Goal: Task Accomplishment & Management: Complete application form

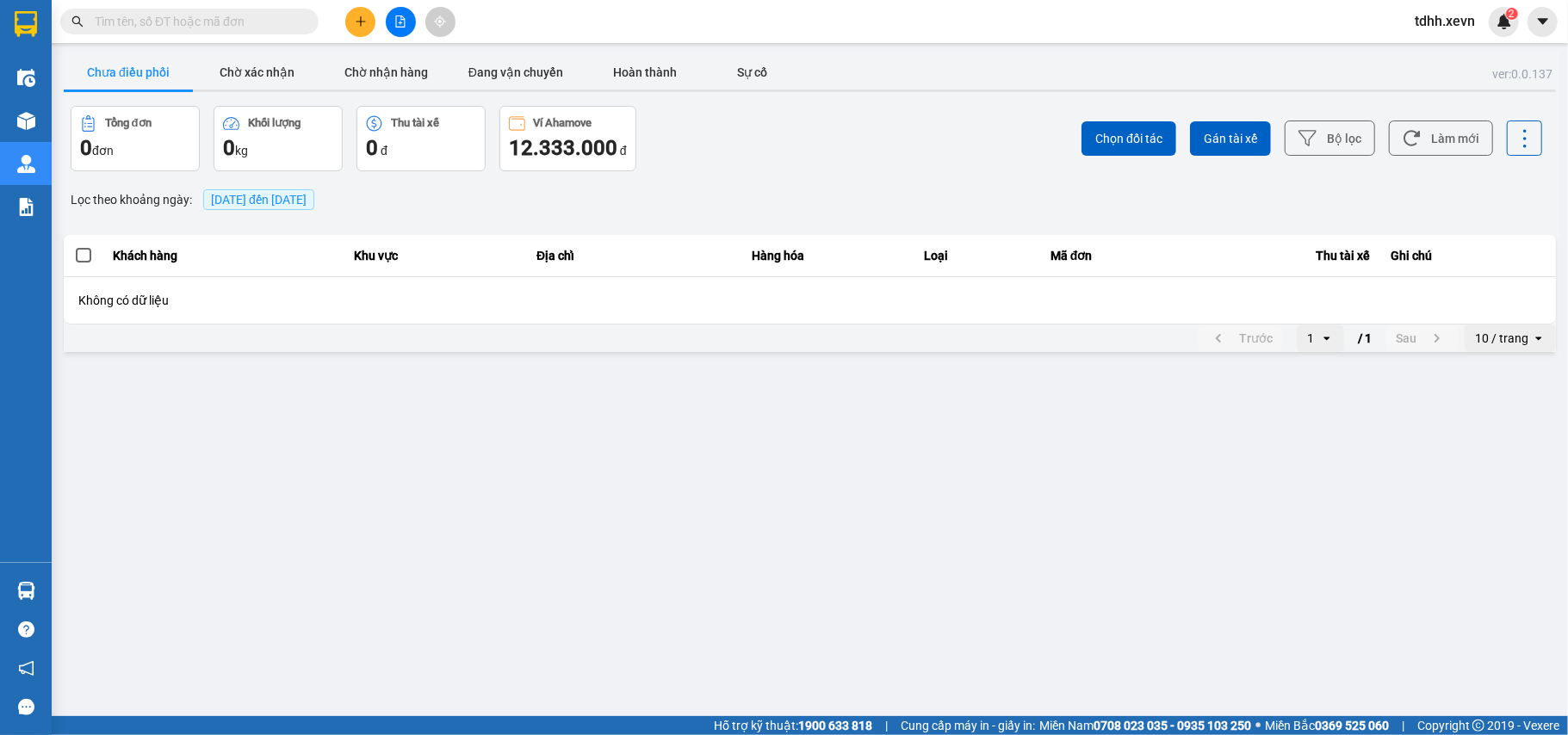
click at [160, 29] on input "text" at bounding box center [196, 21] width 203 height 19
paste input "0862986723"
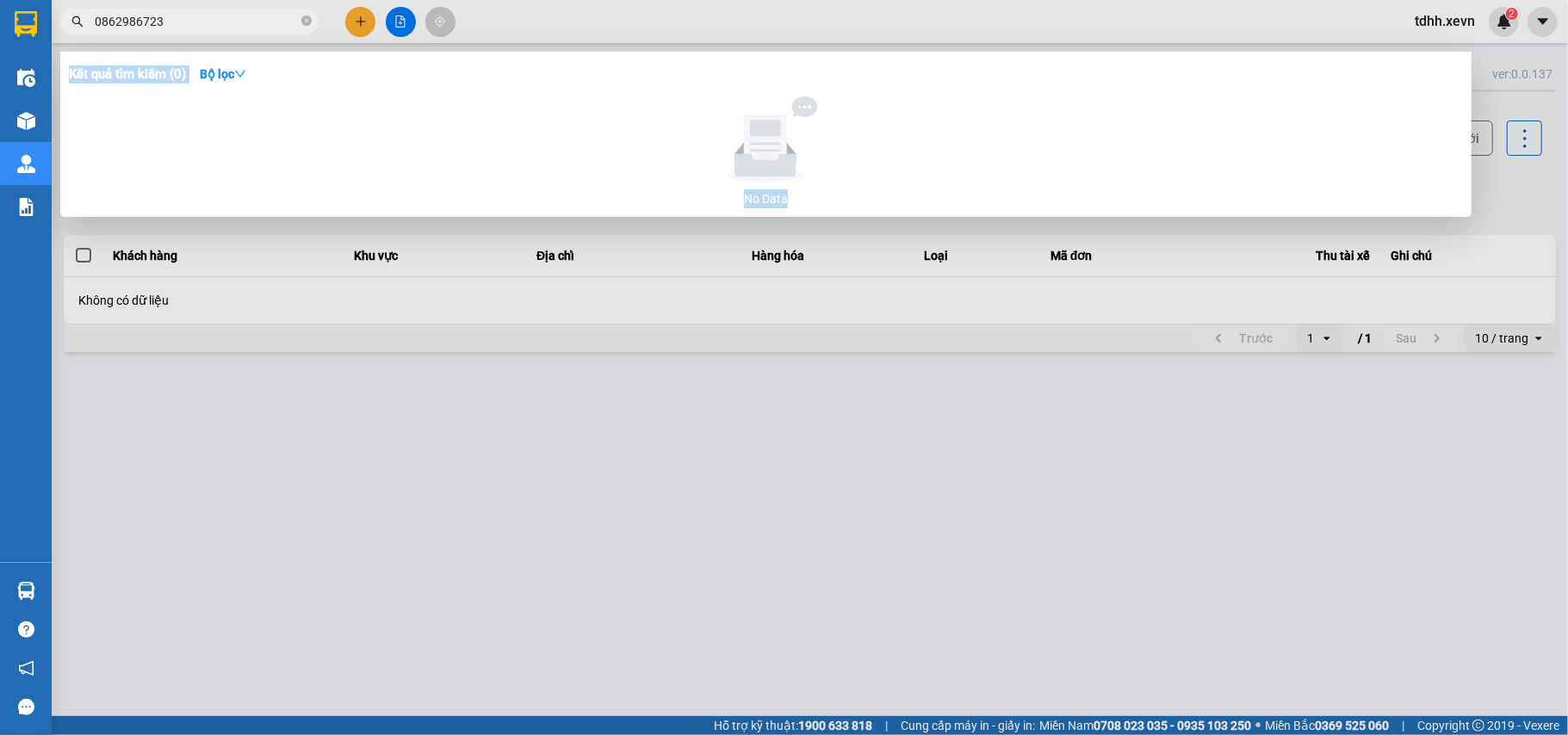
drag, startPoint x: 191, startPoint y: 31, endPoint x: 60, endPoint y: 35, distance: 131.1
click at [60, 35] on div "Kết quả tìm kiếm ( 0 ) Bộ lọc No Data 0862986723" at bounding box center [167, 22] width 336 height 30
click at [100, 21] on input "0862986723" at bounding box center [196, 21] width 203 height 19
paste input "88020066"
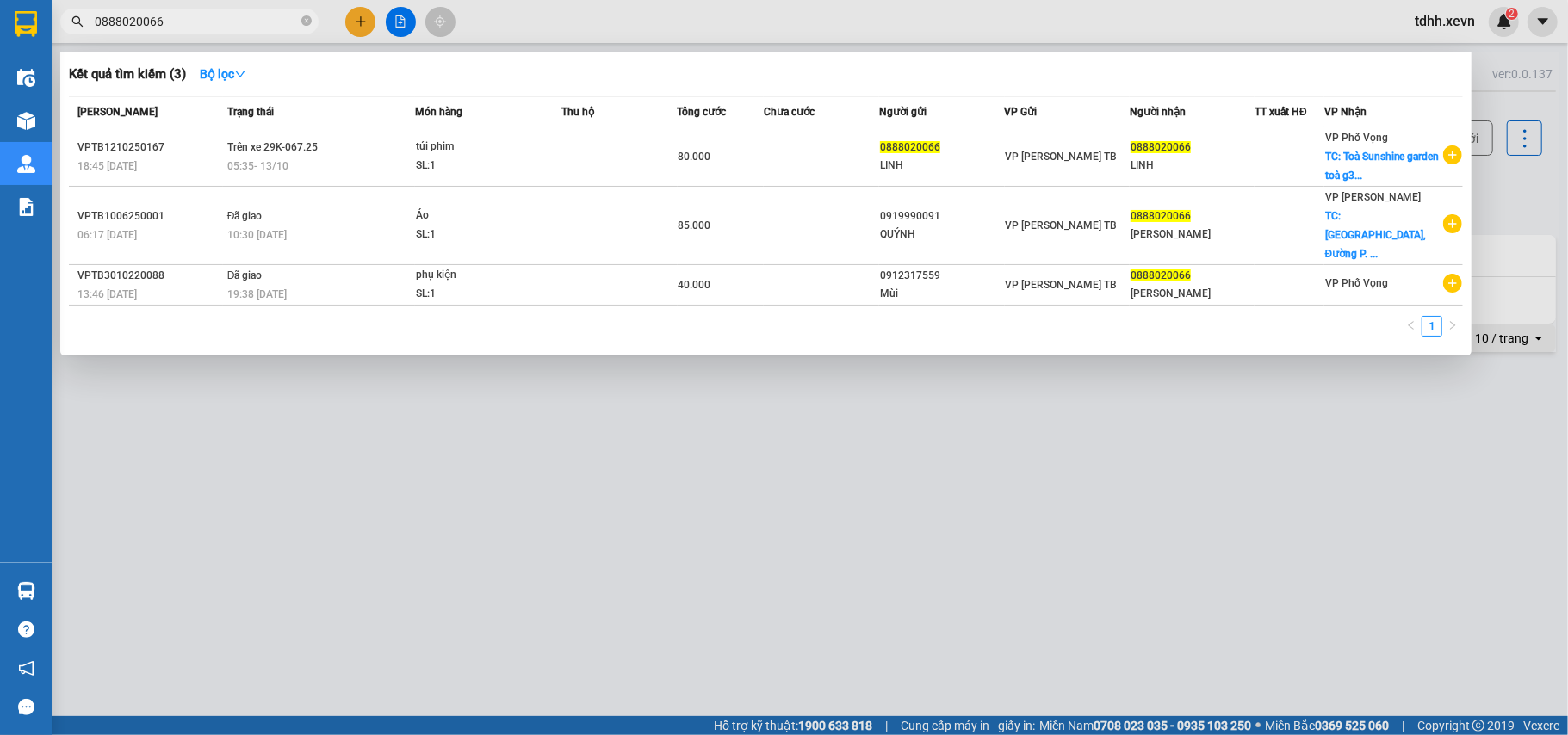
type input "0888020066"
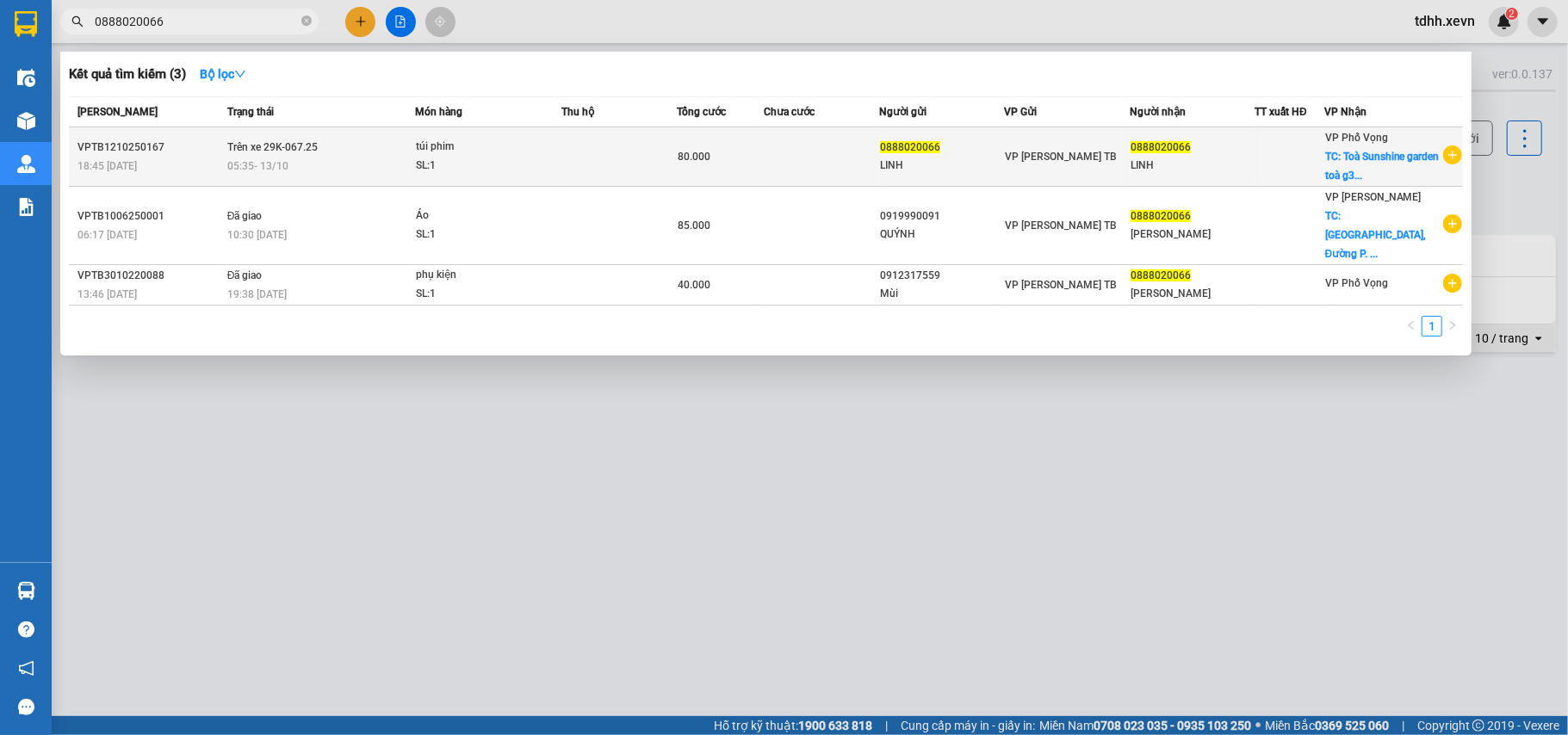
click at [1344, 167] on span "TC: Toà Sunshine garden toà g3..." at bounding box center [1382, 166] width 114 height 31
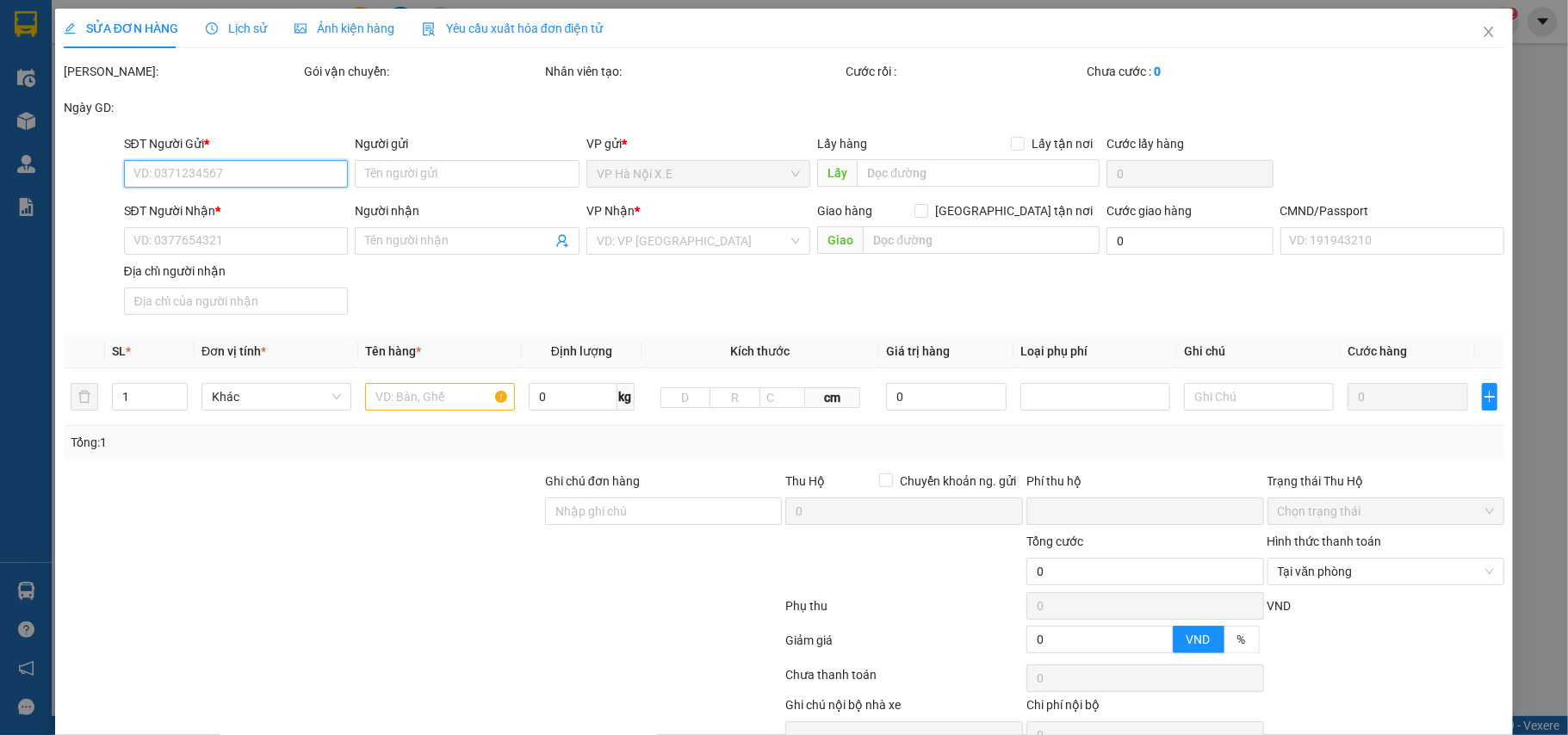
type input "0888020066"
type input "LINH"
type input "0888020066"
type input "LINH"
checkbox input "true"
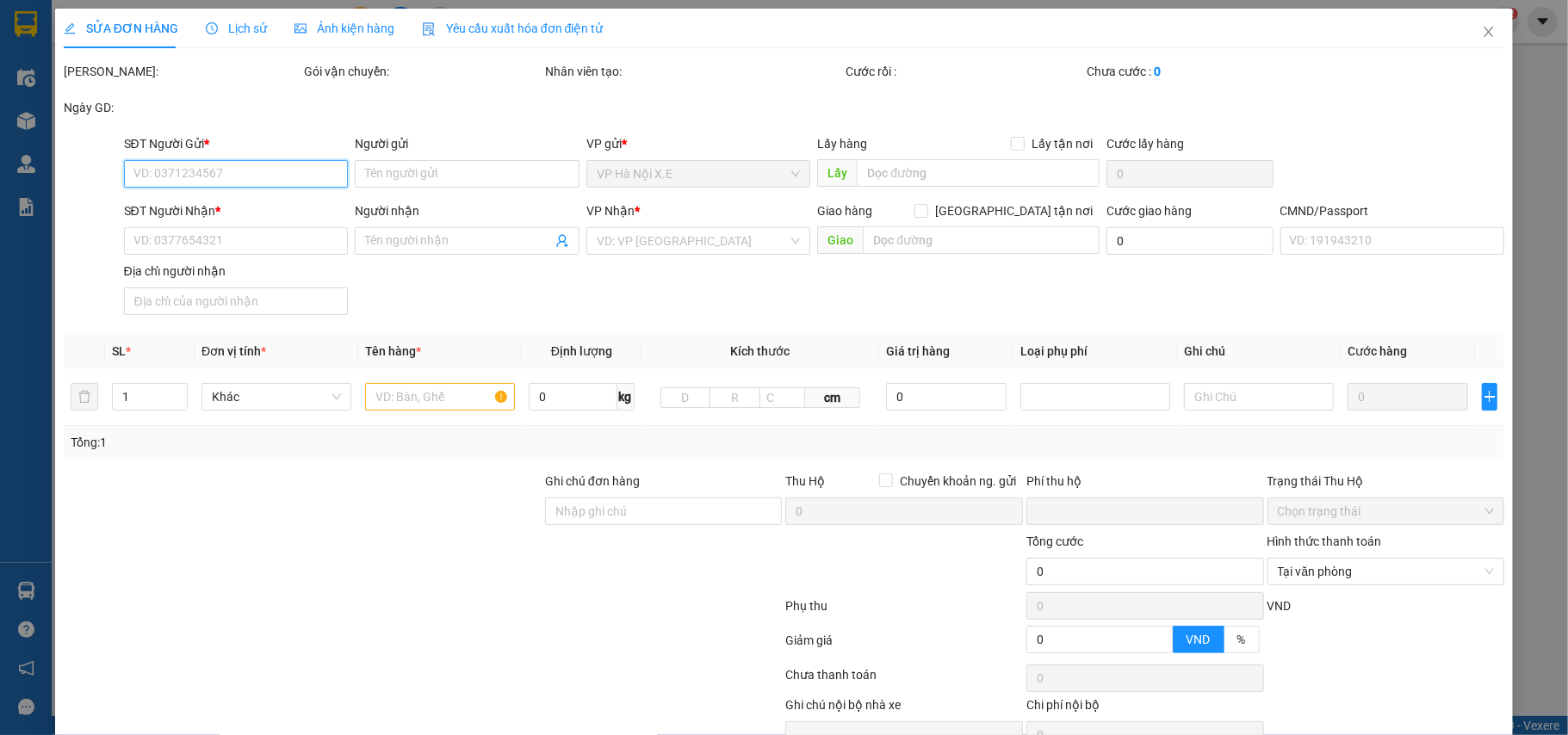
type input "Toà Sunshine garden toà g3 dương văn bé hai bà trưng"
type input "123"
type input "0"
type input "80.000"
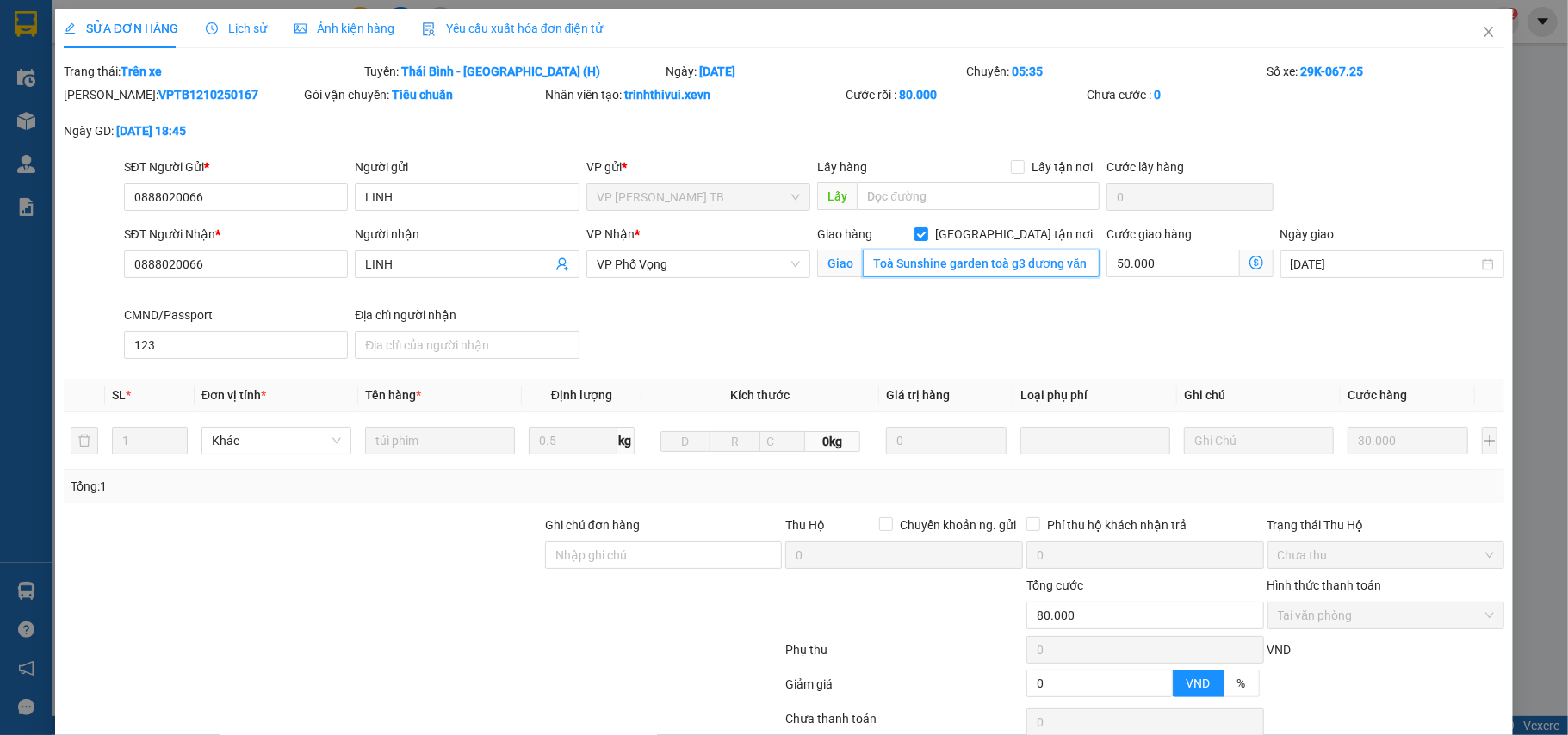
click at [958, 270] on input "Toà Sunshine garden toà g3 dương văn bé hai bà trưng" at bounding box center [981, 263] width 237 height 27
type input "Bv 108 trần hưng đạo, hoàn kiếm"
click at [762, 301] on div "VP Nhận * VP Phố Vọng" at bounding box center [699, 264] width 232 height 81
drag, startPoint x: 211, startPoint y: 265, endPoint x: 118, endPoint y: 279, distance: 94.0
click at [120, 279] on div "SĐT Người Nhận * 0888020066 0888020066" at bounding box center [236, 264] width 232 height 81
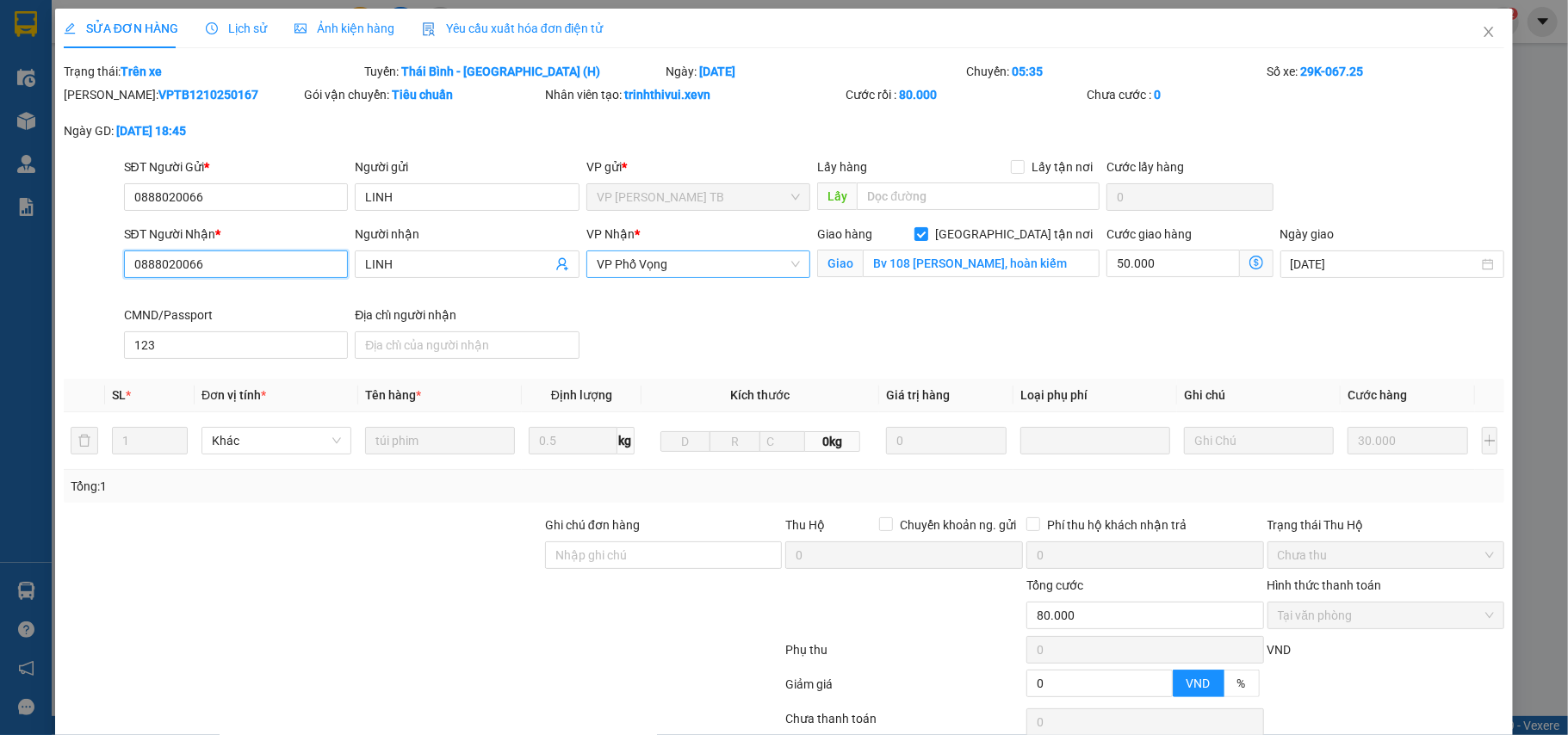
click at [779, 267] on span "VP Phố Vọng" at bounding box center [698, 264] width 204 height 26
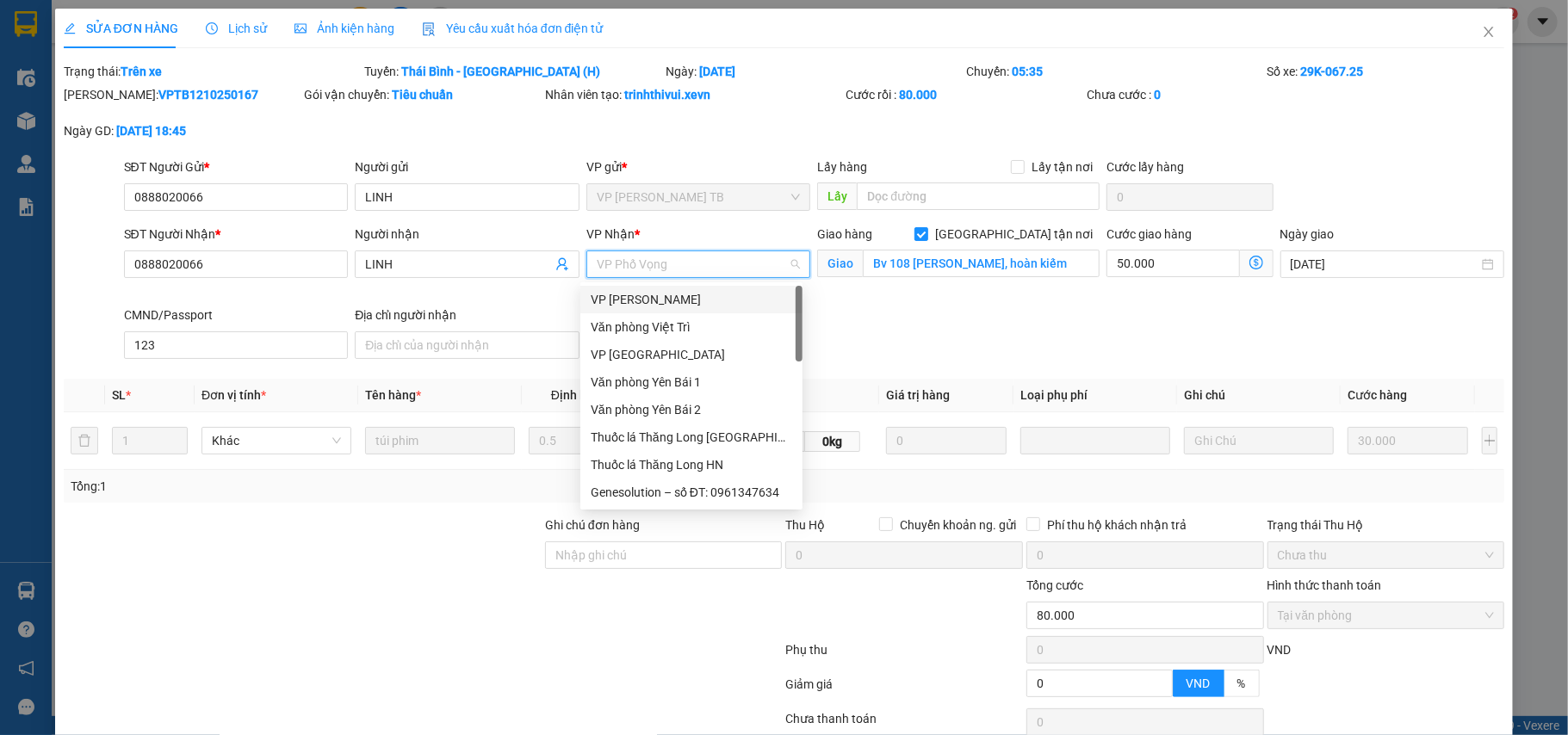
click at [631, 287] on div "VP [PERSON_NAME]" at bounding box center [691, 300] width 222 height 27
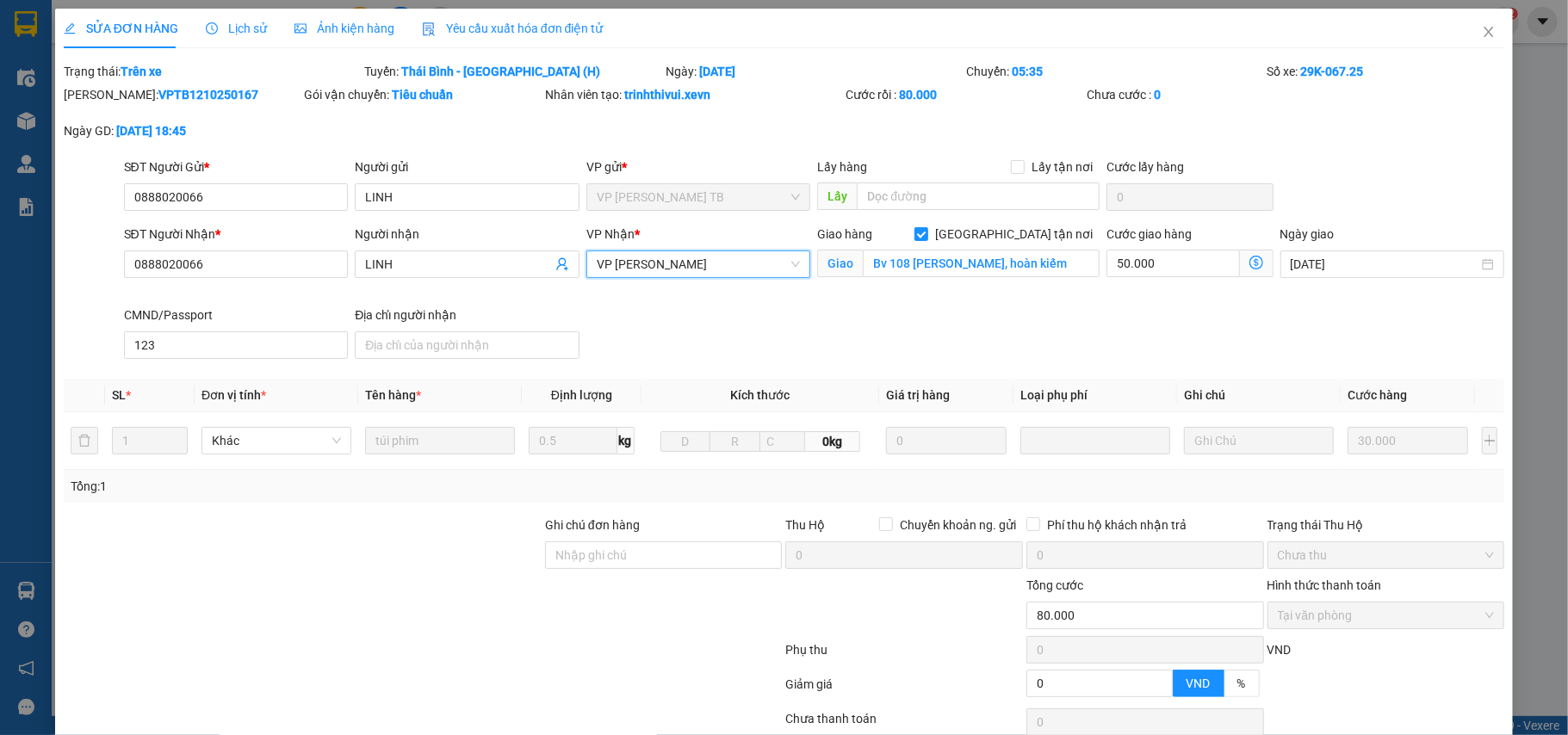
scroll to position [135, 0]
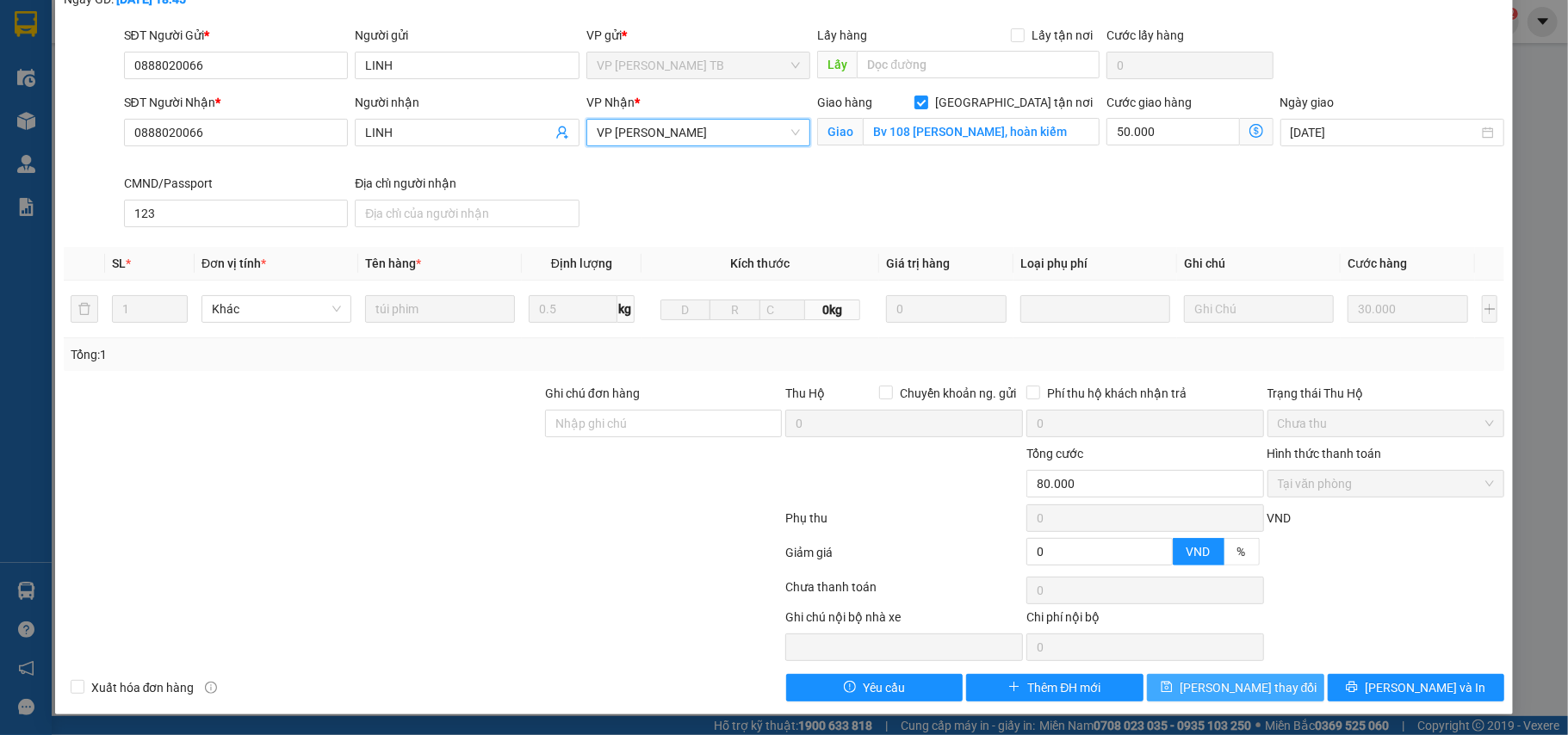
click at [1224, 699] on button "Lưu thay đổi" at bounding box center [1236, 688] width 177 height 27
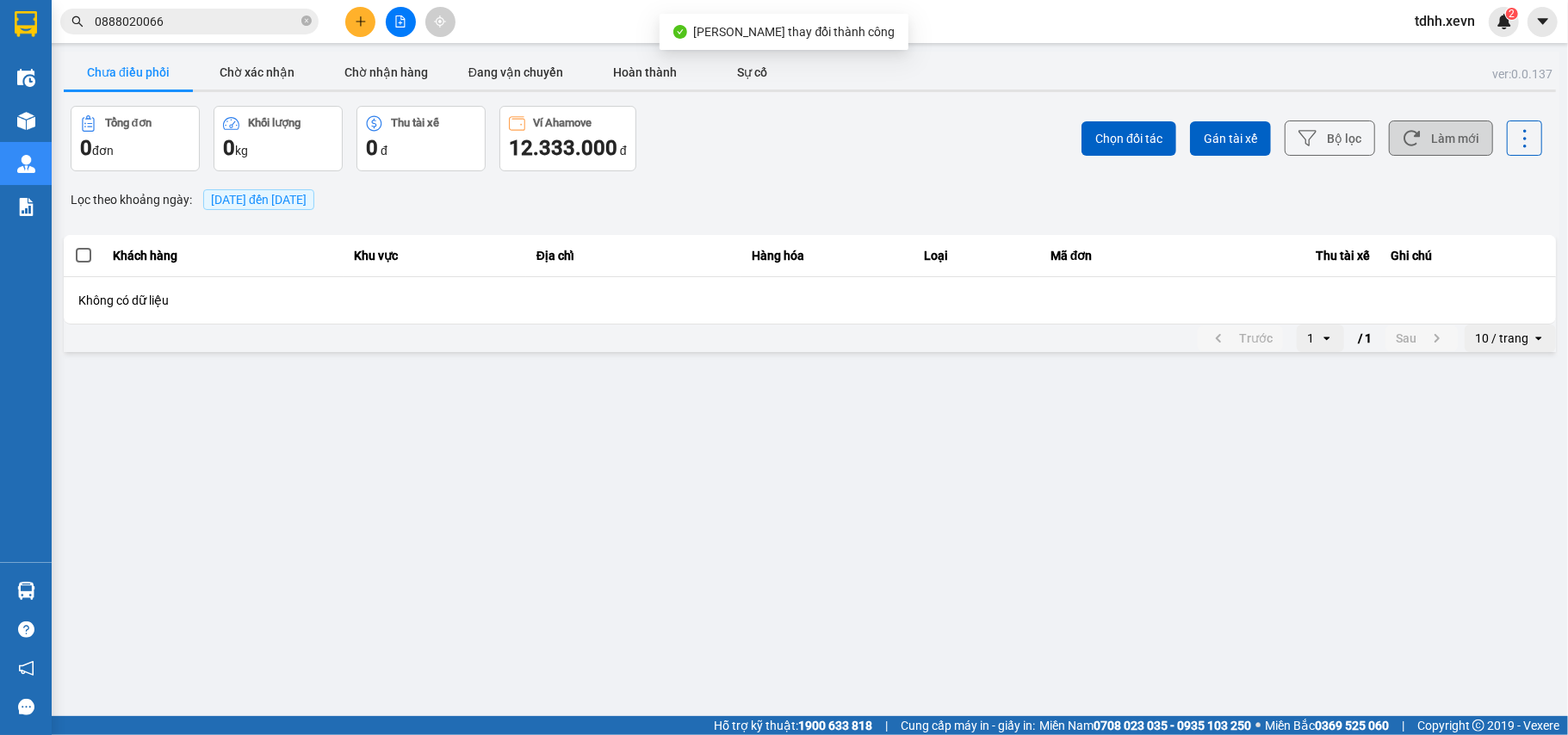
click at [1418, 149] on button "Làm mới" at bounding box center [1440, 138] width 104 height 35
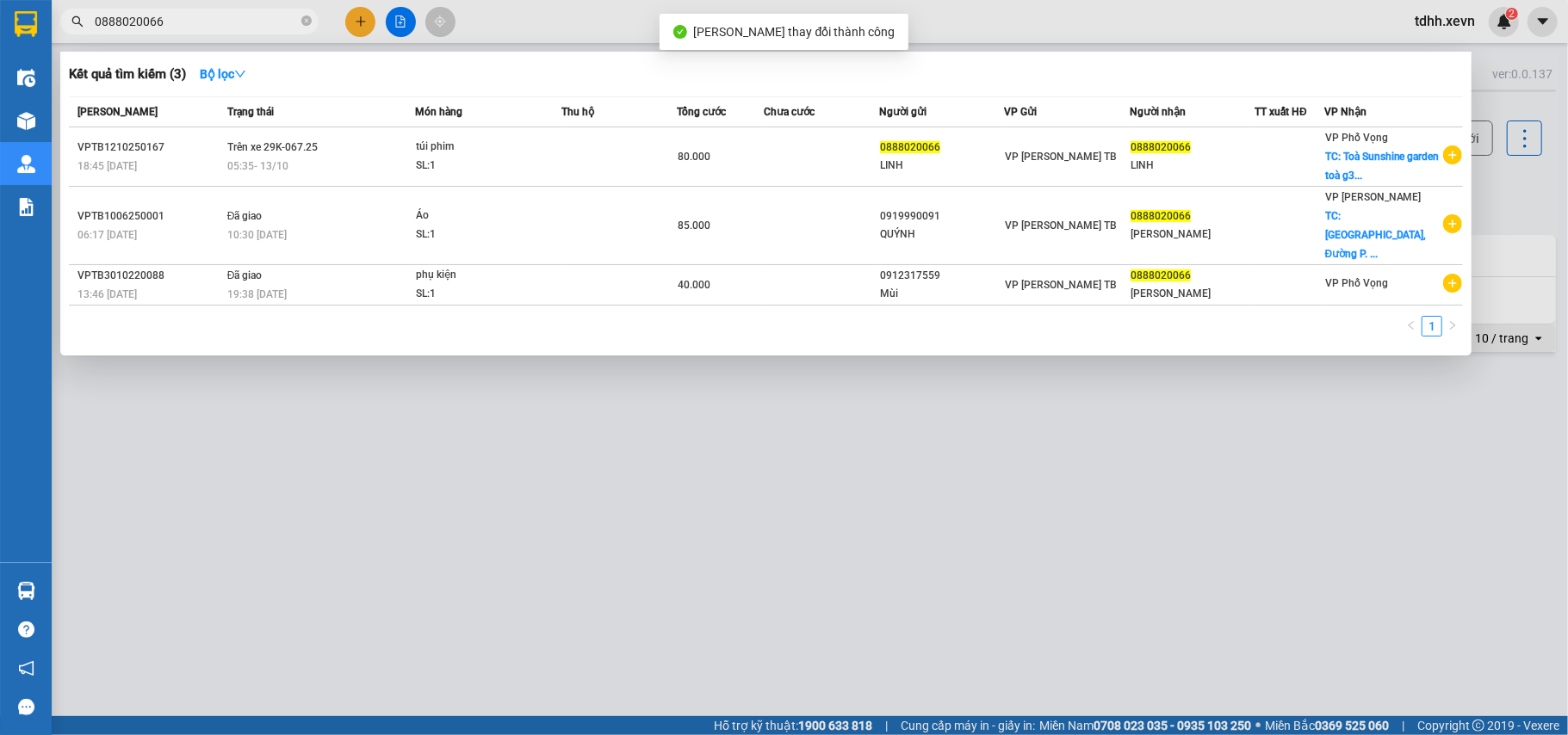
click at [173, 17] on input "0888020066" at bounding box center [196, 21] width 203 height 19
click at [1498, 205] on div at bounding box center [784, 368] width 1568 height 735
click at [193, 33] on span "0888020066" at bounding box center [189, 22] width 258 height 26
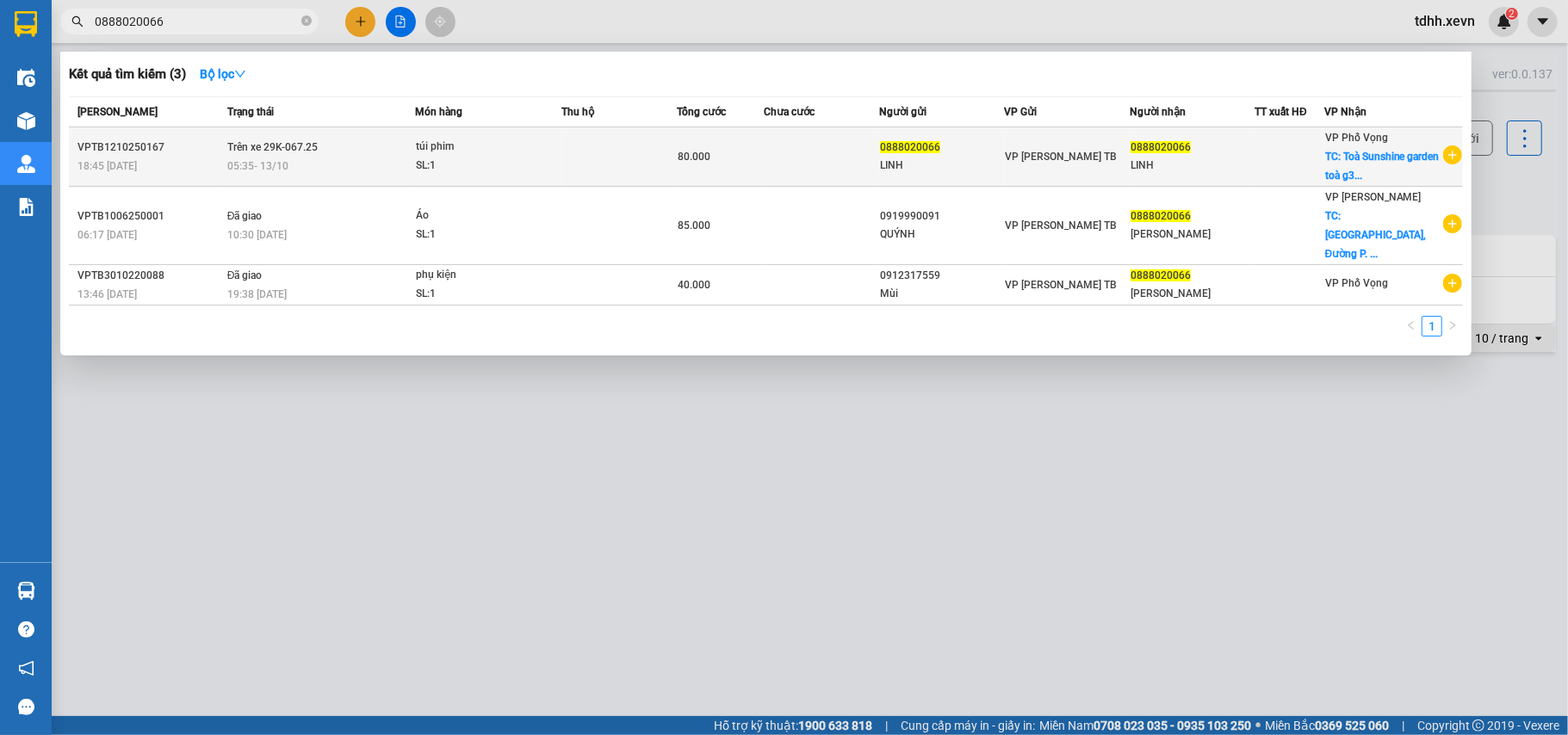
click at [676, 162] on td at bounding box center [618, 158] width 115 height 60
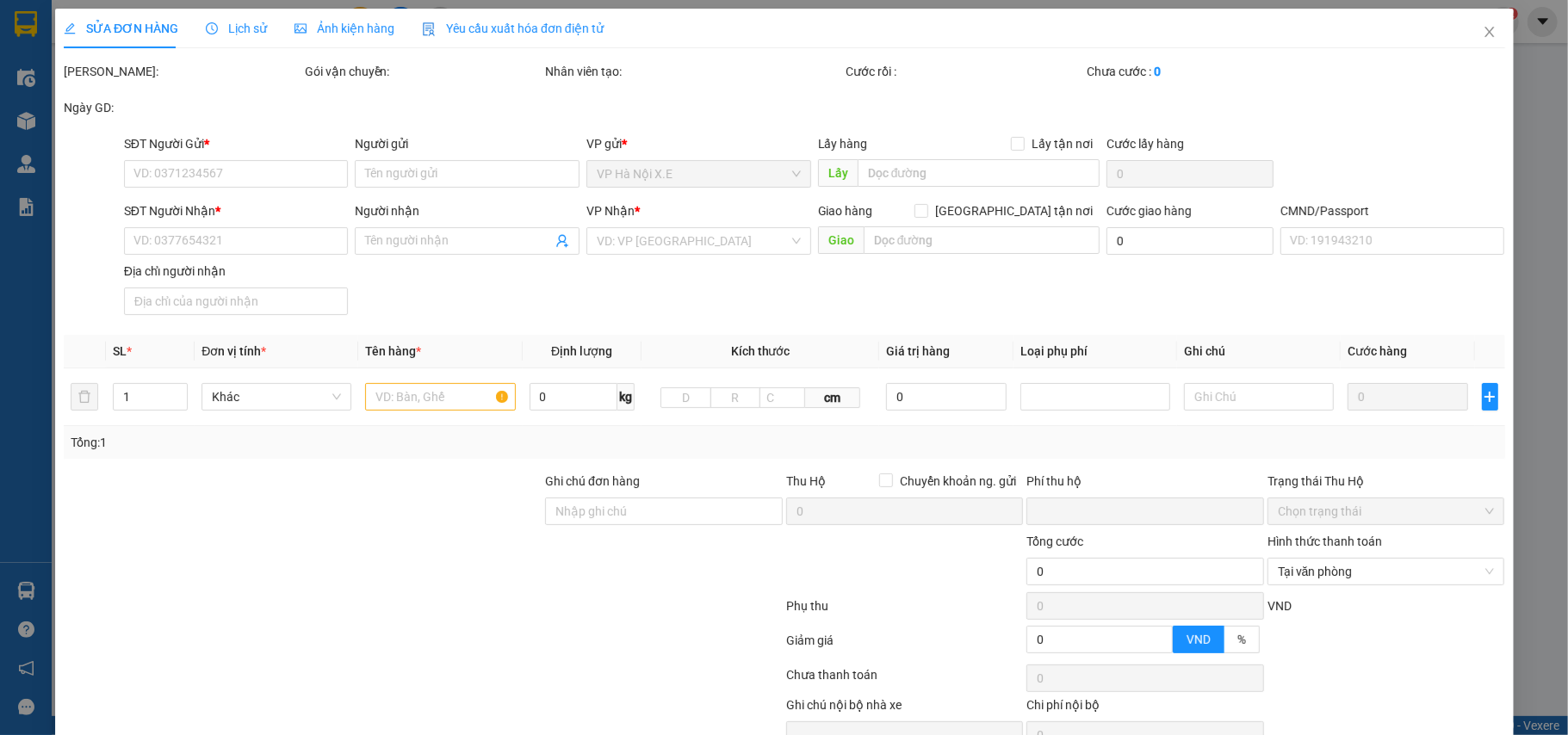
type input "0888020066"
type input "LINH"
type input "0888020066"
type input "LINH"
checkbox input "true"
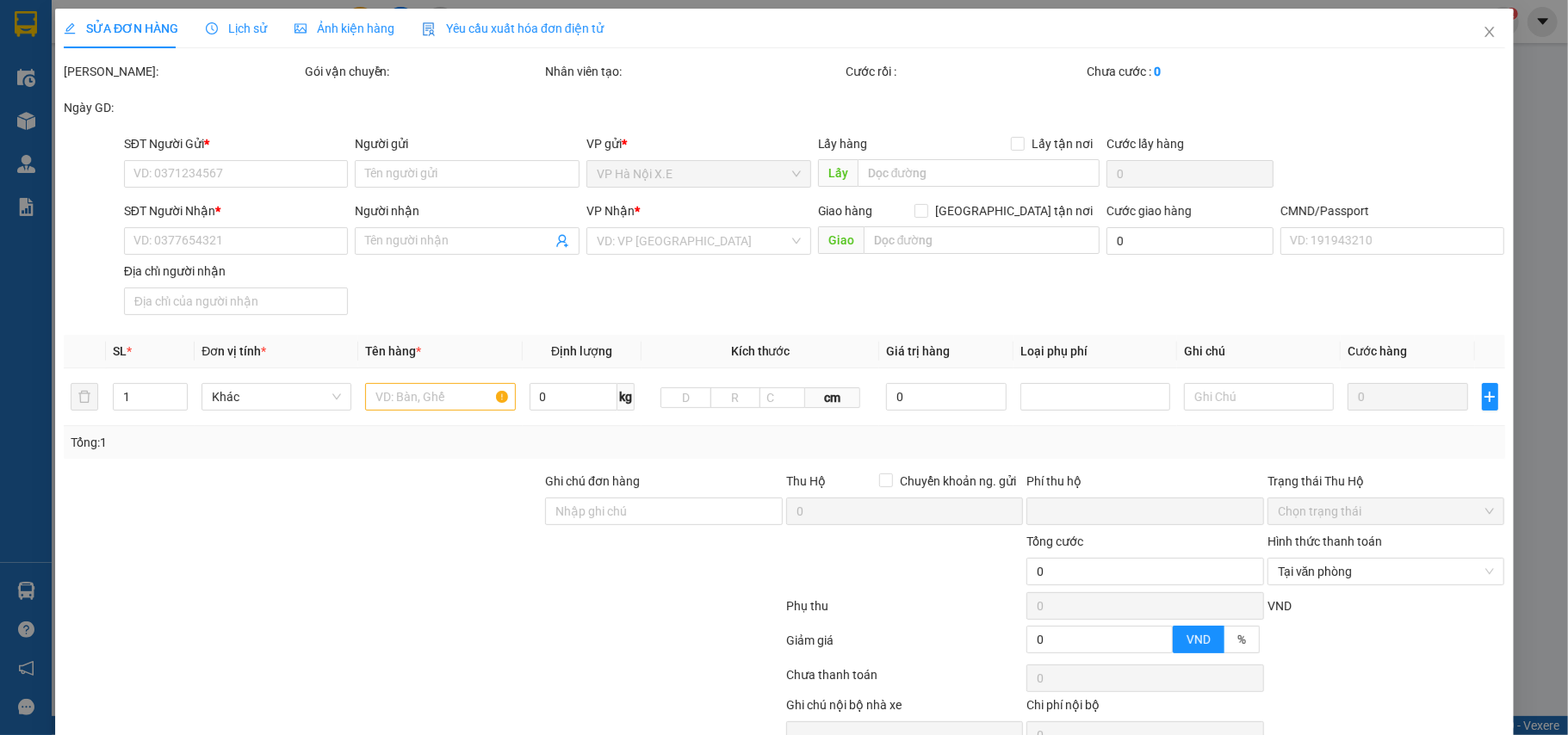
type input "Bv 108 trần hưng đạo, hoàn kiếm"
type input "123"
type input "0"
type input "80.000"
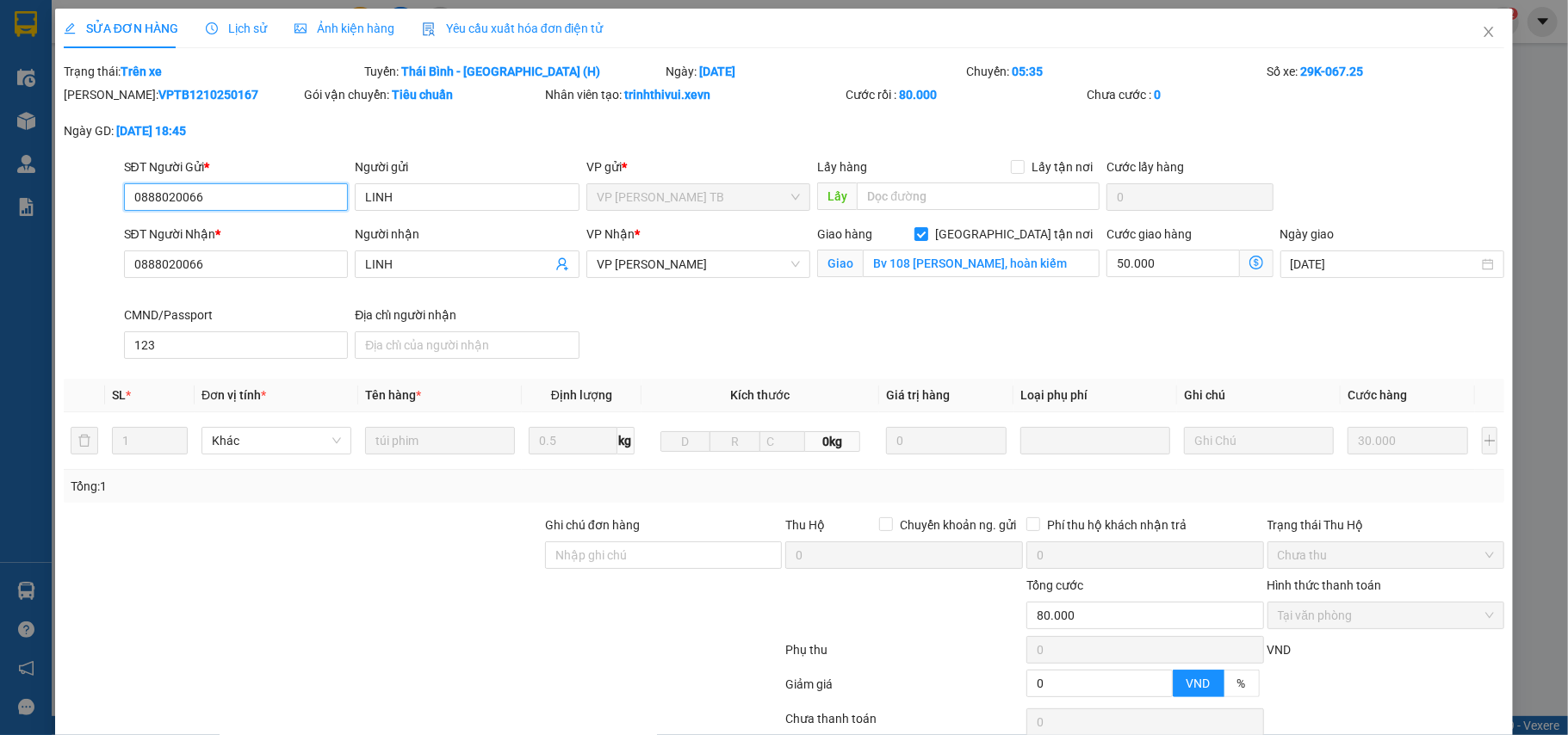
scroll to position [135, 0]
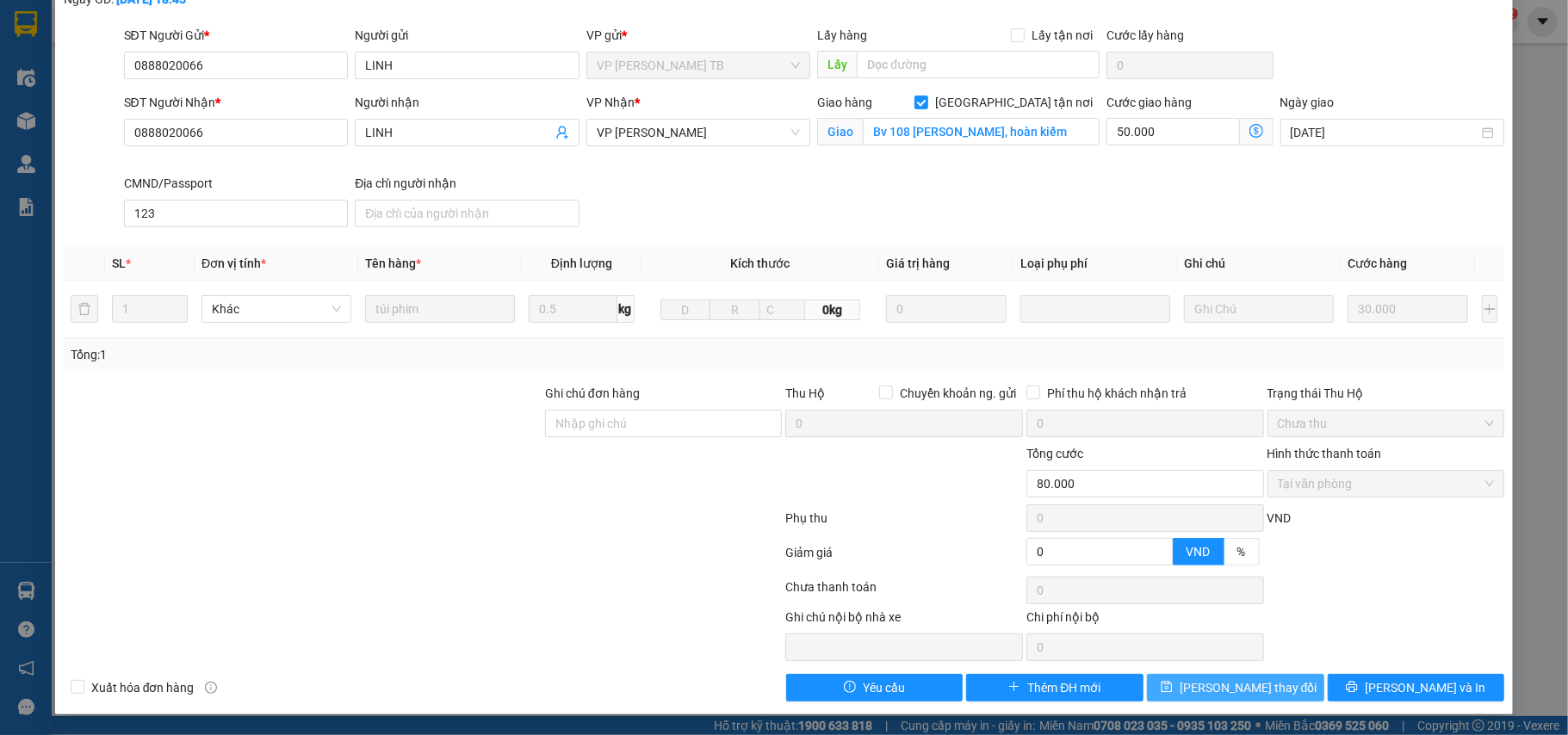
click at [1256, 687] on span "Lưu thay đổi" at bounding box center [1248, 687] width 138 height 19
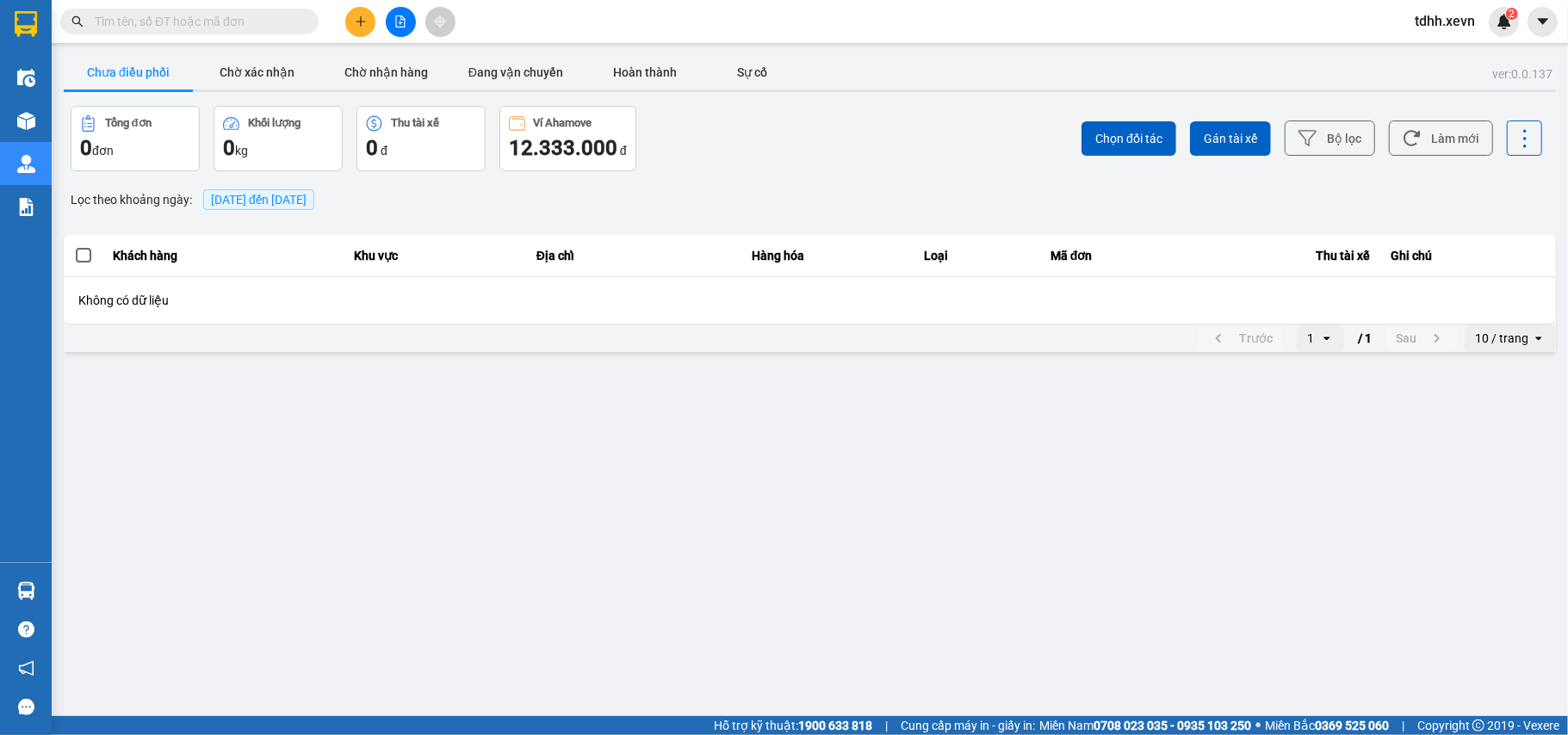
click at [153, 23] on input "text" at bounding box center [196, 21] width 203 height 19
paste input "0388785506"
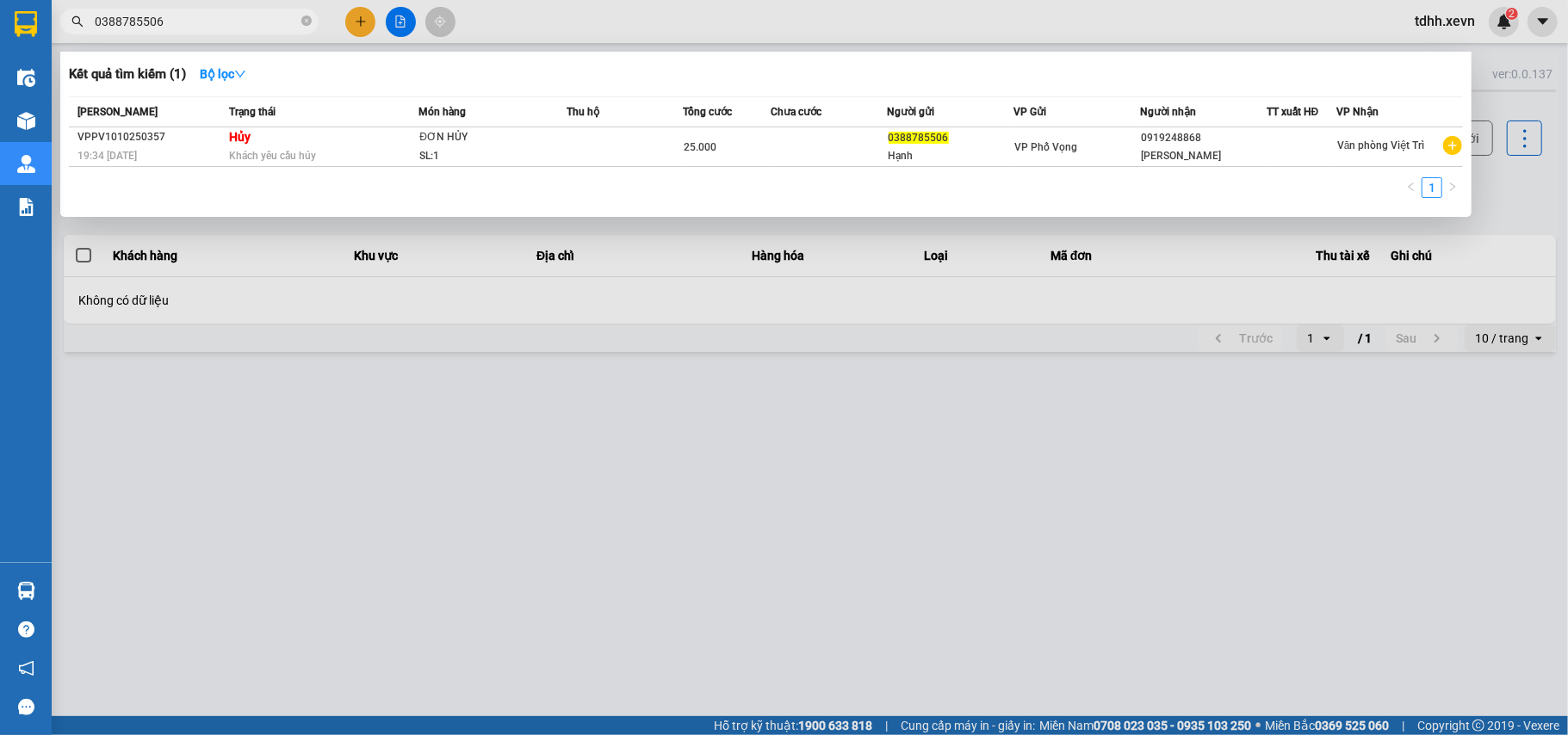
drag, startPoint x: 168, startPoint y: 15, endPoint x: 121, endPoint y: 14, distance: 47.0
click at [62, 37] on div "Kết quả tìm kiếm ( 1 ) Bộ lọc Mã ĐH Trạng thái Món hàng Thu hộ Tổng cước Chưa c…" at bounding box center [167, 22] width 336 height 30
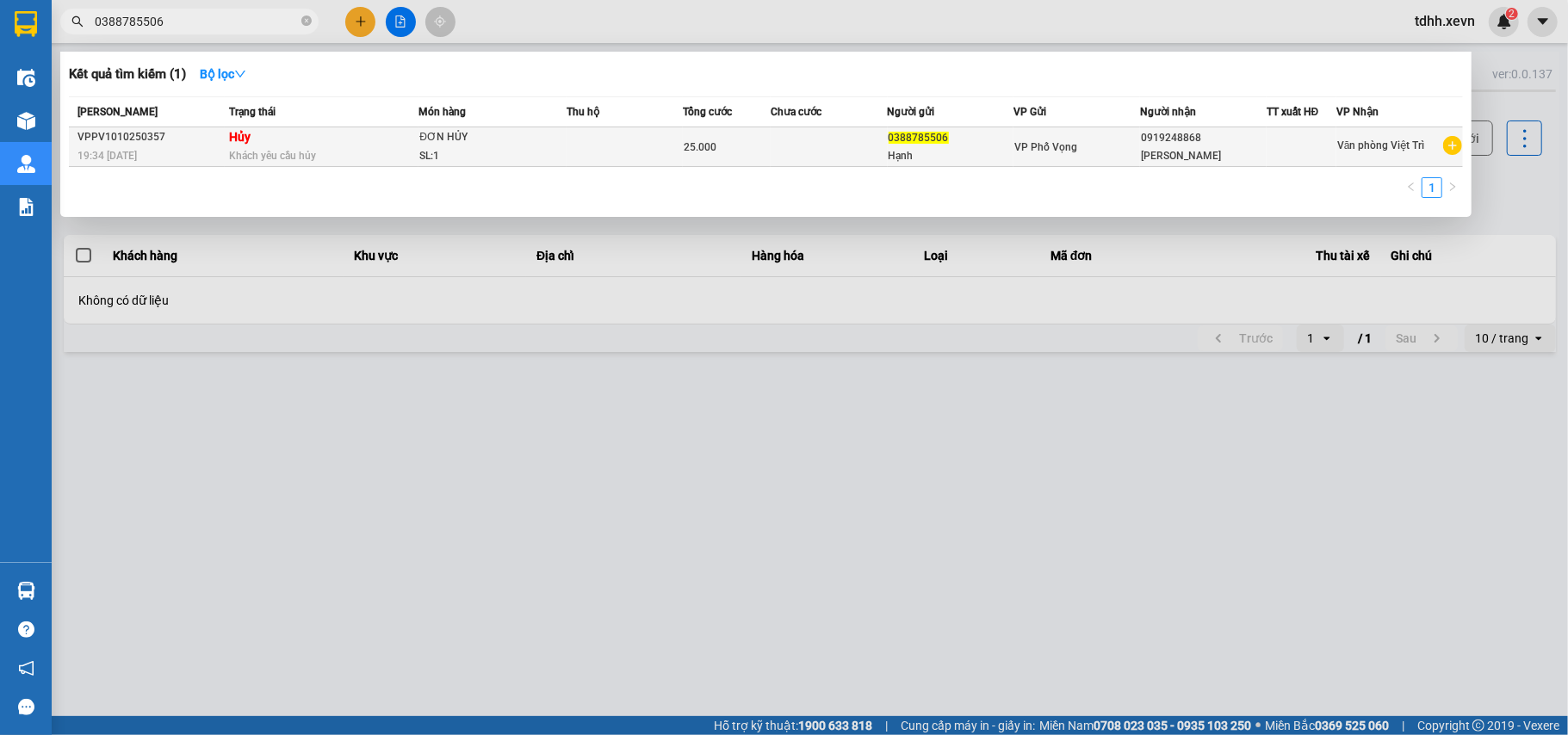
click at [400, 138] on td "Hủy Khách yêu cầu hủy" at bounding box center [321, 148] width 195 height 40
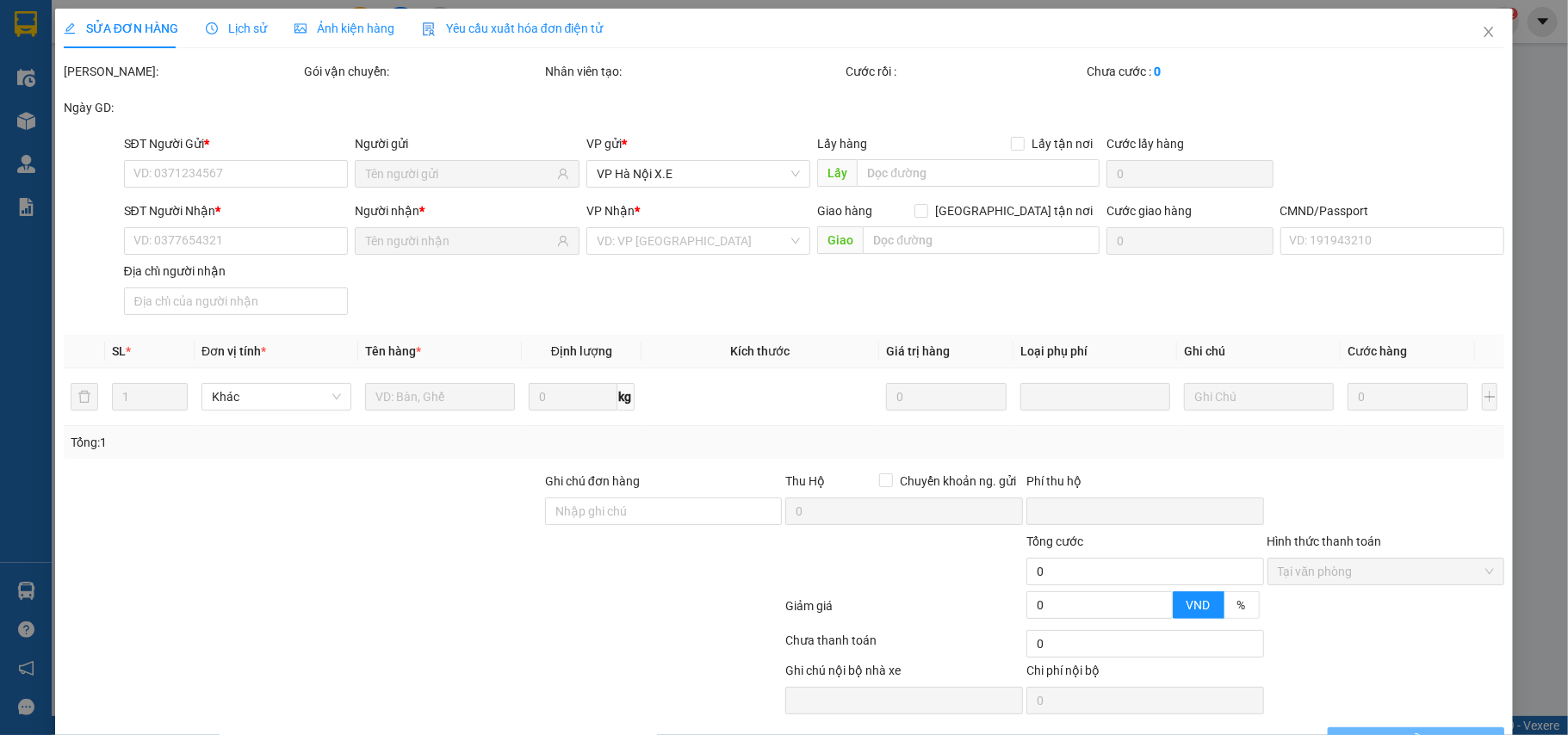
click at [242, 23] on span "Lịch sử" at bounding box center [236, 28] width 62 height 14
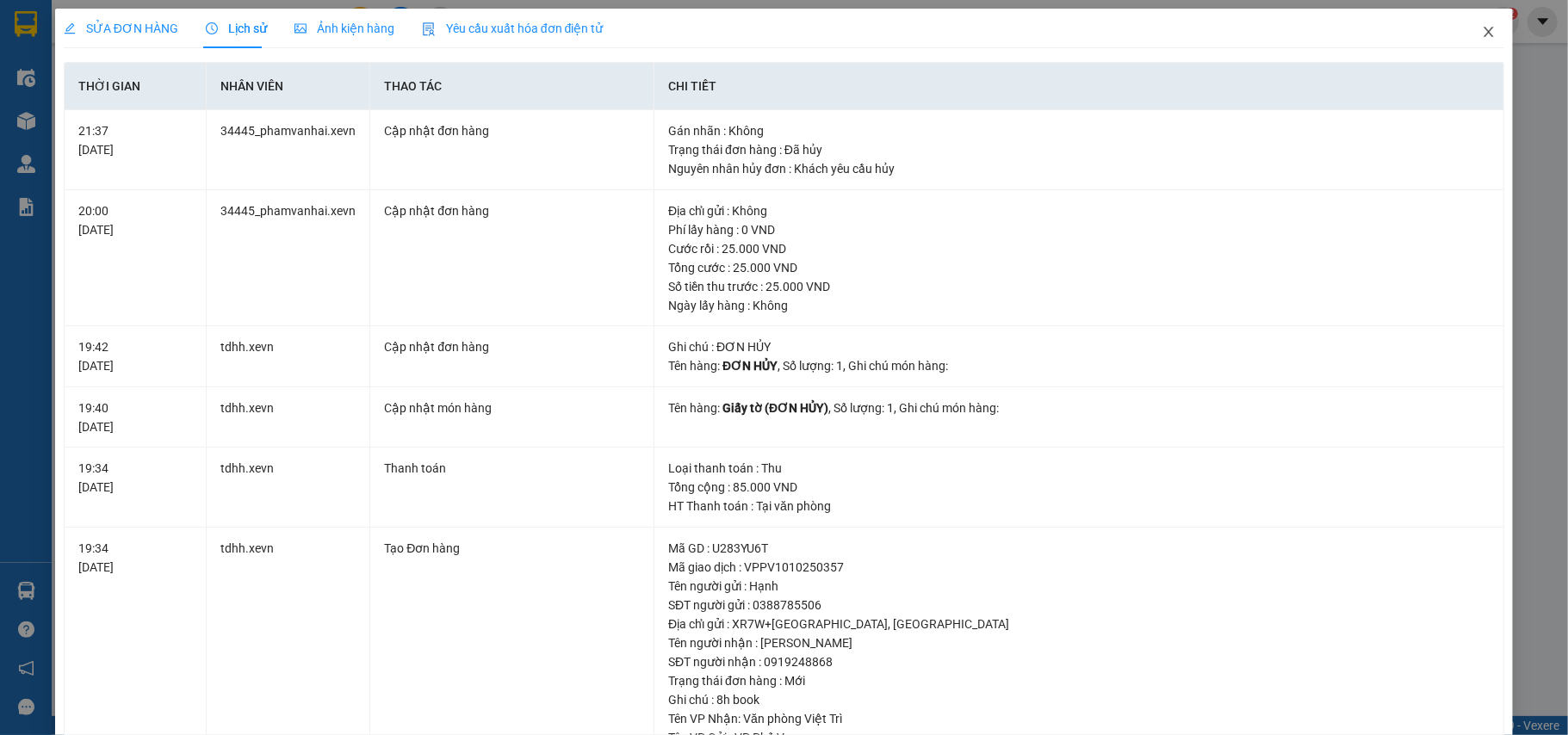
click at [1478, 38] on span "Close" at bounding box center [1488, 33] width 48 height 48
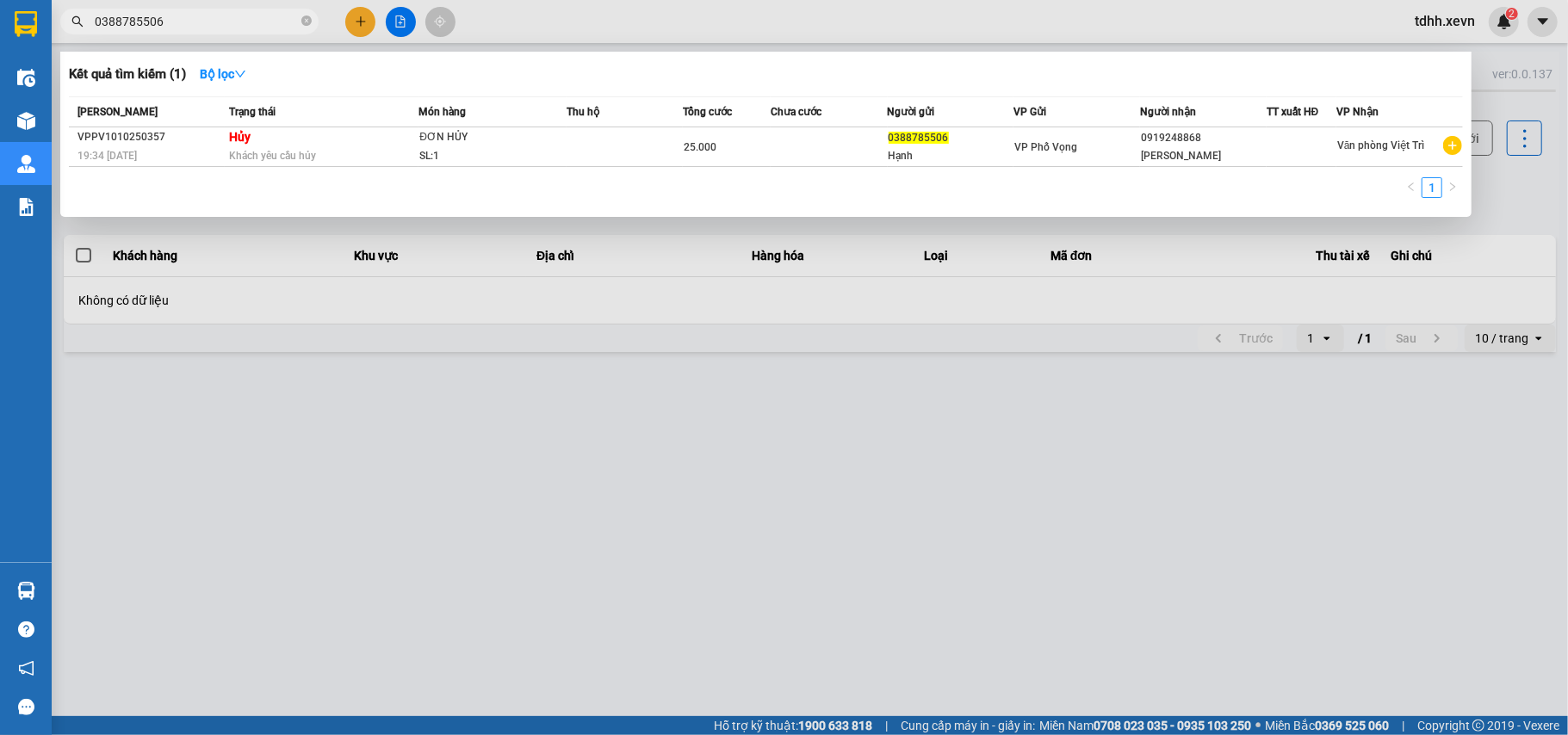
paste input "38029890"
drag, startPoint x: 129, startPoint y: 32, endPoint x: 49, endPoint y: 63, distance: 85.8
click at [49, 63] on section "Kết quả tìm kiếm ( 1 ) Bộ lọc Mã ĐH Trạng thái Món hàng Thu hộ Tổng cước Chưa c…" at bounding box center [784, 368] width 1568 height 735
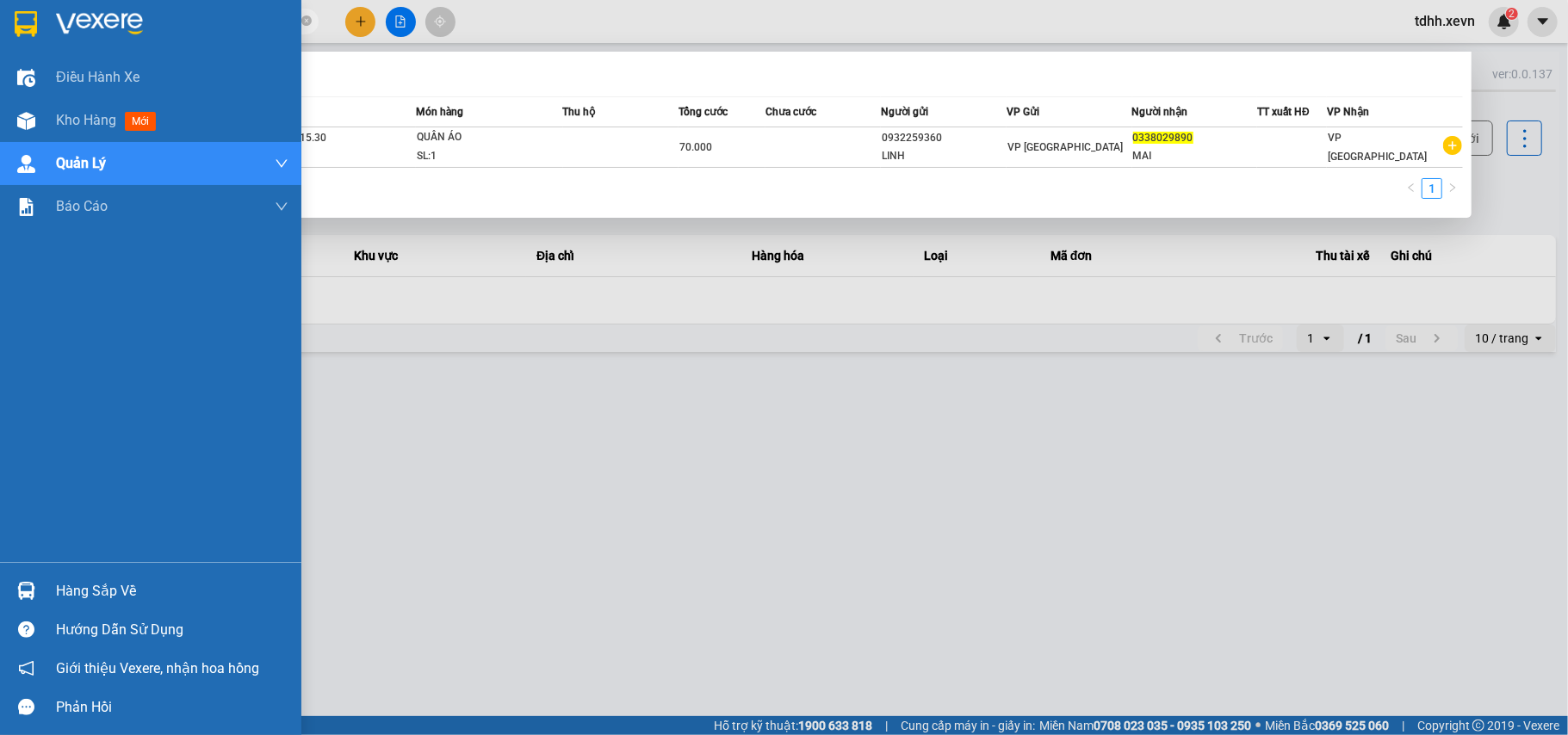
paste input "88785506"
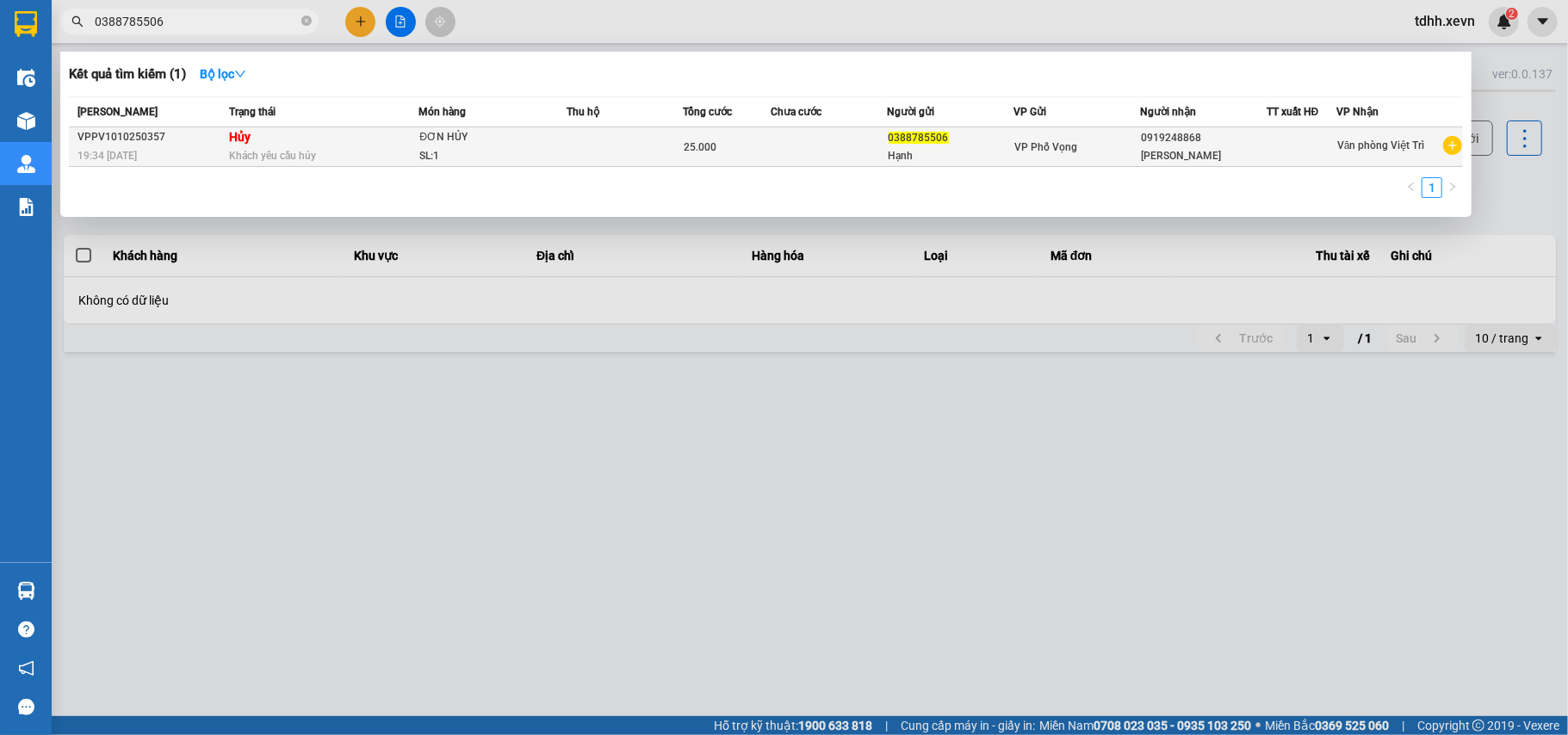
click at [363, 142] on td "Hủy Khách yêu cầu hủy" at bounding box center [321, 148] width 195 height 40
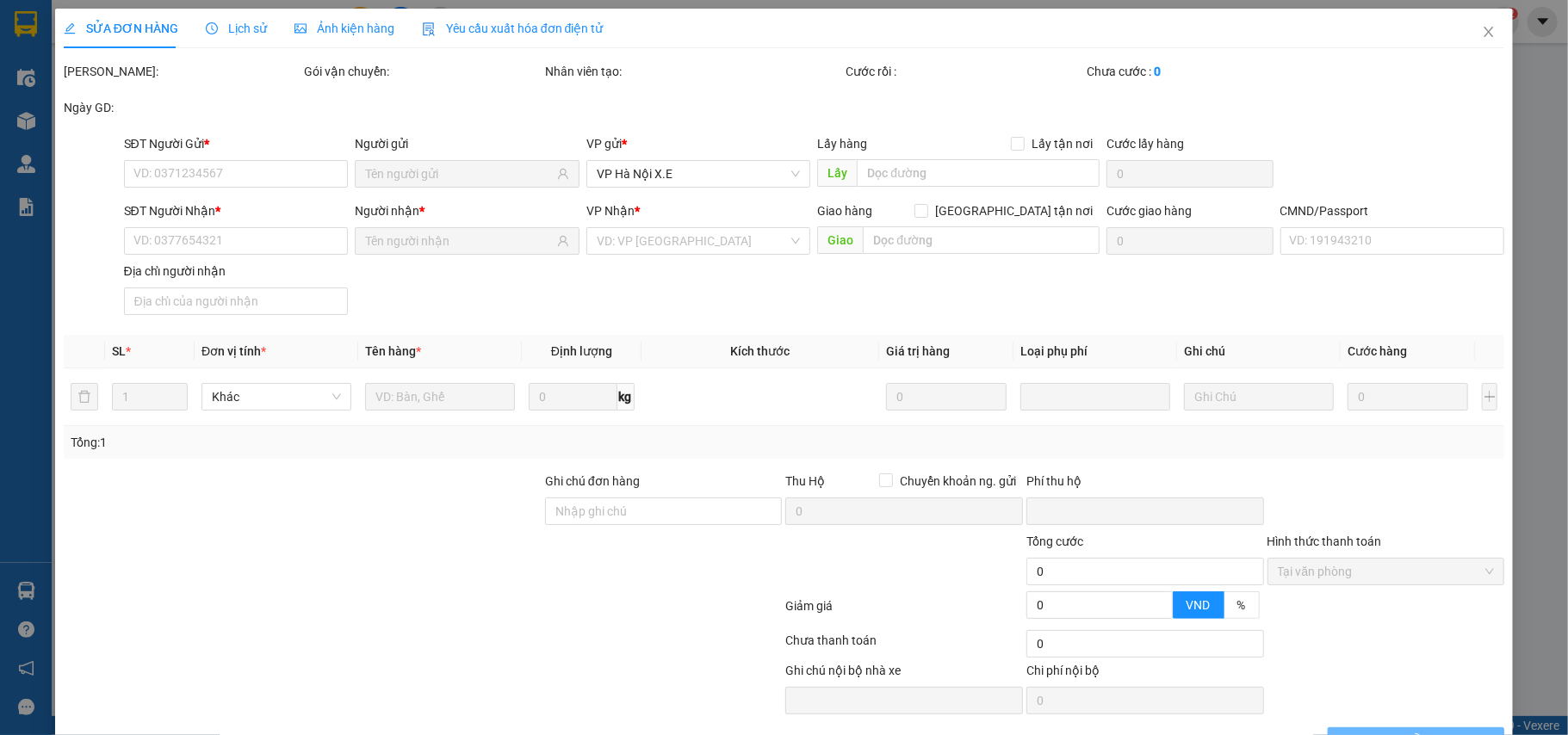
click at [242, 35] on span "Lịch sử" at bounding box center [236, 28] width 62 height 14
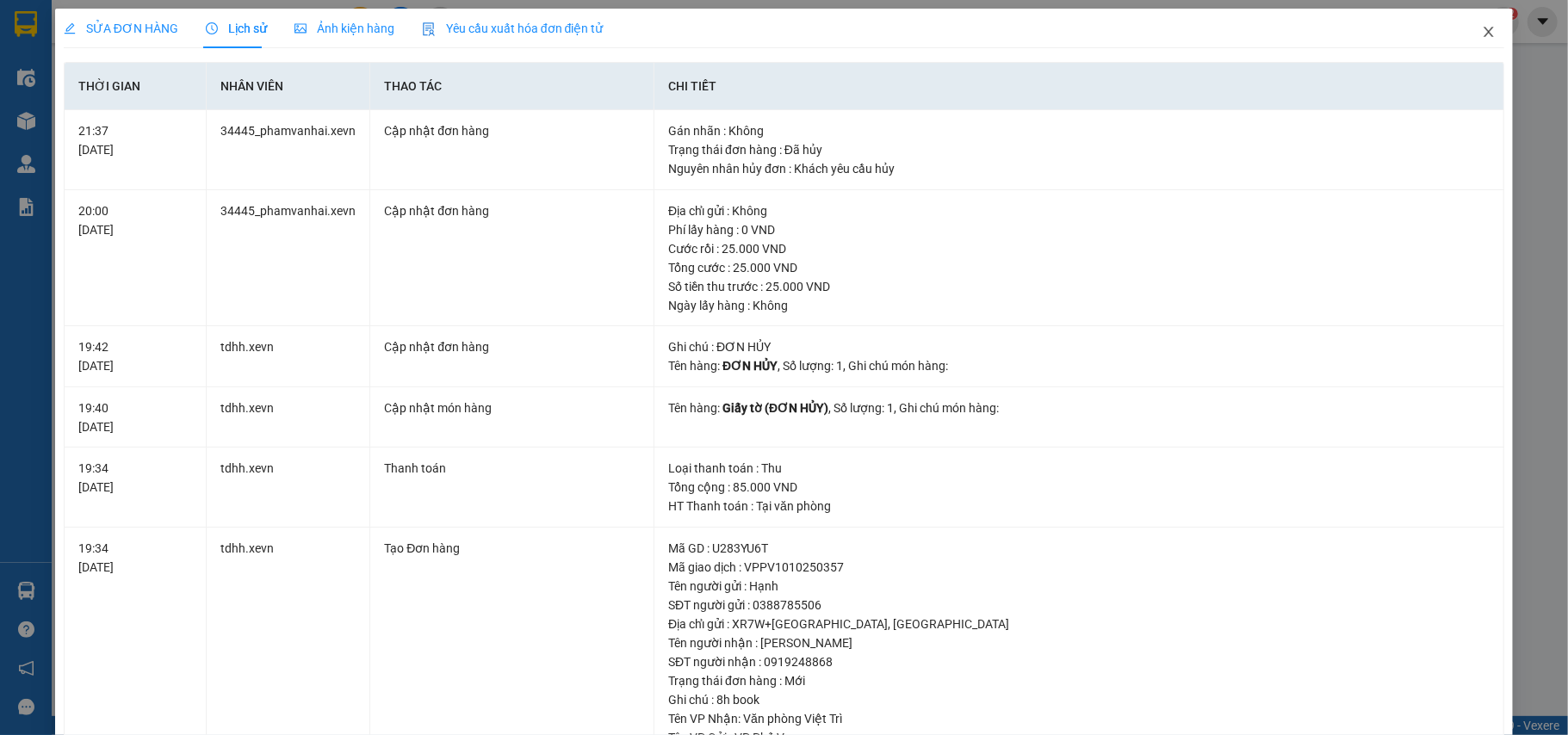
drag, startPoint x: 1468, startPoint y: 43, endPoint x: 1313, endPoint y: 0, distance: 160.9
click at [1465, 43] on span "Close" at bounding box center [1488, 33] width 48 height 48
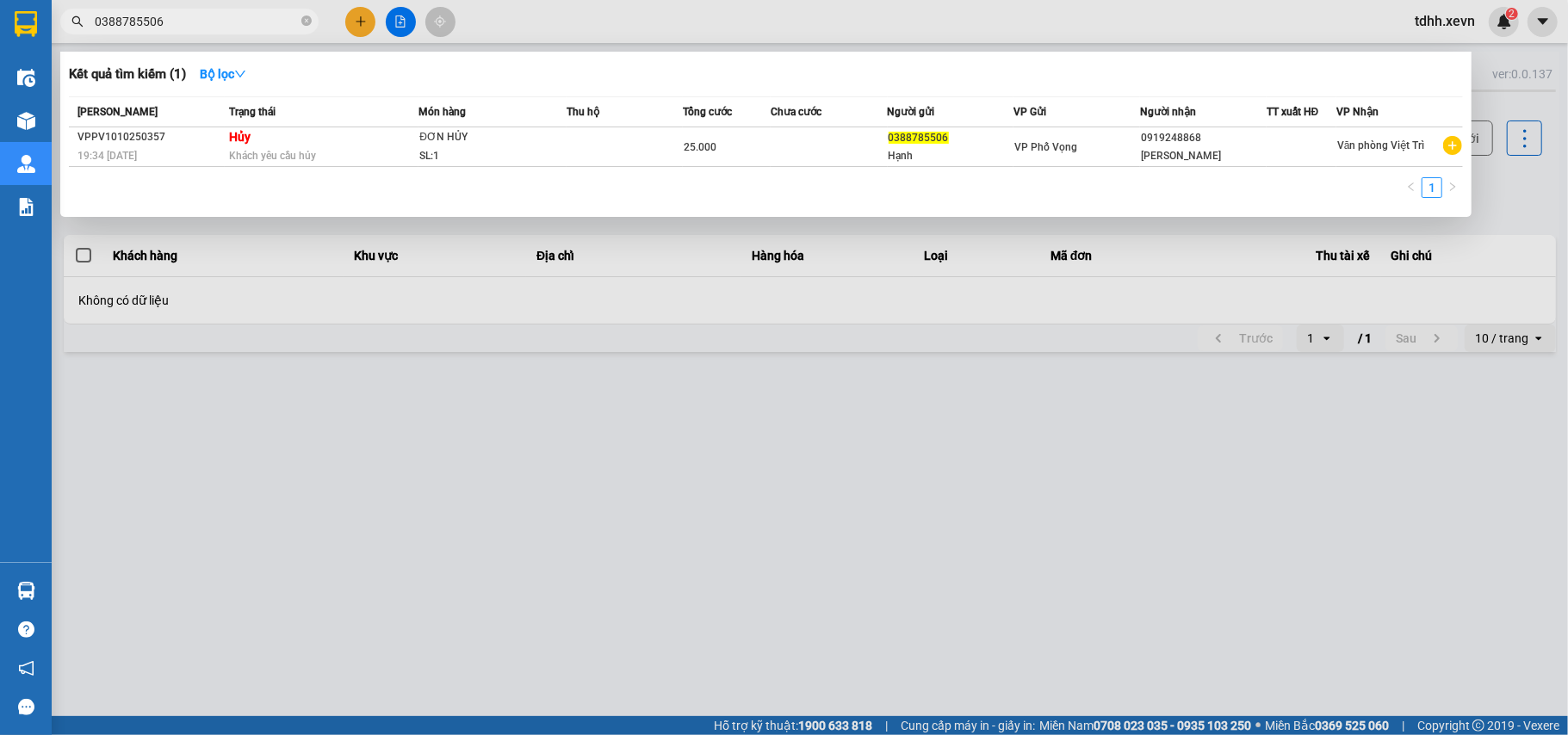
drag, startPoint x: 162, startPoint y: 15, endPoint x: 65, endPoint y: 48, distance: 102.5
click at [65, 37] on div "Kết quả tìm kiếm ( 1 ) Bộ lọc Mã ĐH Trạng thái Món hàng Thu hộ Tổng cước Chưa c…" at bounding box center [167, 22] width 336 height 30
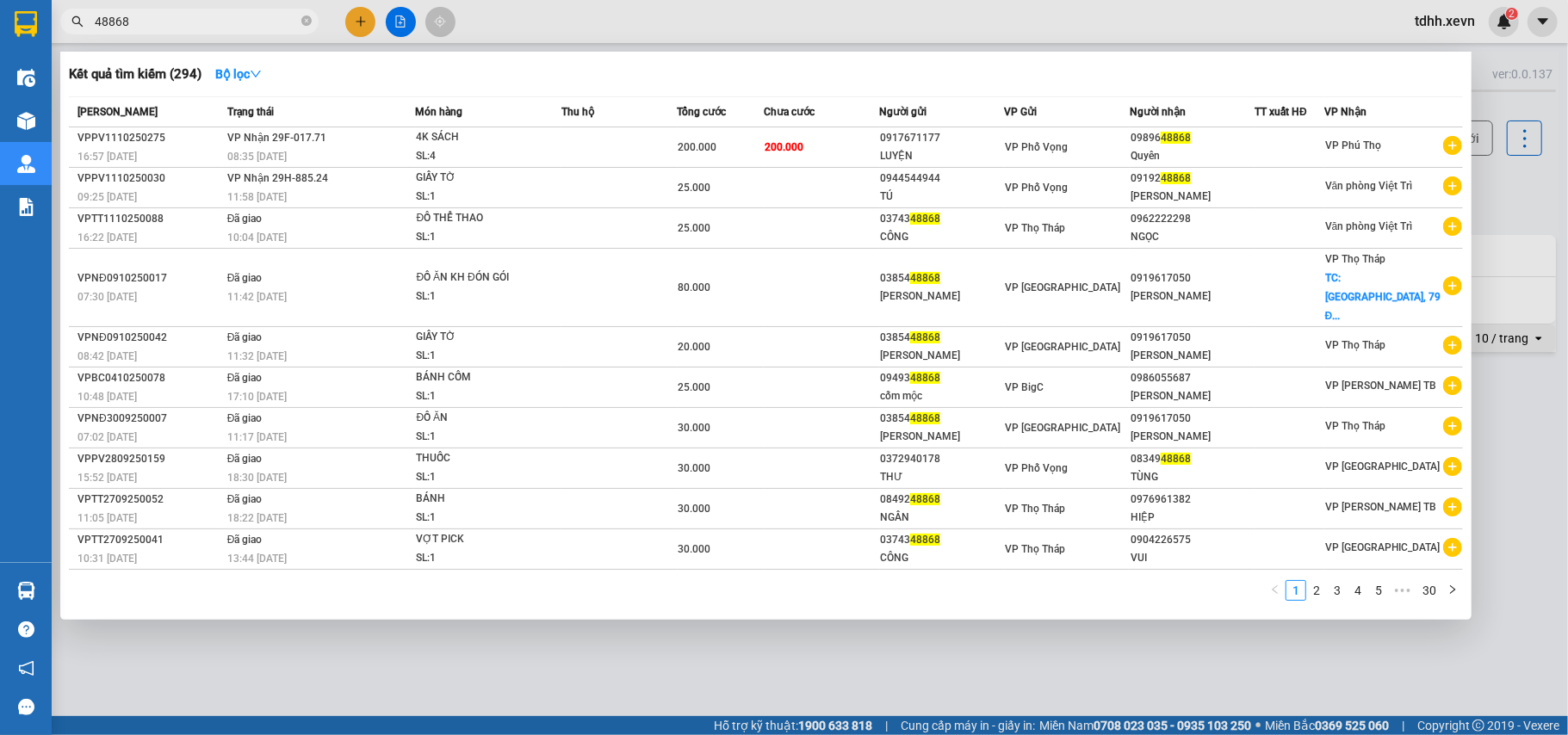
drag, startPoint x: 167, startPoint y: 17, endPoint x: 80, endPoint y: 23, distance: 87.2
click at [80, 23] on div "48868" at bounding box center [167, 22] width 336 height 26
paste input "096160901"
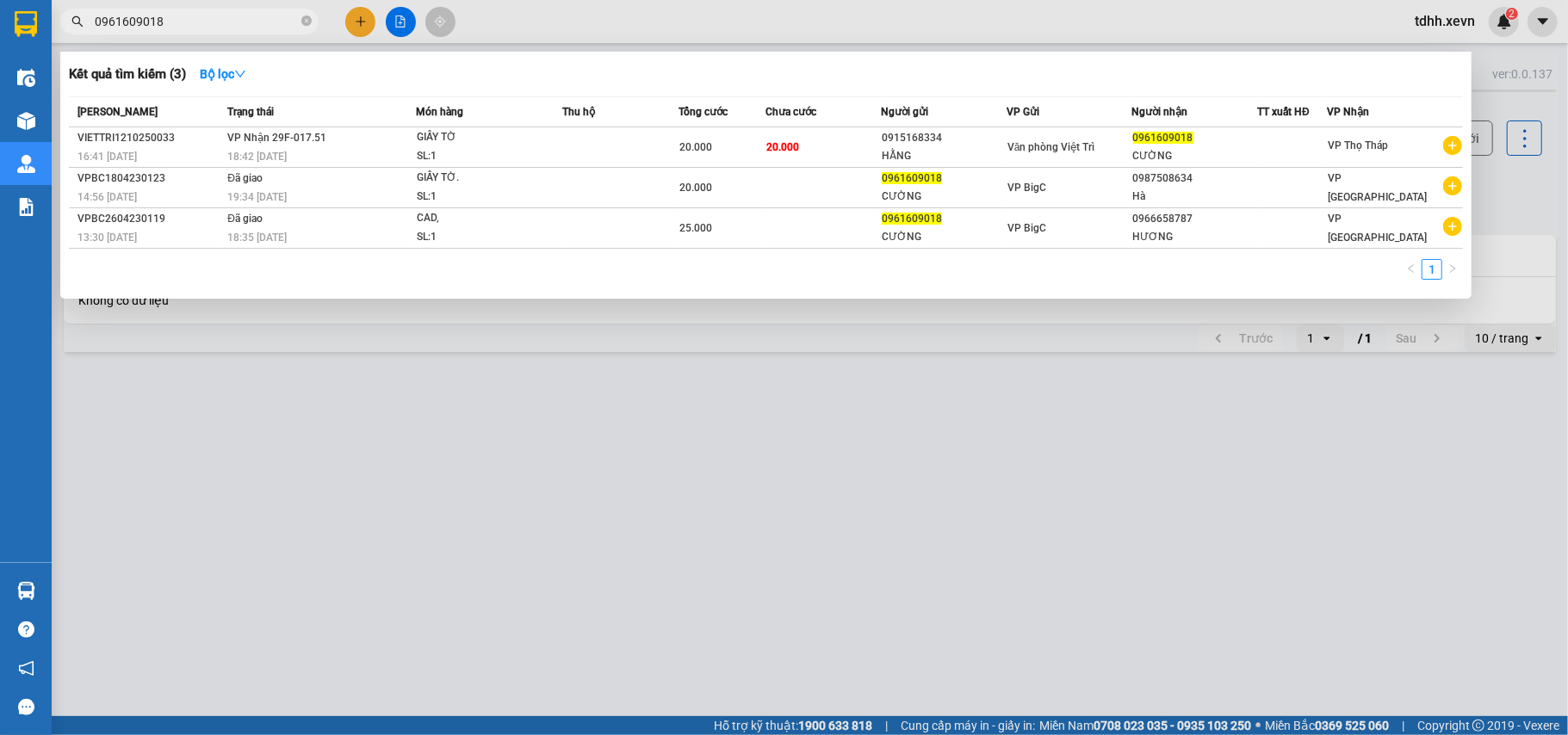
type input "0961609018"
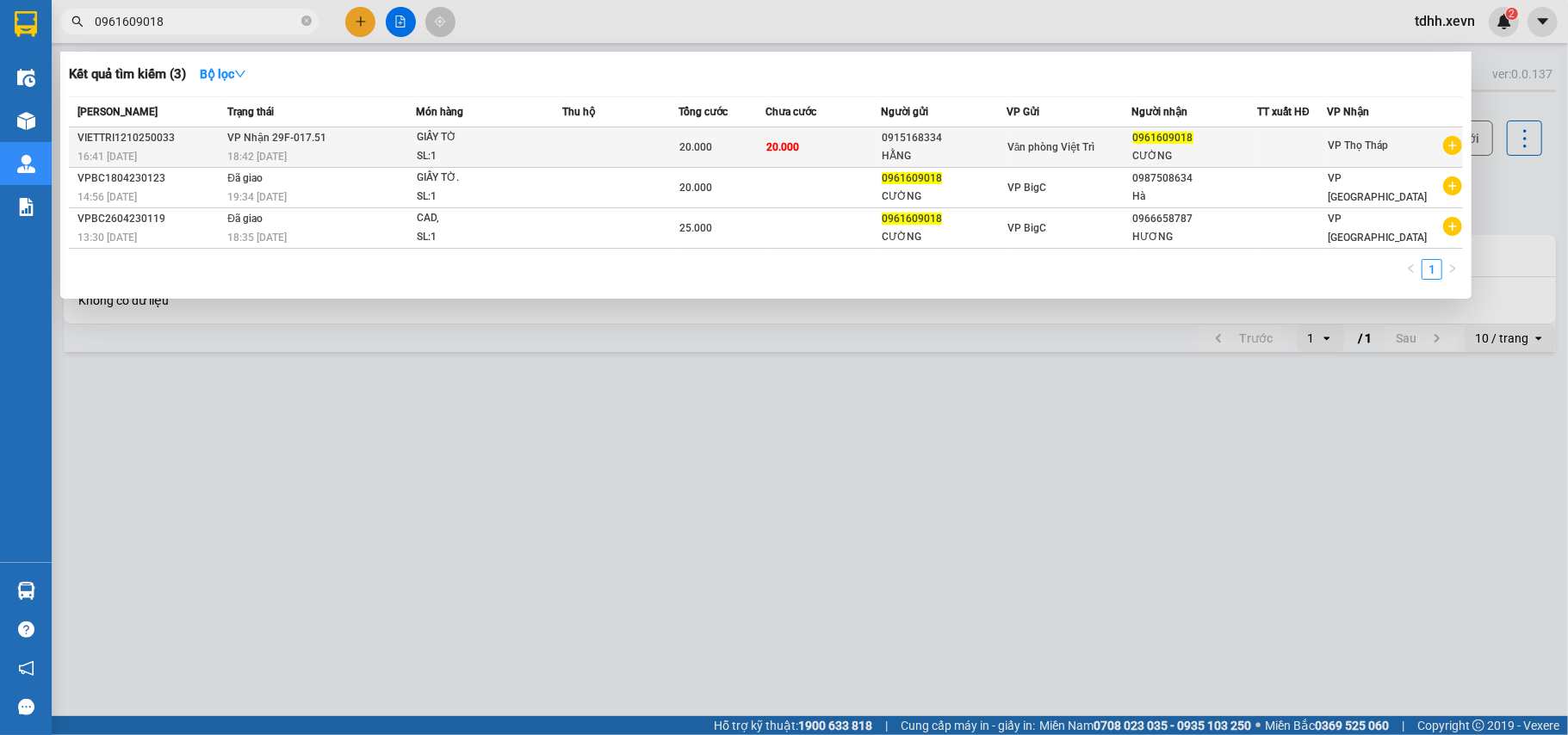
click at [838, 146] on td "20.000" at bounding box center [823, 148] width 115 height 41
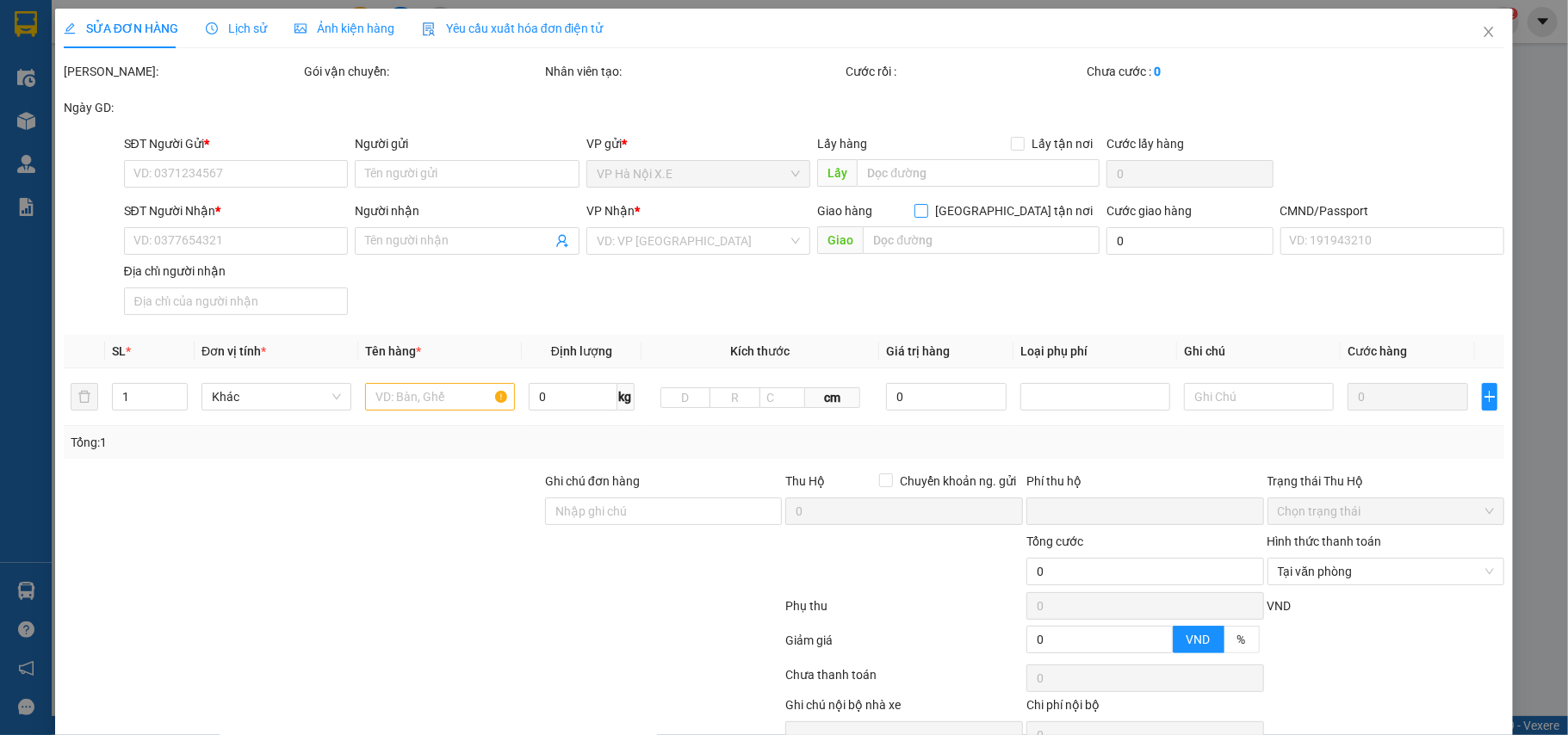
click at [999, 219] on label "[GEOGRAPHIC_DATA] tận nơi" at bounding box center [1007, 211] width 185 height 19
click at [926, 216] on input "[GEOGRAPHIC_DATA] tận nơi" at bounding box center [920, 209] width 12 height 12
checkbox input "true"
type input "0"
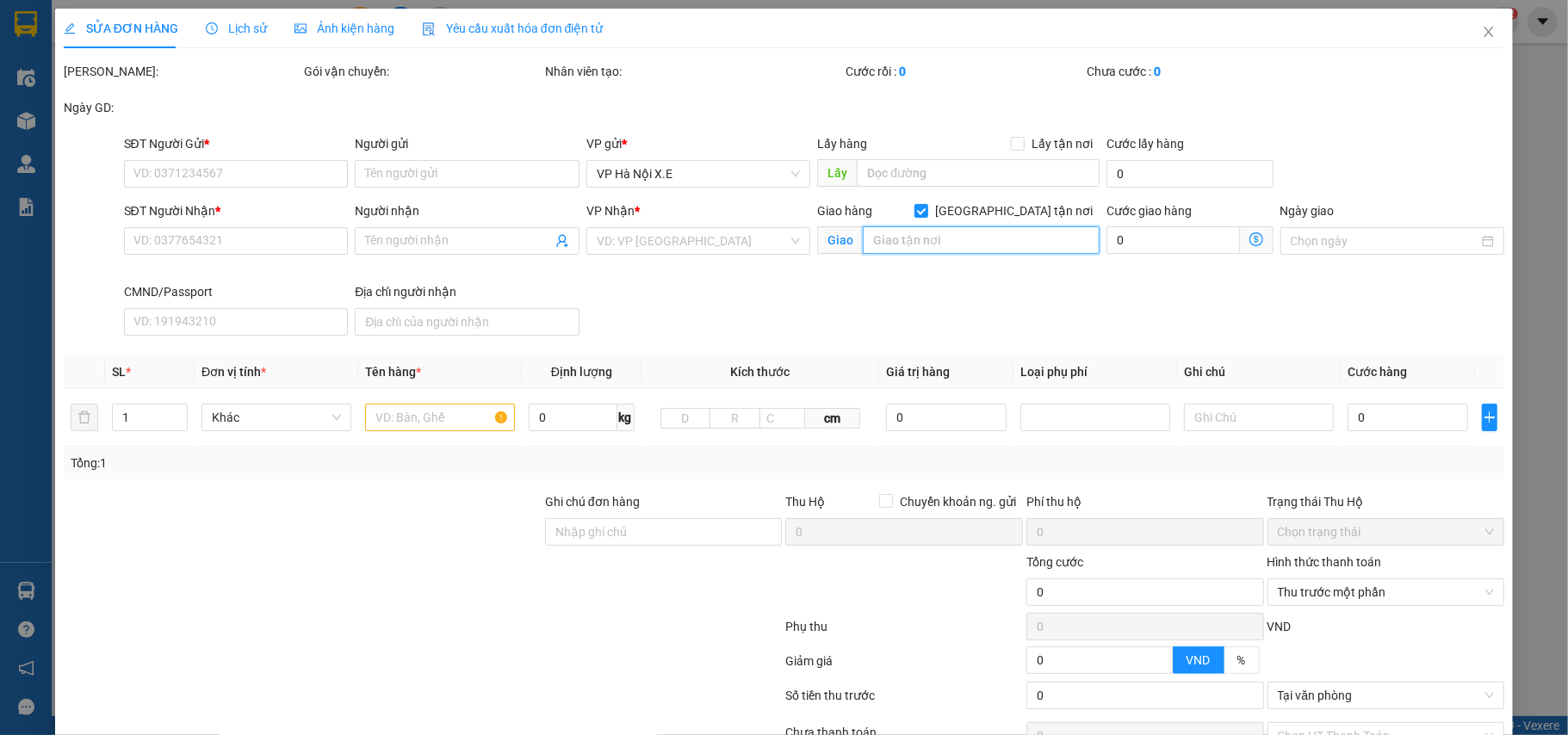
click at [990, 233] on input "text" at bounding box center [981, 240] width 237 height 27
type input "0915168334"
type input "HẰNG"
type input "0961609018"
type input "CƯỜNG"
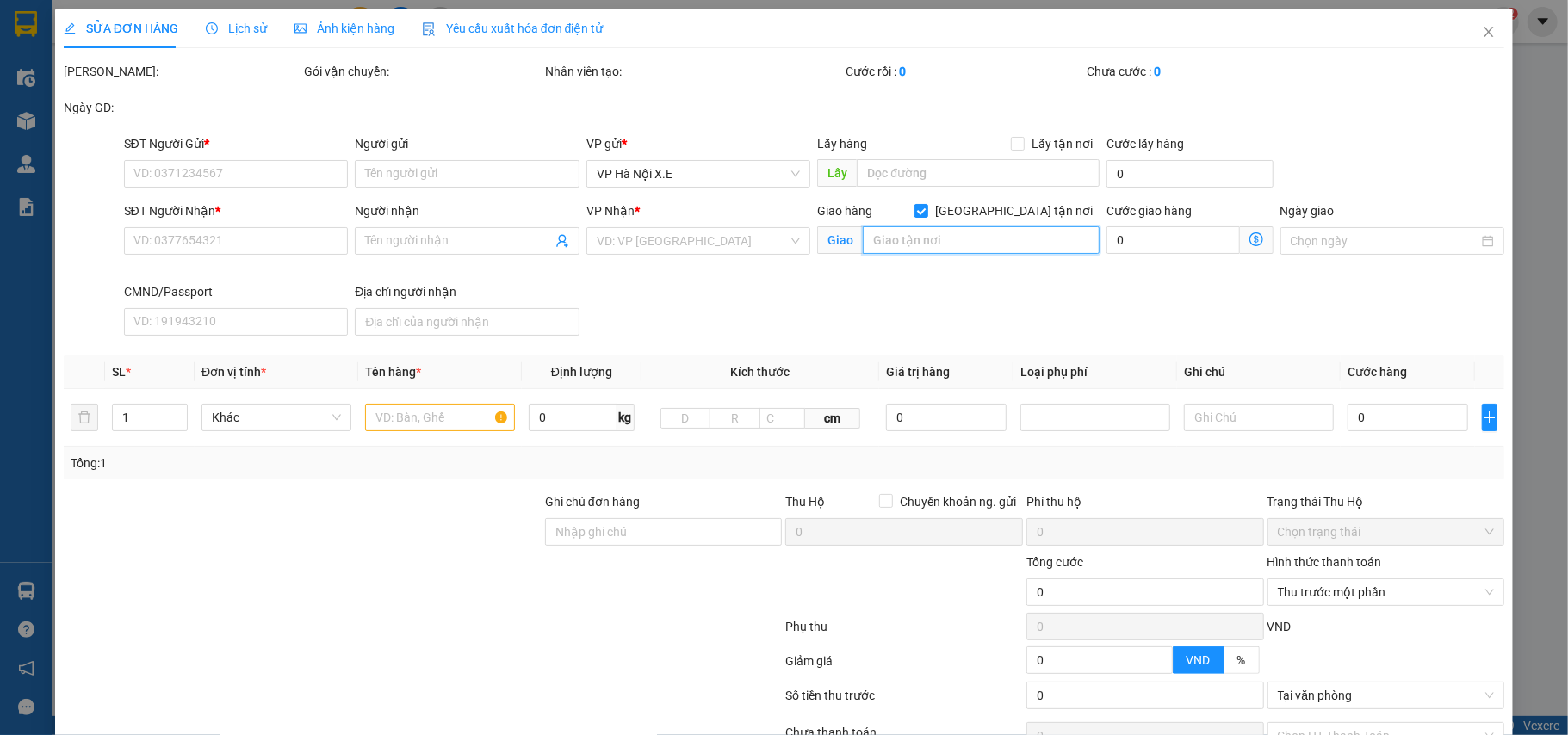
checkbox input "false"
type input "20.000"
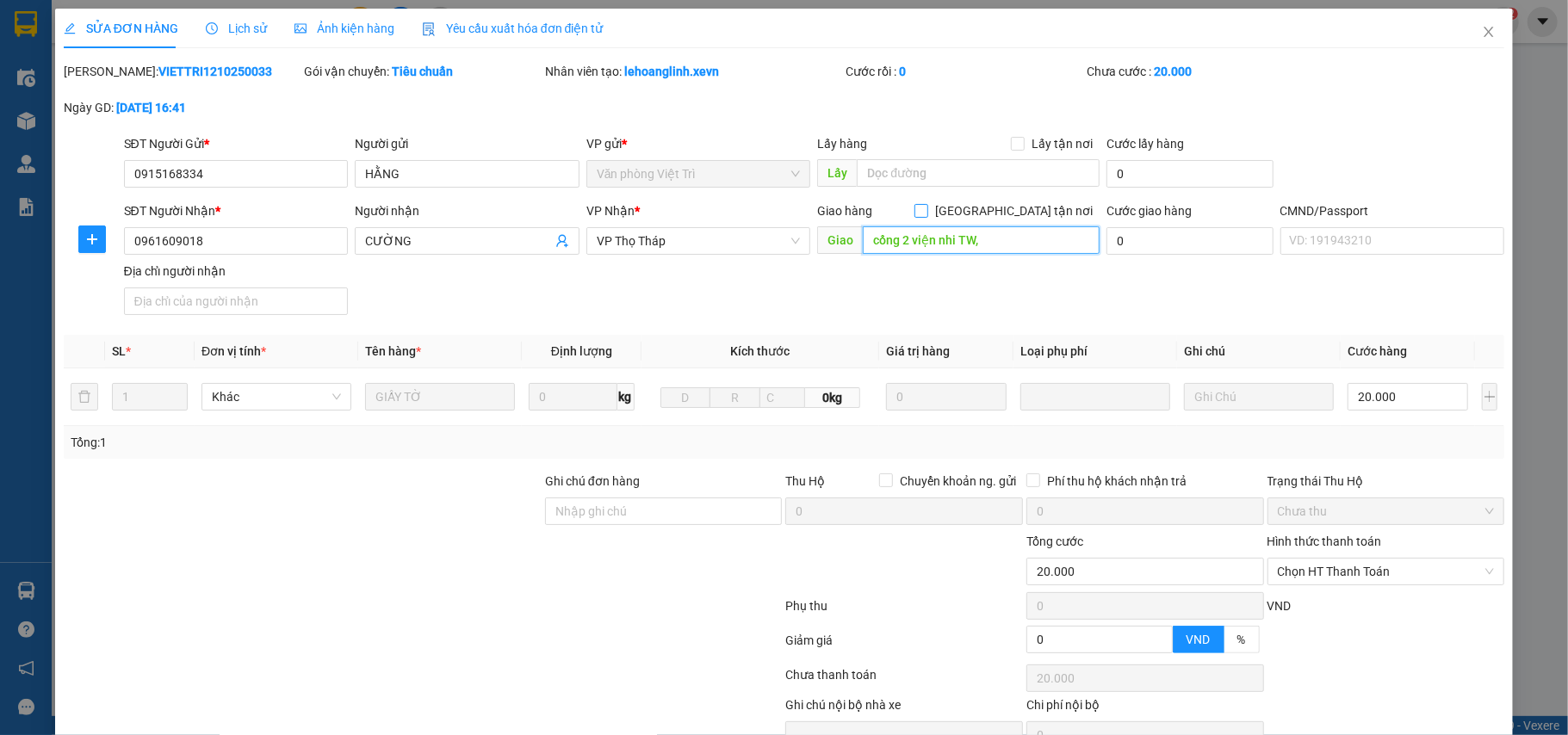
type input "cổng 2 viện nhi TW,"
click at [926, 215] on input "[GEOGRAPHIC_DATA] tận nơi" at bounding box center [920, 209] width 12 height 12
checkbox input "true"
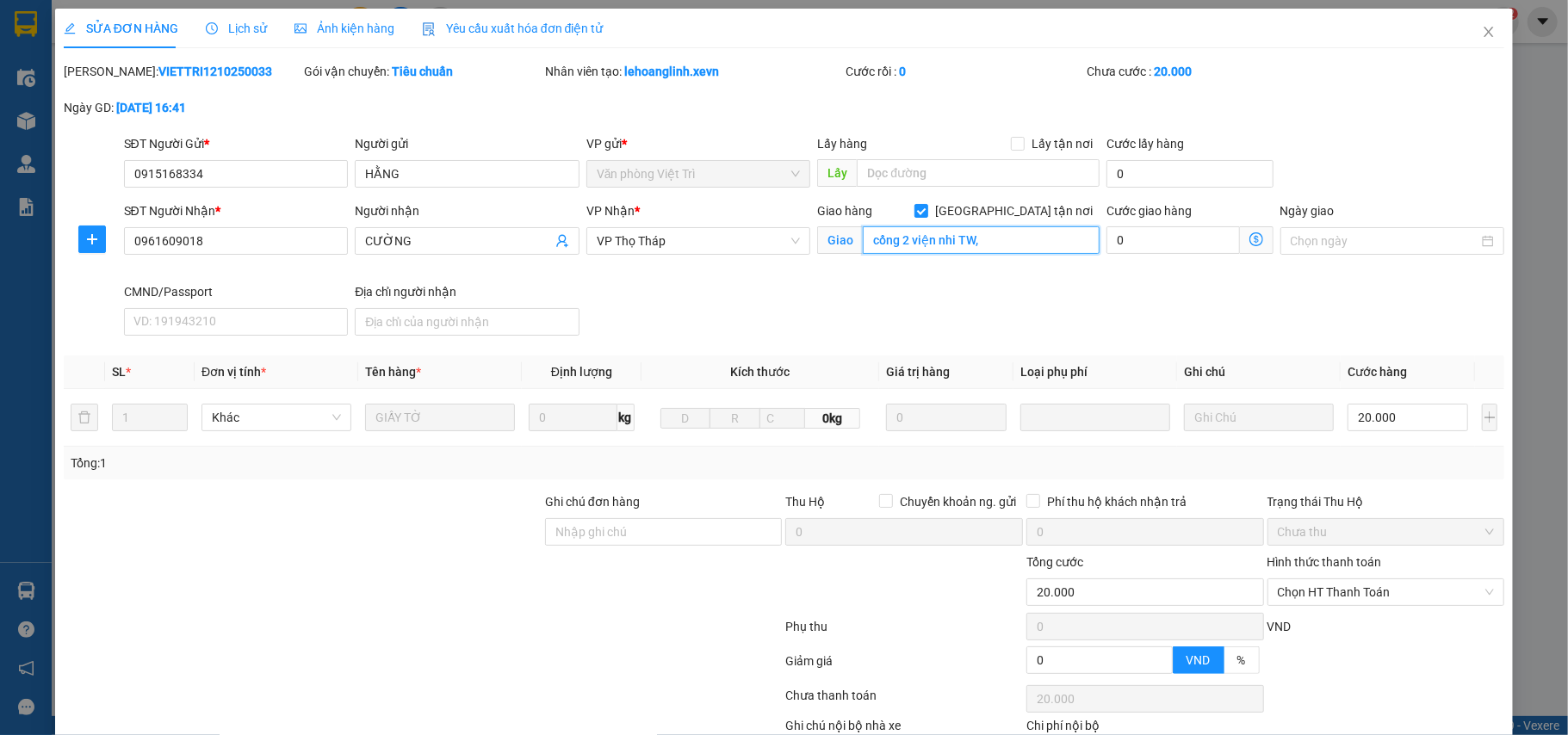
click at [920, 238] on input "cổng 2 viện nhi TW," at bounding box center [981, 240] width 237 height 27
click at [947, 239] on input "cổng 2 viện nhi TW," at bounding box center [981, 240] width 237 height 27
paste input "Trung tâm Quốc tế - Bệnh viện Nhi Trung ương, Đ. La Thành/18/879 Ng. 80 P. Chùa…"
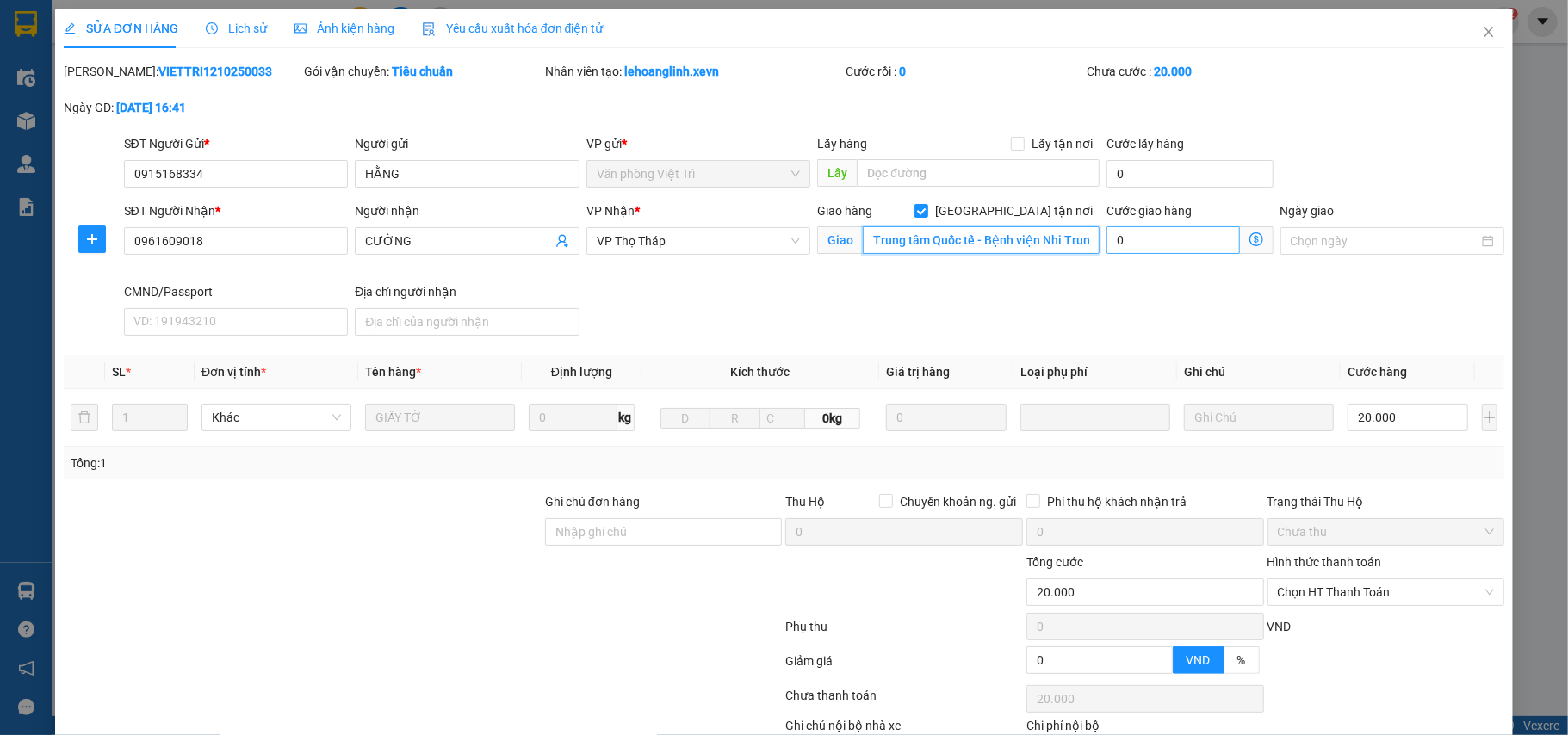
scroll to position [0, 542]
type input "Trung tâm Quốc tế - Bệnh viện Nhi Trung ương, Đ. La Thành/18/879 Ng. 80 P. Chùa…"
click at [1159, 238] on input "0" at bounding box center [1172, 240] width 132 height 27
type input "20.005"
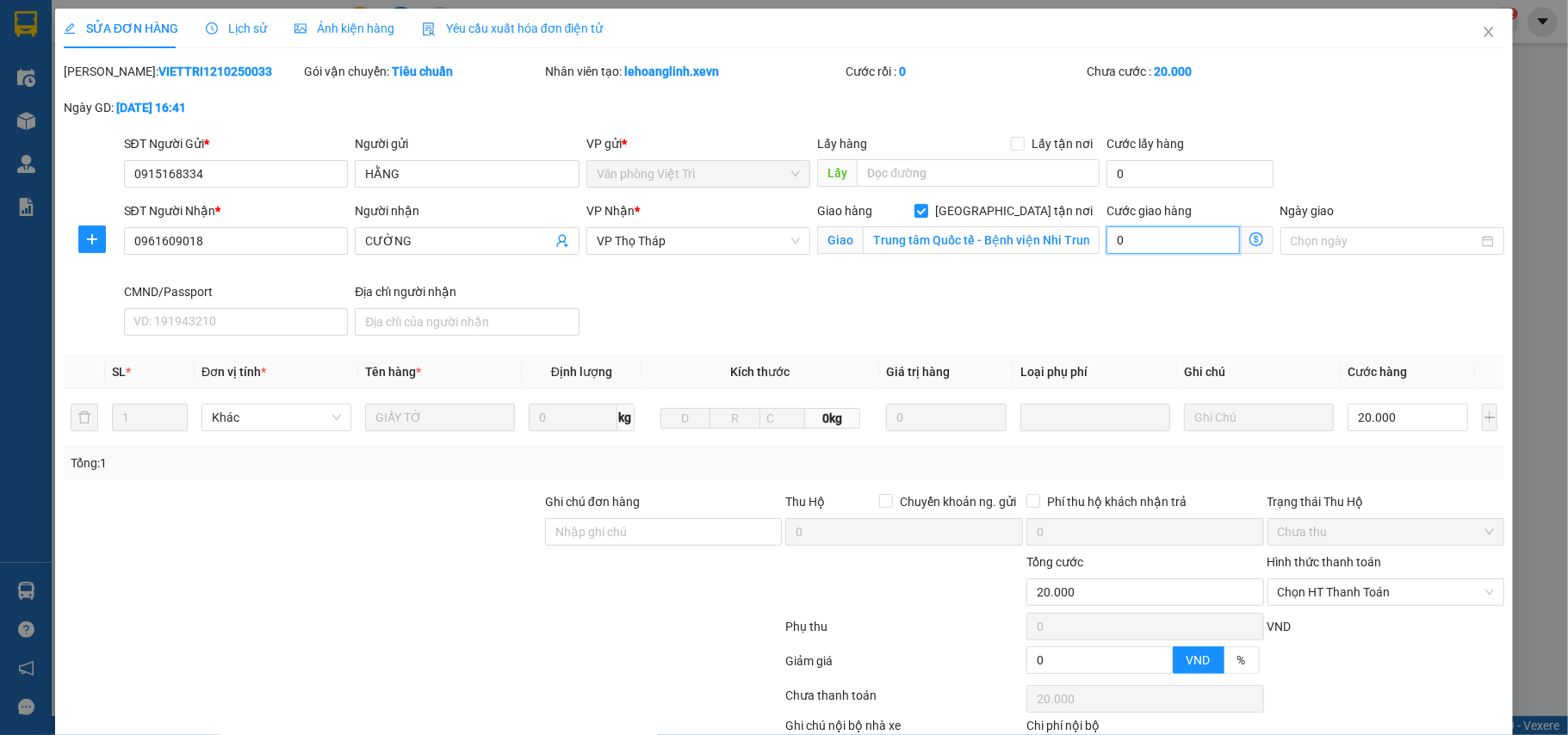
type input "20.005"
type input "50"
type input "20.050"
type input "20.500"
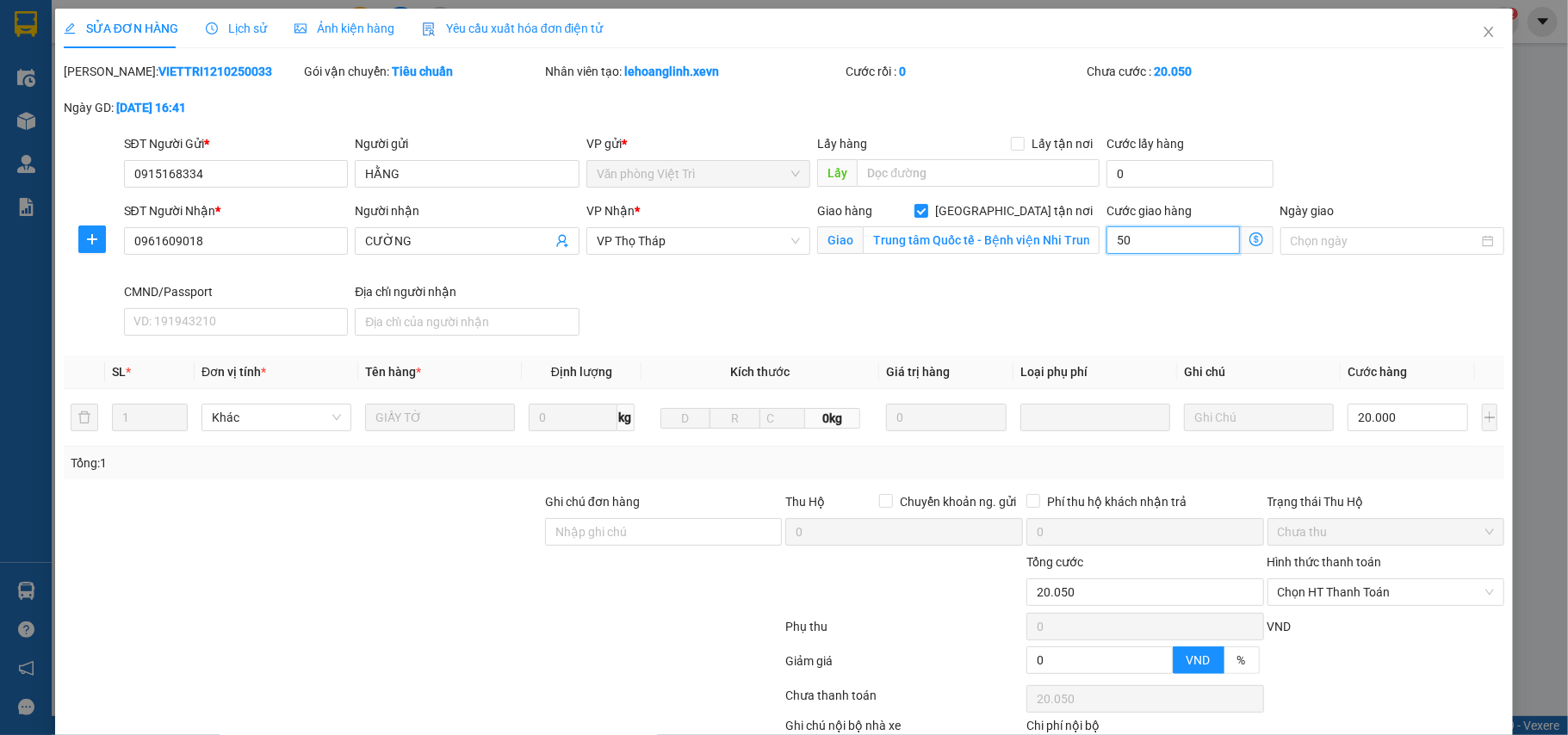
type input "20.500"
type input "5.000"
type input "25.000"
type input "50.000"
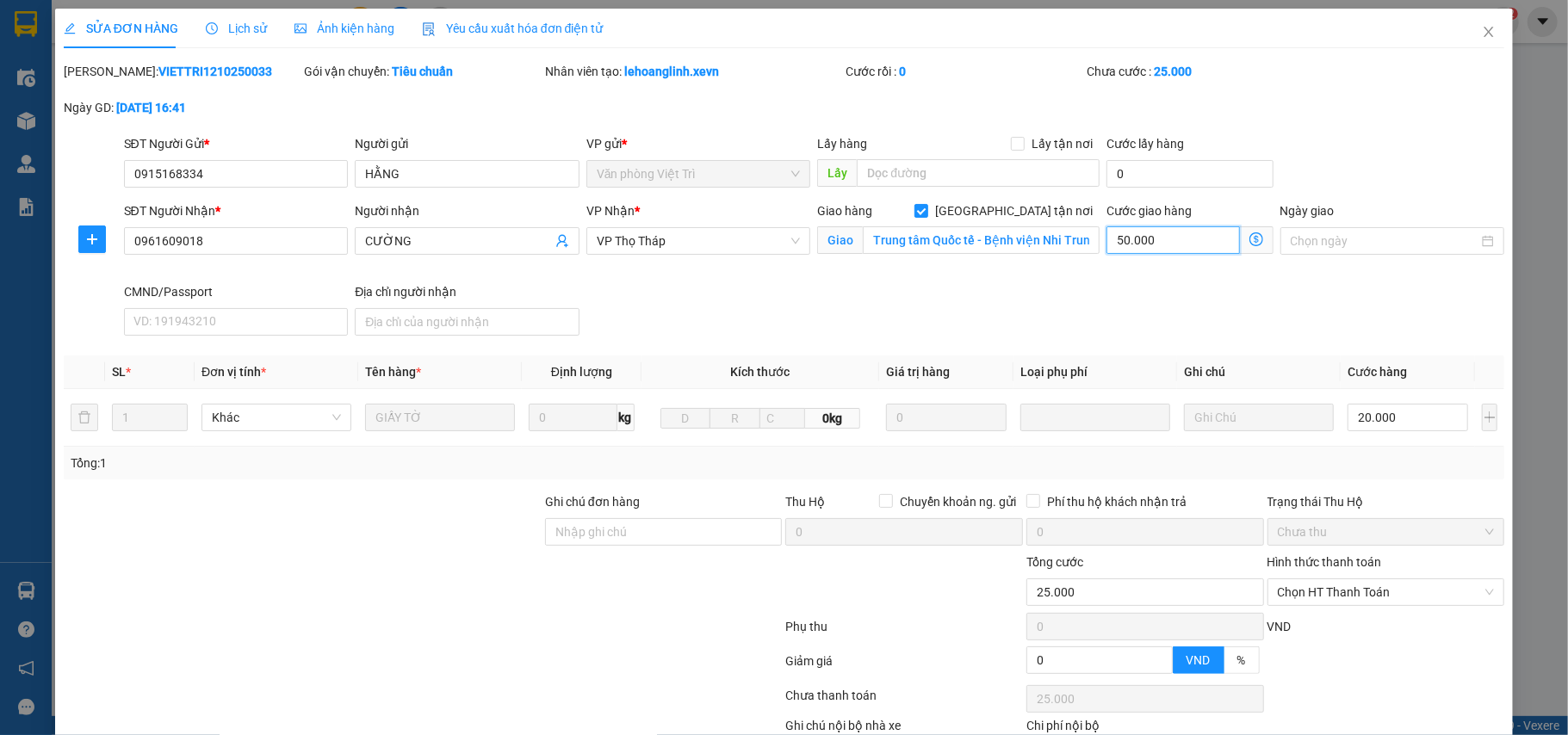
type input "70.000"
type input "50.000"
drag, startPoint x: 628, startPoint y: 540, endPoint x: 620, endPoint y: 537, distance: 8.5
click at [628, 540] on input "Ghi chú đơn hàng" at bounding box center [664, 532] width 238 height 27
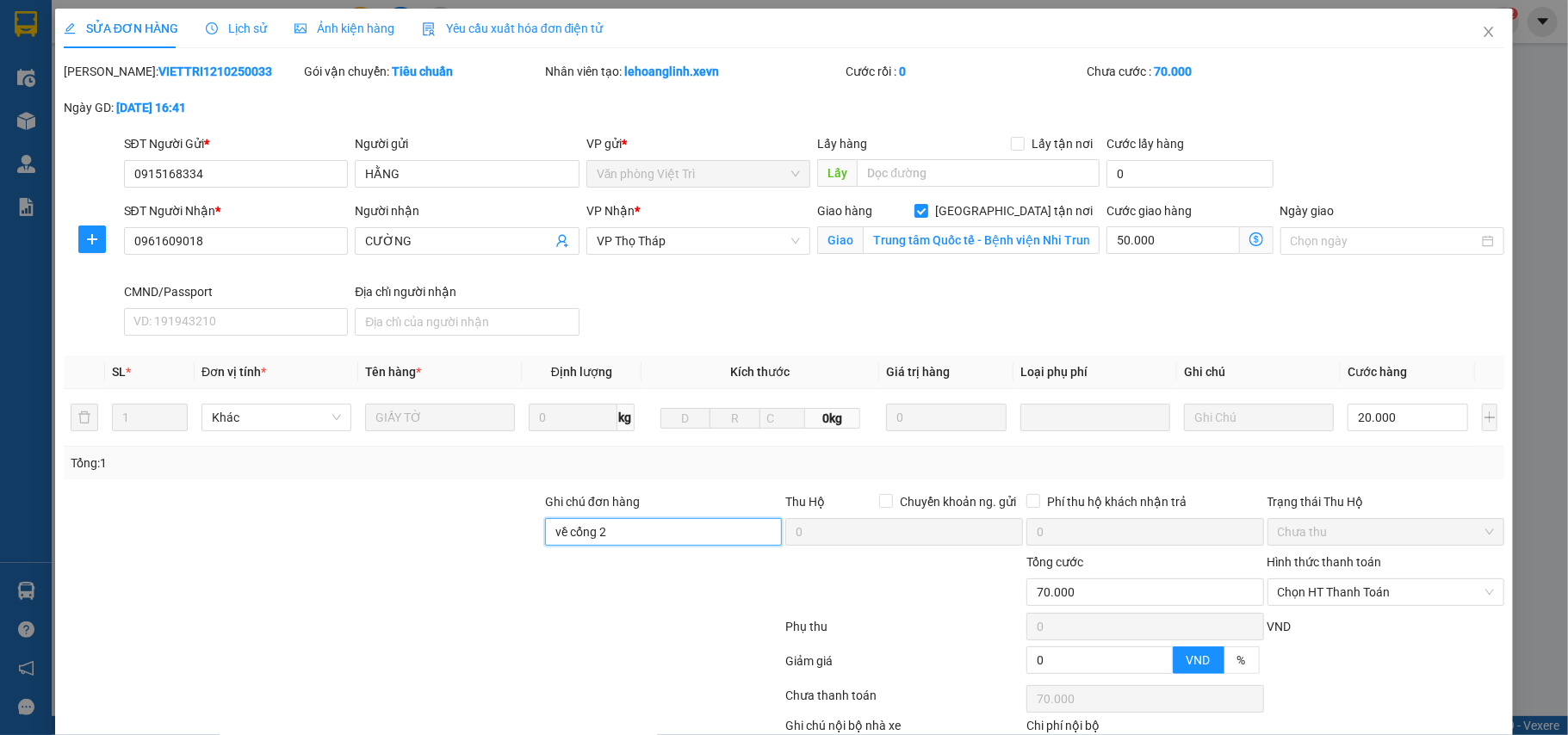
scroll to position [112, 0]
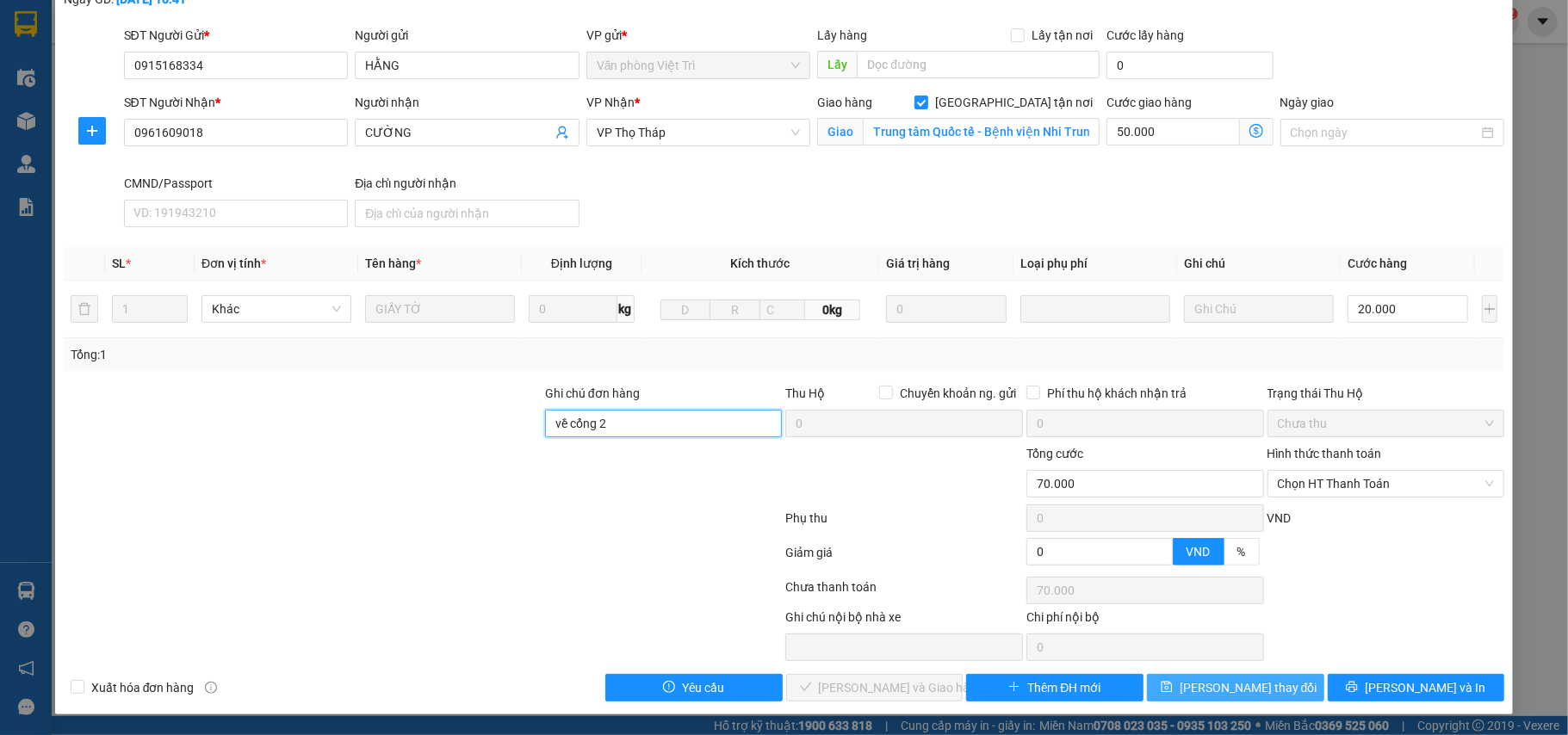
type input "về cổng 2"
drag, startPoint x: 1245, startPoint y: 686, endPoint x: 1235, endPoint y: 620, distance: 66.8
click at [1244, 686] on span "[PERSON_NAME] thay đổi" at bounding box center [1248, 687] width 138 height 19
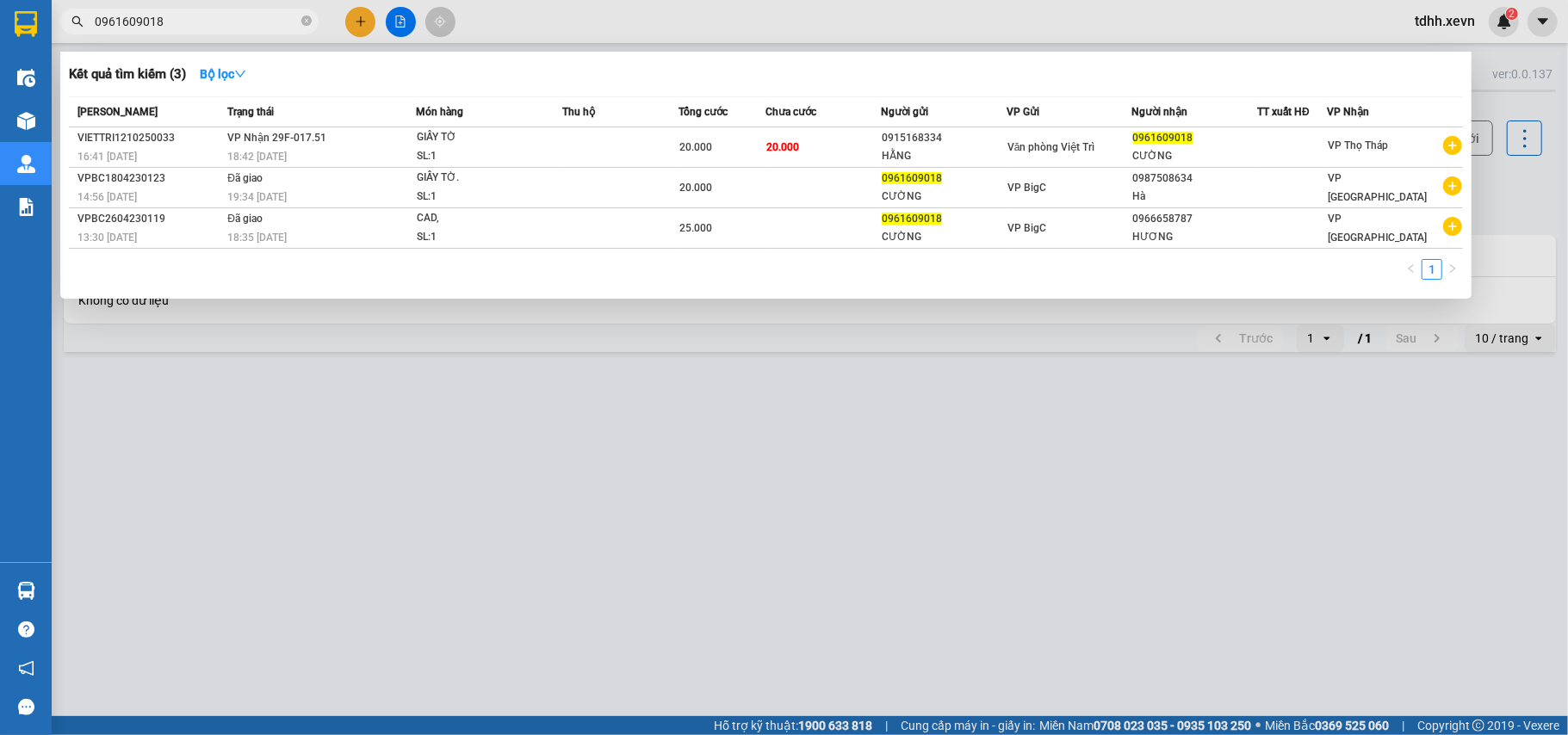
drag, startPoint x: 167, startPoint y: 23, endPoint x: 71, endPoint y: 50, distance: 99.7
click at [71, 37] on div "Kết quả tìm kiếm ( 3 ) Bộ lọc Mã ĐH Trạng thái Món hàng Thu hộ Tổng cước Chưa c…" at bounding box center [167, 22] width 336 height 30
paste input "372331315"
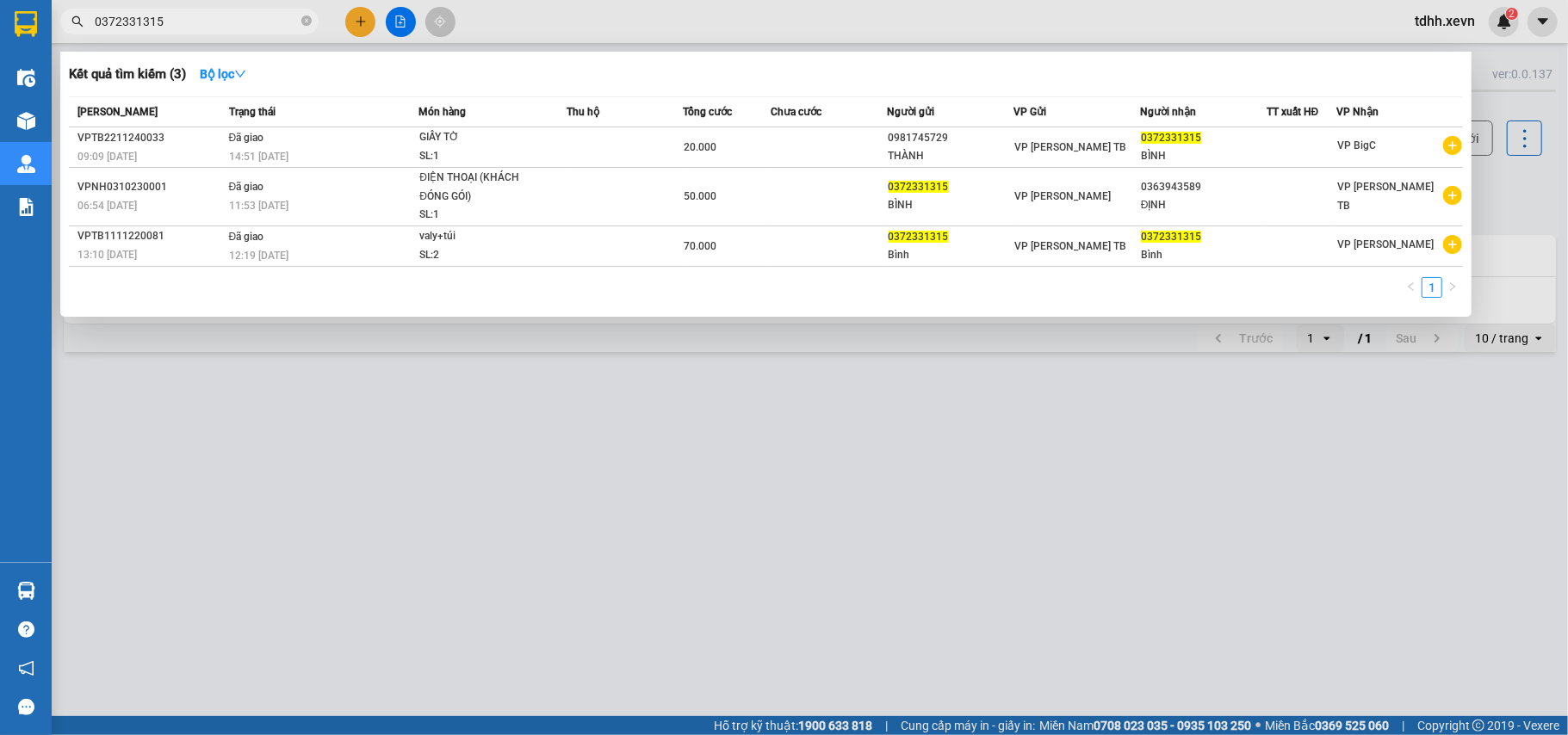
drag, startPoint x: 176, startPoint y: 23, endPoint x: 53, endPoint y: 56, distance: 127.3
click at [53, 37] on div "Kết quả tìm kiếm ( 3 ) Bộ lọc Mã ĐH Trạng thái Món hàng Thu hộ Tổng cước Chưa c…" at bounding box center [167, 22] width 336 height 30
paste input "6226399"
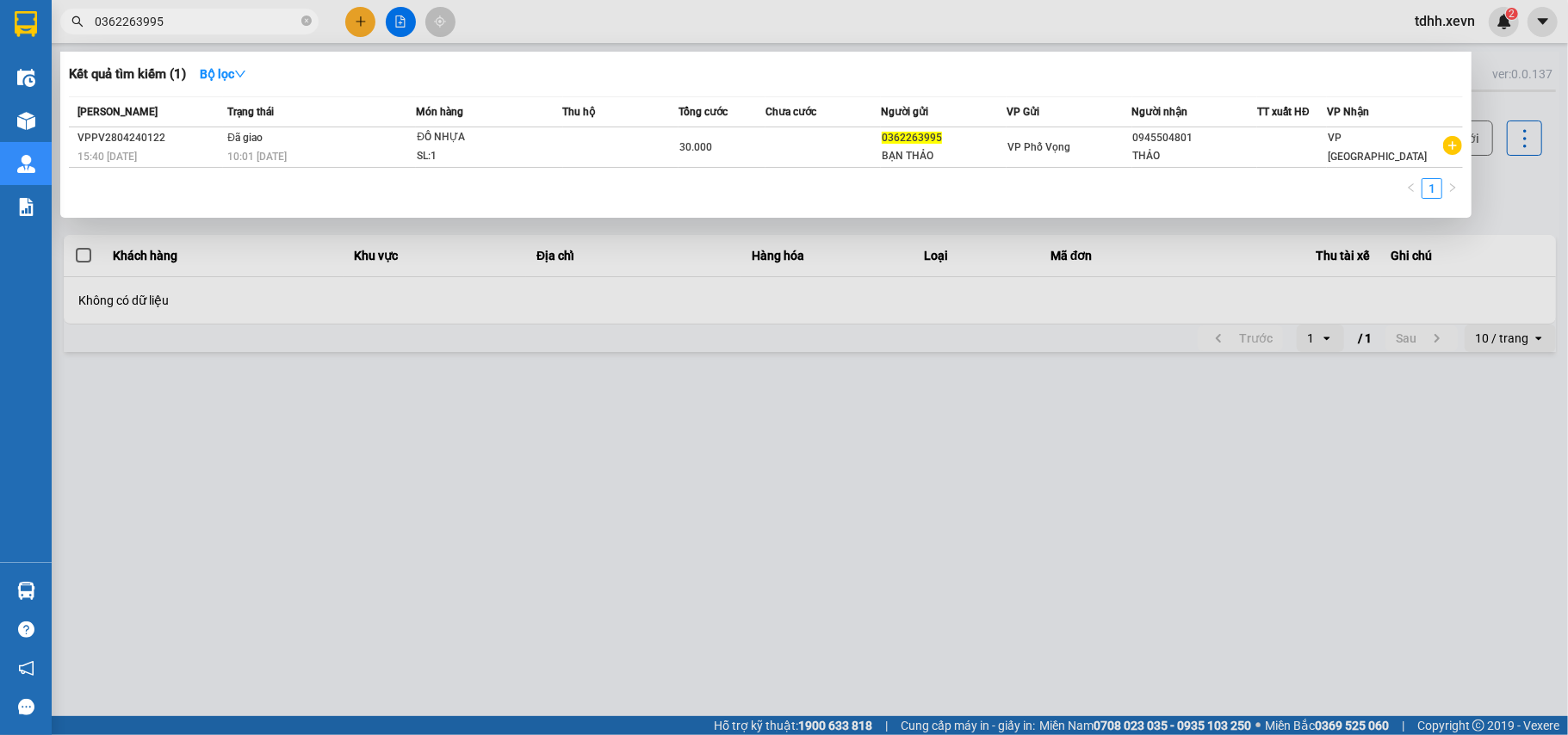
drag, startPoint x: 183, startPoint y: 18, endPoint x: 76, endPoint y: 43, distance: 109.9
click at [76, 37] on div "Kết quả tìm kiếm ( 1 ) Bộ lọc Mã ĐH Trạng thái Món hàng Thu hộ Tổng cước Chưa c…" at bounding box center [167, 22] width 336 height 30
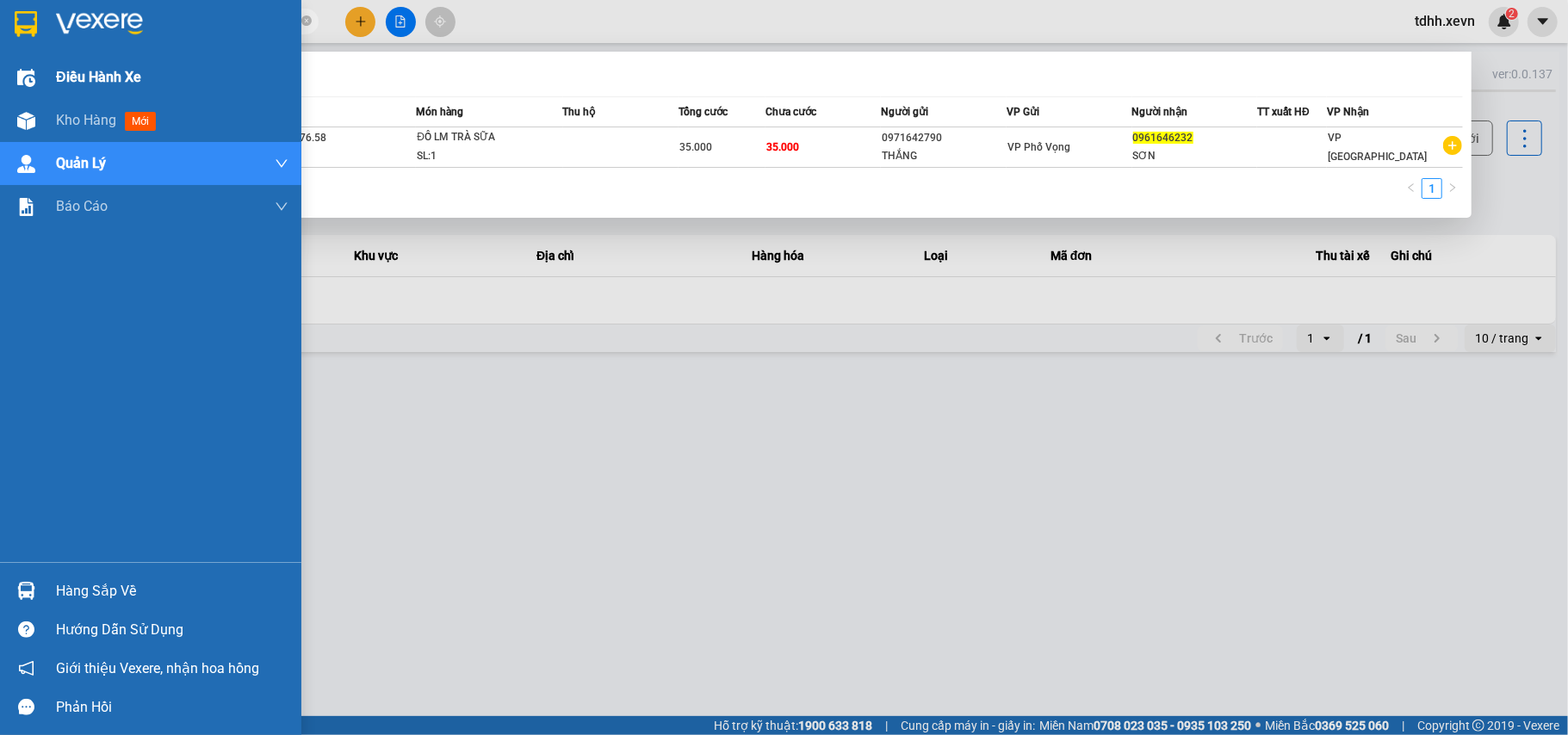
drag, startPoint x: 173, startPoint y: 19, endPoint x: 43, endPoint y: 57, distance: 135.4
click at [43, 57] on section "Kết quả tìm kiếm ( 1 ) Bộ lọc Mã ĐH Trạng thái Món hàng Thu hộ Tổng cước Chưa c…" at bounding box center [784, 368] width 1568 height 735
paste input "82534845"
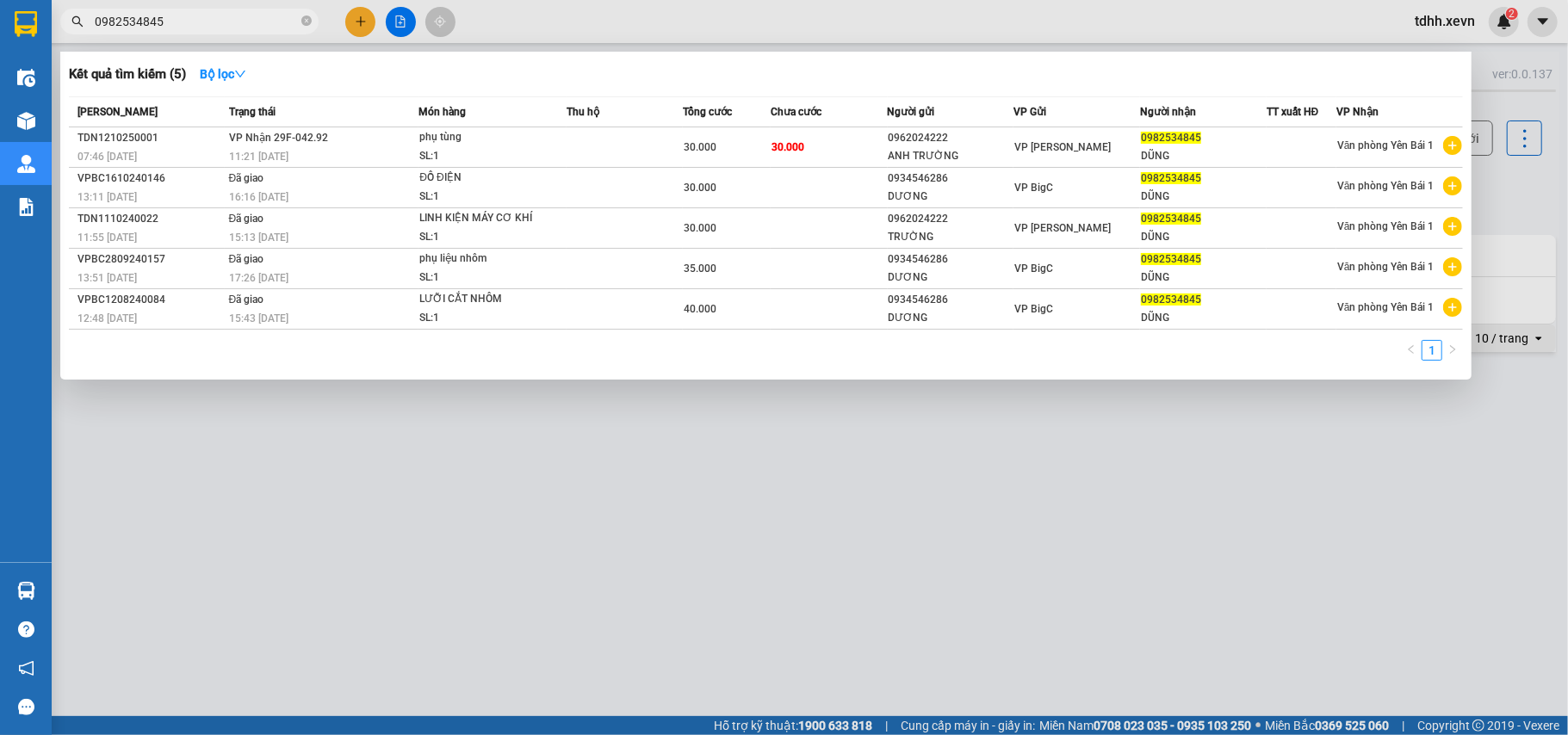
click at [162, 10] on span "0982534845" at bounding box center [189, 22] width 258 height 26
drag, startPoint x: 163, startPoint y: 17, endPoint x: 62, endPoint y: 33, distance: 102.3
click at [62, 33] on div "0982534845" at bounding box center [167, 22] width 336 height 26
paste input "66724572"
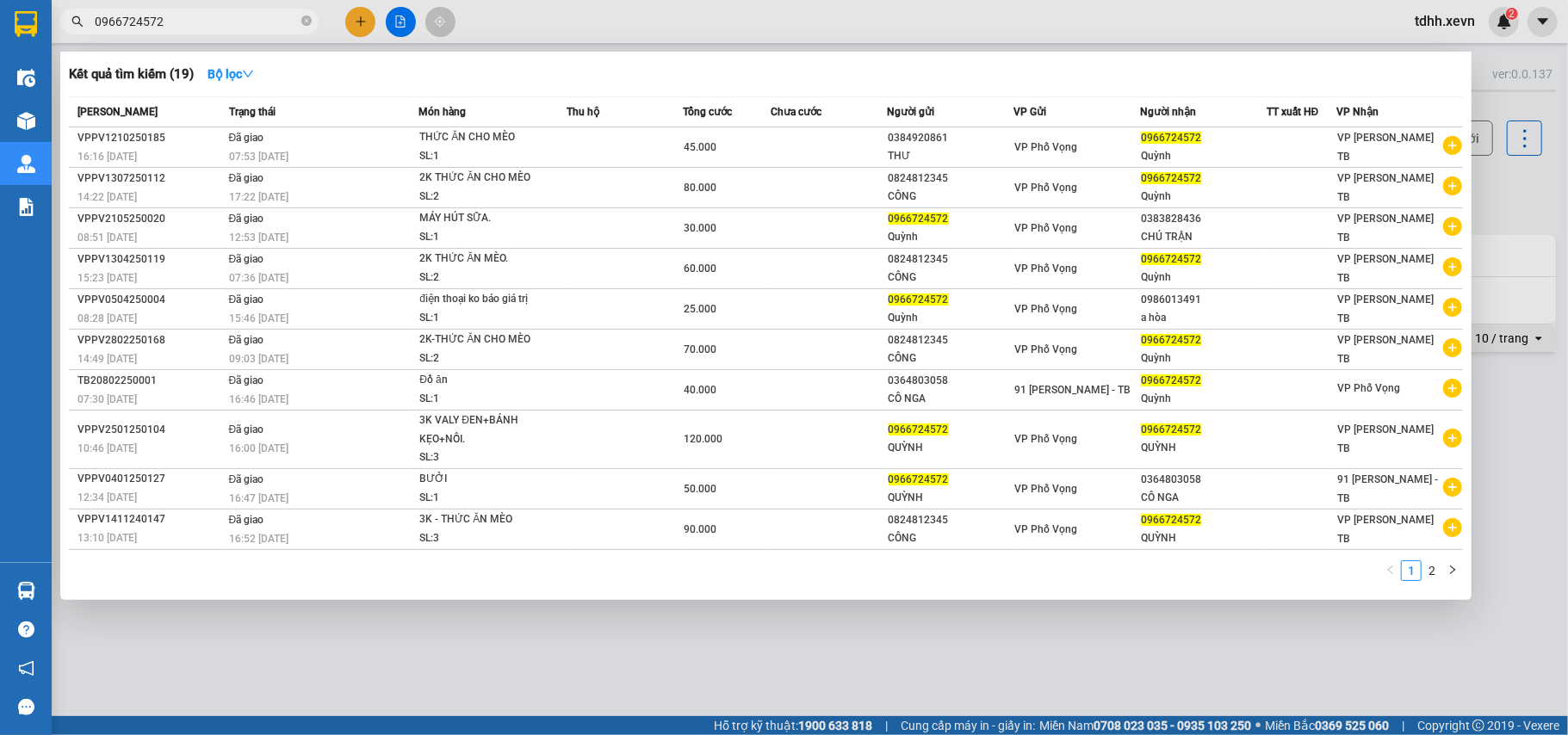
type input "0966724572"
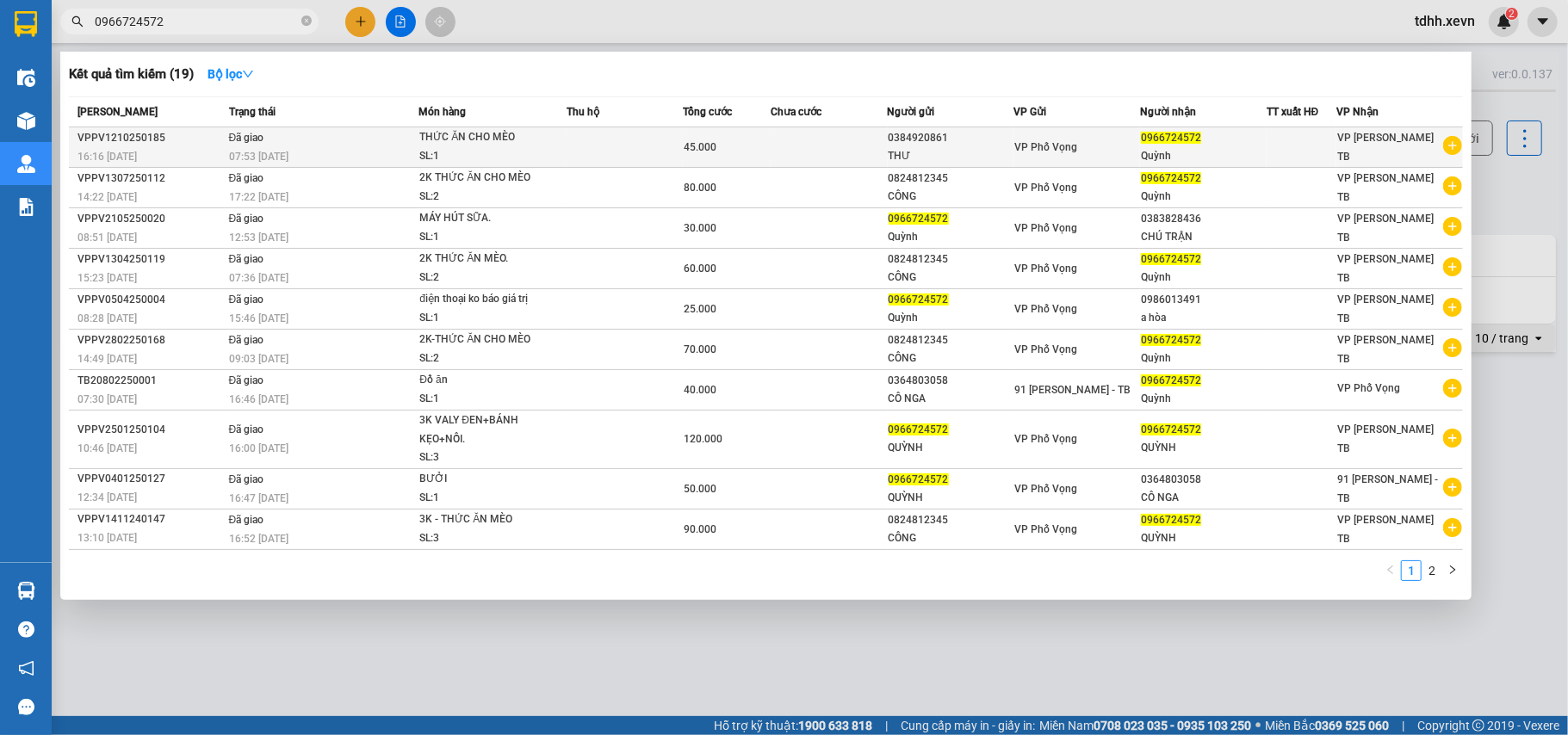
click at [703, 141] on span "45.000" at bounding box center [700, 147] width 33 height 12
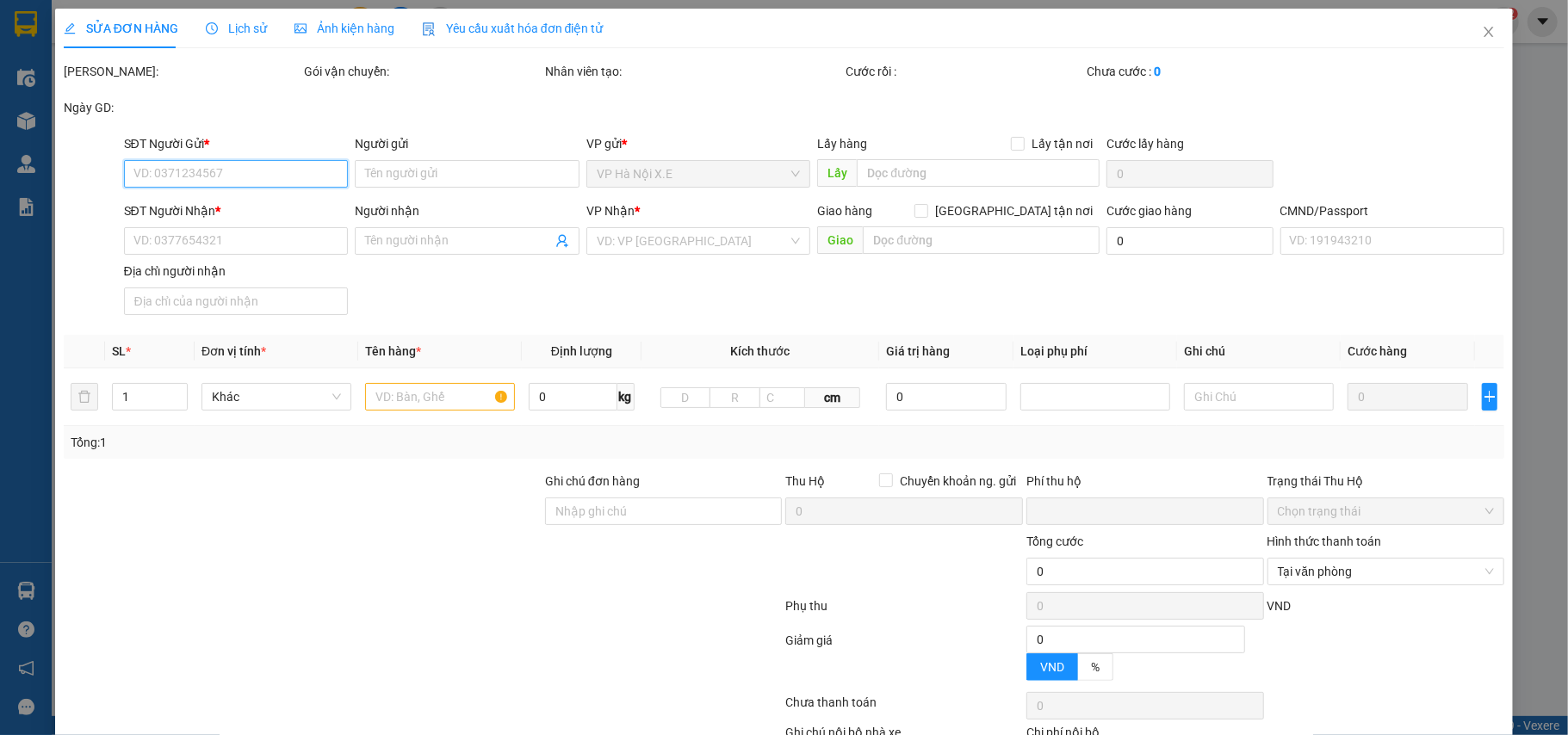
type input "0384920861"
type input "THƯ"
type input "0966724572"
type input "Quỳnh"
type input "ĐOÀN VĂN CẢNH 0984523566"
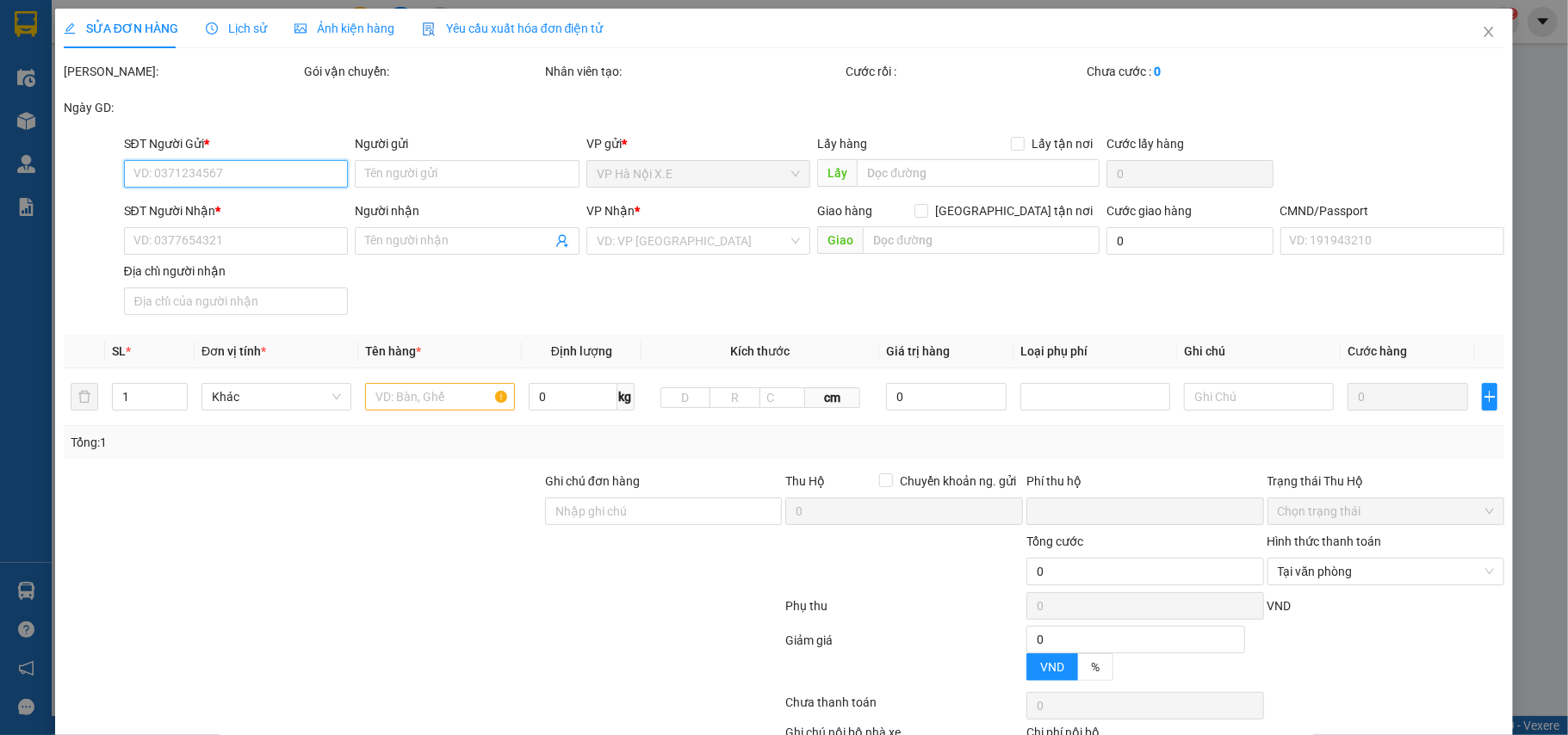
type input "LÊ PHAN HẢI NAM TỔ 12 MAI ĐỘNG"
type input "0"
type input "45.000"
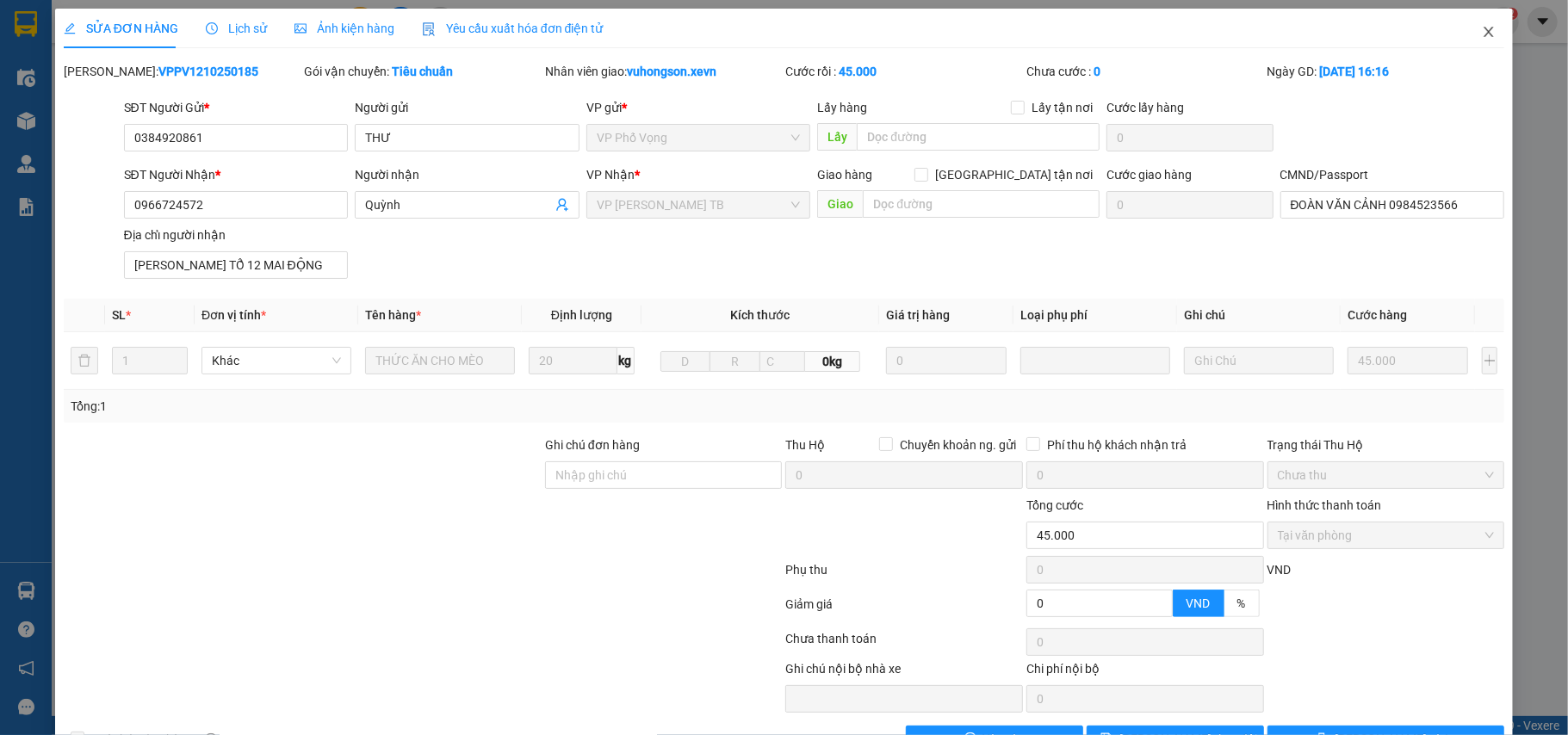
click at [1482, 32] on icon "close" at bounding box center [1488, 32] width 14 height 14
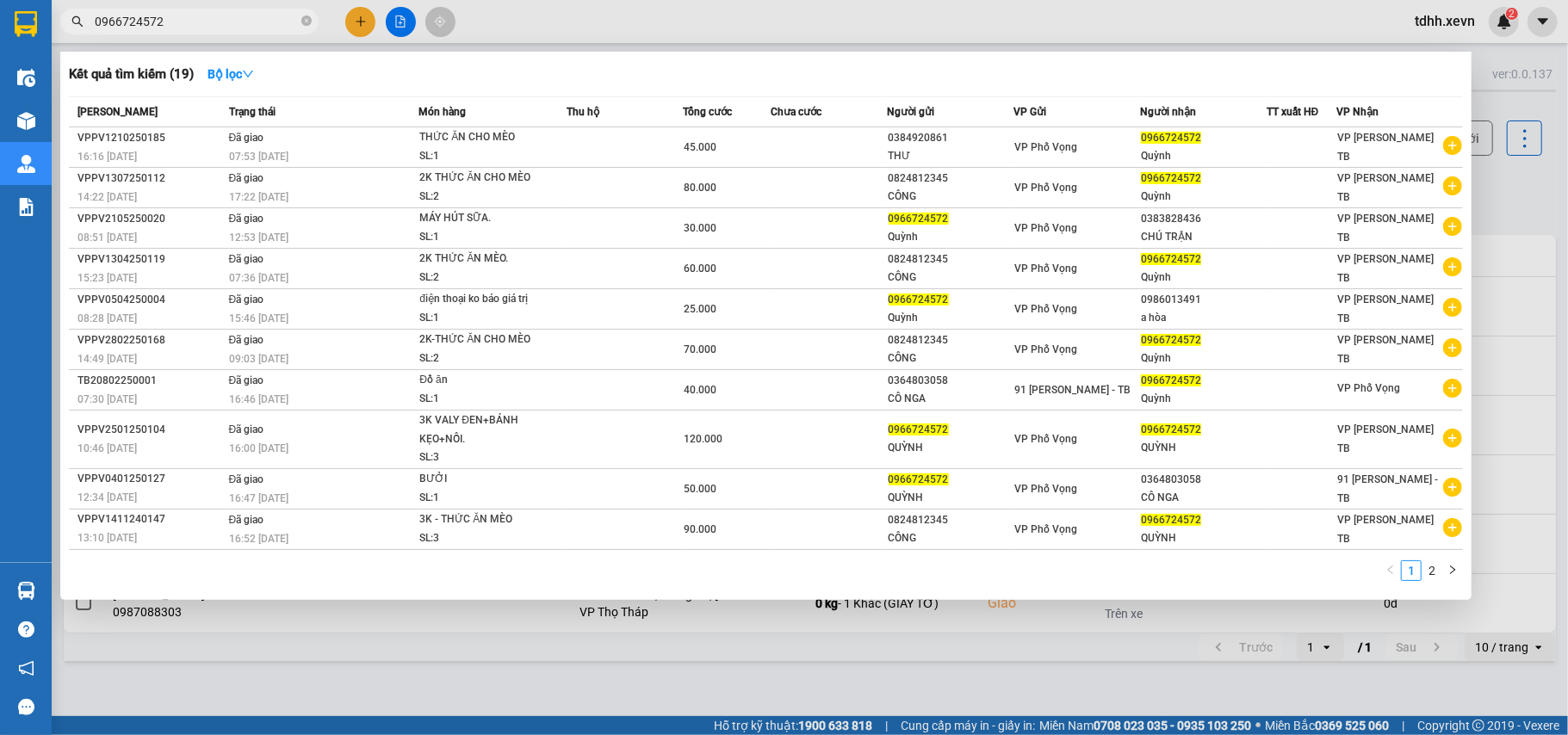
drag, startPoint x: 146, startPoint y: 22, endPoint x: 5, endPoint y: 26, distance: 141.1
click at [5, 26] on section "Kết quả tìm kiếm ( 19 ) Bộ lọc Mã ĐH Trạng thái Món hàng Thu hộ Tổng cước Chưa …" at bounding box center [784, 368] width 1568 height 735
paste input "768592004"
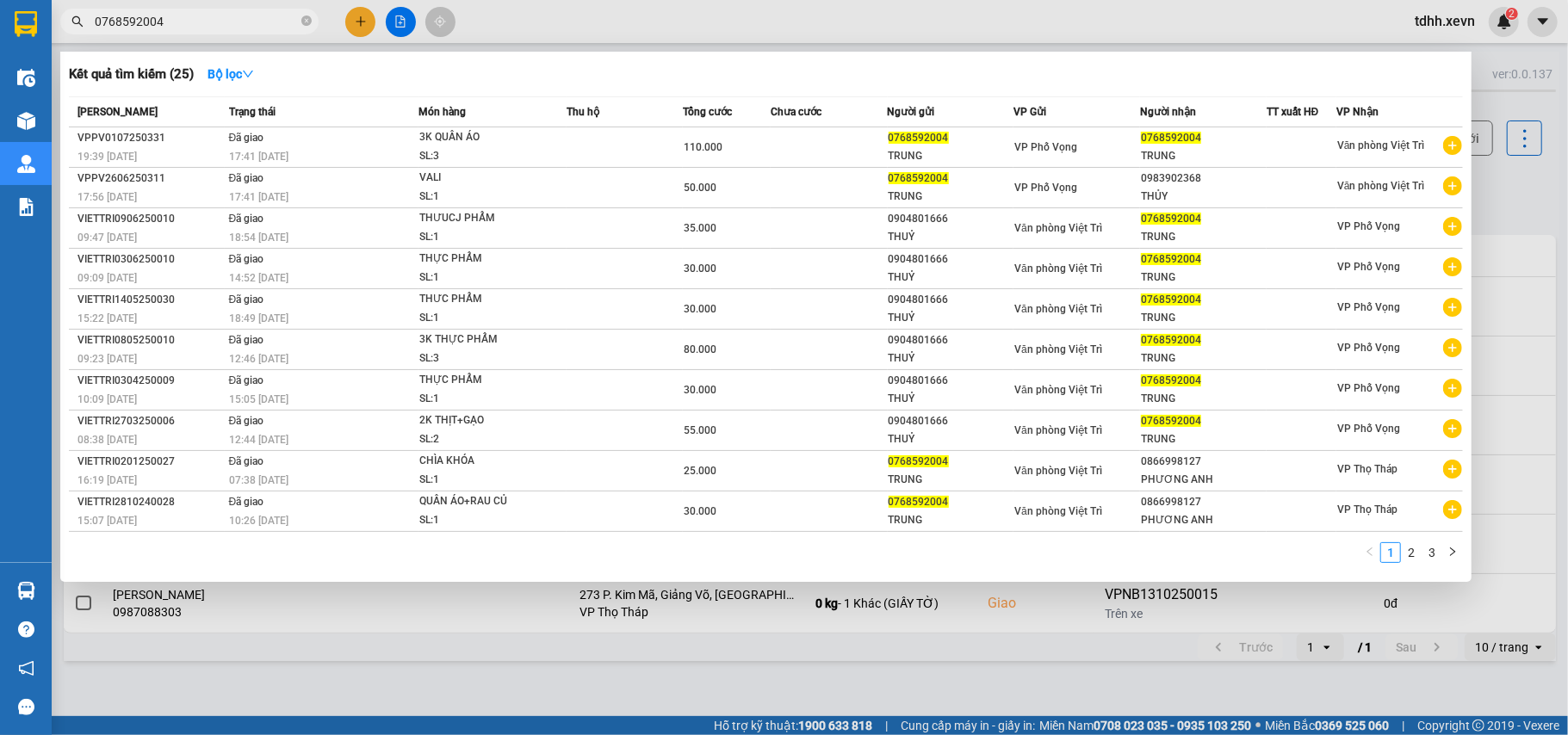
drag, startPoint x: 160, startPoint y: 24, endPoint x: 46, endPoint y: 46, distance: 116.1
click at [46, 46] on section "Kết quả tìm kiếm ( 25 ) Bộ lọc Mã ĐH Trạng thái Món hàng Thu hộ Tổng cước Chưa …" at bounding box center [784, 368] width 1568 height 735
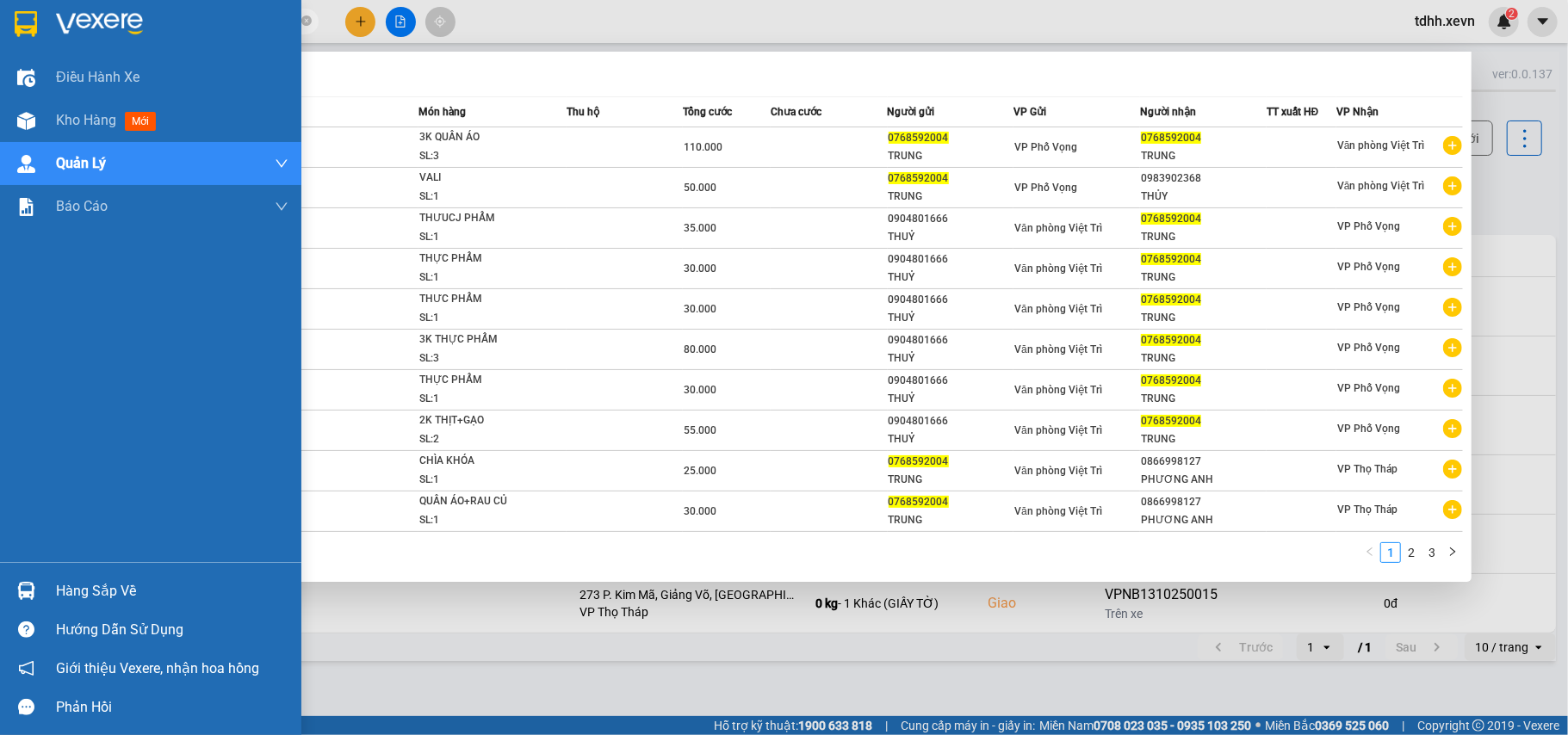
paste input "982534845"
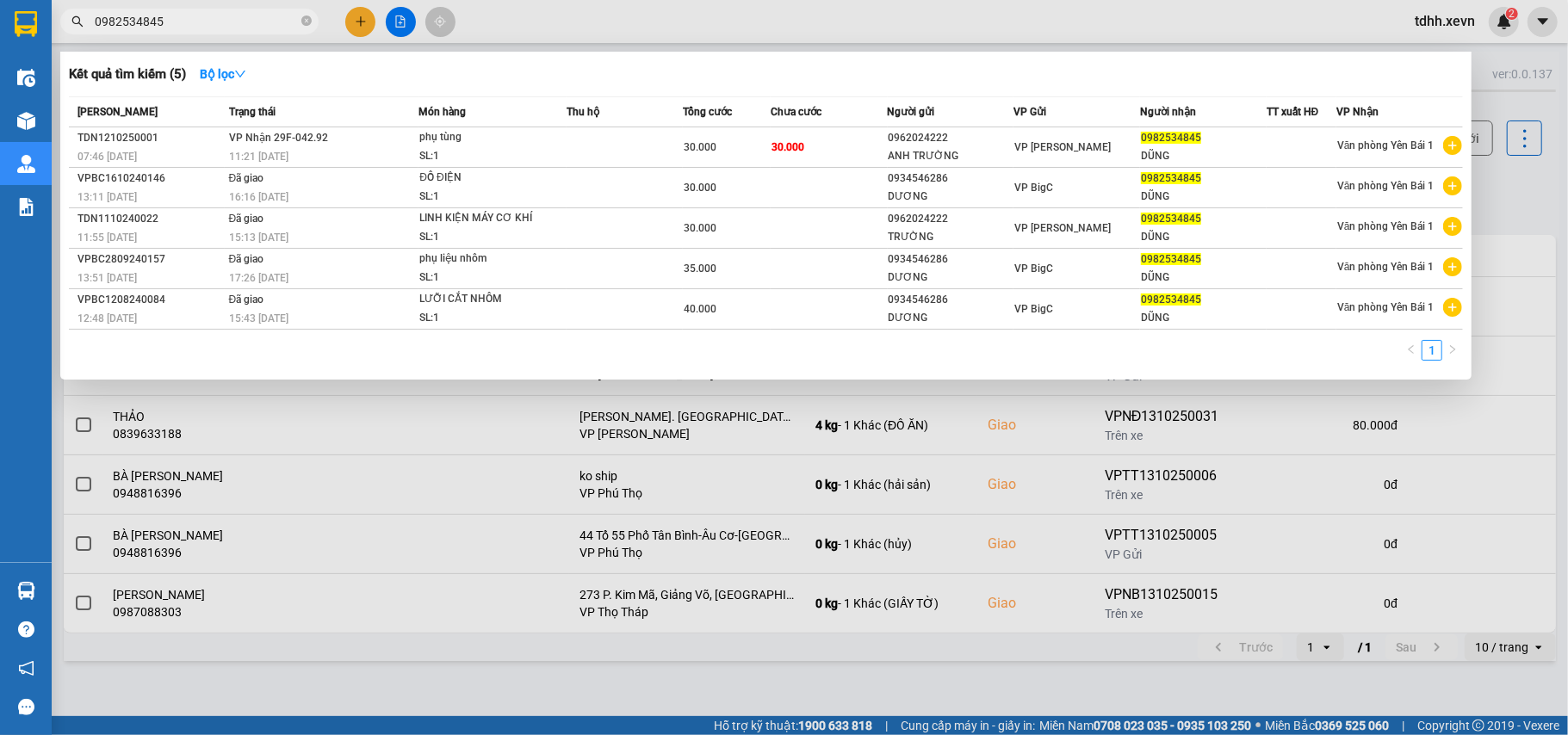
drag, startPoint x: 177, startPoint y: 23, endPoint x: 65, endPoint y: 38, distance: 113.0
click at [65, 37] on div "Kết quả tìm kiếm ( 5 ) Bộ lọc Mã ĐH Trạng thái Món hàng Thu hộ Tổng cước Chưa c…" at bounding box center [167, 22] width 336 height 30
paste input "822879629"
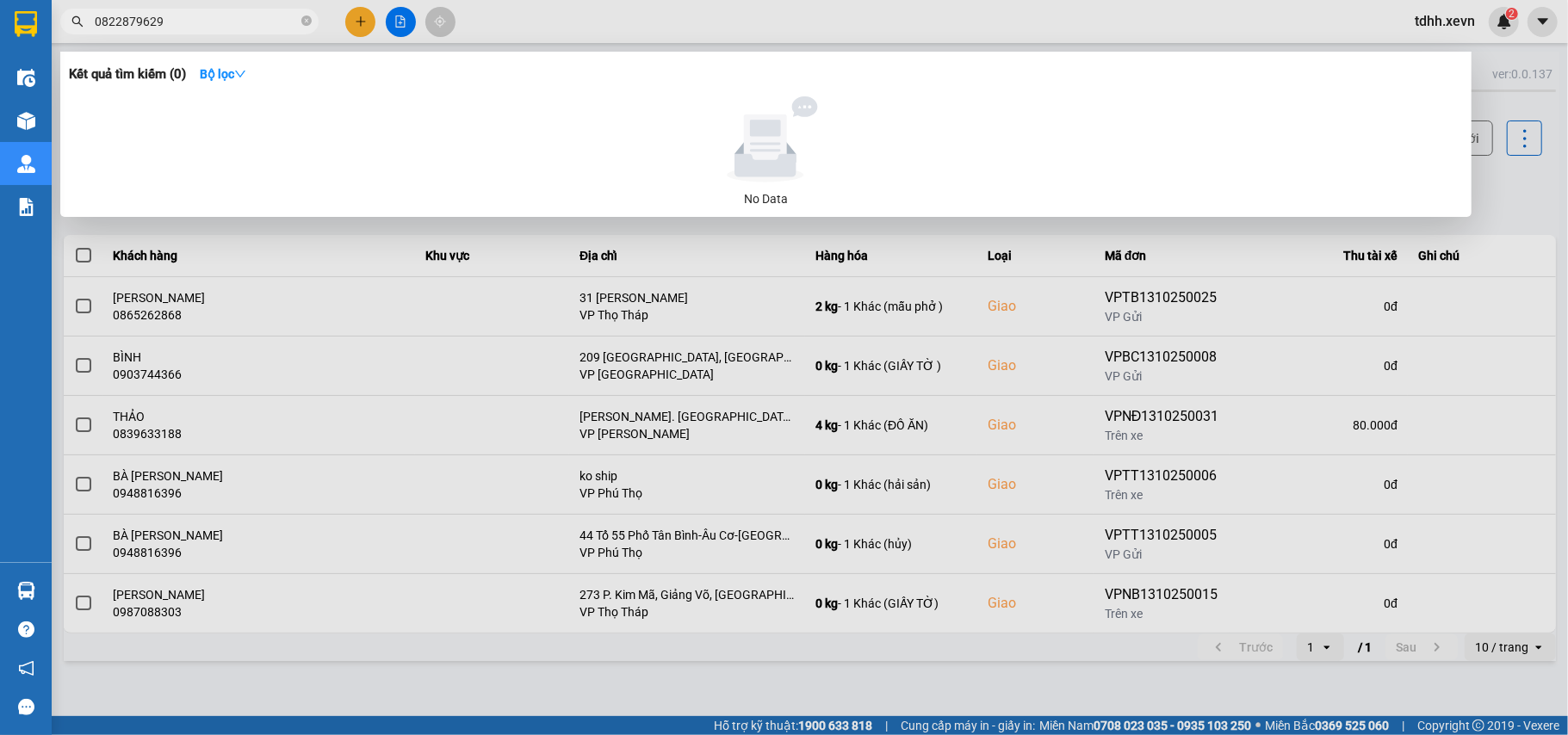
drag, startPoint x: 164, startPoint y: 25, endPoint x: 71, endPoint y: 42, distance: 94.5
click at [71, 37] on div "Kết quả tìm kiếm ( 0 ) Bộ lọc No Data 0822879629" at bounding box center [167, 22] width 336 height 30
paste input "941702124"
drag, startPoint x: 184, startPoint y: 21, endPoint x: 53, endPoint y: 53, distance: 134.9
click at [53, 37] on div "Kết quả tìm kiếm ( 0 ) Bộ lọc No Data 0941702124" at bounding box center [167, 22] width 336 height 30
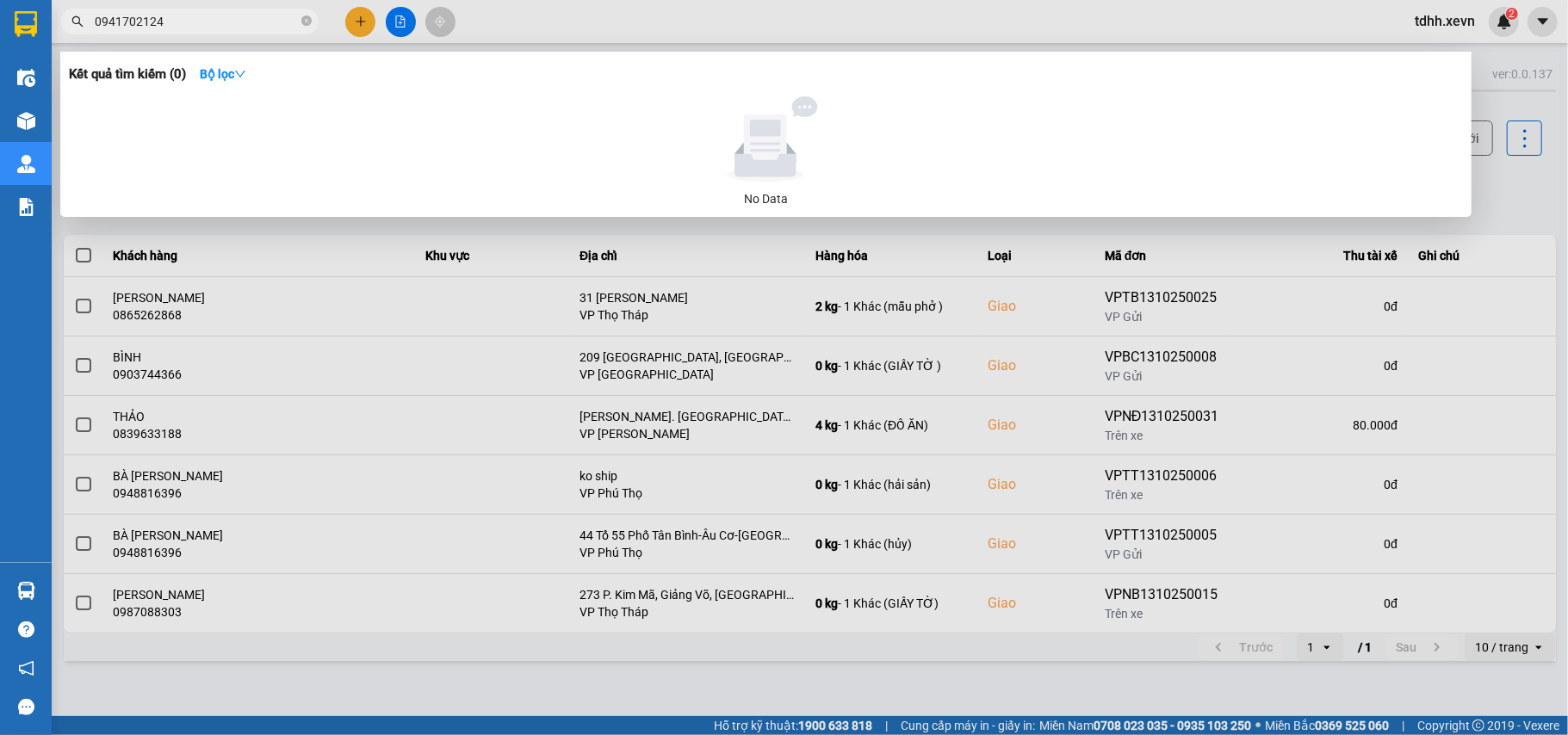
paste input "2288217"
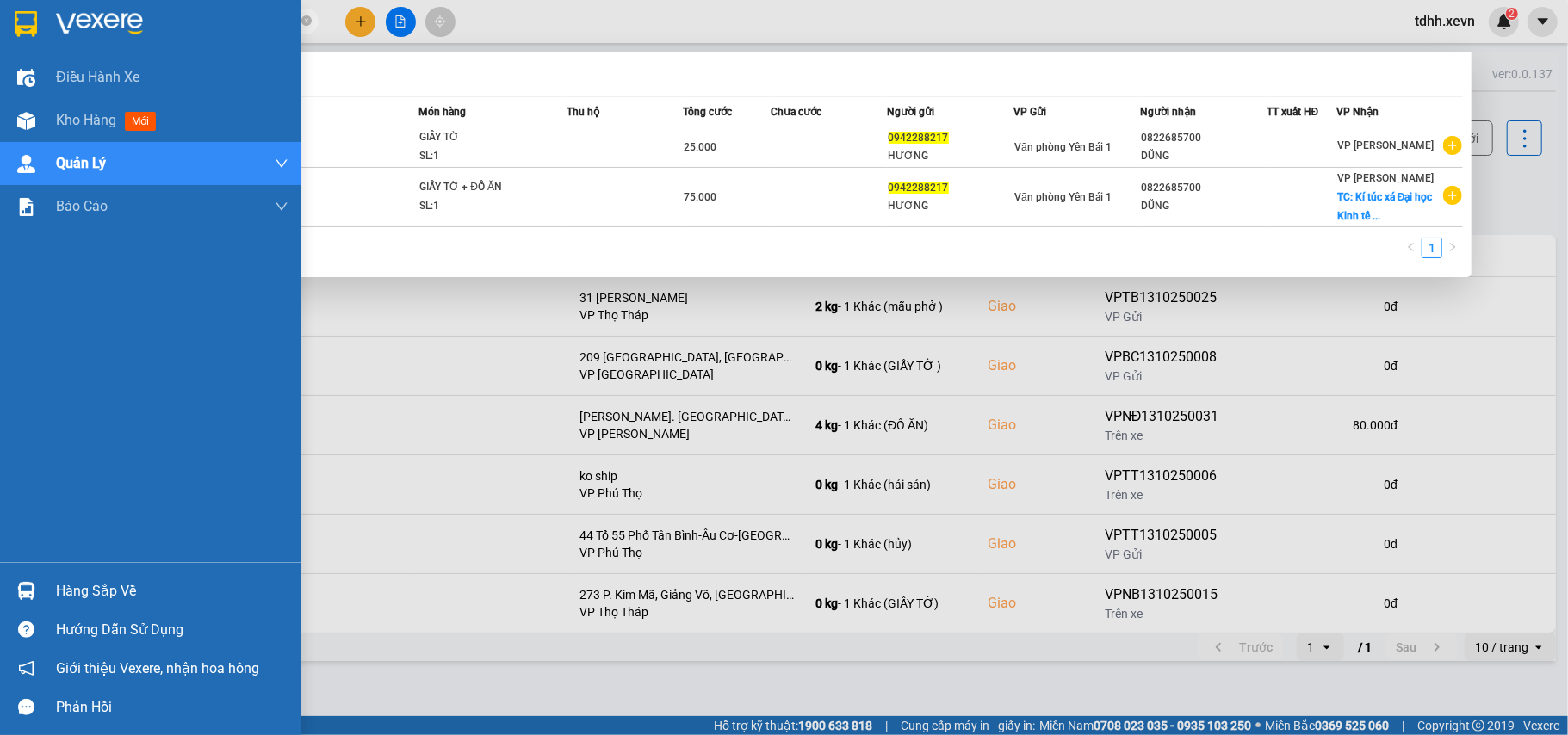
drag, startPoint x: 167, startPoint y: 26, endPoint x: 21, endPoint y: 29, distance: 146.0
click at [23, 29] on section "Kết quả tìm kiếm ( 2 ) Bộ lọc Mã ĐH Trạng thái Món hàng Thu hộ Tổng cước Chưa c…" at bounding box center [784, 368] width 1568 height 735
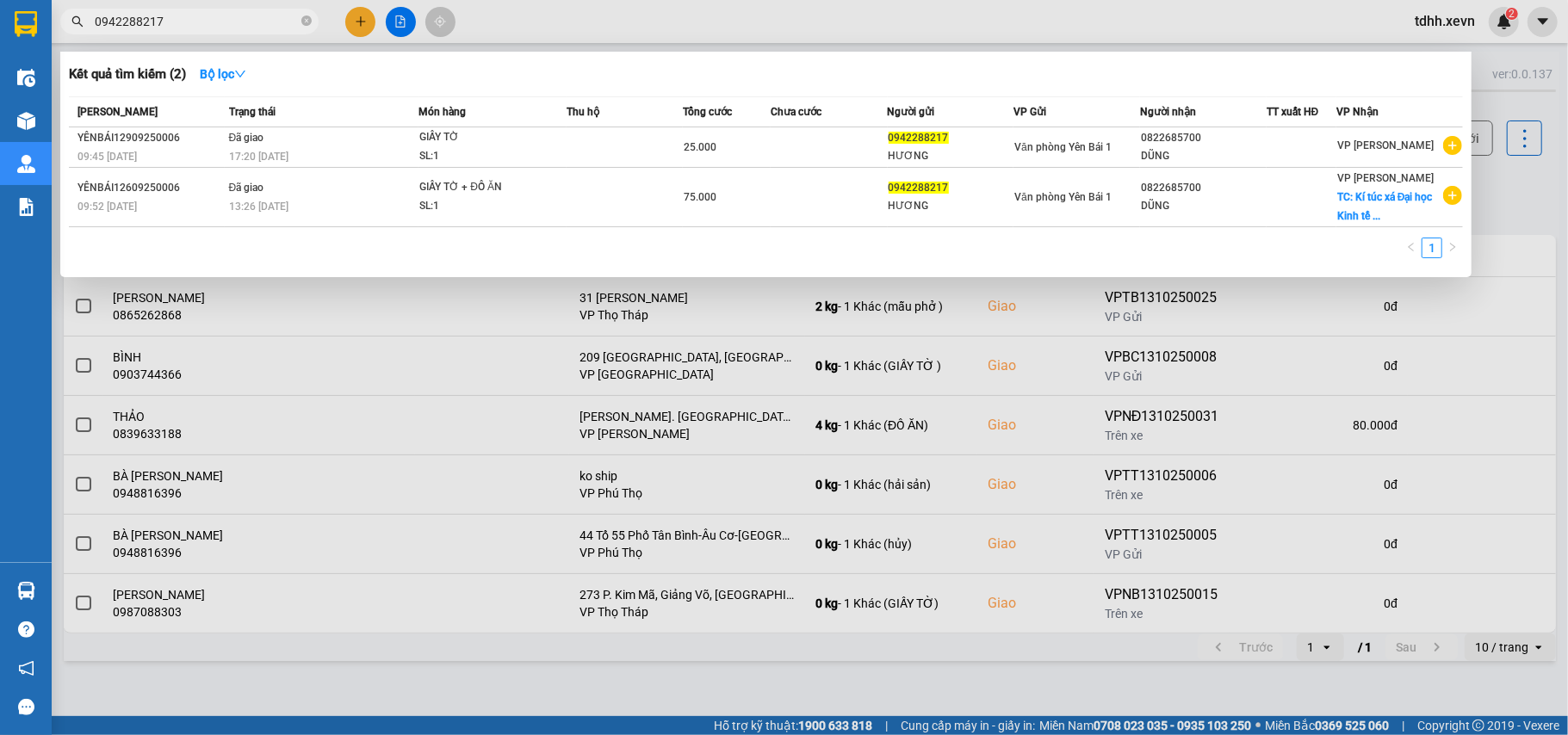
paste input "786734133"
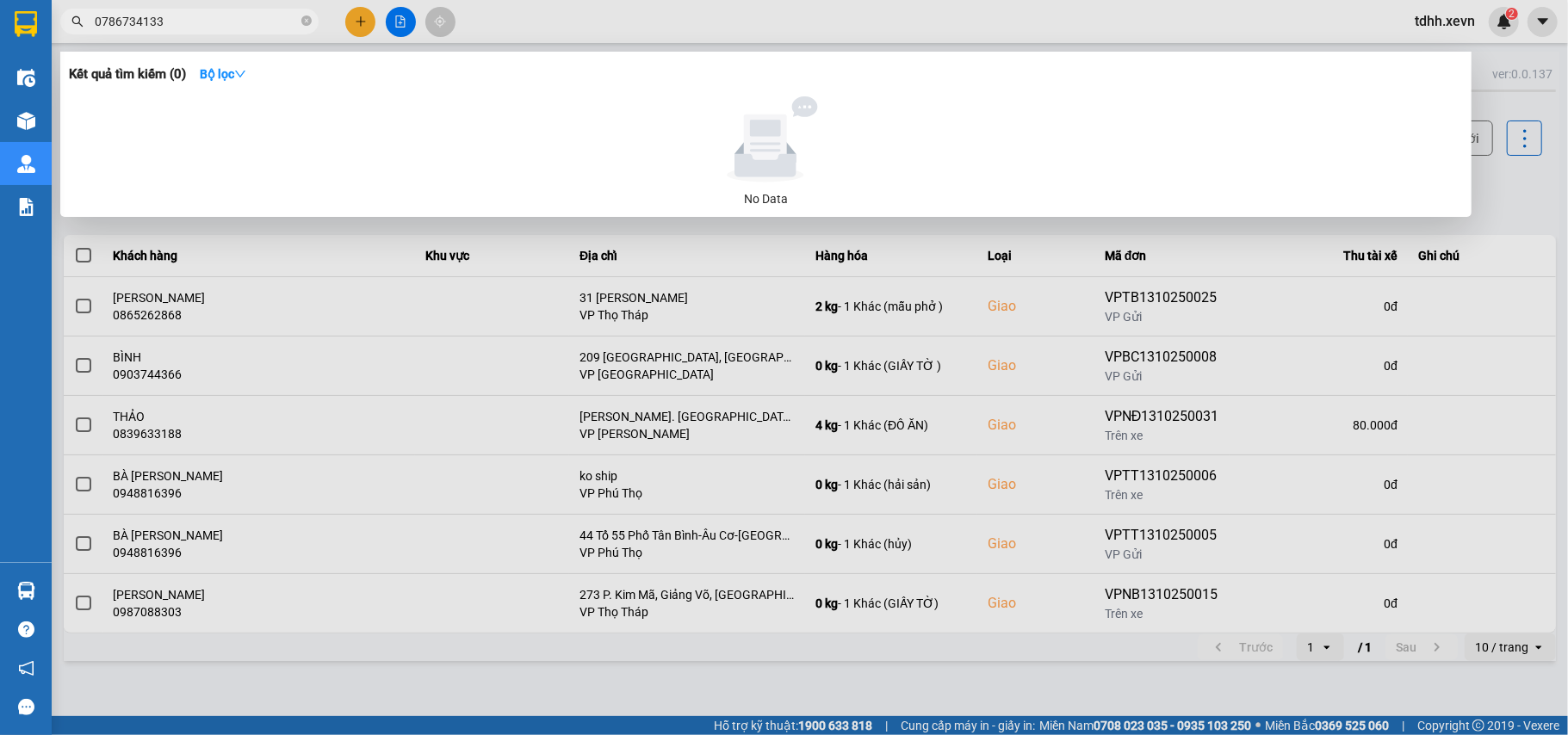
drag, startPoint x: 180, startPoint y: 23, endPoint x: 90, endPoint y: 24, distance: 90.0
click at [83, 31] on span "0786734133" at bounding box center [189, 22] width 258 height 26
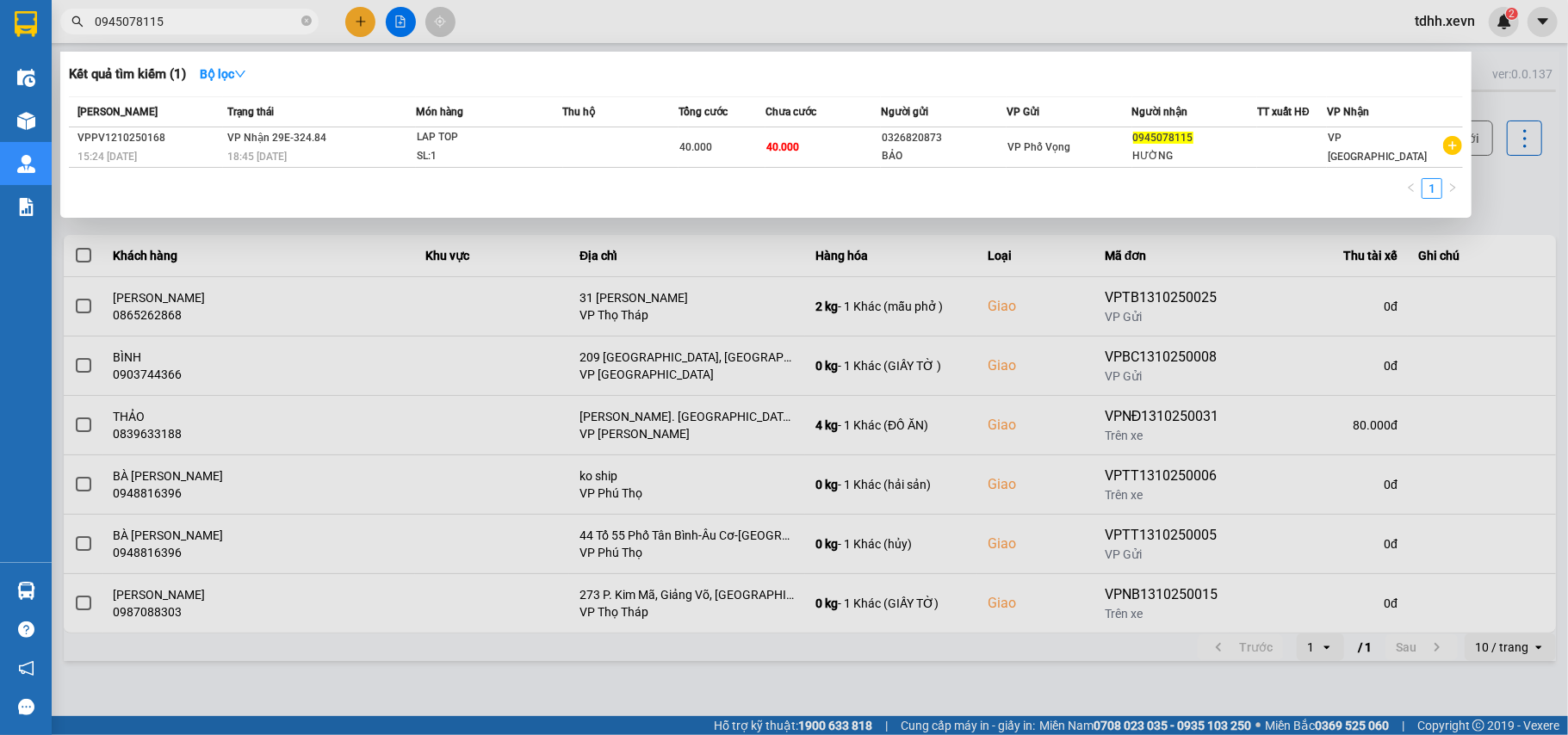
drag, startPoint x: 168, startPoint y: 11, endPoint x: 50, endPoint y: 35, distance: 120.4
click at [50, 35] on section "Kết quả tìm kiếm ( 1 ) Bộ lọc Mã ĐH Trạng thái Món hàng Thu hộ Tổng cước Chưa c…" at bounding box center [784, 368] width 1568 height 735
paste input "814957947"
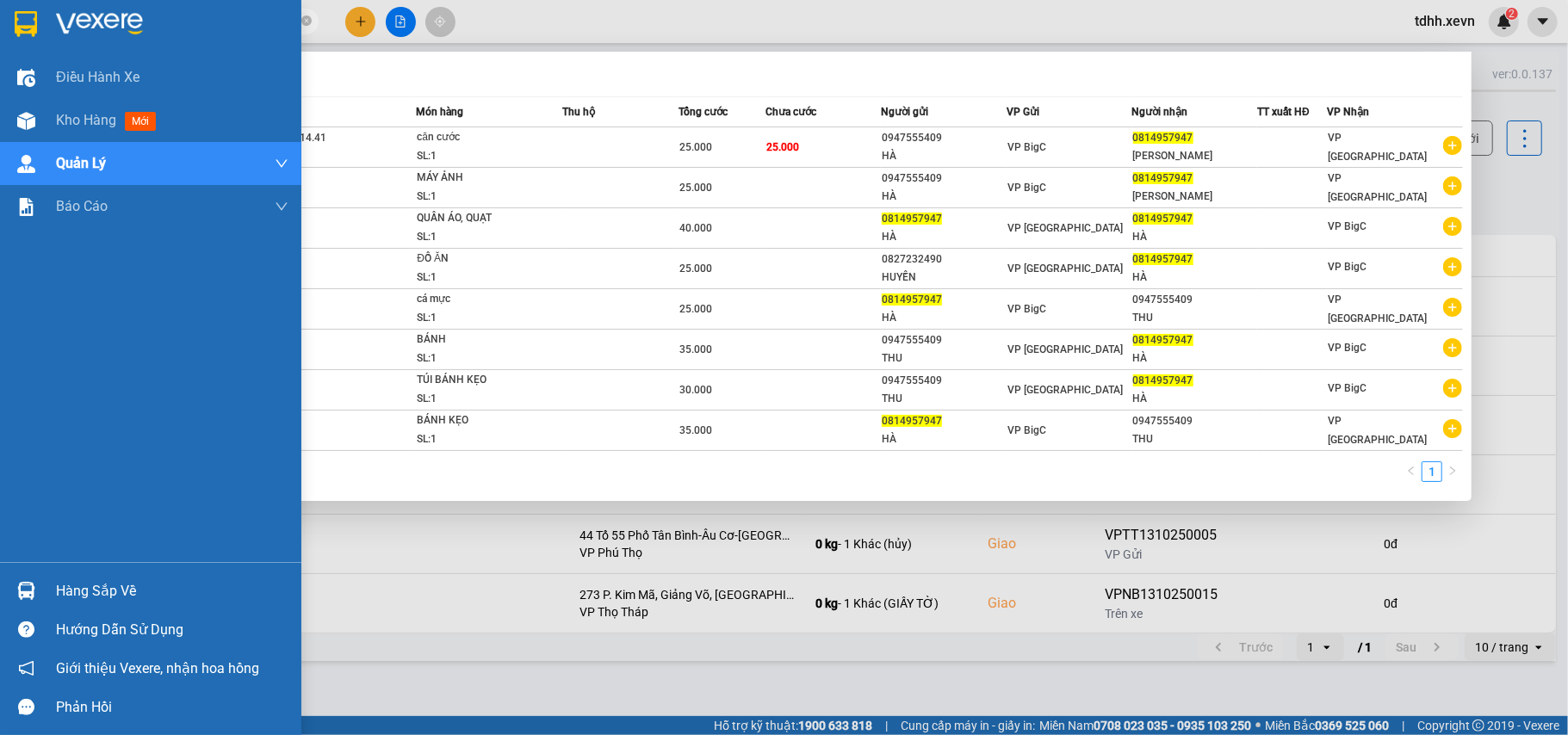
drag, startPoint x: 159, startPoint y: 19, endPoint x: 17, endPoint y: 40, distance: 143.5
click at [17, 40] on section "Kết quả tìm kiếm ( 8 ) Bộ lọc Mã ĐH Trạng thái Món hàng Thu hộ Tổng cước Chưa c…" at bounding box center [784, 368] width 1568 height 735
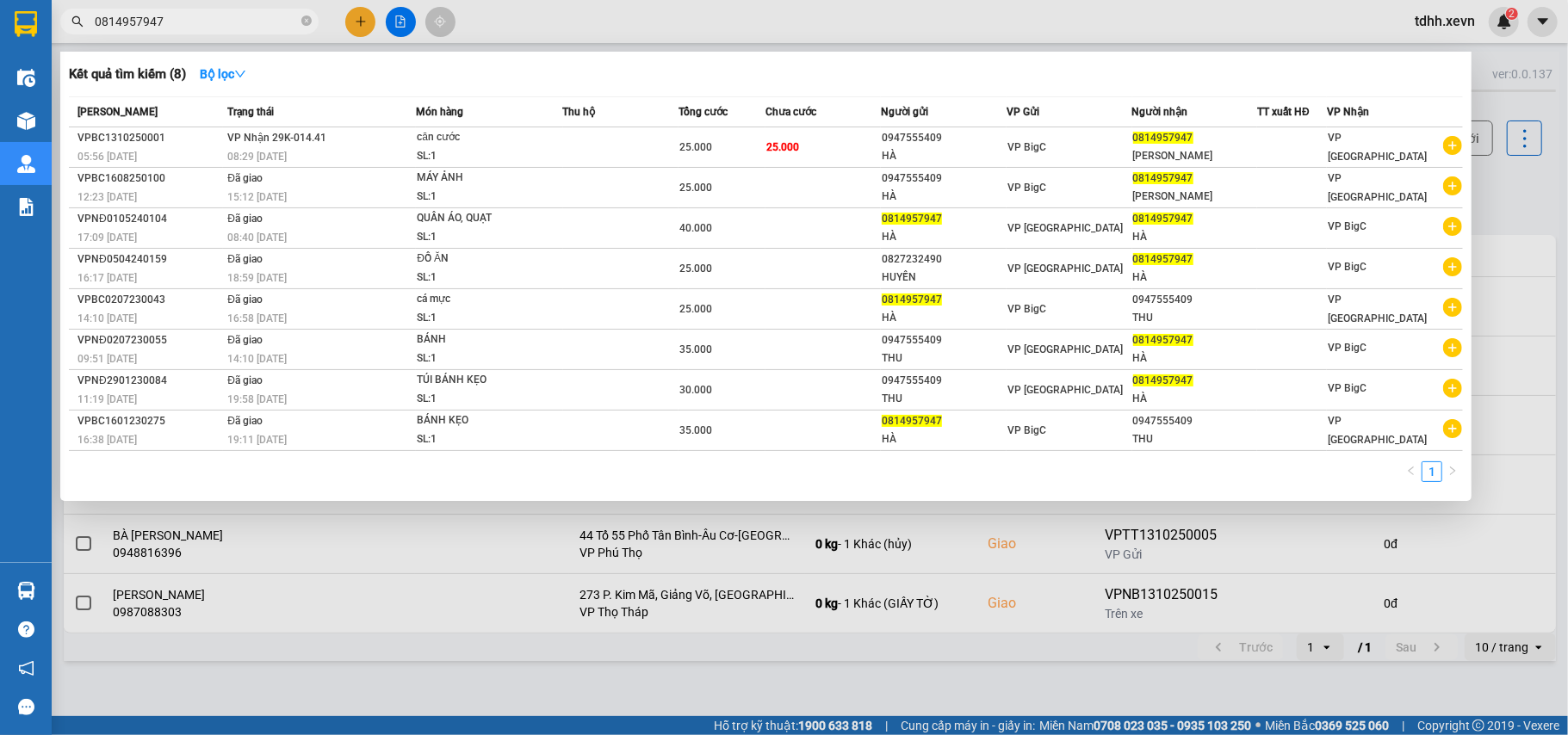
paste input "968601953"
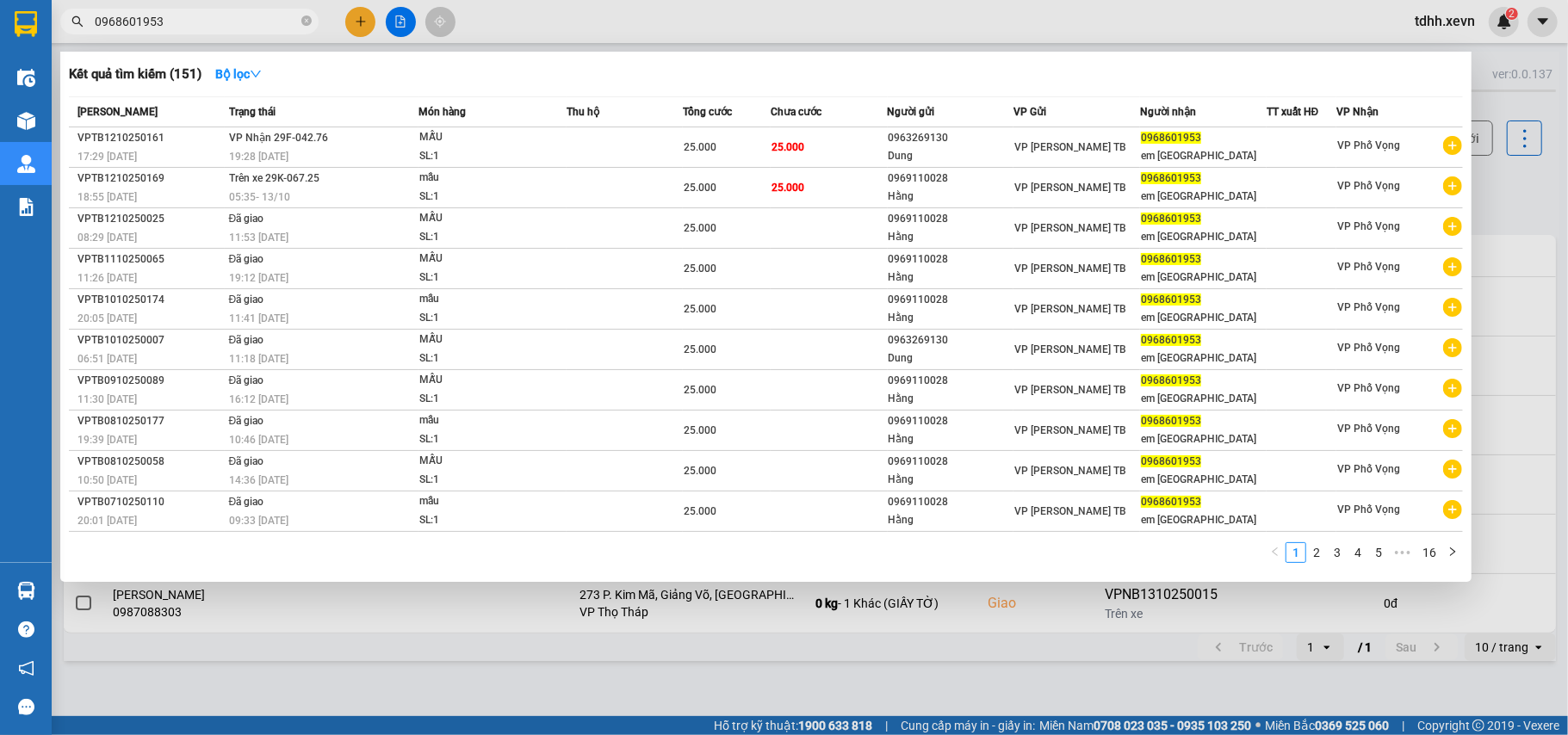
drag, startPoint x: 169, startPoint y: 25, endPoint x: 76, endPoint y: 61, distance: 99.7
click at [76, 37] on div "Kết quả tìm kiếm ( 151 ) Bộ lọc Mã ĐH Trạng thái Món hàng Thu hộ Tổng cước Chưa…" at bounding box center [167, 22] width 336 height 30
paste input "82534845"
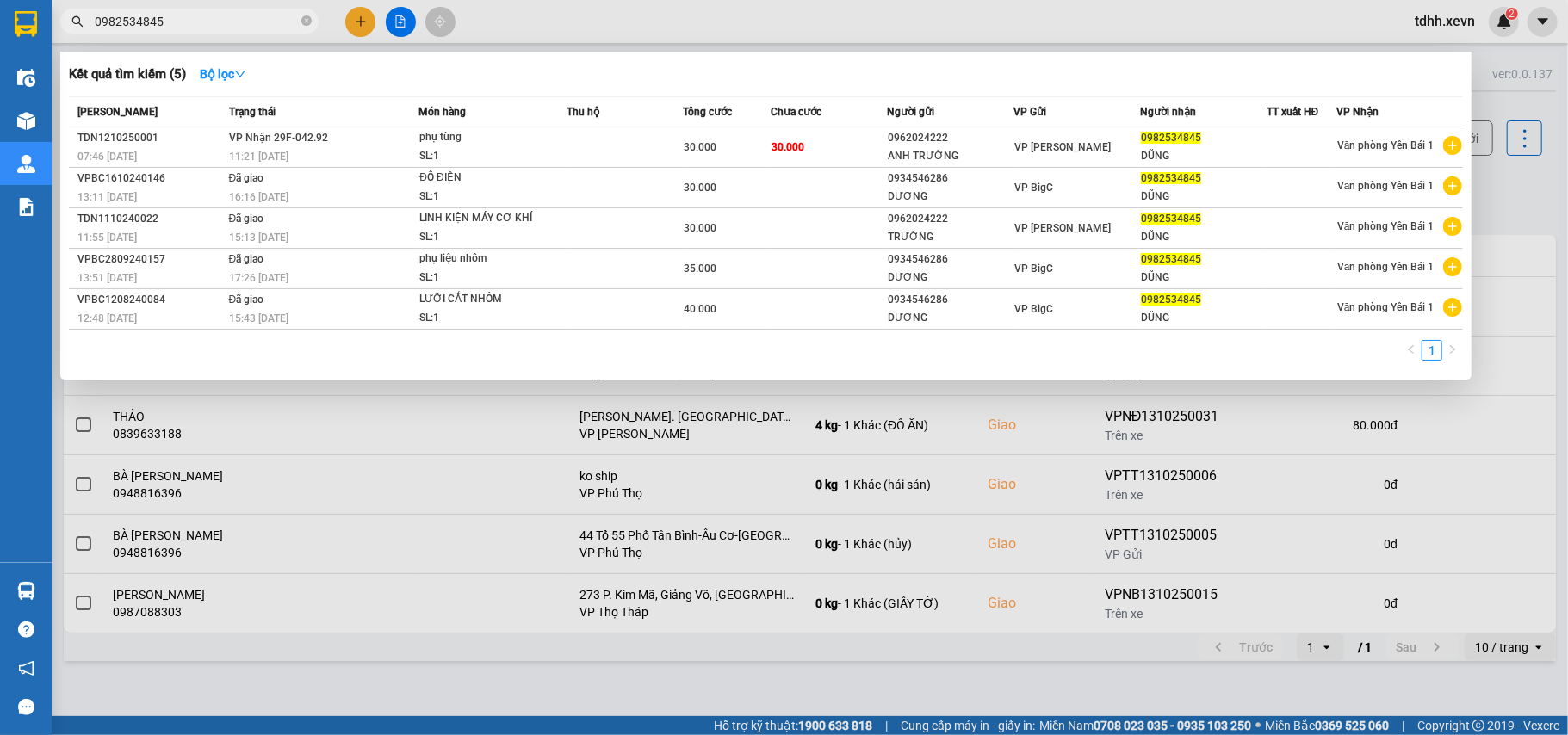
drag, startPoint x: 162, startPoint y: 19, endPoint x: 67, endPoint y: 49, distance: 99.6
click at [67, 37] on div "Kết quả tìm kiếm ( 5 ) Bộ lọc Mã ĐH Trạng thái Món hàng Thu hộ Tổng cước Chưa c…" at bounding box center [167, 22] width 336 height 30
paste input "832581389"
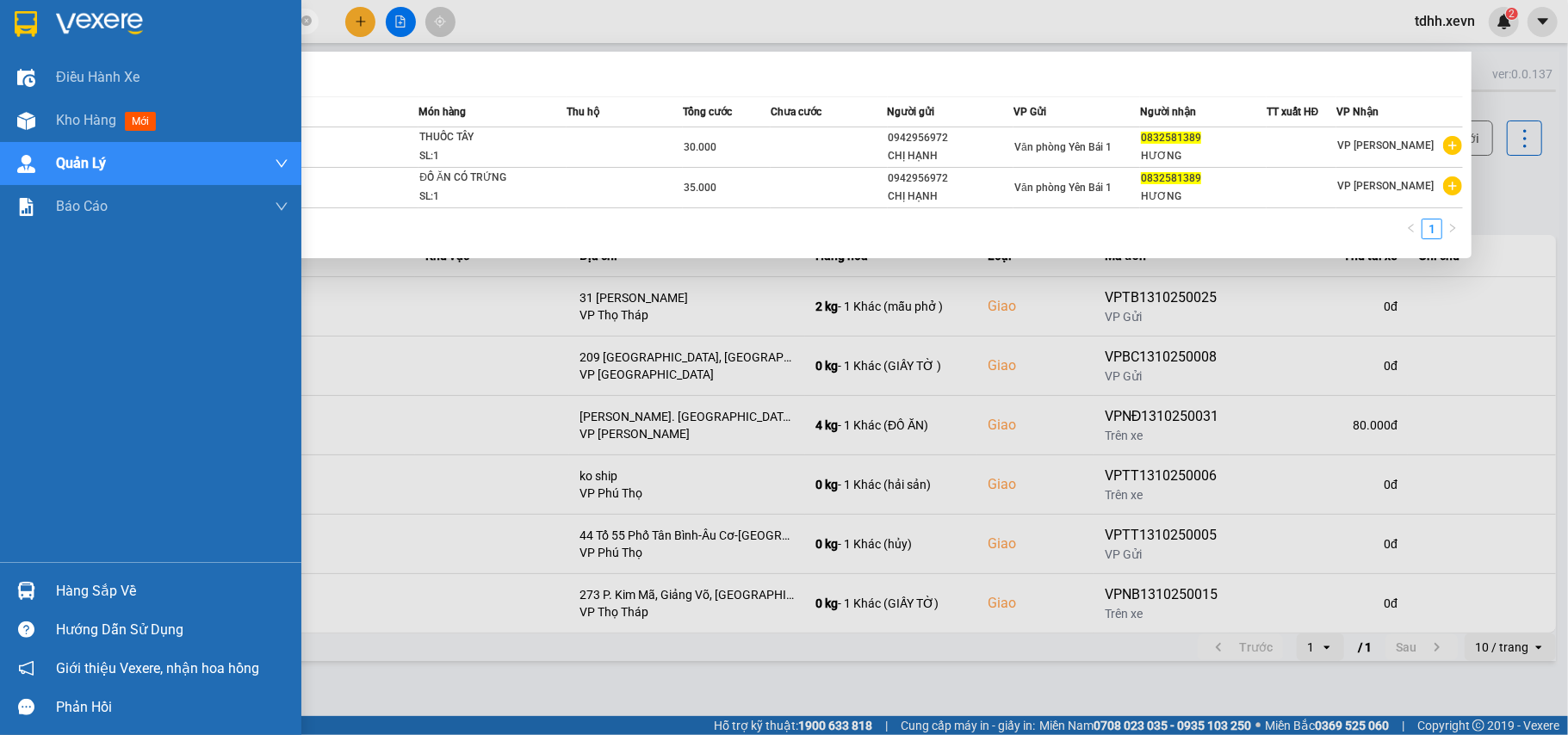
drag, startPoint x: 168, startPoint y: 18, endPoint x: 33, endPoint y: 44, distance: 137.5
click at [33, 44] on section "Kết quả tìm kiếm ( 2 ) Bộ lọc Mã ĐH Trạng thái Món hàng Thu hộ Tổng cước Chưa c…" at bounding box center [784, 368] width 1568 height 735
paste input "916362693"
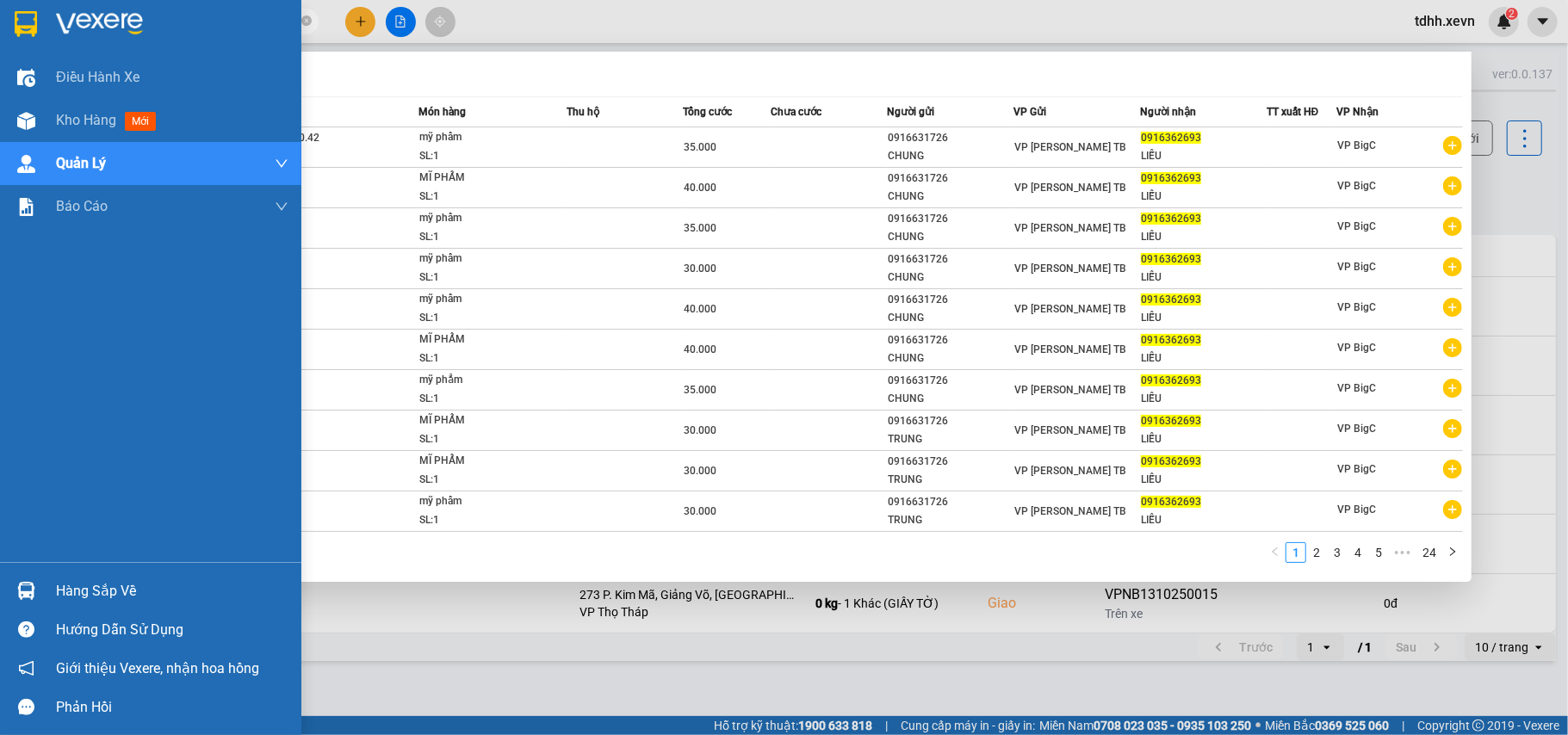
drag, startPoint x: 167, startPoint y: 18, endPoint x: 18, endPoint y: 44, distance: 151.3
click at [18, 44] on section "Kết quả tìm kiếm ( 233 ) Bộ lọc Mã ĐH Trạng thái Món hàng Thu hộ Tổng cước Chưa…" at bounding box center [784, 368] width 1568 height 735
paste input "63714586"
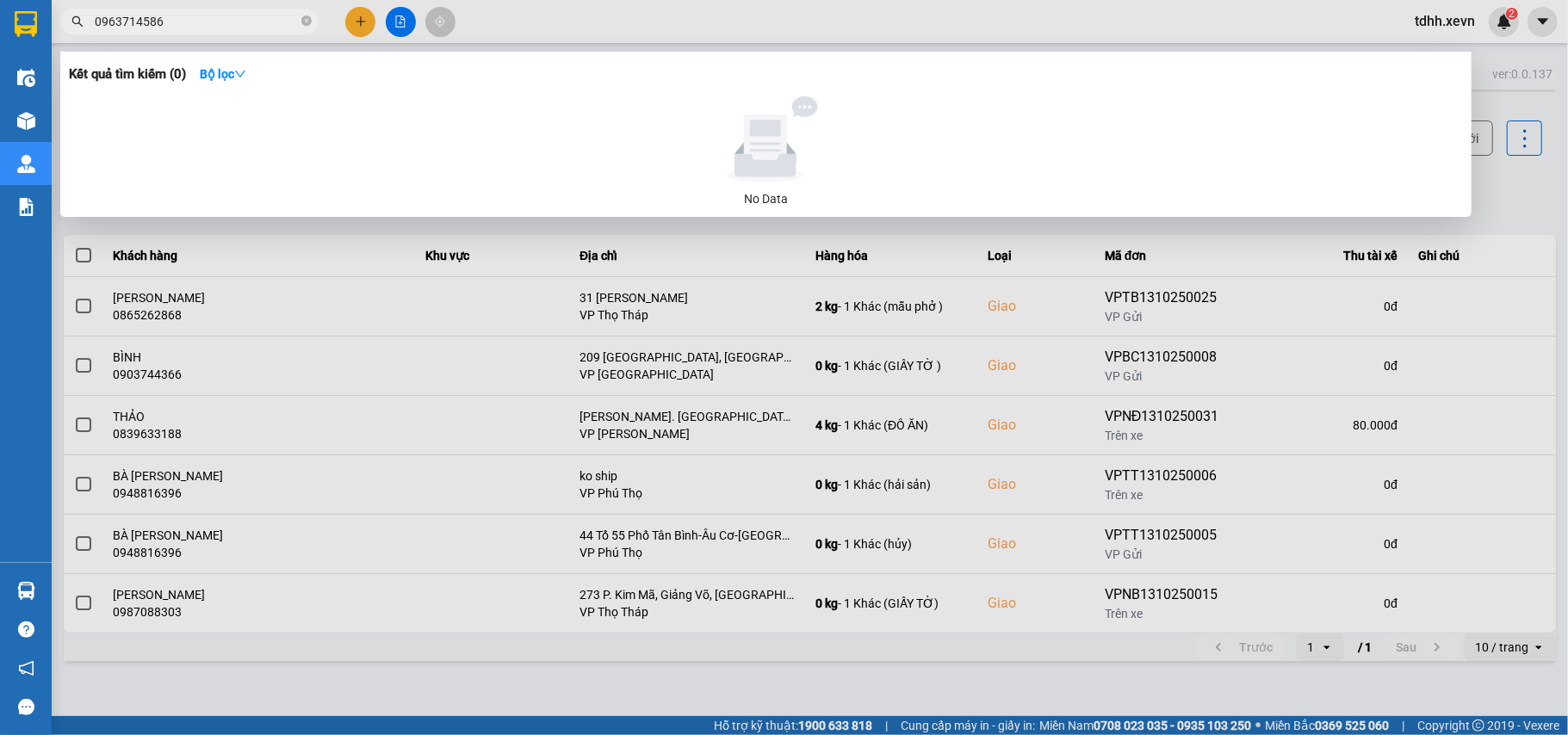
drag, startPoint x: 180, startPoint y: 14, endPoint x: 63, endPoint y: 36, distance: 119.1
click at [63, 36] on div "Kết quả tìm kiếm ( 0 ) Bộ lọc No Data 0963714586" at bounding box center [167, 22] width 336 height 30
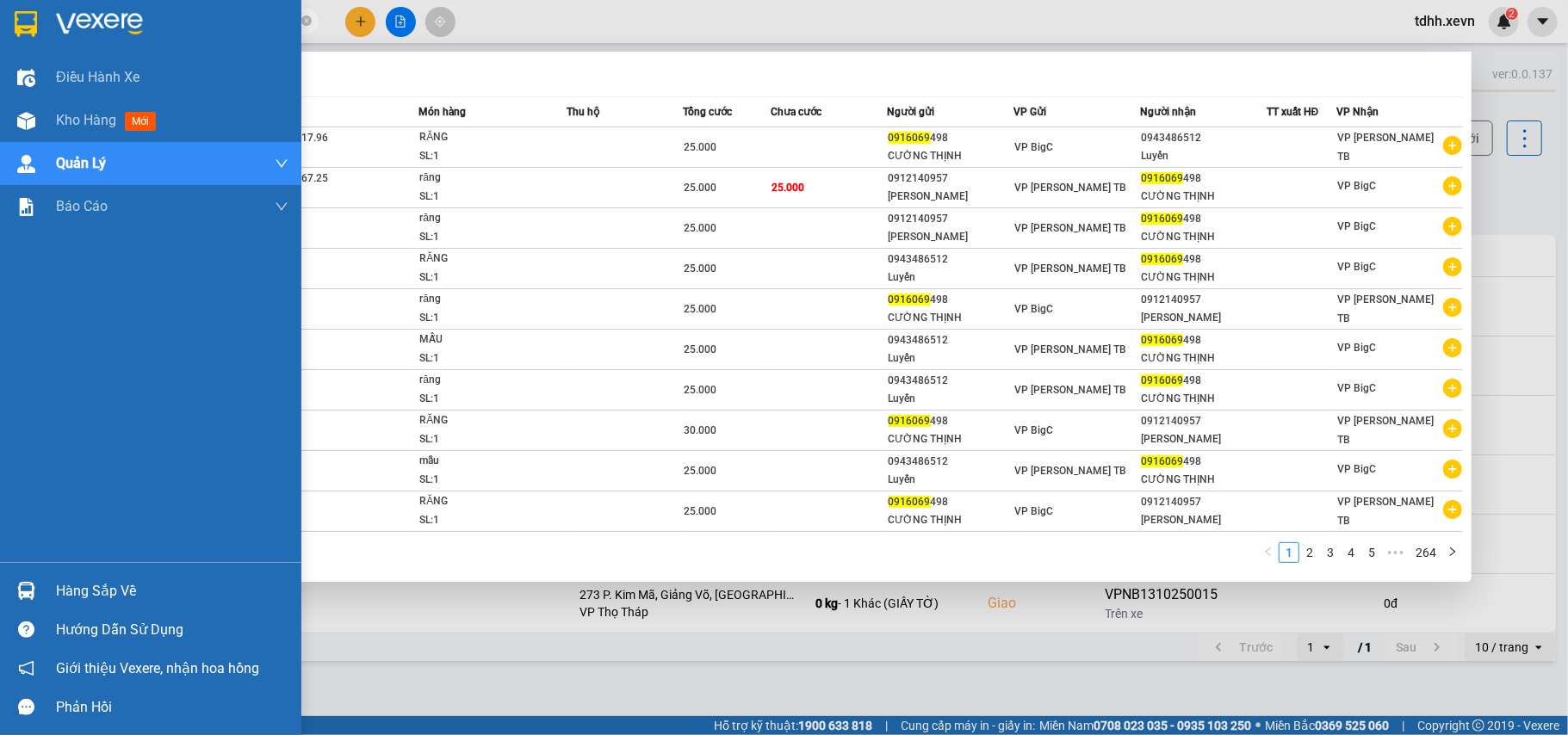
drag, startPoint x: 60, startPoint y: 21, endPoint x: 14, endPoint y: 25, distance: 46.2
click at [14, 25] on section "Kết quả tìm kiếm ( 2637 ) Bộ lọc Mã ĐH Trạng thái Món hàng Thu hộ Tổng cước Chư…" at bounding box center [784, 368] width 1568 height 735
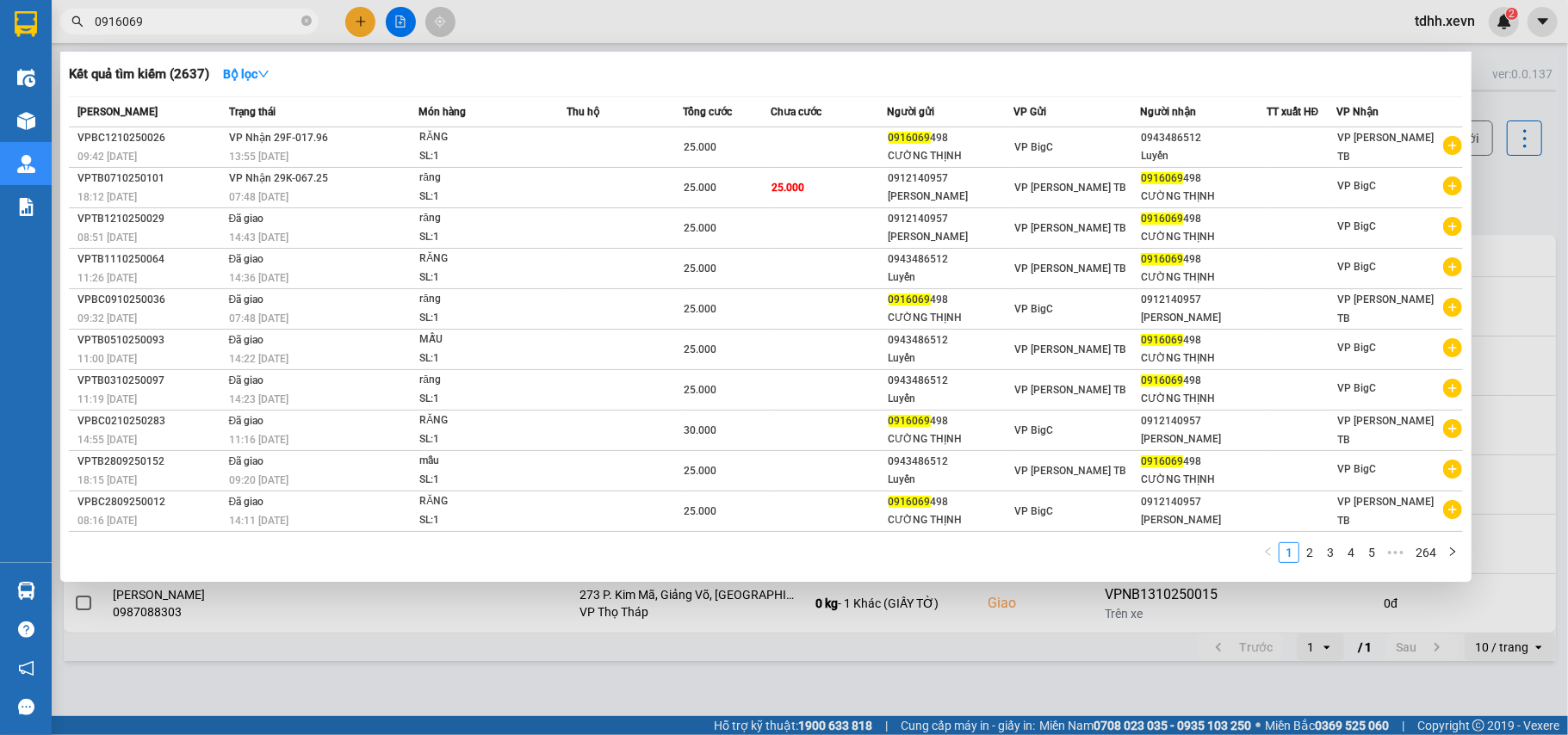
paste input "369009227"
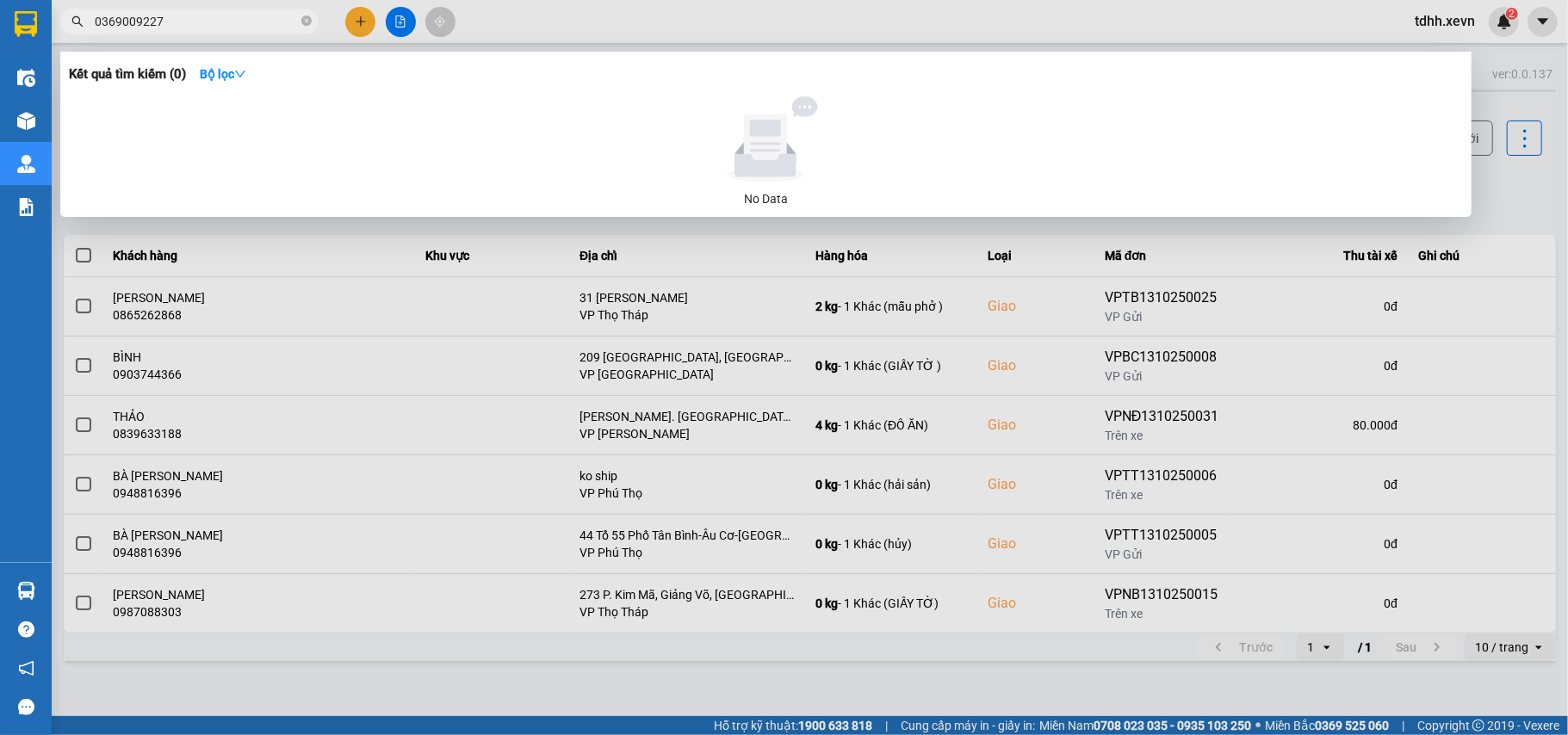
drag, startPoint x: 160, startPoint y: 21, endPoint x: 71, endPoint y: 29, distance: 89.4
click at [71, 29] on span "0369009227" at bounding box center [189, 22] width 258 height 26
paste input "988871762"
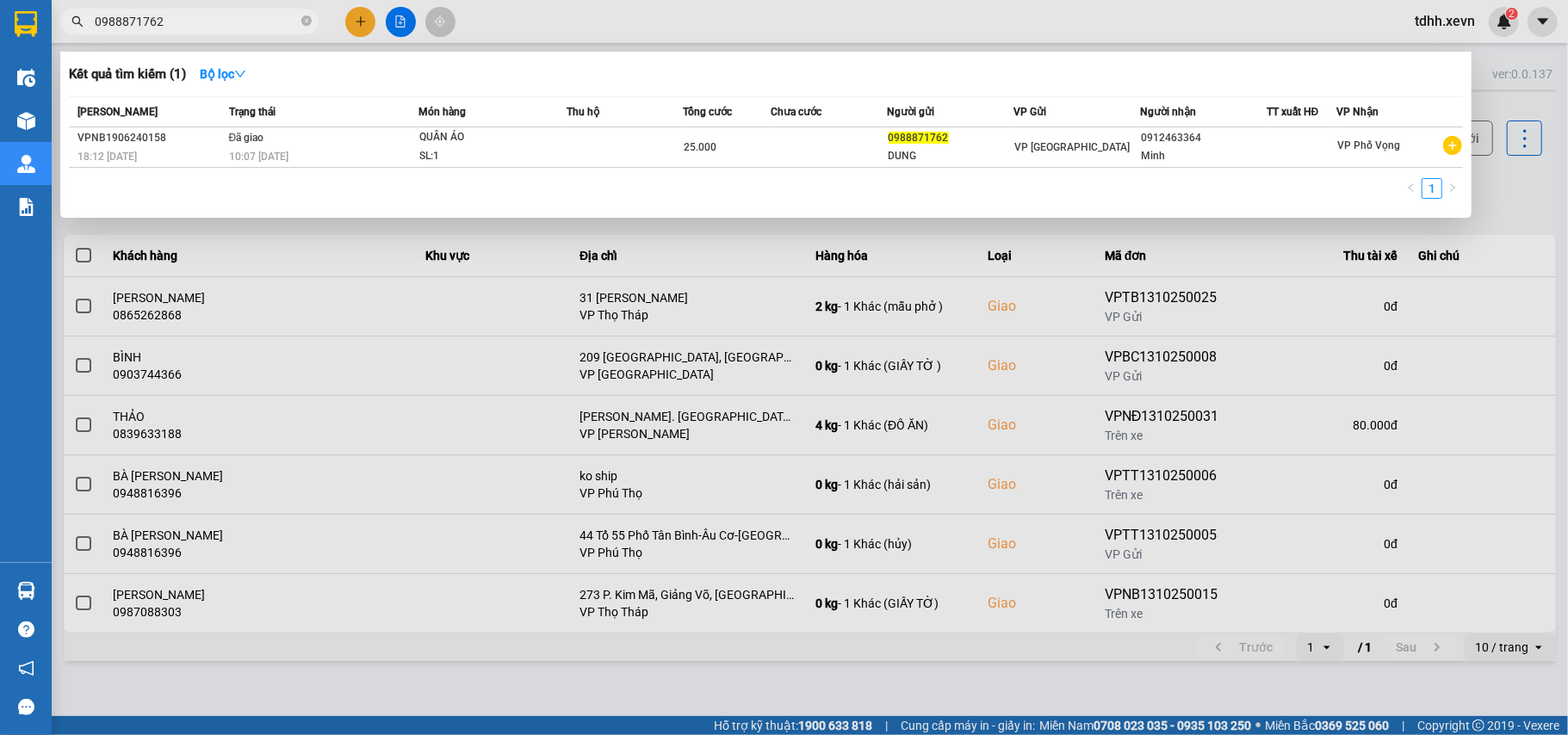
drag, startPoint x: 177, startPoint y: 24, endPoint x: 52, endPoint y: 35, distance: 125.5
click at [52, 35] on div "Kết quả tìm kiếm ( 1 ) Bộ lọc Mã ĐH Trạng thái Món hàng Thu hộ Tổng cước Chưa c…" at bounding box center [167, 22] width 336 height 30
paste input "6535784"
drag, startPoint x: 168, startPoint y: 27, endPoint x: 77, endPoint y: 33, distance: 91.2
click at [77, 33] on span "0965357842" at bounding box center [189, 22] width 258 height 26
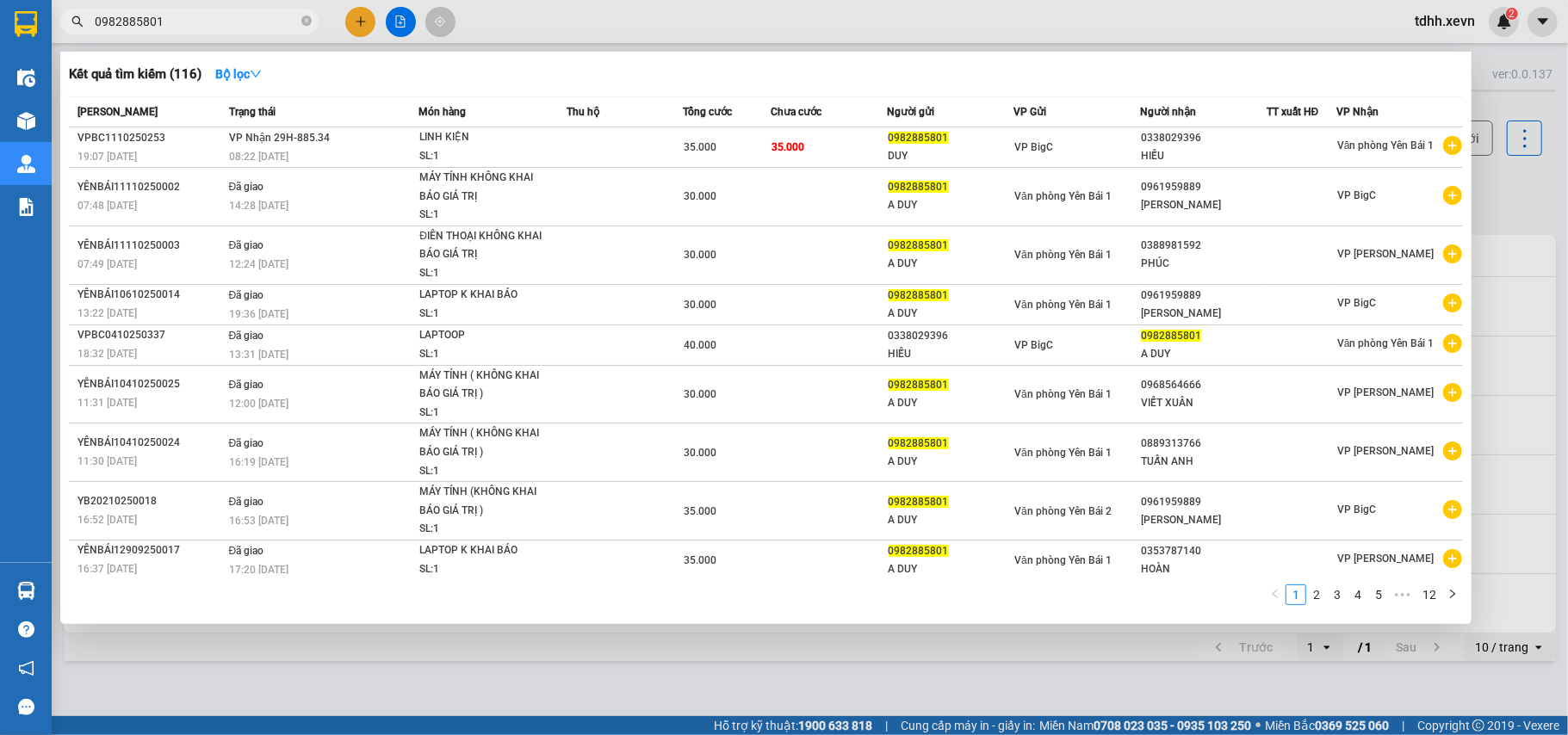
drag, startPoint x: 173, startPoint y: 11, endPoint x: 73, endPoint y: 29, distance: 101.6
click at [73, 29] on span "0982885801" at bounding box center [189, 22] width 258 height 26
paste input "77728195"
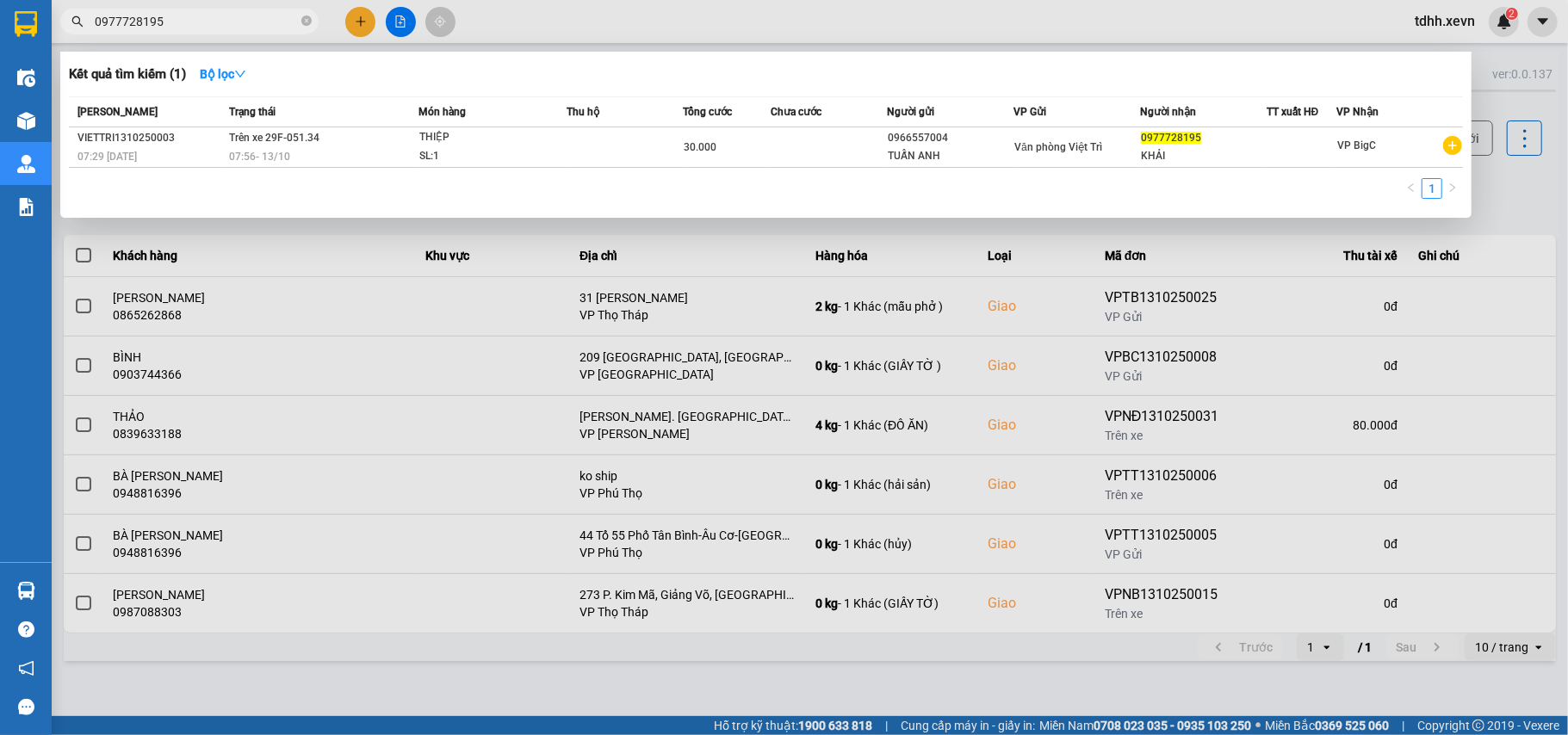
drag, startPoint x: 167, startPoint y: 24, endPoint x: 60, endPoint y: 48, distance: 109.7
click at [60, 37] on div "Kết quả tìm kiếm ( 1 ) Bộ lọc Mã ĐH Trạng thái Món hàng Thu hộ Tổng cước Chưa c…" at bounding box center [167, 22] width 336 height 30
paste input "01831990"
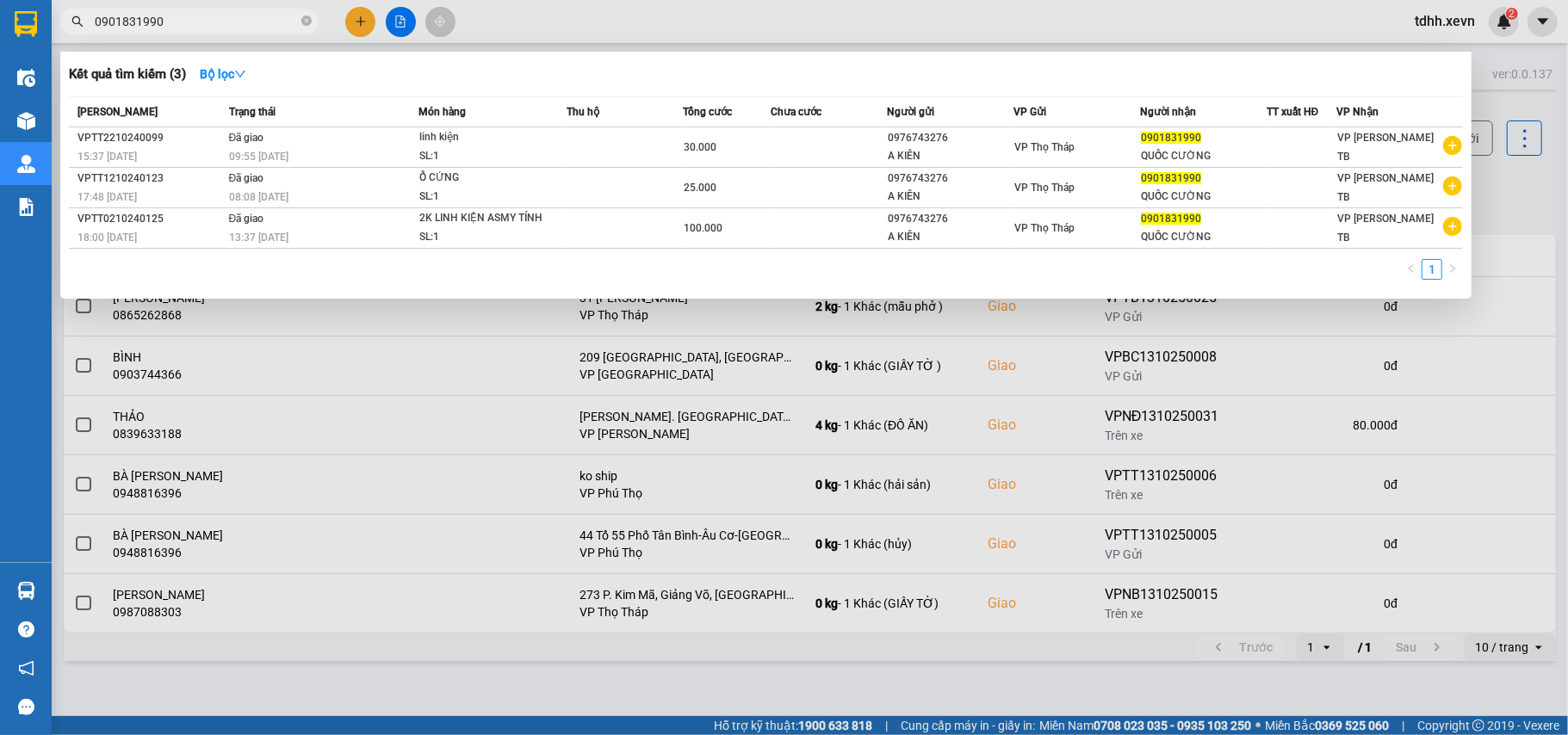
drag, startPoint x: 180, startPoint y: 18, endPoint x: 69, endPoint y: 23, distance: 111.1
click at [61, 37] on div "Kết quả tìm kiếm ( 3 ) Bộ lọc Mã ĐH Trạng thái Món hàng Thu hộ Tổng cước Chưa c…" at bounding box center [167, 22] width 336 height 30
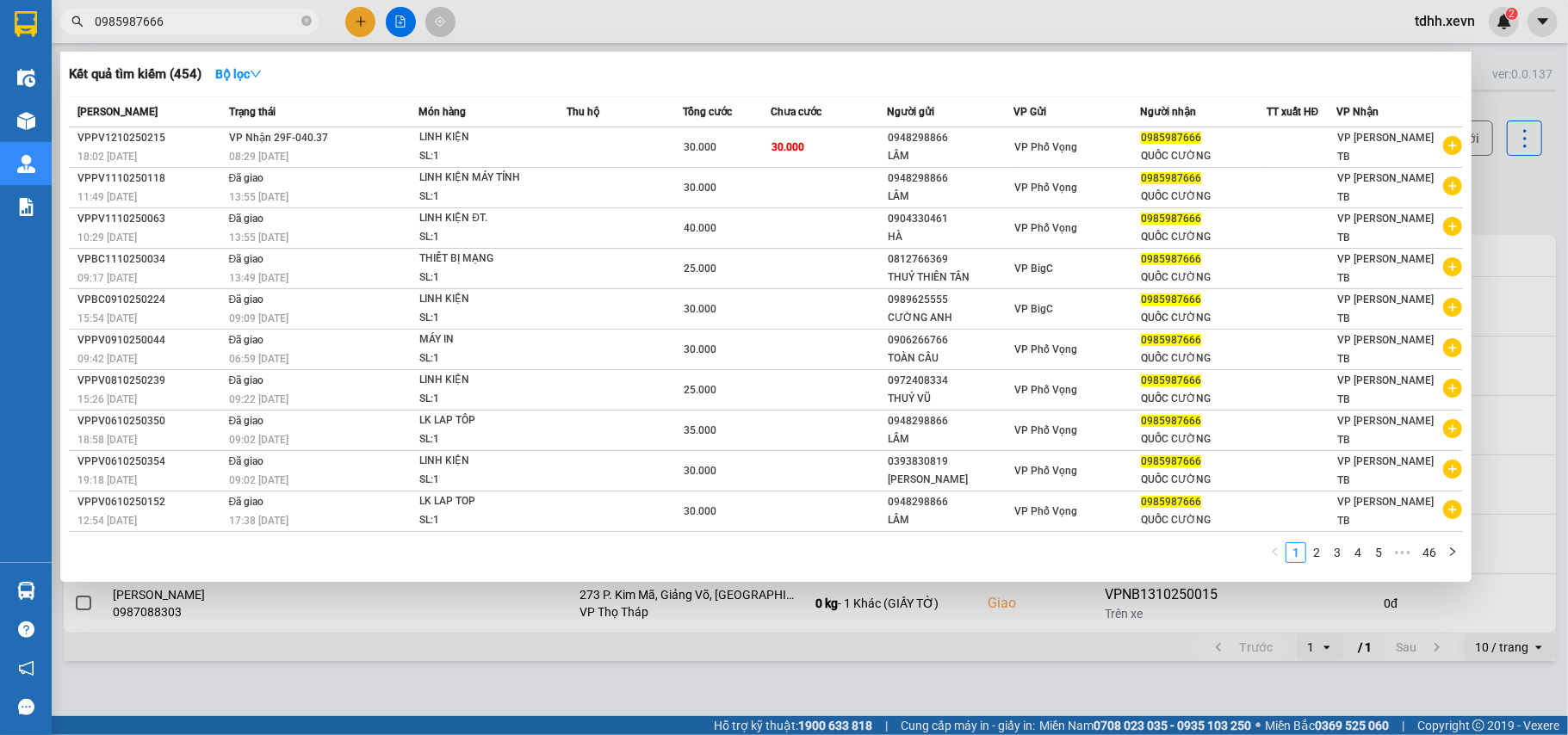
drag, startPoint x: 166, startPoint y: 24, endPoint x: 71, endPoint y: 29, distance: 95.1
click at [71, 29] on span "0985987666" at bounding box center [189, 22] width 258 height 26
paste input "335373895"
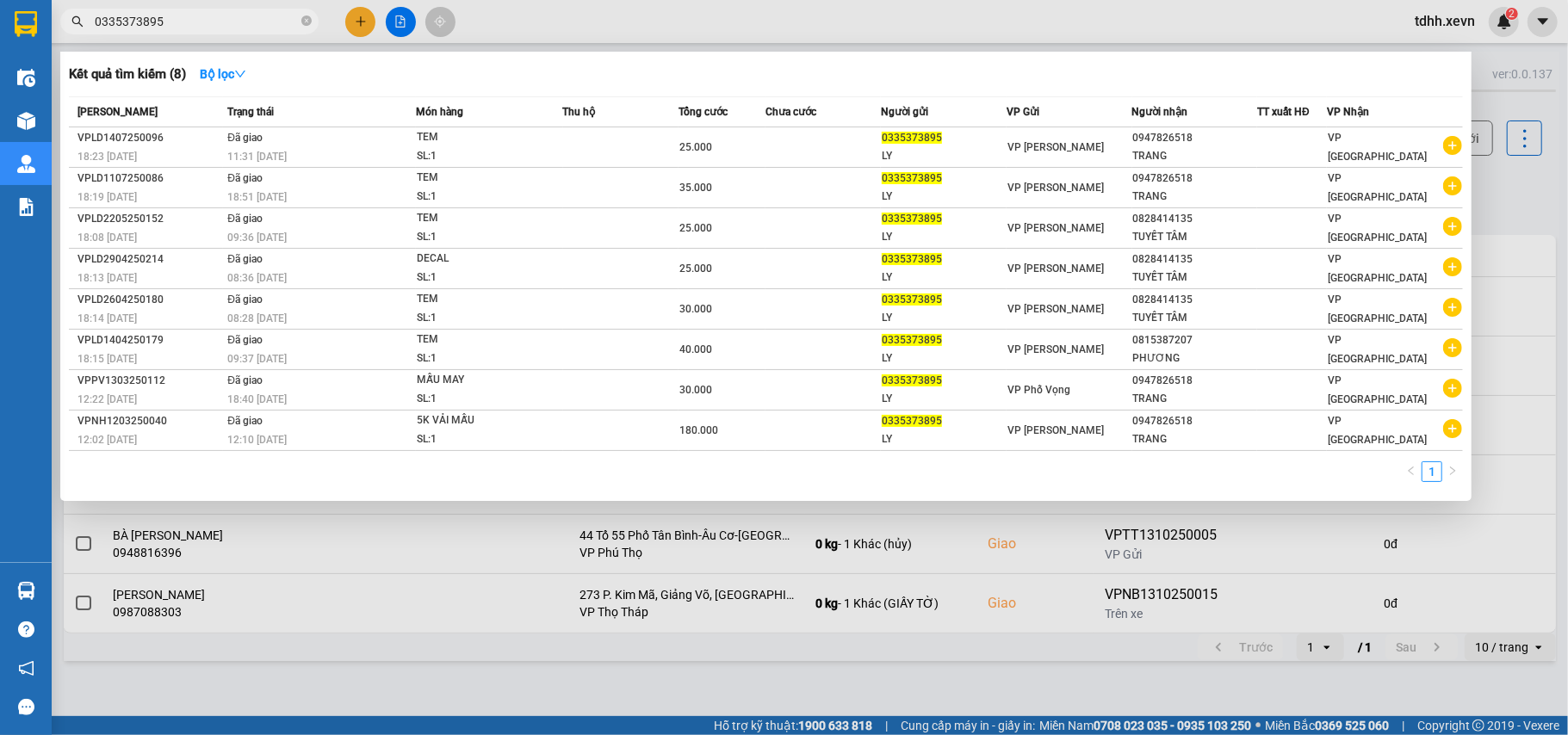
drag, startPoint x: 108, startPoint y: 34, endPoint x: 56, endPoint y: 7, distance: 58.6
click at [50, 43] on section "Kết quả tìm kiếm ( 8 ) Bộ lọc Mã ĐH Trạng thái Món hàng Thu hộ Tổng cước Chưa c…" at bounding box center [784, 368] width 1568 height 735
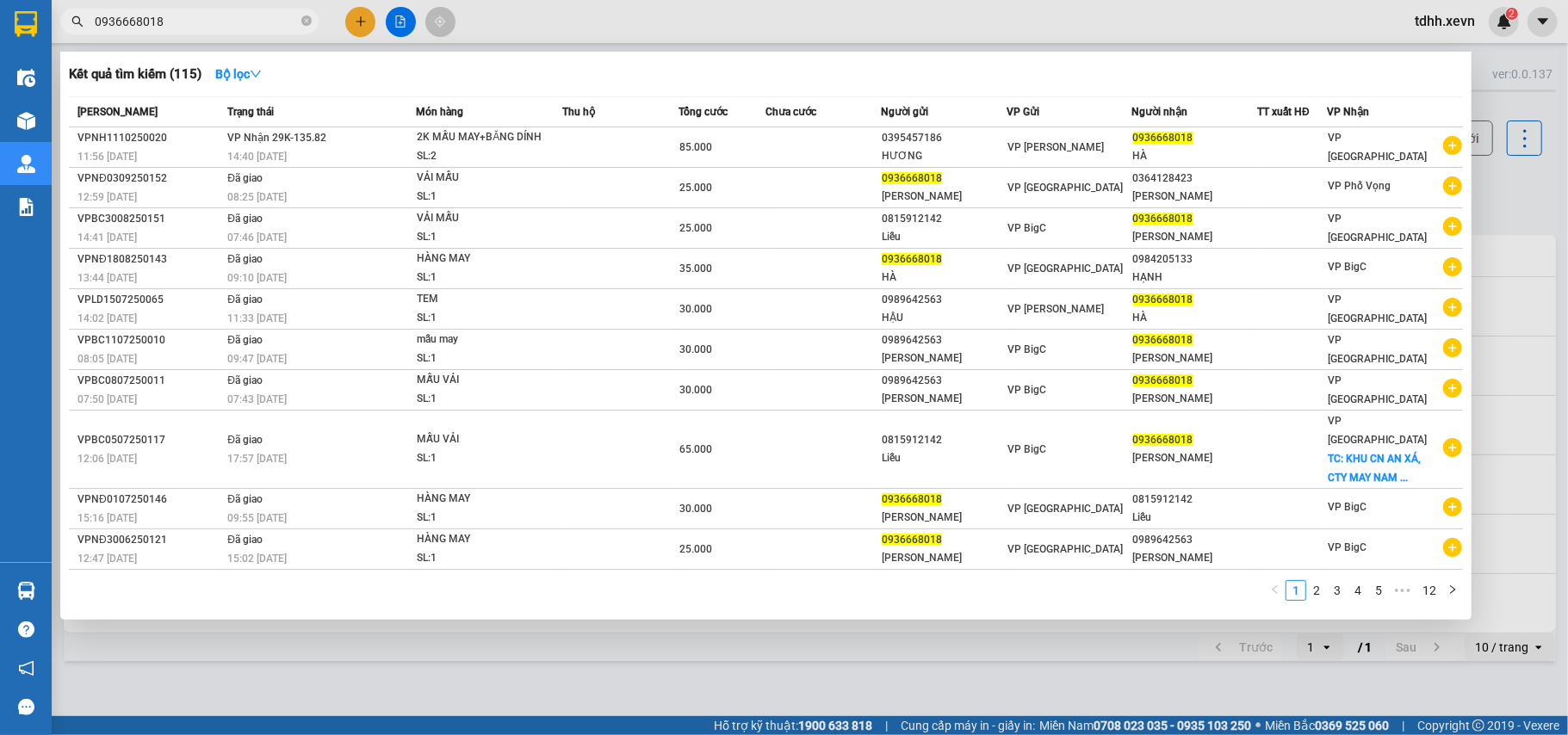
drag, startPoint x: 167, startPoint y: 27, endPoint x: 61, endPoint y: 10, distance: 107.4
click at [49, 23] on section "Kết quả tìm kiếm ( 115 ) Bộ lọc Mã ĐH Trạng thái Món hàng Thu hộ Tổng cước Chưa…" at bounding box center [784, 368] width 1568 height 735
paste input "47119994"
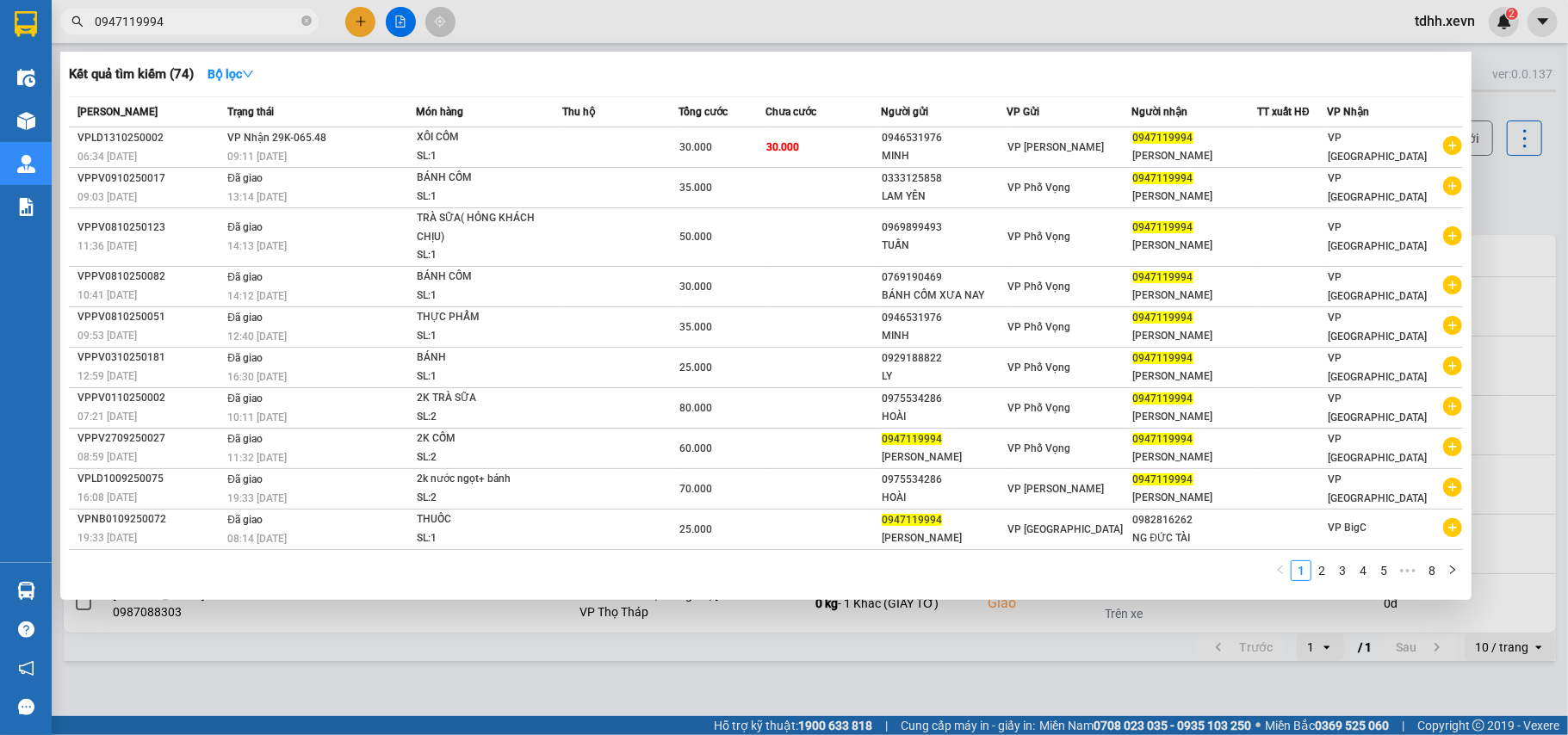
drag, startPoint x: 177, startPoint y: 22, endPoint x: 56, endPoint y: 25, distance: 121.0
click at [56, 25] on div "0947119994" at bounding box center [167, 22] width 336 height 26
paste input "72016866"
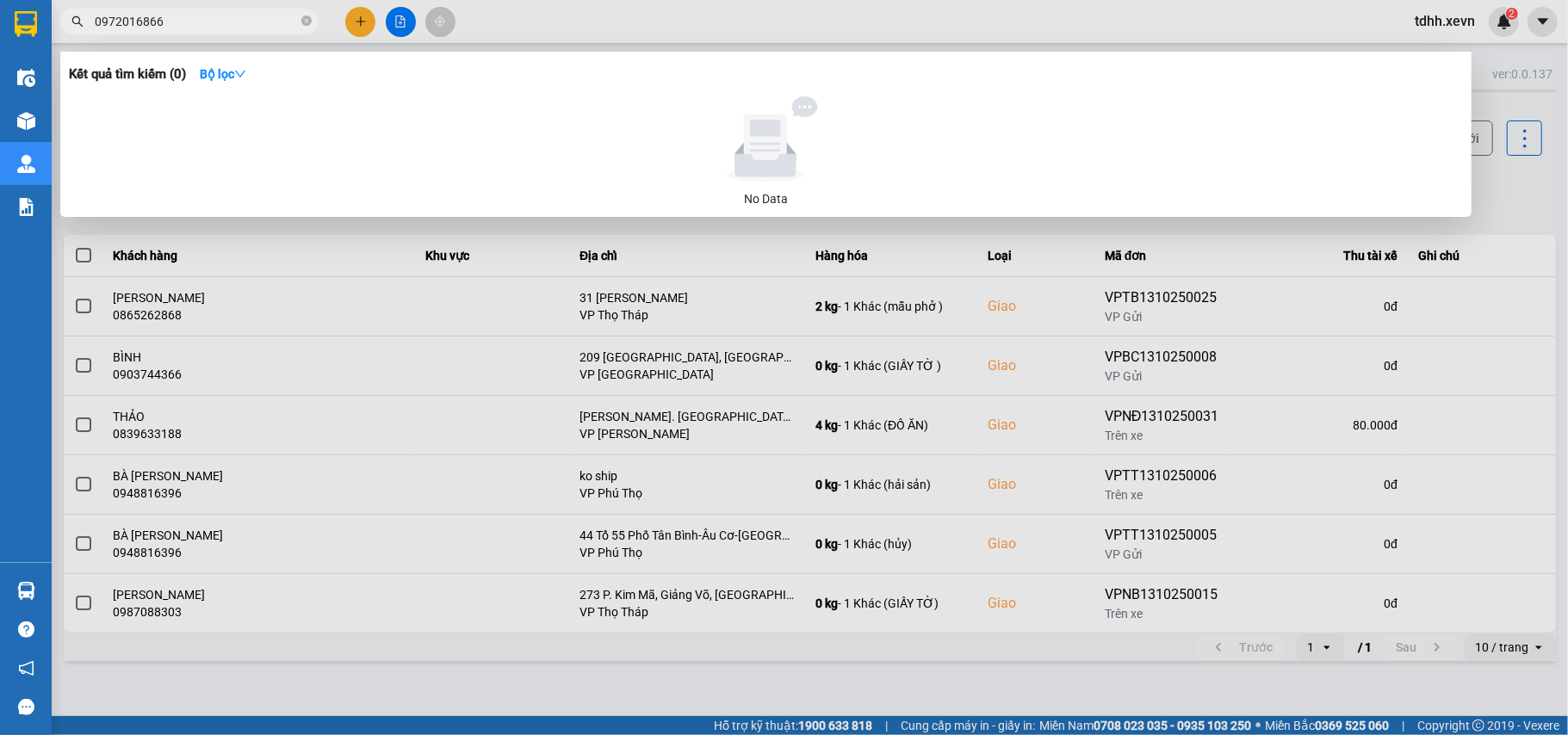
drag, startPoint x: 184, startPoint y: 18, endPoint x: 69, endPoint y: 32, distance: 115.8
click at [69, 32] on span "0972016866" at bounding box center [189, 22] width 258 height 26
paste input "350913"
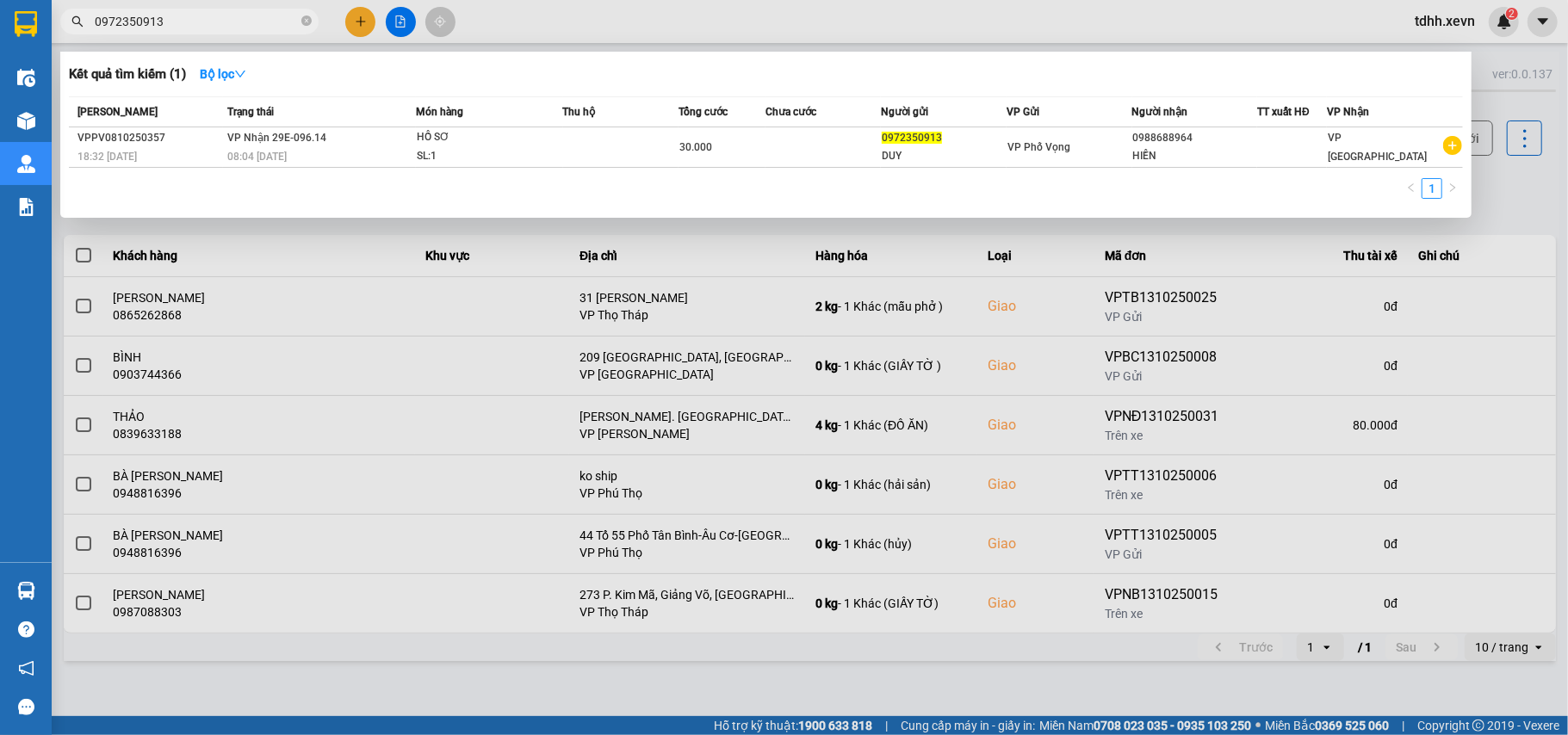
drag, startPoint x: 169, startPoint y: 22, endPoint x: 67, endPoint y: 44, distance: 104.3
click at [67, 37] on div "Kết quả tìm kiếm ( 1 ) Bộ lọc Mã ĐH Trạng thái Món hàng Thu hộ Tổng cước Chưa c…" at bounding box center [167, 22] width 336 height 30
paste input "828828896"
type input "0828828896"
click at [353, 12] on div at bounding box center [784, 368] width 1568 height 735
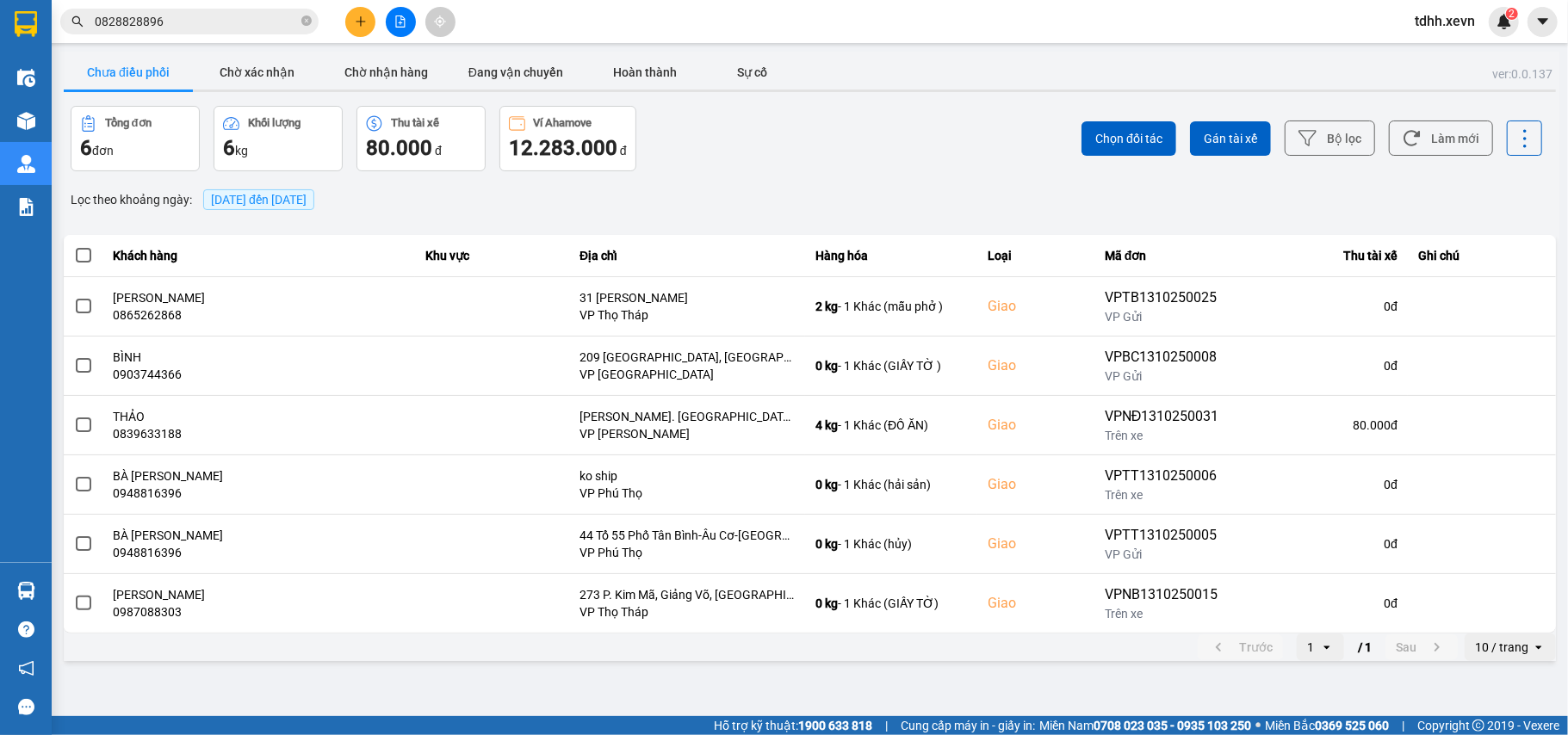
click at [355, 22] on icon "plus" at bounding box center [360, 21] width 12 height 12
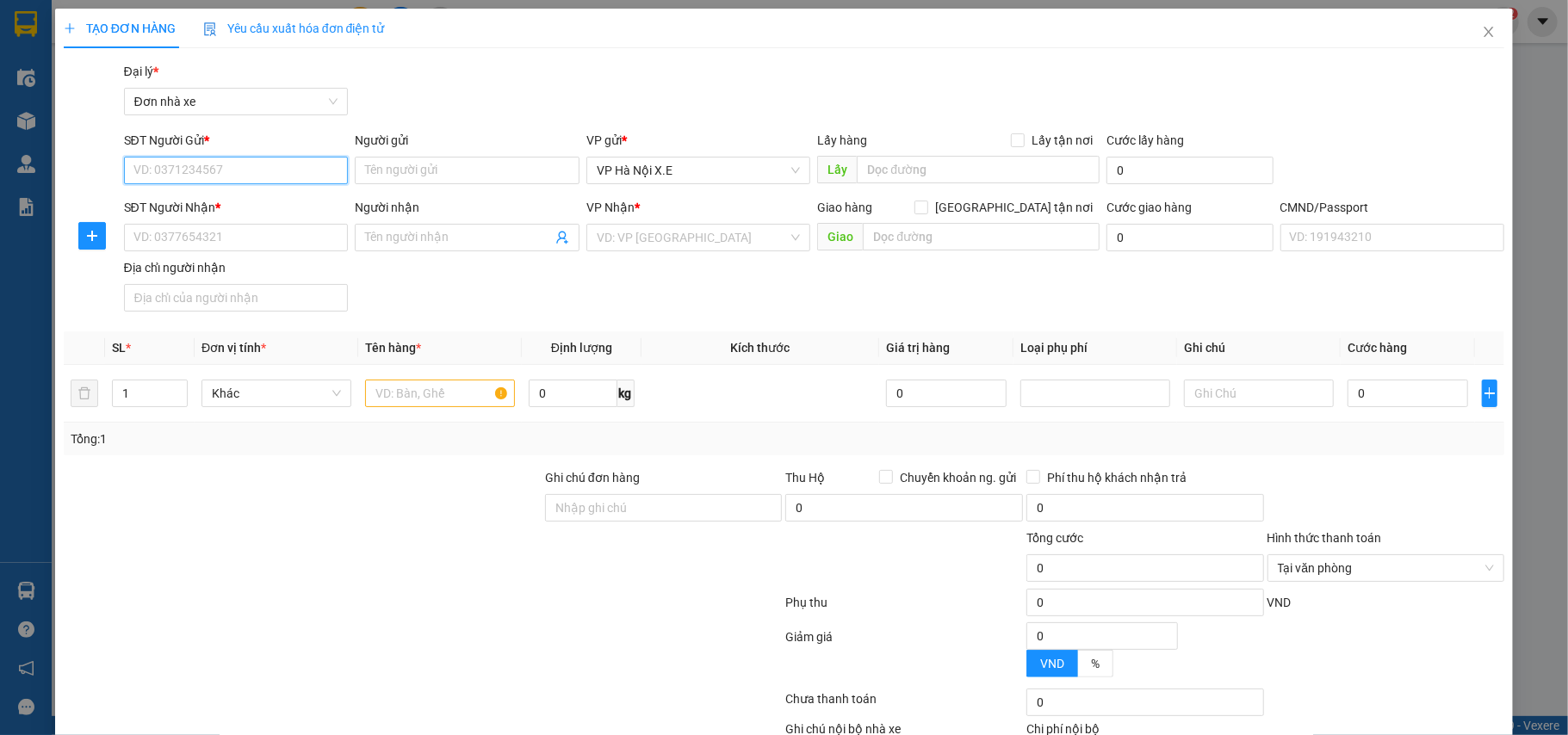
click at [191, 183] on input "SĐT Người Gửi *" at bounding box center [236, 170] width 225 height 27
paste input "0979.289.111"
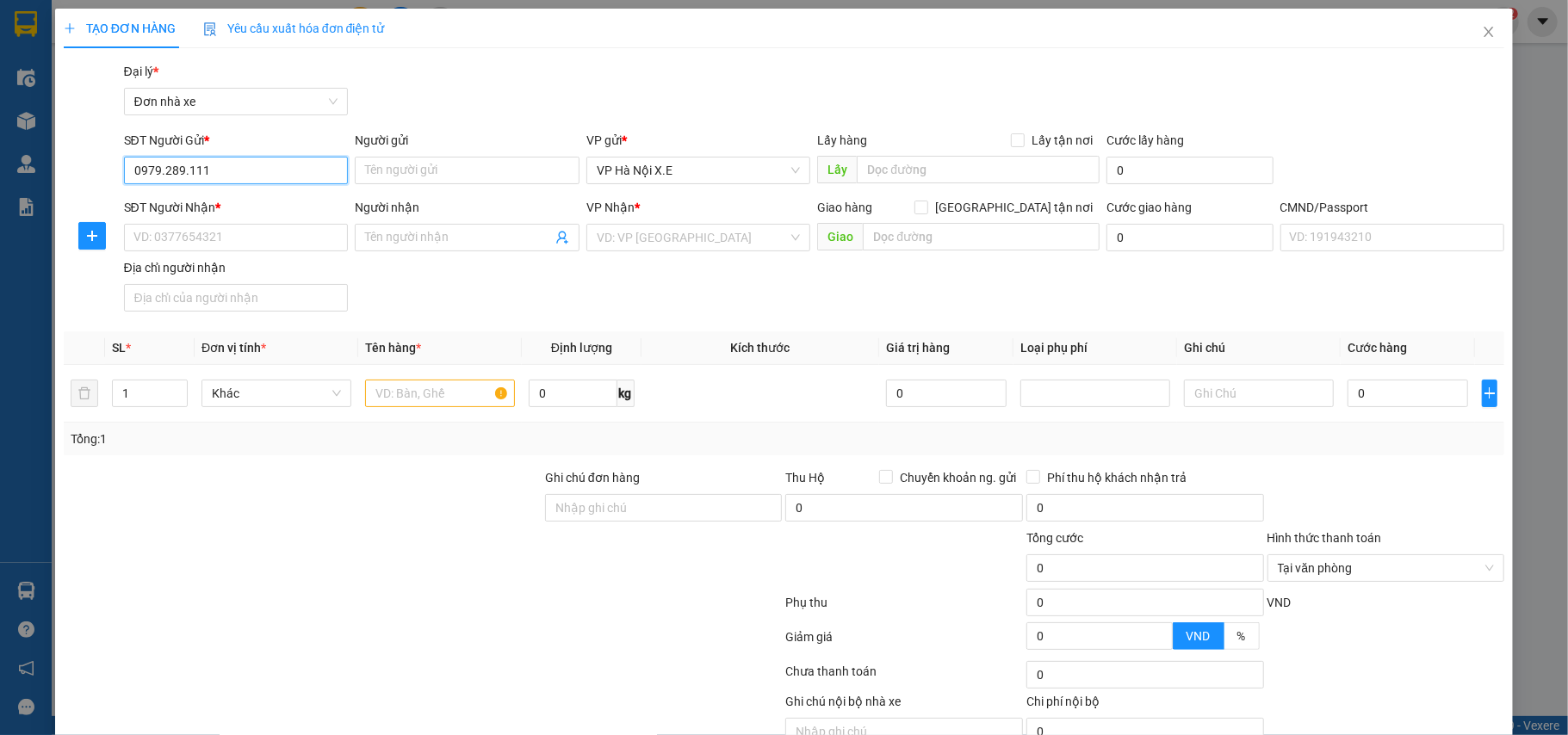
click at [163, 176] on input "0979.289.111" at bounding box center [236, 170] width 225 height 27
click at [186, 170] on input "0979289.111" at bounding box center [236, 170] width 225 height 27
click at [180, 176] on input "0979289.111" at bounding box center [236, 170] width 225 height 27
type input "0979289111"
click at [412, 167] on input "Người gửi" at bounding box center [467, 170] width 225 height 27
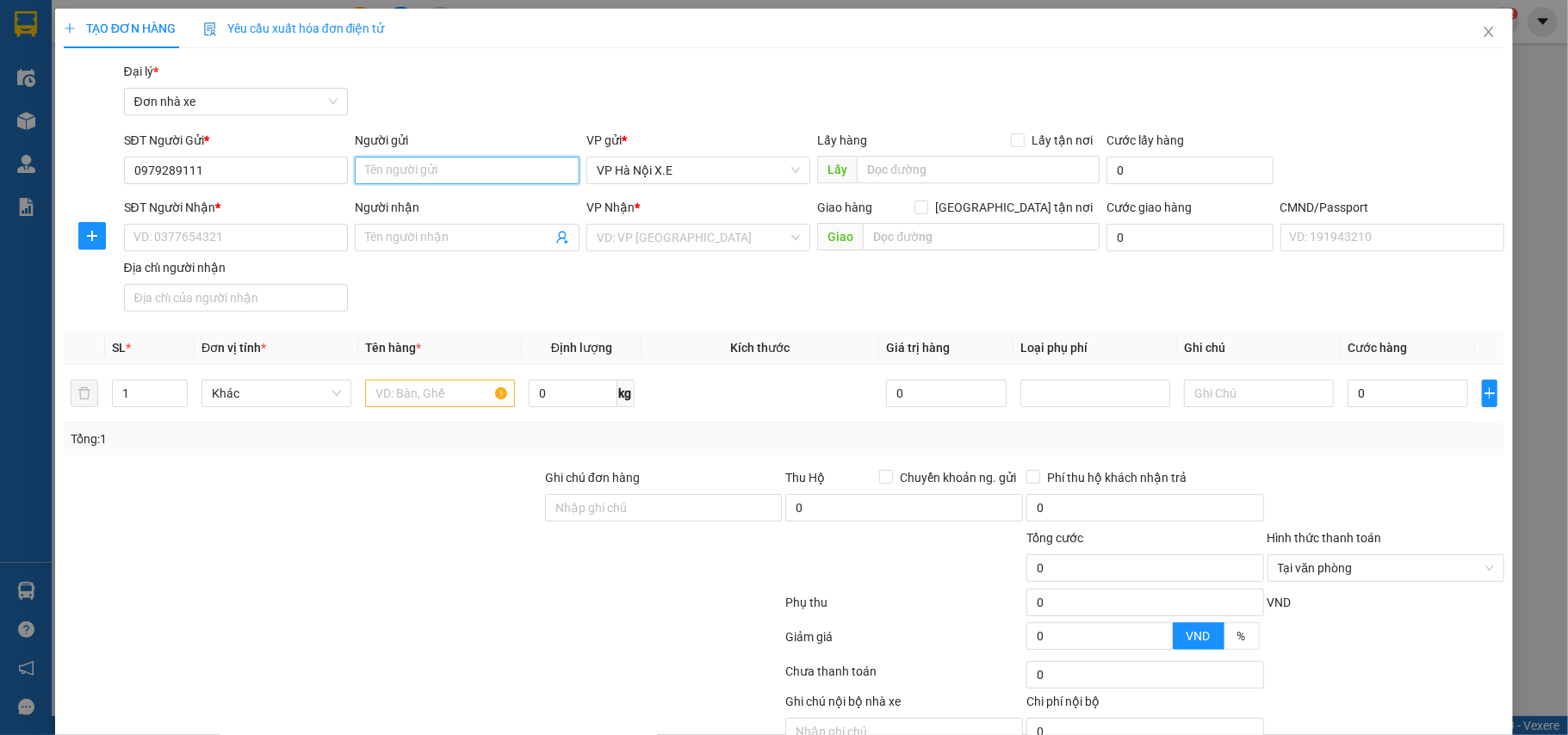
paste input "Cửa hàng 34Game Shop"
type input "Cửa hàng 34Game Shop"
drag, startPoint x: 775, startPoint y: 168, endPoint x: 739, endPoint y: 183, distance: 39.0
click at [771, 168] on span "VP Hà Nội X.E" at bounding box center [698, 170] width 204 height 26
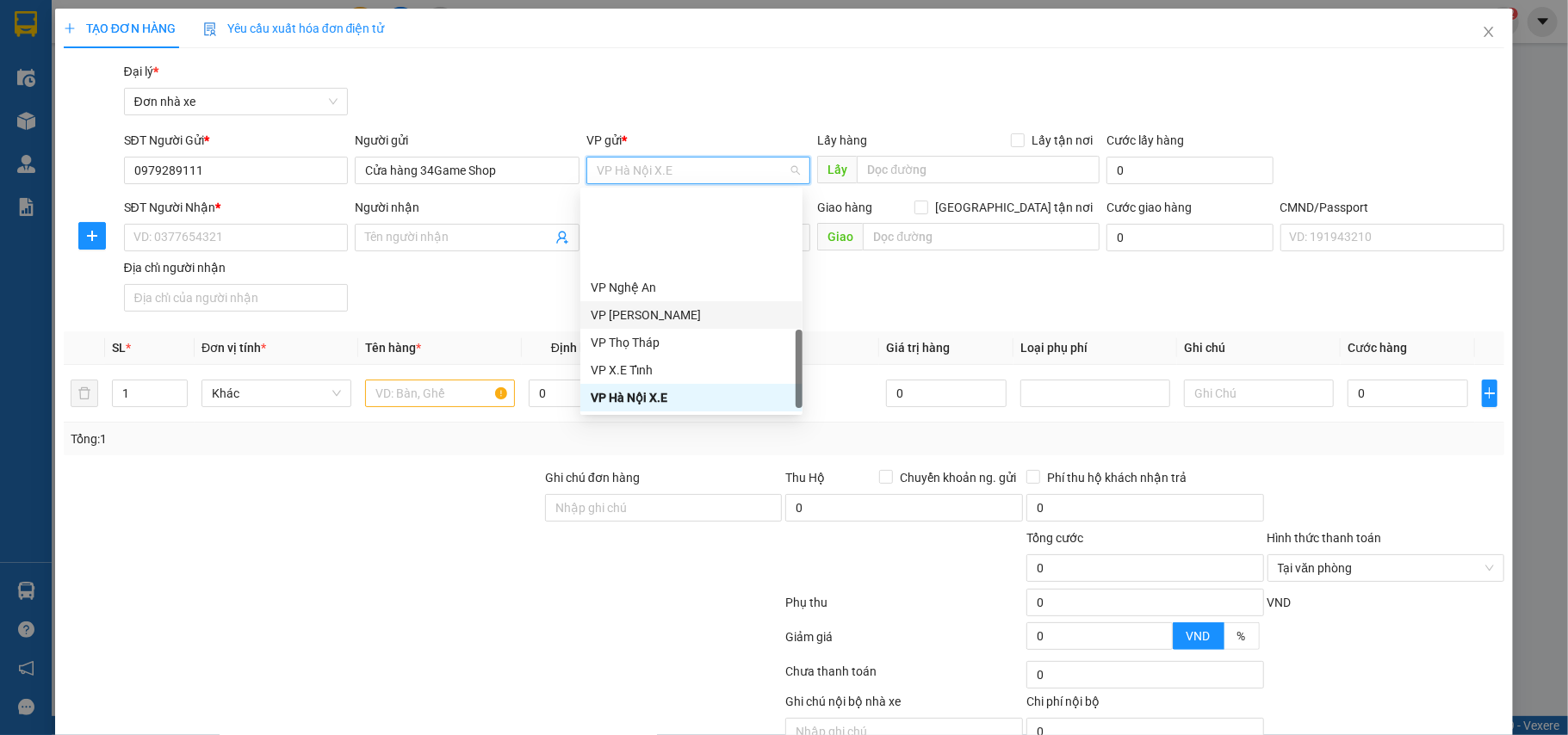
scroll to position [530, 0]
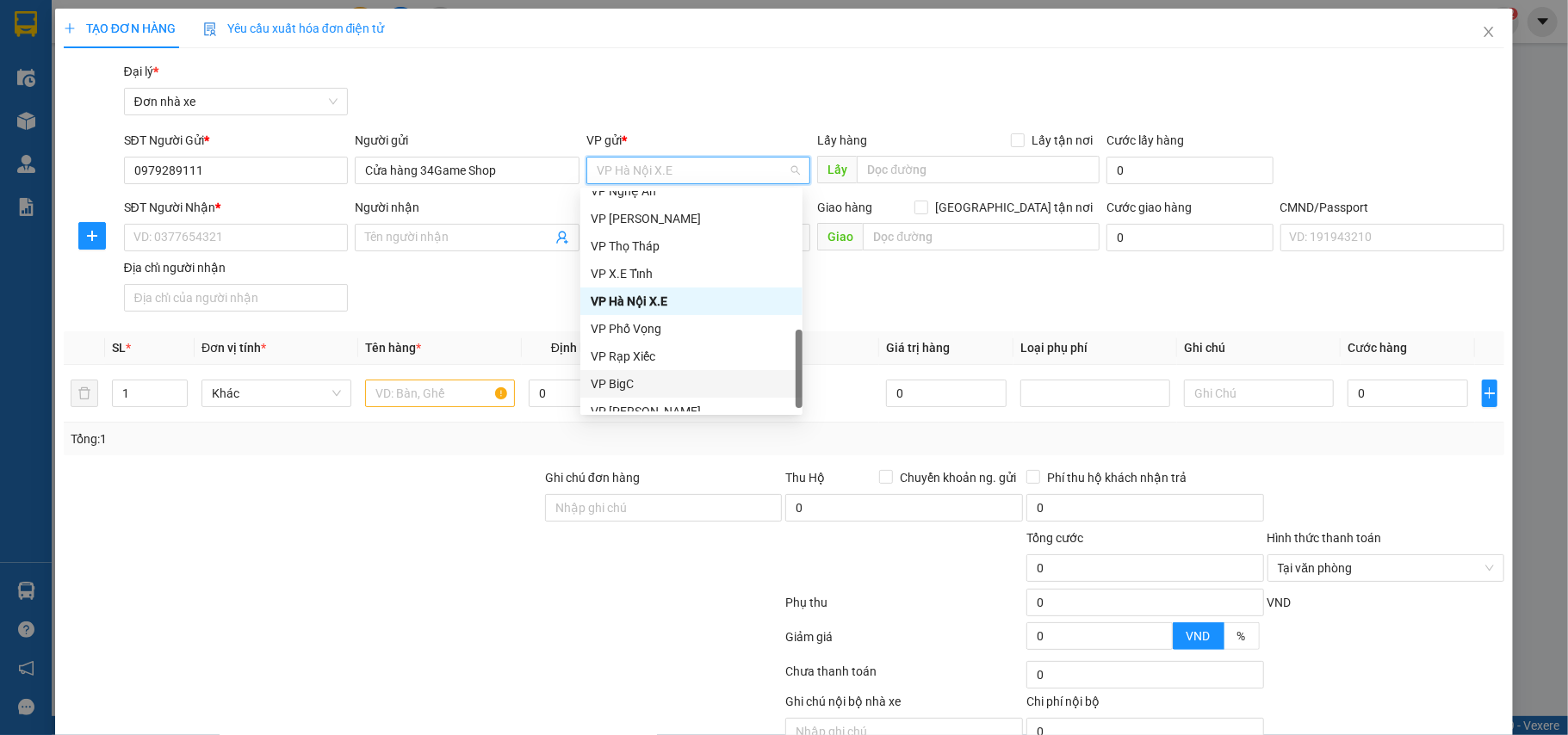
click at [625, 386] on div "VP BigC" at bounding box center [691, 384] width 202 height 19
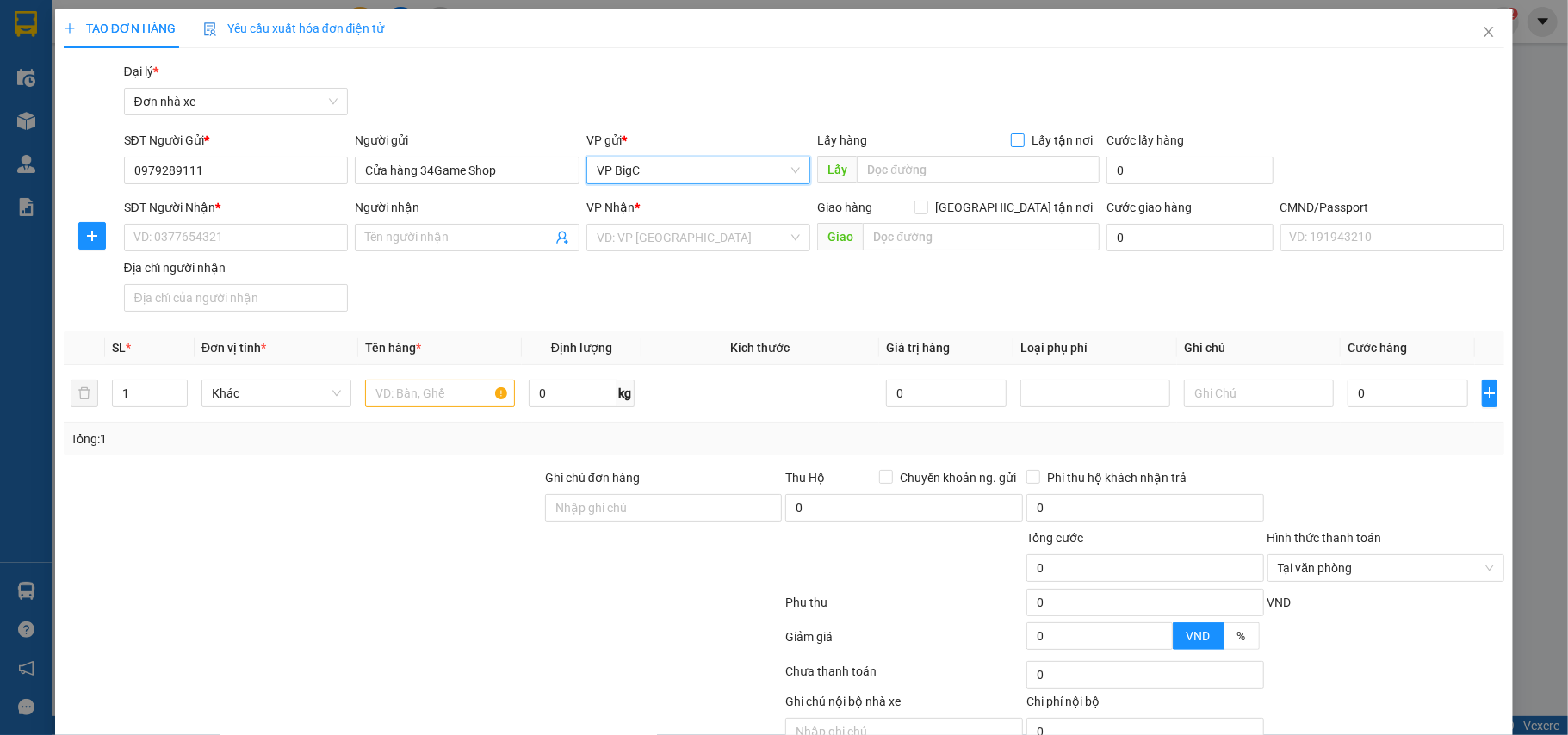
click at [1012, 136] on input "Lấy tận nơi" at bounding box center [1017, 138] width 12 height 12
checkbox input "true"
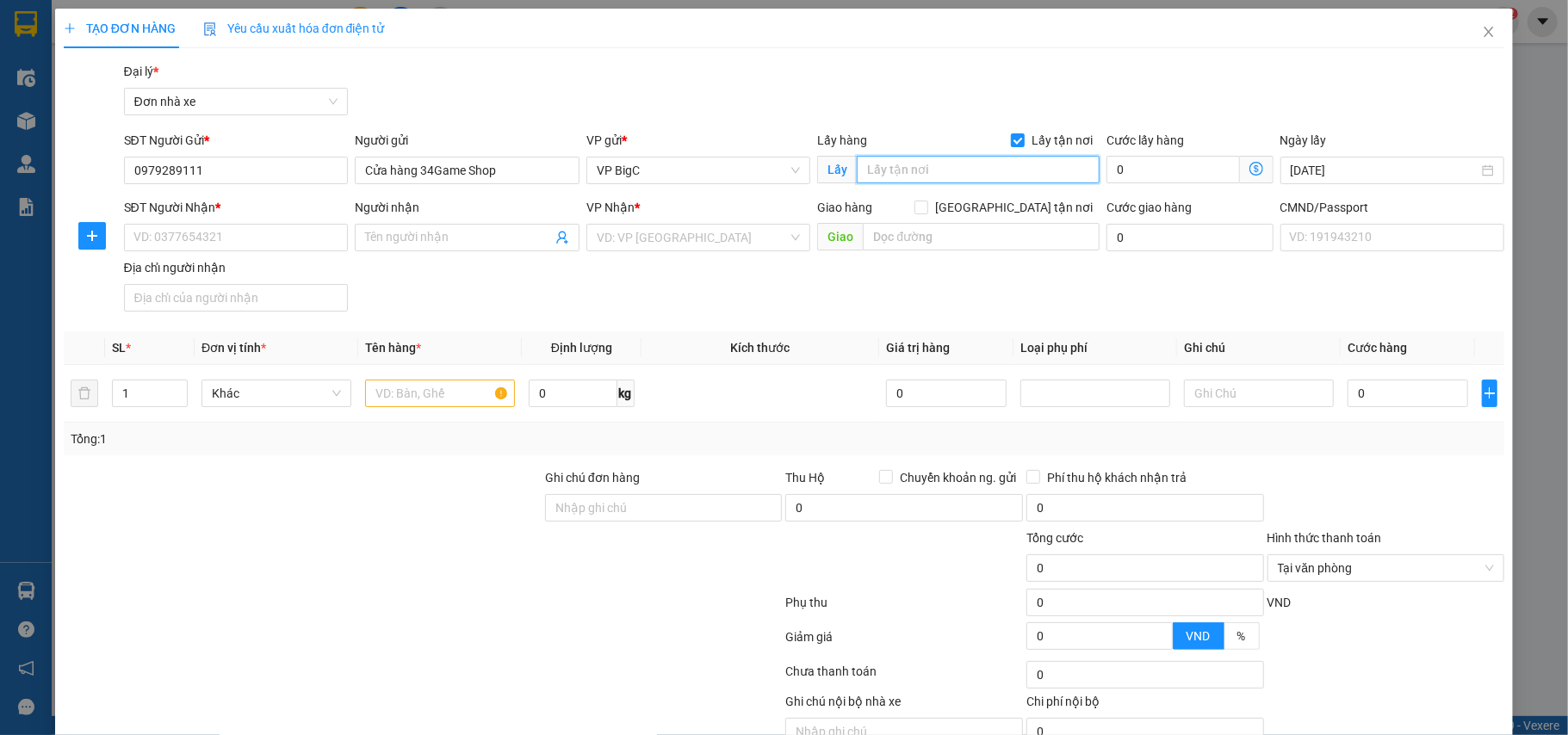
click at [945, 168] on input "text" at bounding box center [978, 169] width 243 height 27
paste input "28 Lương Thế Vinh, Thanh Xuân, Hà Nội"
type input "28 Lương Thế Vinh, Thanh Xuân, Hà Nội"
click at [1141, 177] on input "0" at bounding box center [1172, 169] width 132 height 27
type input "6"
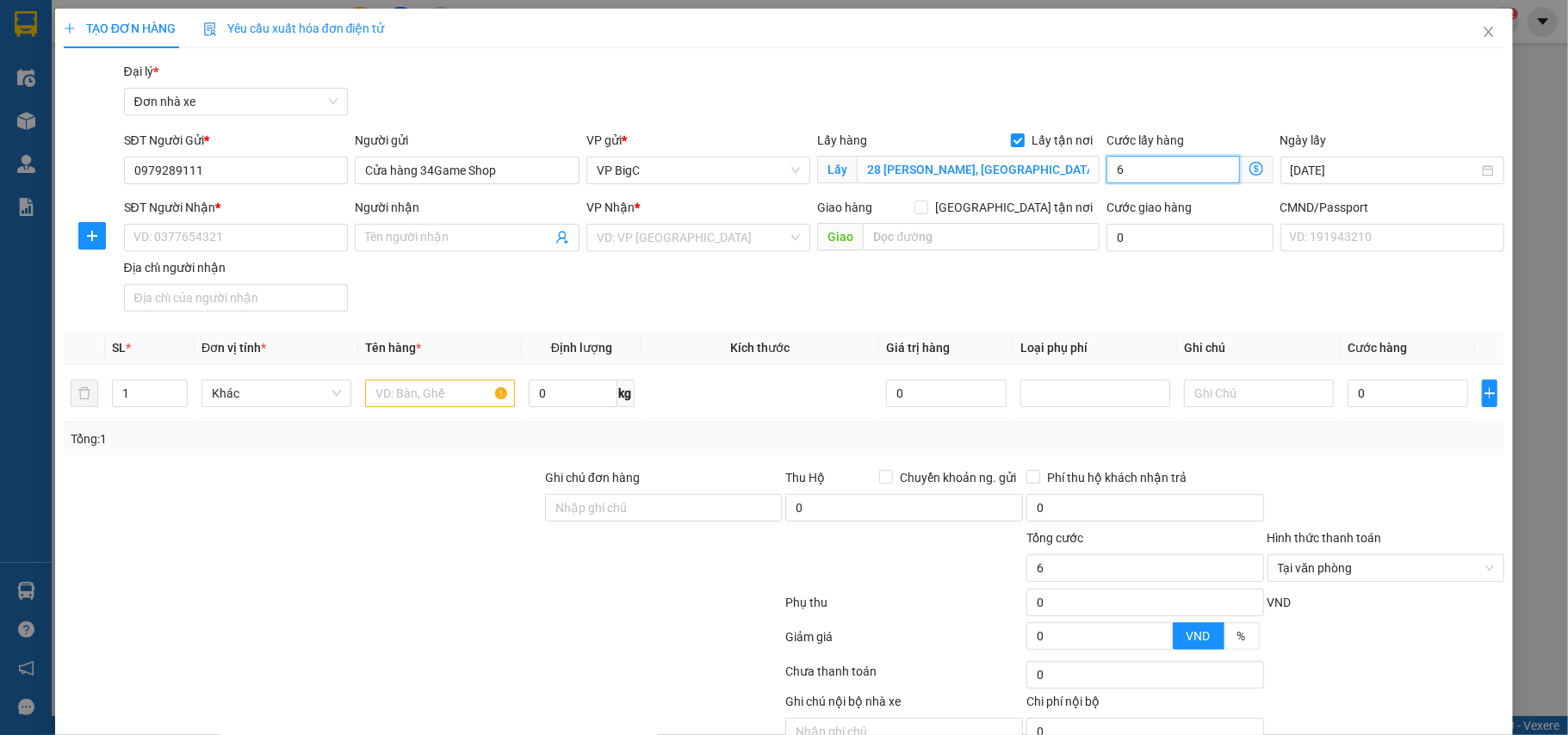
type input "60"
type input "600"
type input "6.000"
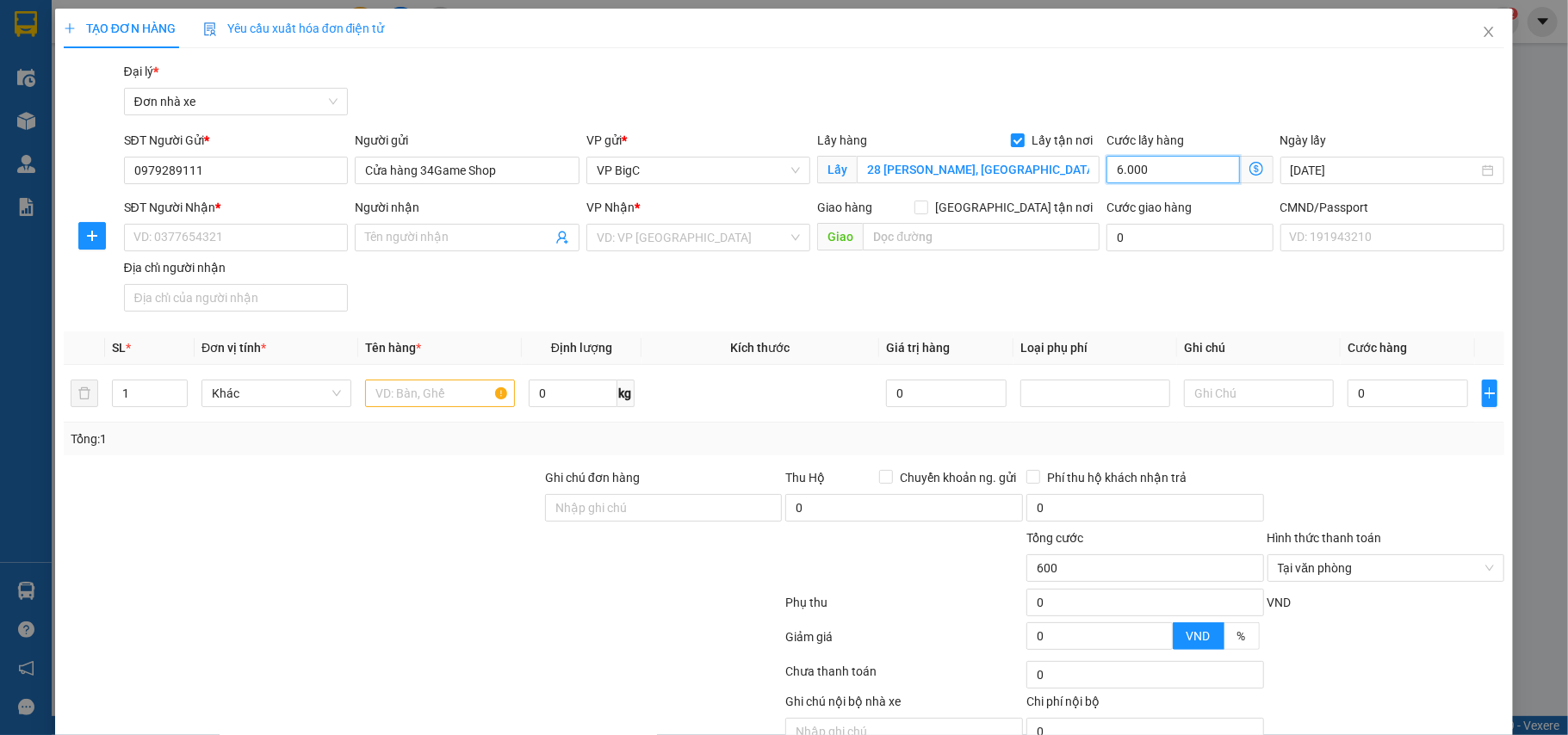
type input "6.000"
type input "60.000"
click at [555, 508] on input "Ghi chú đơn hàng" at bounding box center [664, 508] width 238 height 27
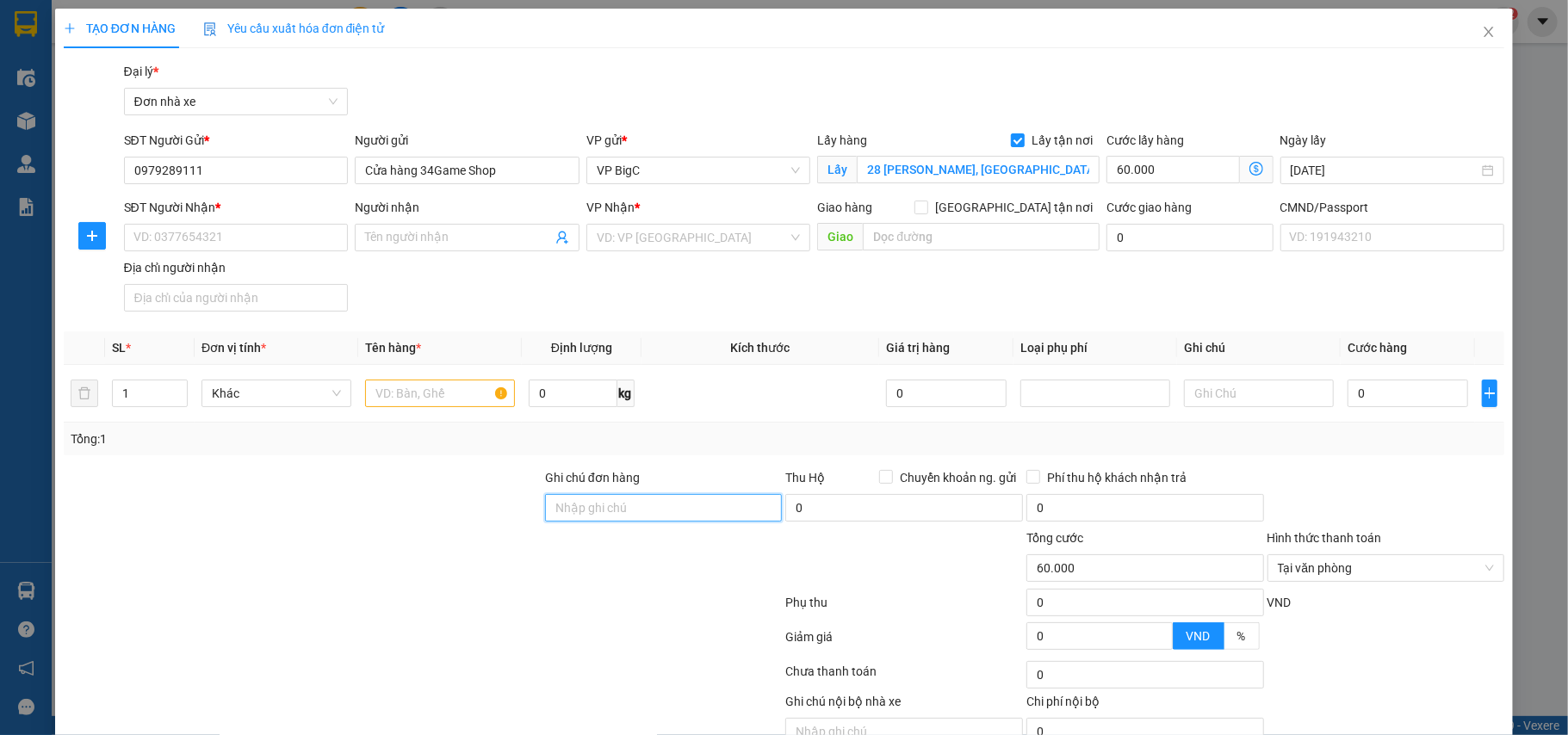
paste input "từ đường Nguyễn Trãi rẽ vào là bên tay phải đườn"
type input "từ đường Nguyễn Trãi rẽ vào là bên tay phải đường, cần dây"
click at [225, 244] on input "SĐT Người Nhận *" at bounding box center [236, 237] width 225 height 27
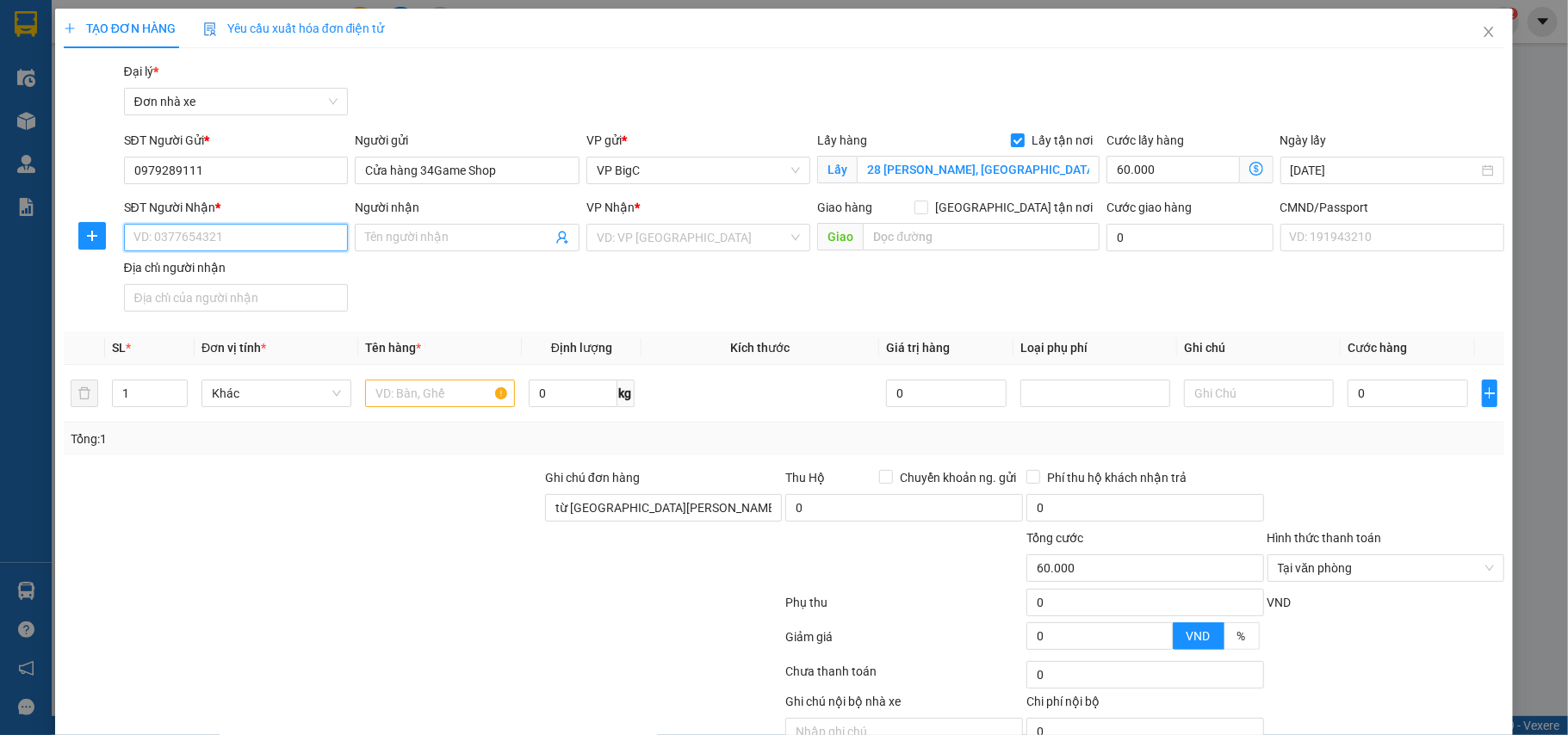
paste input "0367.446.573"
click at [160, 242] on input "0367.446.573" at bounding box center [236, 237] width 225 height 27
click at [183, 242] on input "0367446.573" at bounding box center [236, 237] width 225 height 27
type input "0367446573"
click at [425, 246] on input "Người nhận" at bounding box center [458, 237] width 186 height 19
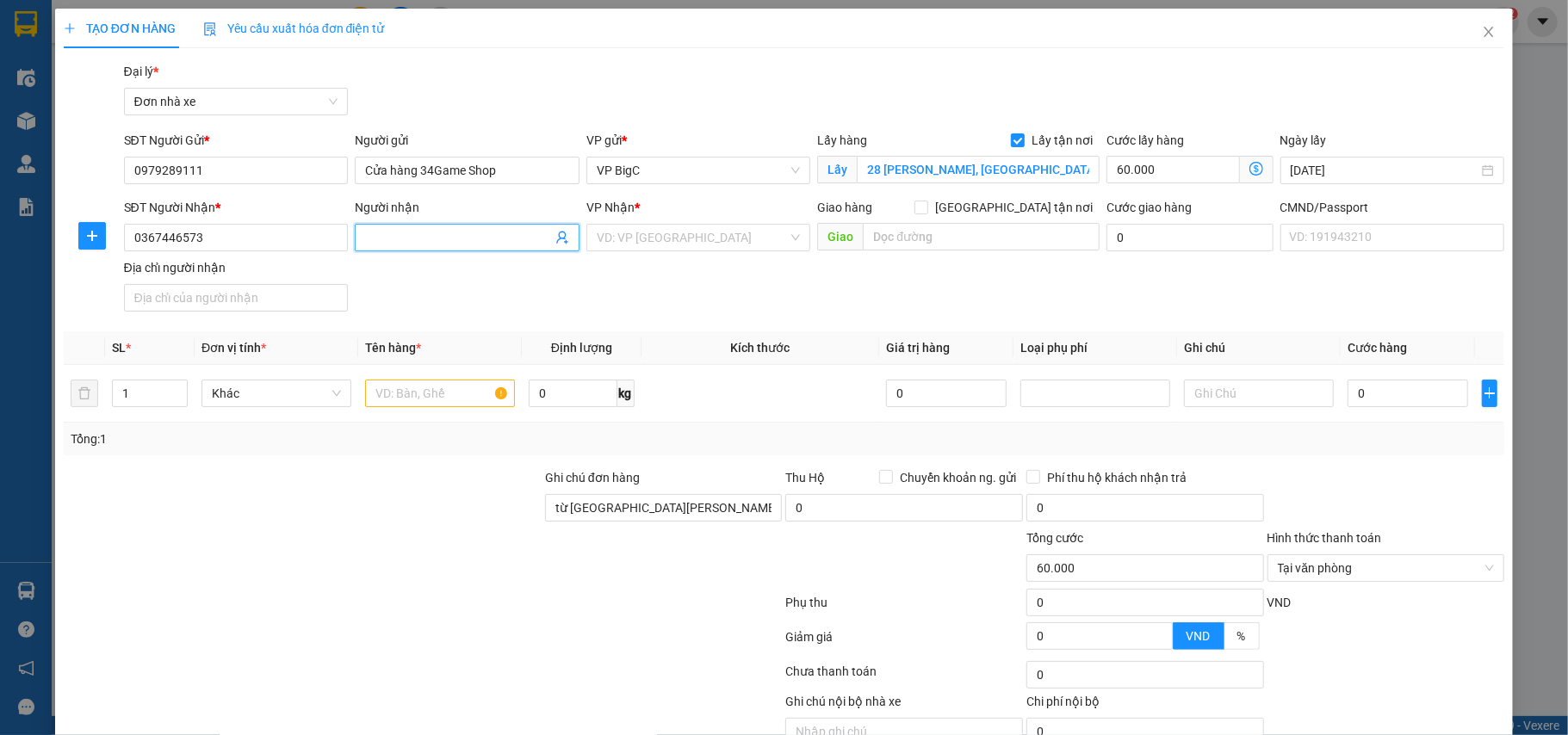
paste input "Bùi Thanh Long"
type input "Bùi Thanh Long"
click at [745, 245] on input "search" at bounding box center [693, 237] width 192 height 26
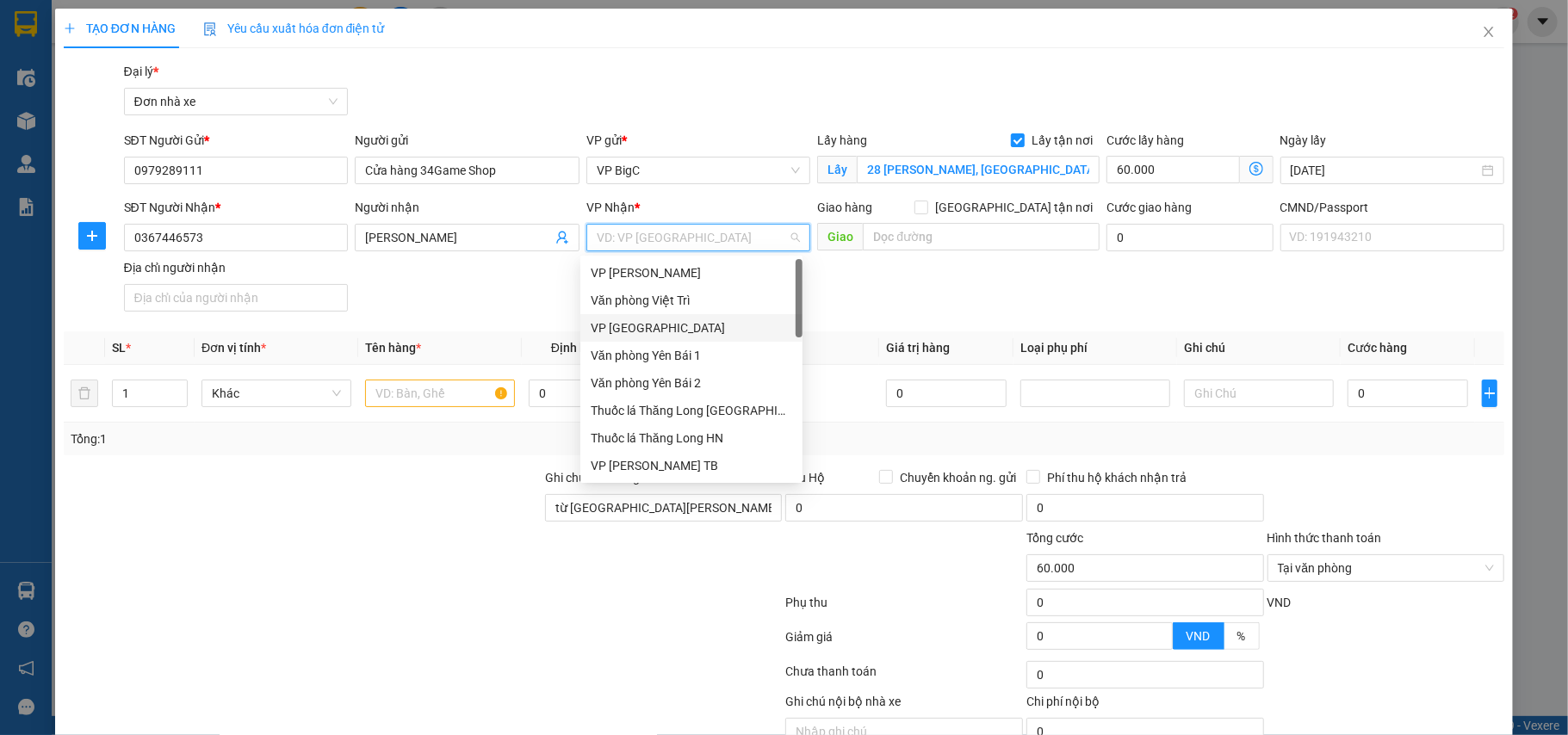
click at [675, 328] on div "VP Ninh Bình" at bounding box center [691, 328] width 202 height 19
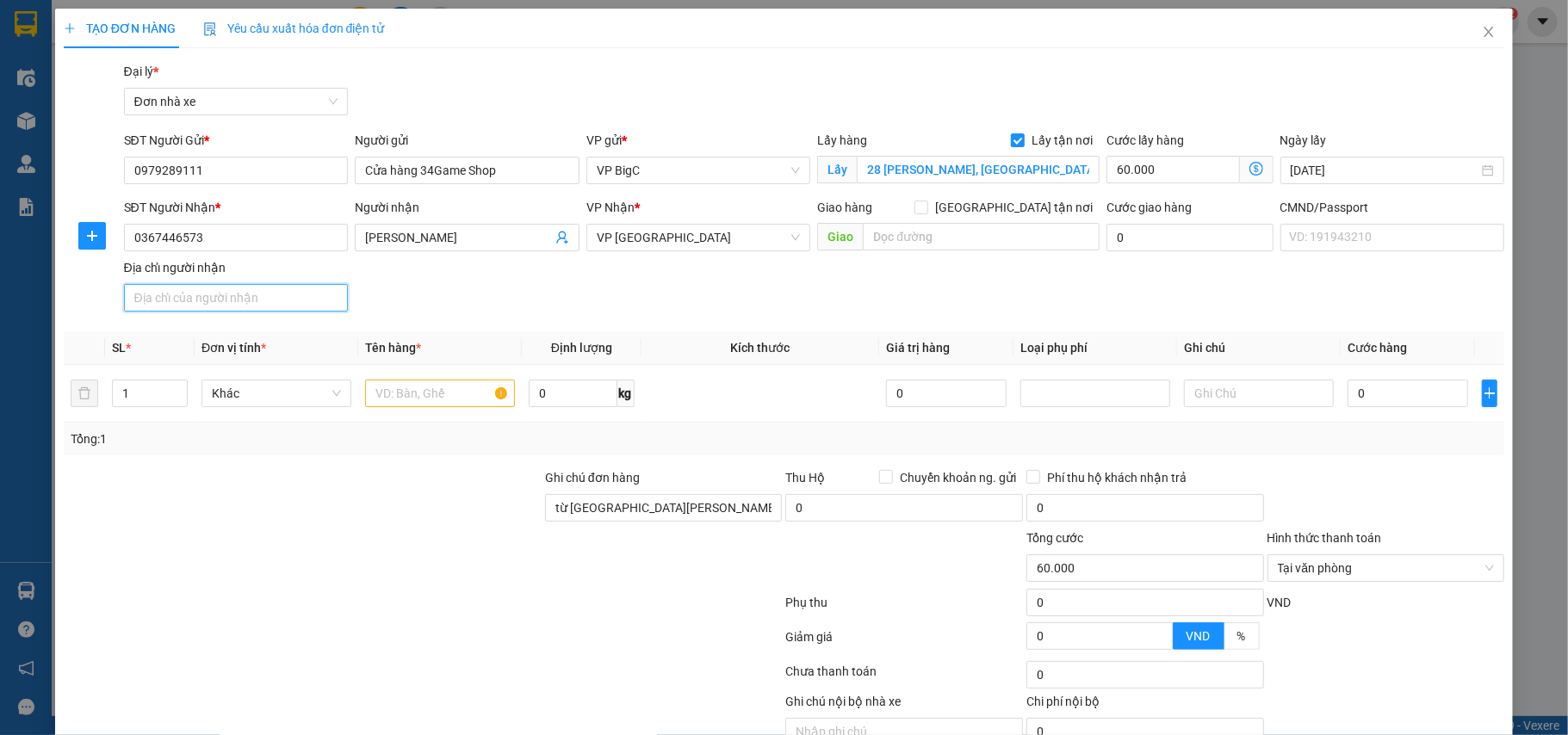
click at [197, 310] on input "Địa chỉ người nhận" at bounding box center [236, 298] width 225 height 27
type input "123"
click at [378, 396] on input "text" at bounding box center [439, 393] width 149 height 27
paste input "Máy chơi game PS5"
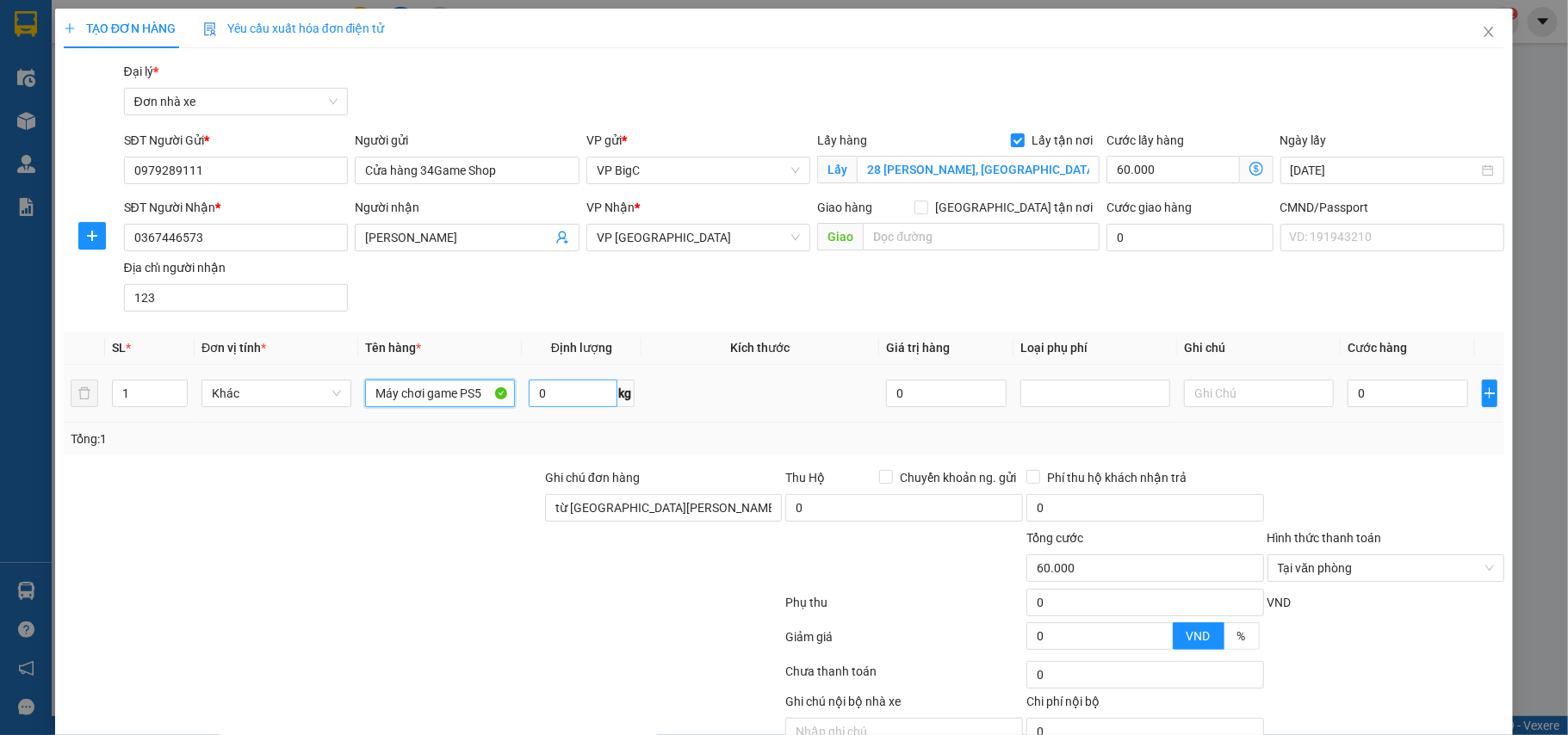
type input "Máy chơi game PS5"
click at [572, 394] on input "0" at bounding box center [572, 393] width 88 height 27
type input "4"
click at [1400, 390] on input "0" at bounding box center [1407, 393] width 120 height 27
type input "4"
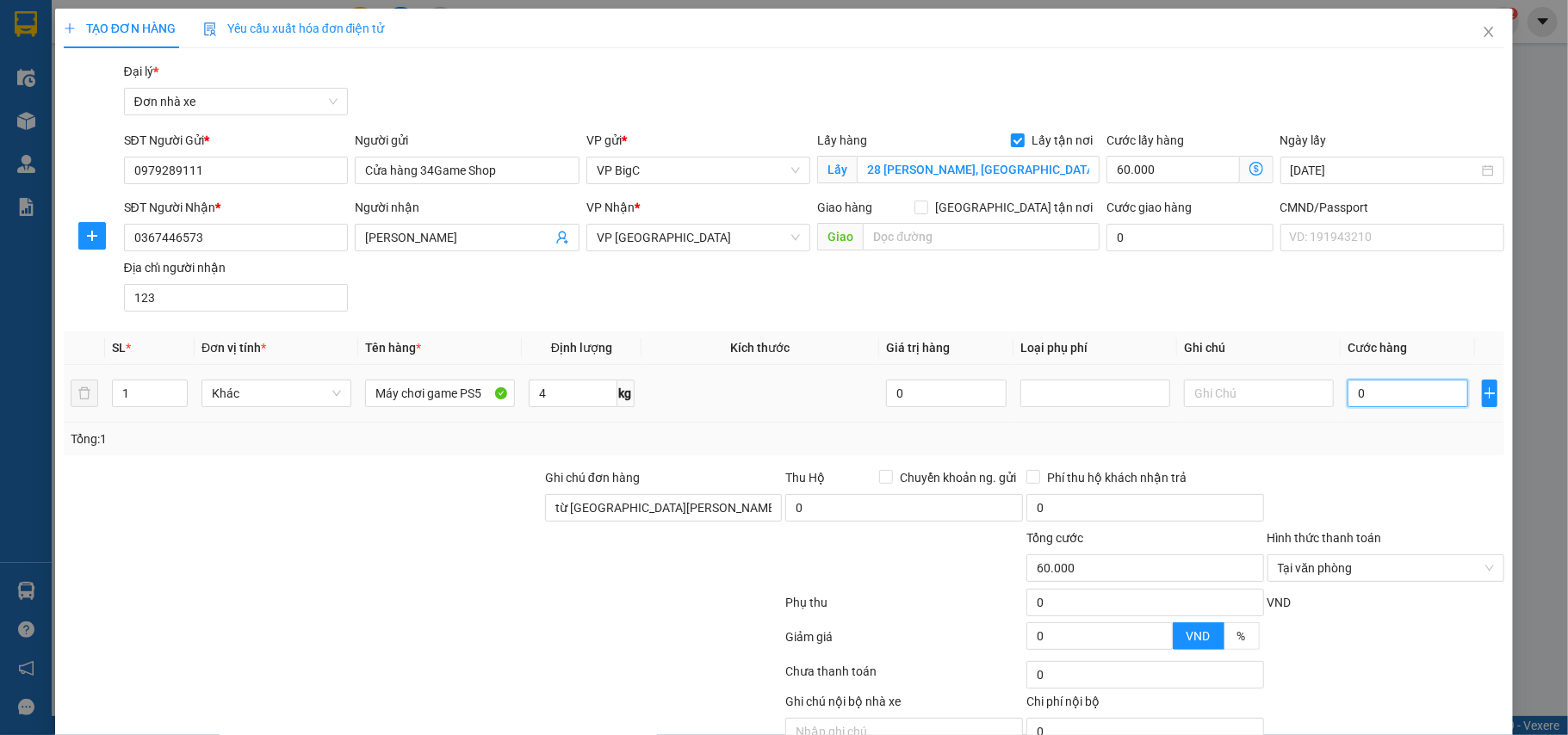
type input "60.004"
type input "40"
type input "60.040"
type input "400"
type input "60.400"
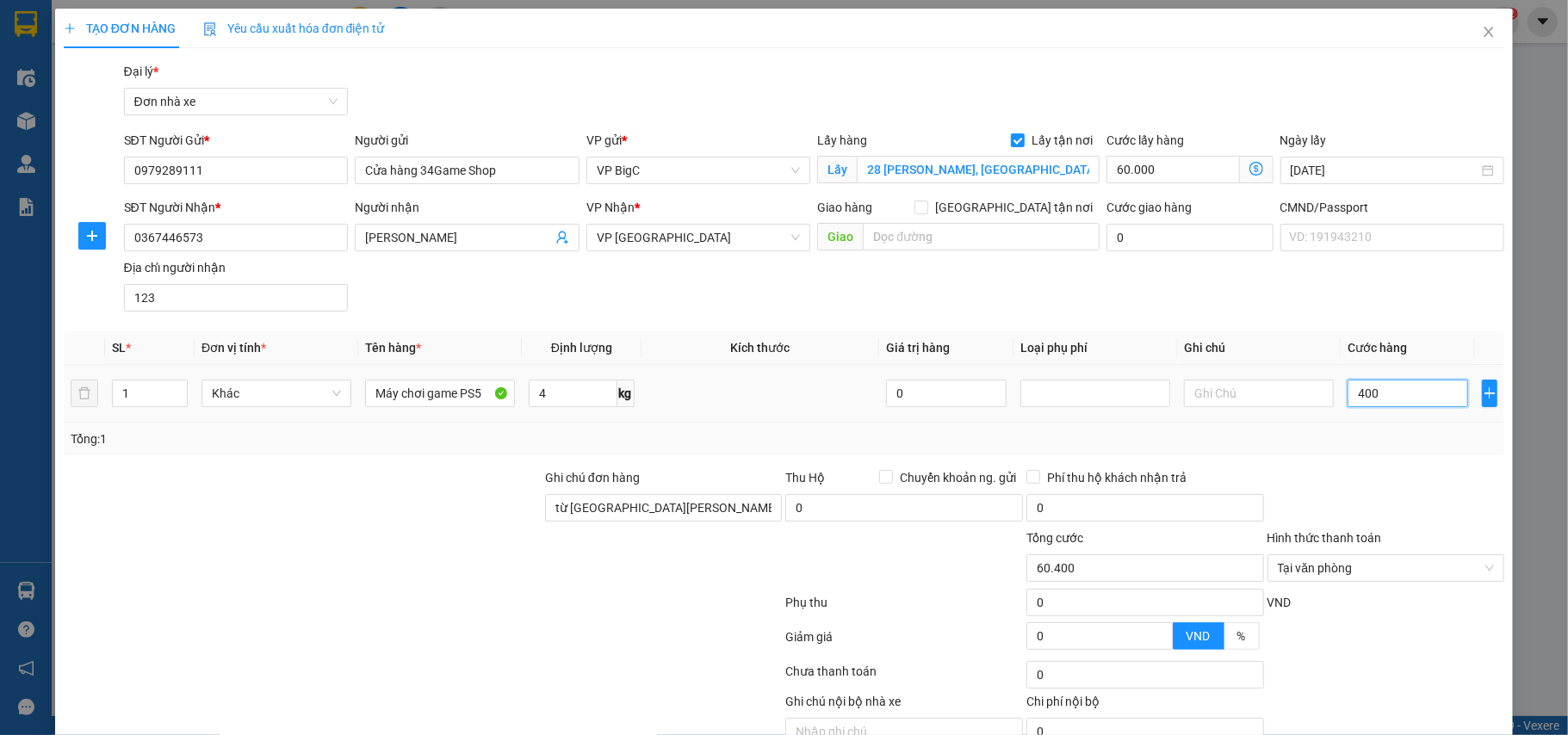
type input "4.000"
type input "64.000"
type input "40.000"
type input "100.000"
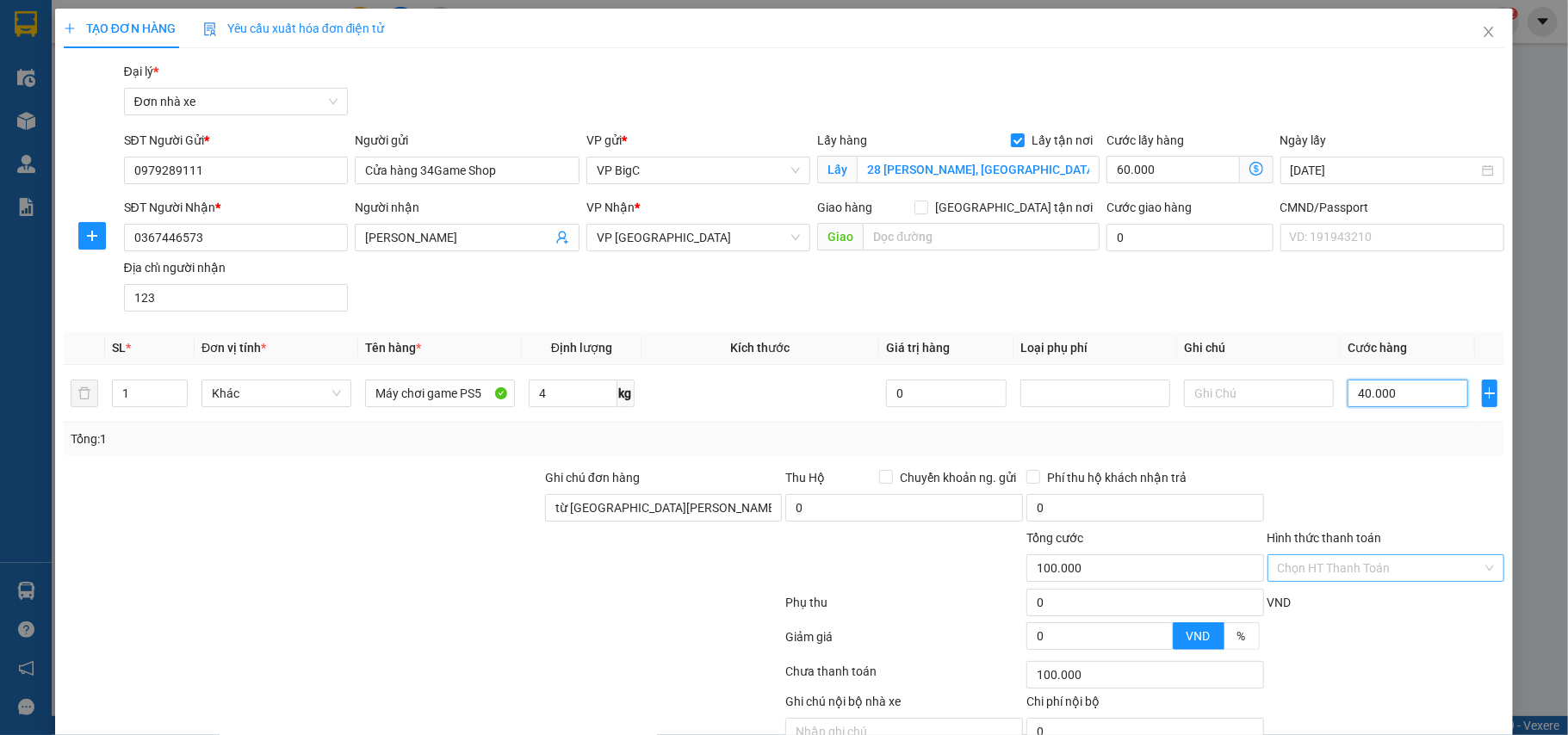
type input "40.000"
click at [662, 245] on span "VP Ninh Bình" at bounding box center [698, 237] width 204 height 26
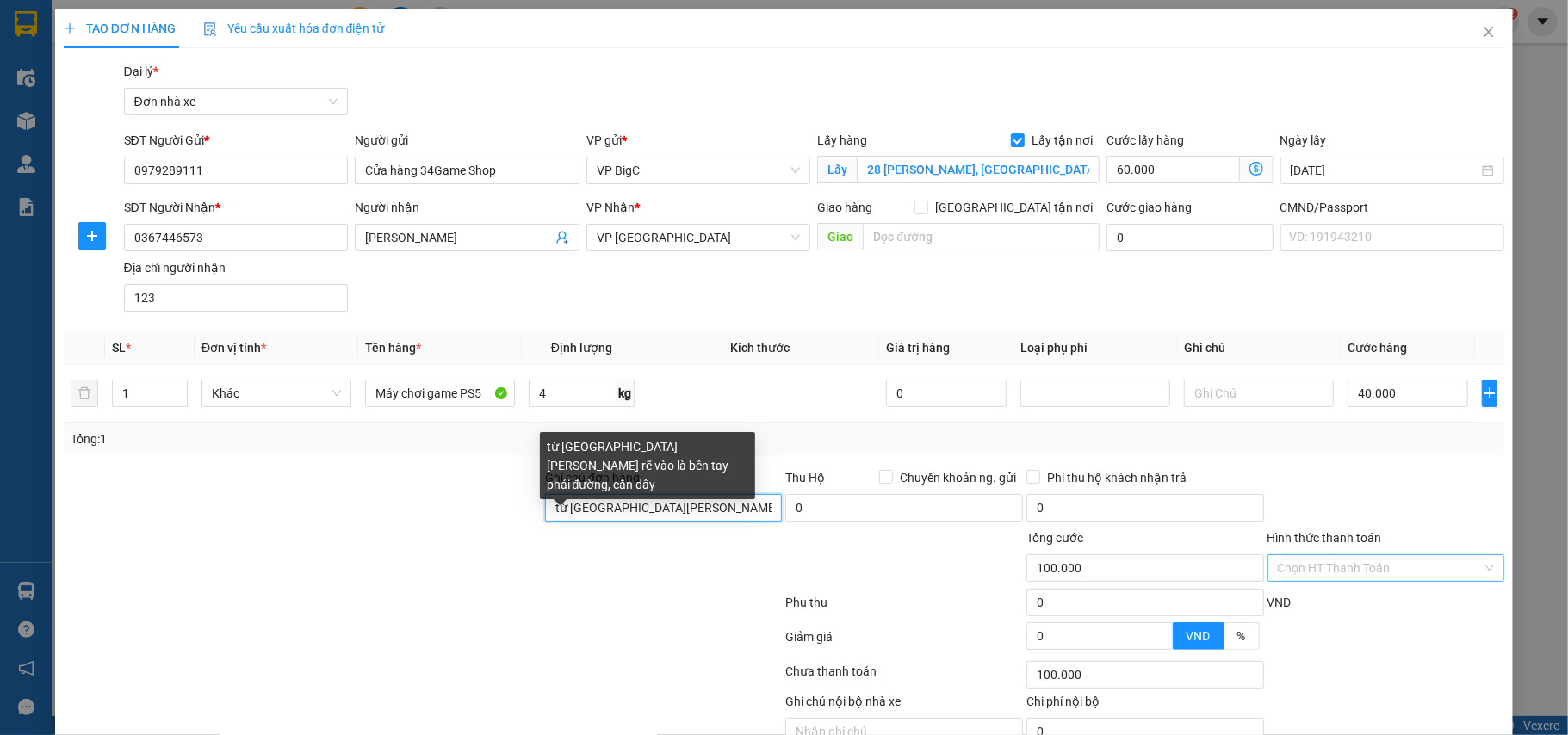
click at [565, 511] on input "từ đường Nguyễn Trãi rẽ vào là bên tay phải đường, cần dây" at bounding box center [664, 508] width 238 height 27
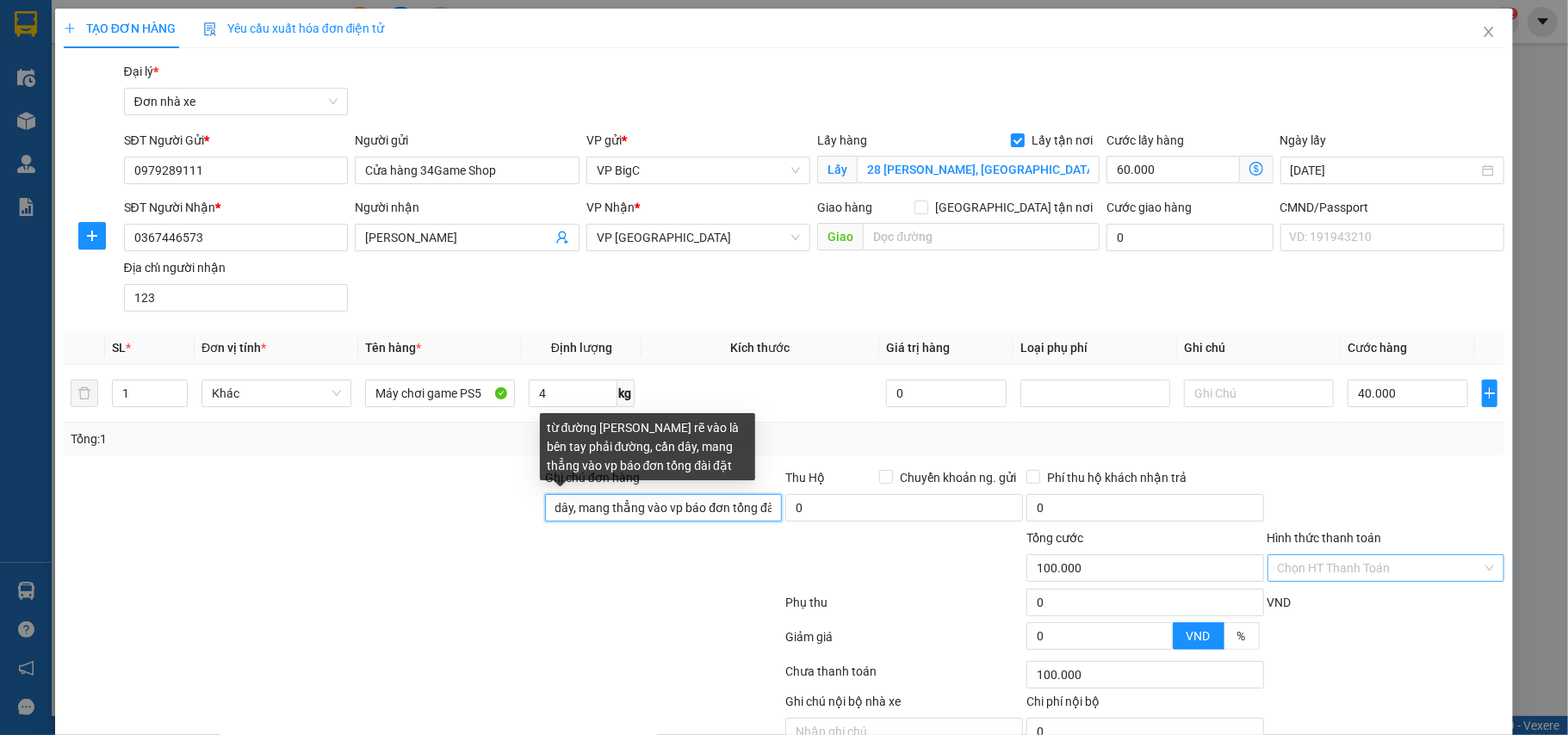
scroll to position [0, 330]
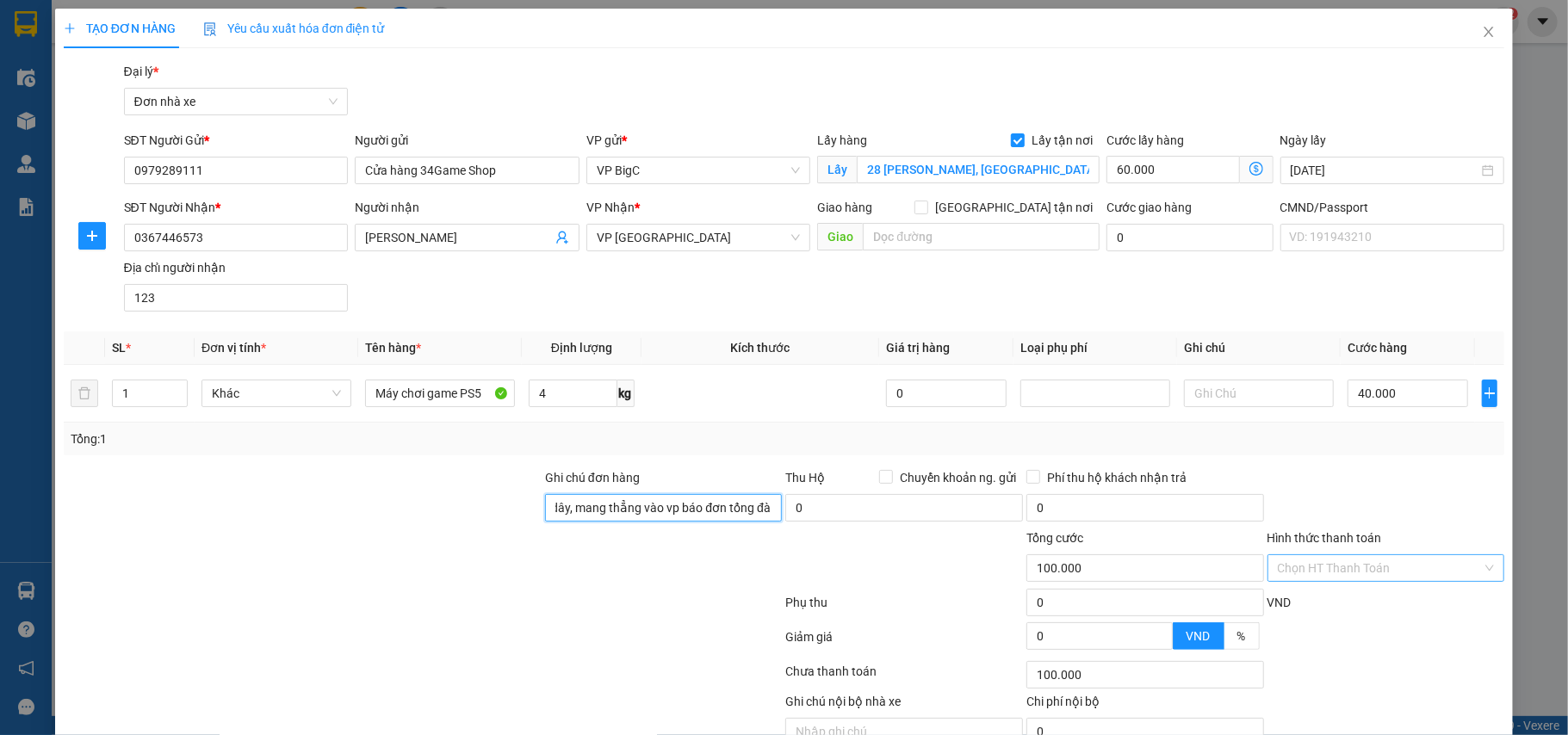
type input "từ đường Nguyễn Trãi rẽ vào là bên tay phải đường, cần dây, mang thẳng vào vp b…"
click at [1478, 48] on span "Close" at bounding box center [1488, 33] width 48 height 48
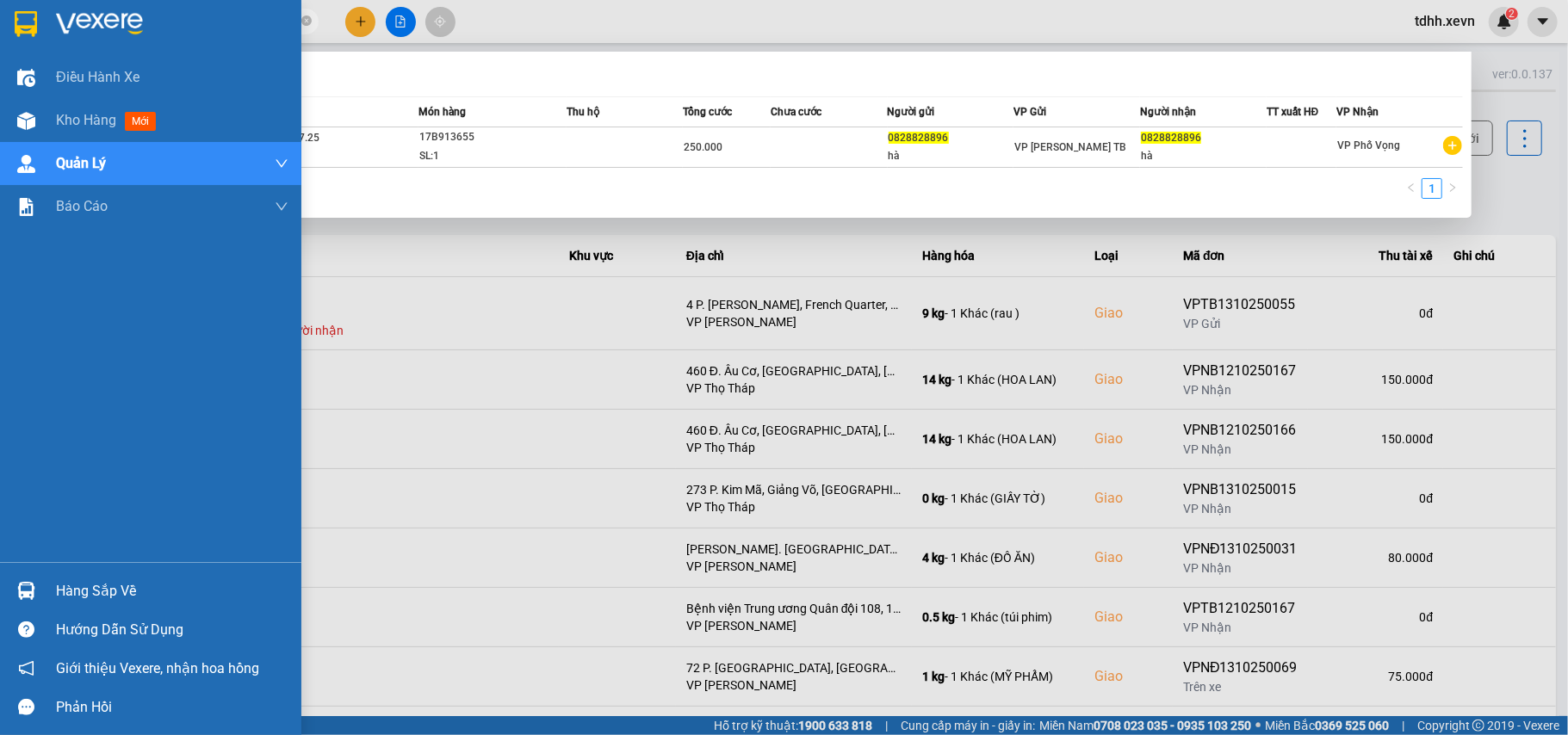
drag, startPoint x: 167, startPoint y: 26, endPoint x: 7, endPoint y: 53, distance: 162.3
click at [7, 53] on section "Kết quả tìm kiếm ( 1 ) Bộ lọc Mã ĐH Trạng thái Món hàng Thu hộ Tổng cước Chưa c…" at bounding box center [784, 368] width 1568 height 735
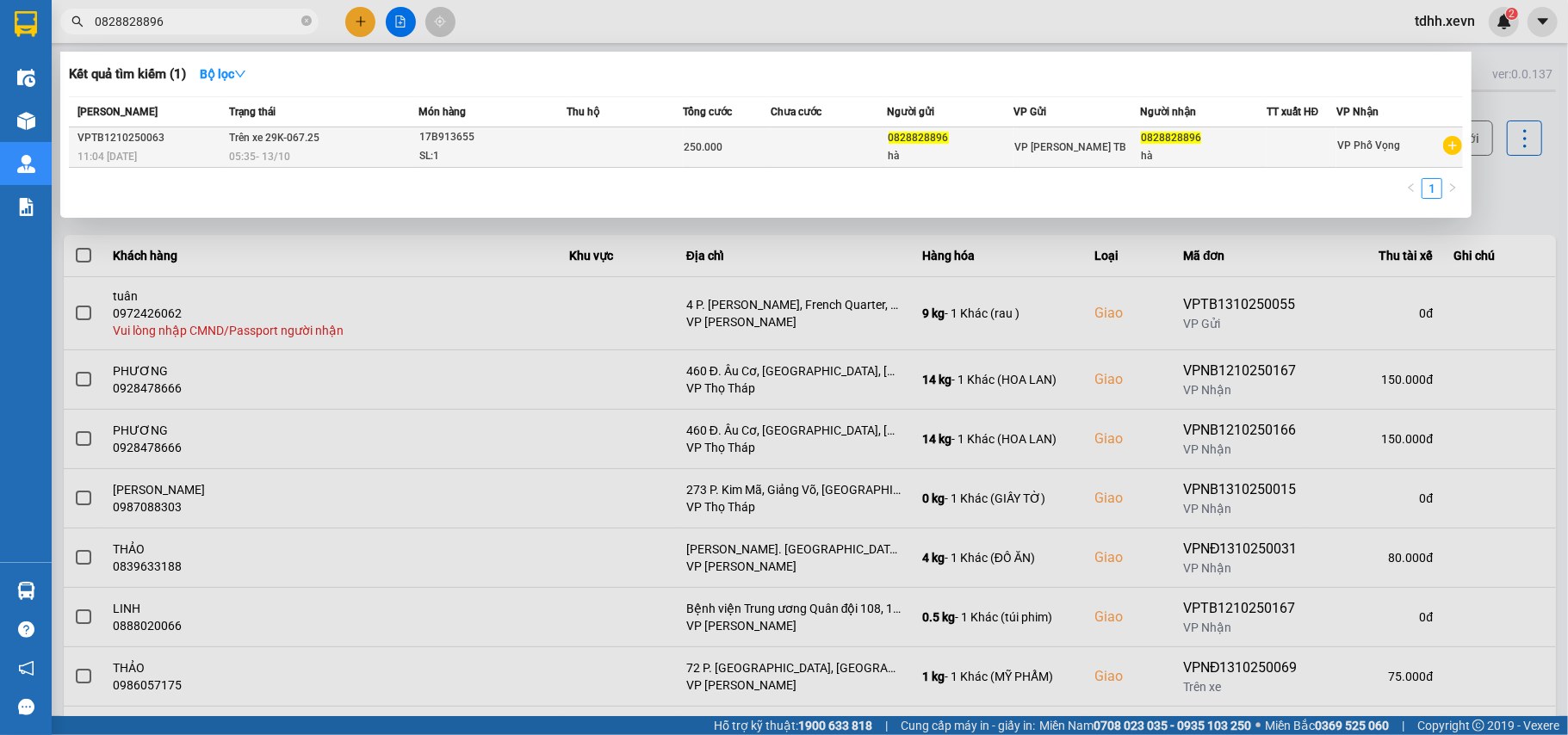
paste input "349912434"
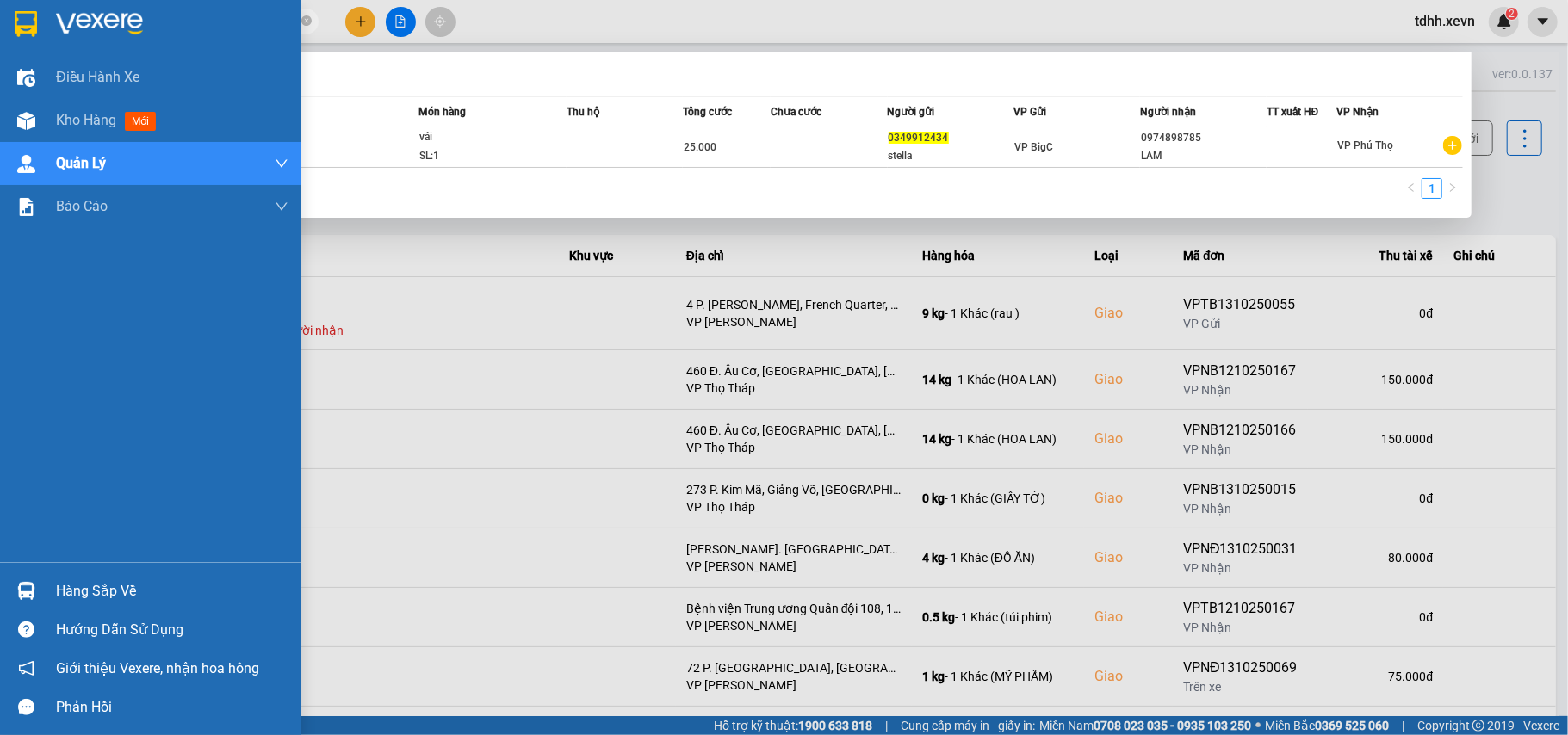
drag, startPoint x: 112, startPoint y: 38, endPoint x: 43, endPoint y: 50, distance: 70.0
click at [43, 50] on section "Kết quả tìm kiếm ( 1 ) Bộ lọc Mã ĐH Trạng thái Món hàng Thu hộ Tổng cước Chưa c…" at bounding box center [784, 368] width 1568 height 735
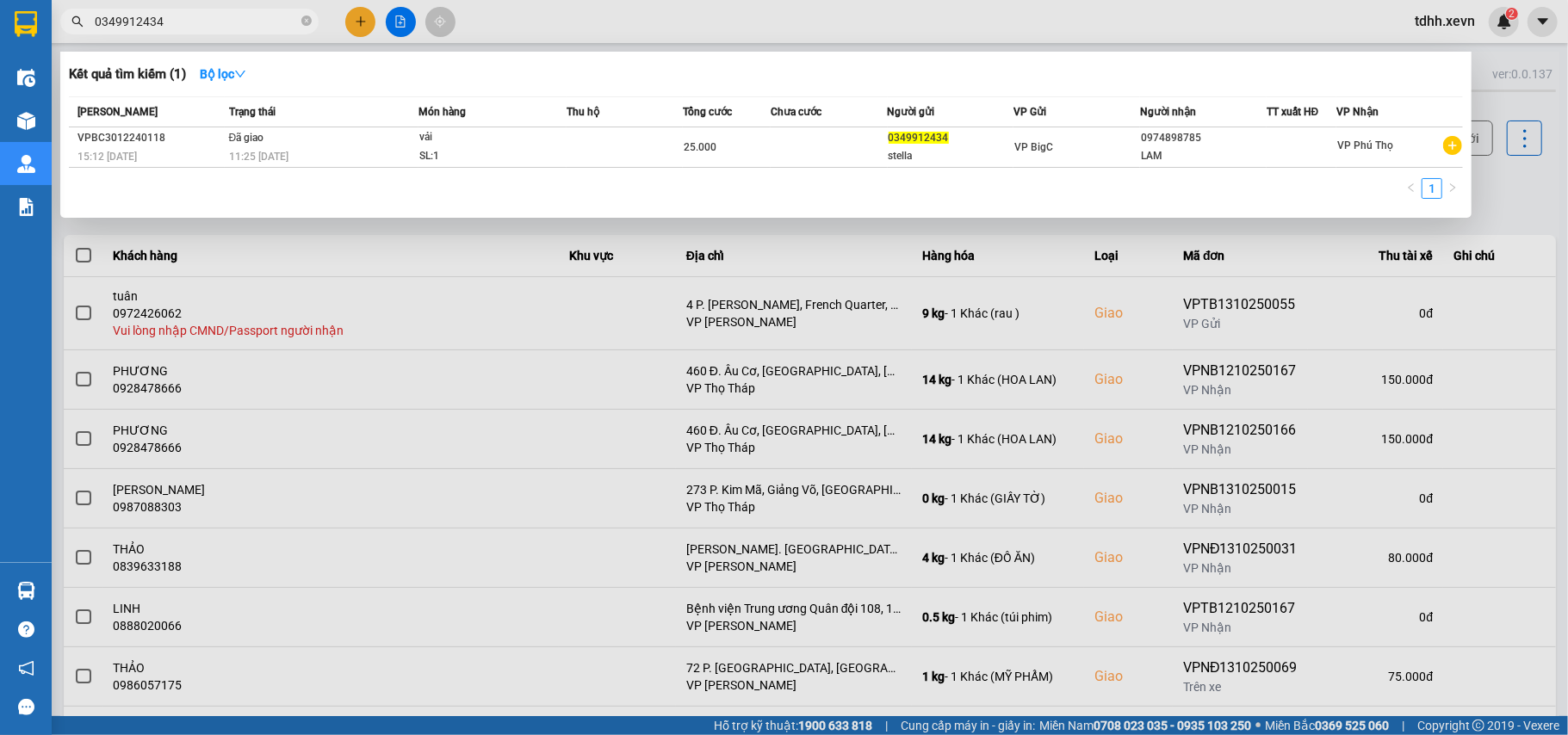
paste input "904574426"
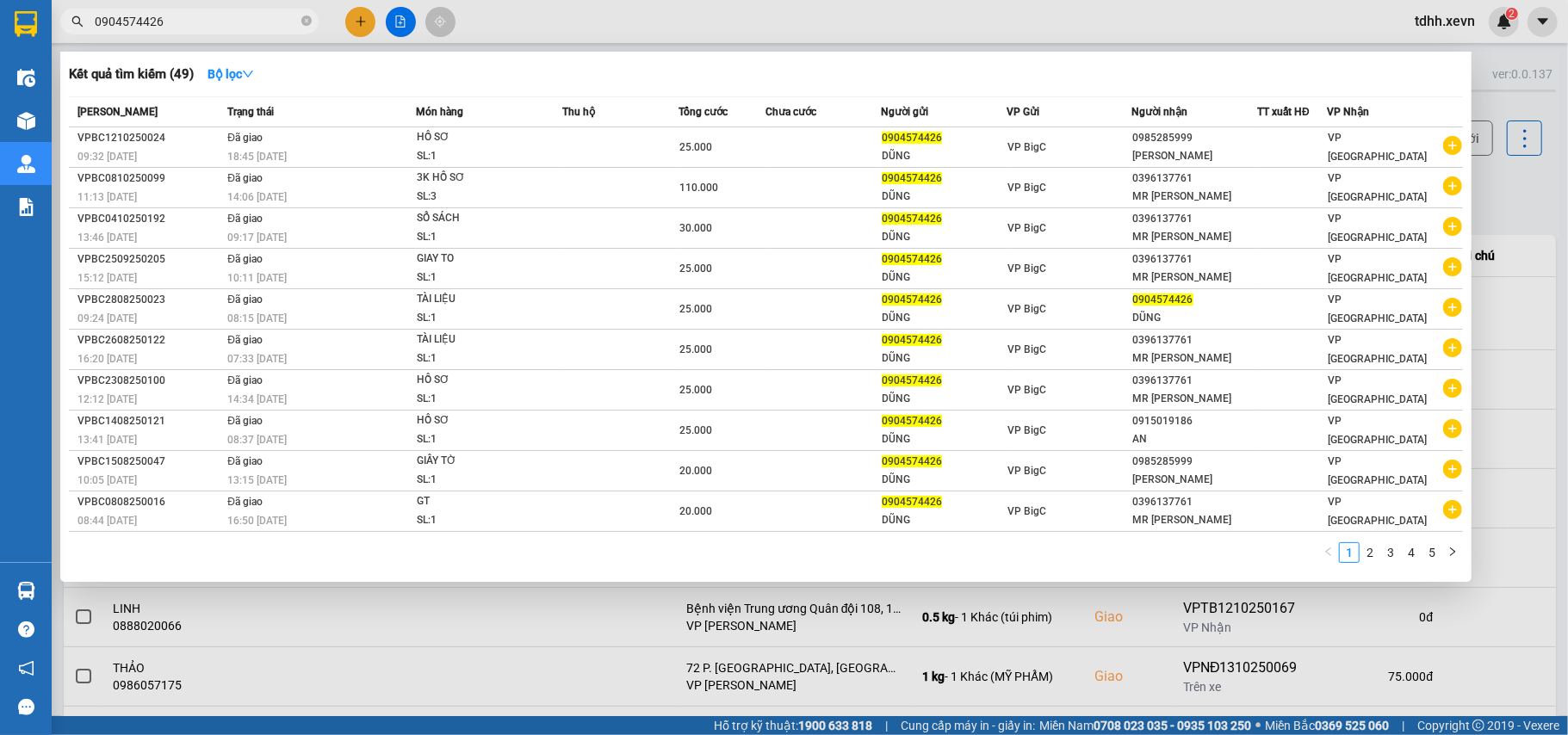
drag, startPoint x: 100, startPoint y: 27, endPoint x: 48, endPoint y: 38, distance: 53.2
click at [48, 38] on section "Kết quả tìm kiếm ( 49 ) Bộ lọc Mã ĐH Trạng thái Món hàng Thu hộ Tổng cước Chưa …" at bounding box center [784, 368] width 1568 height 735
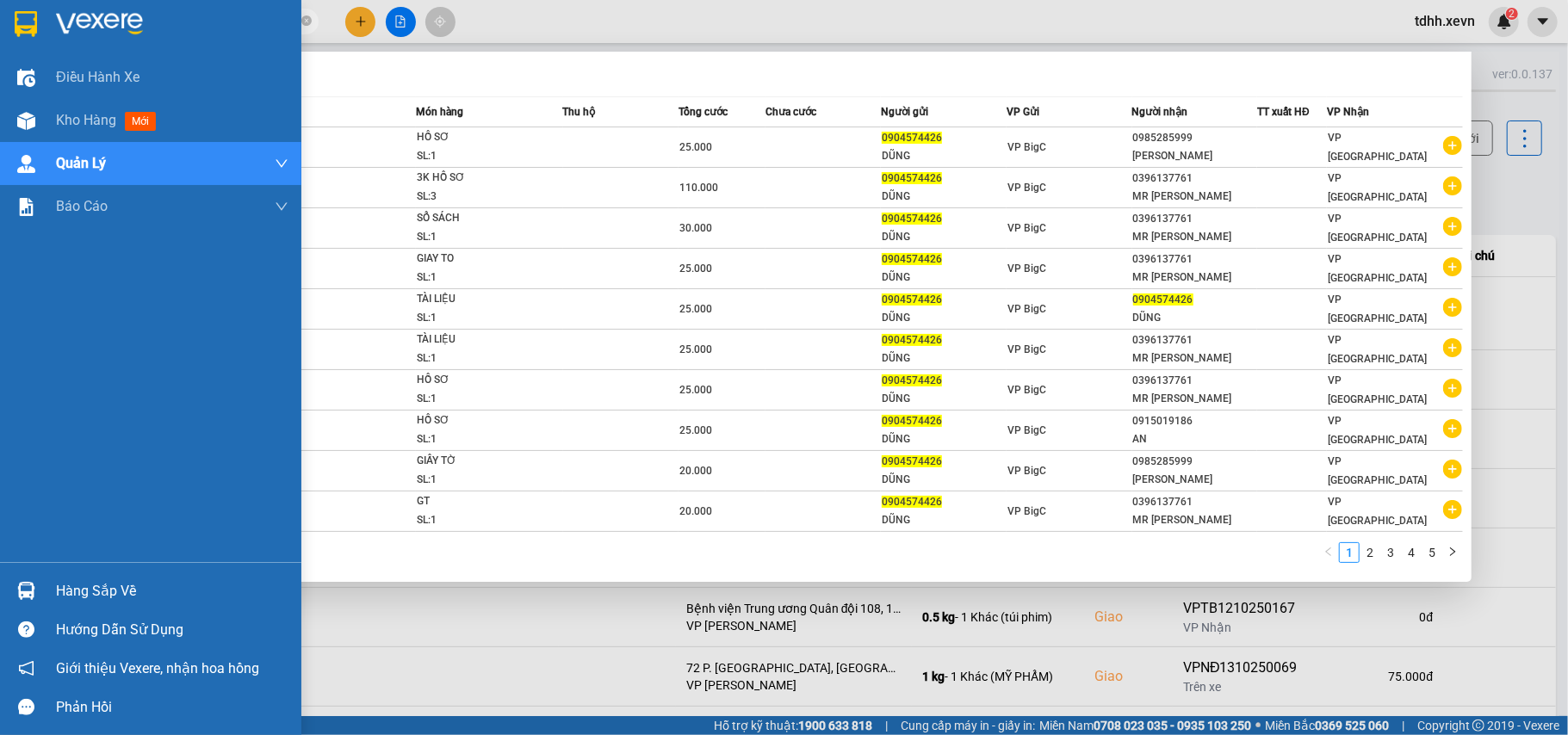
paste input "879668995"
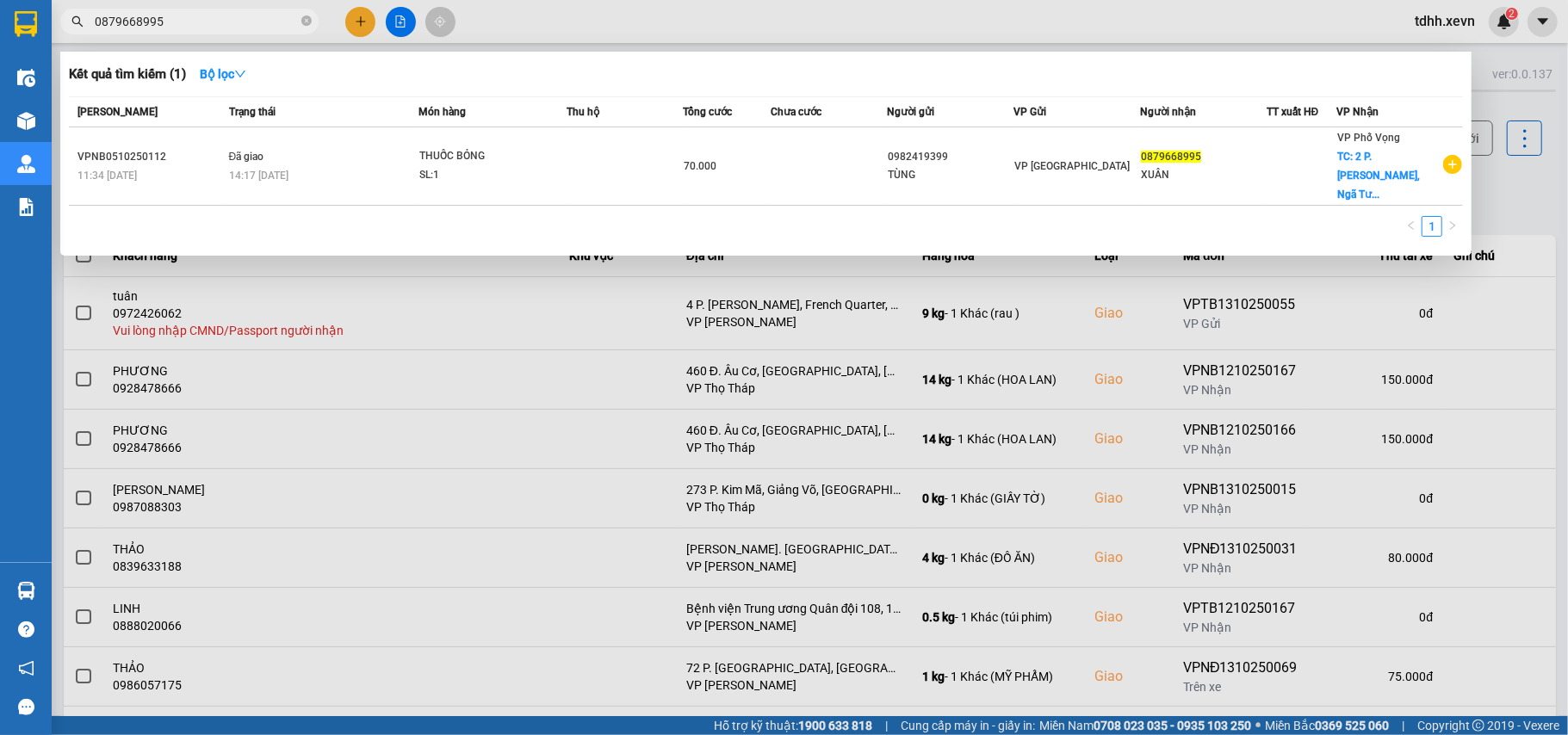
drag, startPoint x: 174, startPoint y: 23, endPoint x: 43, endPoint y: 48, distance: 133.4
click at [43, 48] on section "Kết quả tìm kiếm ( 1 ) Bộ lọc Mã ĐH Trạng thái Món hàng Thu hộ Tổng cước Chưa c…" at bounding box center [784, 368] width 1568 height 735
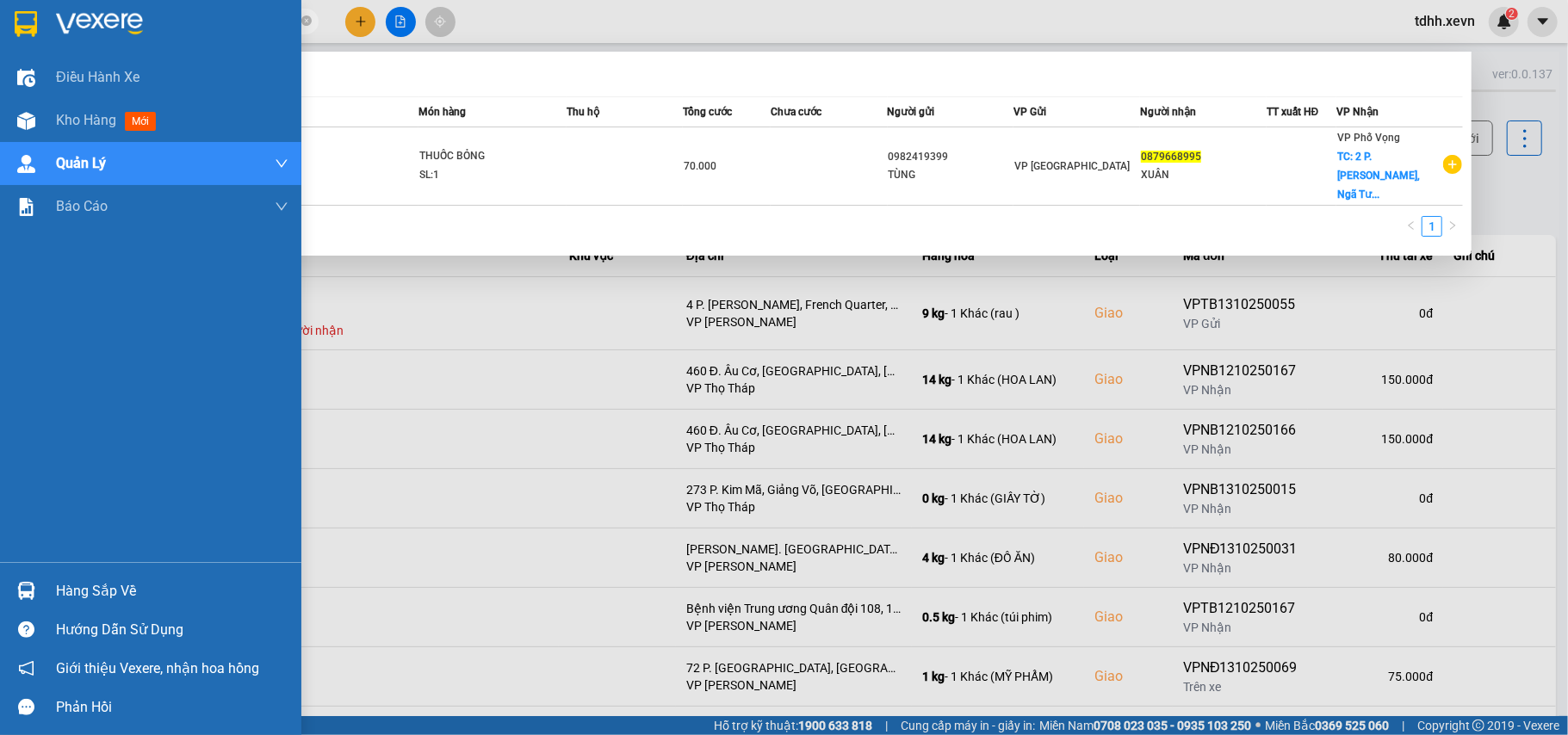
paste input "904574426"
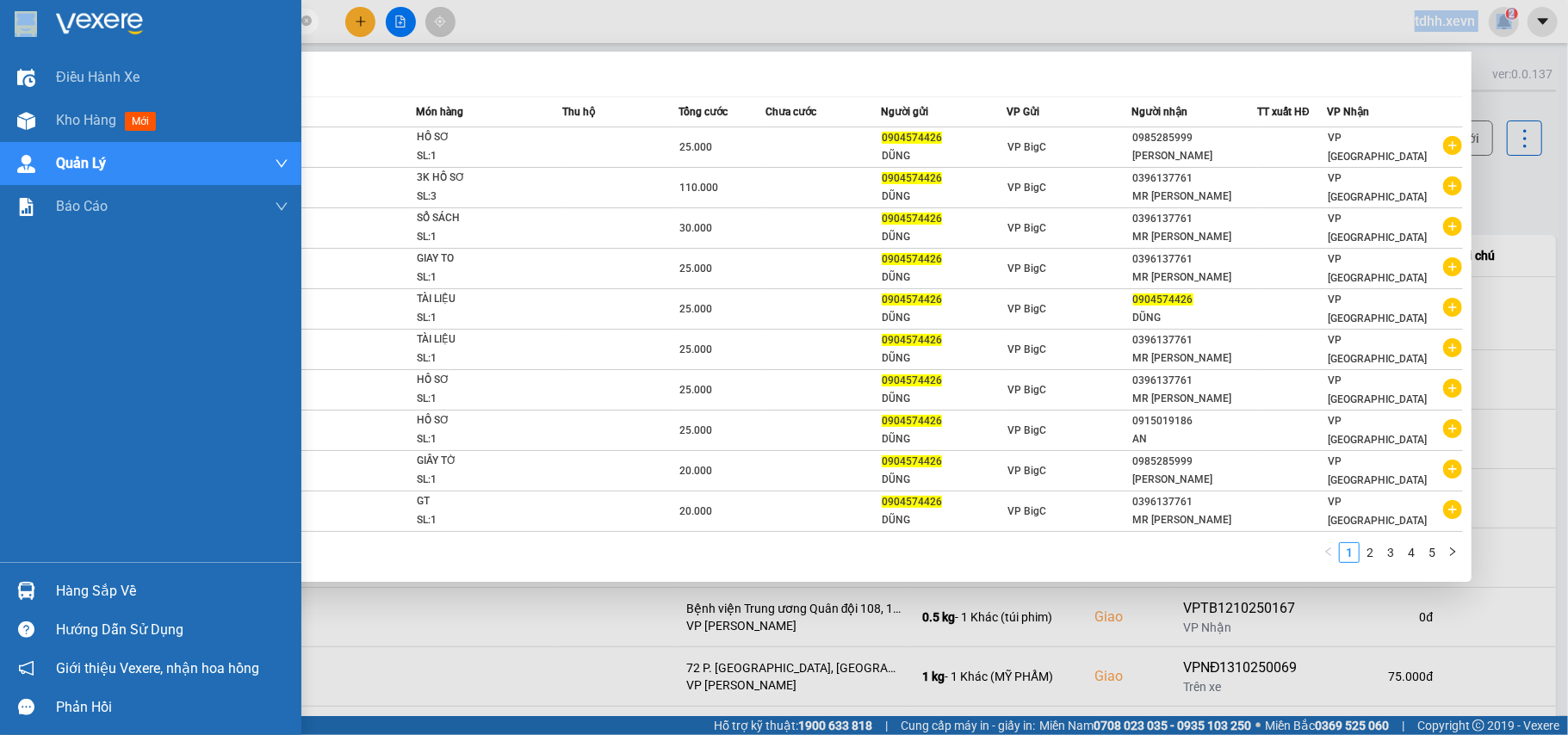
drag, startPoint x: 176, startPoint y: 10, endPoint x: 126, endPoint y: 29, distance: 53.5
click at [36, 31] on section "Kết quả tìm kiếm ( 49 ) Bộ lọc Mã ĐH Trạng thái Món hàng Thu hộ Tổng cước Chưa …" at bounding box center [784, 368] width 1568 height 735
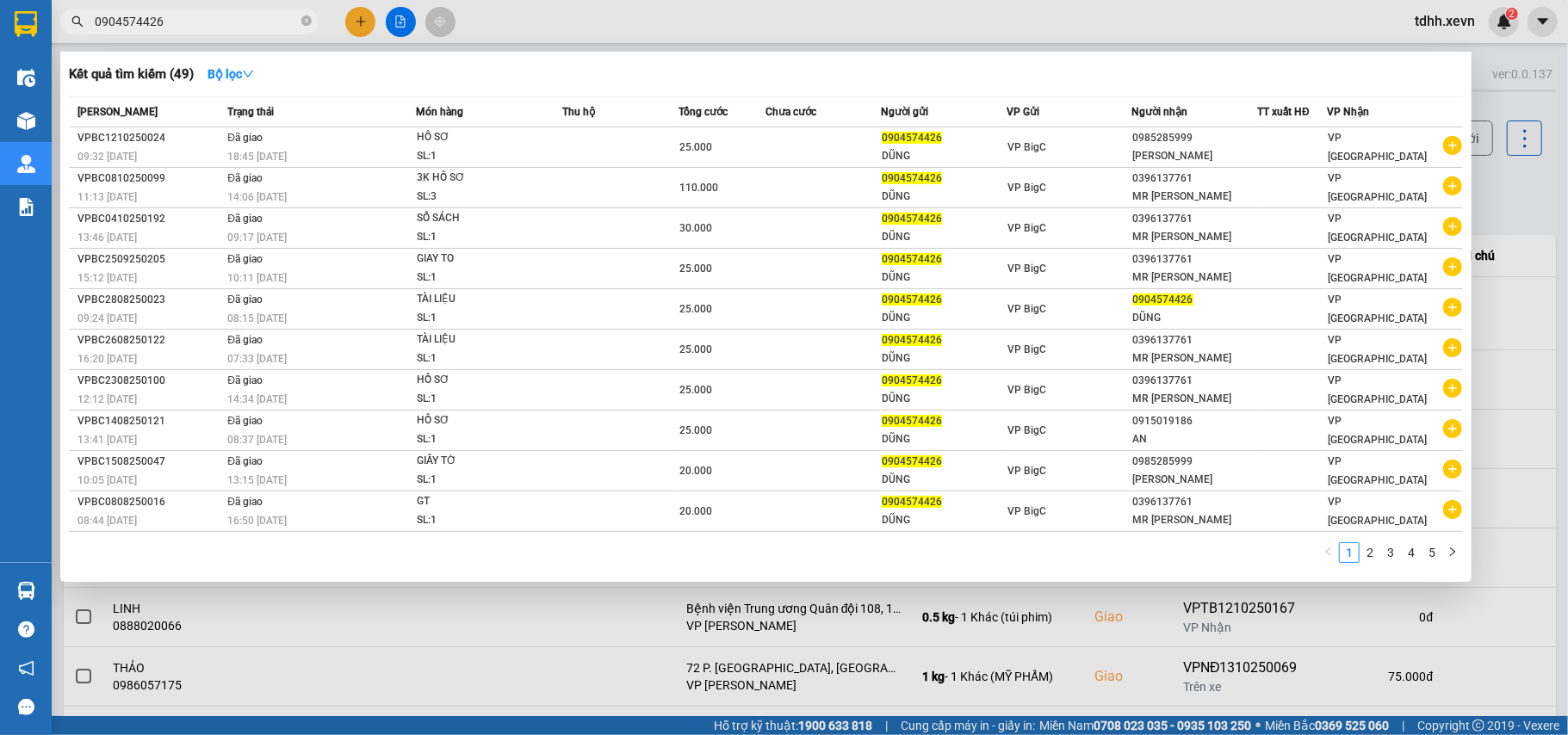
click at [149, 19] on input "0904574426" at bounding box center [196, 21] width 203 height 19
paste input "372866888"
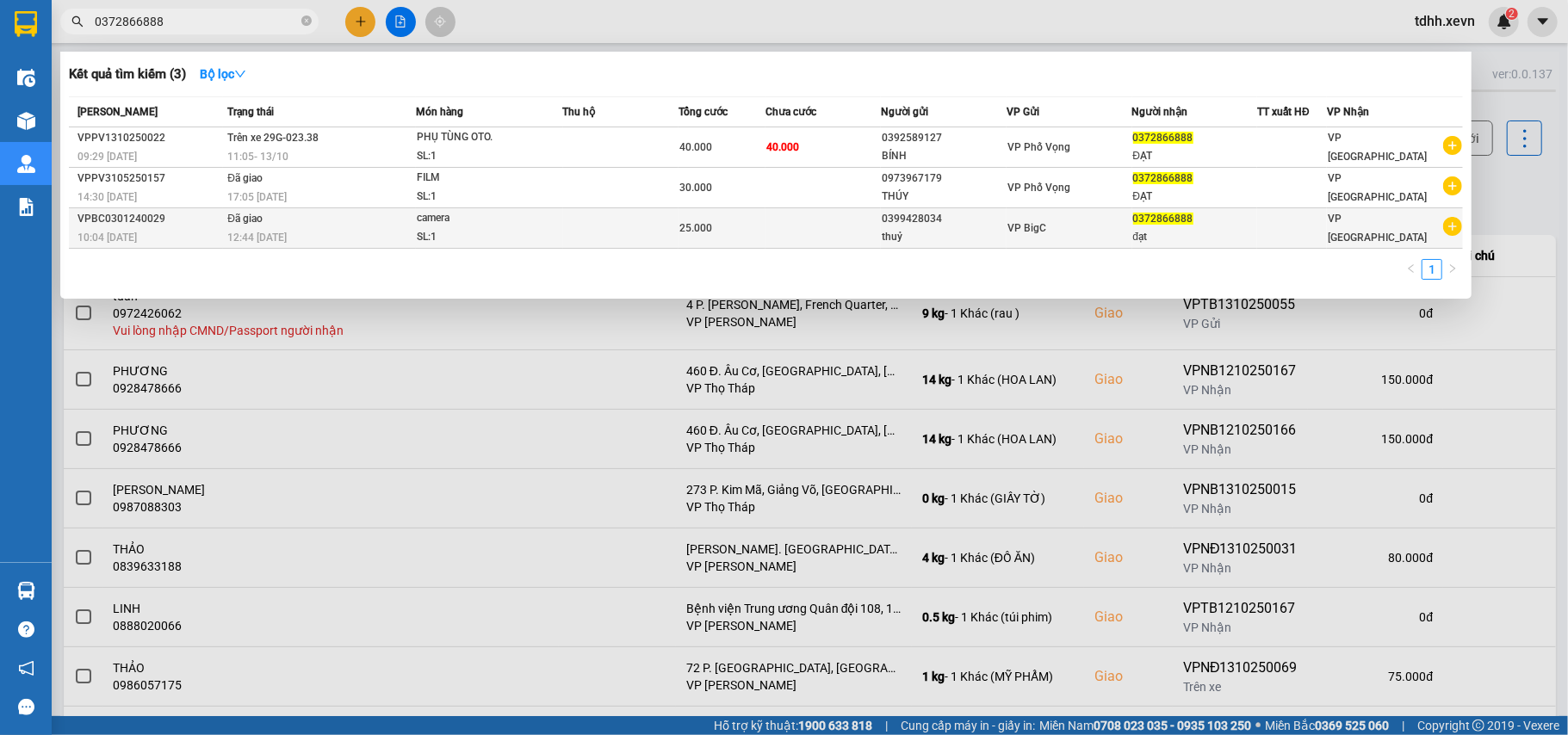
type input "0372866888"
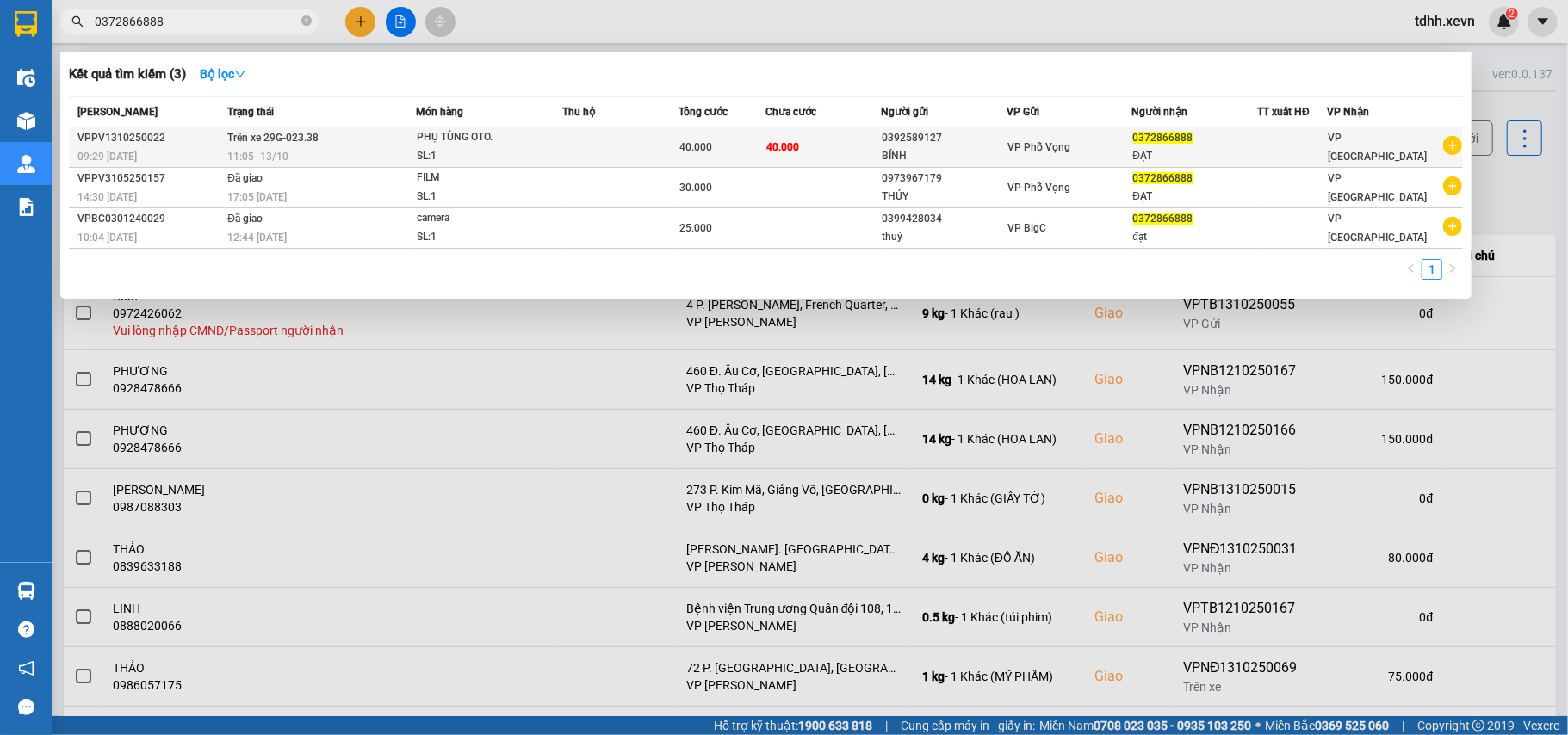
click at [1191, 147] on div "0372866888" at bounding box center [1195, 138] width 124 height 18
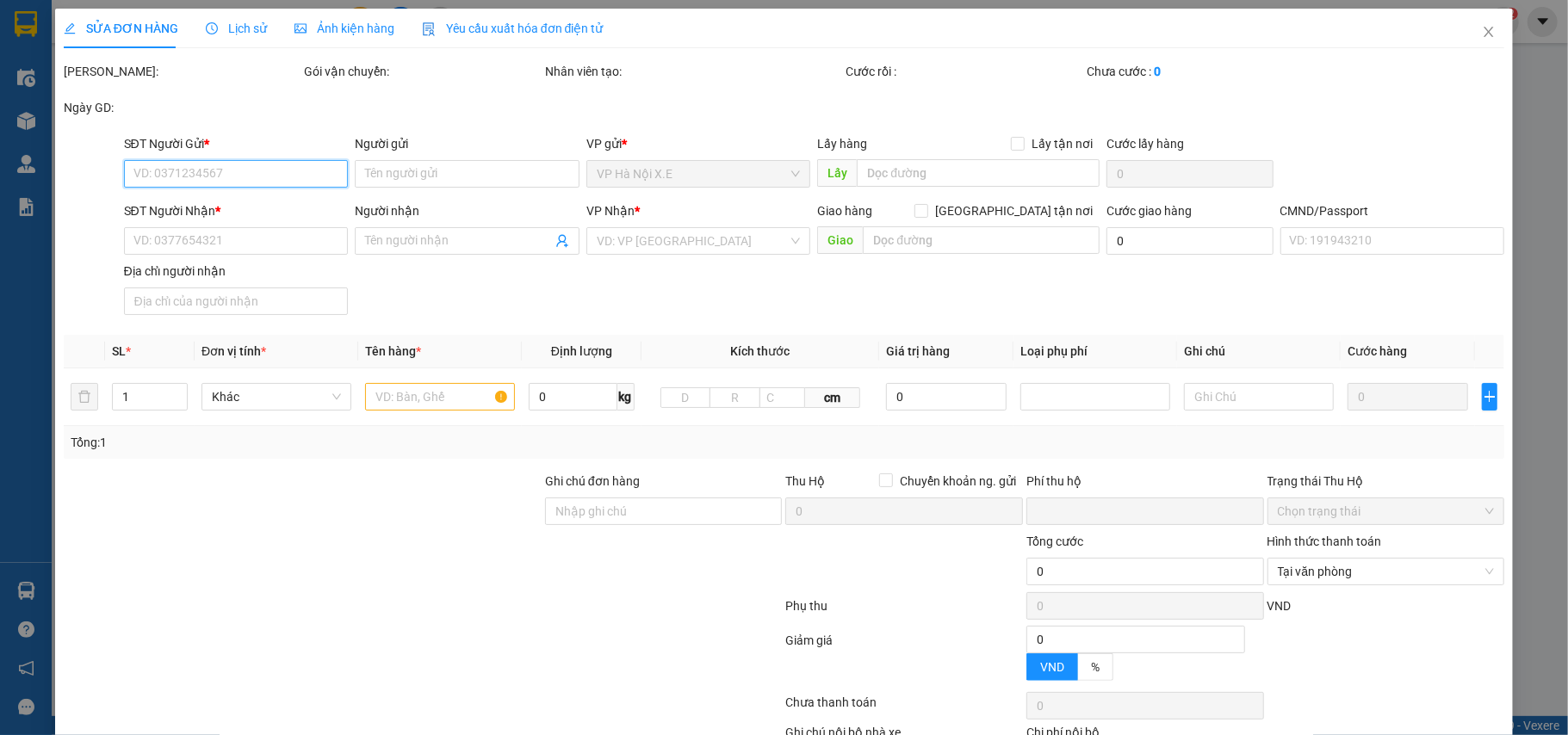
type input "0392589127"
type input "BÍNH"
type input "0372866888"
type input "ĐẠT"
type input "0"
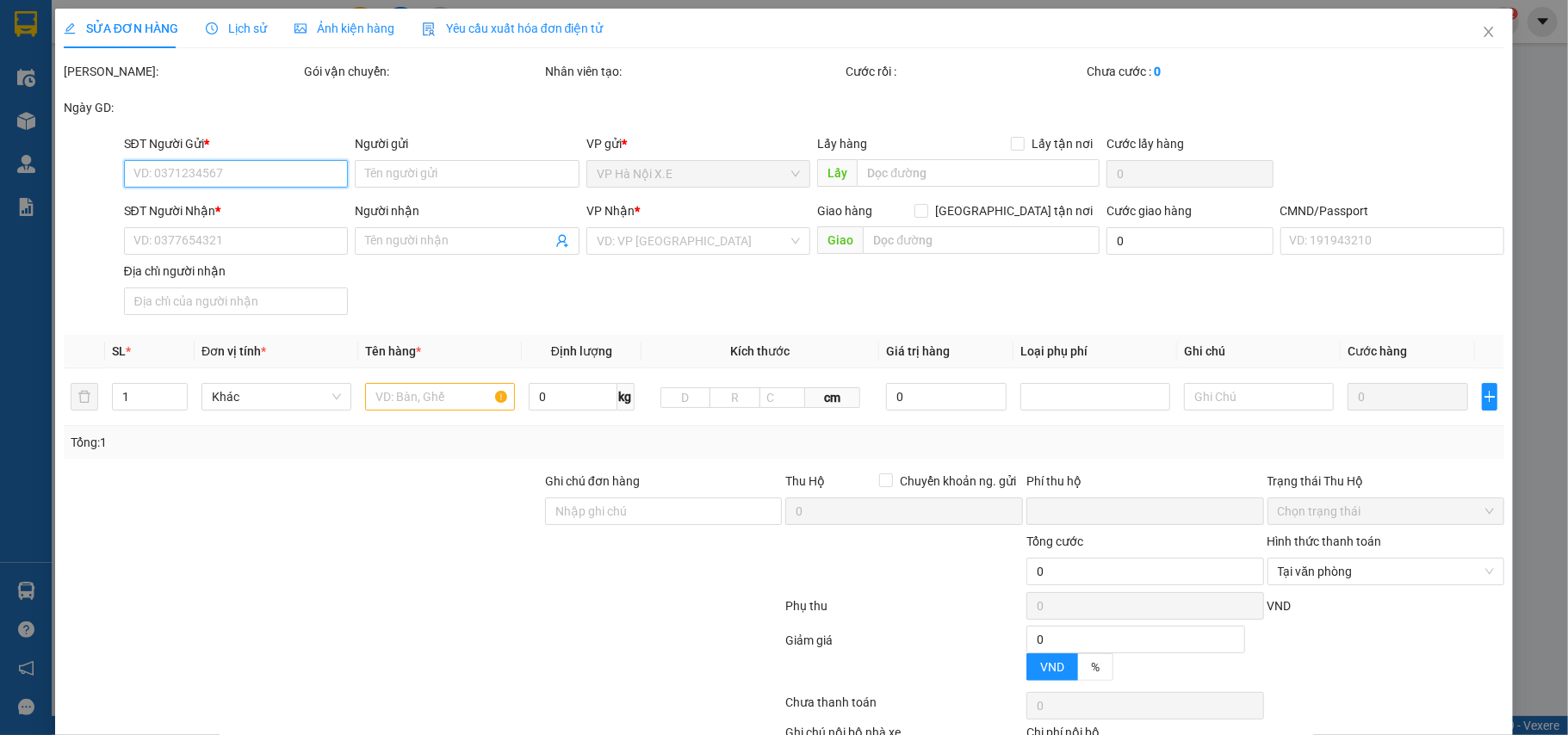
type input "40.000"
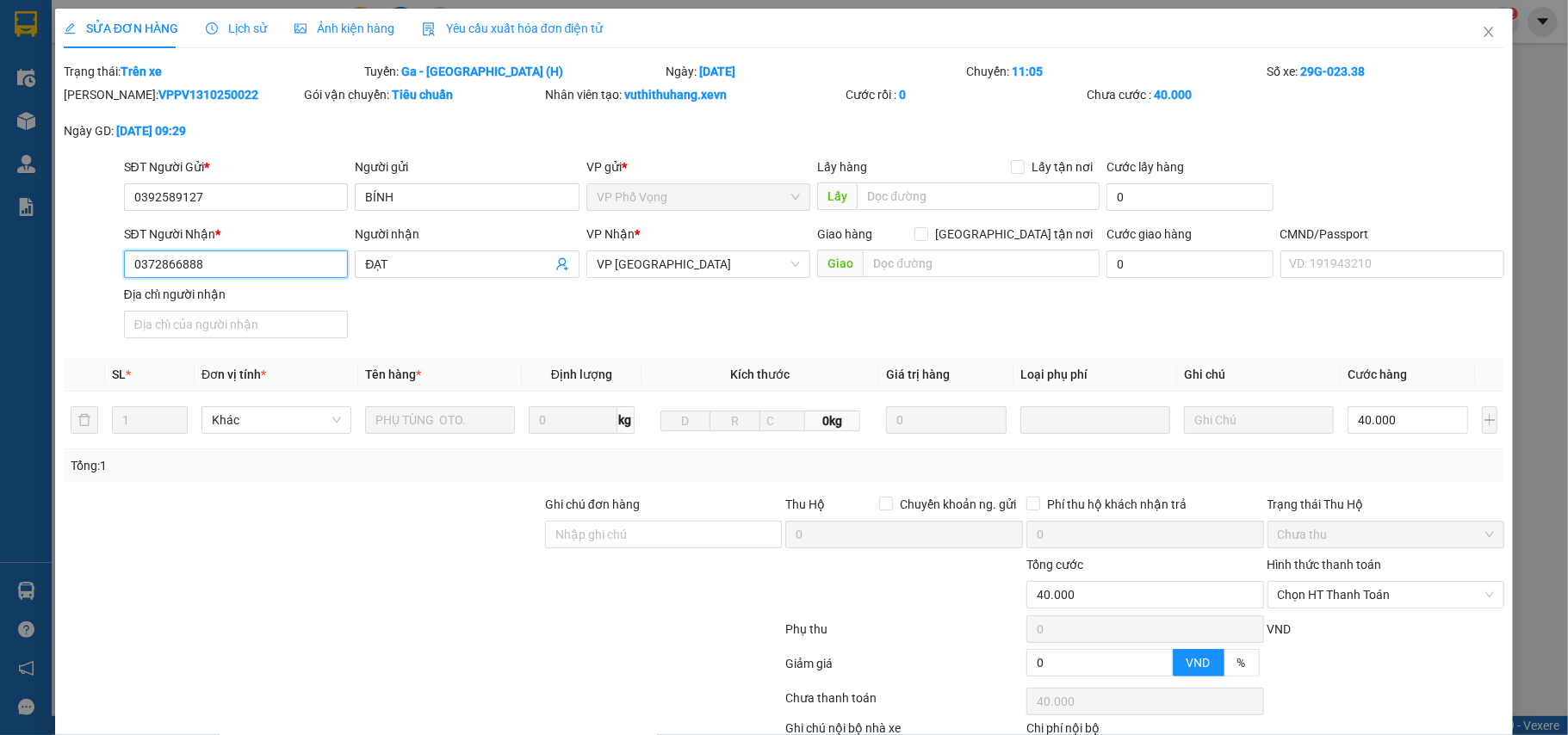
drag, startPoint x: 208, startPoint y: 265, endPoint x: 117, endPoint y: 288, distance: 93.9
click at [101, 298] on div "SĐT Người Nhận * 0372866888 0372866888 Người nhận ĐẠT VP Nhận * VP Nam Định Gia…" at bounding box center [784, 284] width 1445 height 120
click at [1482, 26] on icon "close" at bounding box center [1488, 32] width 14 height 14
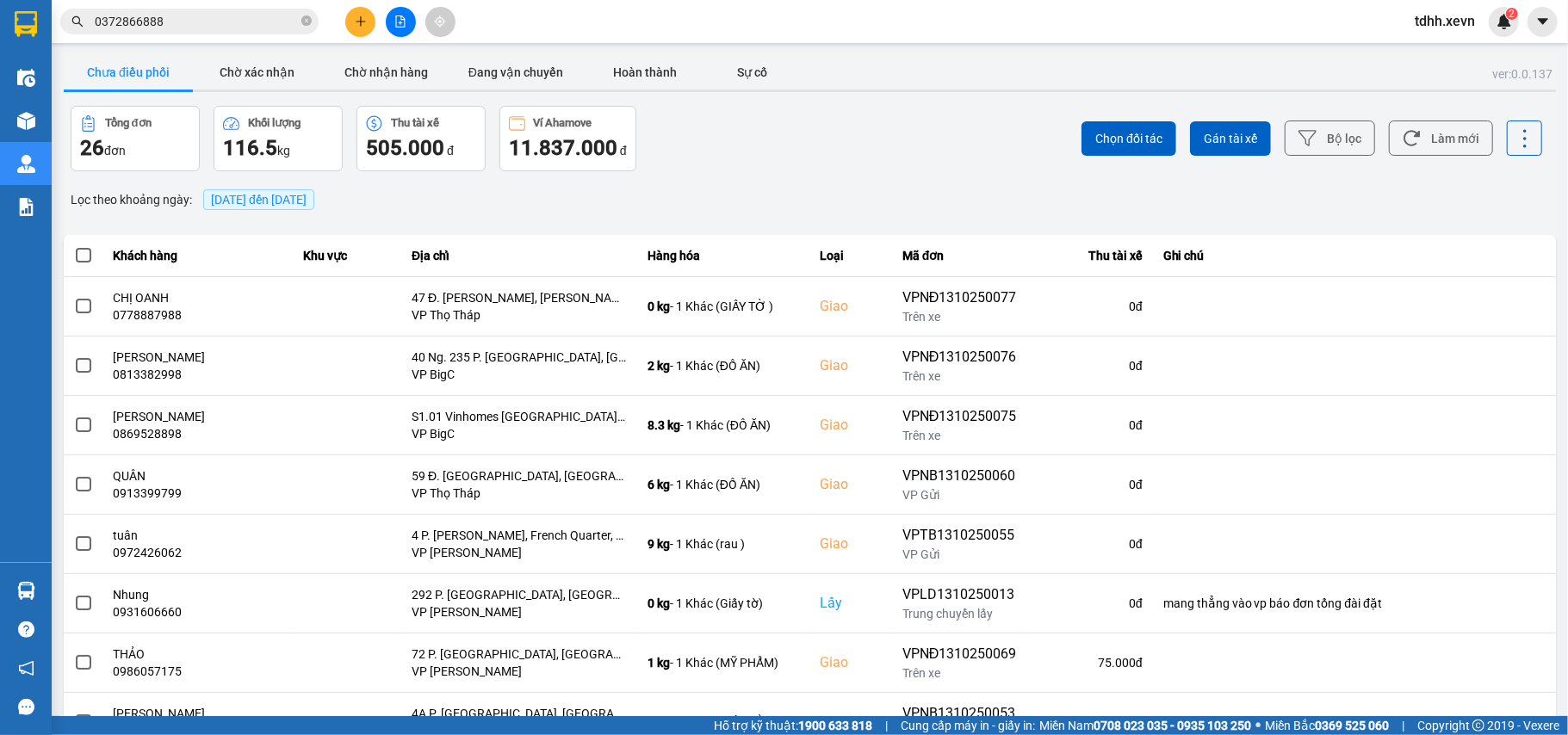
click at [185, 19] on input "0372866888" at bounding box center [196, 21] width 203 height 19
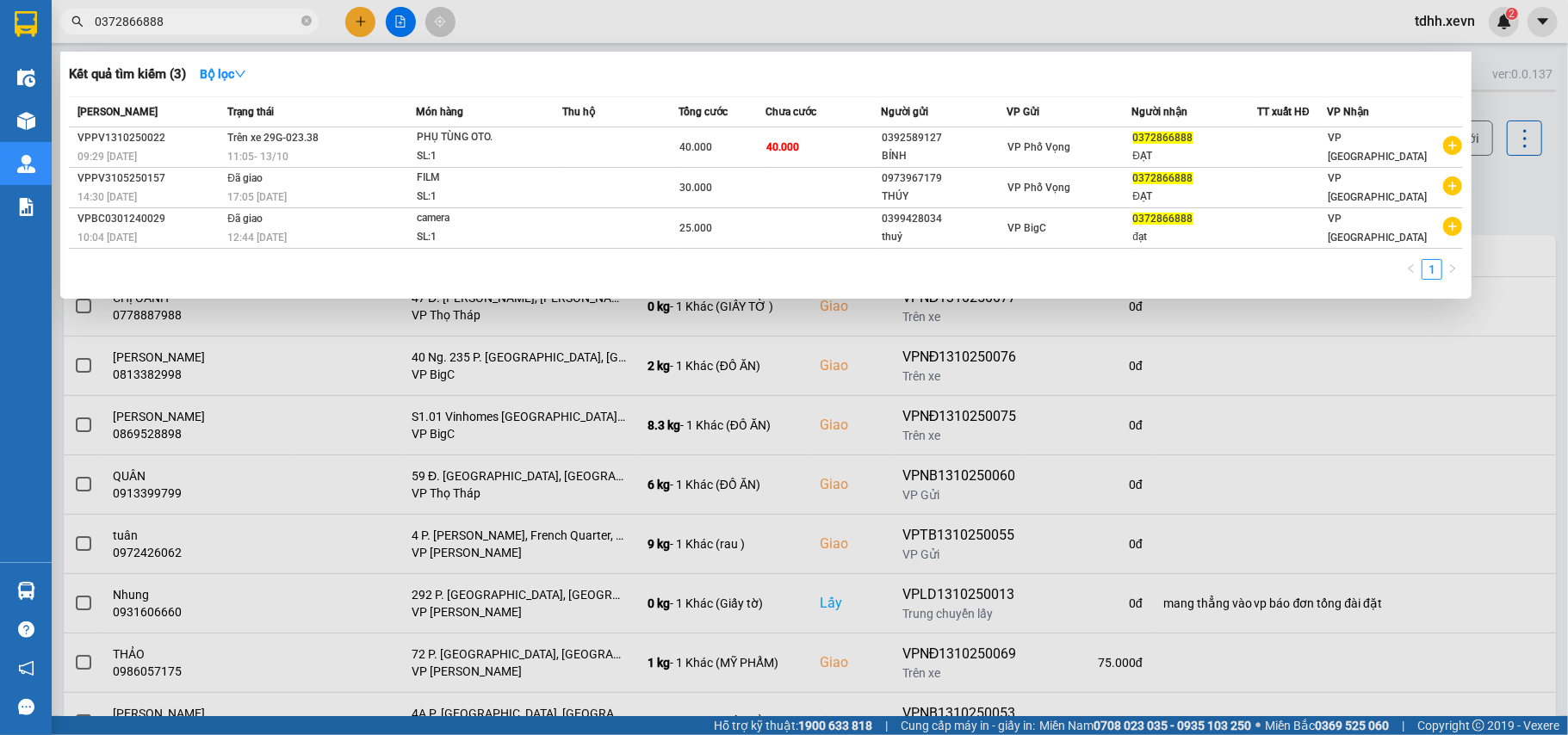
click at [1488, 93] on div at bounding box center [784, 368] width 1568 height 735
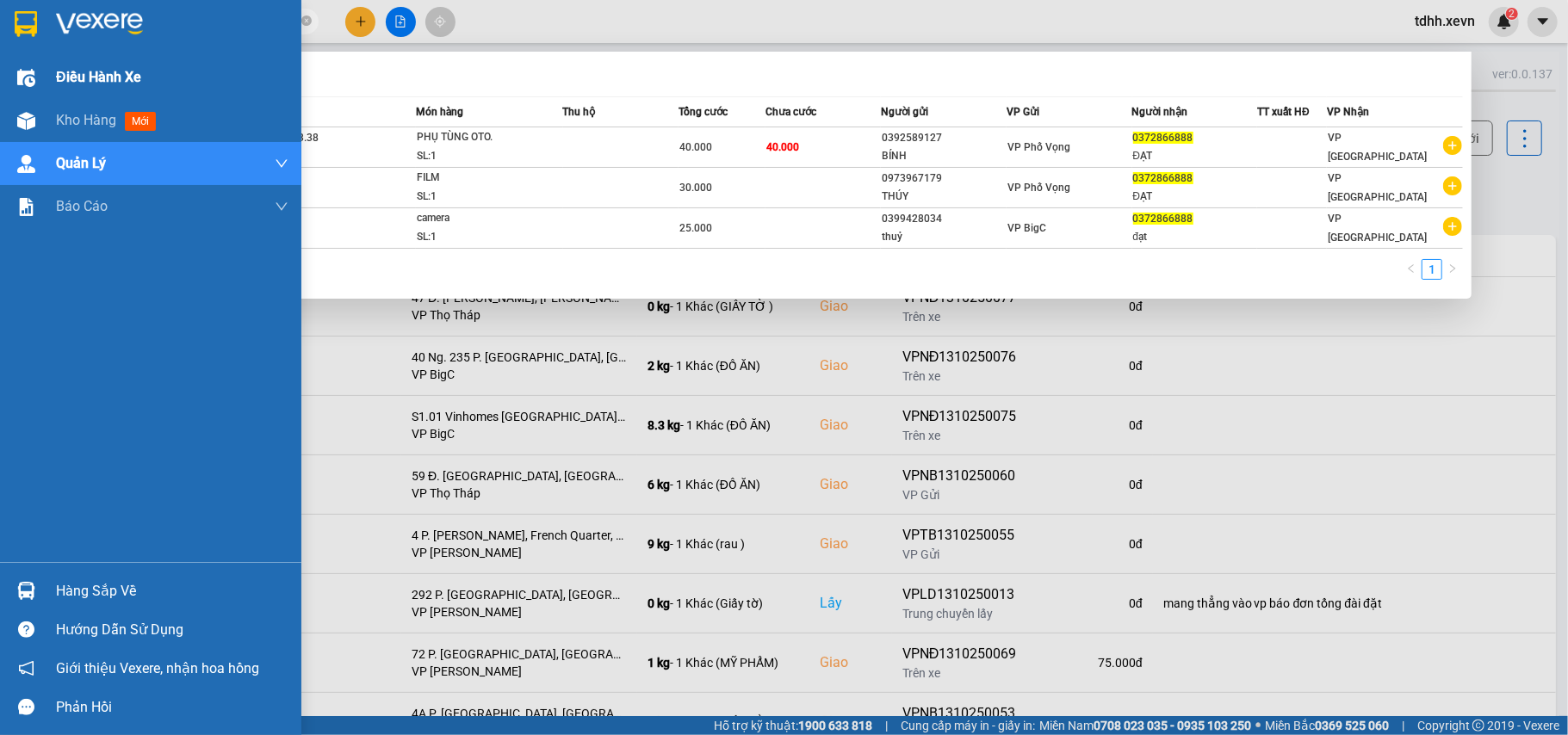
drag, startPoint x: 167, startPoint y: 29, endPoint x: 14, endPoint y: 67, distance: 157.6
click at [14, 67] on section "Kết quả tìm kiếm ( 3 ) Bộ lọc Mã ĐH Trạng thái Món hàng Thu hộ Tổng cước Chưa c…" at bounding box center [784, 368] width 1568 height 735
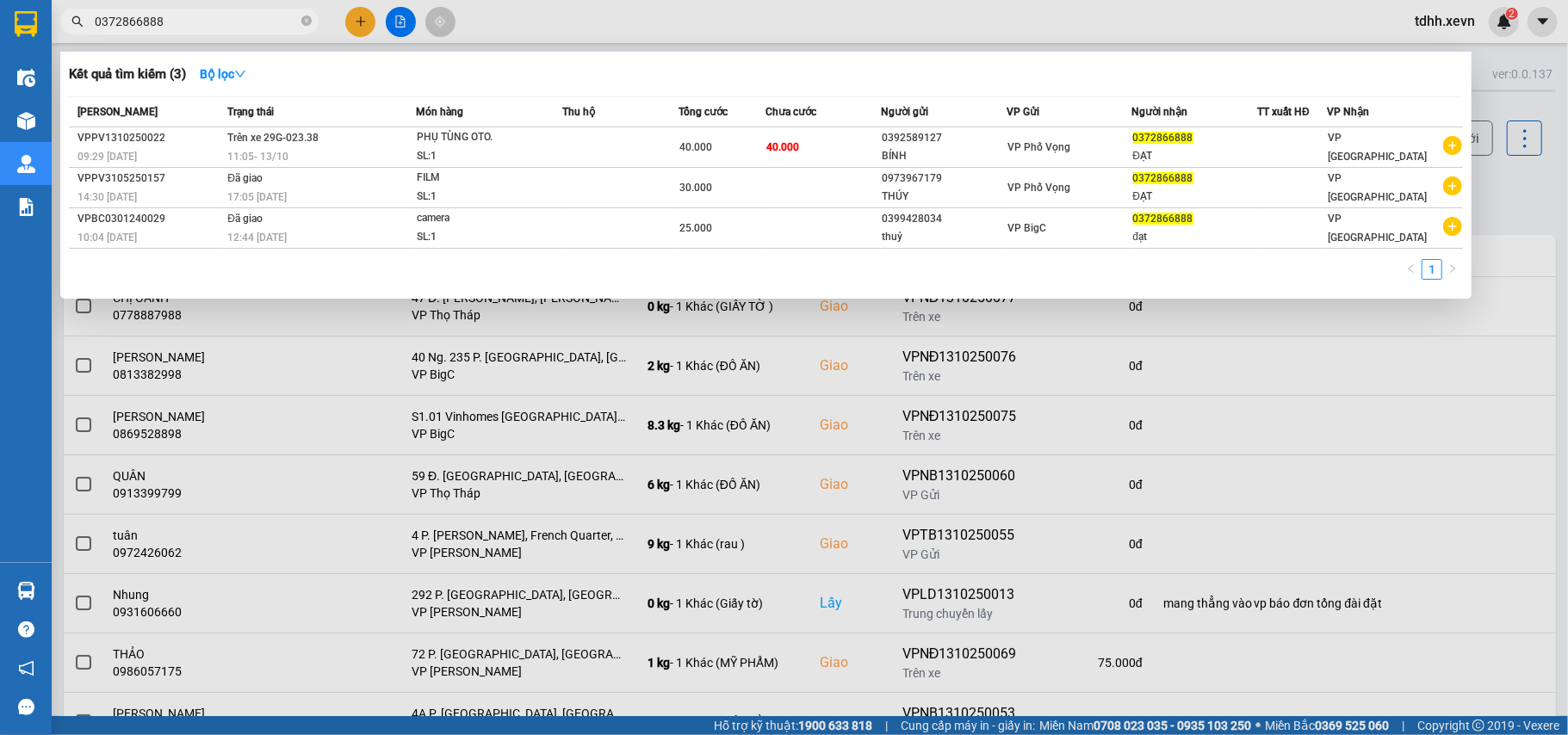
paste input "904200569"
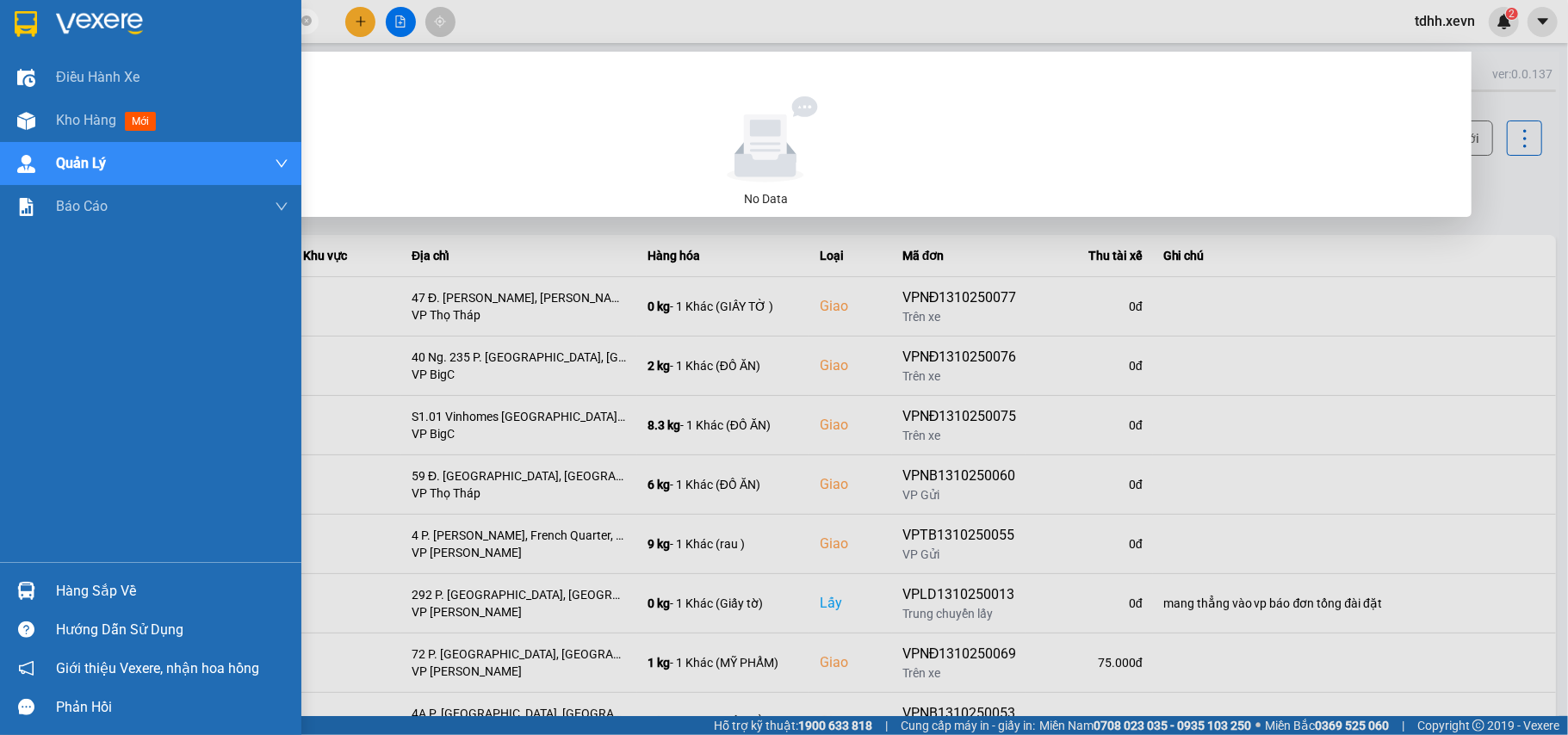
drag, startPoint x: 164, startPoint y: 17, endPoint x: 19, endPoint y: 27, distance: 145.3
click at [22, 27] on section "Kết quả tìm kiếm ( 0 ) Bộ lọc No Data 0904200569 tdhh.xevn 2 Điều hành xe Kho h…" at bounding box center [784, 368] width 1568 height 735
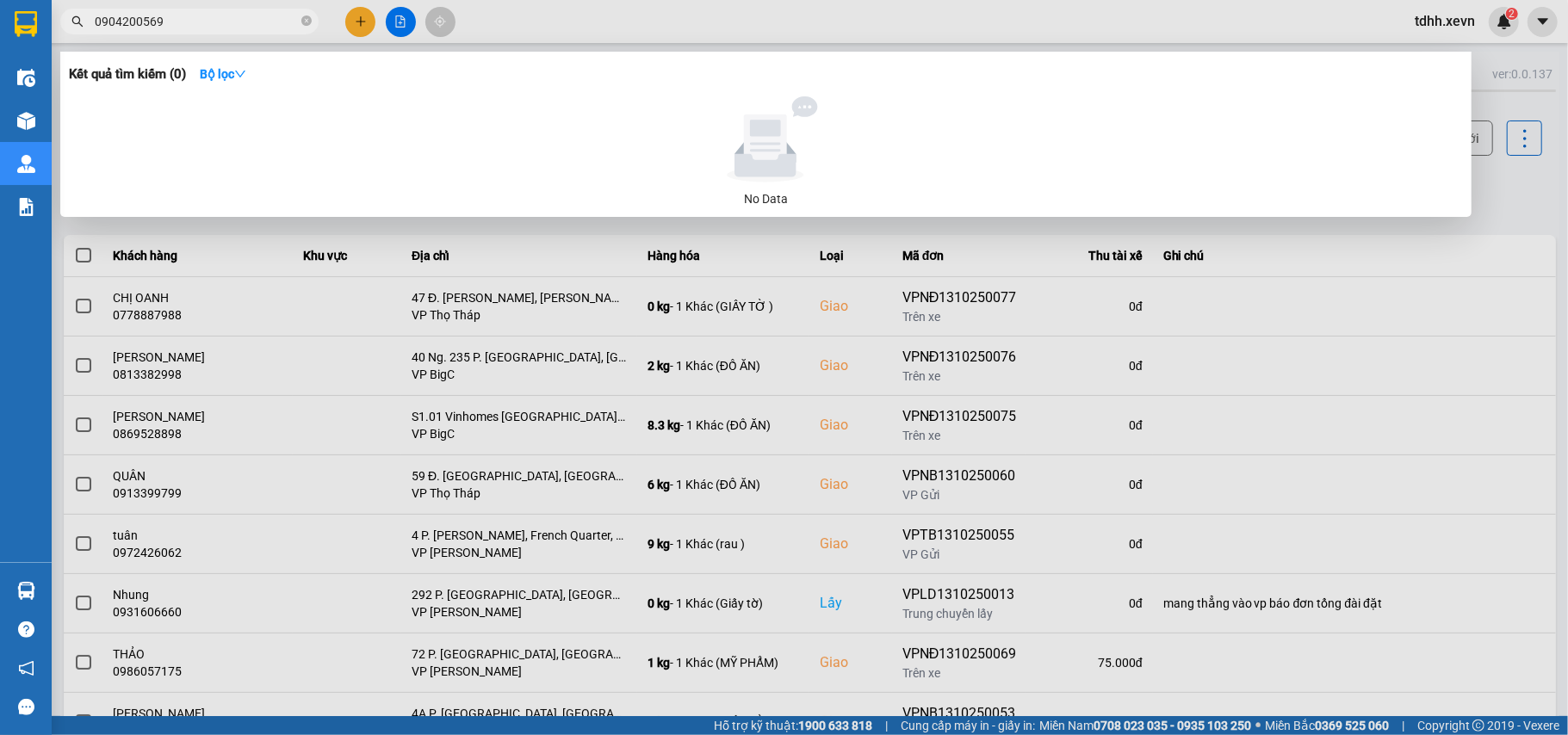
paste input "67247117"
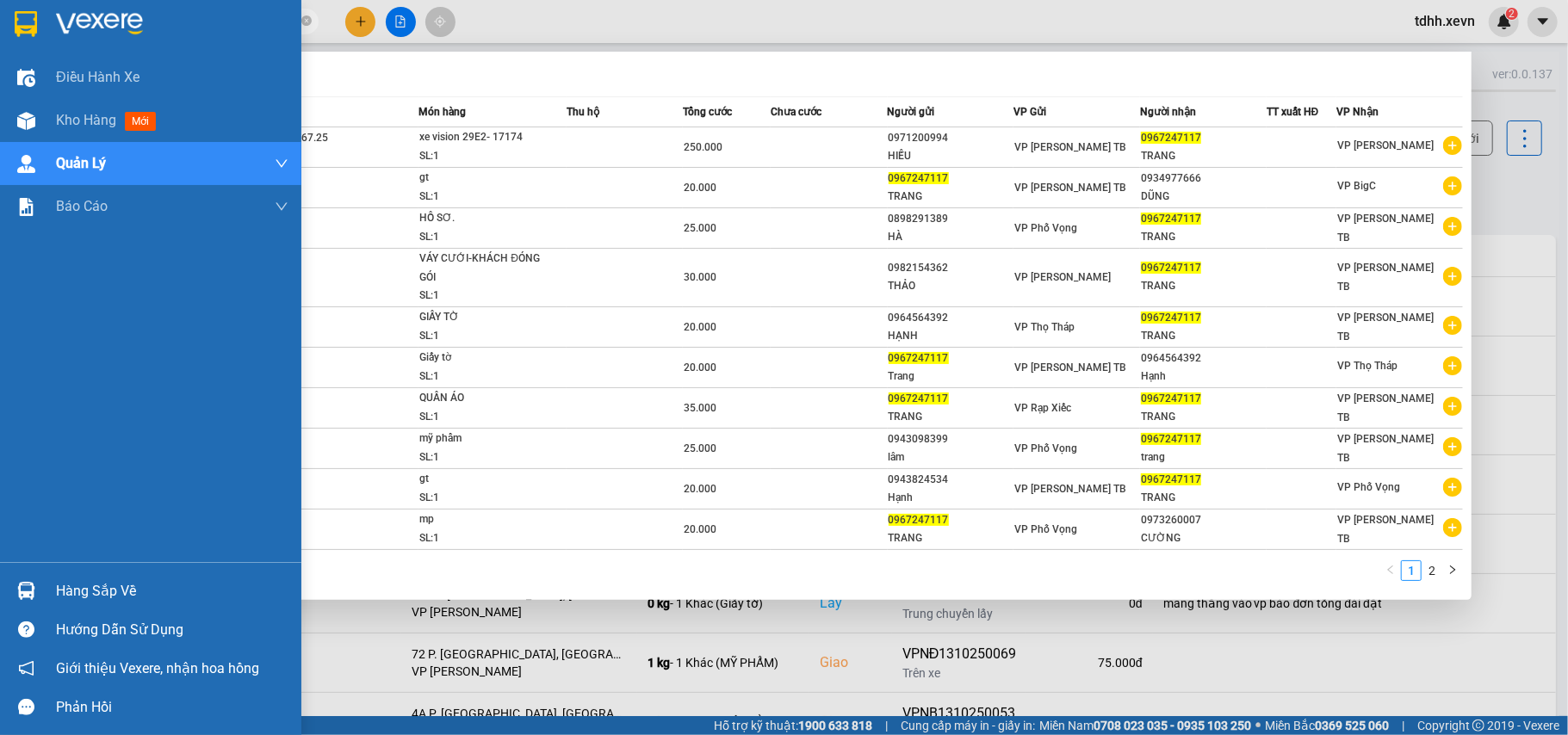
drag, startPoint x: 186, startPoint y: 24, endPoint x: 0, endPoint y: 45, distance: 187.2
click at [0, 45] on section "Kết quả tìm kiếm ( 14 ) Bộ lọc Mã ĐH Trạng thái Món hàng Thu hộ Tổng cước Chưa …" at bounding box center [784, 368] width 1568 height 735
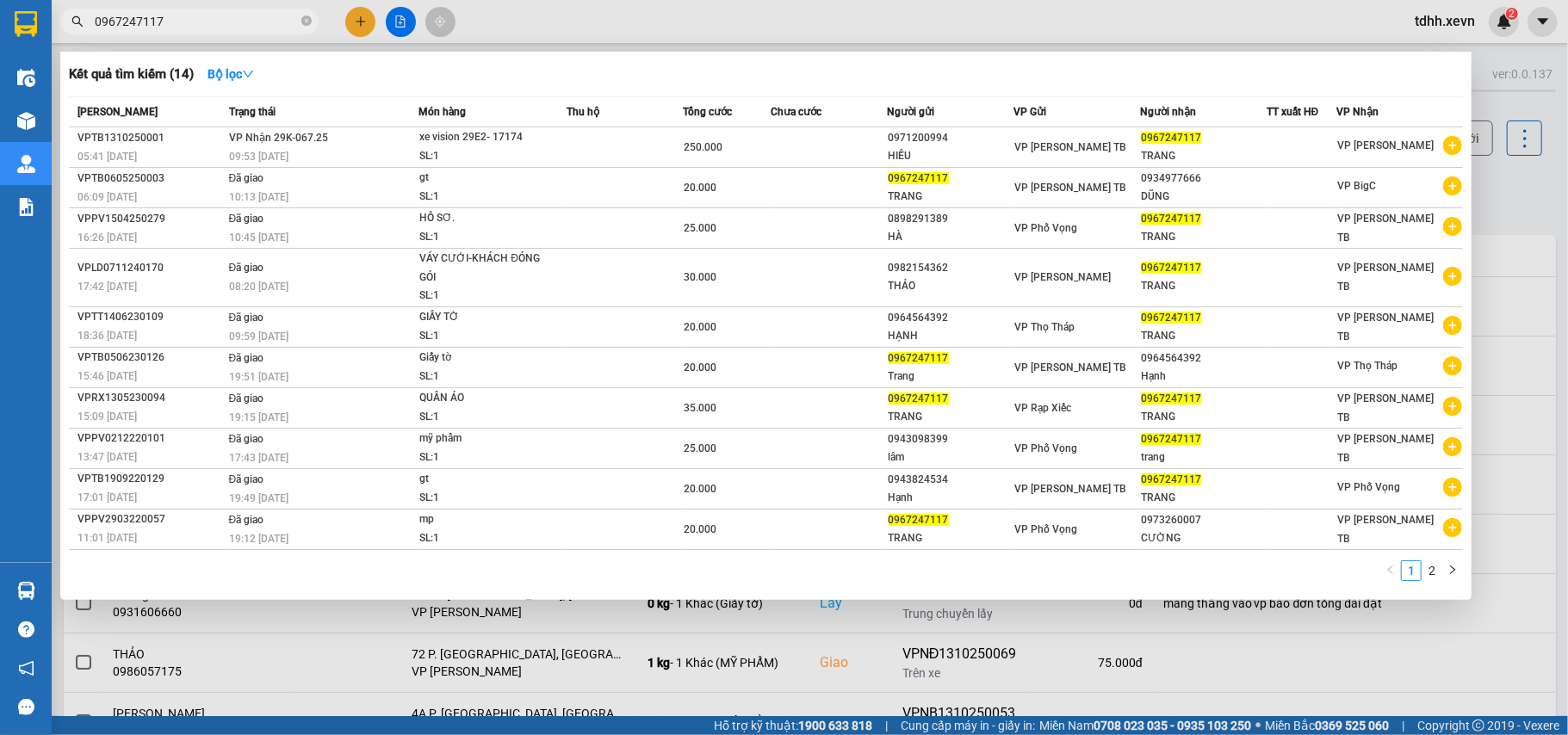
paste input "876120899"
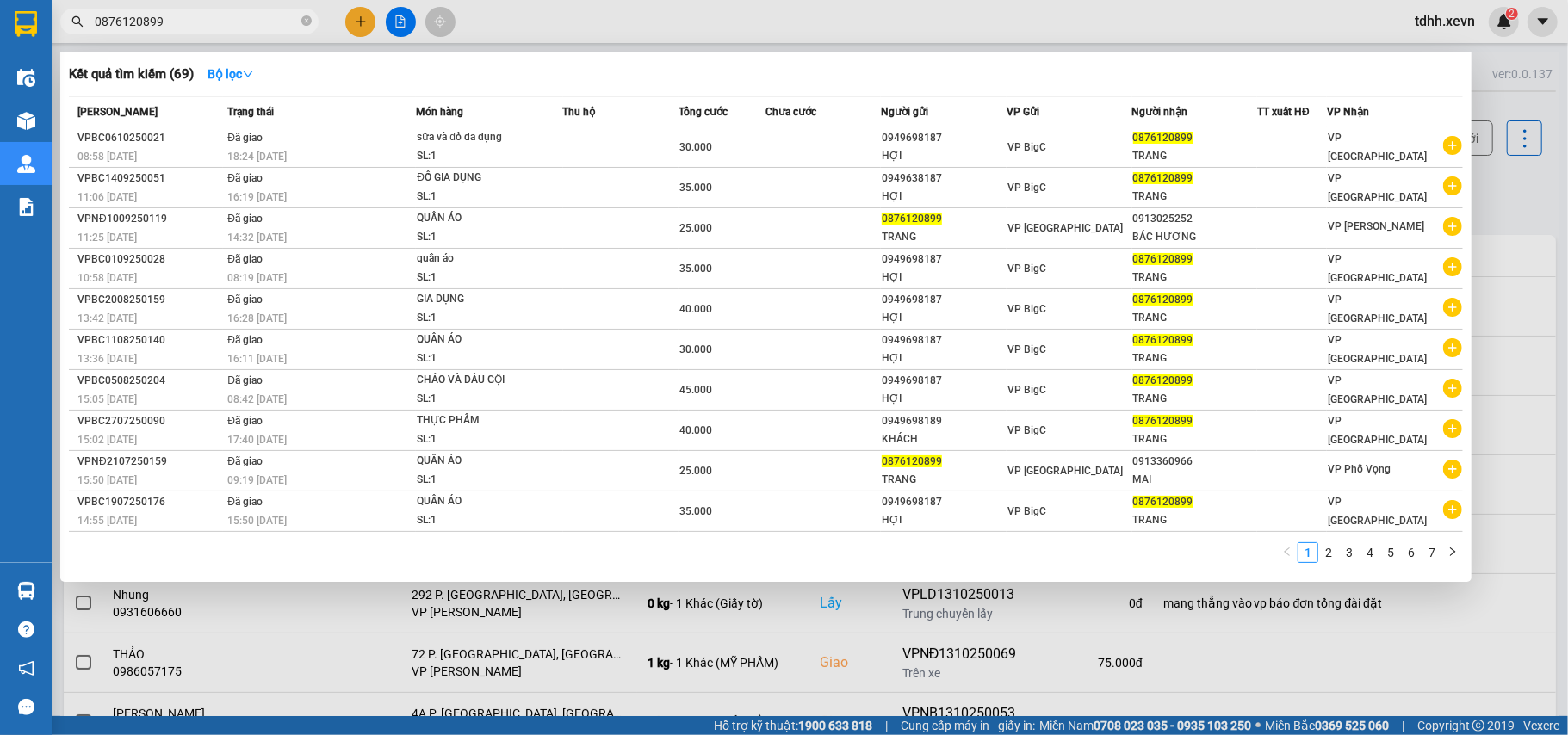
paste input "966683858"
drag, startPoint x: 177, startPoint y: 29, endPoint x: 74, endPoint y: 53, distance: 105.8
click at [74, 37] on div "Kết quả tìm kiếm ( 69 ) Bộ lọc Mã ĐH Trạng thái Món hàng Thu hộ Tổng cước Chưa …" at bounding box center [167, 22] width 336 height 30
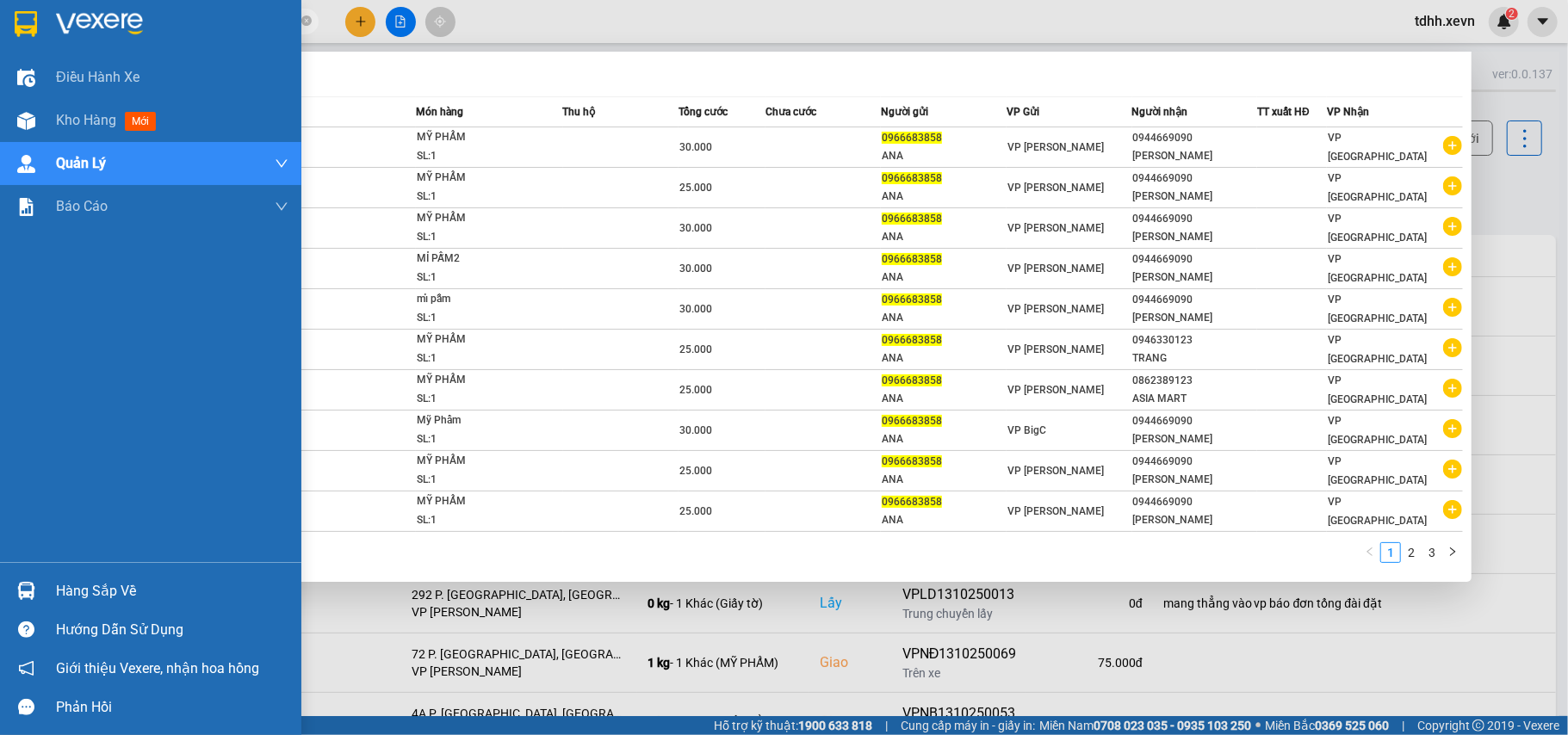
drag, startPoint x: 149, startPoint y: 22, endPoint x: 27, endPoint y: 21, distance: 122.0
click at [10, 29] on section "Kết quả tìm kiếm ( 24 ) Bộ lọc Mã ĐH Trạng thái Món hàng Thu hộ Tổng cước Chưa …" at bounding box center [784, 368] width 1568 height 735
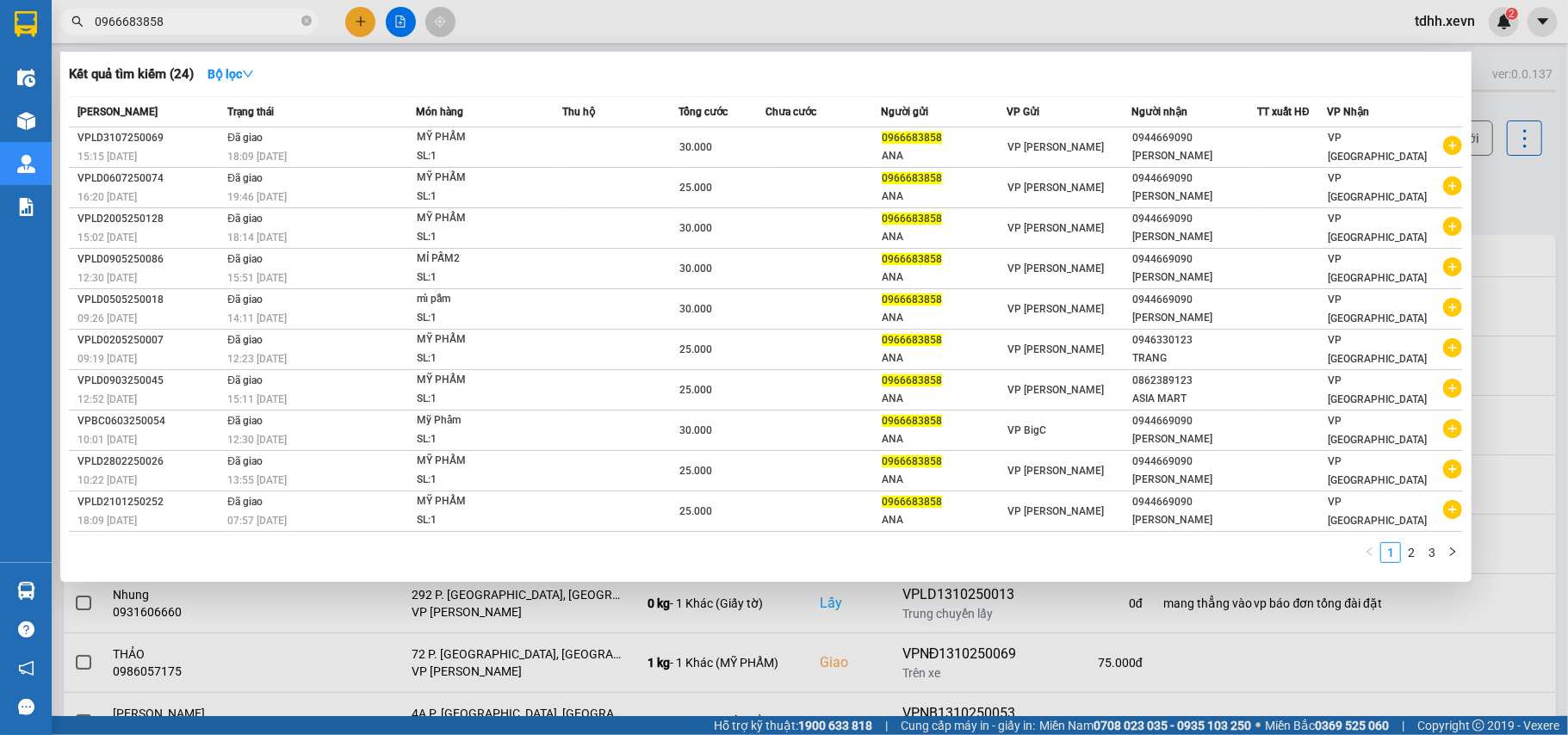
paste input "82312002"
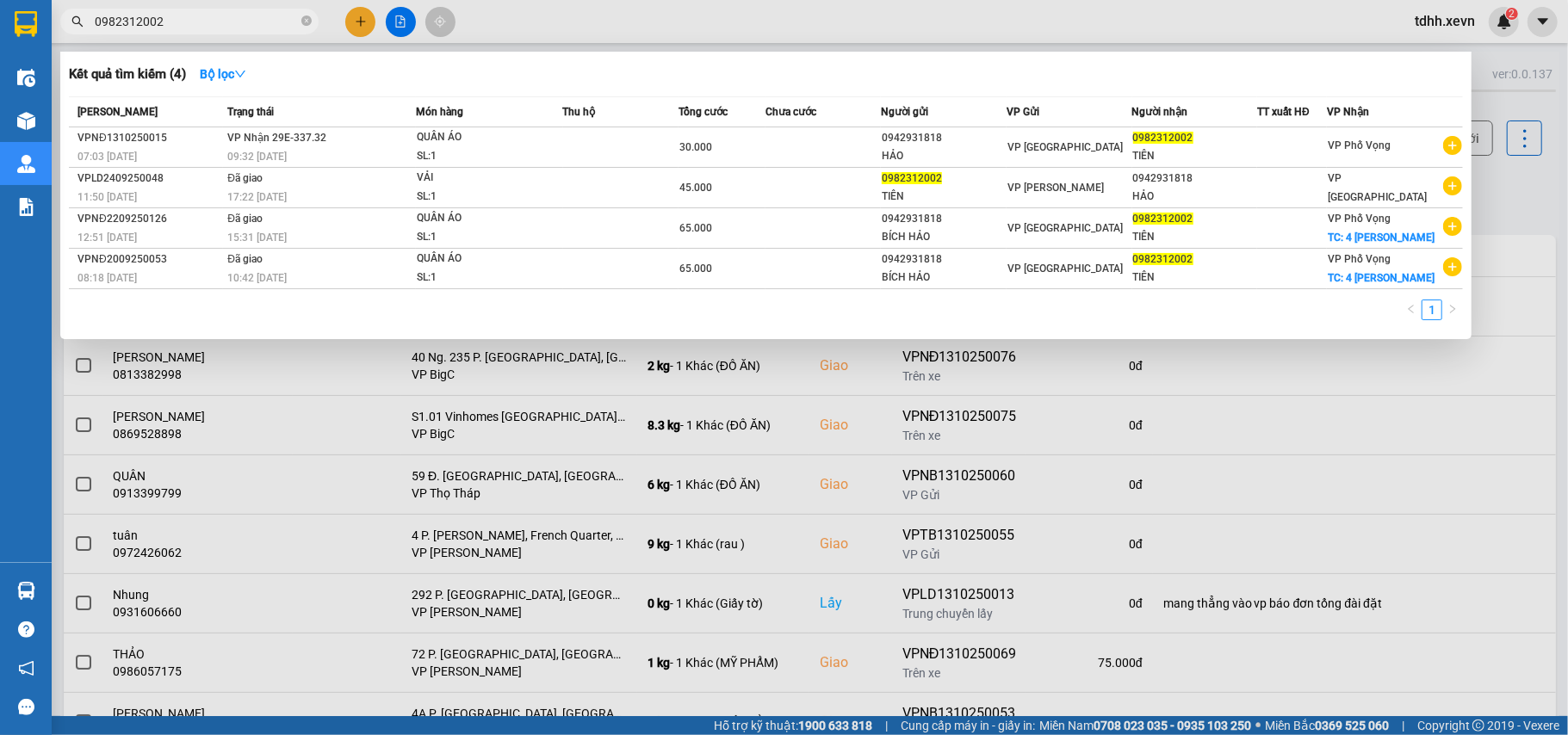
type input "0982312002"
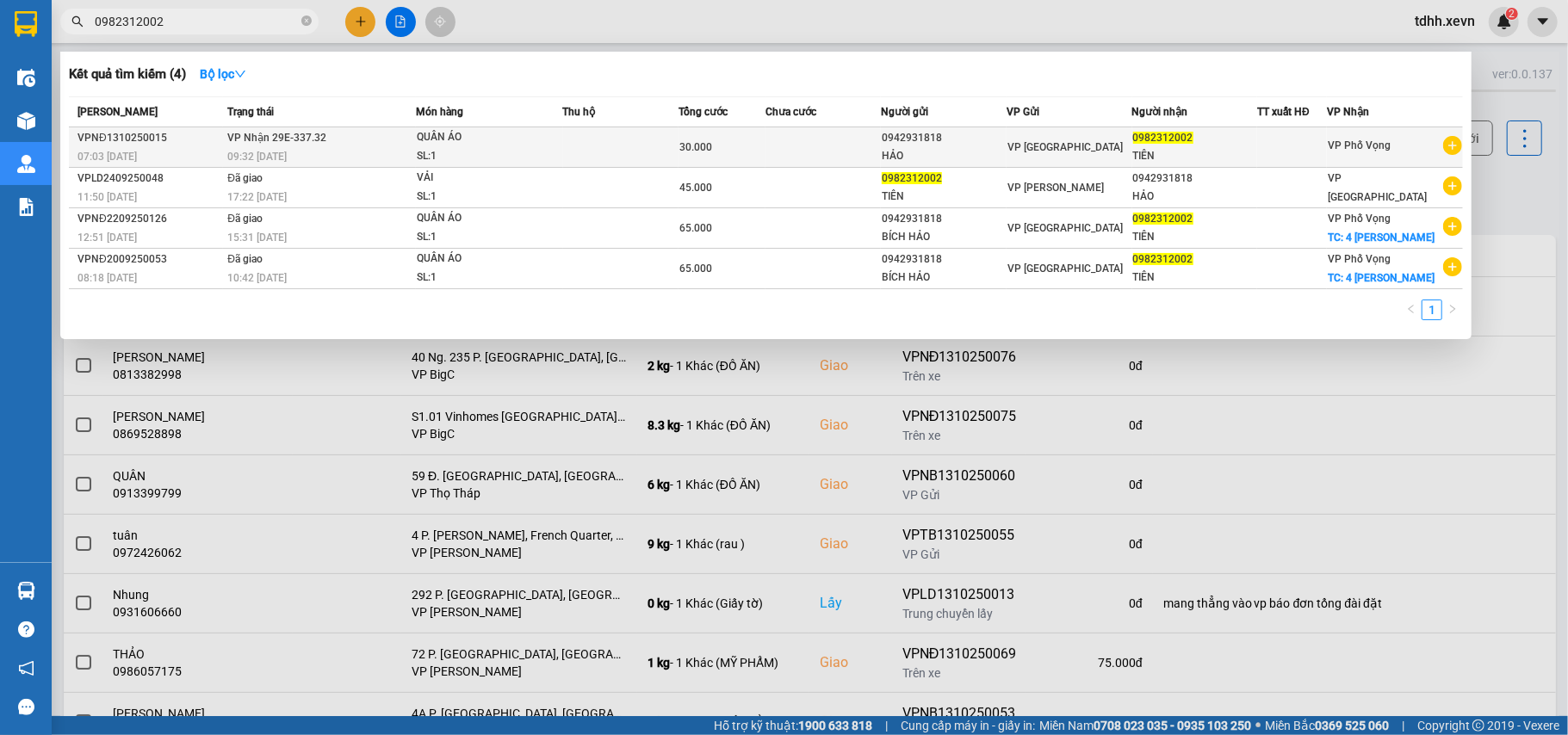
click at [520, 152] on div "SL: 1" at bounding box center [481, 157] width 129 height 19
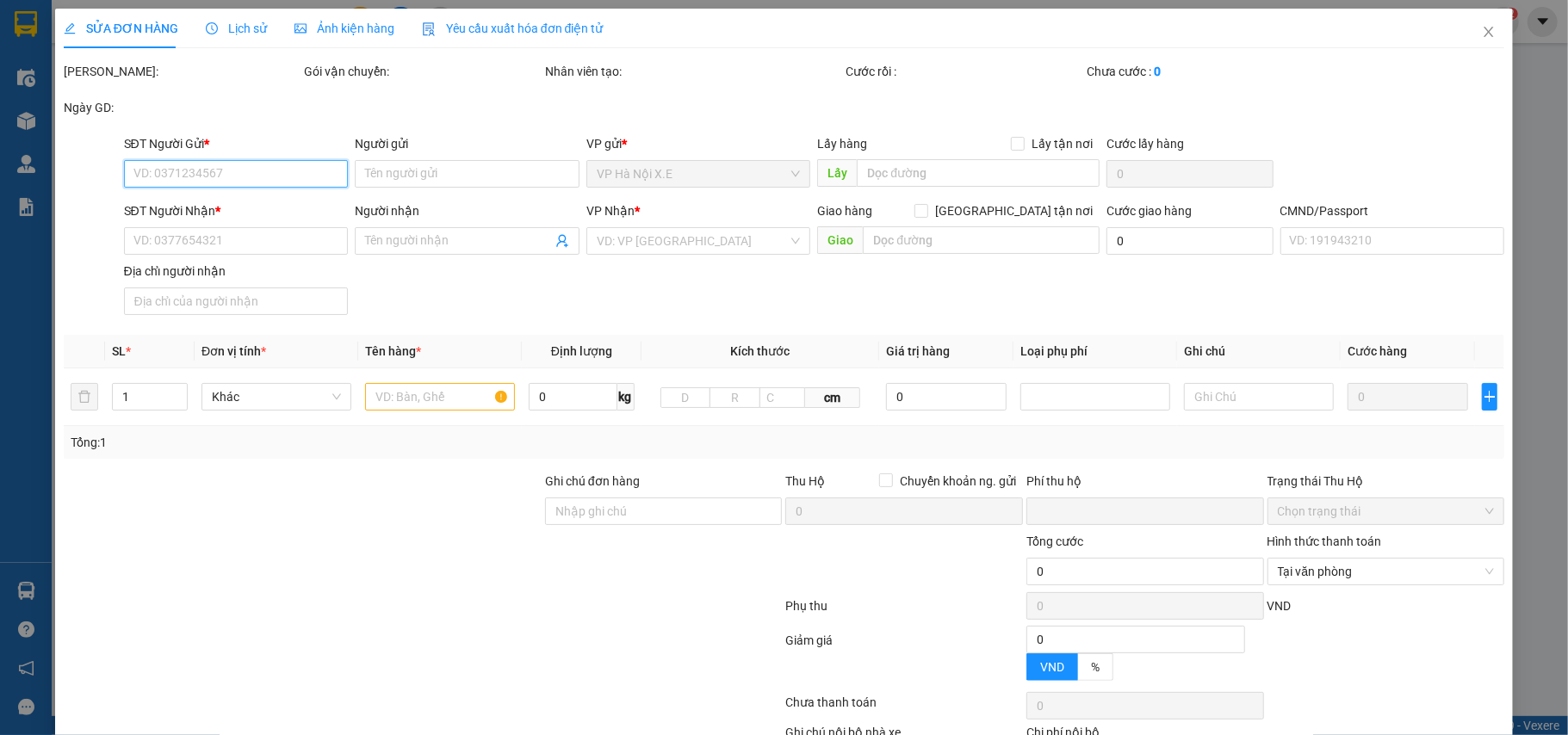
type input "0942931818"
type input "HẢO"
type input "0982312002"
type input "TIÊN"
type input "1"
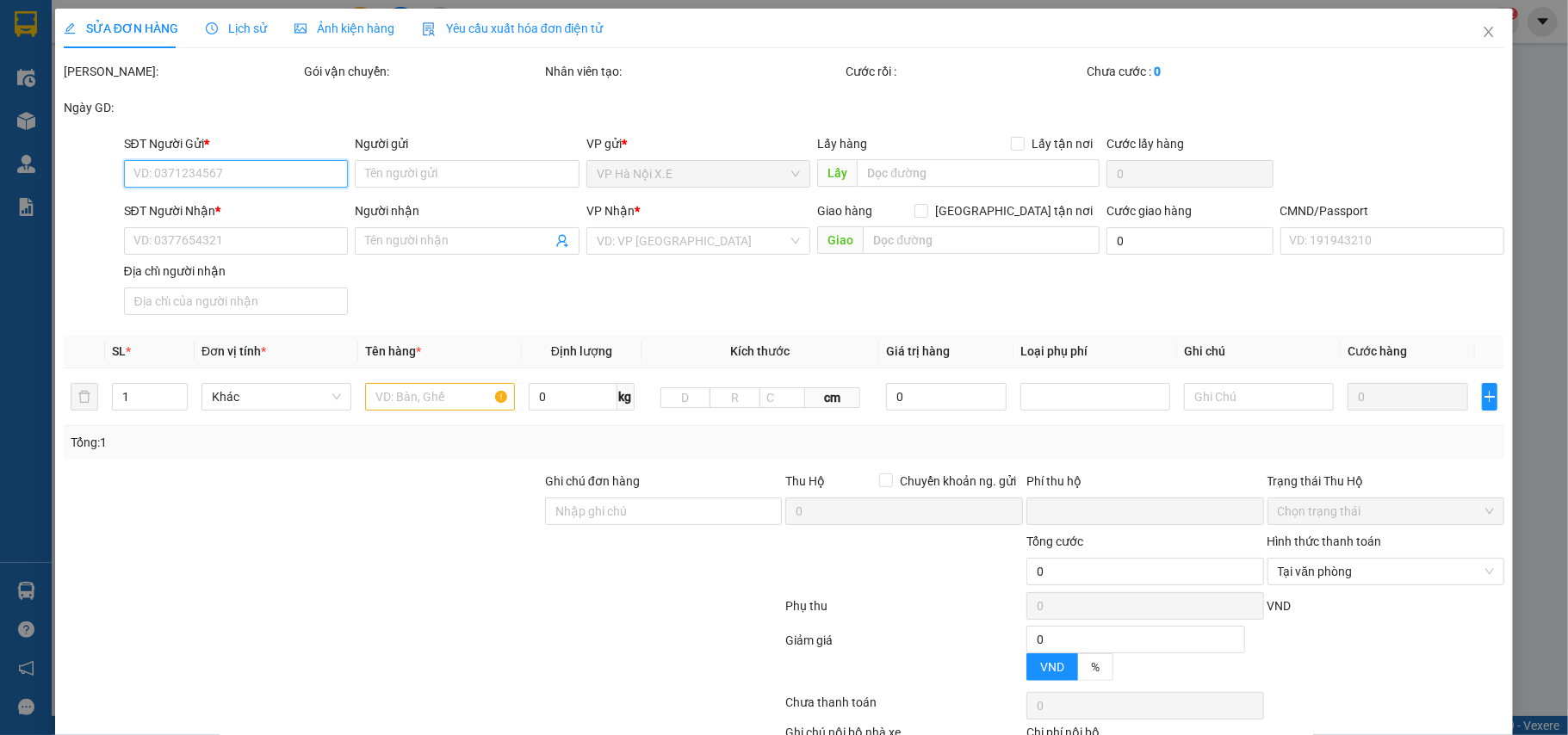
type input "0"
type input "30.000"
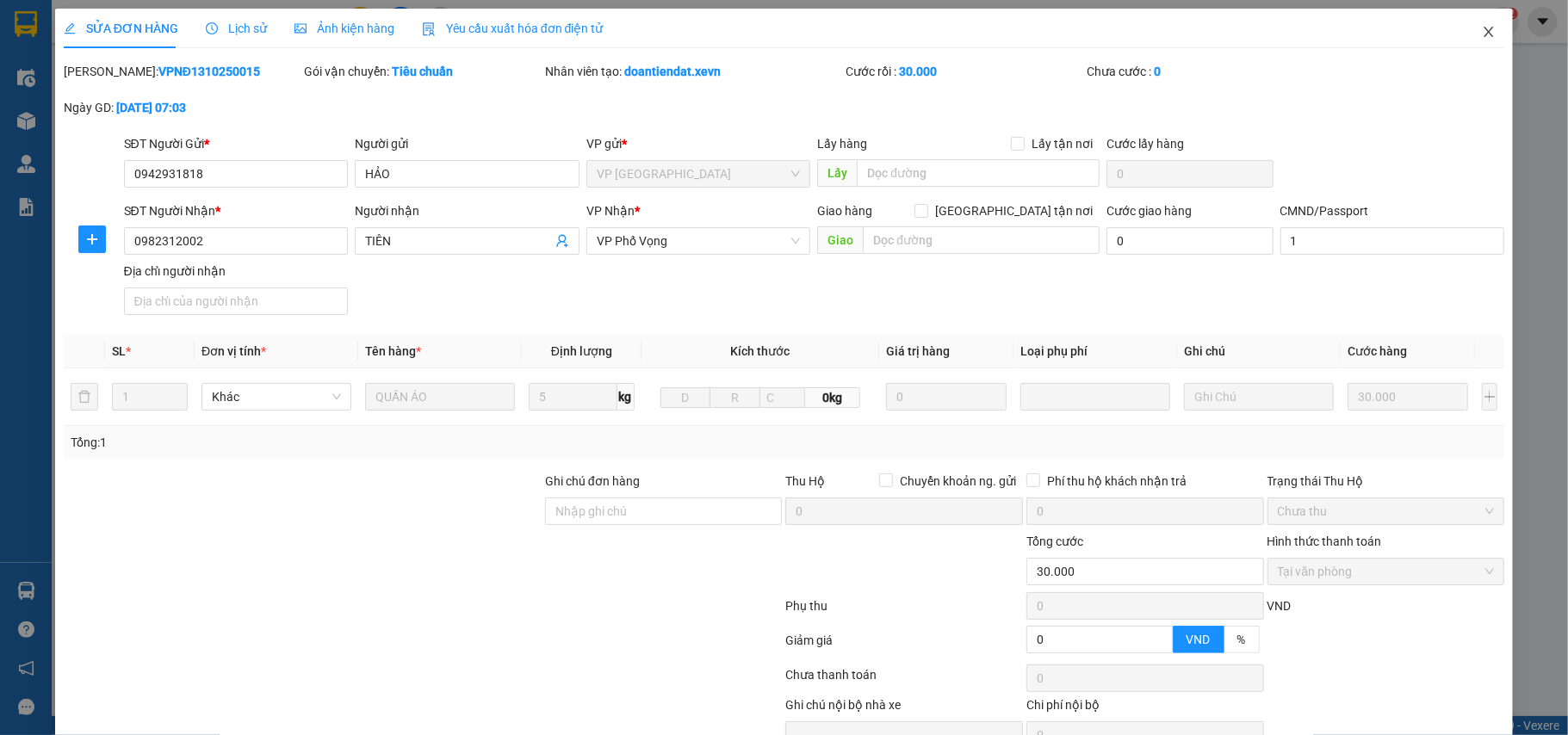
click at [1482, 27] on icon "close" at bounding box center [1488, 32] width 14 height 14
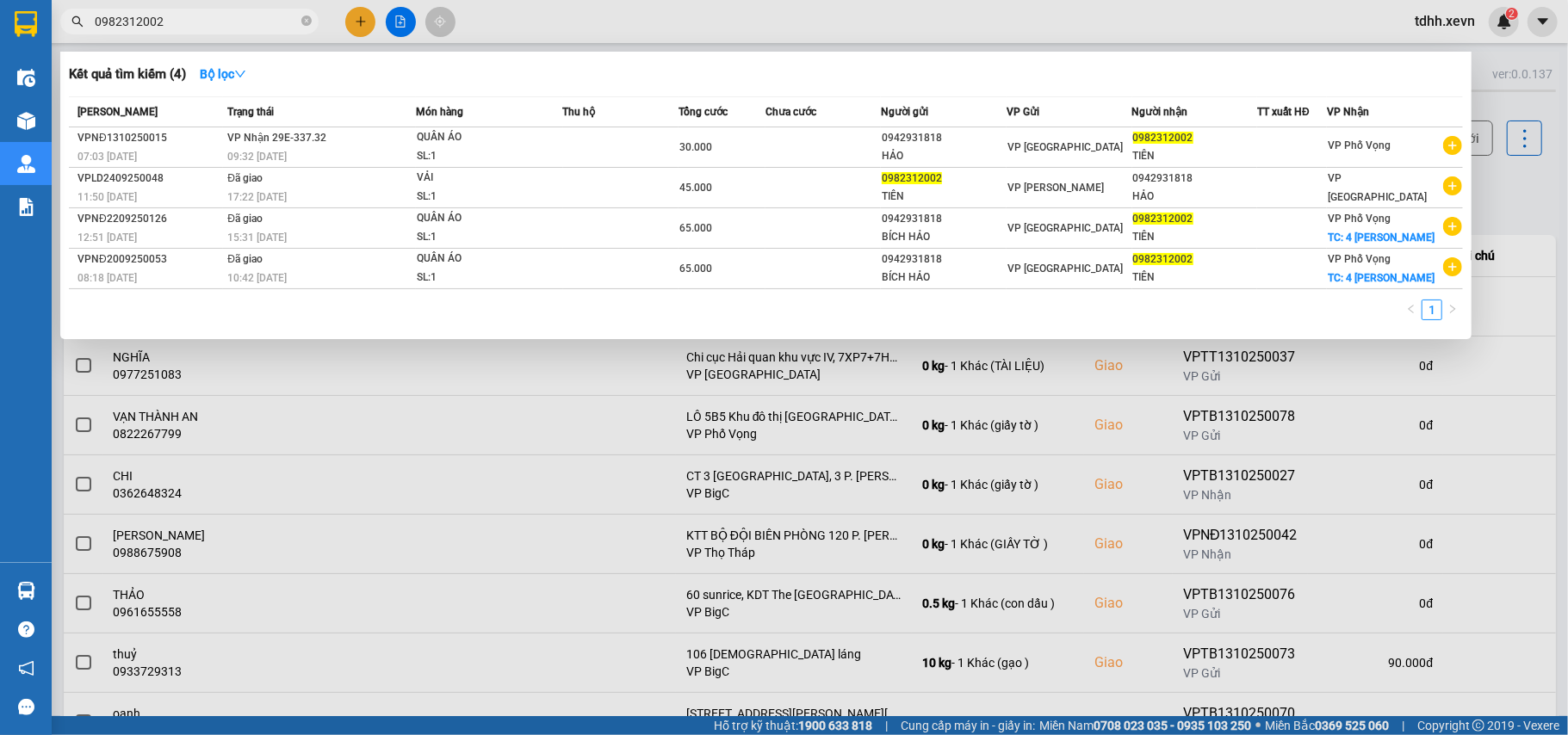
click at [167, 25] on input "0982312002" at bounding box center [196, 21] width 203 height 19
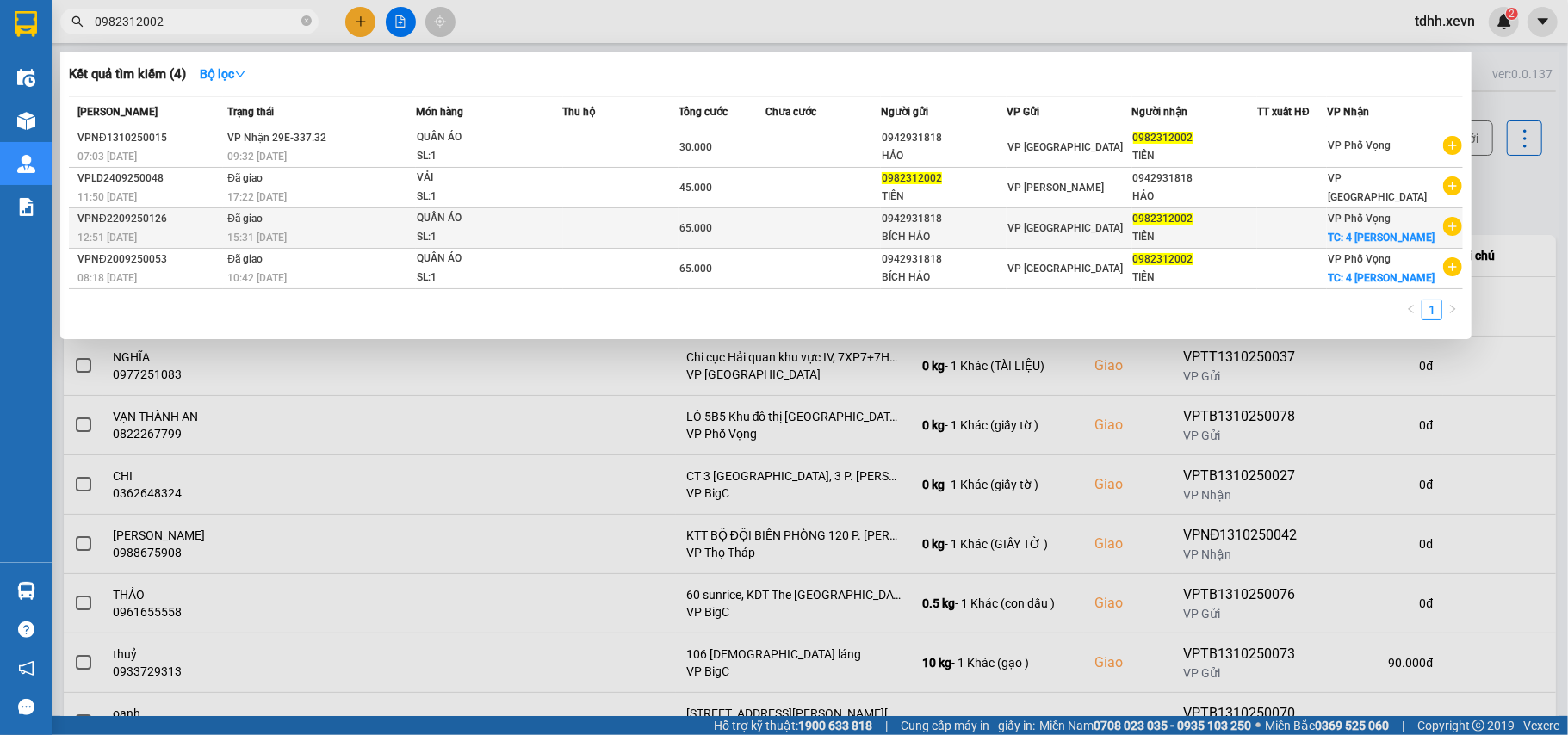
click at [1410, 236] on span "TC: 4 phạm sư mạnh" at bounding box center [1382, 237] width 107 height 12
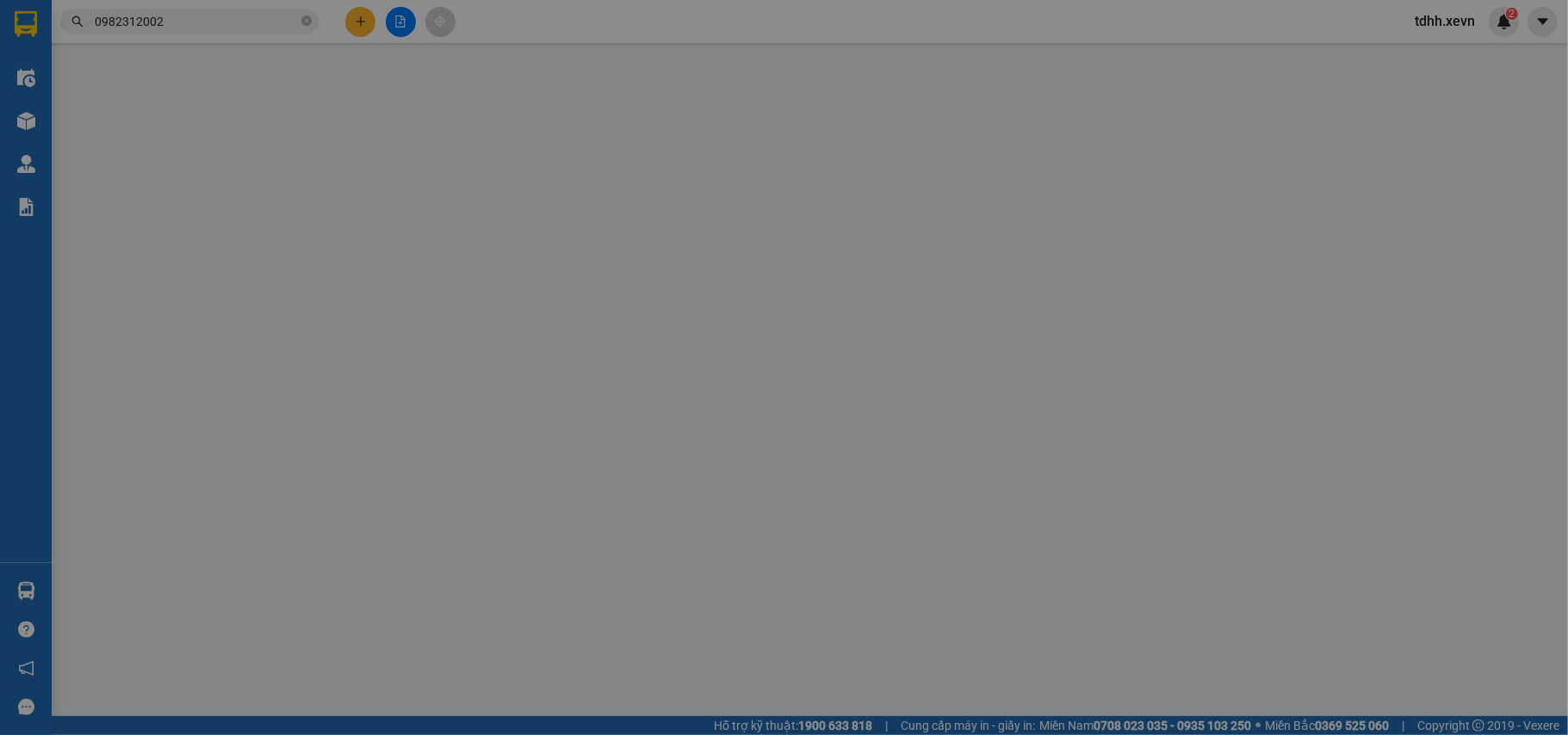
type input "0942931818"
type input "BÍCH HẢO"
type input "0982312002"
type input "TIÊN"
checkbox input "true"
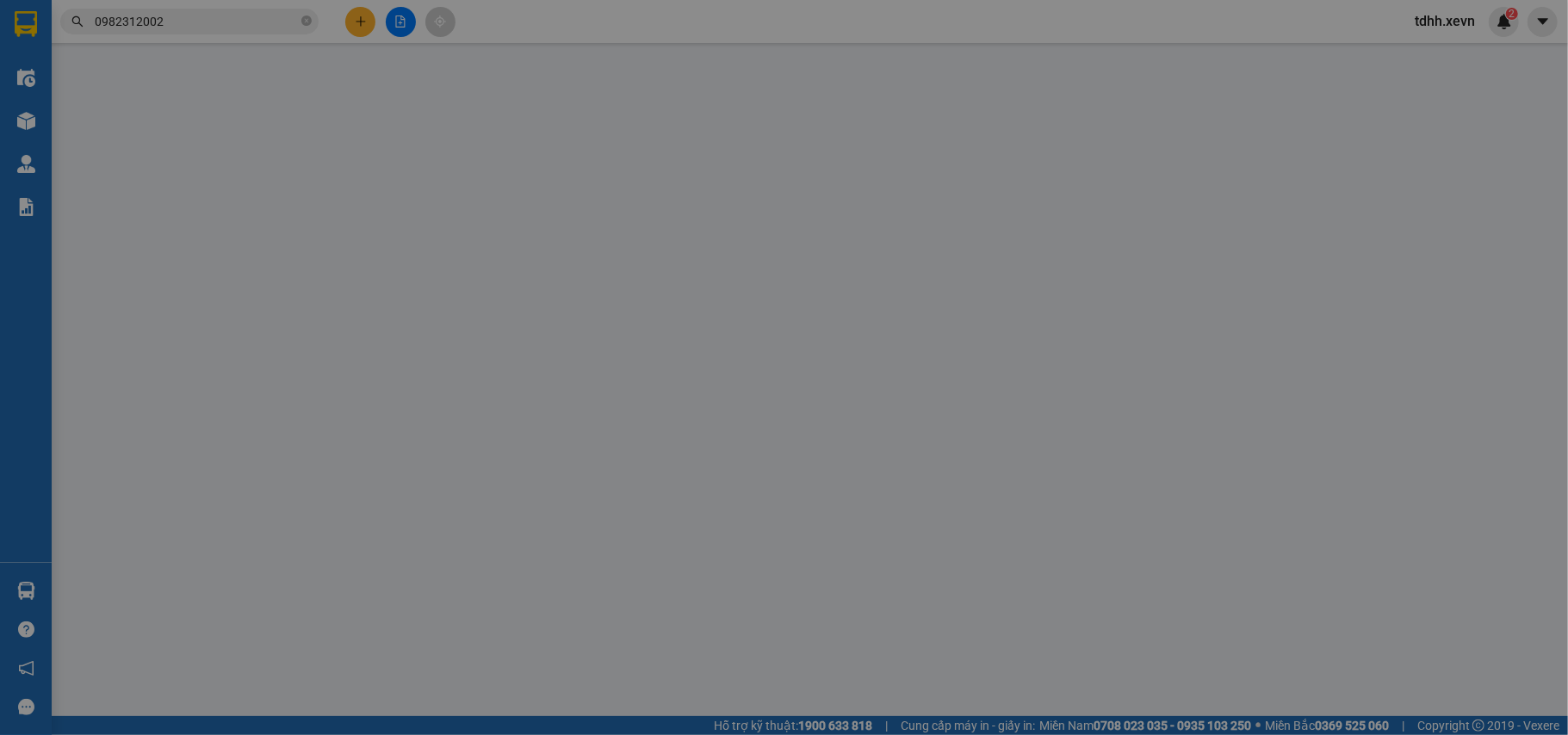
type input "4 phạm sư mạnh"
type input "40.000"
type input "1"
type input "0"
type input "65.000"
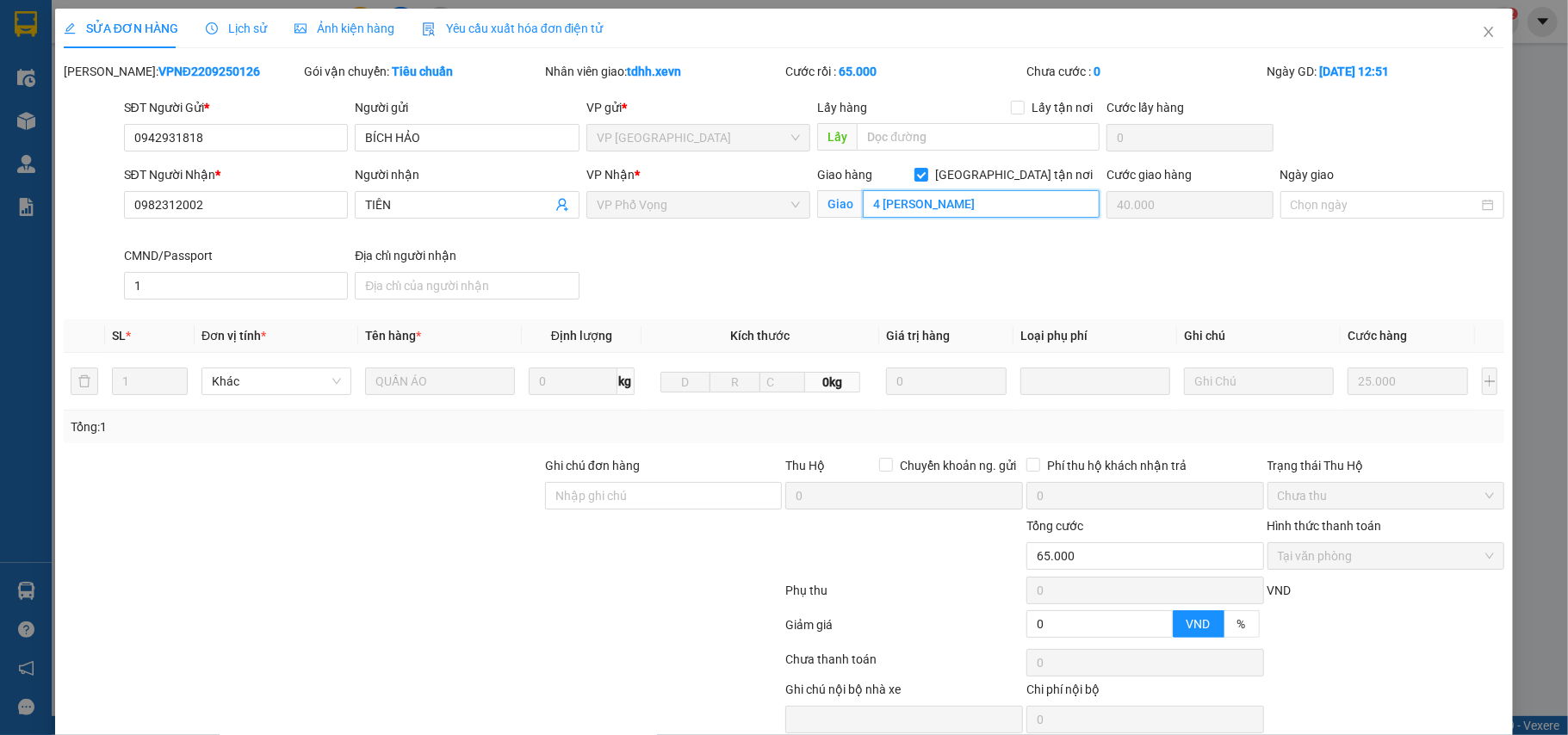
click at [918, 204] on input "4 phạm sư mạnh" at bounding box center [981, 204] width 237 height 27
drag, startPoint x: 1470, startPoint y: 27, endPoint x: 1444, endPoint y: 1, distance: 36.8
click at [1482, 27] on icon "close" at bounding box center [1488, 32] width 14 height 14
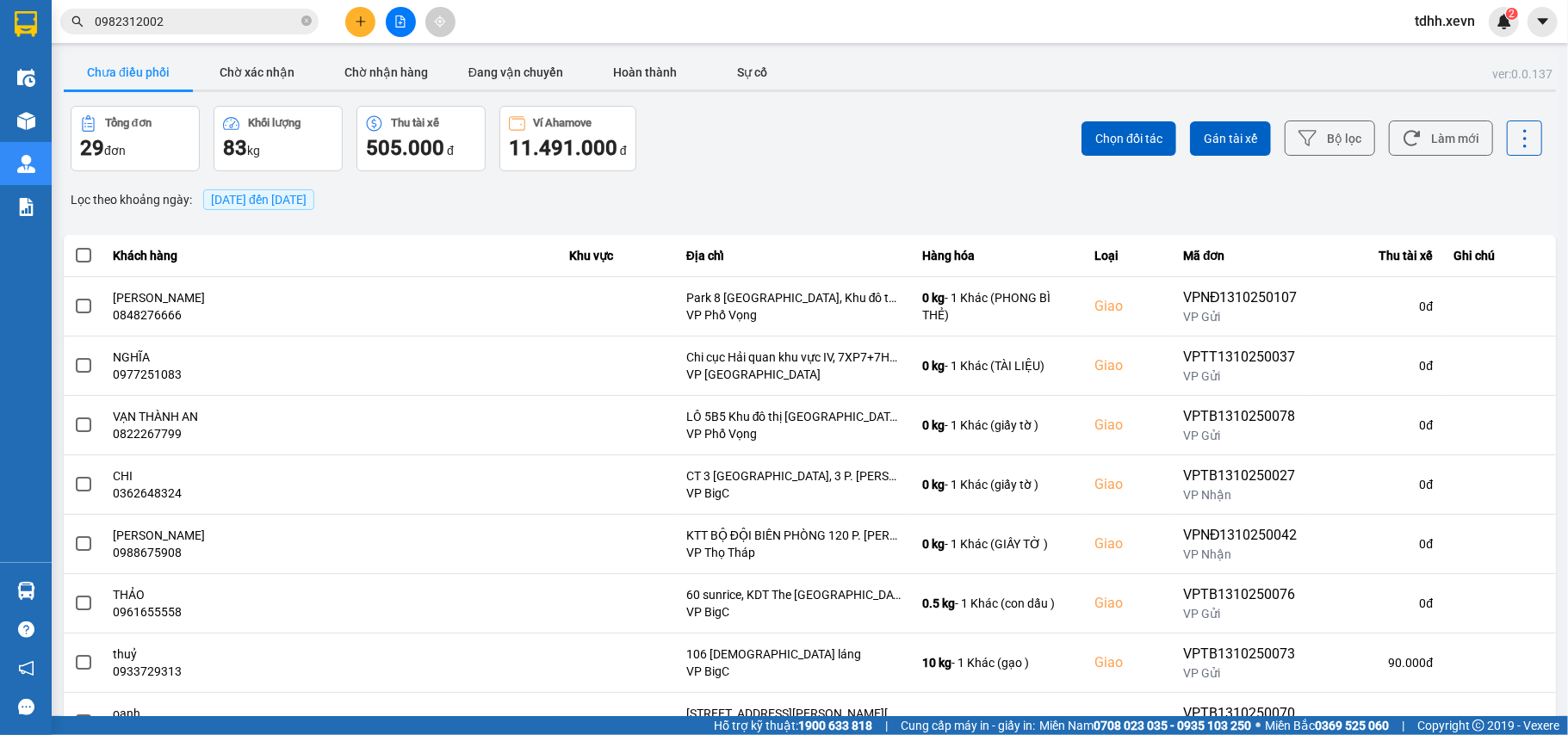
click at [185, 19] on input "0982312002" at bounding box center [196, 21] width 203 height 19
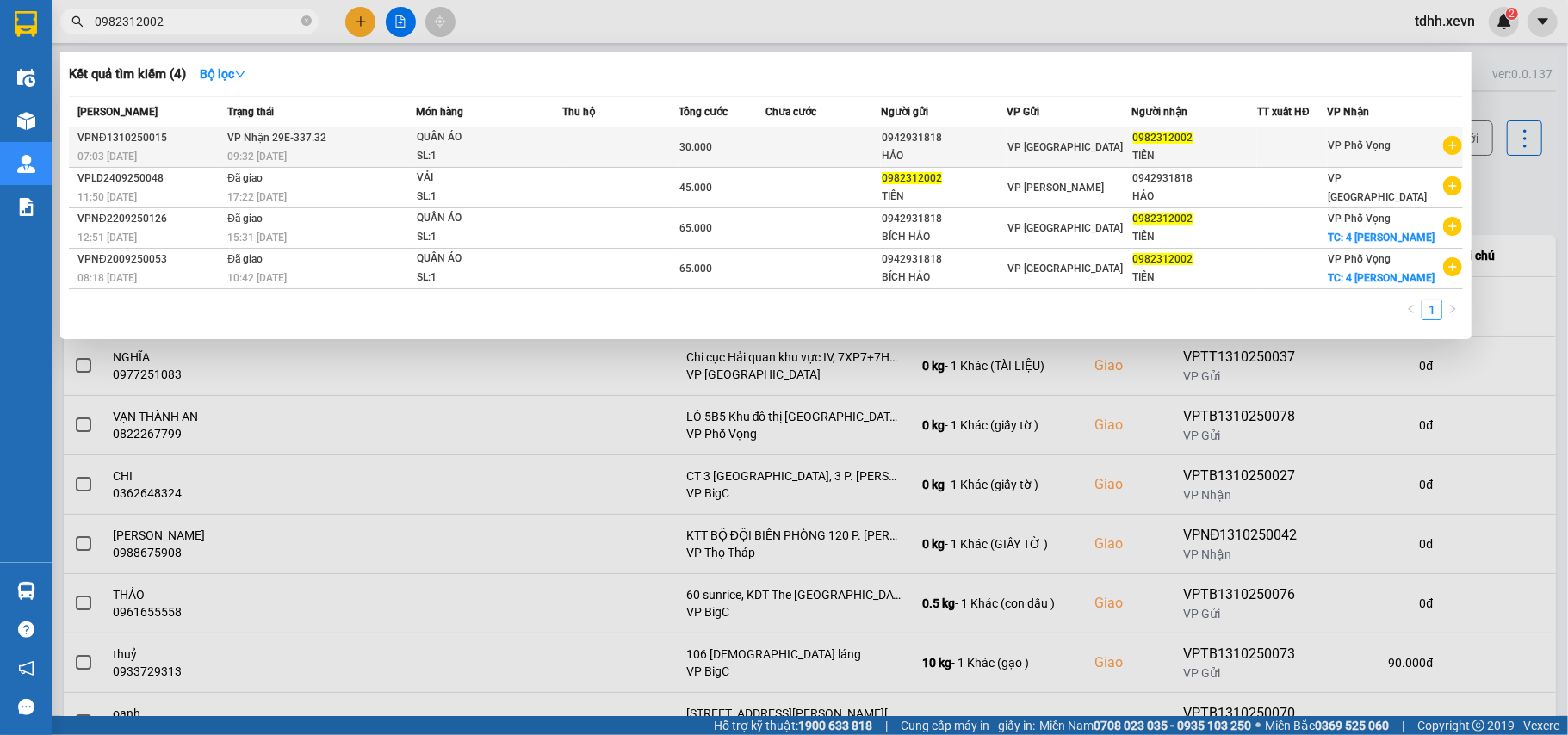
click at [561, 136] on span "QUẦN ÁO SL: 1" at bounding box center [489, 147] width 145 height 37
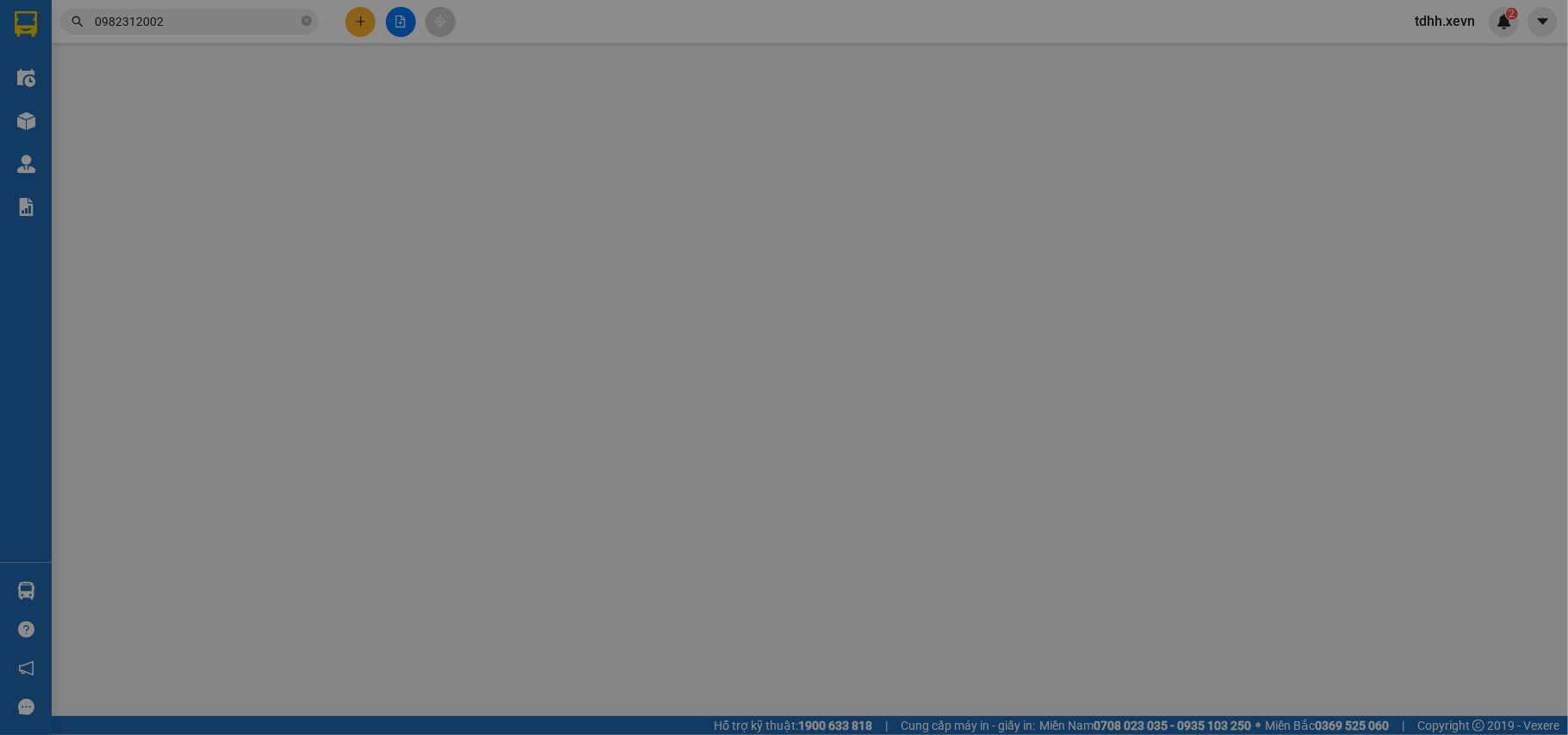
type input "0942931818"
type input "HẢO"
type input "0982312002"
type input "TIÊN"
type input "1"
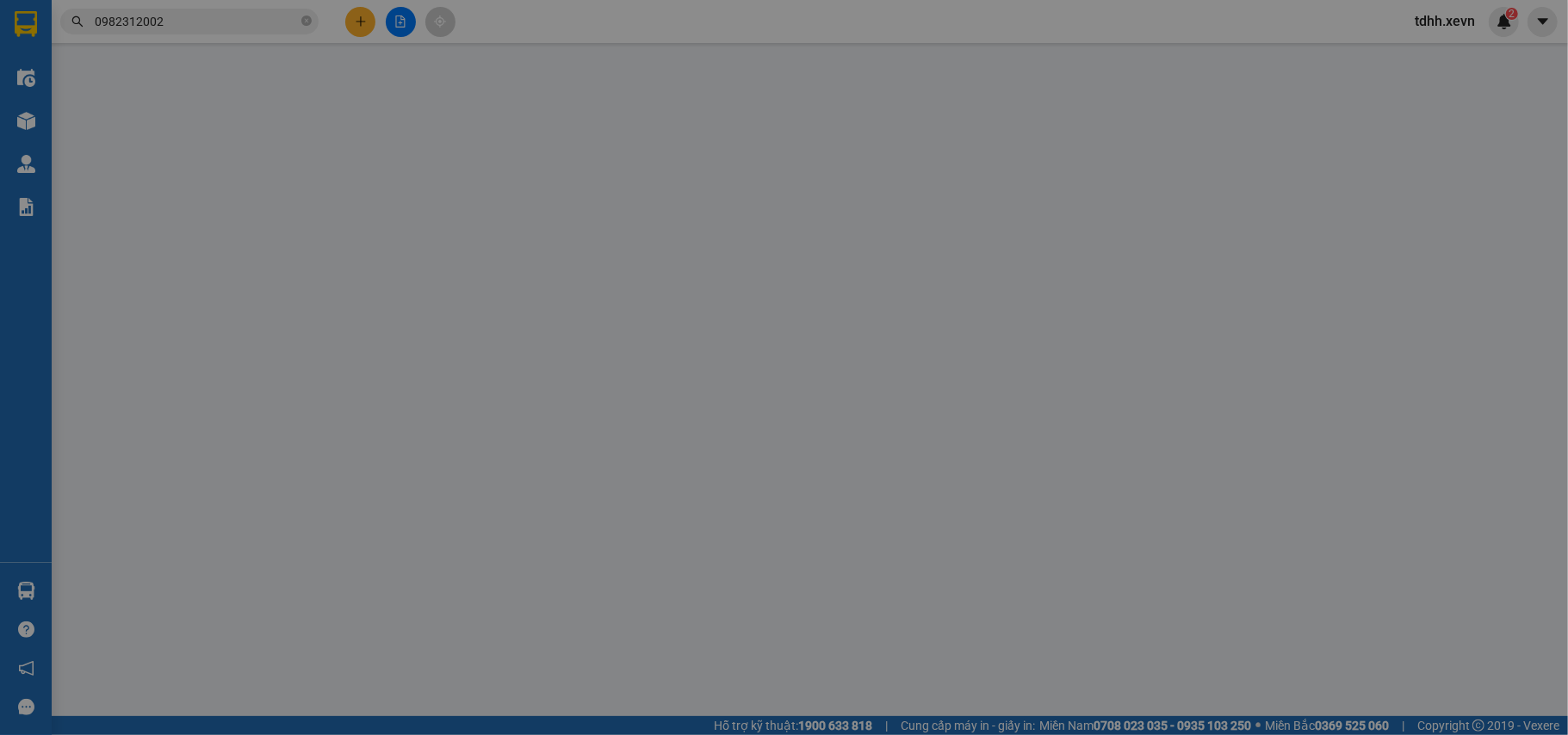
type input "0"
type input "30.000"
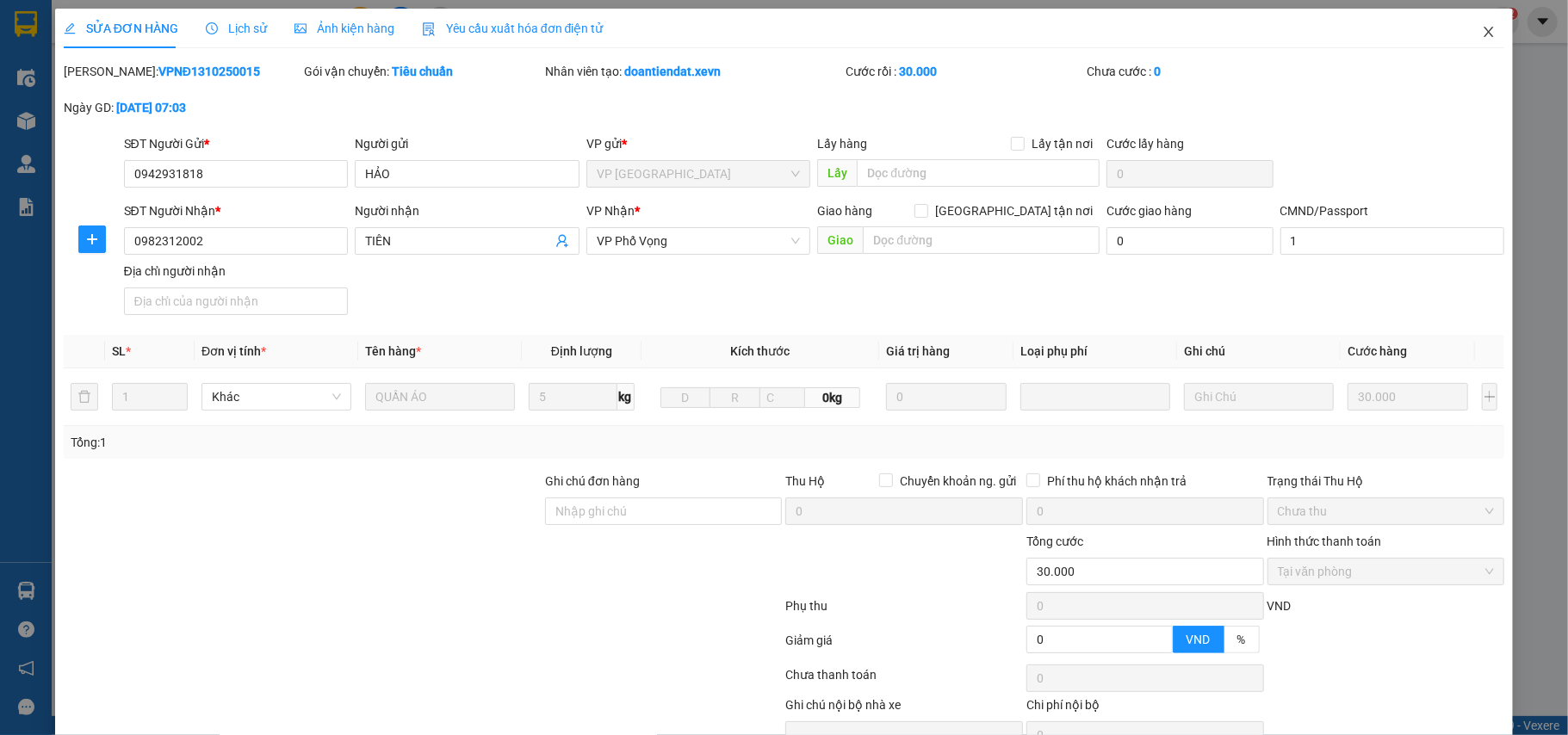
click at [1465, 35] on span "Close" at bounding box center [1488, 33] width 48 height 48
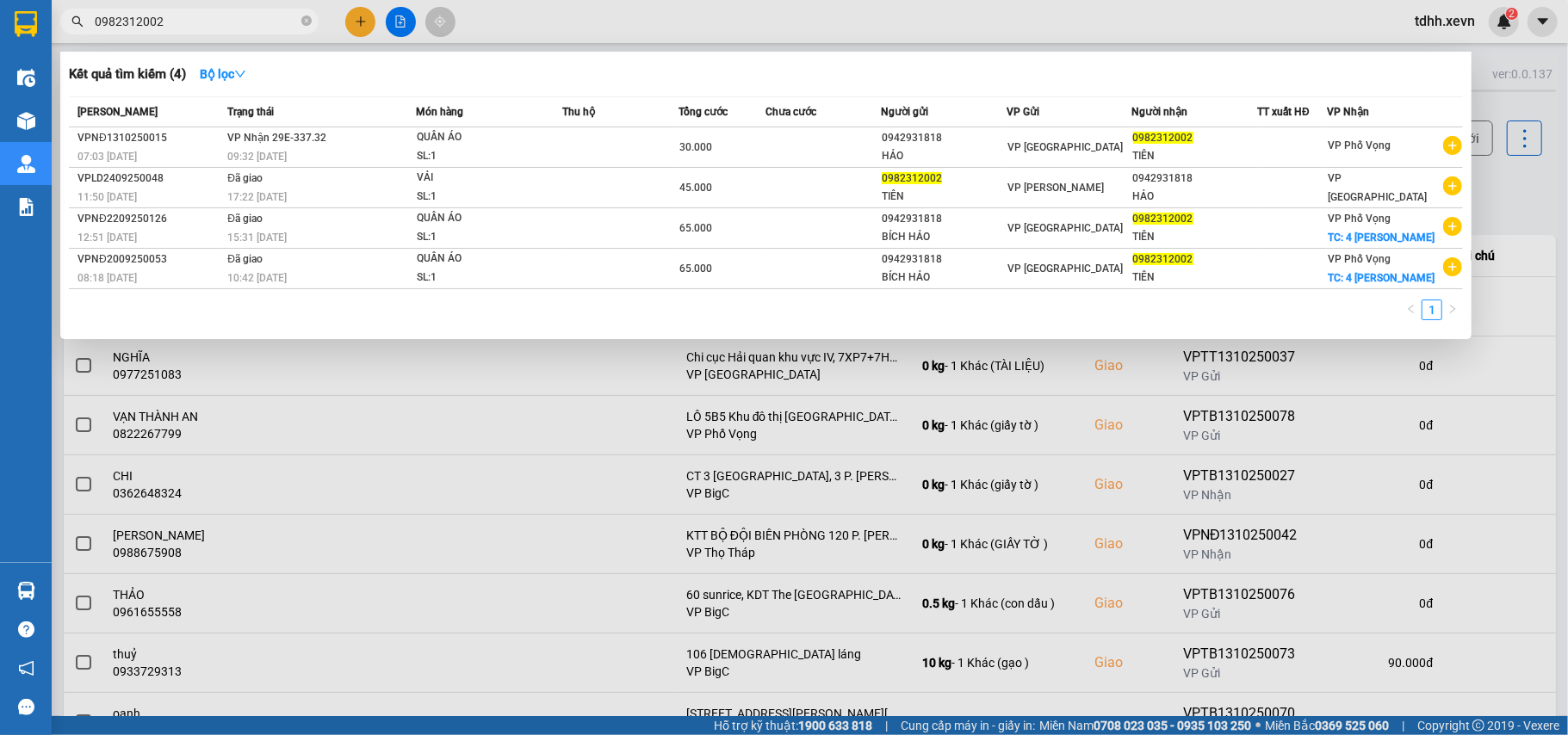
drag, startPoint x: 159, startPoint y: 25, endPoint x: 78, endPoint y: 25, distance: 81.0
click at [78, 25] on div "0982312002" at bounding box center [167, 22] width 336 height 26
paste input "15375158"
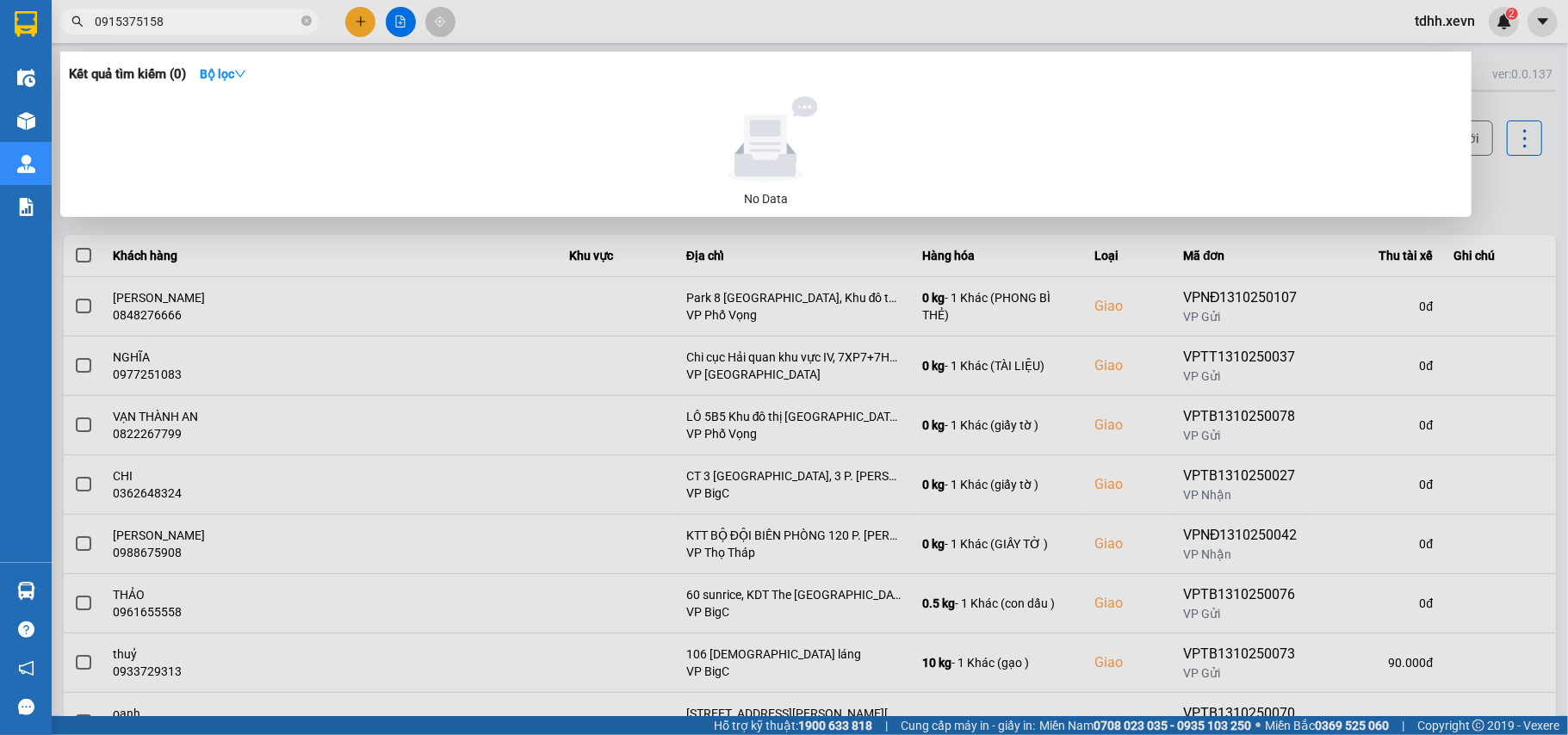
drag, startPoint x: 167, startPoint y: 29, endPoint x: 69, endPoint y: 34, distance: 98.1
click at [69, 34] on div "Kết quả tìm kiếm ( 0 ) Bộ lọc No Data 0915375158" at bounding box center [167, 22] width 336 height 30
paste input "73113417"
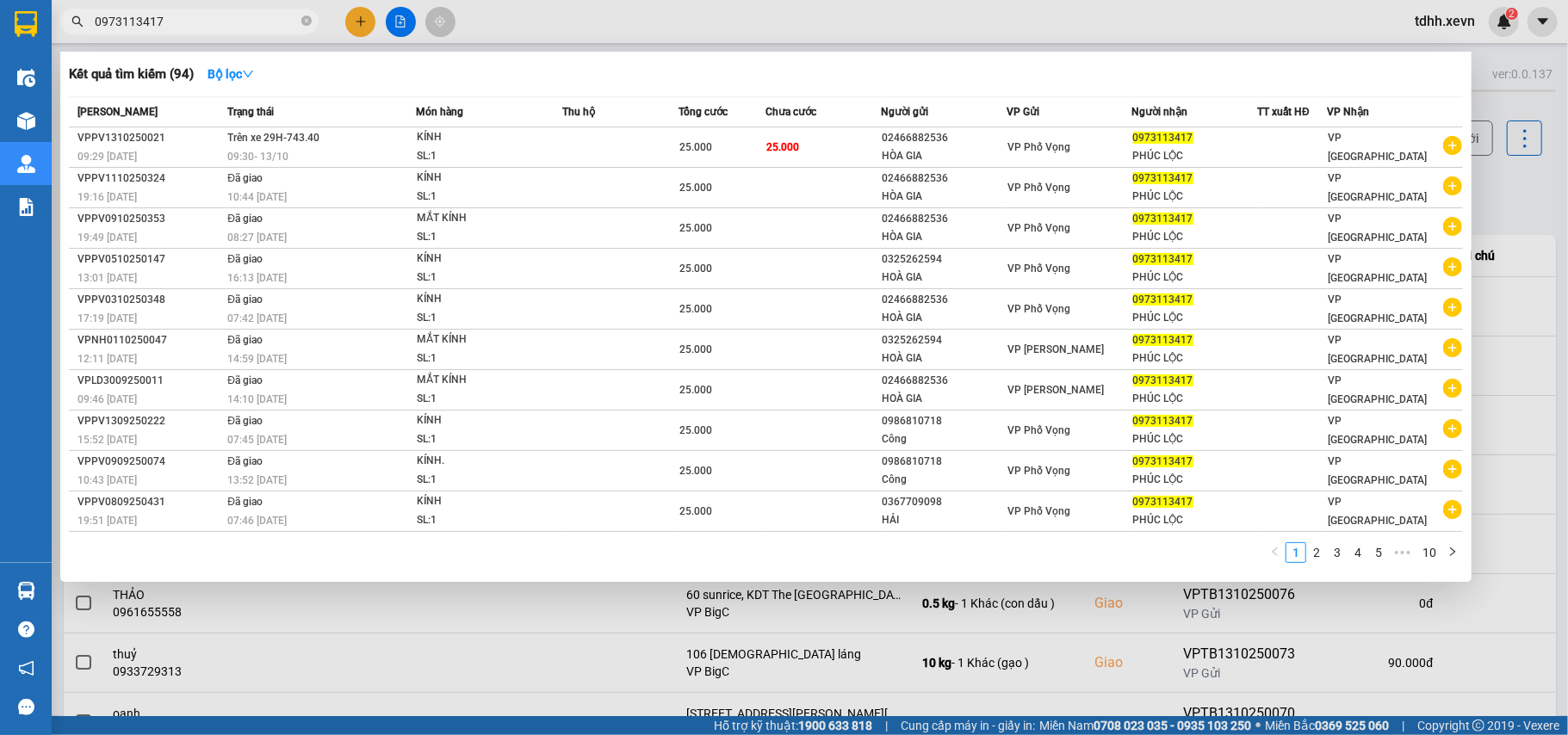
drag, startPoint x: 168, startPoint y: 18, endPoint x: 78, endPoint y: 34, distance: 91.4
click at [78, 34] on div "Kết quả tìm kiếm ( 94 ) Bộ lọc Mã ĐH Trạng thái Món hàng Thu hộ Tổng cước Chưa …" at bounding box center [167, 22] width 336 height 30
paste input "822834444"
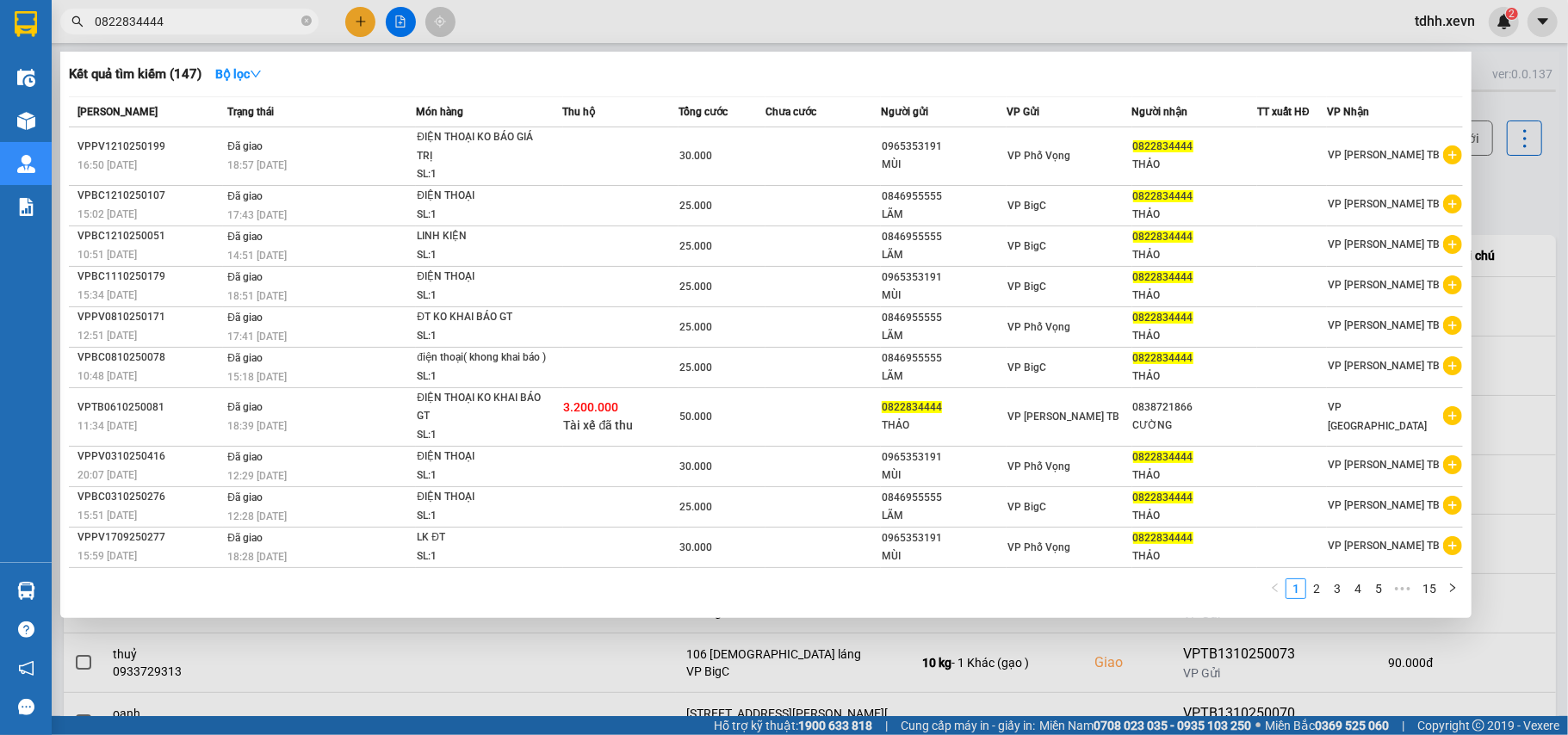
click at [139, 26] on input "0822834444" at bounding box center [196, 21] width 203 height 19
click at [141, 26] on input "0822834444" at bounding box center [196, 21] width 203 height 19
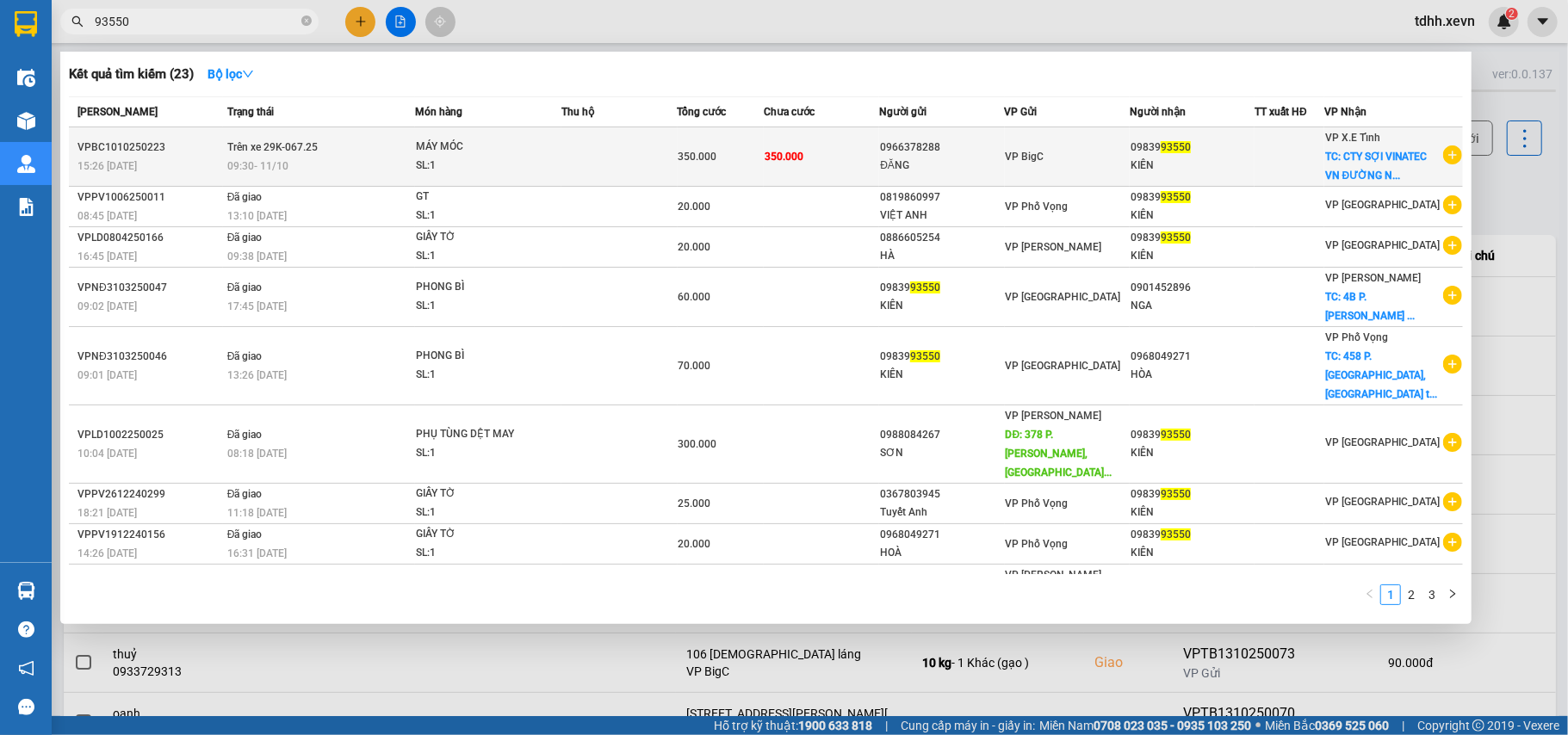
type input "93550"
click at [1419, 167] on div "VP X.E Tỉnh TC: CTY SỢI VINATEC VN ĐƯỜNG N..." at bounding box center [1383, 157] width 116 height 57
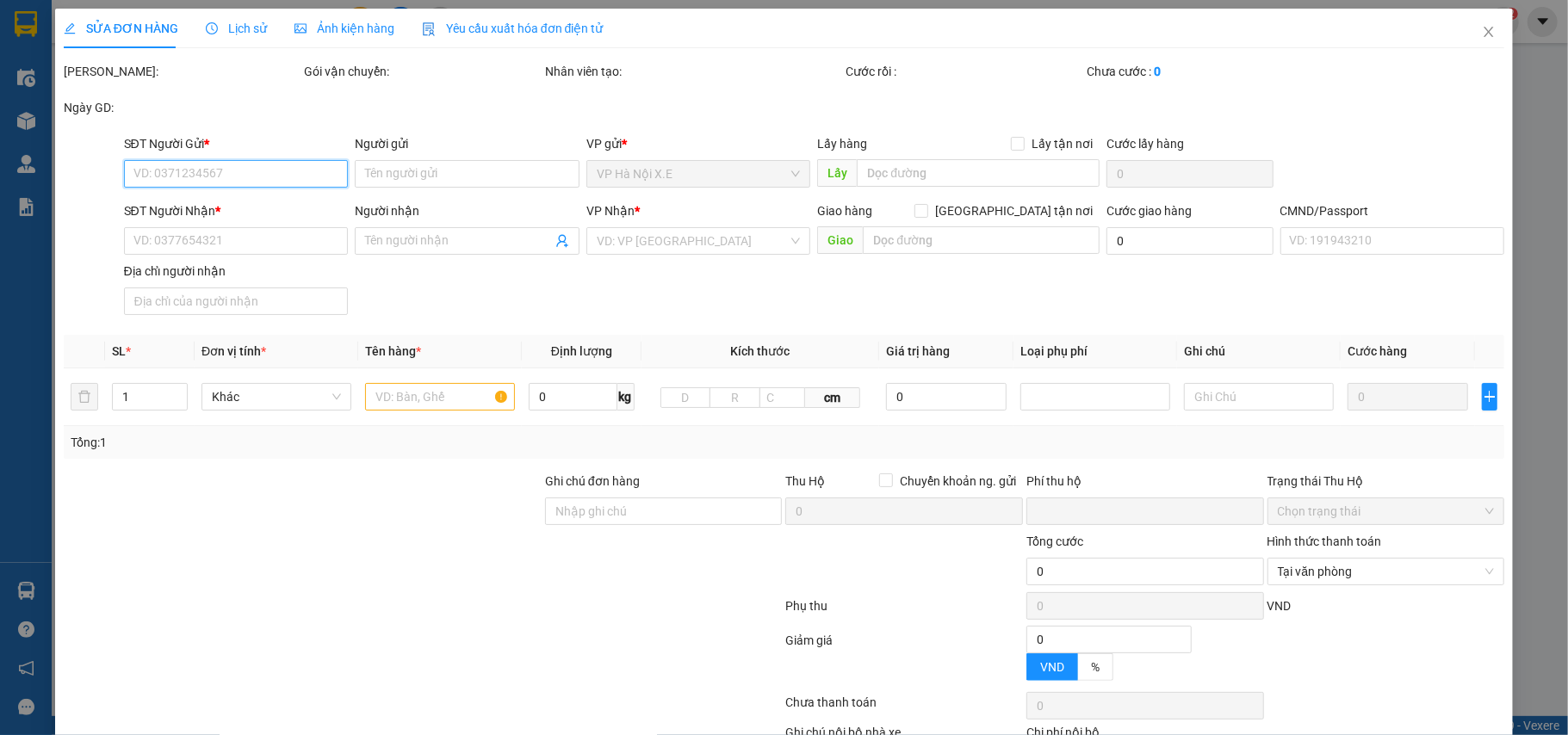
type input "0966378288"
type input "ĐĂNG"
type input "0983993550"
type input "KIÊN"
checkbox input "true"
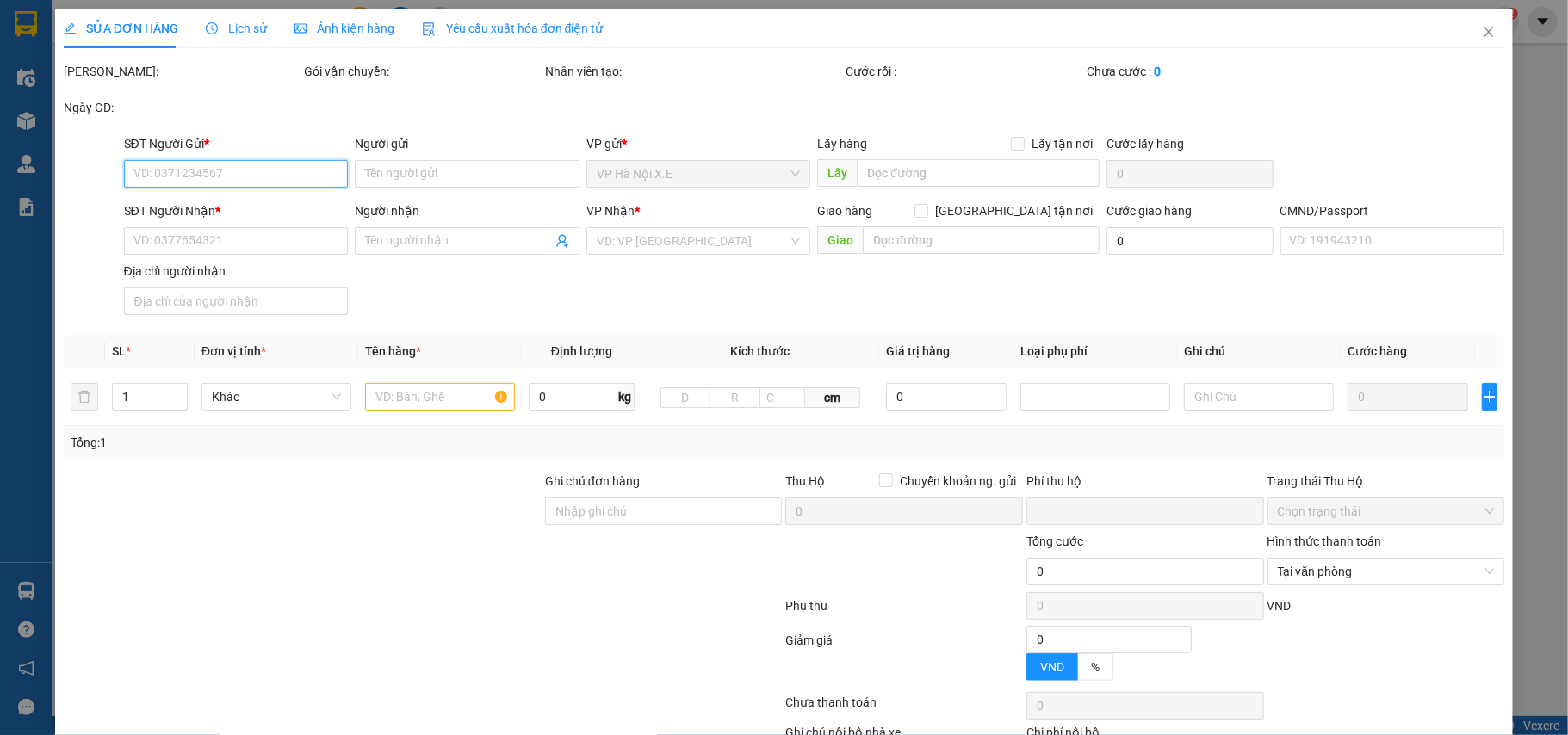
type input "CTY SỢI VINATEC VN ĐƯỜNG N8 LÔ T$S KCN HOÀ XÁ"
type input "0"
type input "350.000"
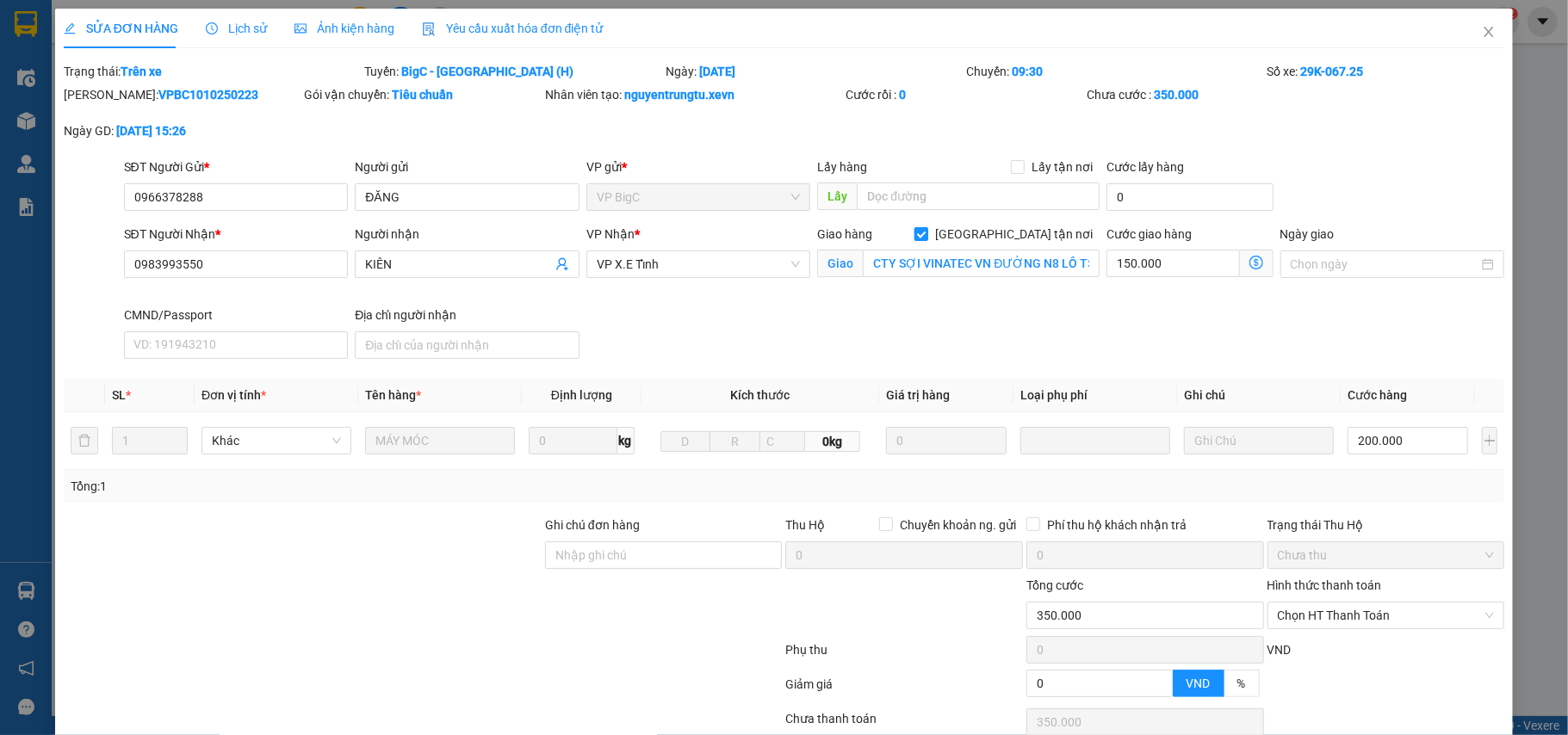
click at [928, 239] on span at bounding box center [921, 234] width 14 height 14
click at [926, 239] on input "[GEOGRAPHIC_DATA] tận nơi" at bounding box center [920, 233] width 12 height 12
checkbox input "false"
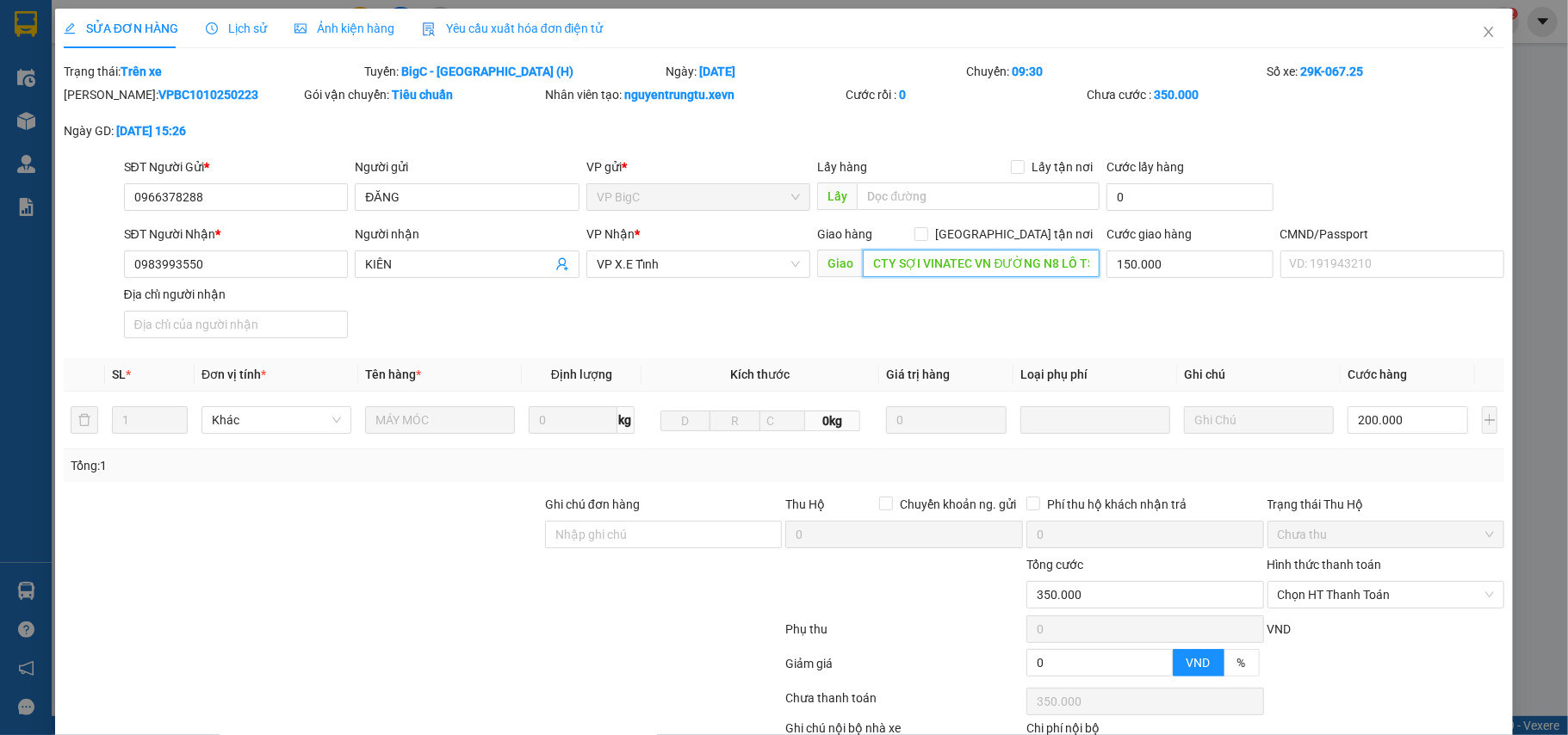
click at [992, 262] on input "CTY SỢI VINATEC VN ĐƯỜNG N8 LÔ T$S KCN HOÀ XÁ" at bounding box center [981, 263] width 237 height 27
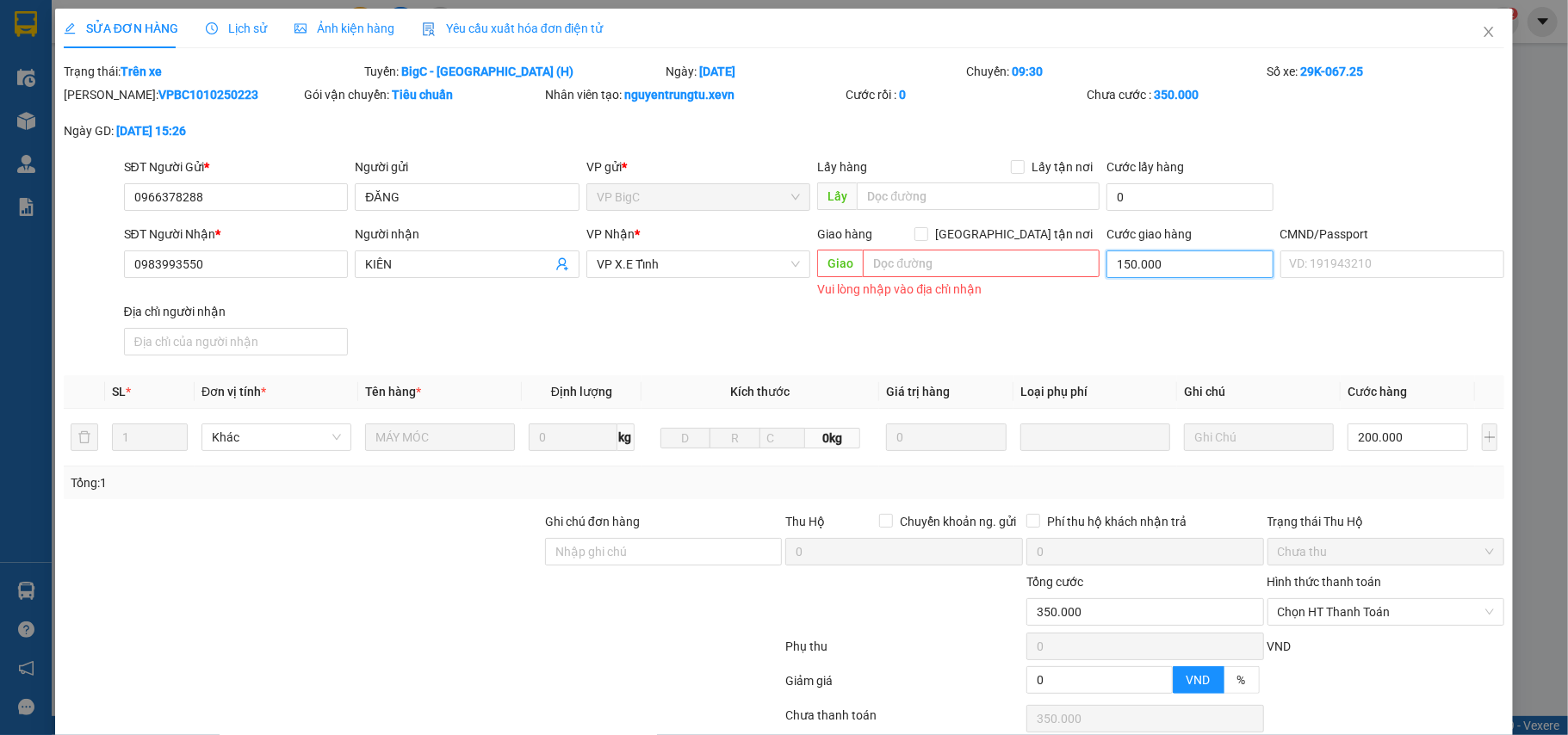
click at [1111, 272] on input "150.000" at bounding box center [1190, 264] width 167 height 27
type input "200.000"
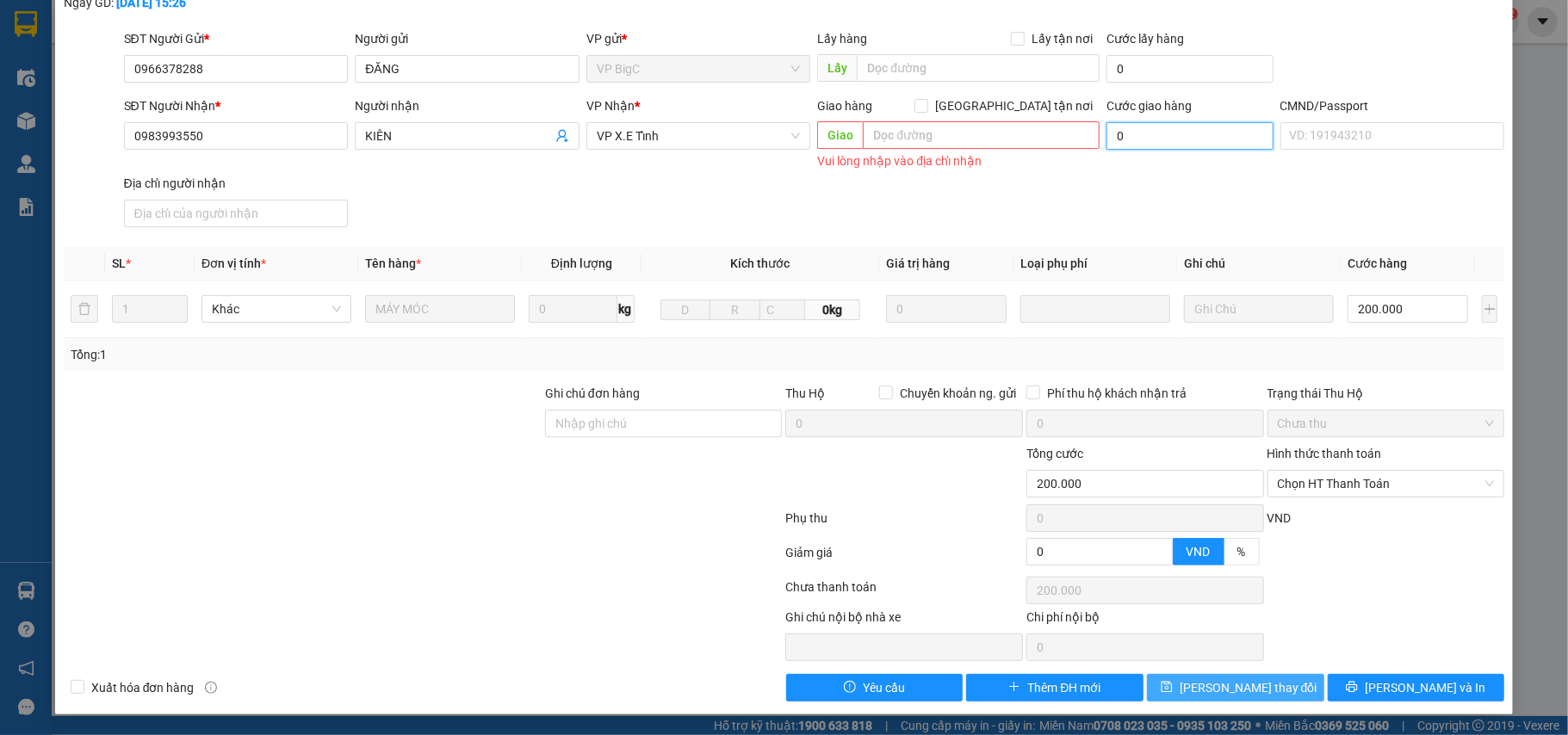
type input "0"
click at [1290, 687] on button "Lưu thay đổi" at bounding box center [1236, 688] width 177 height 27
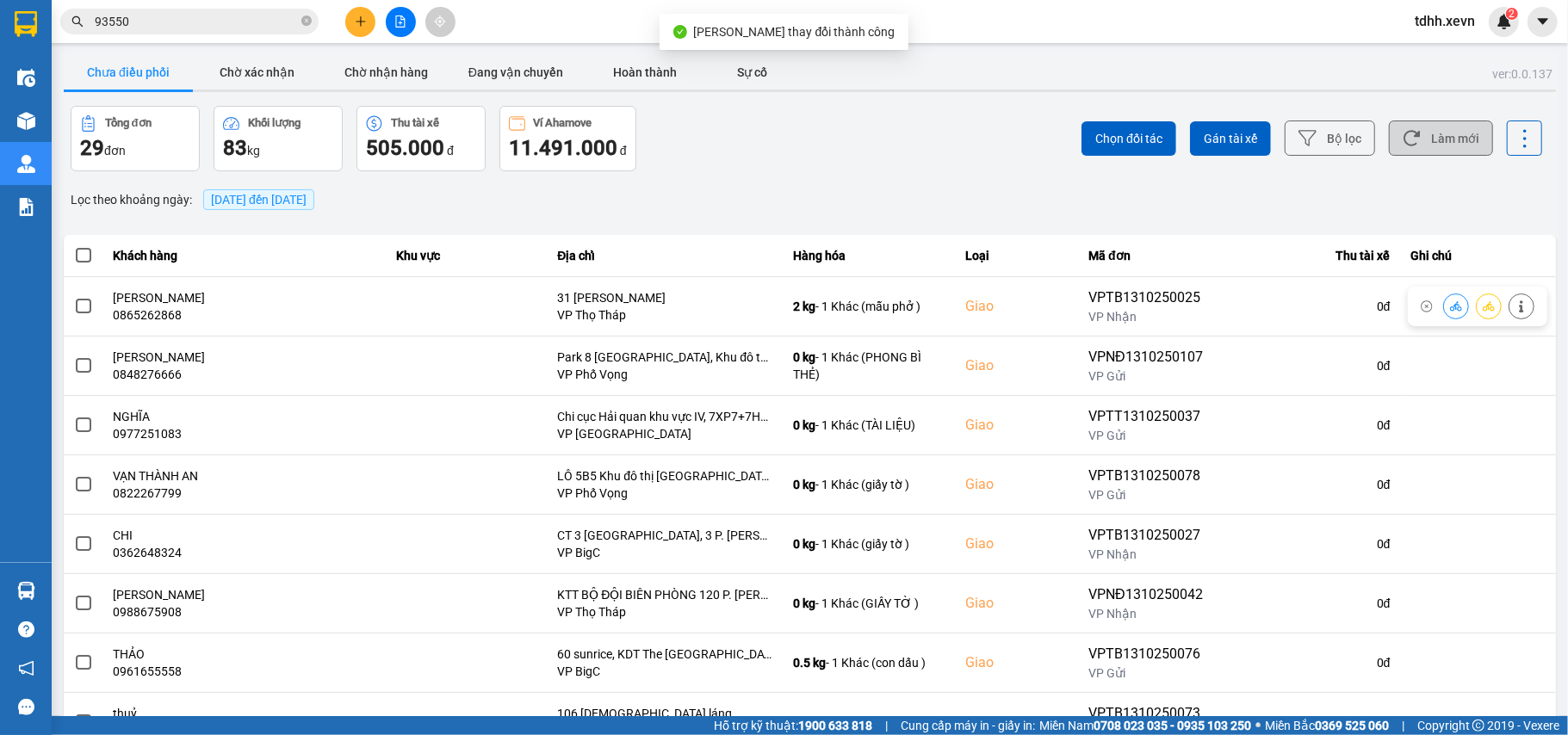
click at [1437, 146] on button "Làm mới" at bounding box center [1440, 138] width 104 height 35
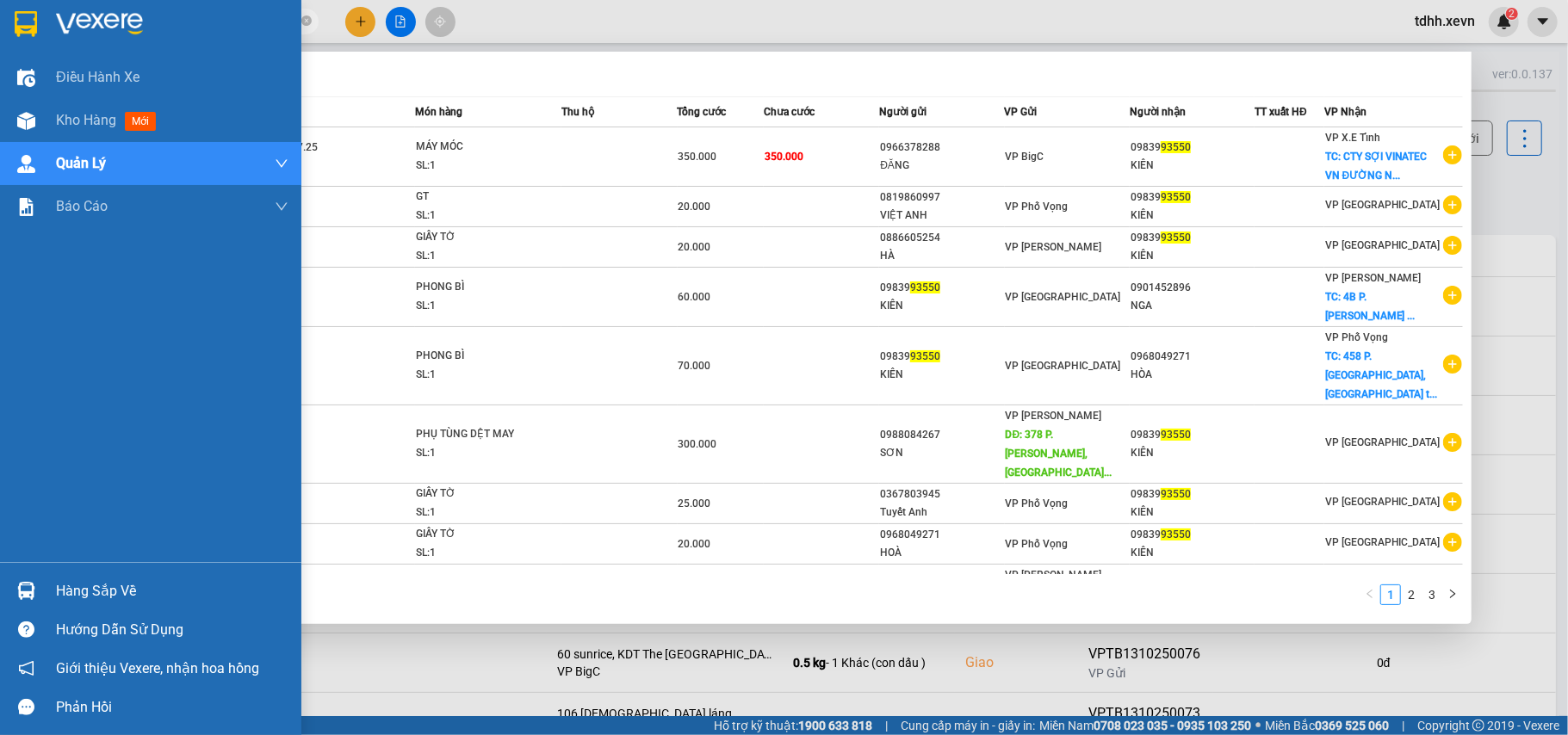
drag, startPoint x: 149, startPoint y: 19, endPoint x: 36, endPoint y: 33, distance: 113.9
click at [36, 33] on section "Kết quả tìm kiếm ( 23 ) Bộ lọc Mã ĐH Trạng thái Món hàng Thu hộ Tổng cước Chưa …" at bounding box center [784, 368] width 1568 height 735
paste input "0978681685"
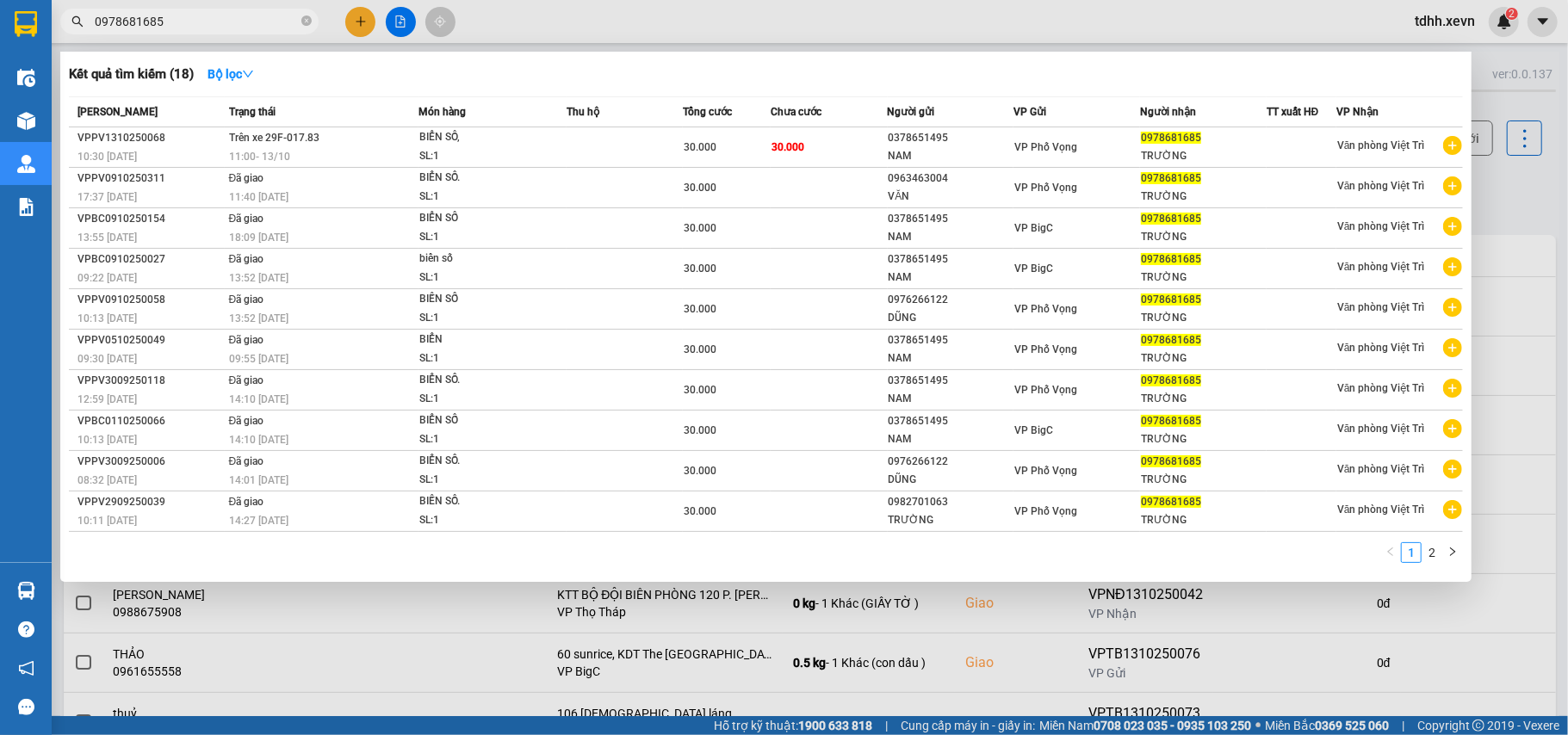
drag, startPoint x: 172, startPoint y: 27, endPoint x: 53, endPoint y: 38, distance: 119.5
click at [53, 37] on div "Kết quả tìm kiếm ( 18 ) Bộ lọc Mã ĐH Trạng thái Món hàng Thu hộ Tổng cước Chưa …" at bounding box center [167, 22] width 336 height 30
paste input "3934523"
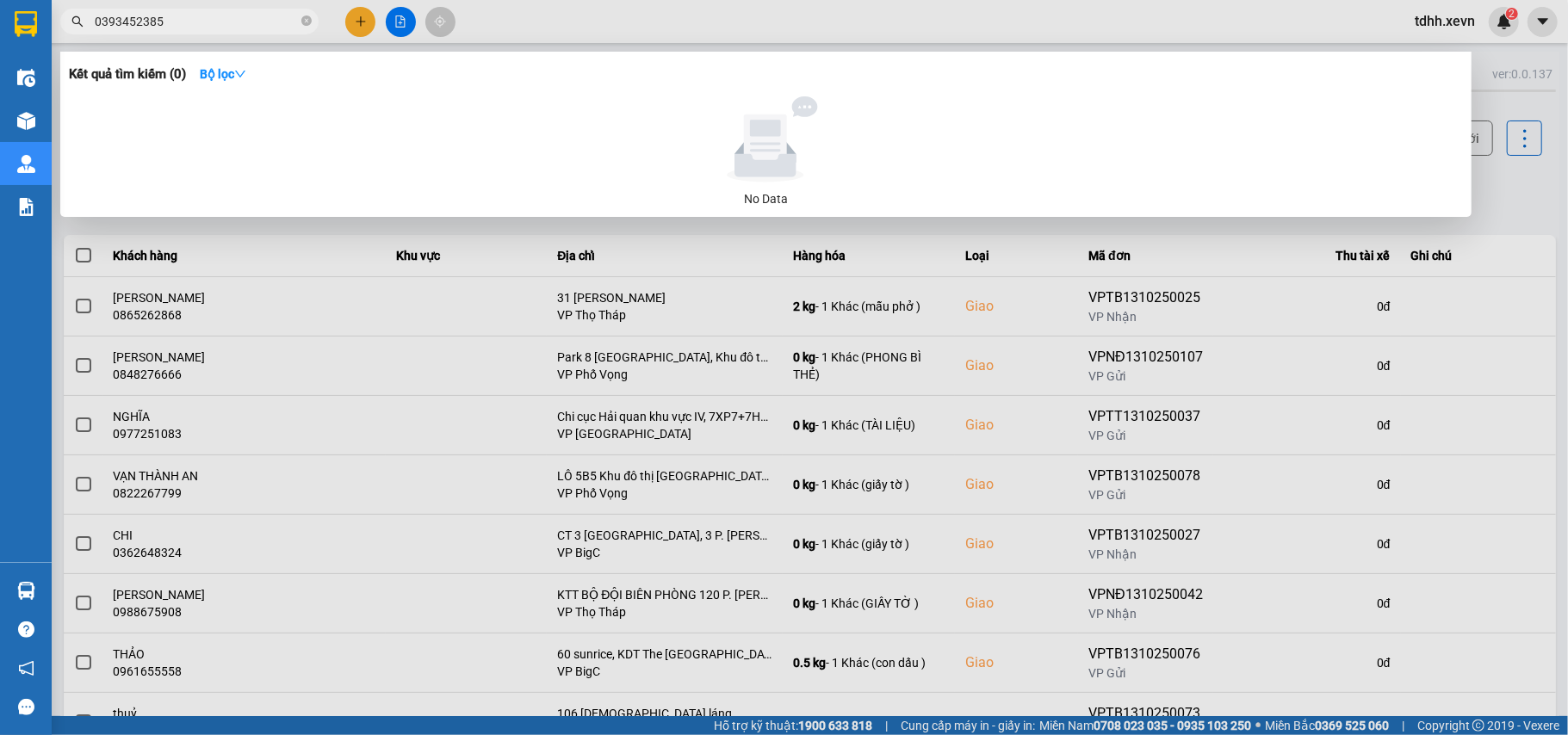
drag, startPoint x: 167, startPoint y: 14, endPoint x: 62, endPoint y: 29, distance: 106.1
click at [62, 29] on span "0393452385" at bounding box center [189, 22] width 258 height 26
paste input "5768742"
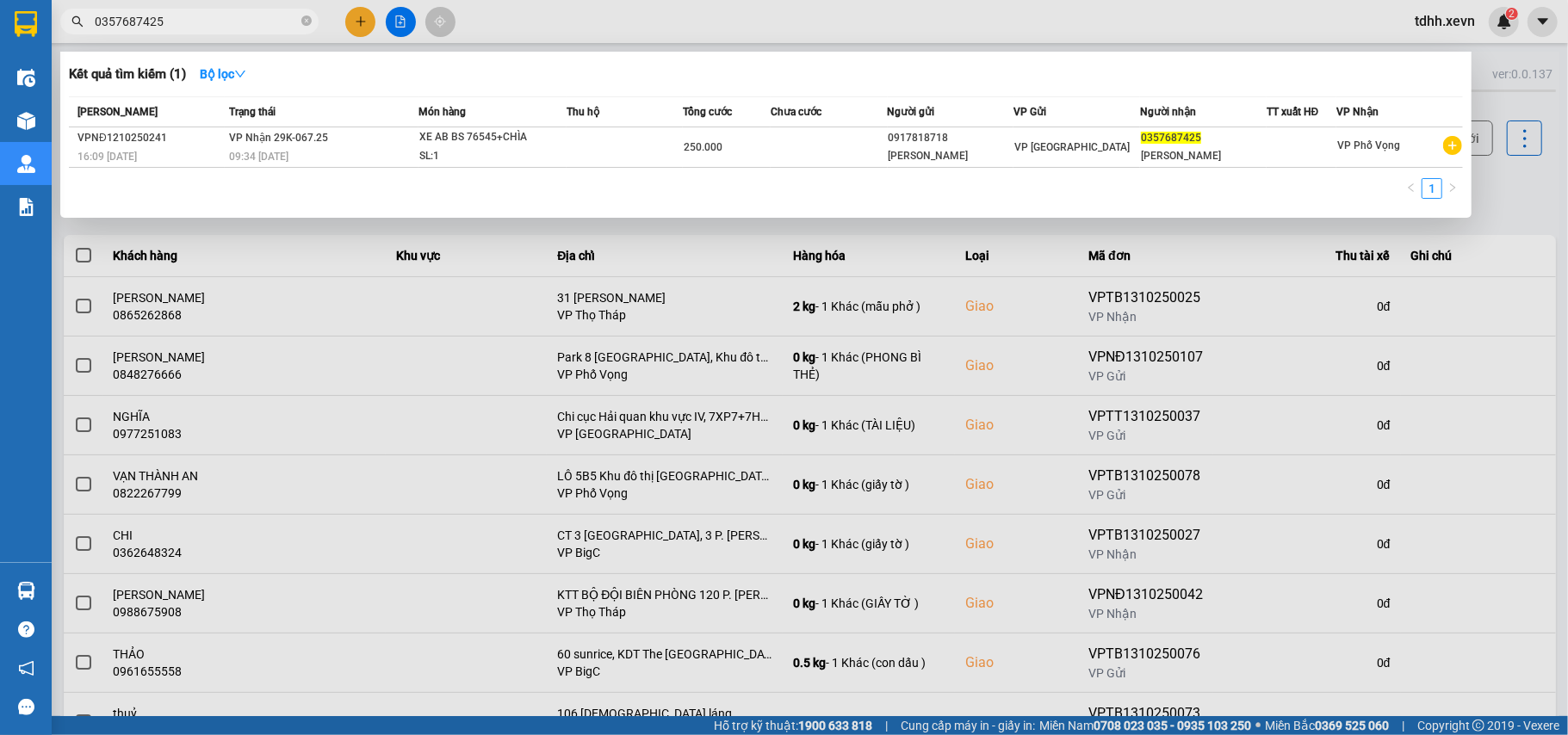
click at [1529, 210] on div at bounding box center [784, 368] width 1568 height 735
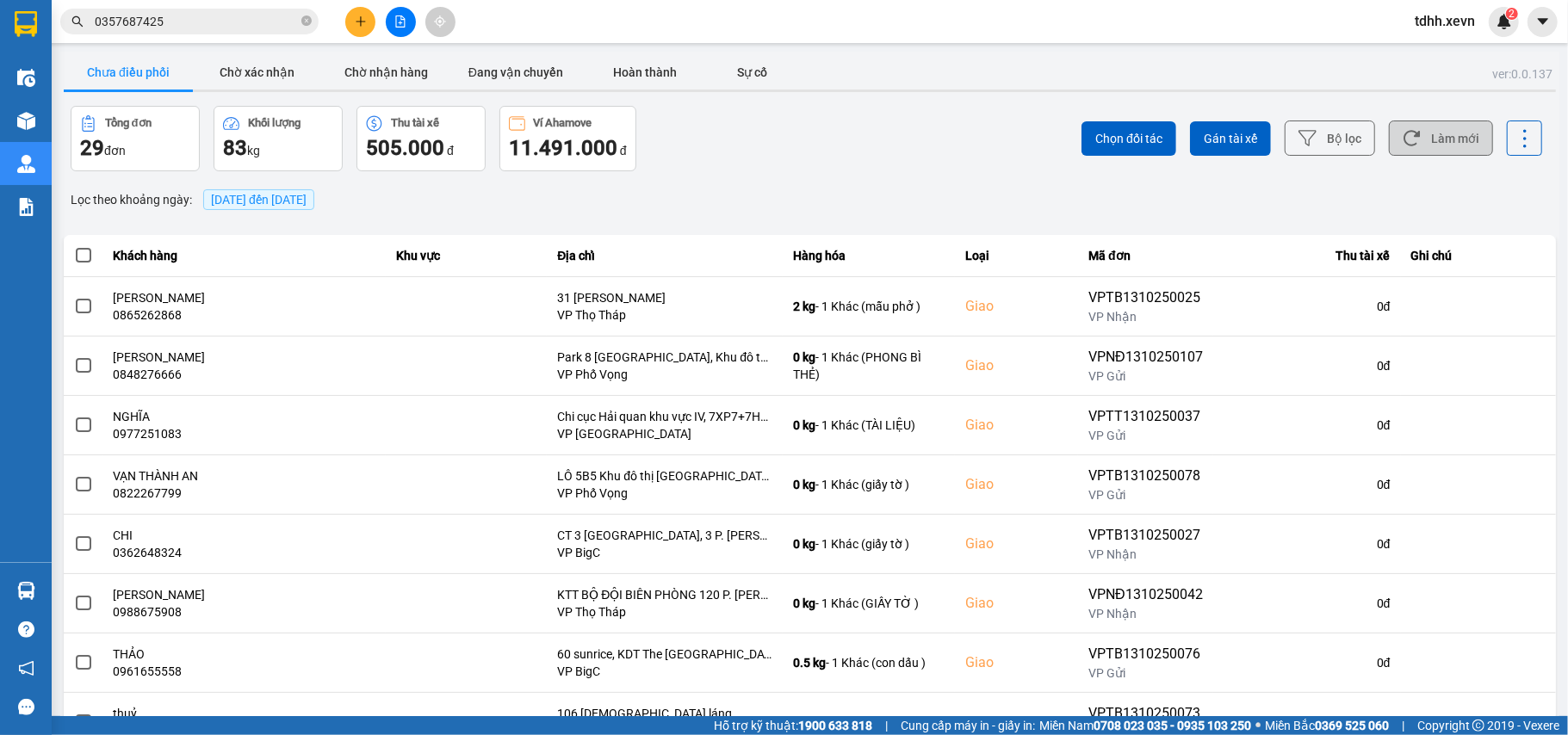
click at [1464, 155] on button "Làm mới" at bounding box center [1440, 138] width 104 height 35
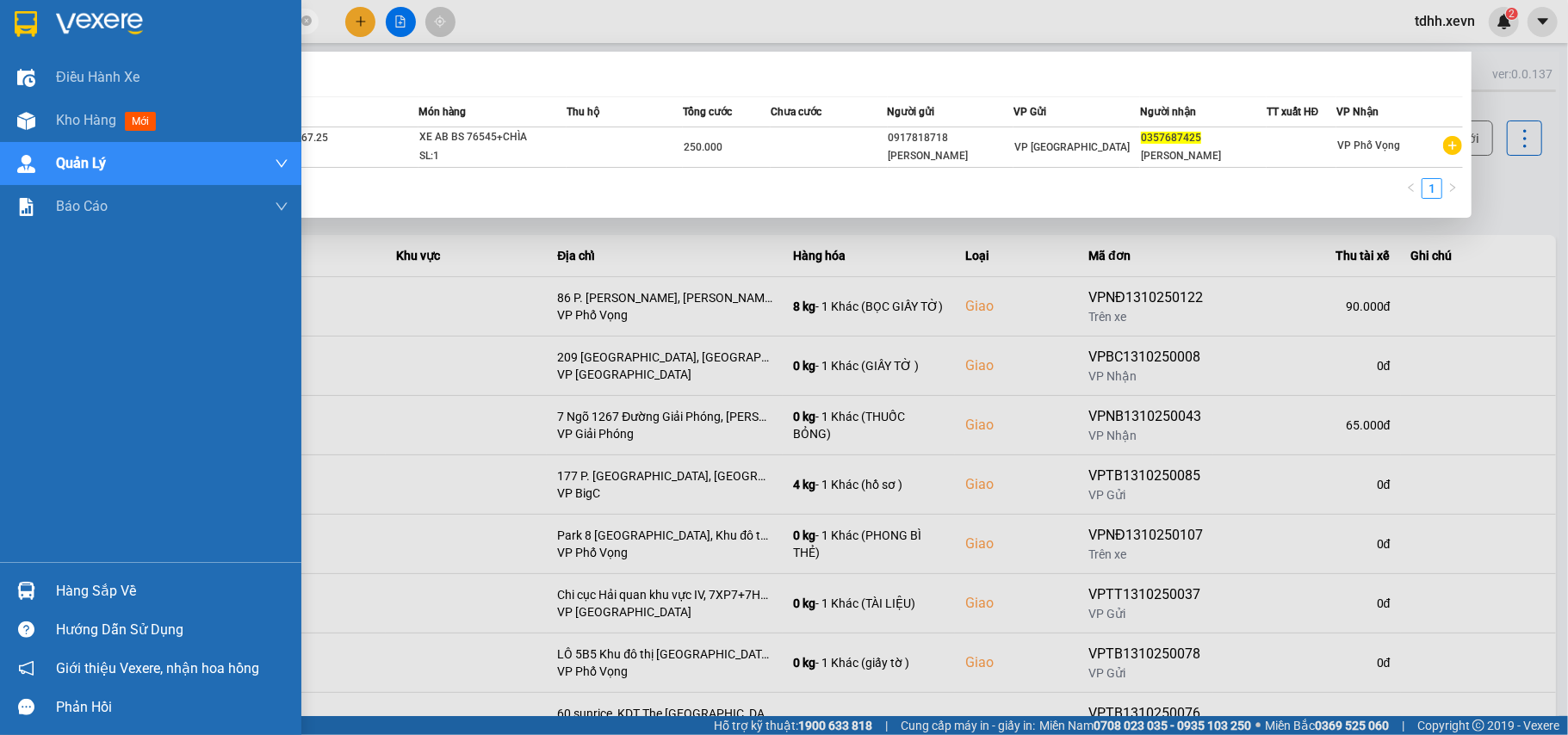
drag, startPoint x: 170, startPoint y: 29, endPoint x: 24, endPoint y: 0, distance: 148.9
click at [2, 14] on section "Kết quả tìm kiếm ( 1 ) Bộ lọc Mã ĐH Trạng thái Món hàng Thu hộ Tổng cước Chưa c…" at bounding box center [784, 368] width 1568 height 735
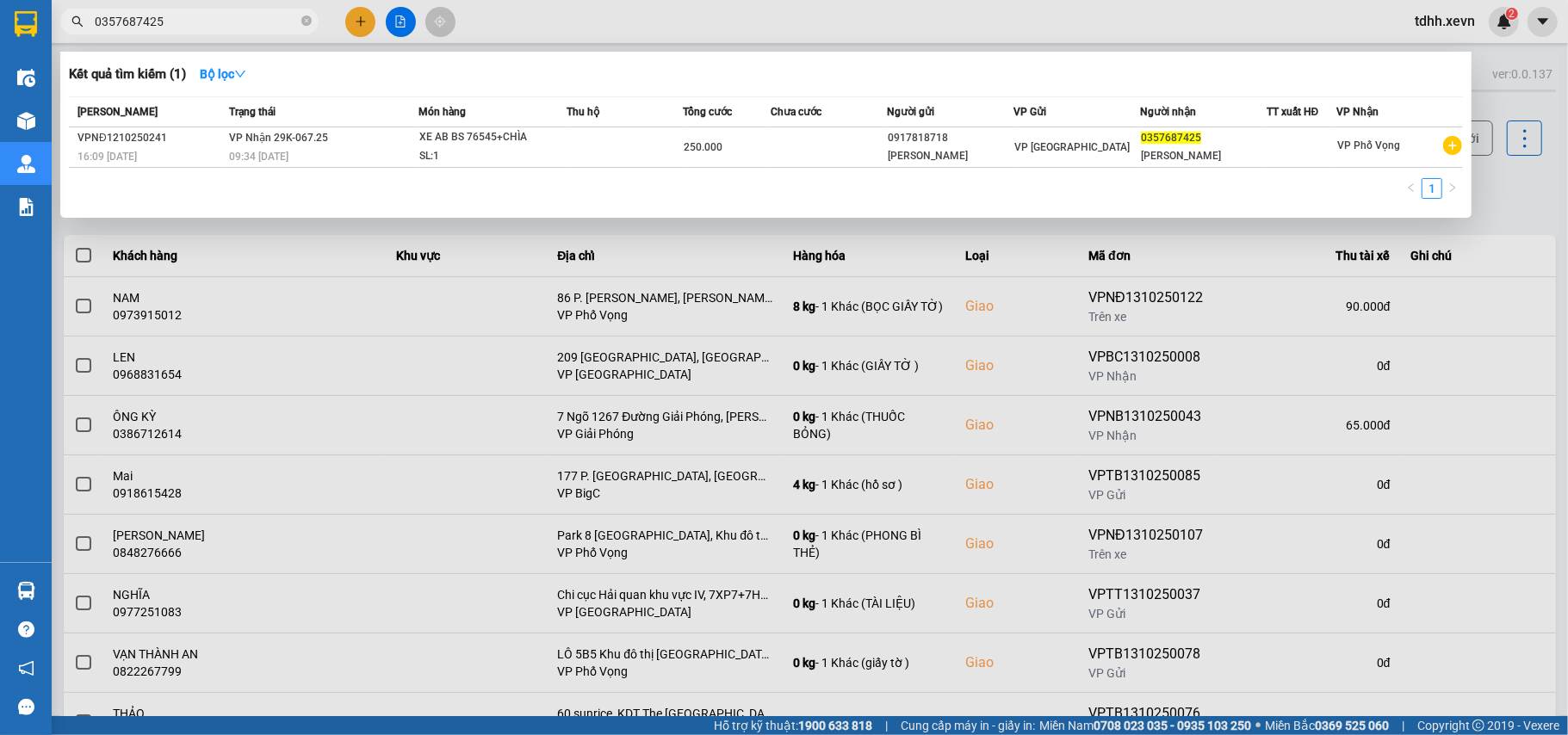
paste input "79308040"
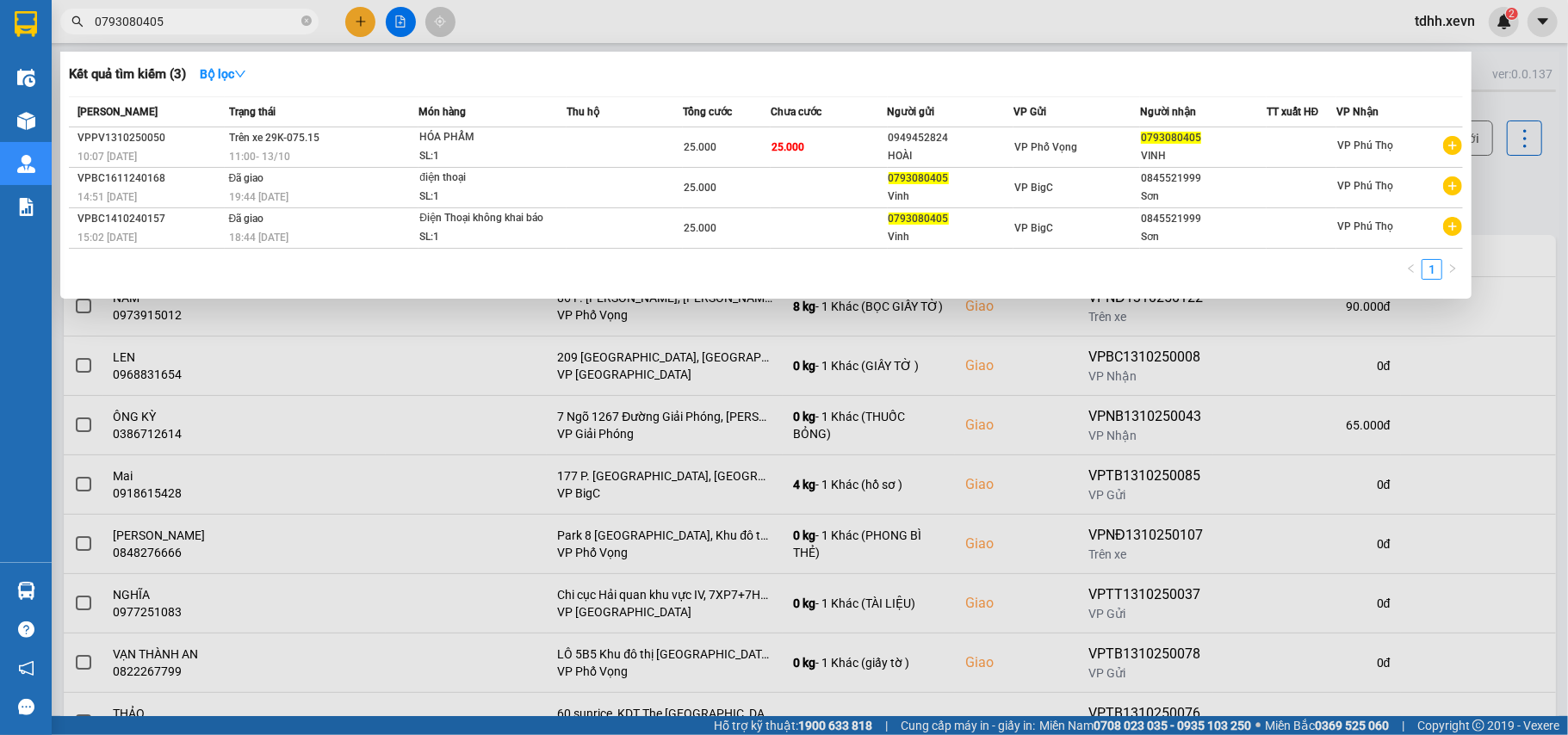
click at [148, 22] on input "0793080405" at bounding box center [196, 21] width 203 height 19
paste input "916152101"
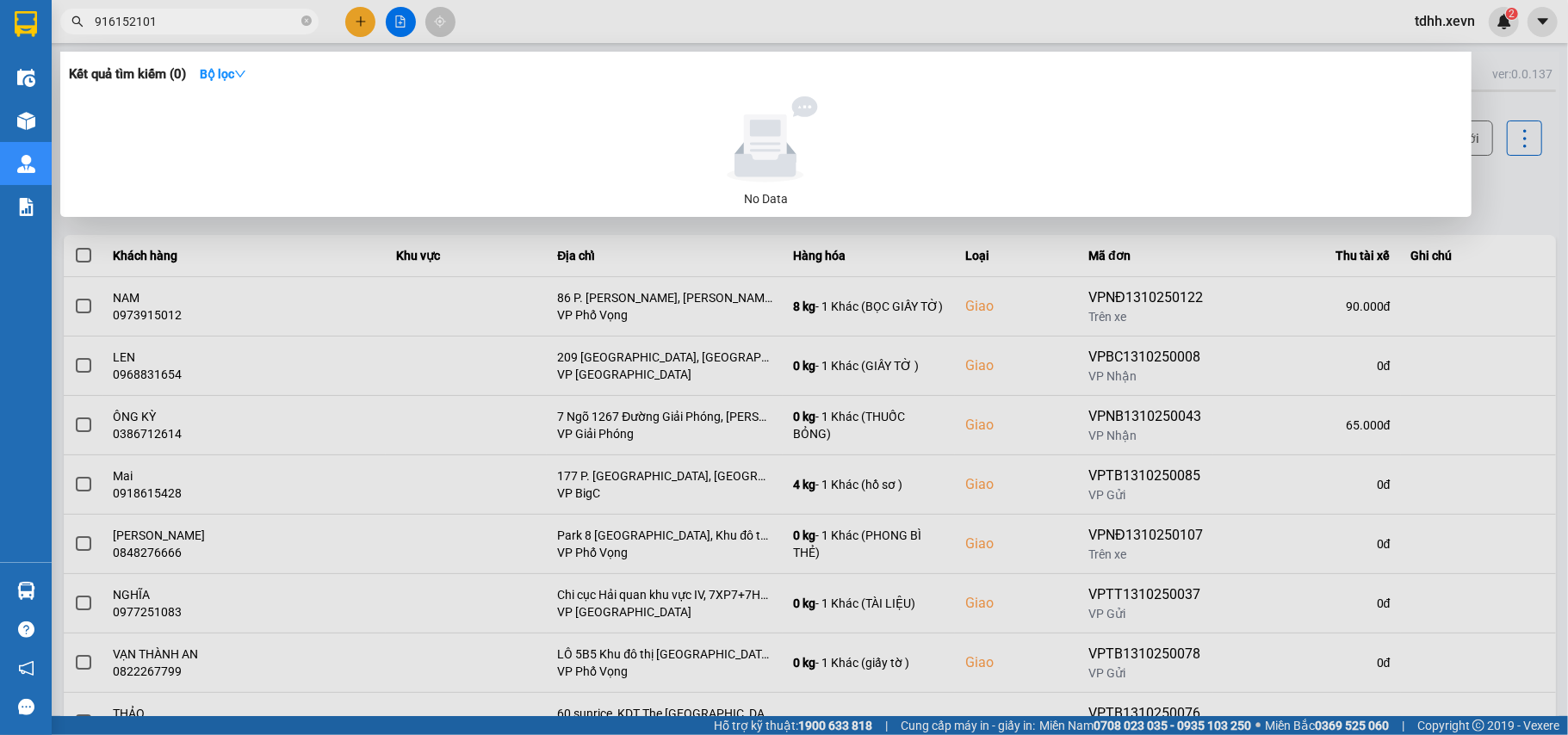
click at [97, 24] on input "916152101" at bounding box center [196, 21] width 203 height 19
click at [149, 22] on input "0916152101" at bounding box center [196, 21] width 203 height 19
click at [148, 22] on input "0916152101" at bounding box center [196, 21] width 203 height 19
click at [131, 15] on input "0916152101" at bounding box center [196, 21] width 203 height 19
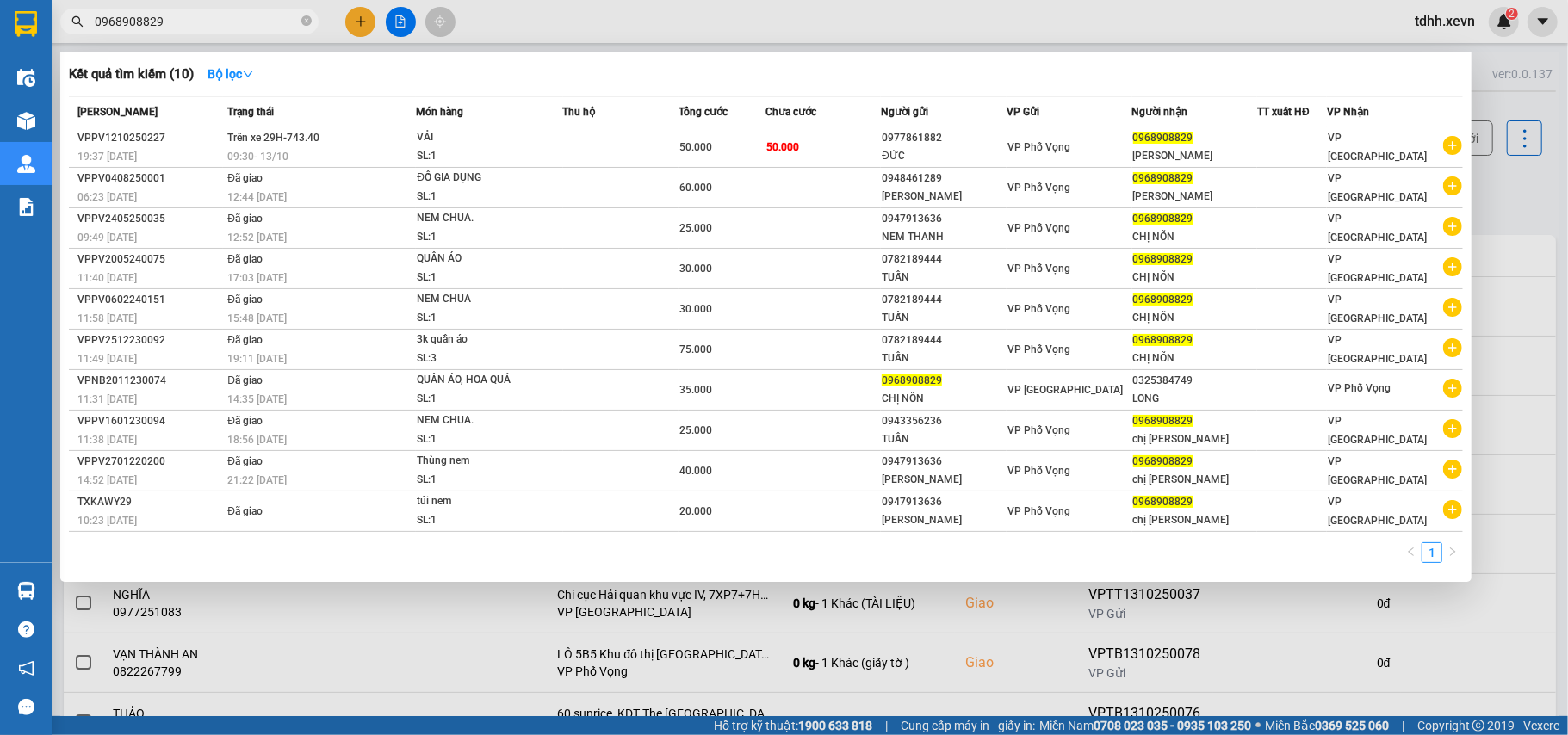
drag, startPoint x: 166, startPoint y: 24, endPoint x: 70, endPoint y: 40, distance: 97.3
click at [70, 37] on div "Kết quả tìm kiếm ( 10 ) Bộ lọc Mã ĐH Trạng thái Món hàng Thu hộ Tổng cước Chưa …" at bounding box center [167, 22] width 336 height 30
paste input "45669682"
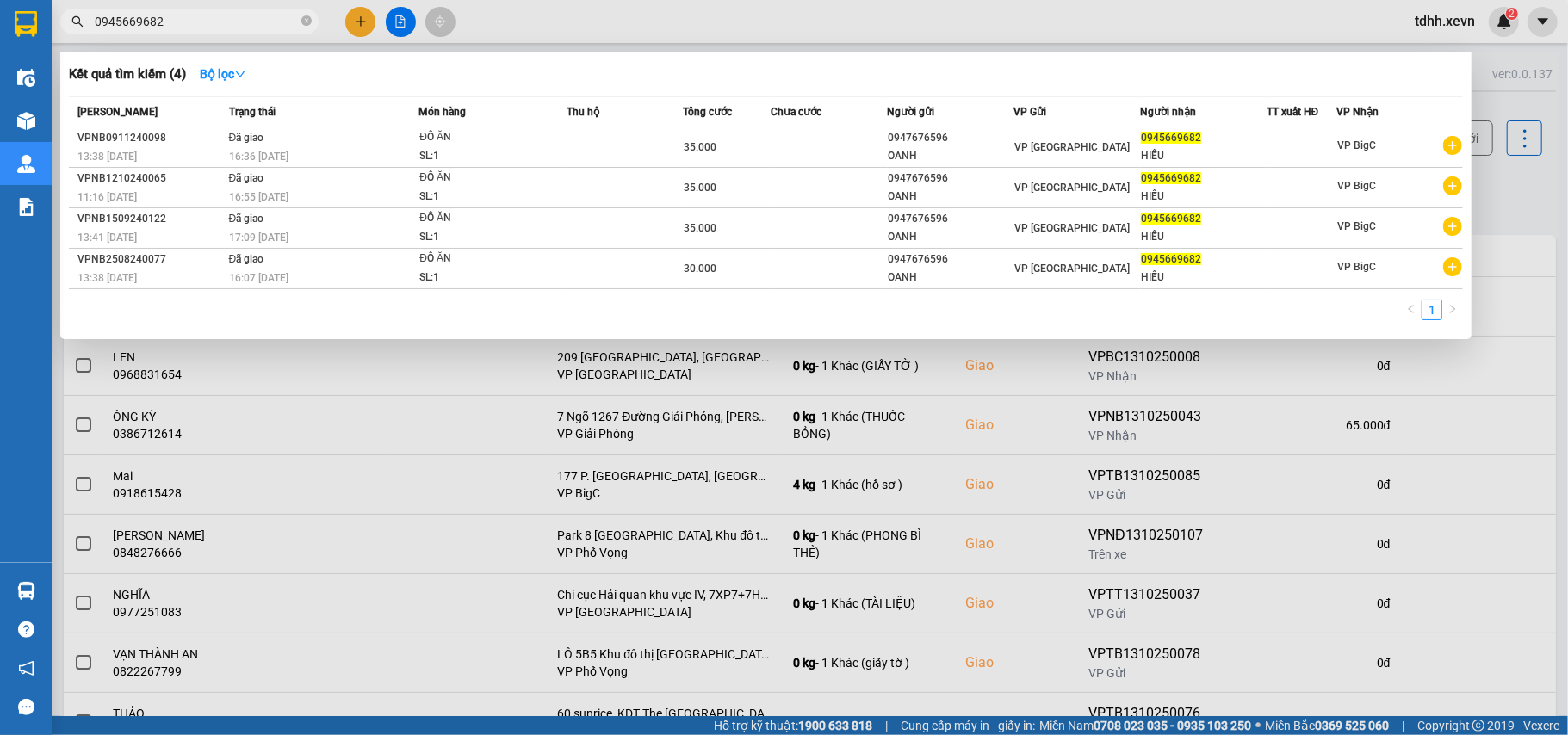
drag, startPoint x: 169, startPoint y: 26, endPoint x: 62, endPoint y: 43, distance: 108.3
click at [62, 37] on div "Kết quả tìm kiếm ( 4 ) Bộ lọc Mã ĐH Trạng thái Món hàng Thu hộ Tổng cước Chưa c…" at bounding box center [167, 22] width 336 height 30
paste input "06773309"
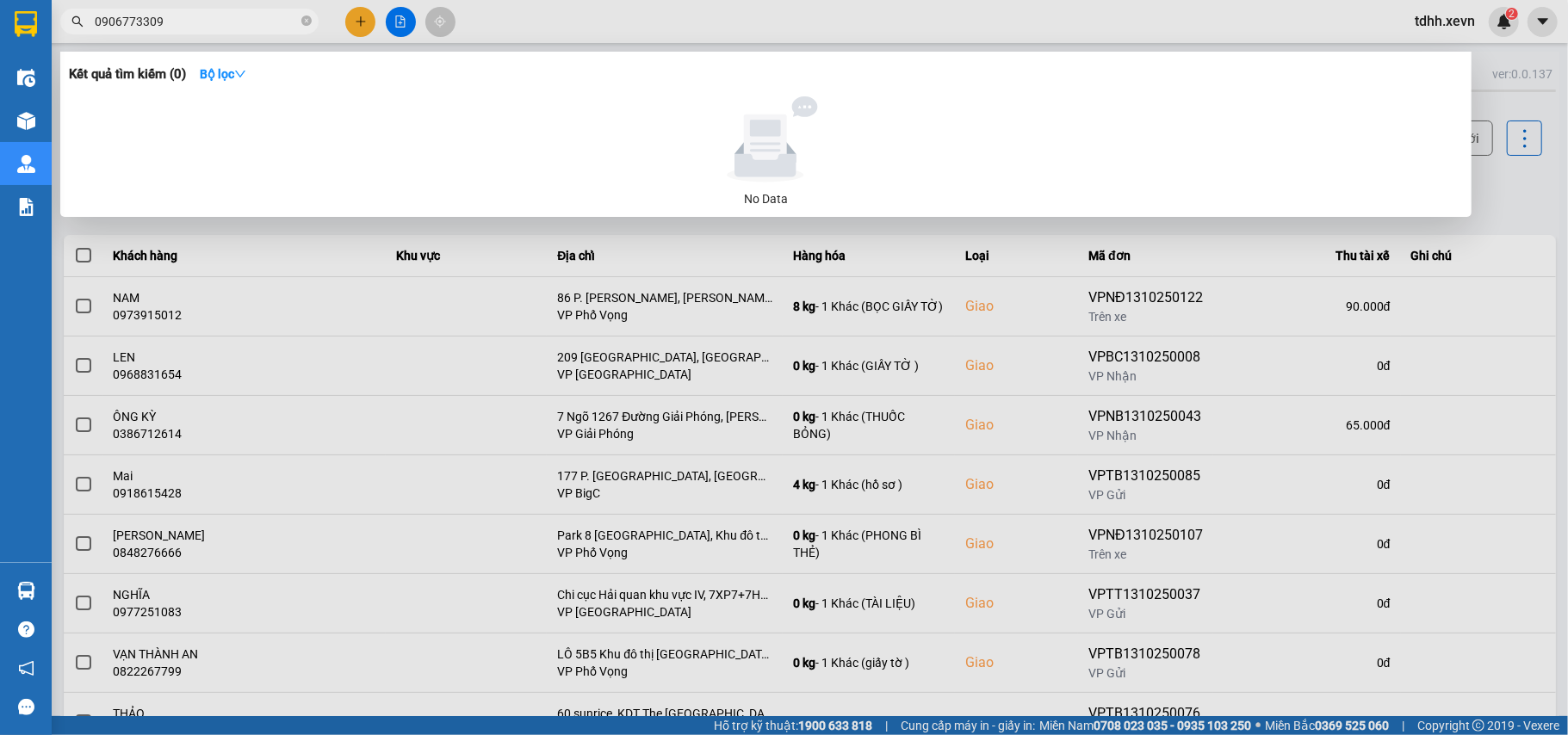
drag, startPoint x: 174, startPoint y: 18, endPoint x: 63, endPoint y: 36, distance: 112.4
click at [63, 36] on div "Kết quả tìm kiếm ( 0 ) Bộ lọc No Data 0906773309" at bounding box center [167, 22] width 336 height 30
paste input "39605561"
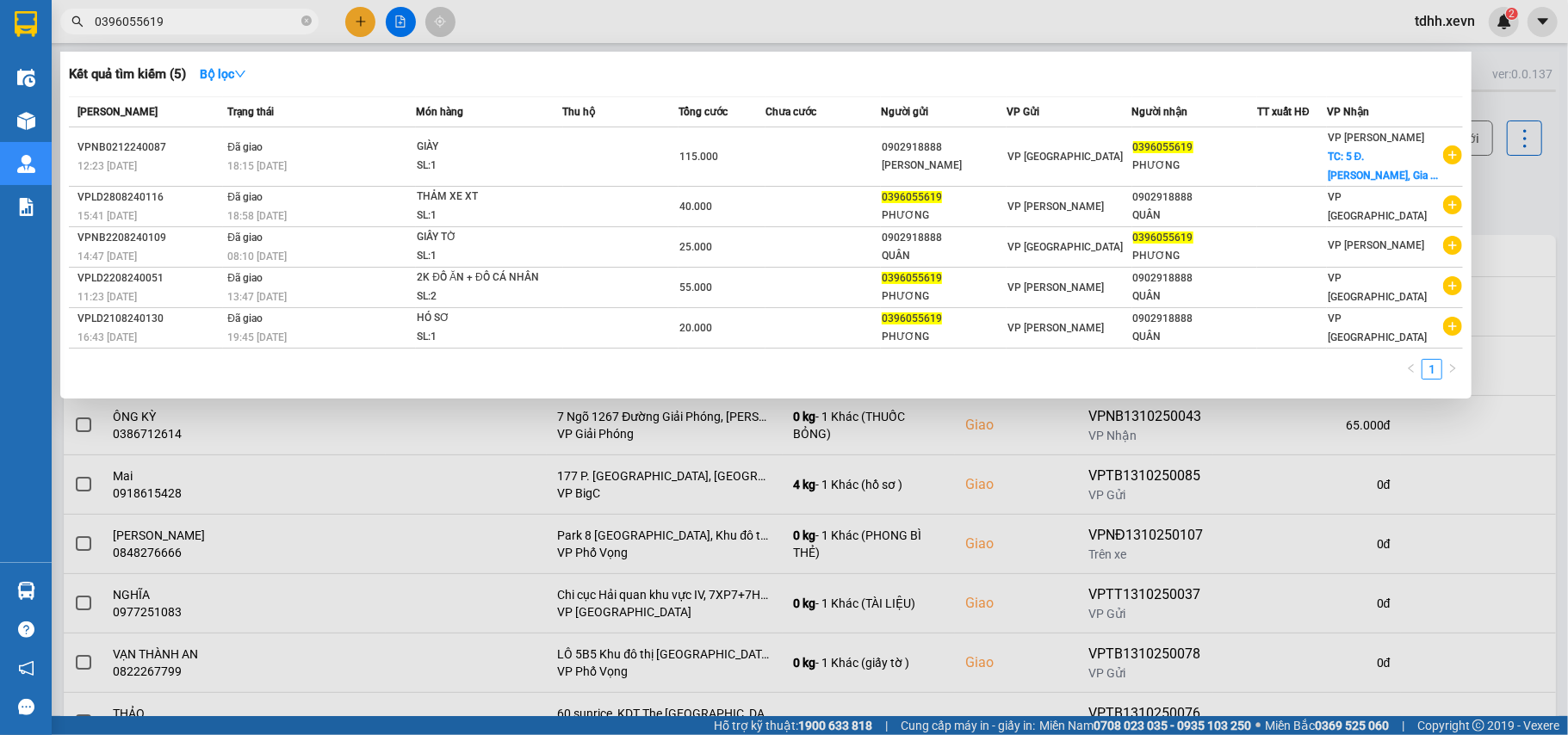
drag, startPoint x: 163, startPoint y: 21, endPoint x: 57, endPoint y: 44, distance: 108.5
click at [57, 37] on div "Kết quả tìm kiếm ( 5 ) Bộ lọc Mã ĐH Trạng thái Món hàng Thu hộ Tổng cước Chưa c…" at bounding box center [167, 22] width 336 height 30
paste input "915323464"
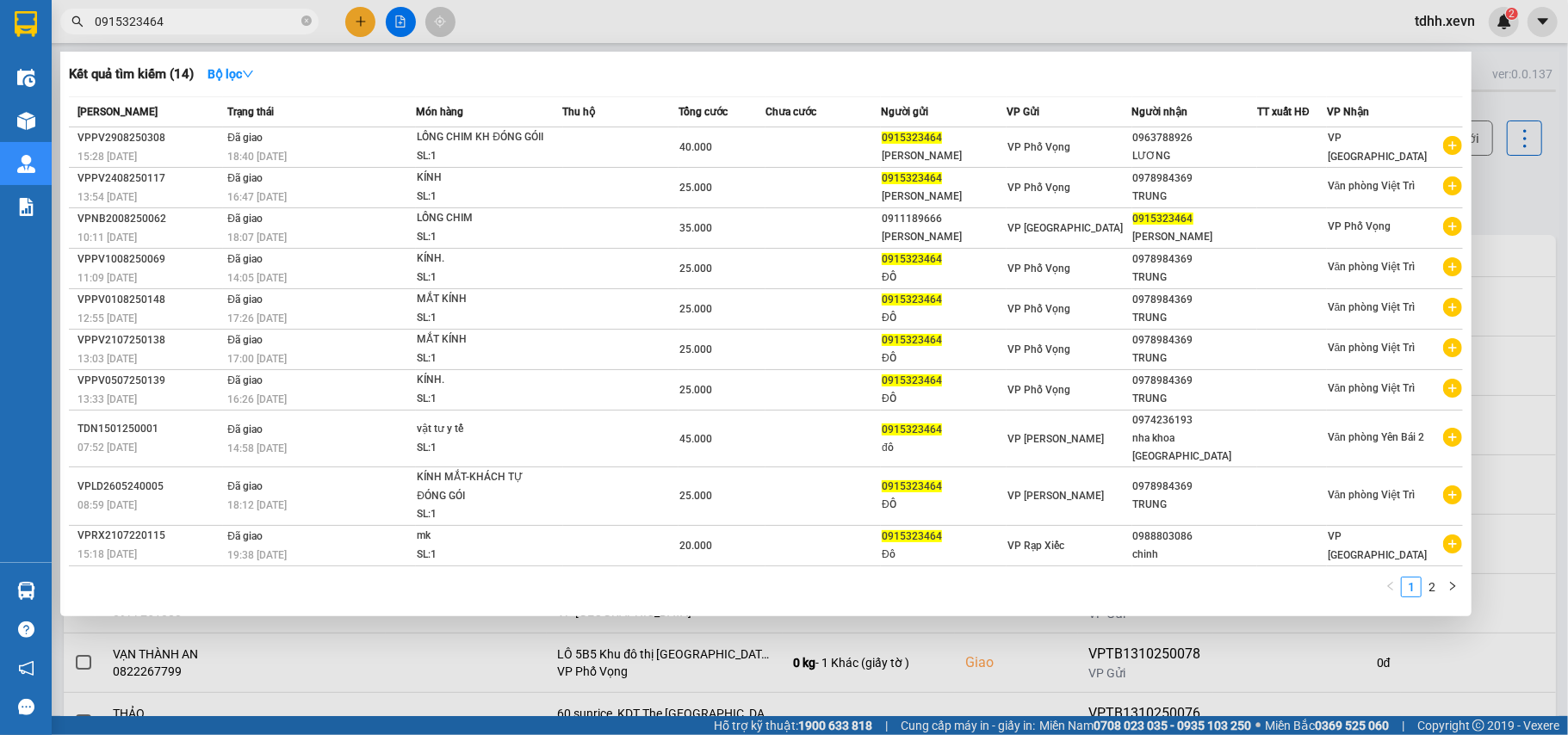
drag, startPoint x: 146, startPoint y: 25, endPoint x: 65, endPoint y: 49, distance: 84.5
click at [65, 37] on div "Kết quả tìm kiếm ( 14 ) Bộ lọc Mã ĐH Trạng thái Món hàng Thu hộ Tổng cước Chưa …" at bounding box center [167, 22] width 336 height 30
paste input "86079777"
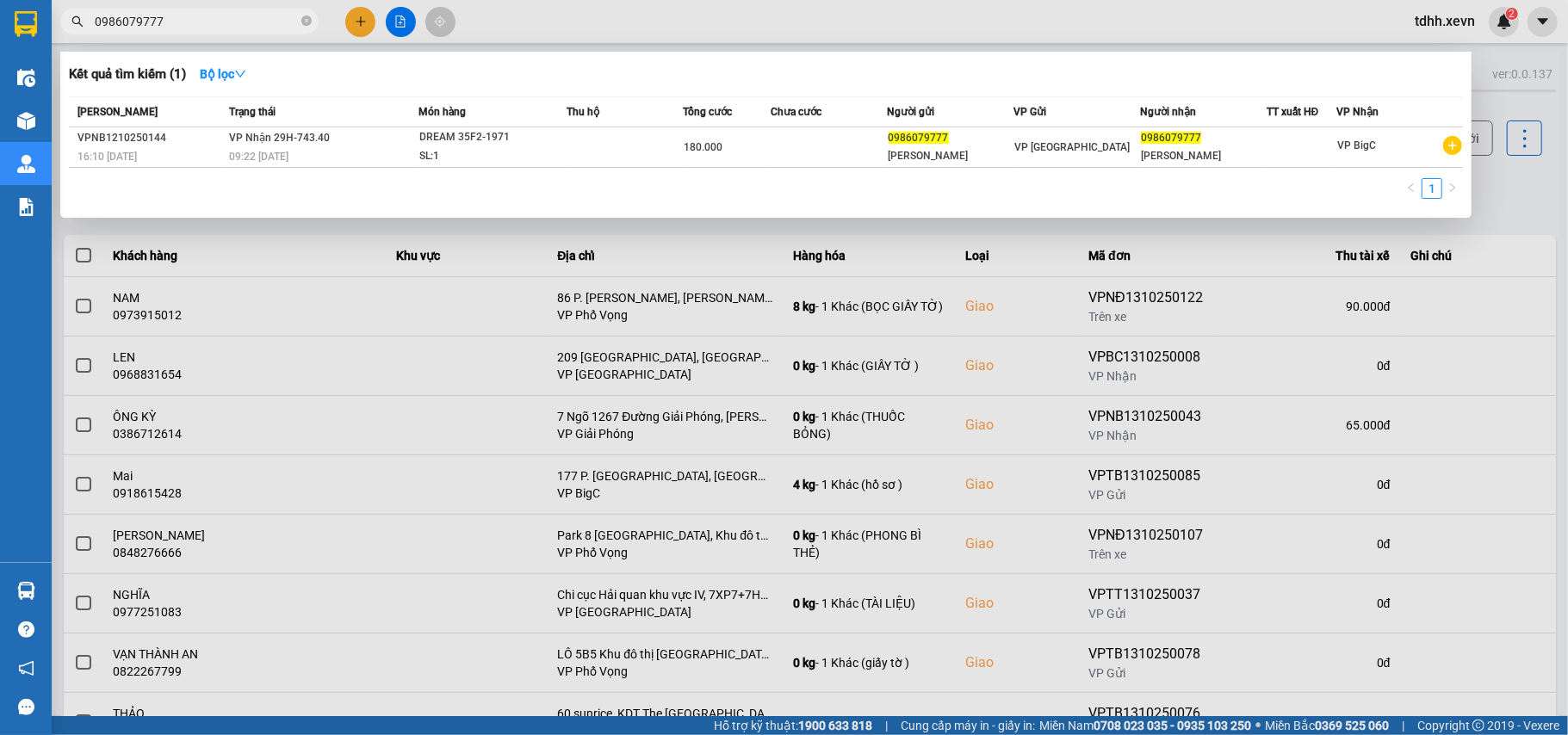
drag, startPoint x: 168, startPoint y: 27, endPoint x: 48, endPoint y: 46, distance: 121.5
click at [49, 48] on section "Kết quả tìm kiếm ( 1 ) Bộ lọc Mã ĐH Trạng thái Món hàng Thu hộ Tổng cước Chưa c…" at bounding box center [784, 368] width 1568 height 735
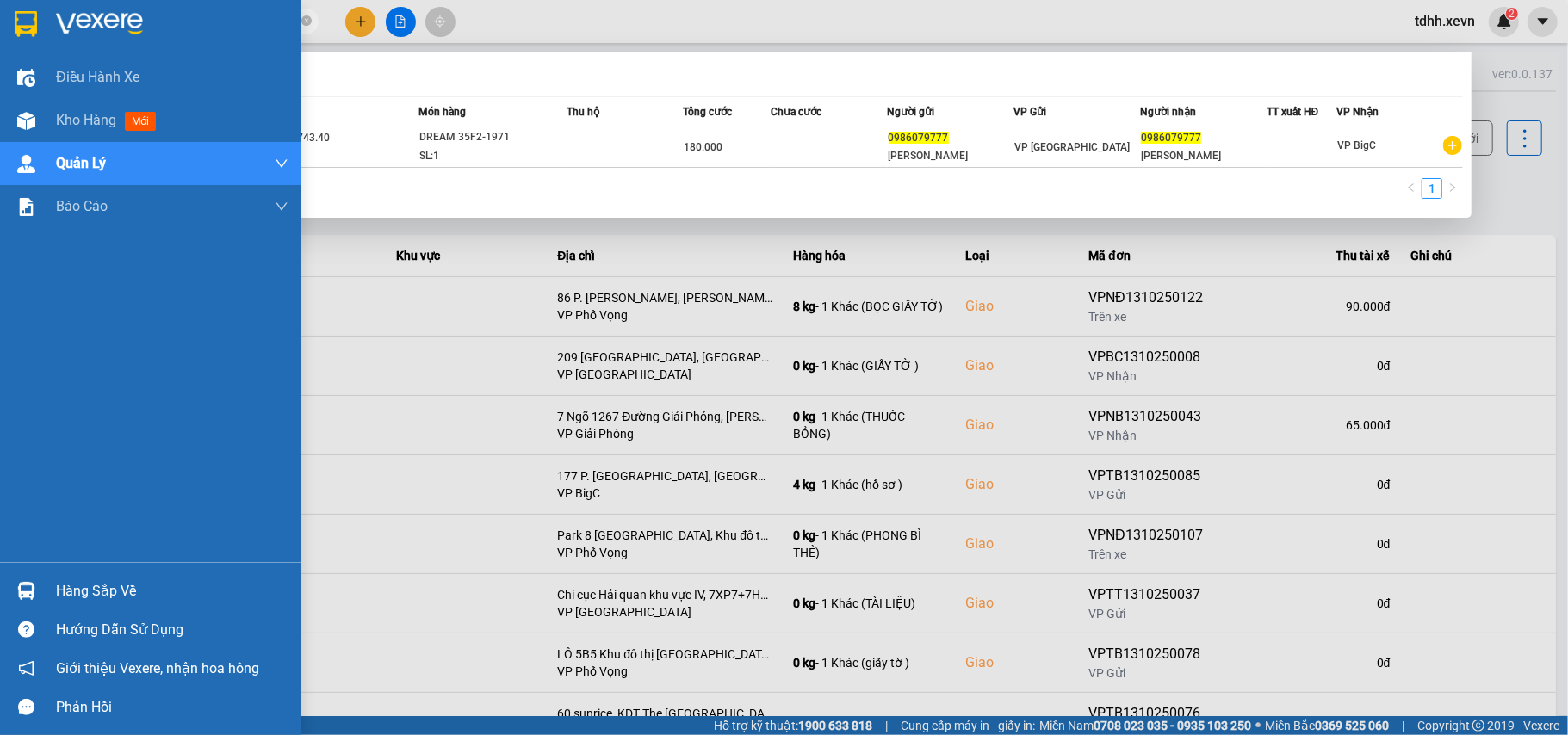
paste input "389001409"
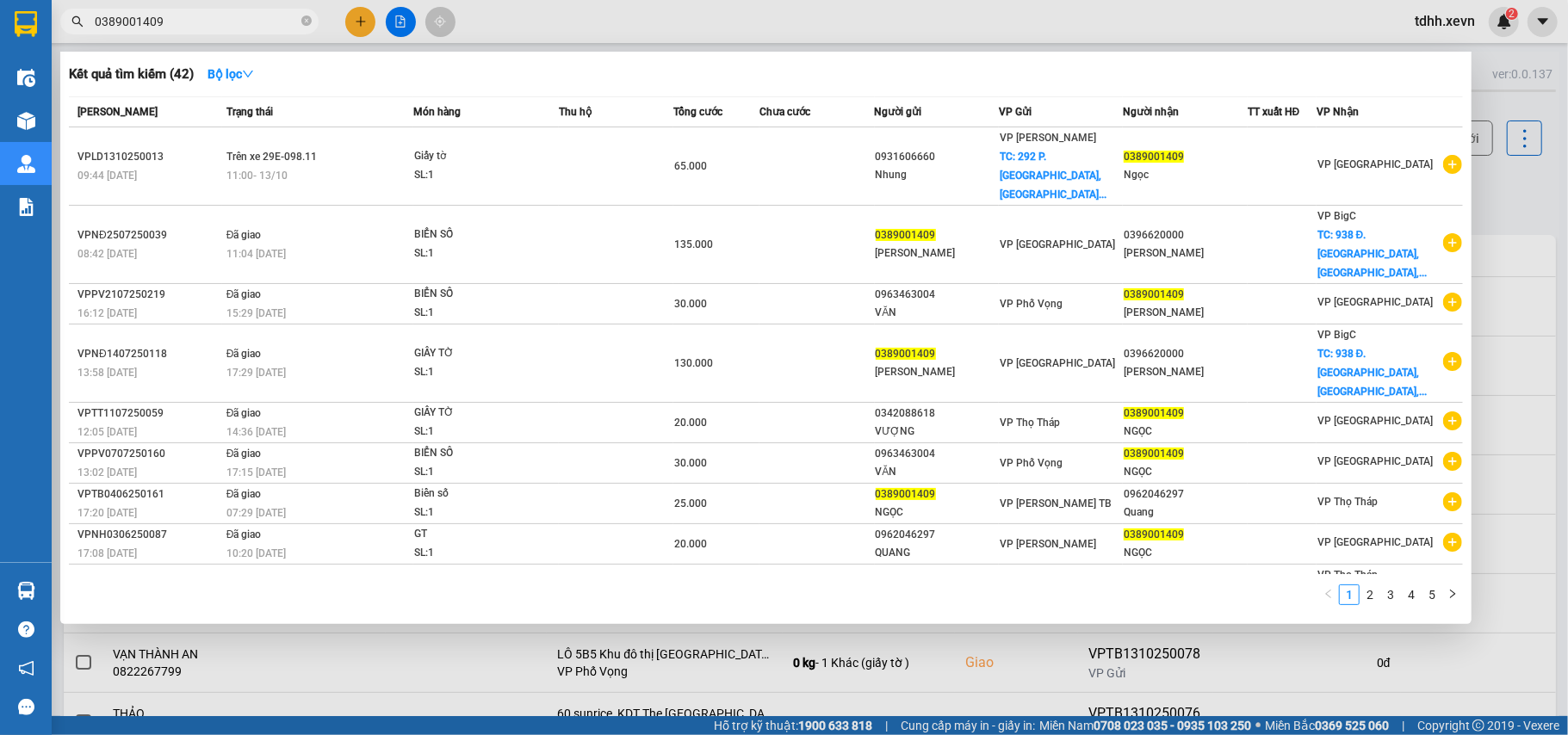
drag, startPoint x: 159, startPoint y: 23, endPoint x: 88, endPoint y: 44, distance: 74.0
click at [88, 37] on div "Kết quả tìm kiếm ( 42 ) Bộ lọc Mã ĐH Trạng thái Món hàng Thu hộ Tổng cước Chưa …" at bounding box center [167, 22] width 336 height 30
paste input "917022858"
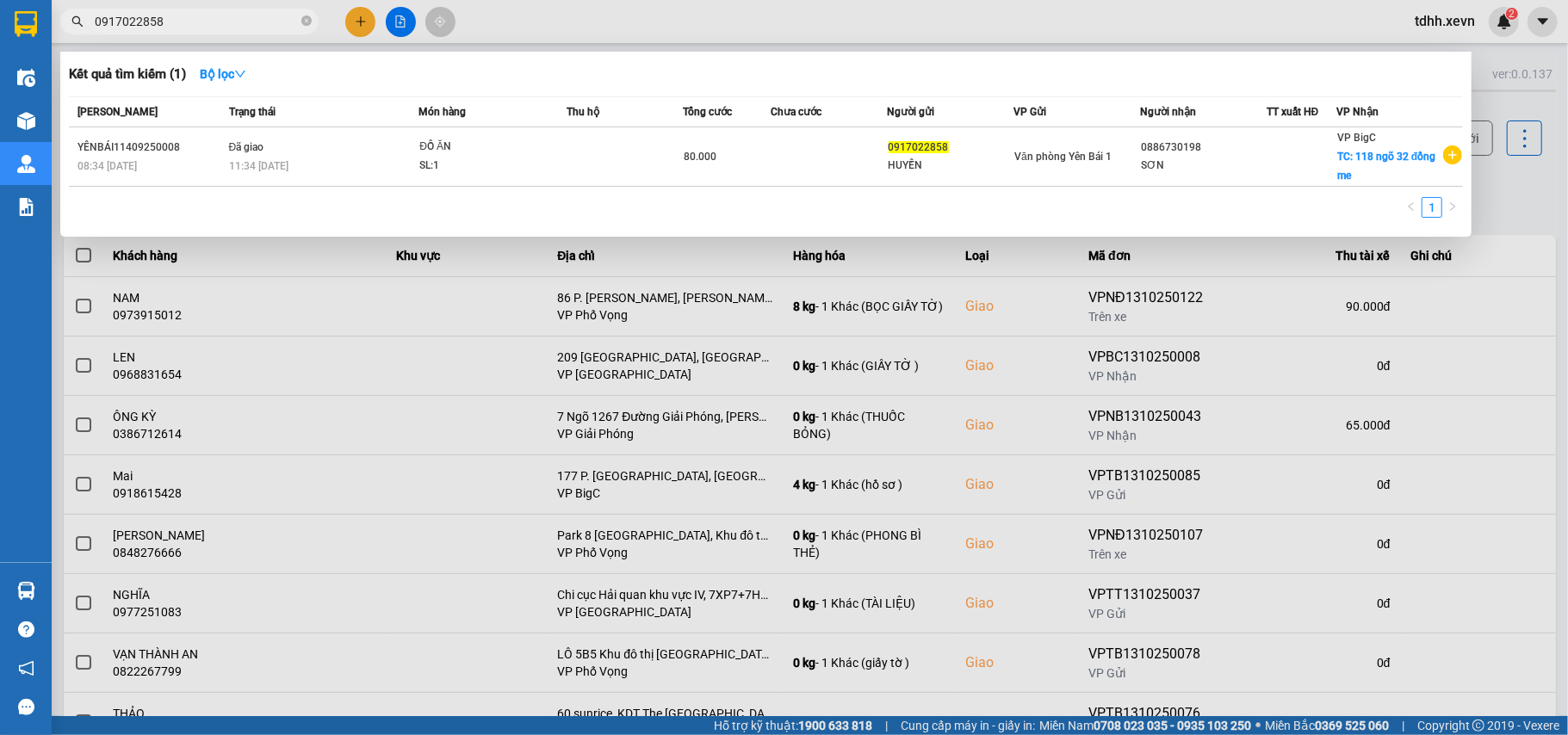
click at [496, 414] on div at bounding box center [784, 368] width 1568 height 735
drag, startPoint x: 172, startPoint y: 24, endPoint x: 80, endPoint y: 23, distance: 92.0
click at [80, 23] on div "0917022858" at bounding box center [167, 22] width 336 height 26
paste input "84955515"
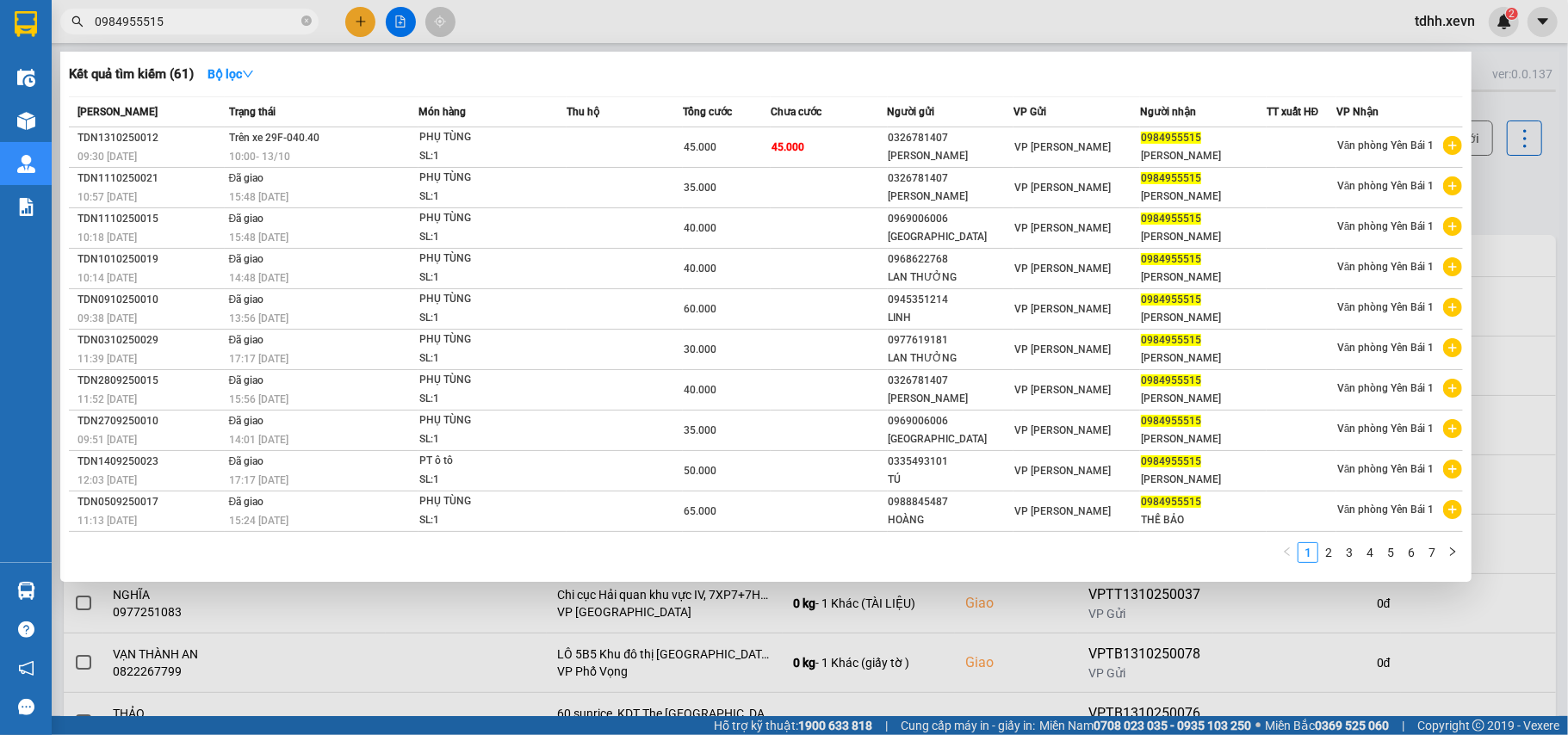
drag, startPoint x: 167, startPoint y: 25, endPoint x: 55, endPoint y: 42, distance: 113.3
click at [55, 37] on div "Kết quả tìm kiếm ( 61 ) Bộ lọc Mã ĐH Trạng thái Món hàng Thu hộ Tổng cước Chưa …" at bounding box center [167, 22] width 336 height 30
paste input "62683131"
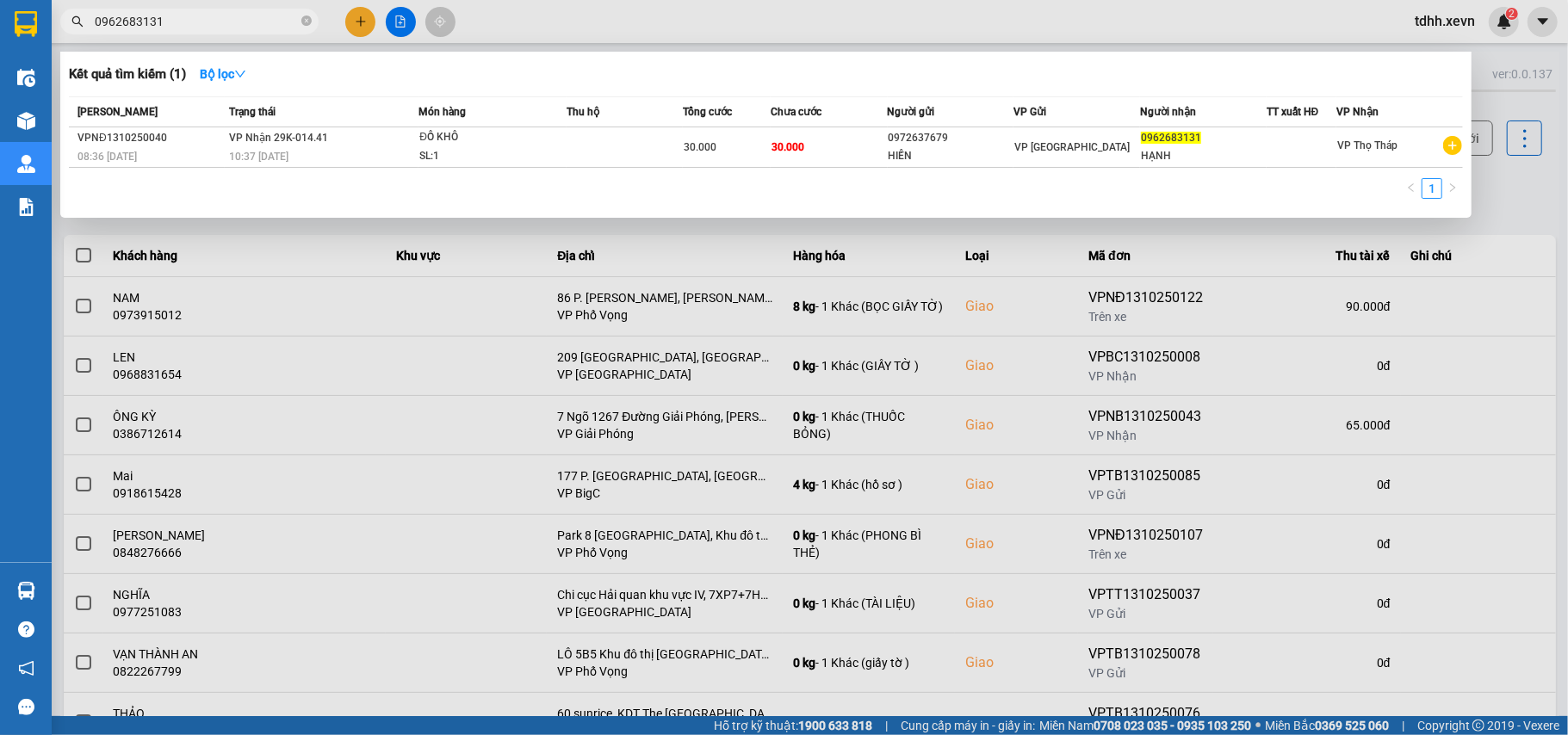
type input "0962683131"
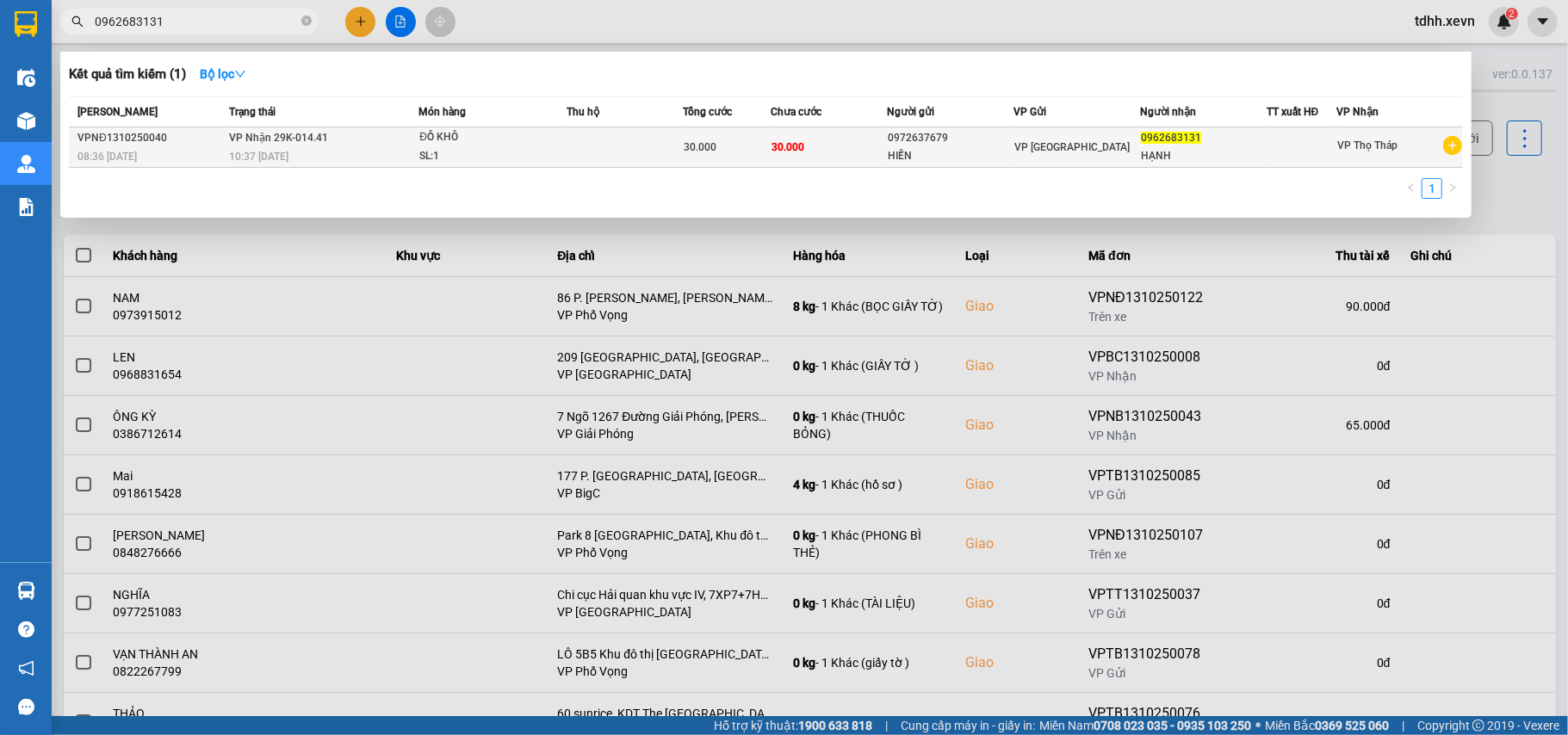
click at [1052, 153] on div "VP Nam Định" at bounding box center [1076, 147] width 125 height 19
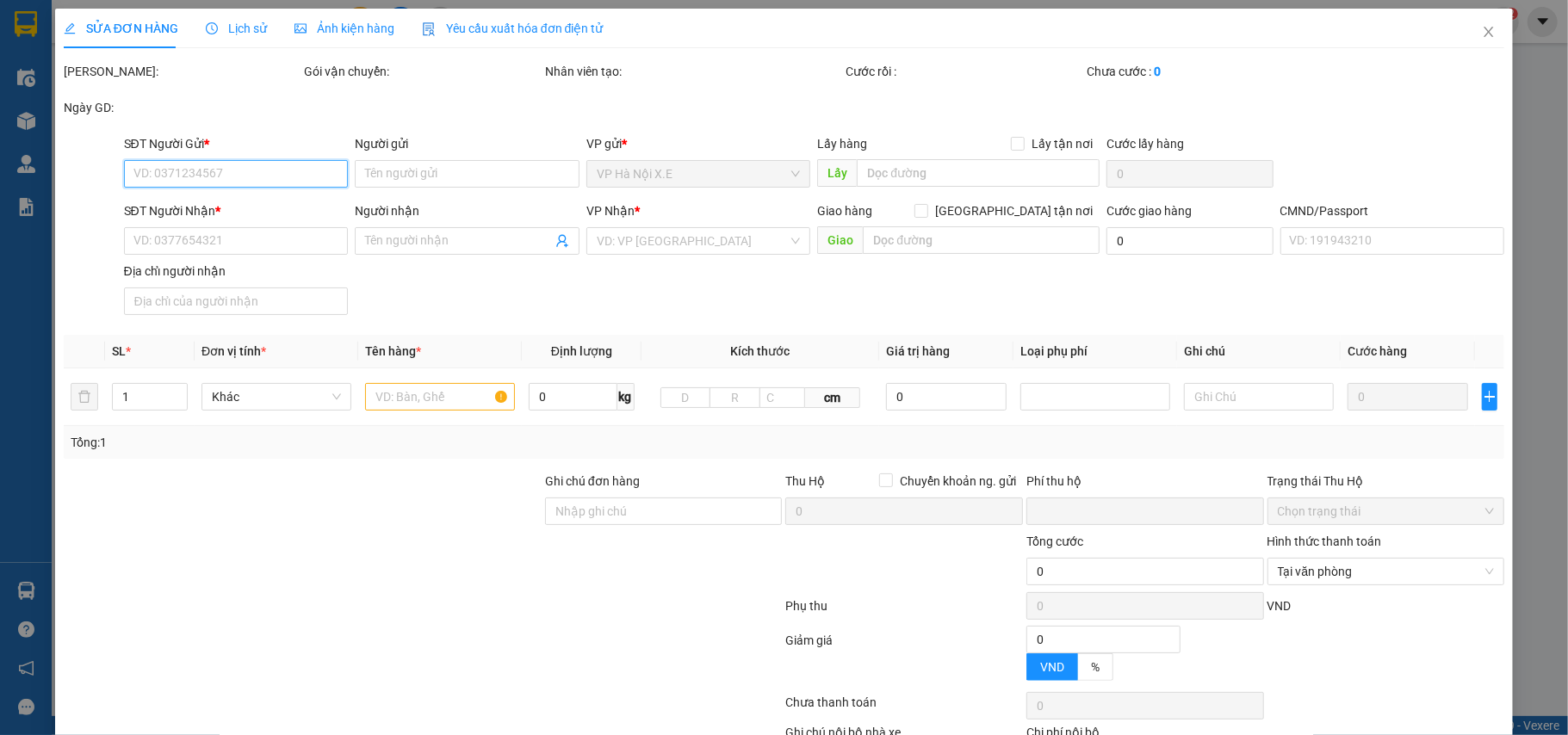
type input "0972637679"
type input "HIỀN"
type input "0962683131"
type input "HẠNH"
type input "036164004012 VUC THỊ LÝ"
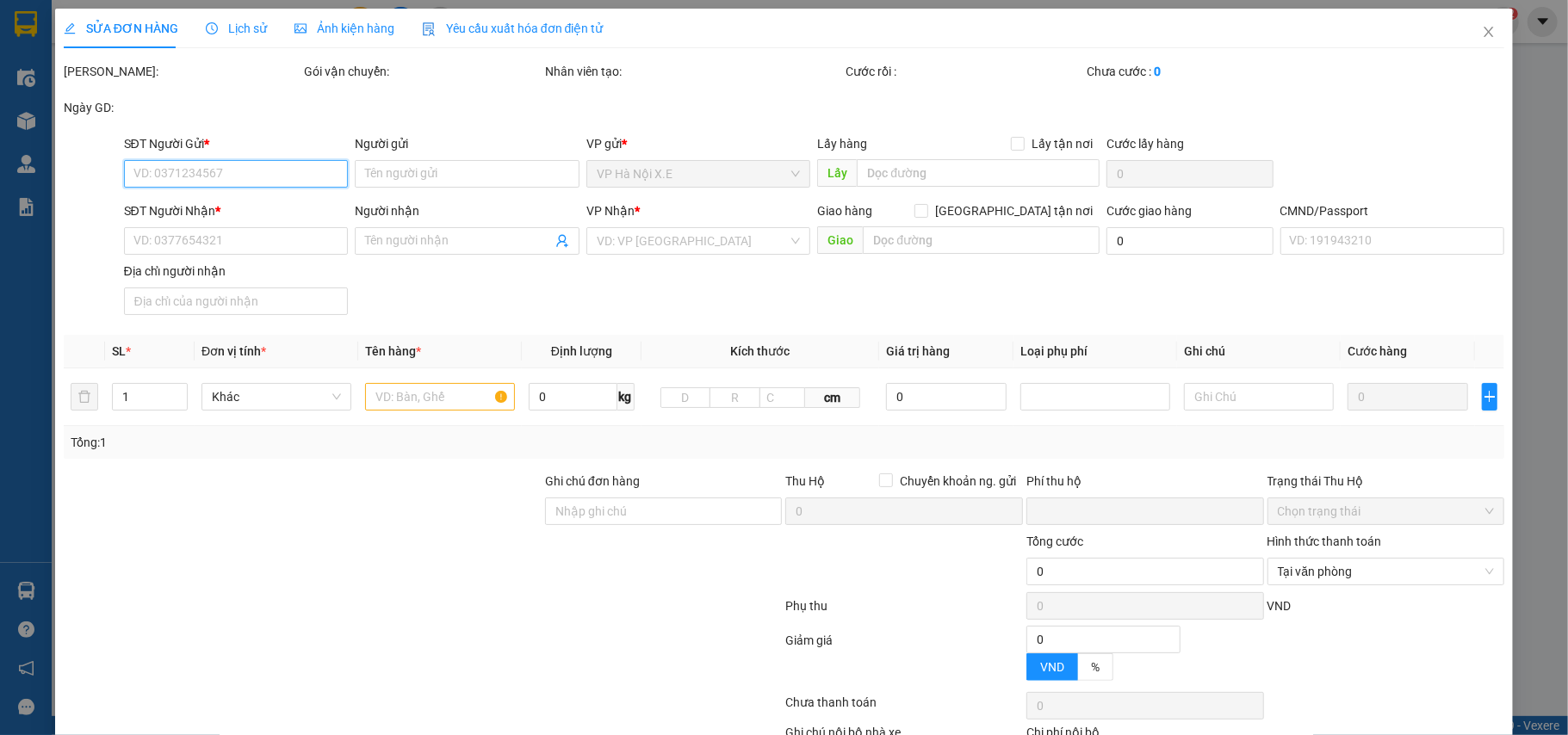
type input "0"
type input "30.000"
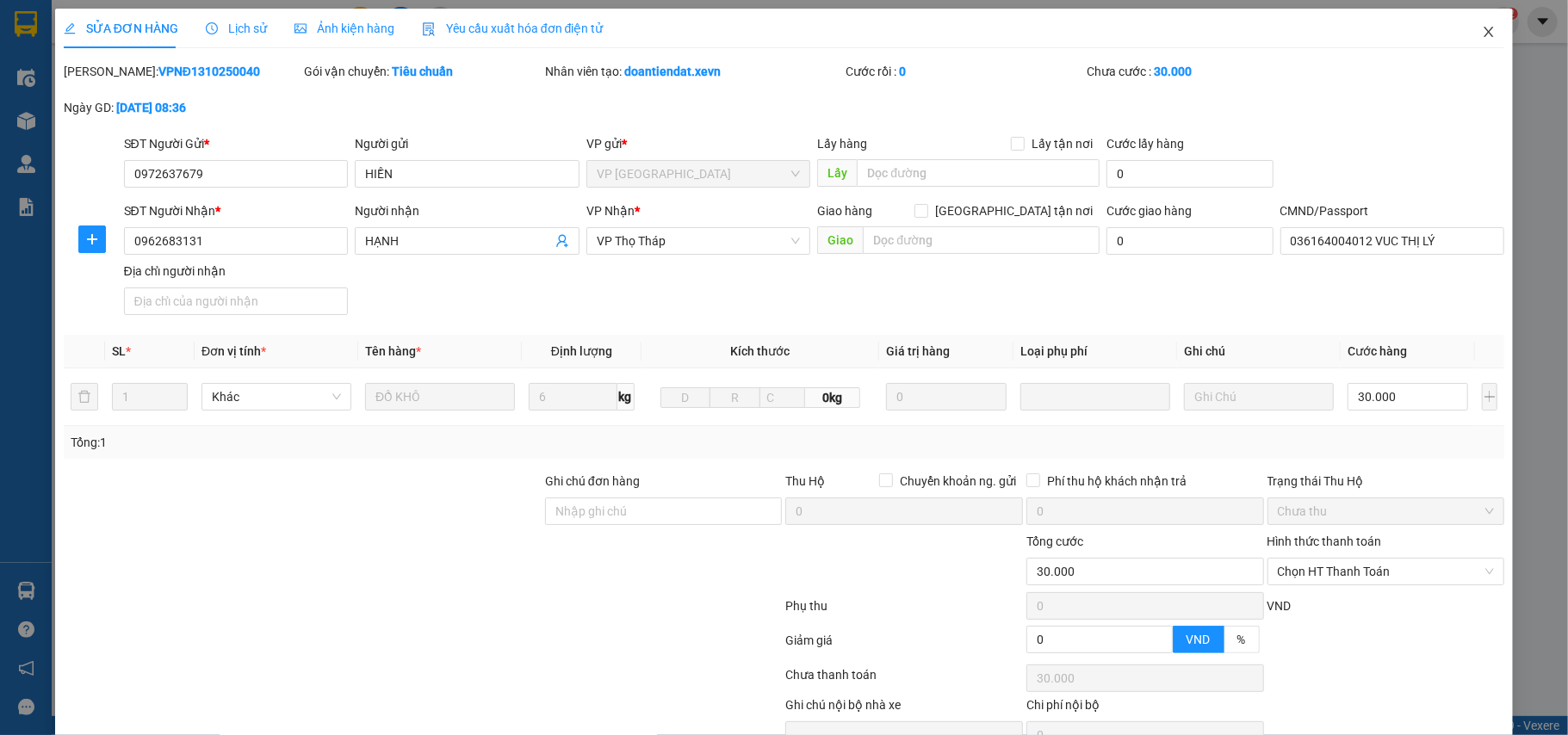
drag, startPoint x: 1477, startPoint y: 32, endPoint x: 1403, endPoint y: 5, distance: 78.8
click at [1482, 32] on icon "close" at bounding box center [1488, 32] width 14 height 14
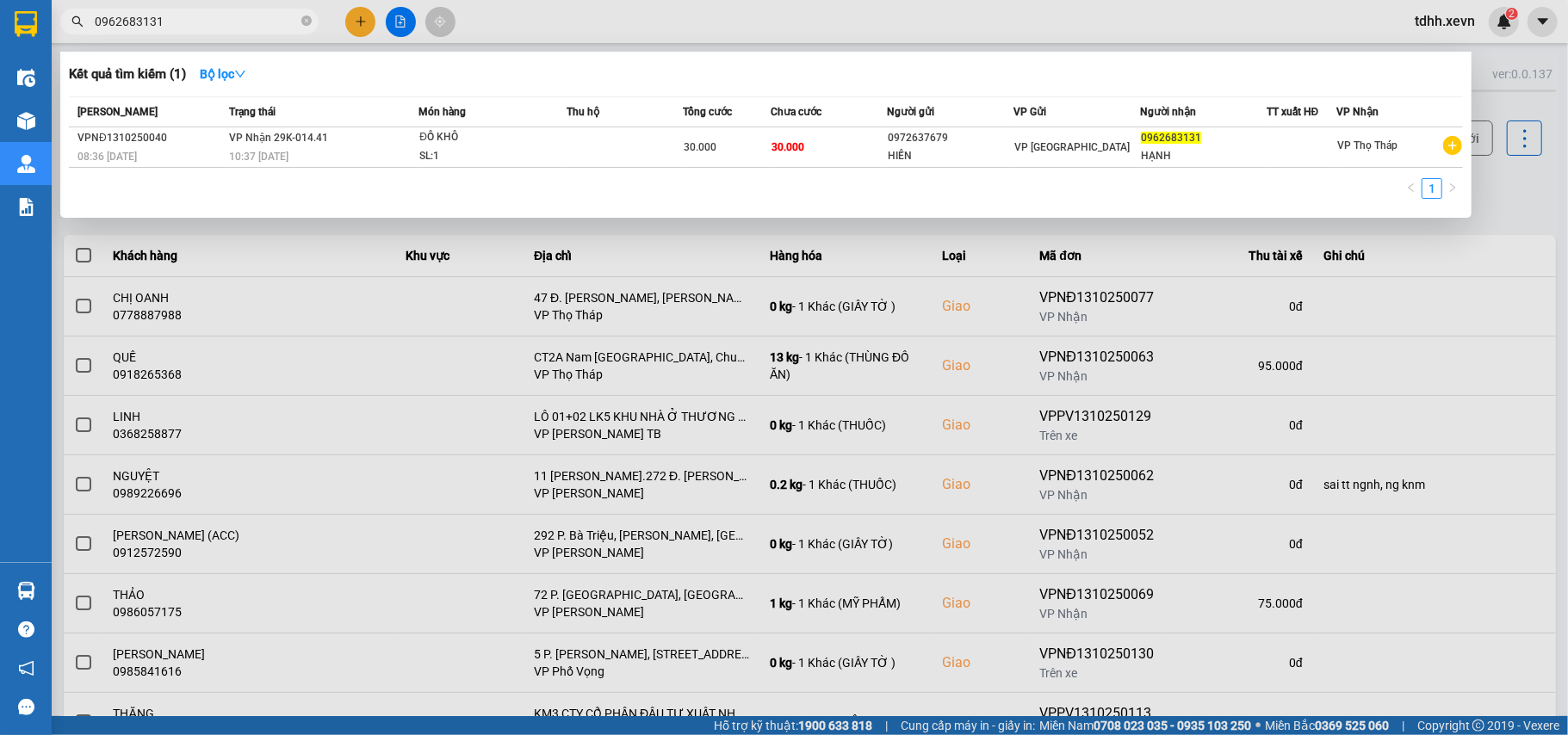
drag, startPoint x: 181, startPoint y: 23, endPoint x: 59, endPoint y: 43, distance: 123.6
click at [59, 37] on div "Kết quả tìm kiếm ( 1 ) Bộ lọc Mã ĐH Trạng thái Món hàng Thu hộ Tổng cước Chưa c…" at bounding box center [167, 22] width 336 height 30
paste input "72462989"
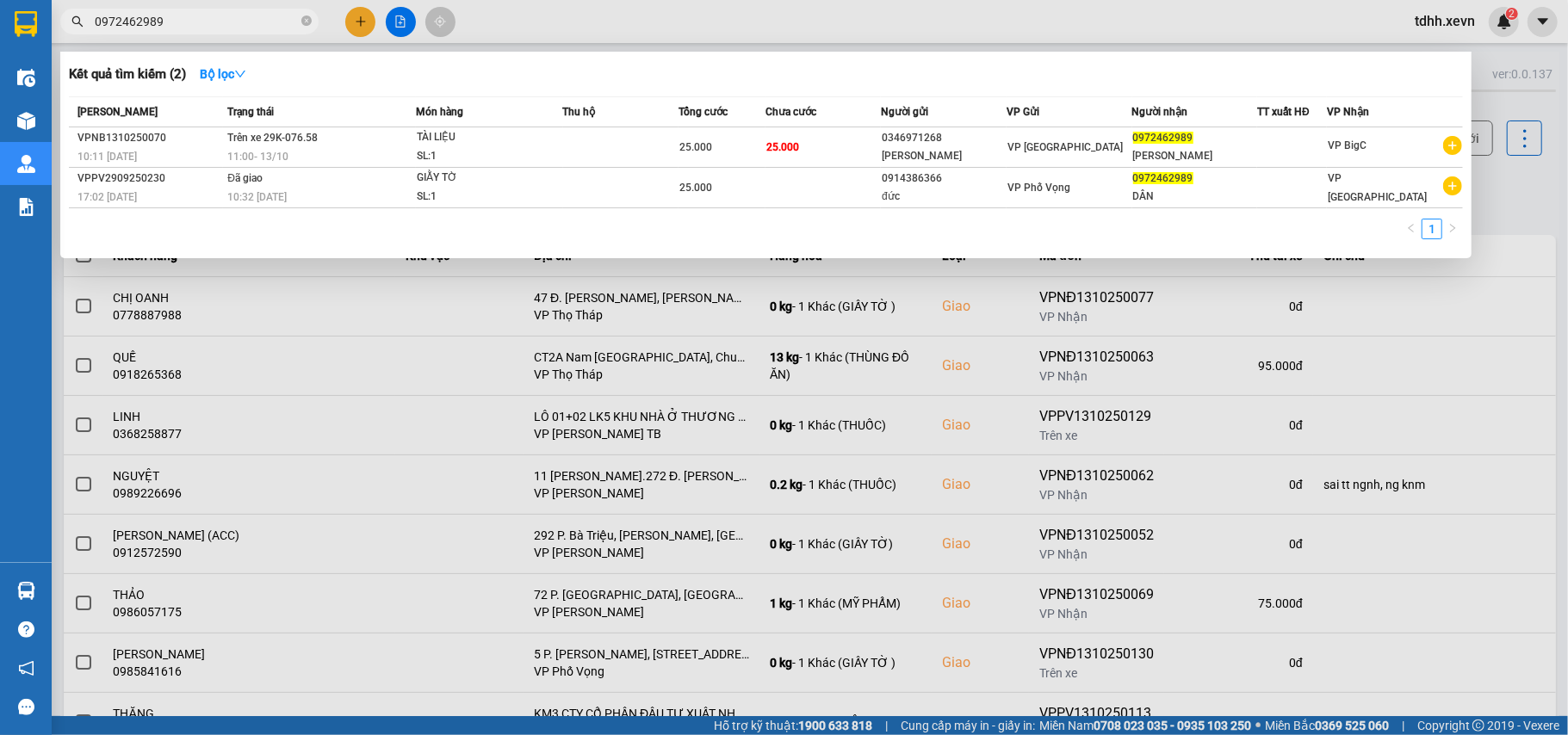
drag, startPoint x: 164, startPoint y: 23, endPoint x: 82, endPoint y: 39, distance: 83.5
click at [82, 37] on div "Kết quả tìm kiếm ( 2 ) Bộ lọc Mã ĐH Trạng thái Món hàng Thu hộ Tổng cước Chưa c…" at bounding box center [167, 22] width 336 height 30
paste input "14900387"
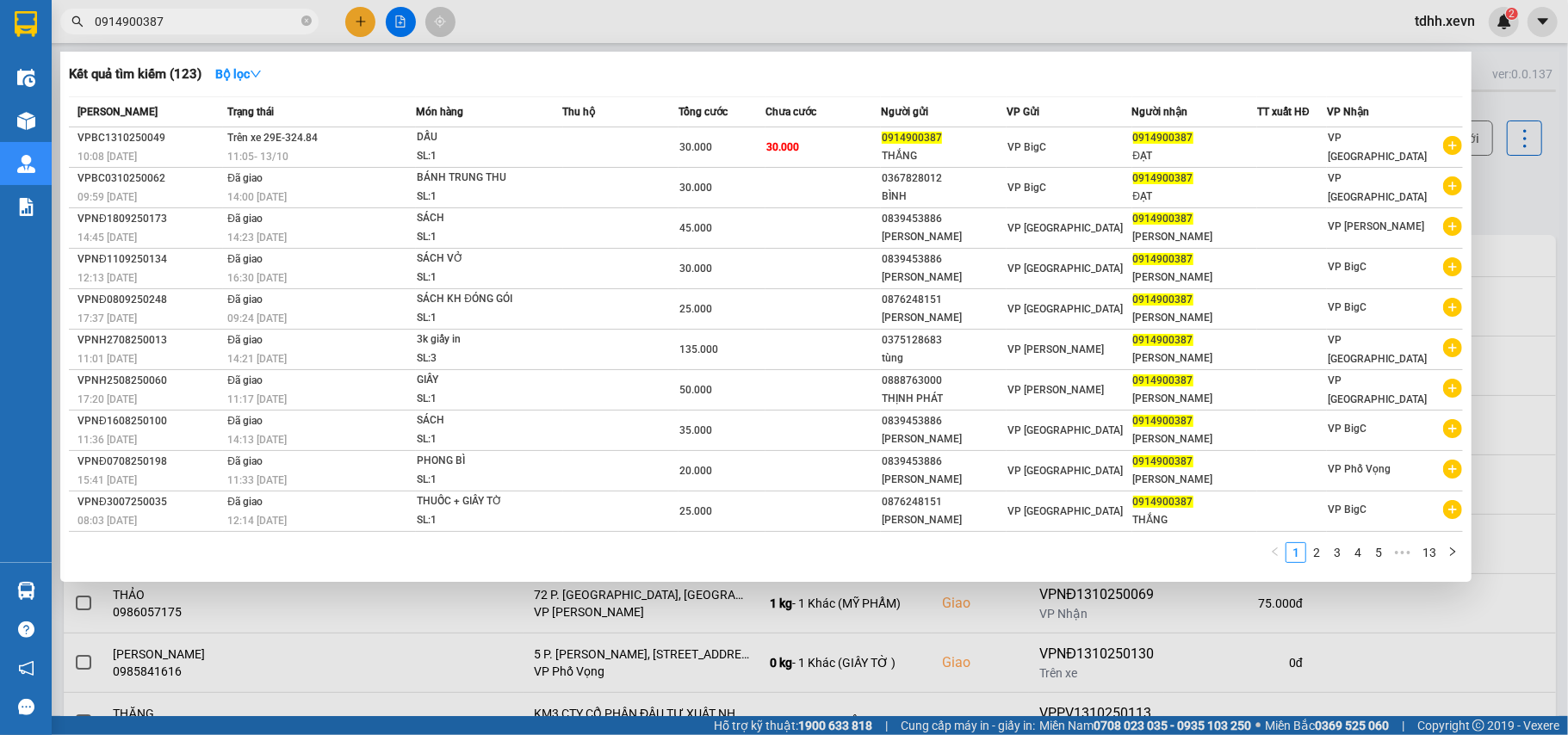
drag, startPoint x: 164, startPoint y: 15, endPoint x: 27, endPoint y: 57, distance: 143.3
click at [27, 57] on section "Kết quả tìm kiếm ( 123 ) Bộ lọc Mã ĐH Trạng thái Món hàng Thu hộ Tổng cước Chưa…" at bounding box center [784, 368] width 1568 height 735
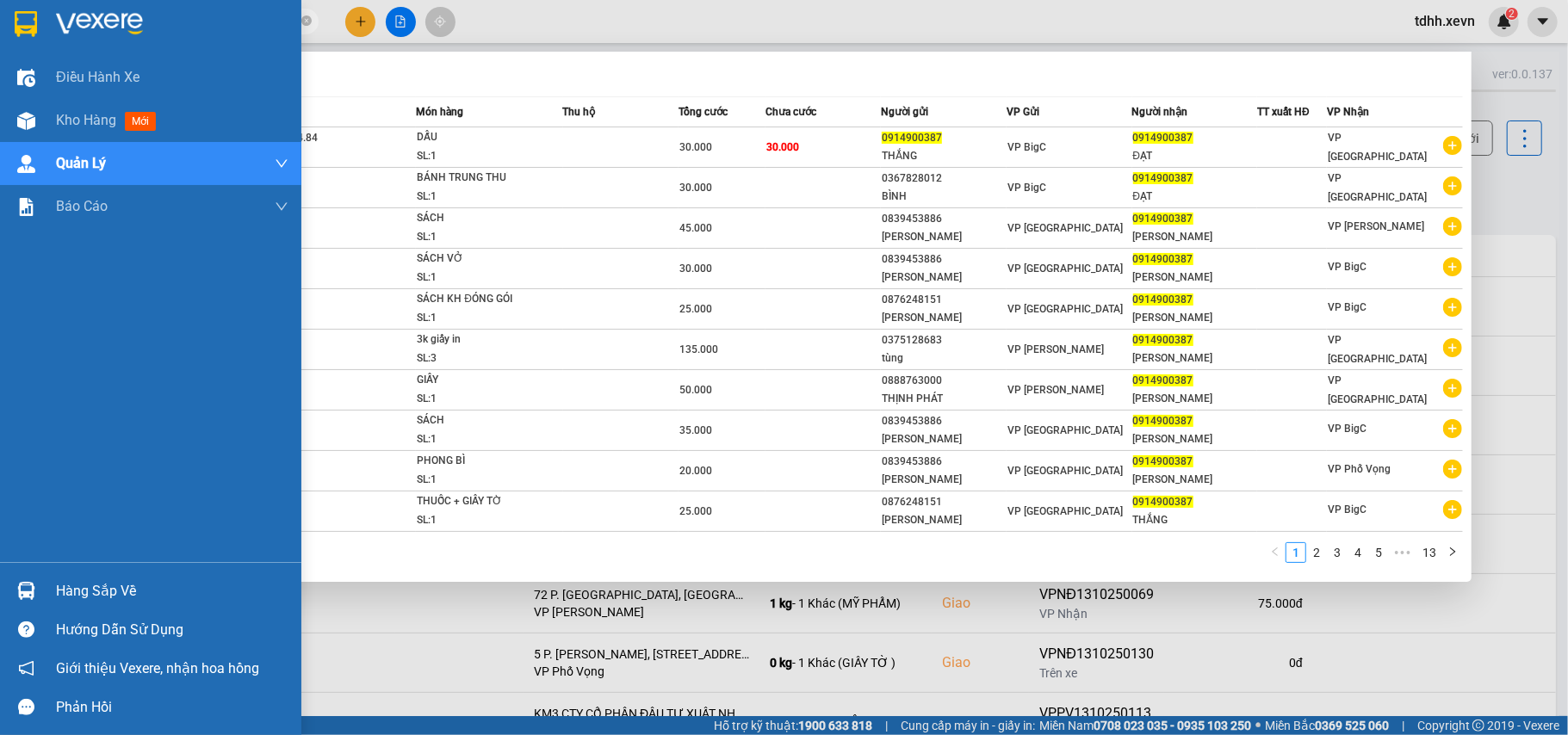
paste input "5015662"
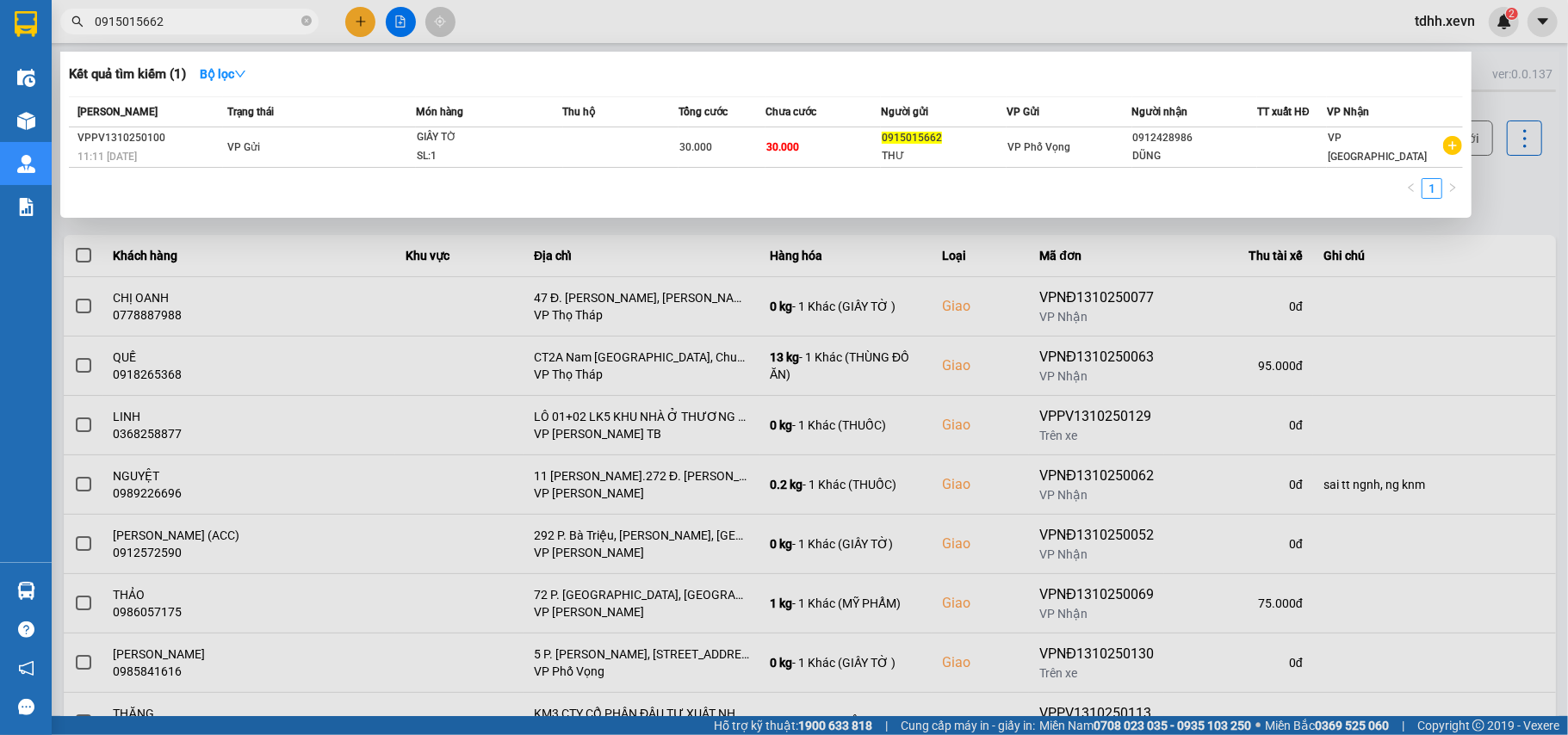
type input "0915015662"
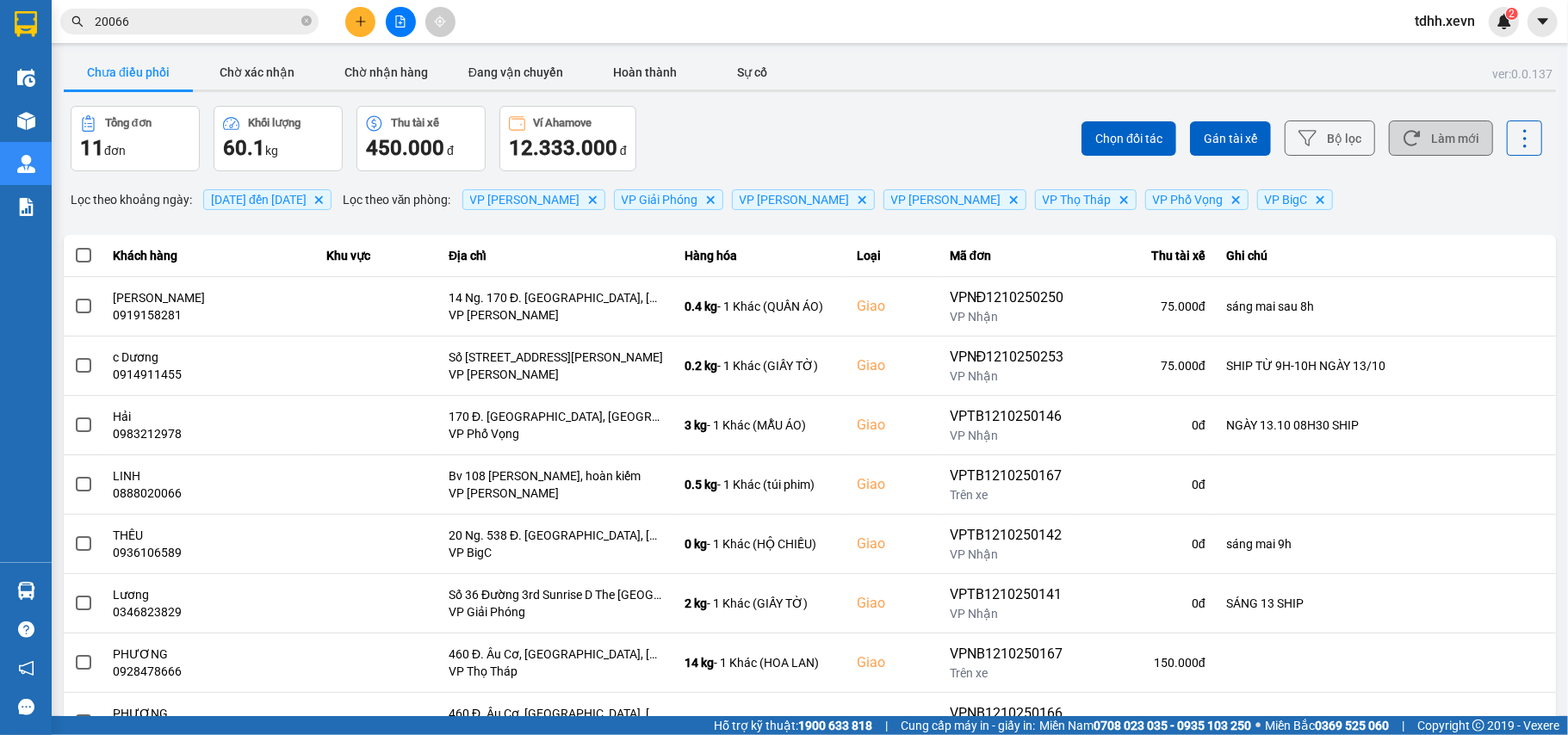
click at [1444, 142] on button "Làm mới" at bounding box center [1440, 138] width 104 height 35
click at [1436, 146] on button "Làm mới" at bounding box center [1440, 138] width 104 height 35
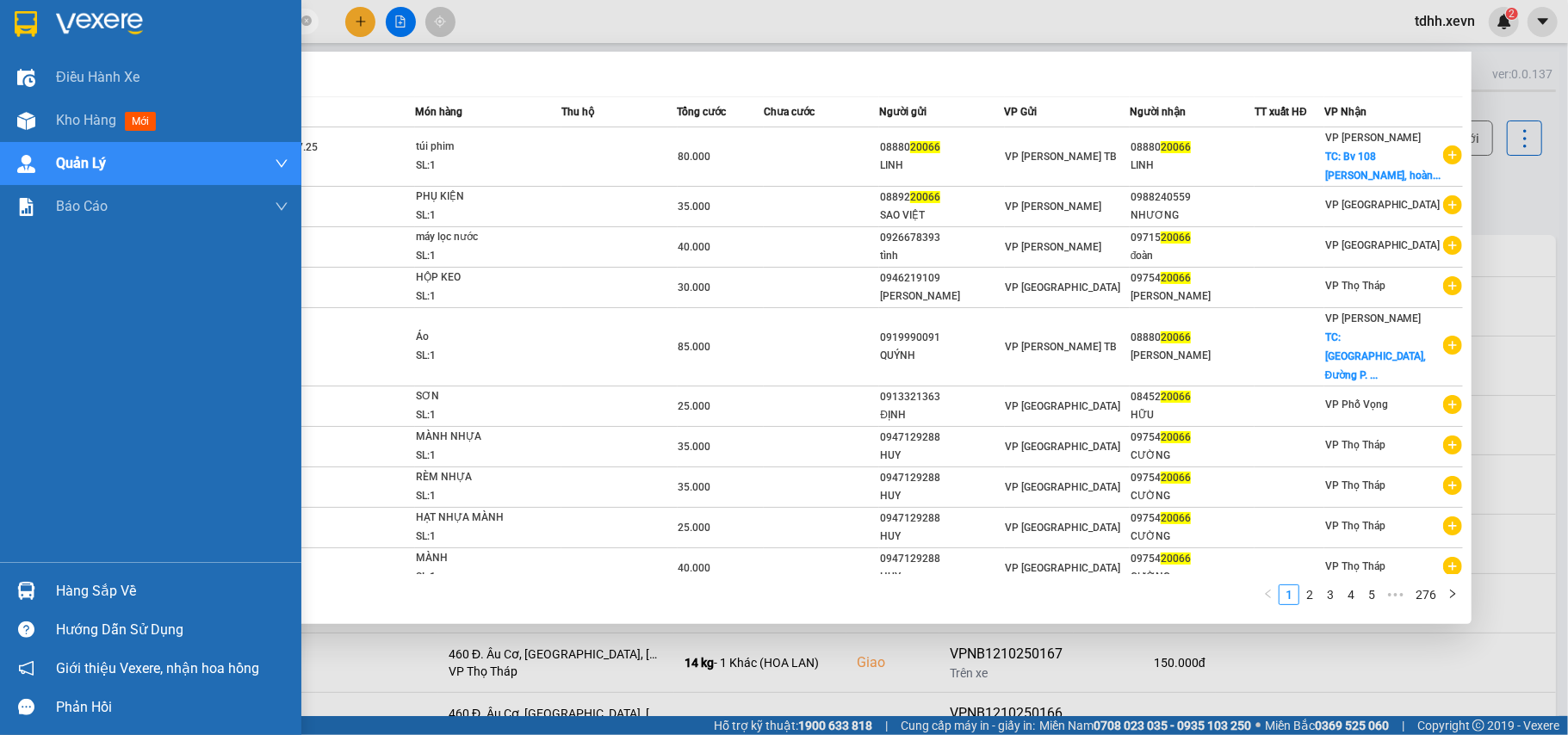
drag, startPoint x: 134, startPoint y: 28, endPoint x: 35, endPoint y: 33, distance: 99.1
click at [35, 33] on section "Kết quả tìm kiếm ( 2760 ) Bộ lọc Mã ĐH Trạng thái Món hàng Thu hộ Tổng cước Chư…" at bounding box center [784, 368] width 1568 height 735
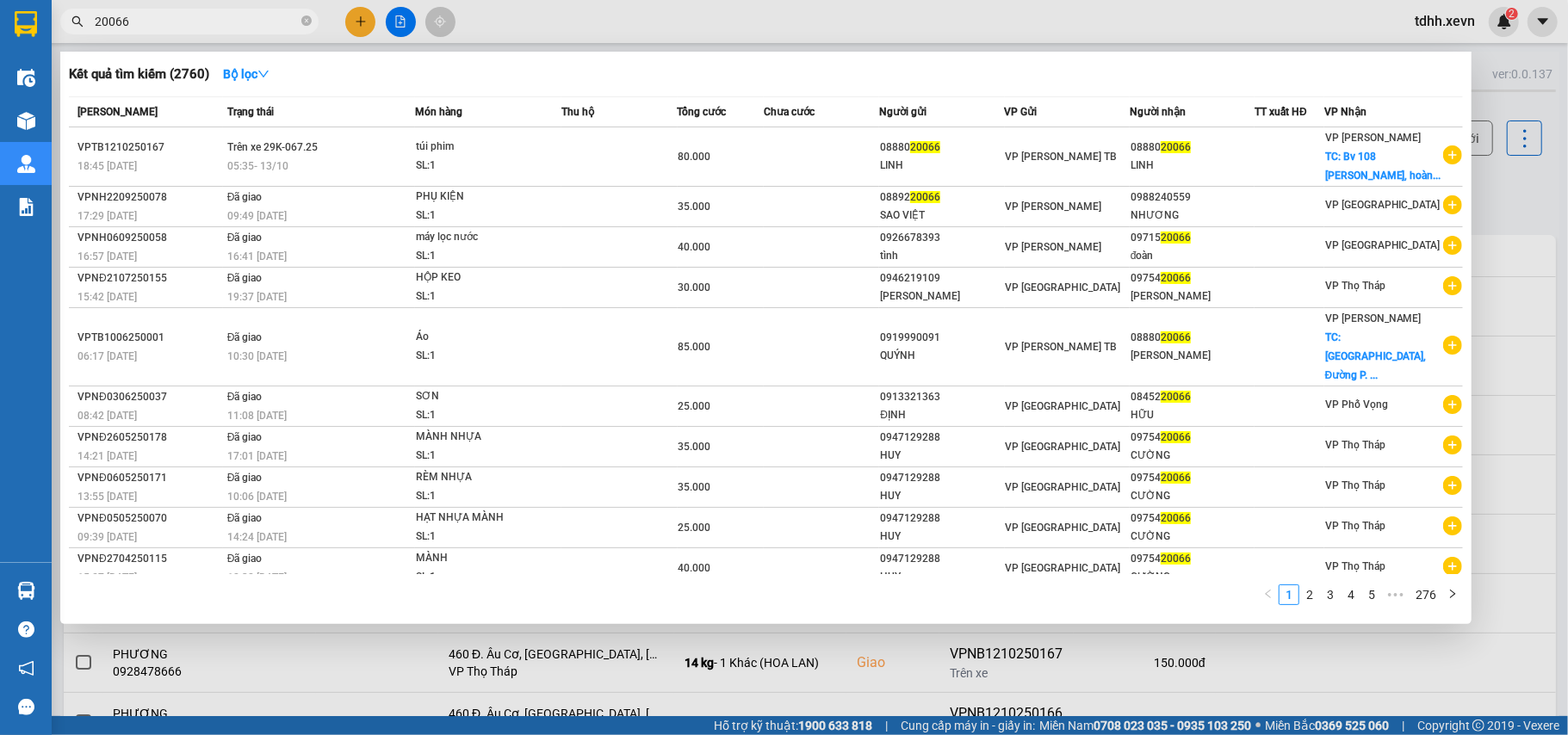
paste input "038878550"
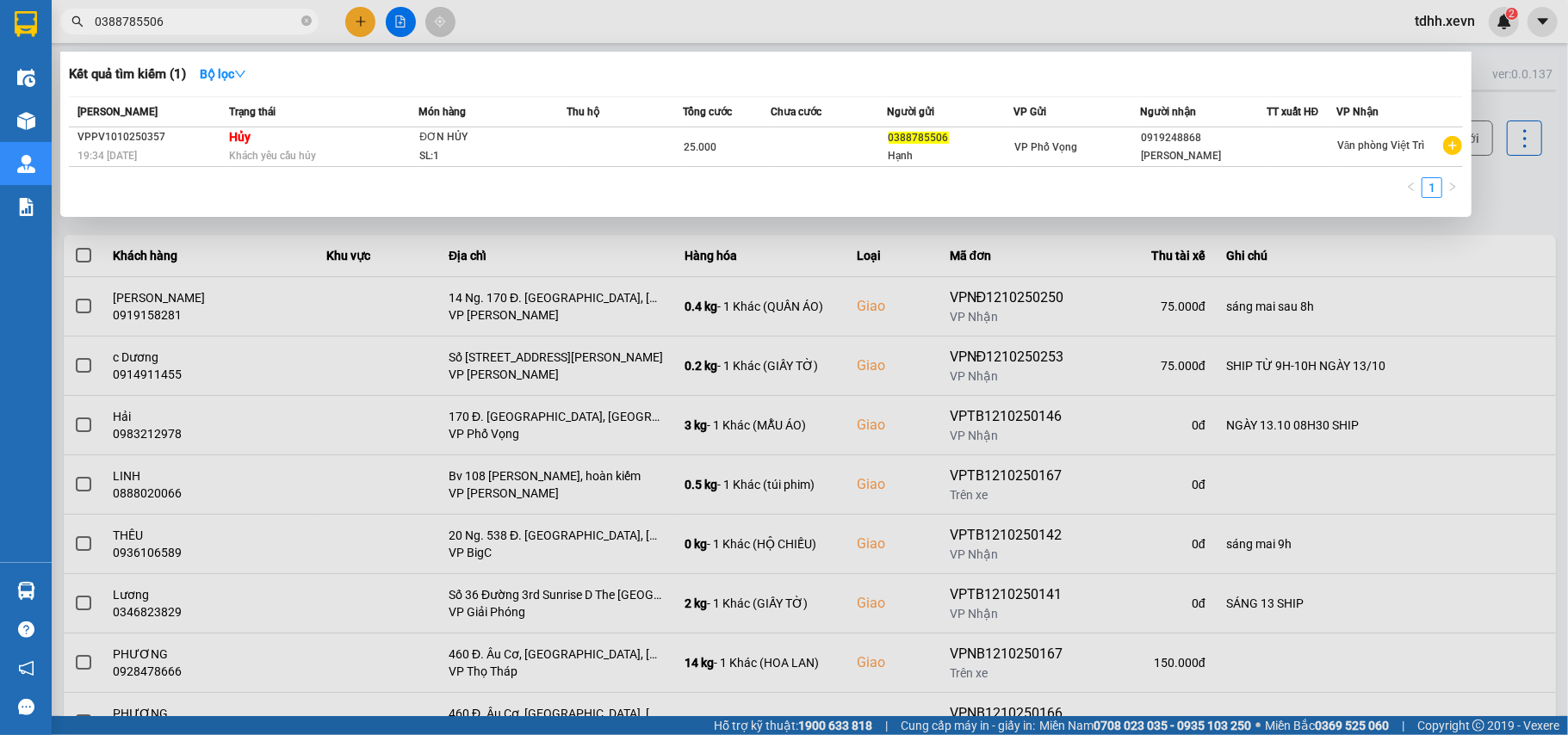
type input "0388785506"
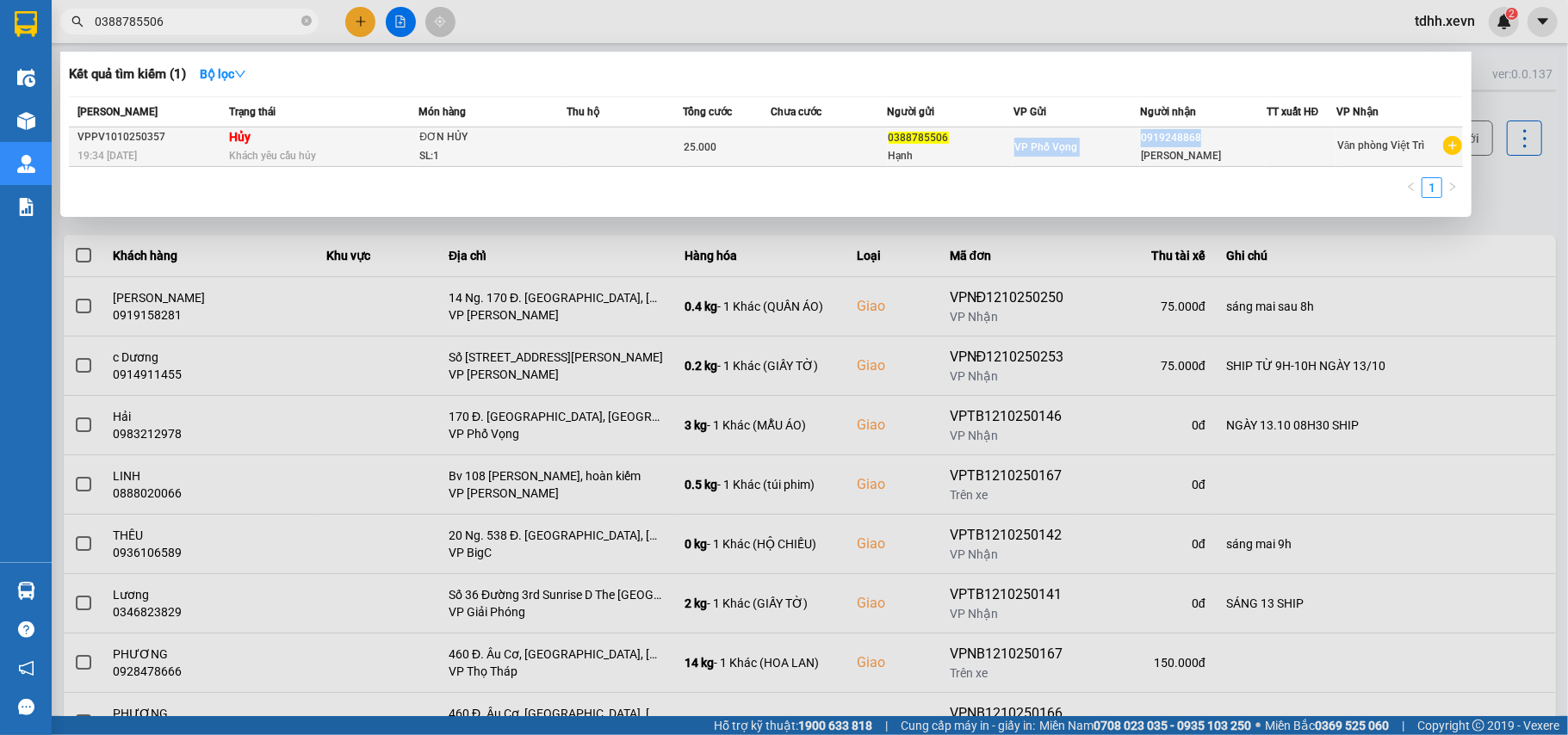
drag, startPoint x: 1209, startPoint y: 142, endPoint x: 1123, endPoint y: 135, distance: 86.3
click at [1123, 135] on tr "VPPV1010250357 19:34 - 10/10 Hủy Khách yêu cầu hủy ĐƠN HỦY SL: 1 25.000 0388785…" at bounding box center [766, 148] width 1394 height 40
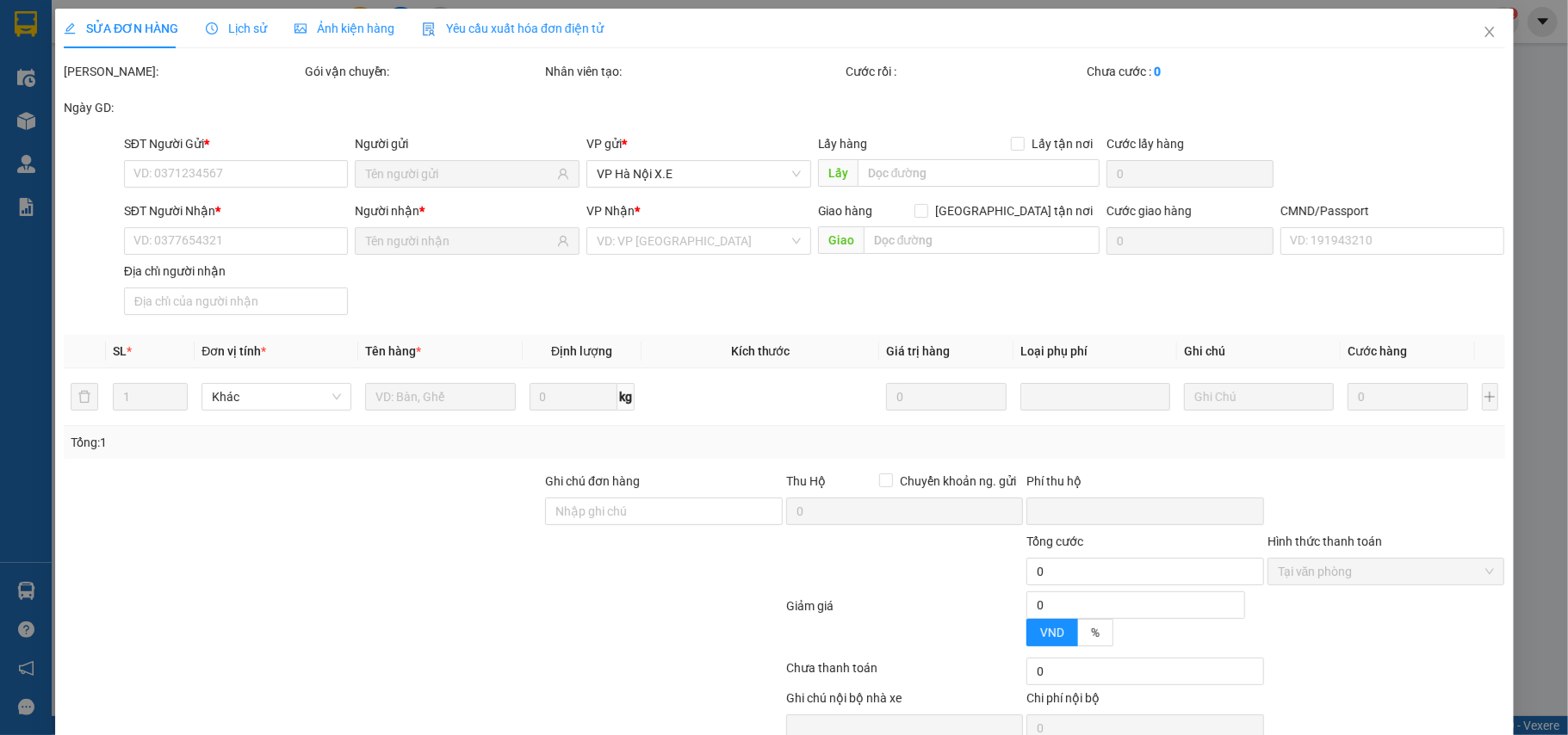
type input "0388785506"
type input "Hạnh"
type input "0919248868"
type input "[PERSON_NAME]"
type input "ĐƠN HỦY"
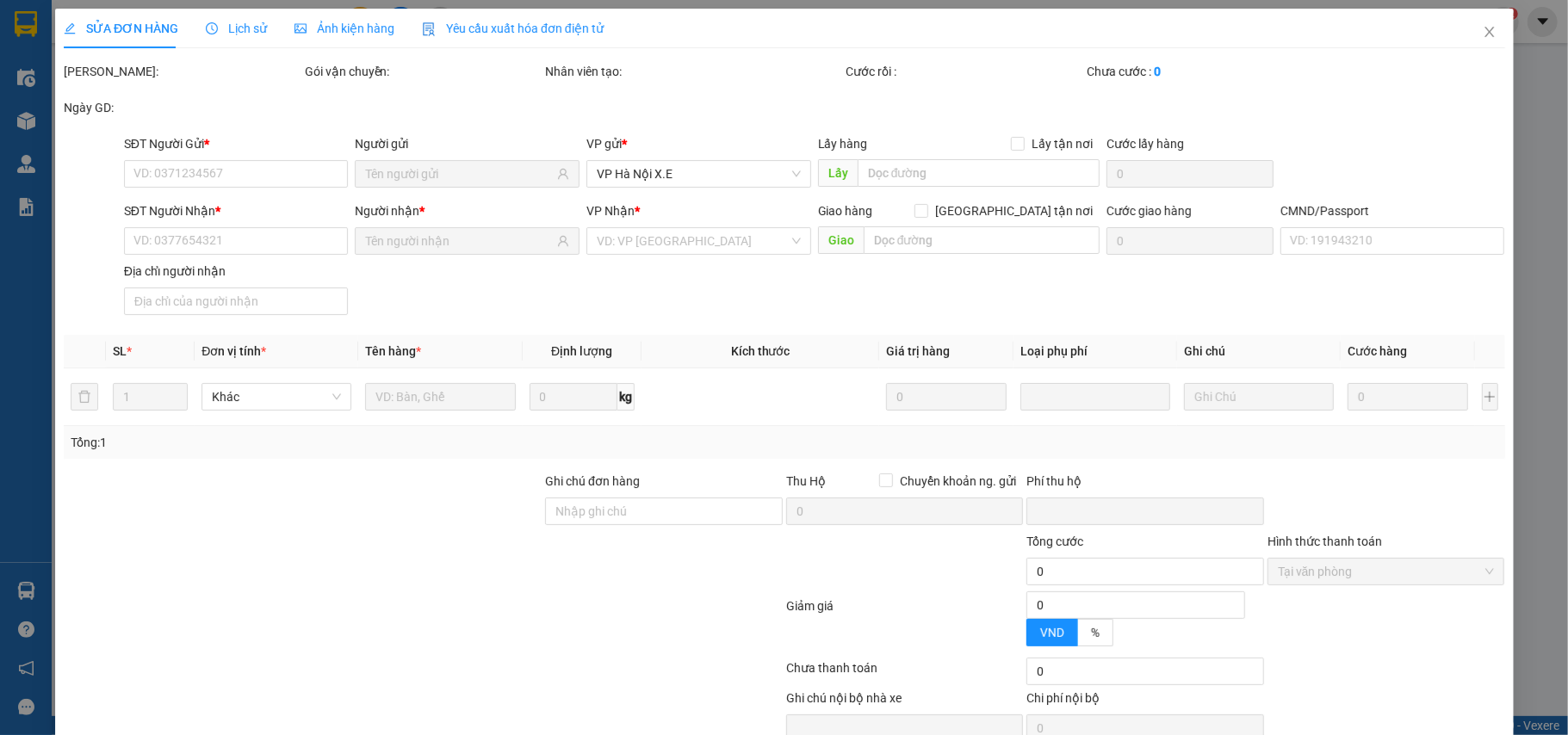
type input "0"
type input "25.000"
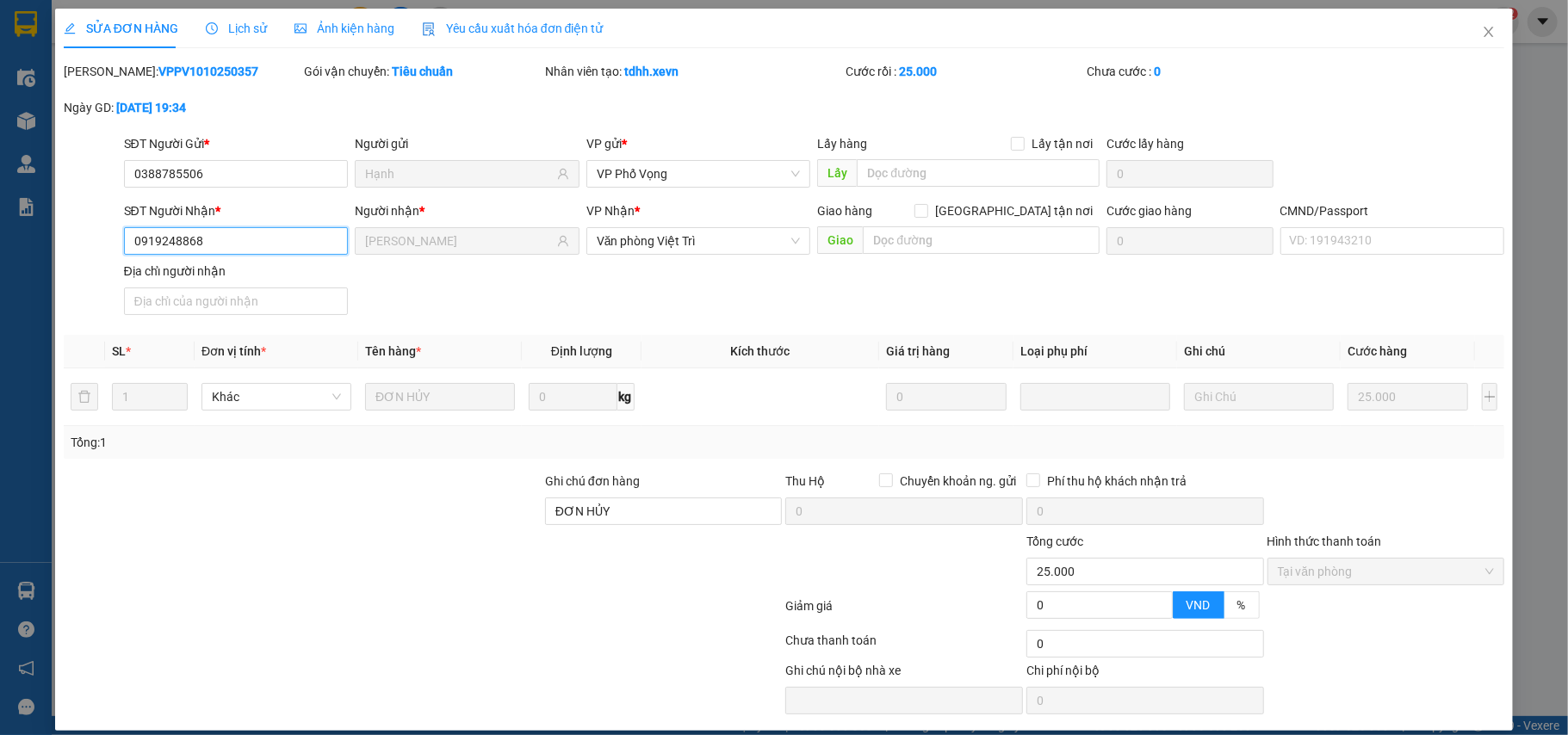
drag, startPoint x: 238, startPoint y: 238, endPoint x: 101, endPoint y: 255, distance: 138.1
click at [101, 255] on div "SĐT Người Nhận * 0919248868 0919248868 Người nhận * Chị Phương VP Nhận * Văn ph…" at bounding box center [784, 262] width 1445 height 120
click at [1477, 25] on span "Close" at bounding box center [1488, 33] width 48 height 48
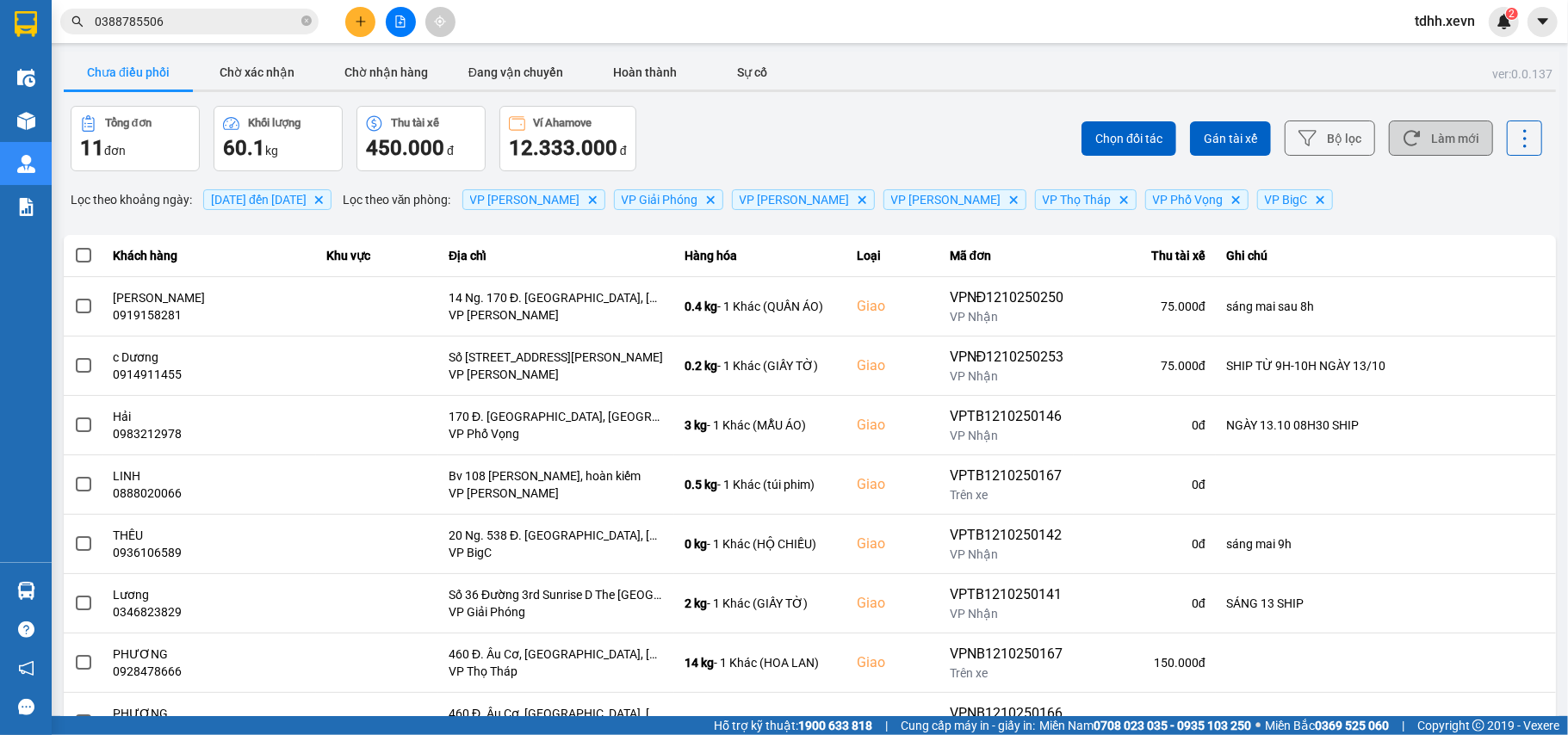
click at [1434, 134] on button "Làm mới" at bounding box center [1440, 138] width 104 height 35
click at [1427, 136] on button "Làm mới" at bounding box center [1440, 138] width 104 height 35
click at [1447, 142] on button "Làm mới" at bounding box center [1440, 138] width 104 height 35
click at [656, 76] on button "Hoàn thành" at bounding box center [645, 72] width 129 height 34
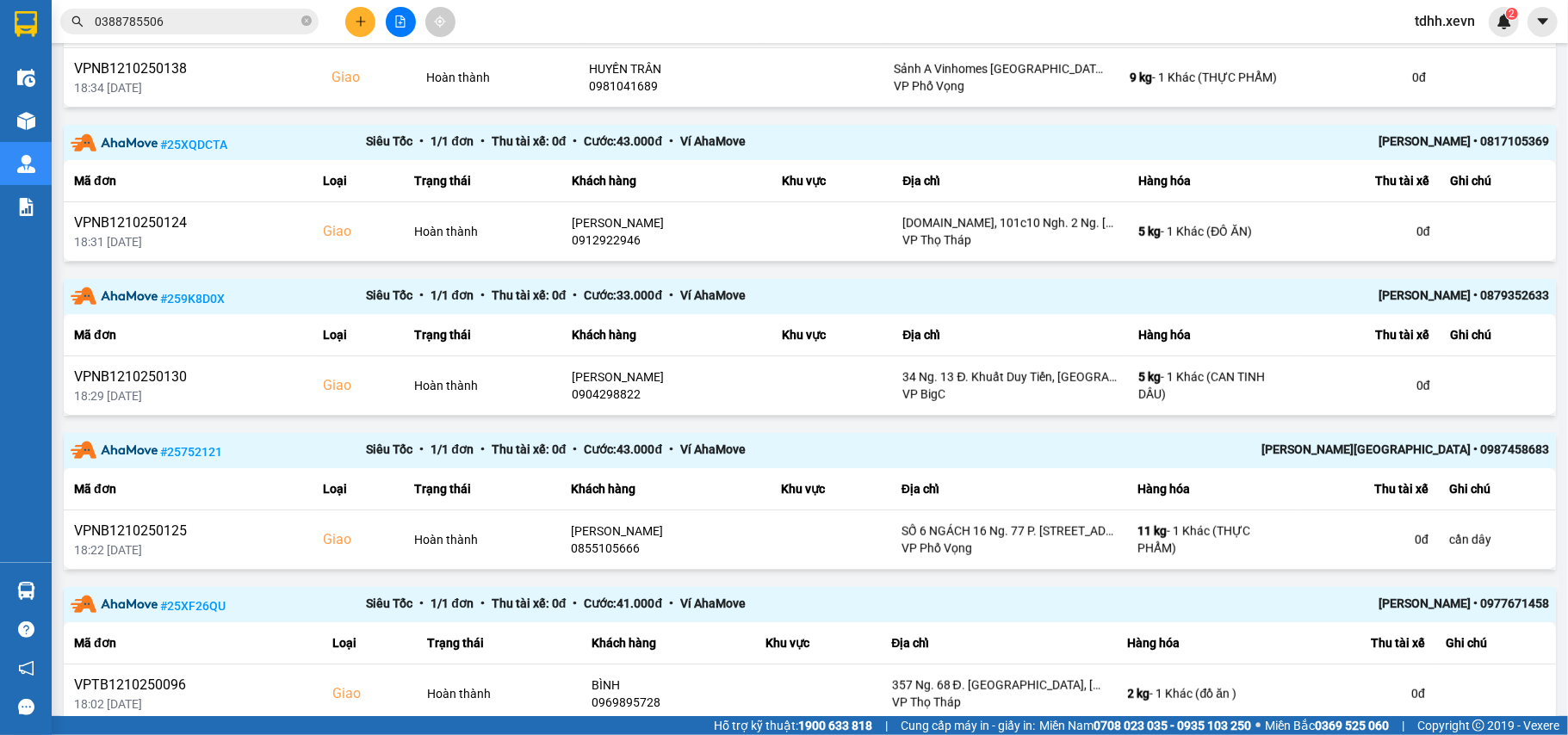
scroll to position [1116, 0]
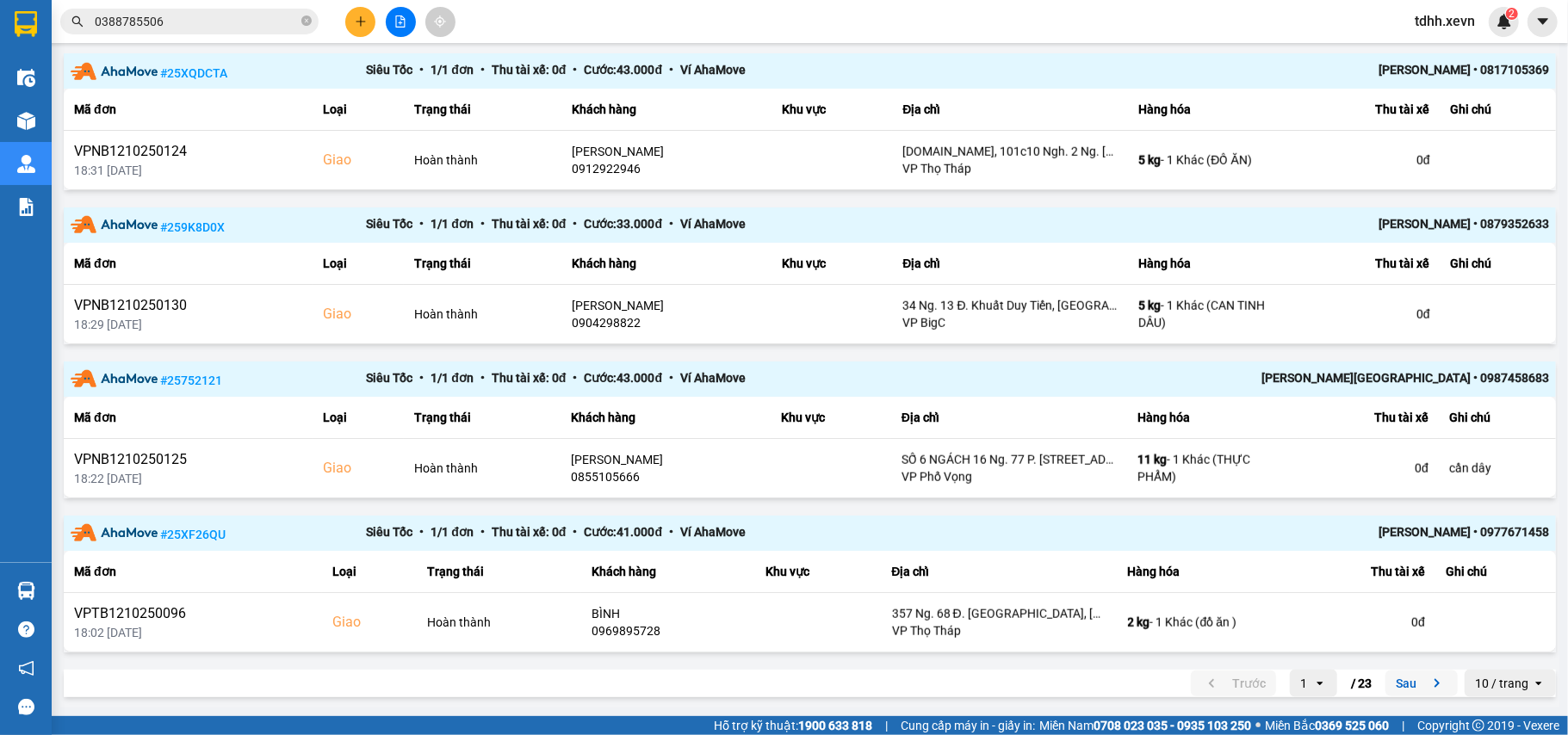
click at [1427, 691] on icon "next page. current page 1 / 23" at bounding box center [1437, 683] width 21 height 21
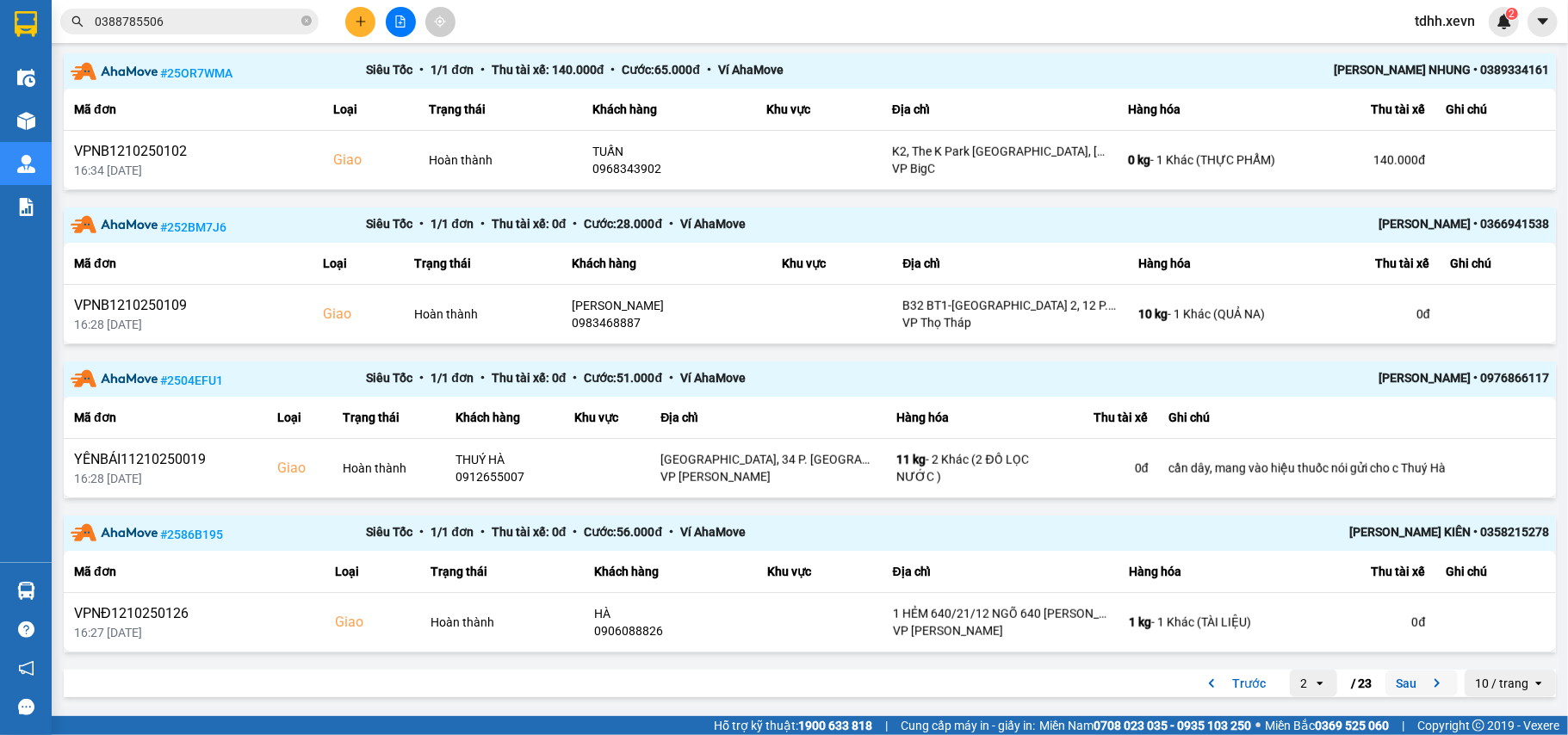
click at [1427, 687] on icon "next page. current page 2 / 23" at bounding box center [1437, 683] width 21 height 21
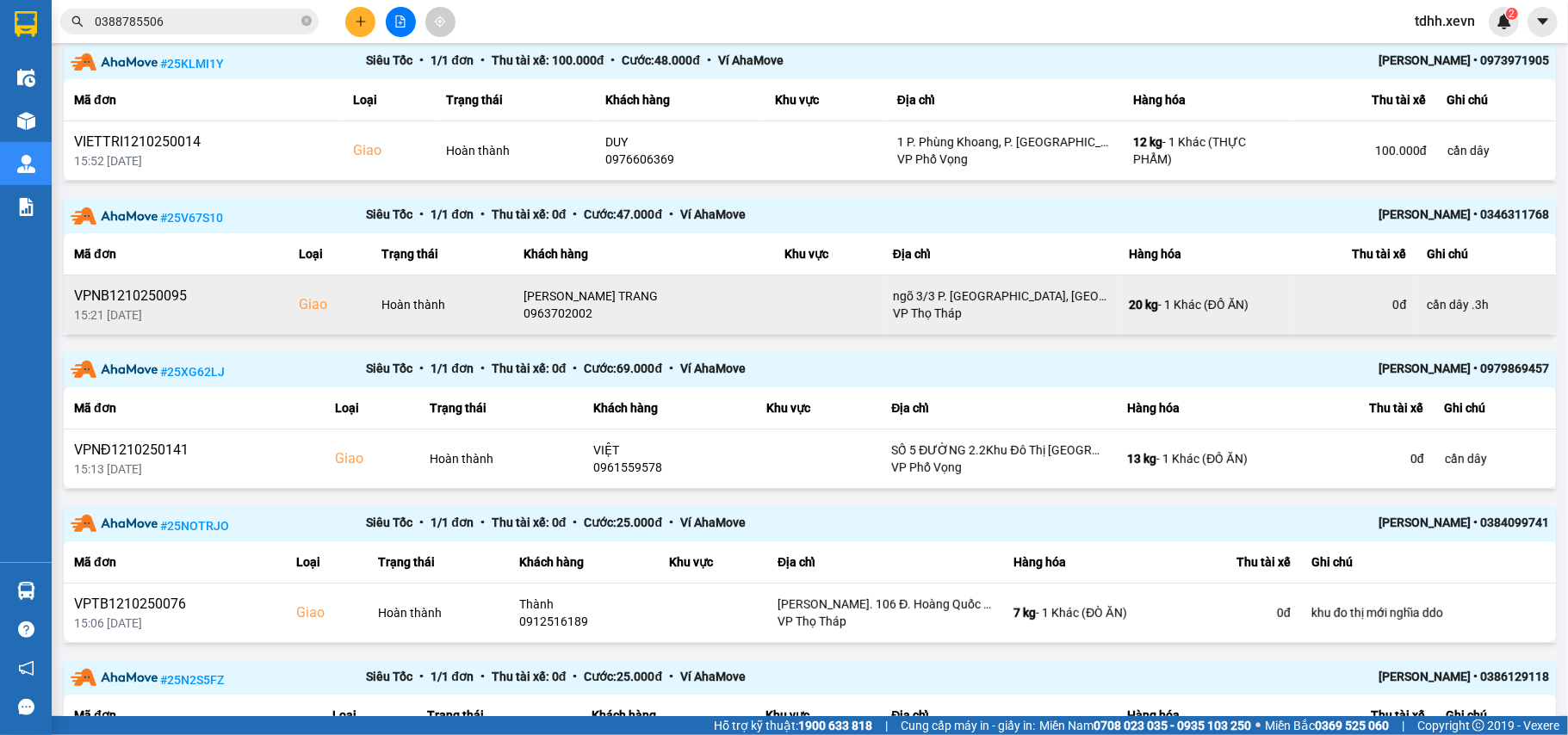
scroll to position [0, 0]
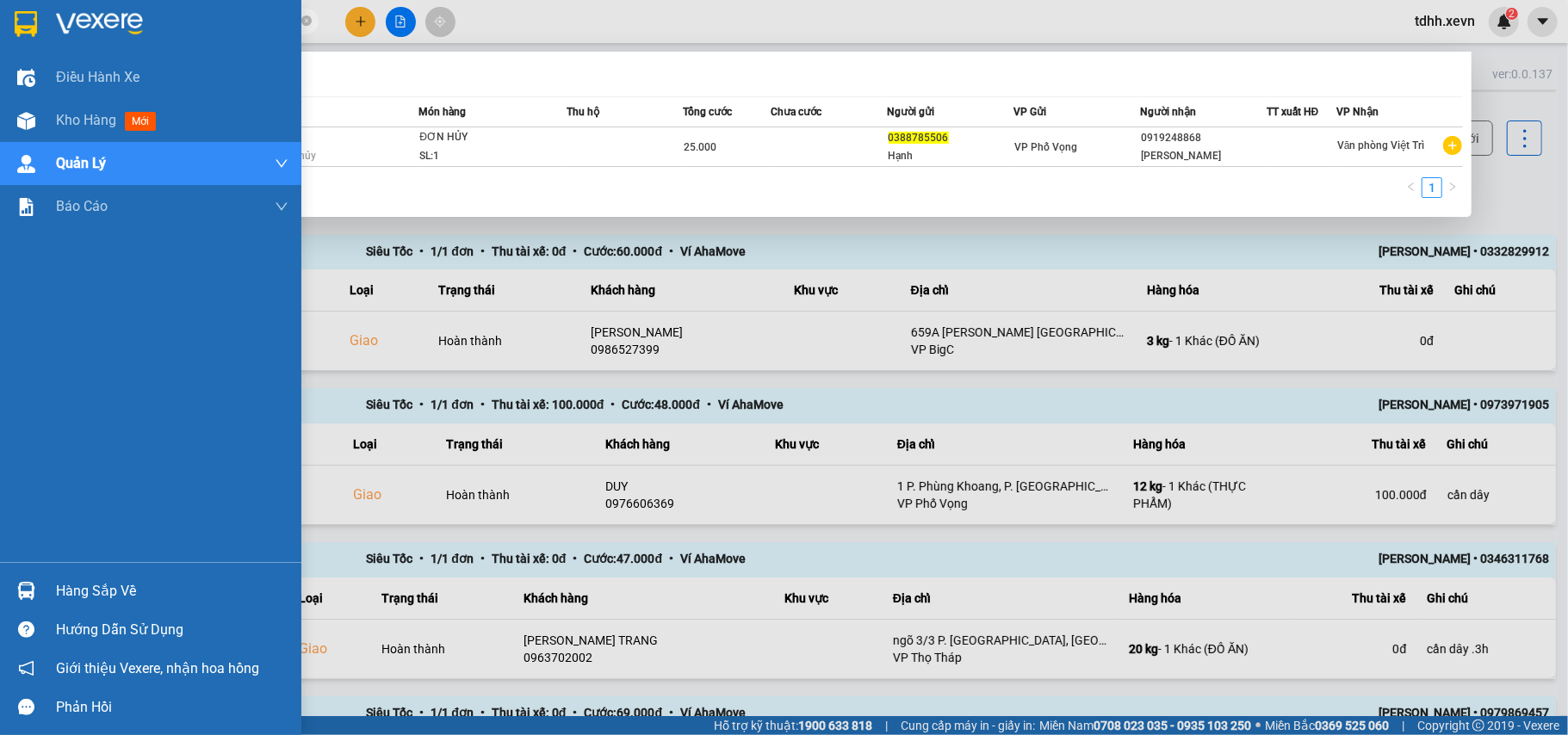
drag, startPoint x: 173, startPoint y: 26, endPoint x: 40, endPoint y: 43, distance: 134.1
click at [40, 43] on section "Kết quả tìm kiếm ( 1 ) Bộ lọc Mã ĐH Trạng thái Món hàng Thu hộ Tổng cước Chưa c…" at bounding box center [784, 368] width 1568 height 735
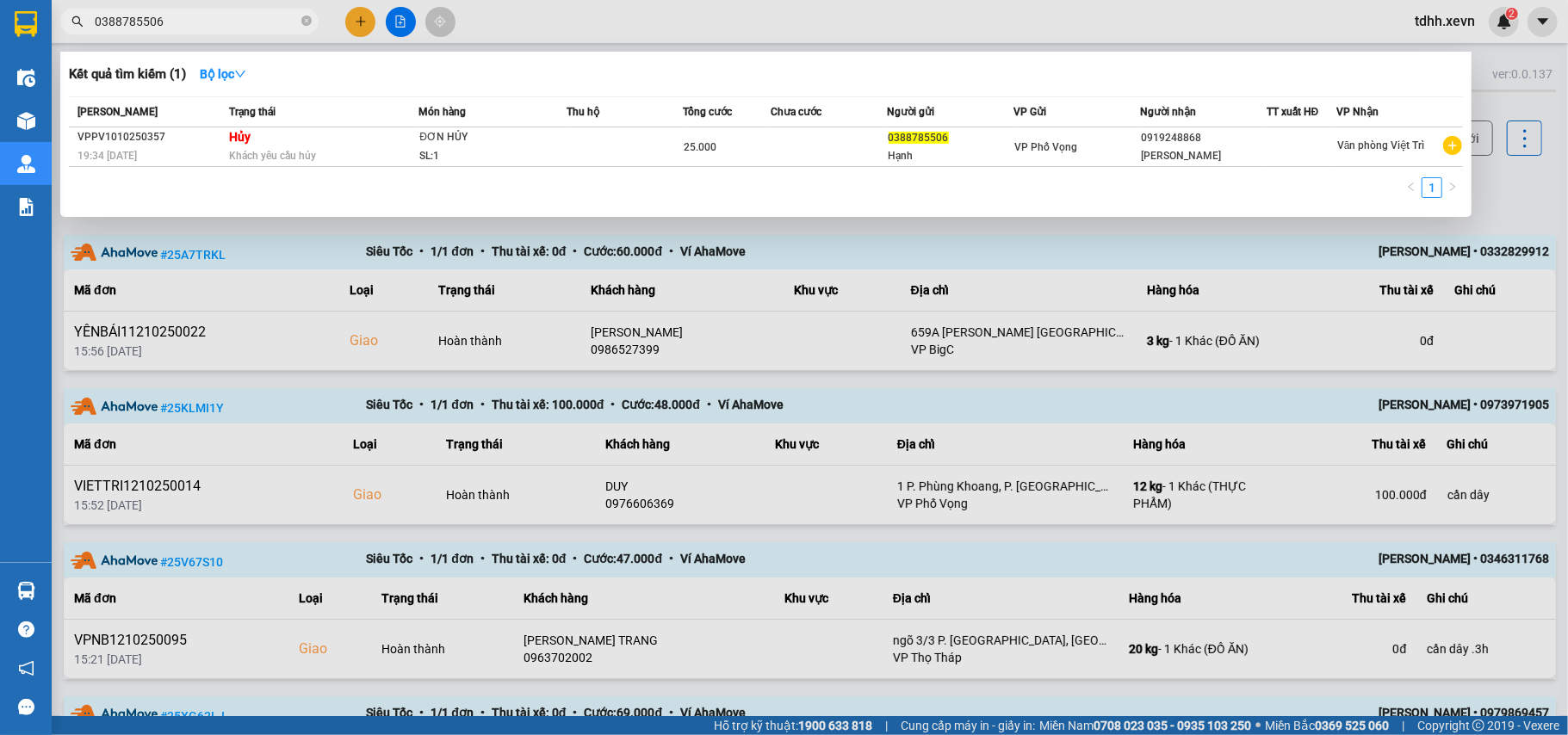
click at [142, 7] on div at bounding box center [784, 368] width 1568 height 735
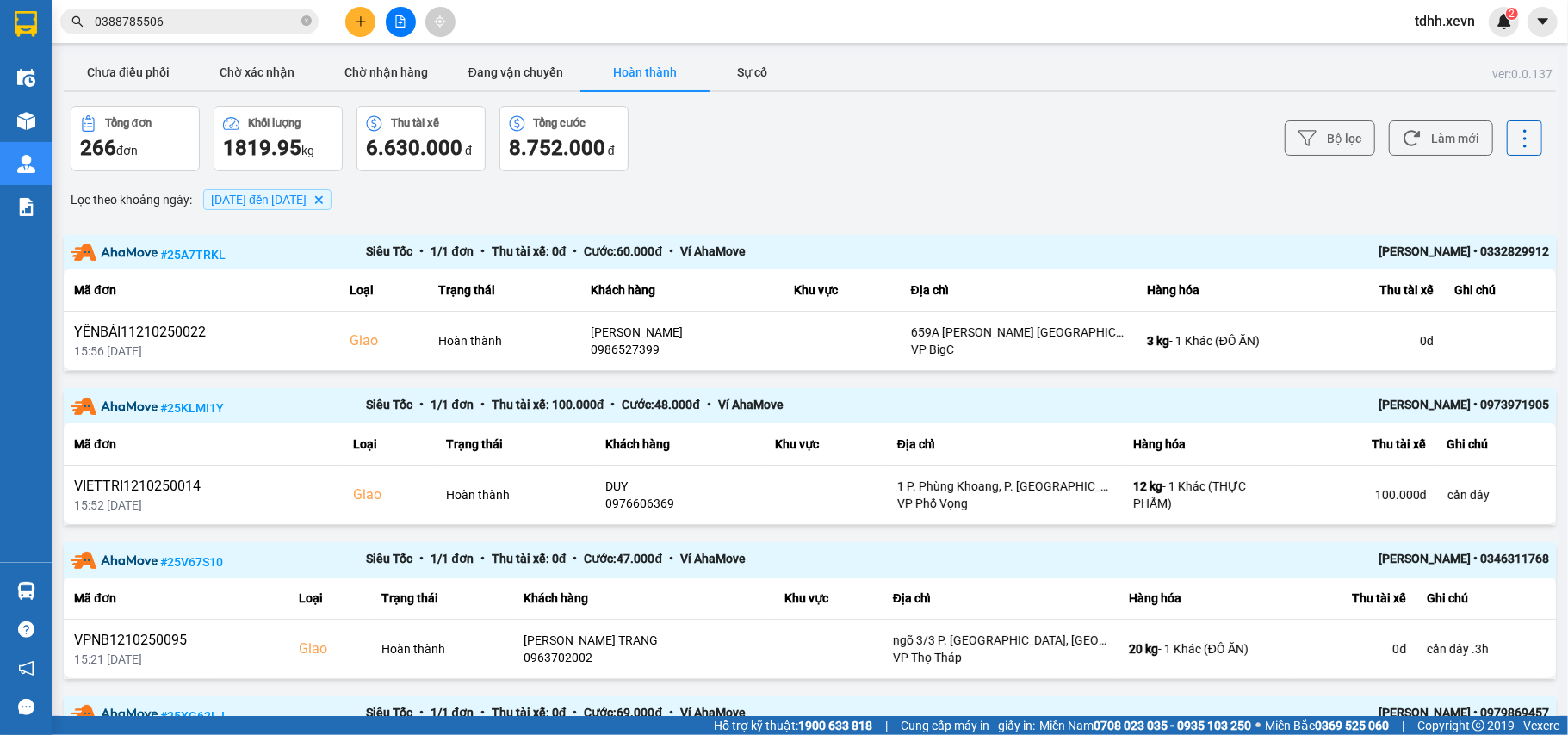
click at [142, 21] on input "0388785506" at bounding box center [196, 21] width 203 height 19
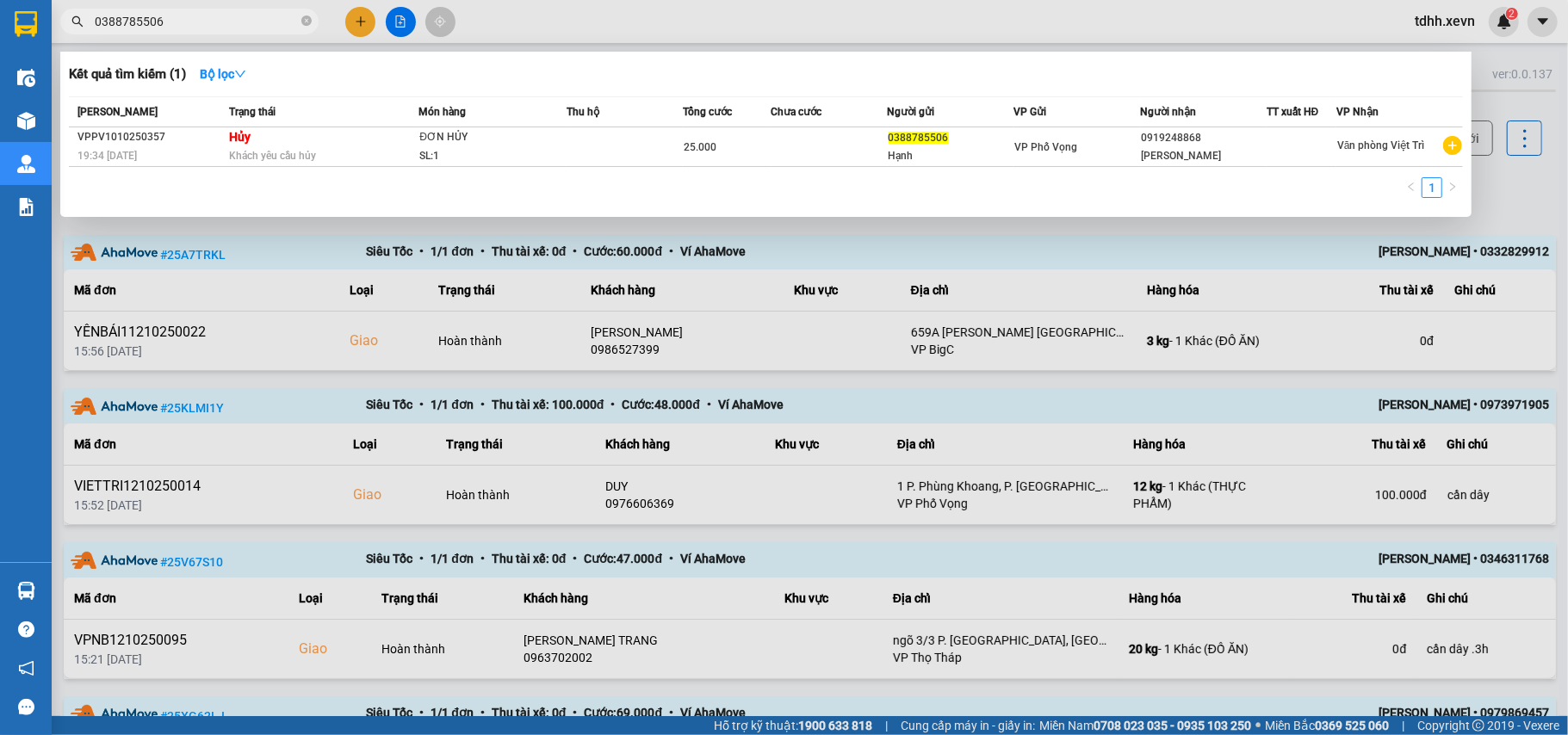
click at [142, 21] on input "0388785506" at bounding box center [196, 21] width 203 height 19
click at [492, 231] on div at bounding box center [784, 368] width 1568 height 735
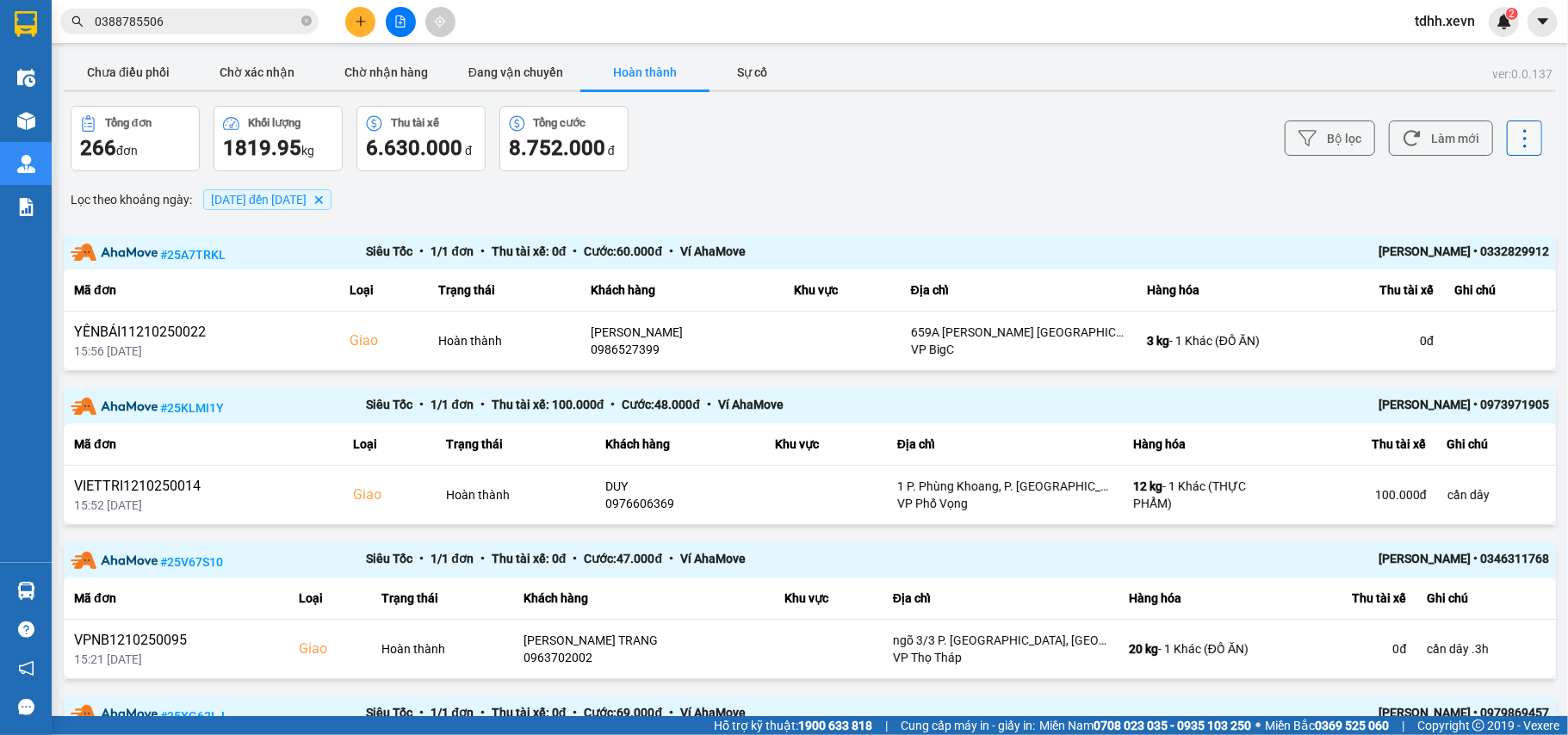
click at [1515, 132] on icon at bounding box center [1525, 138] width 24 height 24
click at [1333, 138] on button "Bộ lọc" at bounding box center [1330, 138] width 91 height 35
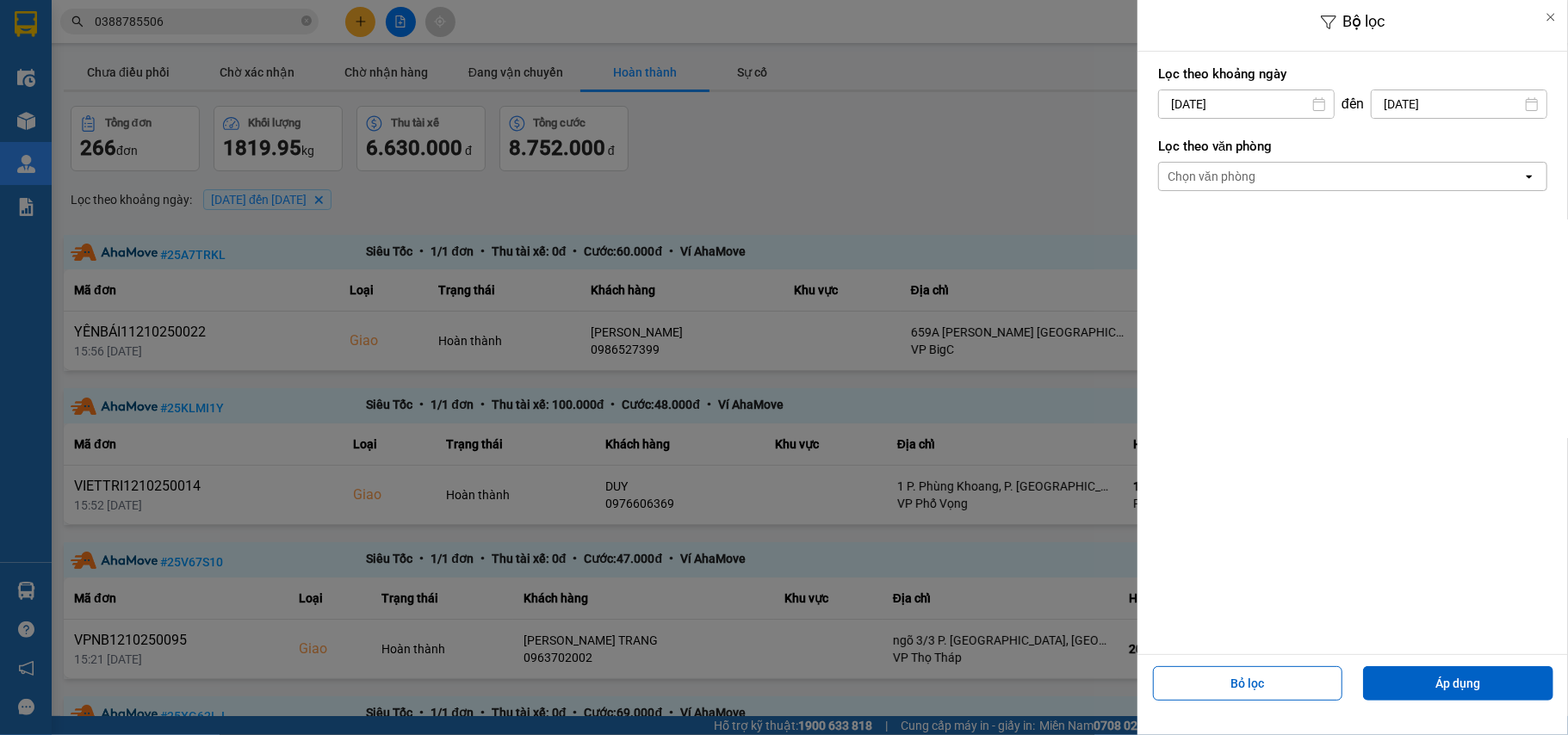
click at [1345, 181] on div "Chọn văn phòng" at bounding box center [1340, 177] width 363 height 27
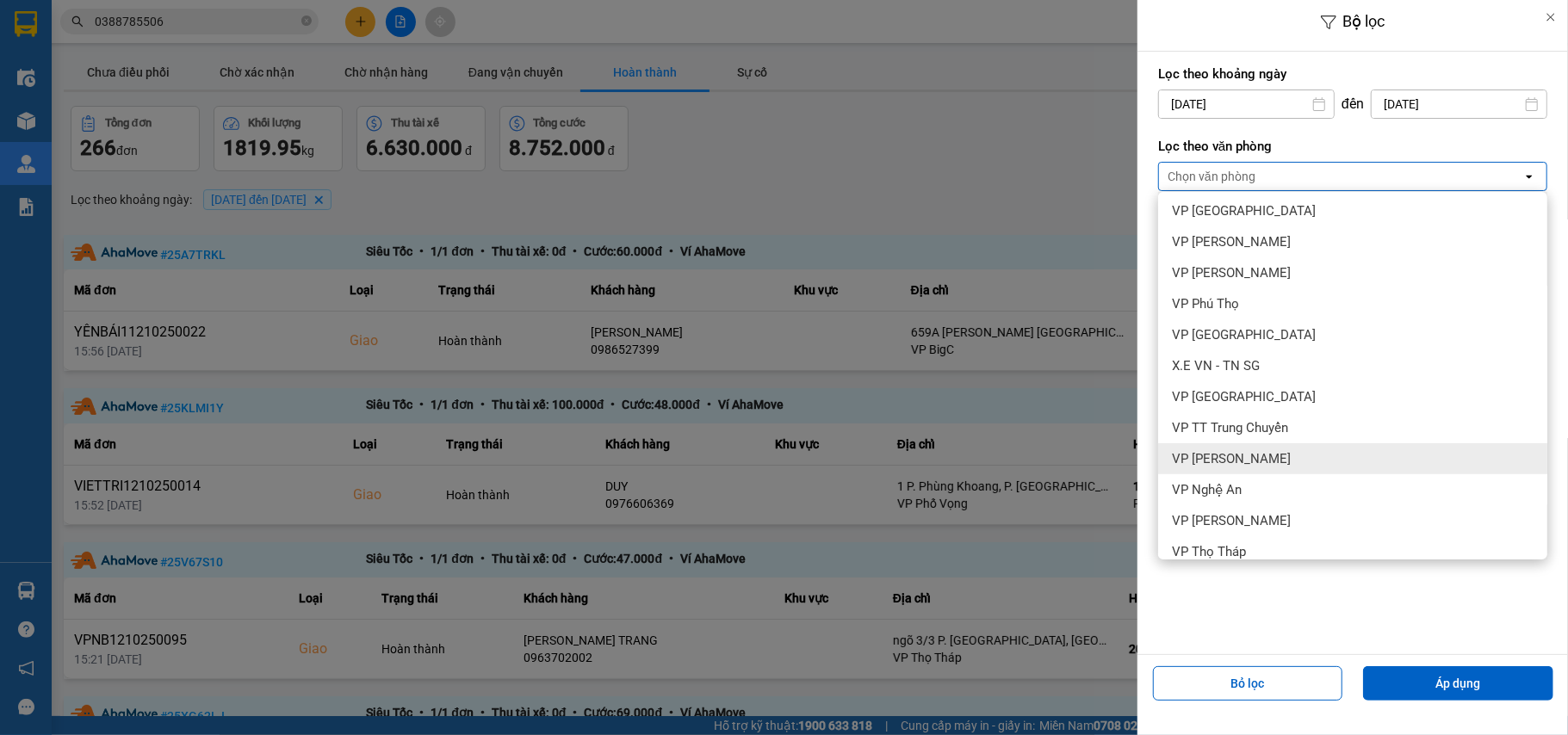
scroll to position [459, 0]
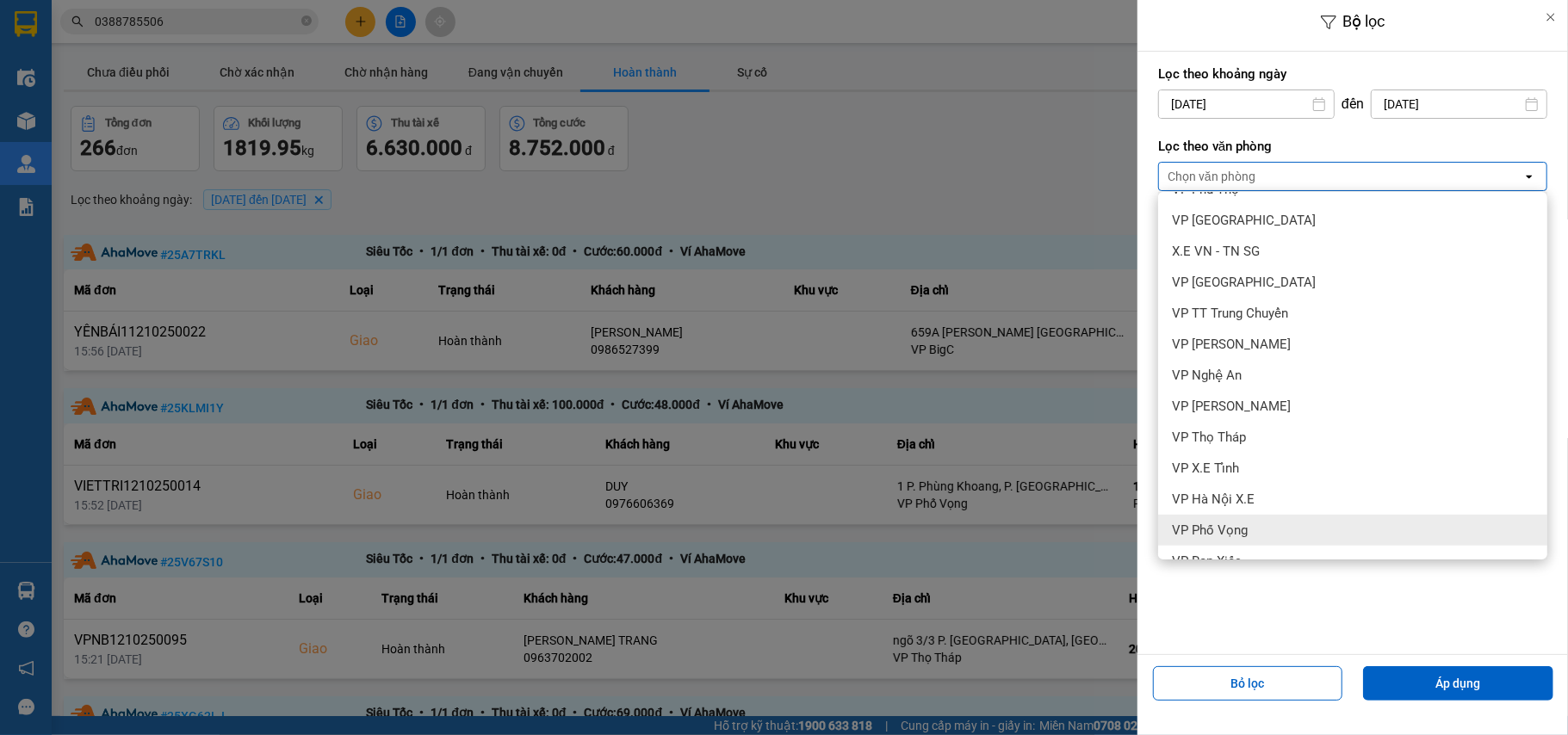
click at [1235, 521] on span "VP Phố Vọng" at bounding box center [1209, 530] width 76 height 17
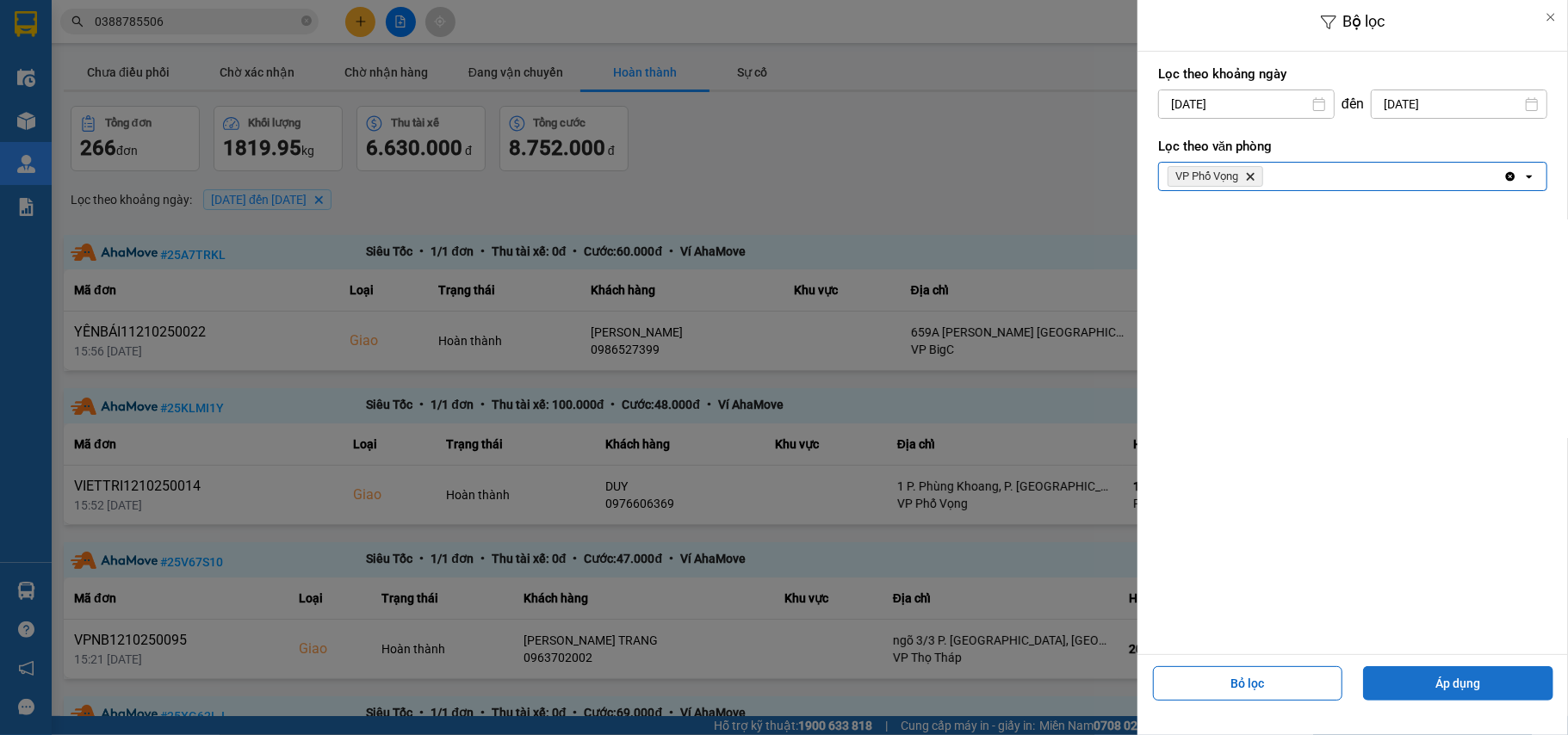
click at [1403, 691] on button "Áp dụng" at bounding box center [1458, 683] width 190 height 34
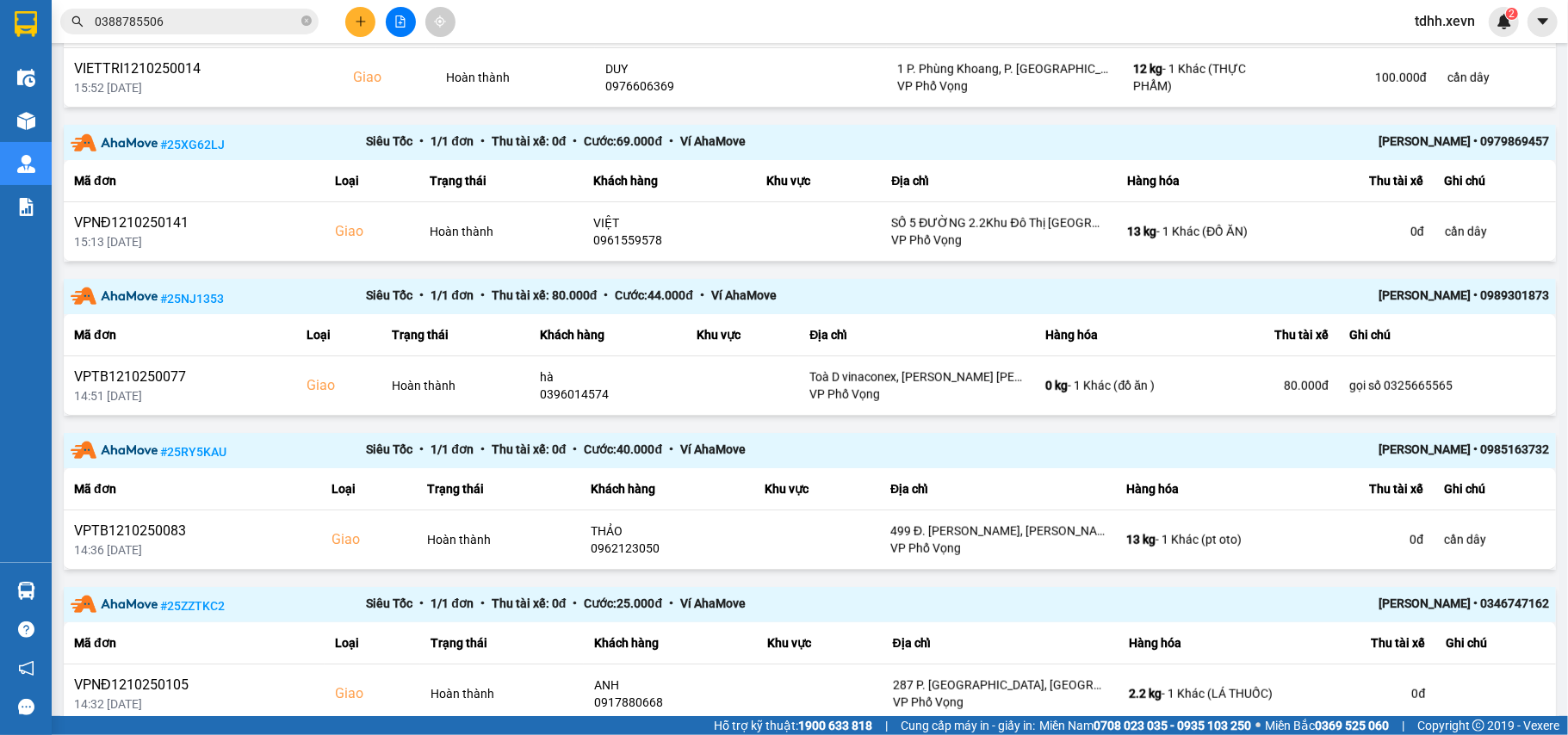
scroll to position [1116, 0]
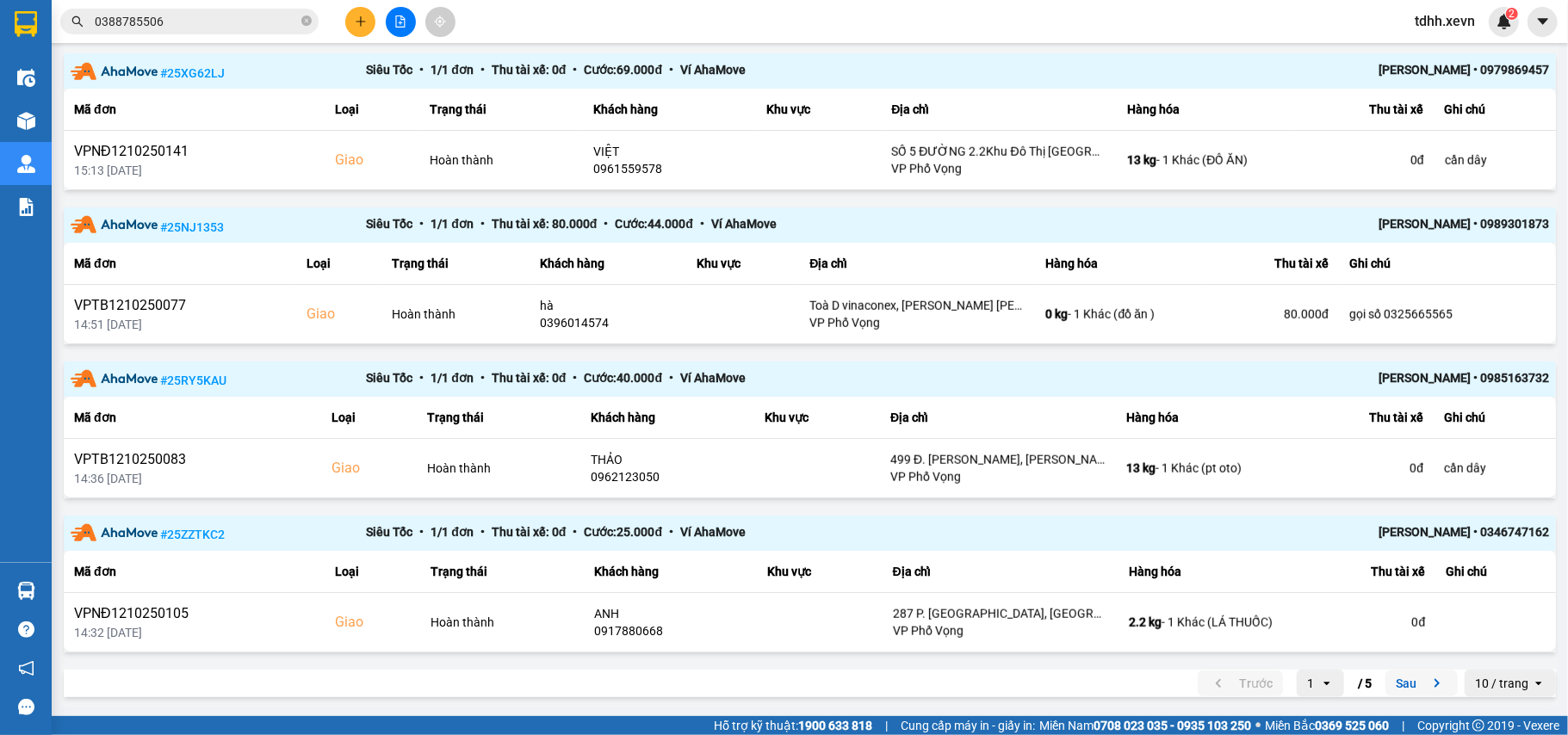
click at [1427, 689] on icon "next page. current page 1 / 5" at bounding box center [1437, 683] width 21 height 21
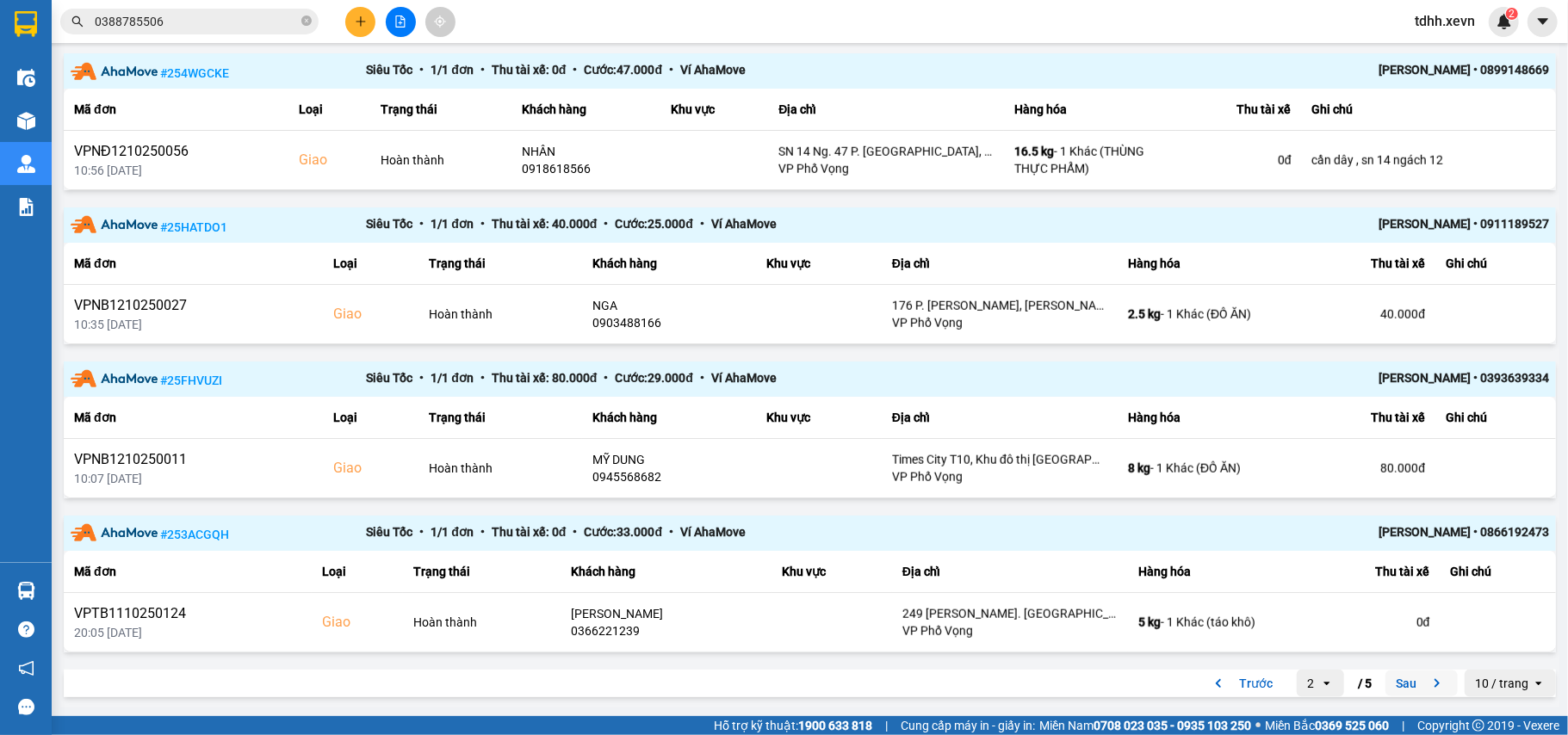
click at [1427, 689] on icon "next page. current page 2 / 5" at bounding box center [1437, 683] width 21 height 21
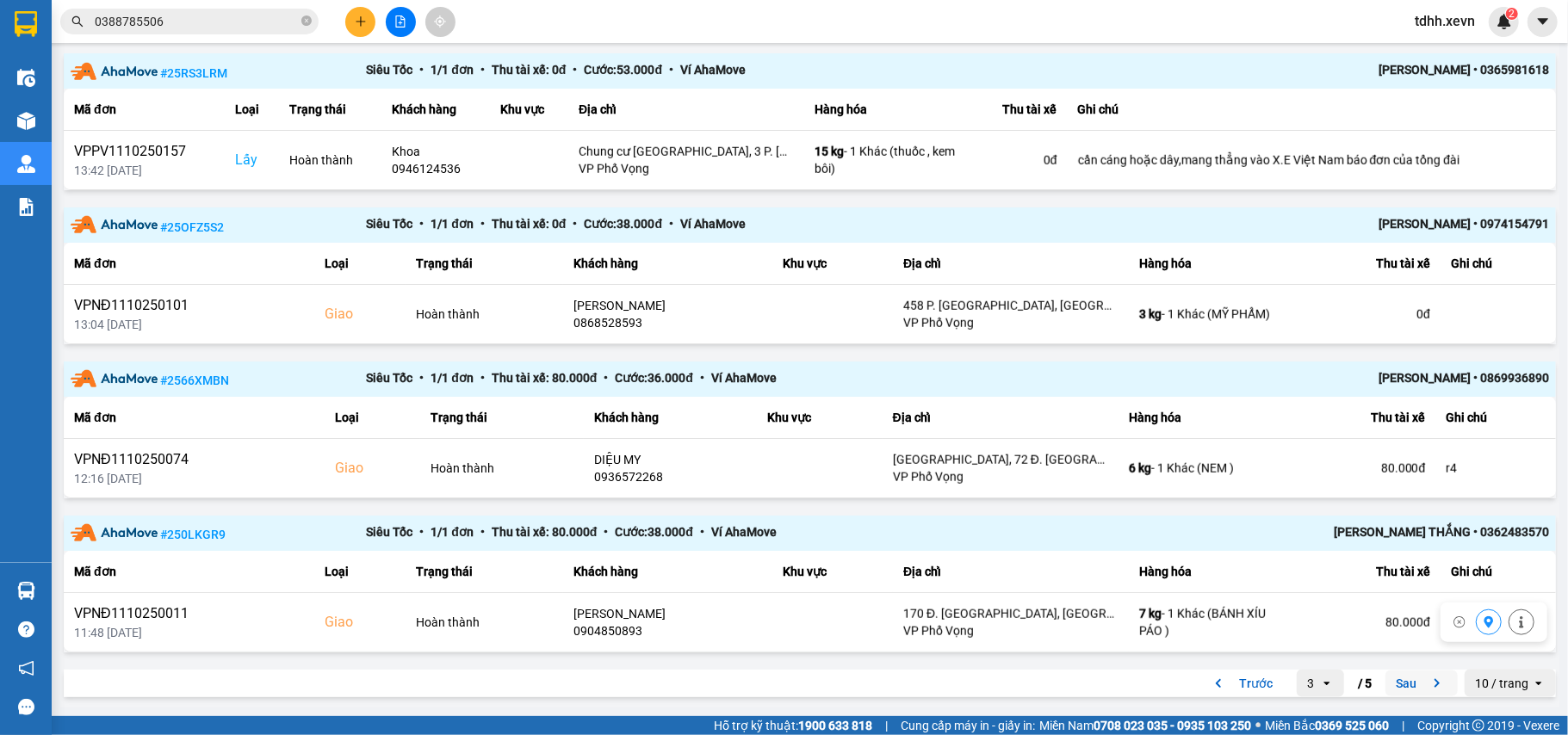
click at [1427, 682] on icon "next page. current page 3 / 5" at bounding box center [1437, 683] width 21 height 21
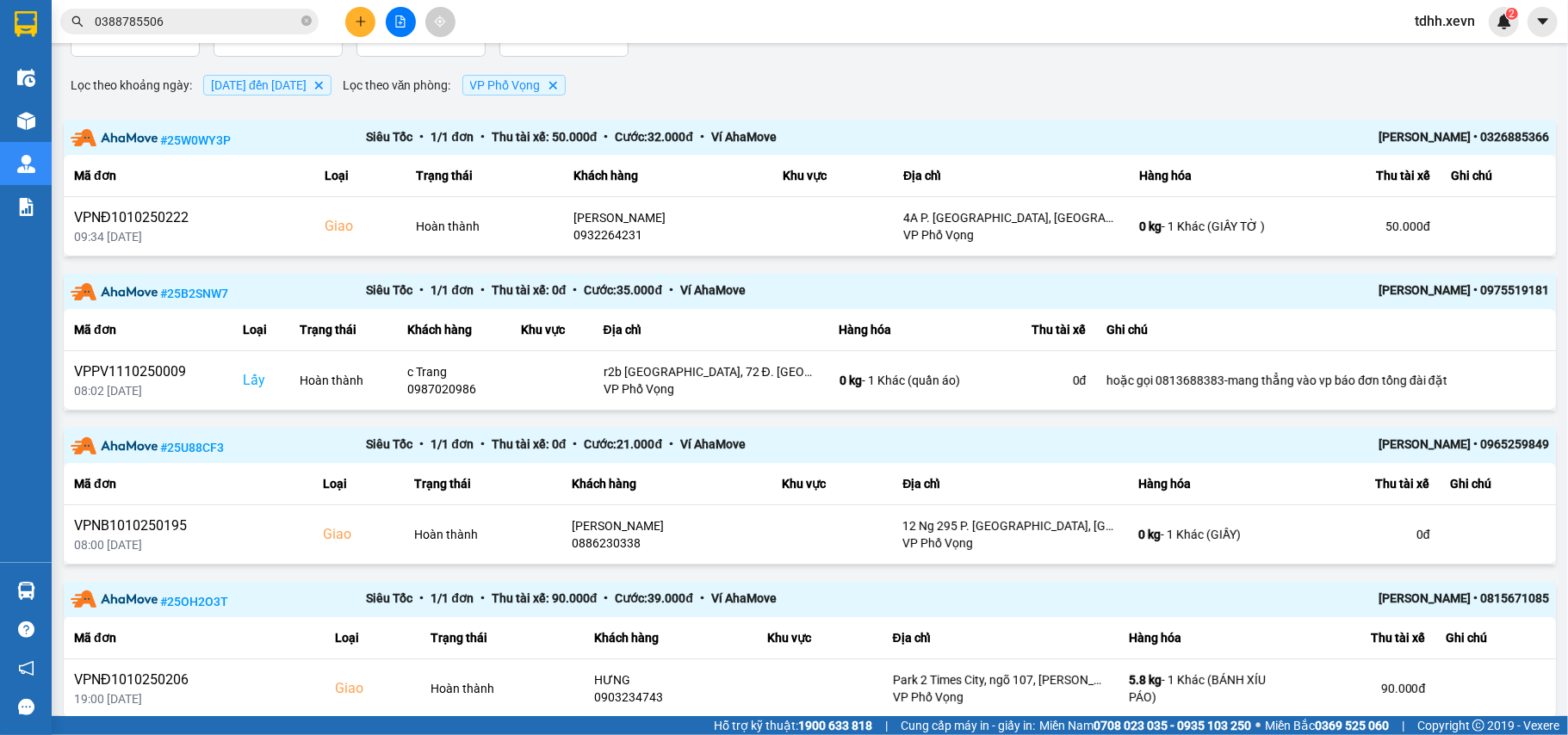
scroll to position [0, 0]
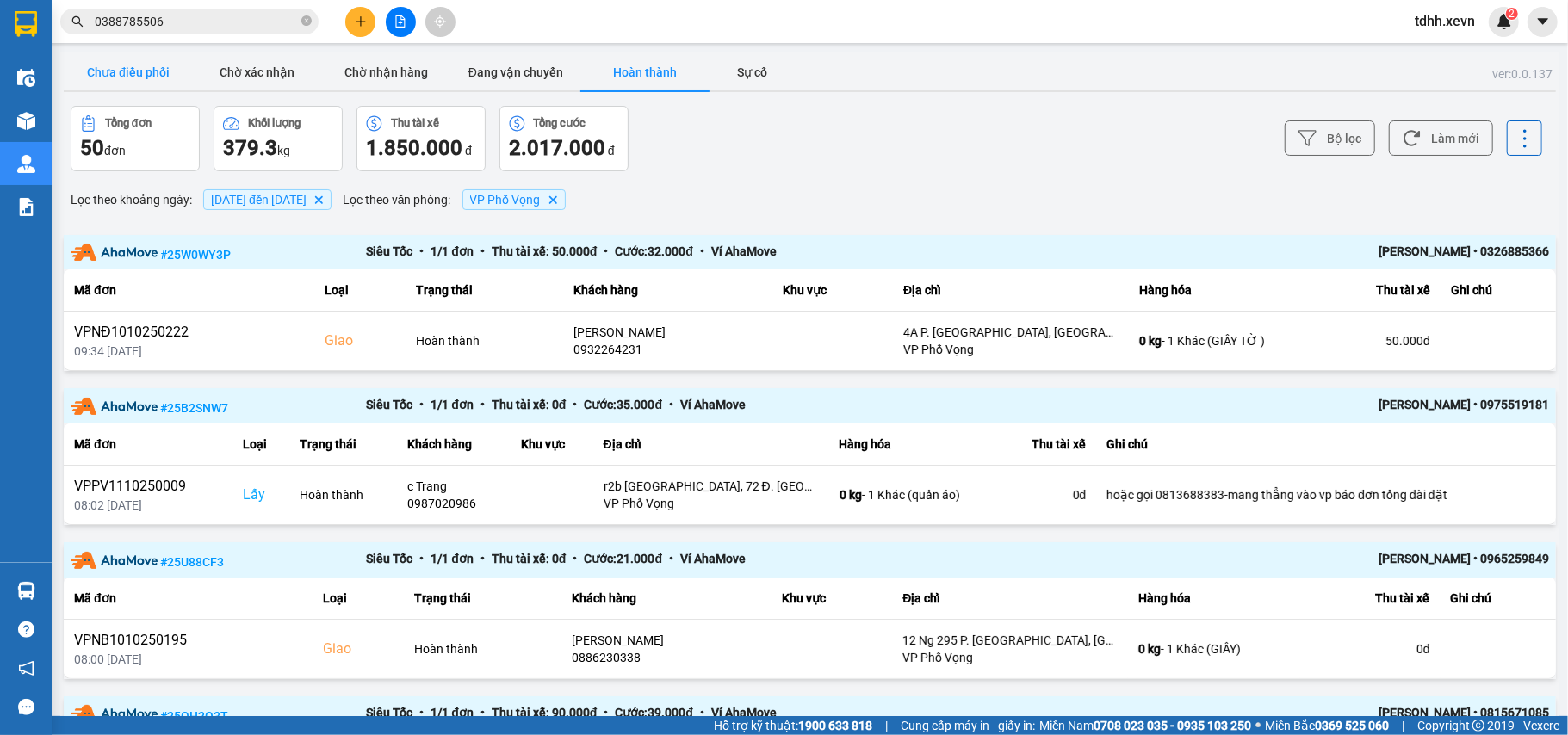
click at [149, 70] on button "Chưa điều phối" at bounding box center [128, 72] width 129 height 34
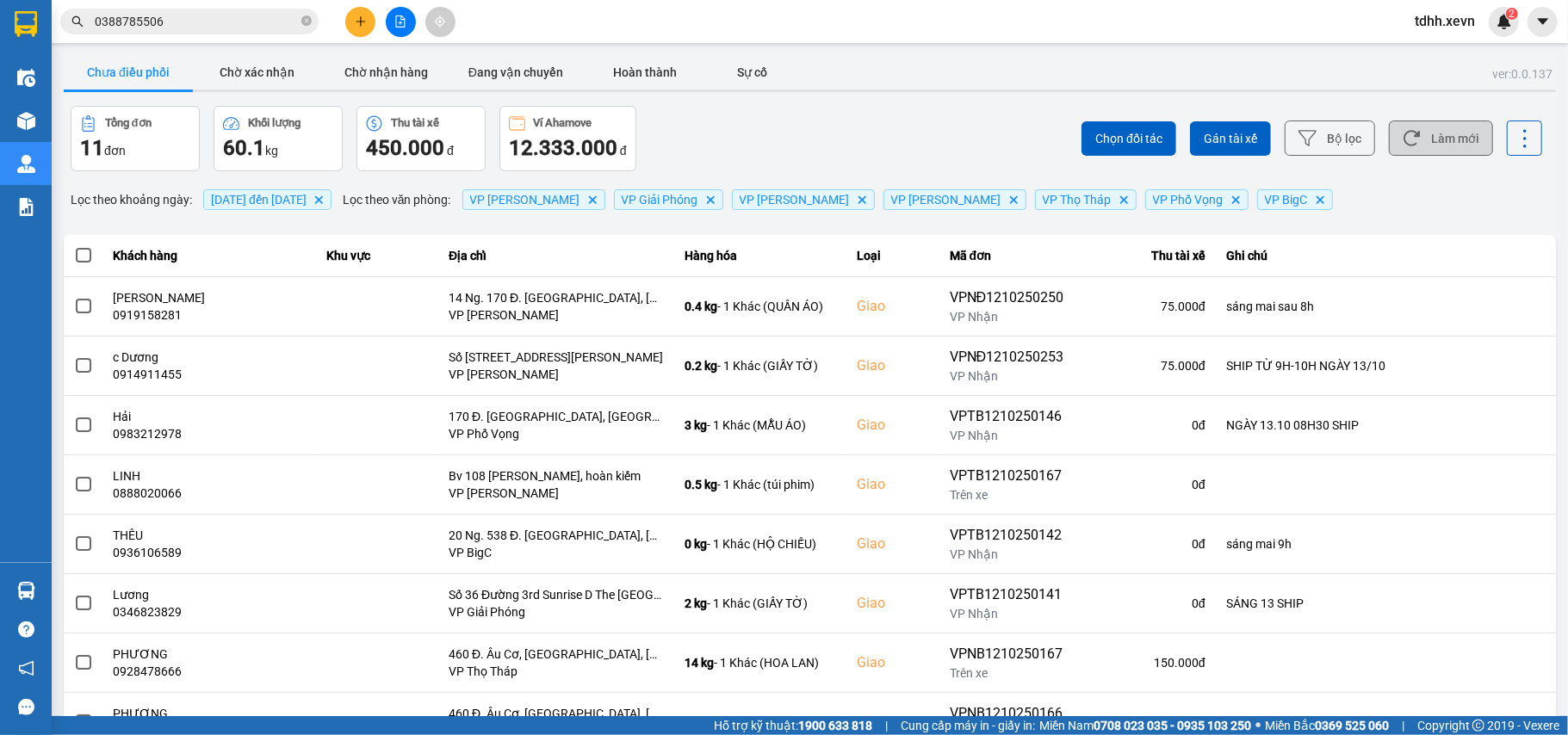
click at [1451, 149] on button "Làm mới" at bounding box center [1440, 138] width 104 height 35
click at [658, 78] on button "Hoàn thành" at bounding box center [645, 72] width 129 height 34
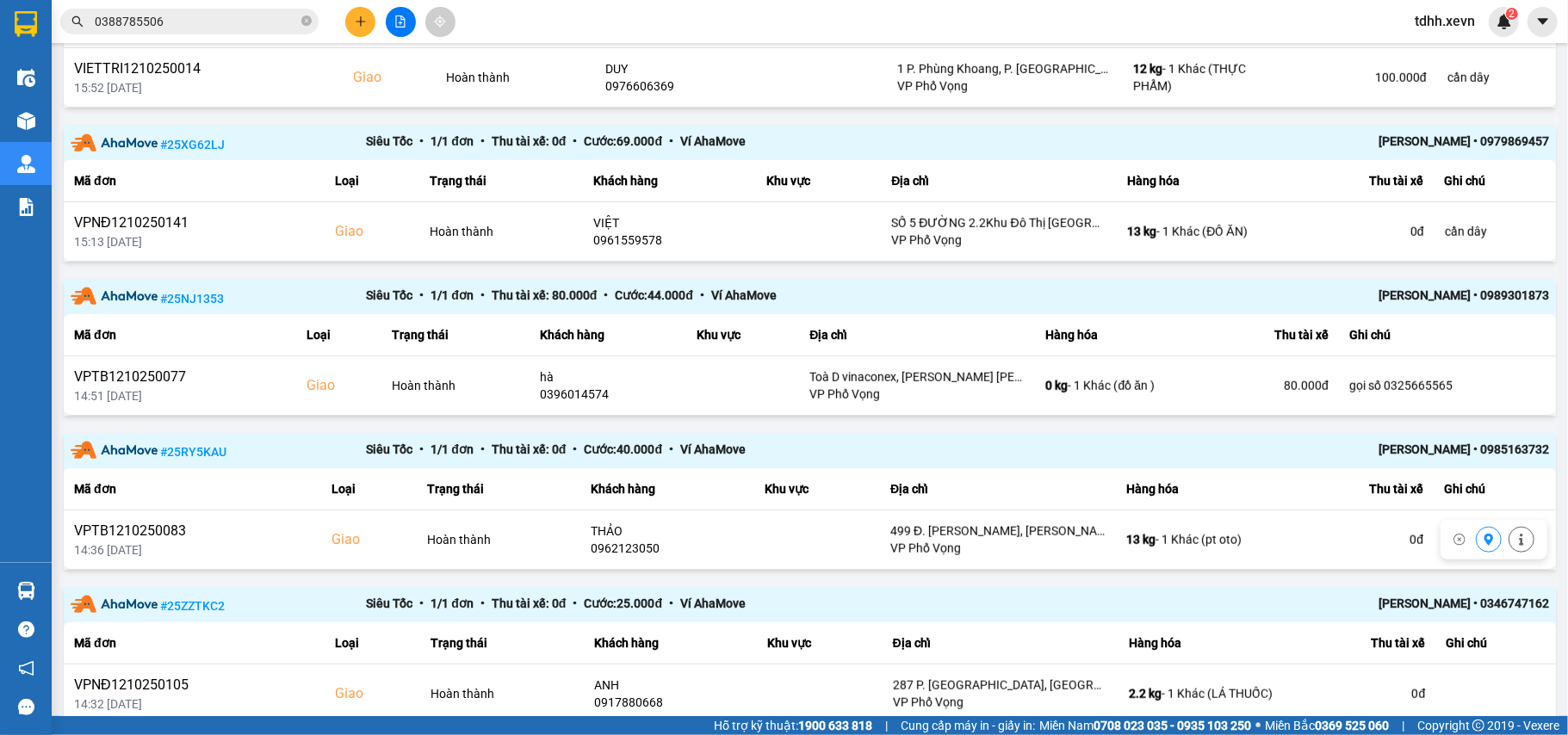
scroll to position [1116, 0]
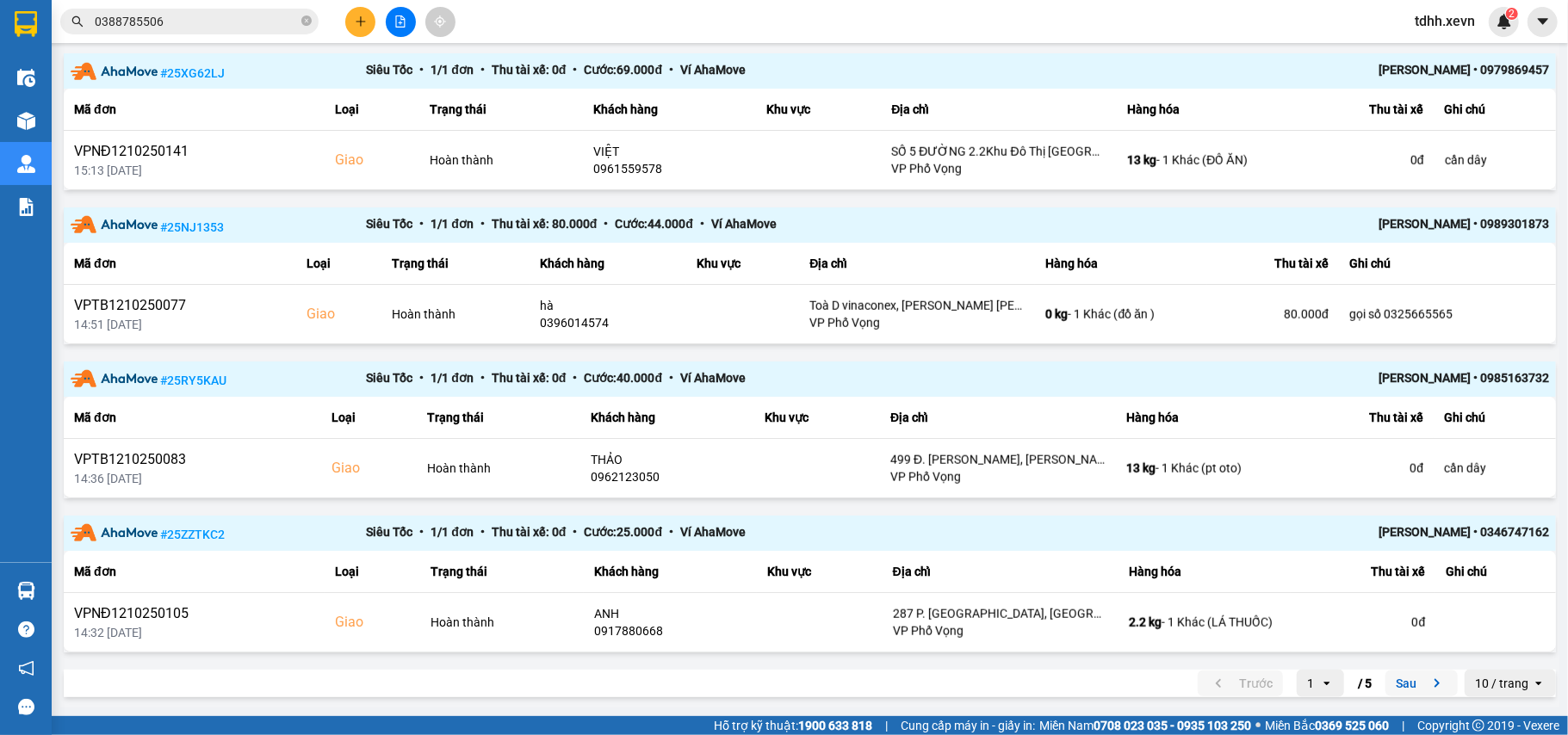
click at [1427, 676] on icon "next page. current page 1 / 5" at bounding box center [1437, 683] width 21 height 21
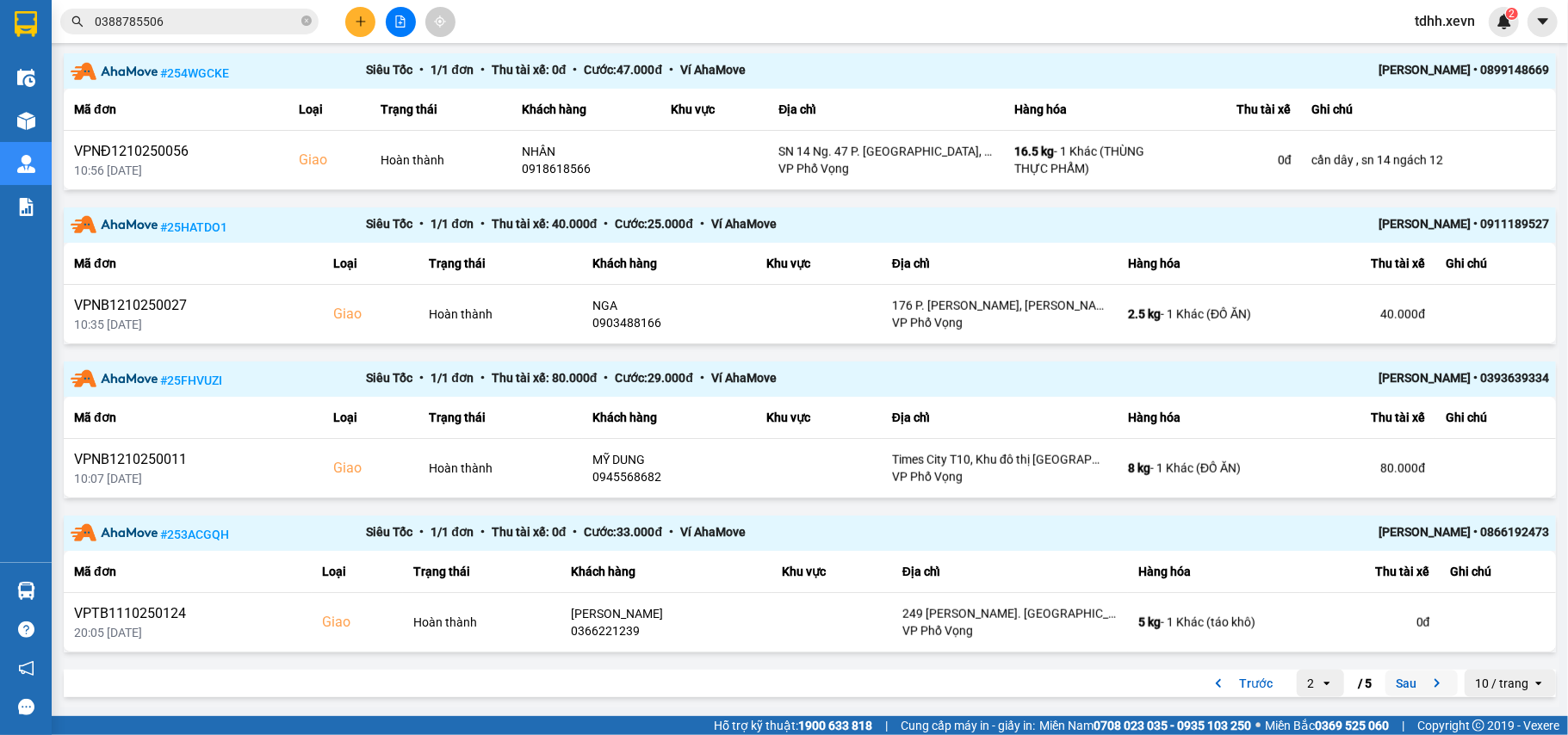
click at [1427, 682] on icon "next page. current page 2 / 5" at bounding box center [1437, 683] width 21 height 21
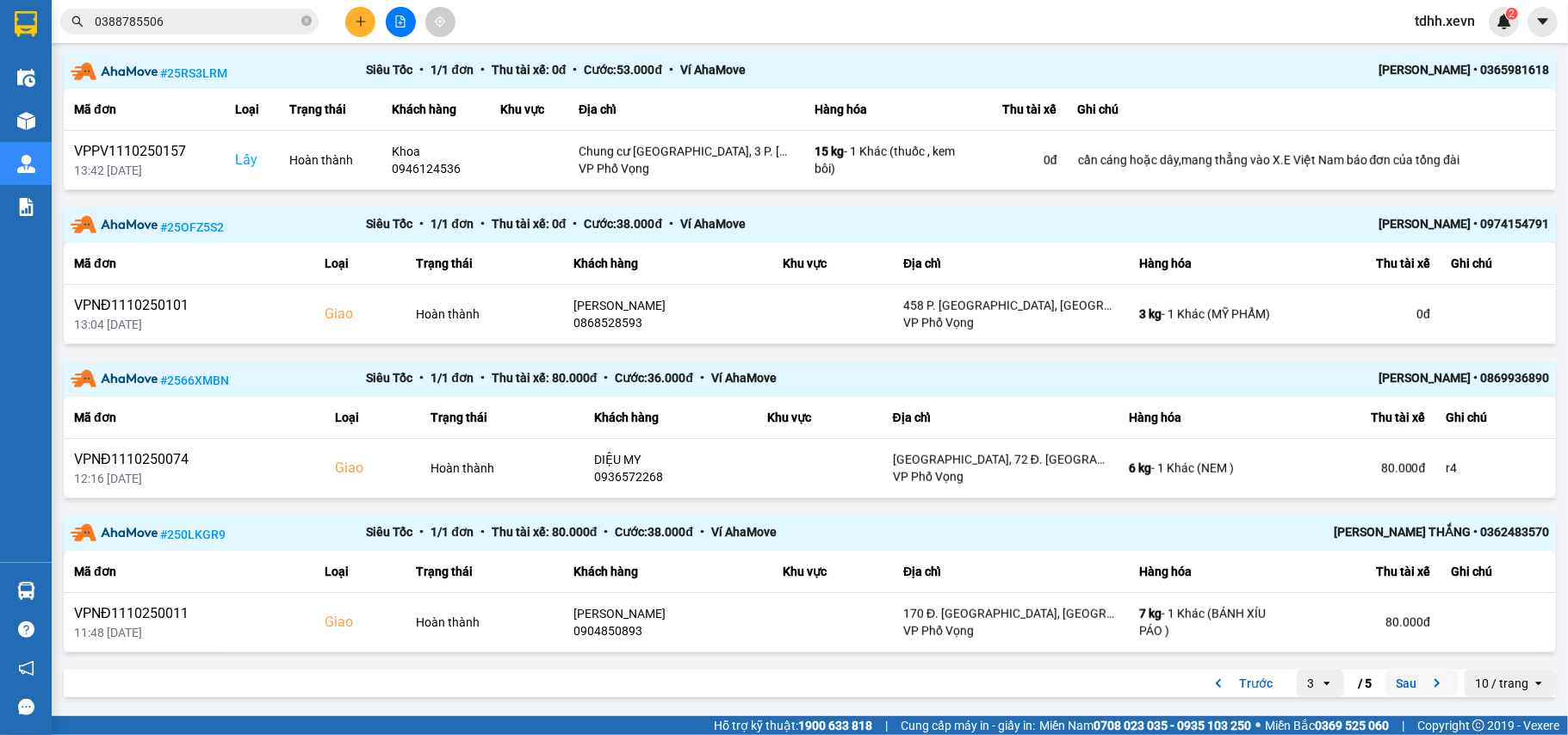
click at [1427, 680] on icon "next page. current page 3 / 5" at bounding box center [1437, 683] width 21 height 21
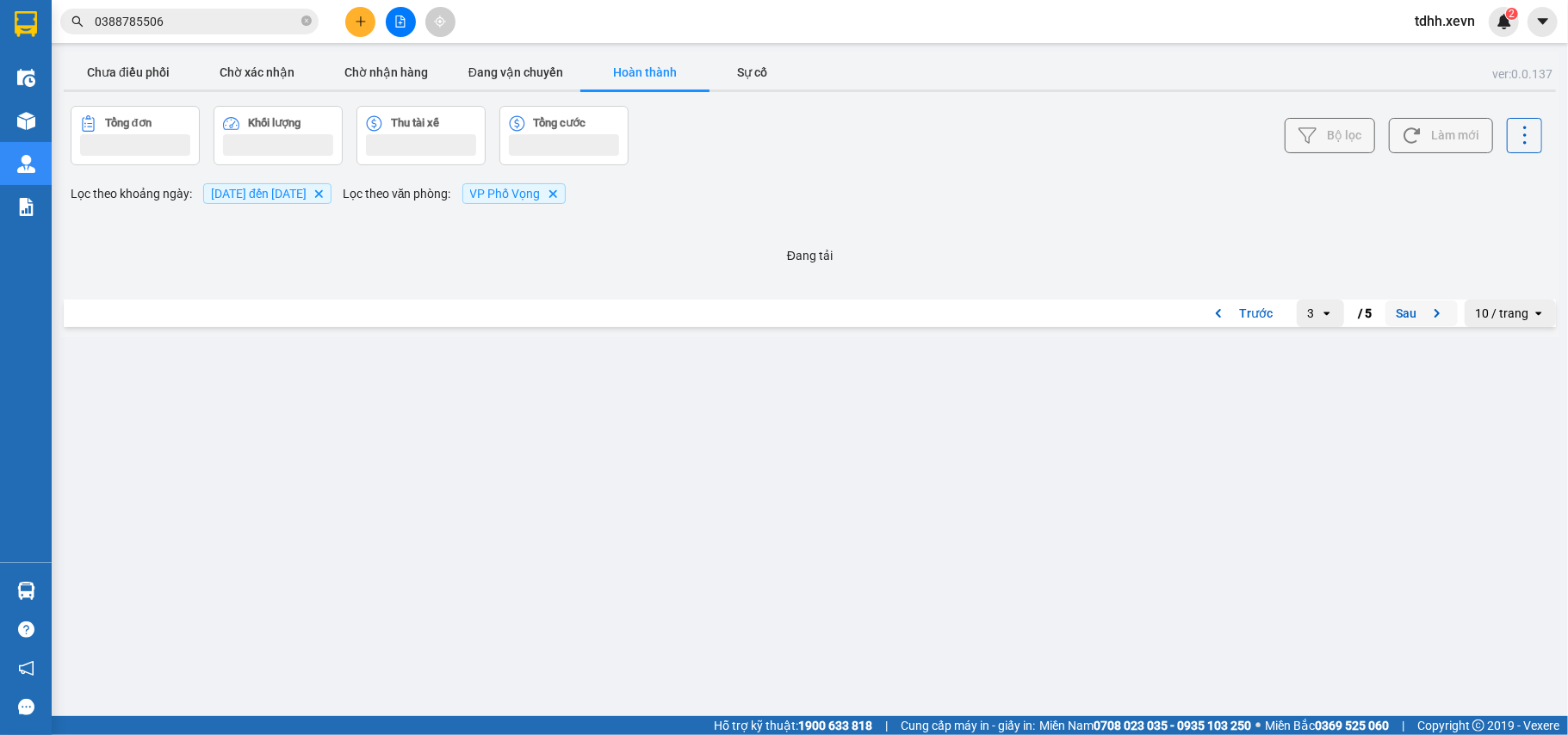
scroll to position [0, 0]
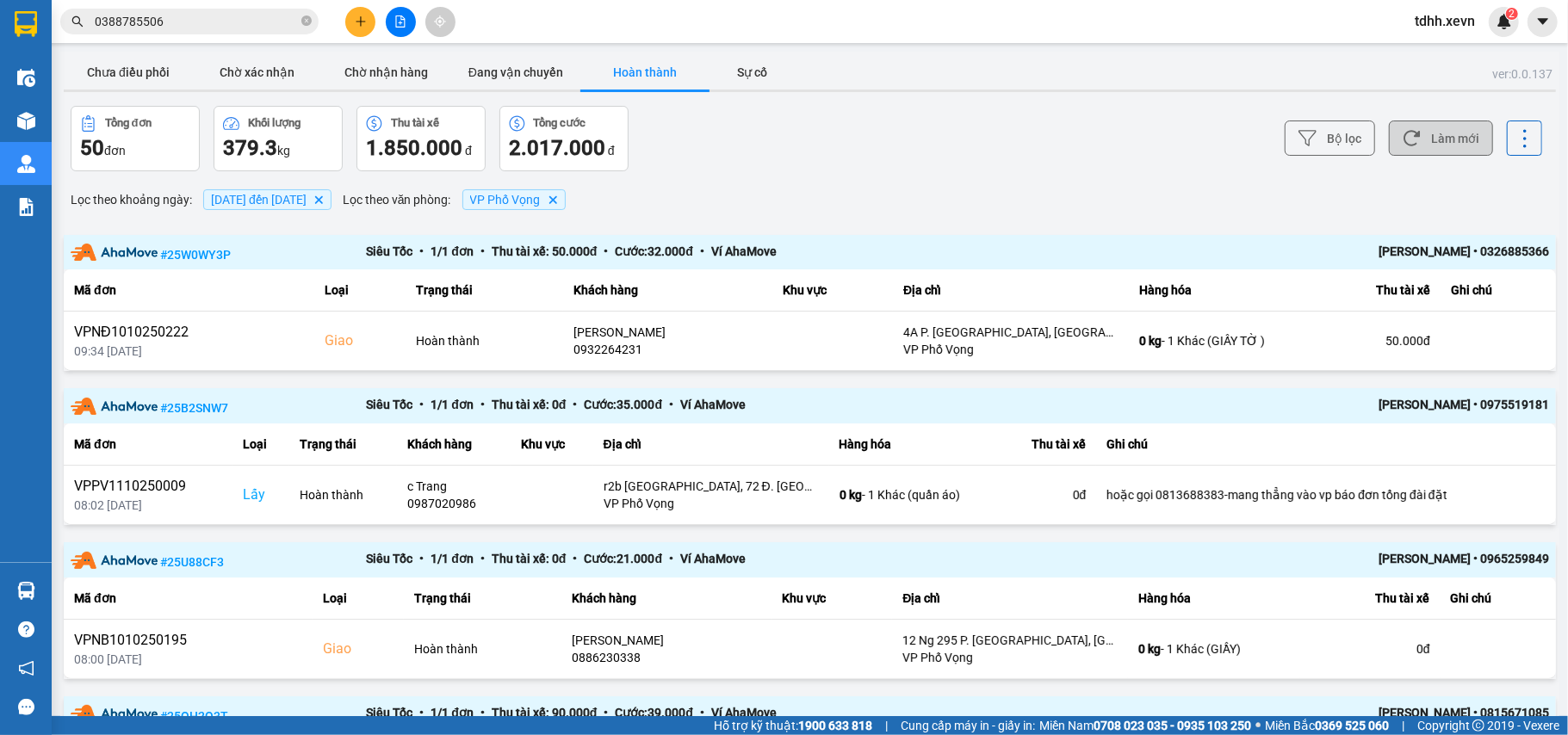
click at [1431, 141] on button "Làm mới" at bounding box center [1440, 138] width 104 height 35
click at [132, 71] on button "Chưa điều phối" at bounding box center [128, 72] width 129 height 34
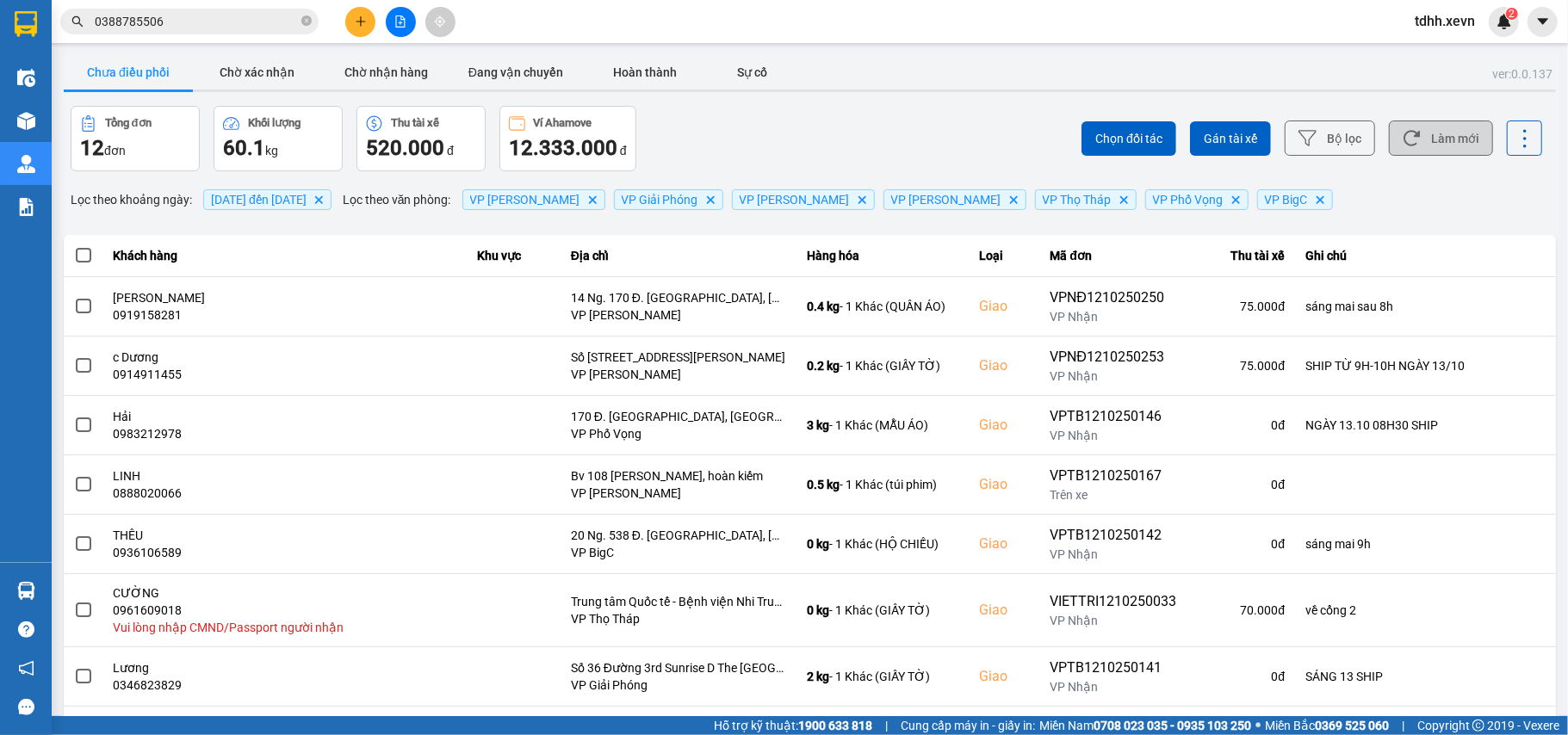
click at [1426, 138] on button "Làm mới" at bounding box center [1440, 138] width 104 height 35
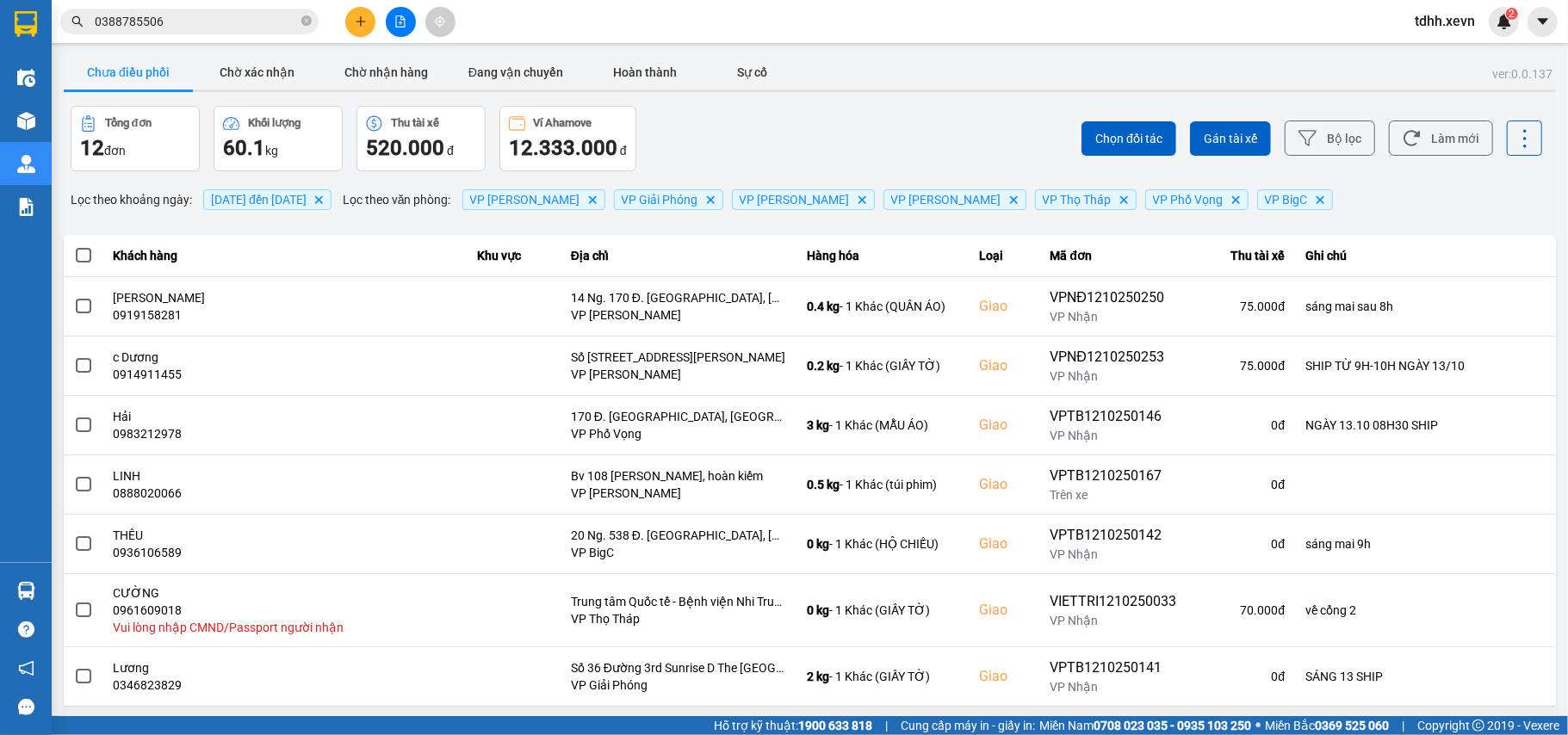
scroll to position [211, 0]
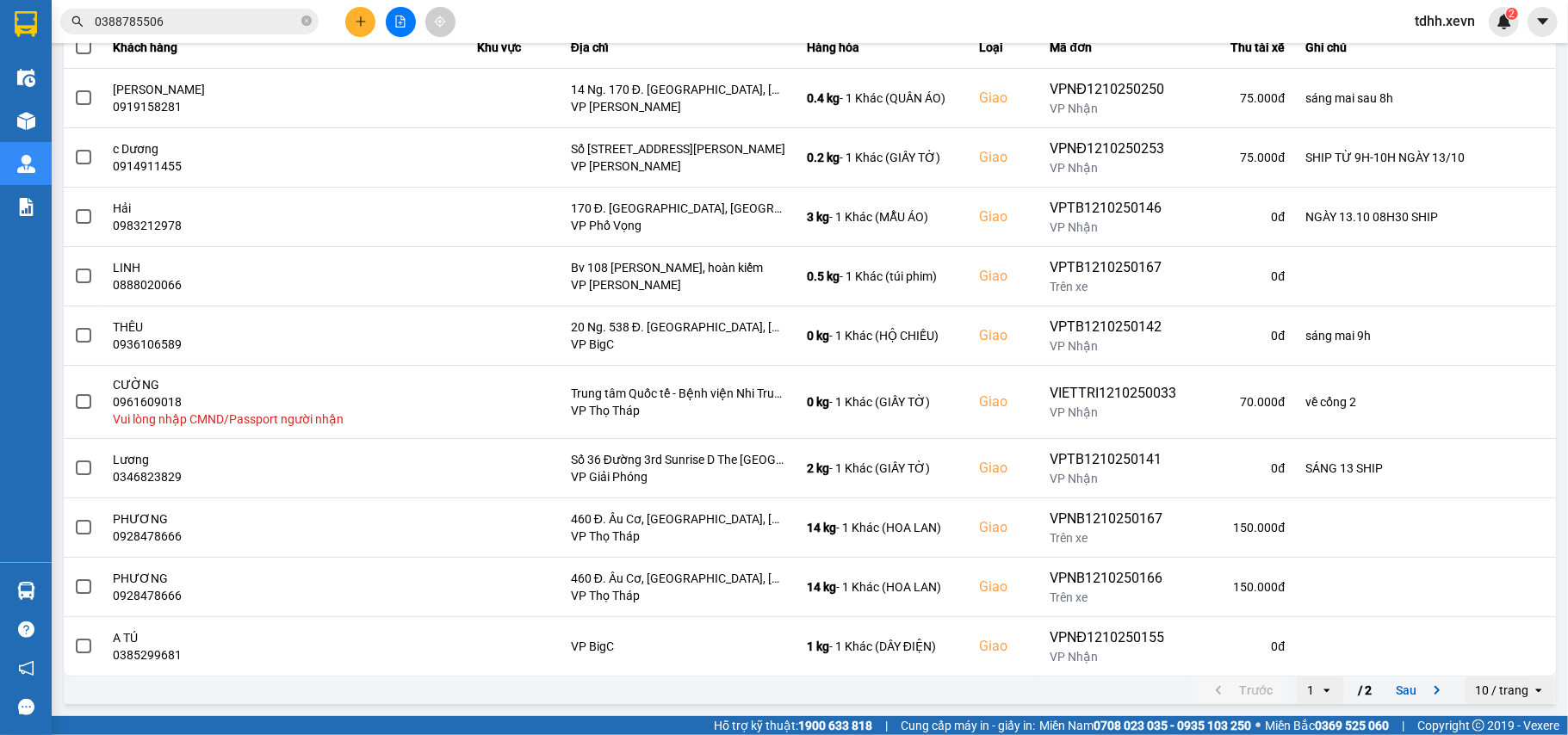
click at [1406, 694] on button "Sau" at bounding box center [1421, 691] width 72 height 26
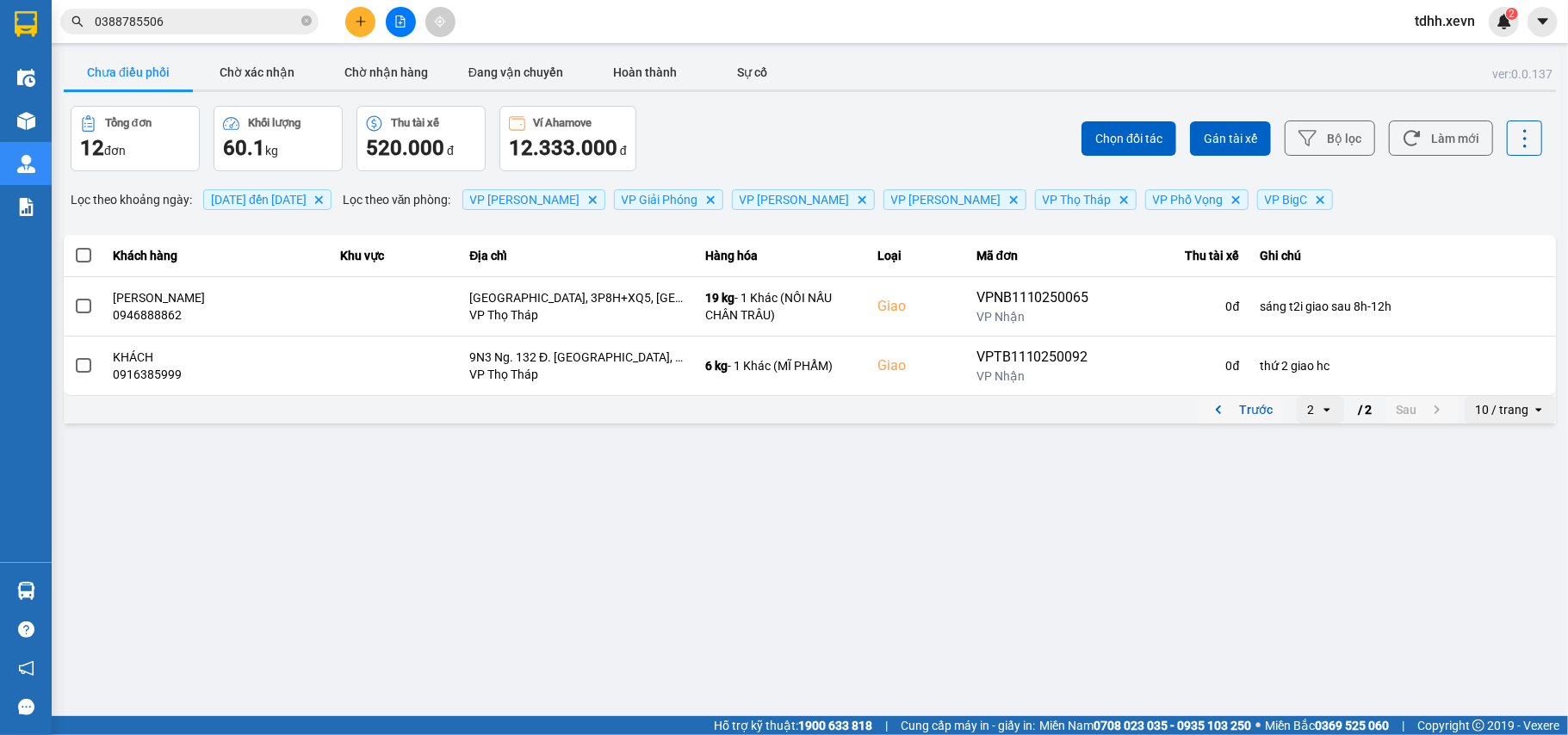
click at [1219, 406] on icon "previous page. current page 2 / 2" at bounding box center [1218, 409] width 21 height 21
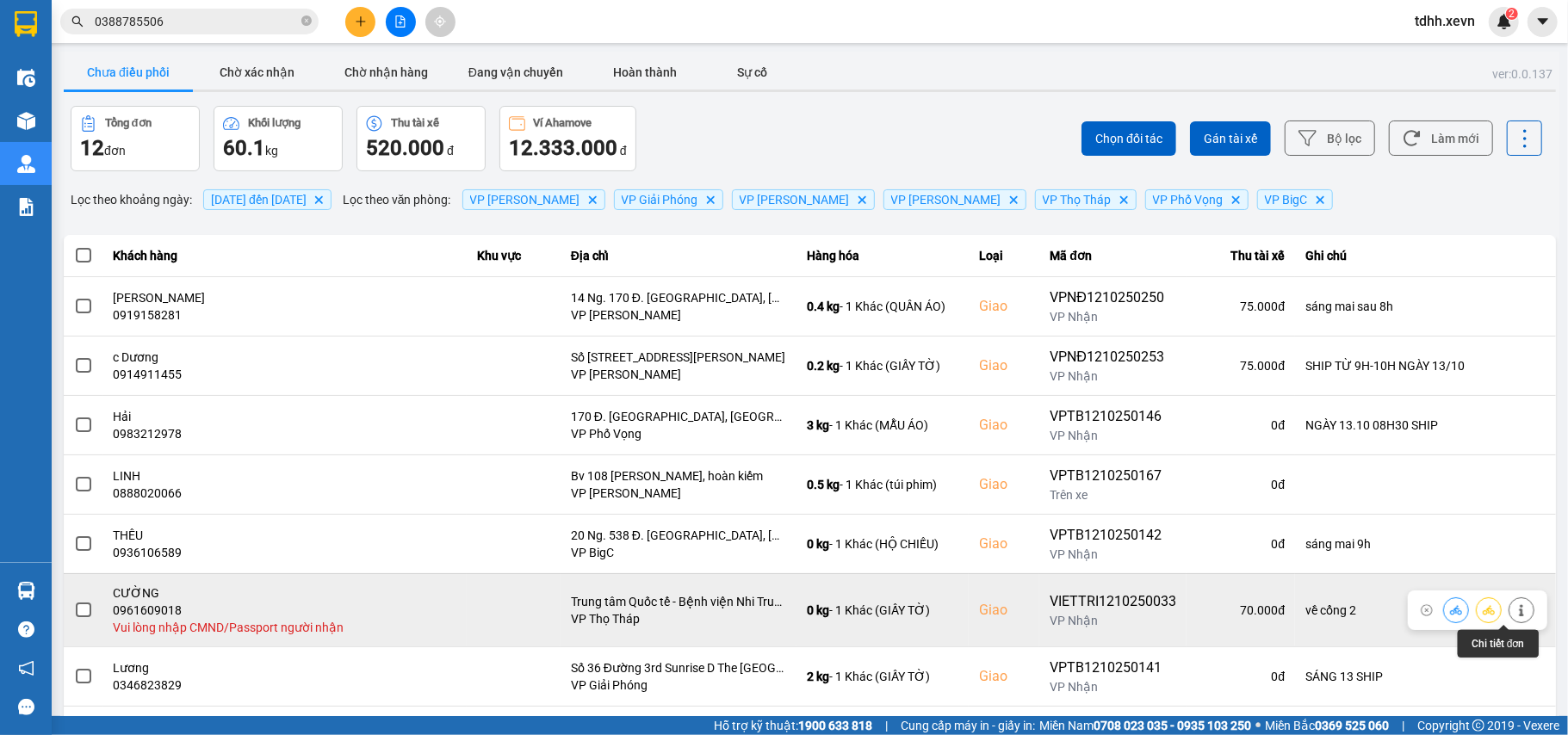
click at [1515, 607] on icon at bounding box center [1521, 610] width 12 height 12
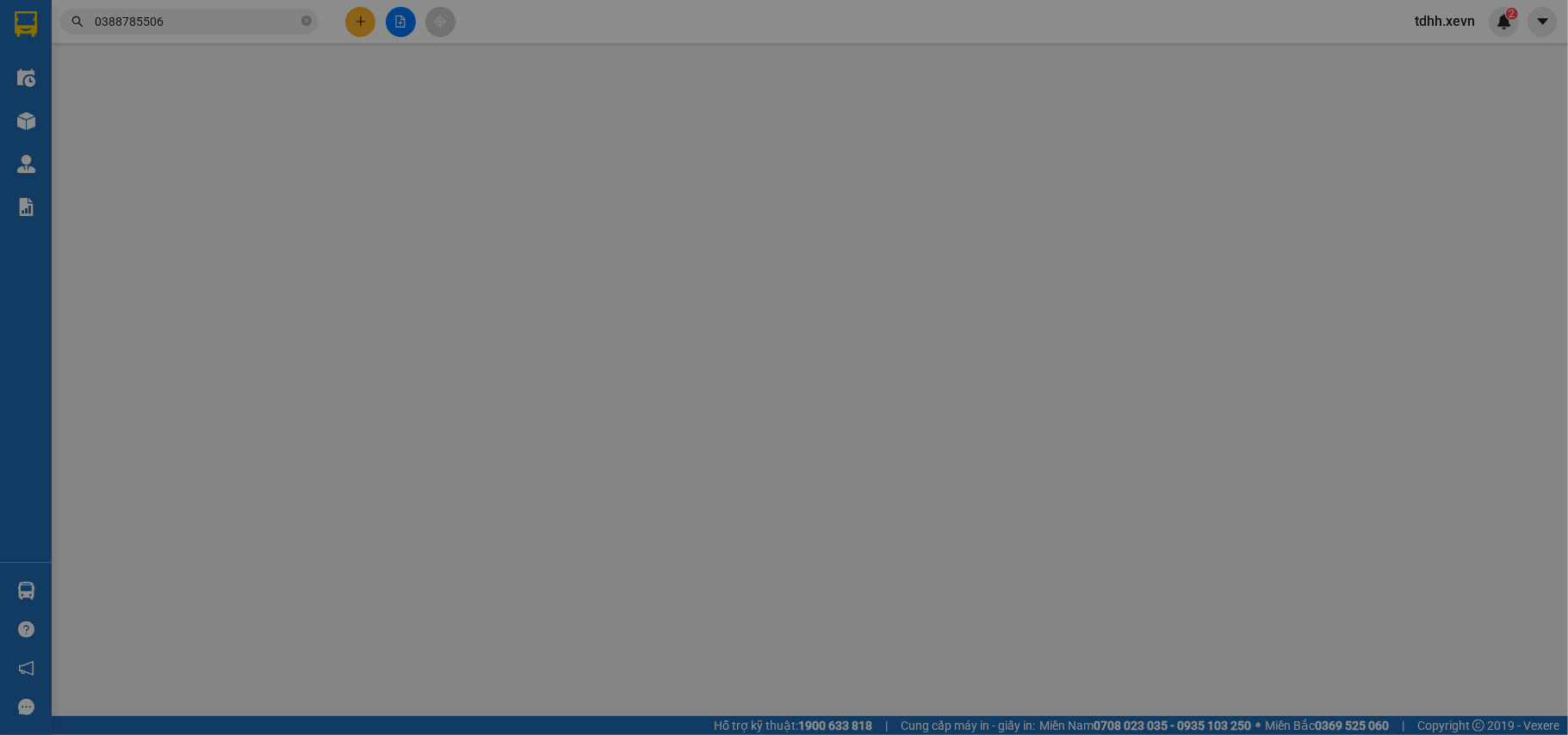
type input "0915168334"
type input "HẰNG"
type input "0961609018"
type input "CƯỜNG"
checkbox input "true"
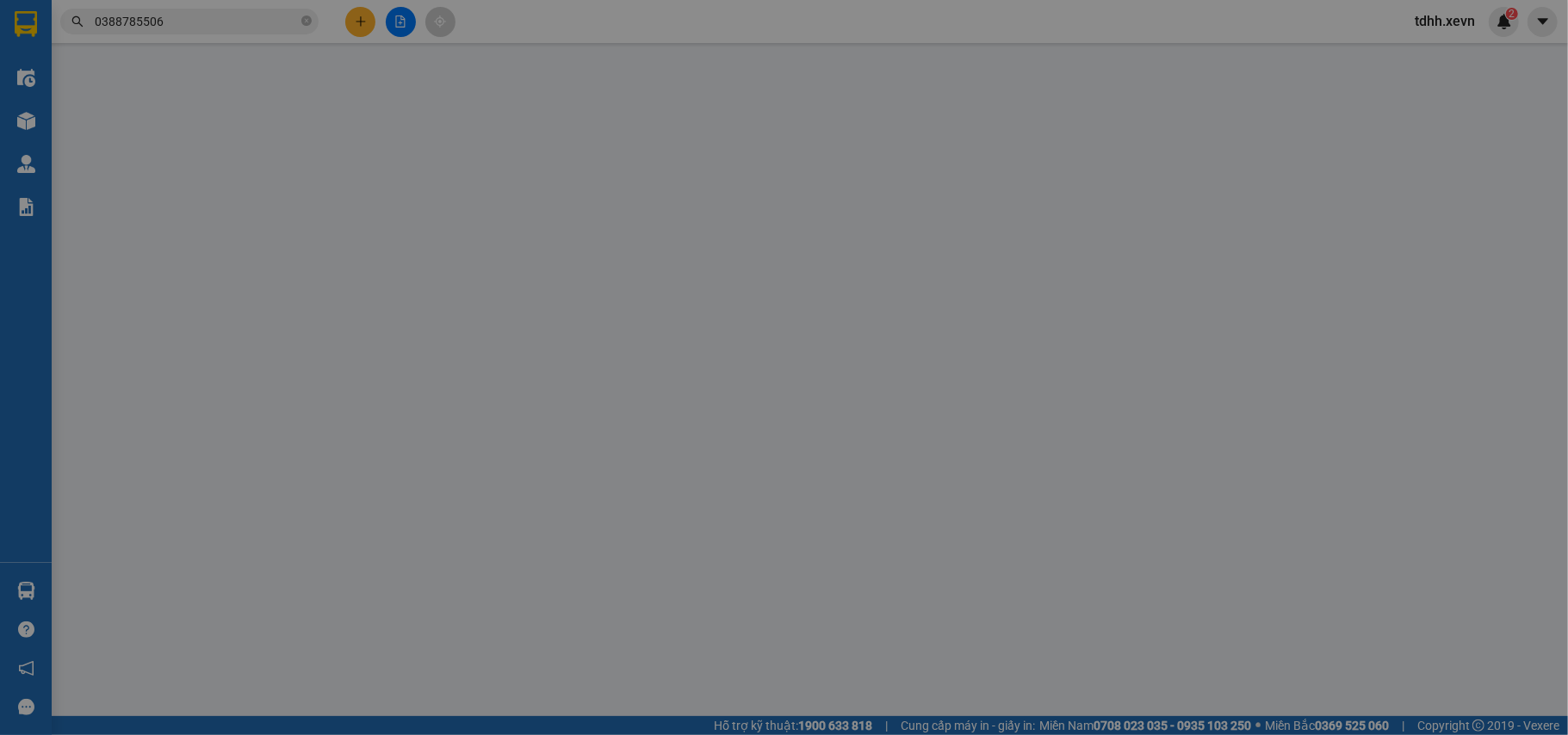
type input "Trung tâm Quốc tế - Bệnh viện Nhi Trung ương, Đ. La Thành/18/879 Ng. 80 P. Chùa…"
type input "về cổng 2"
type input "0"
type input "70.000"
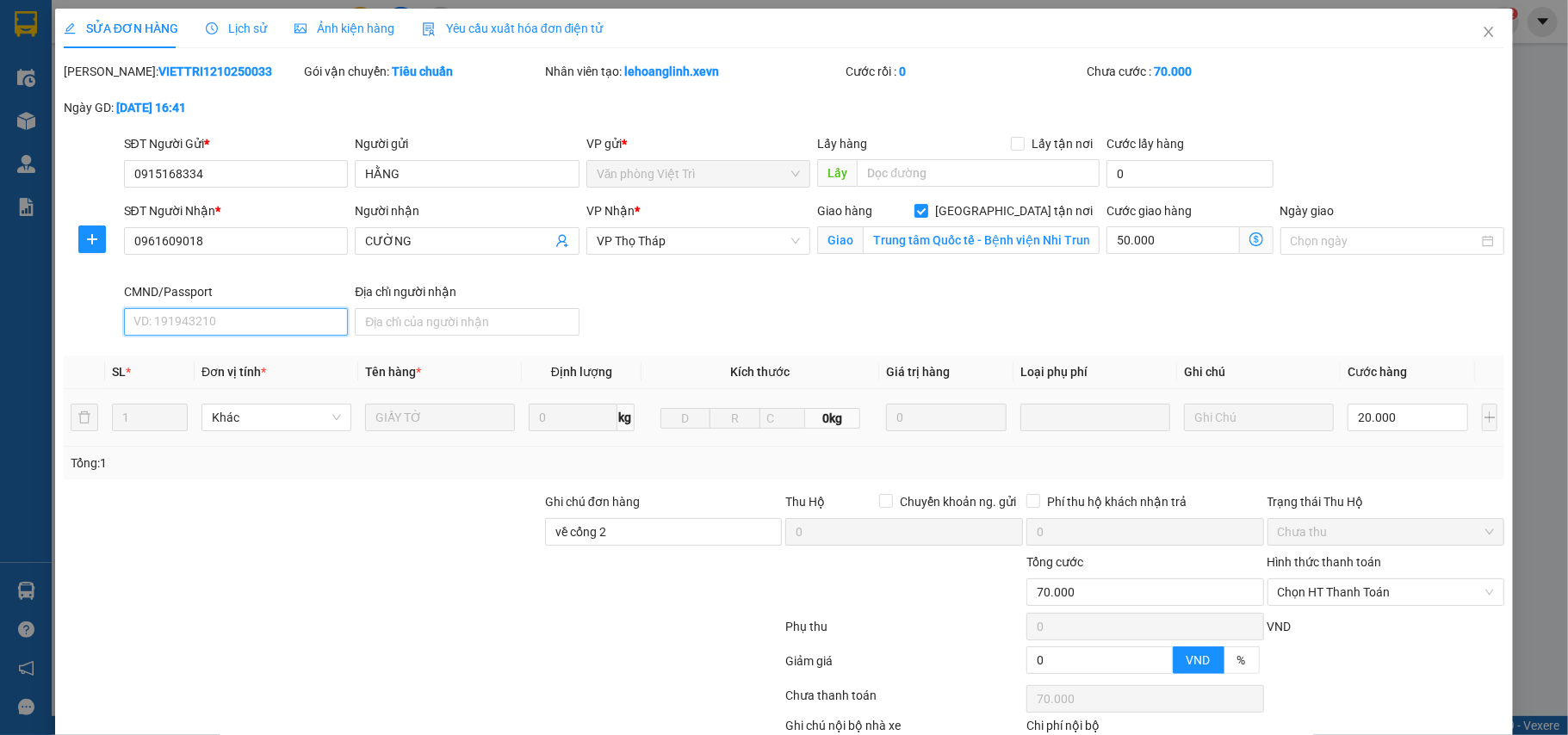
click at [189, 326] on input "CMND/Passport" at bounding box center [236, 321] width 225 height 27
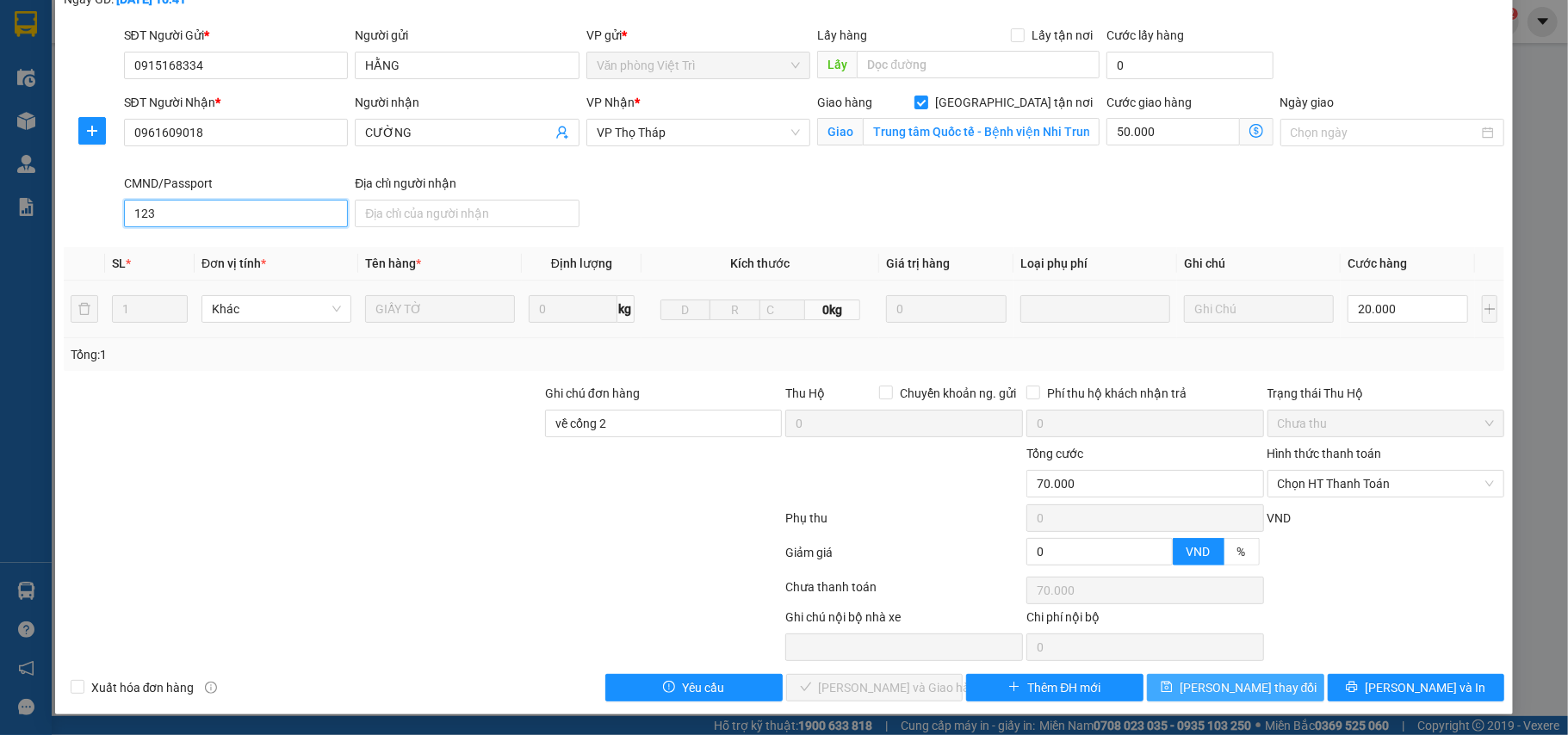
type input "123"
click at [1214, 694] on span "[PERSON_NAME] thay đổi" at bounding box center [1248, 687] width 138 height 19
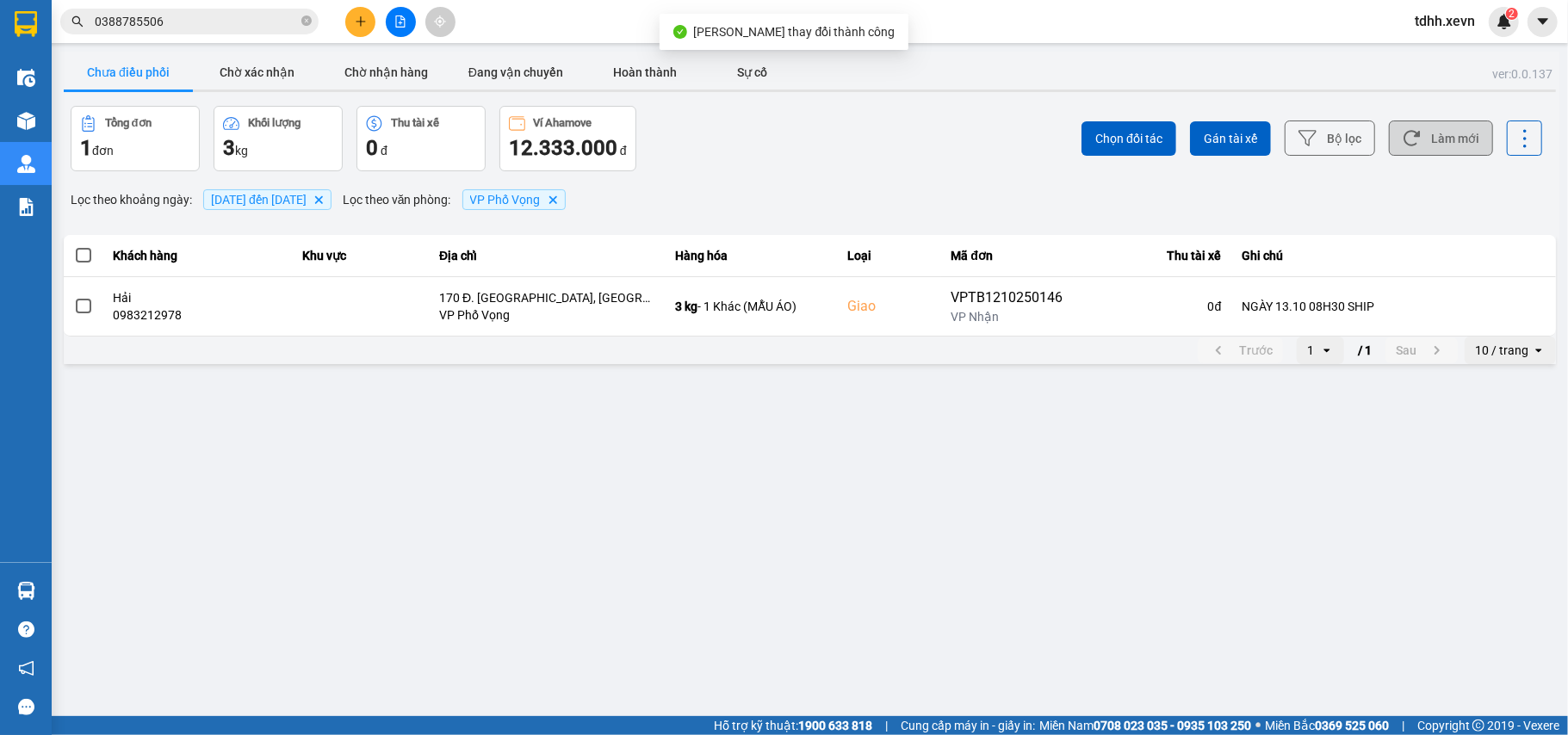
click at [1451, 148] on button "Làm mới" at bounding box center [1440, 138] width 104 height 35
click at [558, 202] on icon "Delete" at bounding box center [552, 199] width 10 height 10
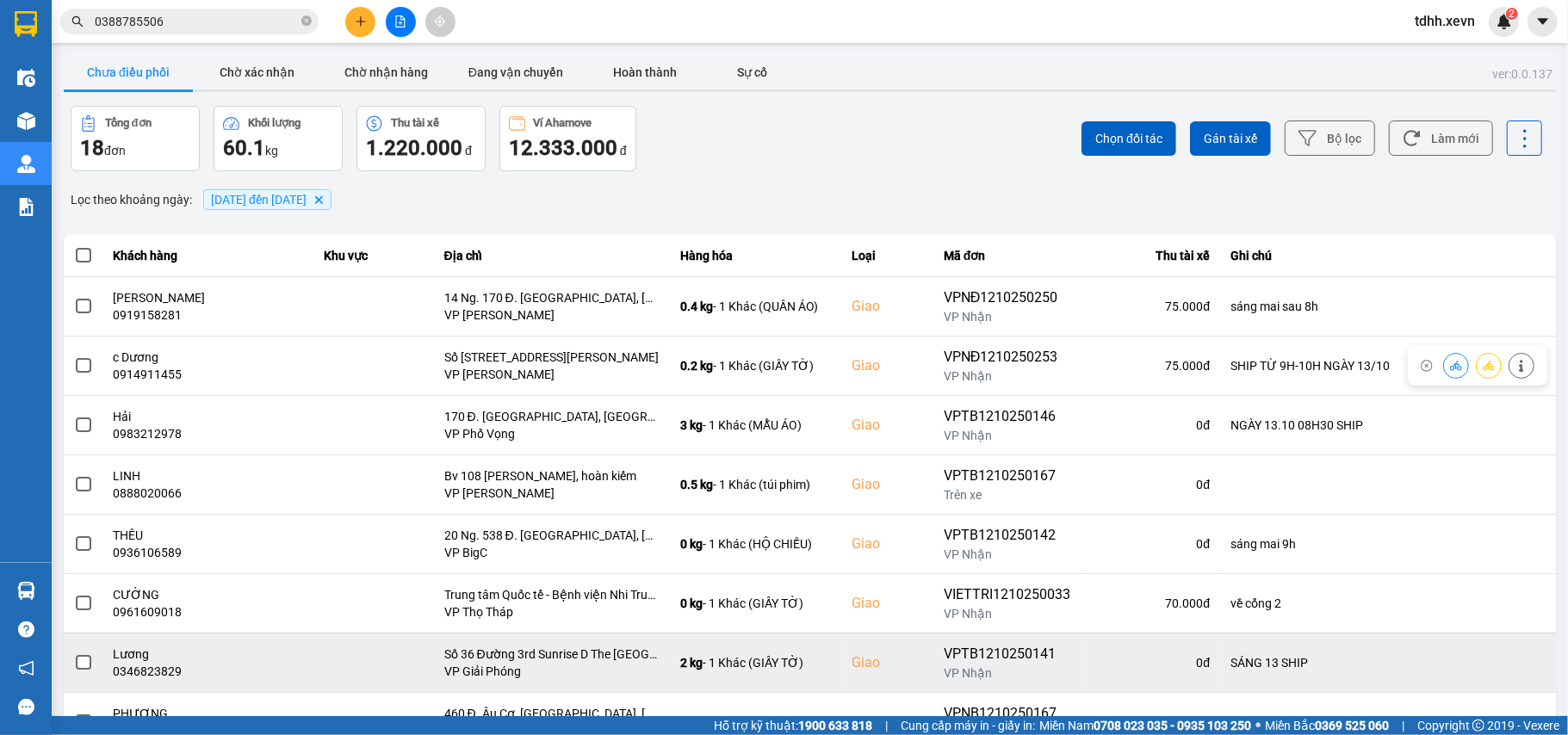
scroll to position [197, 0]
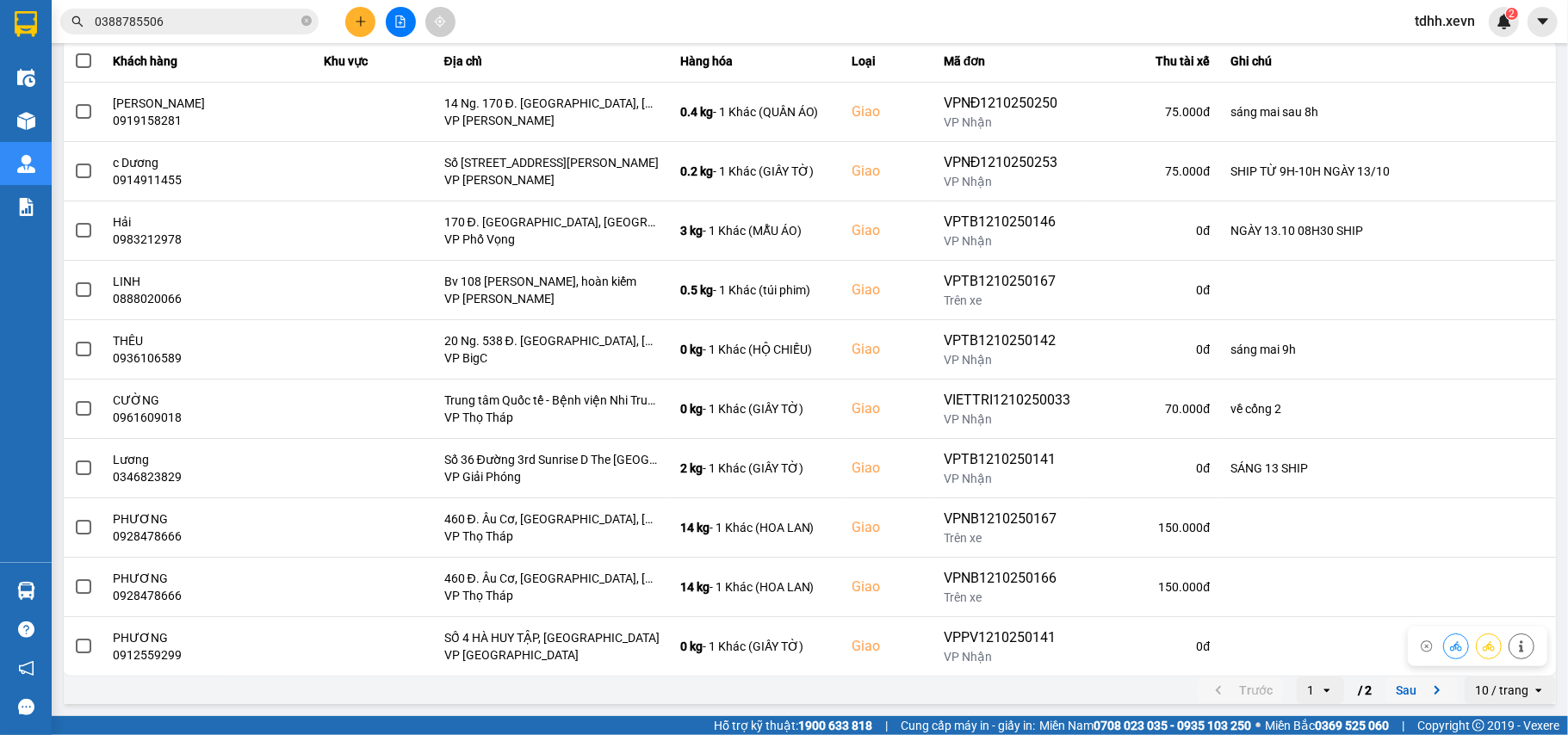
click at [1427, 682] on icon "next page. current page 1 / 2" at bounding box center [1437, 690] width 21 height 21
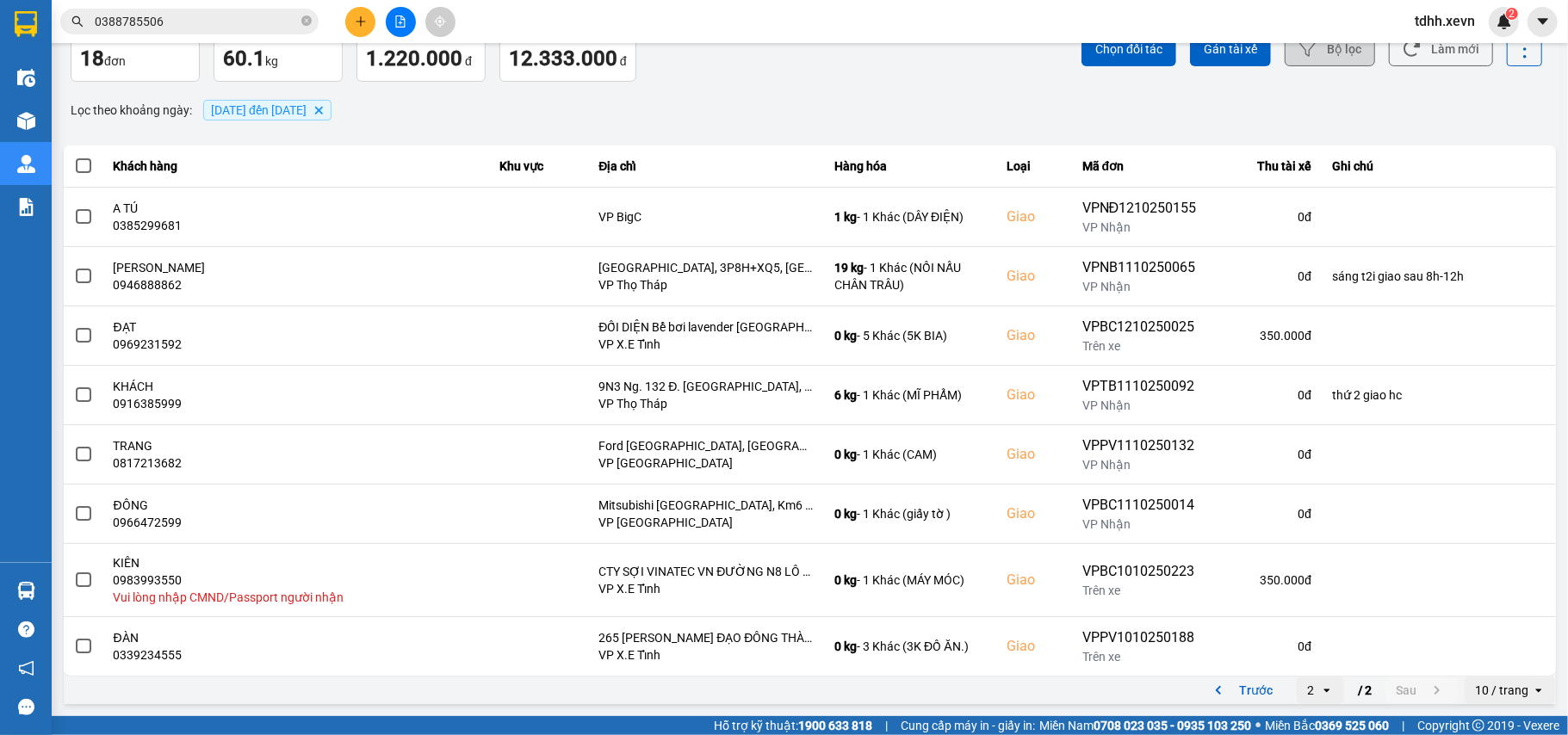
scroll to position [0, 0]
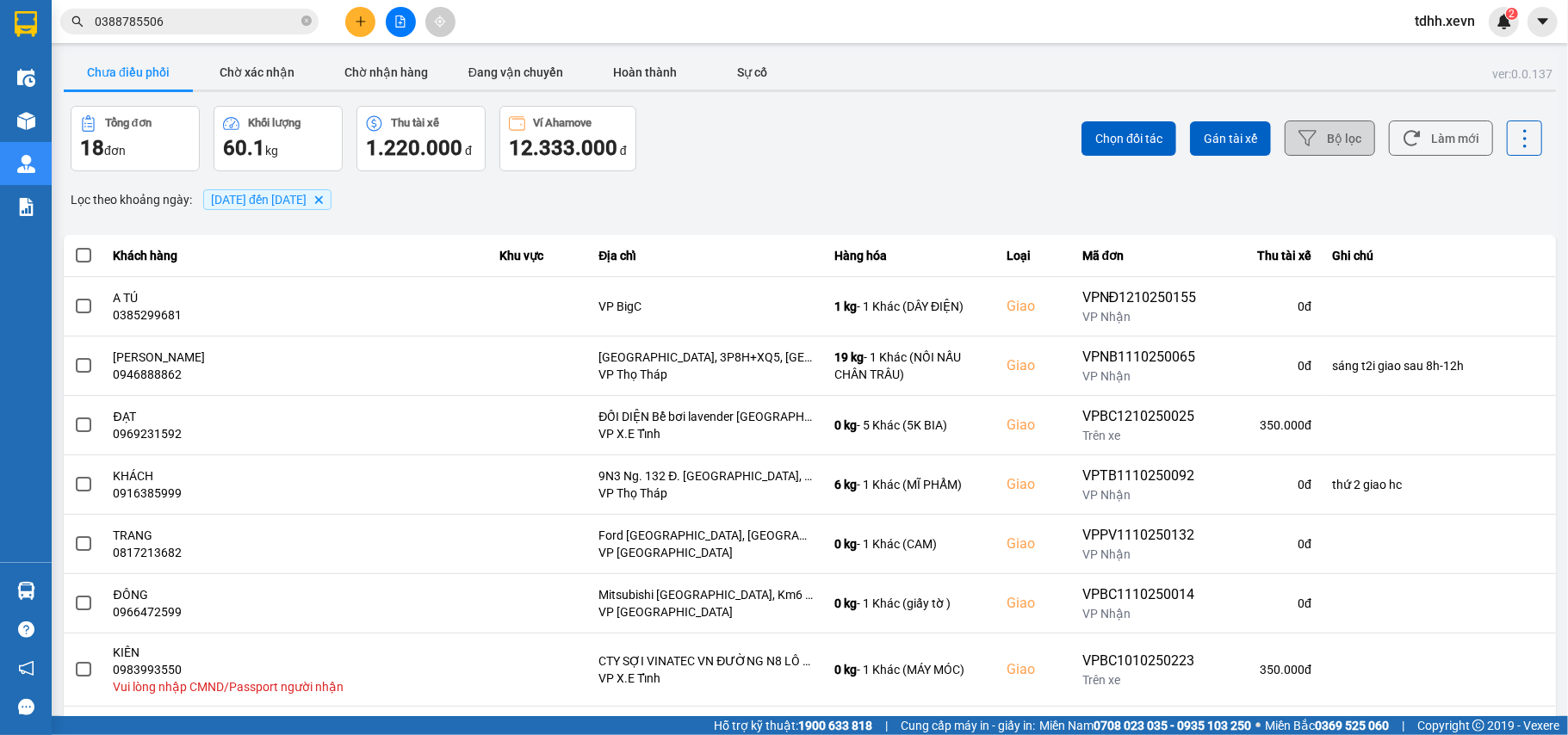
click at [1328, 146] on button "Bộ lọc" at bounding box center [1330, 138] width 91 height 35
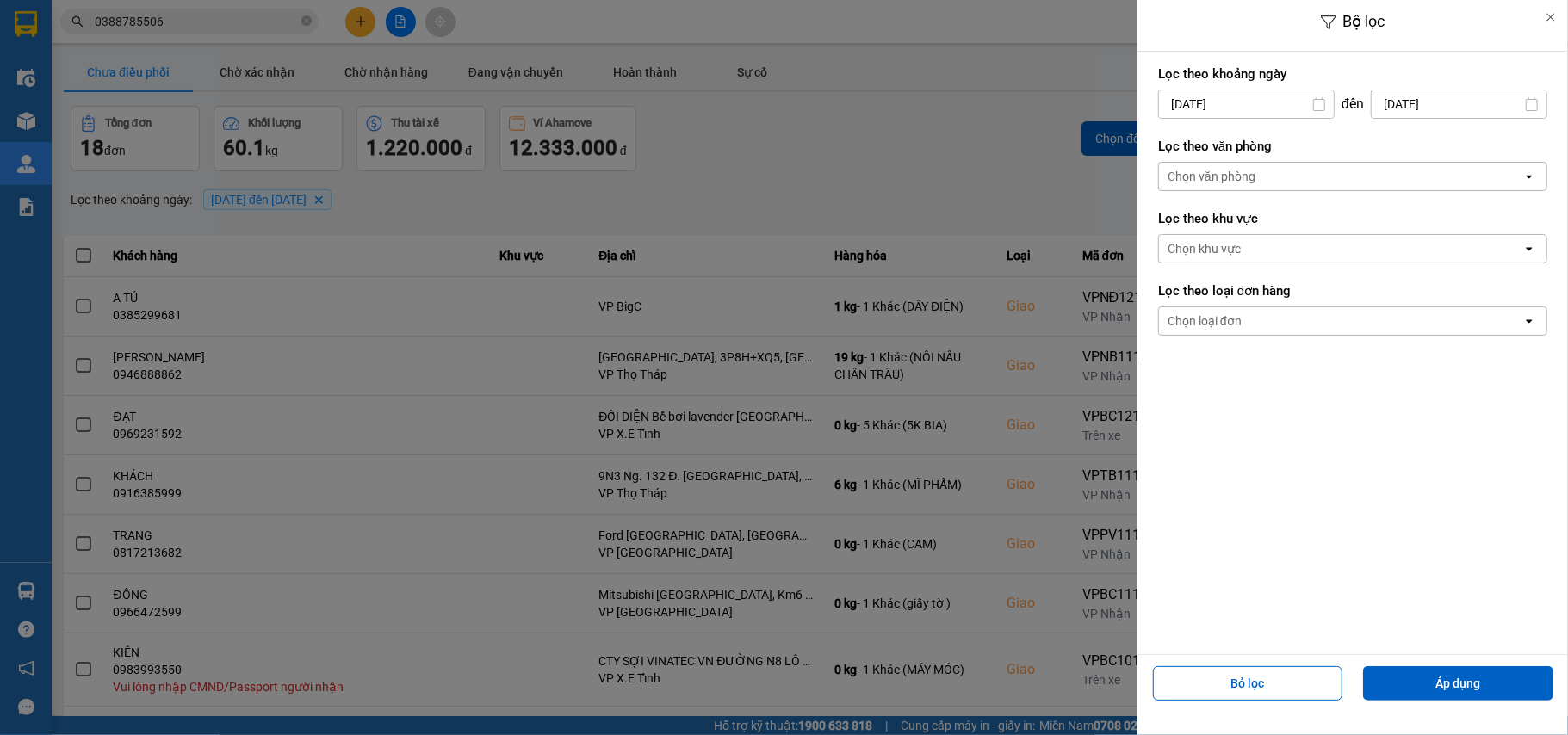
click at [1238, 177] on div "Chọn văn phòng" at bounding box center [1211, 176] width 88 height 17
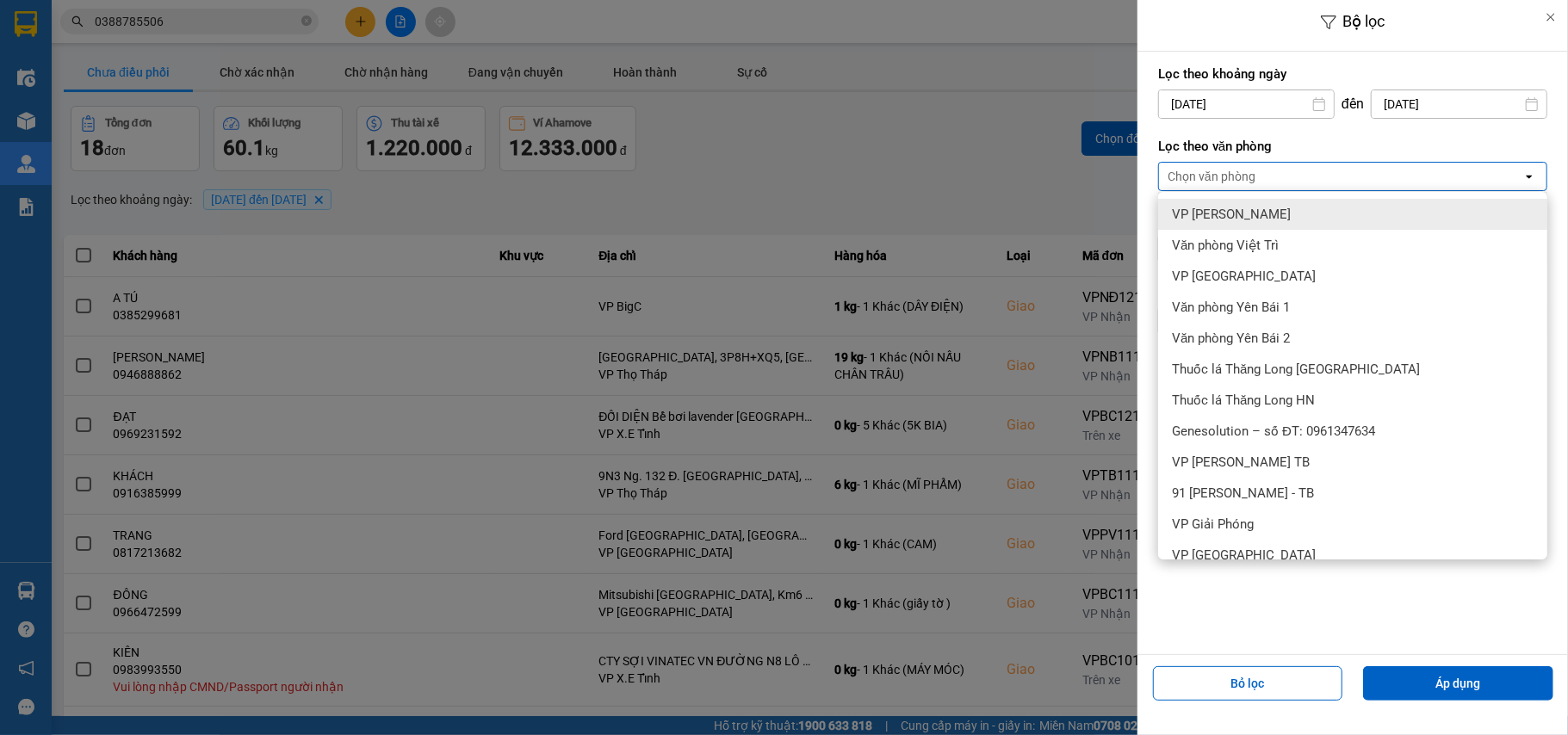
click at [1233, 207] on span "VP [PERSON_NAME]" at bounding box center [1230, 214] width 119 height 17
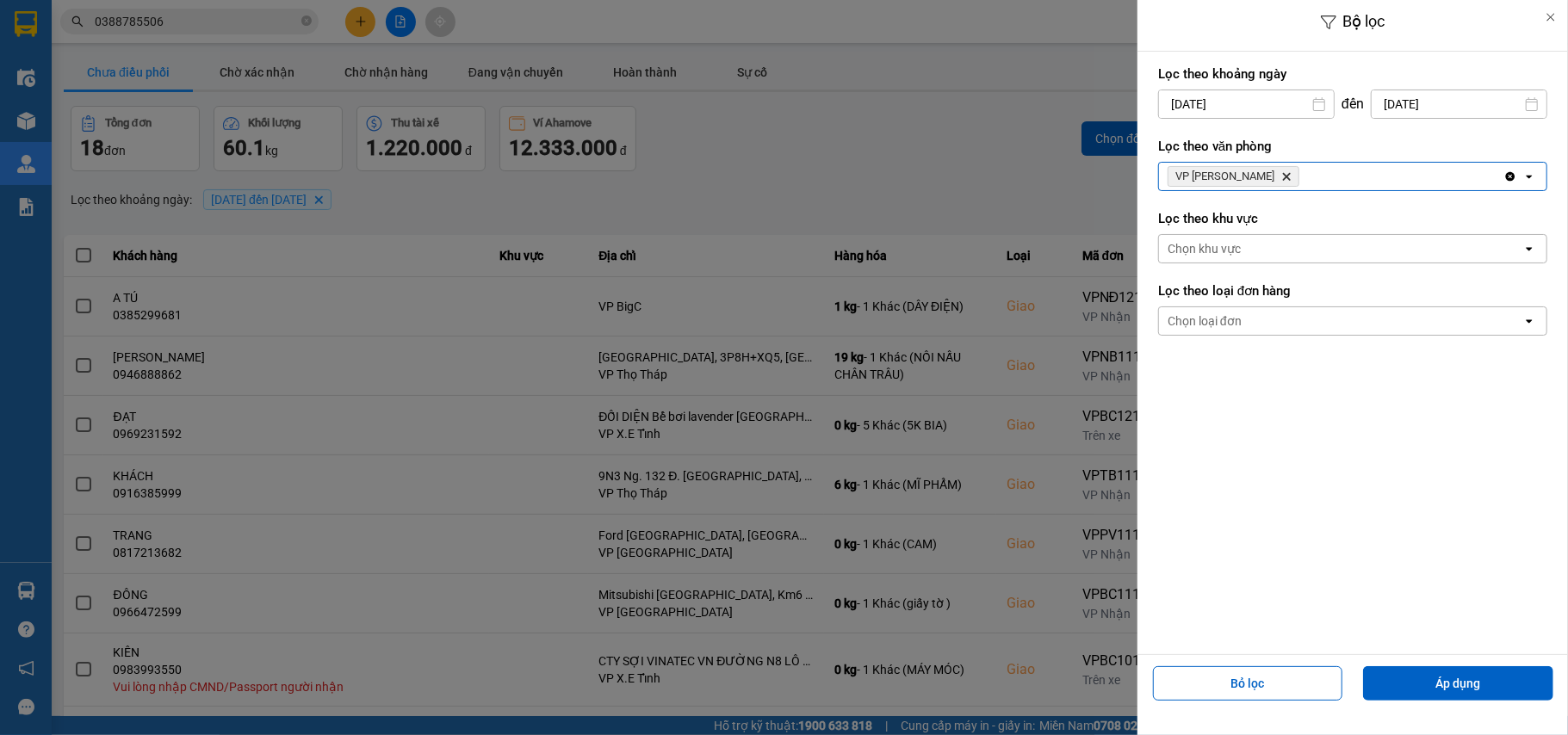
click at [1272, 177] on div "VP Lê Duẩn Delete" at bounding box center [1331, 177] width 344 height 27
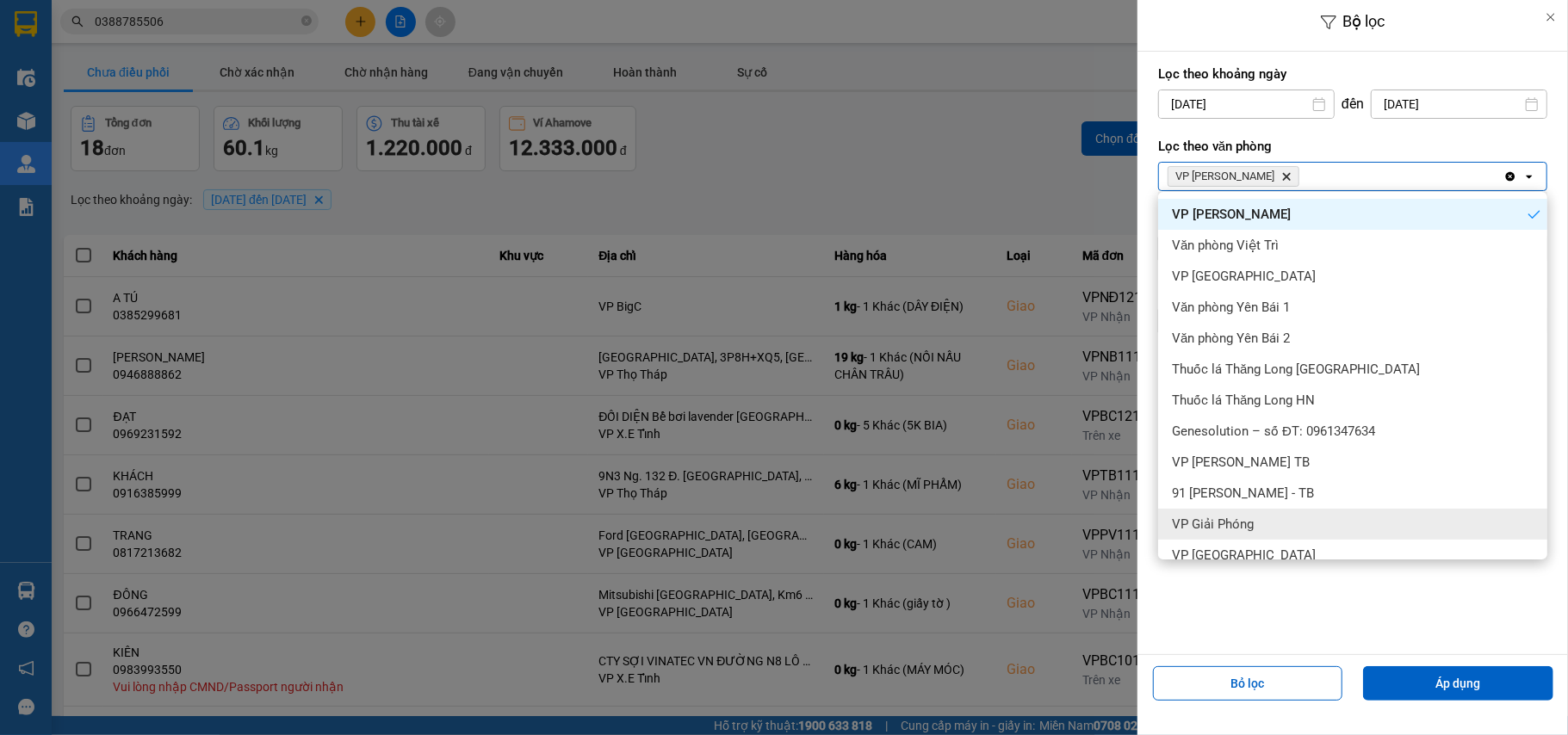
click at [1258, 513] on div "VP Giải Phóng" at bounding box center [1353, 524] width 389 height 31
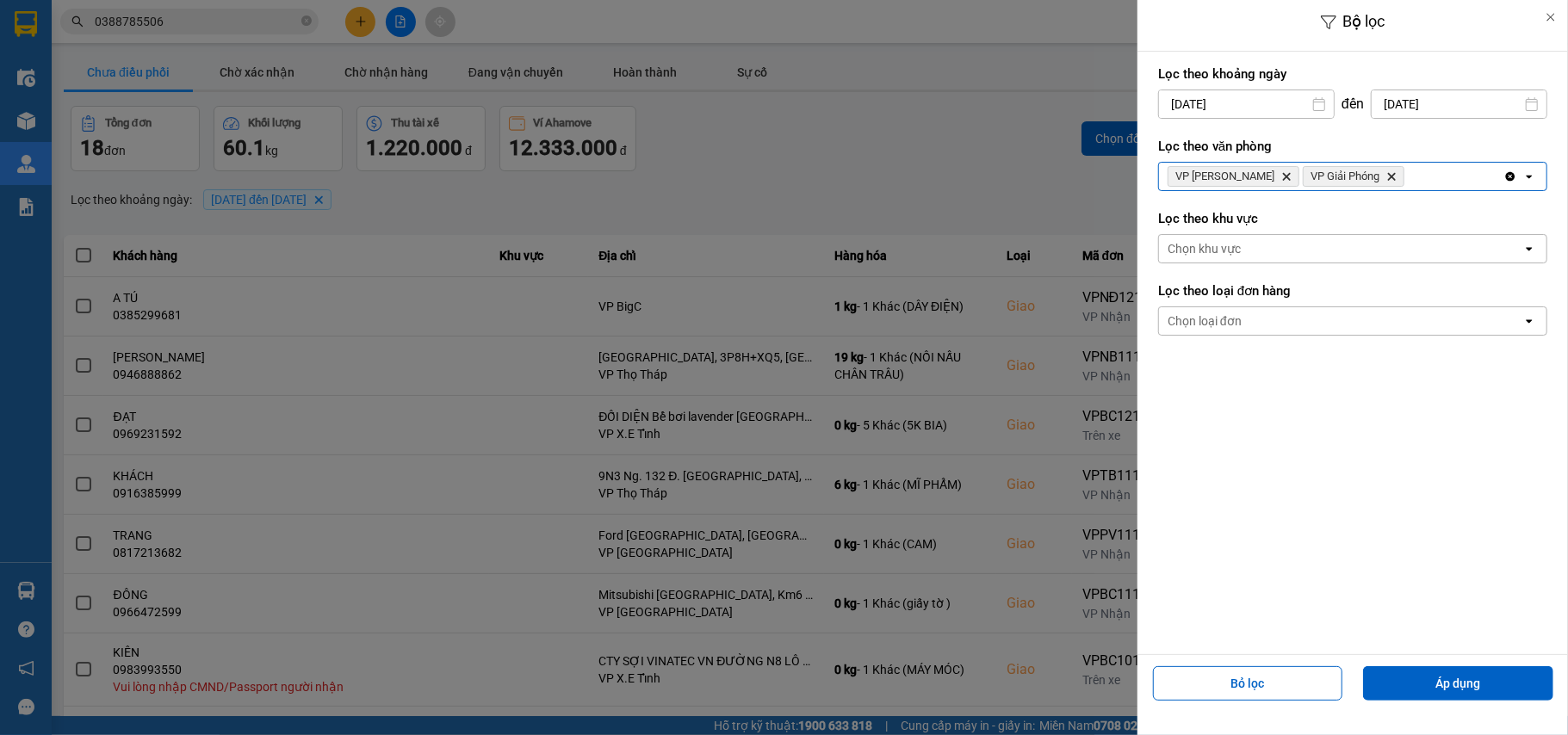
click at [1372, 177] on div "VP Lê Duẩn Delete VP Giải Phóng Delete" at bounding box center [1331, 177] width 344 height 27
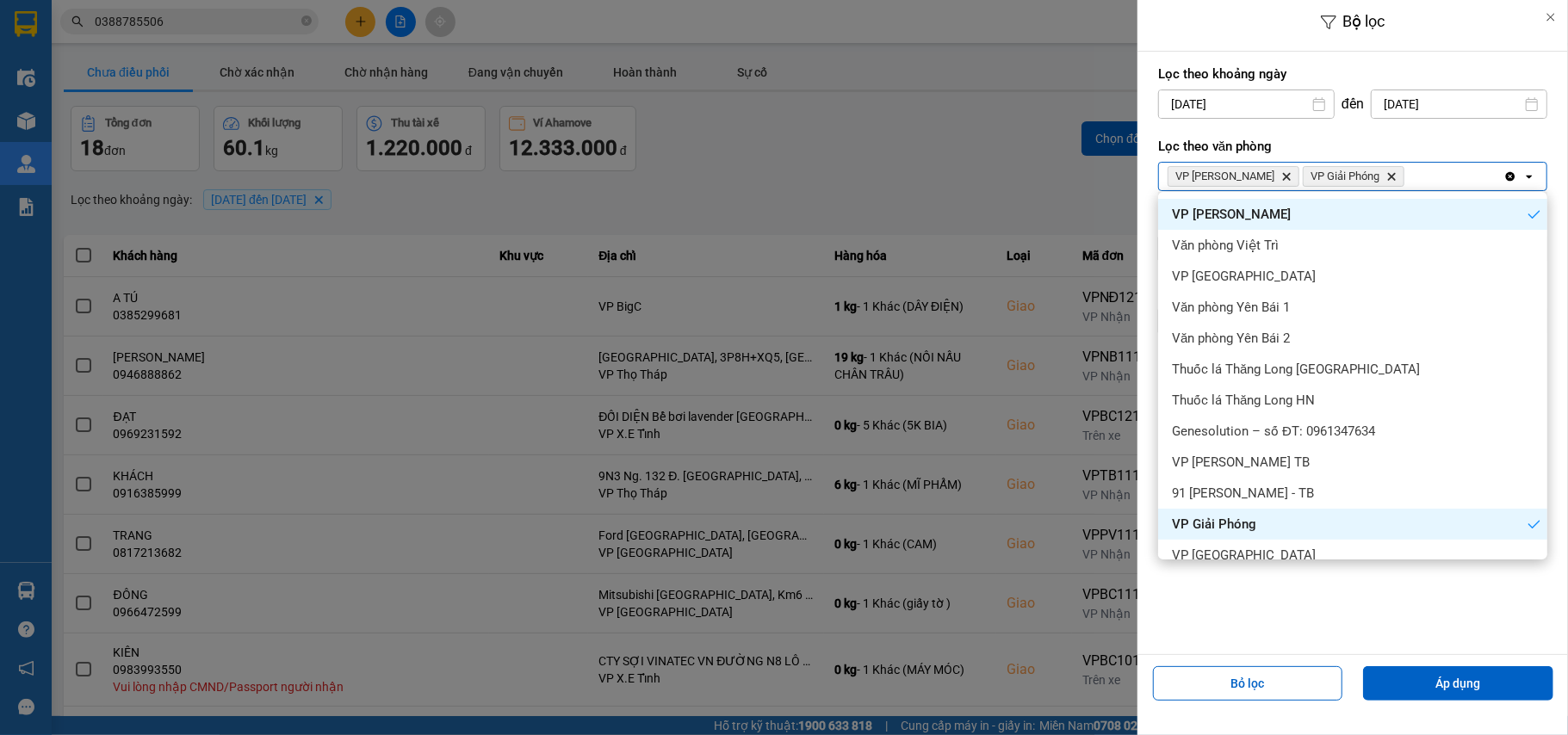
scroll to position [114, 0]
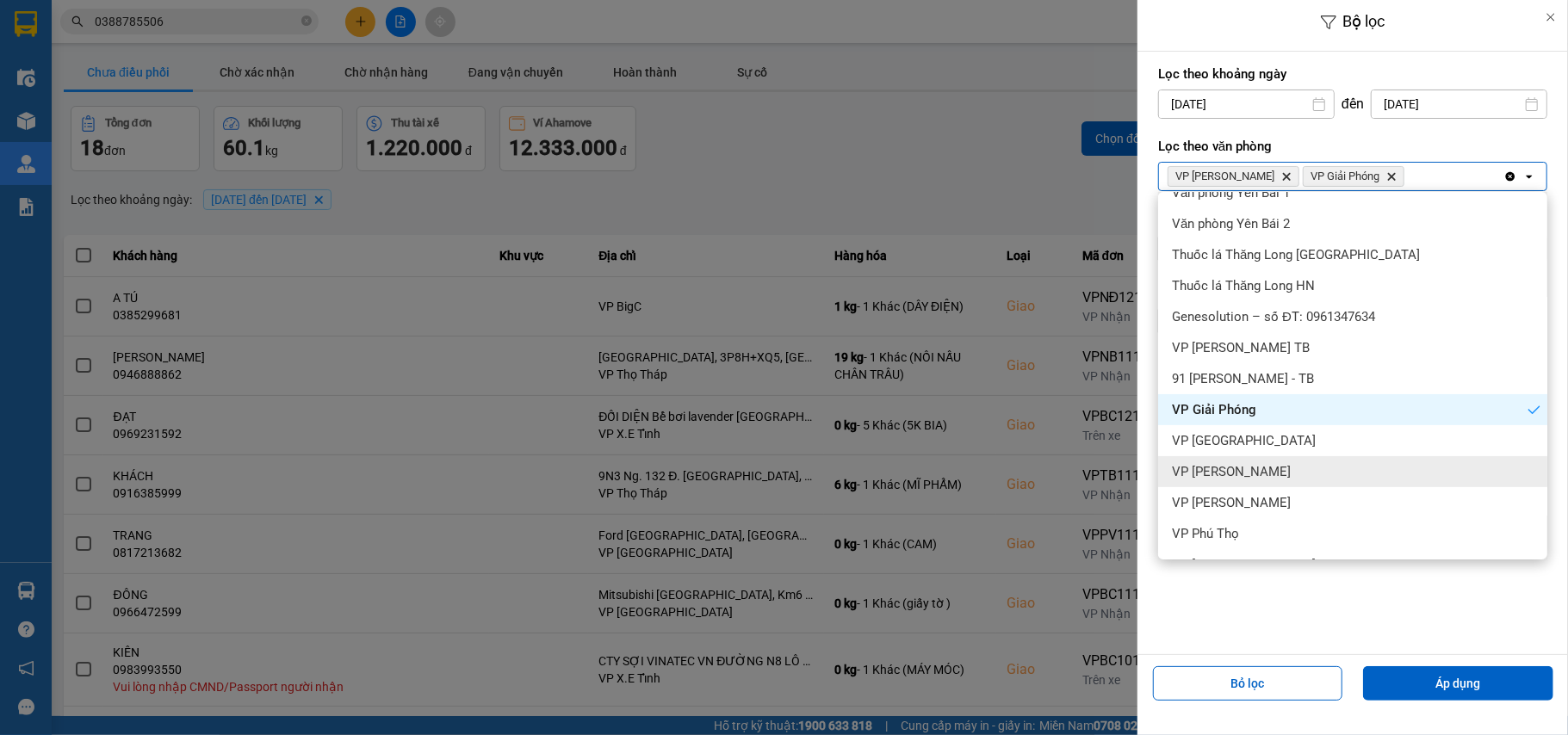
click at [1244, 475] on span "VP [PERSON_NAME]" at bounding box center [1230, 472] width 119 height 17
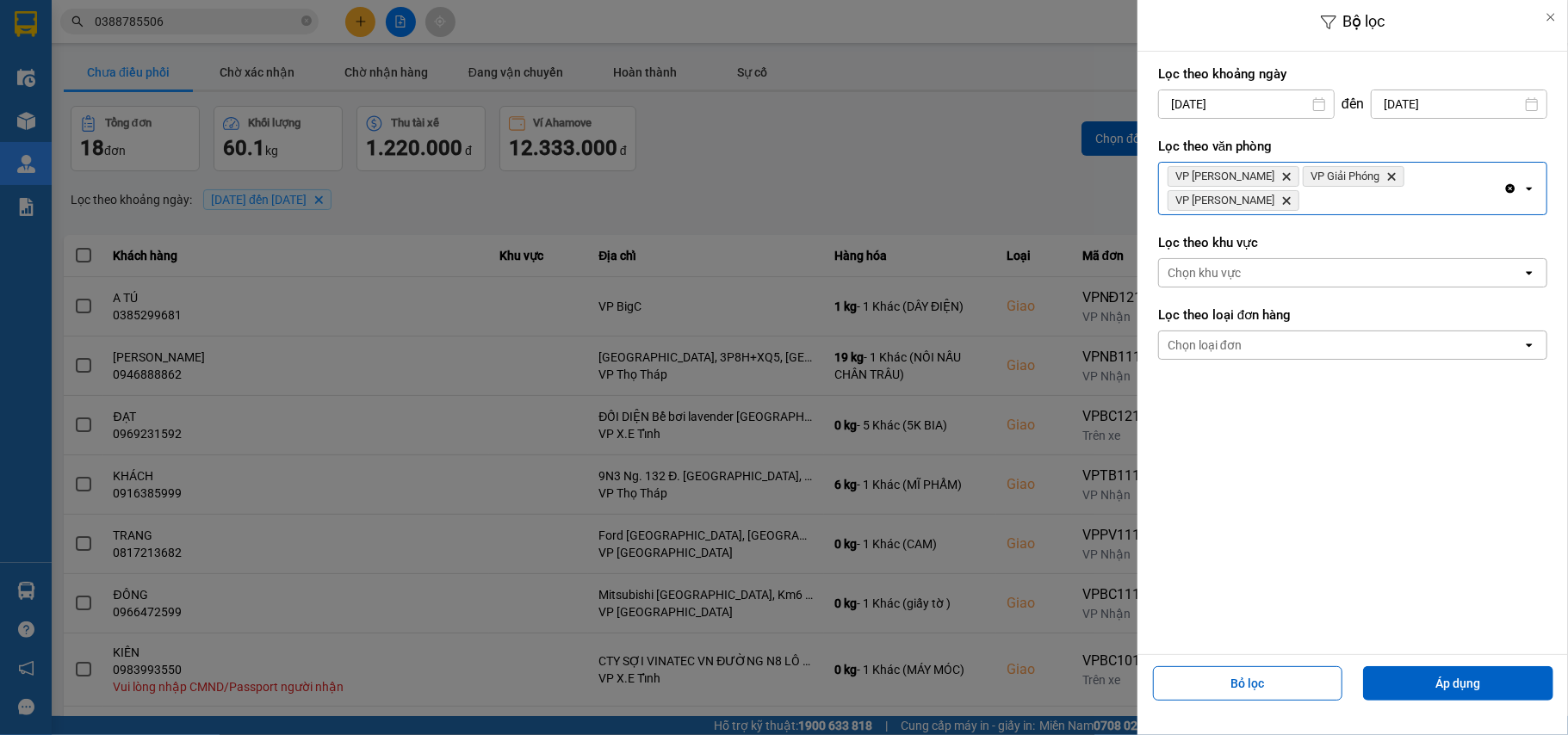
click at [1504, 185] on div "Clear all open" at bounding box center [1525, 188] width 43 height 52
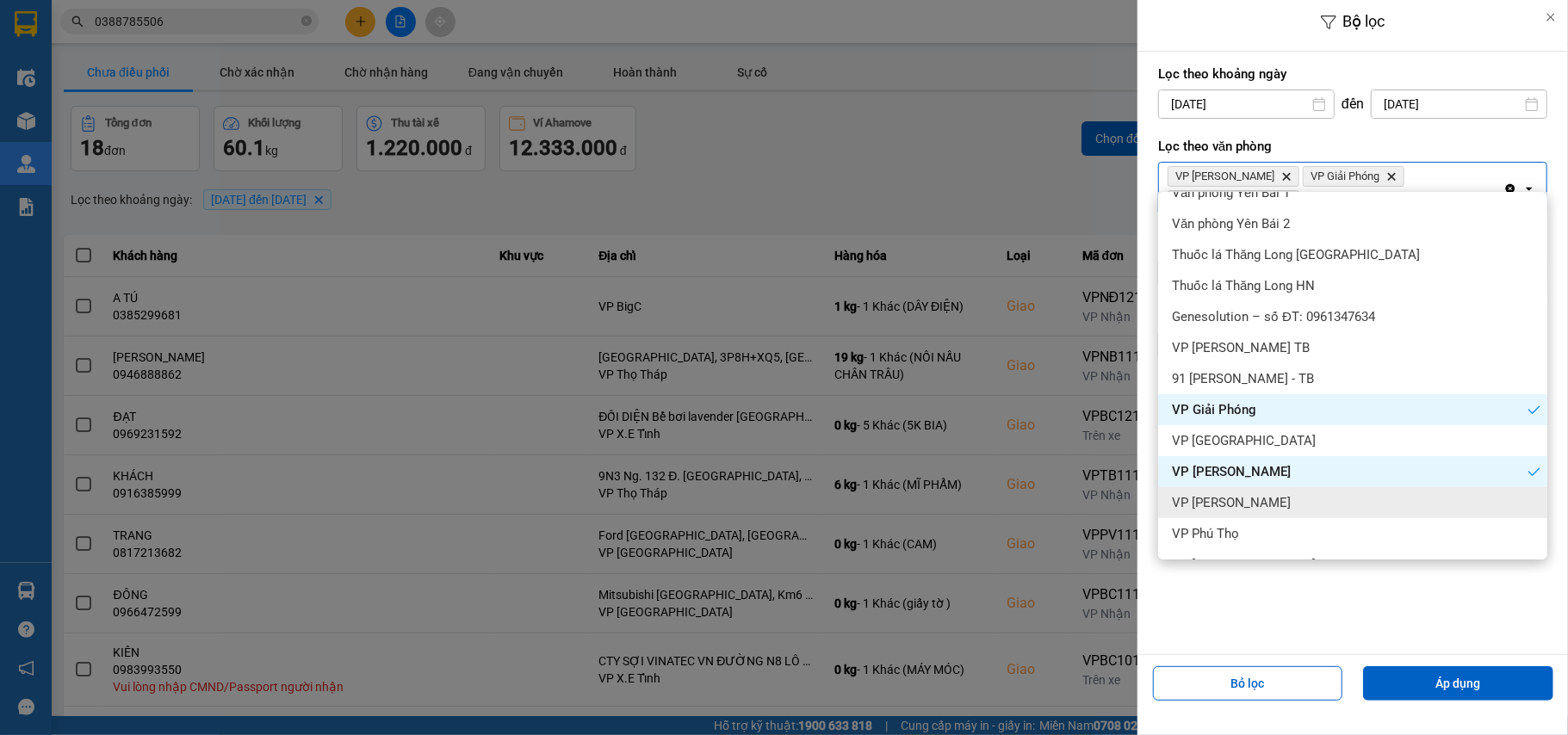
click at [1250, 501] on div "VP Ngọc Hồi" at bounding box center [1353, 502] width 389 height 31
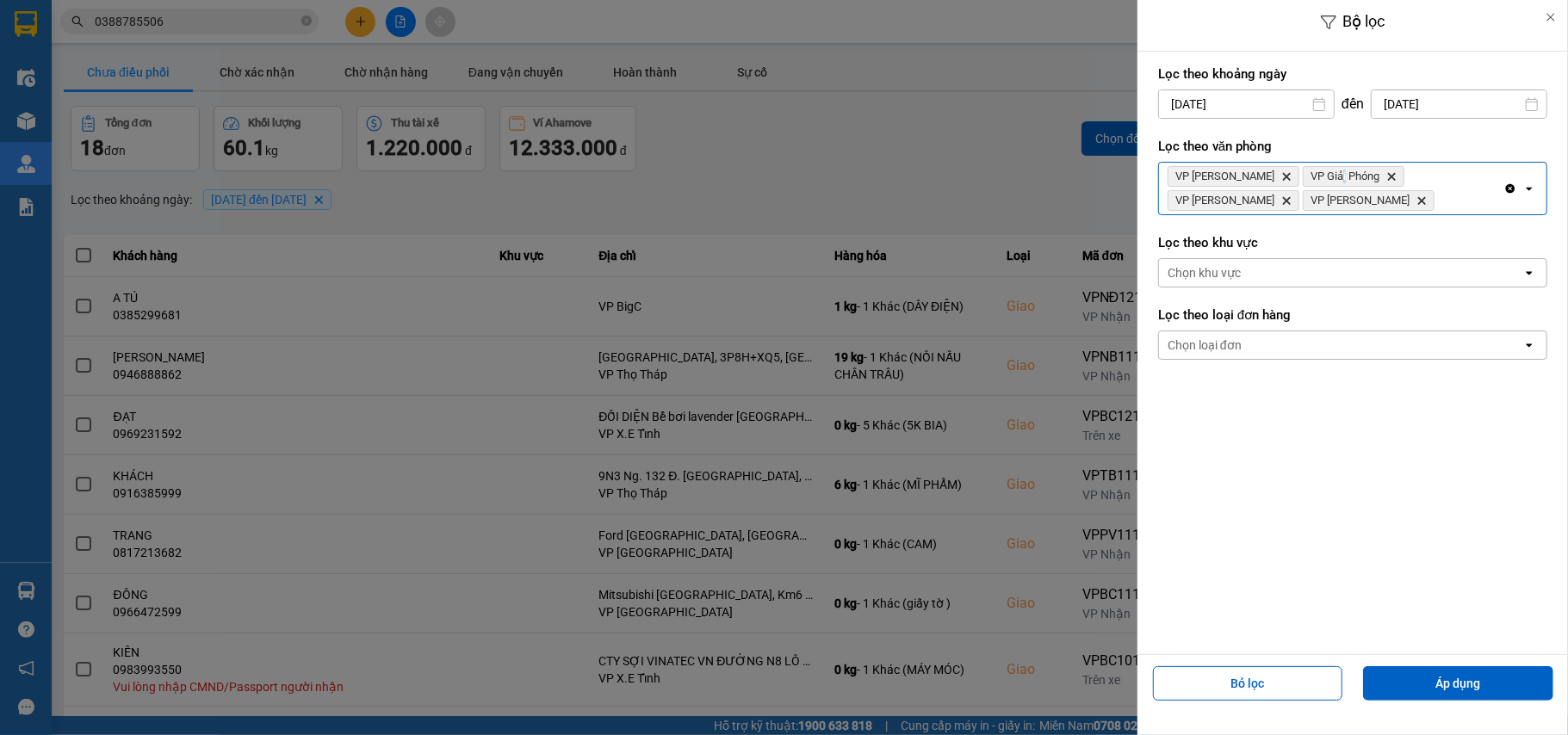
click at [1304, 206] on div "VP Lê Duẩn Delete VP Giải Phóng Delete VP Trần Đại Nghĩa Delete VP Ngọc Hồi Del…" at bounding box center [1331, 188] width 344 height 52
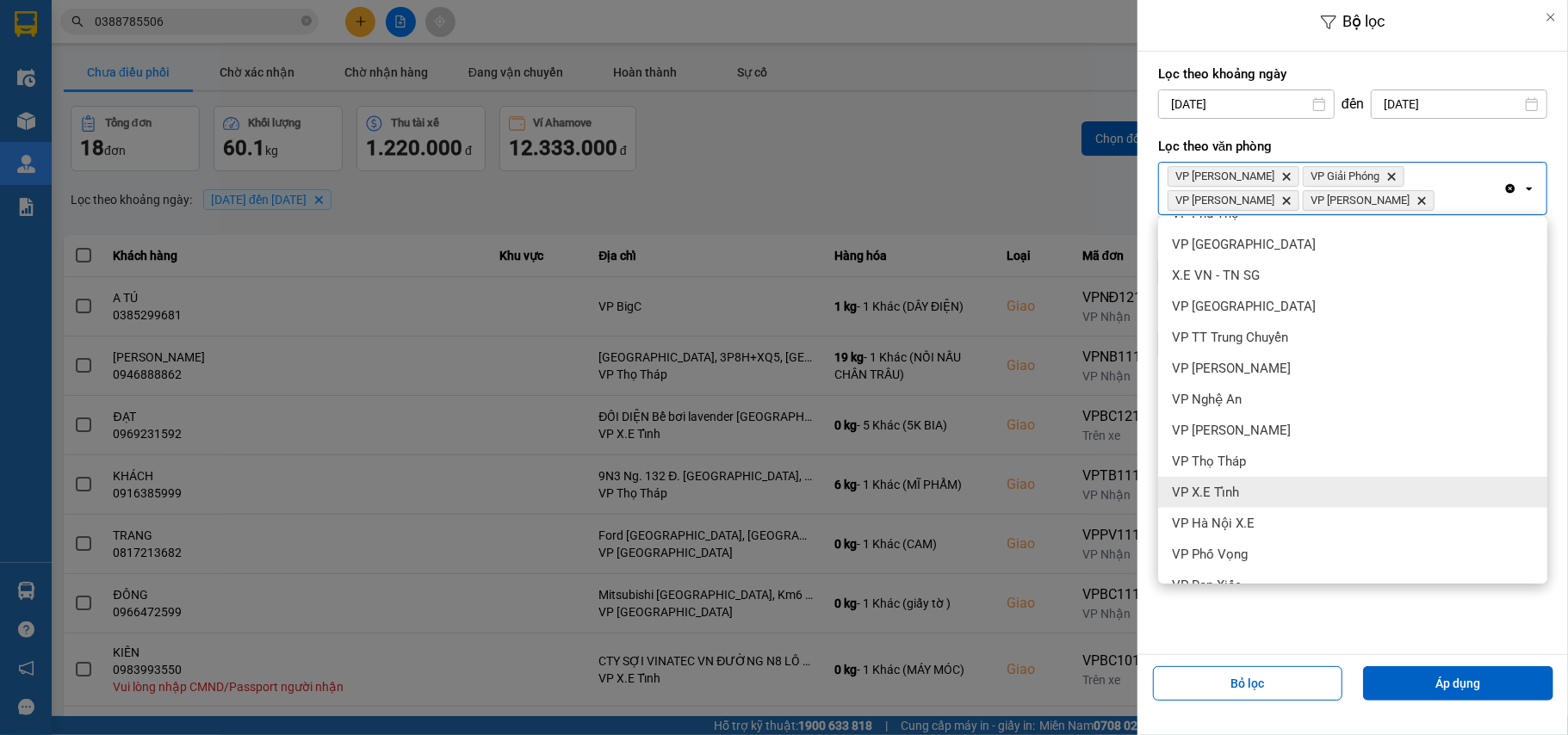
scroll to position [544, 0]
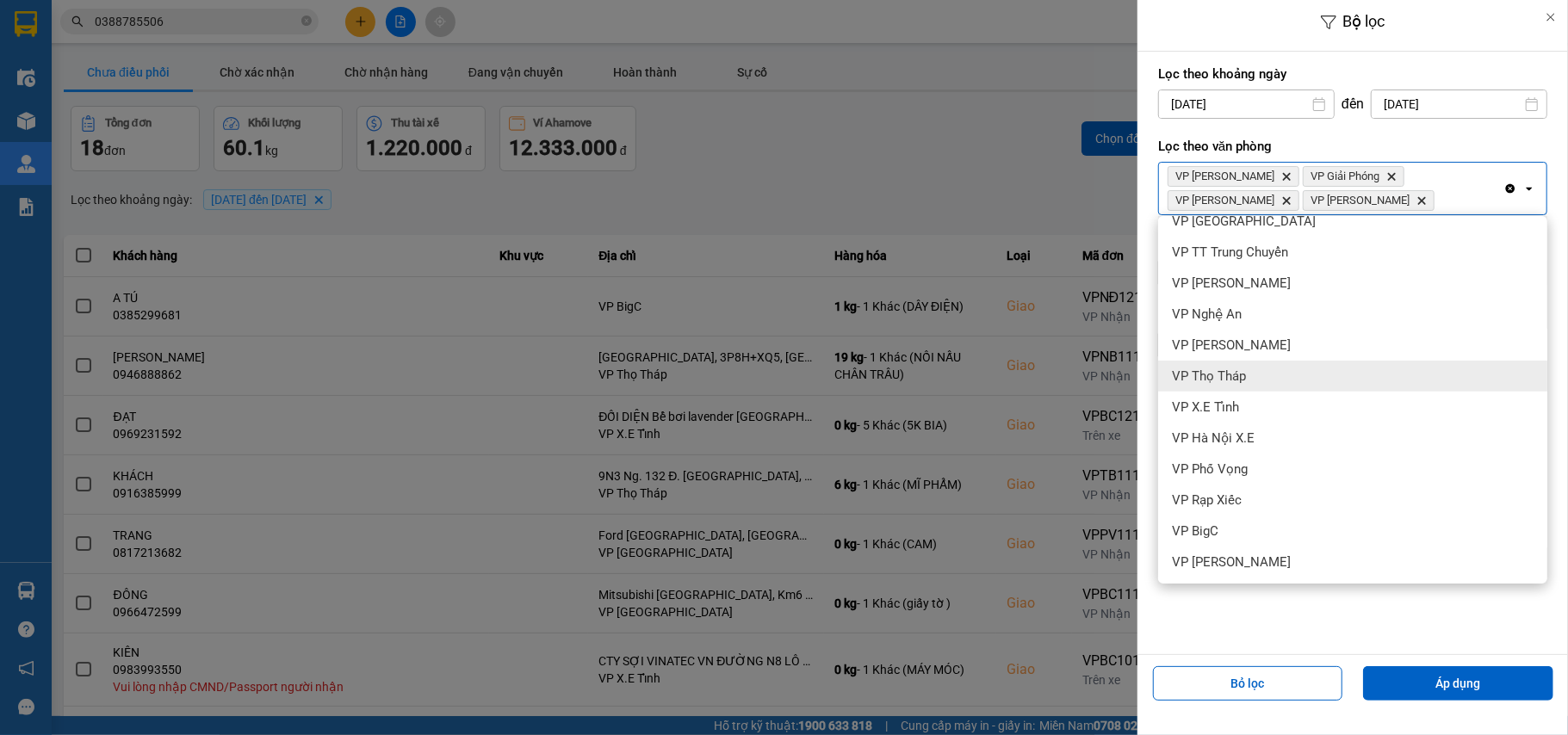
click at [1260, 377] on div "VP Thọ Tháp" at bounding box center [1353, 377] width 389 height 31
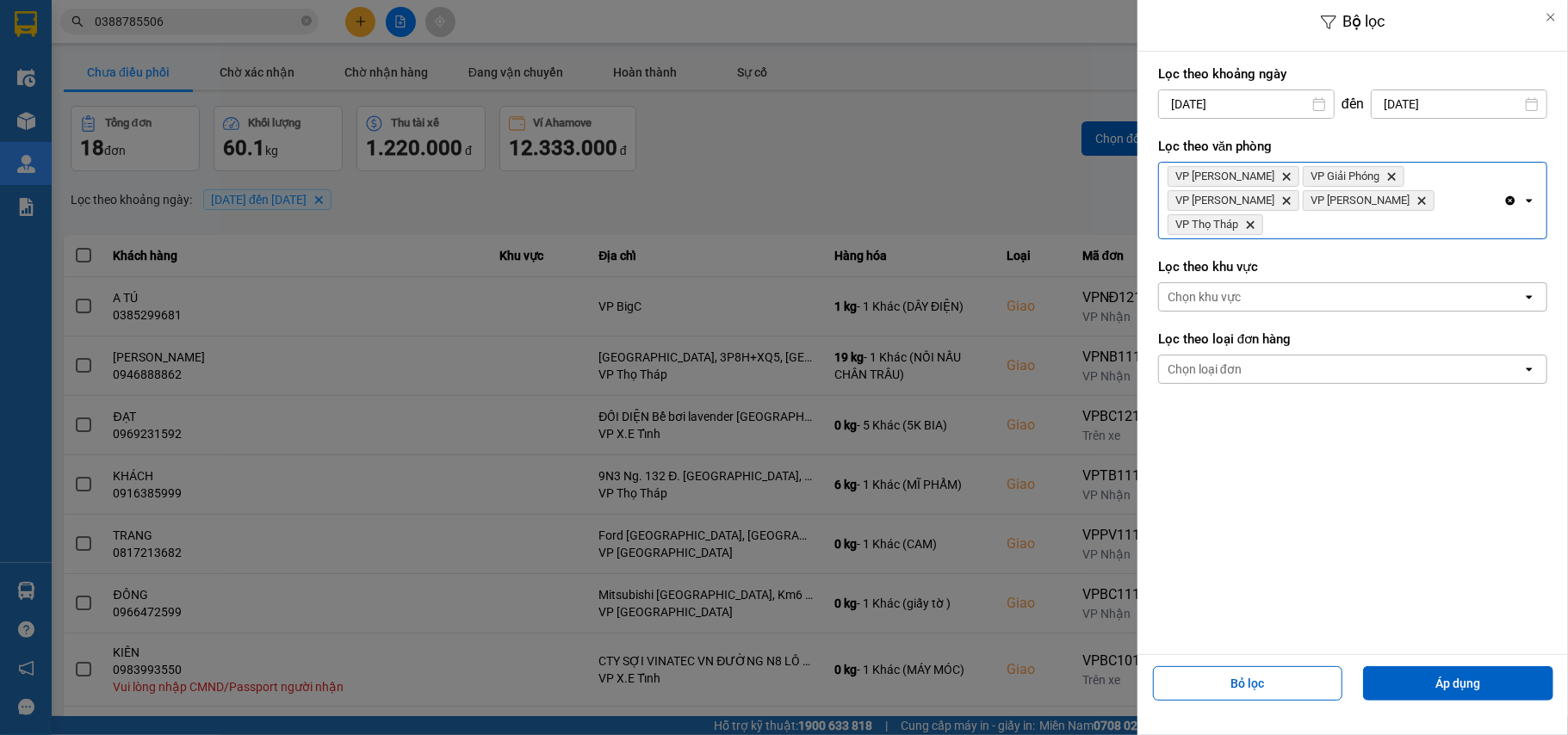
click at [1376, 198] on div "VP Lê Duẩn Delete VP Giải Phóng Delete VP Trần Đại Nghĩa Delete VP Ngọc Hồi Del…" at bounding box center [1331, 201] width 344 height 76
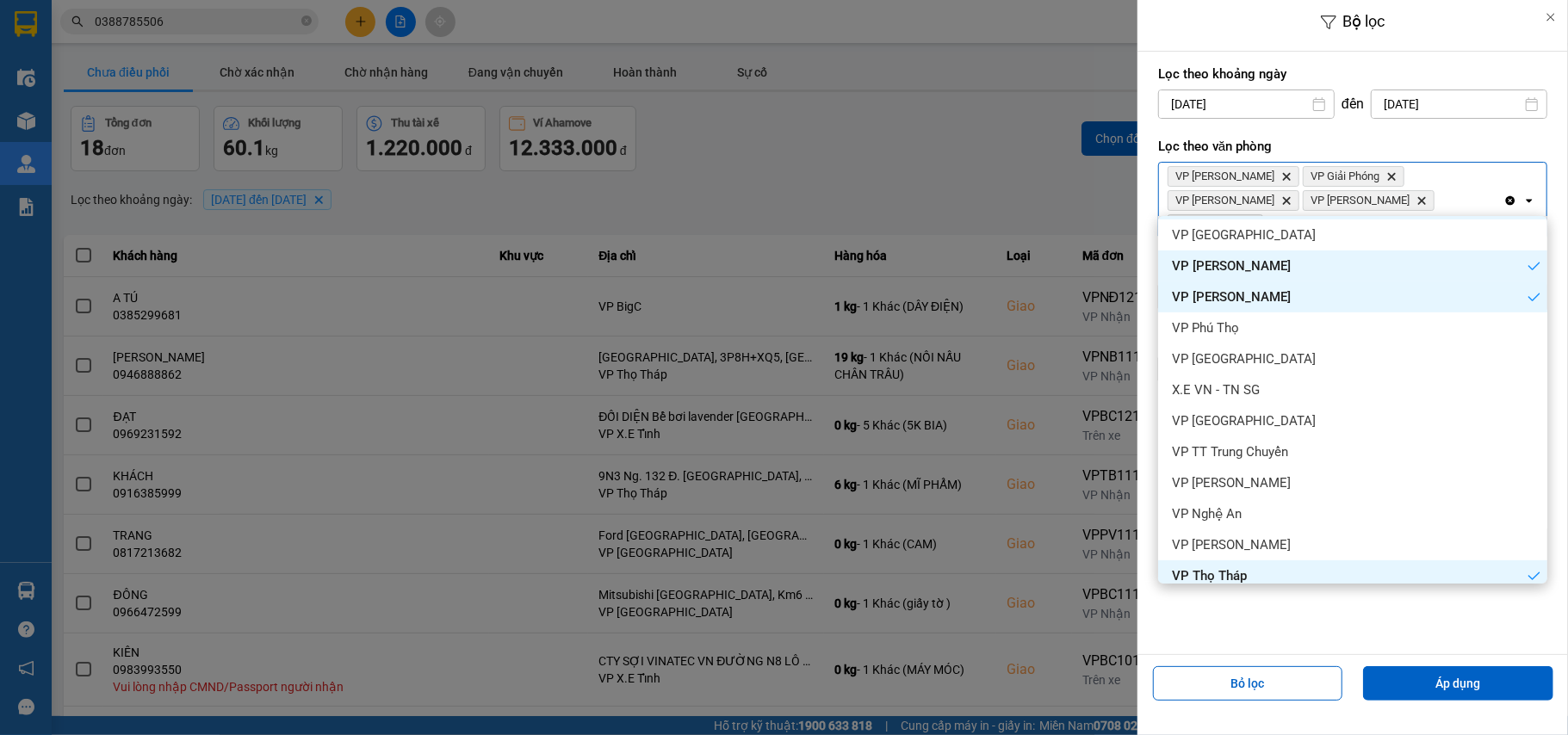
scroll to position [459, 0]
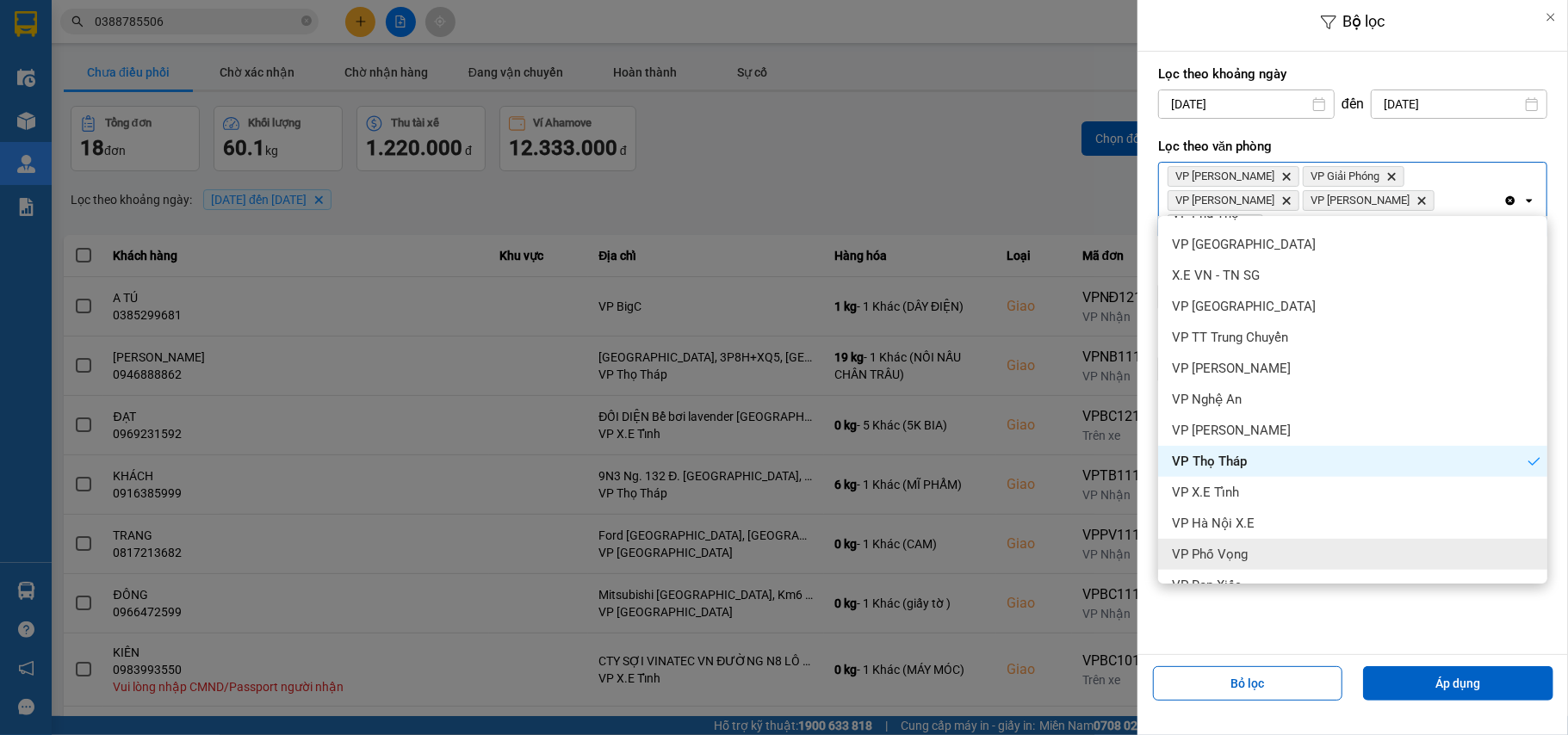
click at [1233, 549] on span "VP Phố Vọng" at bounding box center [1209, 554] width 76 height 17
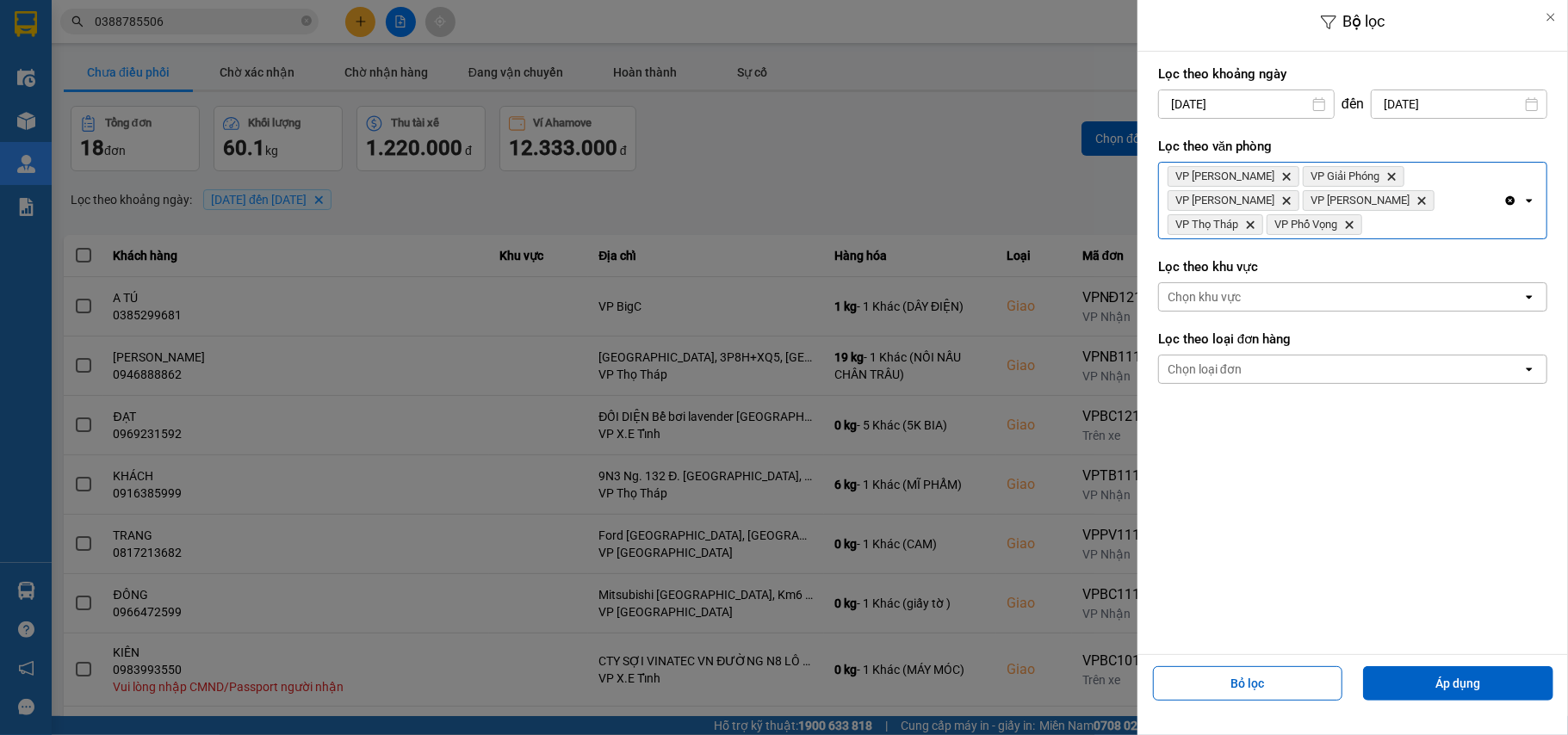
click at [1479, 202] on div "VP Lê Duẩn Delete VP Giải Phóng Delete VP Trần Đại Nghĩa Delete VP Ngọc Hồi Del…" at bounding box center [1331, 201] width 344 height 76
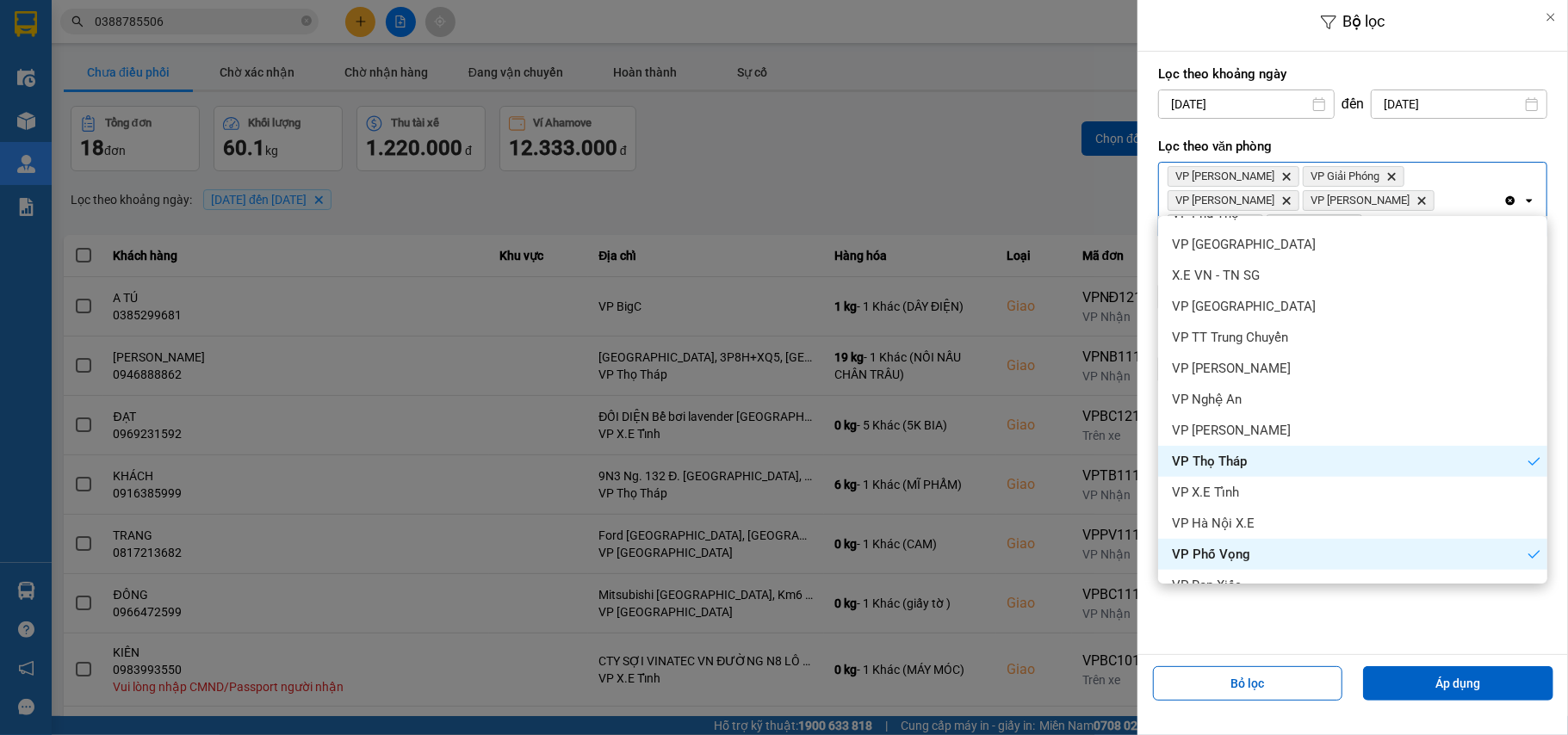
scroll to position [544, 0]
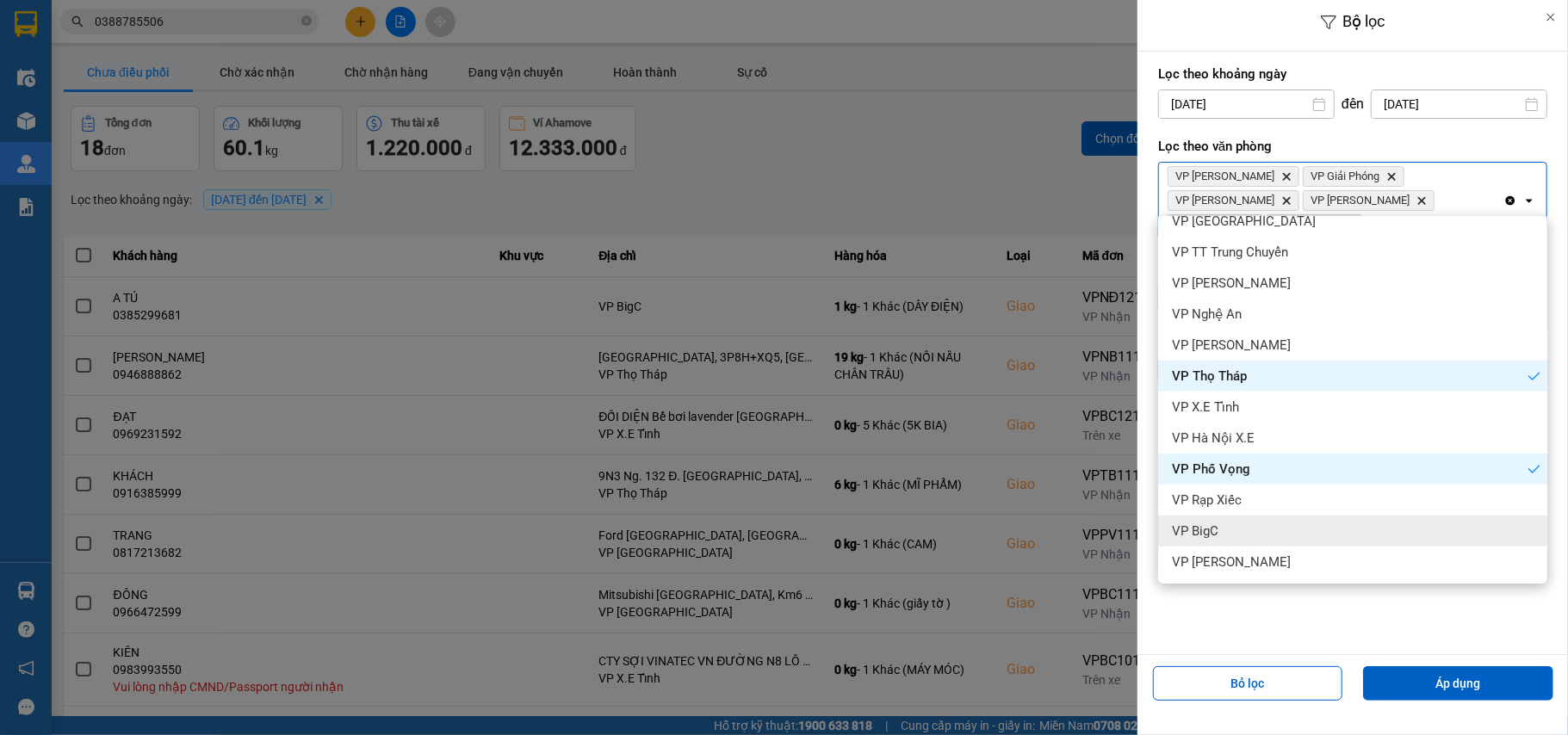
click at [1216, 536] on span "VP BigC" at bounding box center [1194, 530] width 46 height 17
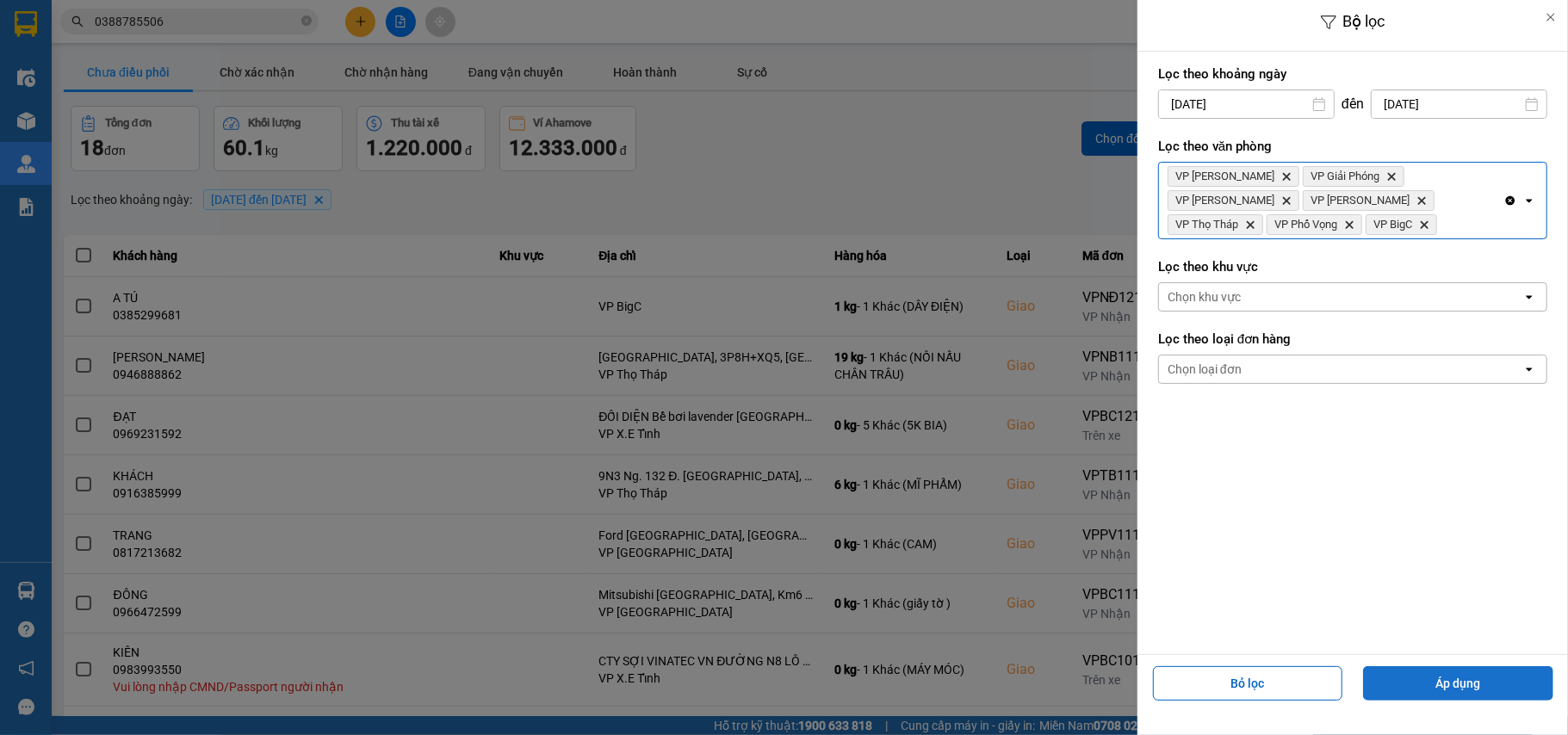
click at [1406, 673] on button "Áp dụng" at bounding box center [1458, 683] width 190 height 34
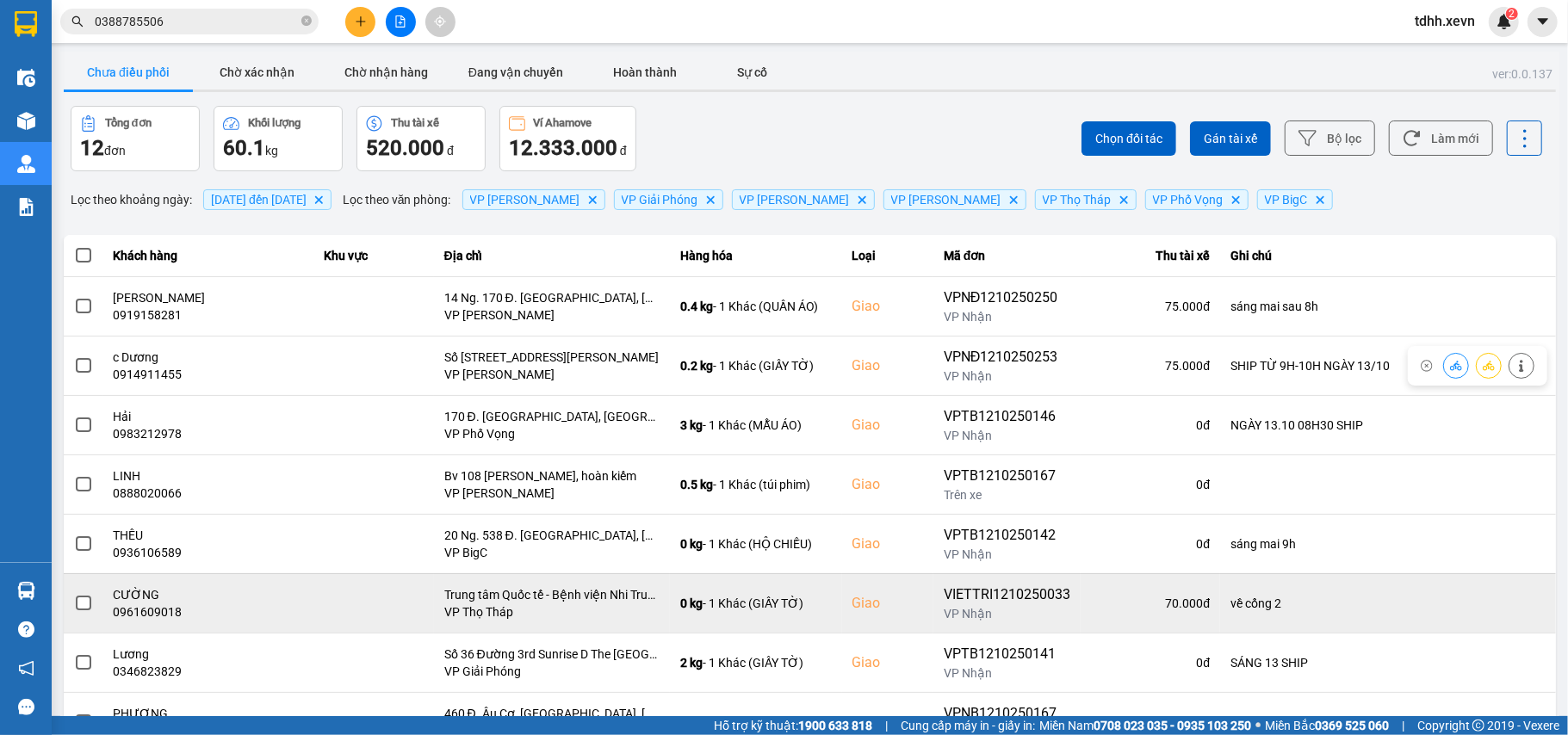
scroll to position [197, 0]
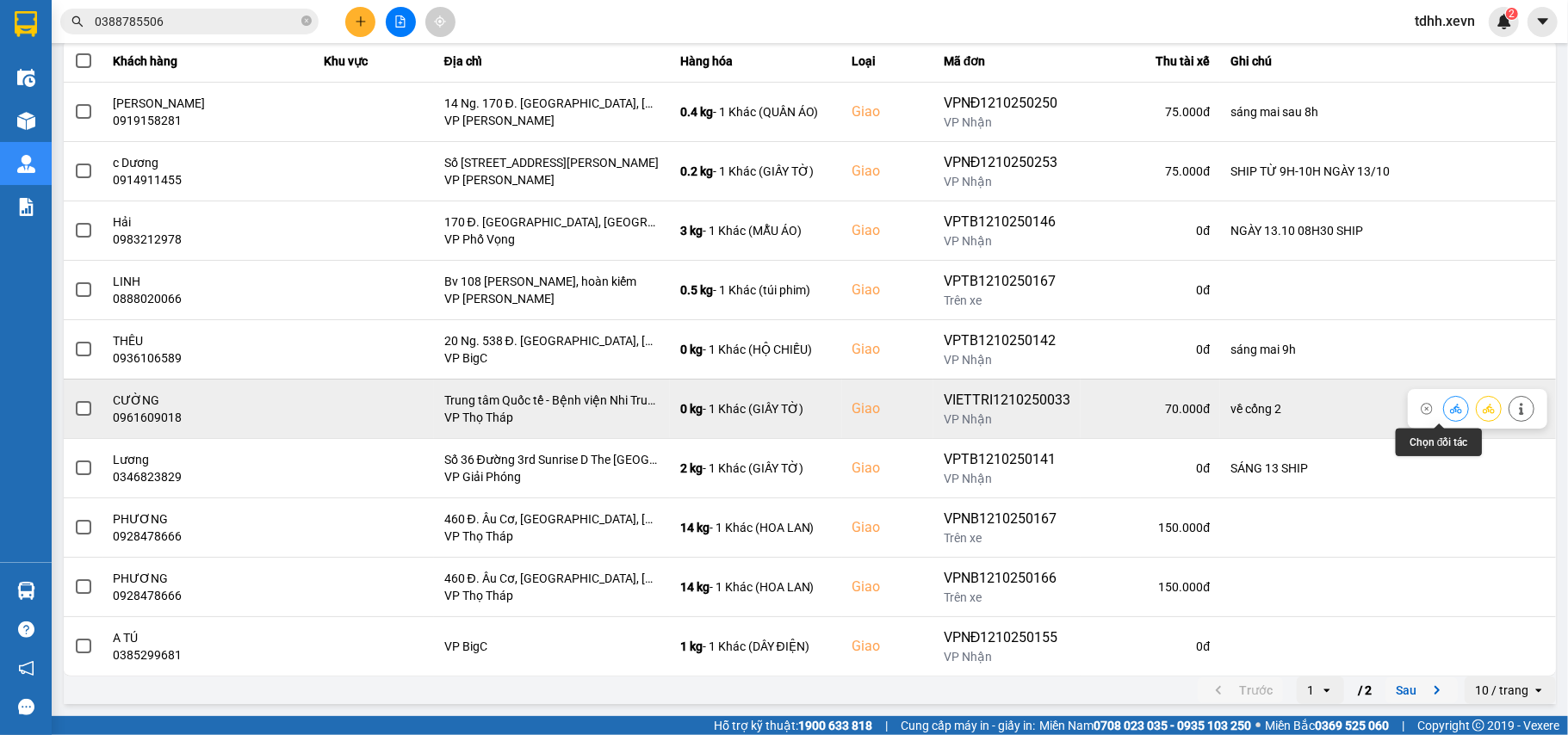
click at [1450, 411] on icon at bounding box center [1456, 408] width 12 height 9
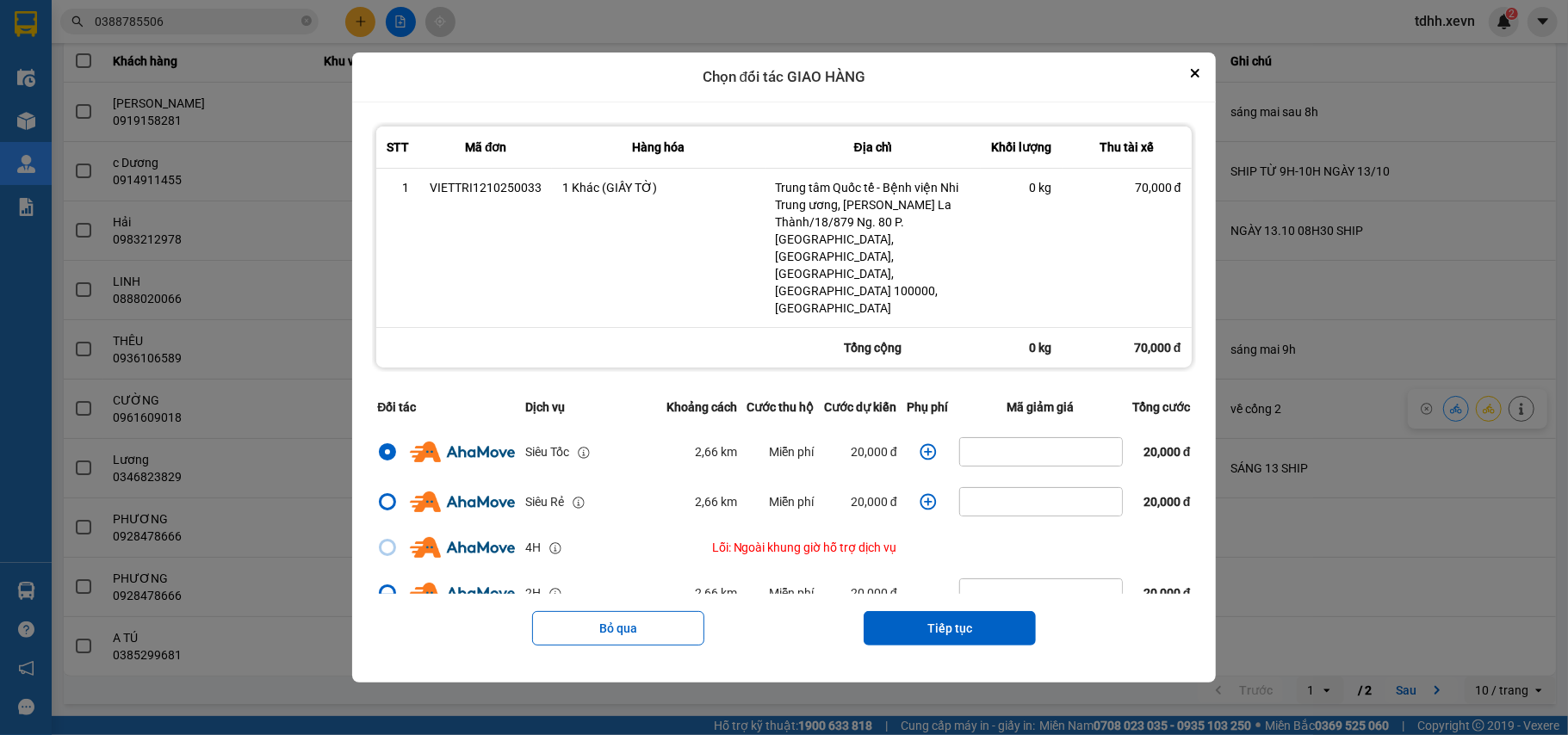
click at [923, 444] on icon "dialog" at bounding box center [928, 452] width 17 height 17
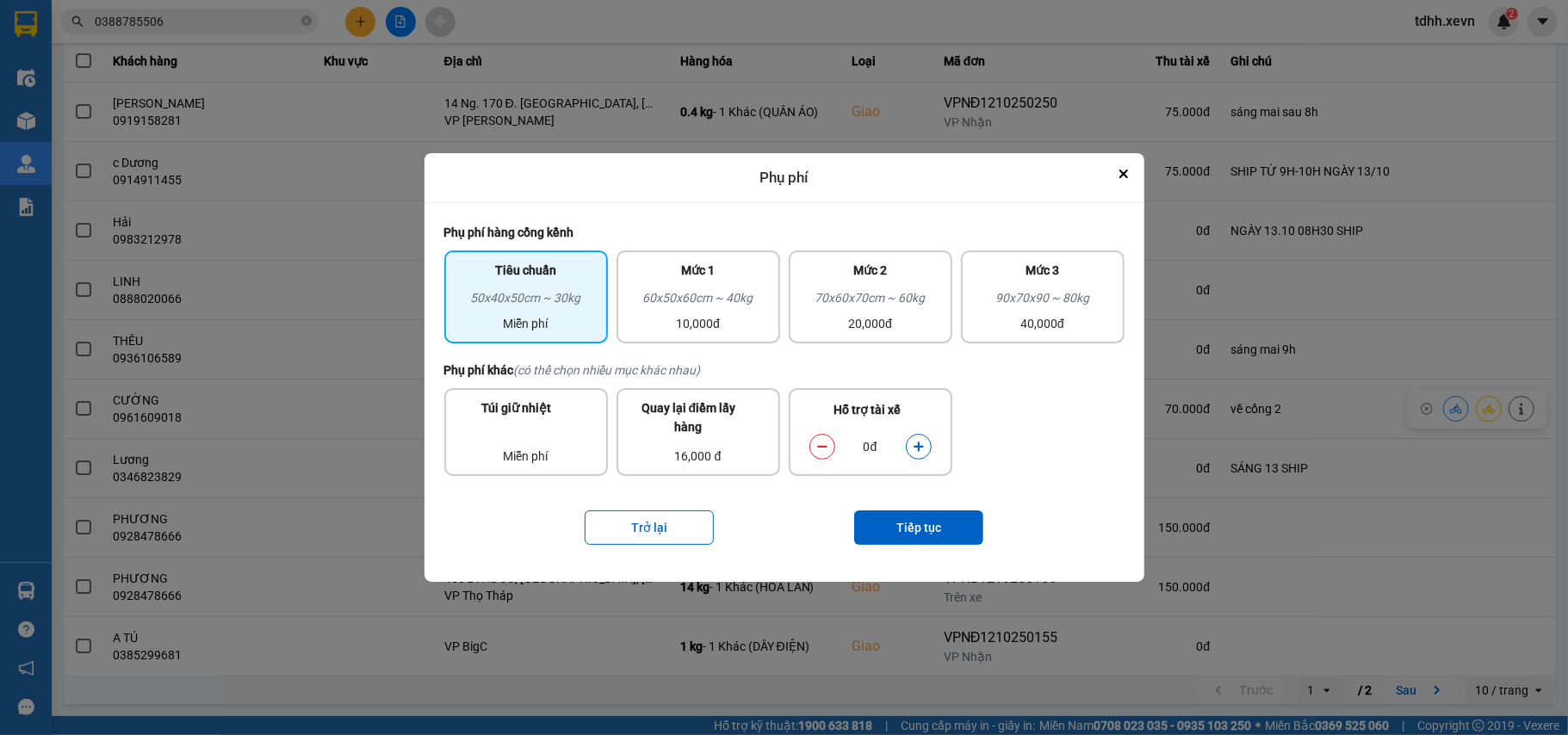
click at [914, 448] on icon "dialog" at bounding box center [918, 446] width 12 height 12
click at [907, 530] on button "Tiếp tục" at bounding box center [918, 528] width 129 height 34
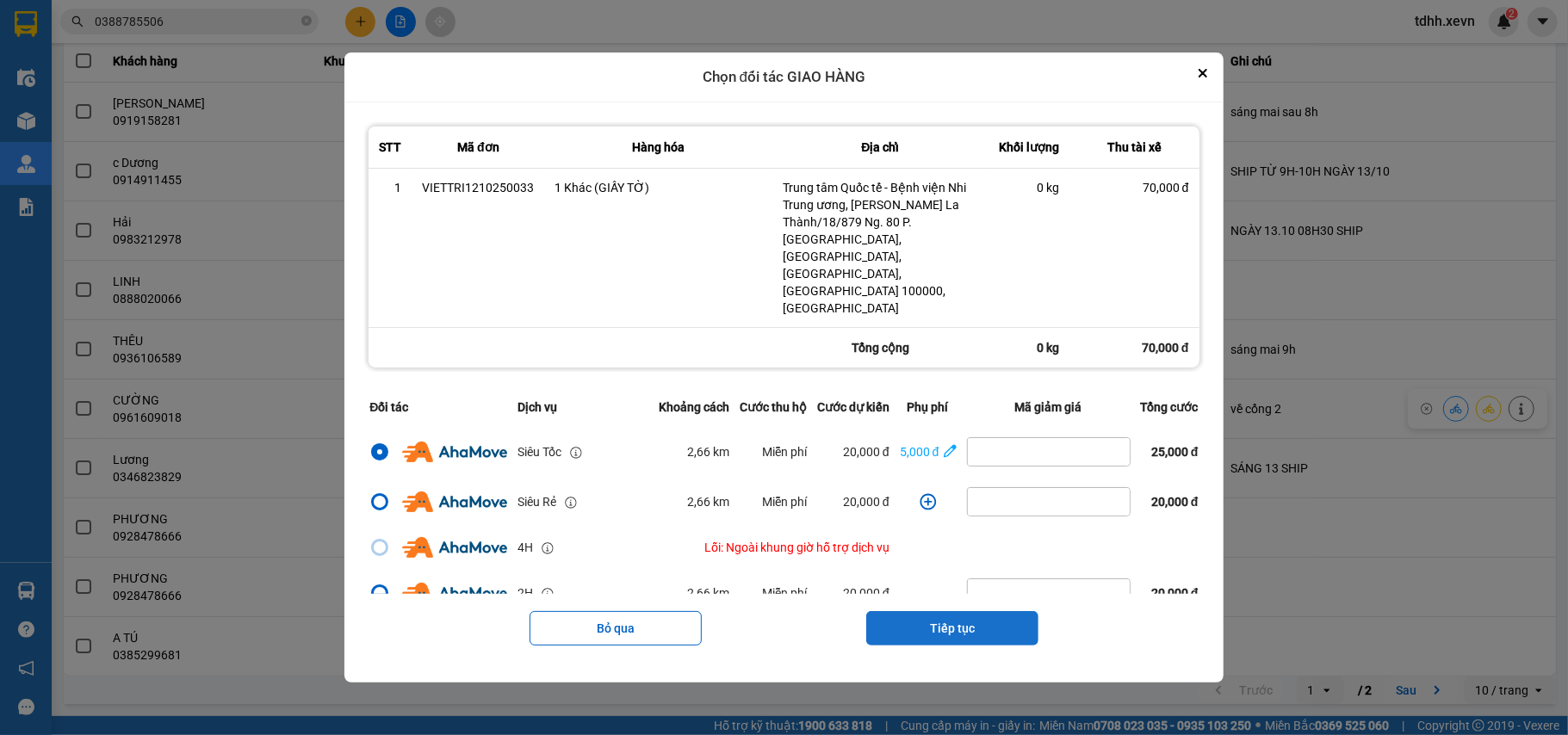
click at [942, 611] on button "Tiếp tục" at bounding box center [952, 628] width 172 height 34
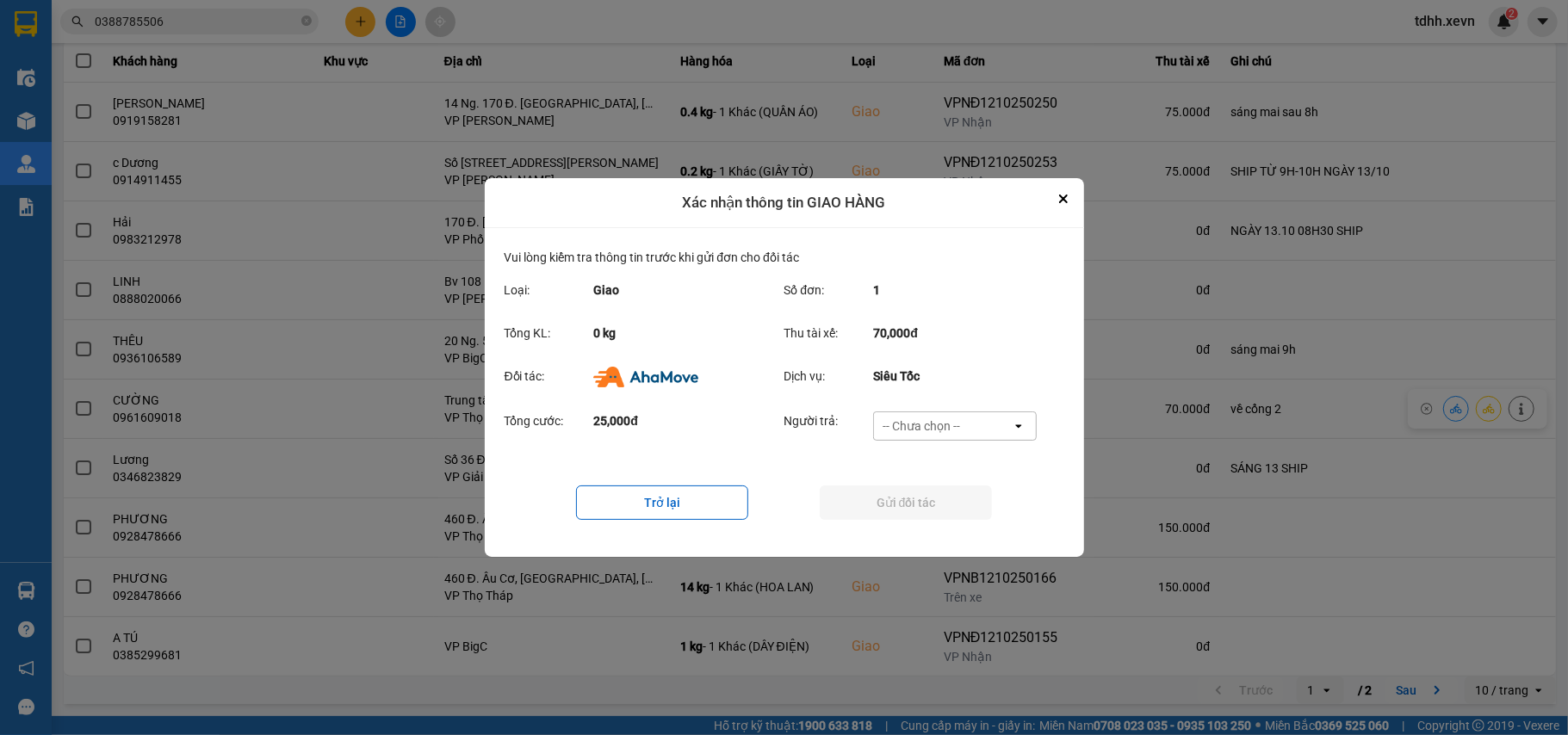
click at [969, 416] on div "-- Chưa chọn --" at bounding box center [942, 426] width 138 height 27
drag, startPoint x: 938, startPoint y: 524, endPoint x: 947, endPoint y: 514, distance: 13.5
click at [939, 524] on span "Ví Ahamove" at bounding box center [922, 528] width 70 height 17
click at [947, 514] on button "Gửi đối tác" at bounding box center [905, 502] width 172 height 34
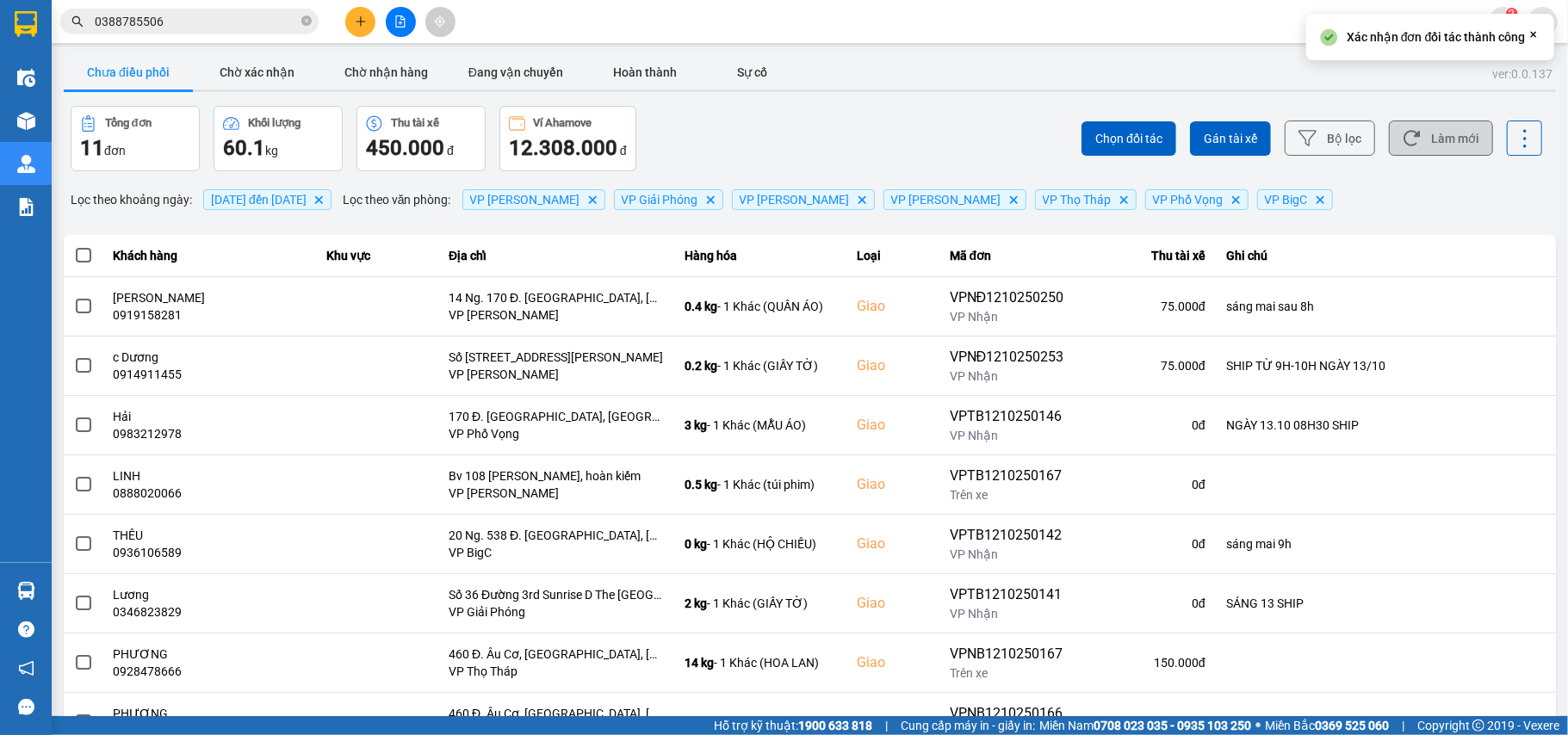
click at [1427, 124] on button "Làm mới" at bounding box center [1440, 138] width 104 height 35
click at [279, 63] on button "Chờ xác nhận" at bounding box center [257, 72] width 129 height 34
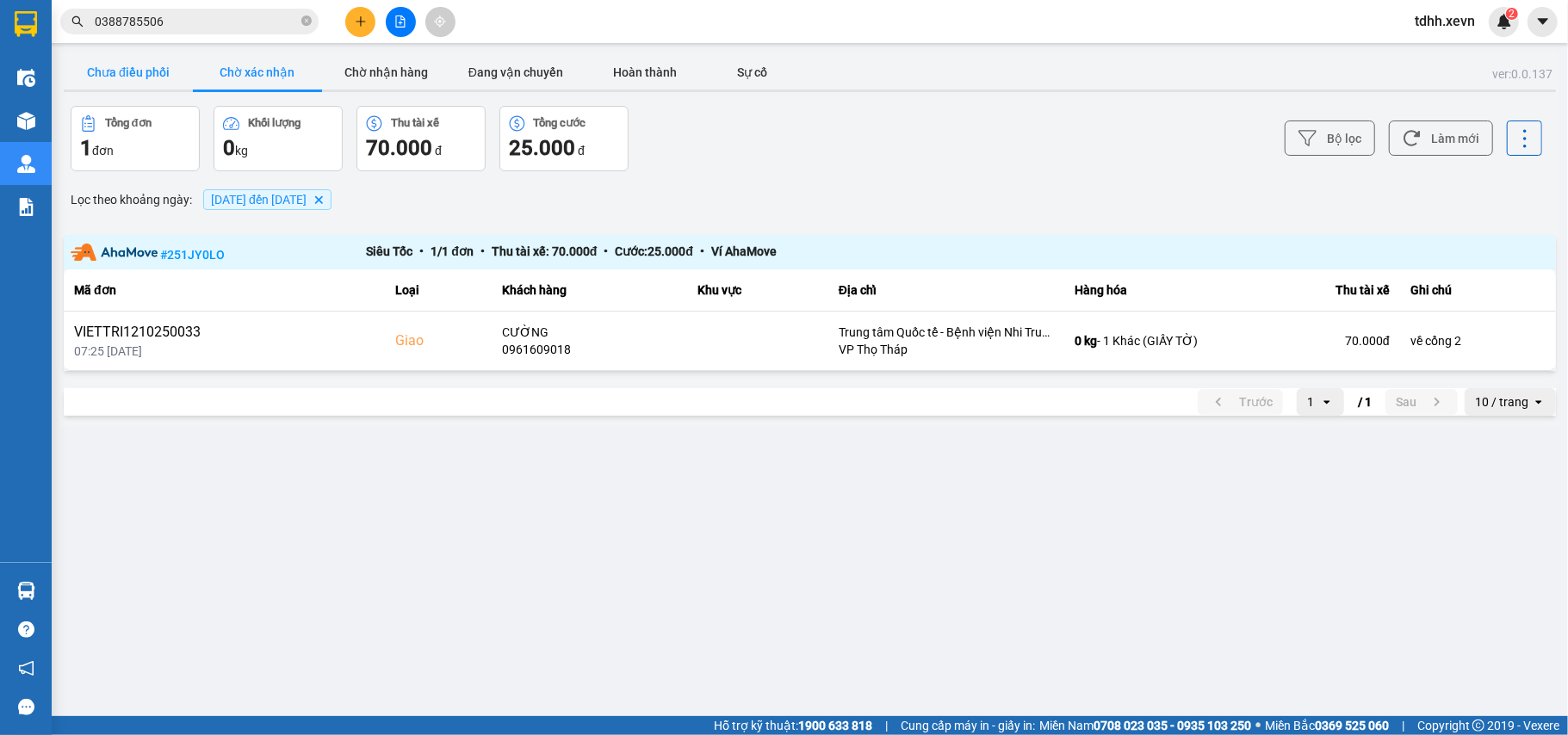
click at [166, 74] on button "Chưa điều phối" at bounding box center [128, 72] width 129 height 34
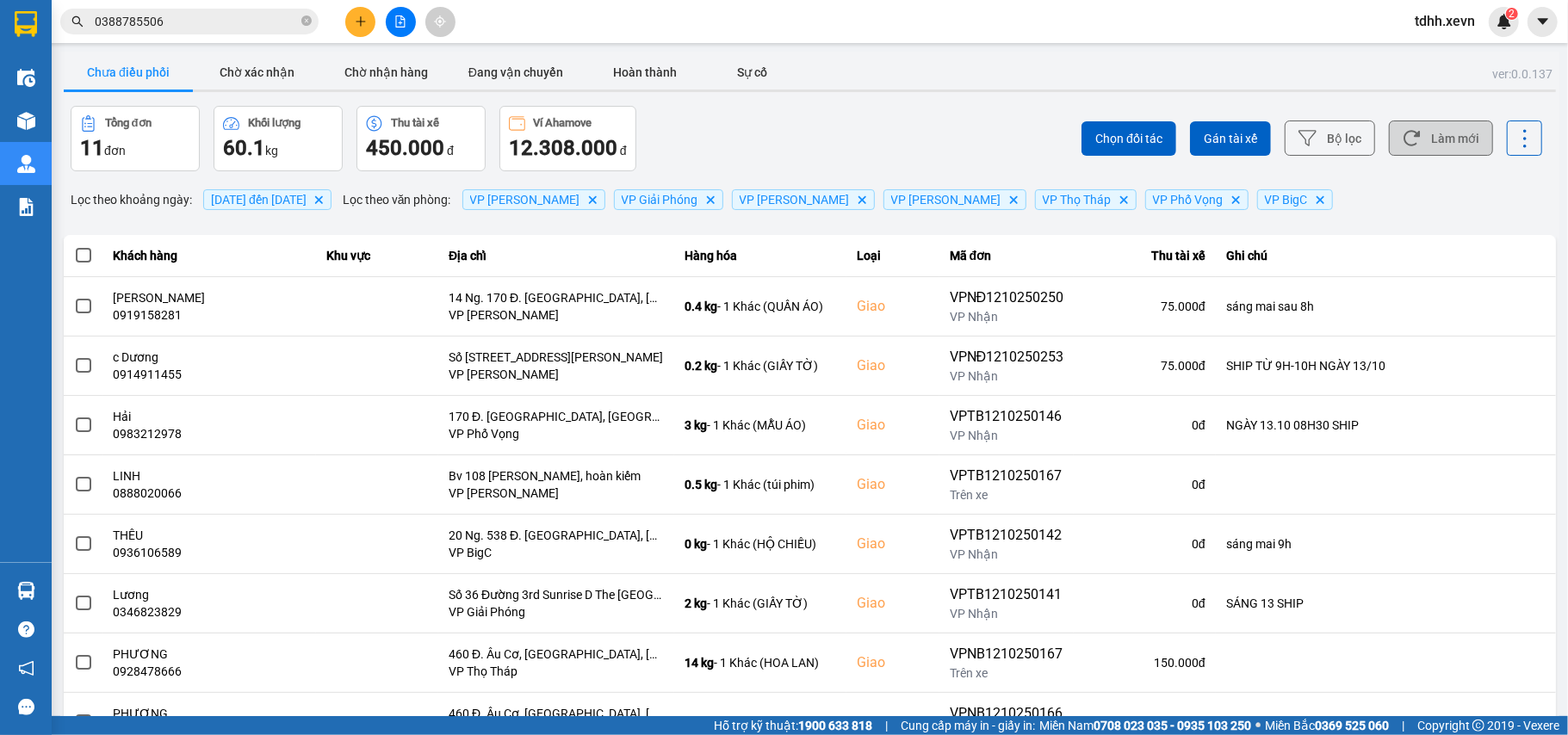
click at [1420, 129] on button "Làm mới" at bounding box center [1440, 138] width 104 height 35
click at [1455, 132] on button "Làm mới" at bounding box center [1440, 138] width 104 height 35
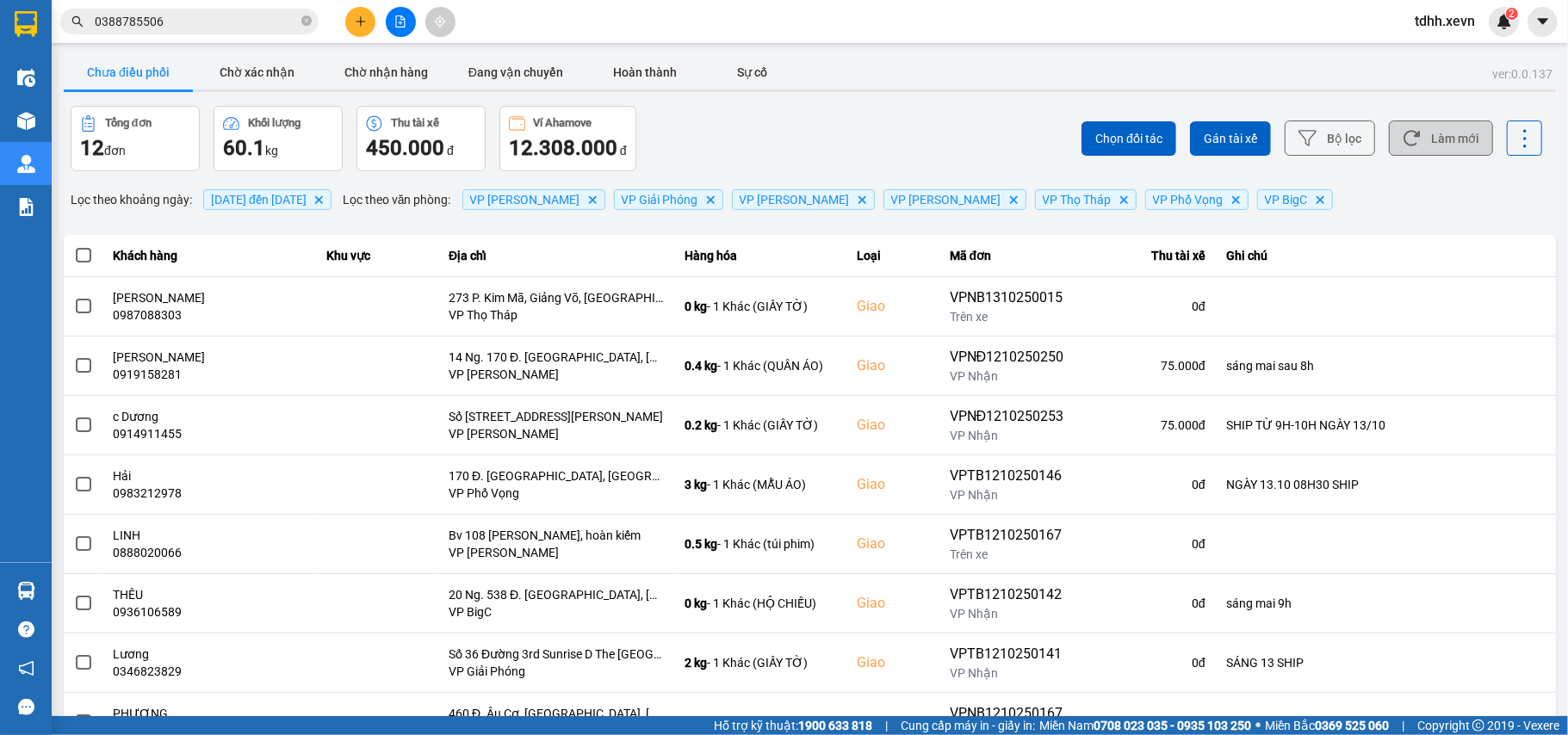
click at [1410, 138] on button "Làm mới" at bounding box center [1440, 138] width 104 height 35
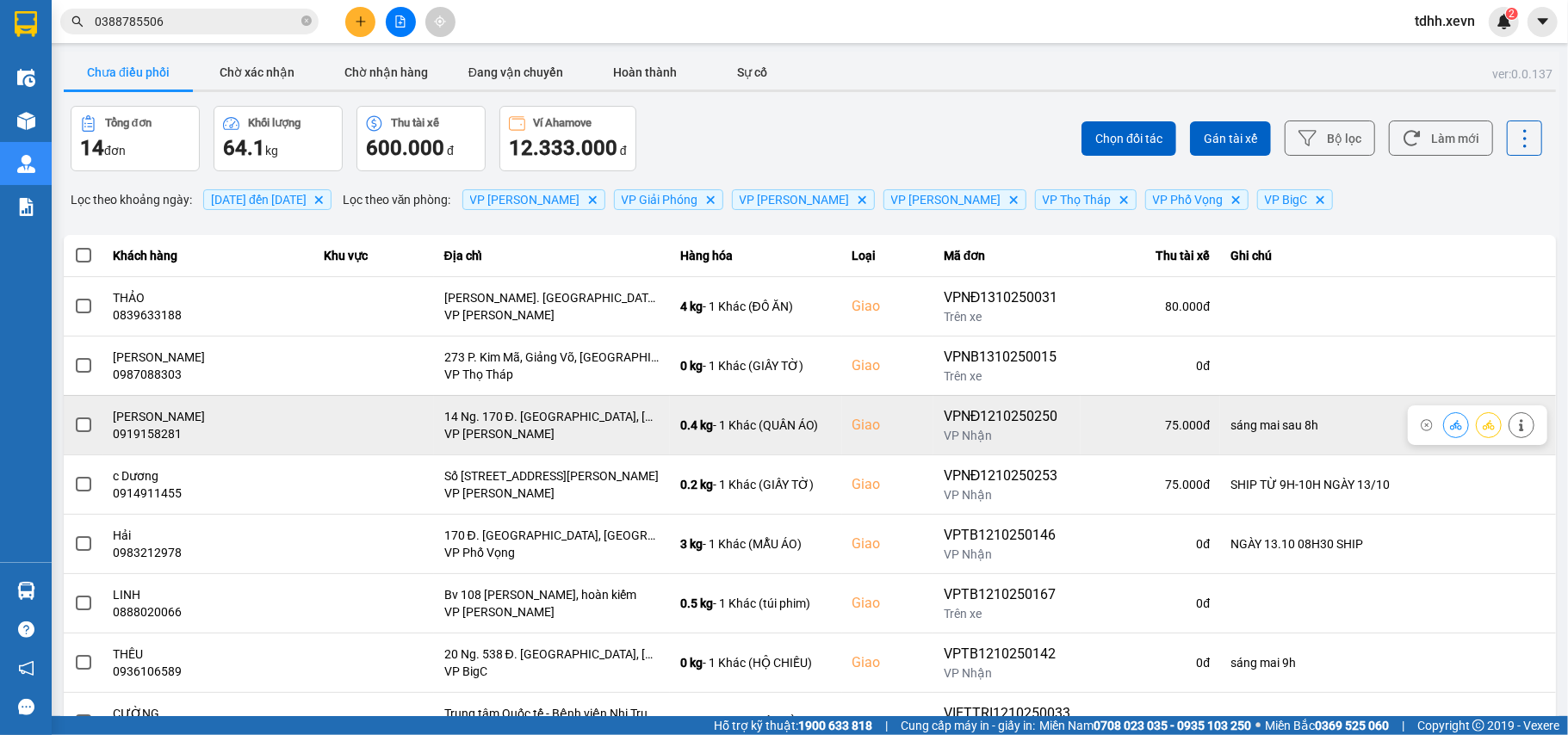
click at [1450, 427] on icon at bounding box center [1456, 425] width 12 height 12
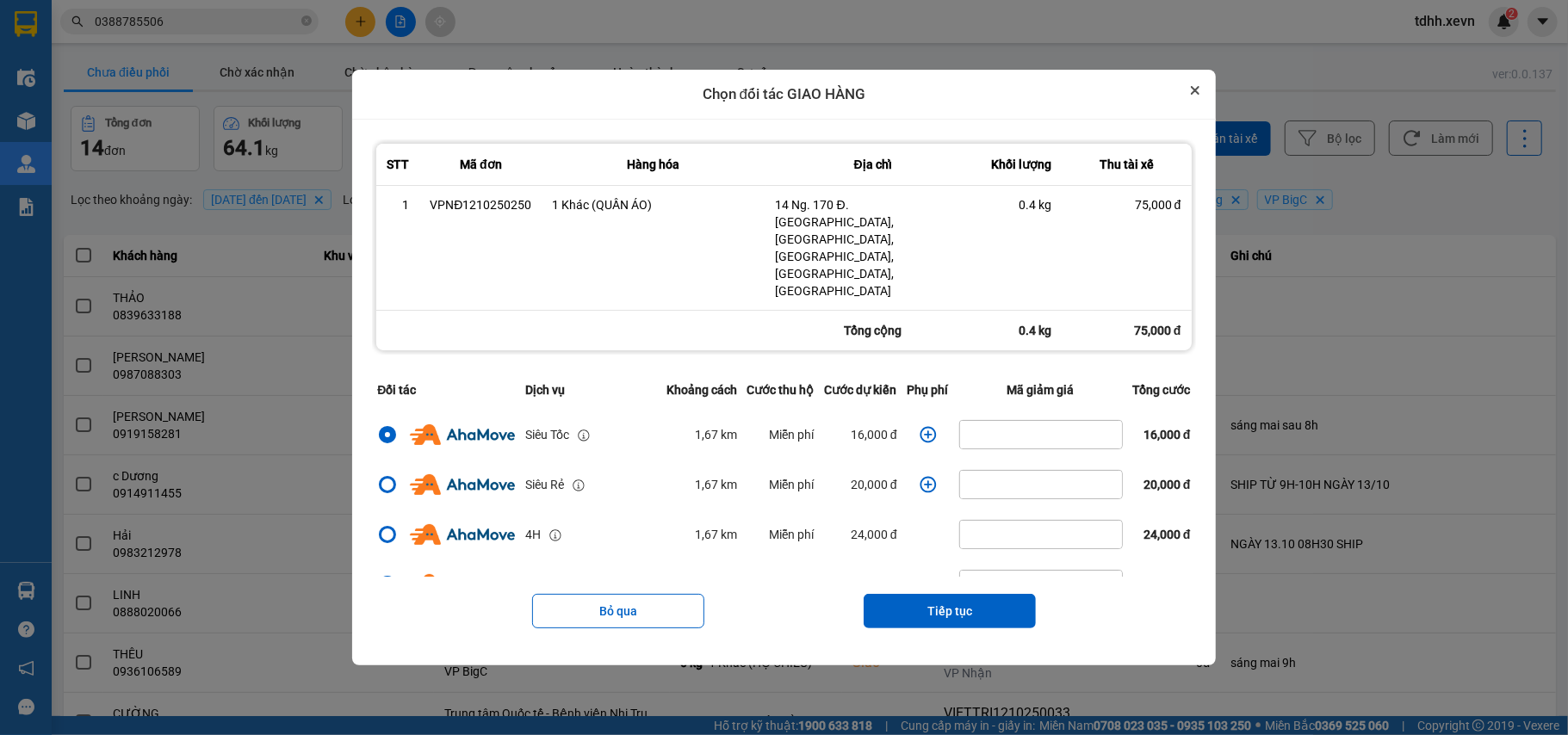
click at [1199, 94] on icon "Close" at bounding box center [1195, 91] width 7 height 7
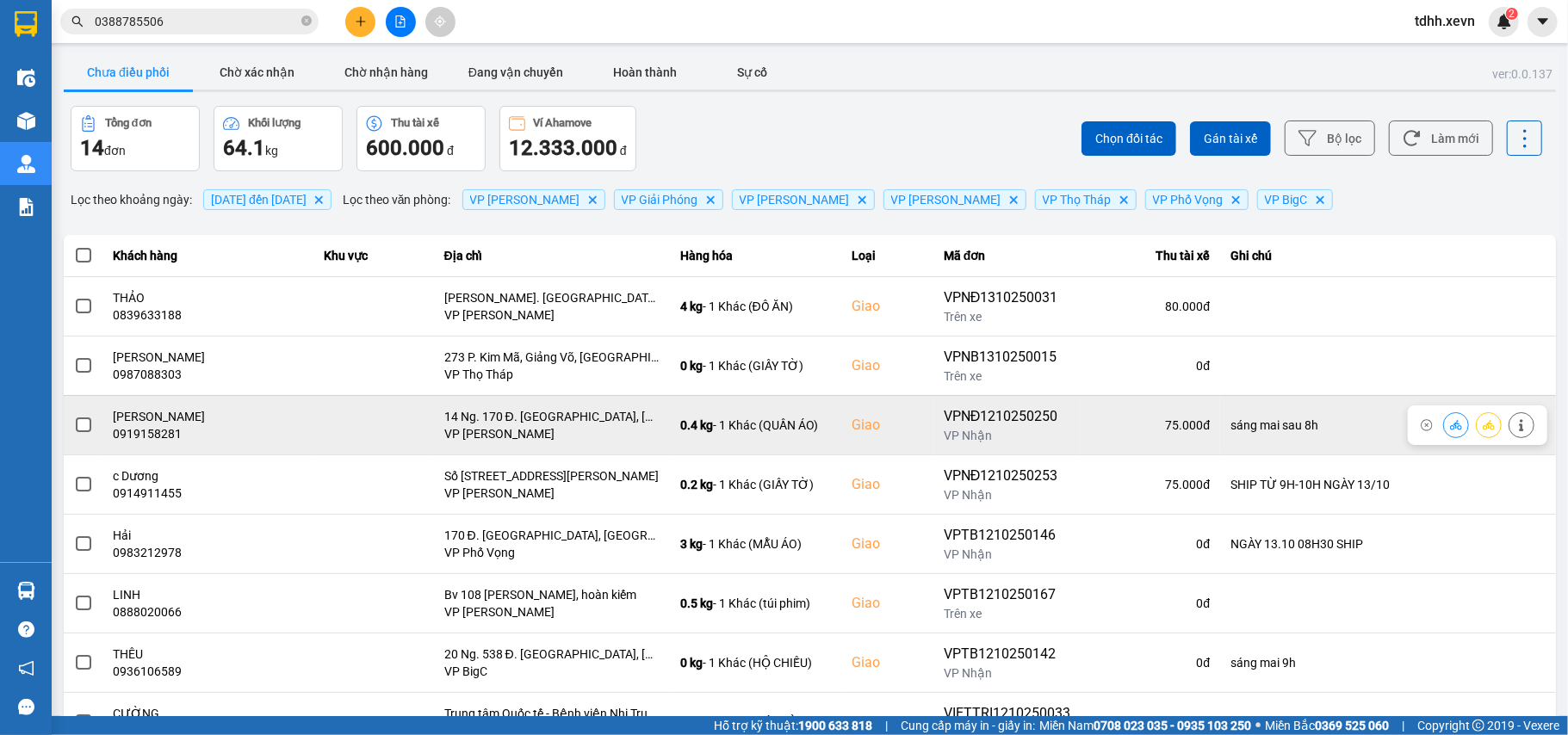
click at [138, 438] on div "0919158281" at bounding box center [208, 434] width 189 height 17
copy div "0919158281"
click at [1450, 424] on icon at bounding box center [1456, 425] width 12 height 9
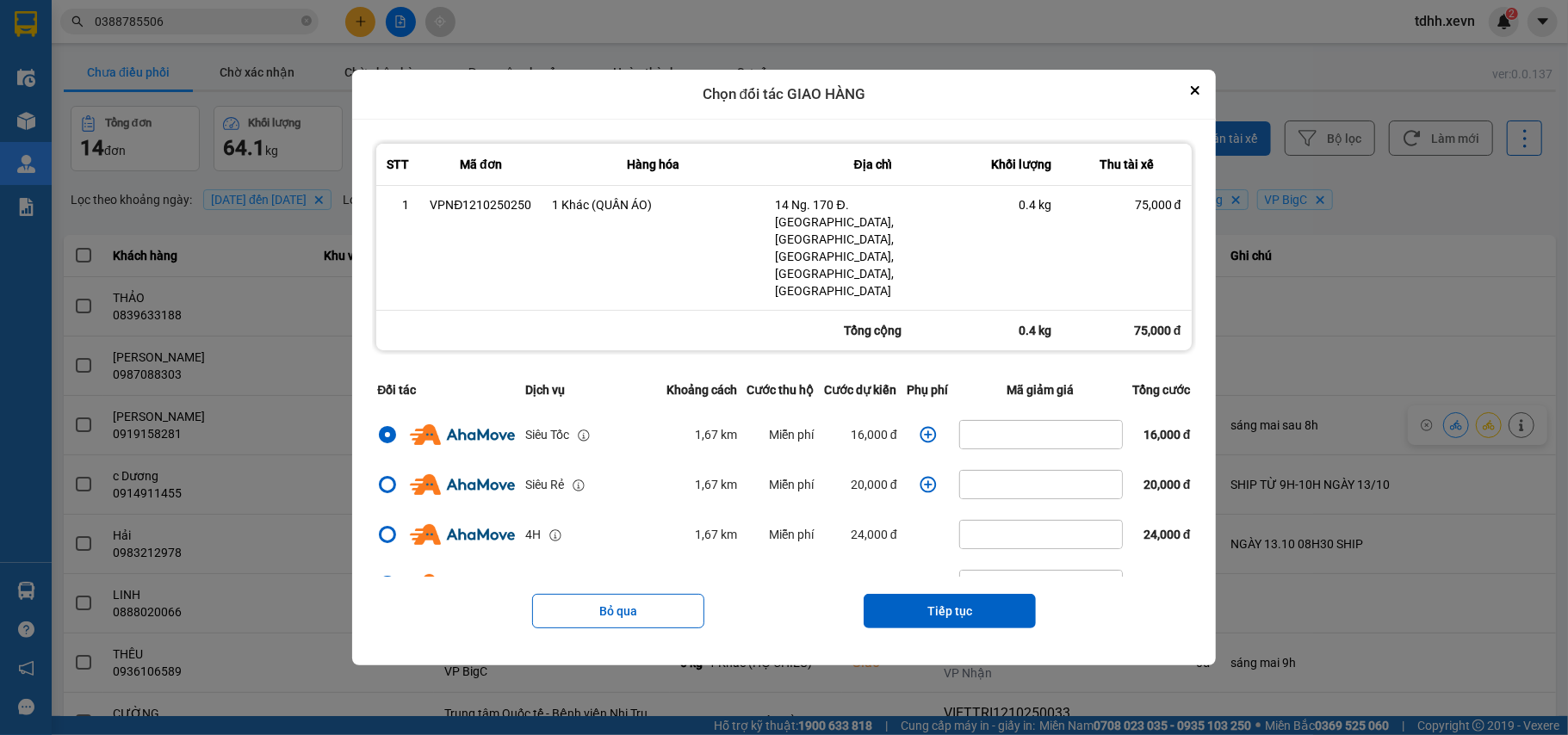
click at [1206, 100] on button "Close" at bounding box center [1195, 90] width 21 height 21
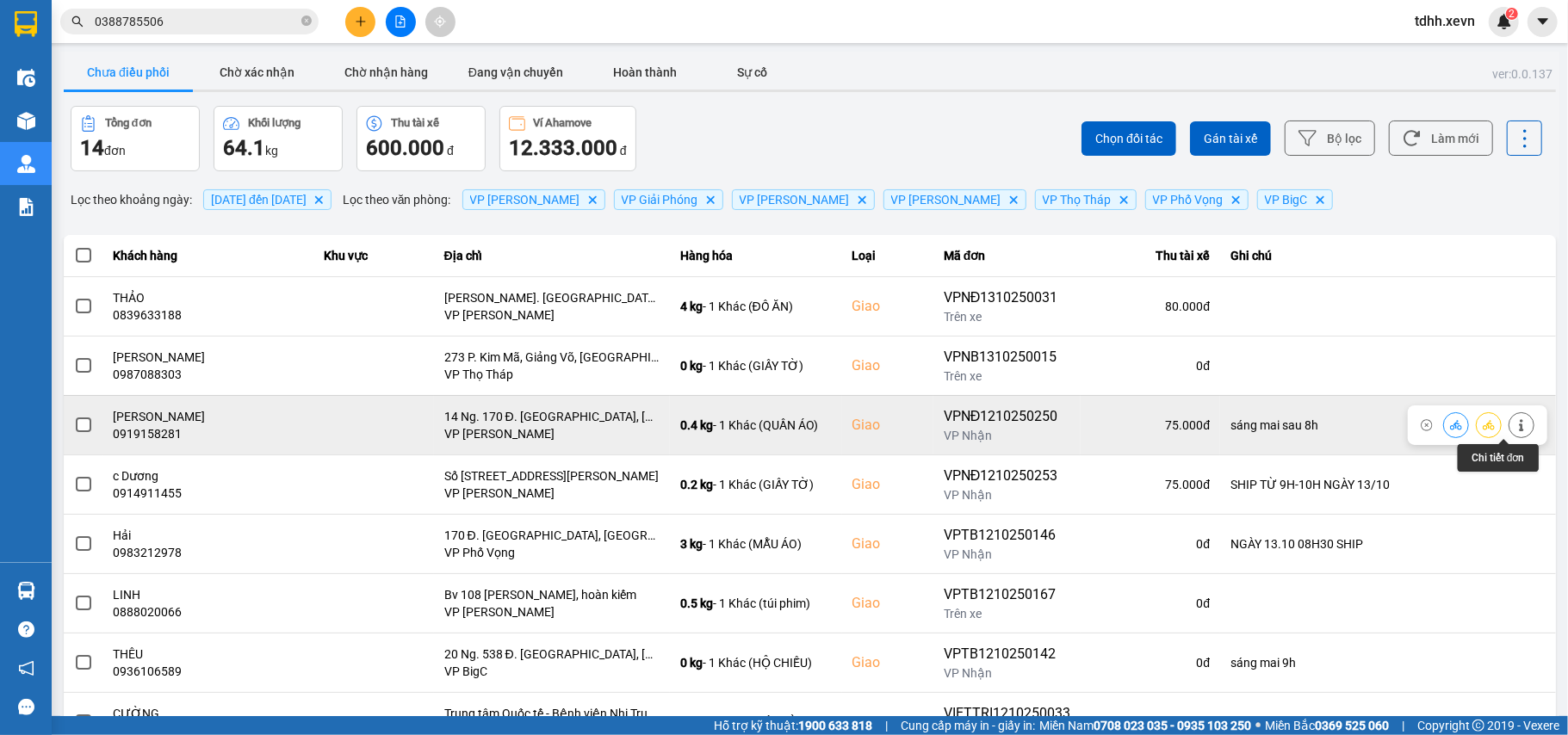
click at [1519, 428] on icon at bounding box center [1521, 425] width 5 height 12
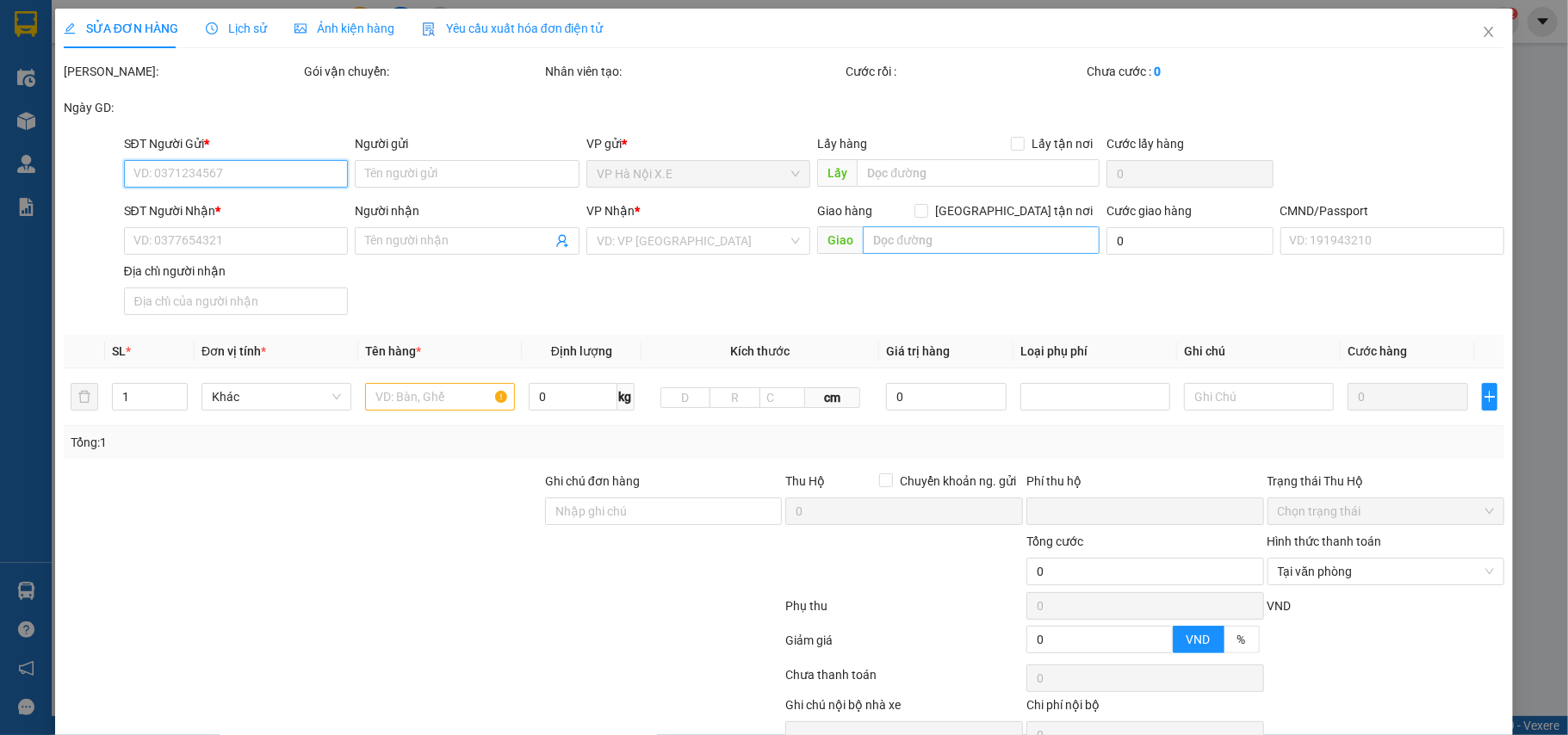
type input "0947221000"
type input "THỊNH"
type input "0919158281"
type input "VŨ HOA"
checkbox input "true"
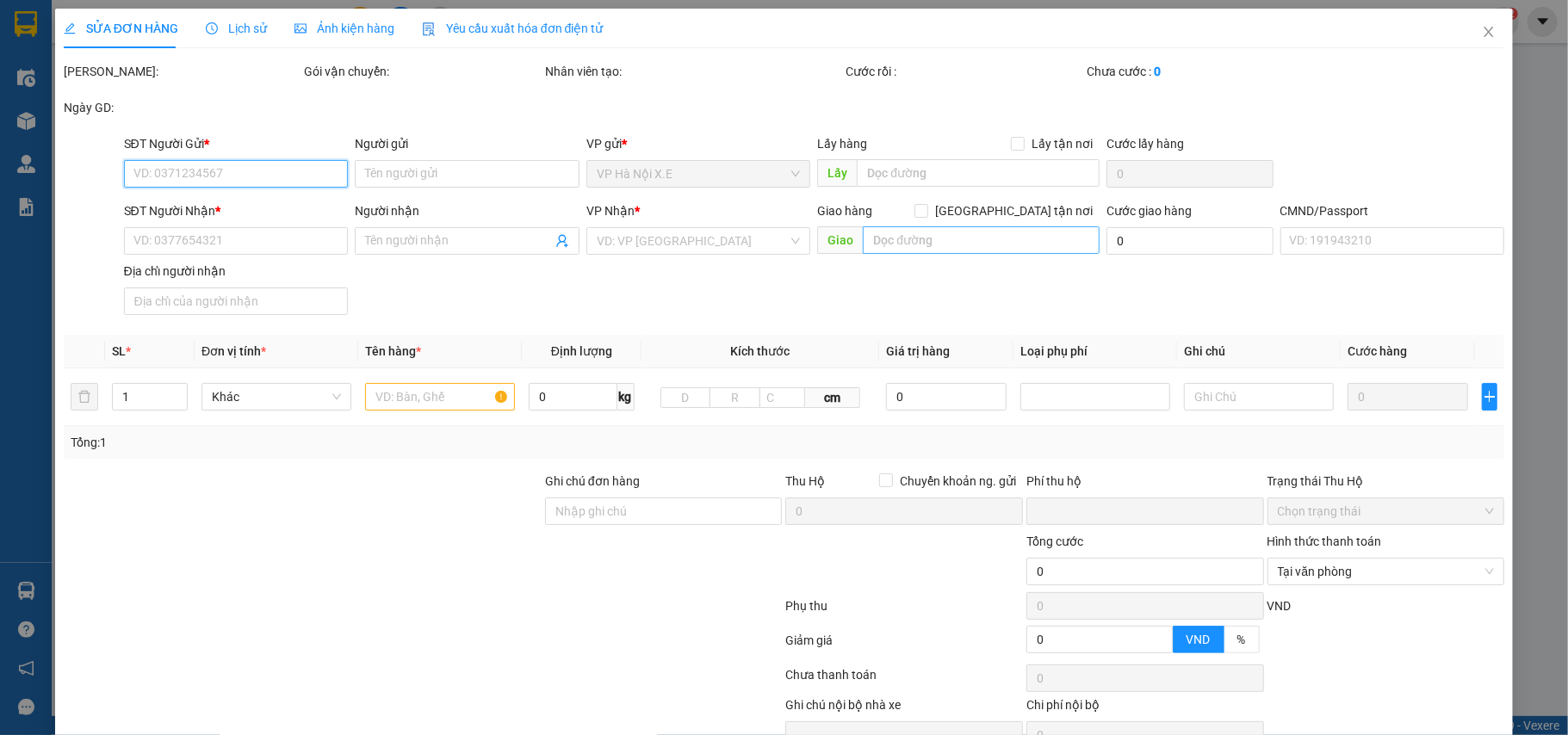
type input "14 Ng. 170 Đ. La Thành, Chợ Dừa, Đống Đa, Hà Nội, Việt Nam"
type input "NGUYỄN THỊ XUÂN"
type input "sáng mai sau 8h"
type input "0"
type input "75.000"
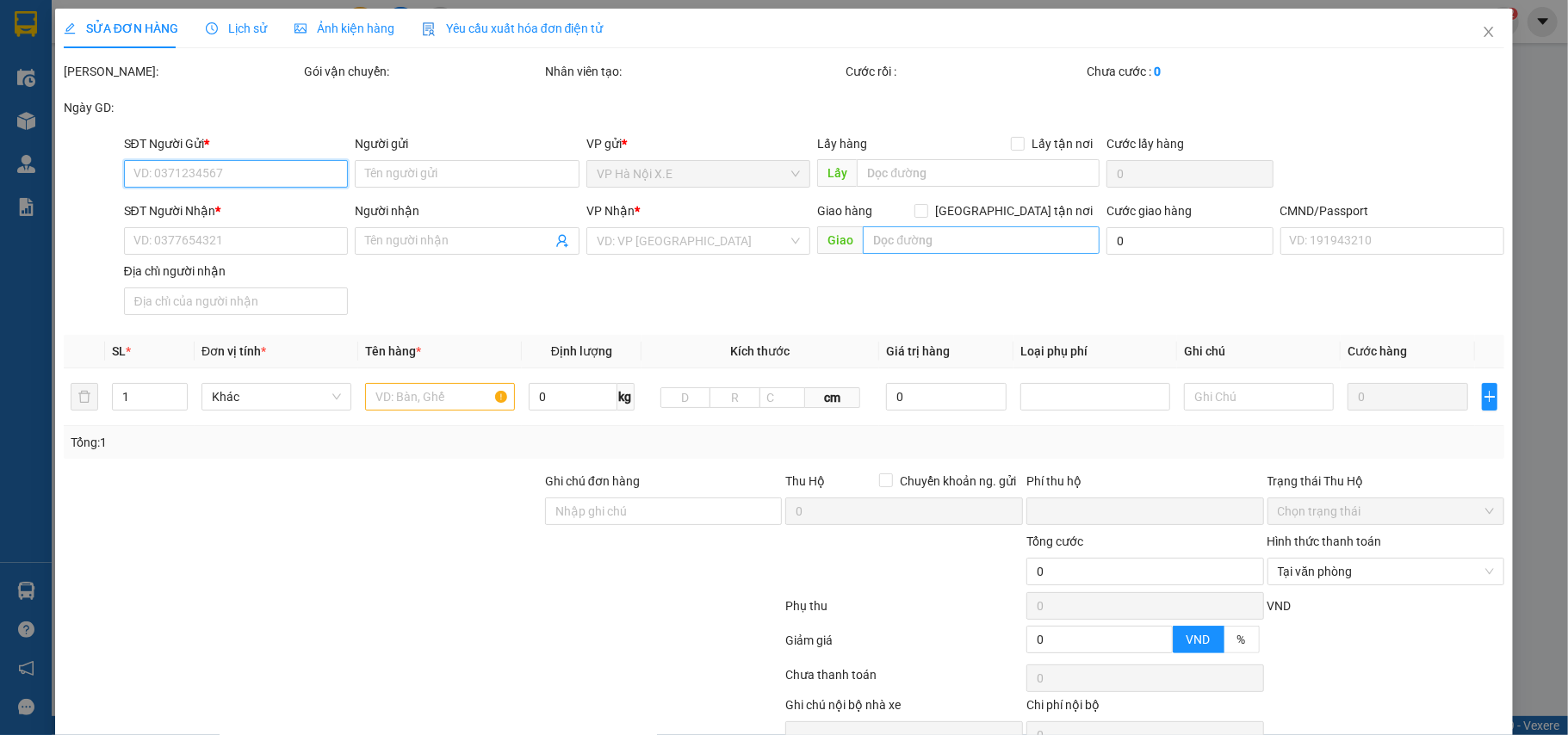
type input "75.000"
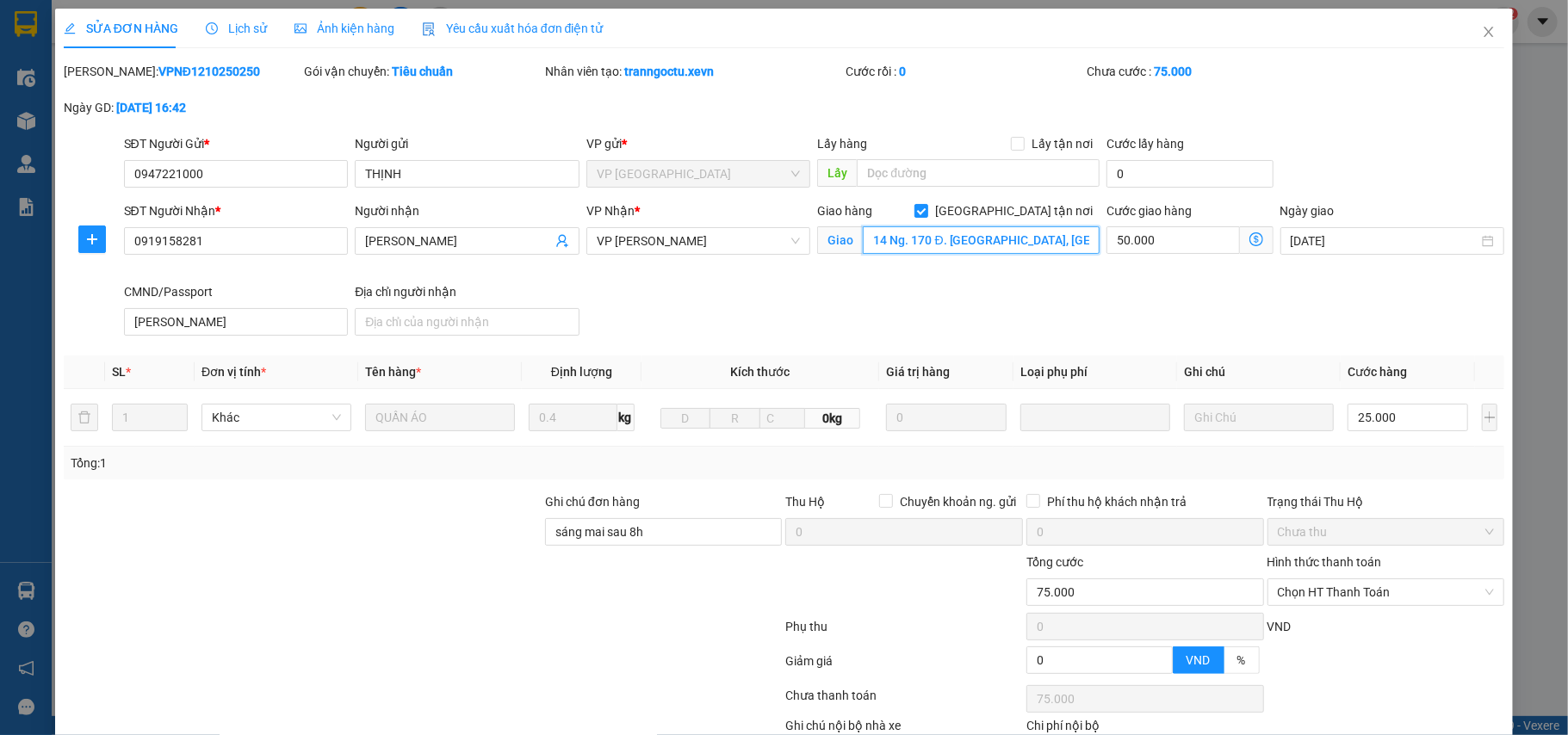
click at [889, 253] on input "14 Ng. 170 Đ. La Thành, Chợ Dừa, Đống Đa, Hà Nội, Việt Nam" at bounding box center [981, 240] width 237 height 27
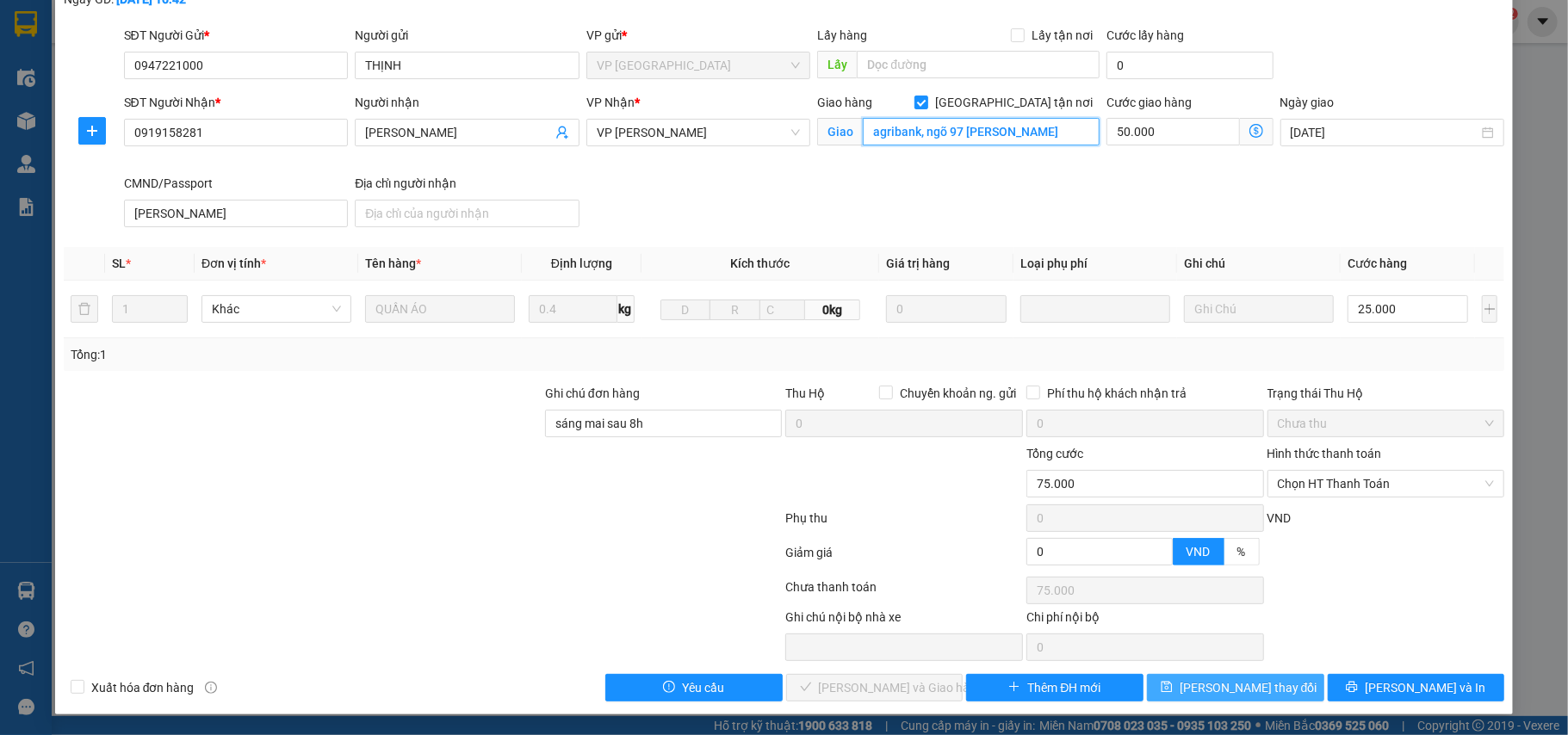
type input "agribank, ngõ 97 phạm ngọc thạch"
click at [1231, 693] on span "[PERSON_NAME] thay đổi" at bounding box center [1248, 687] width 138 height 19
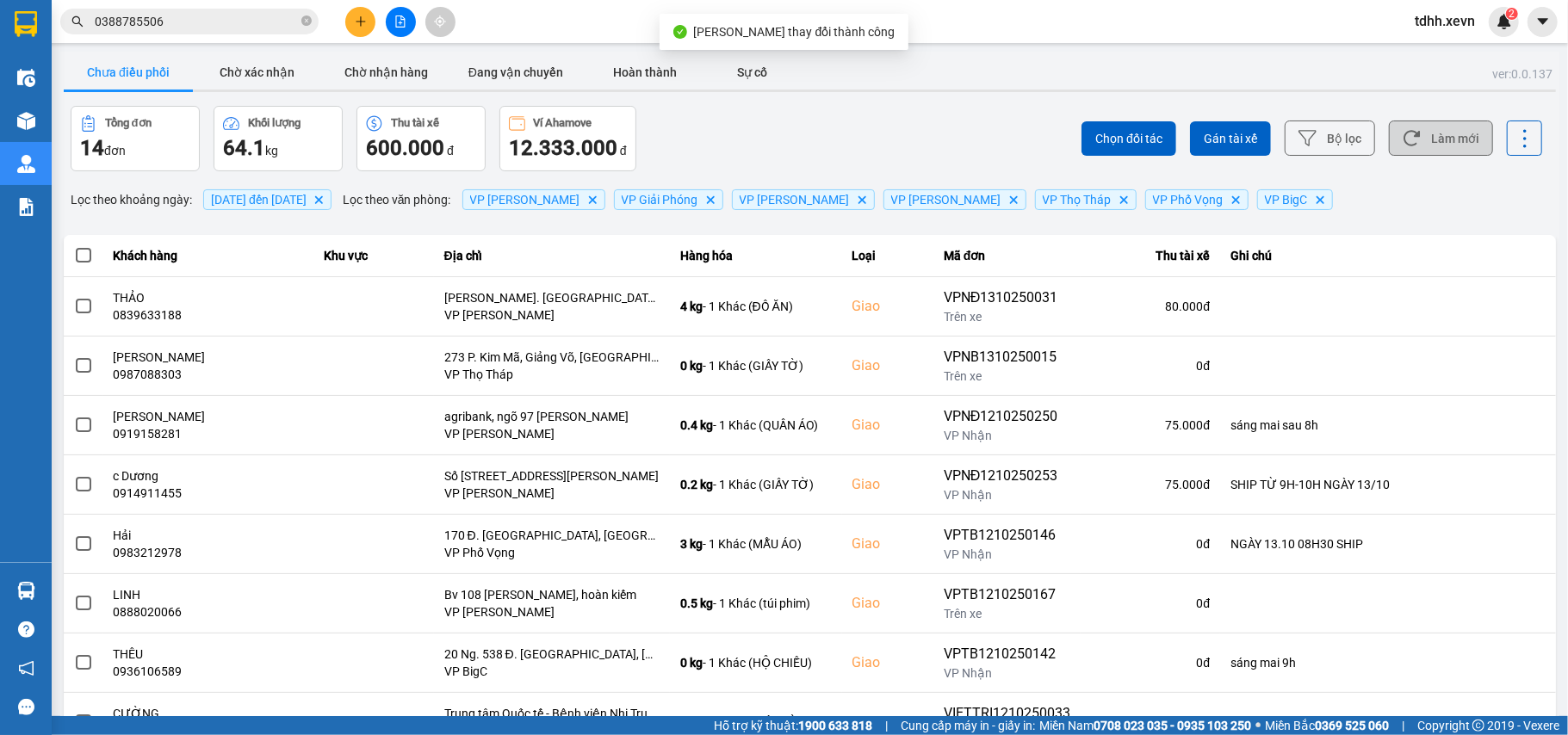
click at [1401, 129] on button "Làm mới" at bounding box center [1440, 138] width 104 height 35
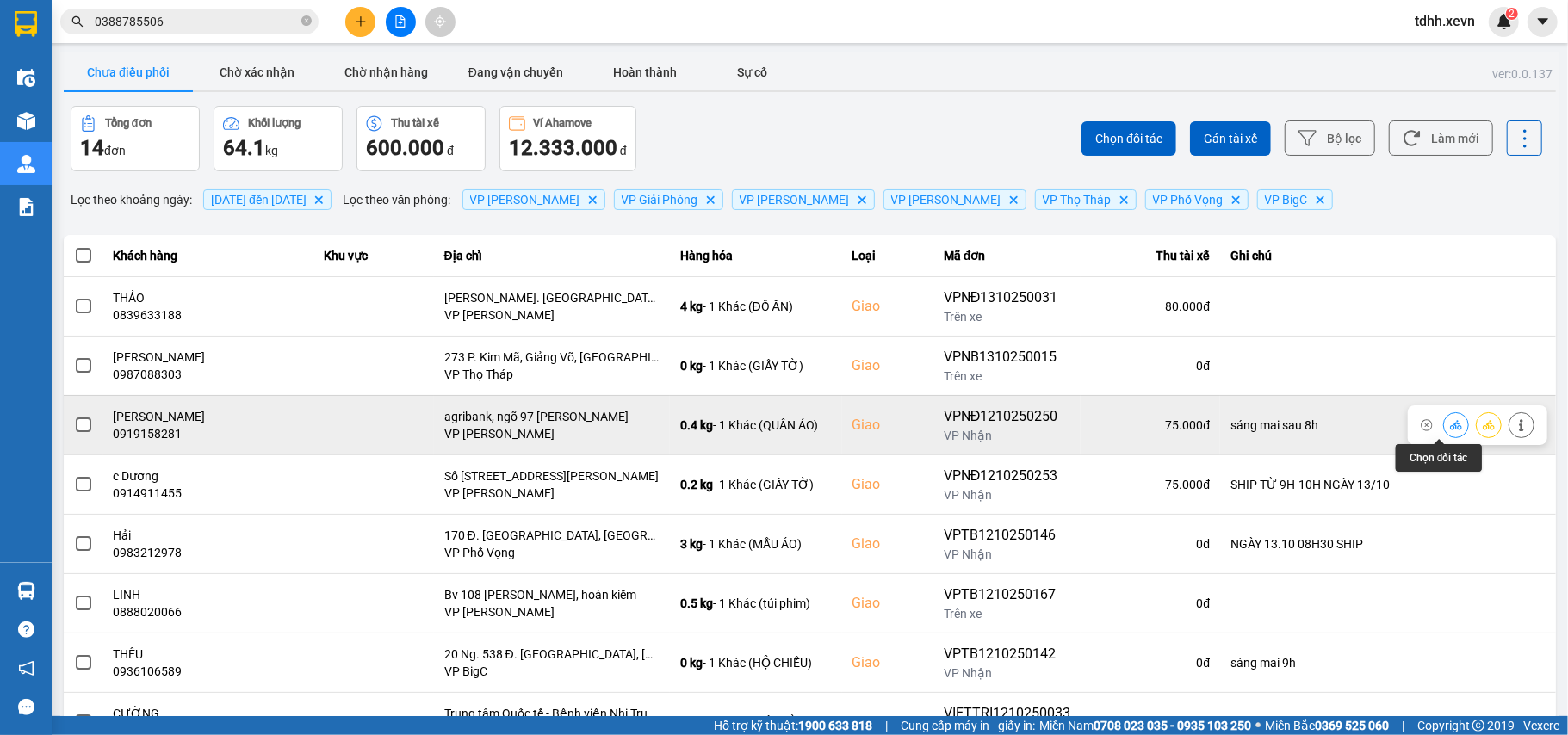
click at [1450, 422] on icon at bounding box center [1456, 425] width 12 height 12
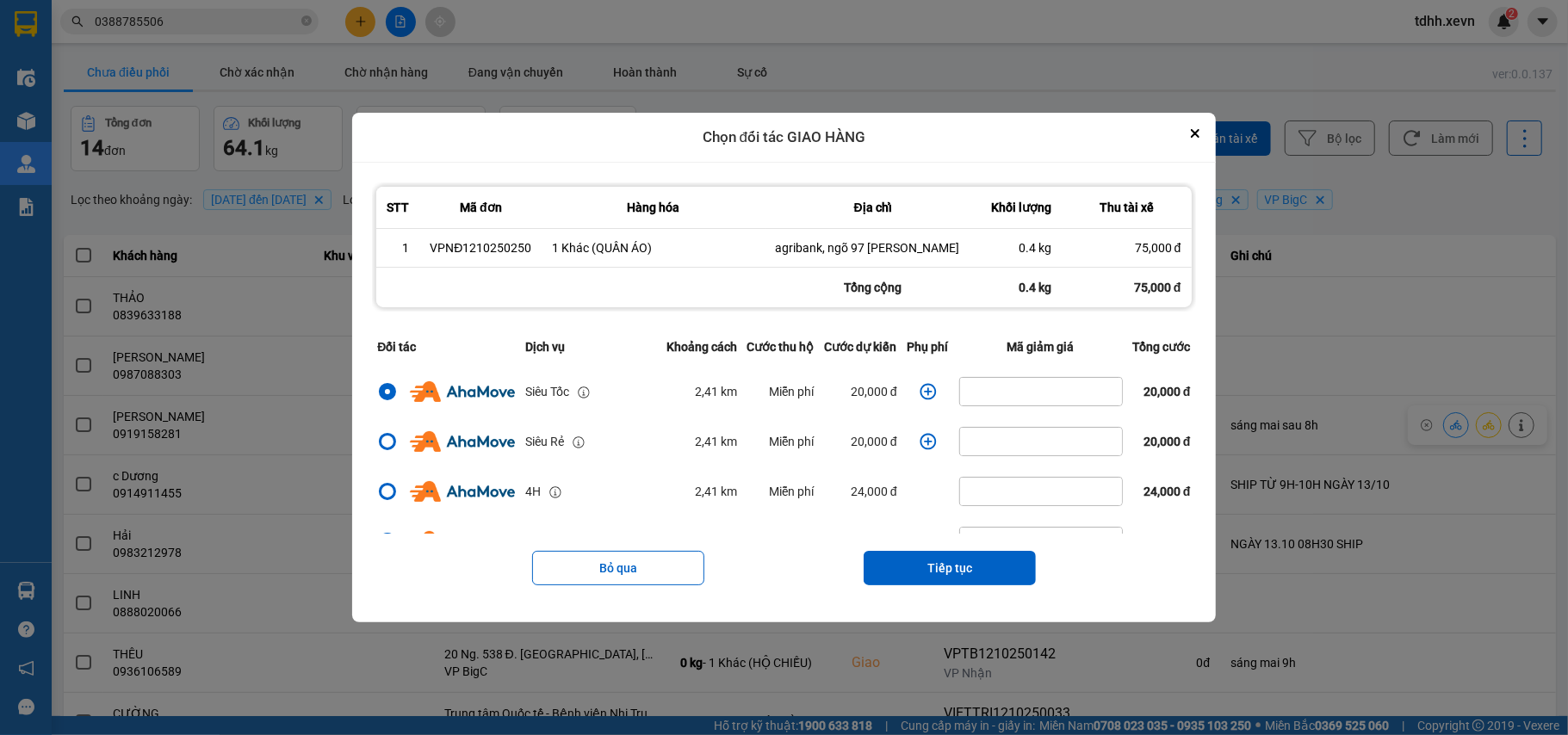
click at [920, 389] on icon "dialog" at bounding box center [928, 391] width 17 height 17
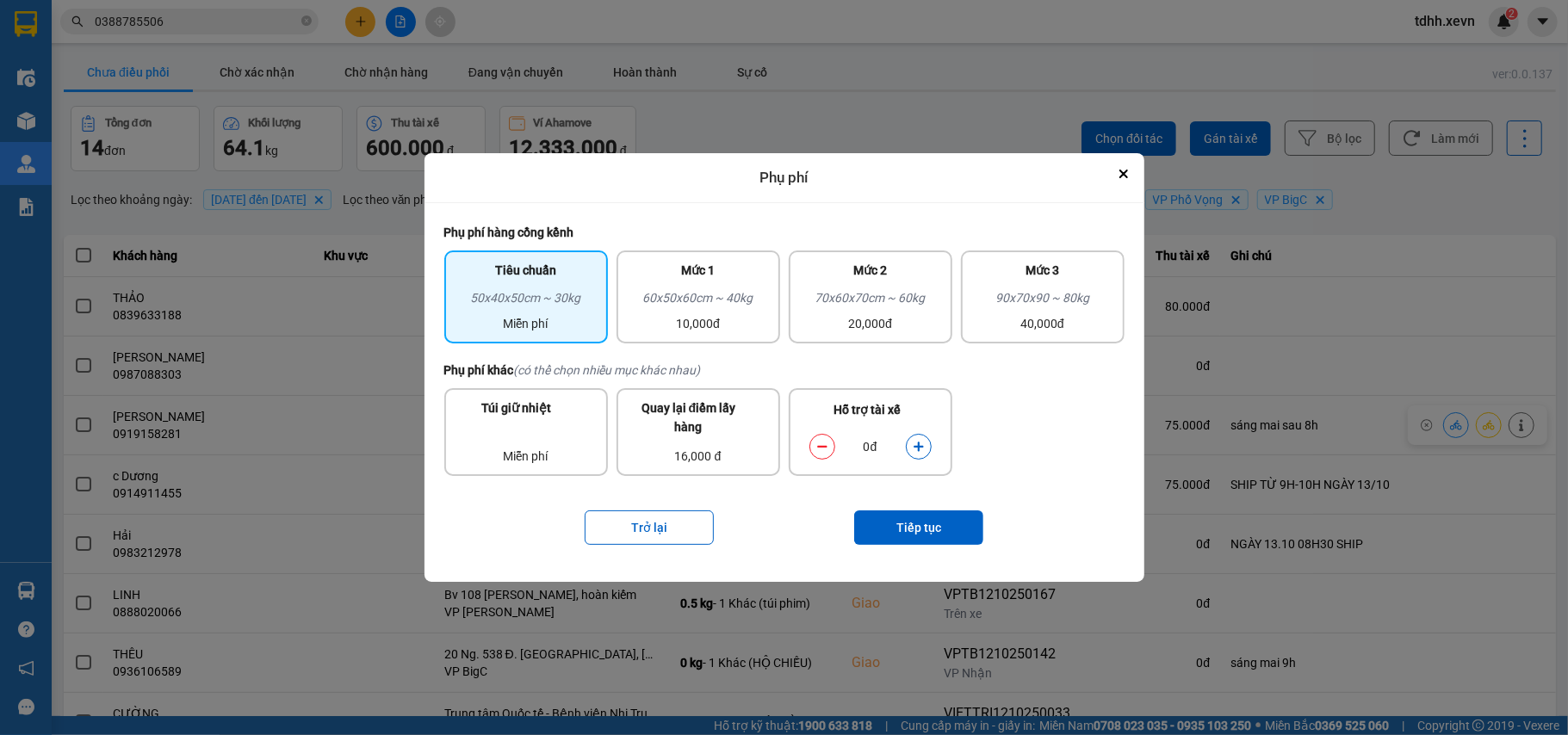
click at [926, 438] on button "dialog" at bounding box center [919, 446] width 24 height 30
click at [947, 535] on button "Tiếp tục" at bounding box center [918, 528] width 129 height 34
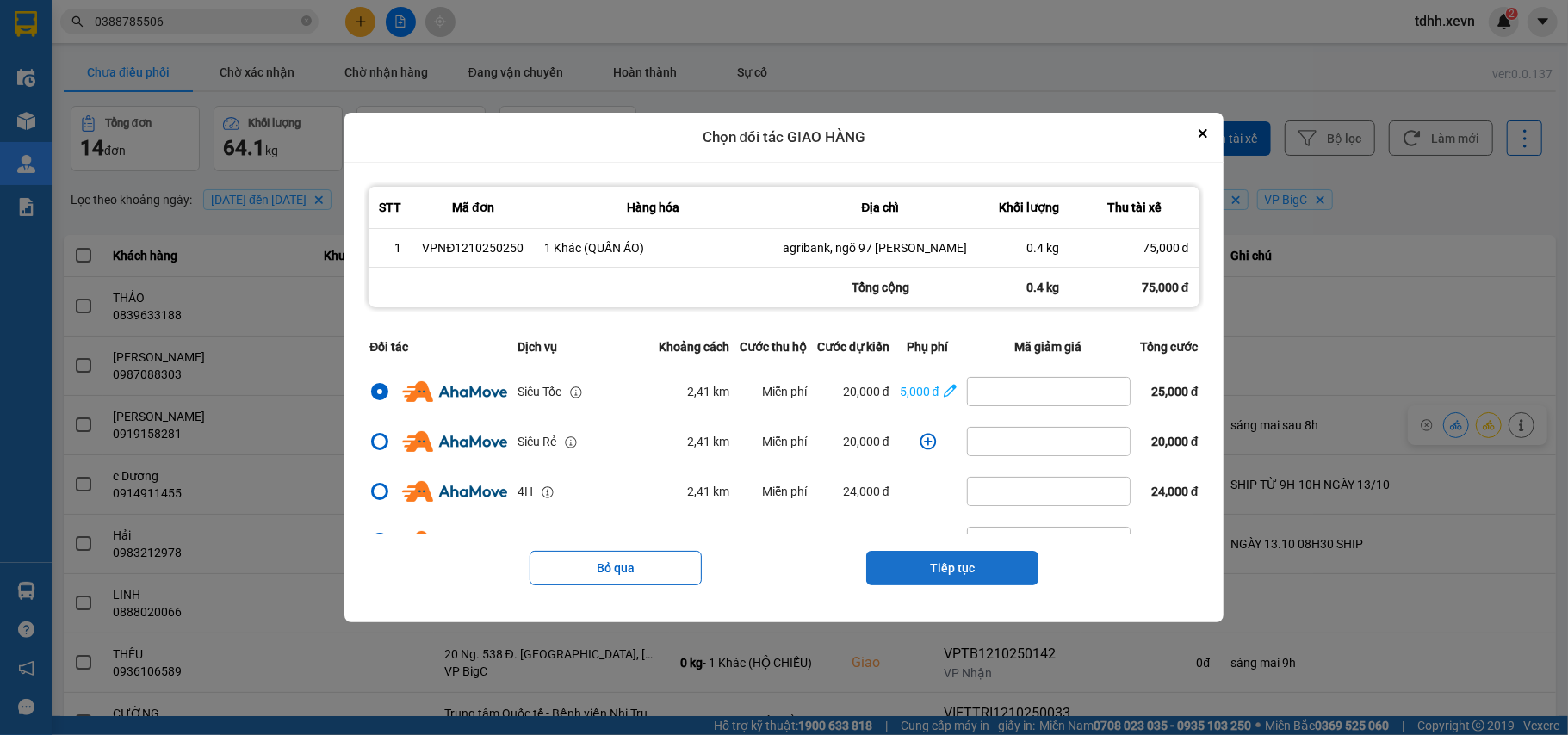
click at [987, 566] on button "Tiếp tục" at bounding box center [952, 568] width 172 height 34
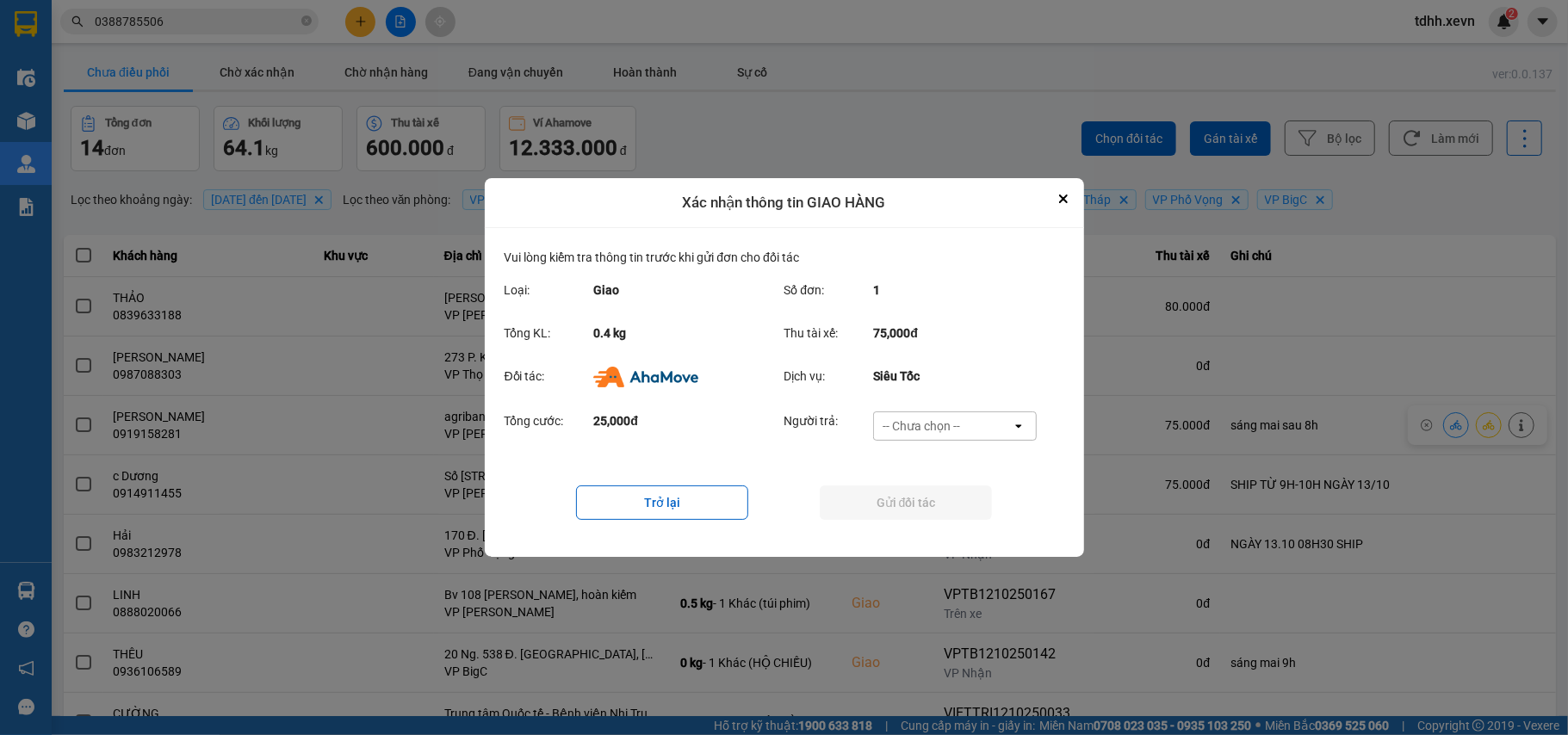
click at [999, 425] on div "-- Chưa chọn --" at bounding box center [942, 426] width 138 height 27
click at [961, 513] on div "Ví Ahamove" at bounding box center [954, 525] width 164 height 31
click at [960, 511] on button "Gửi đối tác" at bounding box center [905, 502] width 172 height 34
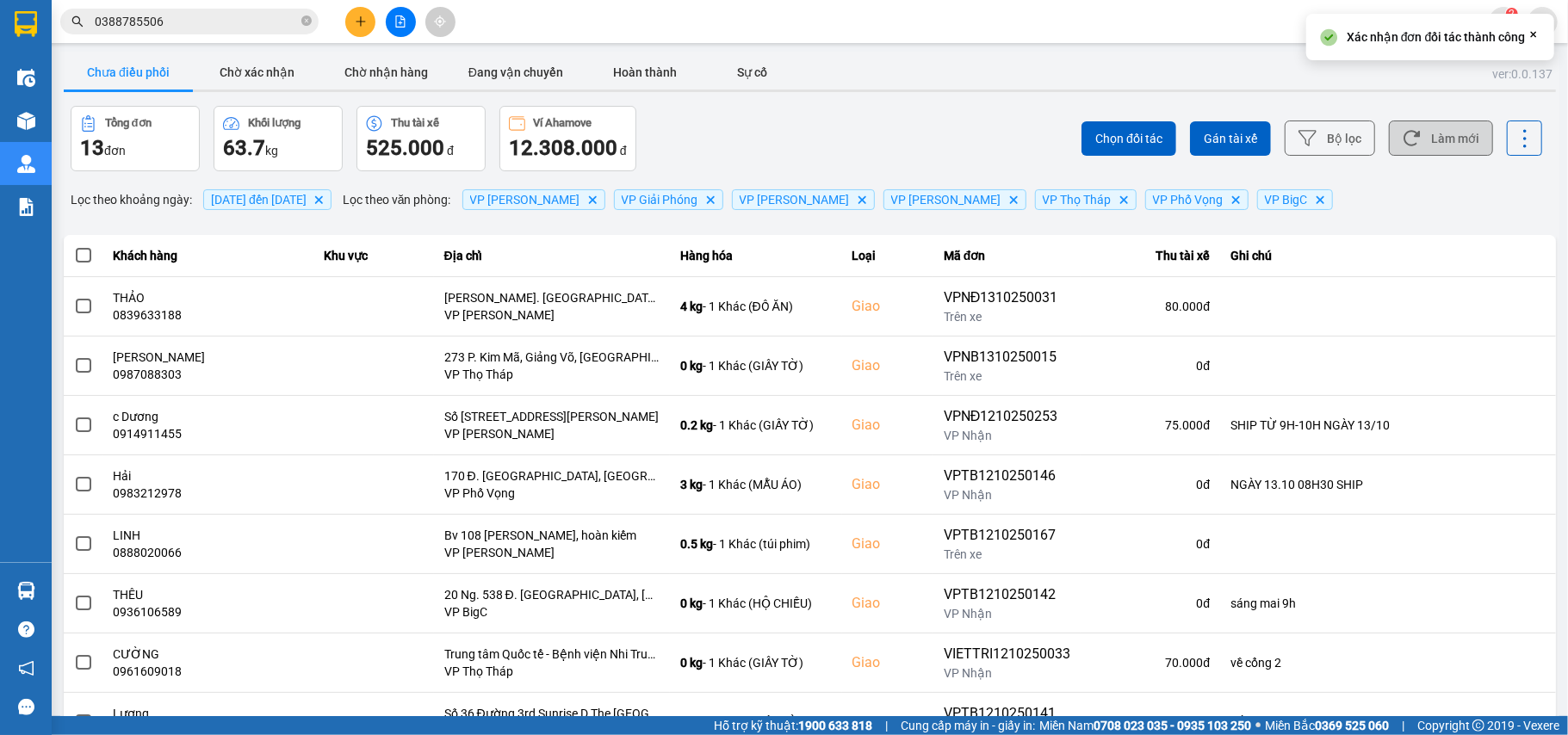
click at [1430, 151] on button "Làm mới" at bounding box center [1440, 138] width 104 height 35
drag, startPoint x: 279, startPoint y: 72, endPoint x: 269, endPoint y: 114, distance: 43.2
click at [276, 74] on button "Chờ xác nhận" at bounding box center [257, 72] width 129 height 34
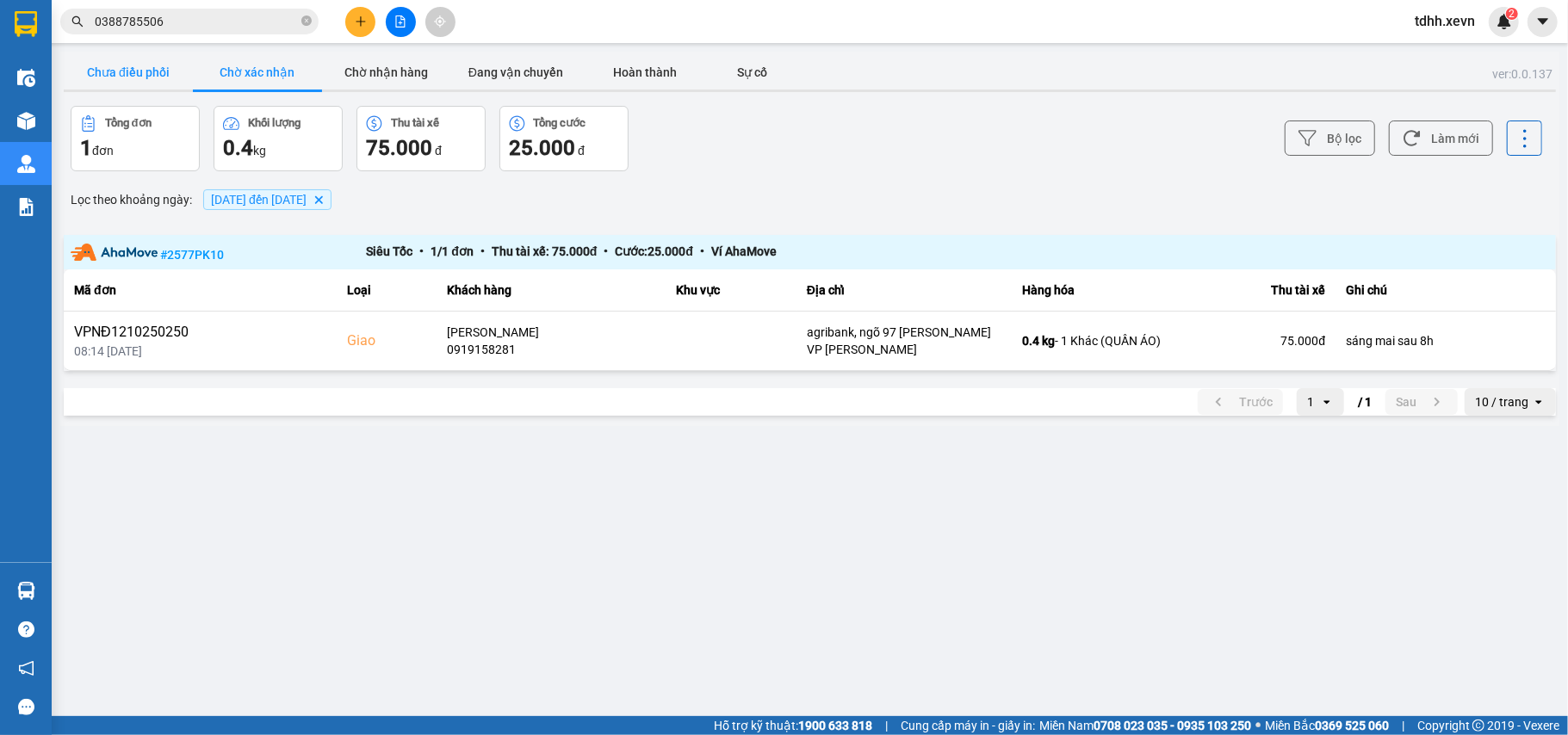
click at [131, 57] on button "Chưa điều phối" at bounding box center [128, 72] width 129 height 34
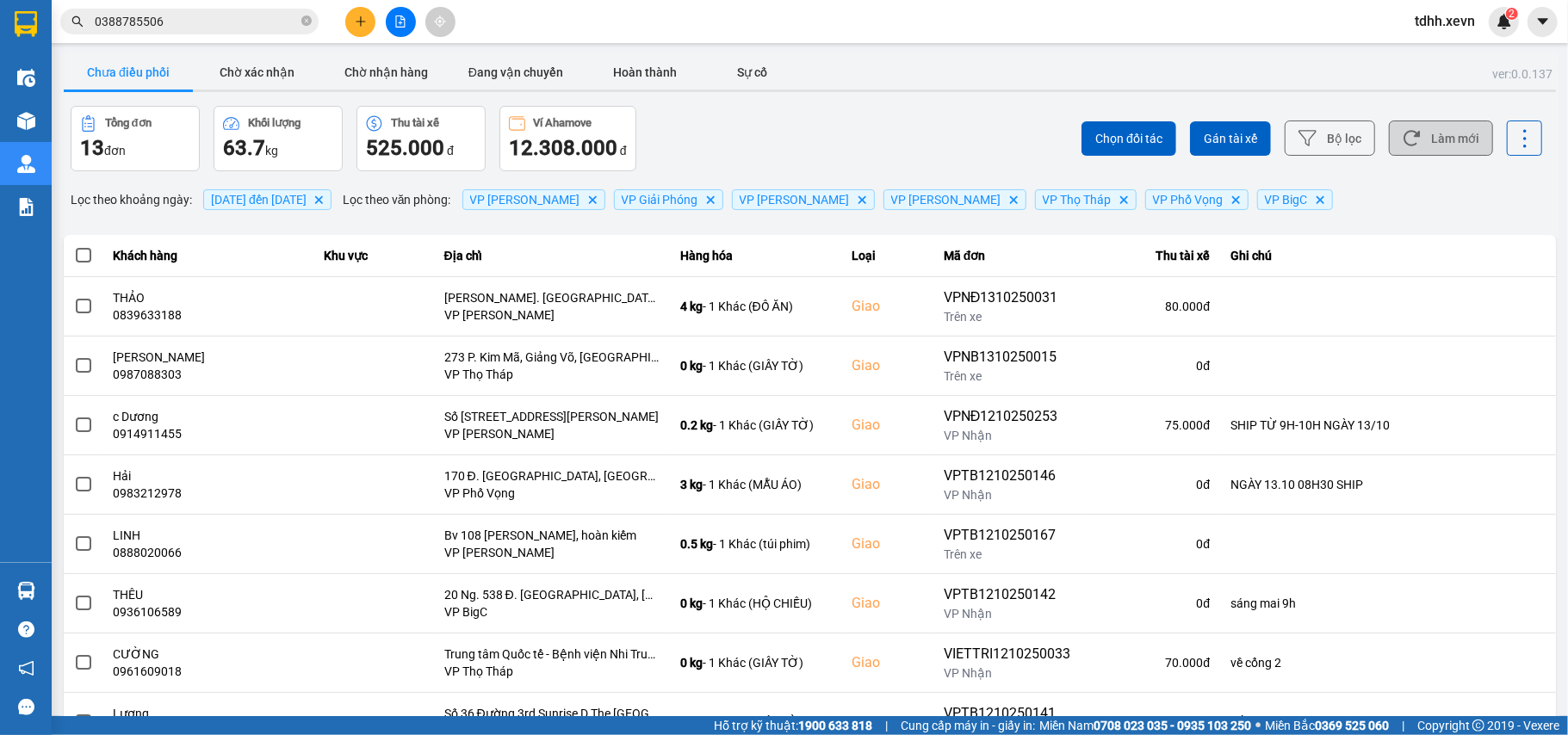
click at [1389, 135] on button "Làm mới" at bounding box center [1440, 138] width 104 height 35
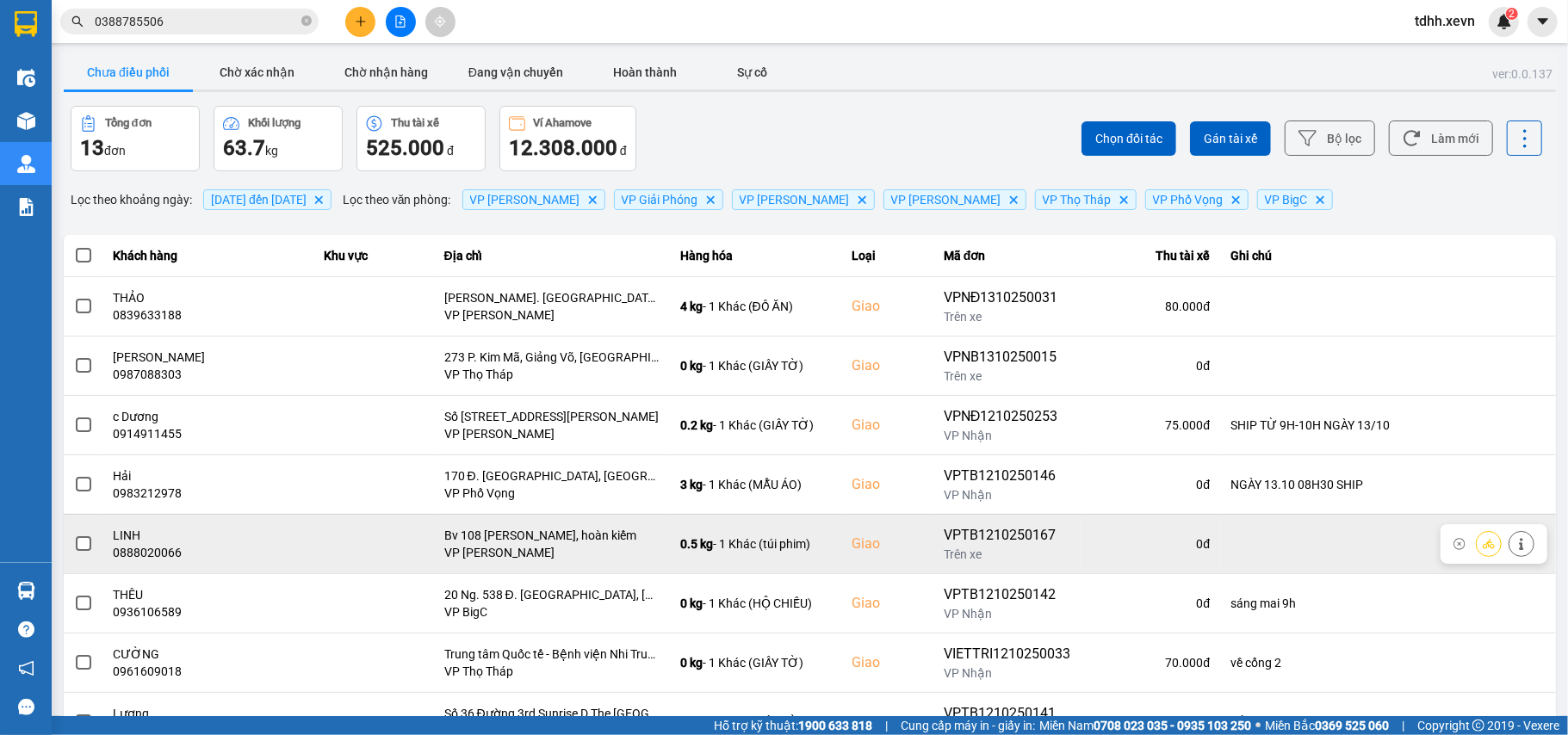
scroll to position [114, 0]
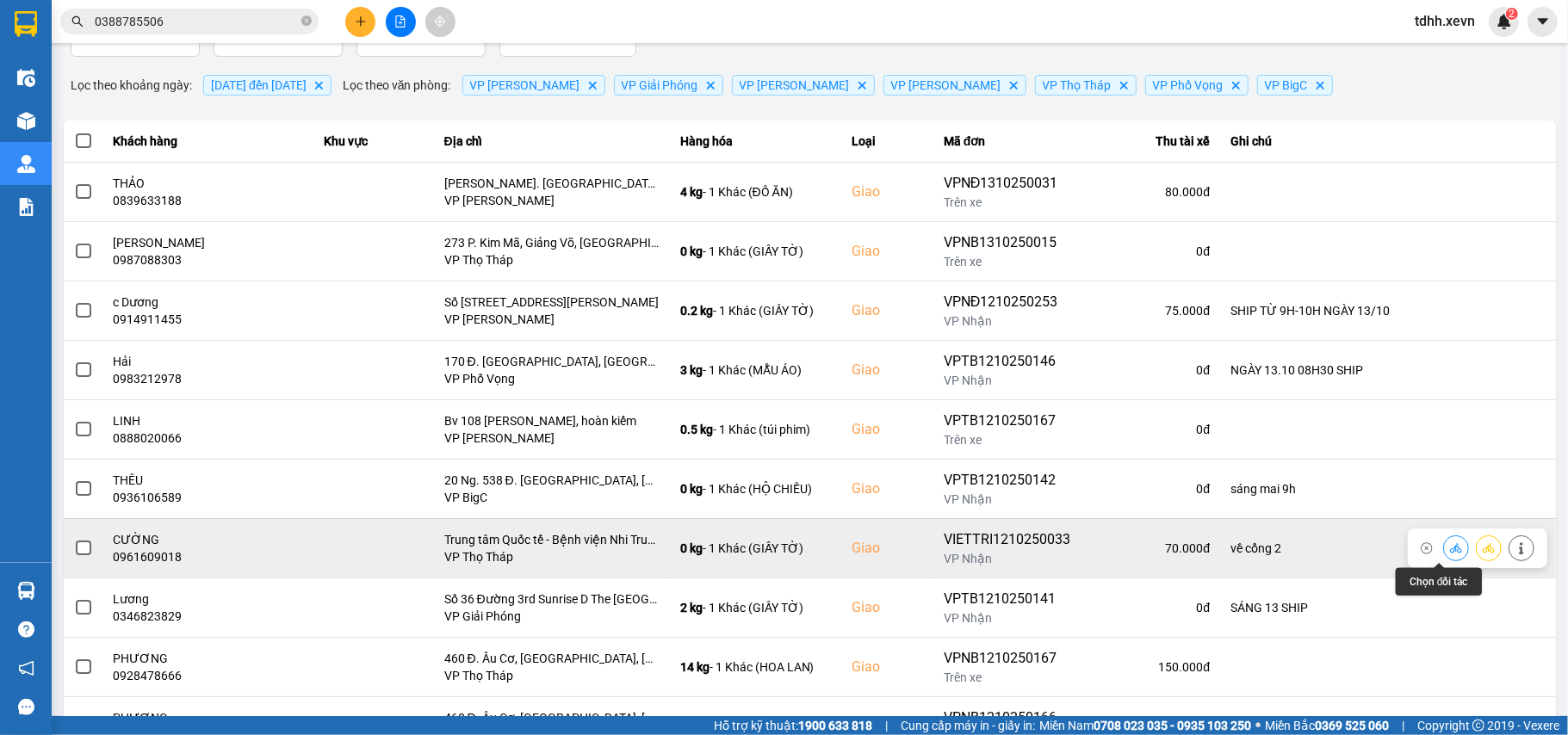
click at [1450, 546] on icon at bounding box center [1456, 548] width 12 height 12
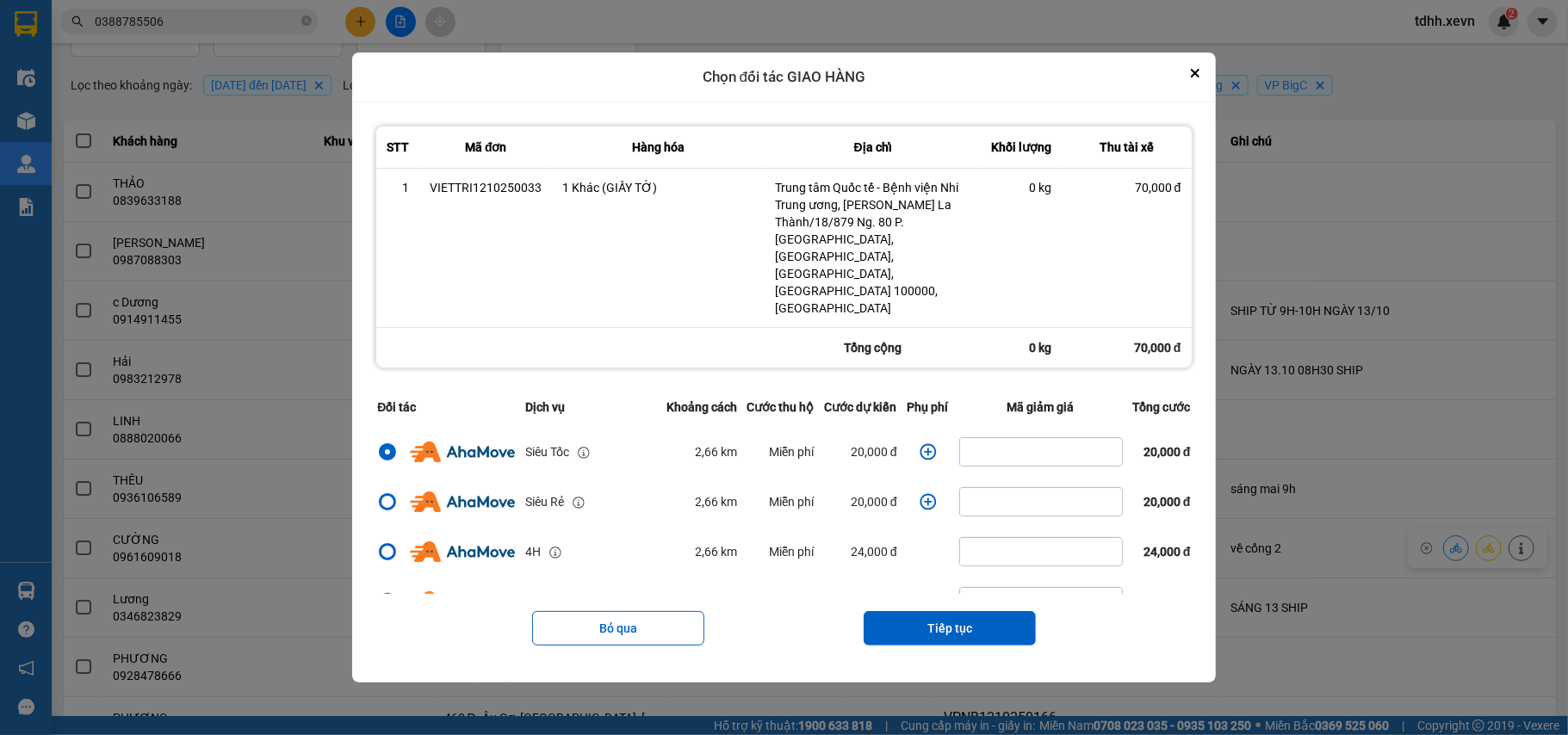
click at [920, 444] on icon "dialog" at bounding box center [928, 452] width 16 height 16
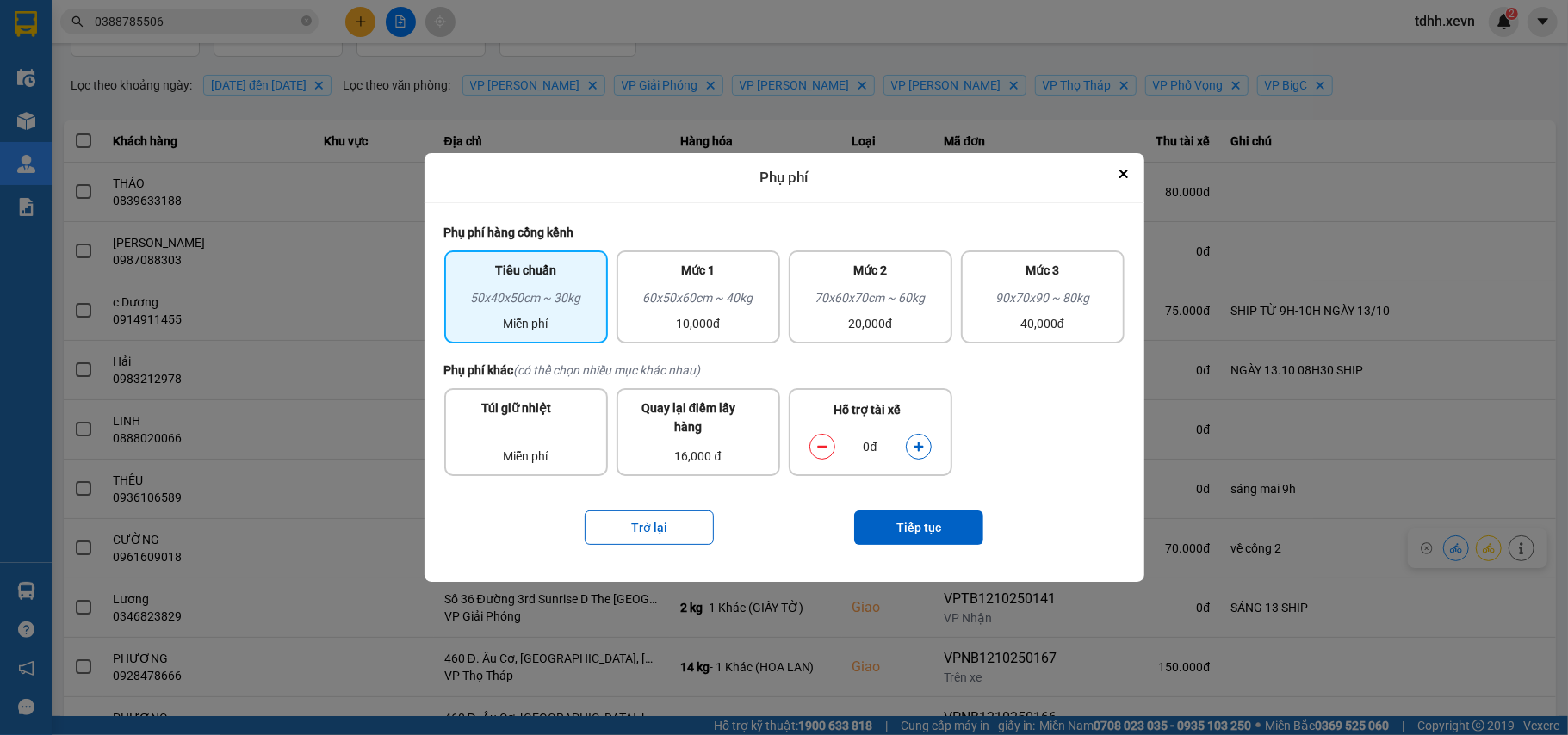
drag, startPoint x: 921, startPoint y: 454, endPoint x: 924, endPoint y: 463, distance: 9.5
click at [922, 460] on div "0đ" at bounding box center [871, 447] width 139 height 34
drag, startPoint x: 924, startPoint y: 449, endPoint x: 922, endPoint y: 459, distance: 10.2
click at [924, 449] on button "dialog" at bounding box center [919, 446] width 24 height 30
click at [913, 513] on button "Tiếp tục" at bounding box center [918, 528] width 129 height 34
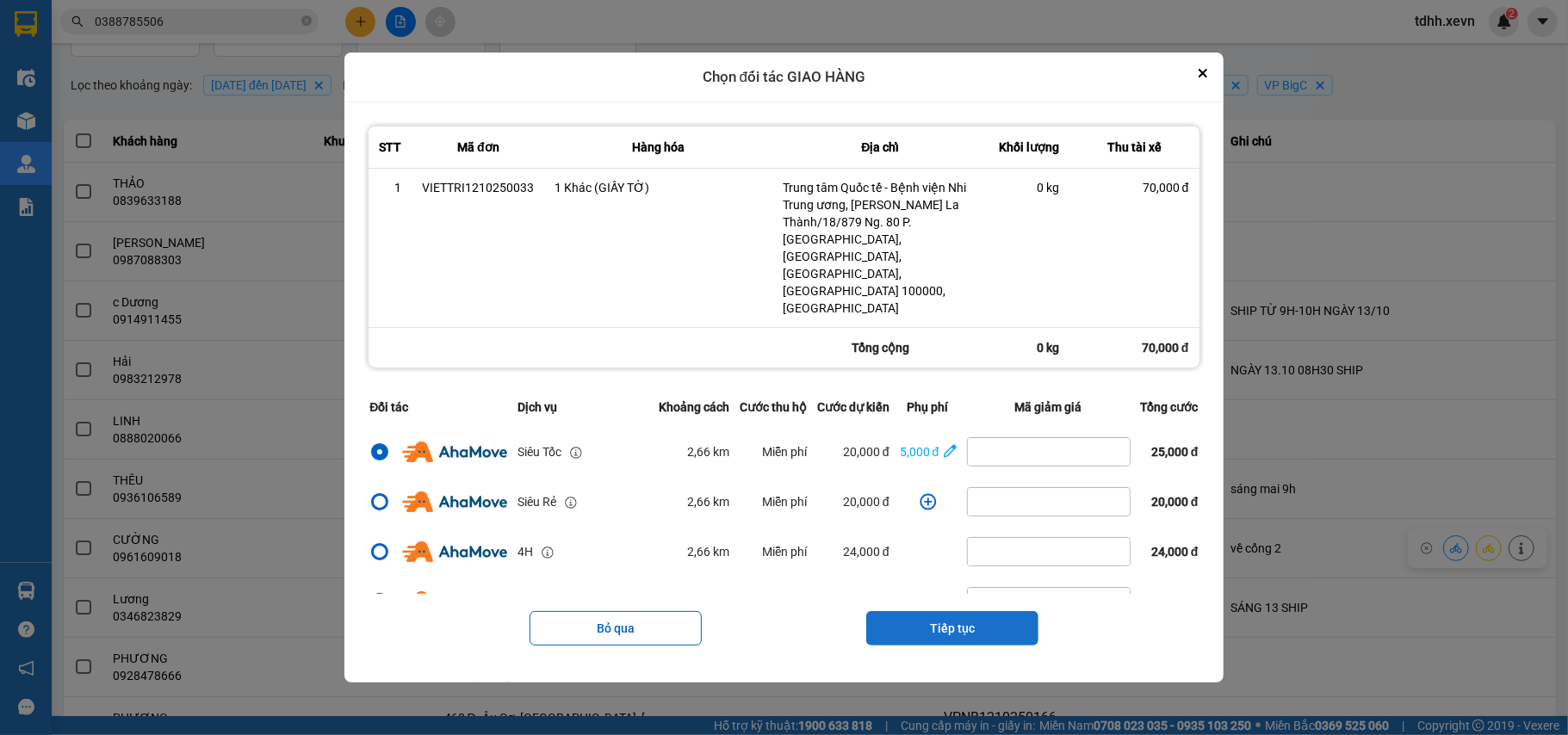
click at [951, 611] on button "Tiếp tục" at bounding box center [952, 628] width 172 height 34
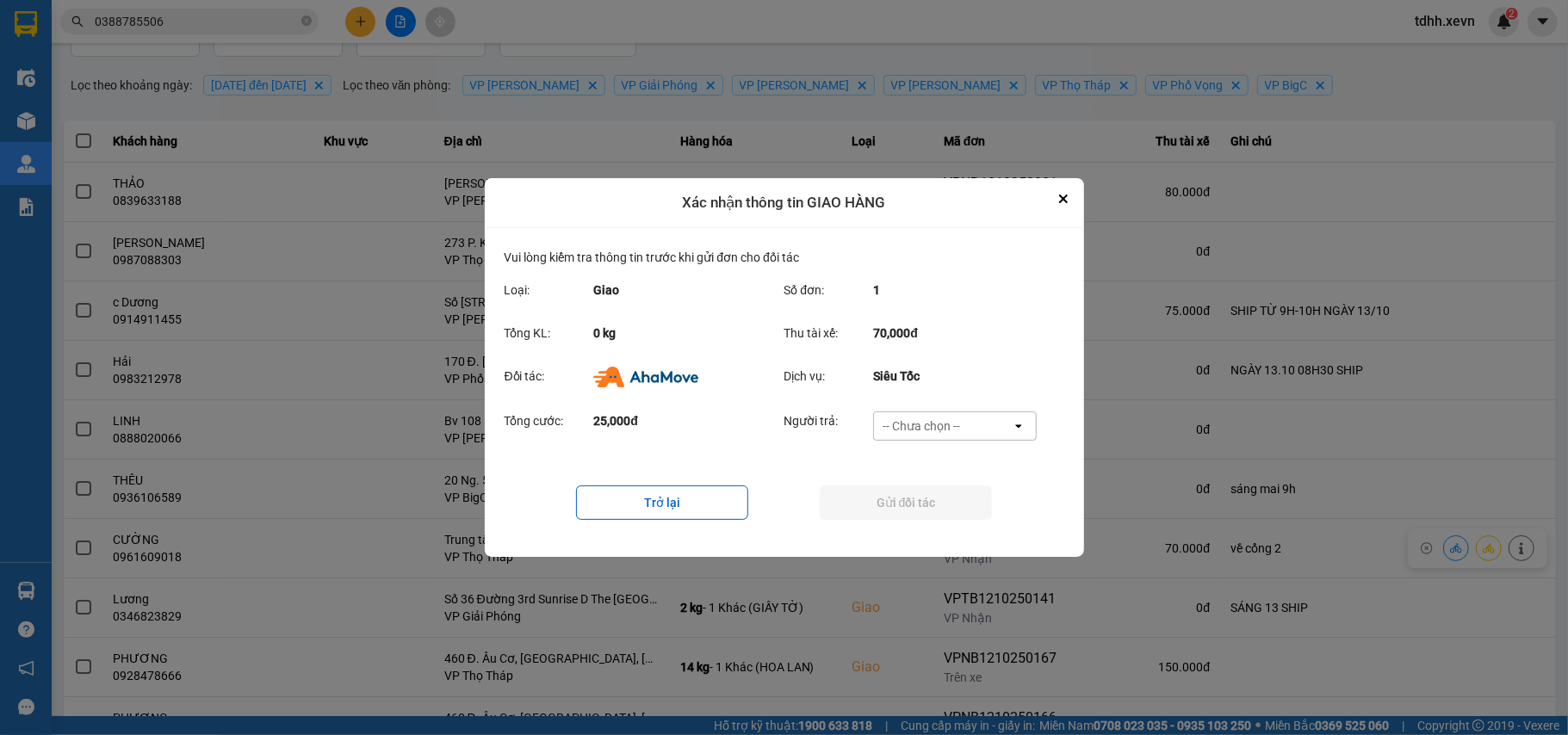
click at [995, 429] on div "-- Chưa chọn --" at bounding box center [942, 426] width 138 height 27
click at [955, 518] on span "Ví Ahamove" at bounding box center [922, 525] width 70 height 17
click at [955, 513] on button "Gửi đối tác" at bounding box center [905, 502] width 172 height 34
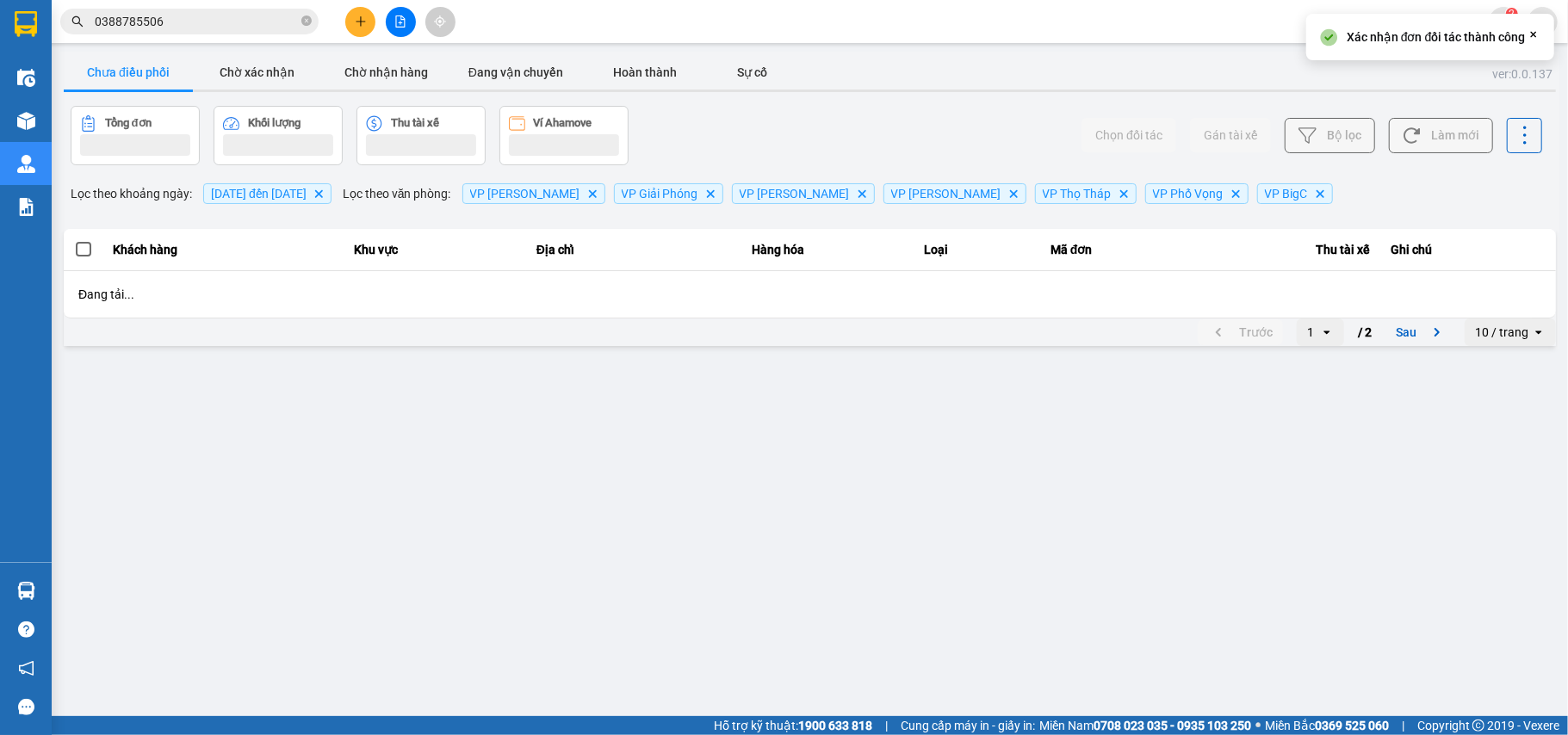
scroll to position [0, 0]
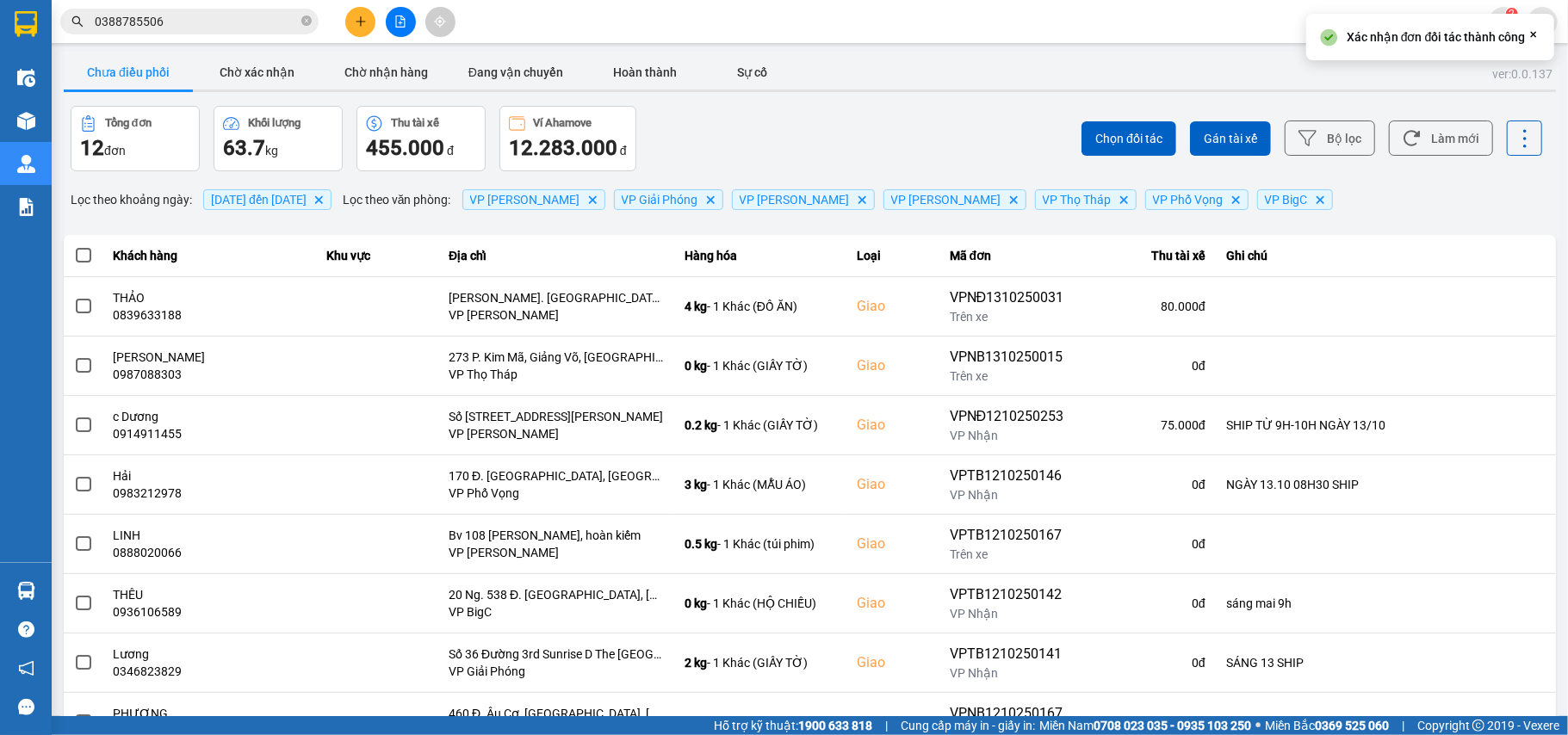
click at [1433, 117] on div "Chọn đối tác Gán tài xế Bộ lọc Làm mới" at bounding box center [1174, 138] width 736 height 65
click at [1427, 146] on button "Làm mới" at bounding box center [1440, 138] width 104 height 35
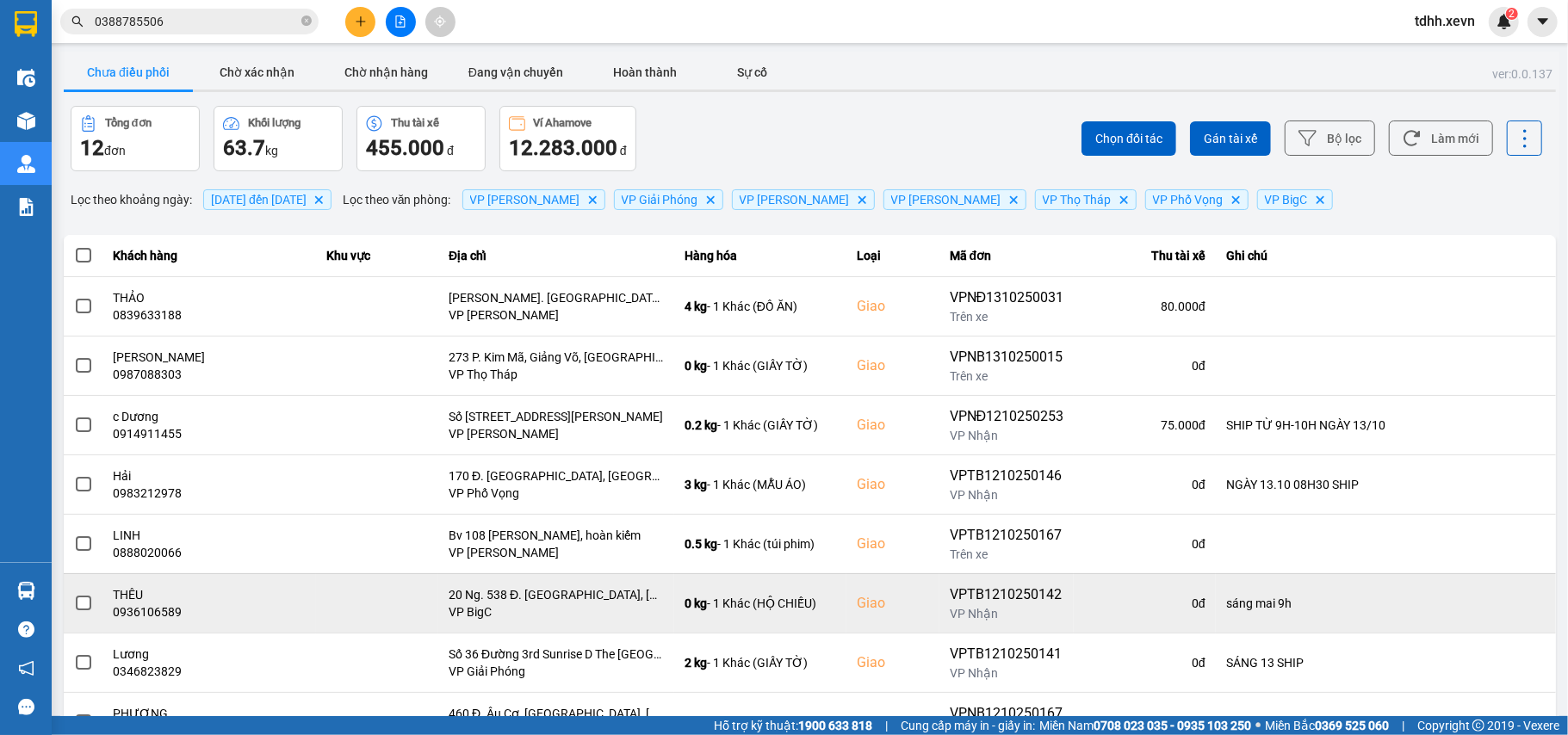
scroll to position [197, 0]
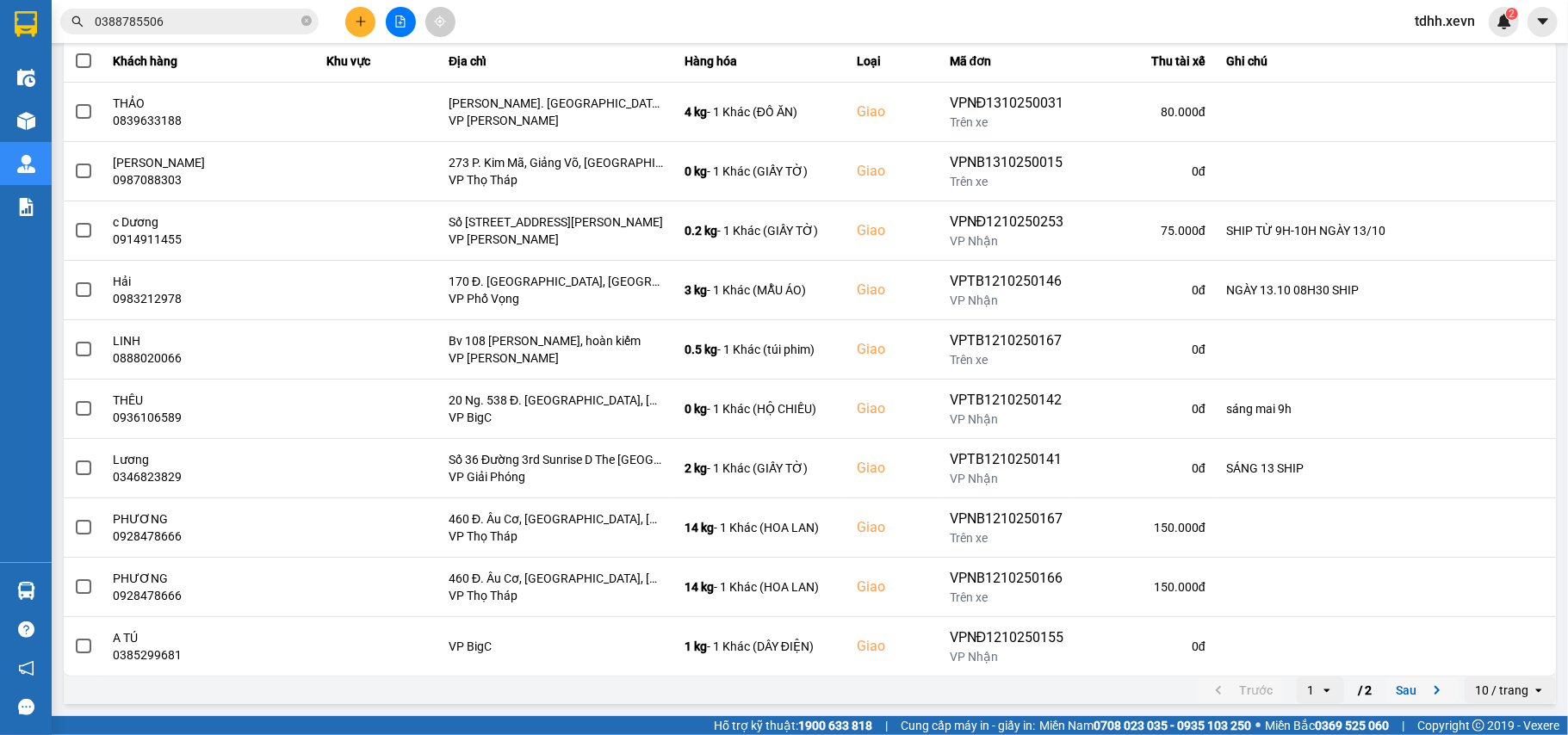
click at [1427, 689] on icon "next page. current page 1 / 2" at bounding box center [1437, 690] width 21 height 21
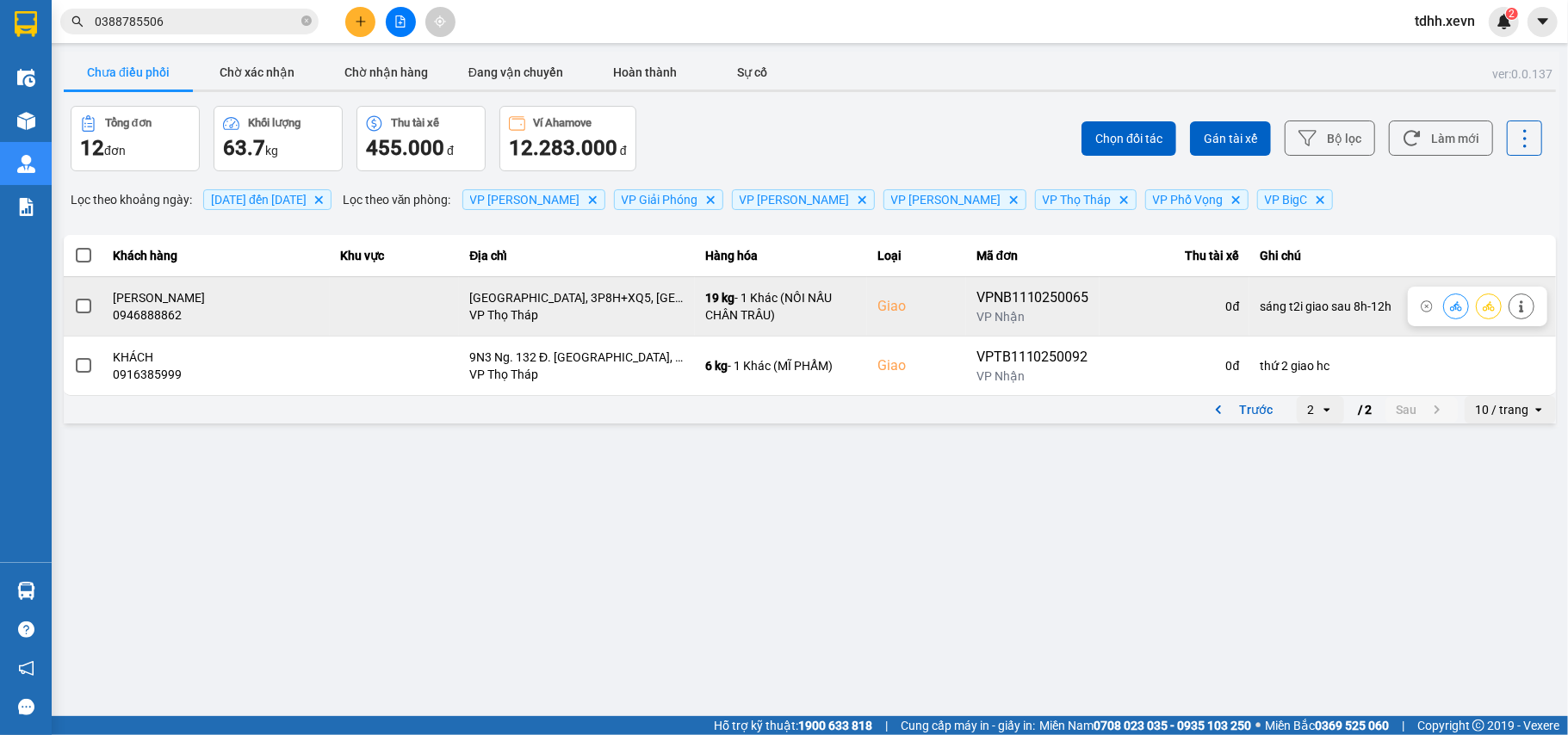
click at [160, 318] on div "0946888862" at bounding box center [216, 315] width 206 height 17
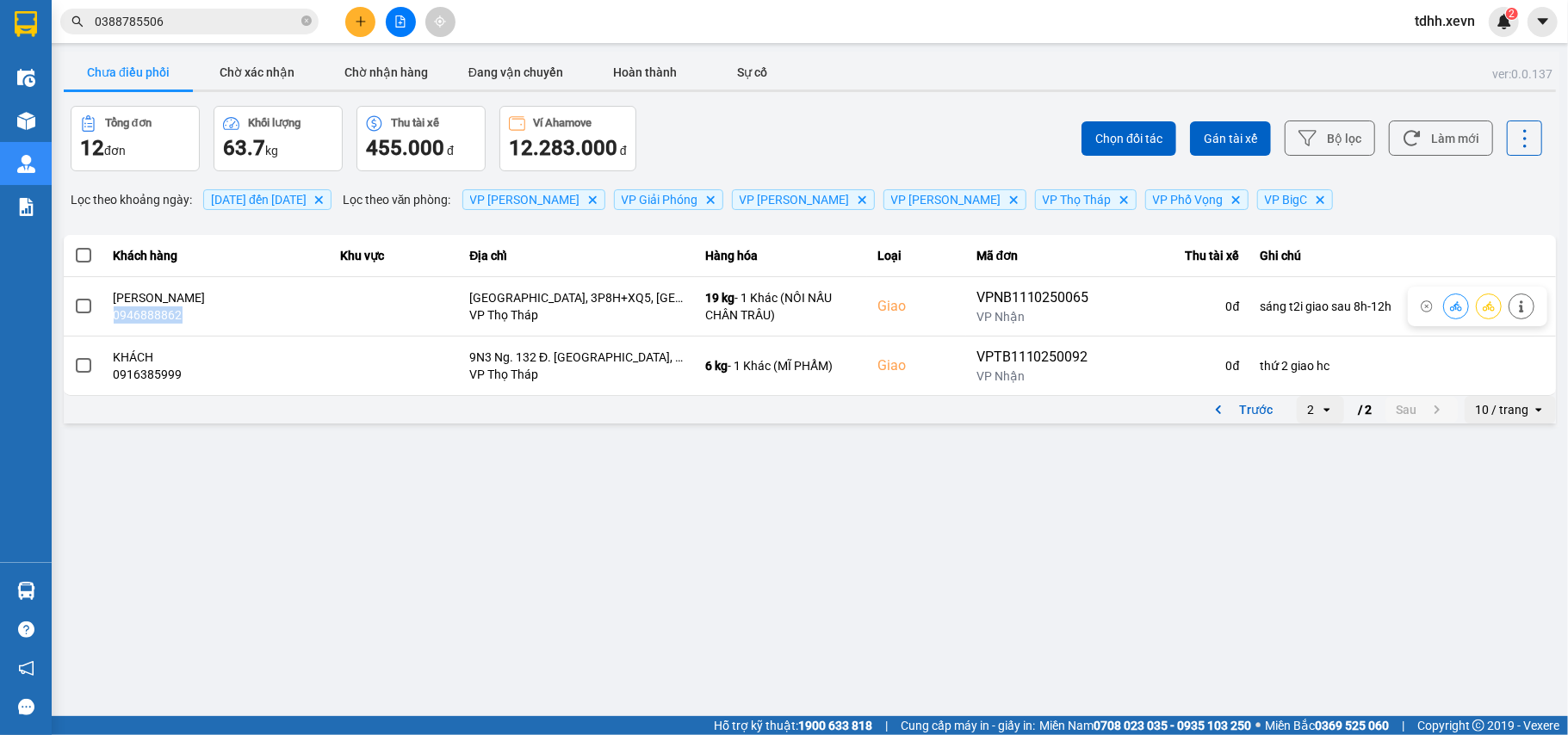
copy div "0946888862"
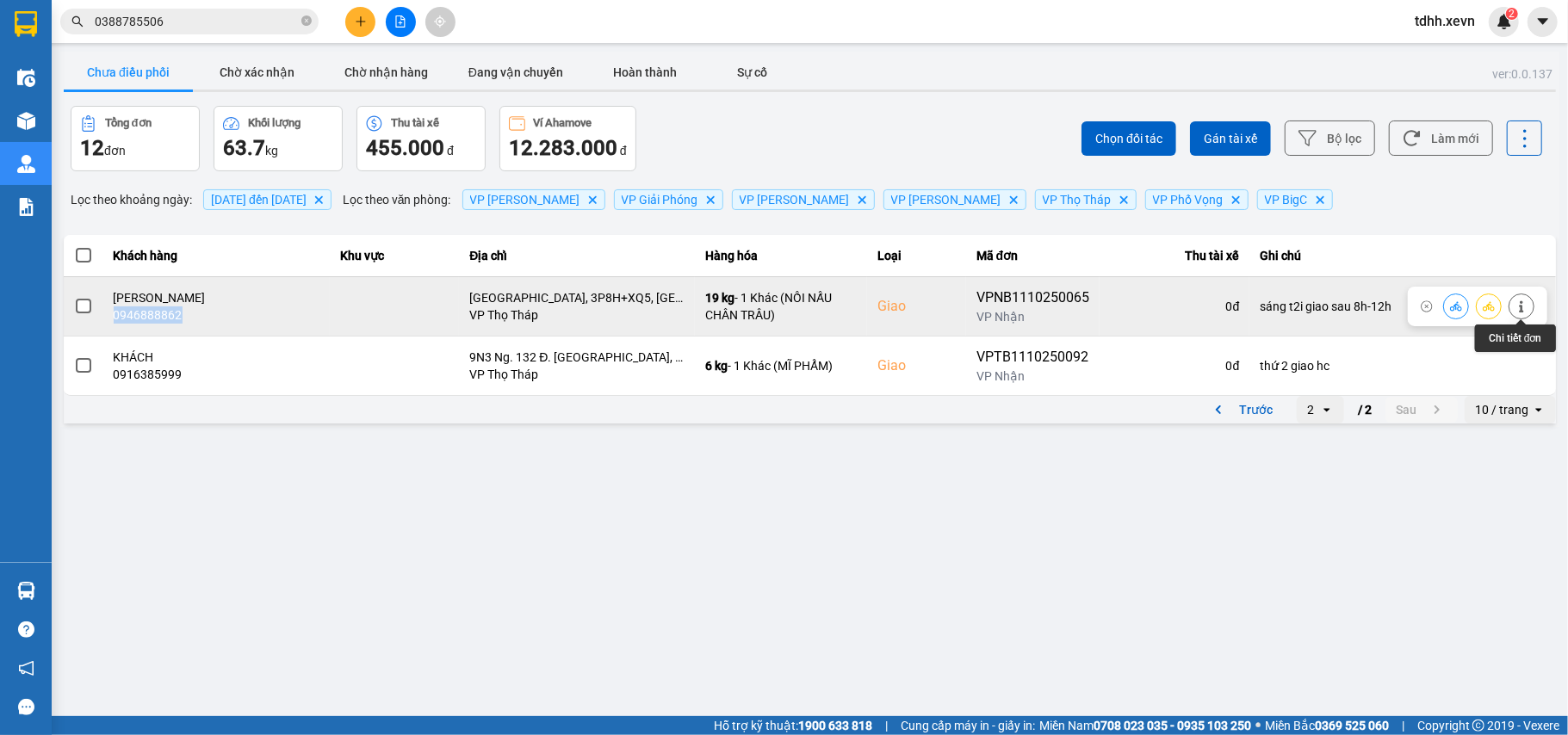
click at [1515, 303] on icon at bounding box center [1521, 306] width 12 height 12
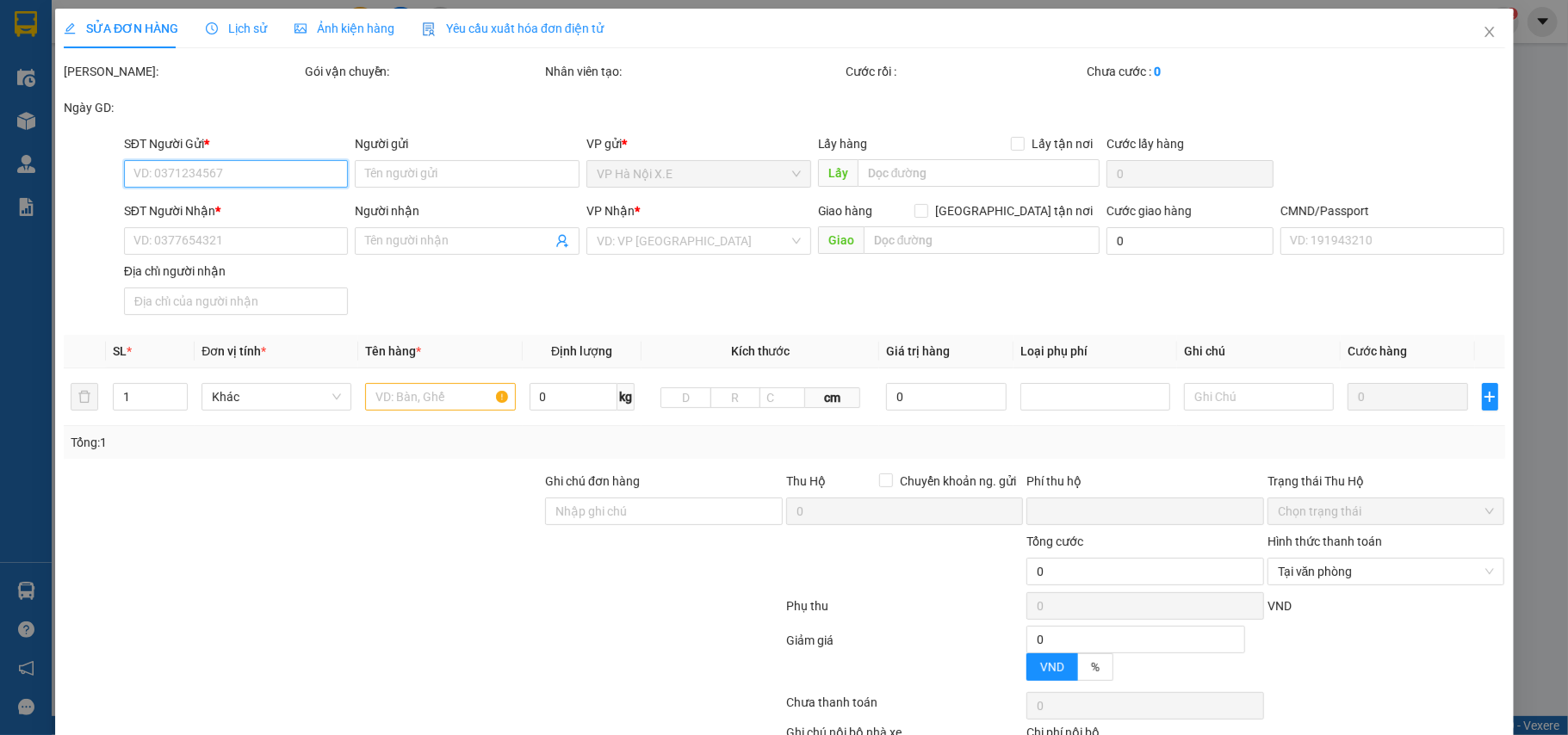
type input "0942906680"
type input "NGUYỄN ĐỨC TUẤN"
type input "0946888862"
type input "NGUYỄN THỊ AN"
checkbox input "true"
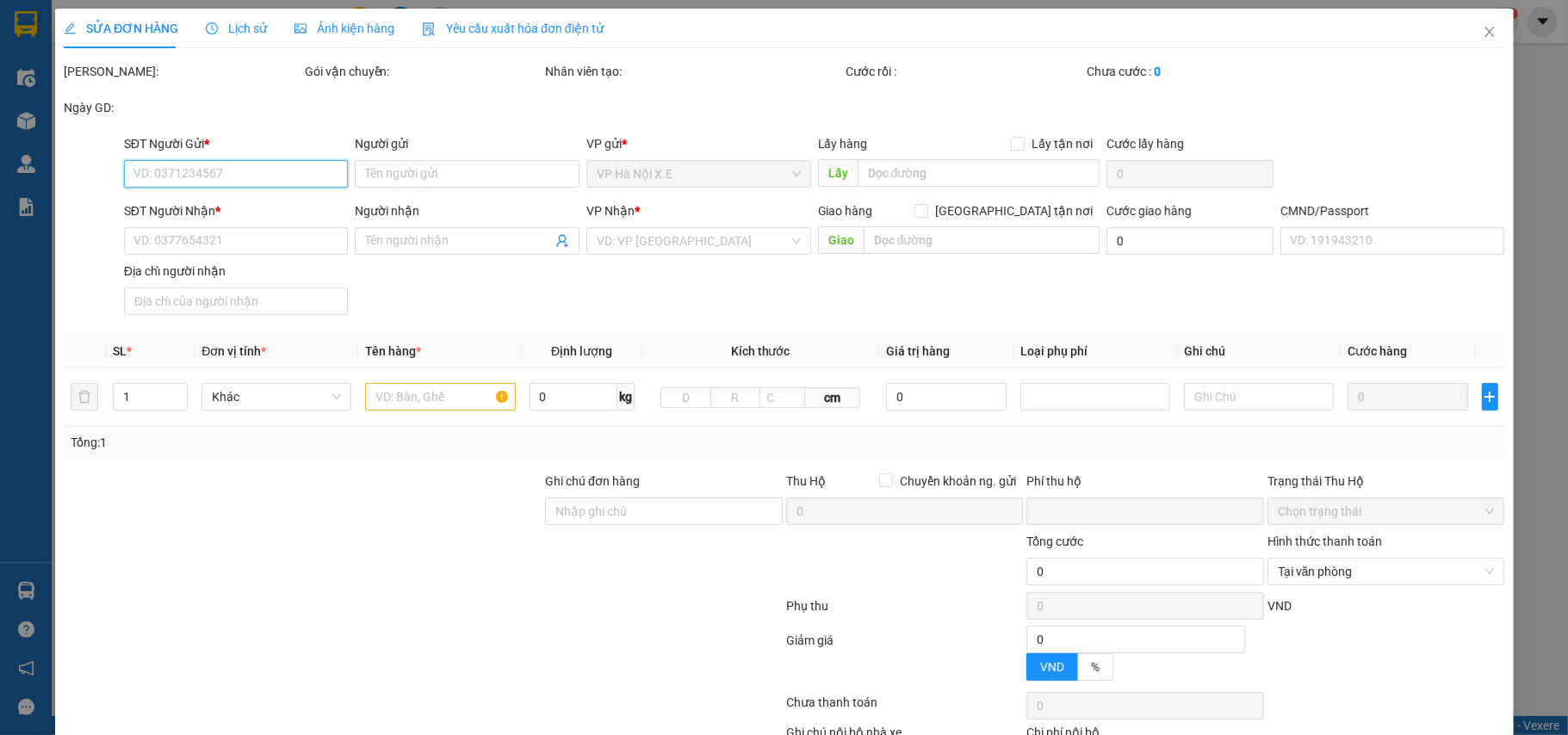
type input "Chợ Hoa Tây Tựu, 3P8H+XQ5, Tây Tựu, Bắc Từ Liêm, Hà Nội, Việt Nam"
type input "1"
type input "sáng t2i giao sau 8h-12h"
type input "0"
type input "145.000"
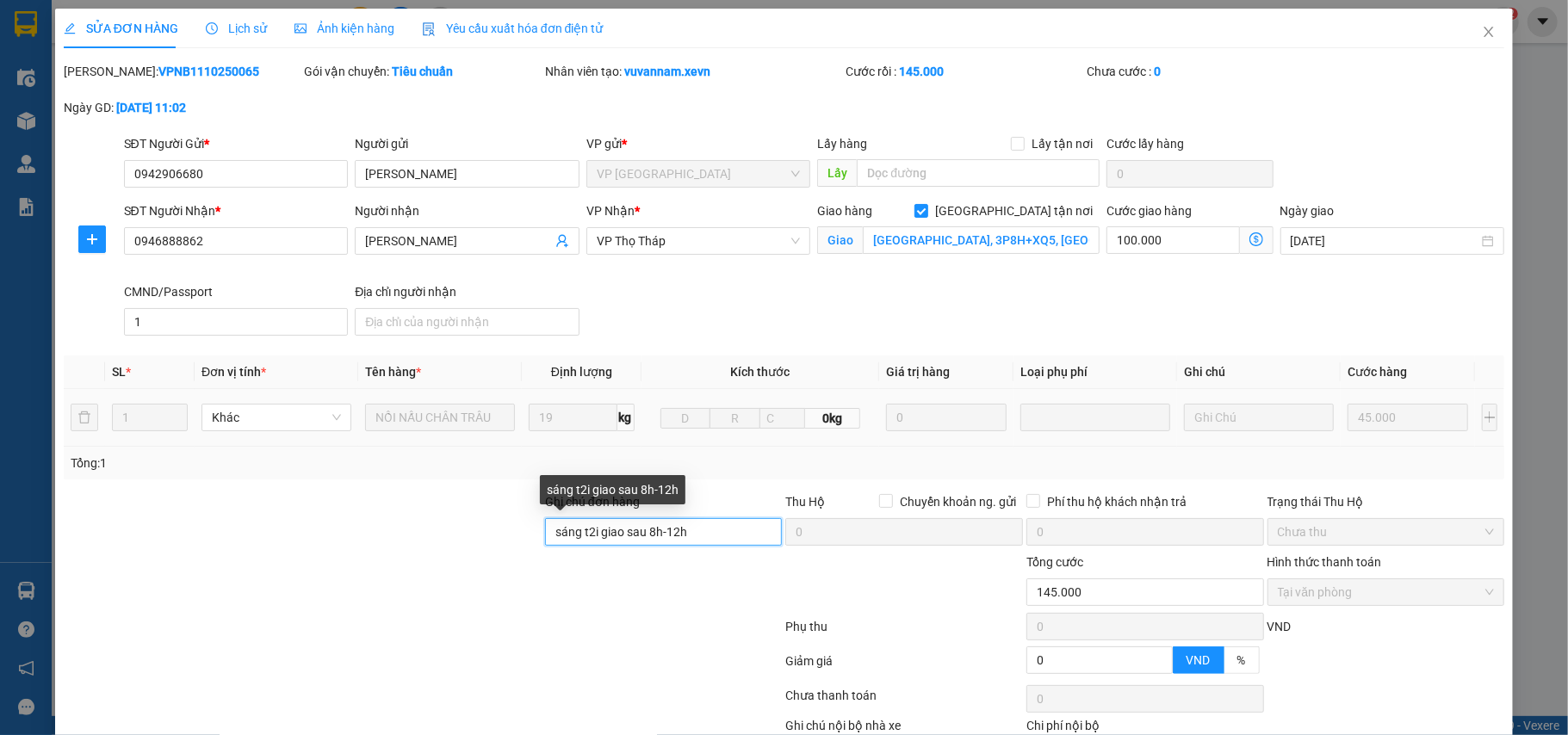
click at [696, 541] on input "sáng t2i giao sau 8h-12h" at bounding box center [664, 532] width 238 height 27
click at [695, 537] on input "sáng t2i giao sau 8h-12h" at bounding box center [664, 532] width 238 height 27
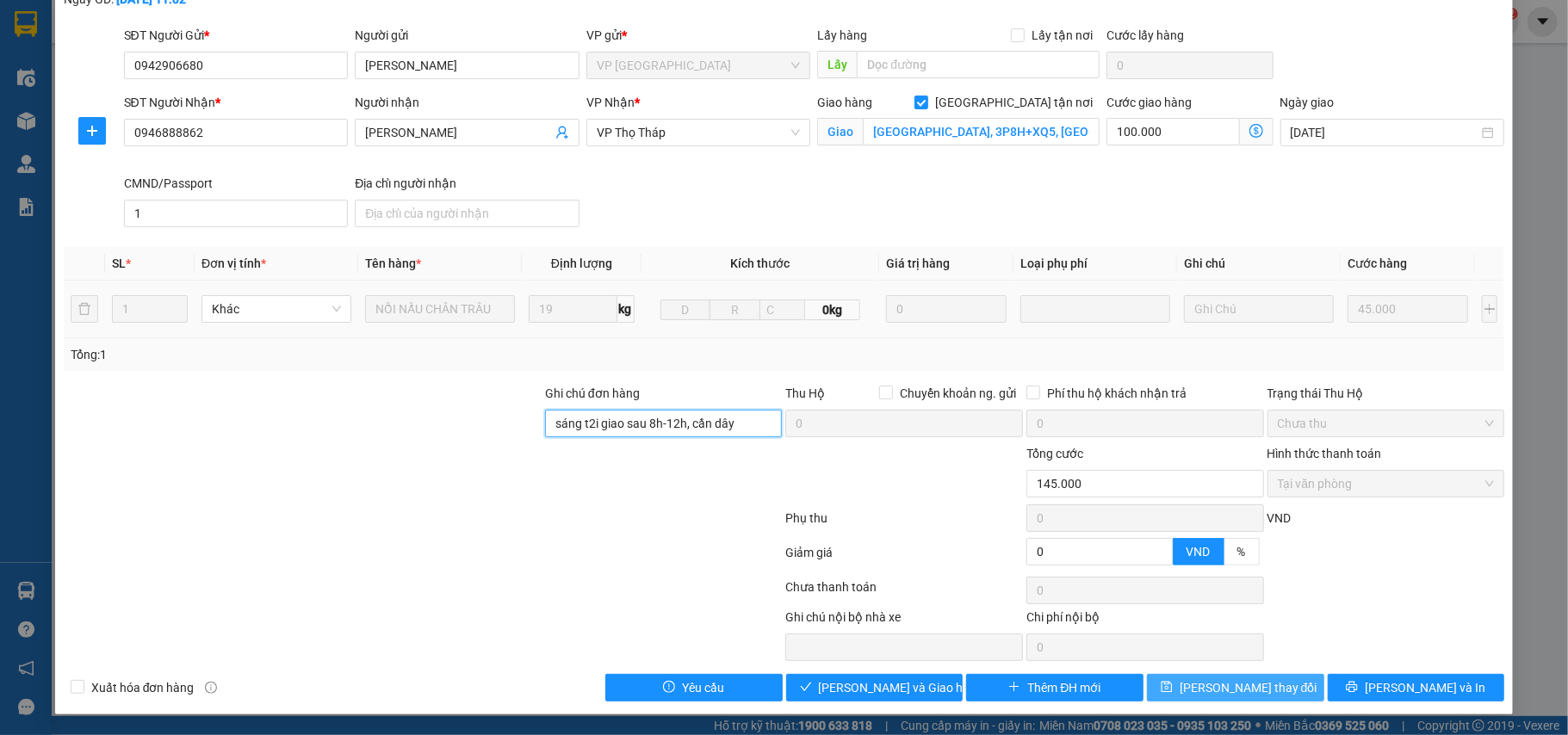
type input "sáng t2i giao sau 8h-12h, cần dây"
click at [1250, 685] on span "Lưu thay đổi" at bounding box center [1248, 687] width 138 height 19
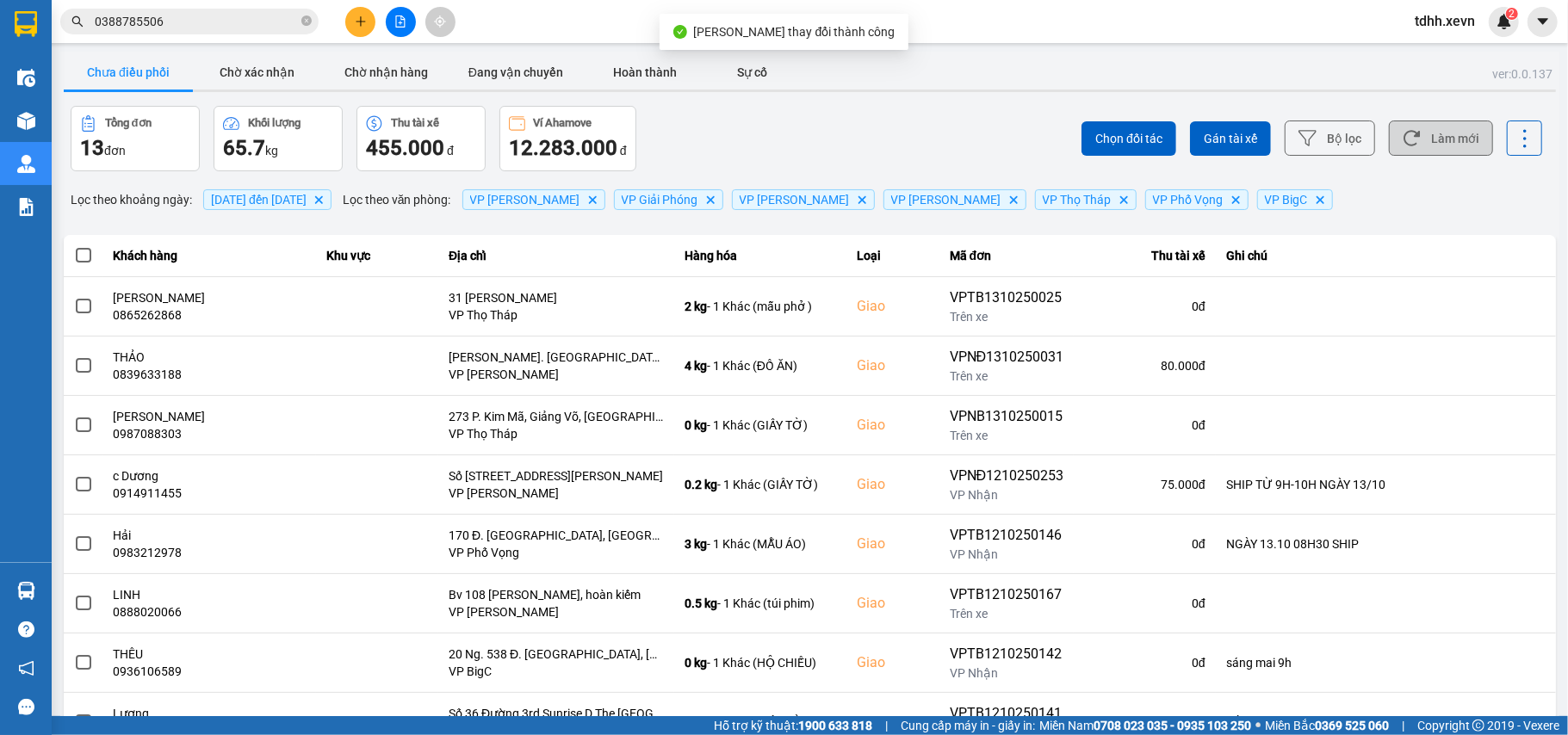
click at [1451, 142] on button "Làm mới" at bounding box center [1440, 138] width 104 height 35
click at [1412, 134] on button "Làm mới" at bounding box center [1440, 138] width 104 height 35
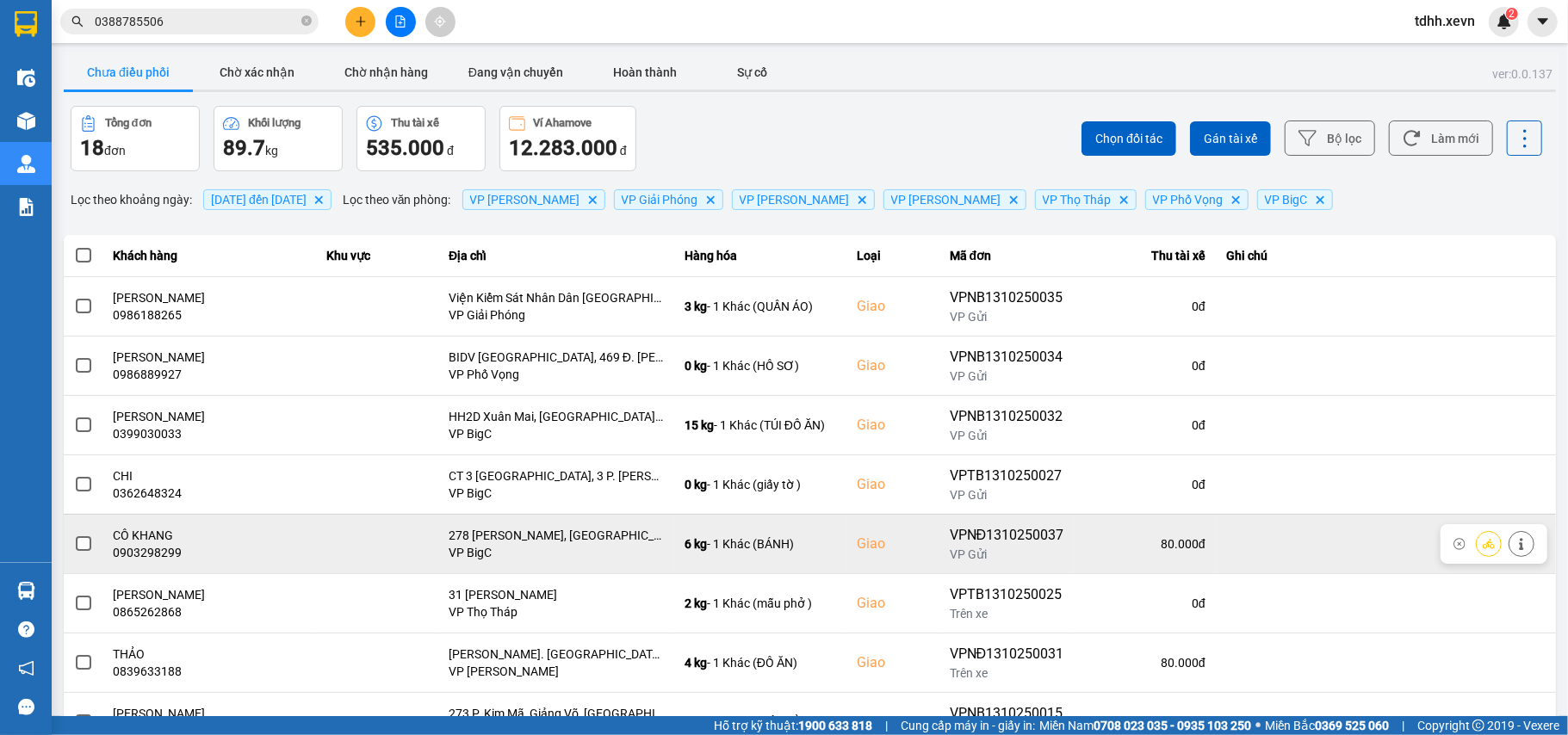
scroll to position [197, 0]
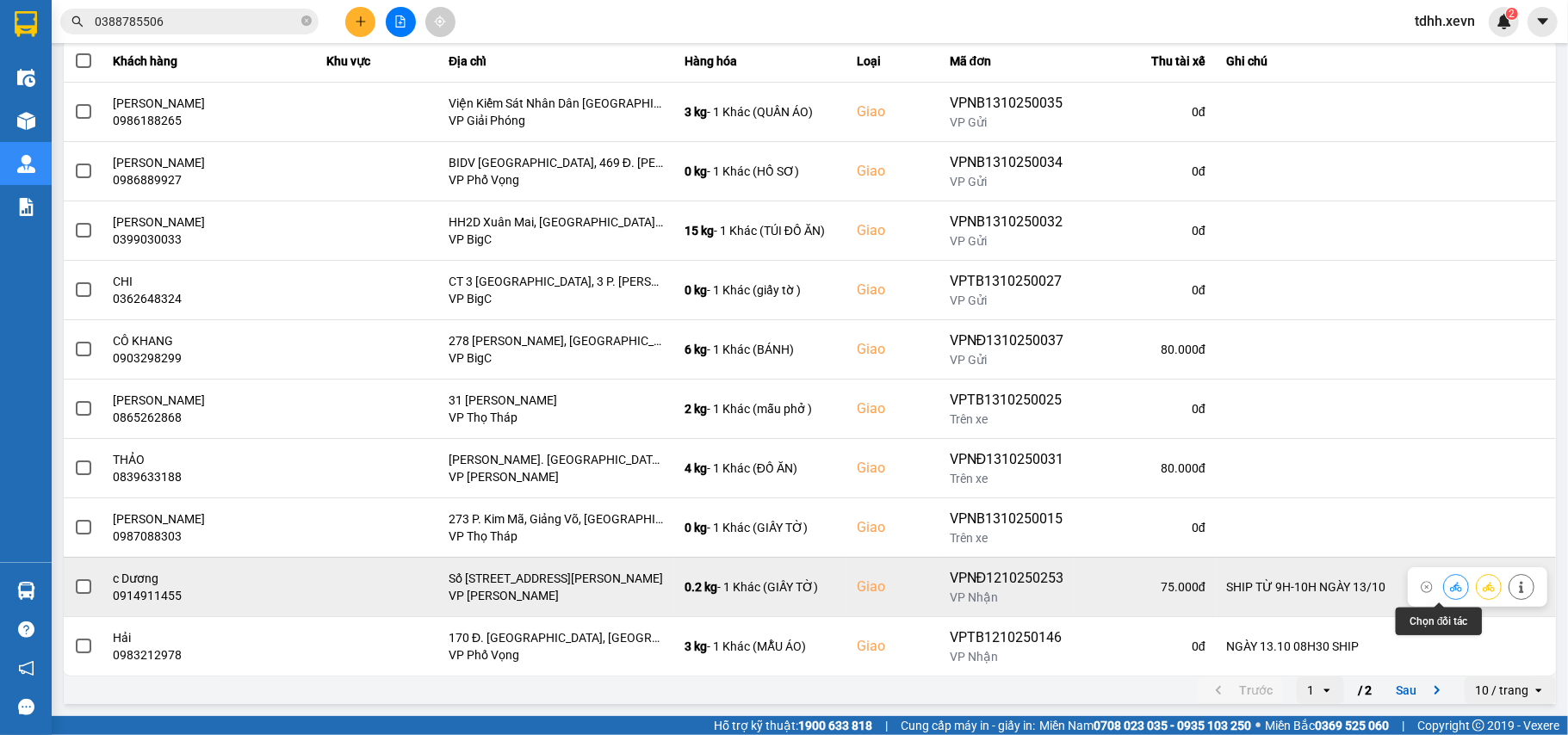
click at [1450, 590] on icon at bounding box center [1456, 587] width 12 height 9
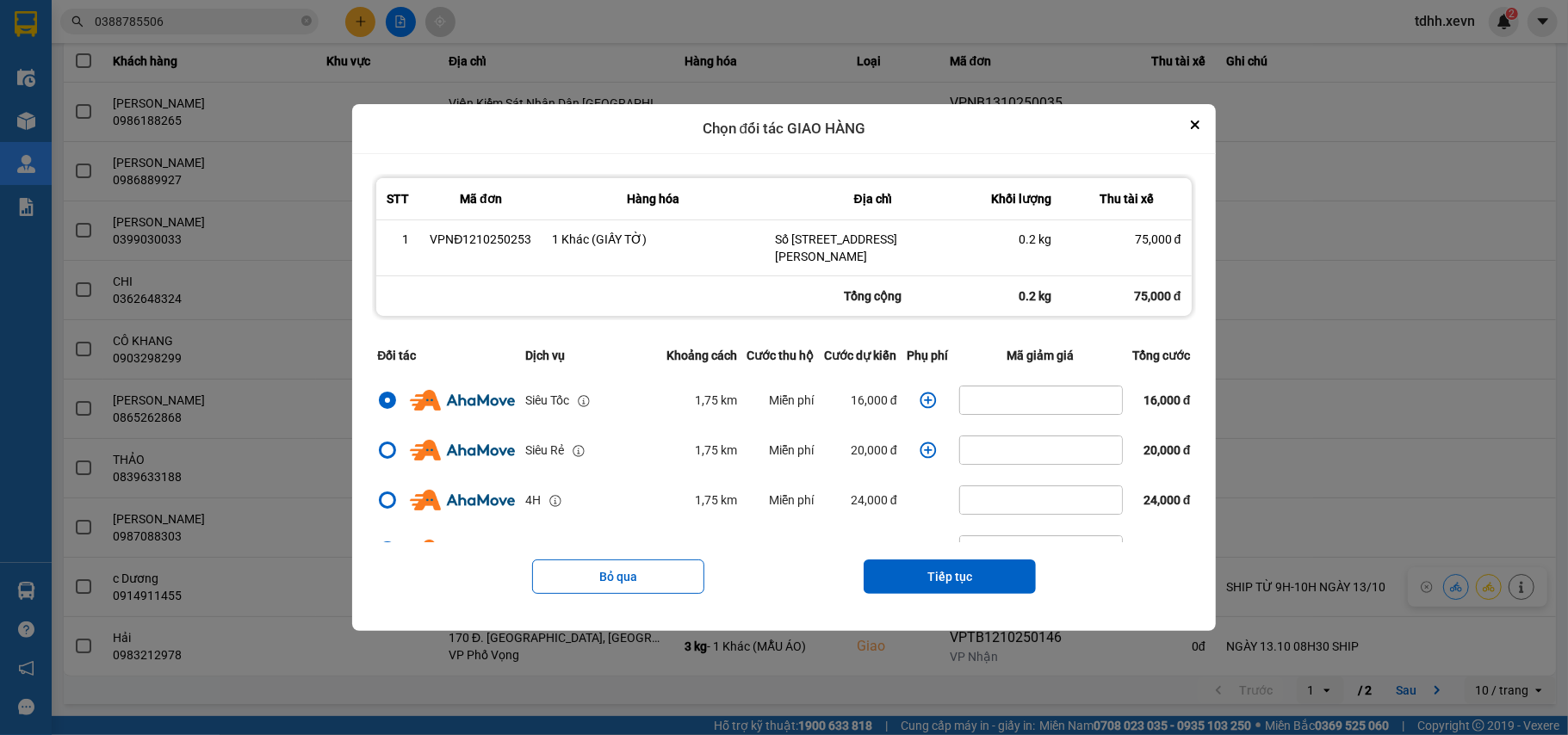
click at [913, 410] on td "dialog" at bounding box center [928, 400] width 52 height 50
click at [920, 400] on icon "dialog" at bounding box center [928, 400] width 16 height 16
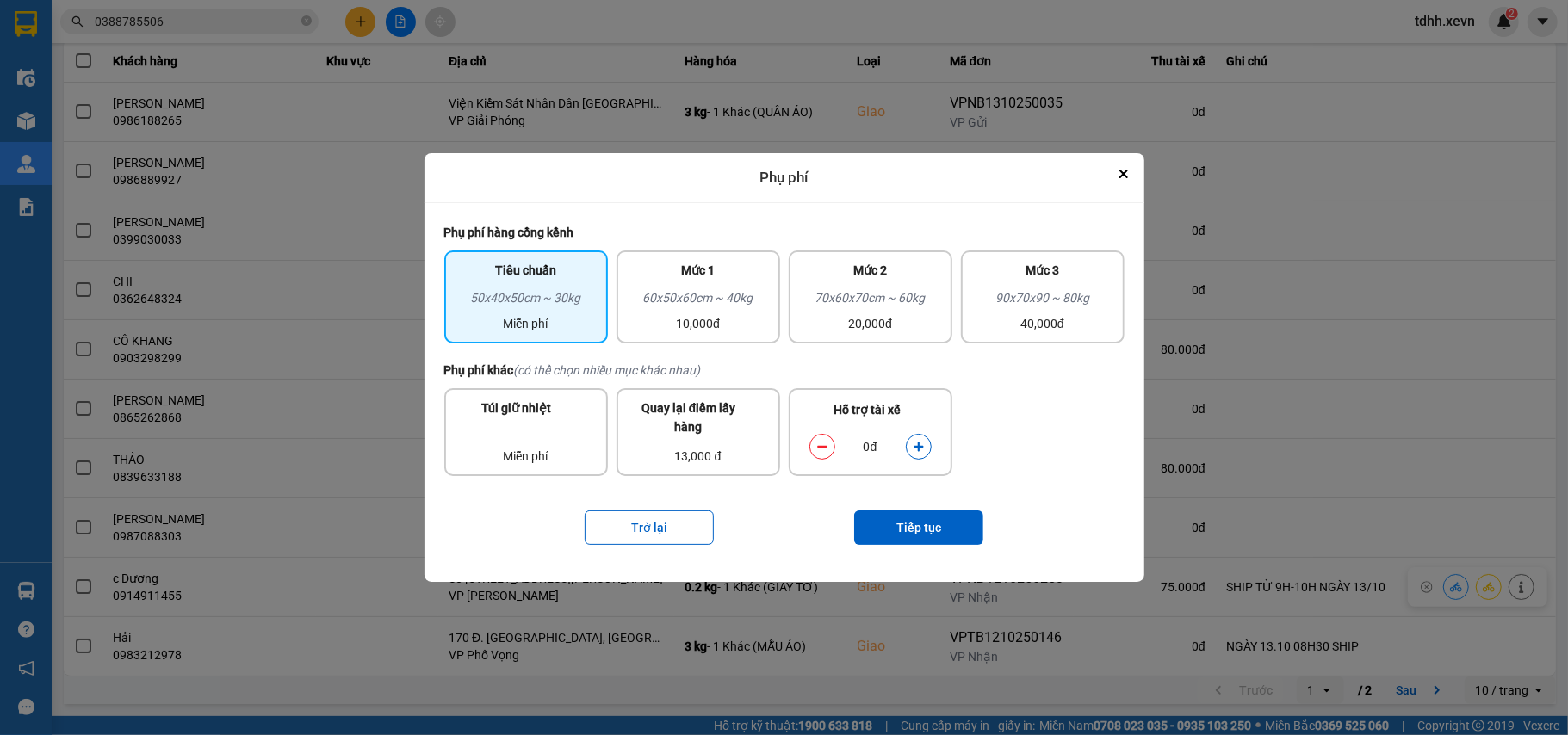
drag, startPoint x: 917, startPoint y: 439, endPoint x: 913, endPoint y: 468, distance: 29.3
click at [917, 442] on icon "dialog" at bounding box center [918, 446] width 12 height 12
click at [917, 520] on button "Tiếp tục" at bounding box center [918, 528] width 129 height 34
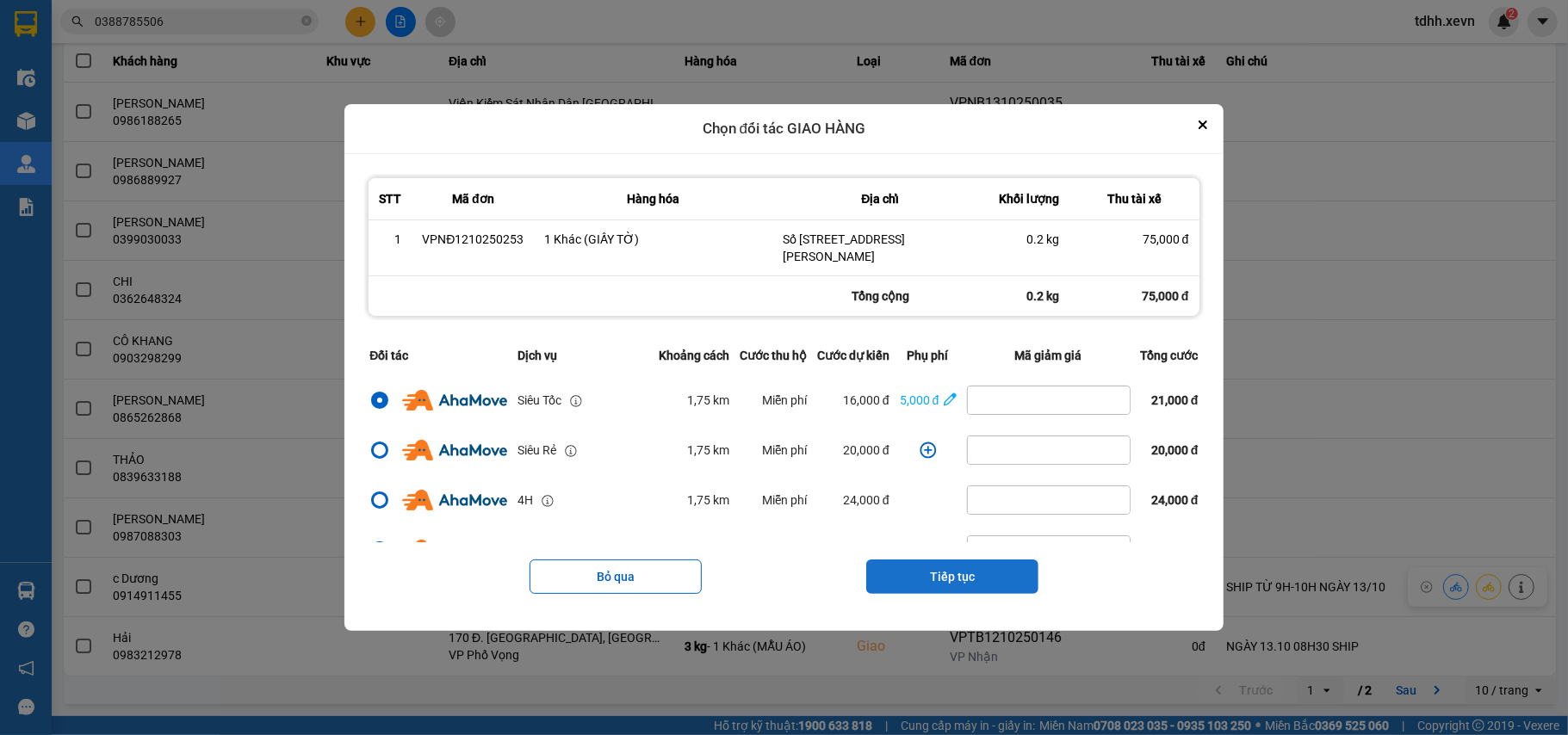
click at [962, 578] on button "Tiếp tục" at bounding box center [952, 577] width 172 height 34
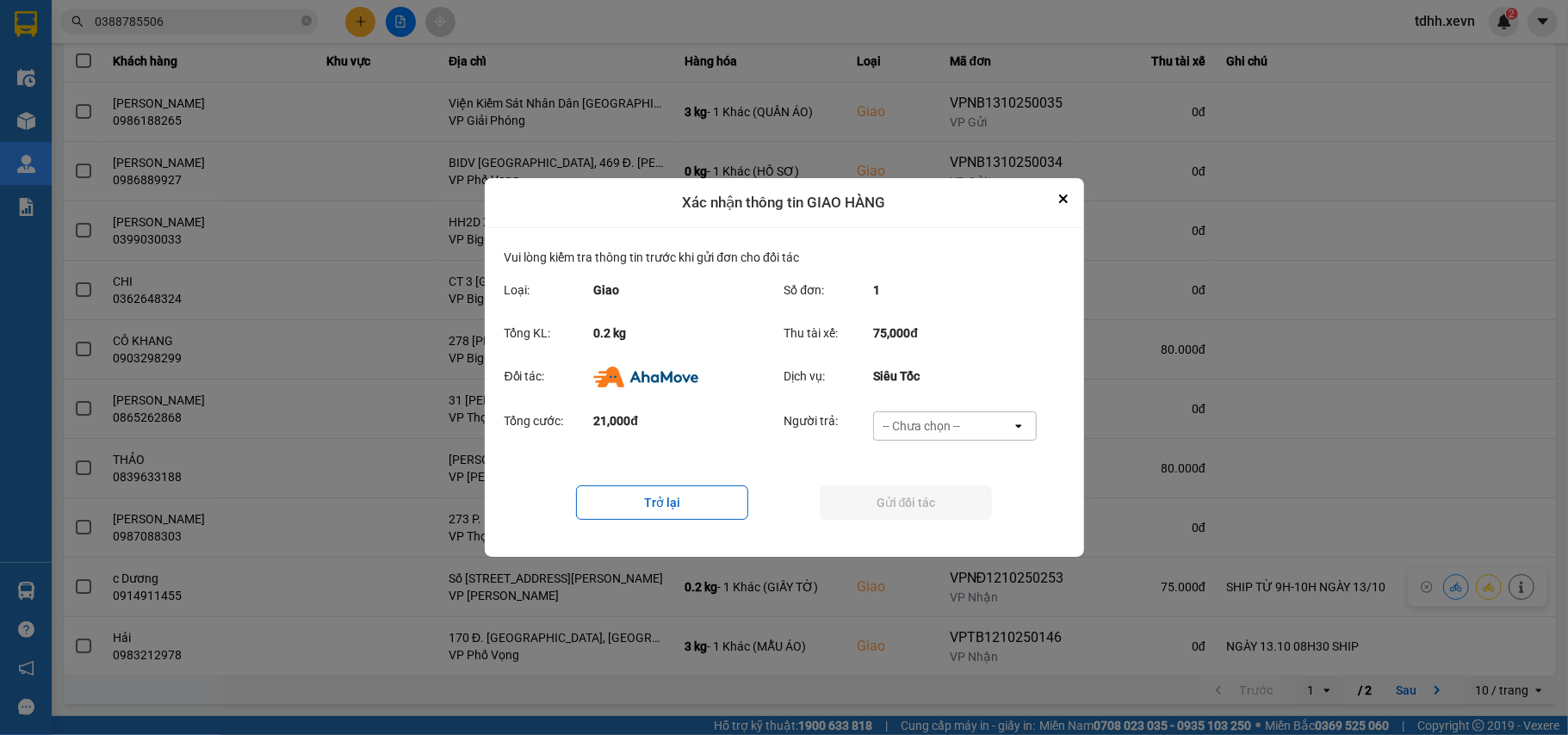
click at [976, 425] on div "-- Chưa chọn --" at bounding box center [942, 426] width 138 height 27
click at [924, 520] on span "Ví Ahamove" at bounding box center [922, 528] width 70 height 17
click at [924, 518] on button "Gửi đối tác" at bounding box center [905, 502] width 172 height 34
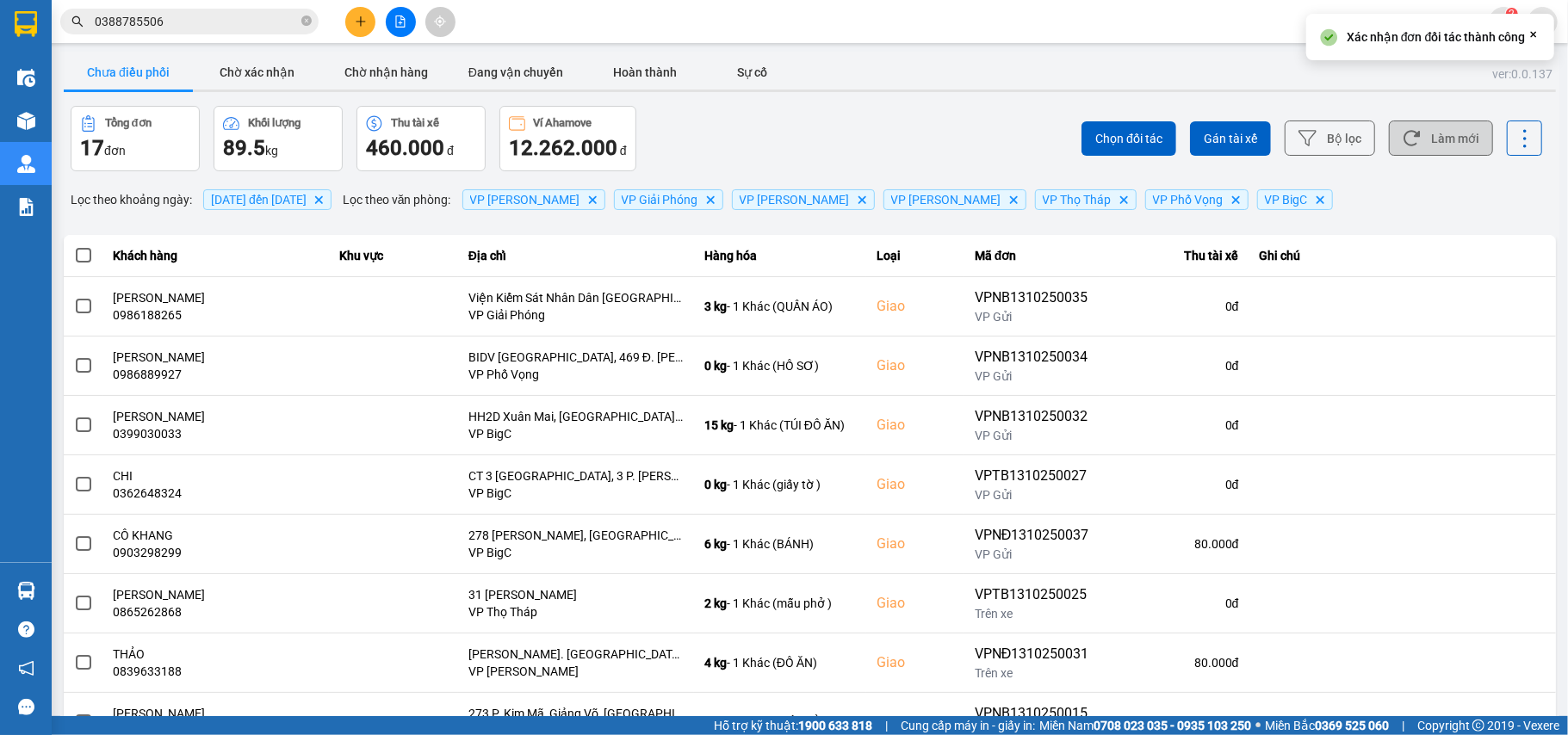
click at [1450, 136] on button "Làm mới" at bounding box center [1440, 138] width 104 height 35
click at [266, 59] on button "Chờ xác nhận" at bounding box center [257, 72] width 129 height 34
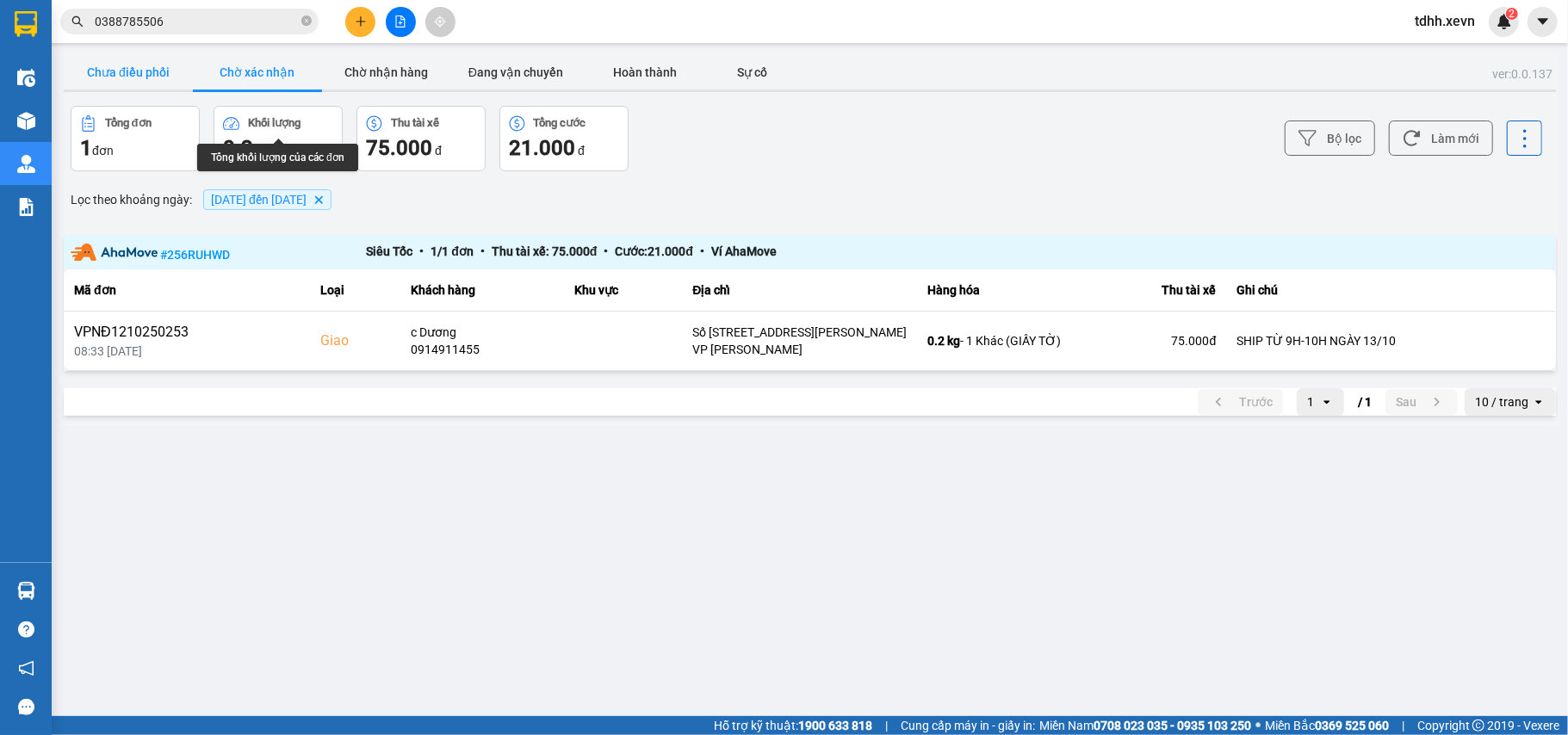
drag, startPoint x: 163, startPoint y: 70, endPoint x: 186, endPoint y: 55, distance: 27.5
click at [162, 70] on button "Chưa điều phối" at bounding box center [128, 72] width 129 height 34
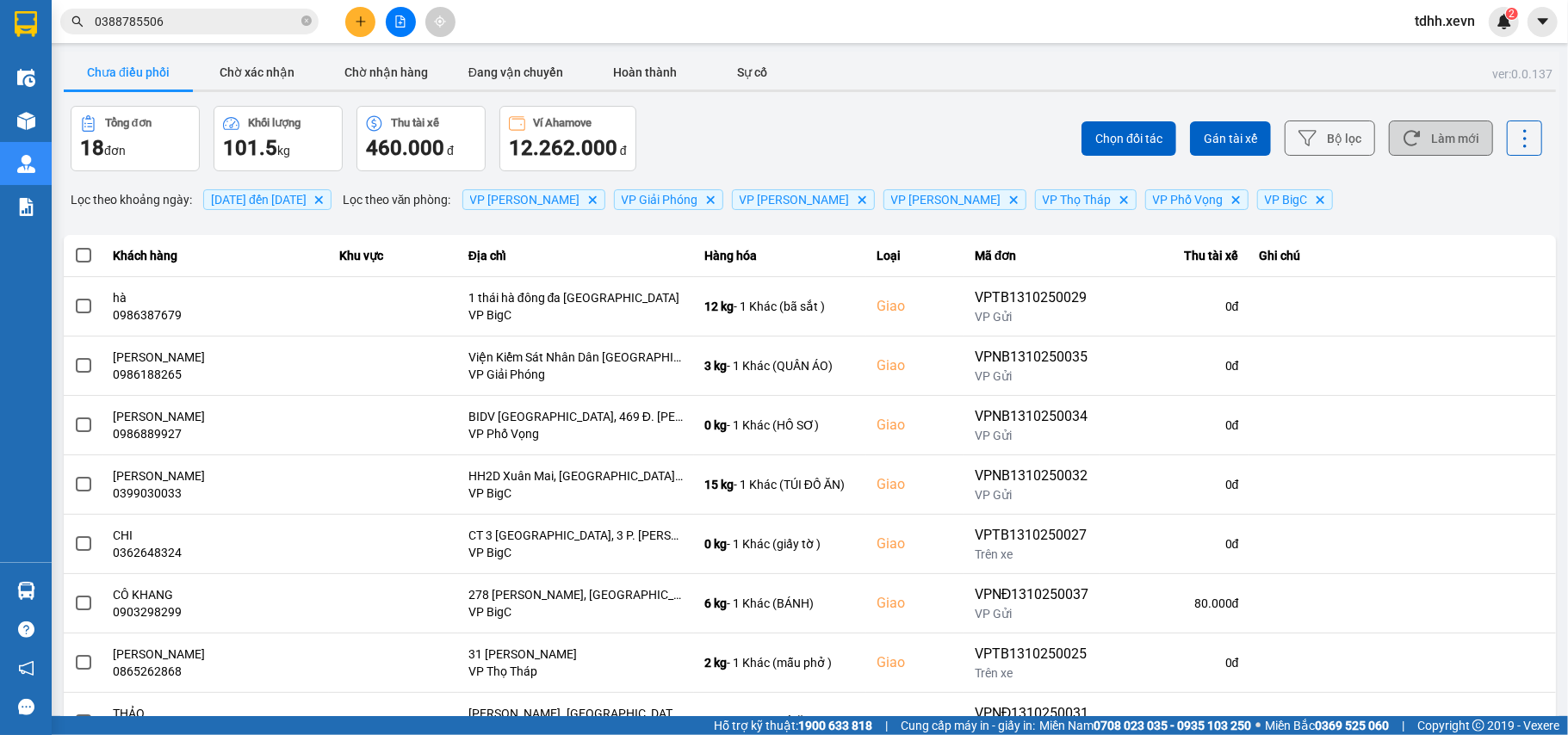
click at [1423, 129] on button "Làm mới" at bounding box center [1440, 138] width 104 height 35
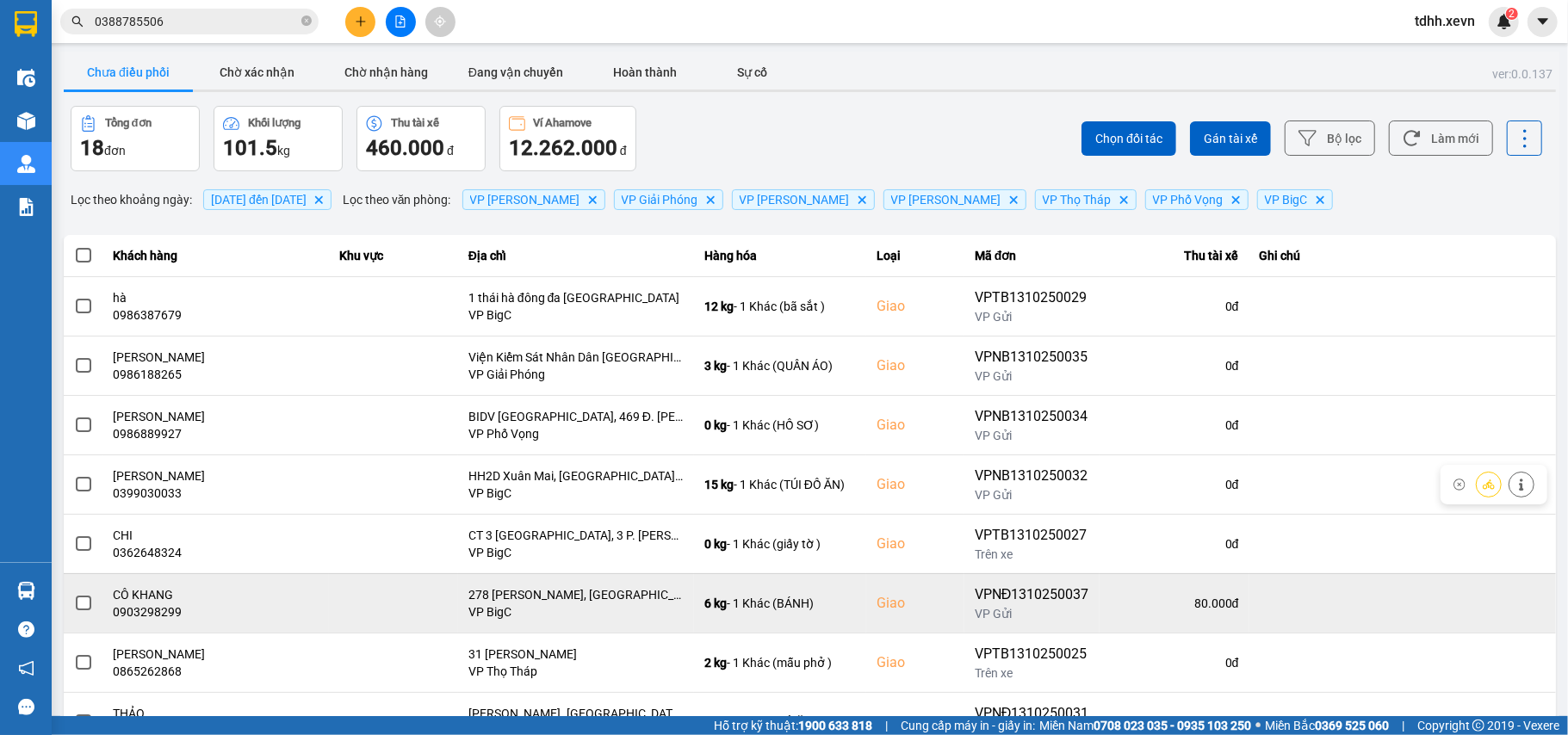
scroll to position [197, 0]
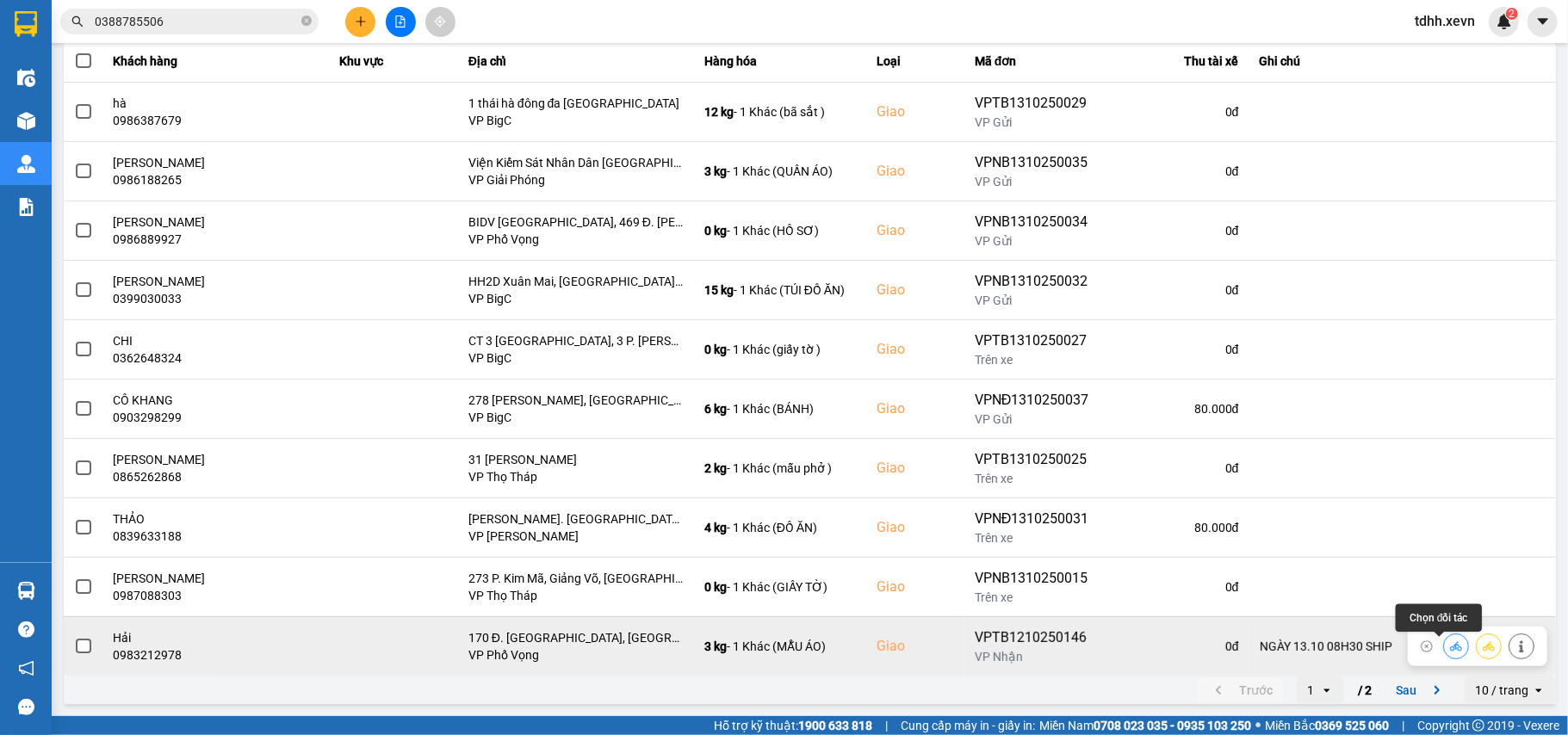
click at [1447, 642] on button at bounding box center [1456, 645] width 24 height 30
click at [1450, 645] on icon at bounding box center [1456, 646] width 12 height 9
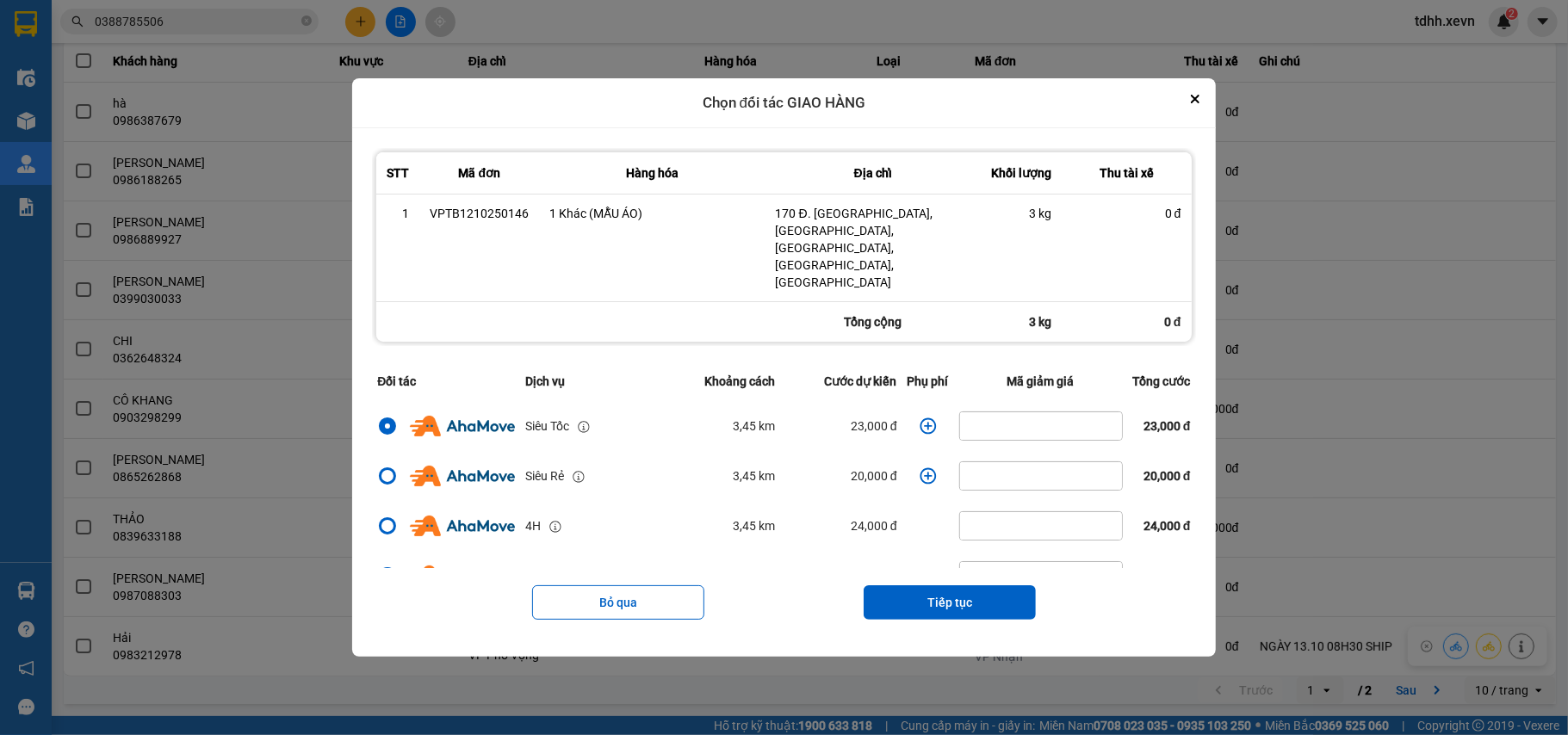
click at [920, 417] on icon "dialog" at bounding box center [928, 425] width 17 height 17
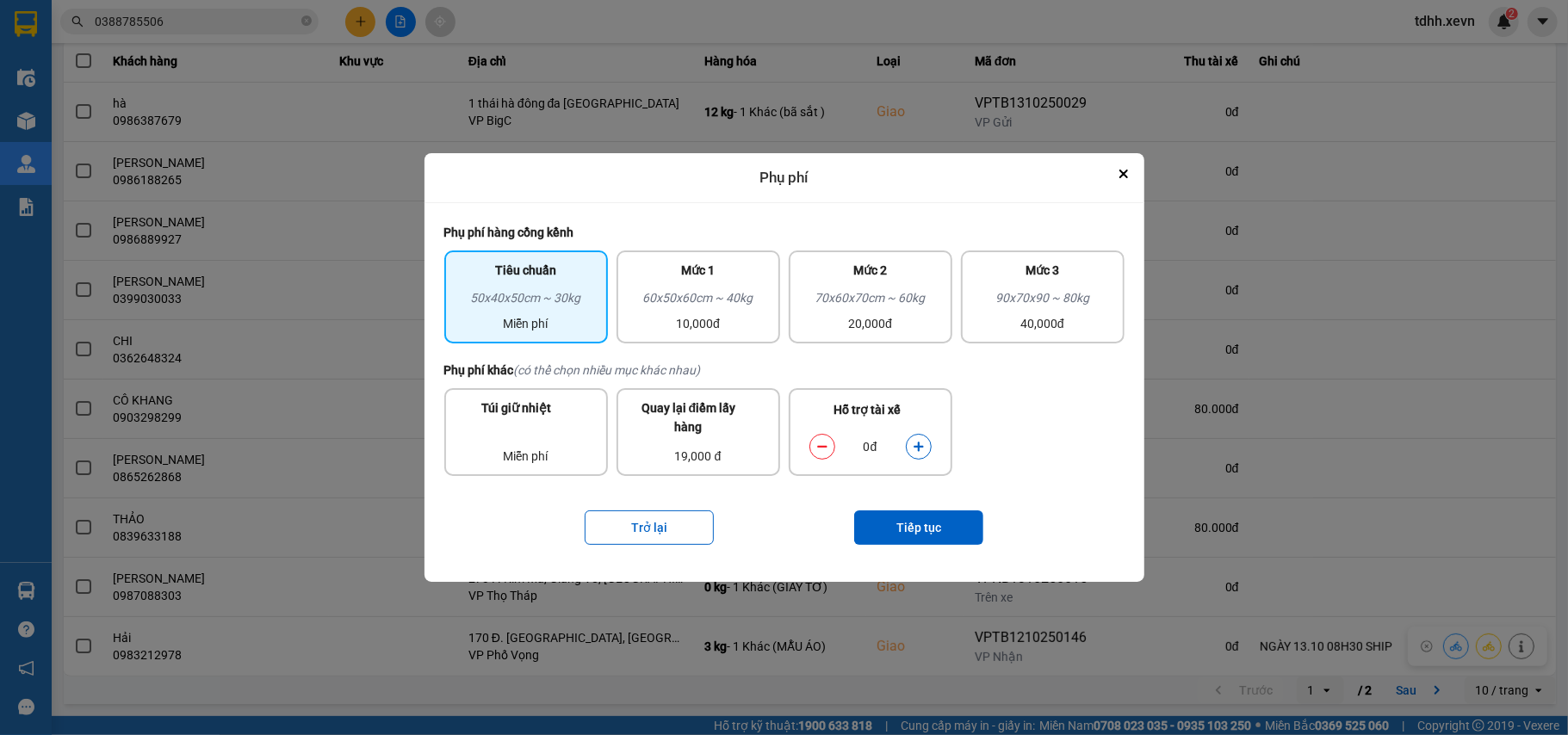
click at [916, 446] on icon "dialog" at bounding box center [918, 446] width 9 height 9
click at [913, 517] on button "Tiếp tục" at bounding box center [918, 528] width 129 height 34
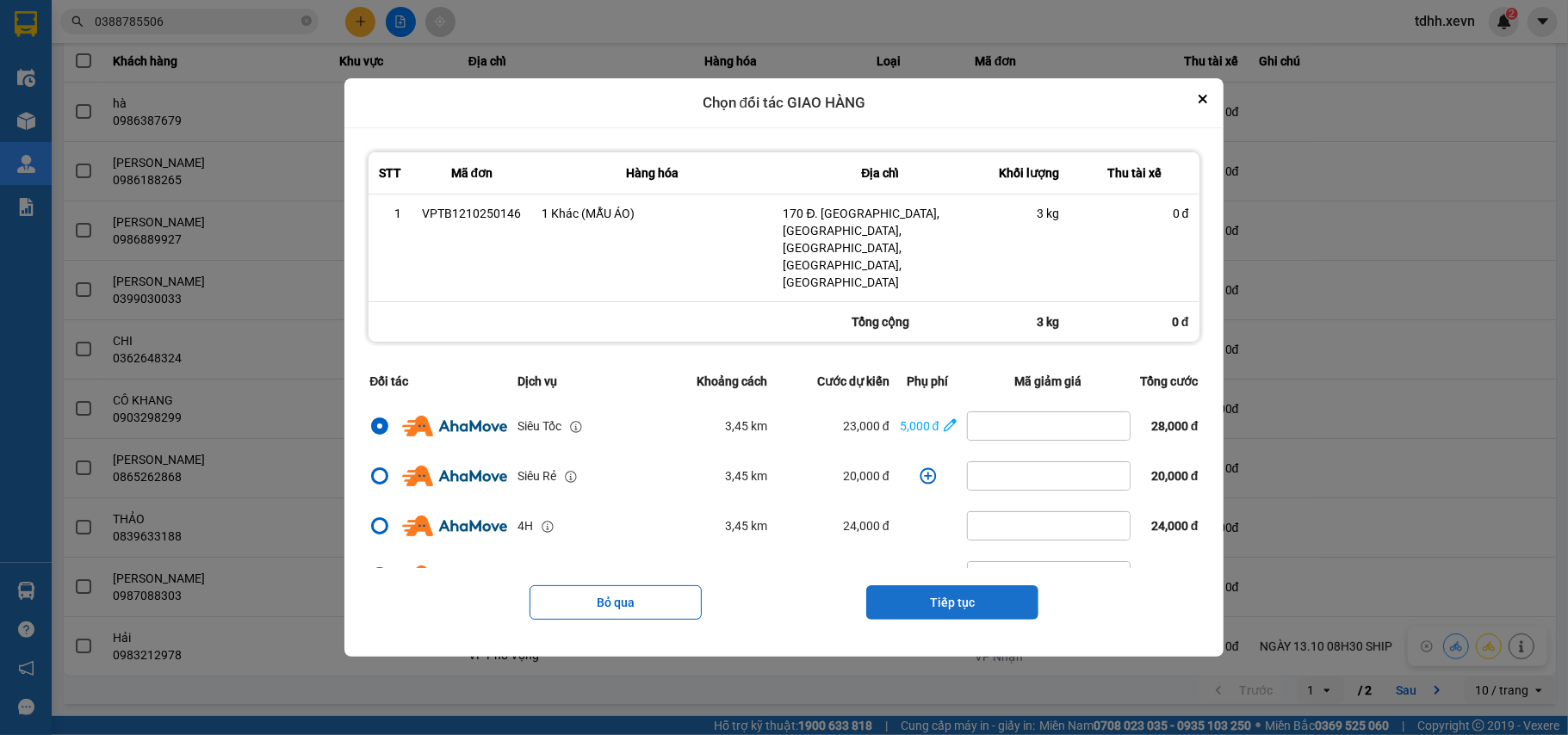
click at [993, 586] on button "Tiếp tục" at bounding box center [952, 603] width 172 height 34
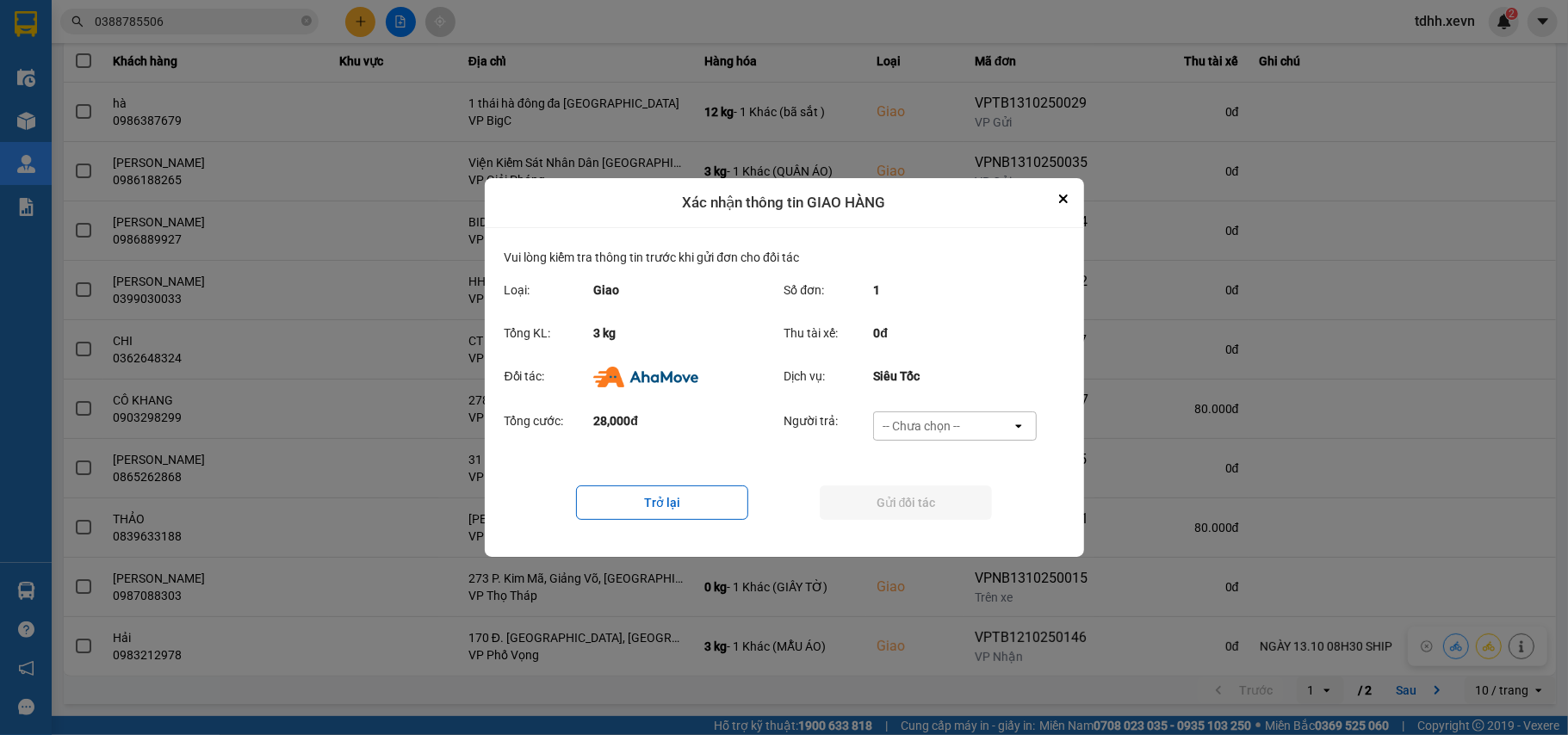
click at [980, 427] on div "-- Chưa chọn --" at bounding box center [942, 426] width 138 height 27
click at [937, 520] on span "Ví Ahamove" at bounding box center [922, 528] width 70 height 17
click at [935, 511] on button "Gửi đối tác" at bounding box center [905, 502] width 172 height 34
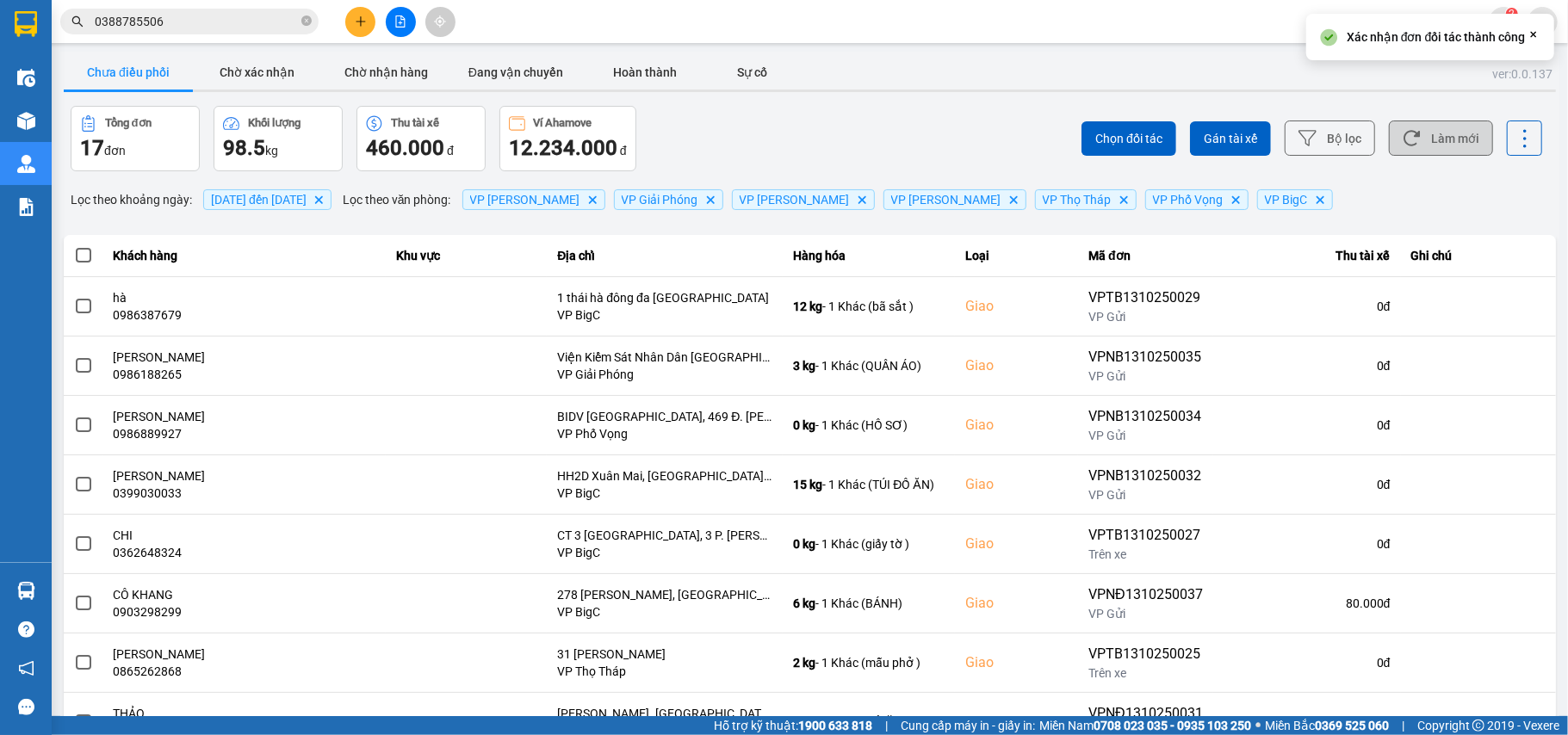
click at [1419, 136] on button "Làm mới" at bounding box center [1440, 138] width 104 height 35
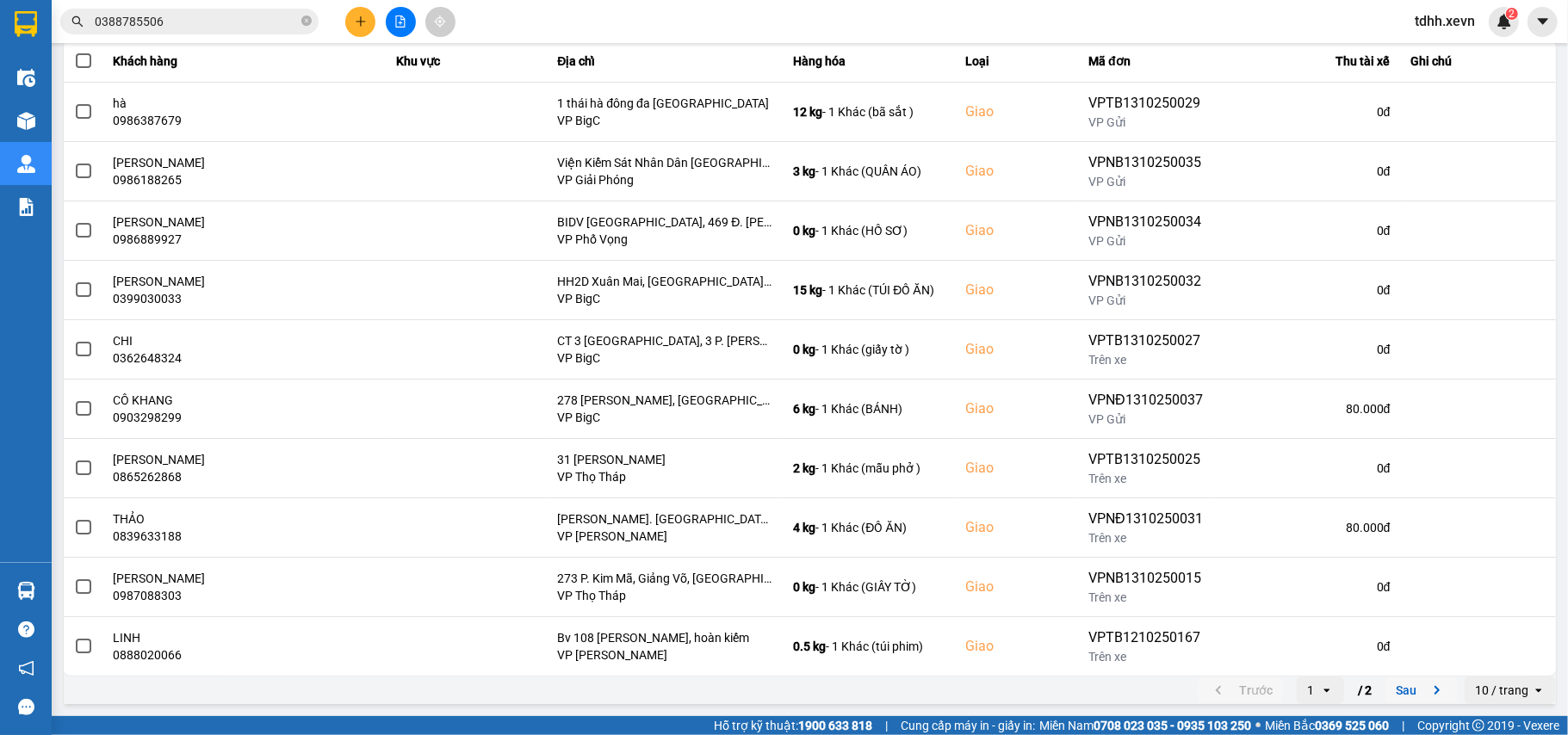
click at [1430, 683] on button "Sau" at bounding box center [1421, 691] width 72 height 26
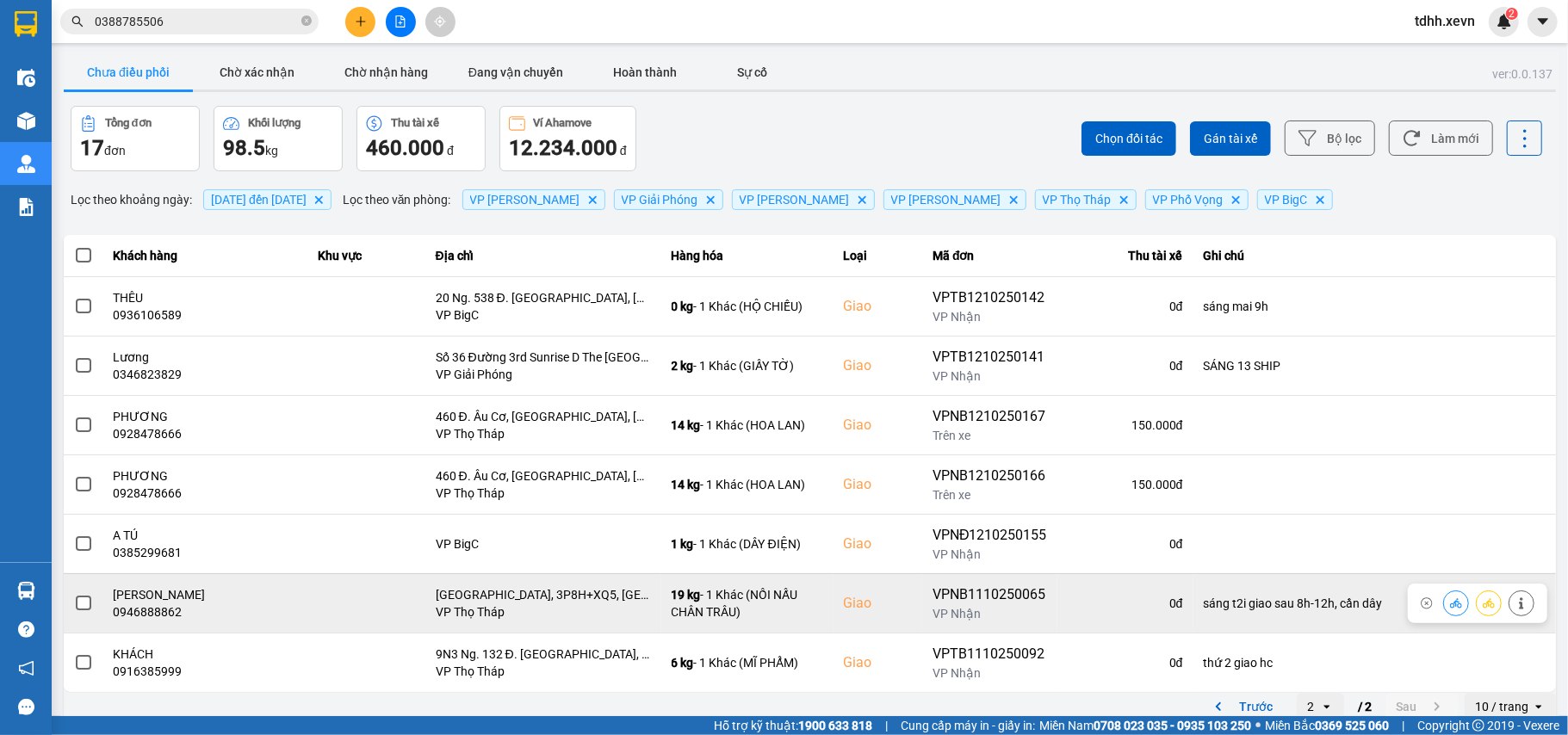
click at [1450, 604] on icon at bounding box center [1456, 603] width 12 height 12
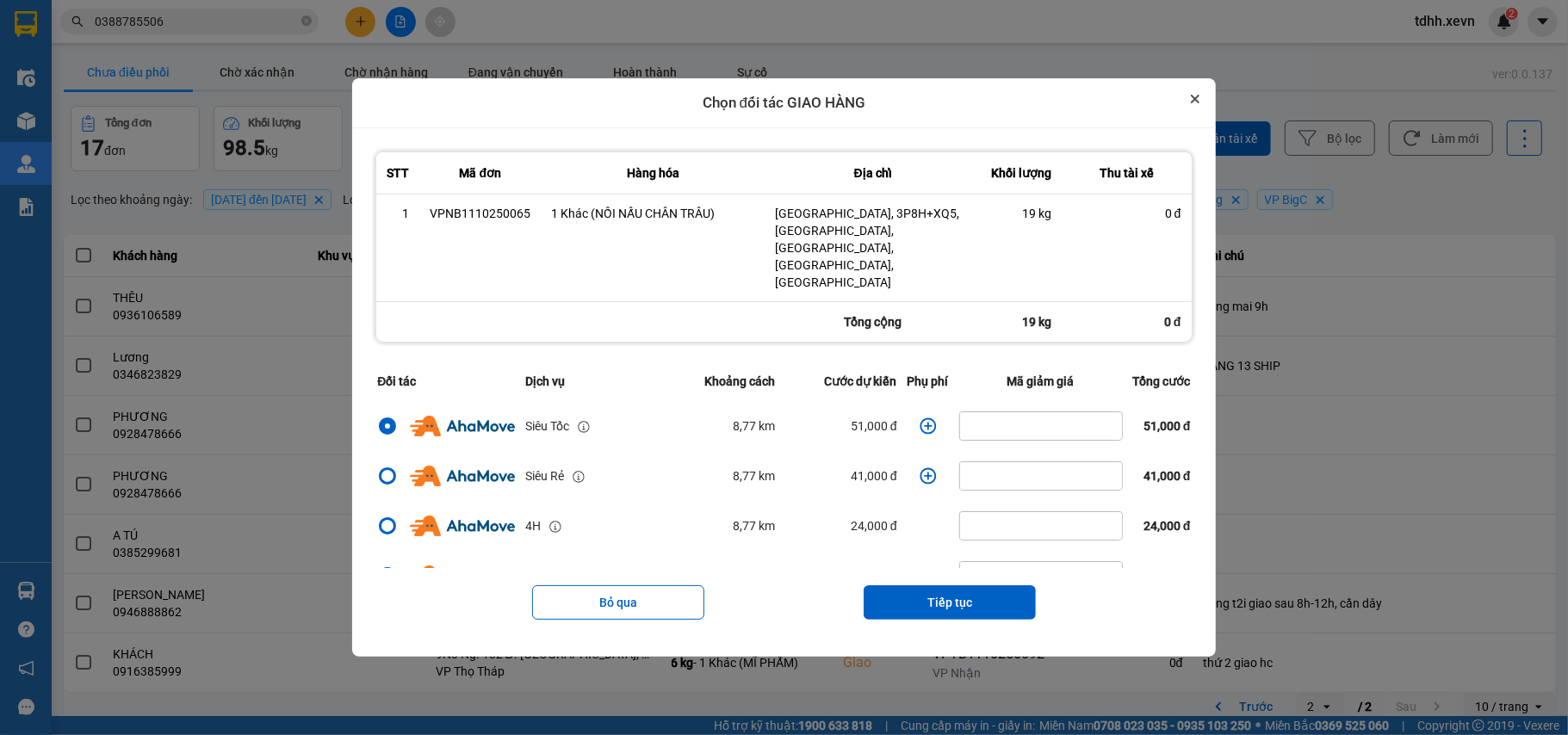
click at [1199, 110] on button "Close" at bounding box center [1195, 99] width 21 height 21
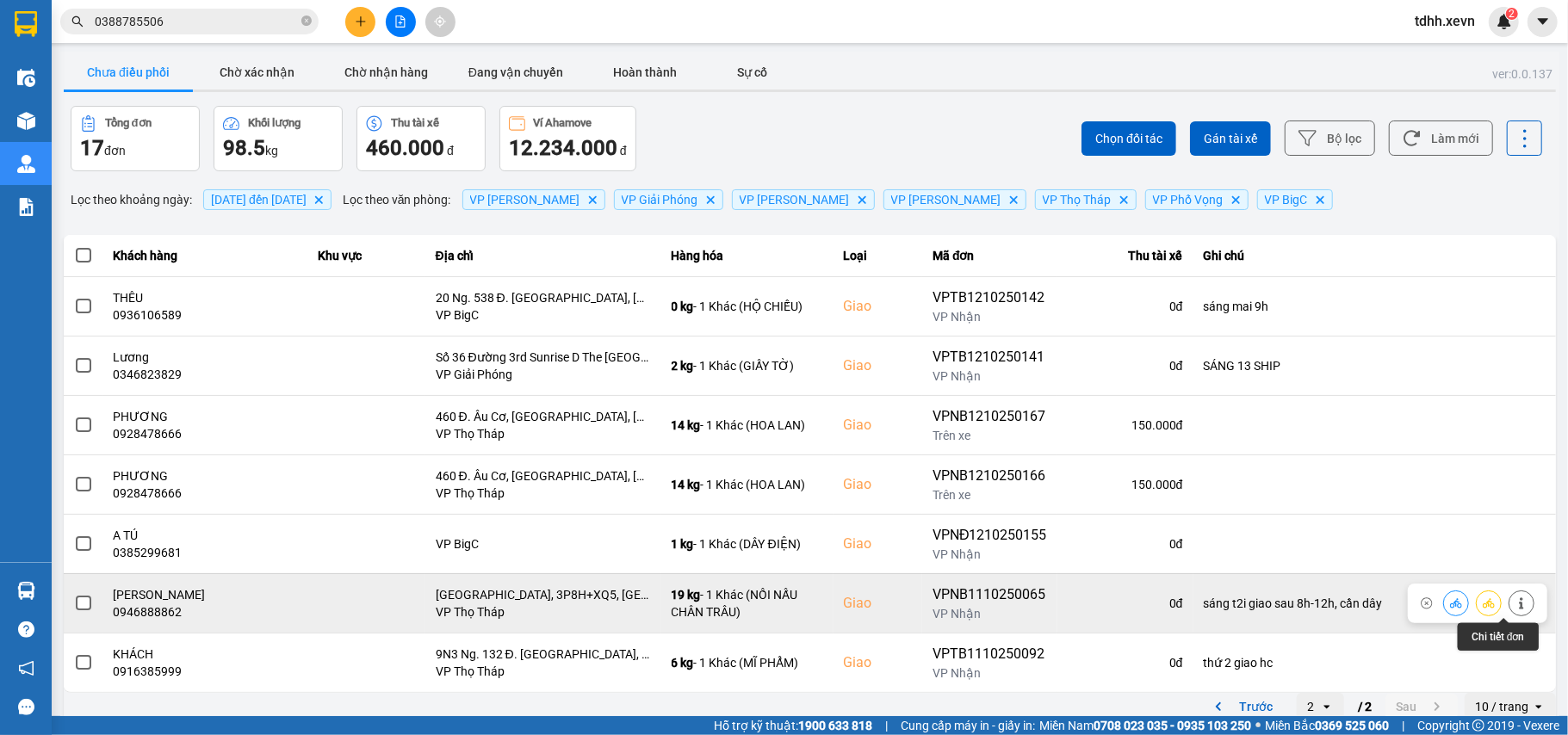
click at [1515, 606] on icon at bounding box center [1521, 603] width 12 height 12
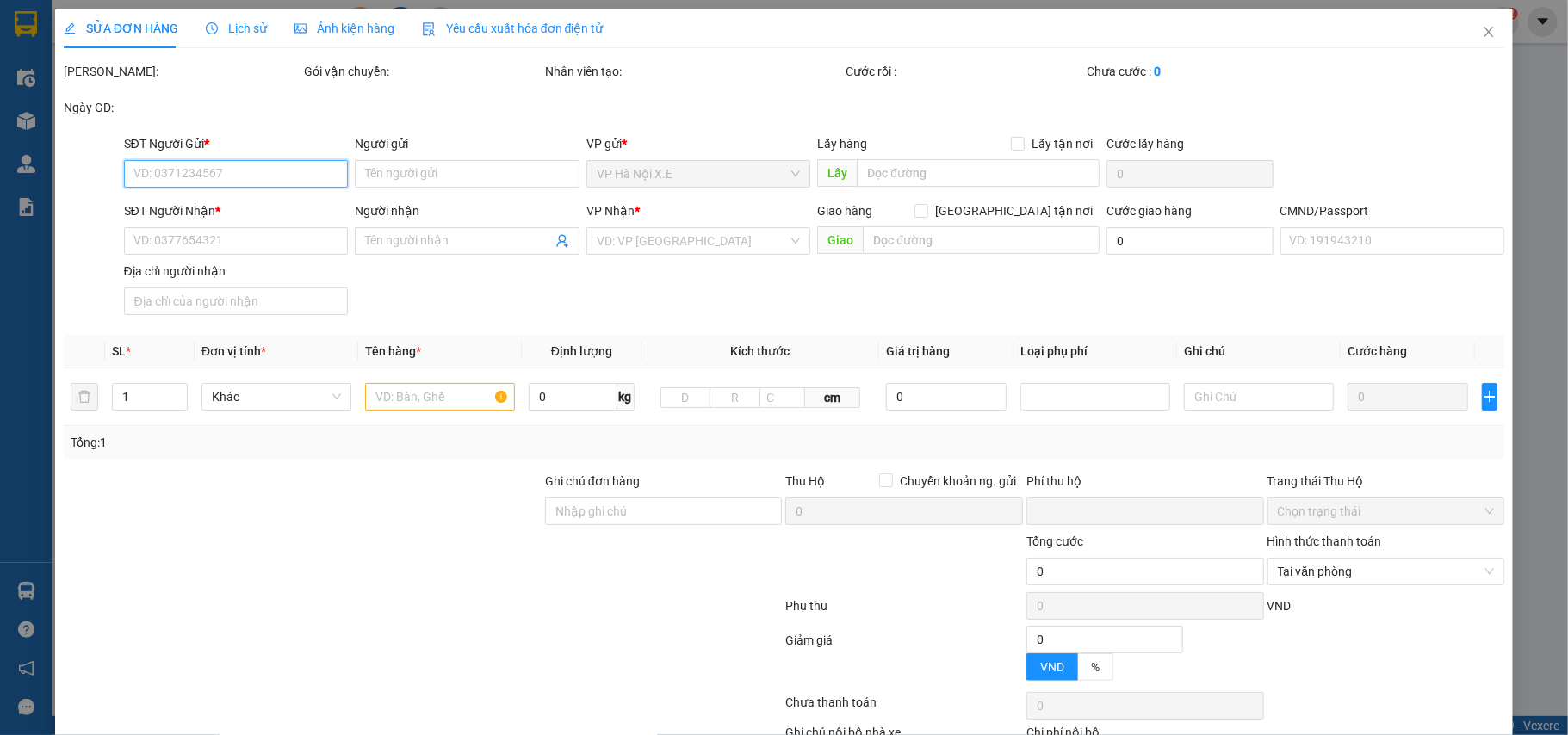
type input "0942906680"
type input "NGUYỄN ĐỨC TUẤN"
type input "0946888862"
type input "NGUYỄN THỊ AN"
checkbox input "true"
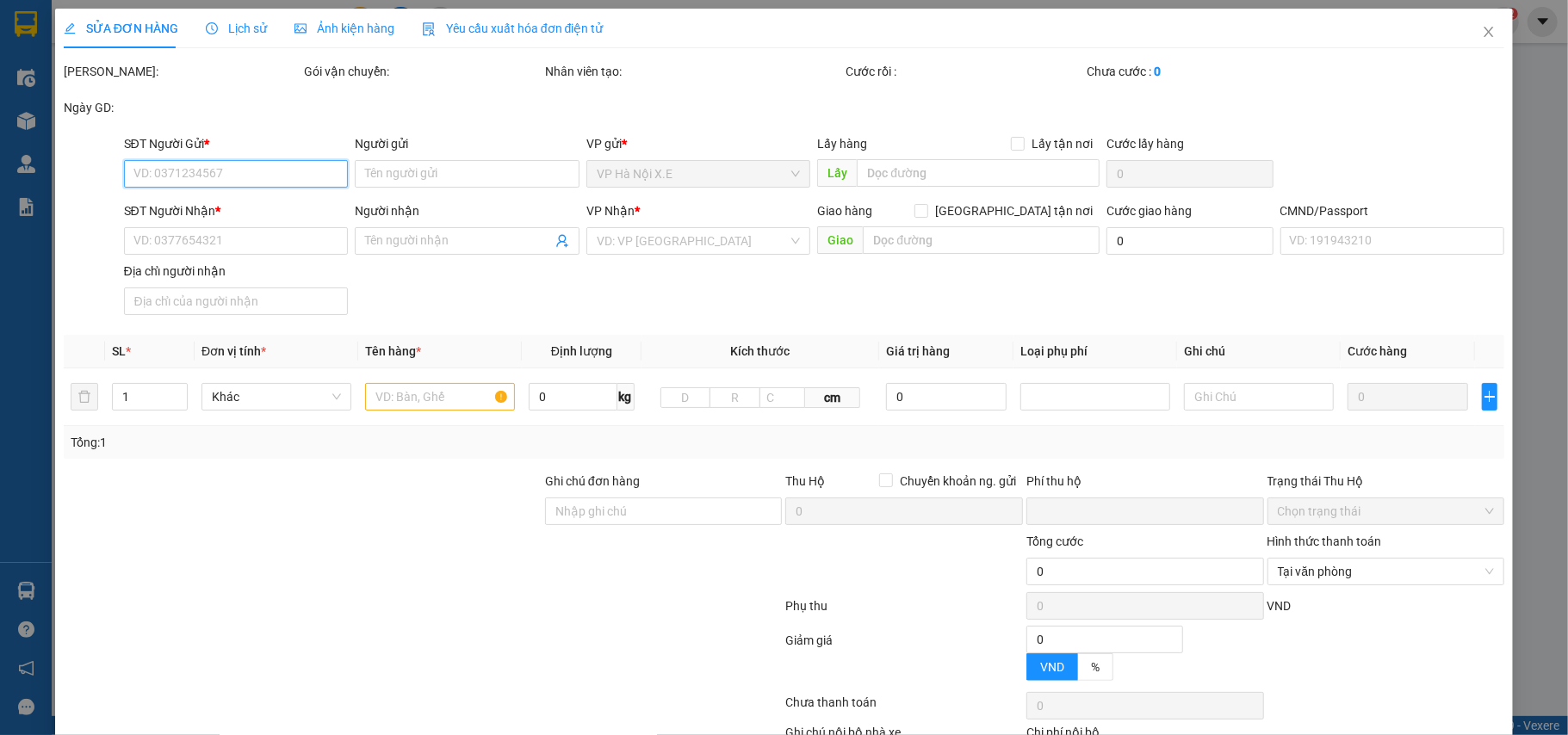
type input "Chợ Hoa Tây Tựu, 3P8H+XQ5, Tây Tựu, Bắc Từ Liêm, Hà Nội, Việt Nam"
type input "1"
type input "sáng t2i giao sau 8h-12h, cần dây"
type input "0"
type input "145.000"
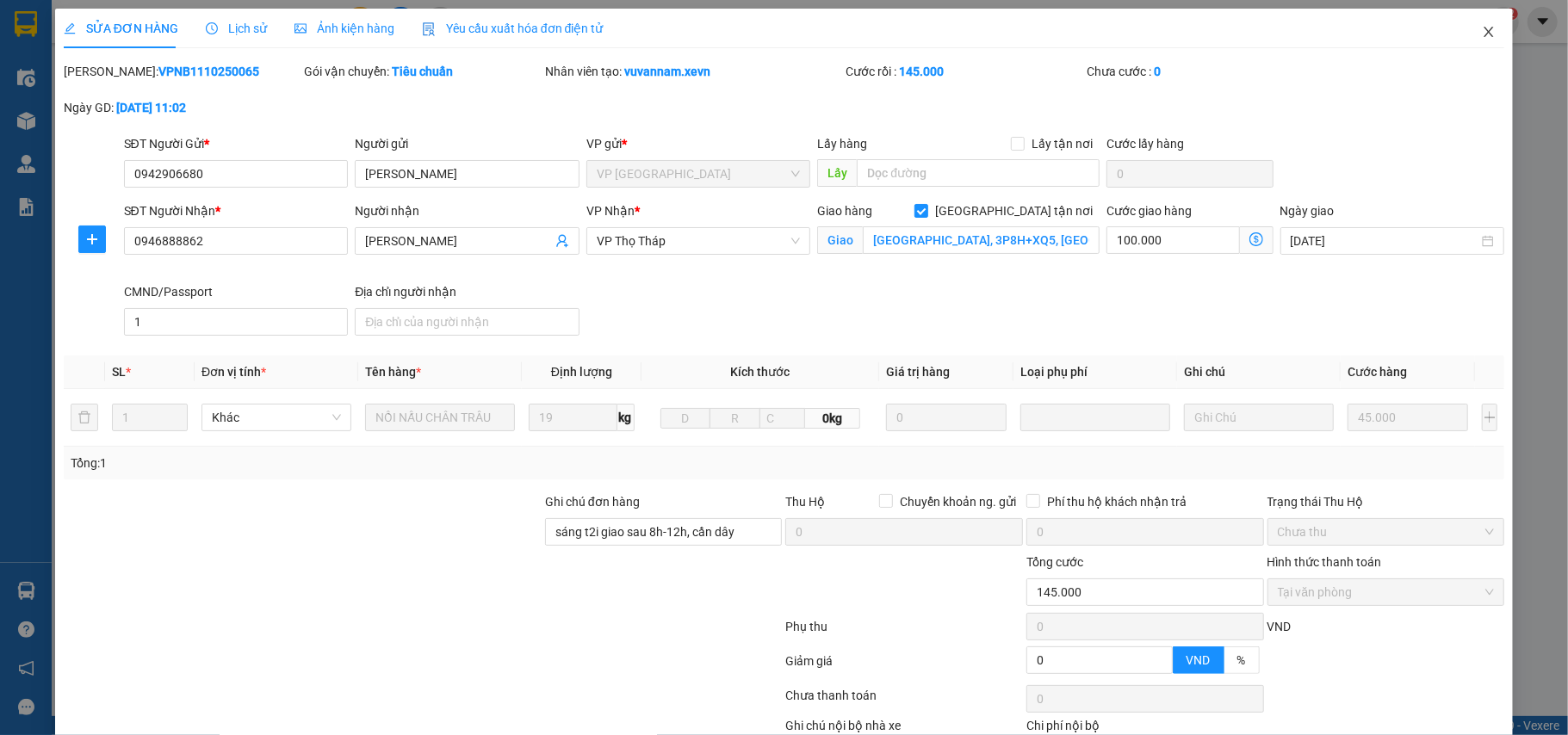
click at [1465, 25] on span "Close" at bounding box center [1488, 33] width 48 height 48
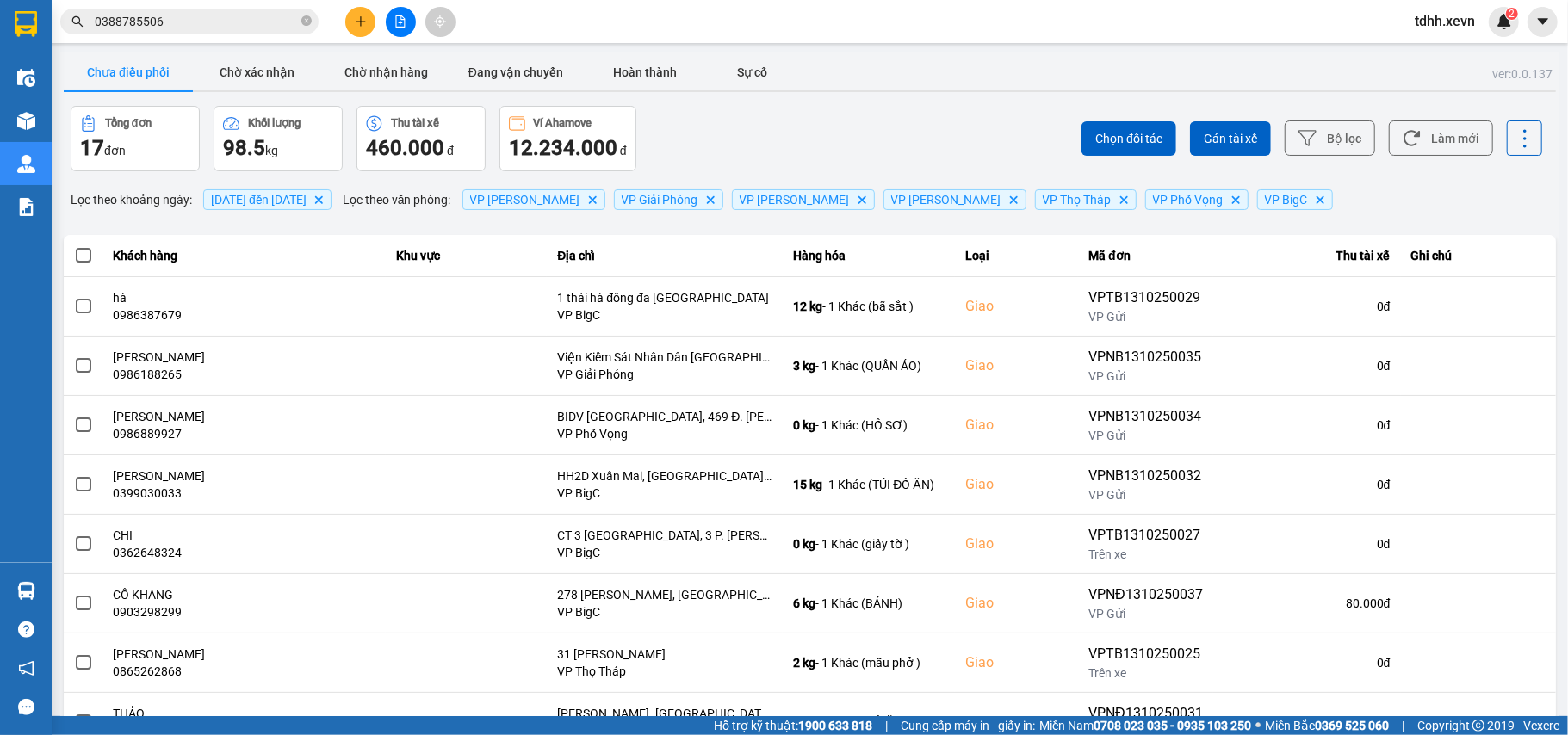
scroll to position [197, 0]
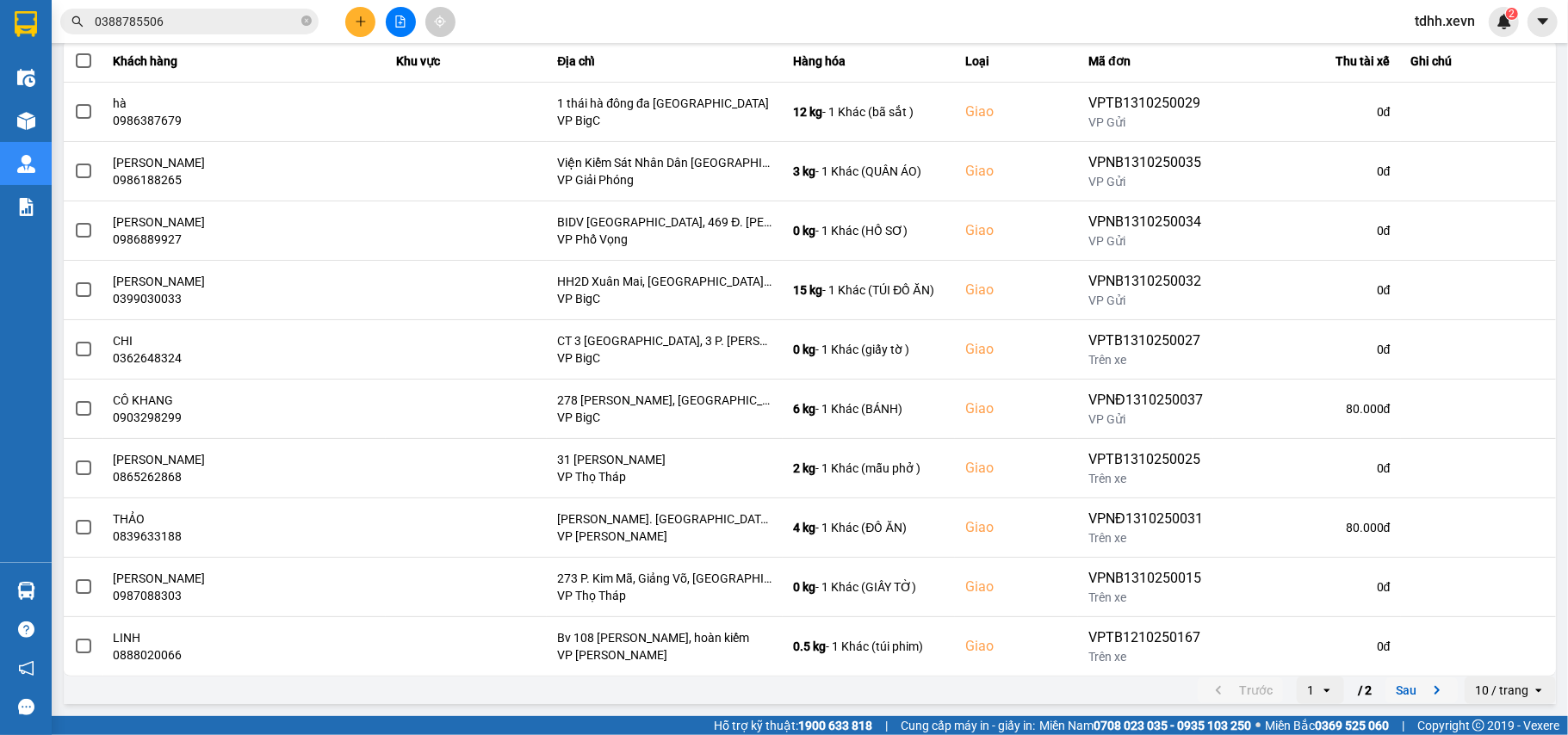
click at [1427, 690] on icon "next page. current page 1 / 2" at bounding box center [1437, 690] width 21 height 21
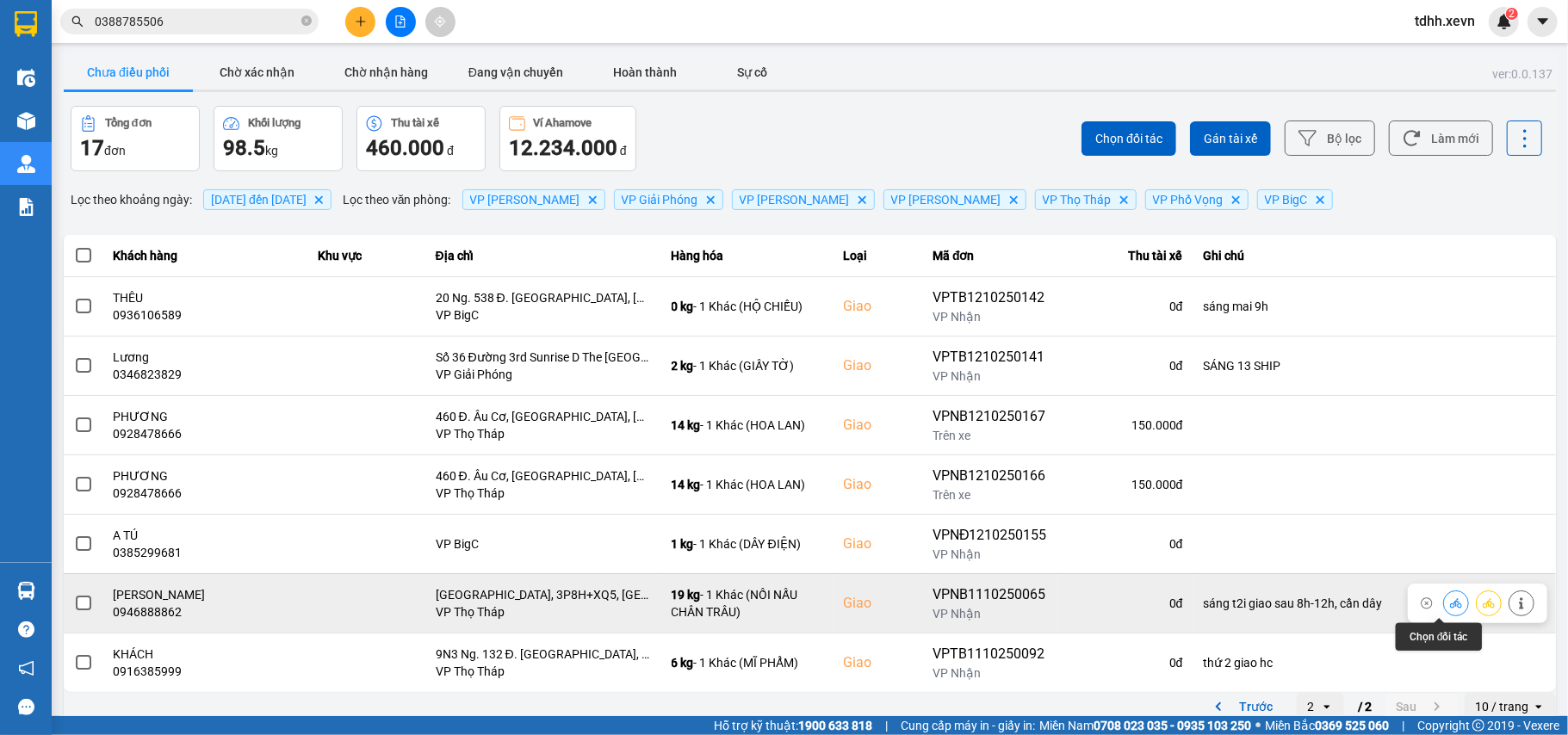
click at [1450, 606] on icon at bounding box center [1456, 603] width 12 height 9
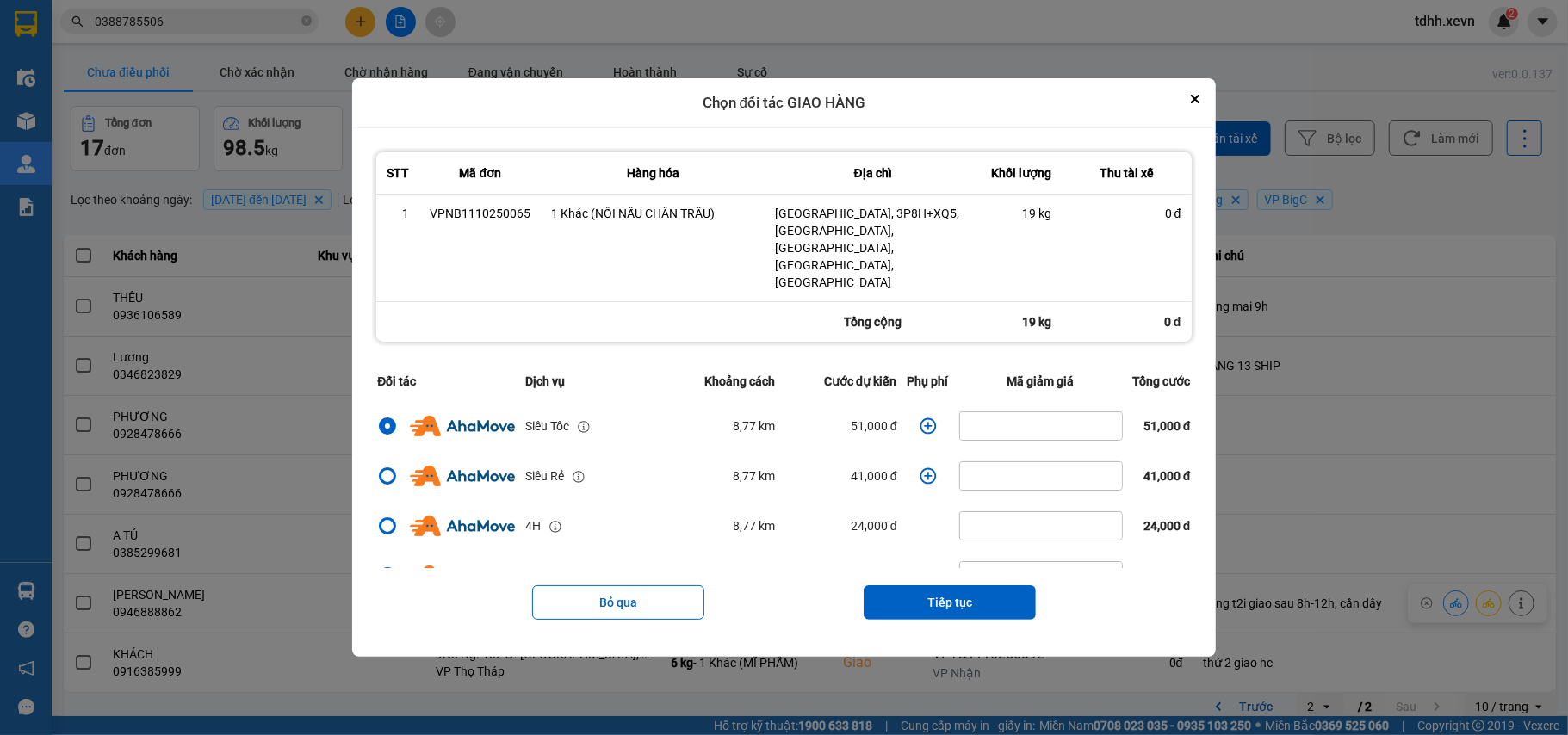
click at [921, 417] on icon "dialog" at bounding box center [928, 425] width 17 height 17
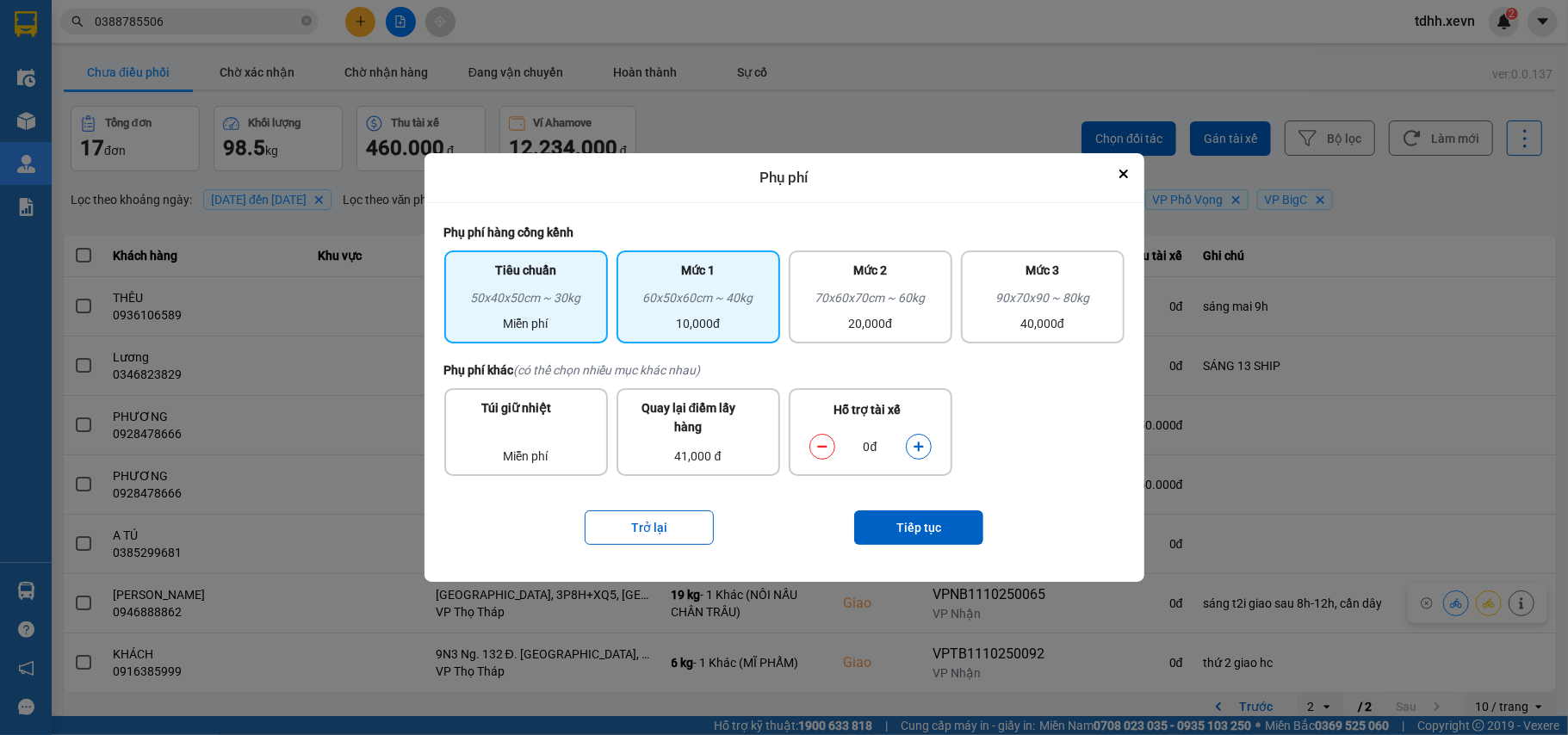
click at [738, 292] on div "60x50x60cm ~ 40kg" at bounding box center [698, 301] width 143 height 26
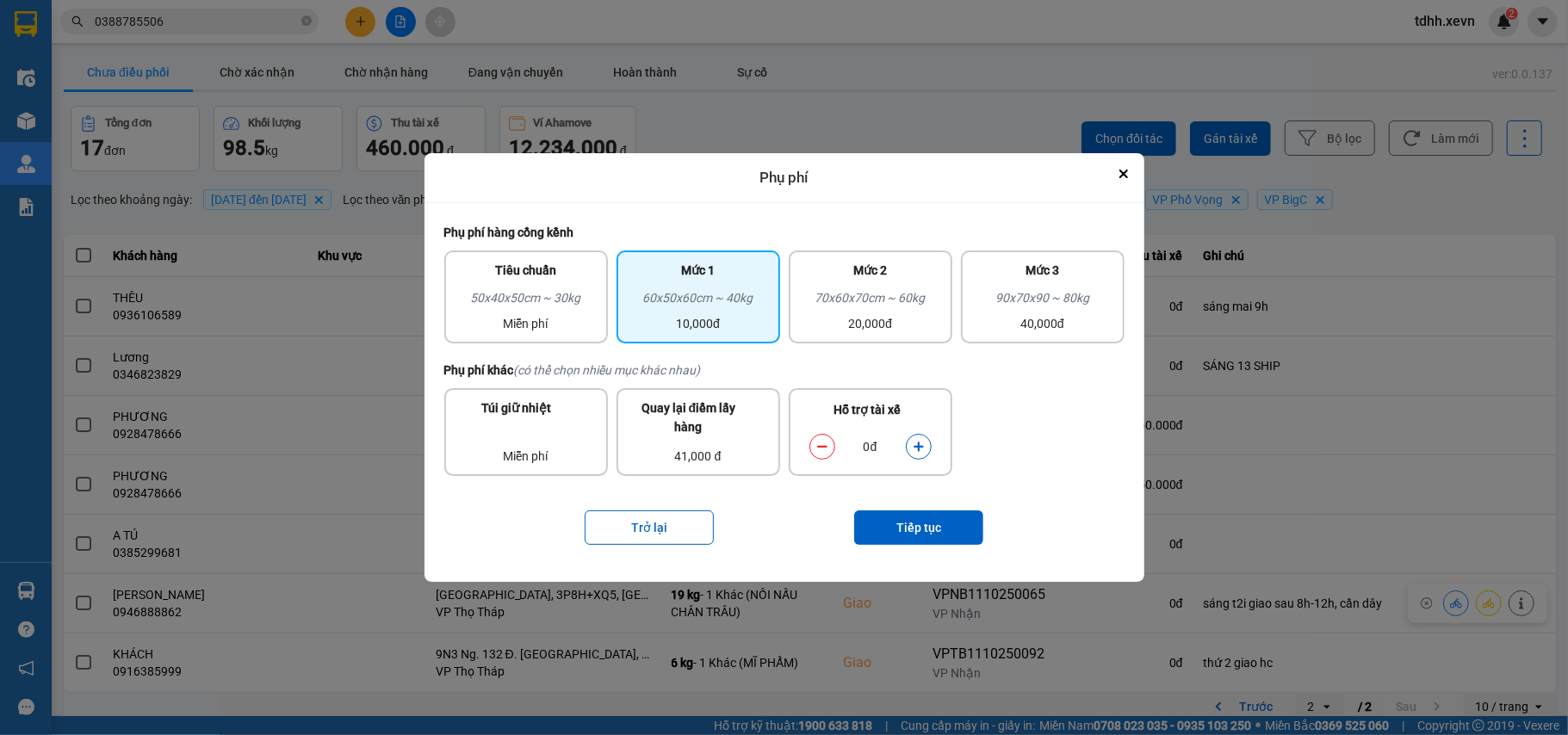
click at [923, 441] on icon "dialog" at bounding box center [918, 446] width 12 height 12
click at [909, 519] on button "Tiếp tục" at bounding box center [918, 528] width 129 height 34
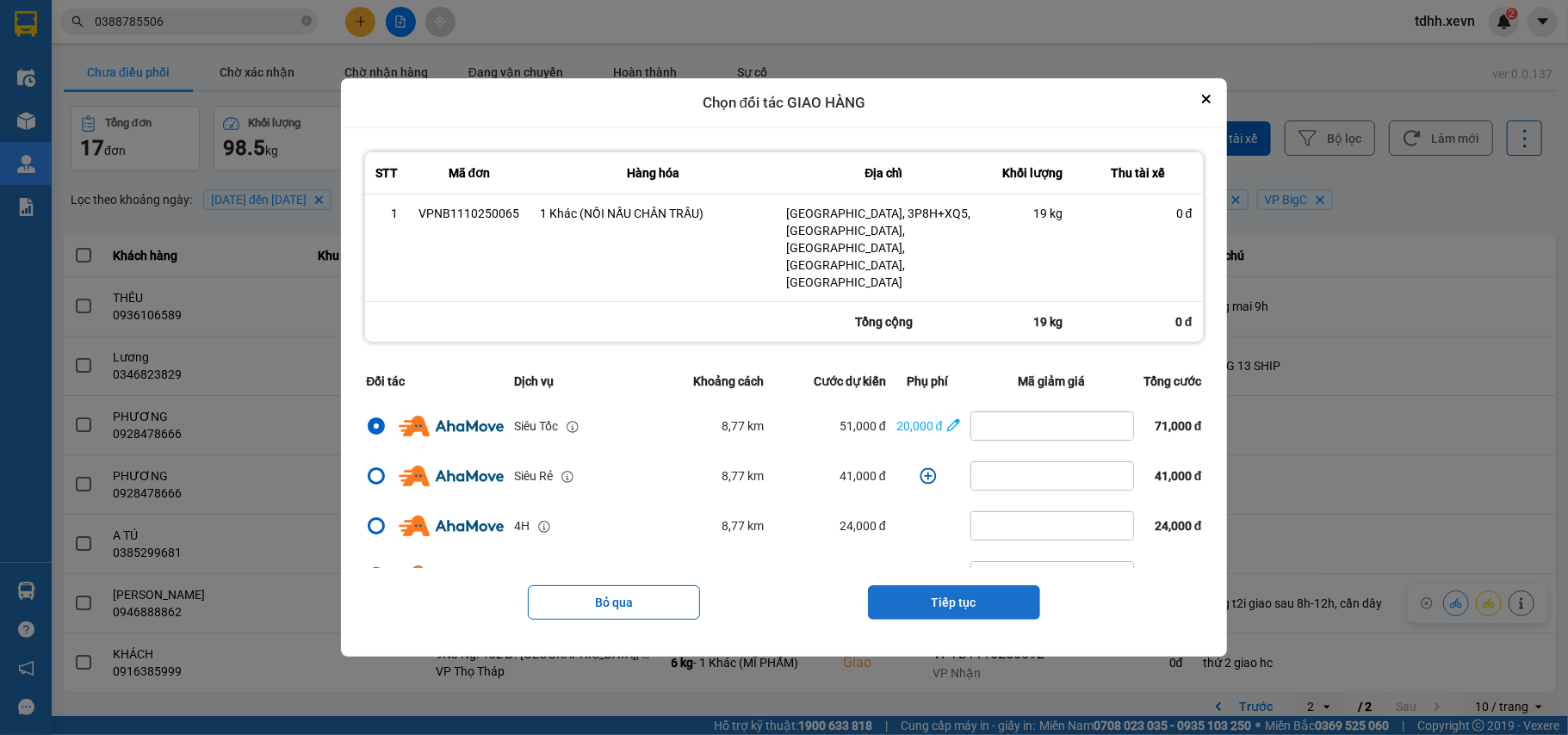
click at [964, 590] on button "Tiếp tục" at bounding box center [954, 603] width 172 height 34
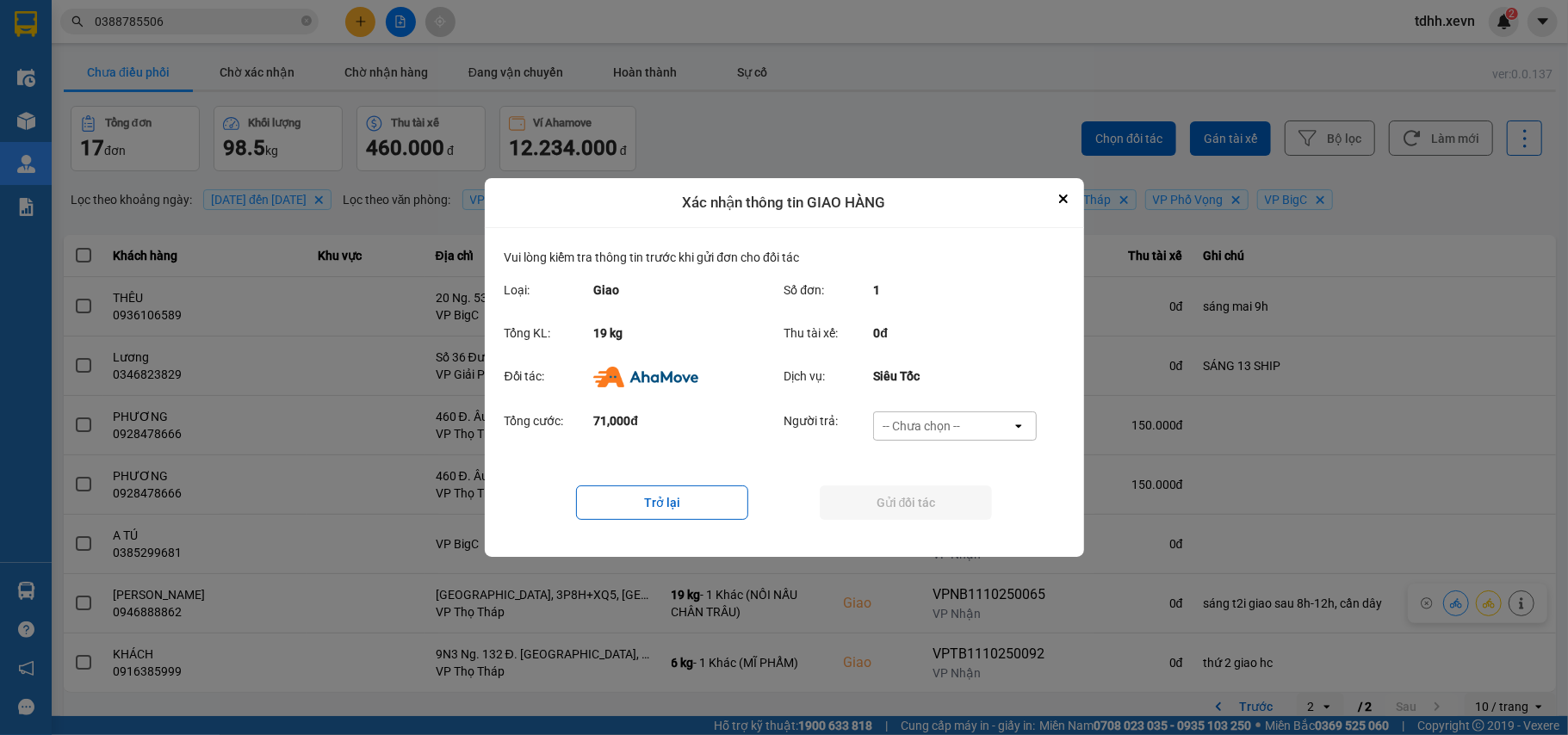
click at [968, 416] on div "-- Chưa chọn --" at bounding box center [942, 426] width 138 height 27
click at [933, 513] on div "Ví Ahamove" at bounding box center [954, 525] width 164 height 31
click at [934, 513] on button "Gửi đối tác" at bounding box center [905, 502] width 172 height 34
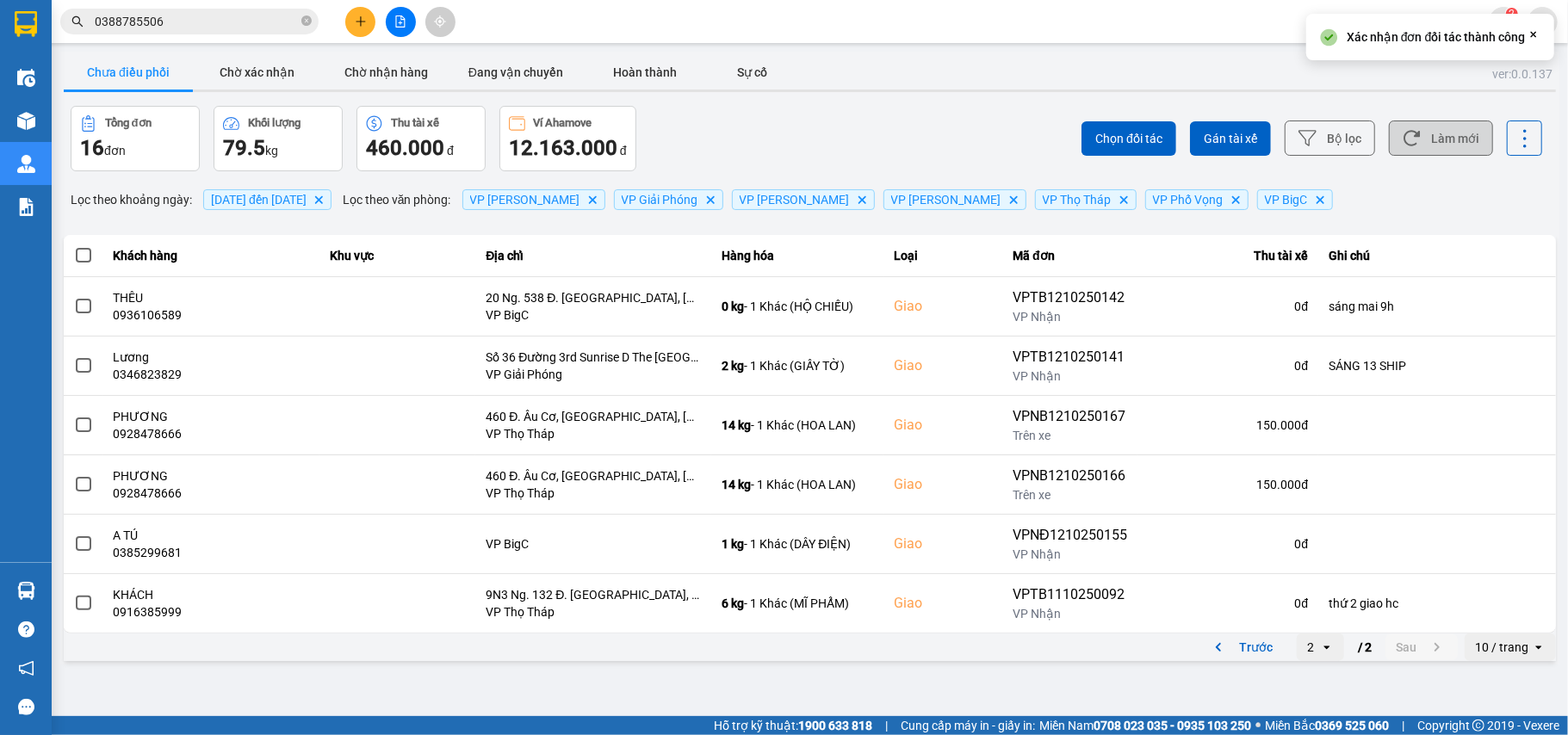
click at [1431, 132] on button "Làm mới" at bounding box center [1440, 138] width 104 height 35
click at [236, 77] on button "Chờ xác nhận" at bounding box center [257, 72] width 129 height 34
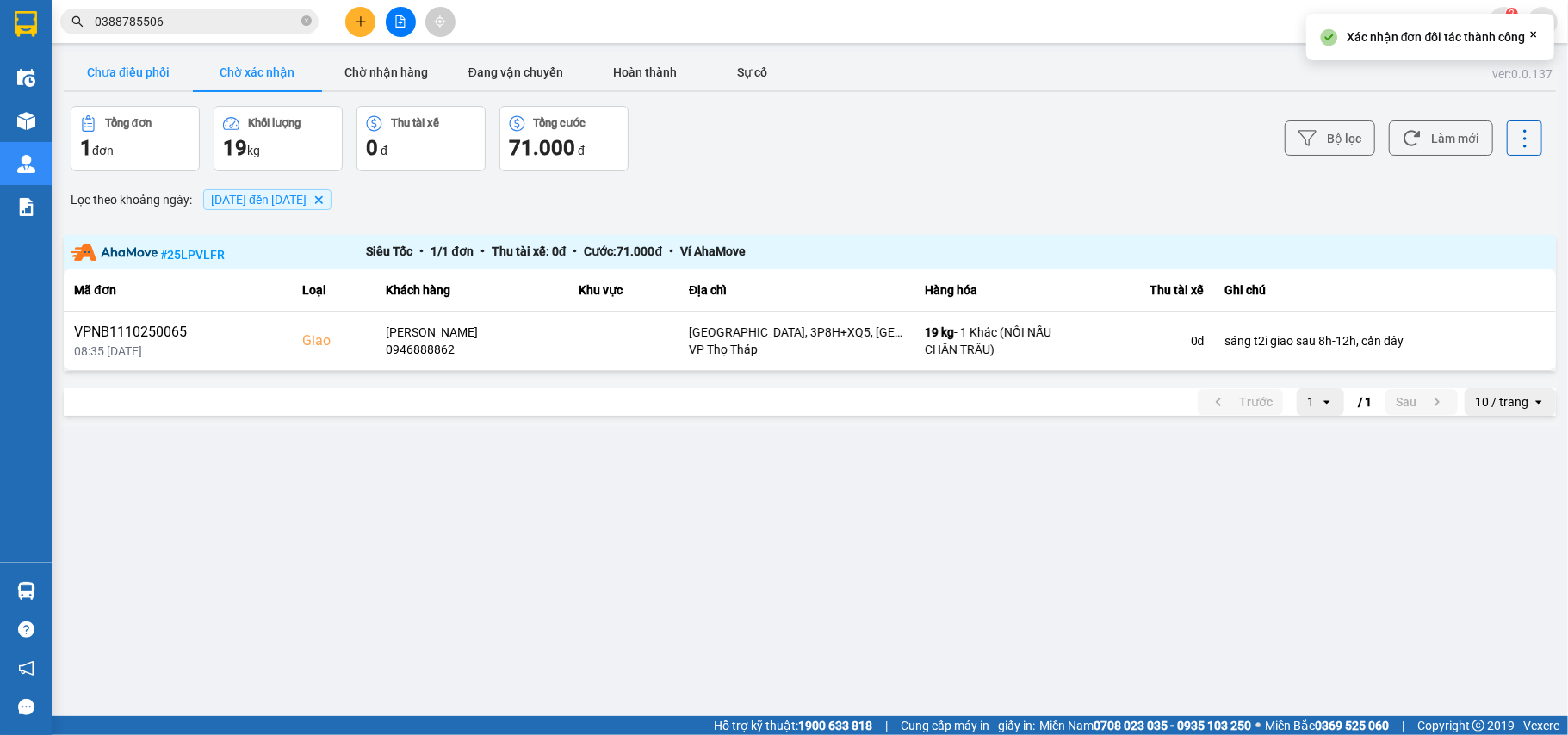
click at [149, 76] on button "Chưa điều phối" at bounding box center [128, 72] width 129 height 34
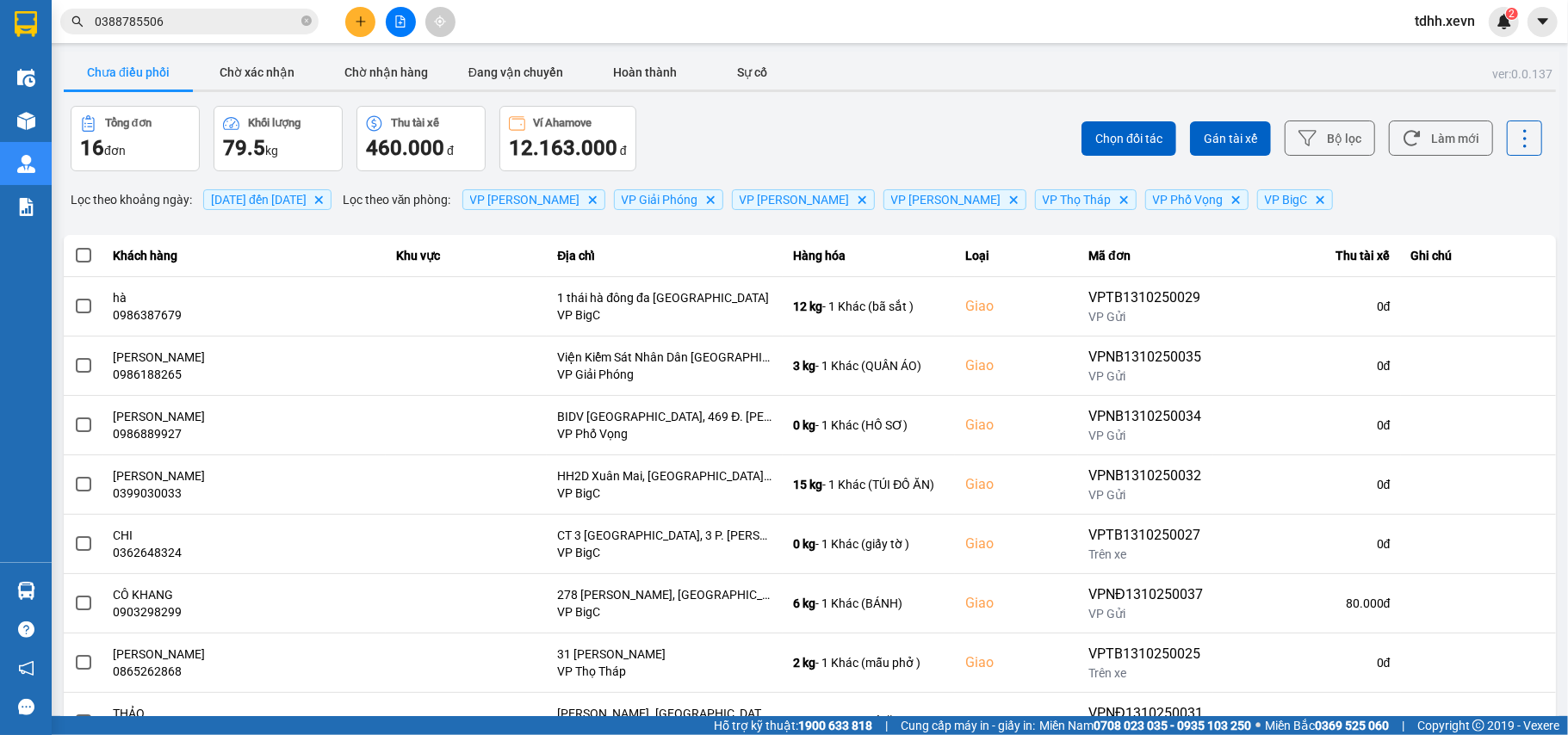
scroll to position [197, 0]
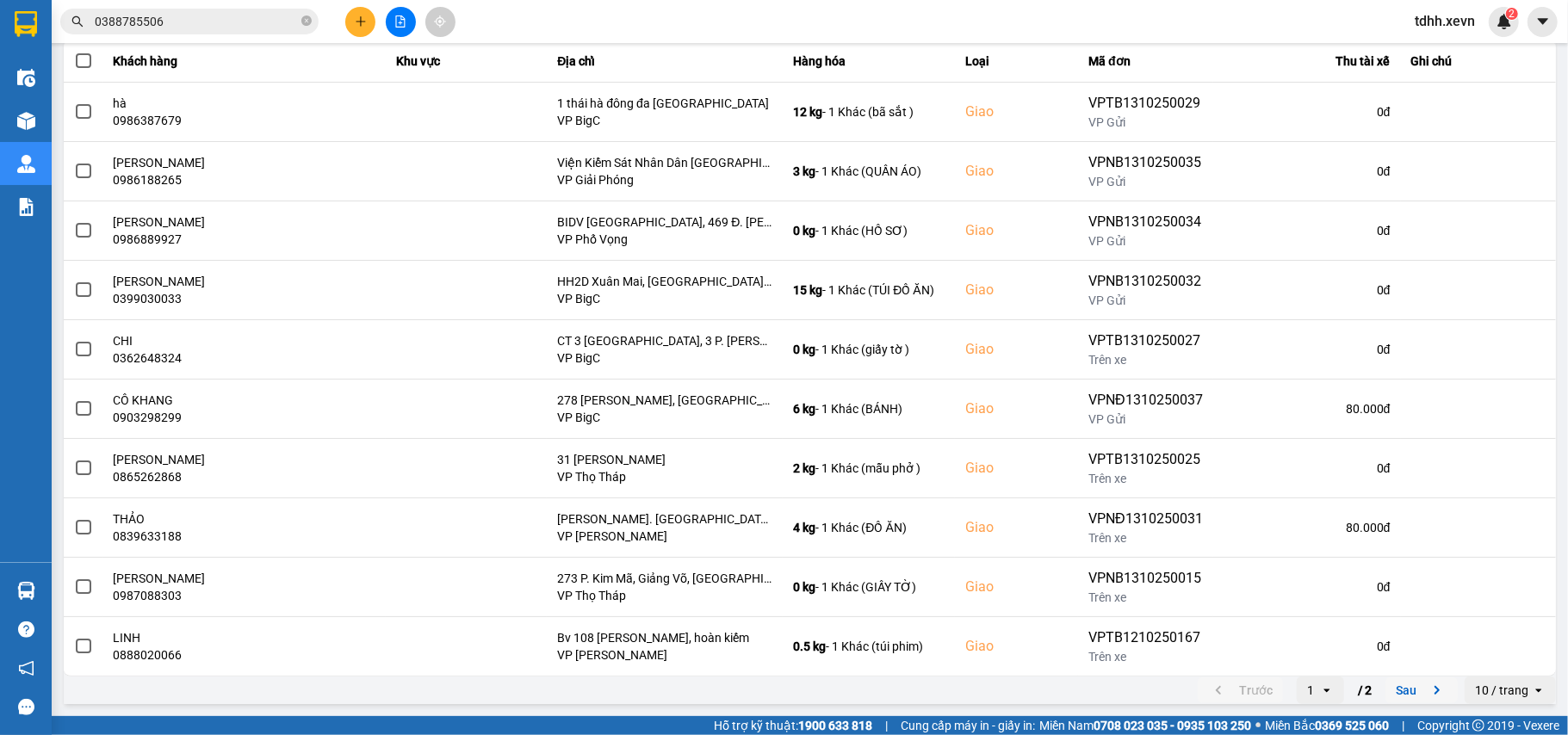
click at [1399, 690] on button "Sau" at bounding box center [1421, 691] width 72 height 26
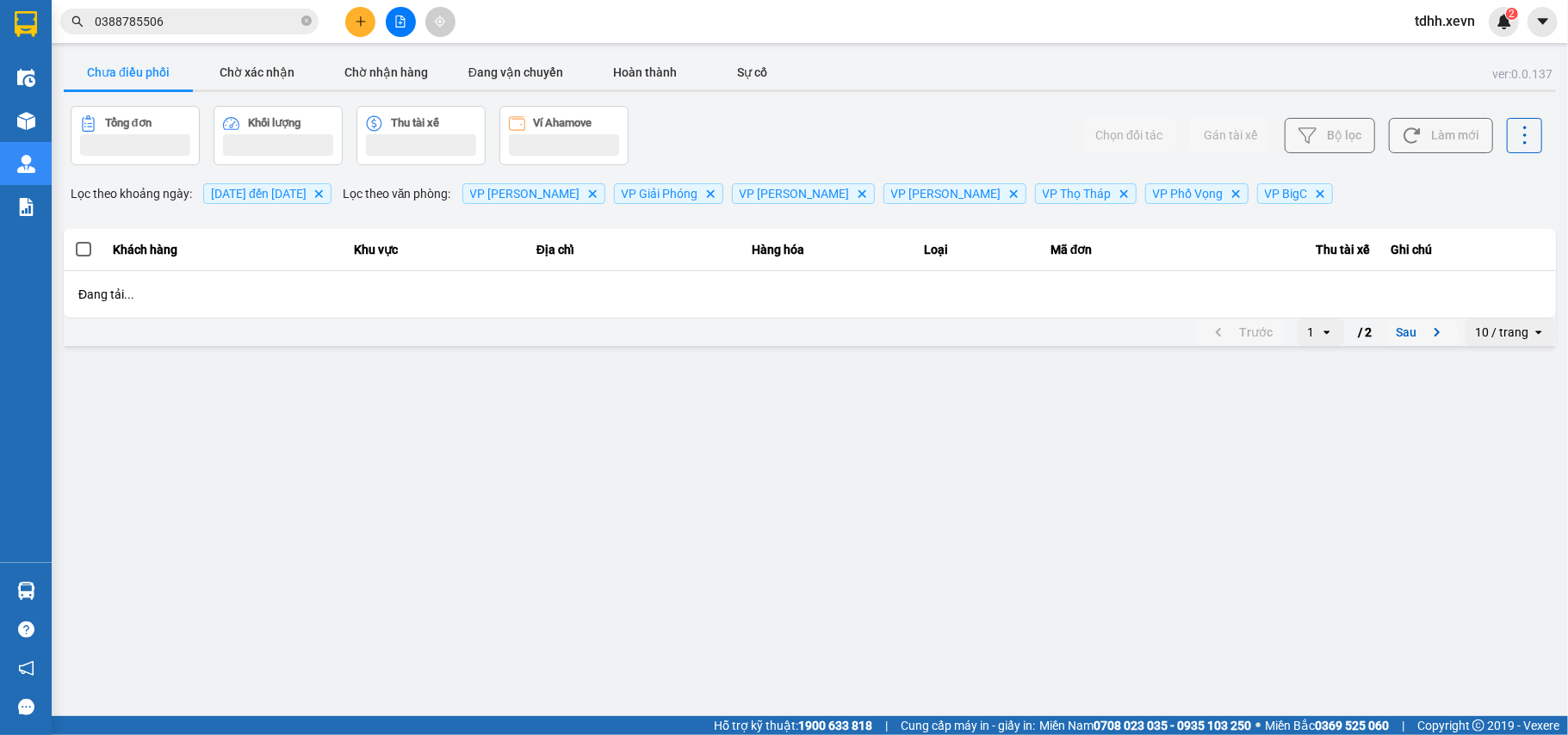
scroll to position [0, 0]
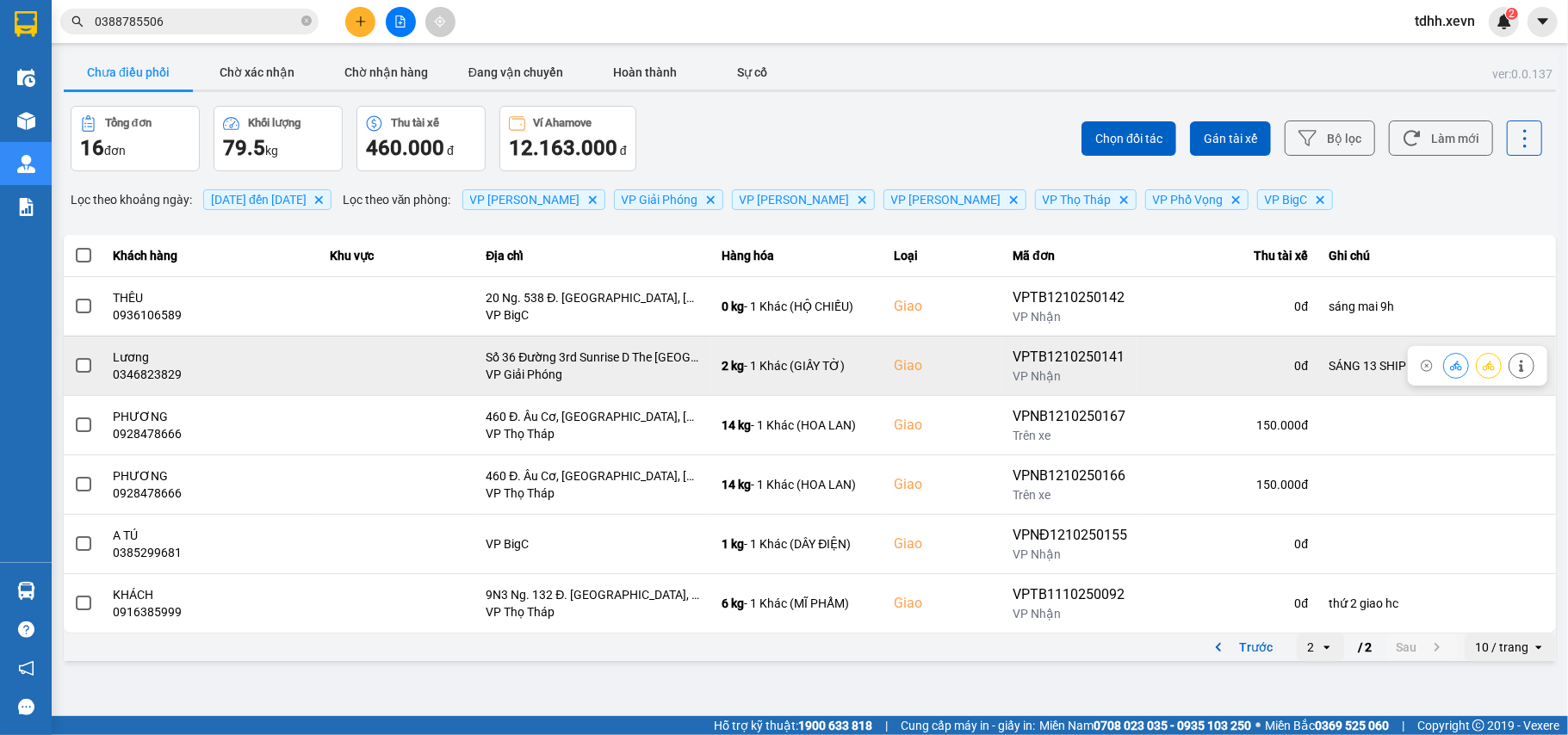
click at [158, 387] on td "Lương 0346823829" at bounding box center [212, 366] width 217 height 60
click at [156, 378] on div "0346823829" at bounding box center [212, 374] width 196 height 17
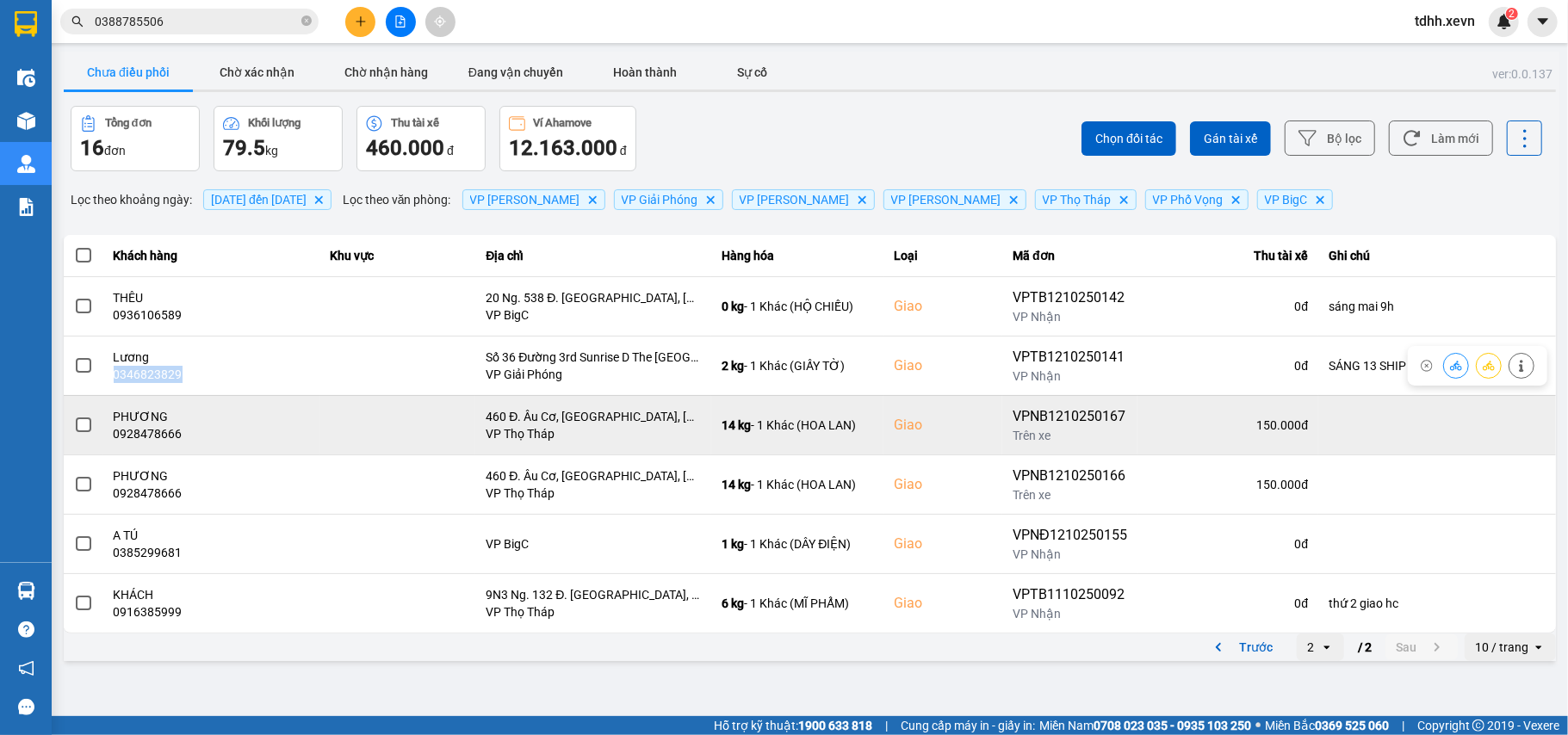
copy div "0346823829"
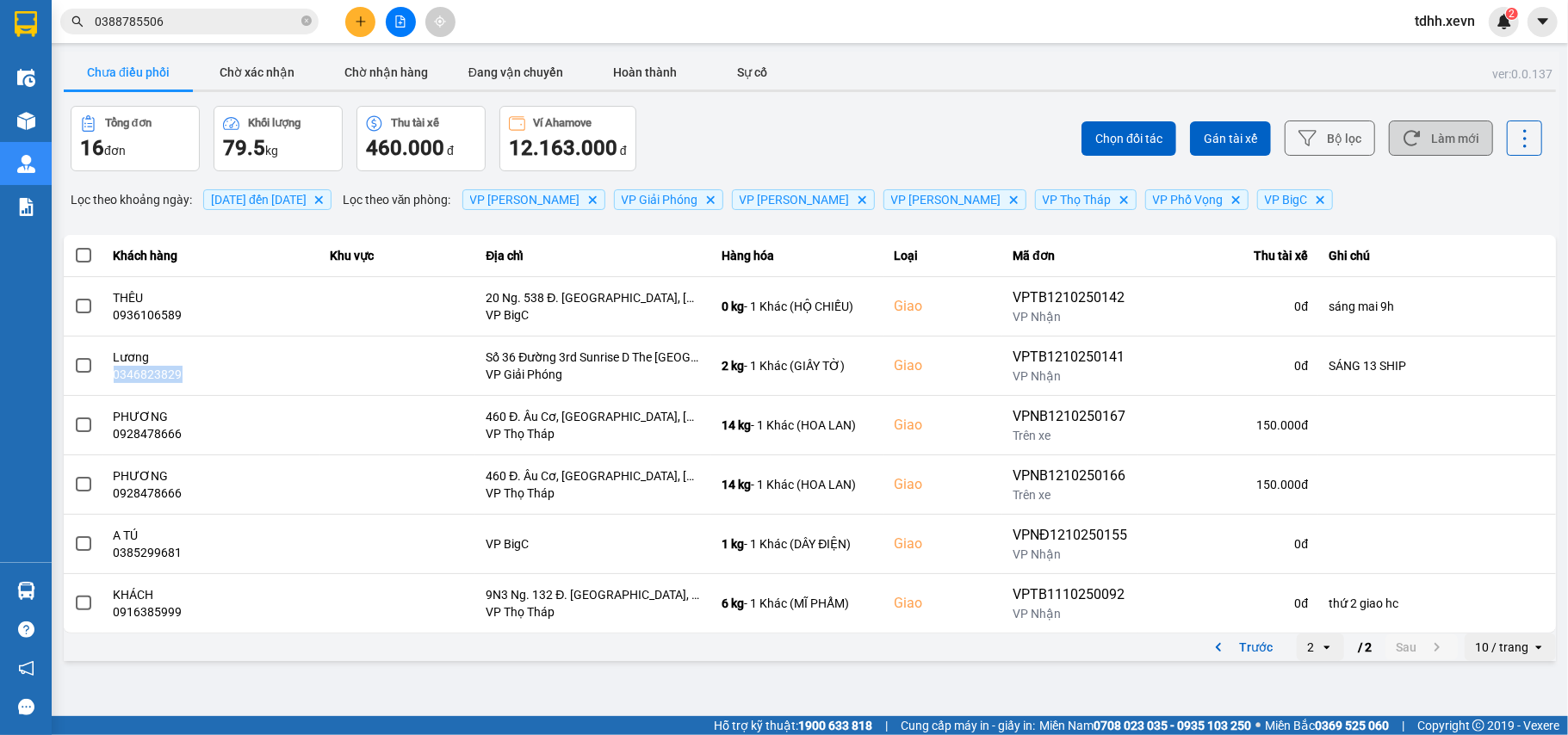
click at [1436, 141] on button "Làm mới" at bounding box center [1440, 138] width 104 height 35
click at [1470, 152] on button "Làm mới" at bounding box center [1440, 138] width 104 height 35
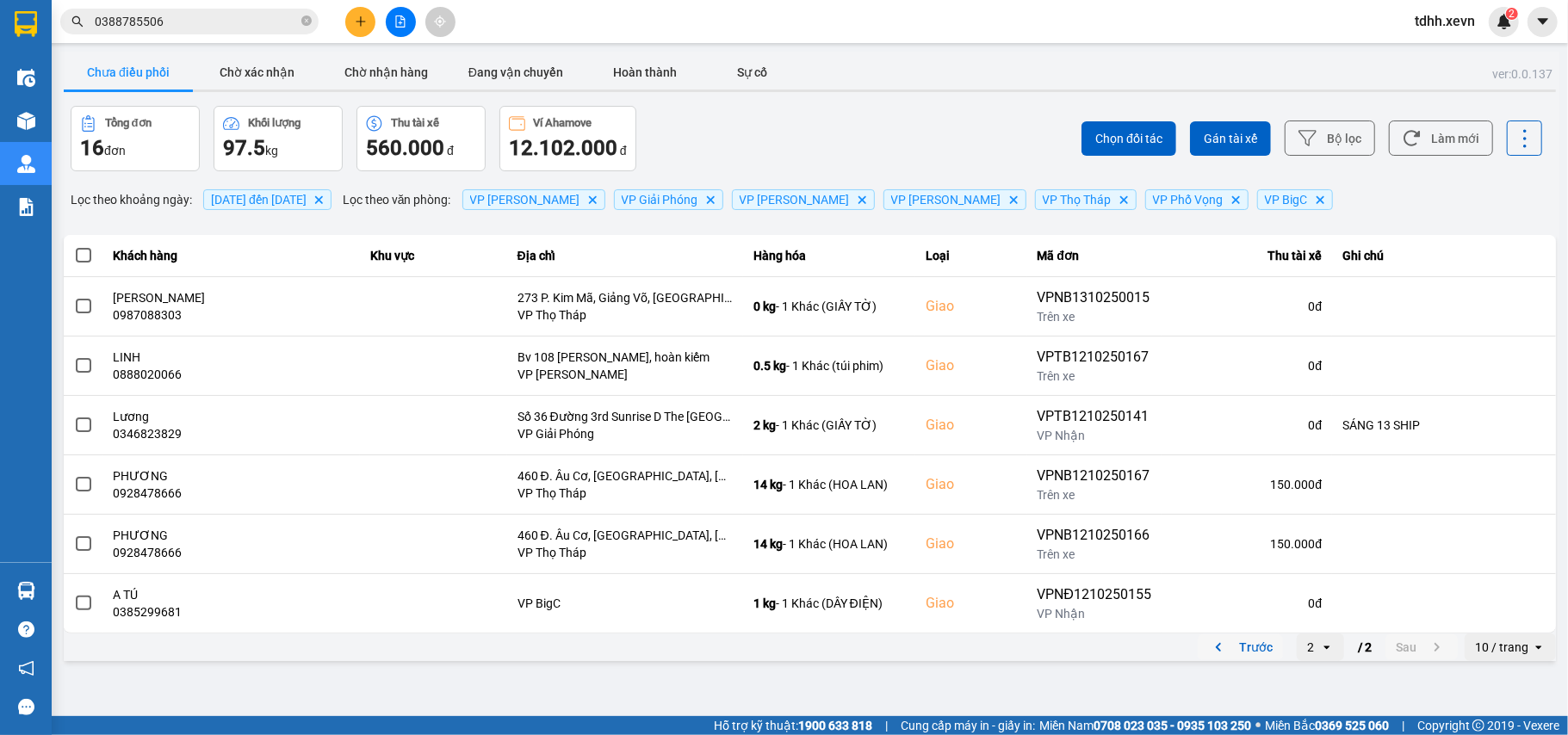
drag, startPoint x: 1212, startPoint y: 644, endPoint x: 1179, endPoint y: 626, distance: 37.6
click at [1212, 644] on icon "previous page. current page 2 / 2" at bounding box center [1218, 647] width 21 height 21
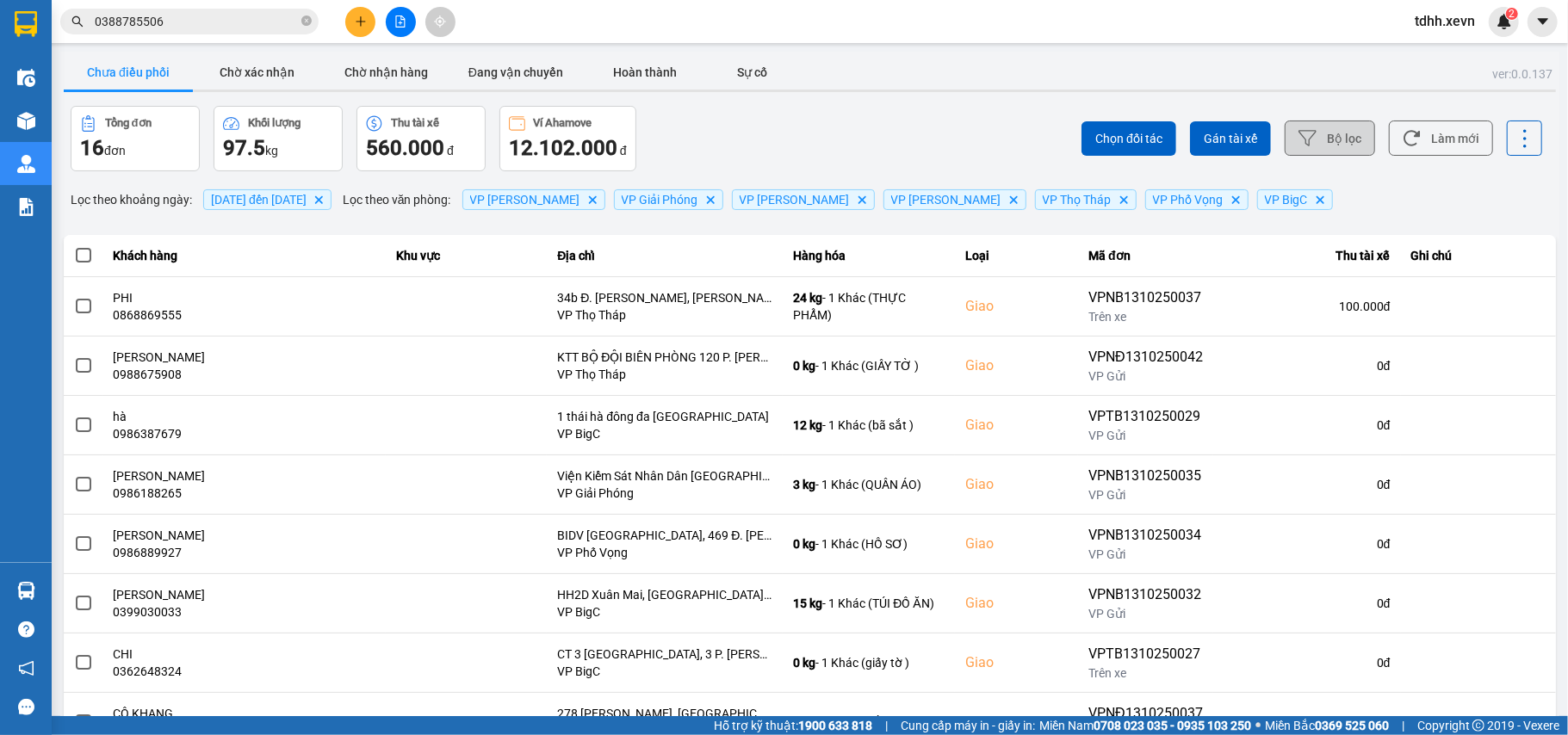
drag, startPoint x: 1448, startPoint y: 131, endPoint x: 1330, endPoint y: 153, distance: 120.0
click at [1445, 131] on button "Làm mới" at bounding box center [1440, 138] width 104 height 35
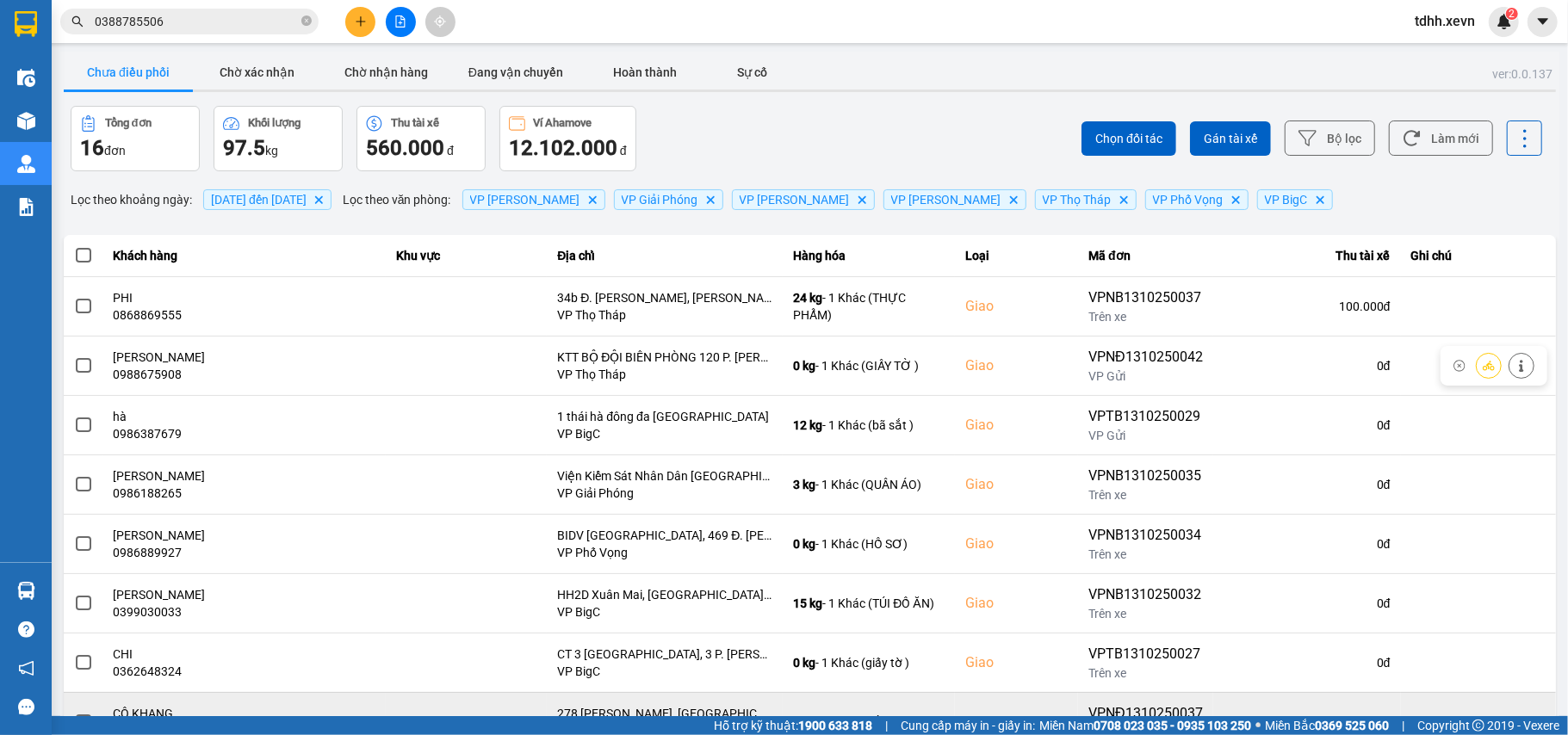
scroll to position [197, 0]
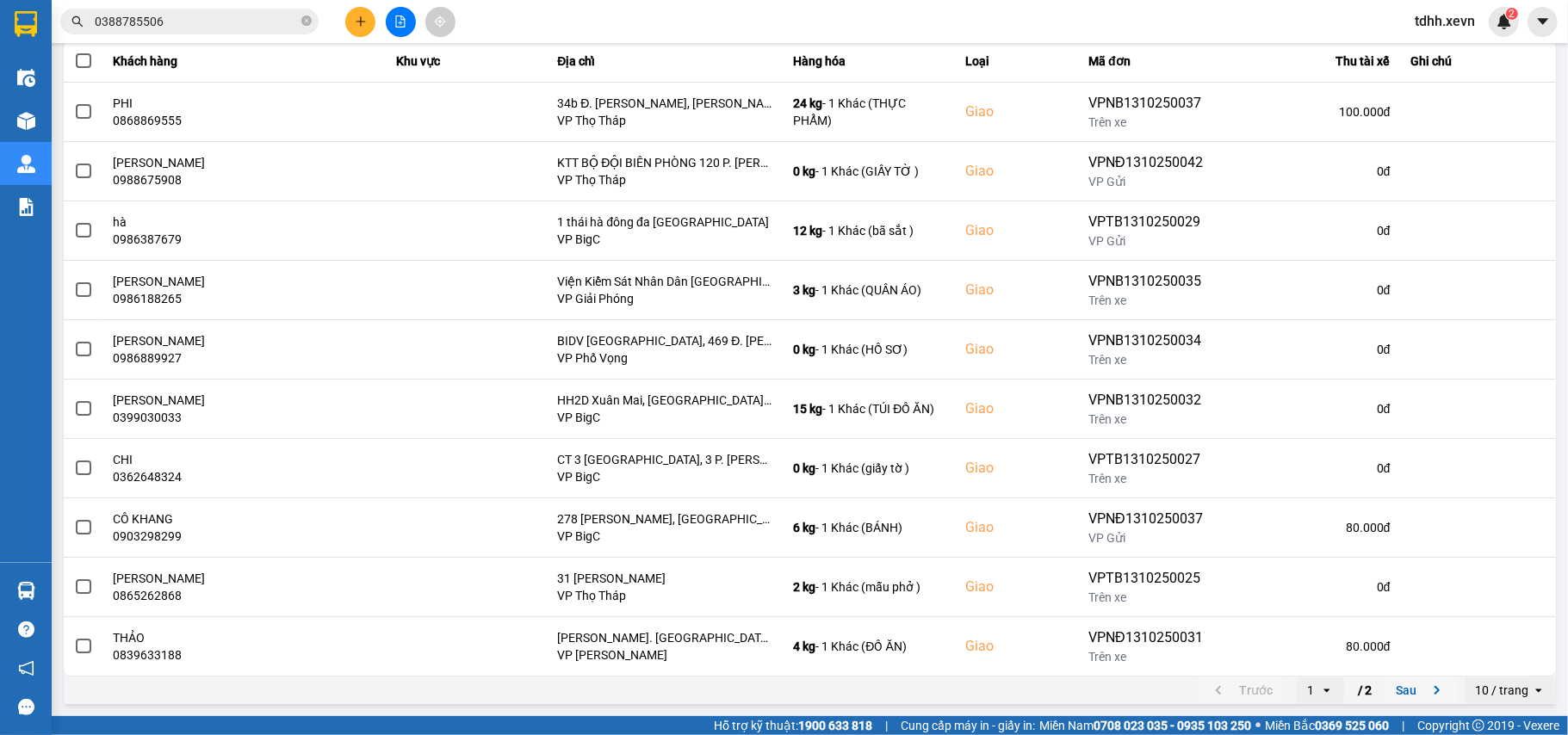
click at [1427, 701] on icon "next page. current page 1 / 2" at bounding box center [1437, 690] width 21 height 21
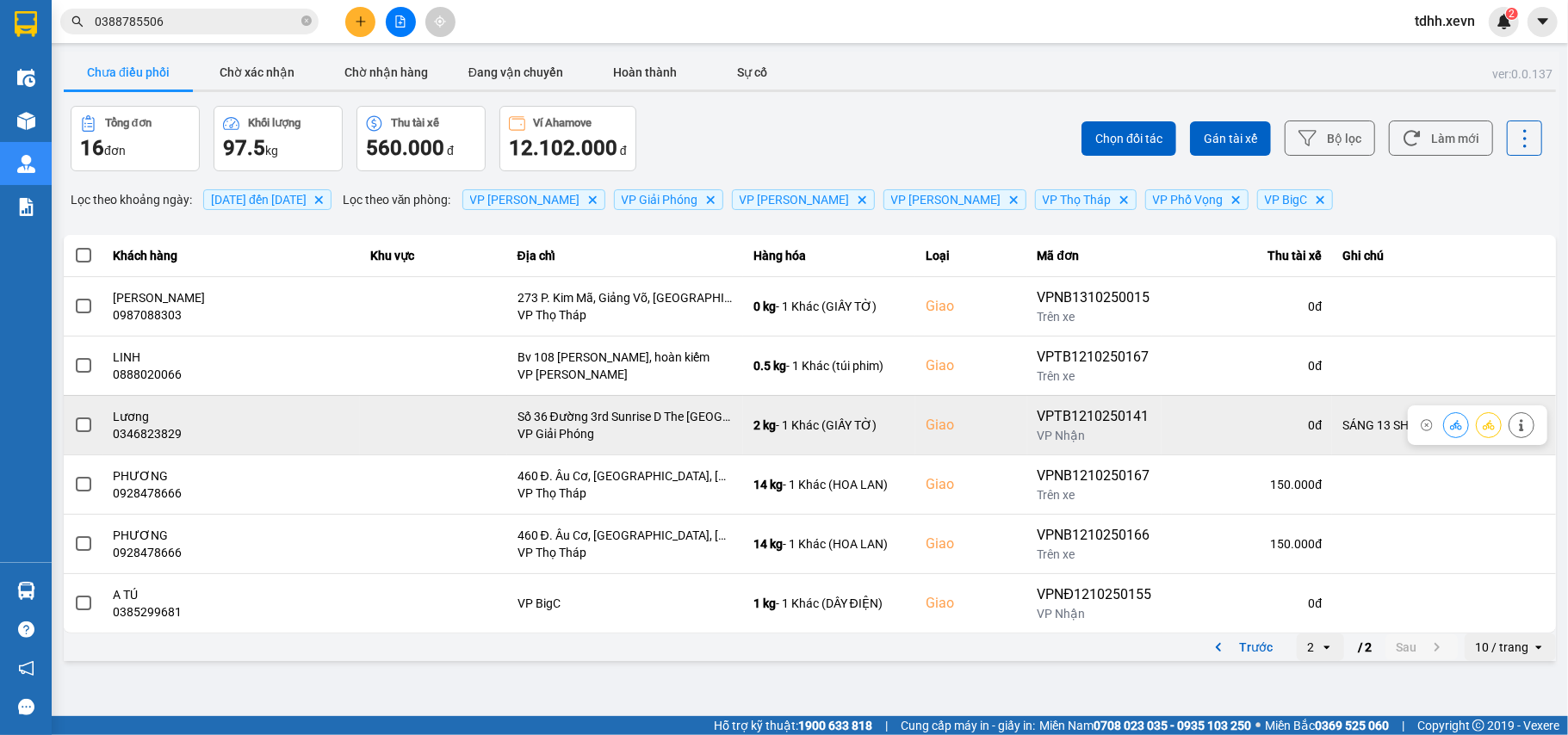
click at [167, 432] on div "0346823829" at bounding box center [232, 434] width 236 height 17
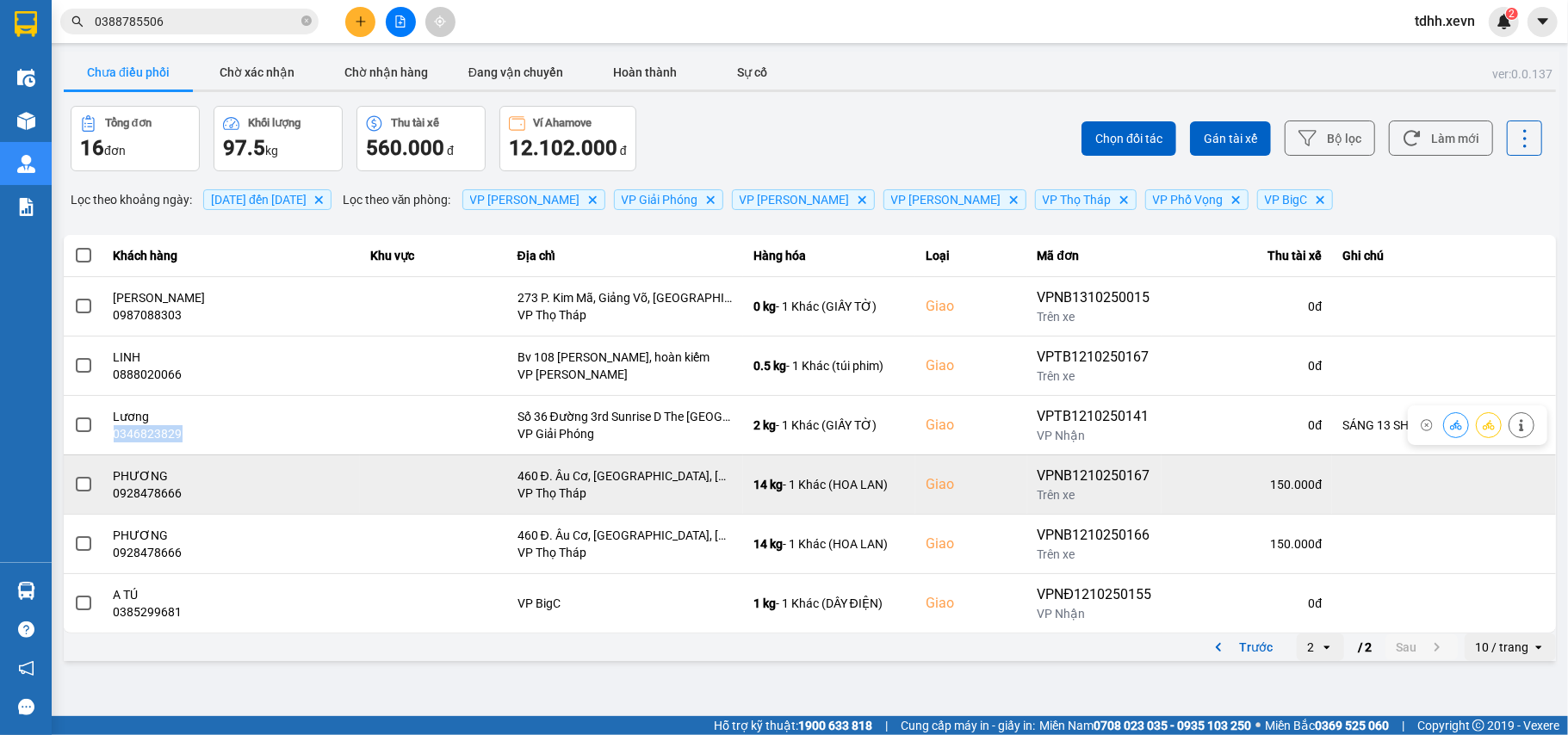
copy div "0346823829"
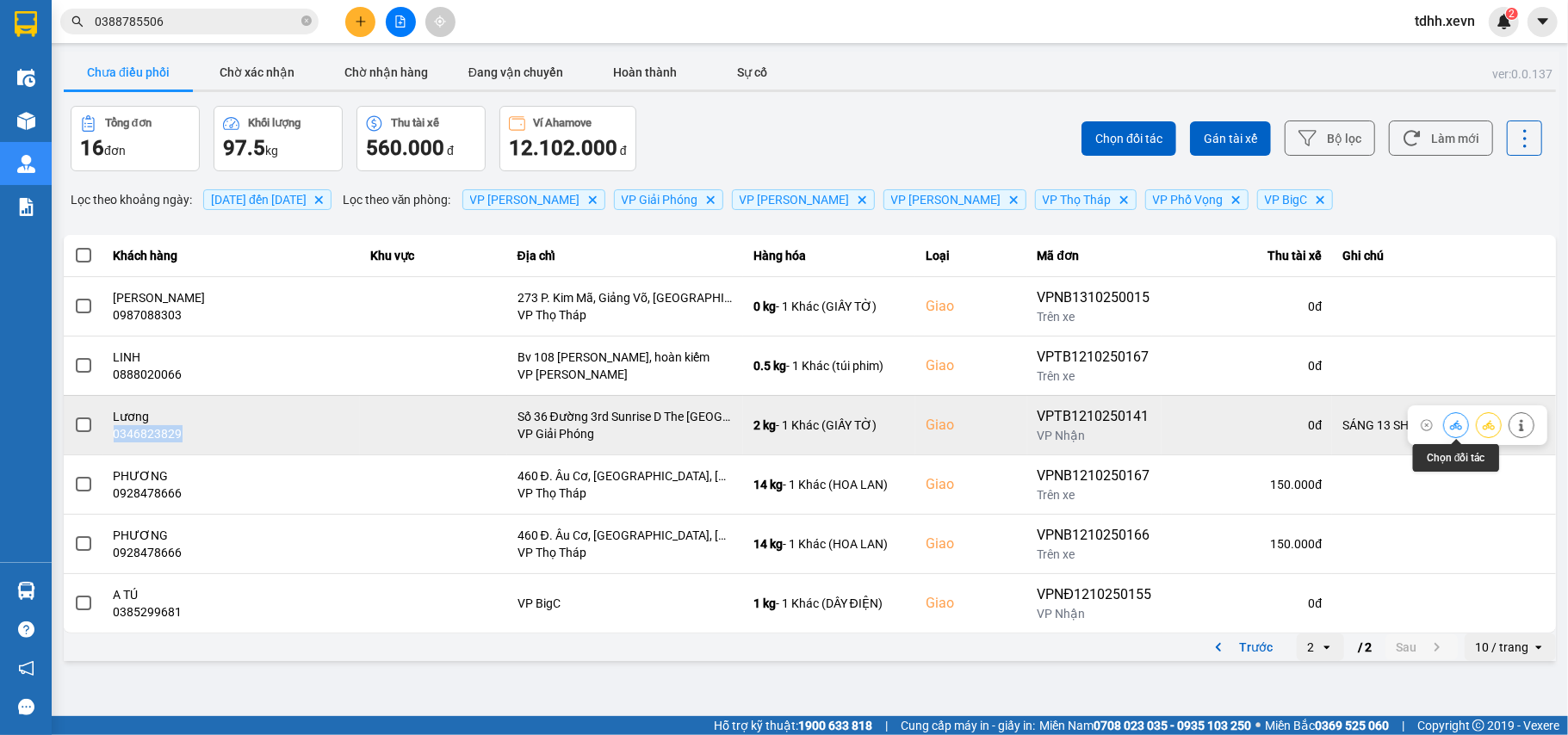
click at [1450, 421] on icon at bounding box center [1456, 425] width 12 height 12
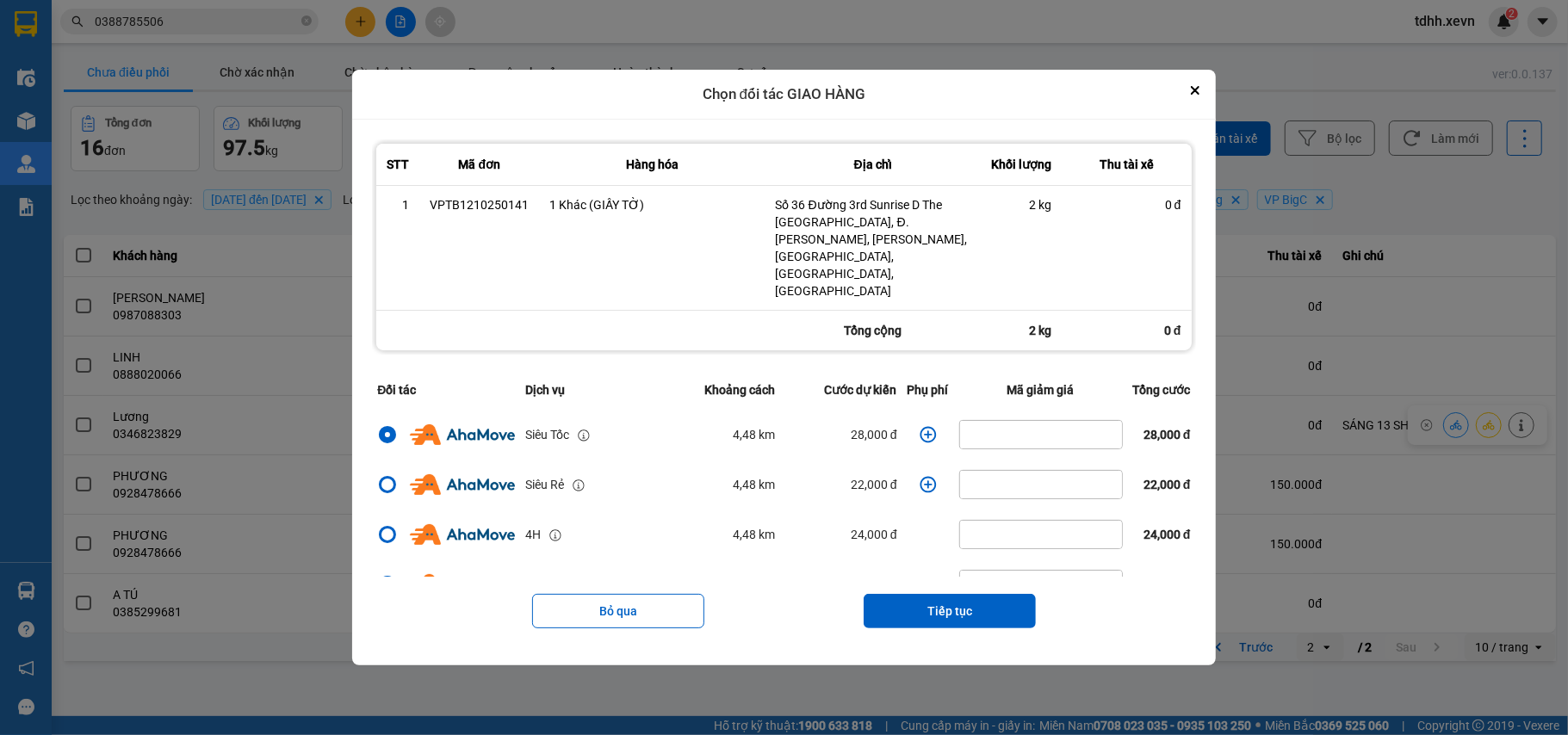
click at [920, 426] on icon "dialog" at bounding box center [928, 434] width 16 height 16
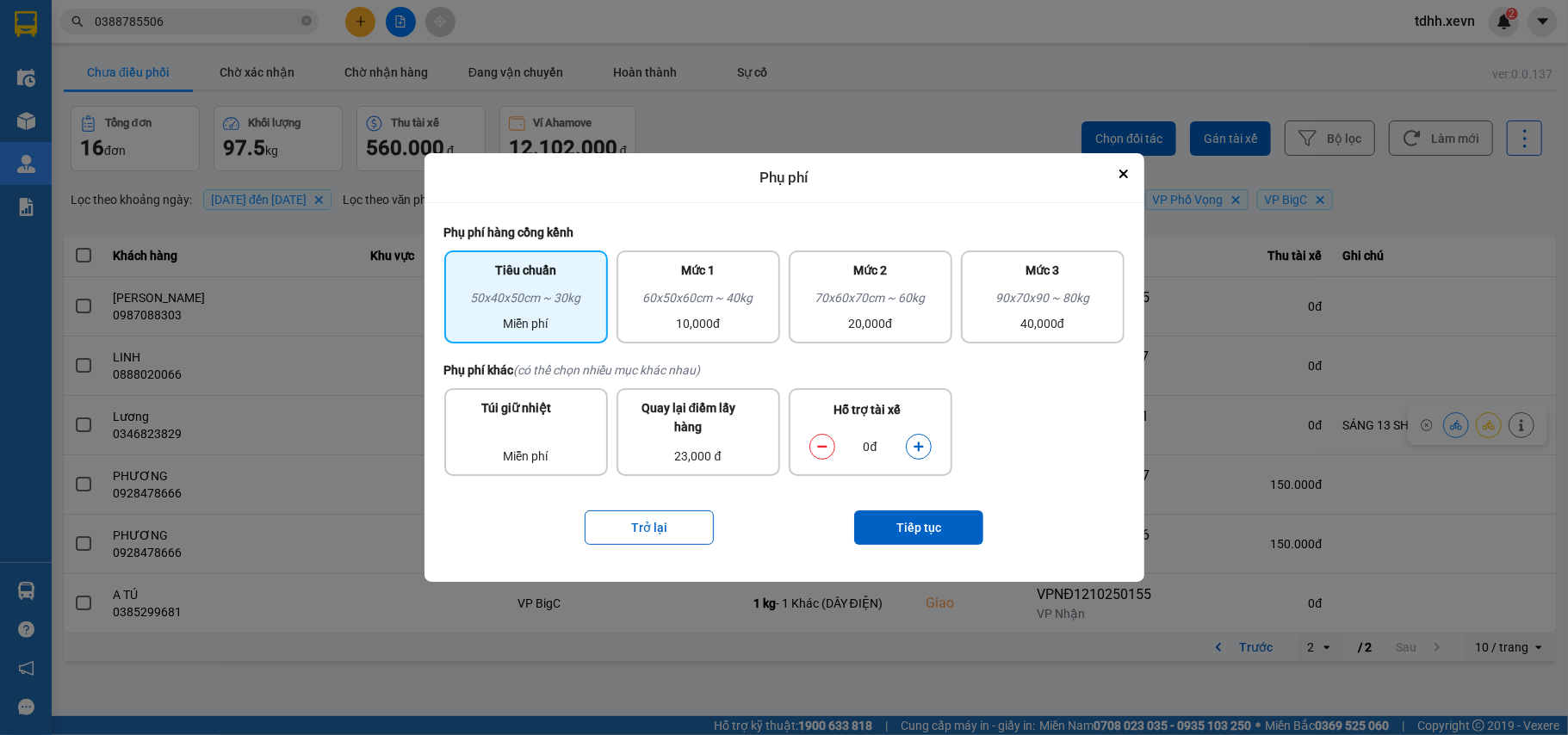
click at [922, 444] on icon "dialog" at bounding box center [918, 446] width 12 height 12
click at [906, 520] on button "Tiếp tục" at bounding box center [918, 528] width 129 height 34
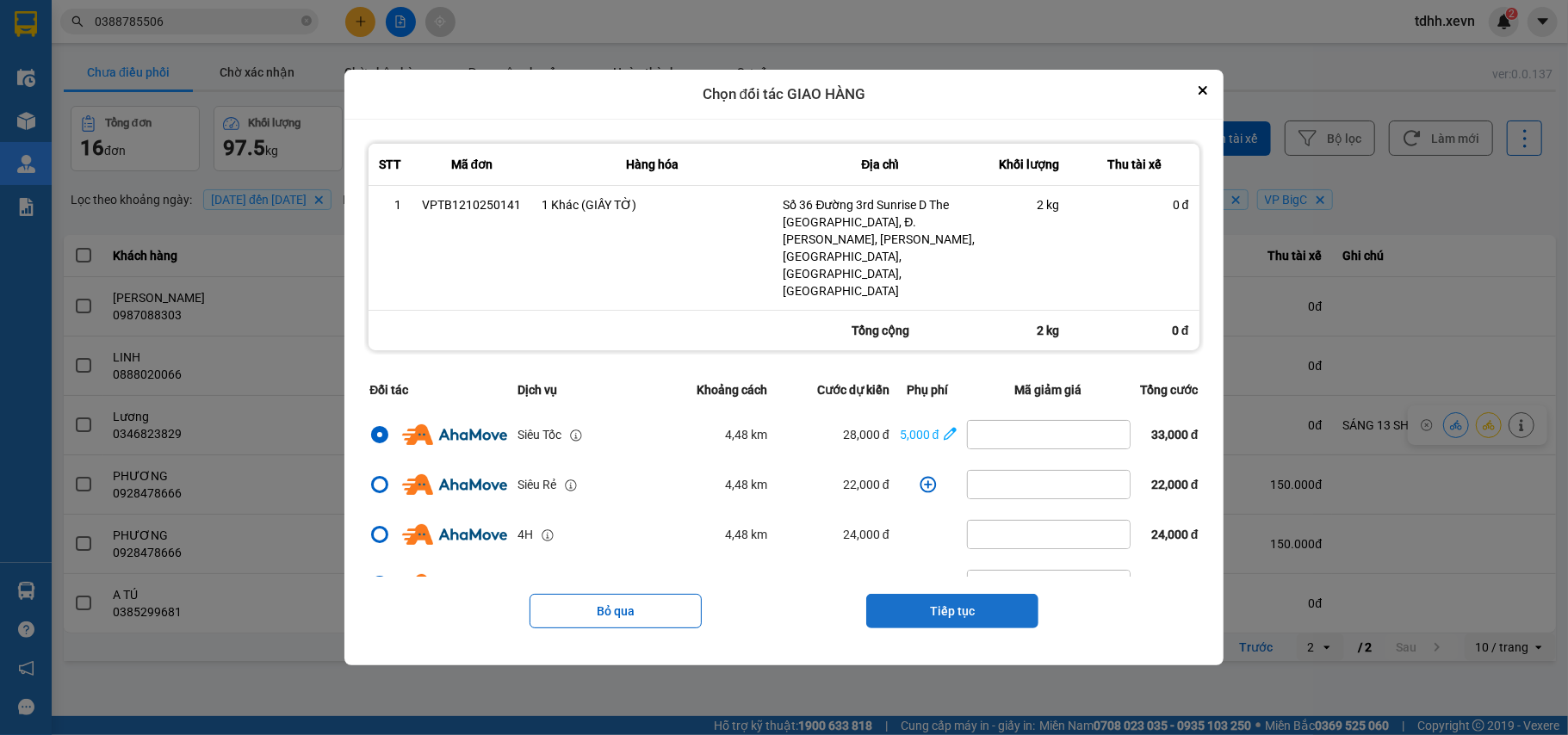
click at [935, 594] on button "Tiếp tục" at bounding box center [952, 611] width 172 height 34
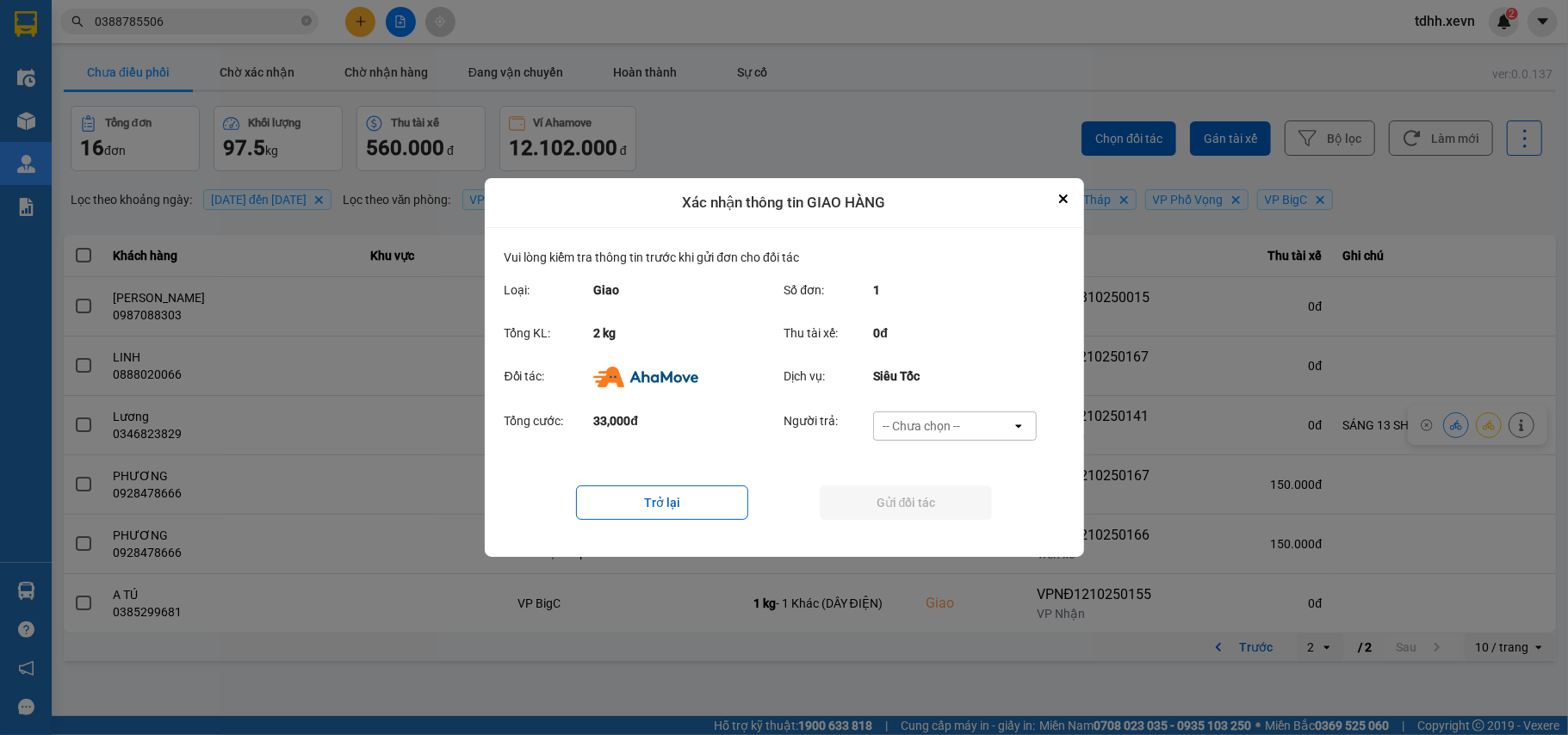
click at [987, 429] on div "-- Chưa chọn --" at bounding box center [942, 426] width 138 height 27
click at [941, 524] on span "Ví Ahamove" at bounding box center [922, 525] width 70 height 17
click at [944, 506] on button "Gửi đối tác" at bounding box center [905, 502] width 172 height 34
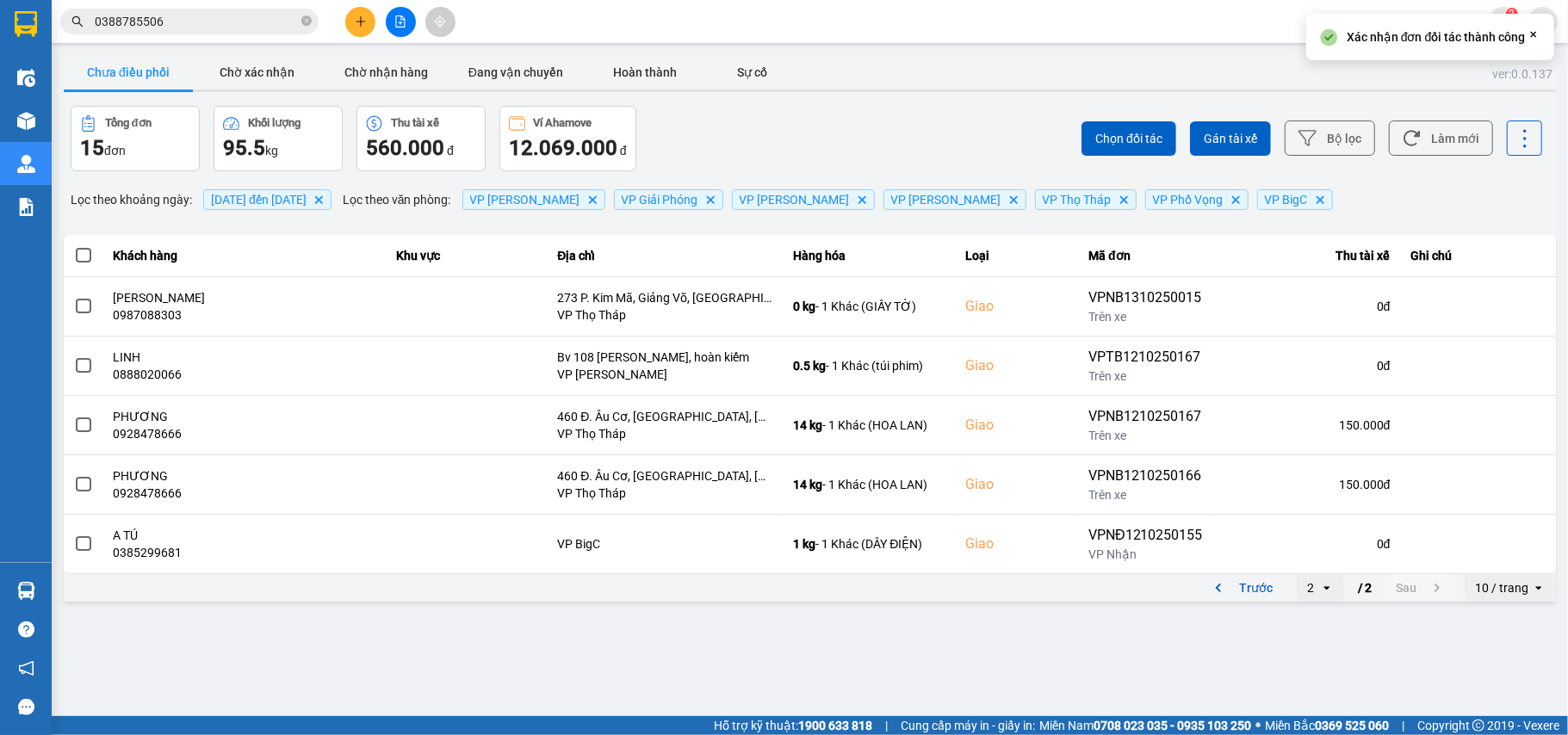
click at [1448, 142] on button "Làm mới" at bounding box center [1440, 138] width 104 height 35
click at [1206, 584] on button "Trước" at bounding box center [1240, 587] width 85 height 26
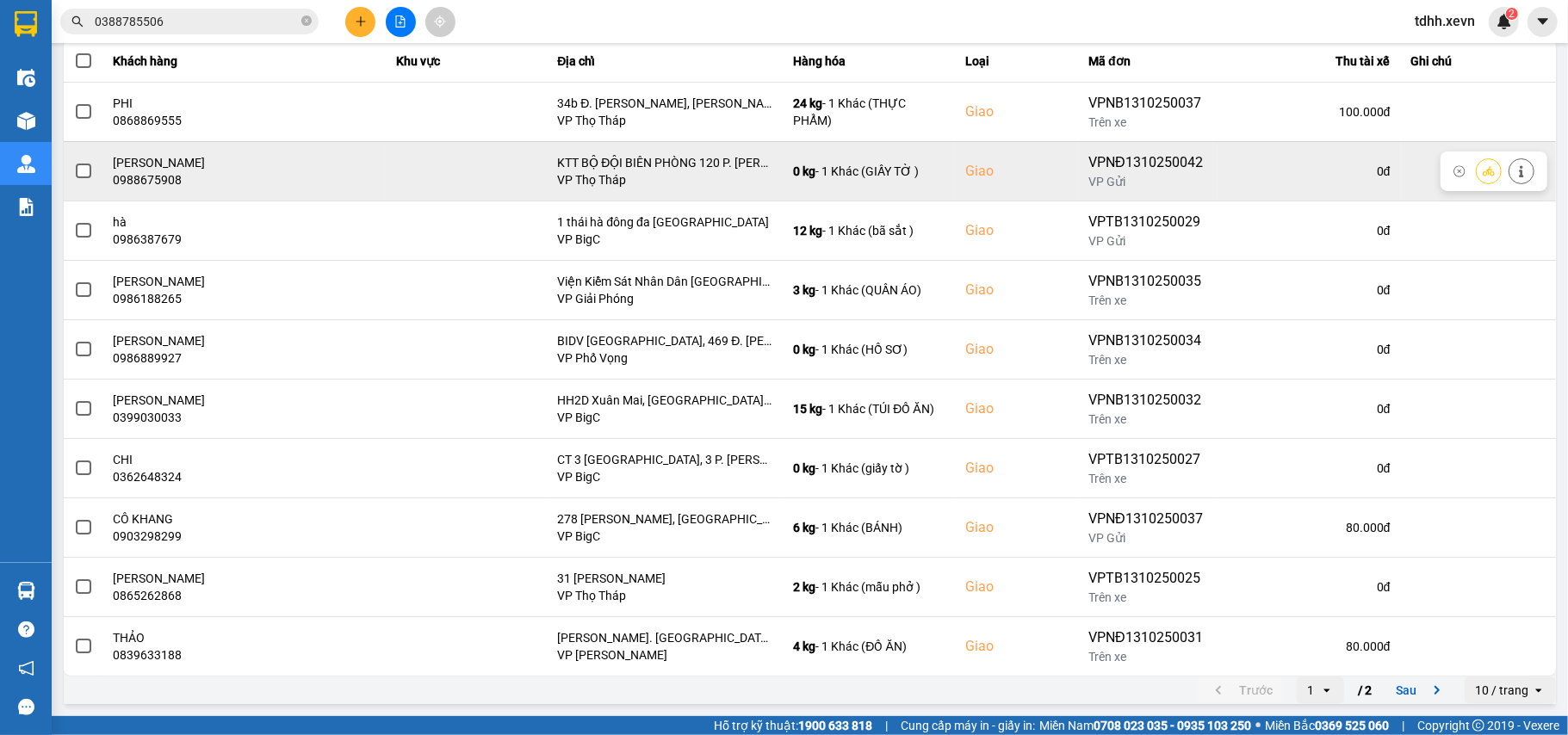
scroll to position [82, 0]
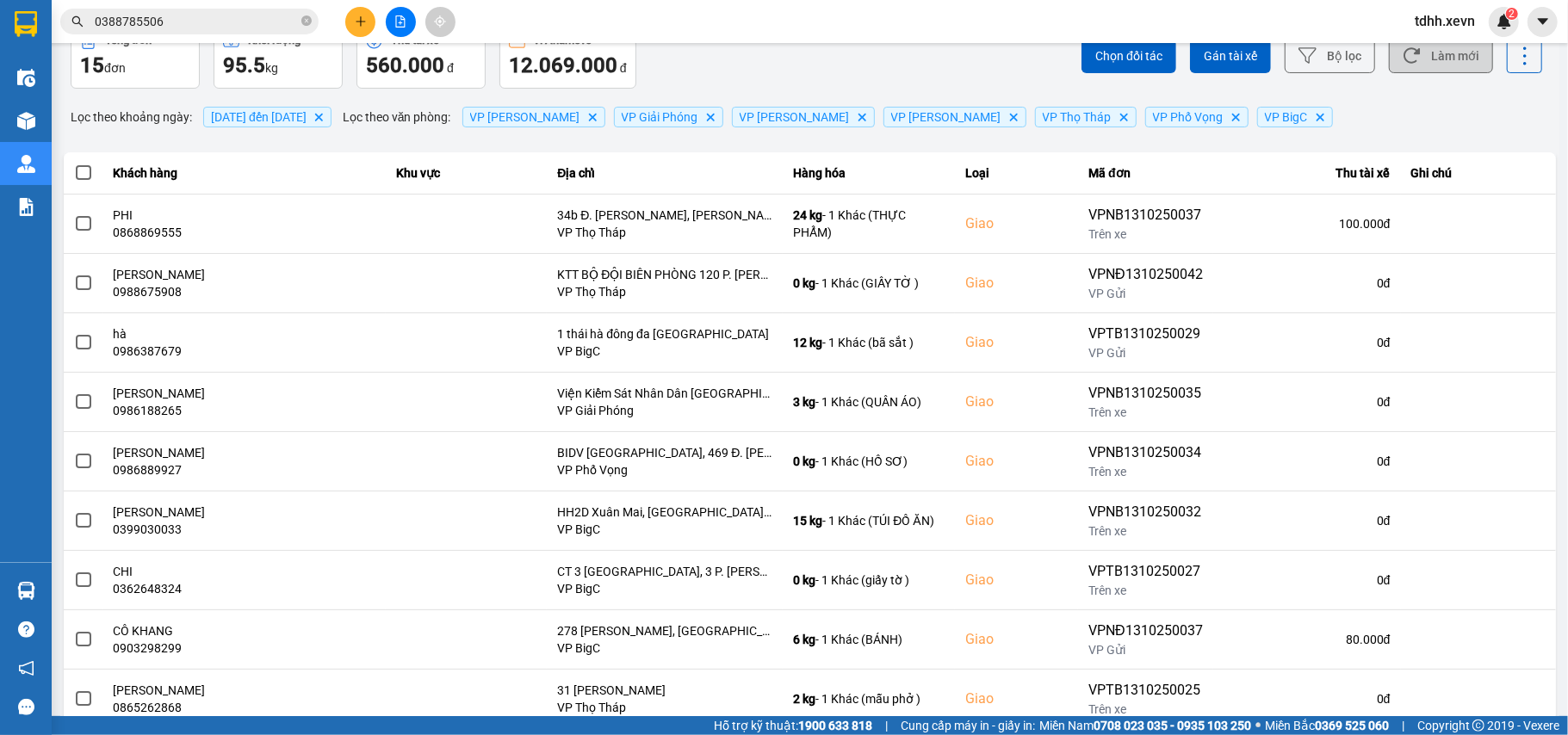
click at [1428, 59] on button "Làm mới" at bounding box center [1440, 55] width 104 height 35
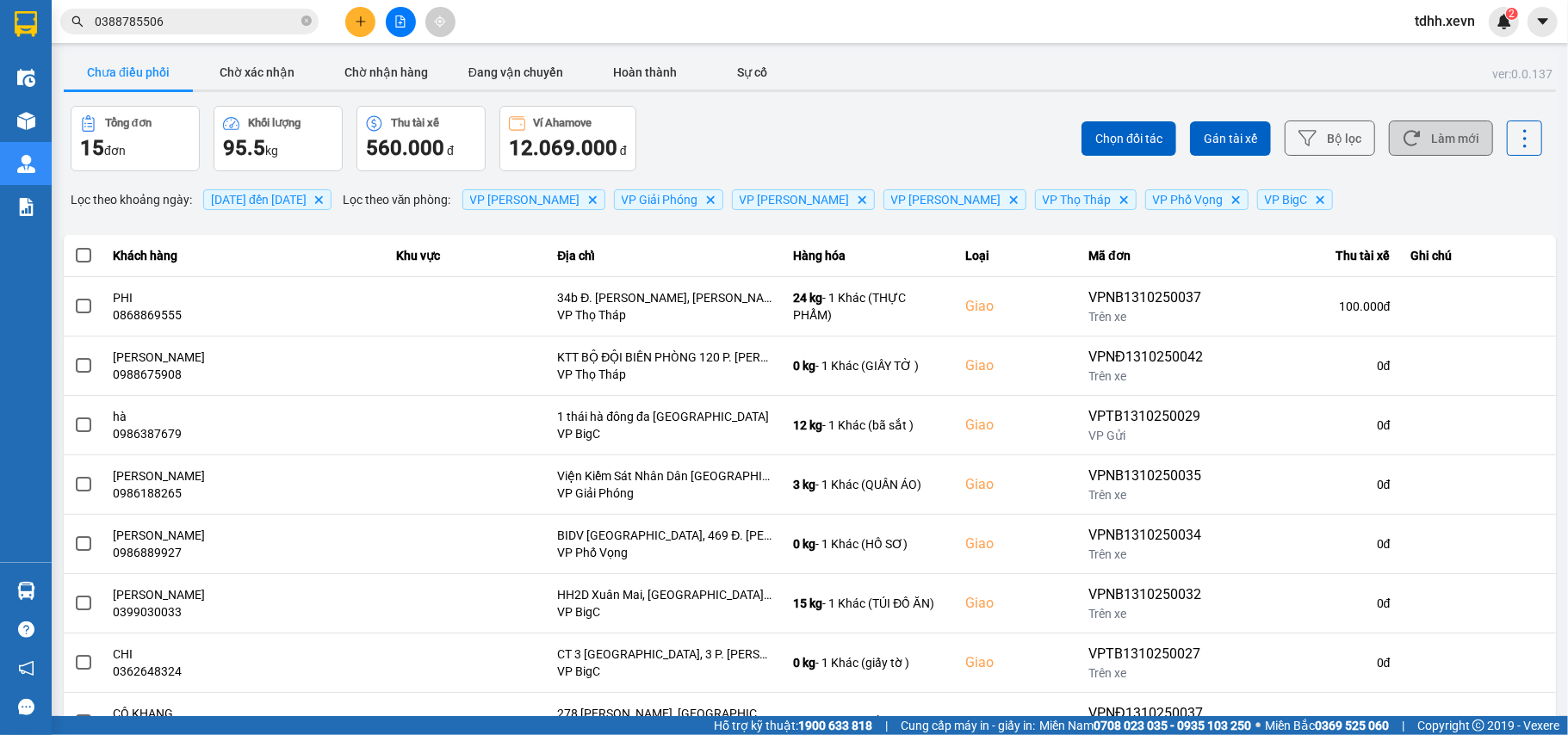
click at [1403, 138] on icon at bounding box center [1411, 138] width 16 height 15
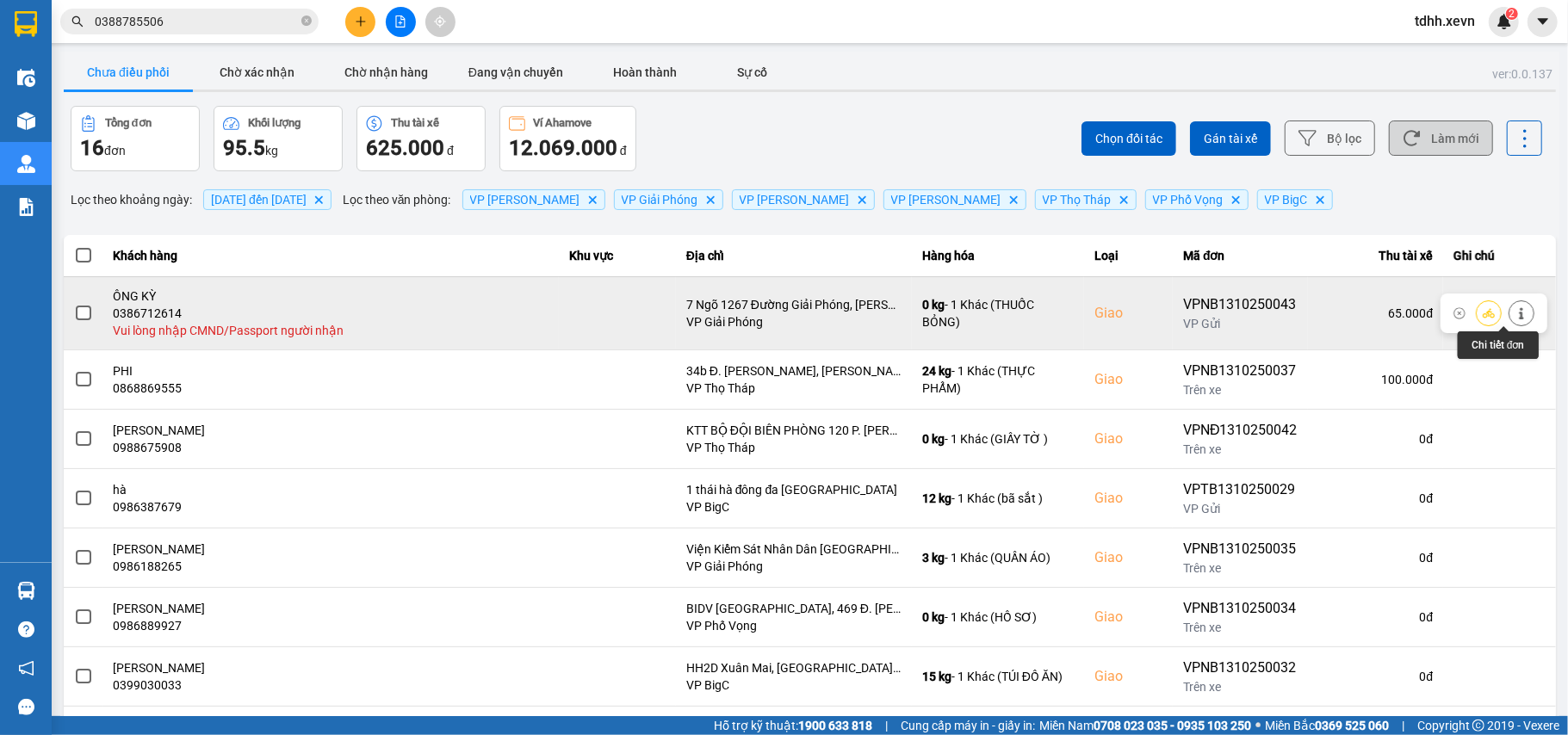
click at [1515, 308] on icon at bounding box center [1521, 313] width 12 height 12
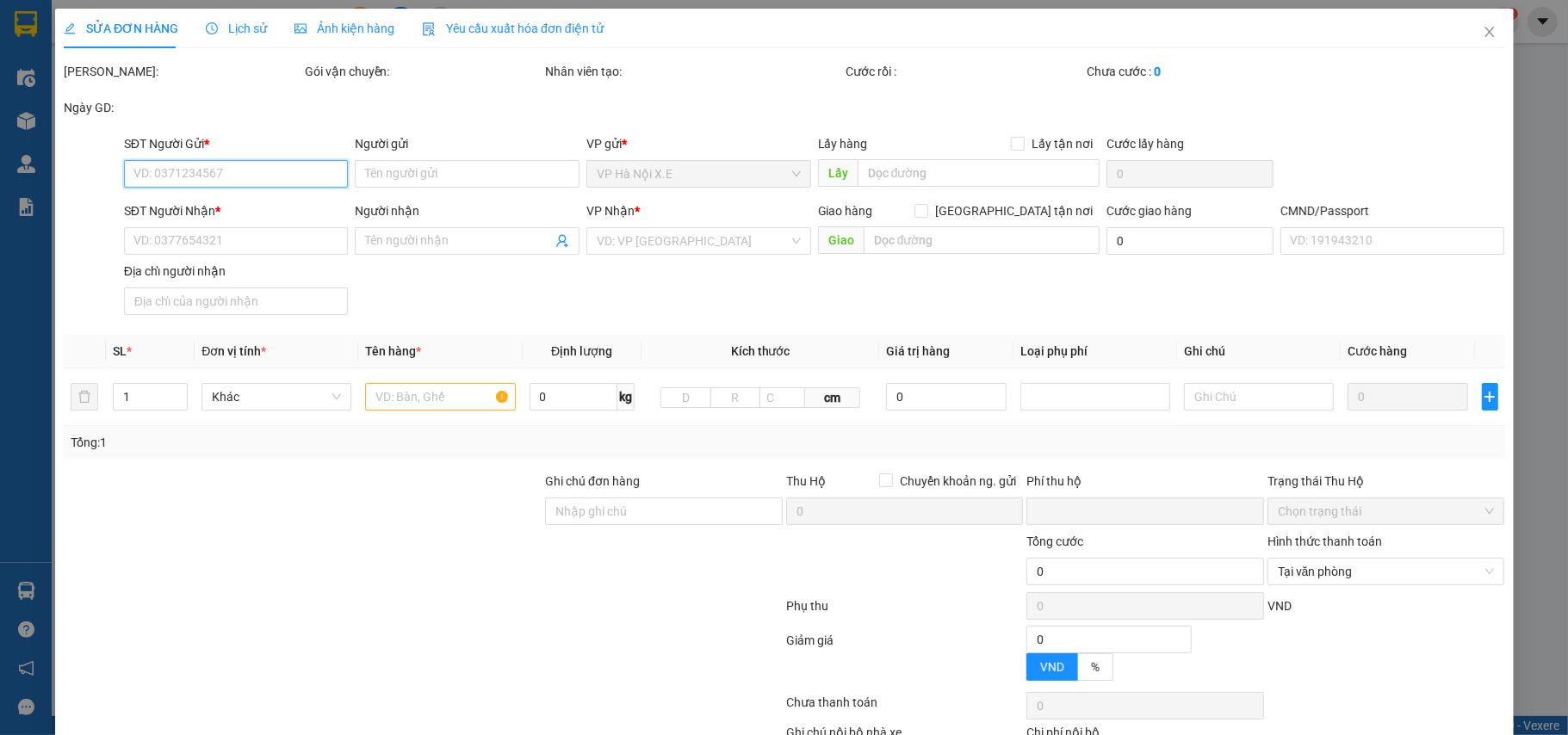
type input "0912617504"
type input "AN QUANG HẠO"
type input "0386712614"
type input "ÔNG KỲ"
checkbox input "true"
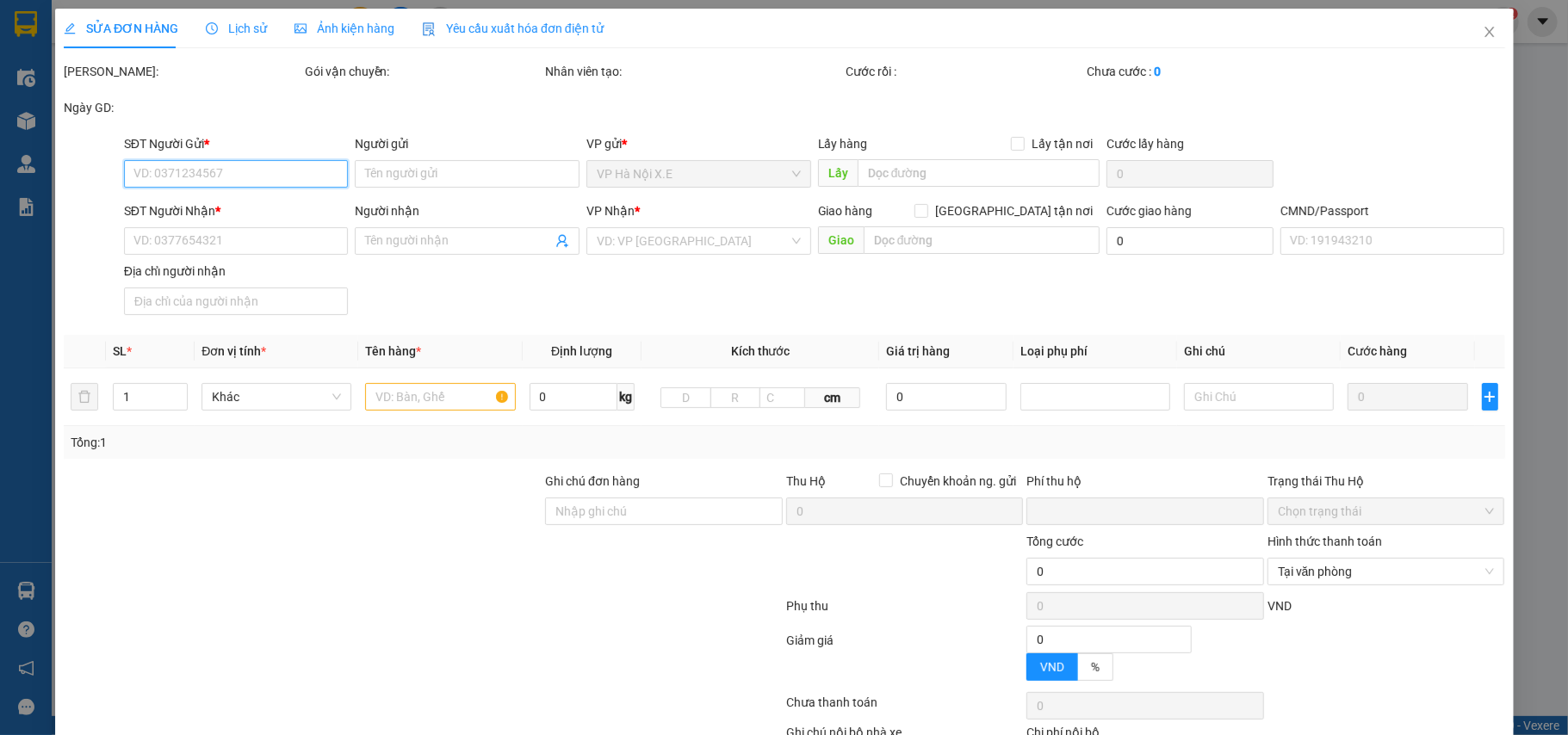
type input "7 Ngõ 1267 Đường Giải Phóng, Thịnh Liệt, Hoàng Mai, Hà Nội, Việt Nam"
type input "0"
type input "65.000"
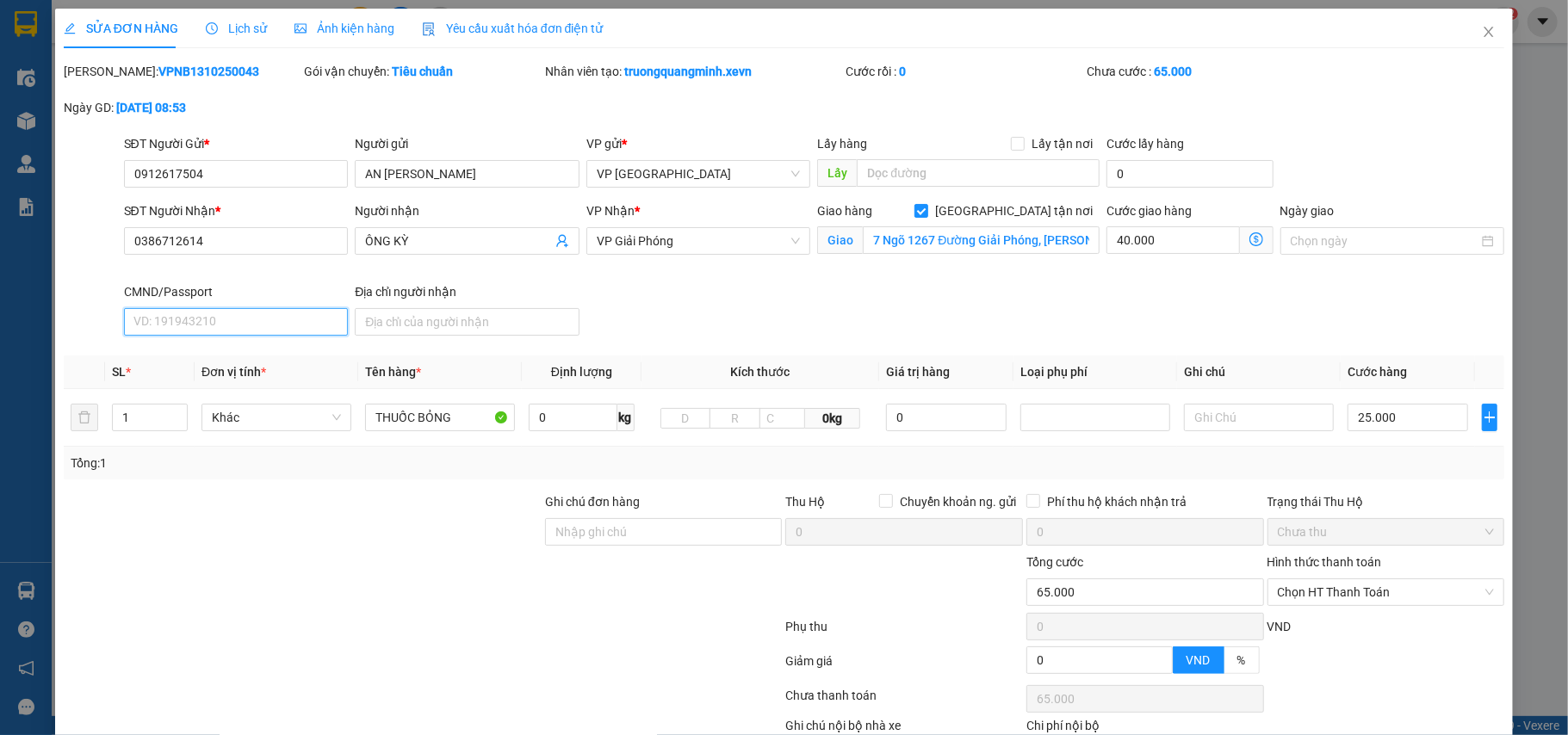
click at [184, 315] on input "CMND/Passport" at bounding box center [236, 321] width 225 height 27
type input "123"
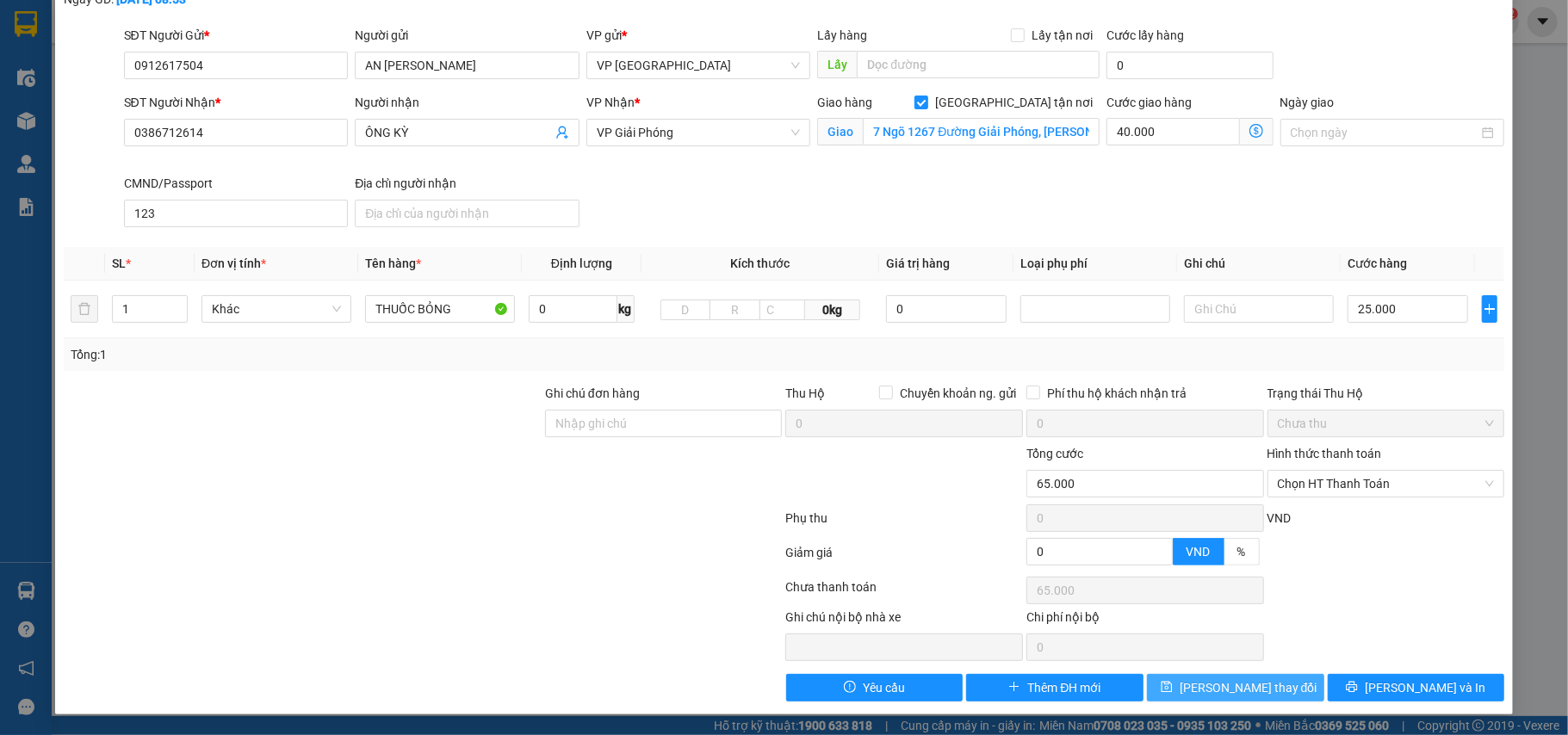
click at [1254, 694] on span "Lưu thay đổi" at bounding box center [1248, 687] width 138 height 19
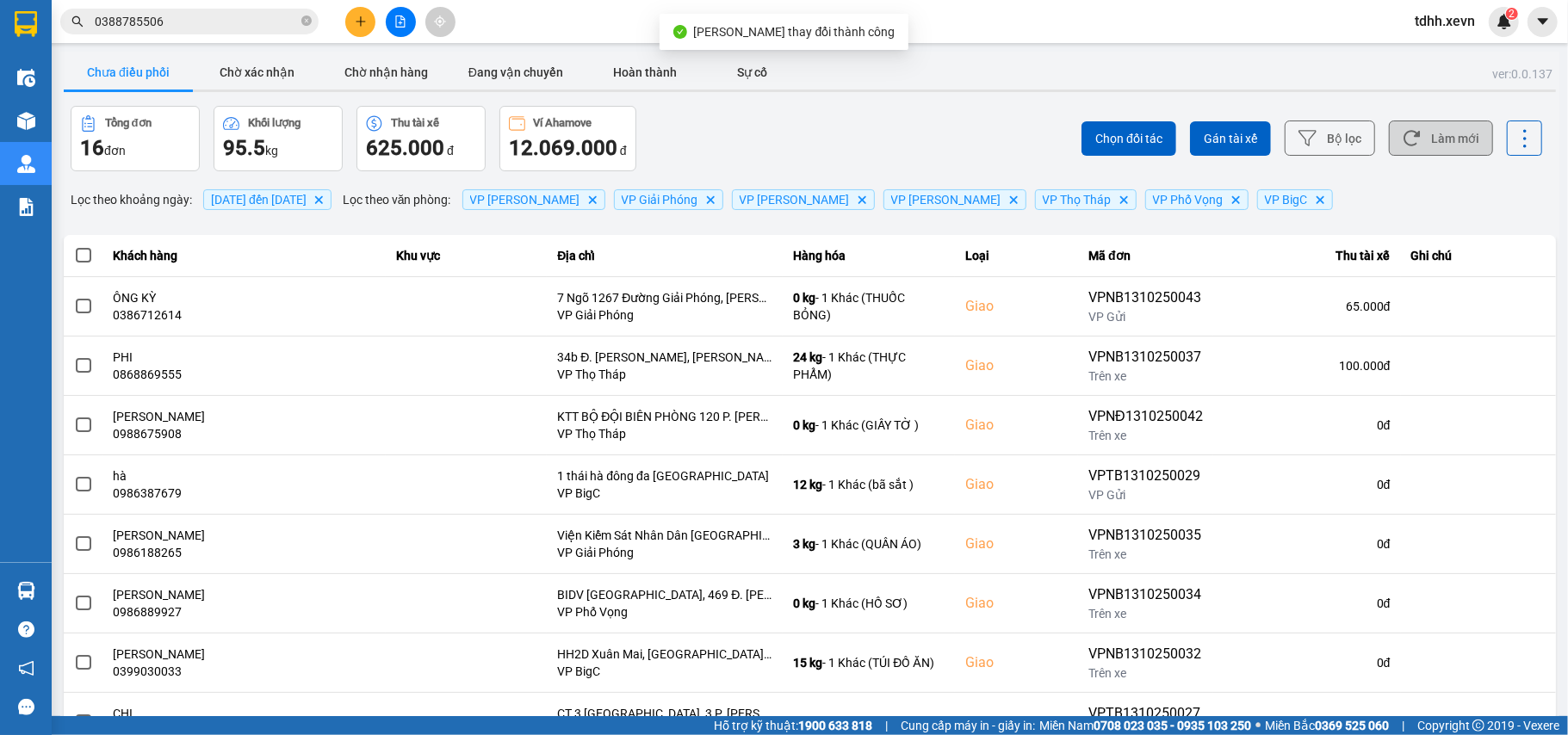
click at [1443, 141] on button "Làm mới" at bounding box center [1440, 138] width 104 height 35
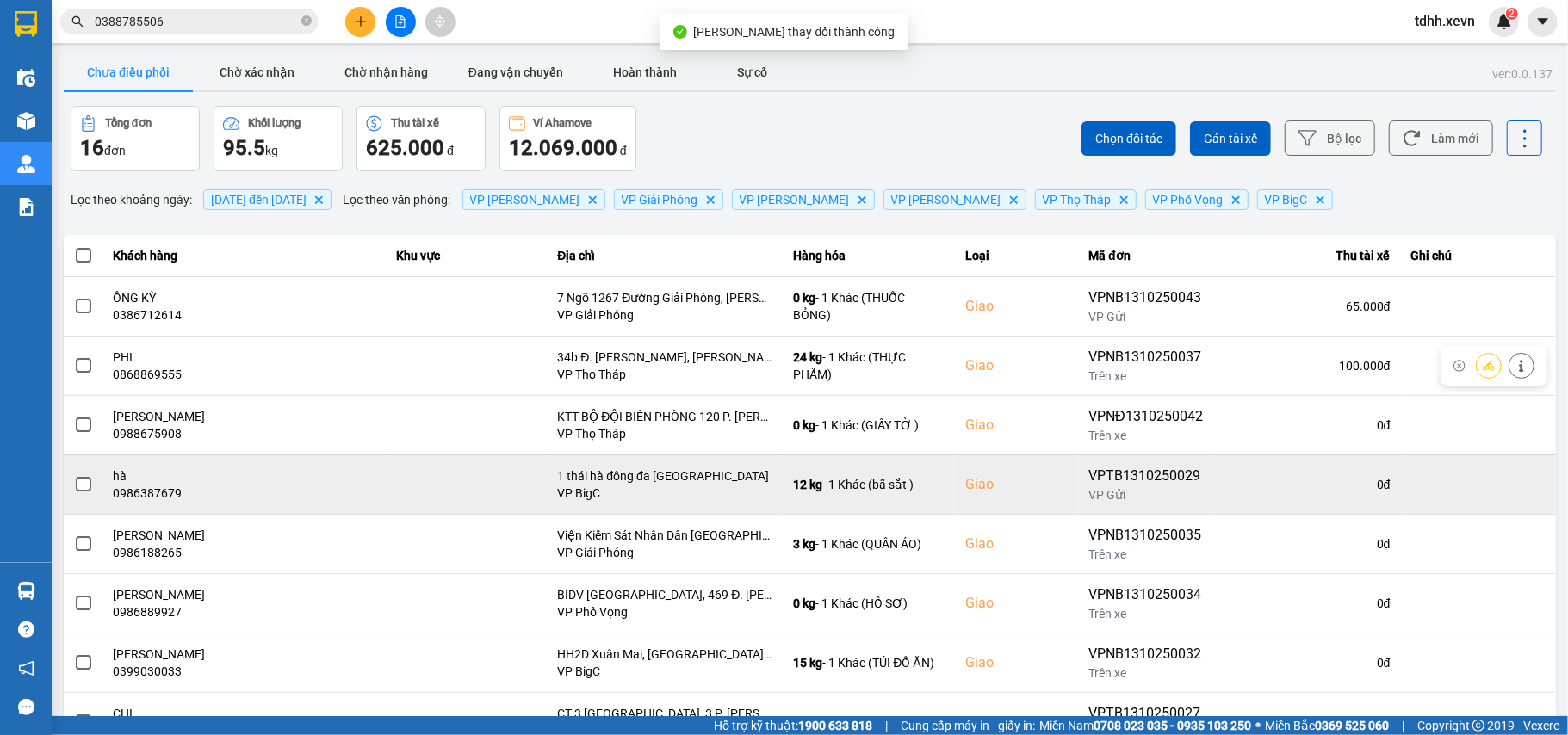
scroll to position [197, 0]
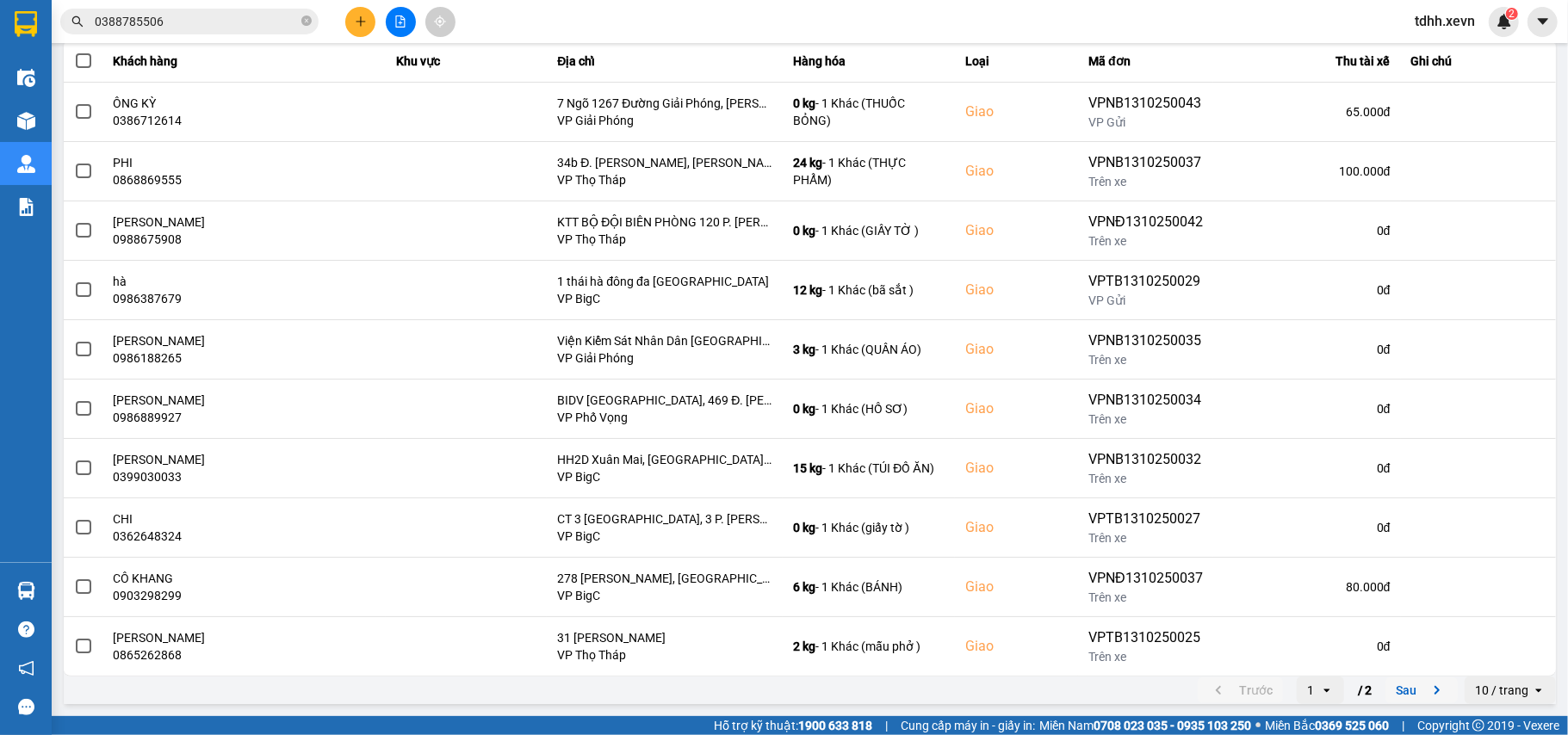
click at [1427, 694] on icon "next page. current page 1 / 2" at bounding box center [1437, 690] width 21 height 21
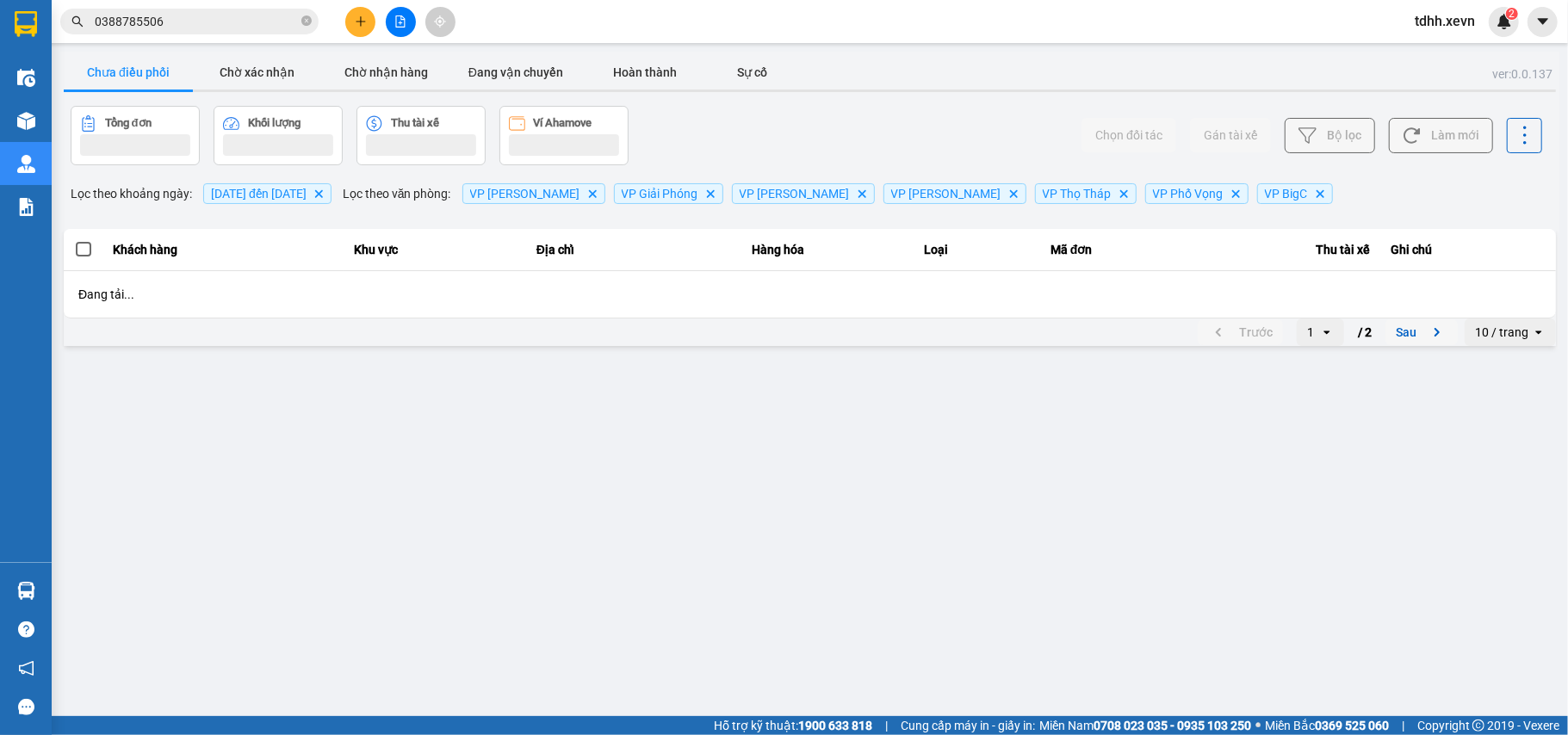
scroll to position [0, 0]
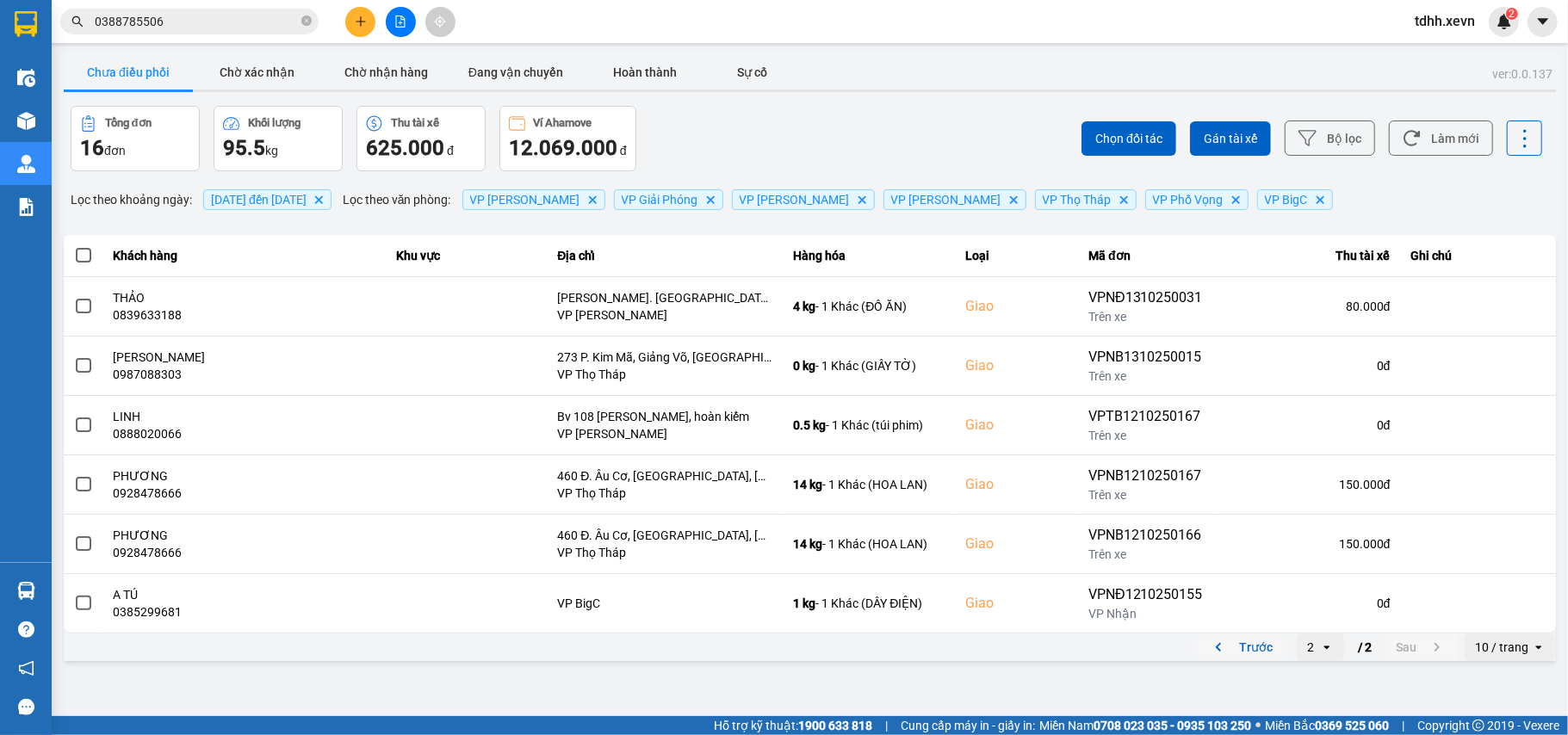
click at [1209, 648] on button "Trước" at bounding box center [1240, 647] width 85 height 26
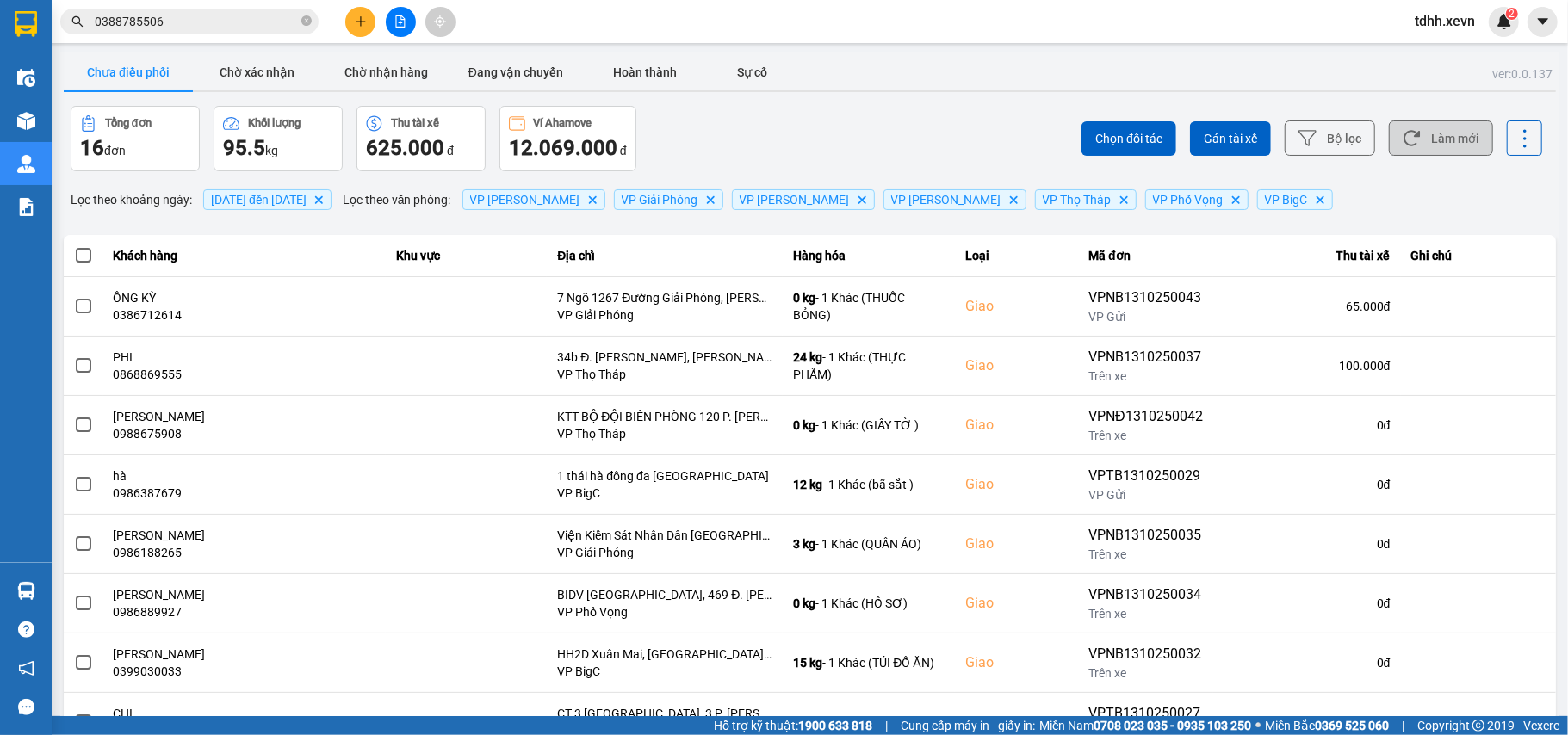
click at [1420, 148] on button "Làm mới" at bounding box center [1440, 138] width 104 height 35
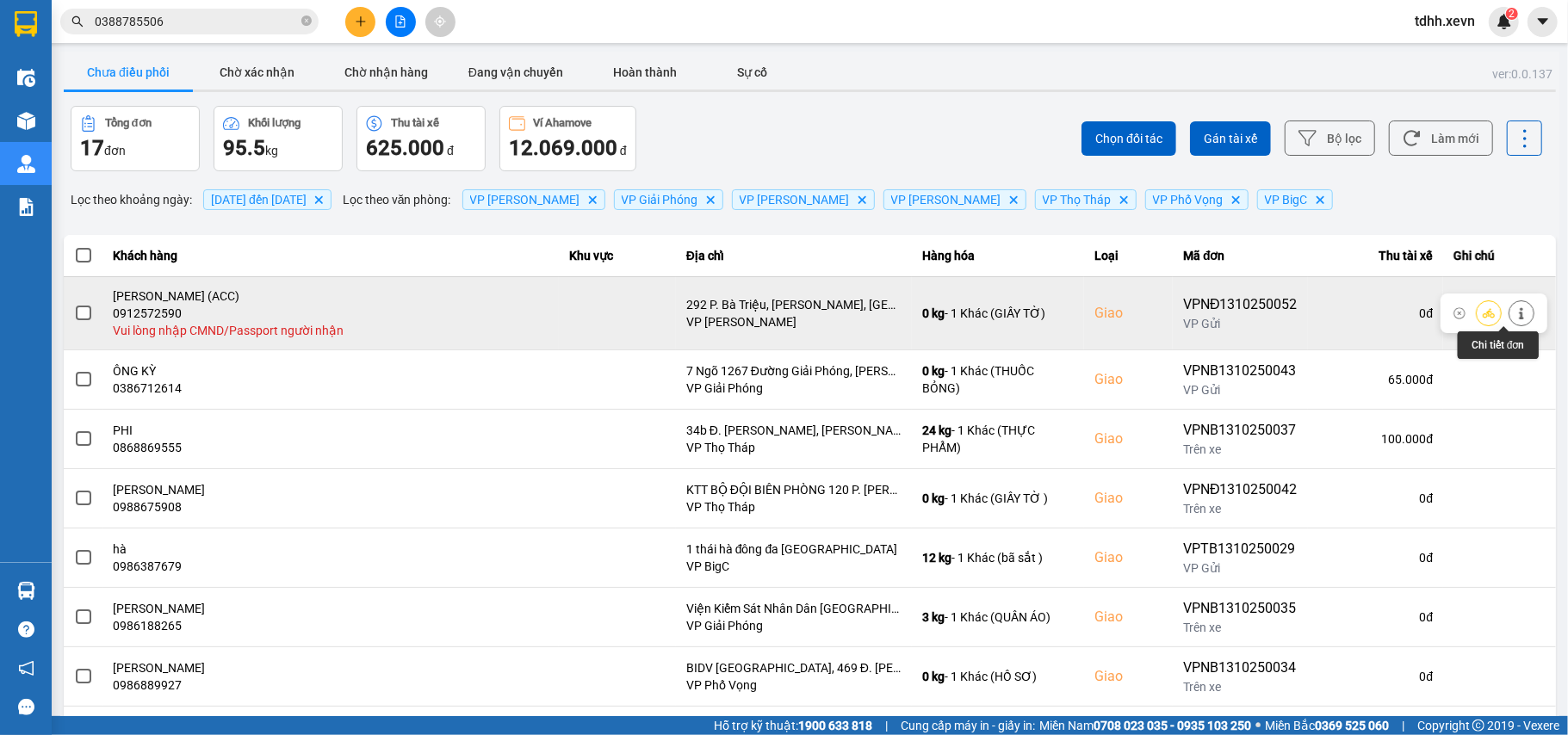
click at [1515, 313] on icon at bounding box center [1521, 313] width 12 height 12
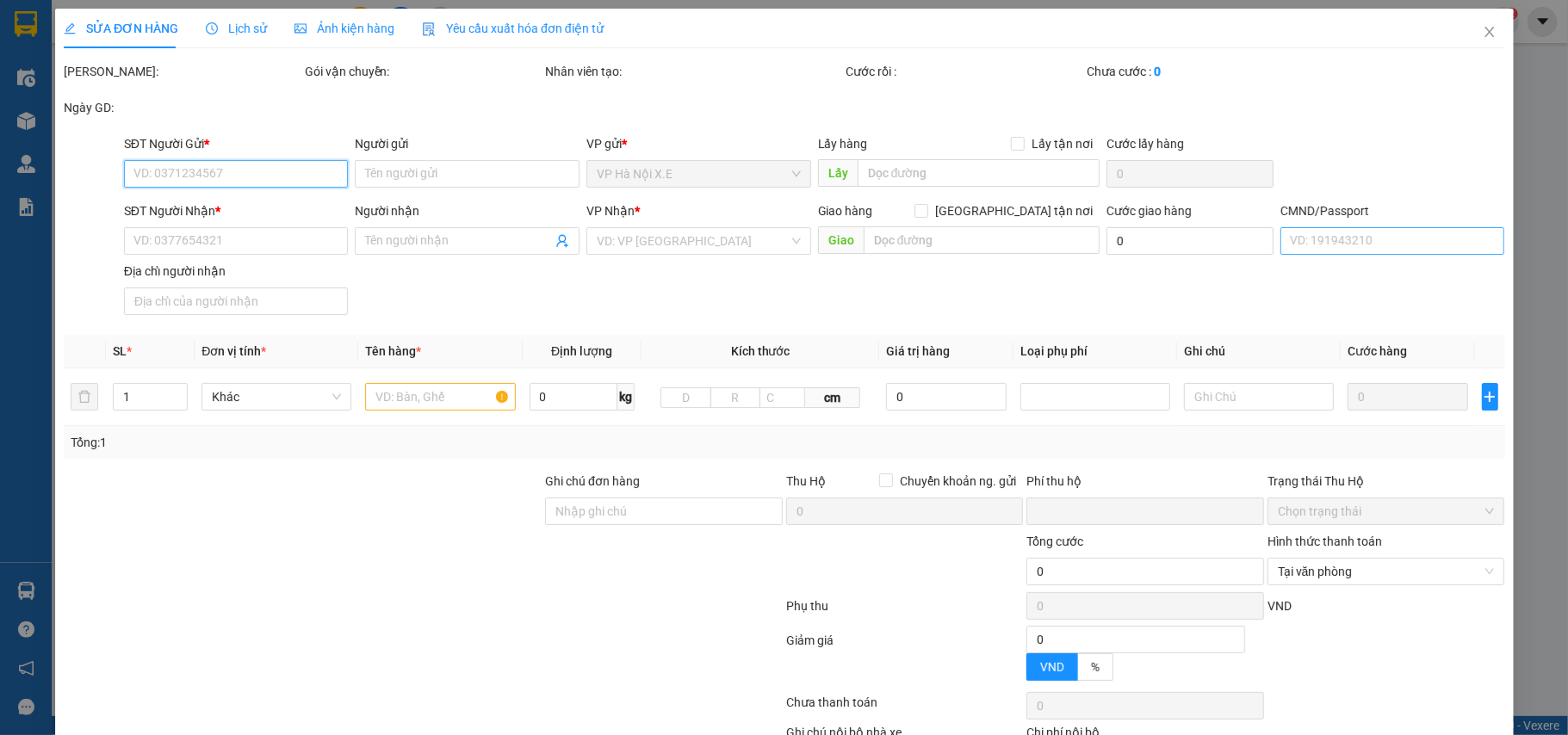
type input "0355723695"
type input "TRẦN THỊ QUỲNH"
type input "0912572590"
type input "VÕ THỊ HOÀI THU (ACC)"
checkbox input "true"
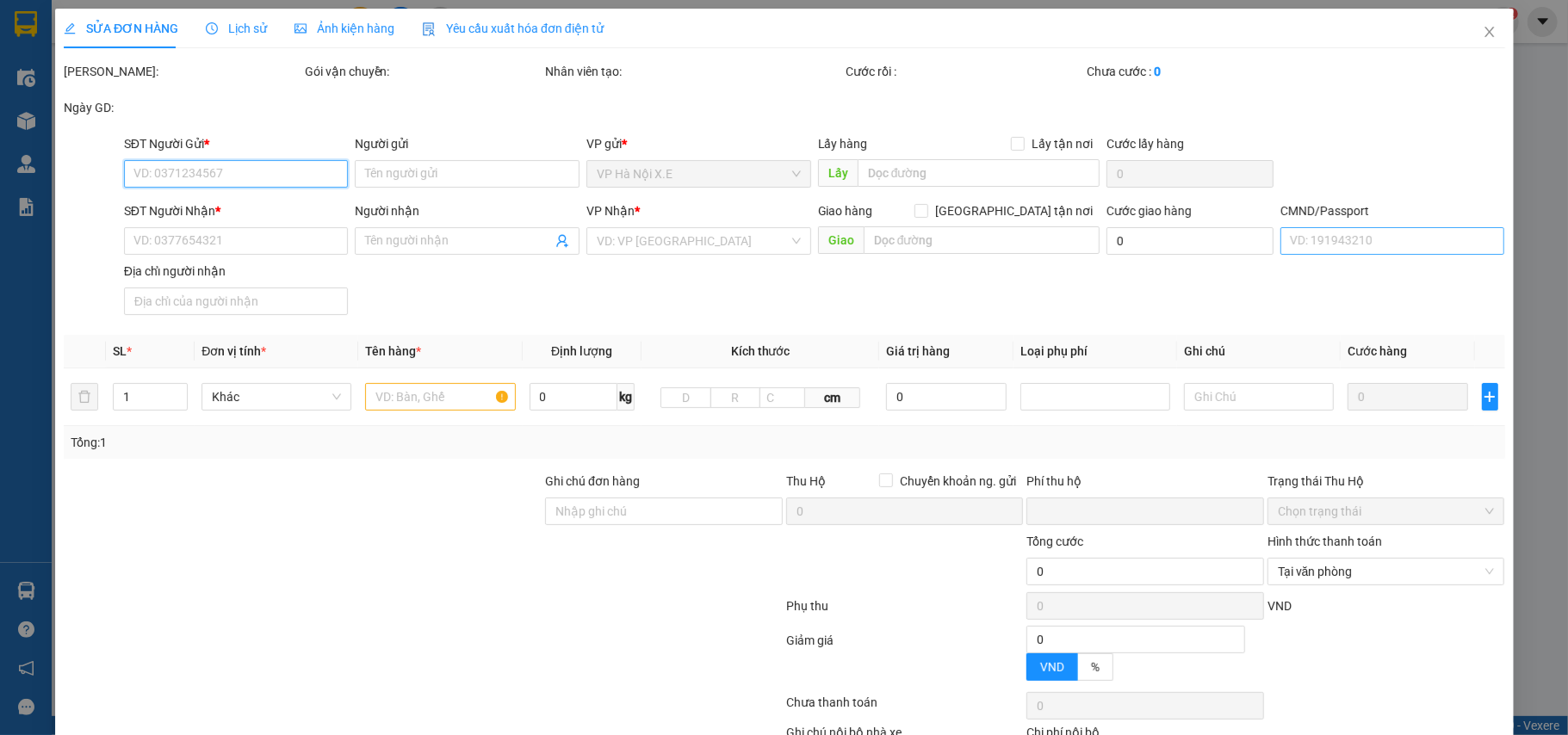
type input "292 P. Bà Triệu, Lê Đại Hành, Hoàn Kiếm, Hà Nội, Việt Nam"
type input "0"
type input "70.000"
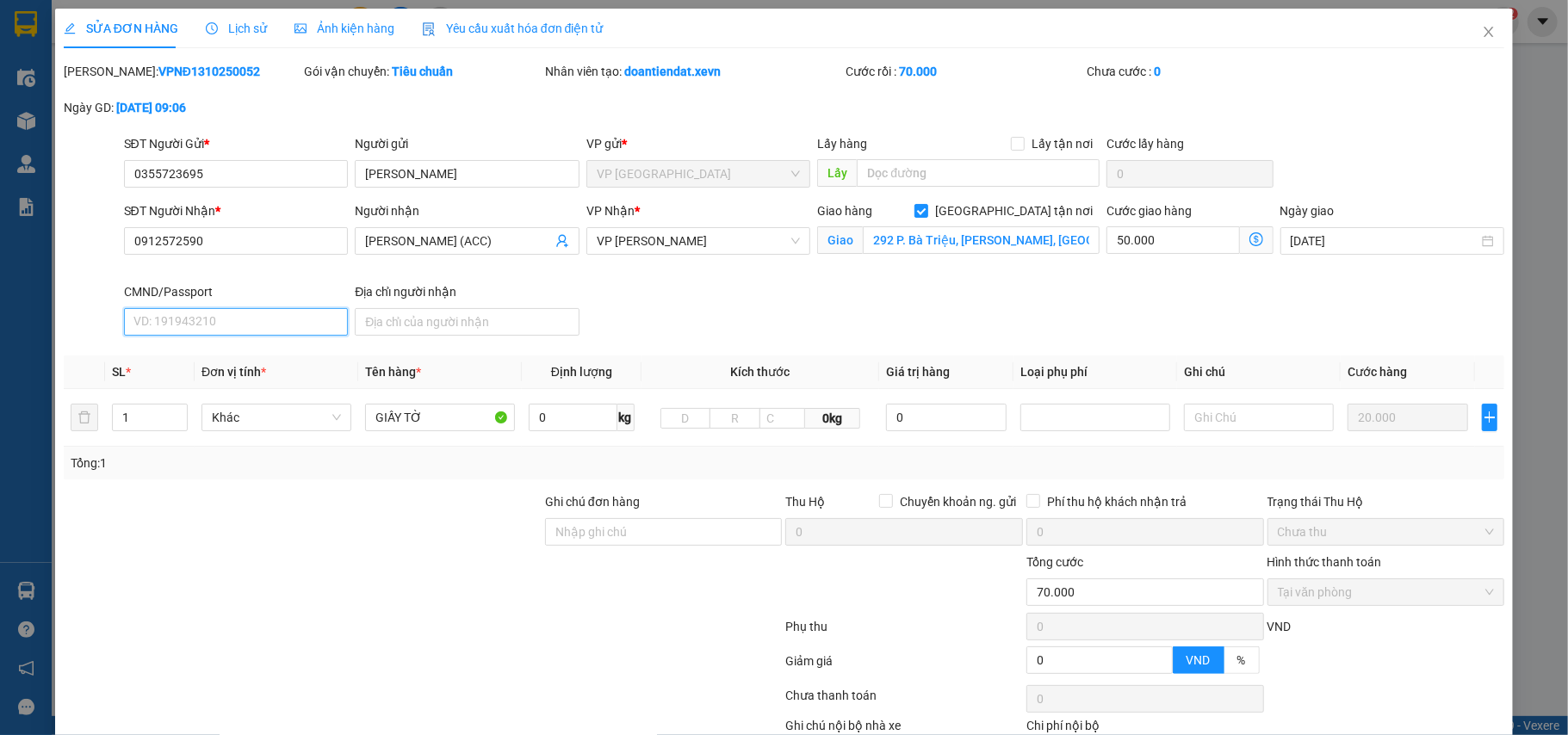
click at [256, 328] on input "CMND/Passport" at bounding box center [236, 321] width 225 height 27
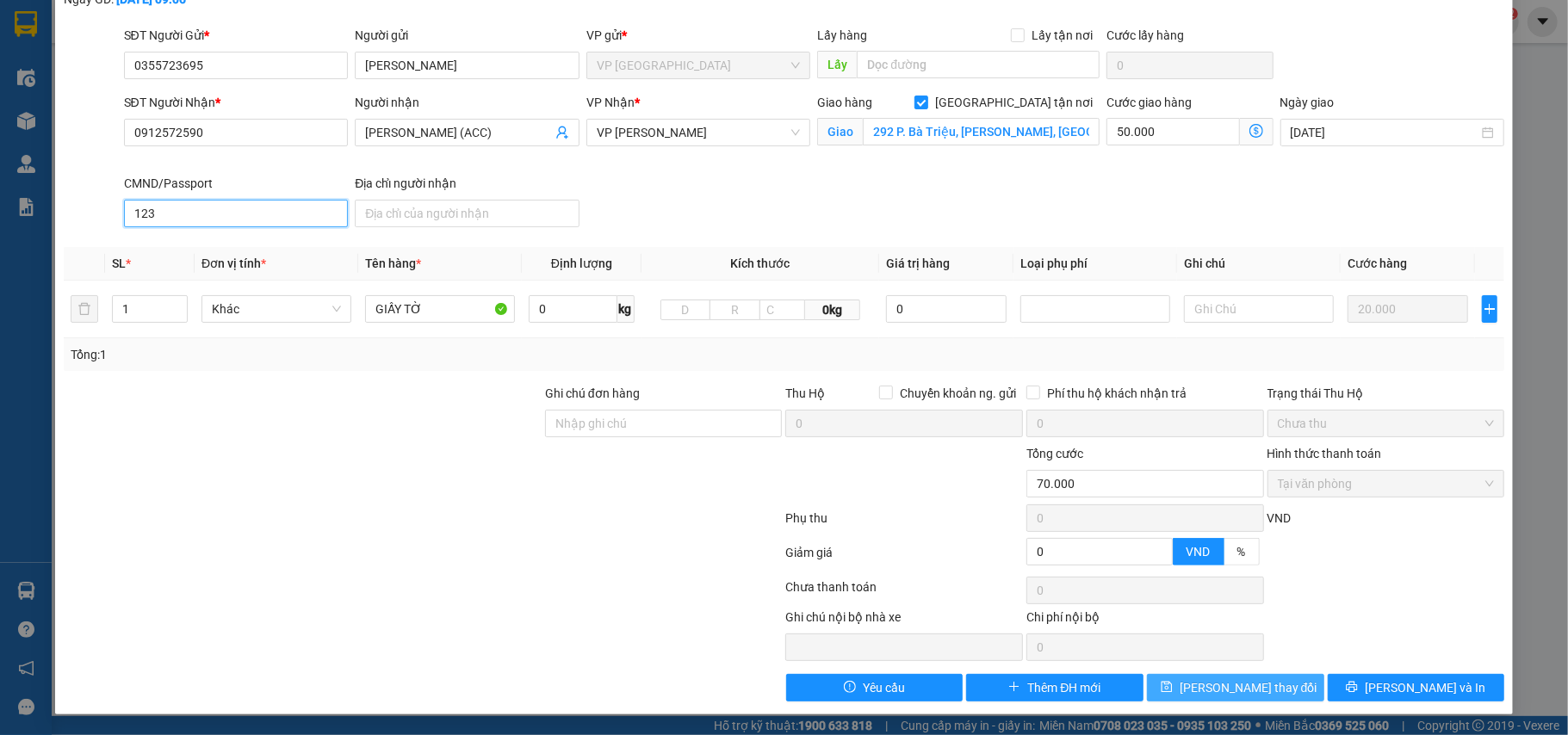
type input "123"
drag, startPoint x: 1219, startPoint y: 682, endPoint x: 1231, endPoint y: 665, distance: 20.8
click at [1224, 682] on span "Lưu thay đổi" at bounding box center [1248, 687] width 138 height 19
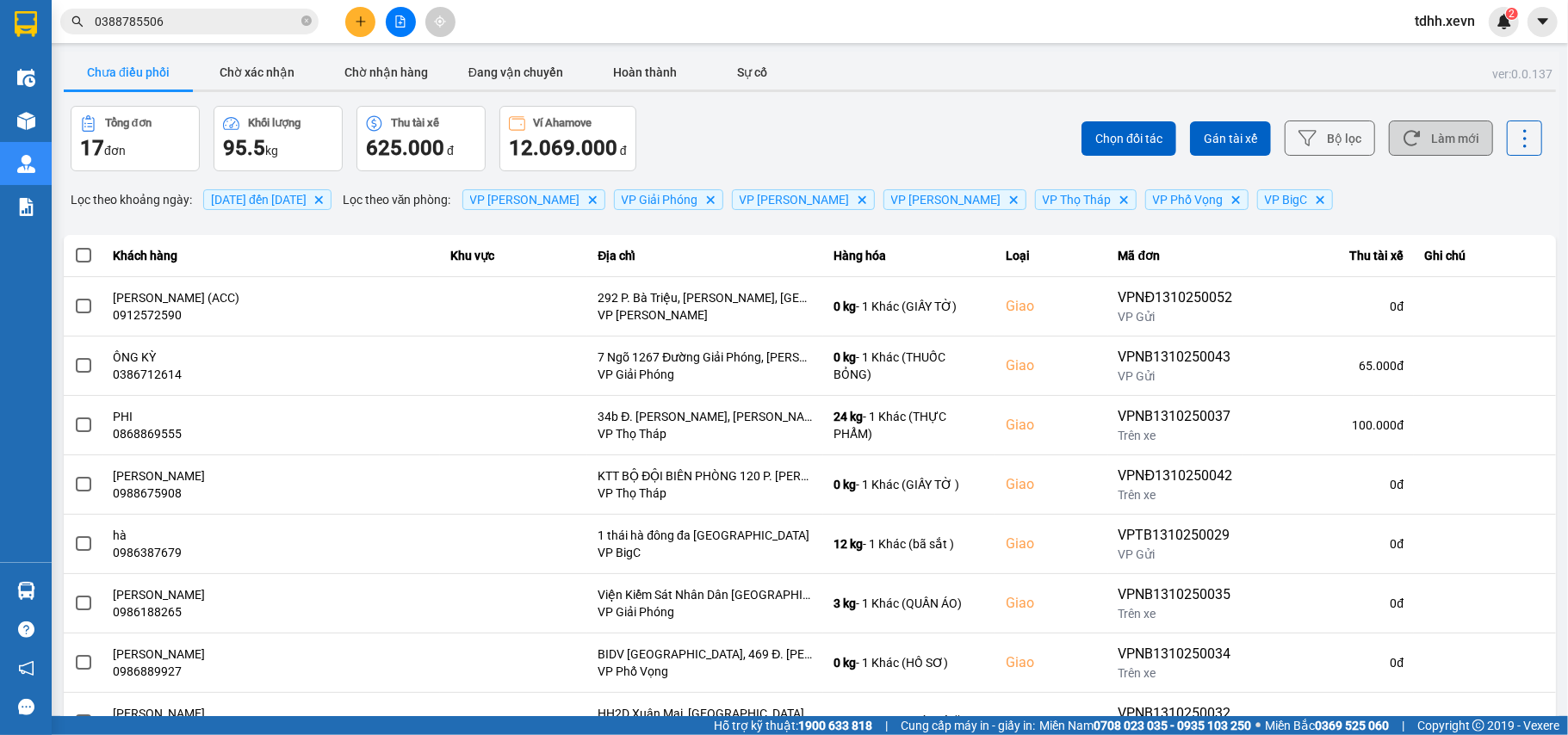
click at [1458, 146] on button "Làm mới" at bounding box center [1440, 138] width 104 height 35
click at [1426, 146] on button "Làm mới" at bounding box center [1440, 138] width 104 height 35
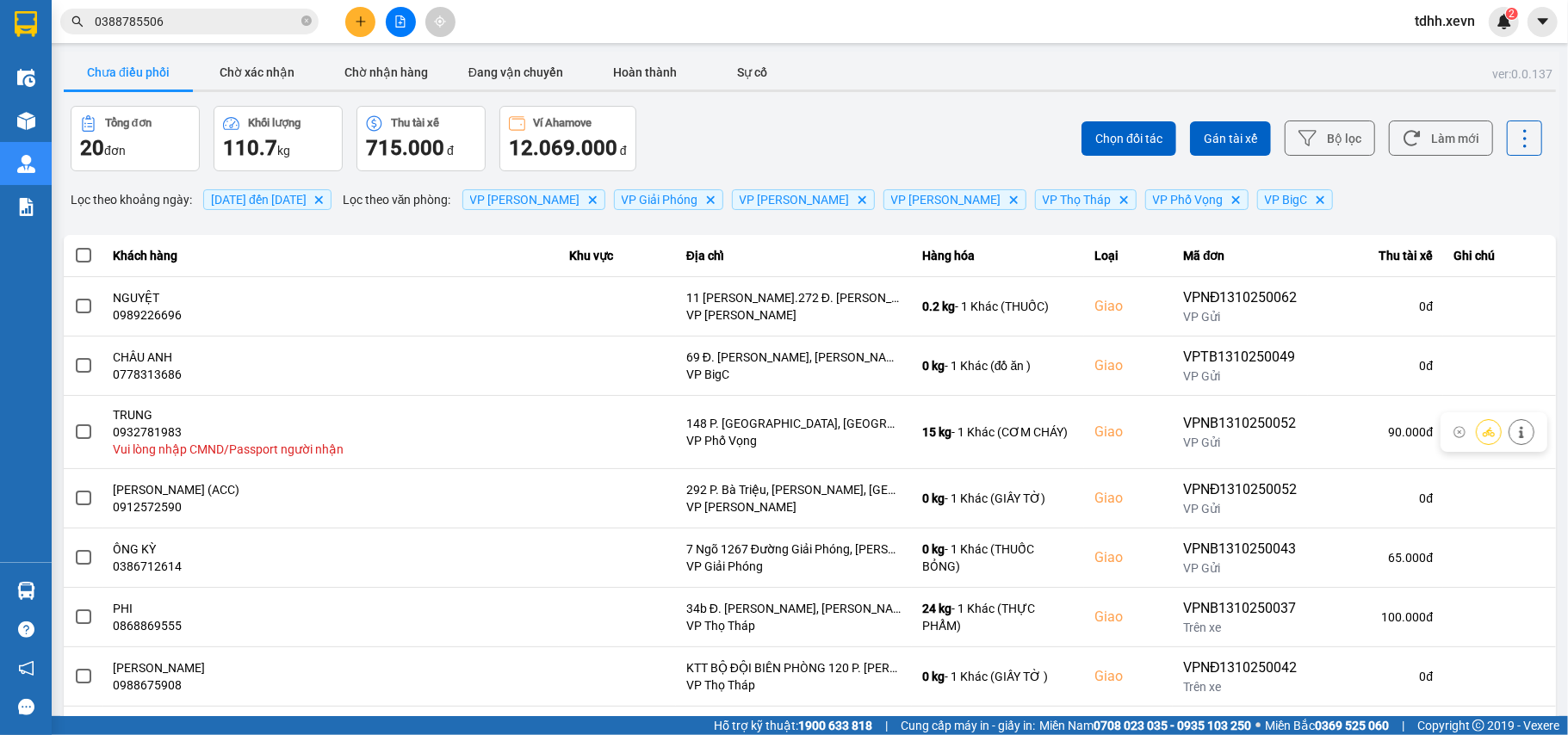
scroll to position [211, 0]
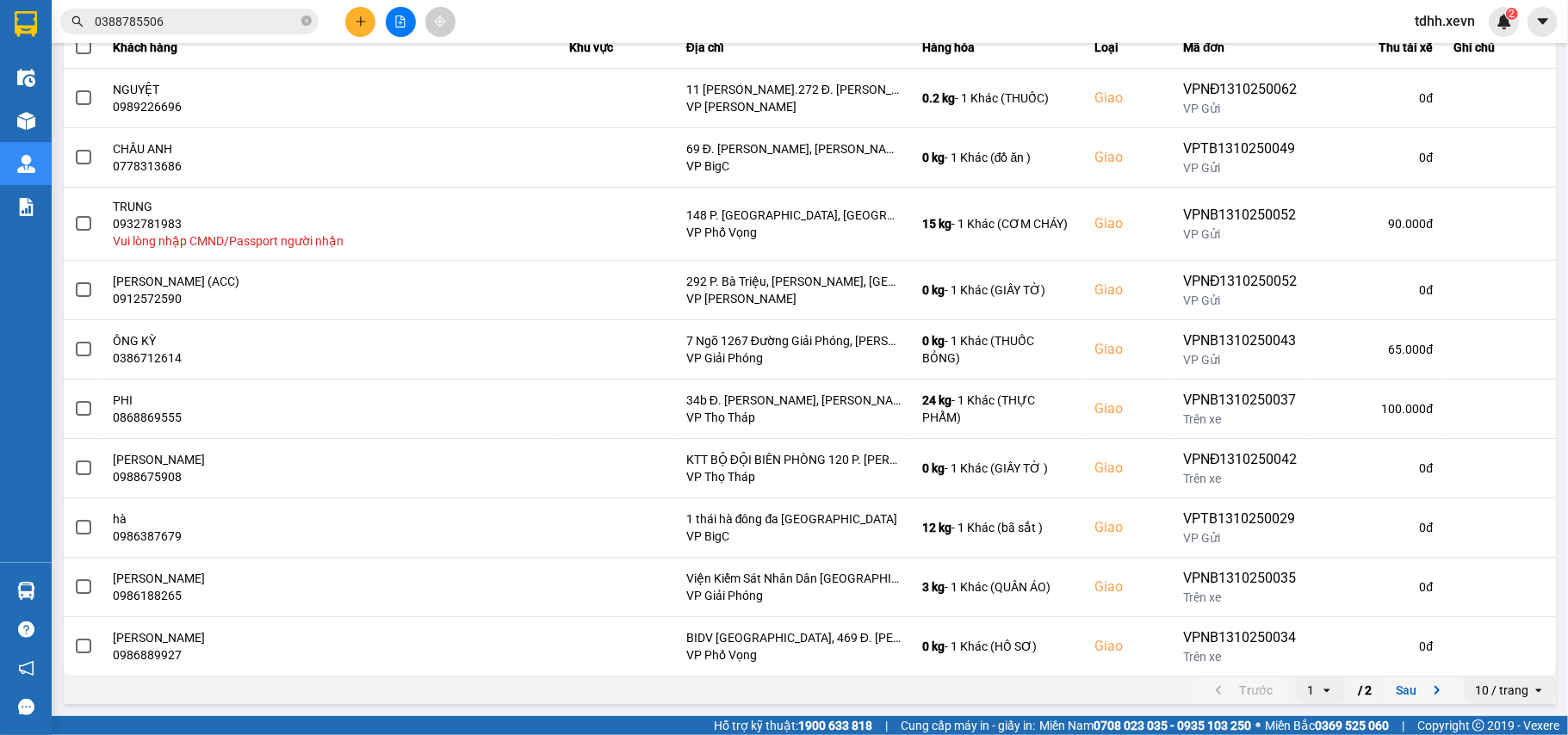
click at [1427, 680] on icon "next page. current page 1 / 2" at bounding box center [1437, 690] width 21 height 21
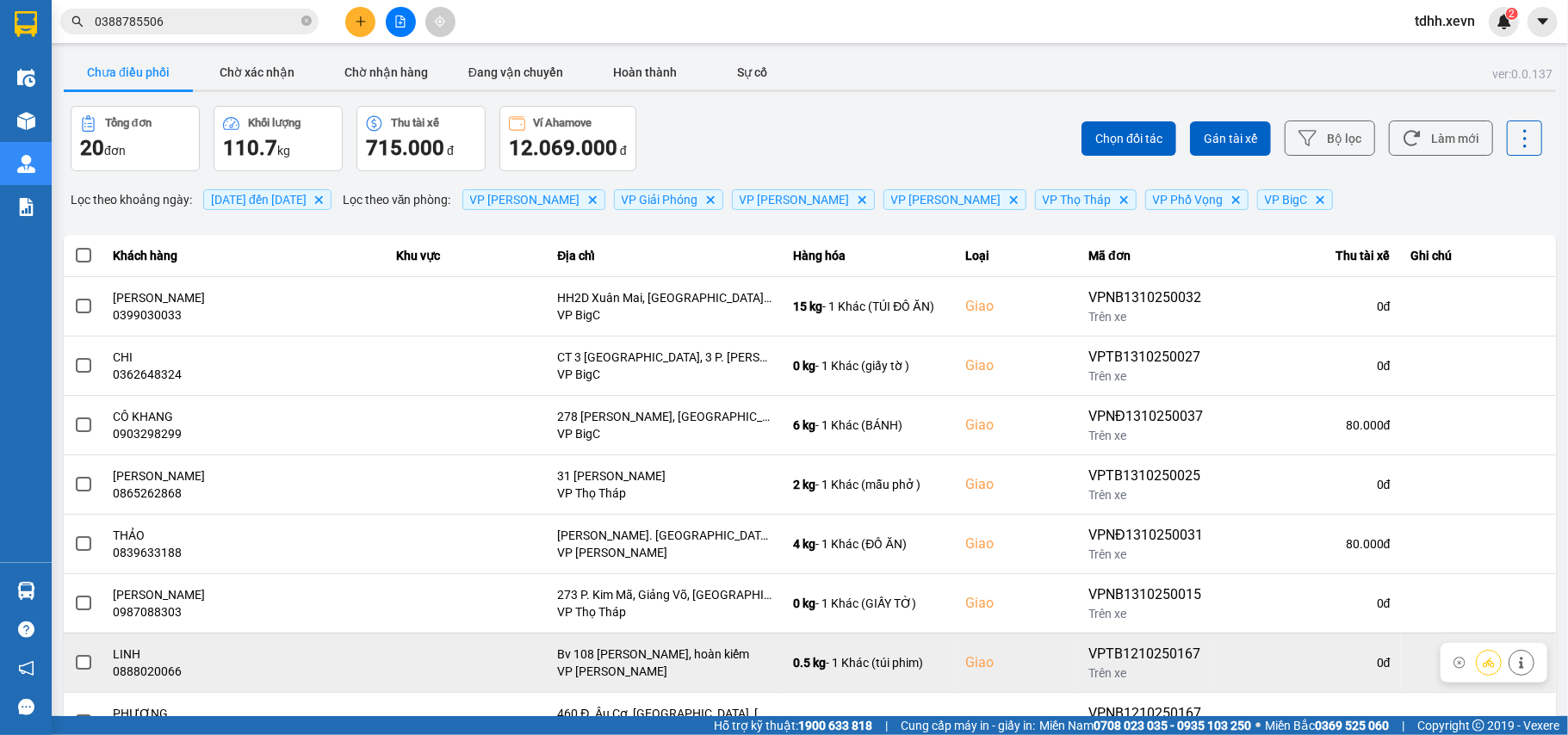
scroll to position [197, 0]
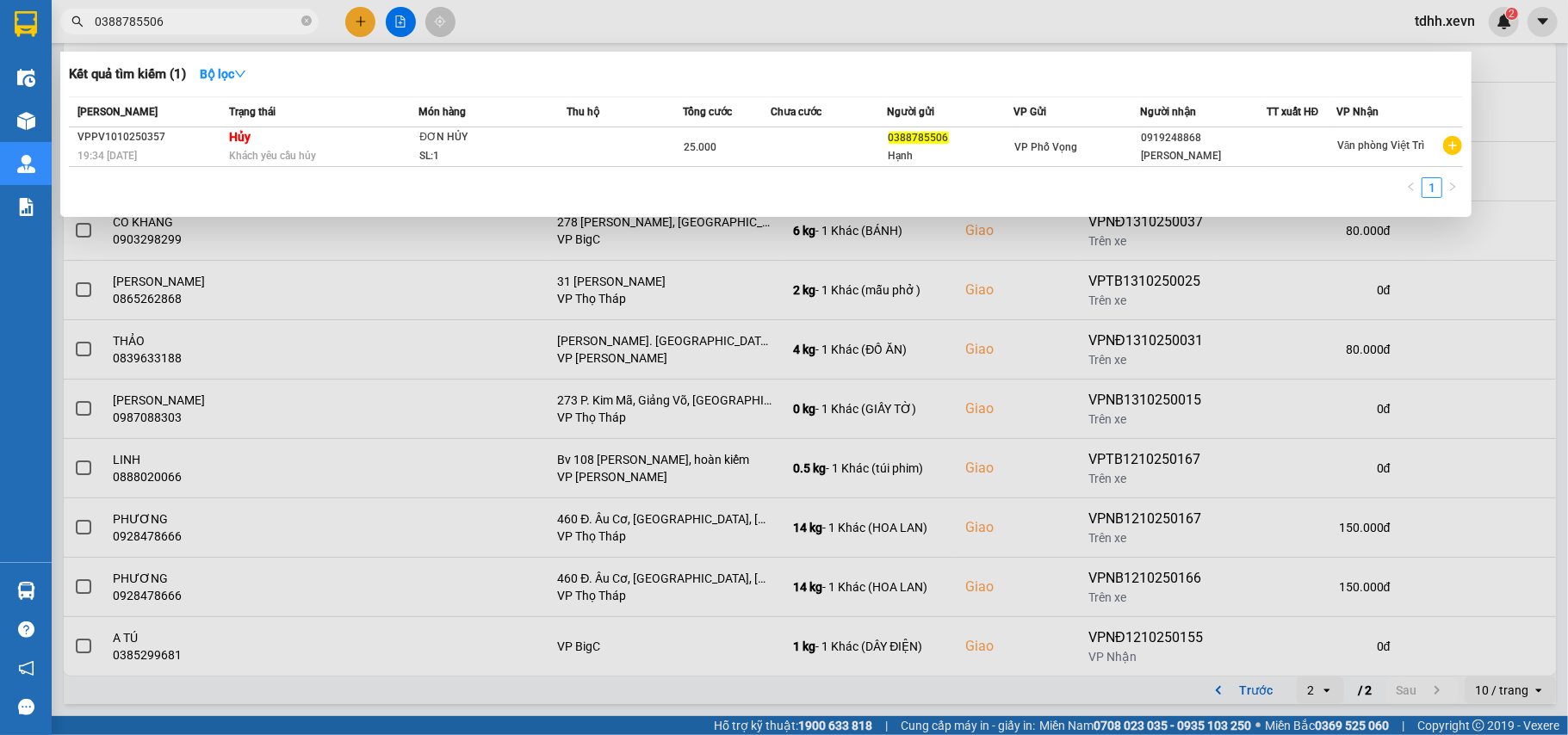
drag, startPoint x: 168, startPoint y: 19, endPoint x: 90, endPoint y: 38, distance: 80.3
click at [90, 37] on div "Kết quả tìm kiếm ( 1 ) Bộ lọc Mã ĐH Trạng thái Món hàng Thu hộ Tổng cước Chưa c…" at bounding box center [167, 22] width 336 height 30
paste input "969899493"
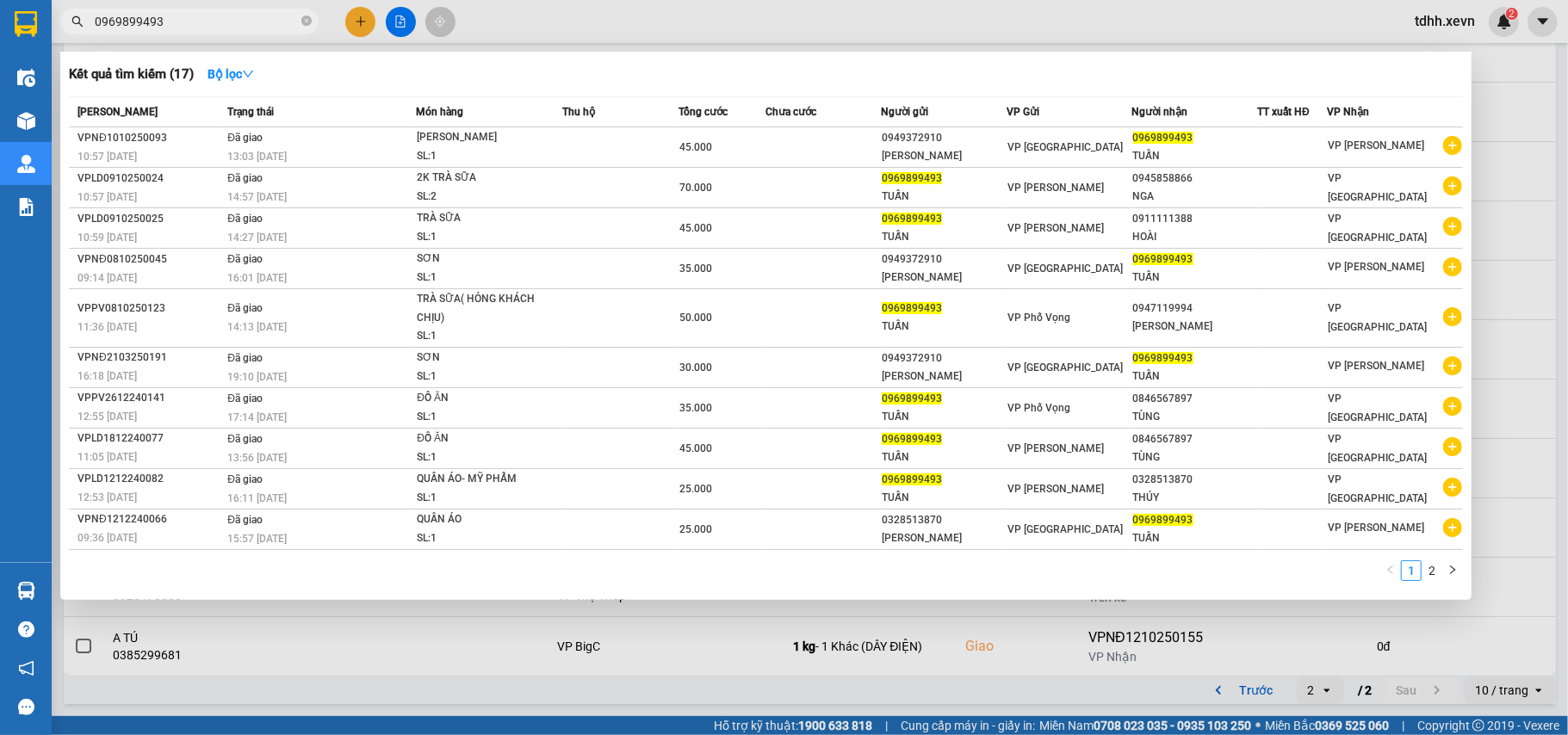
drag, startPoint x: 163, startPoint y: 34, endPoint x: 119, endPoint y: 28, distance: 44.4
click at [91, 43] on div at bounding box center [784, 368] width 1568 height 735
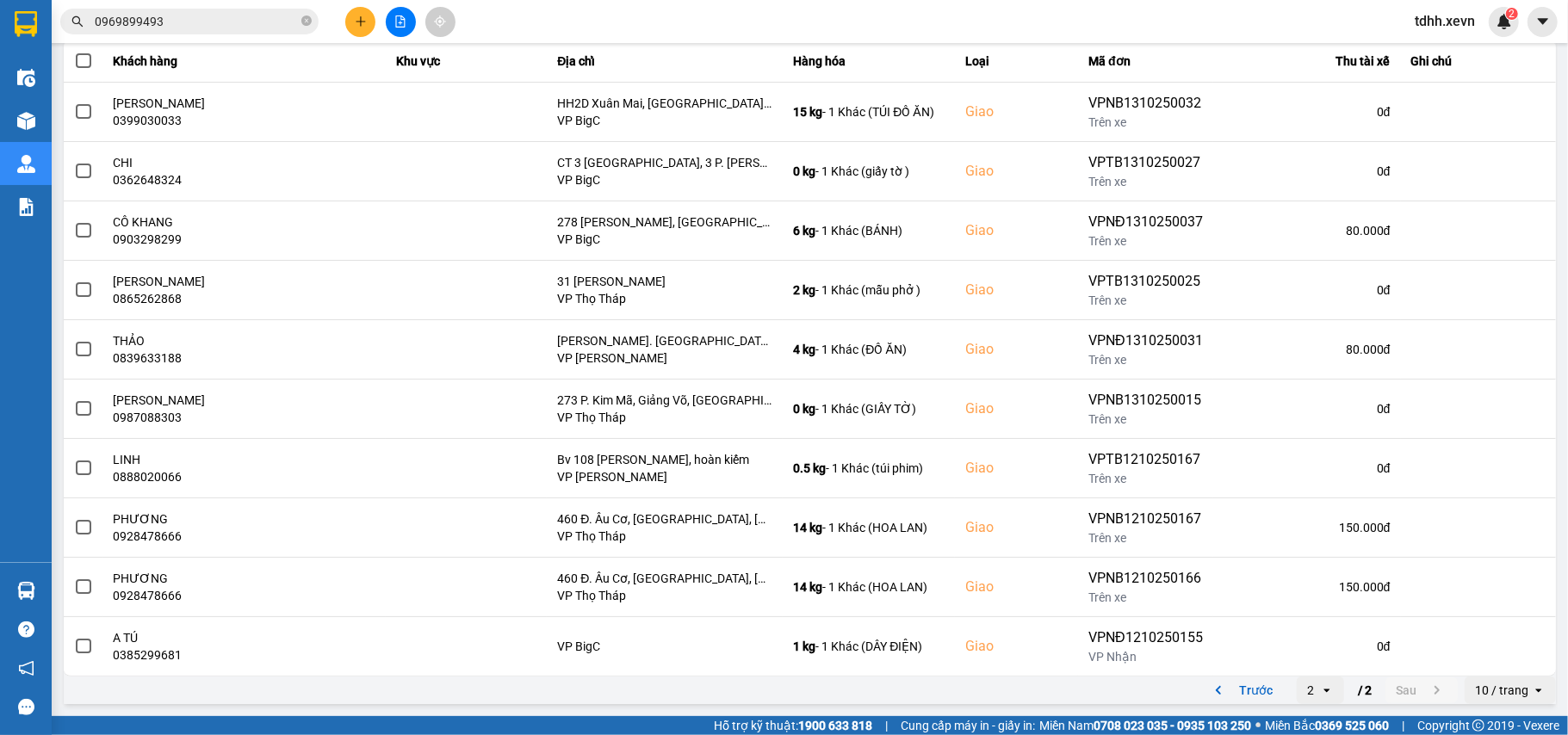
click at [124, 28] on input "0969899493" at bounding box center [196, 21] width 203 height 19
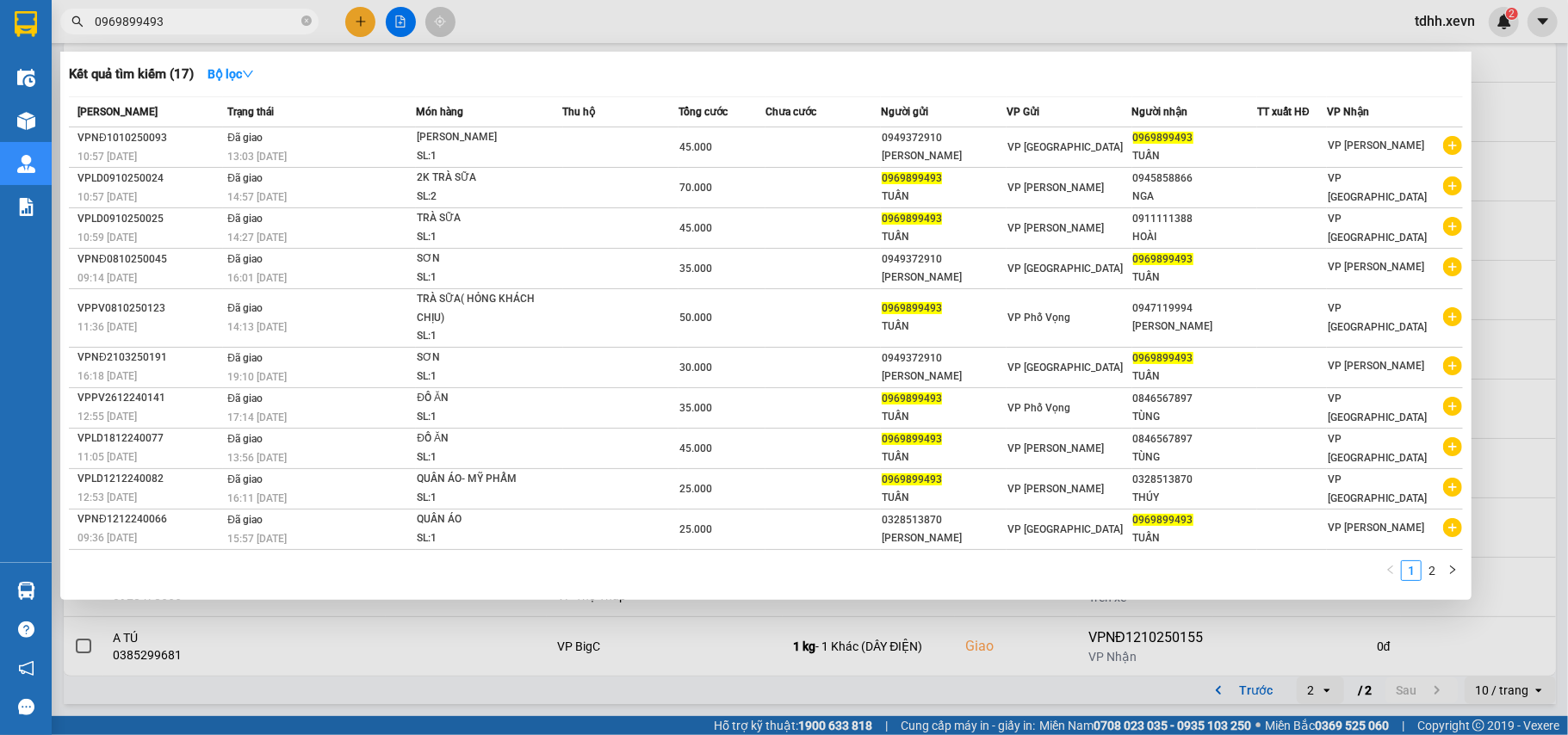
click at [124, 28] on input "0969899493" at bounding box center [196, 21] width 203 height 19
paste input "31606660"
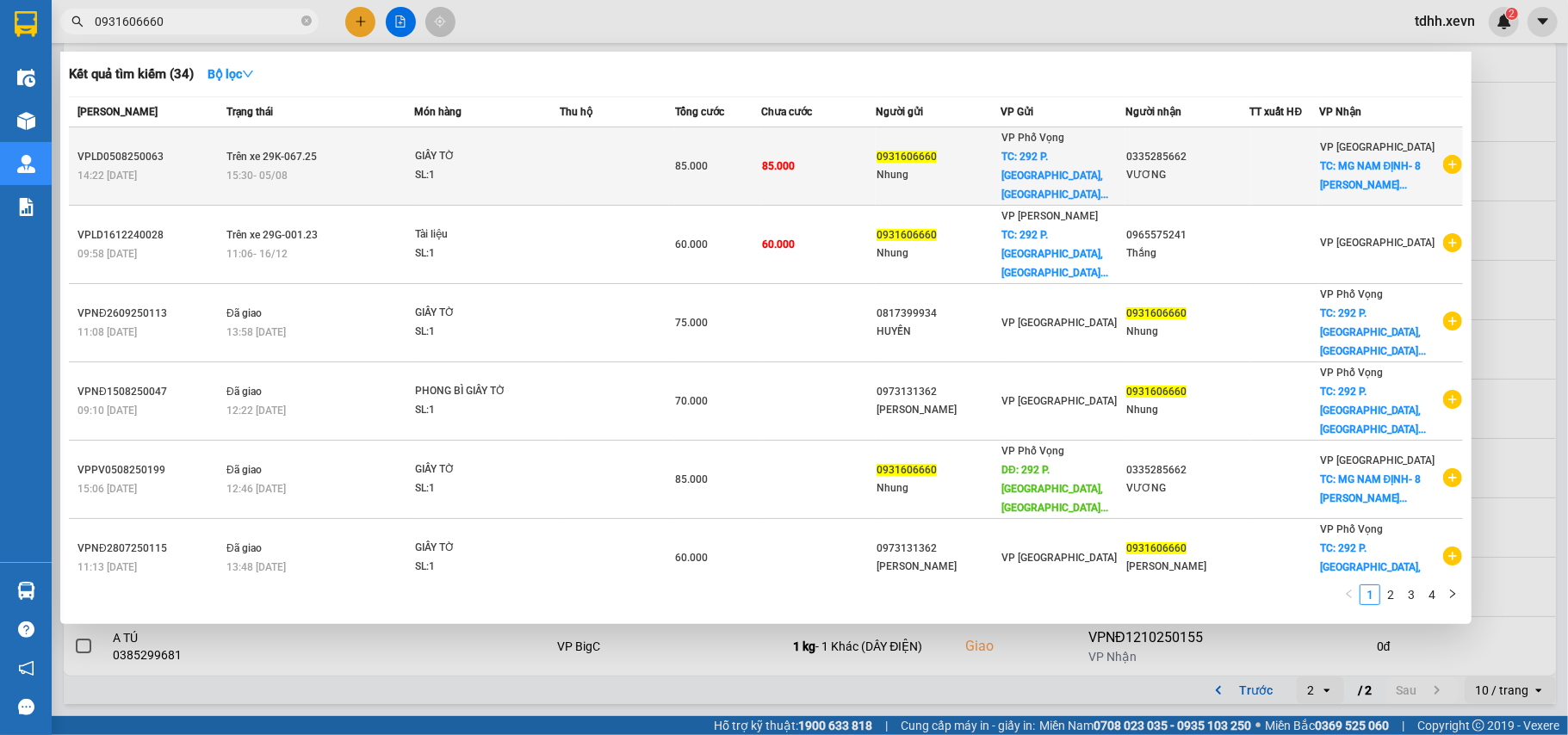
type input "0931606660"
click at [1223, 167] on div "VƯƠNG" at bounding box center [1188, 176] width 123 height 18
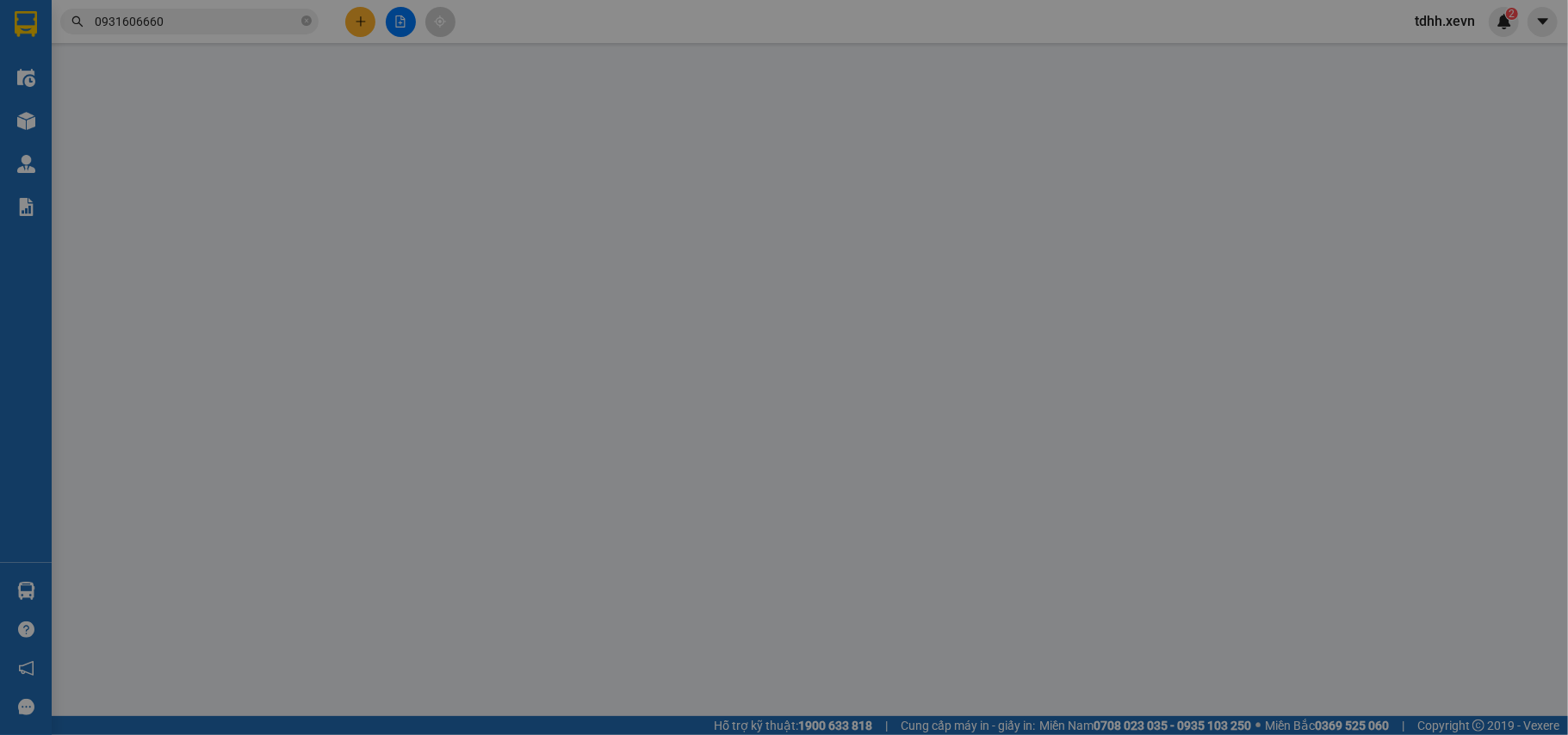
type input "0931606660"
type input "Nhung"
checkbox input "true"
type input "292 P. Tây Sơn, Quang Trung, Đống Đa, Hà Nội, Việt Nam"
type input "0335285662"
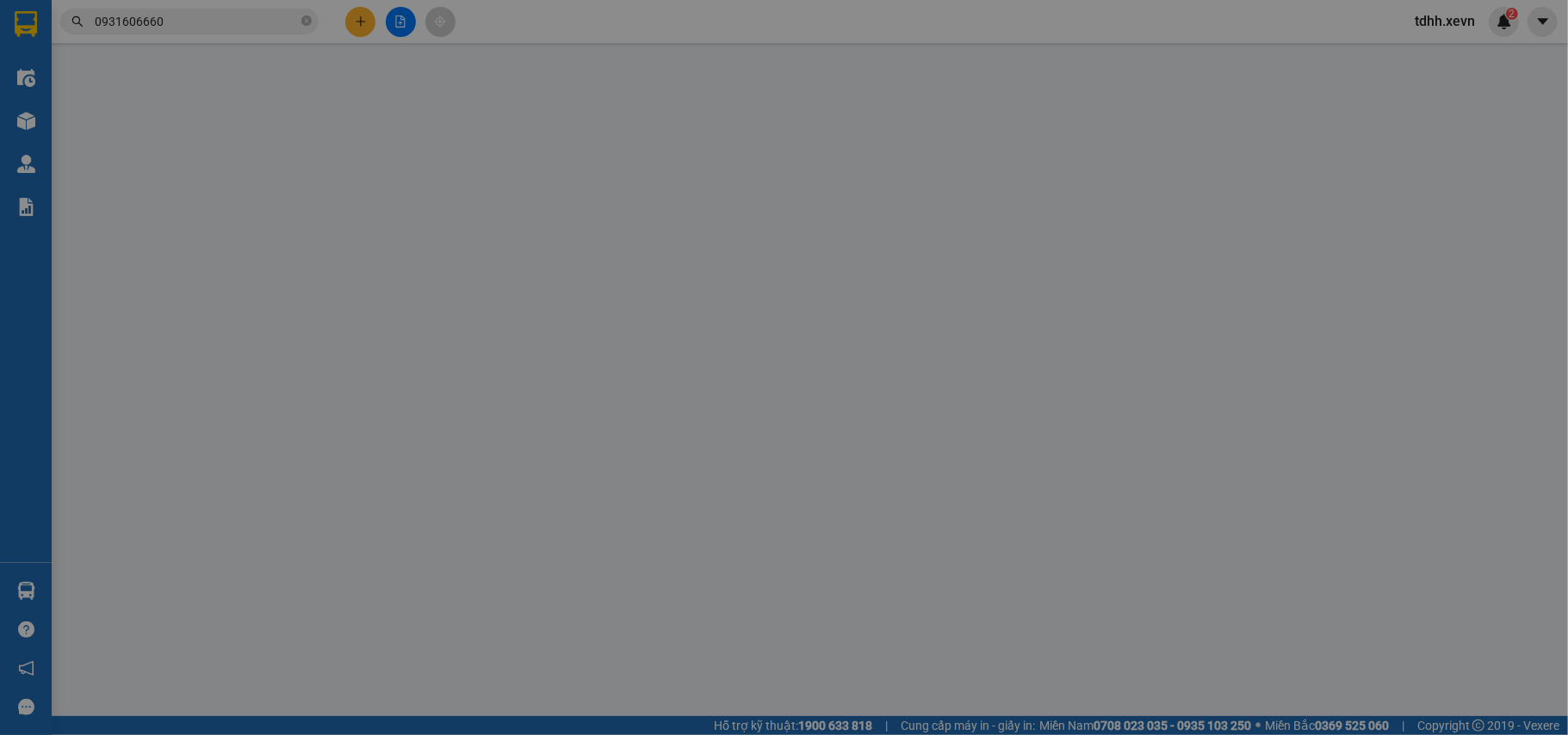
type input "VƯƠNG"
checkbox input "true"
type input "MG NAM ĐỊNH- 8 TRẦN ANH TÔNG"
type input "mang thẳng vào vp báo đơn tổng đài đặt"
type input "0"
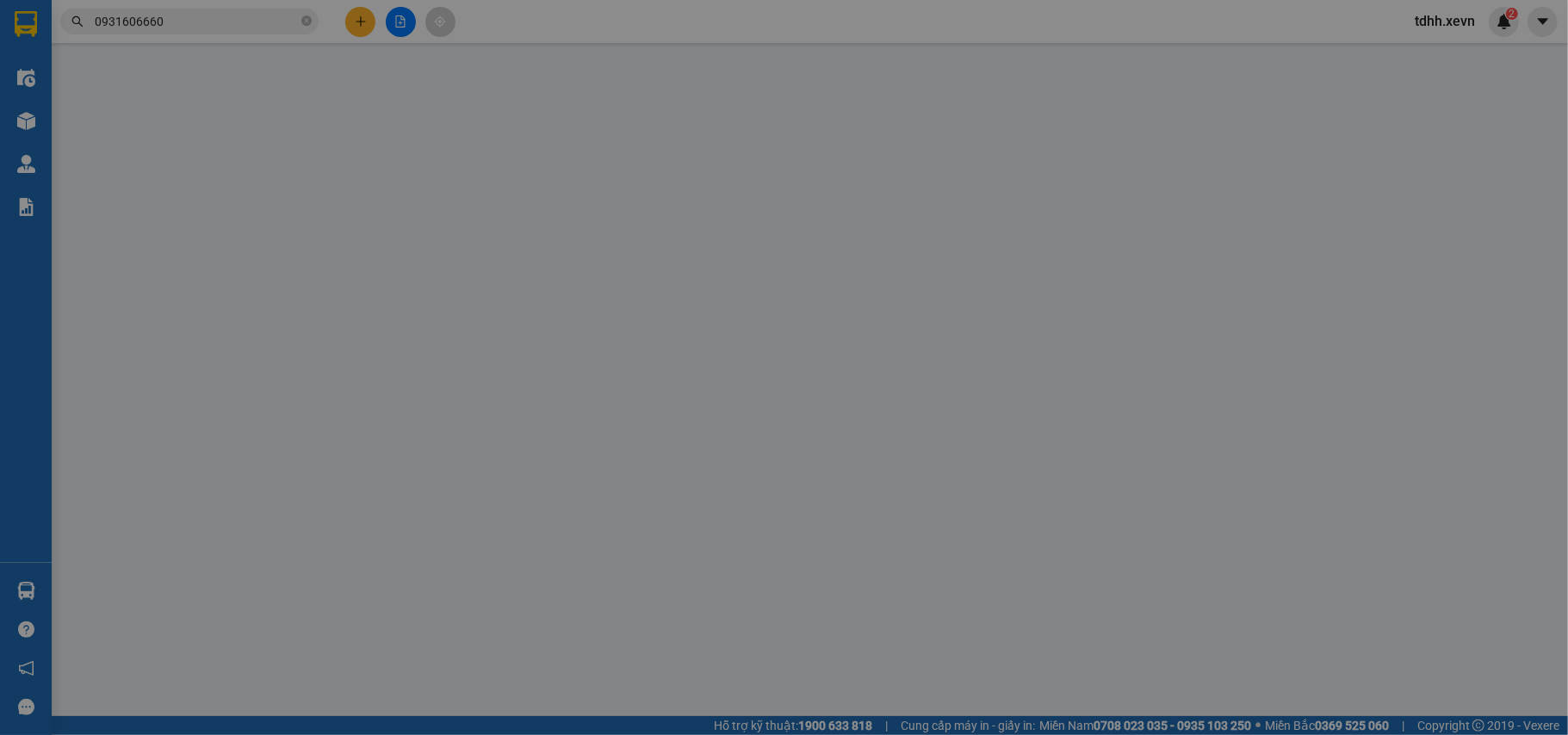
type input "85.000"
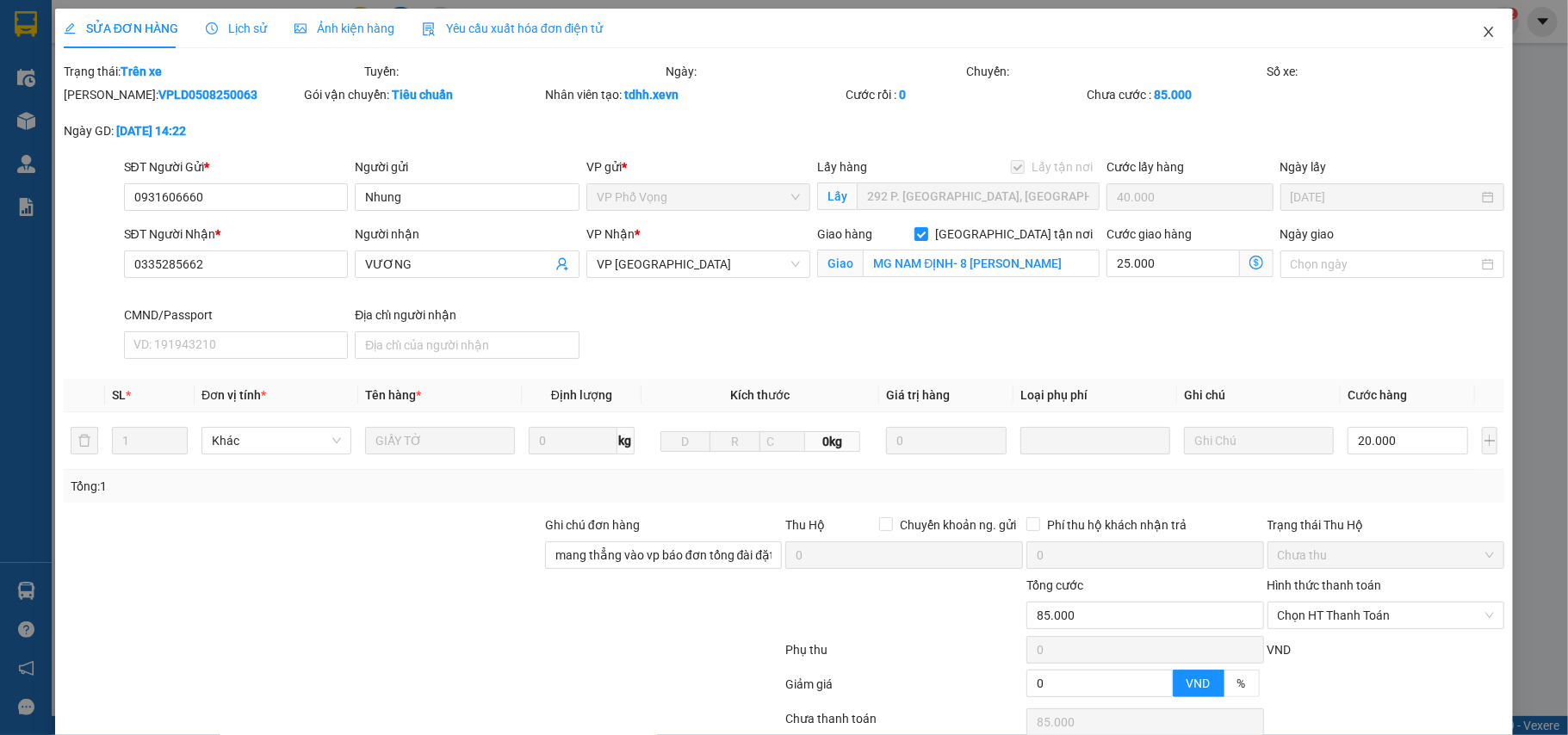
click at [1485, 33] on icon "close" at bounding box center [1489, 31] width 9 height 10
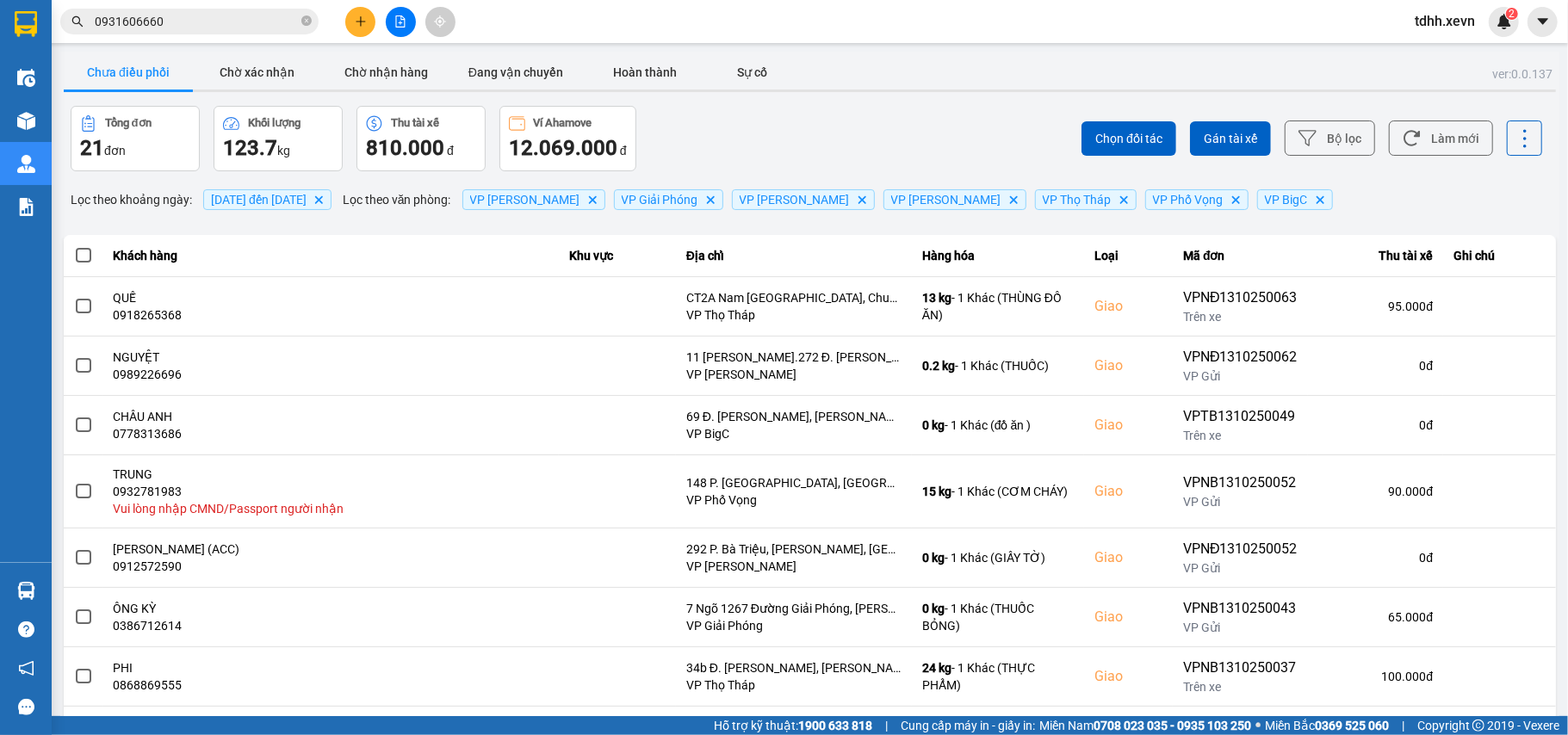
click at [196, 27] on input "0931606660" at bounding box center [196, 21] width 203 height 19
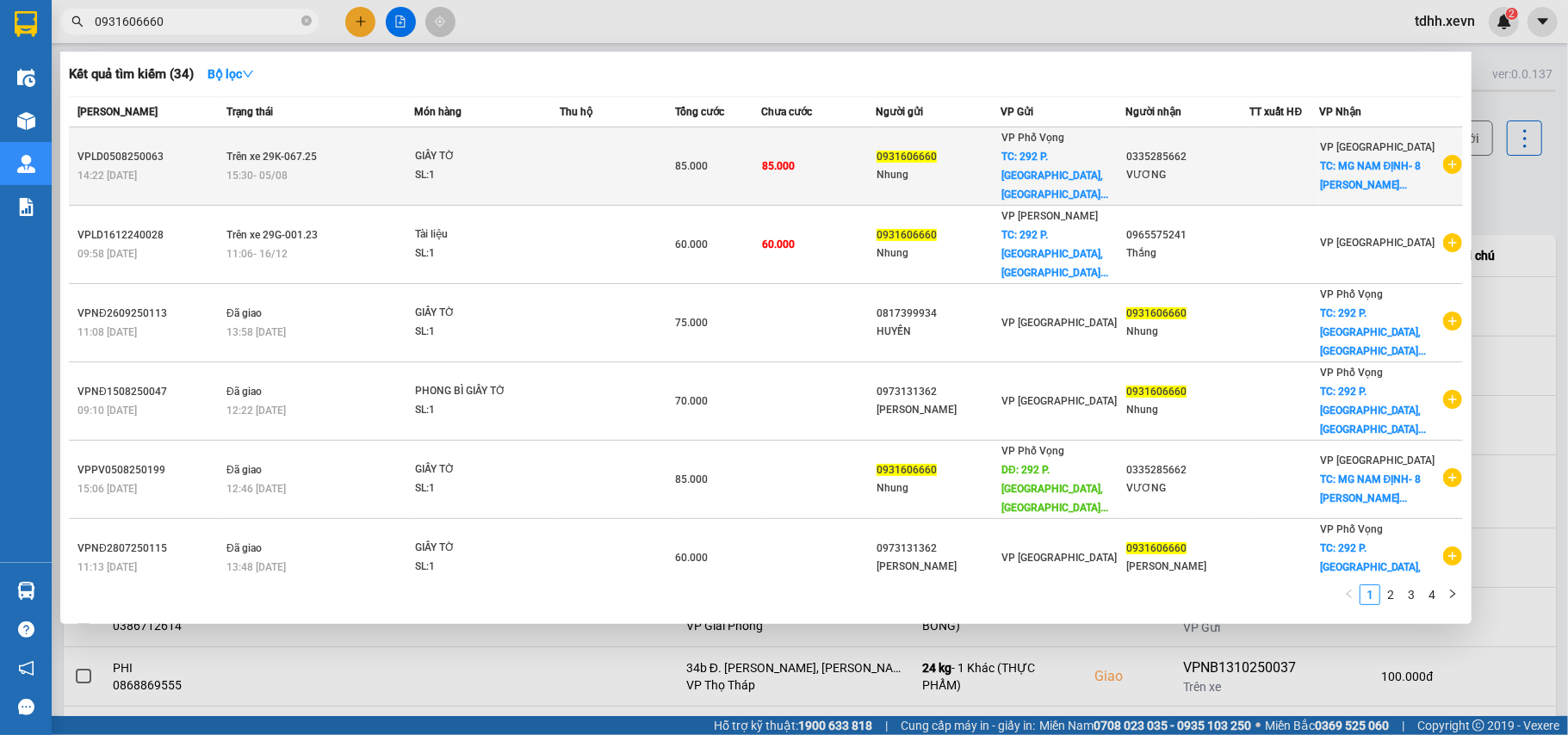
click at [1443, 156] on icon "plus-circle" at bounding box center [1452, 164] width 19 height 19
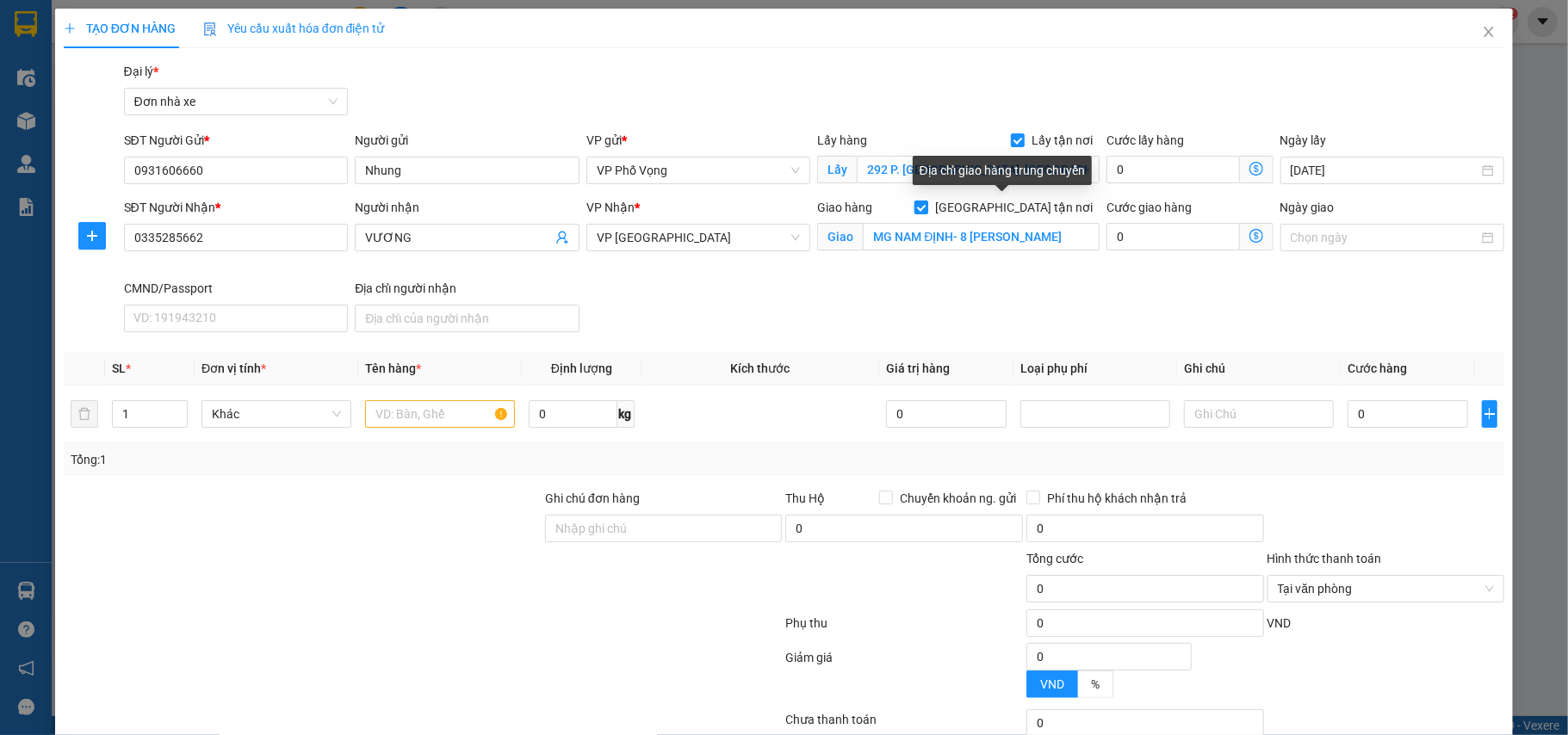
click at [926, 207] on input "[GEOGRAPHIC_DATA] tận nơi" at bounding box center [920, 206] width 12 height 12
checkbox input "false"
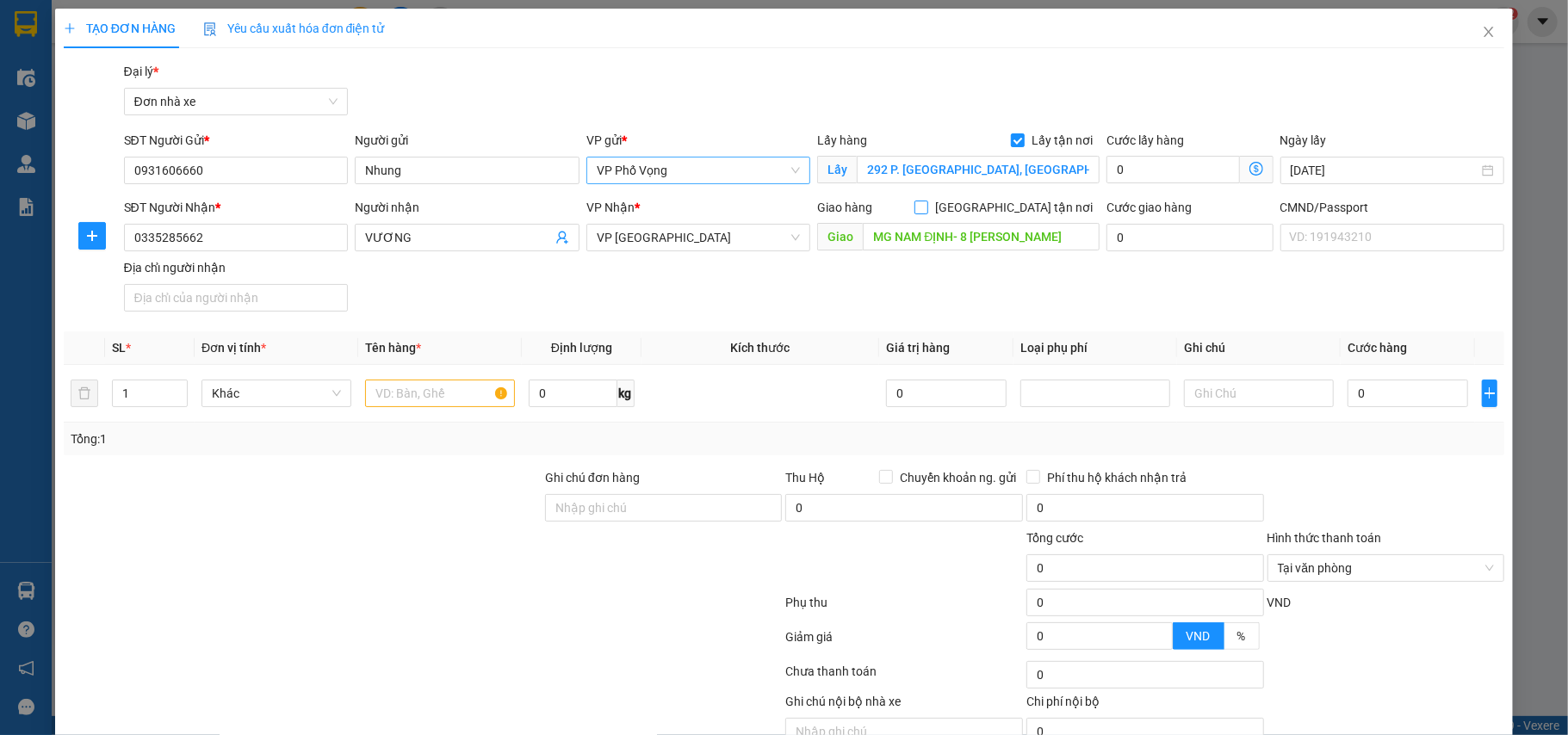
click at [765, 166] on span "VP Phố Vọng" at bounding box center [698, 170] width 204 height 26
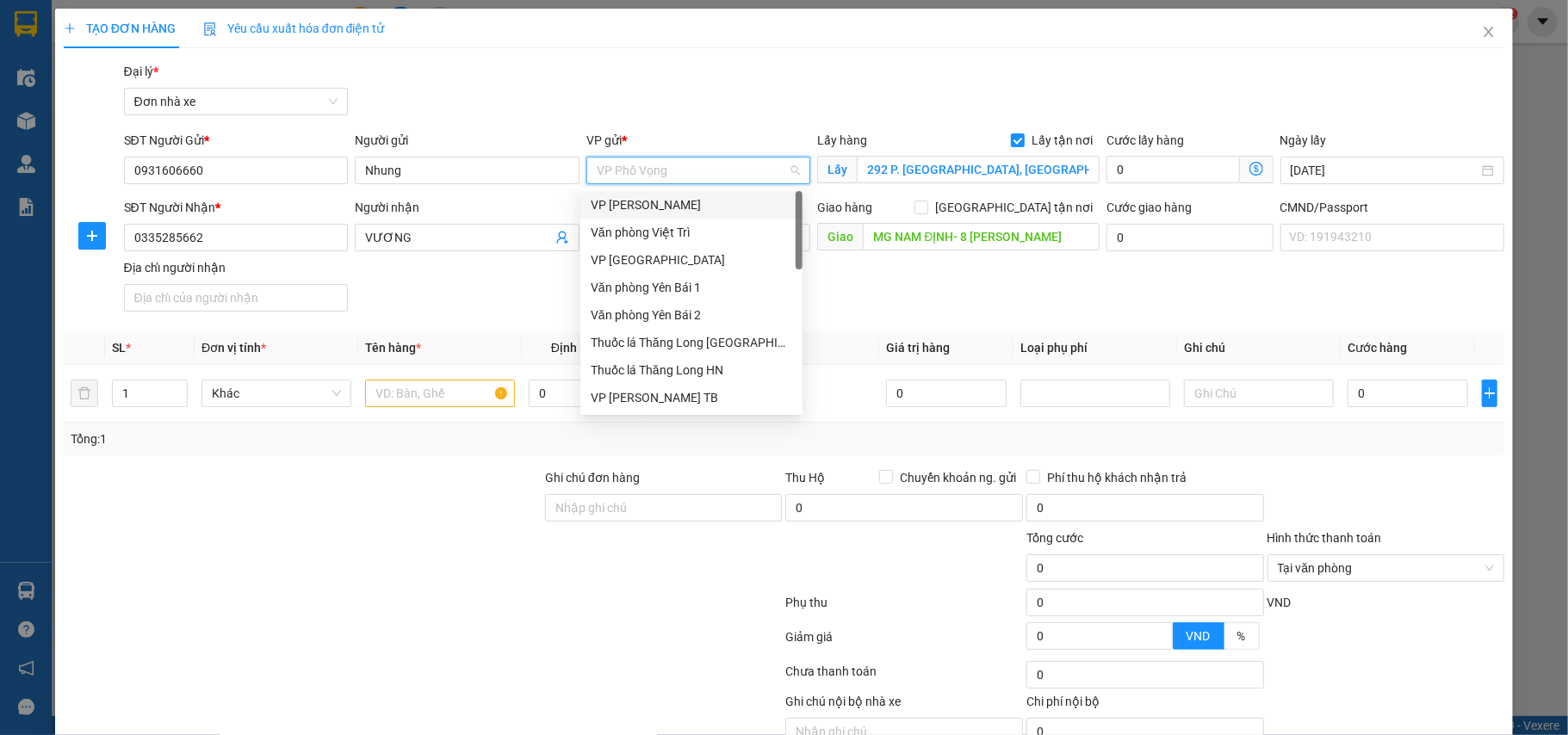
click at [622, 202] on div "VP Lê Duẩn" at bounding box center [691, 205] width 202 height 19
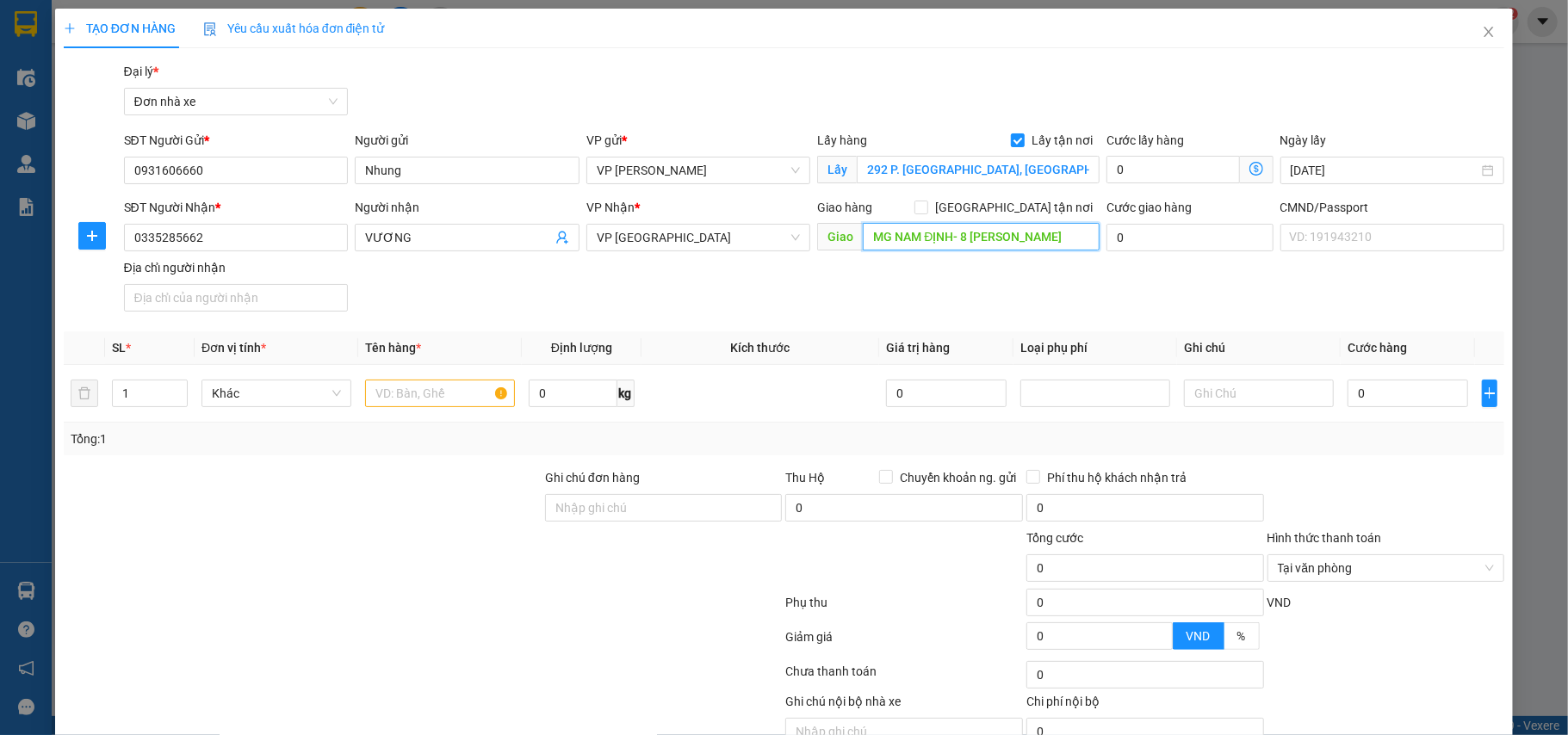
click at [969, 244] on input "MG NAM ĐỊNH- 8 TRẦN ANH TÔNG" at bounding box center [981, 236] width 237 height 27
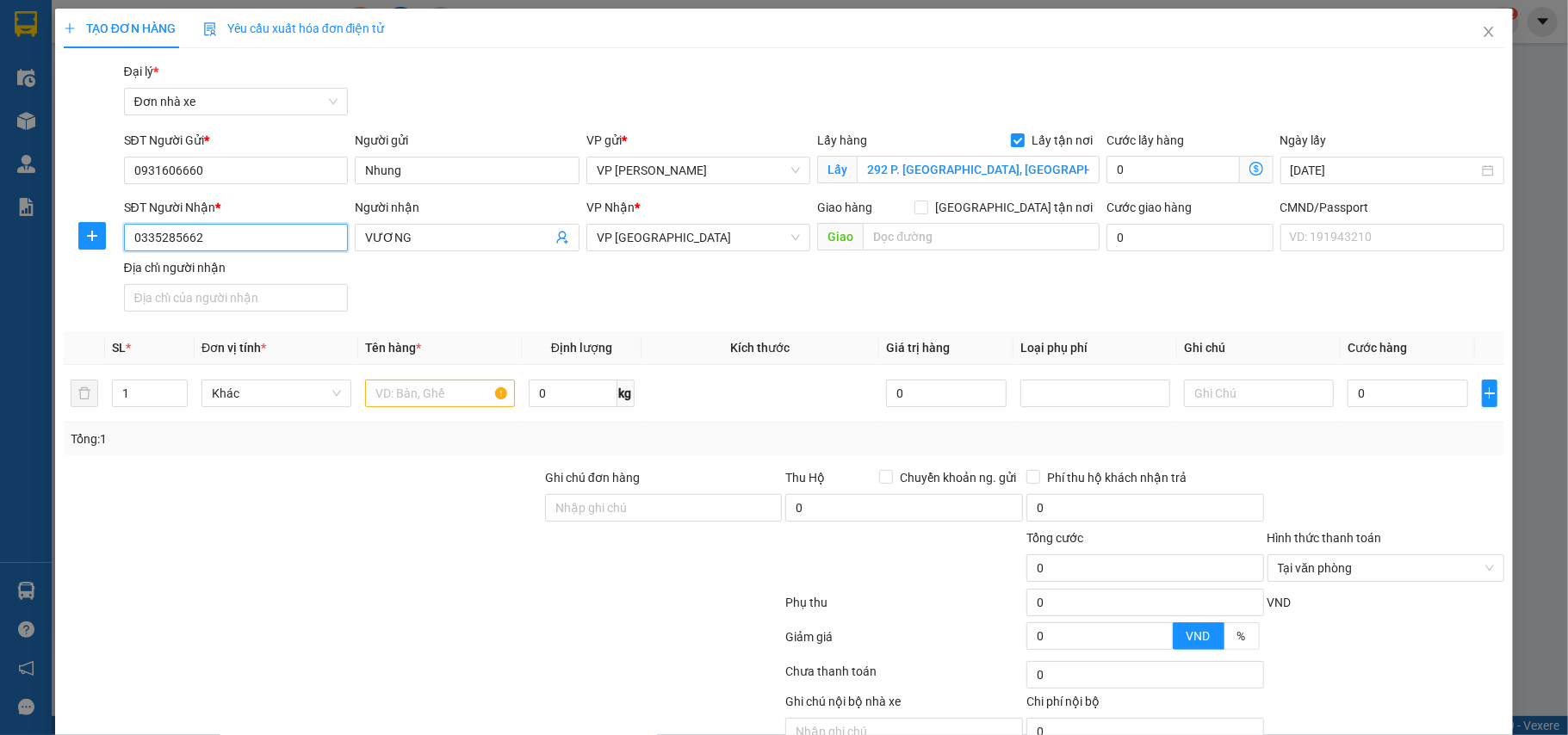
drag, startPoint x: 211, startPoint y: 252, endPoint x: 114, endPoint y: 262, distance: 97.5
click at [110, 263] on div "SĐT Người Nhận * 0335285662 0335285662 Người nhận VƯƠNG VP Nhận * VP Nam Định G…" at bounding box center [784, 258] width 1445 height 120
paste input "89 001 409"
click at [186, 243] on input "0389 001 409" at bounding box center [236, 237] width 225 height 27
drag, startPoint x: 162, startPoint y: 248, endPoint x: 134, endPoint y: 248, distance: 28.0
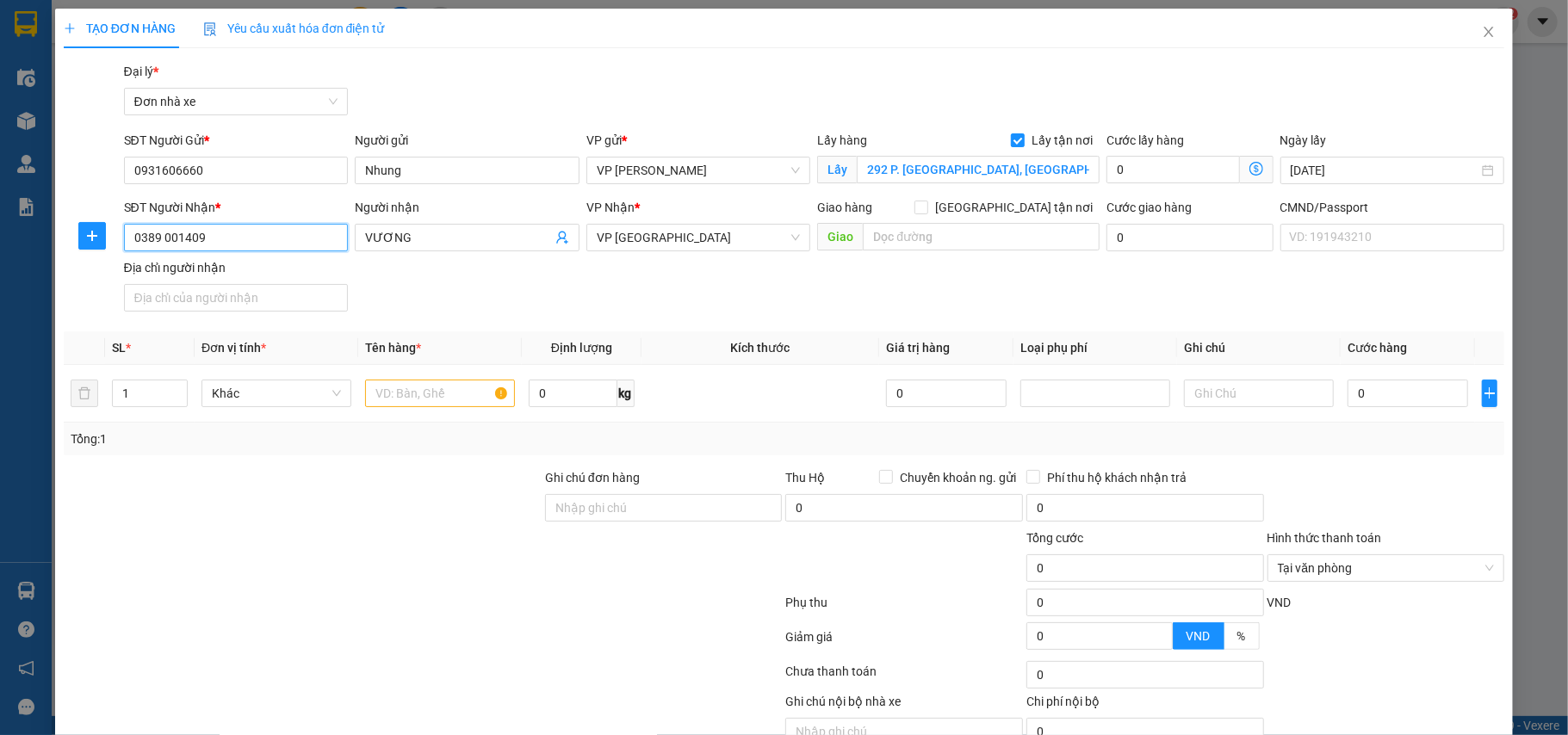
click at [160, 248] on input "0389 001409" at bounding box center [236, 237] width 225 height 27
type input "0389001409"
click at [1127, 169] on input "0" at bounding box center [1172, 169] width 132 height 27
type input "4"
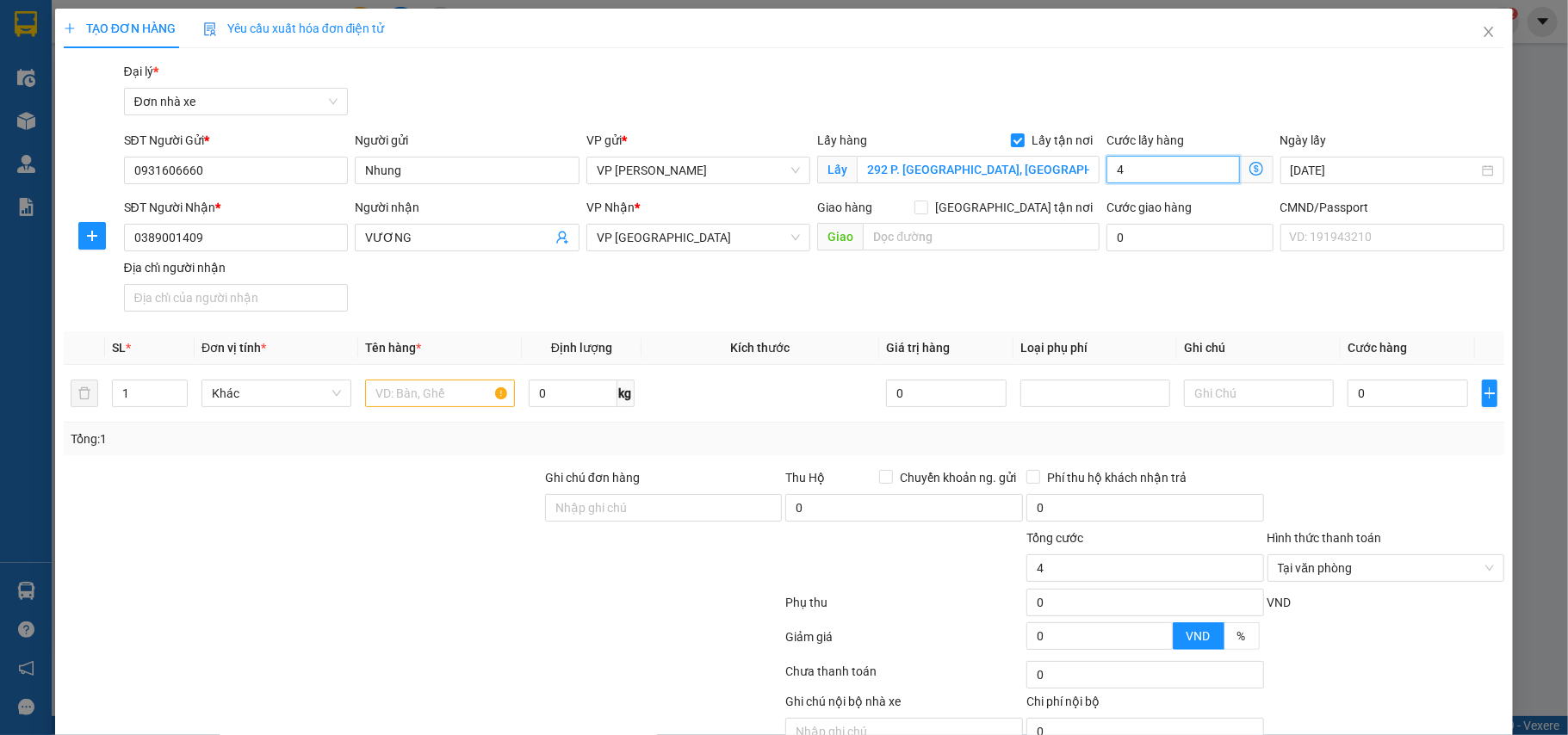
type input "45"
type input "450"
type input "4.500"
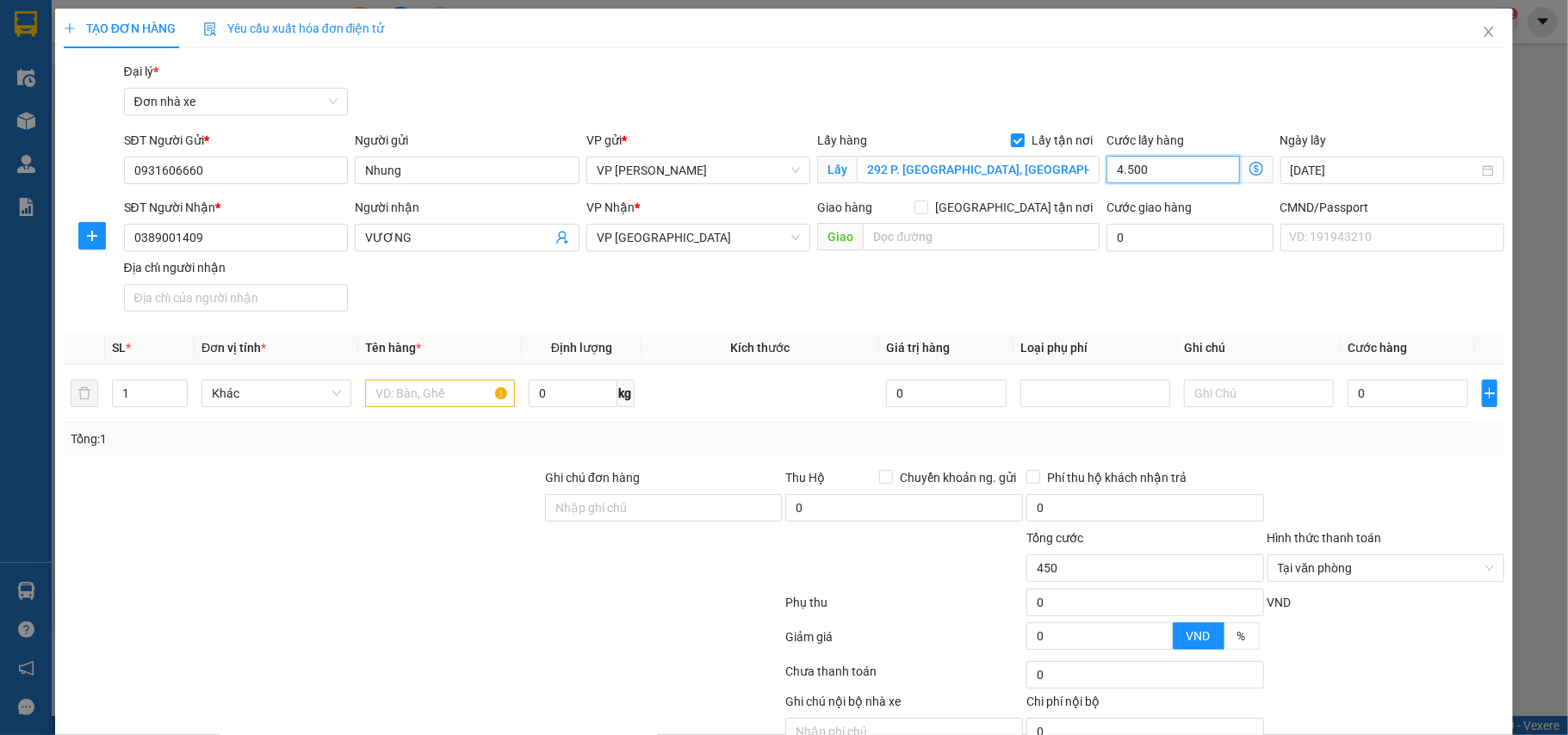
type input "4.500"
type input "45.000"
drag, startPoint x: 414, startPoint y: 245, endPoint x: 378, endPoint y: 243, distance: 36.1
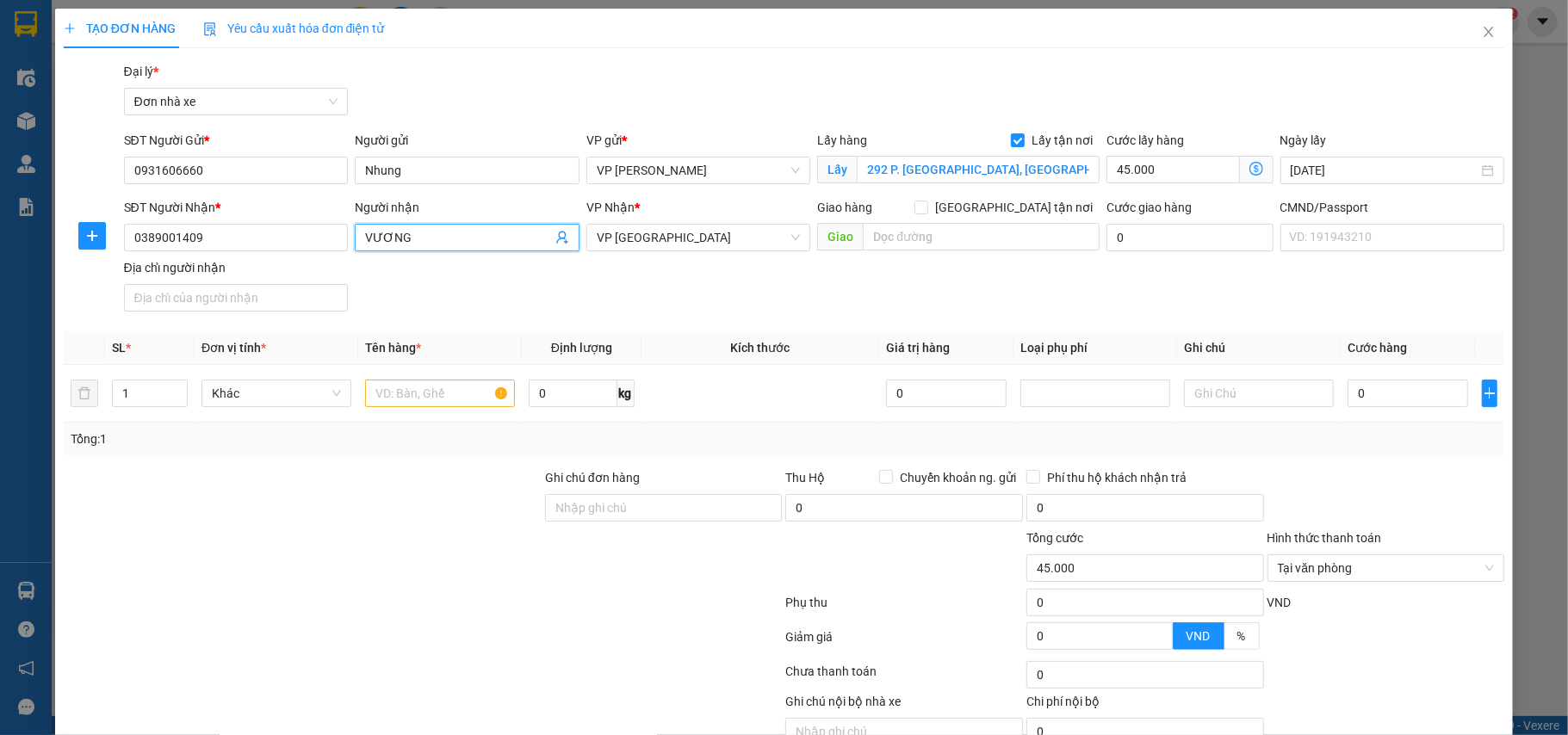
click at [365, 243] on input "VƯƠNG" at bounding box center [458, 237] width 186 height 19
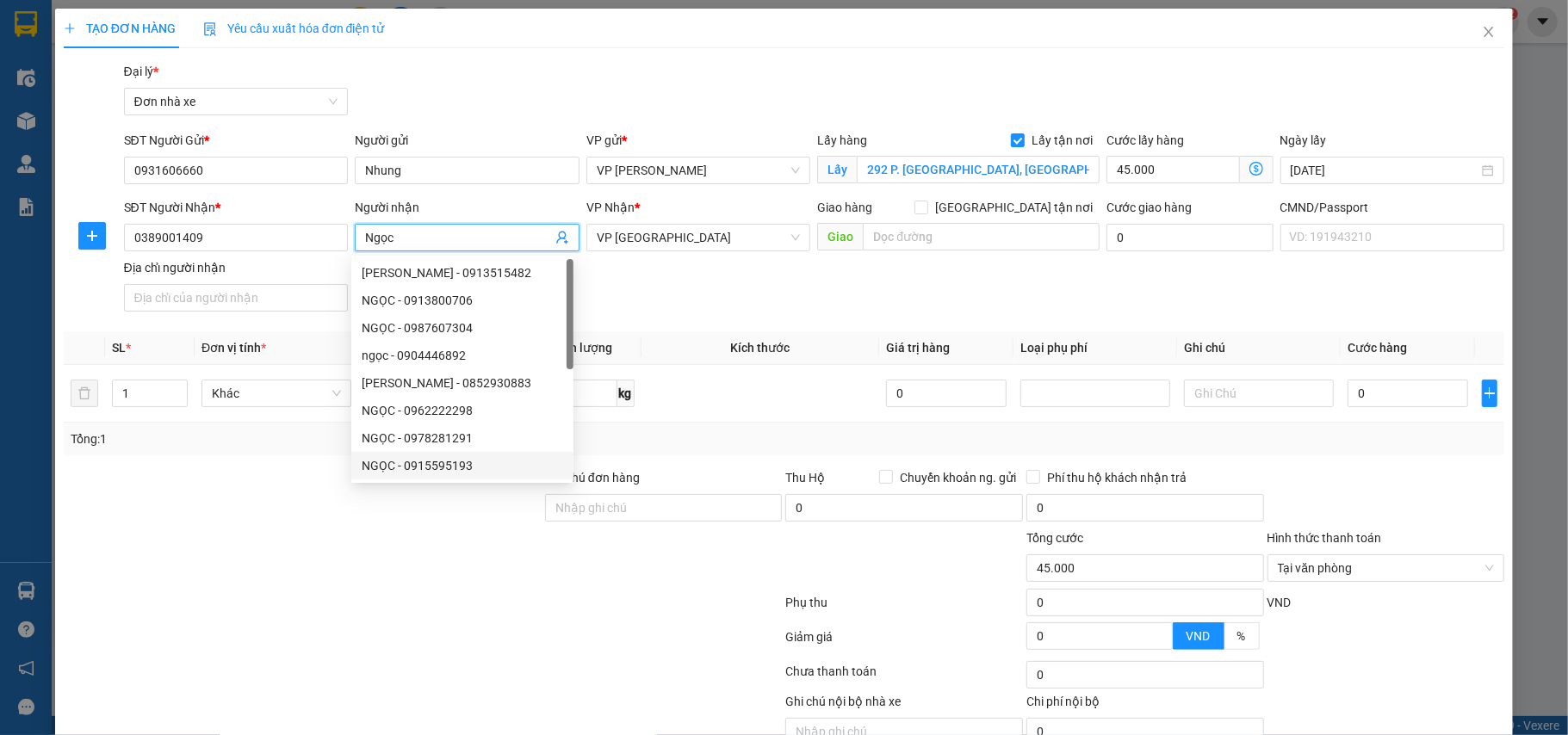
type input "Ngọc"
click at [272, 511] on div at bounding box center [302, 498] width 482 height 61
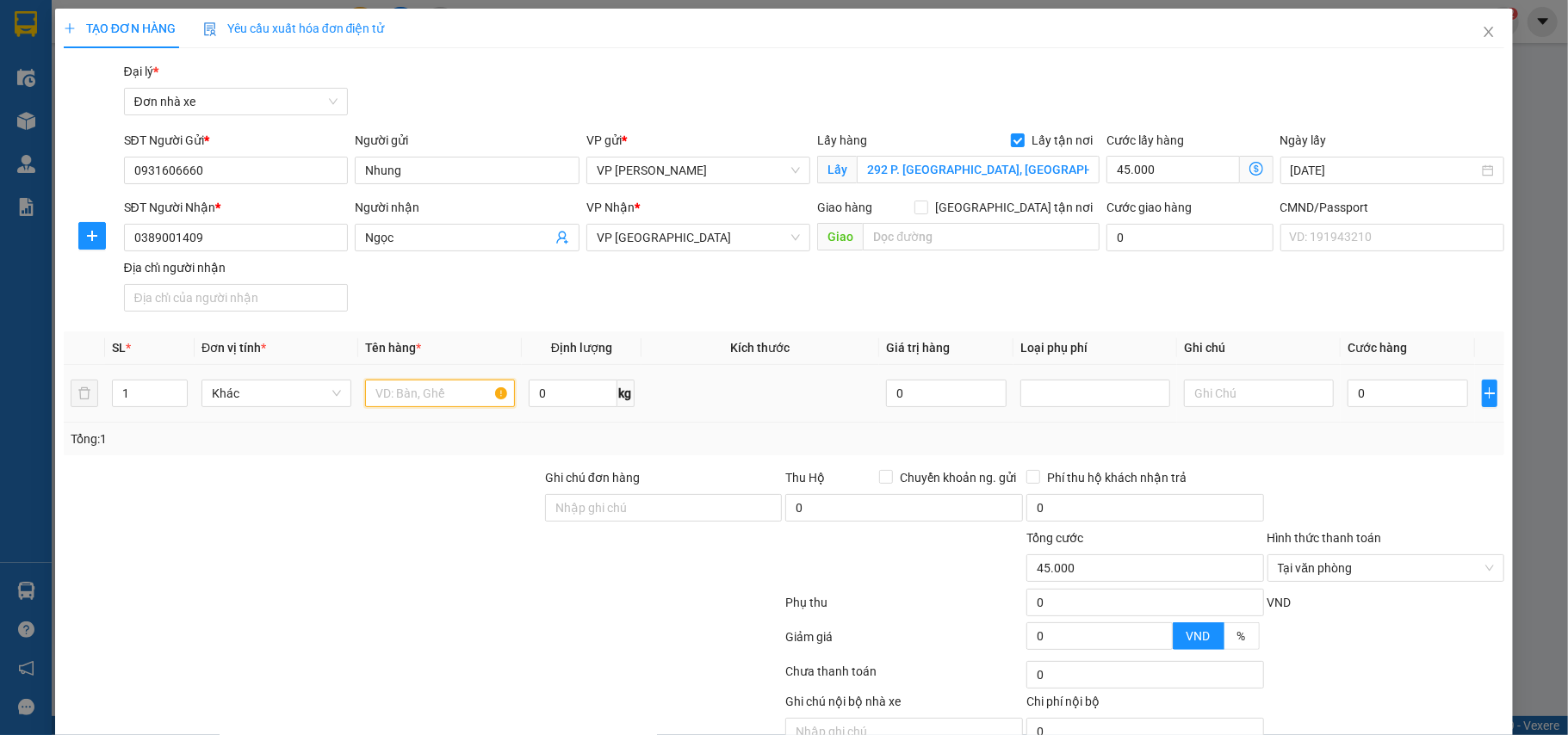
click at [408, 396] on input "text" at bounding box center [439, 393] width 149 height 27
click at [214, 305] on input "Địa chỉ người nhận" at bounding box center [236, 298] width 225 height 27
type input "123"
click at [432, 405] on input "text" at bounding box center [439, 393] width 149 height 27
type input "Giấy tờ"
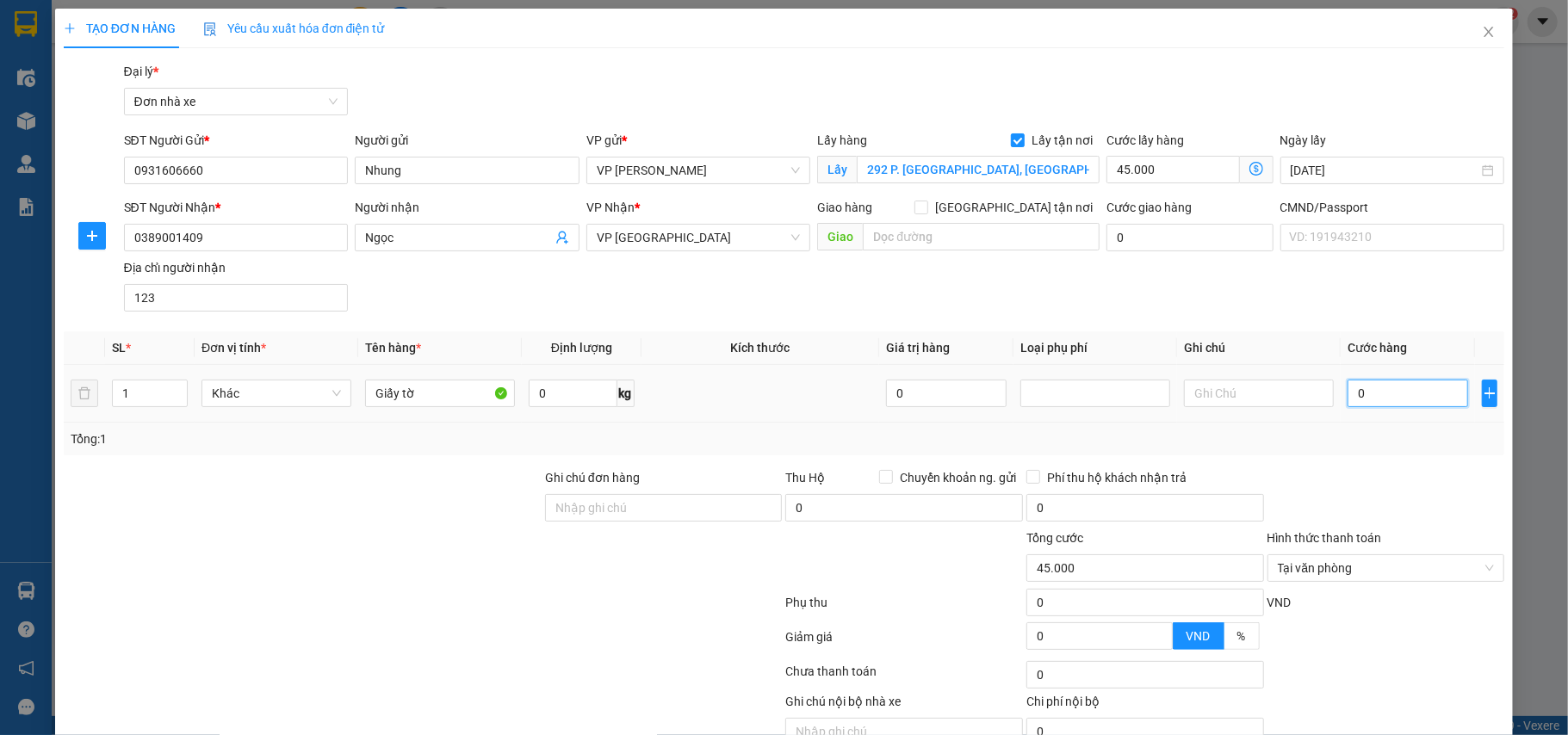
click at [1358, 382] on input "0" at bounding box center [1407, 393] width 120 height 27
type input "2"
type input "45.002"
type input "20"
type input "45.020"
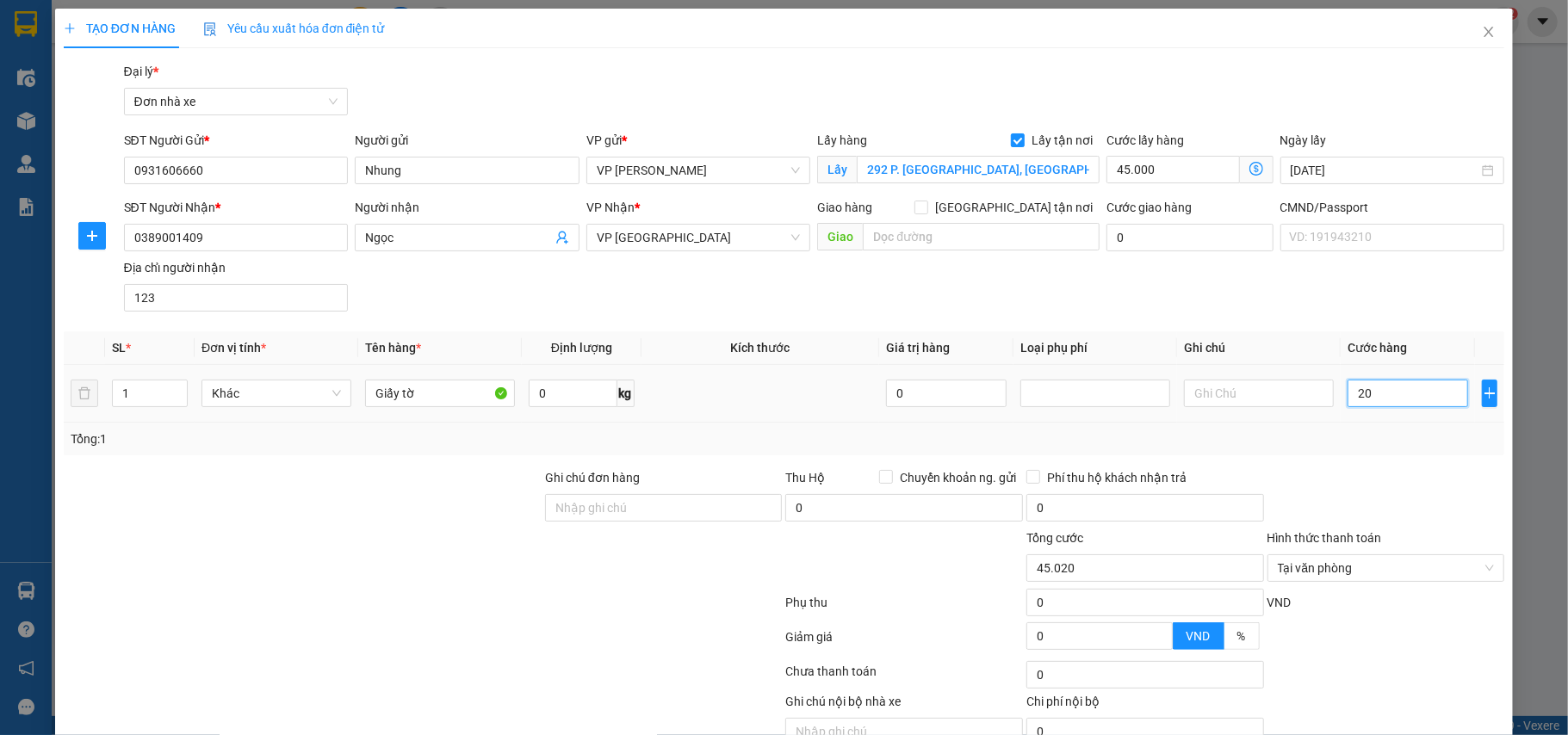
type input "200"
type input "45.200"
type input "2.000"
type input "47.000"
type input "20.000"
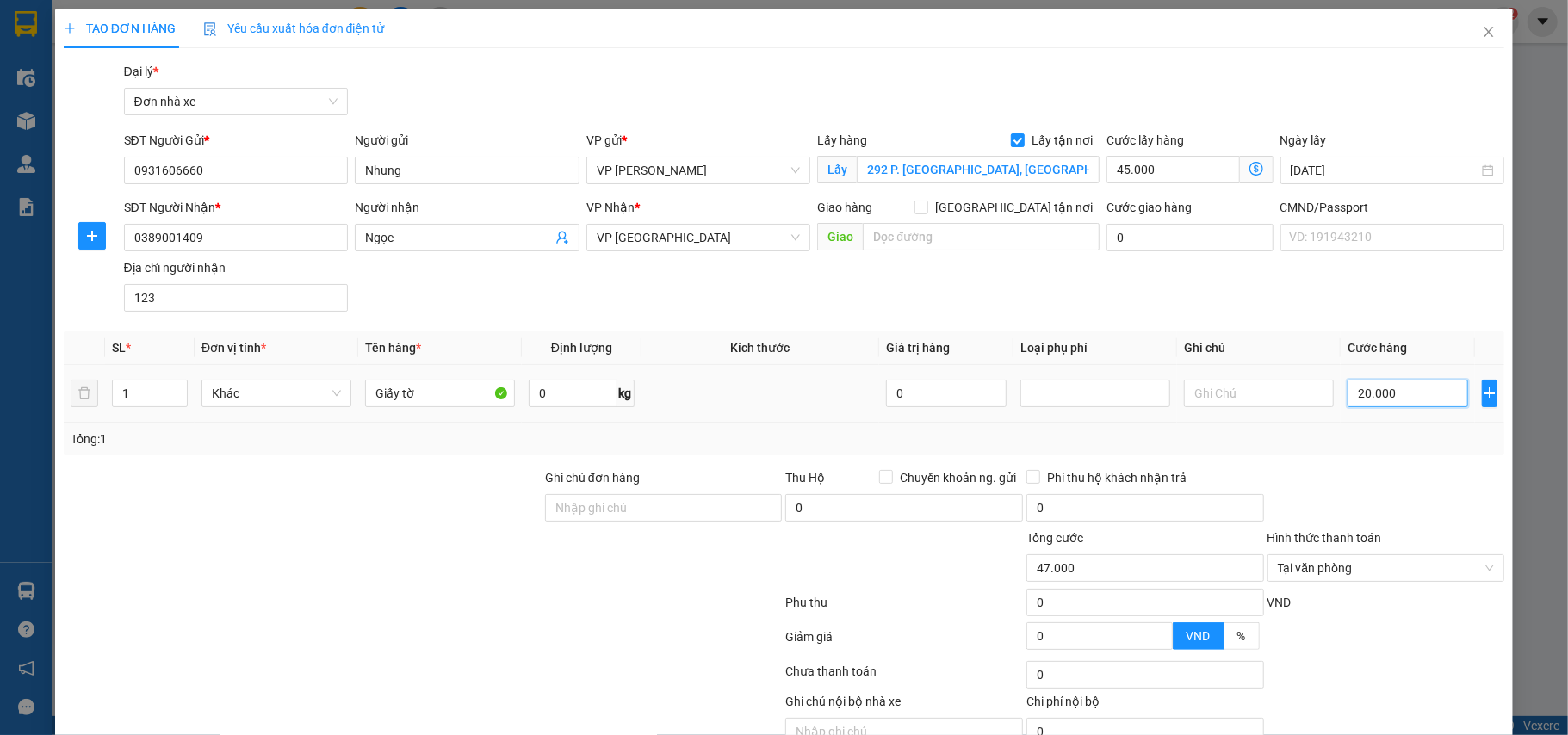
type input "65.000"
type input "20.000"
click at [575, 515] on input "Ghi chú đơn hàng" at bounding box center [664, 508] width 238 height 27
type input "mang thẳng vào vp báo đơn tổng đài đặt"
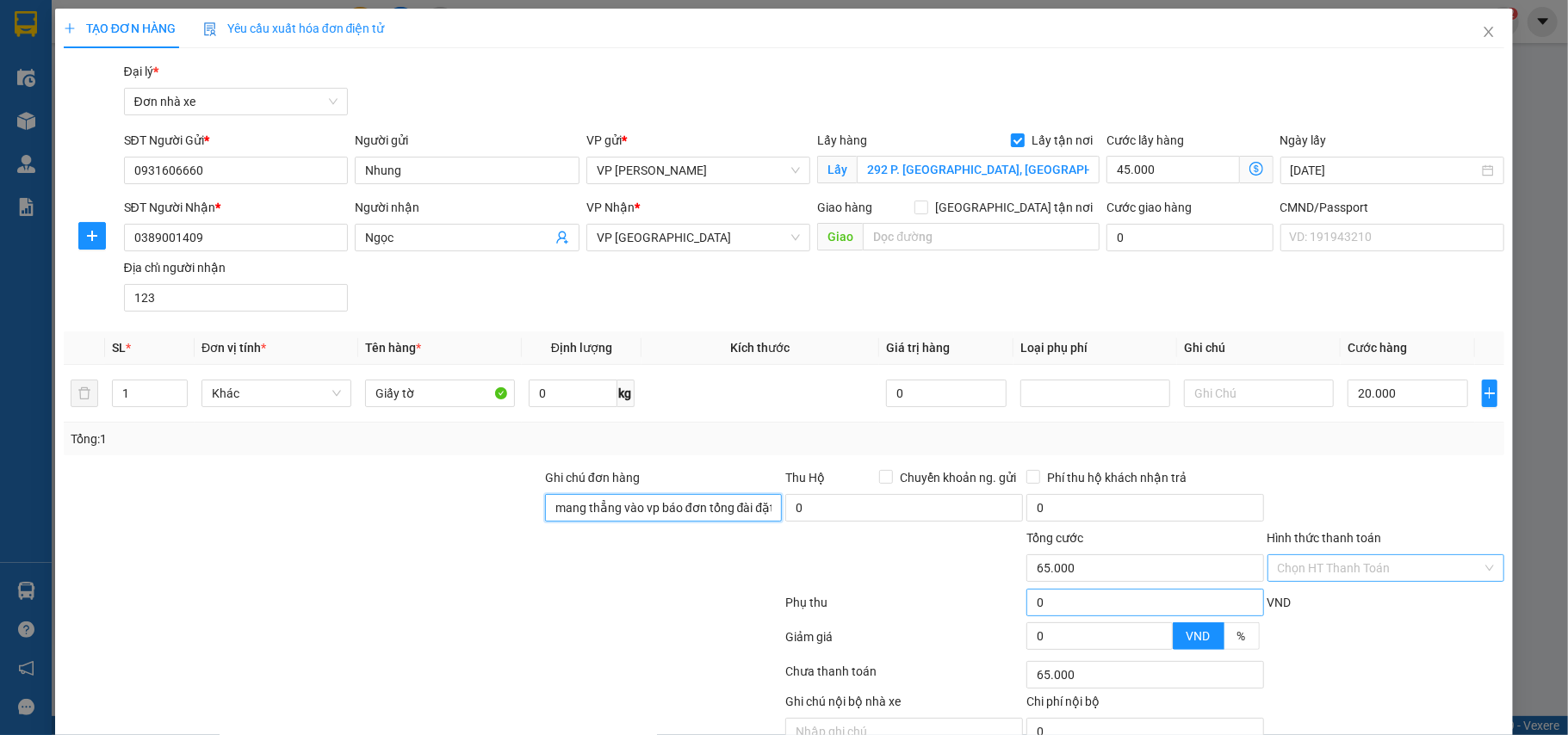
scroll to position [88, 0]
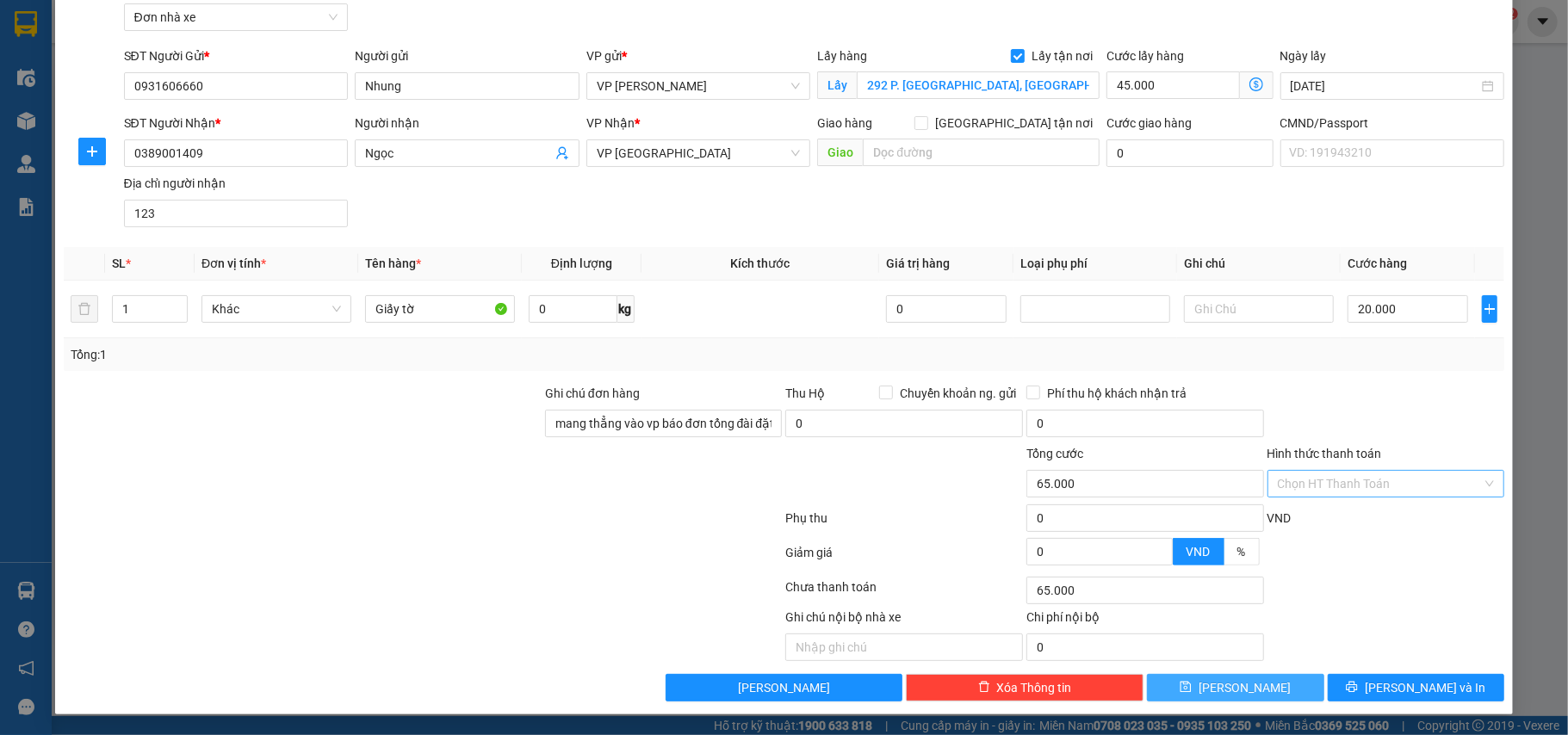
click at [1161, 694] on button "[PERSON_NAME]" at bounding box center [1236, 688] width 177 height 27
checkbox input "false"
type input "0"
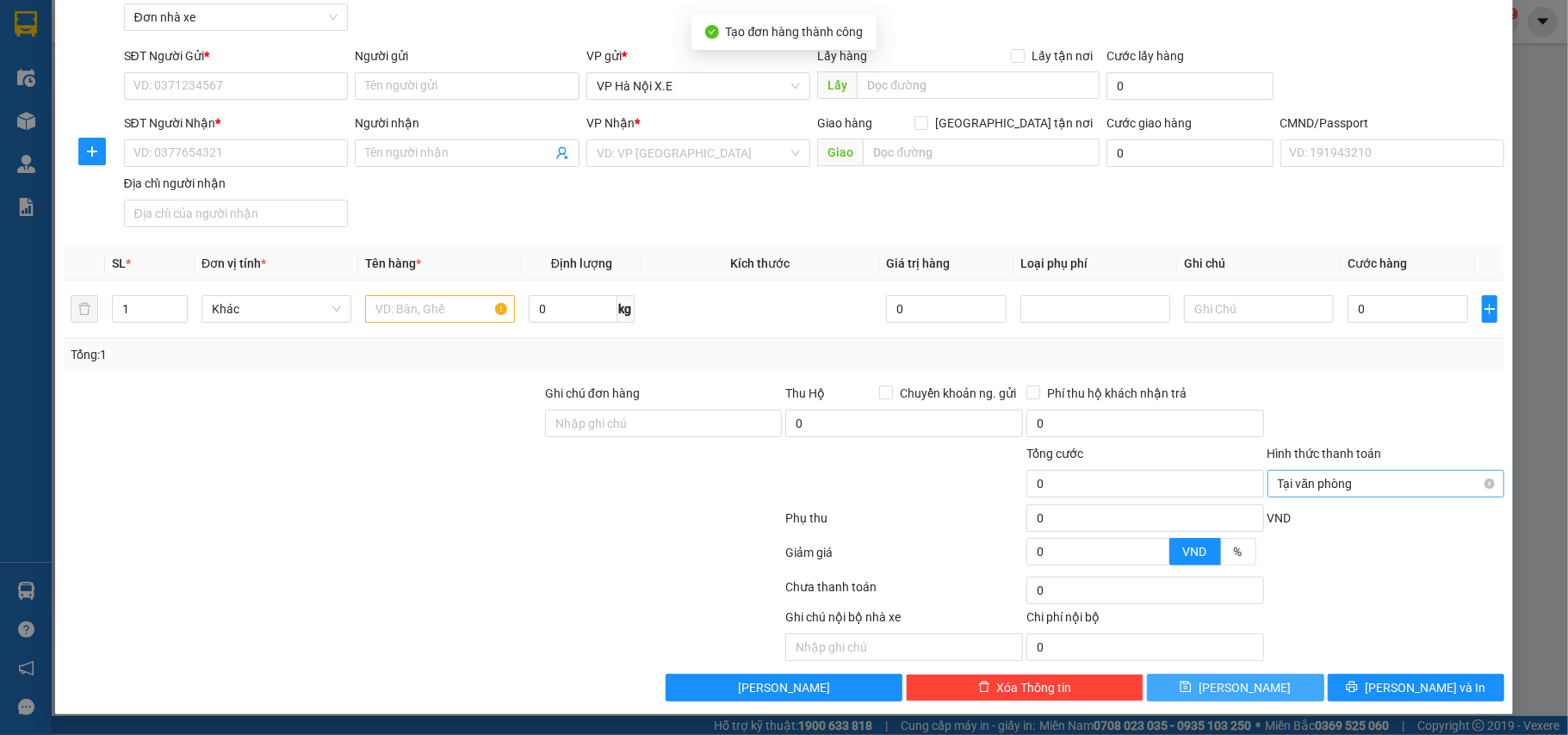
scroll to position [0, 0]
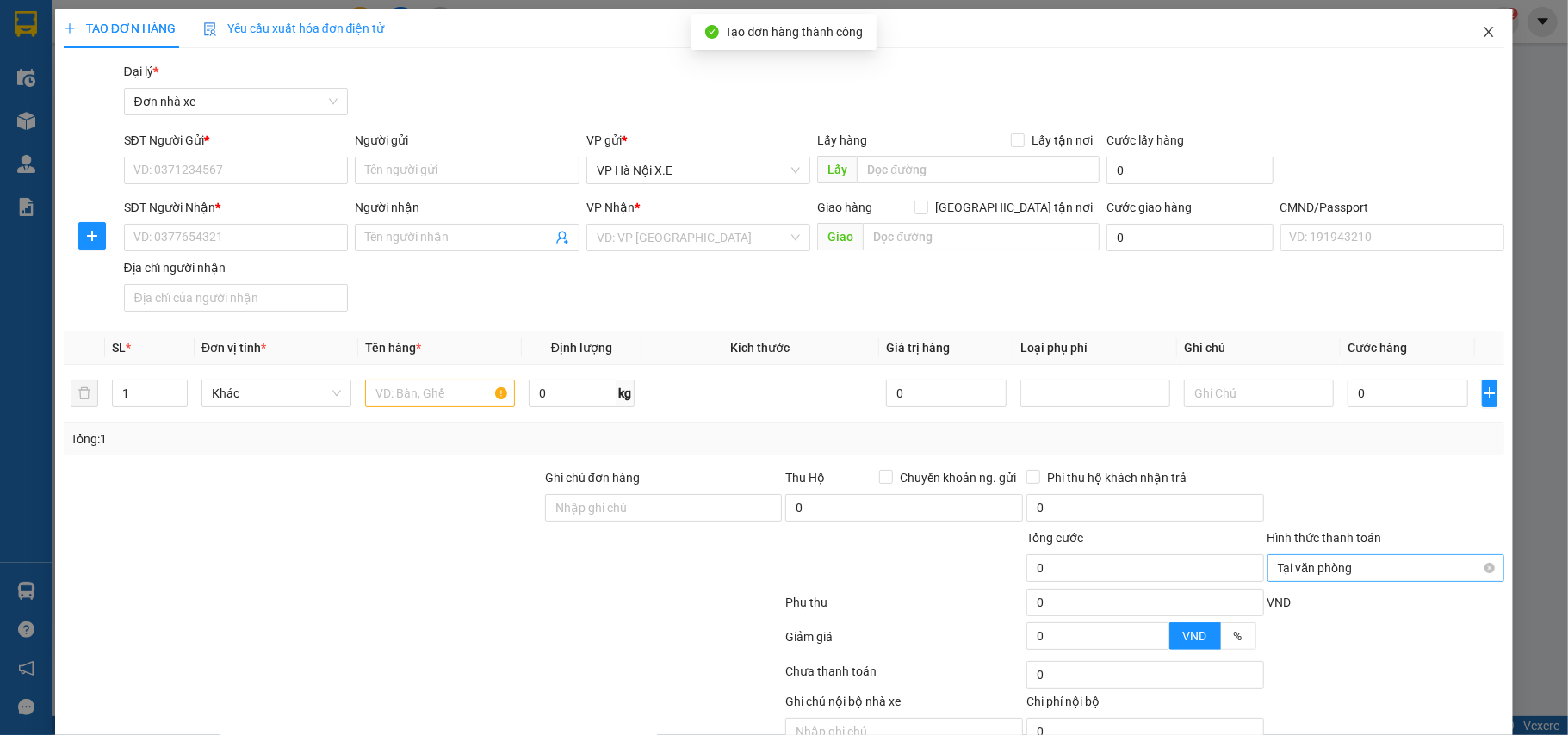
click at [1482, 28] on icon "close" at bounding box center [1488, 32] width 14 height 14
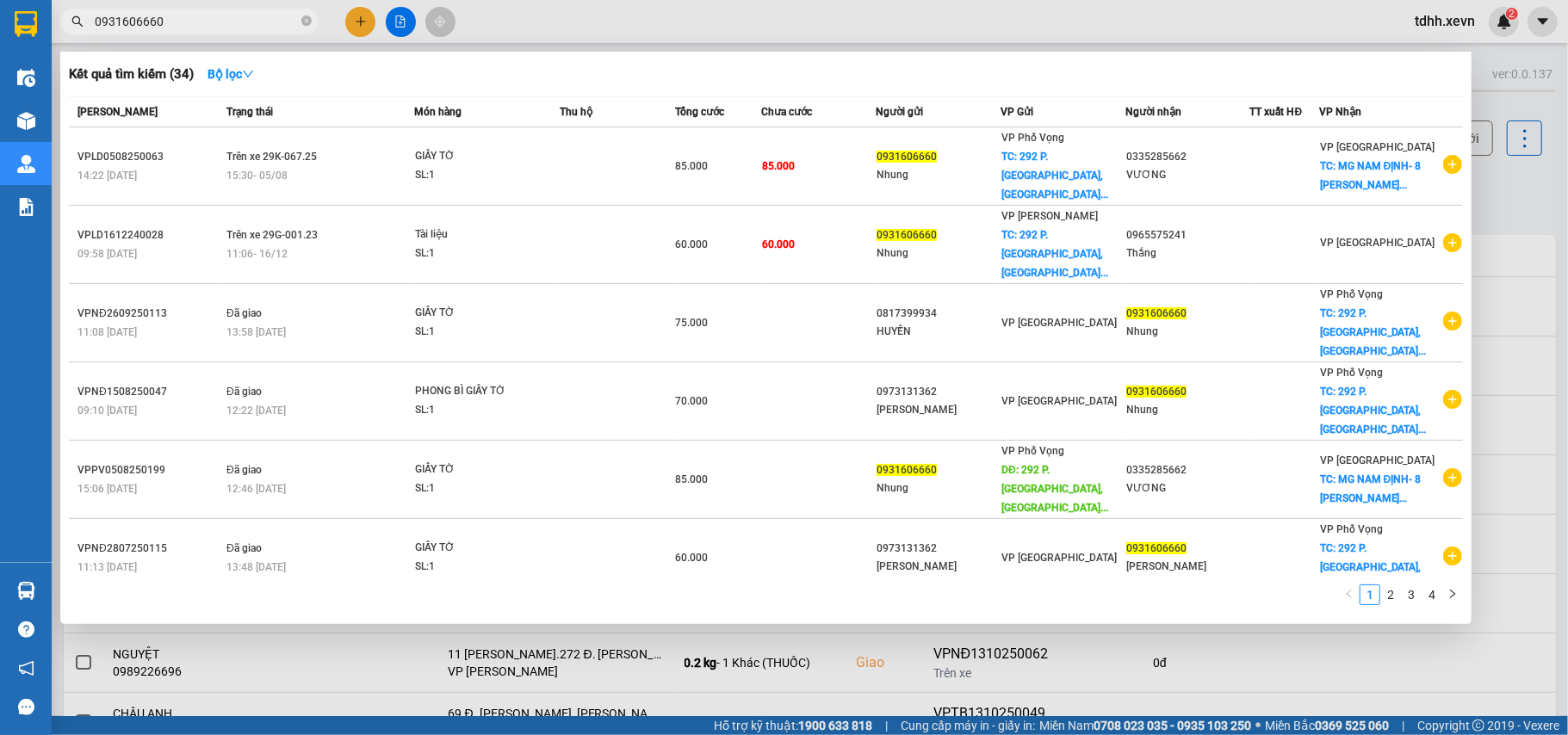
click at [1500, 109] on div at bounding box center [784, 368] width 1568 height 735
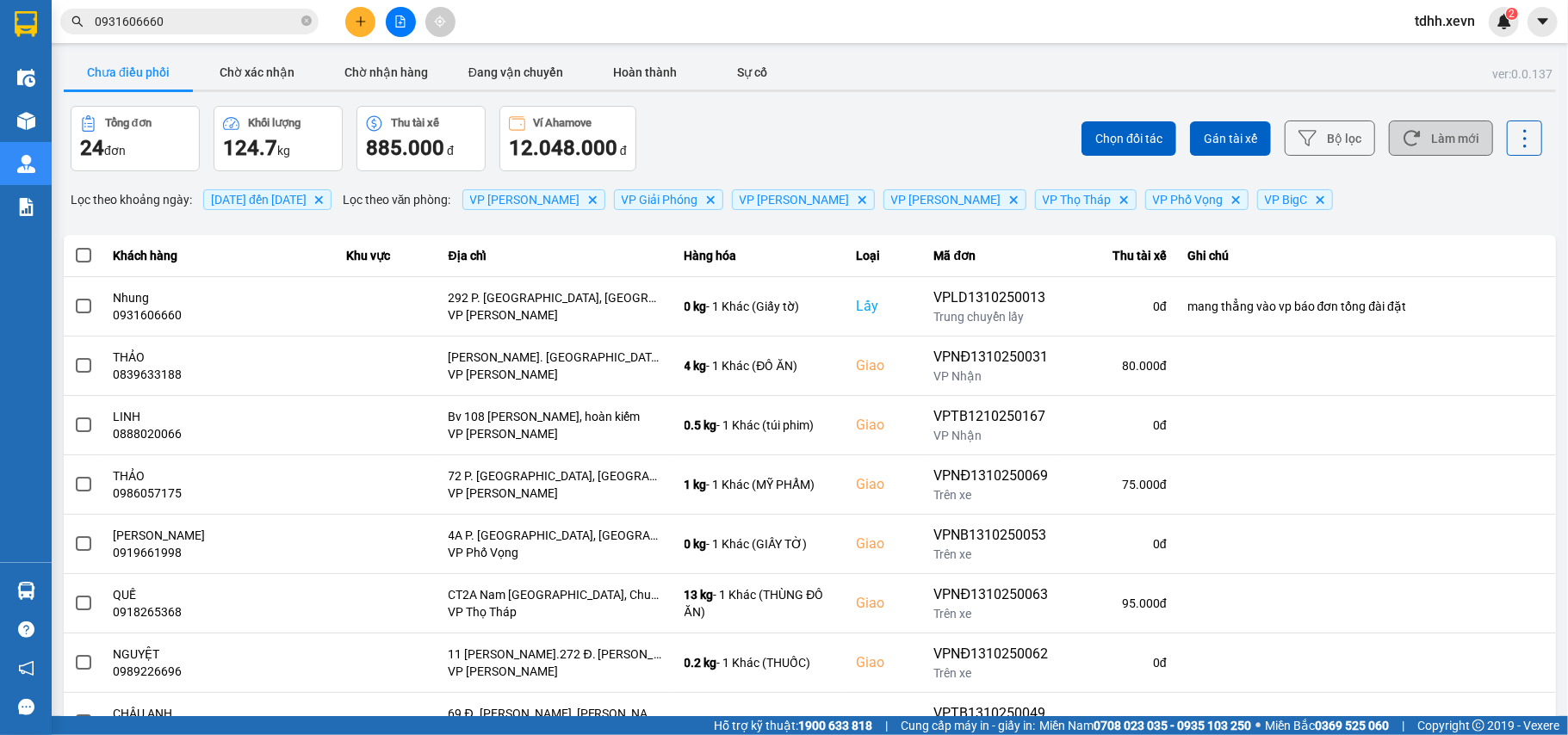
click at [1452, 138] on button "Làm mới" at bounding box center [1440, 138] width 104 height 35
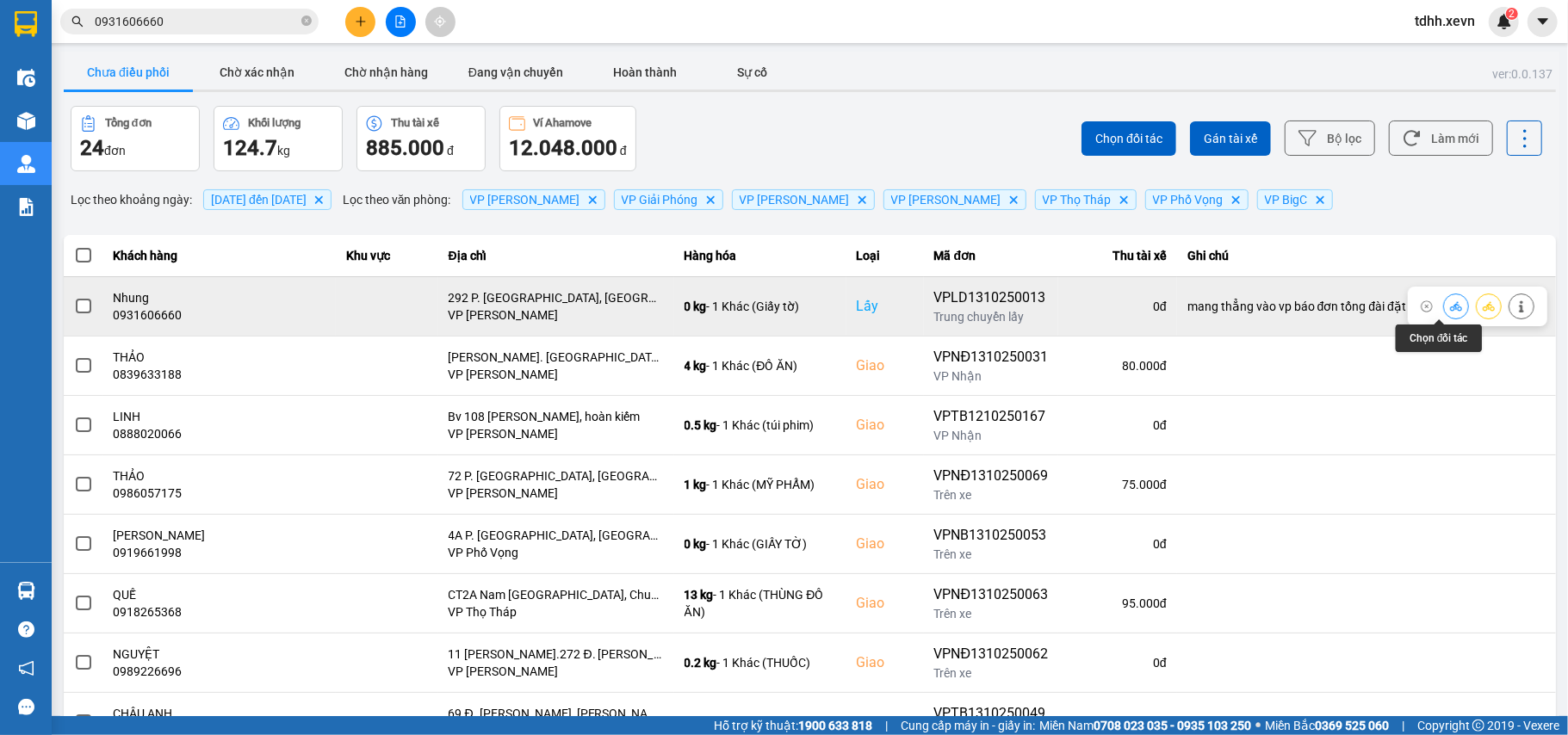
click at [1444, 315] on button at bounding box center [1456, 305] width 24 height 30
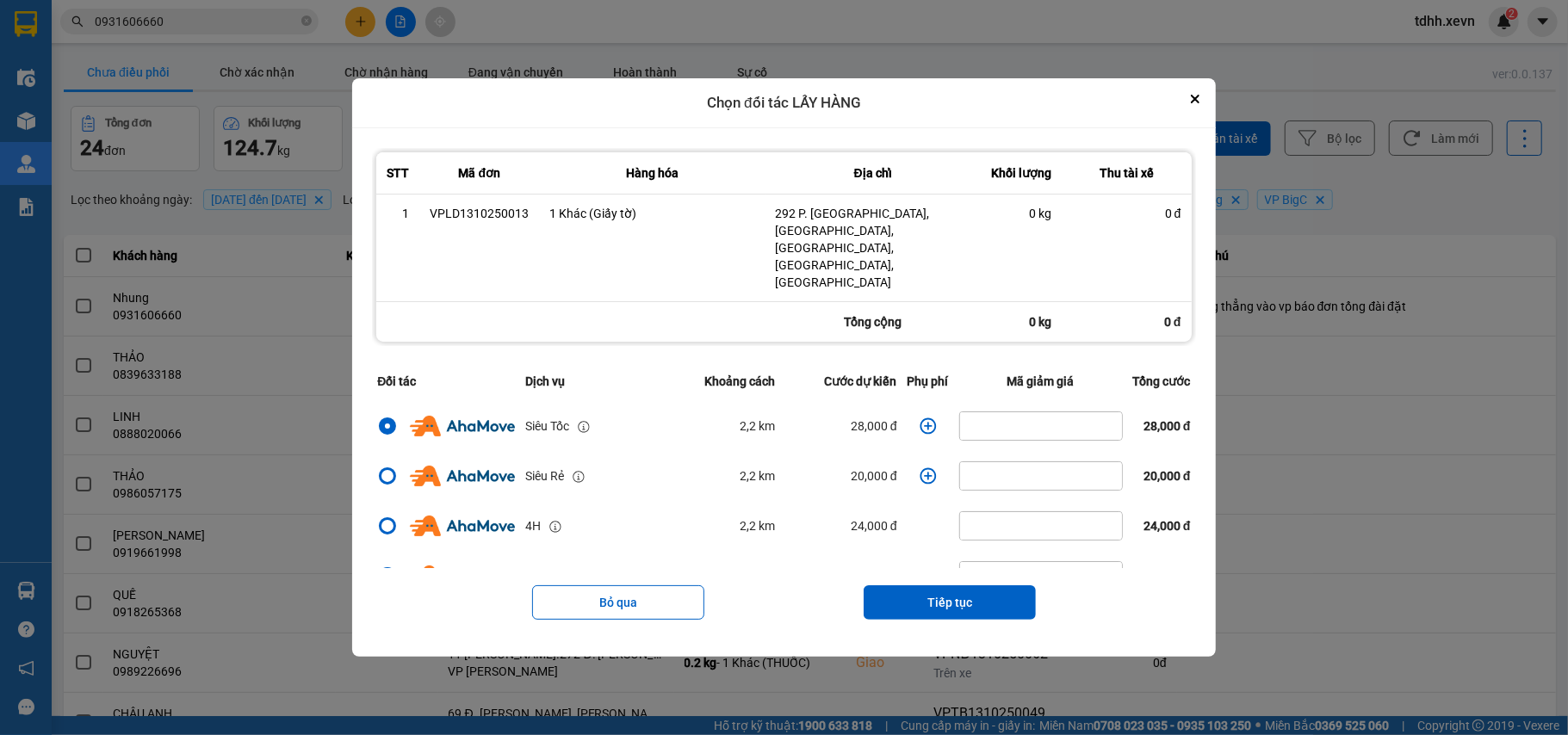
click at [920, 417] on icon "dialog" at bounding box center [928, 425] width 16 height 16
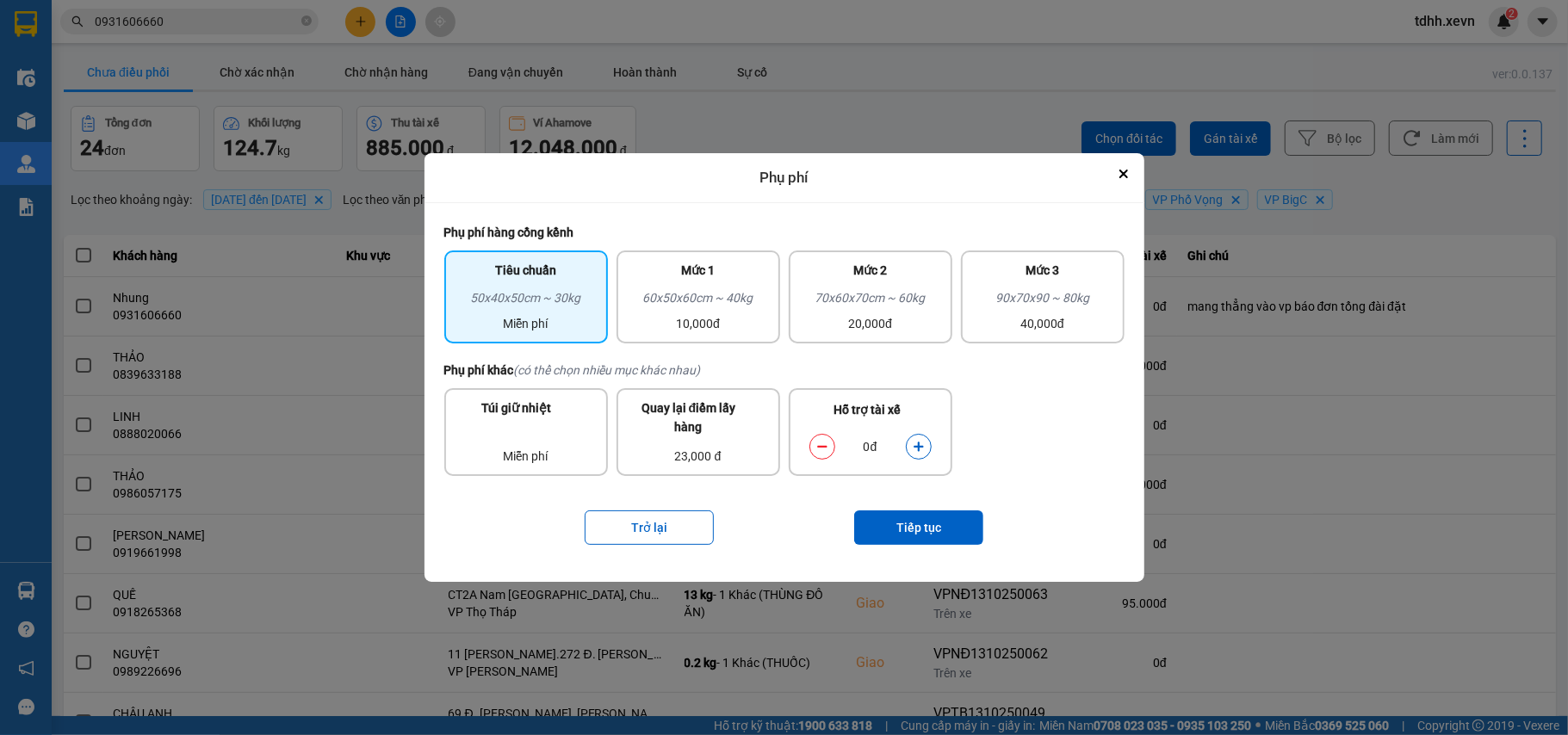
click at [916, 443] on icon "dialog" at bounding box center [918, 446] width 12 height 12
click at [916, 528] on button "Tiếp tục" at bounding box center [918, 528] width 129 height 34
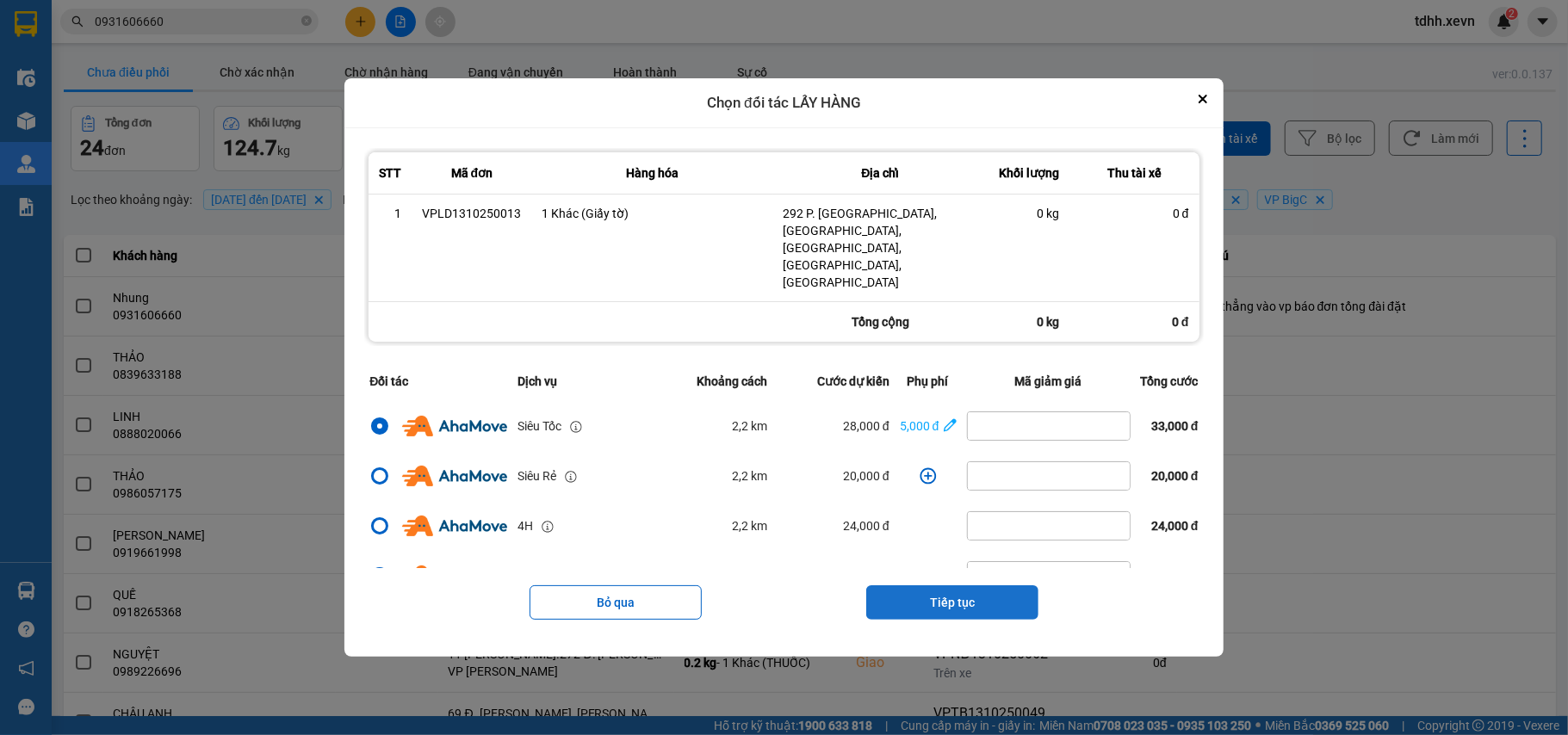
click at [960, 586] on button "Tiếp tục" at bounding box center [952, 603] width 172 height 34
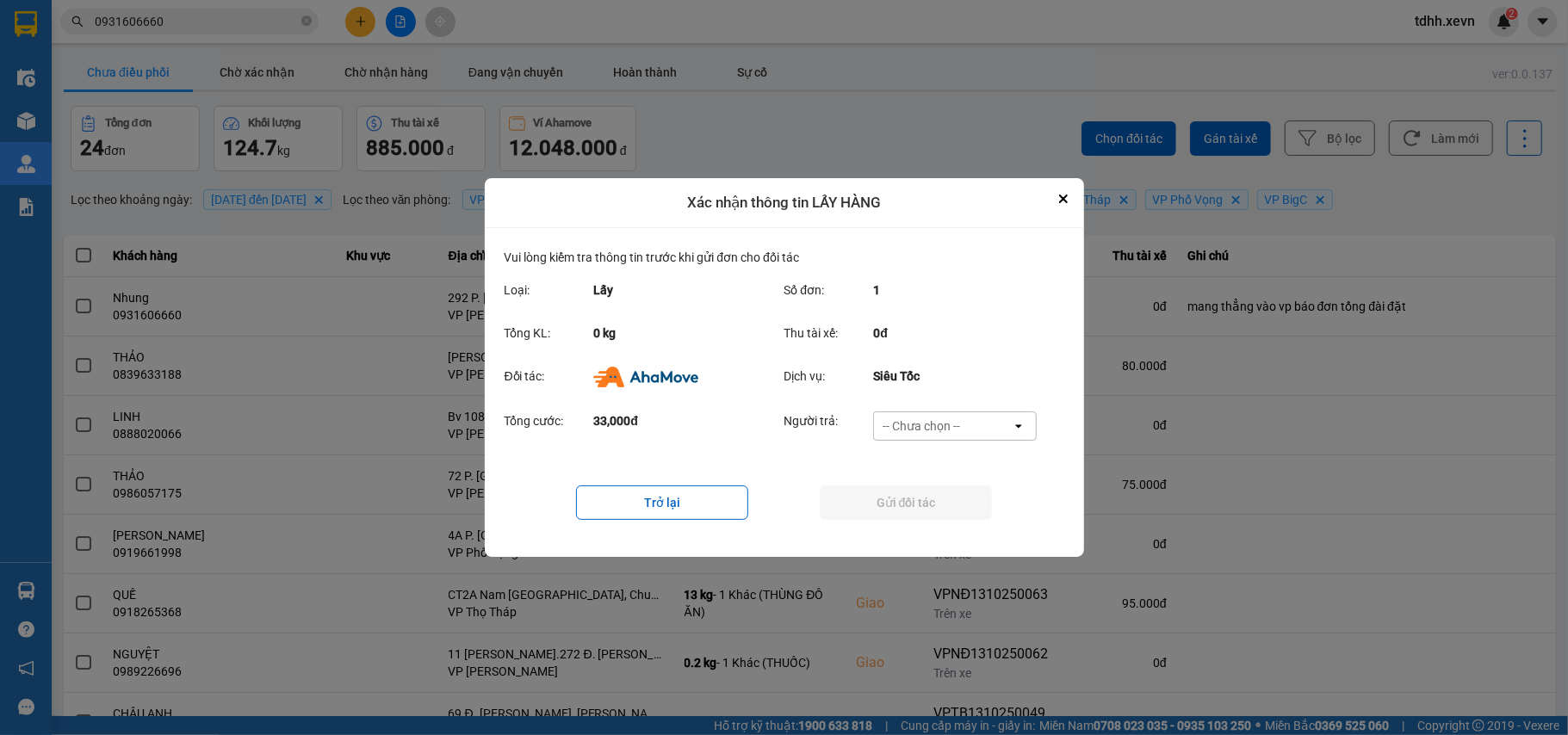
click at [981, 413] on div "-- Chưa chọn --" at bounding box center [942, 426] width 138 height 27
click at [955, 515] on div "Ví Ahamove" at bounding box center [954, 525] width 164 height 31
click at [955, 513] on button "Gửi đối tác" at bounding box center [905, 502] width 172 height 34
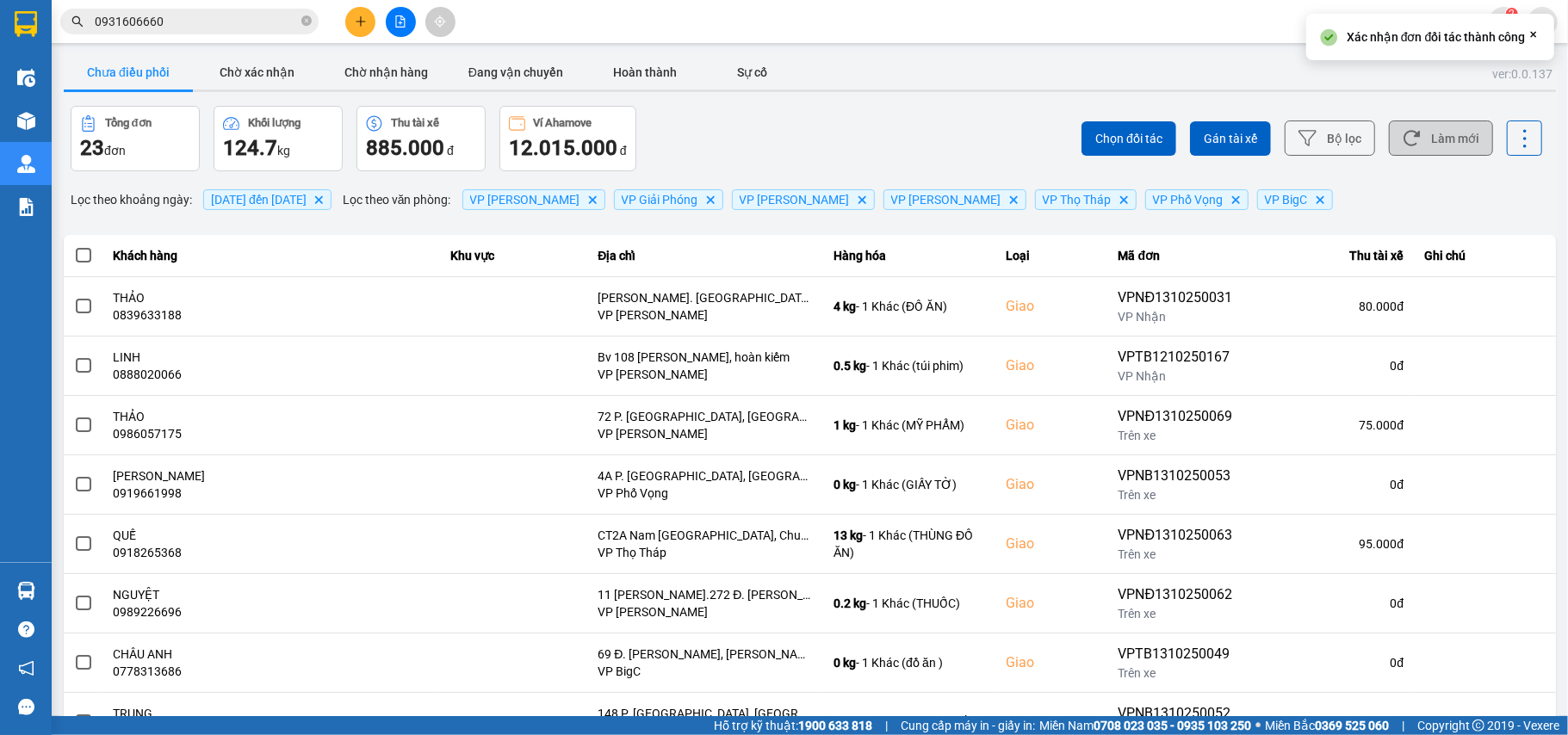
drag, startPoint x: 1429, startPoint y: 138, endPoint x: 909, endPoint y: 5, distance: 536.7
click at [1428, 138] on button "Làm mới" at bounding box center [1440, 138] width 104 height 35
click at [255, 71] on button "Chờ xác nhận" at bounding box center [257, 72] width 129 height 34
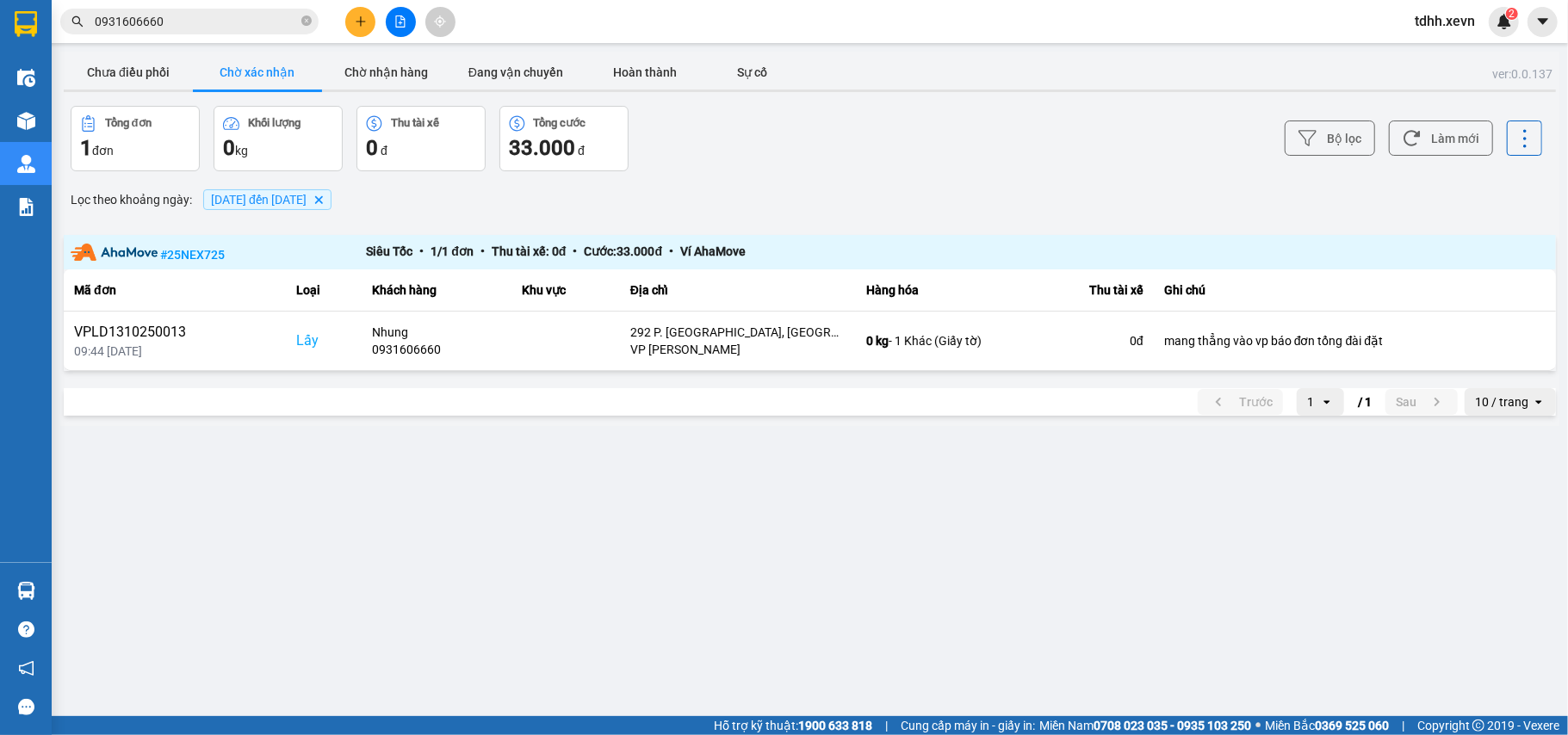
click at [132, 91] on div at bounding box center [809, 91] width 1492 height 3
click at [166, 69] on button "Chưa điều phối" at bounding box center [128, 72] width 129 height 34
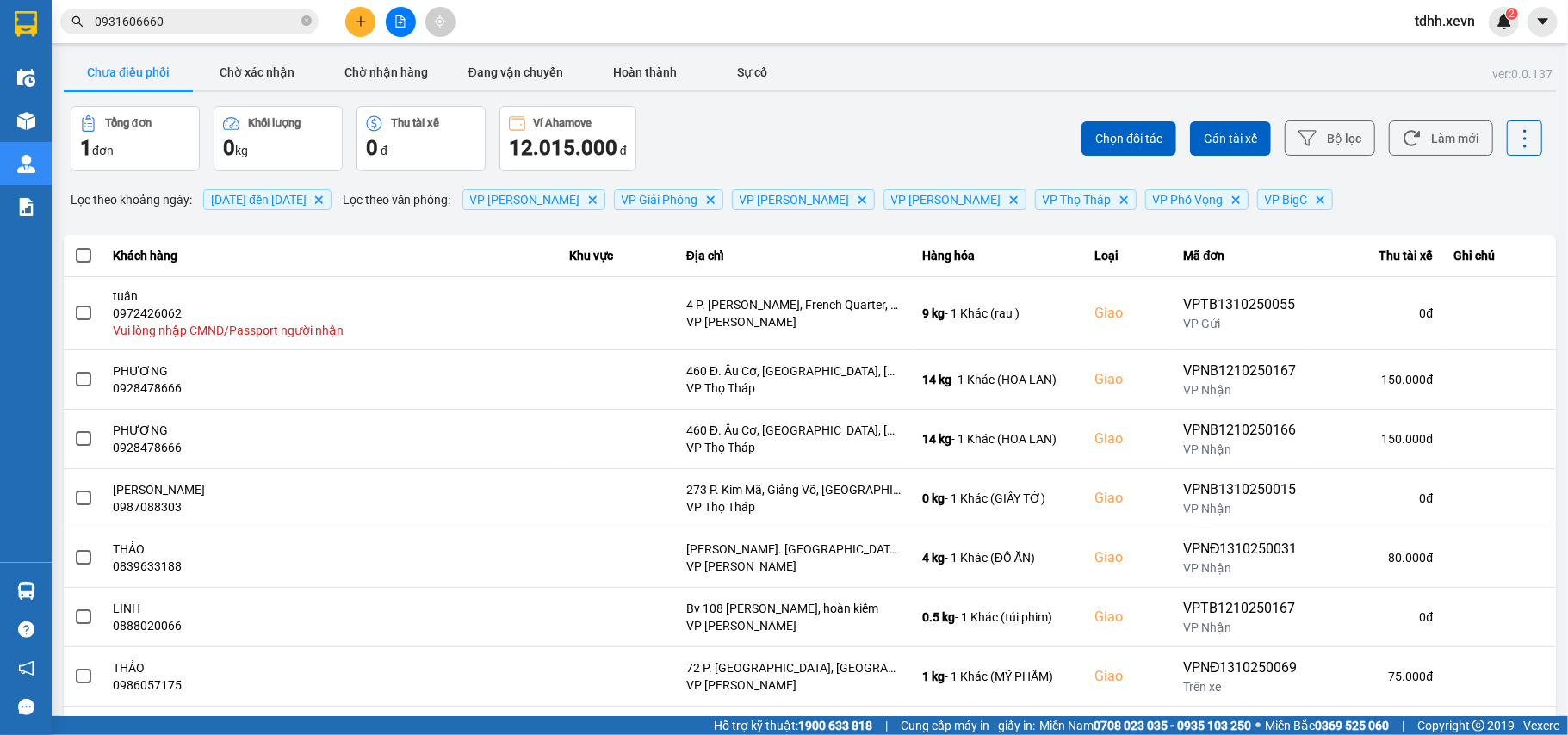
click at [1485, 129] on div "Chọn đối tác Gán tài xế Bộ lọc Làm mới" at bounding box center [1174, 138] width 736 height 65
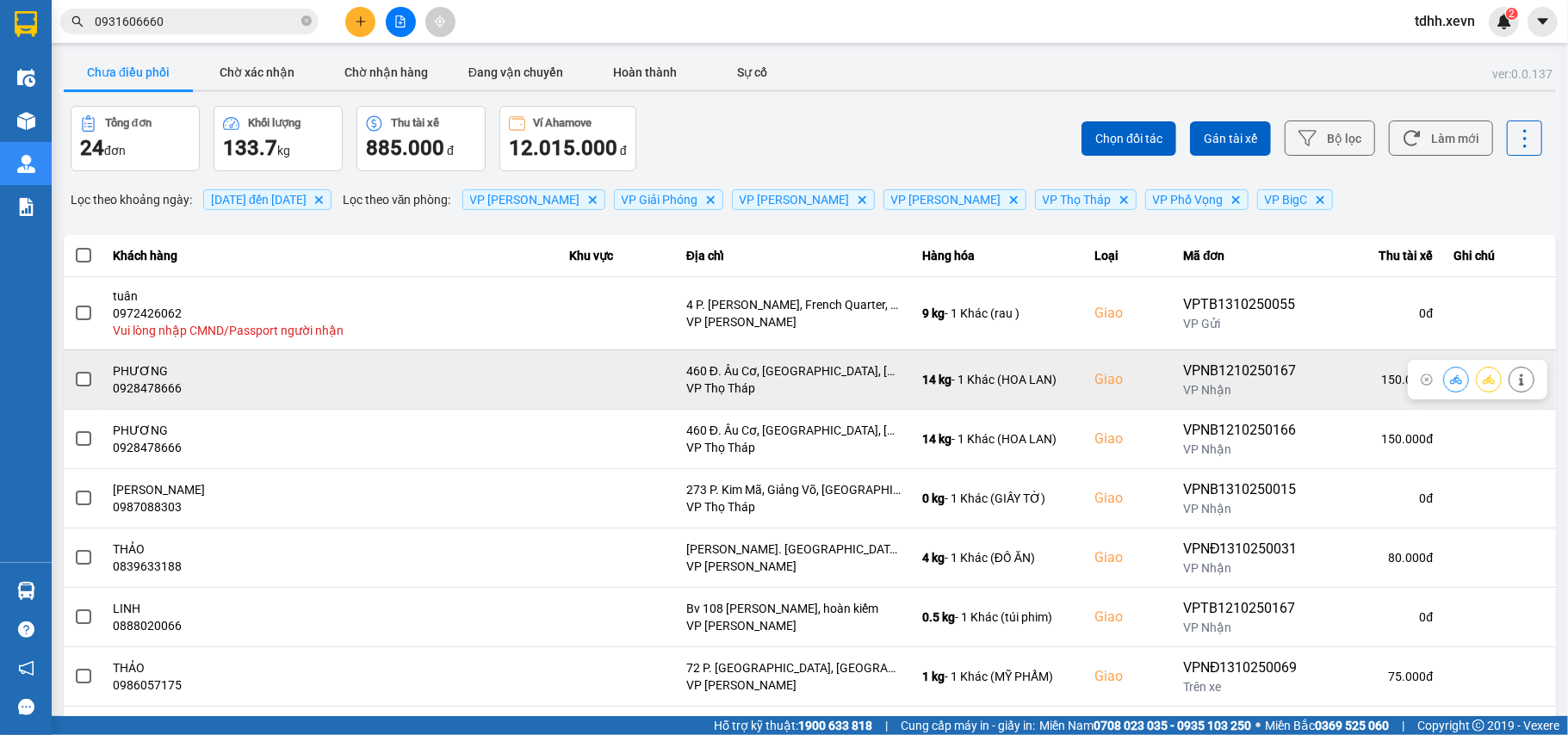
click at [145, 396] on div "0928478666" at bounding box center [331, 387] width 435 height 17
copy div "0928478666"
click at [1519, 384] on icon at bounding box center [1521, 379] width 5 height 12
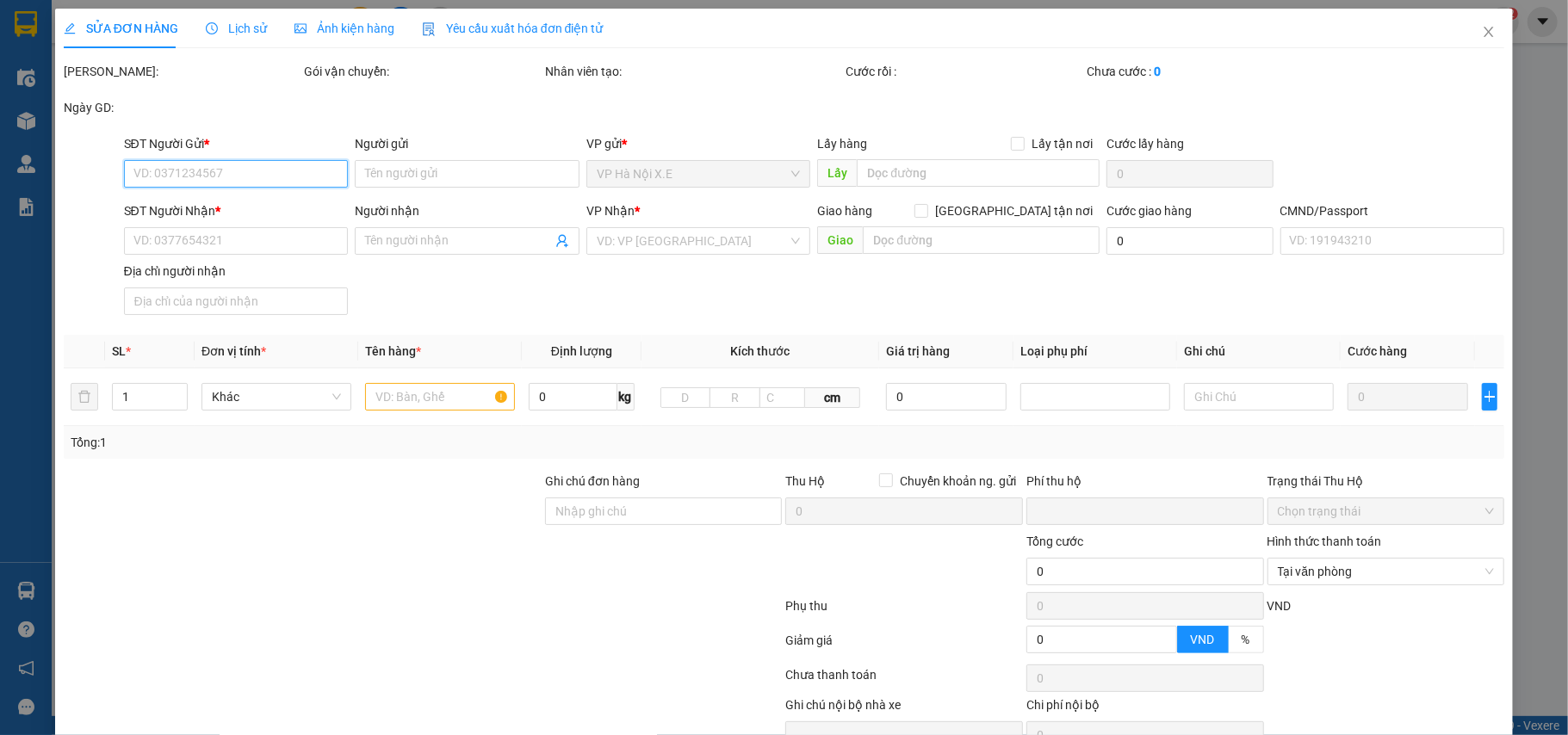
type input "0393281161"
type input "NGUYỄN CHIẾN THẮNG"
type input "0928478666"
type input "PHƯƠNG"
checkbox input "true"
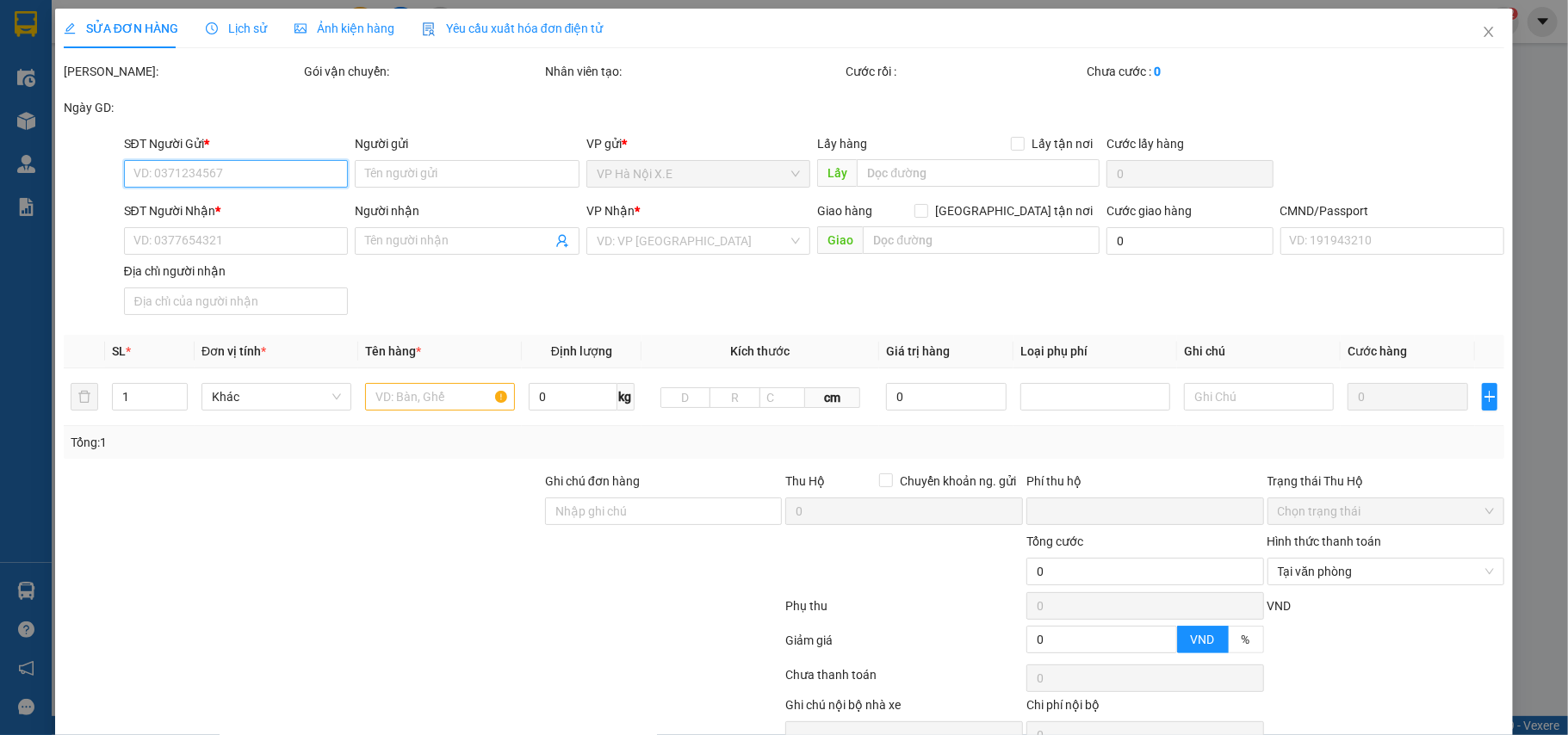
type input "460 Đ. Âu Cơ, Nhật Tân, Tây Hồ, Hà Nội 100000, Việt Nam"
type input "1"
type input "0"
type input "150.000"
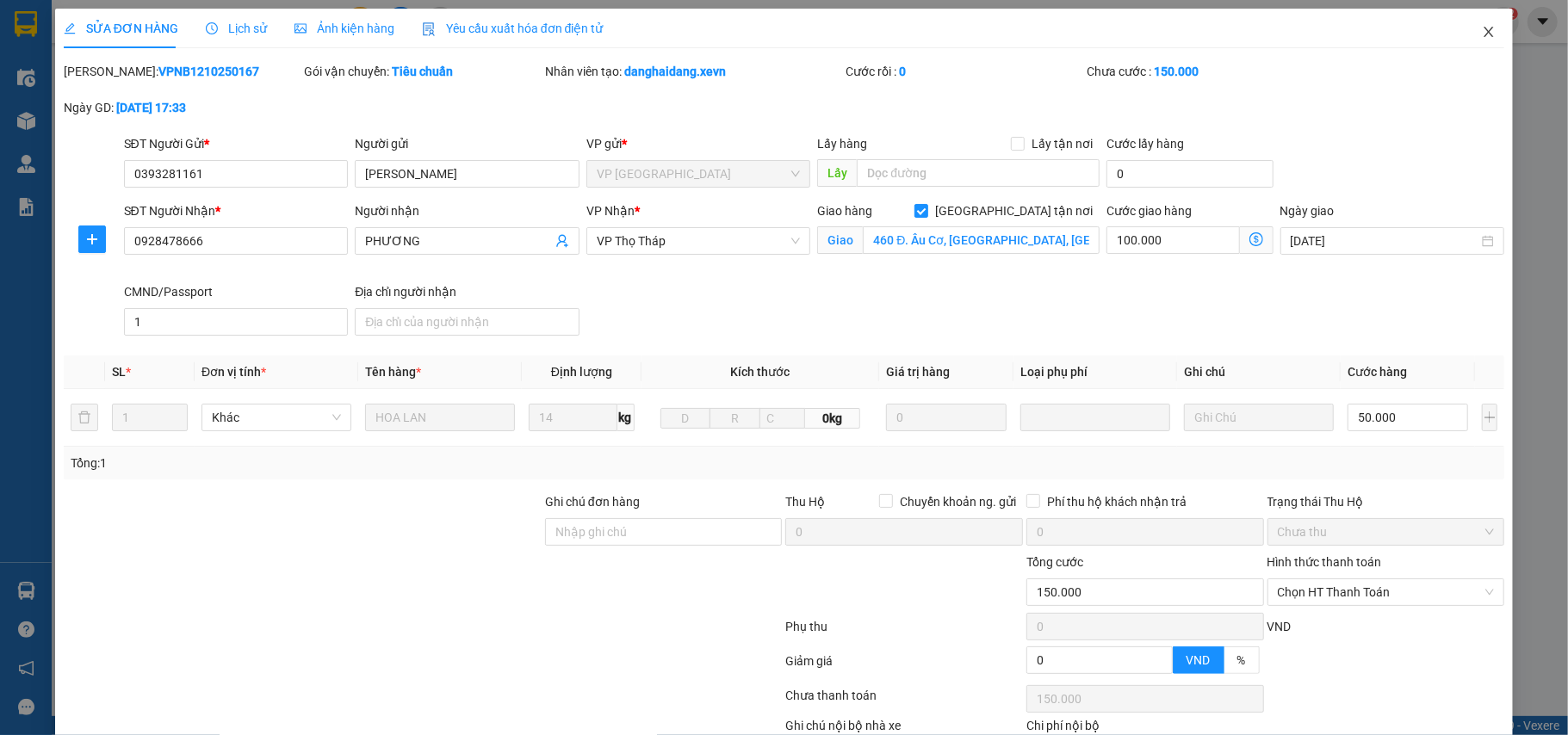
click at [1482, 31] on icon "close" at bounding box center [1488, 32] width 14 height 14
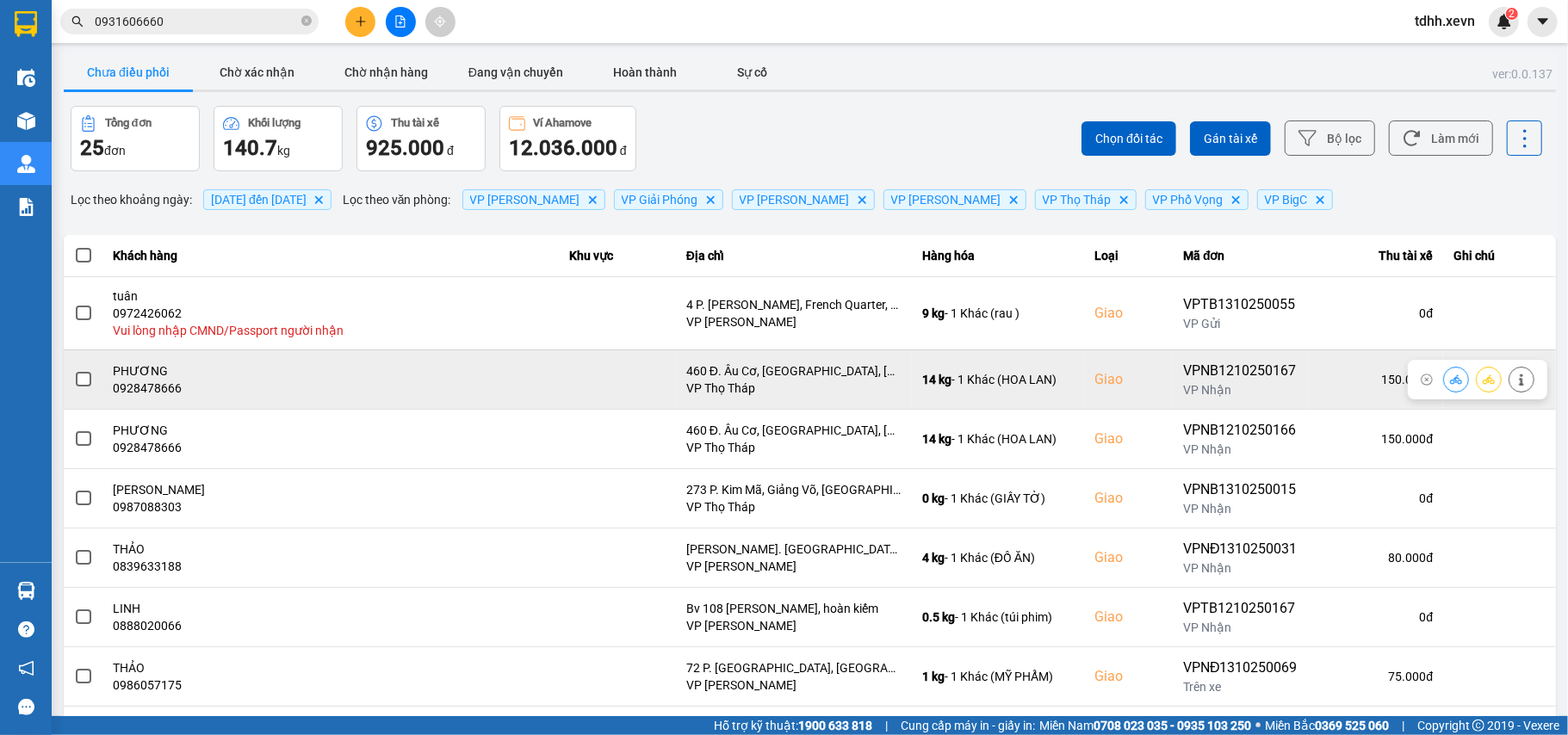
click at [88, 376] on span at bounding box center [83, 379] width 15 height 15
click at [74, 370] on input "checkbox" at bounding box center [74, 370] width 0 height 0
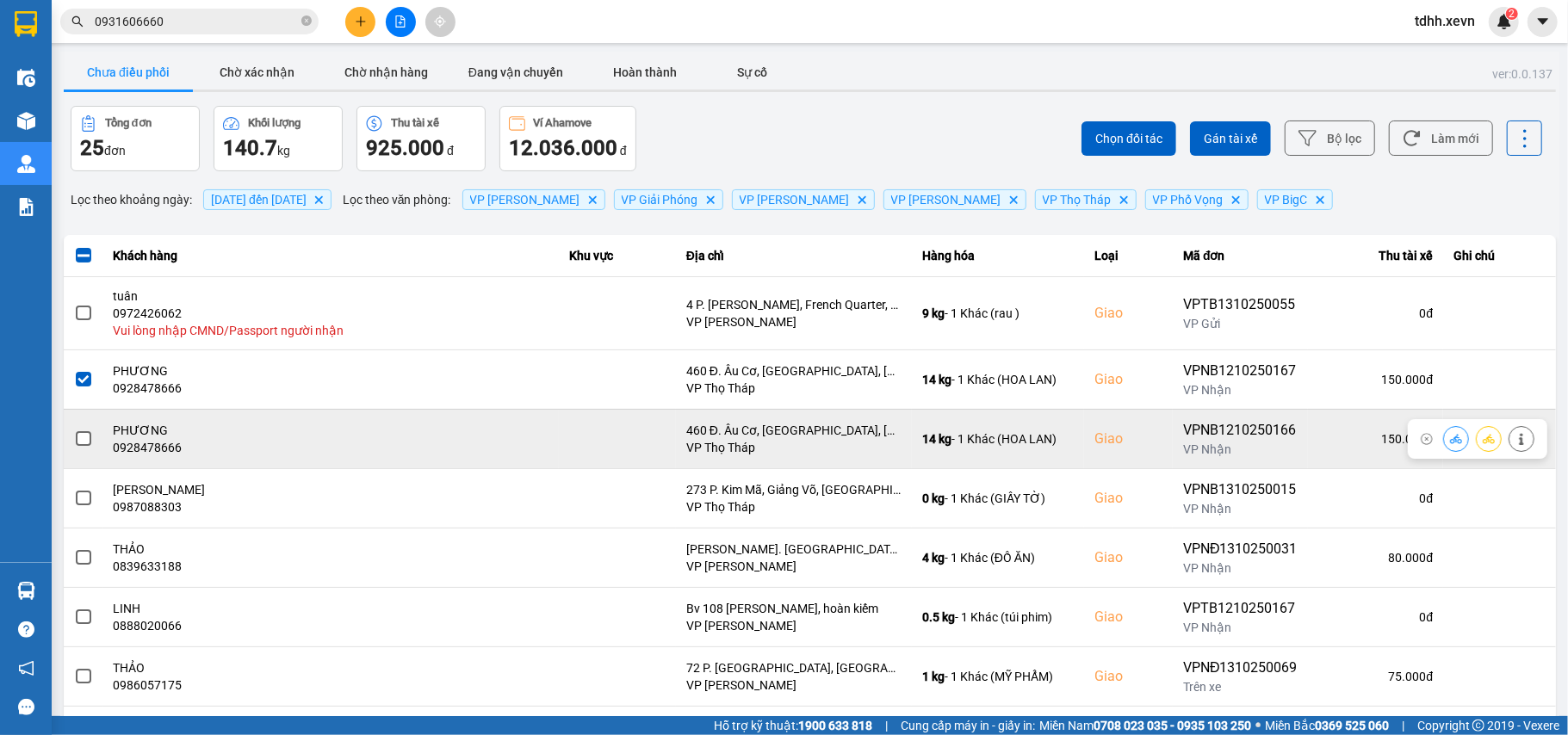
click at [78, 441] on span at bounding box center [83, 439] width 15 height 15
click at [74, 430] on input "checkbox" at bounding box center [74, 430] width 0 height 0
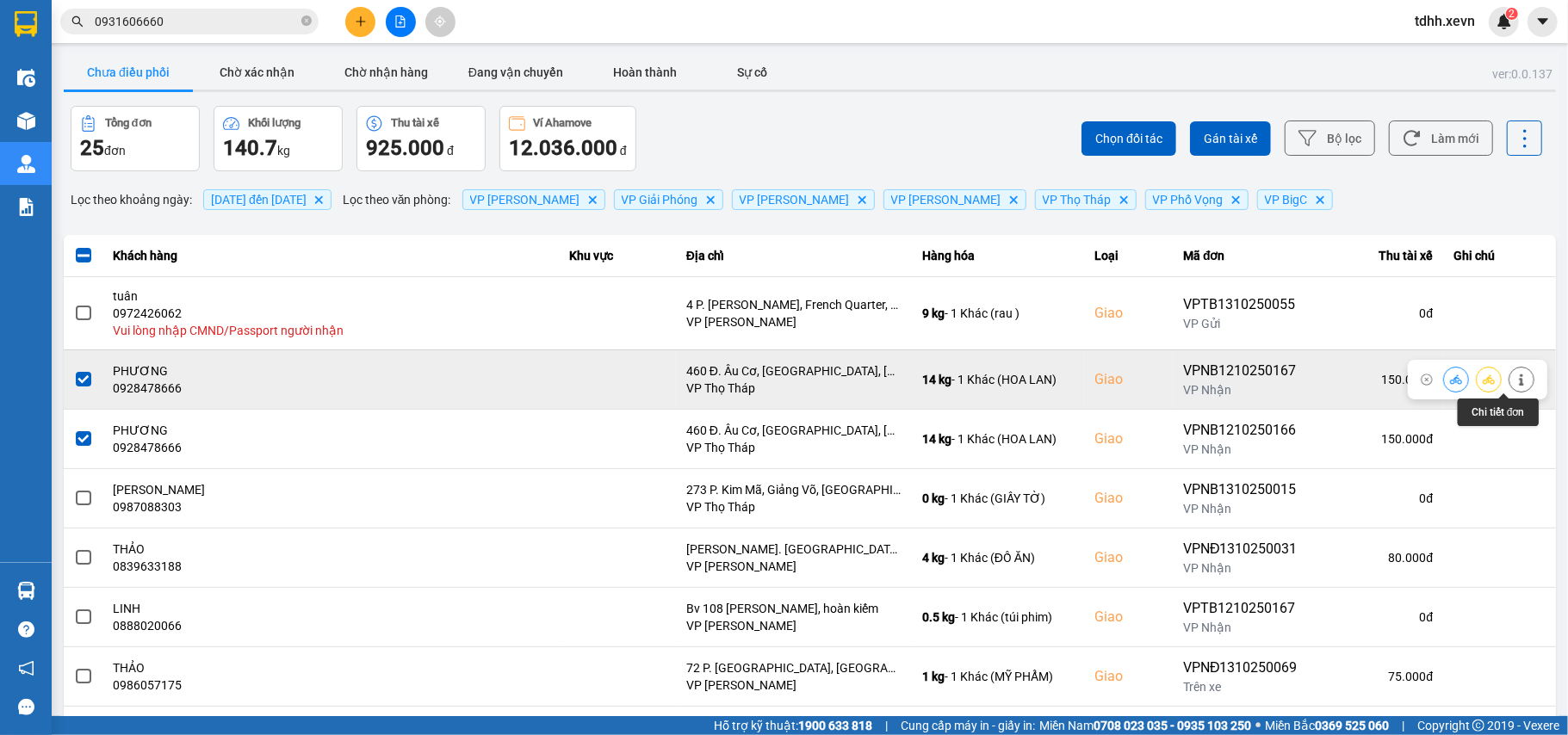
click at [1519, 386] on icon at bounding box center [1521, 379] width 5 height 12
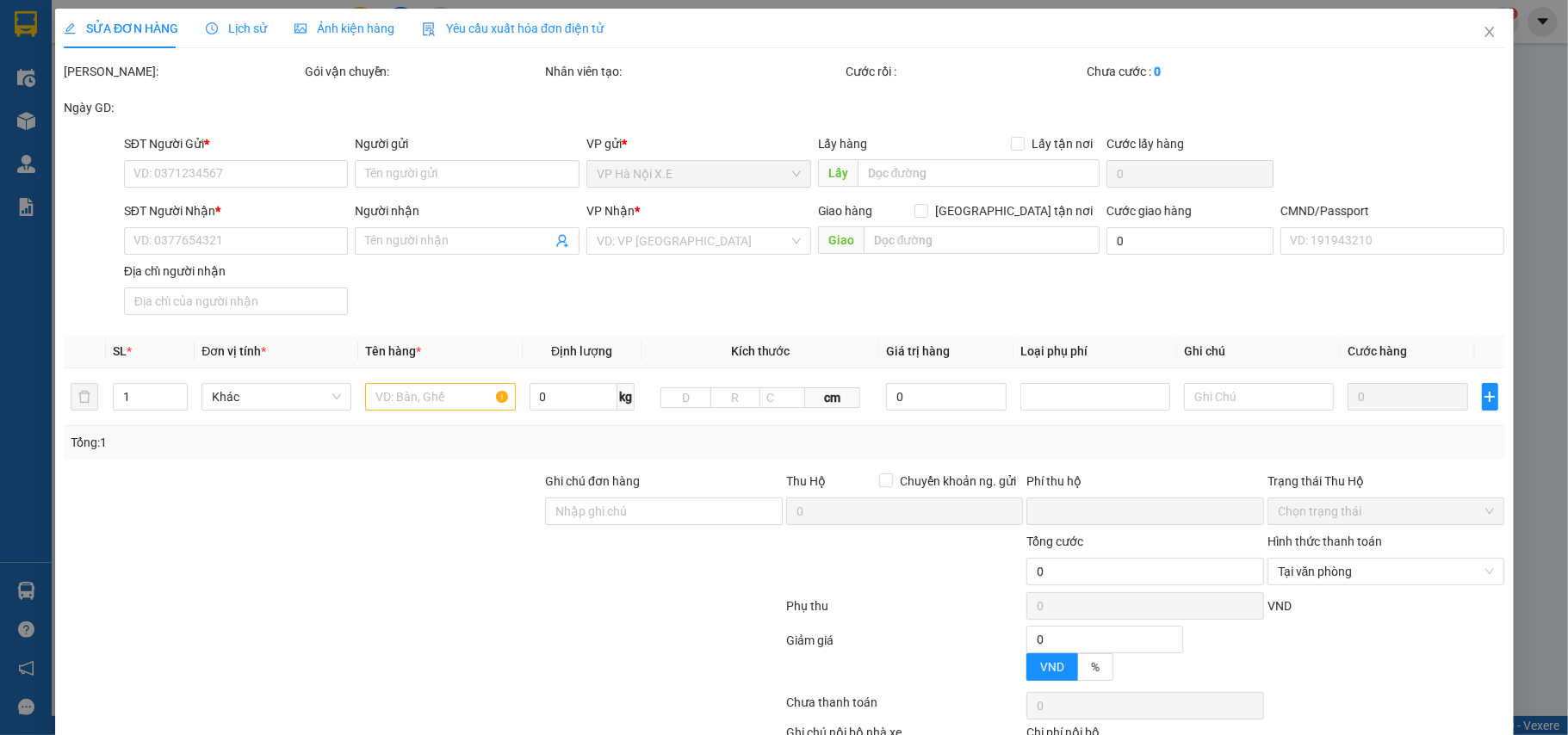
type input "0393281161"
type input "NGUYỄN CHIẾN THẮNG"
type input "0928478666"
type input "PHƯƠNG"
checkbox input "true"
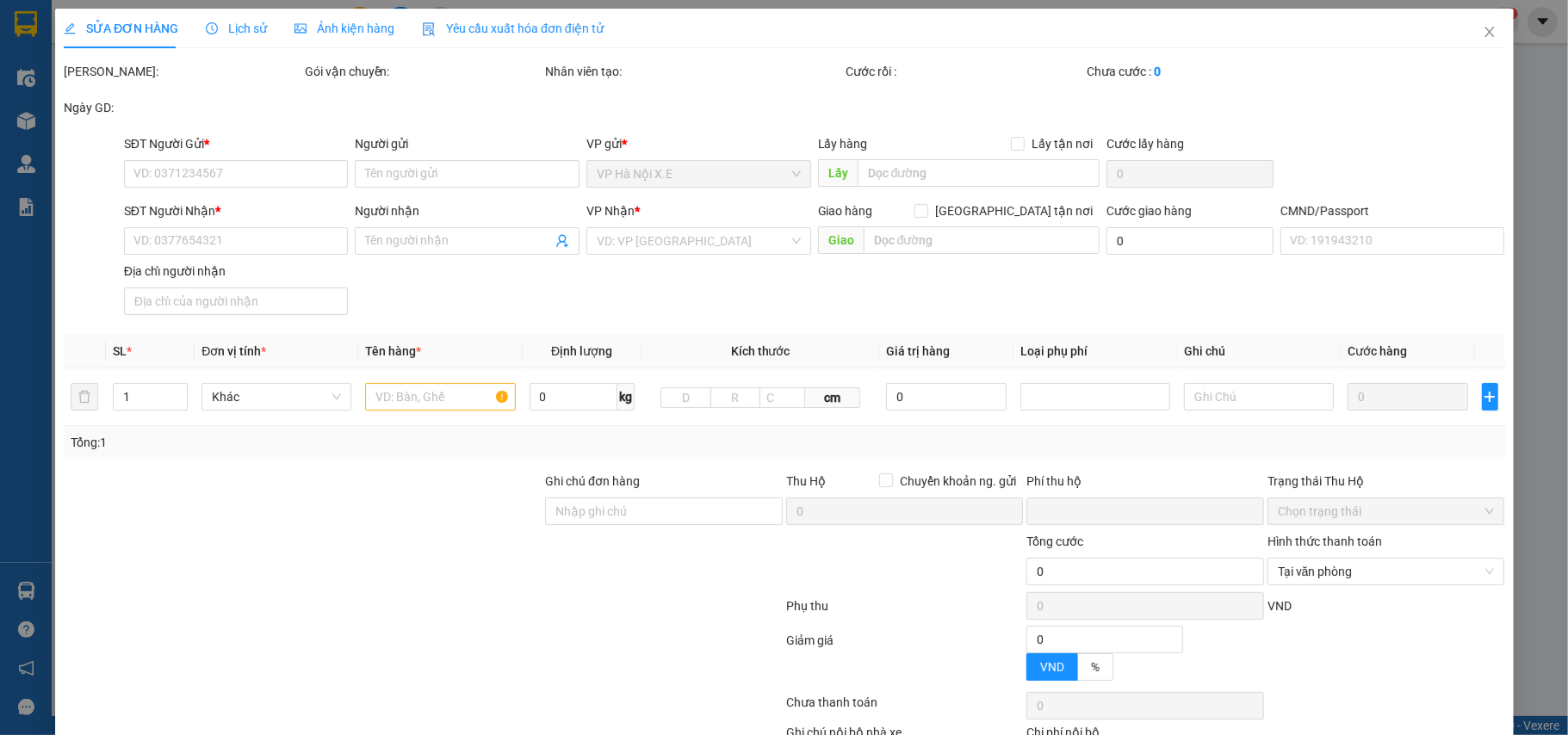
type input "460 Đ. Âu Cơ, Nhật Tân, Tây Hồ, Hà Nội 100000, Việt Nam"
type input "1"
type input "0"
type input "150.000"
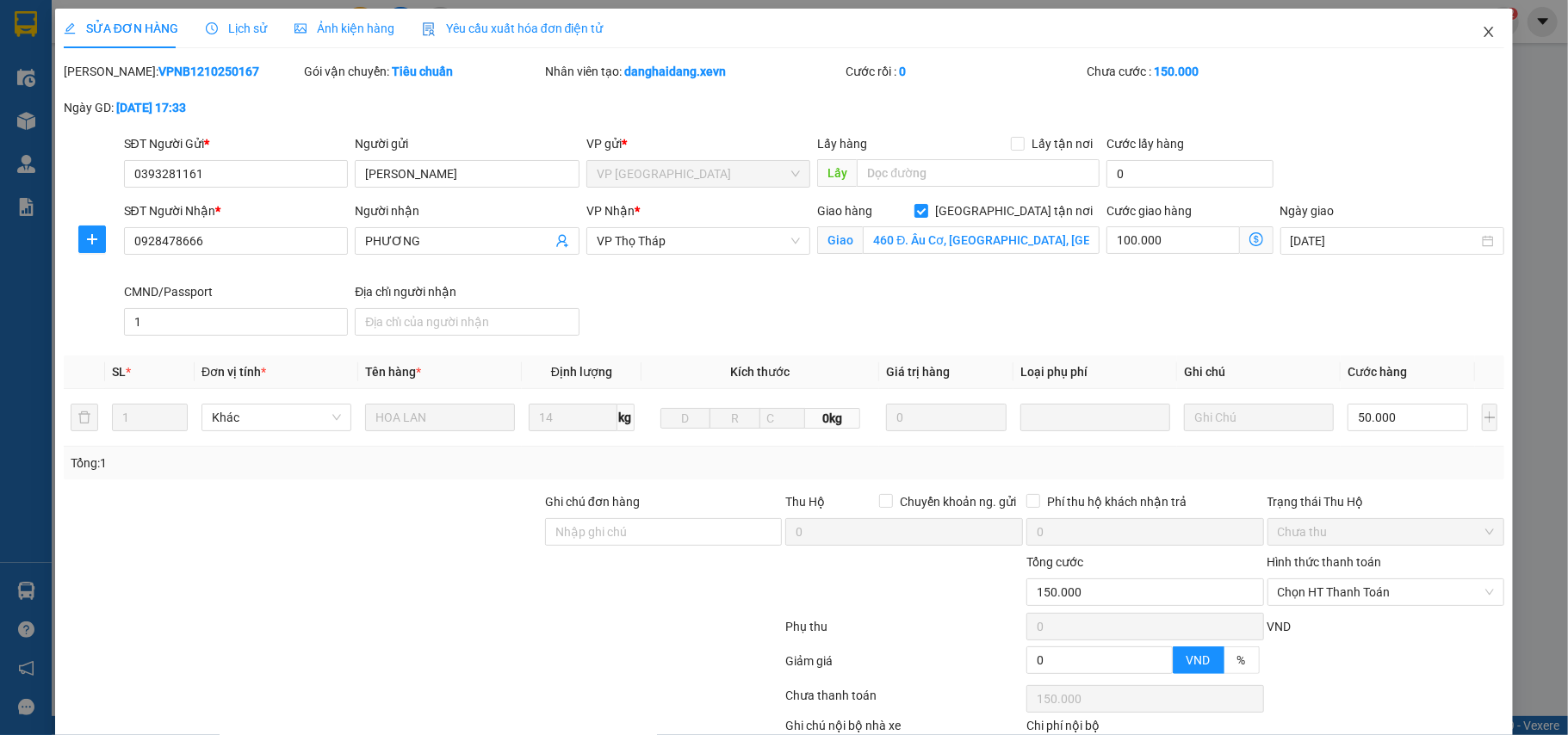
click at [1482, 28] on icon "close" at bounding box center [1488, 32] width 14 height 14
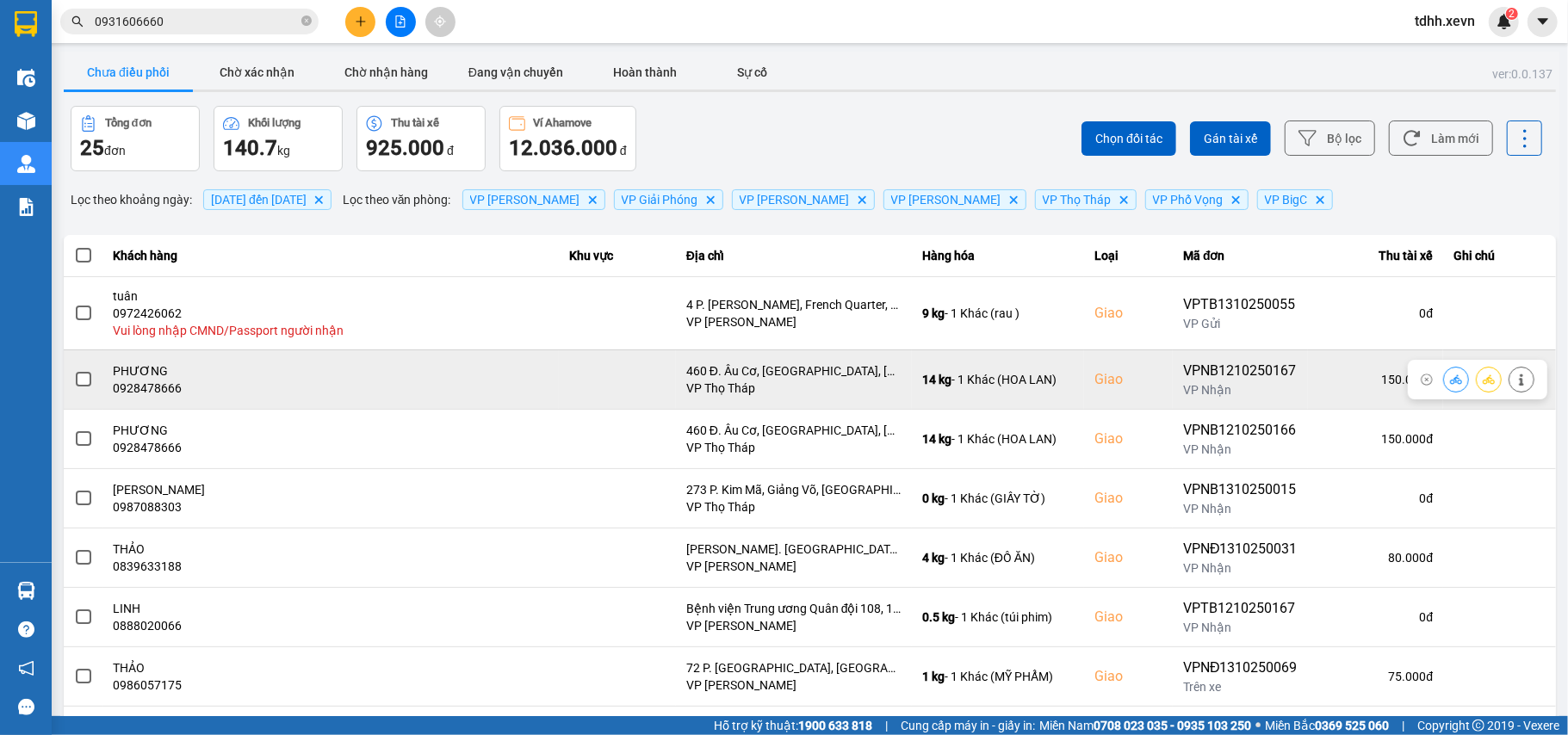
click at [84, 379] on span at bounding box center [83, 379] width 15 height 15
click at [74, 370] on input "checkbox" at bounding box center [74, 370] width 0 height 0
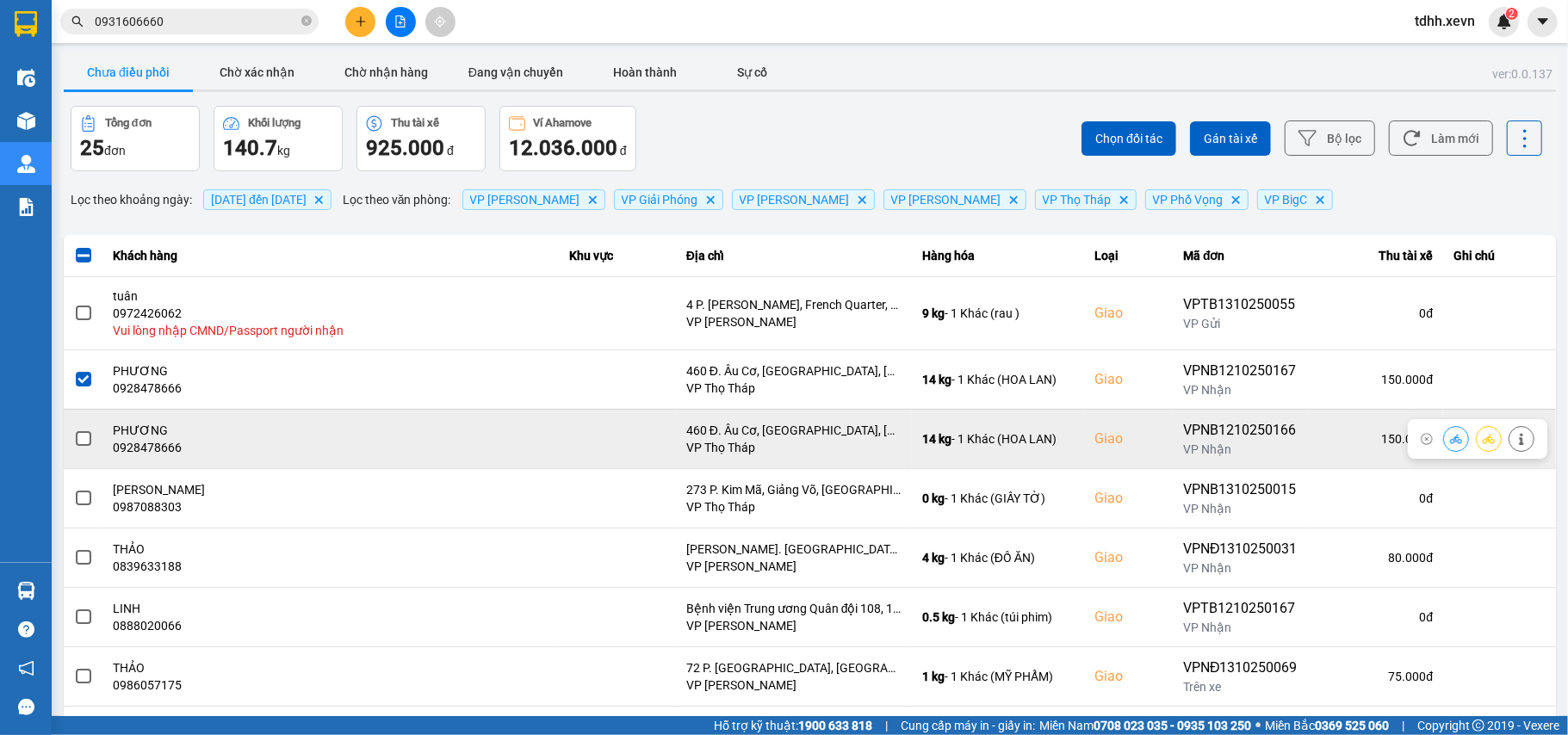
click at [80, 434] on span at bounding box center [83, 439] width 15 height 15
click at [74, 430] on input "checkbox" at bounding box center [74, 430] width 0 height 0
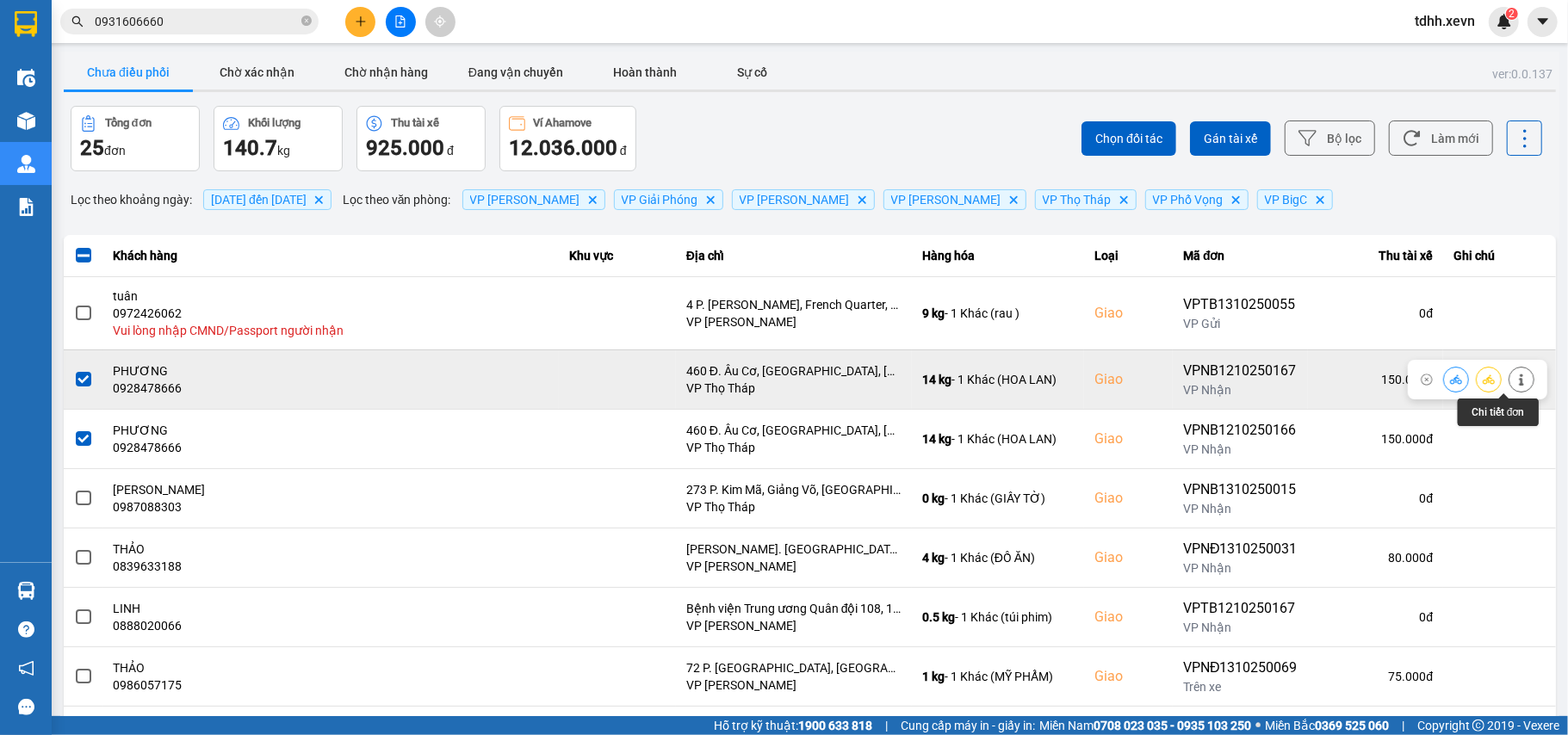
click at [1509, 380] on button at bounding box center [1521, 378] width 24 height 30
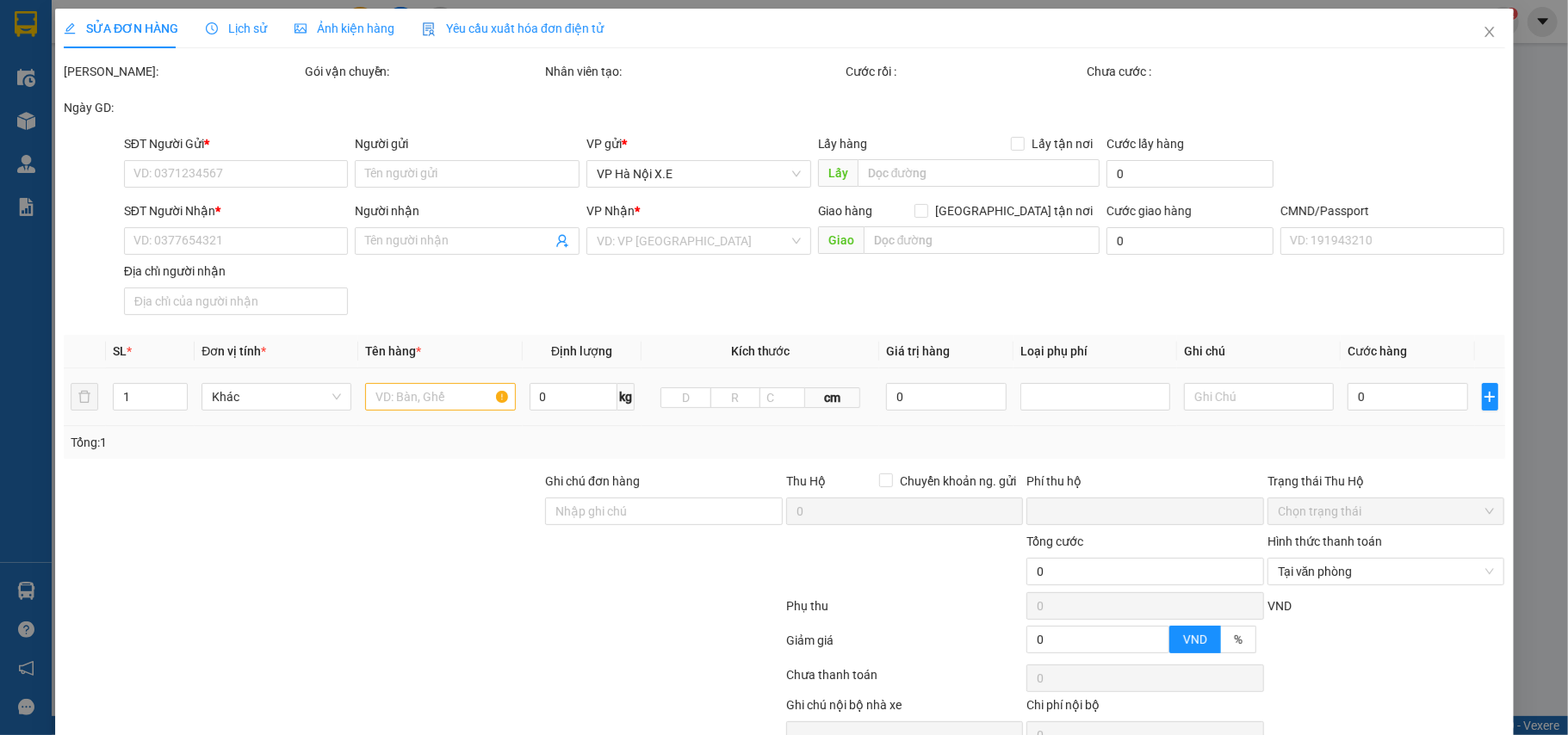
type input "0393281161"
type input "NGUYỄN CHIẾN THẮNG"
type input "0928478666"
type input "PHƯƠNG"
checkbox input "true"
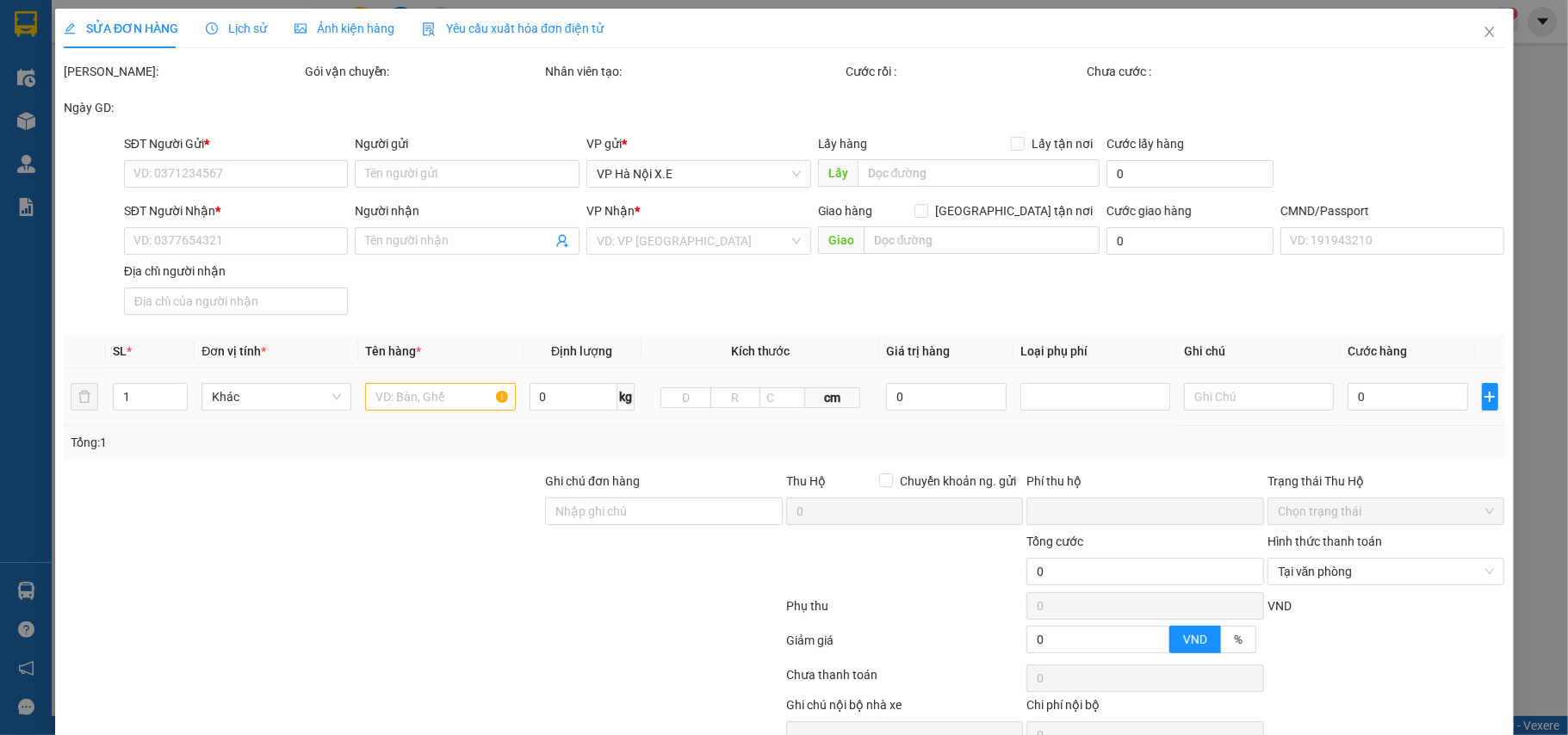
type input "460 Đ. Âu Cơ, Nhật Tân, Tây Hồ, Hà Nội 100000, Việt Nam"
type input "1"
type input "0"
type input "150.000"
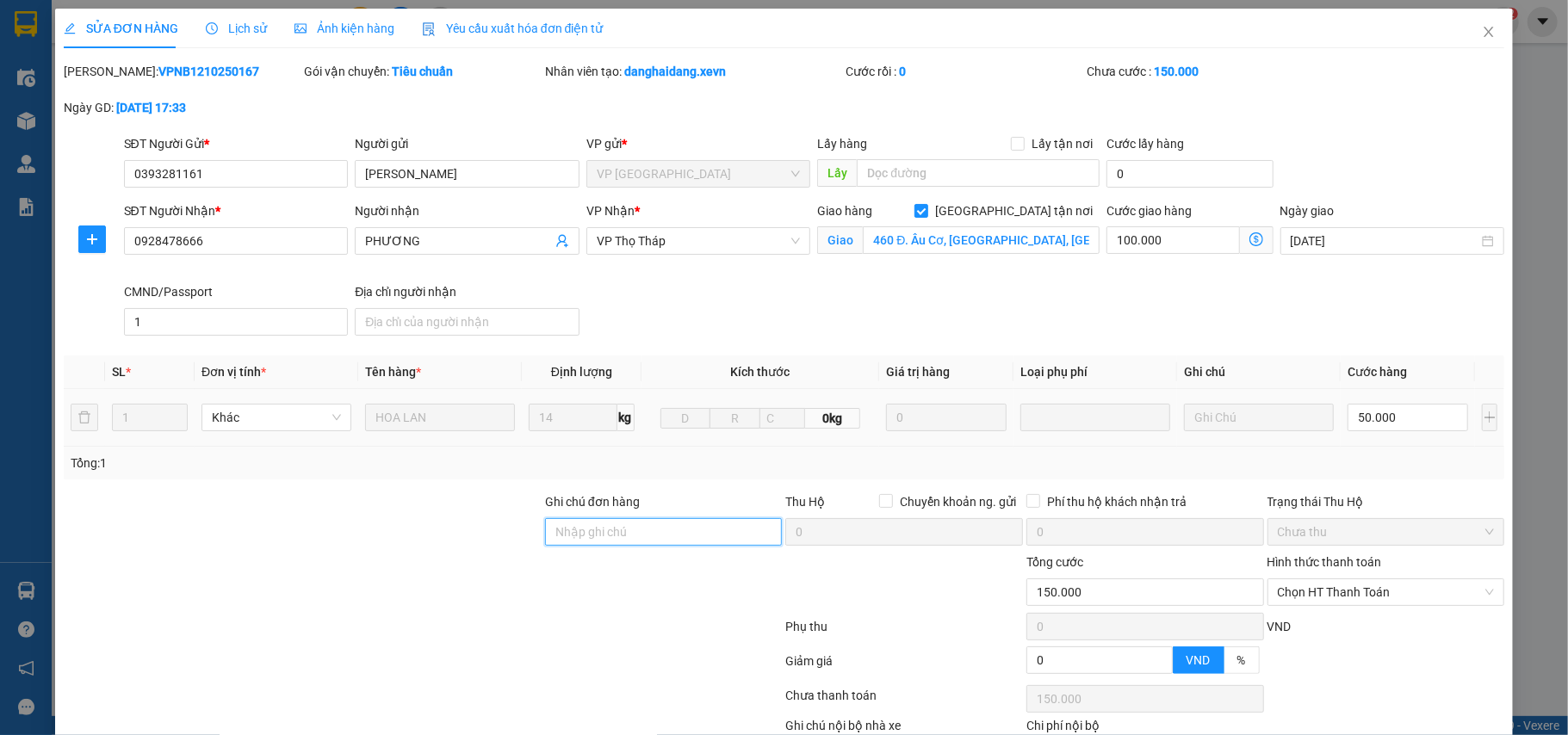
click at [598, 536] on input "Ghi chú đơn hàng" at bounding box center [664, 532] width 238 height 27
type input "CẦN CÁNG và DÂY"
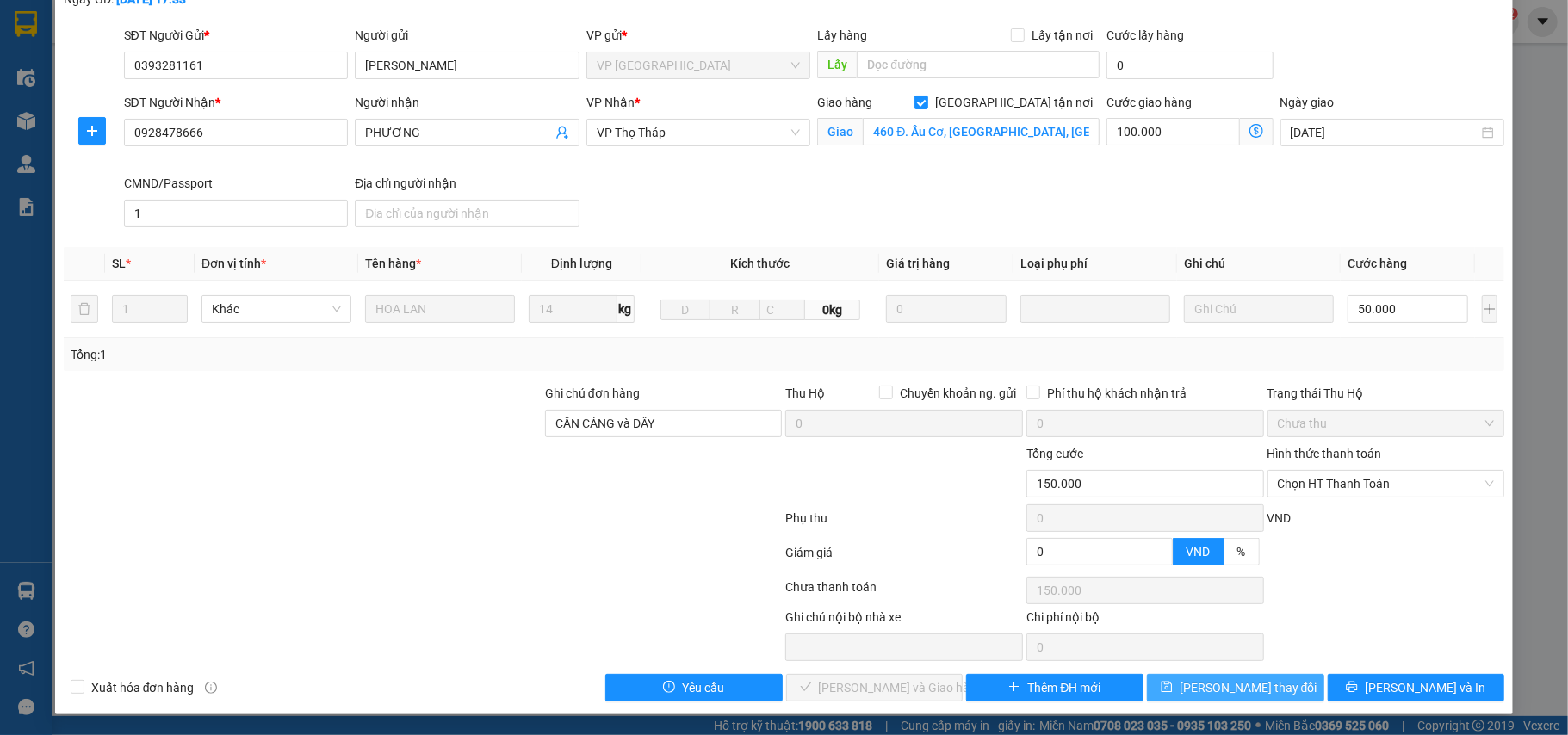
click at [1219, 680] on span "Lưu thay đổi" at bounding box center [1248, 687] width 138 height 19
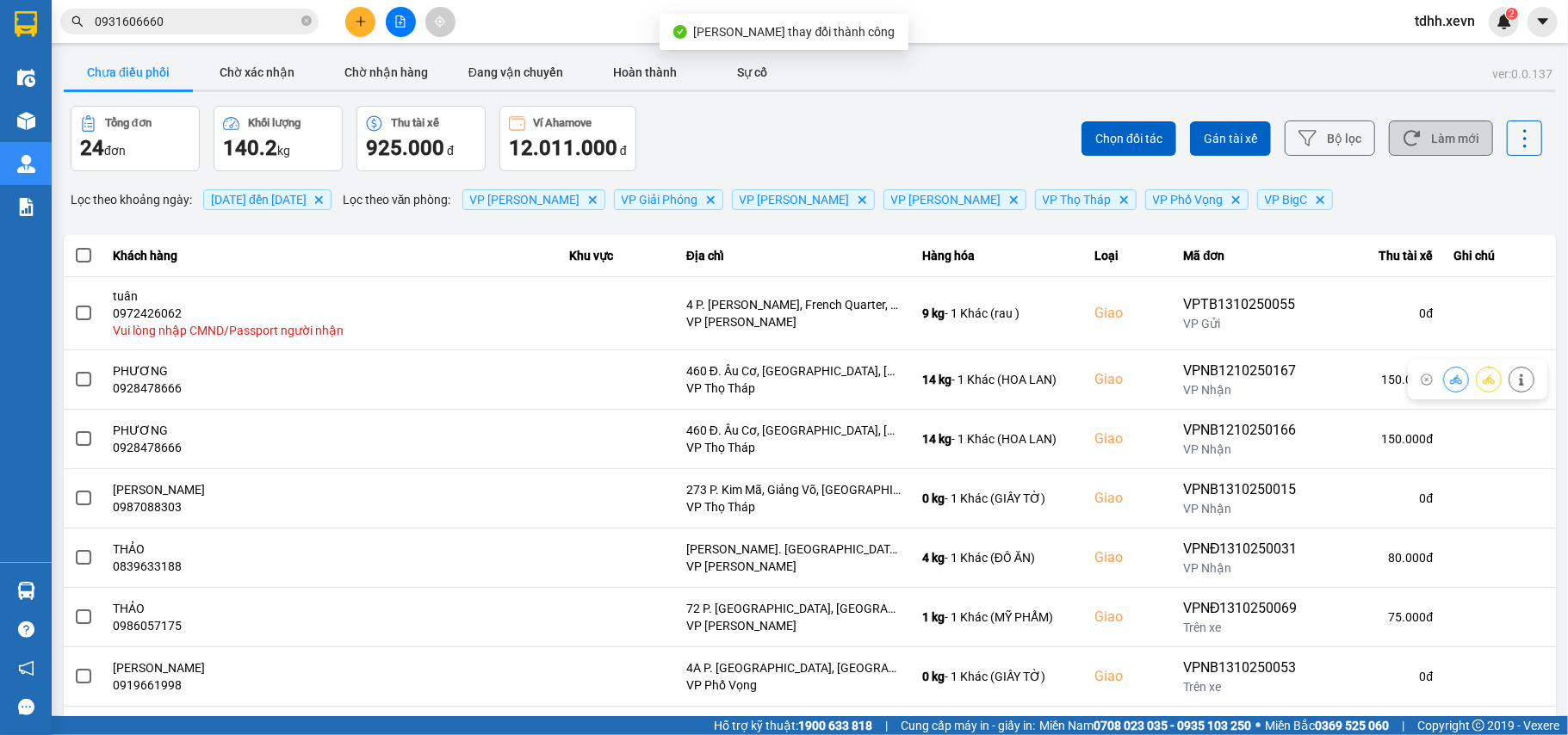
click at [1440, 138] on button "Làm mới" at bounding box center [1440, 138] width 104 height 35
click at [1413, 153] on button "Làm mới" at bounding box center [1440, 138] width 104 height 35
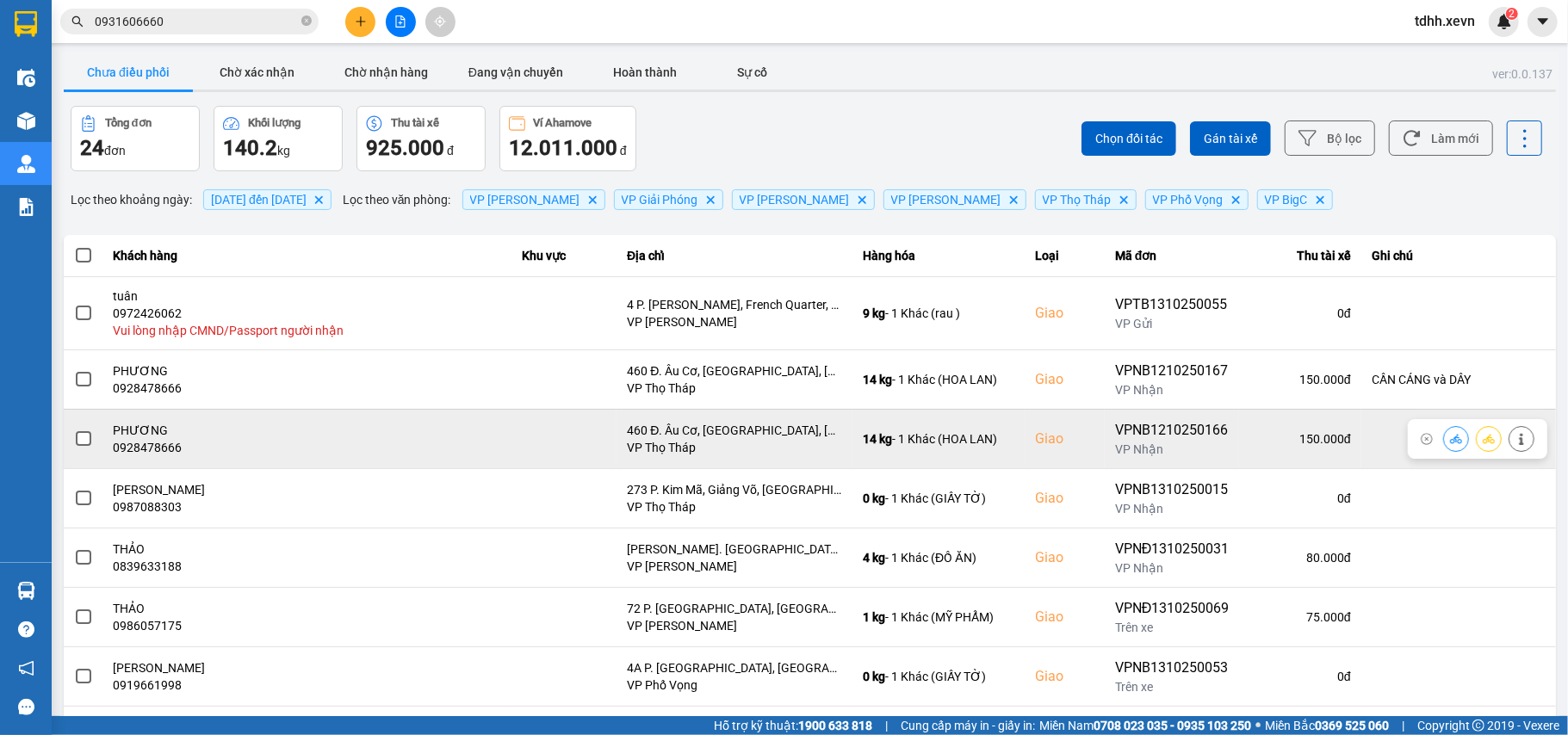
click at [1509, 441] on button at bounding box center [1521, 438] width 24 height 30
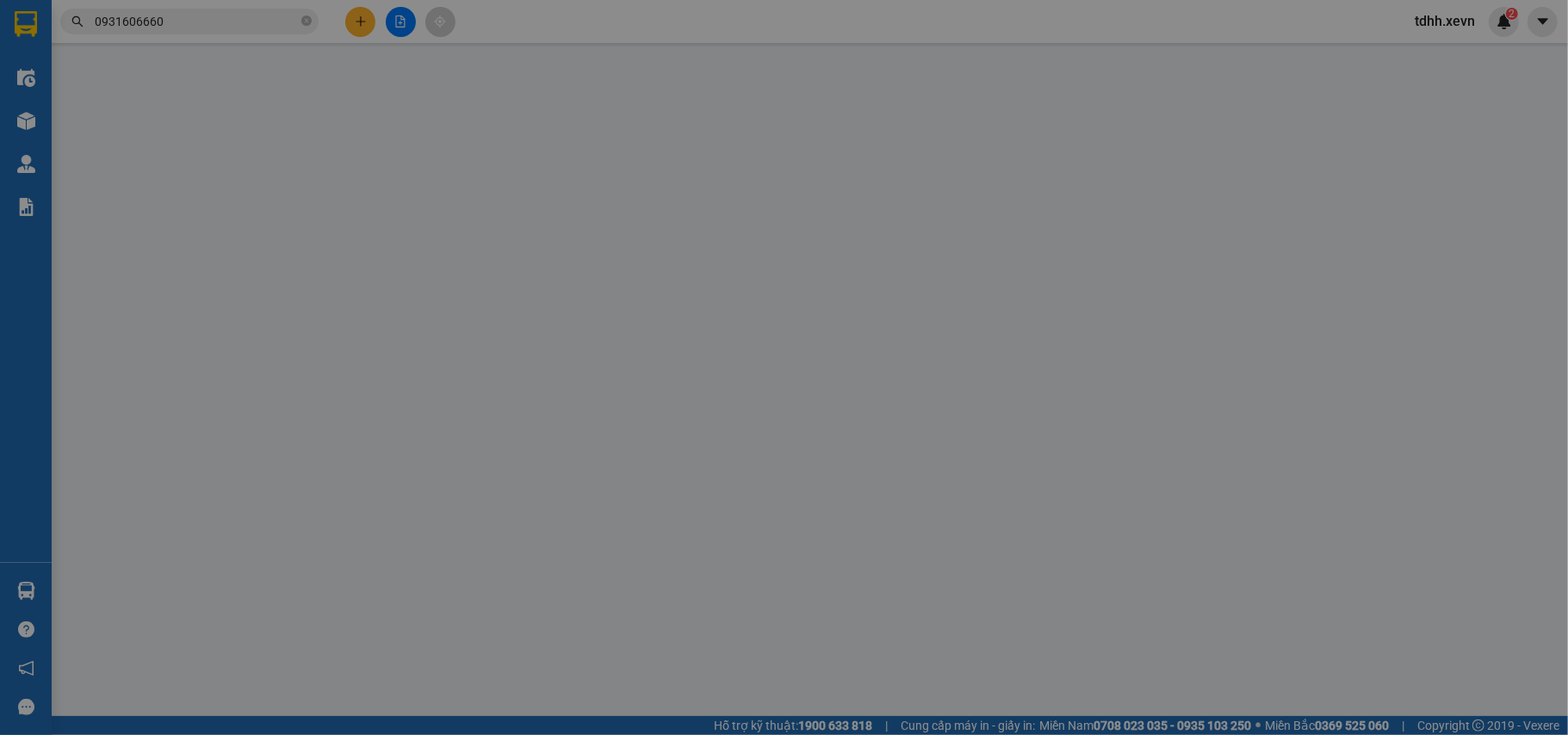
type input "0393281161"
type input "NGUYỄN CHIẾN THẮNG"
type input "0928478666"
type input "PHƯƠNG"
checkbox input "true"
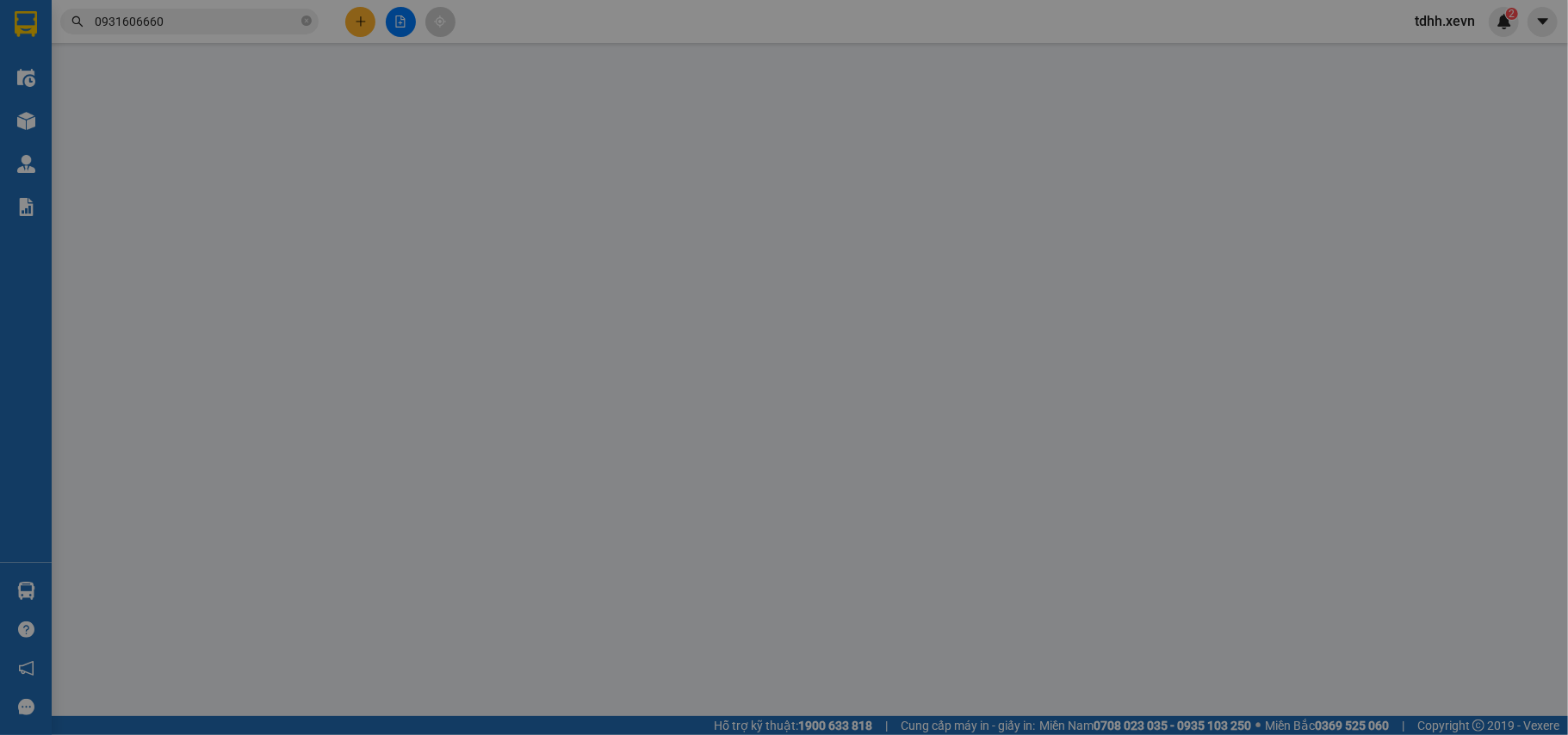
type input "460 Đ. Âu Cơ, Nhật Tân, Tây Hồ, Hà Nội 100000, Việt Nam"
type input "1"
type input "0"
type input "150.000"
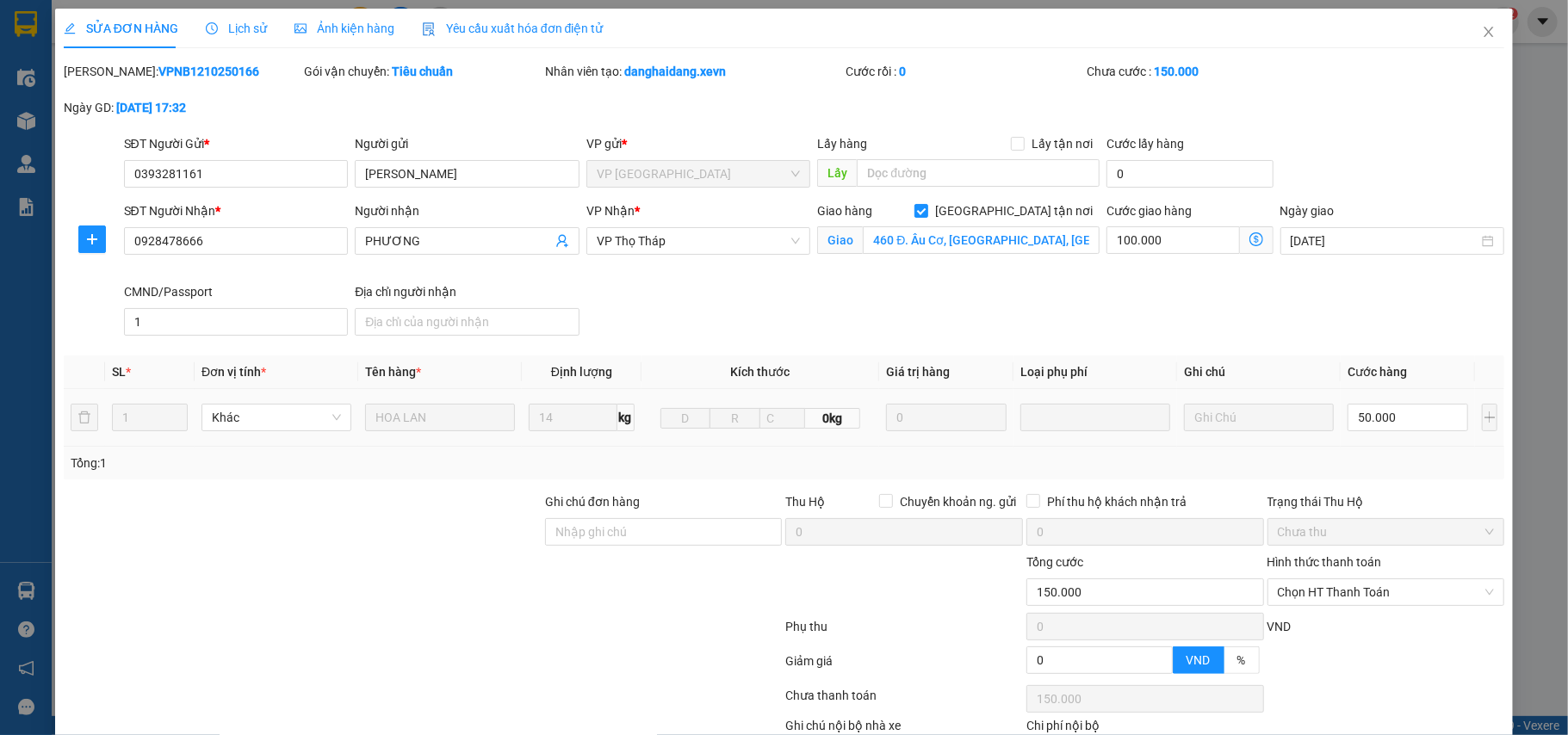
click at [610, 551] on div "Ghi chú đơn hàng" at bounding box center [664, 522] width 238 height 61
click at [624, 539] on input "Ghi chú đơn hàng" at bounding box center [664, 532] width 238 height 27
type input "CẦN CÁNG và DÂY"
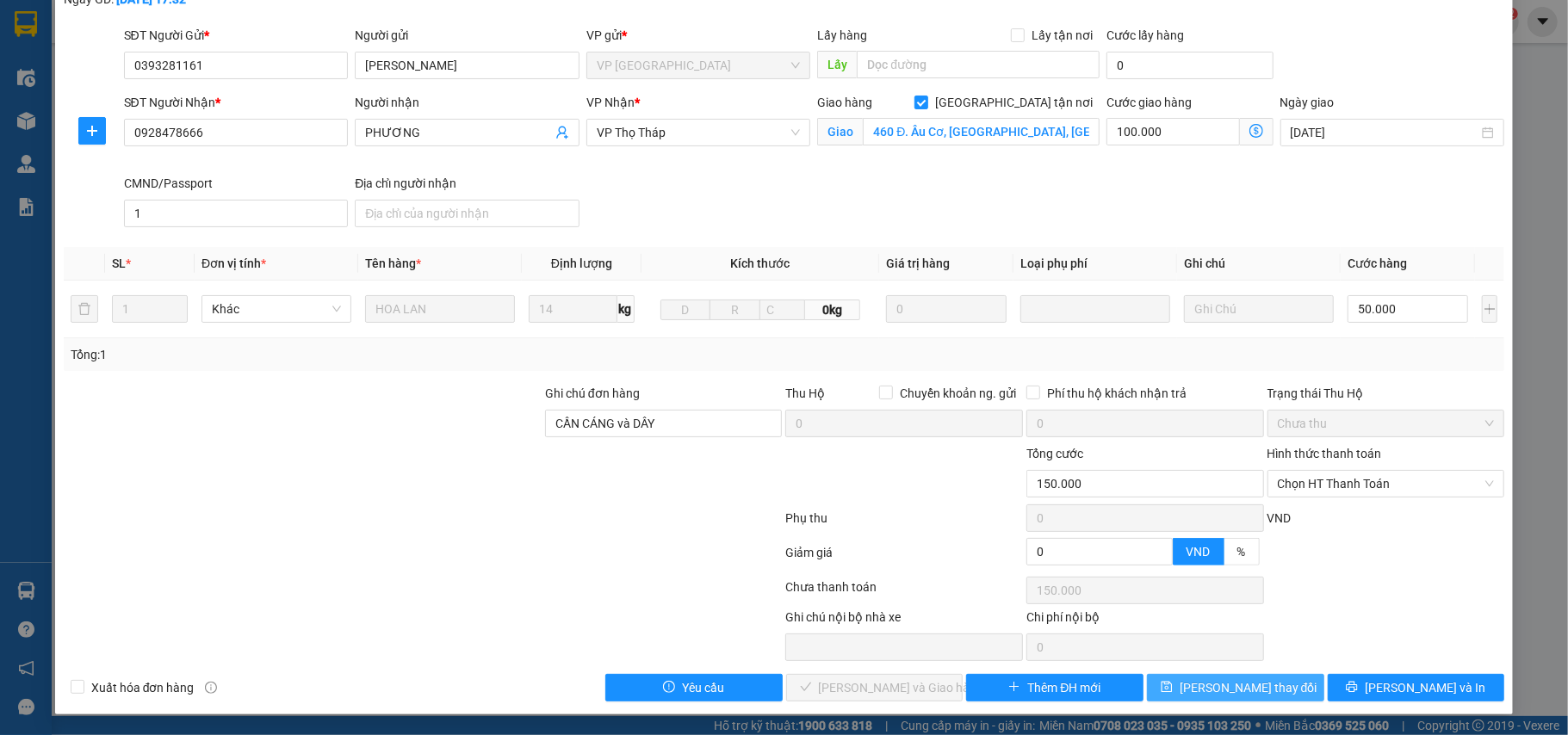
click at [1266, 678] on button "Lưu thay đổi" at bounding box center [1236, 688] width 177 height 27
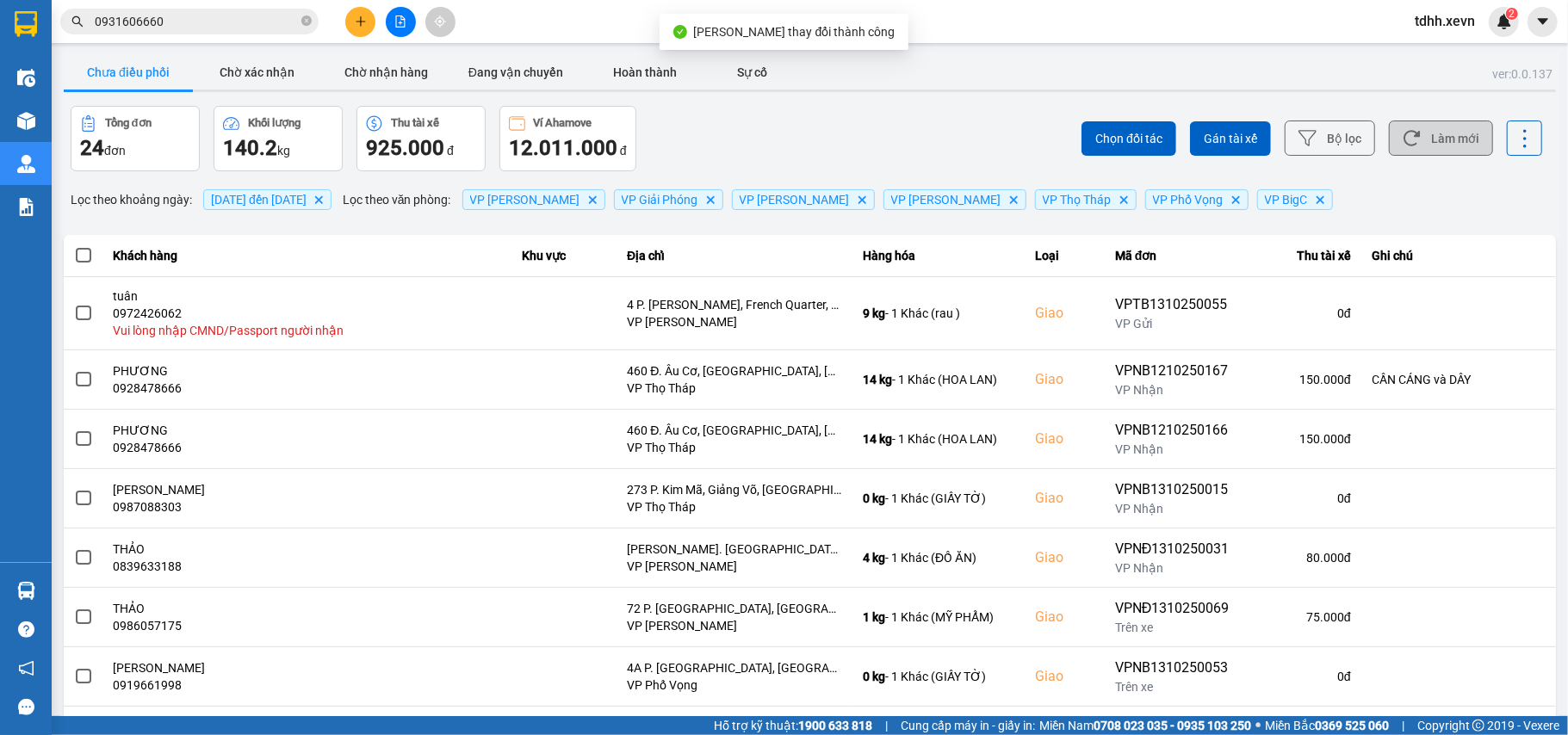
click at [1429, 149] on button "Làm mới" at bounding box center [1440, 138] width 104 height 35
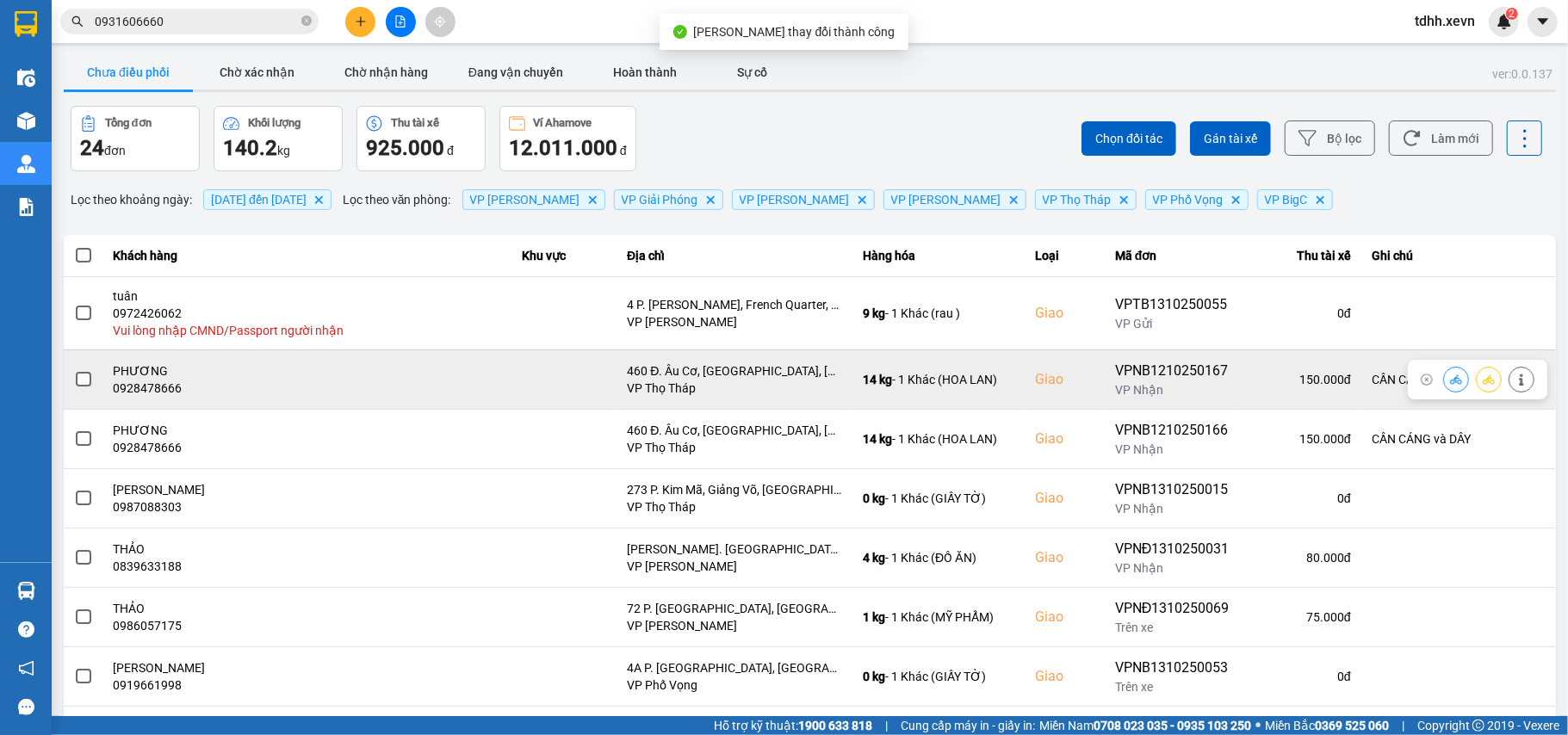
click at [82, 376] on span at bounding box center [83, 379] width 15 height 15
click at [74, 370] on input "checkbox" at bounding box center [74, 370] width 0 height 0
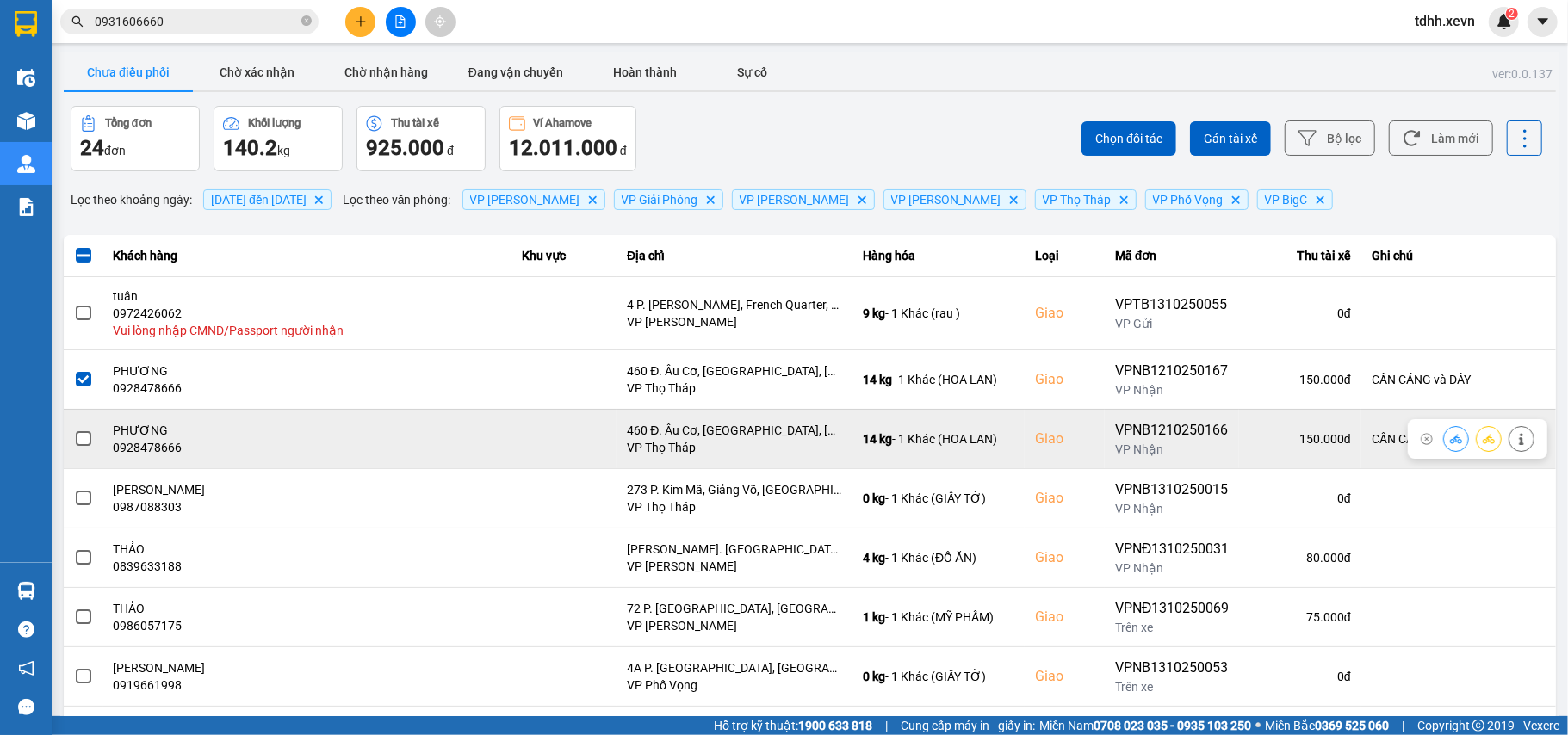
click at [80, 441] on span at bounding box center [83, 439] width 15 height 15
click at [74, 430] on input "checkbox" at bounding box center [74, 430] width 0 height 0
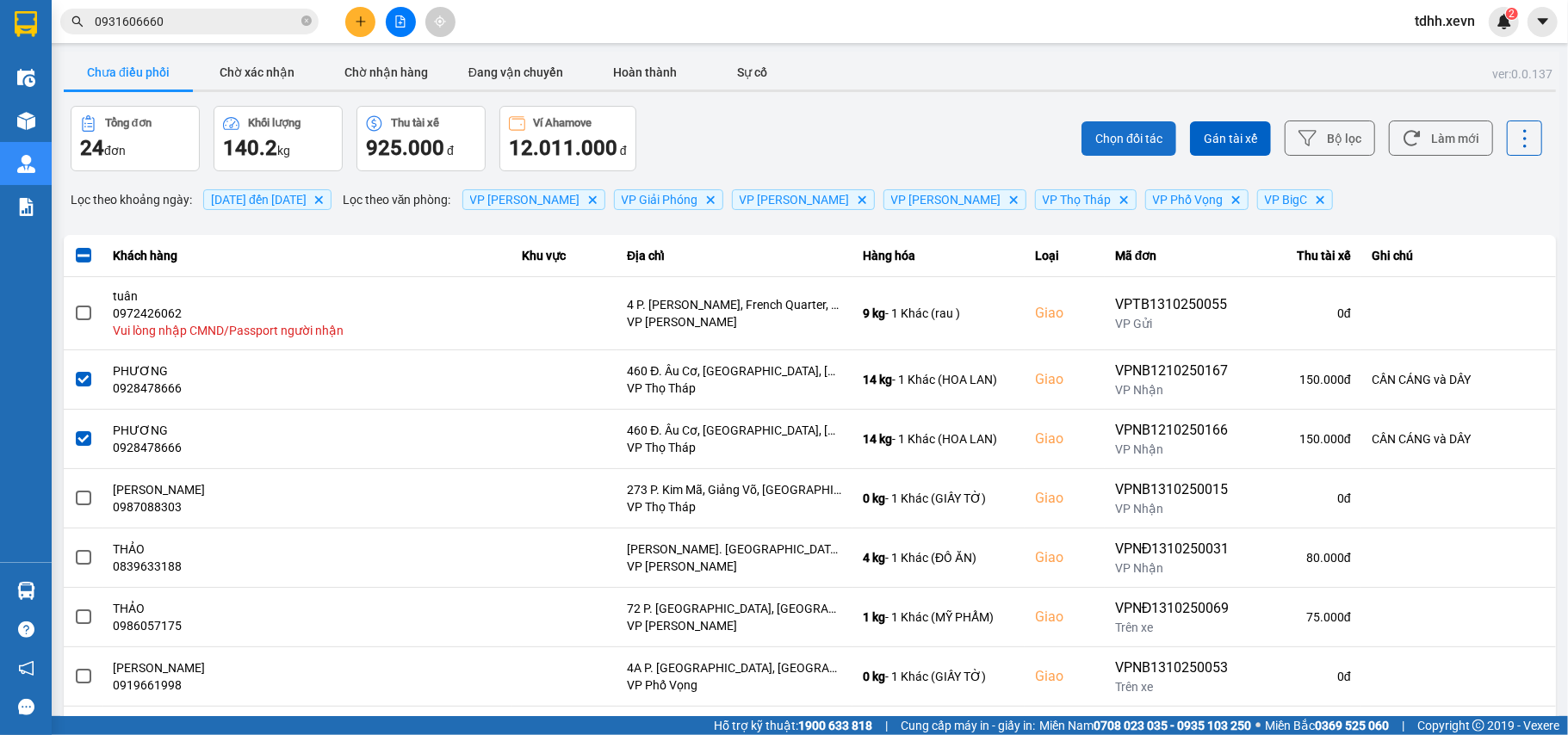
click at [1097, 148] on button "Chọn đối tác" at bounding box center [1129, 138] width 95 height 34
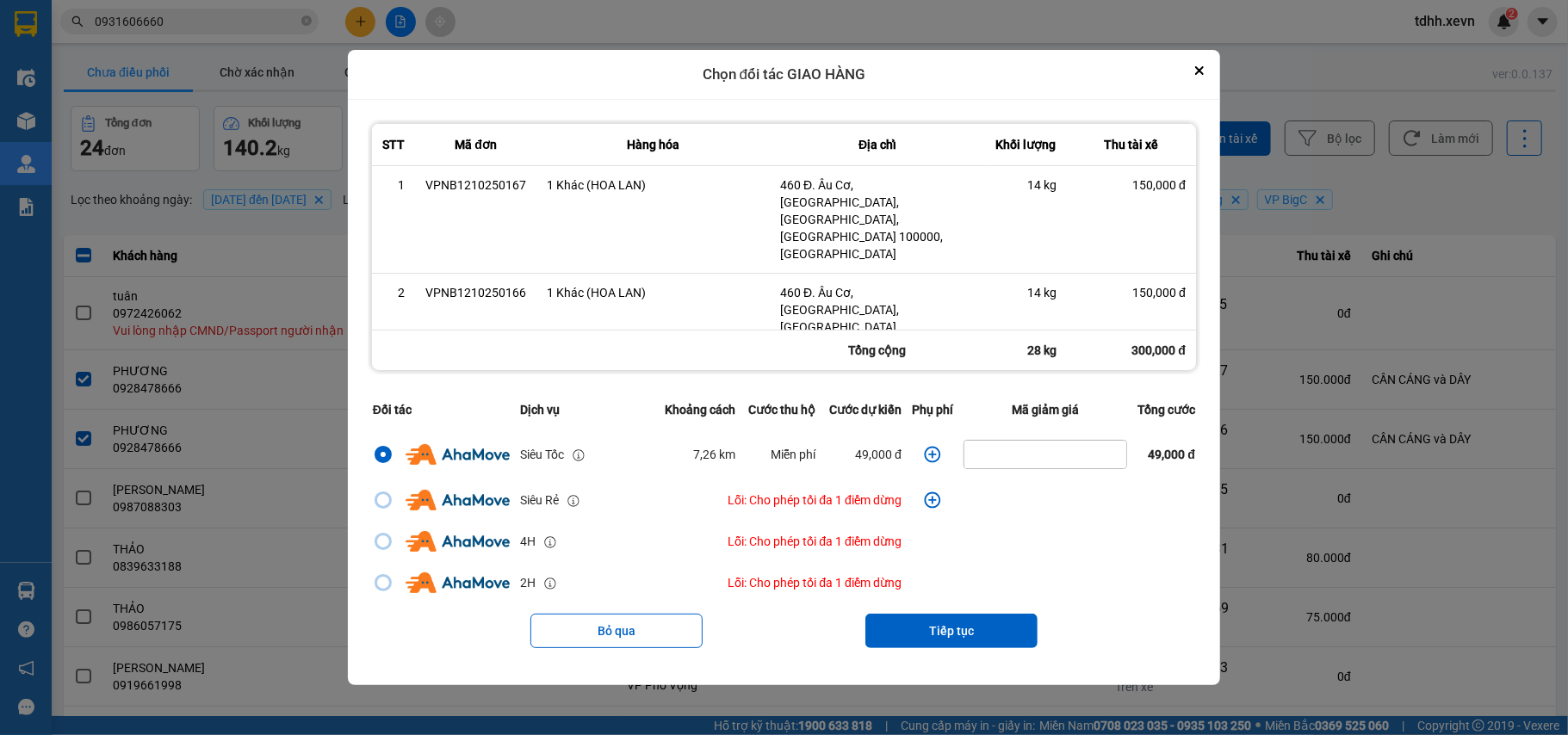
click at [930, 446] on icon "dialog" at bounding box center [932, 454] width 17 height 17
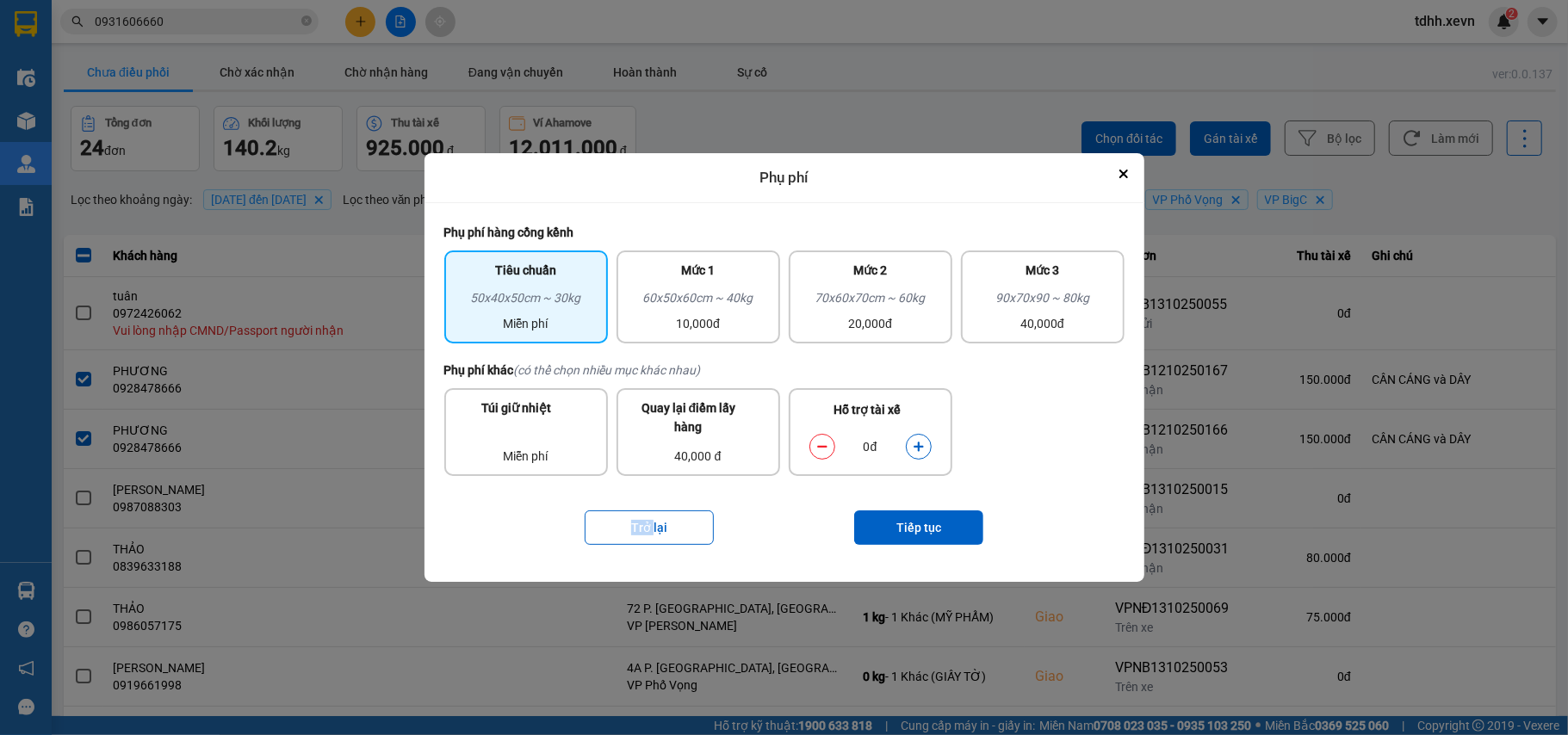
click at [930, 430] on div "0đ" at bounding box center [871, 447] width 139 height 34
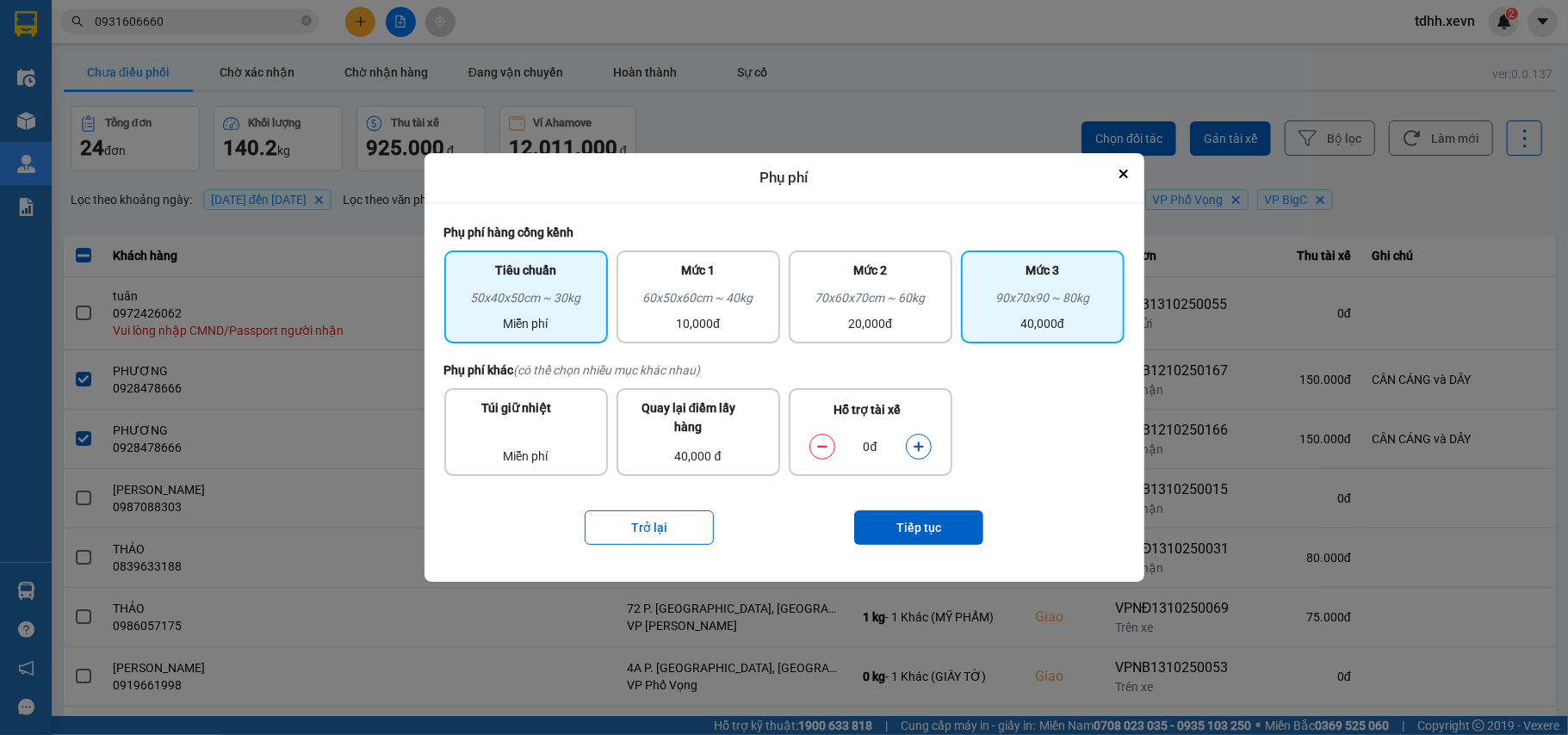
click at [1059, 313] on div "90x70x90 ~ 80kg" at bounding box center [1043, 301] width 143 height 26
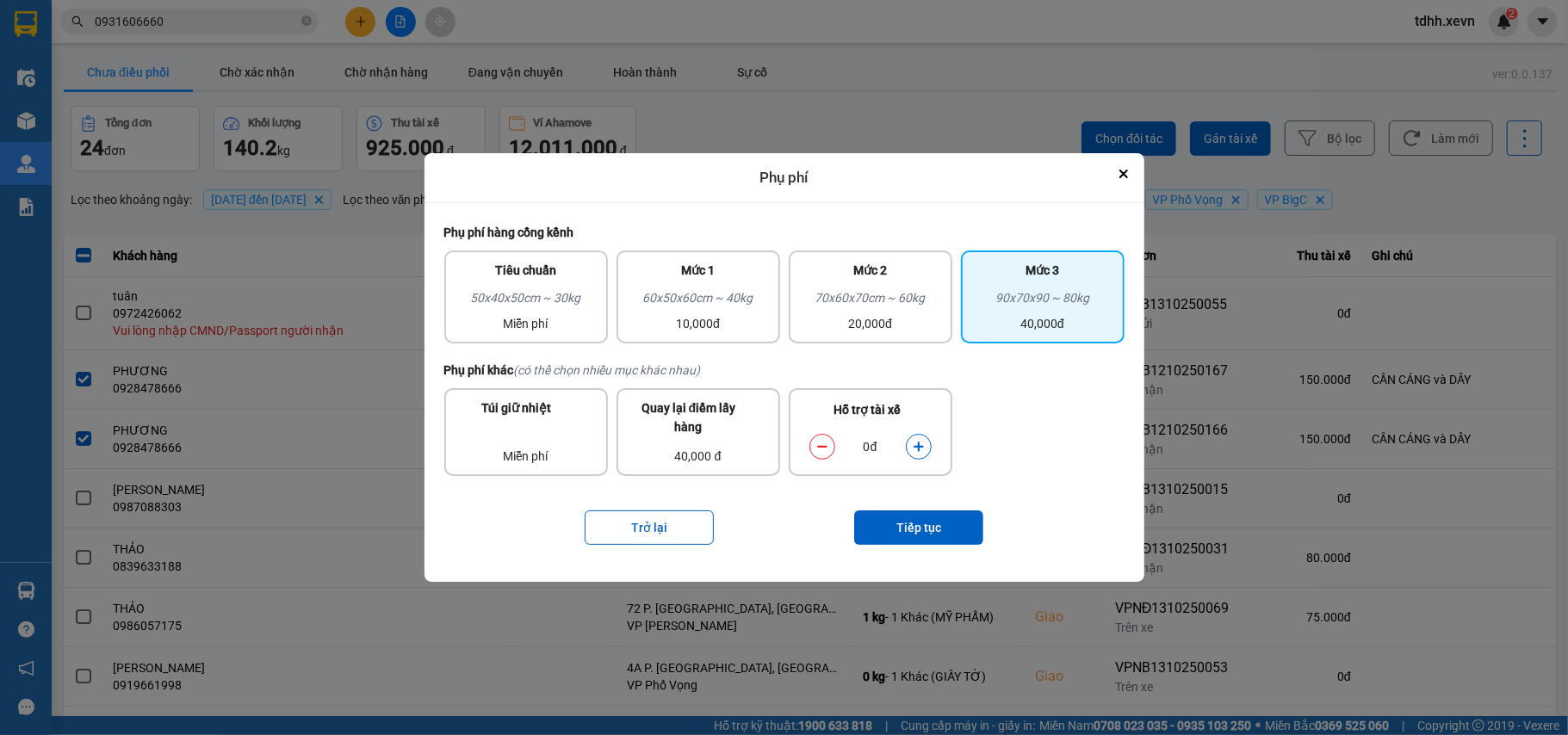
click at [921, 453] on button "dialog" at bounding box center [919, 446] width 24 height 30
click at [918, 455] on button "dialog" at bounding box center [919, 446] width 24 height 30
click at [923, 520] on button "Tiếp tục" at bounding box center [918, 528] width 129 height 34
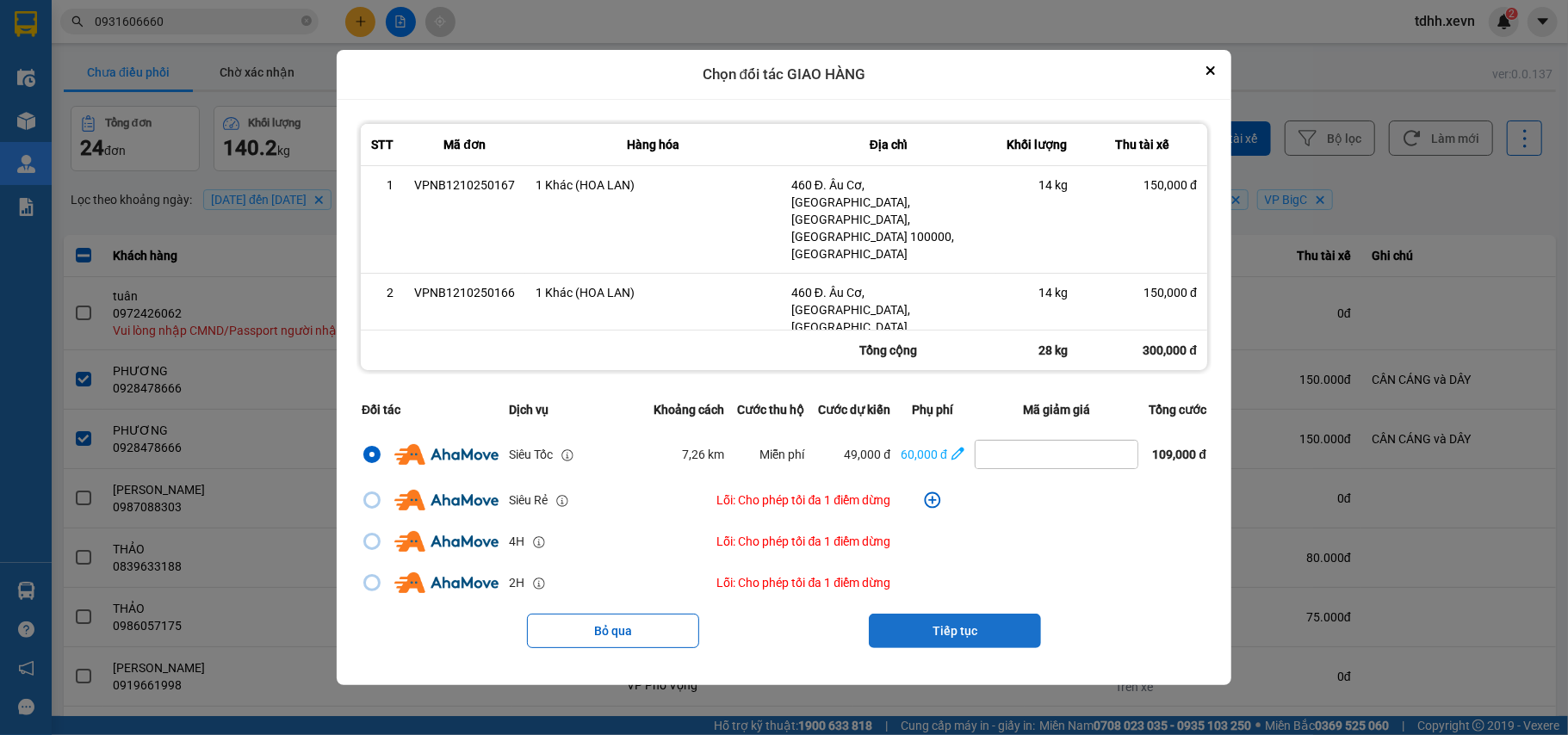
click at [928, 614] on button "Tiếp tục" at bounding box center [955, 631] width 172 height 34
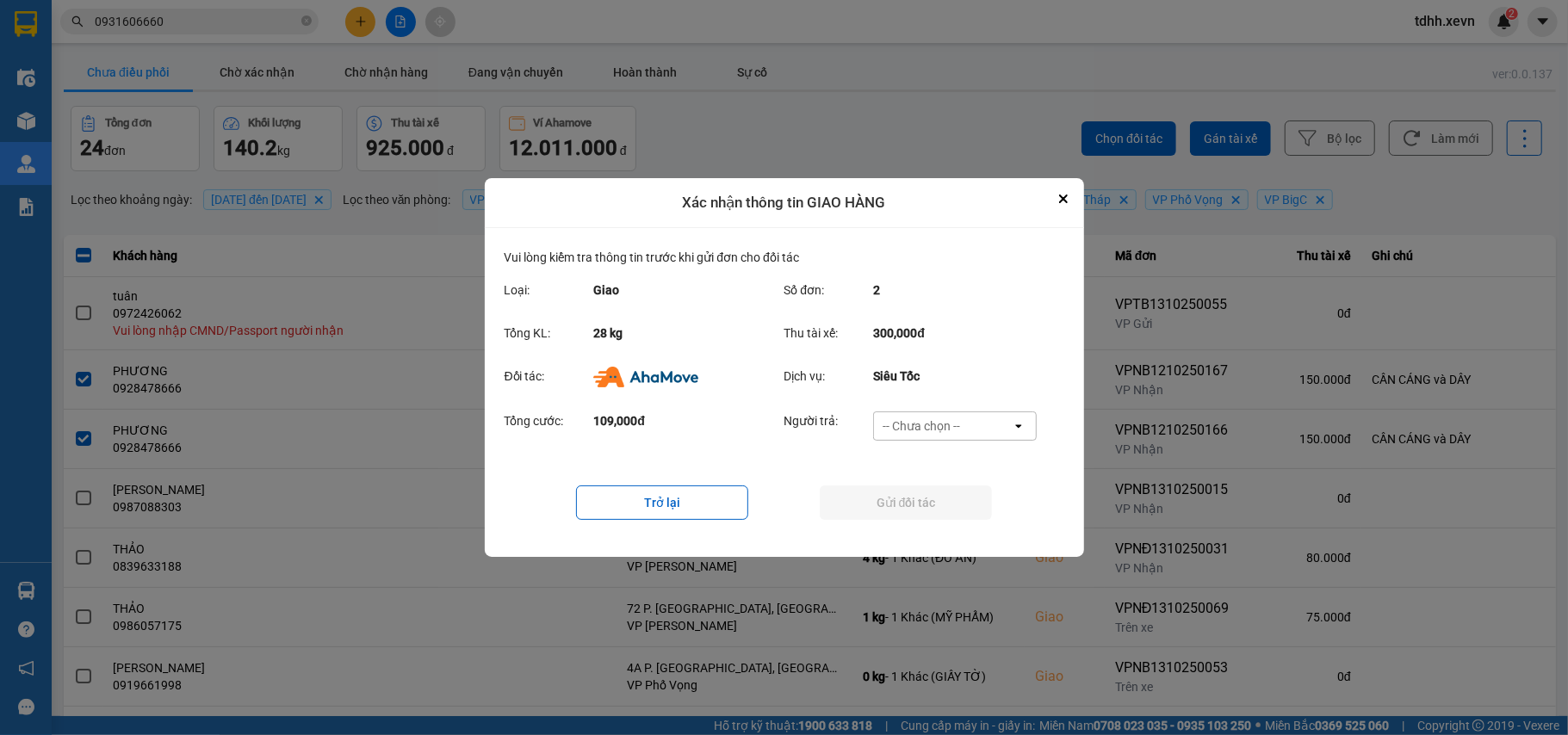
click at [979, 429] on div "-- Chưa chọn --" at bounding box center [942, 426] width 138 height 27
click at [958, 497] on div "Ví Ahamove" at bounding box center [954, 494] width 164 height 31
click at [951, 485] on button "Gửi đối tác" at bounding box center [905, 502] width 172 height 34
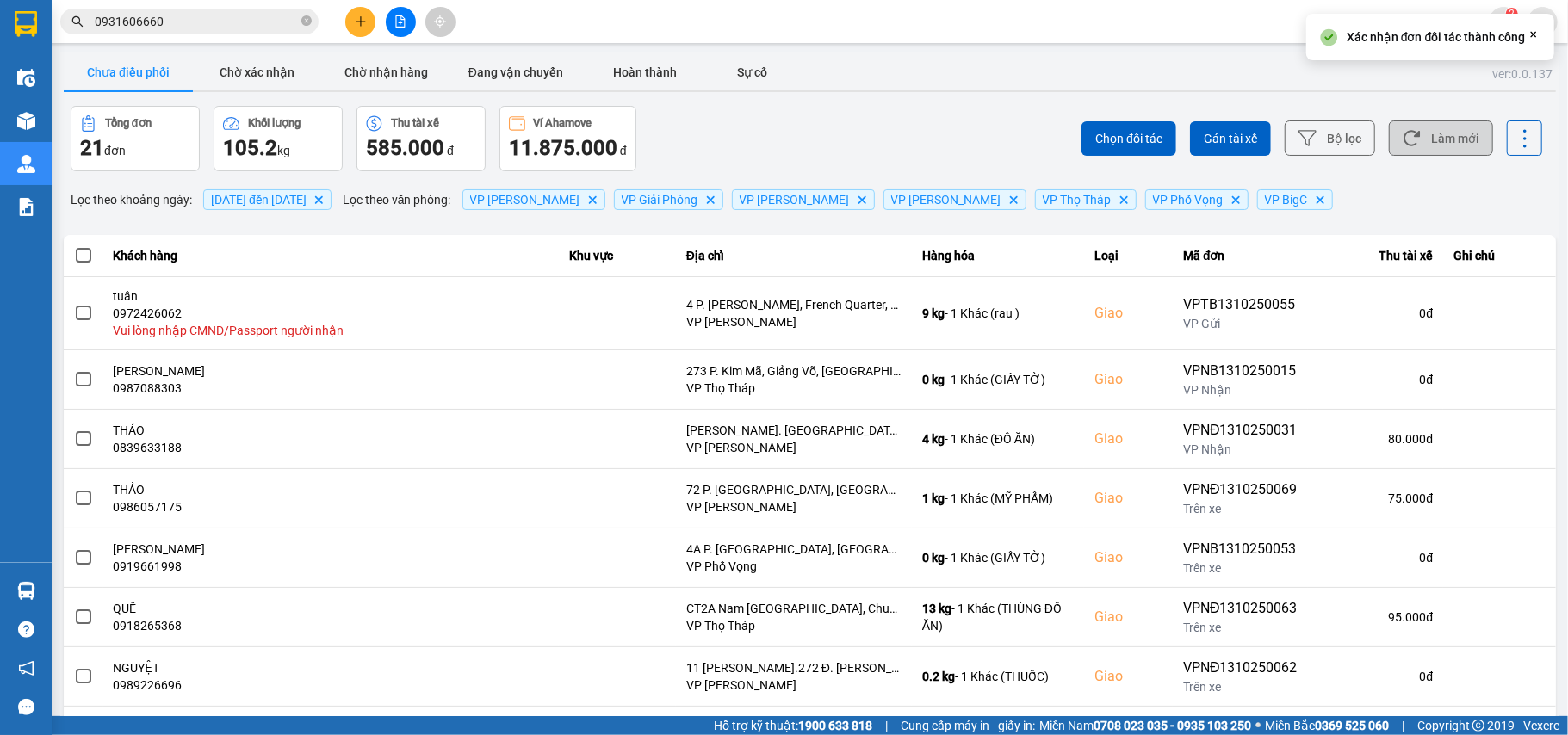
click at [1420, 138] on button "Làm mới" at bounding box center [1440, 138] width 104 height 35
click at [271, 62] on button "Chờ xác nhận" at bounding box center [257, 72] width 129 height 34
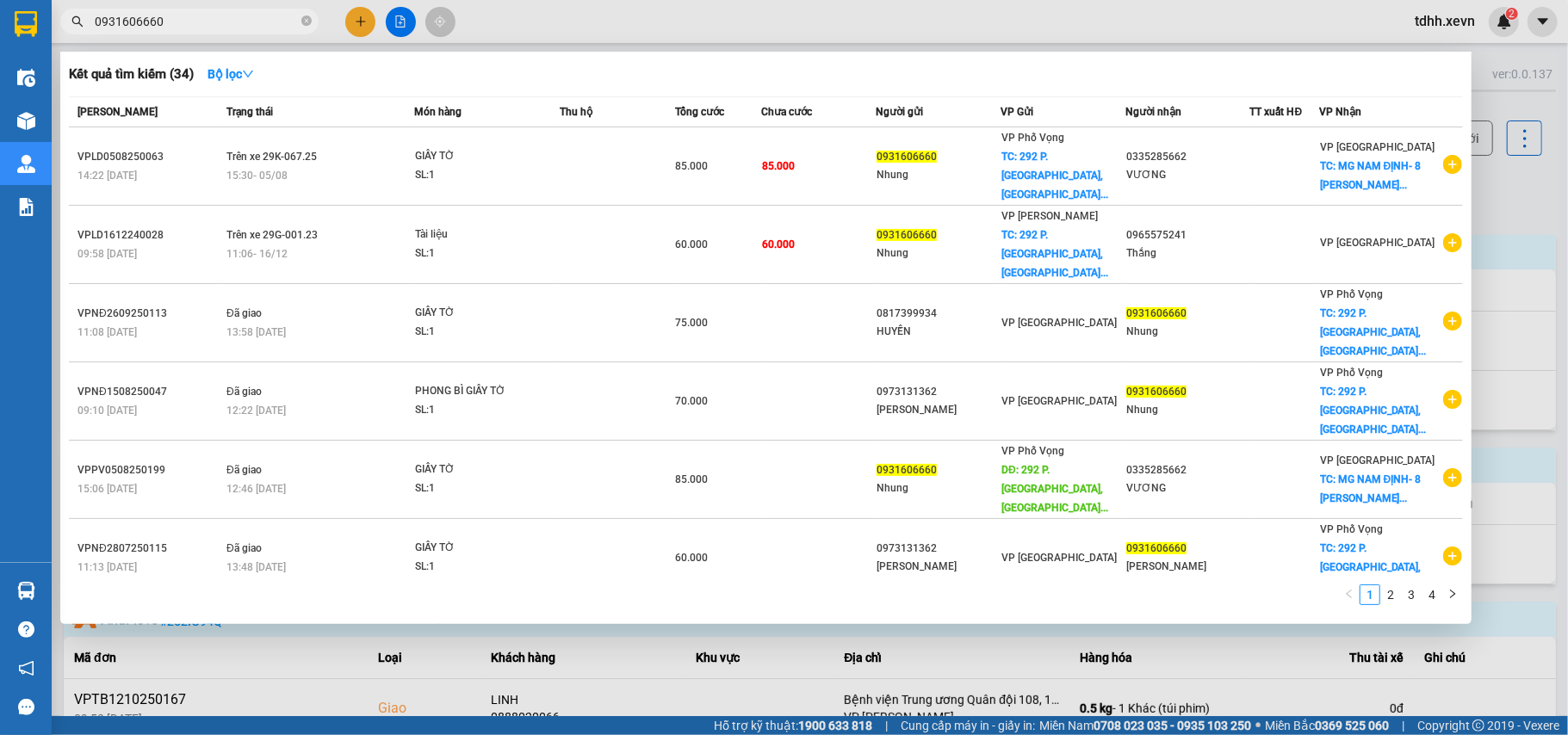
drag, startPoint x: 167, startPoint y: 22, endPoint x: 57, endPoint y: 36, distance: 110.9
click at [57, 36] on div "Kết quả tìm kiếm ( 34 ) Bộ lọc Mã ĐH Trạng thái Món hàng Thu hộ Tổng cước Chưa …" at bounding box center [167, 22] width 336 height 30
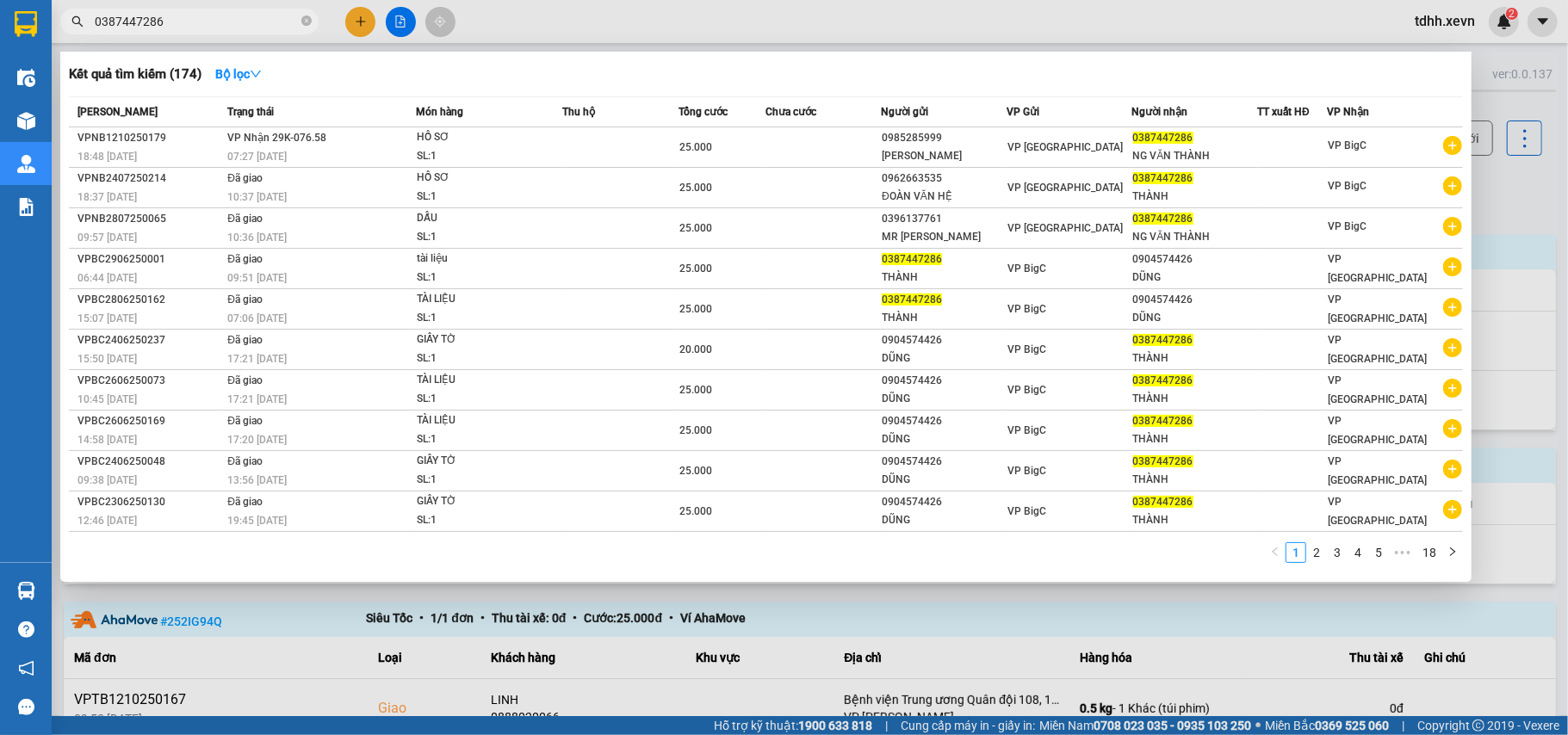
type input "0387447286"
click at [1495, 214] on div at bounding box center [784, 368] width 1568 height 735
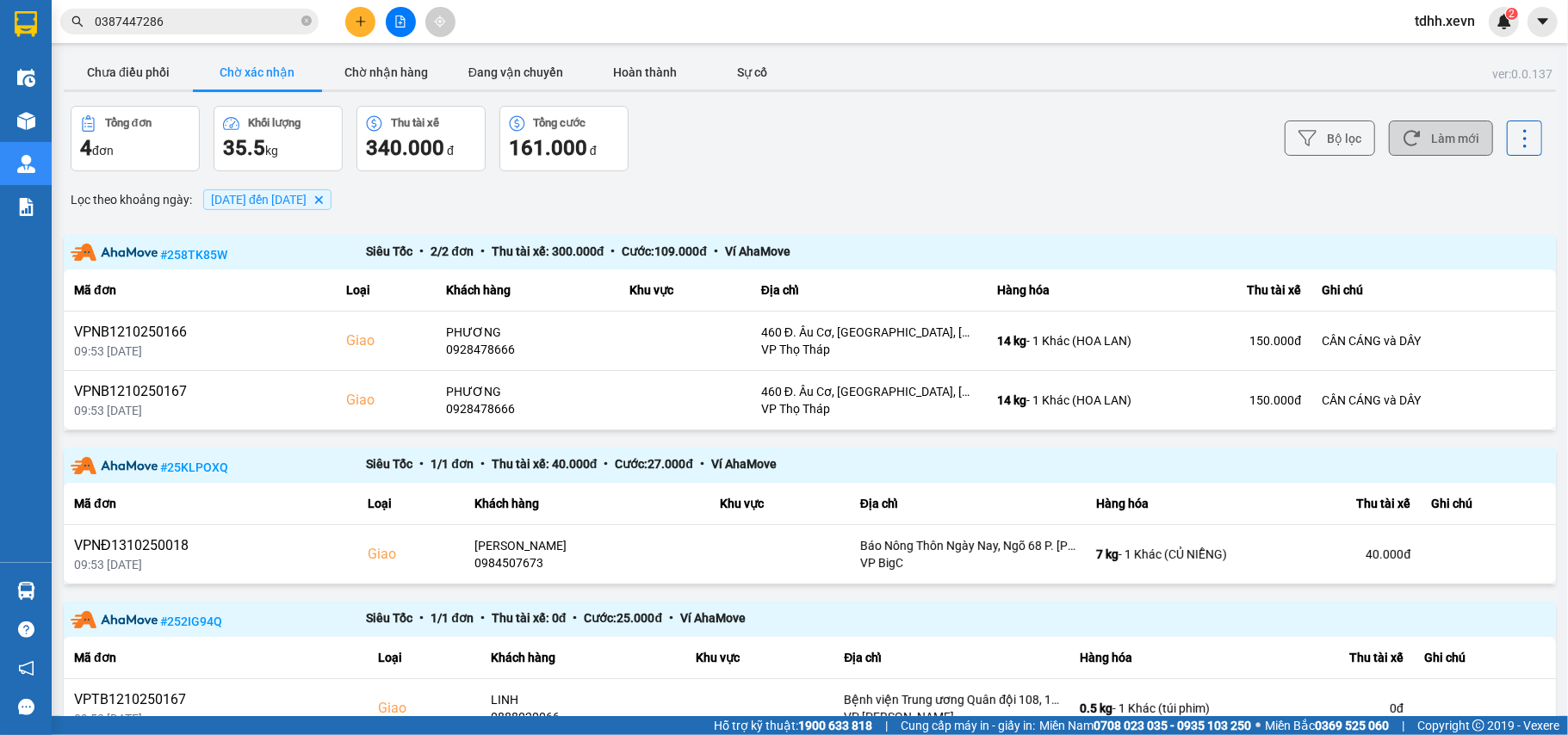
click at [1447, 153] on button "Làm mới" at bounding box center [1440, 138] width 104 height 35
click at [149, 65] on button "Chưa điều phối" at bounding box center [128, 72] width 129 height 34
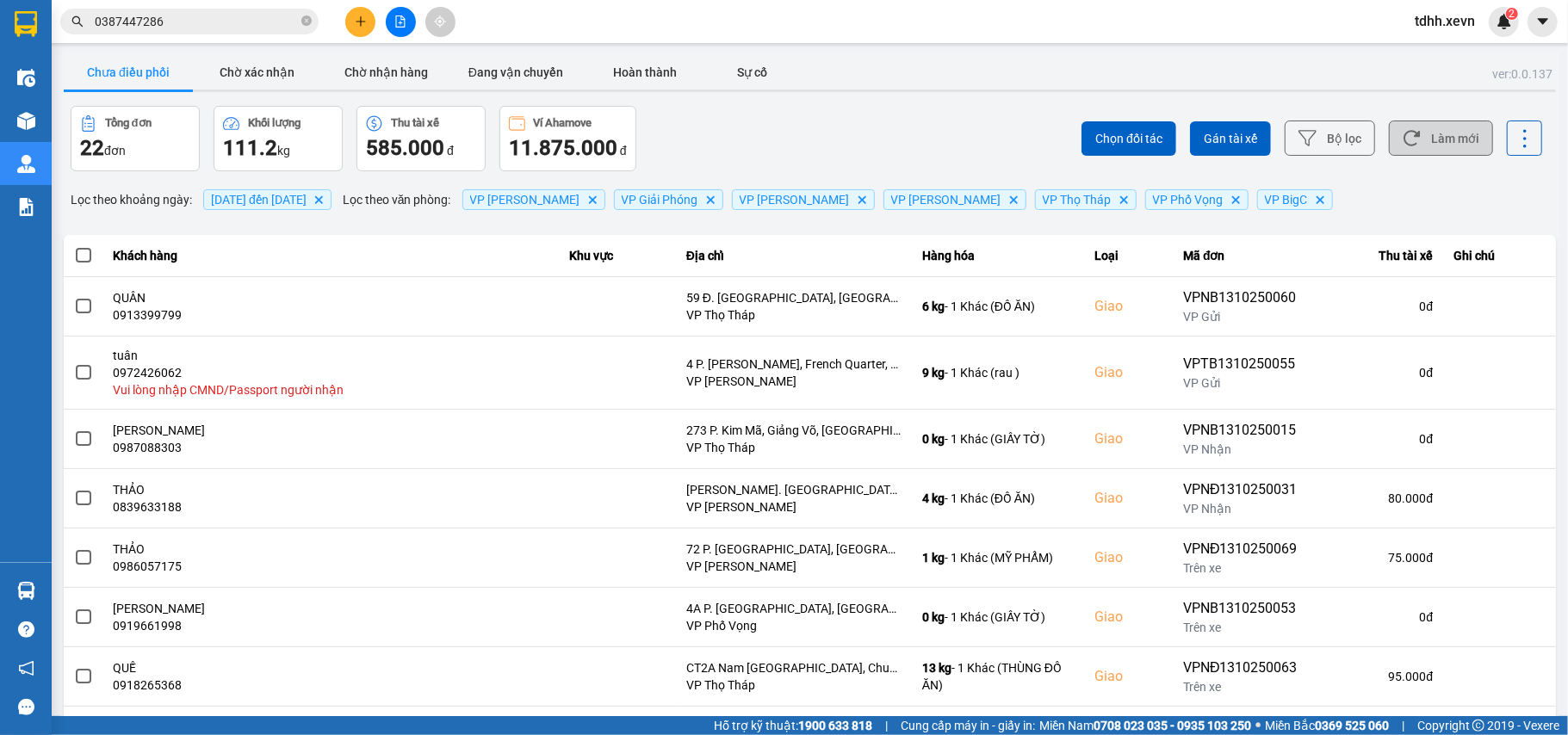
click at [1431, 146] on button "Làm mới" at bounding box center [1440, 138] width 104 height 35
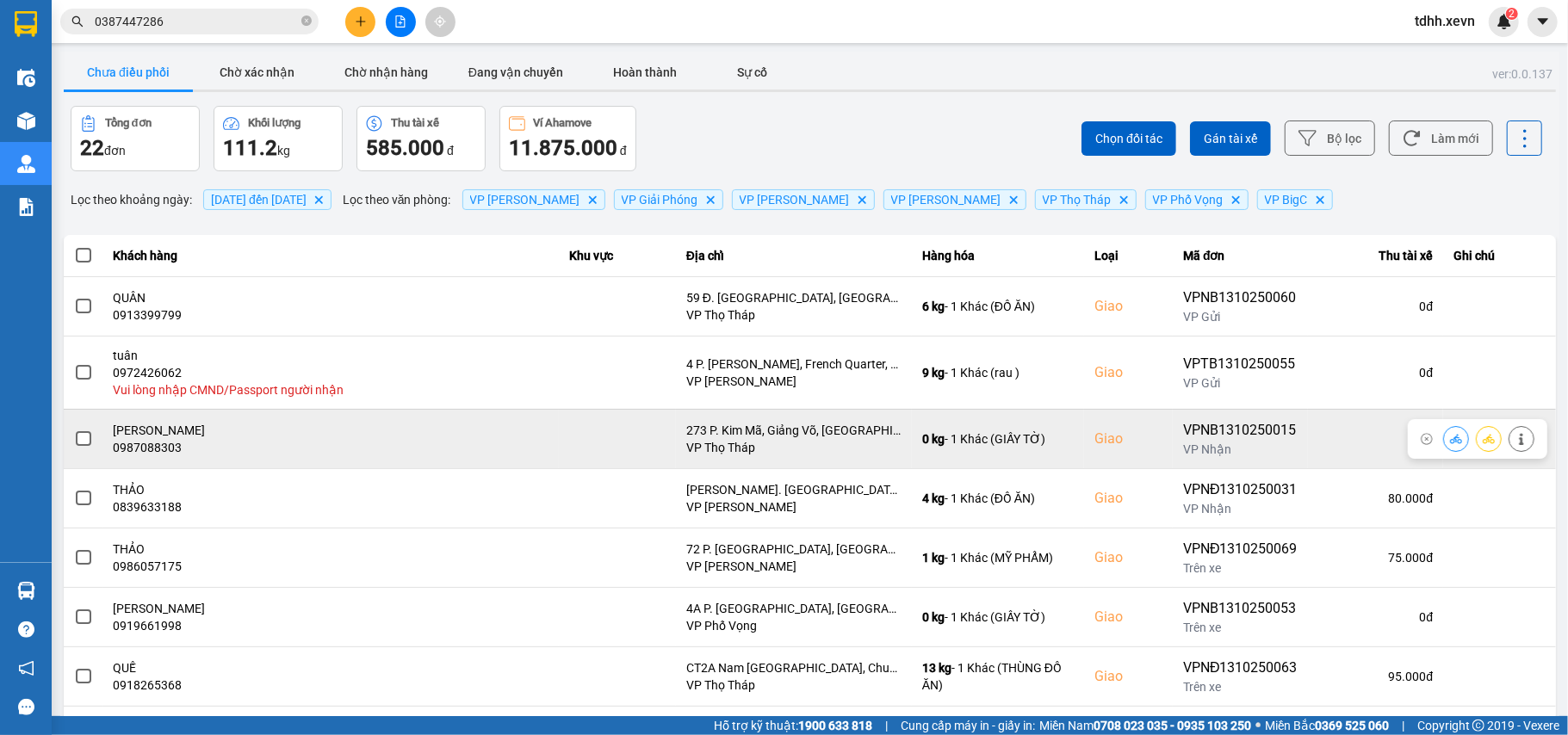
click at [155, 448] on div "0987088303" at bounding box center [331, 447] width 435 height 17
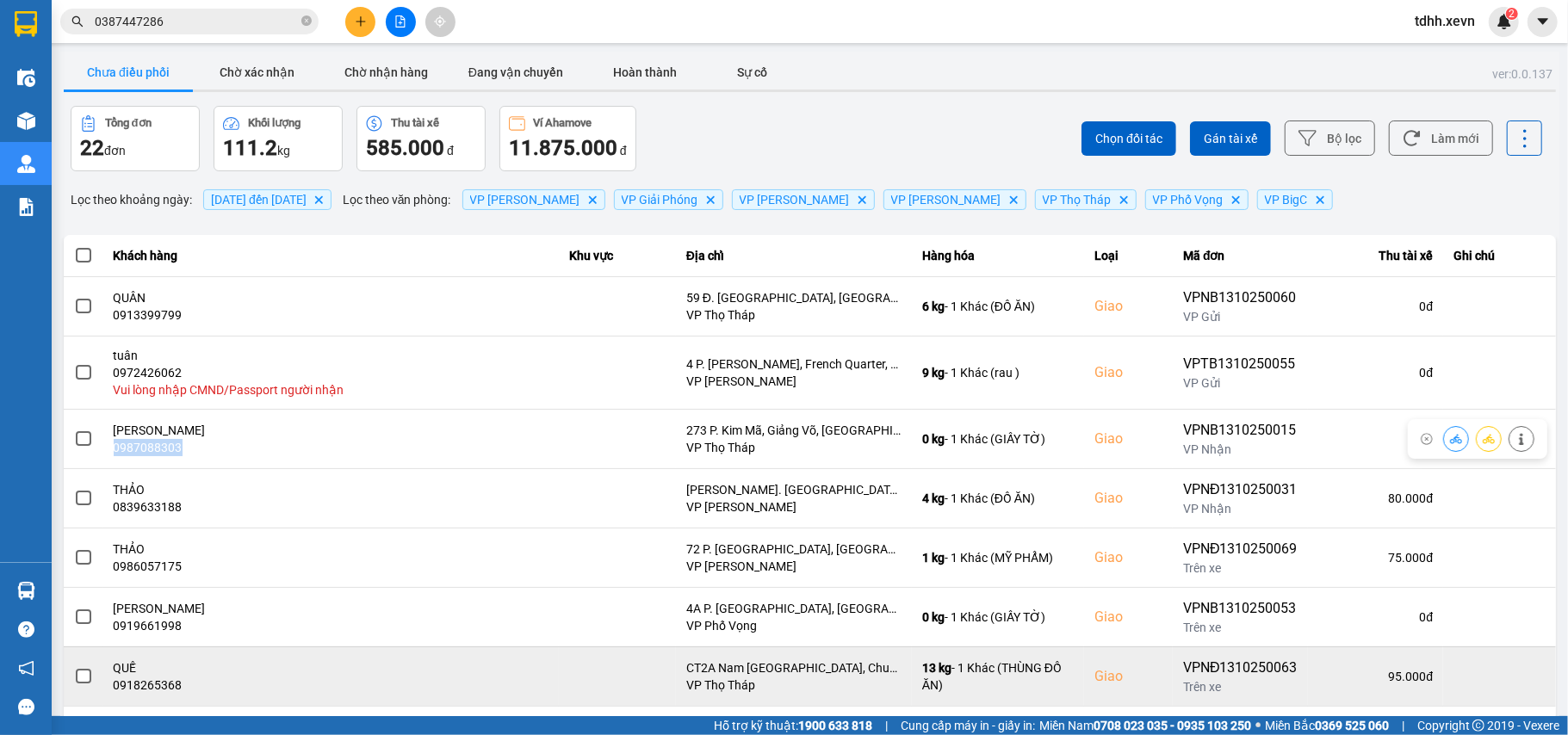
copy div "0987088303"
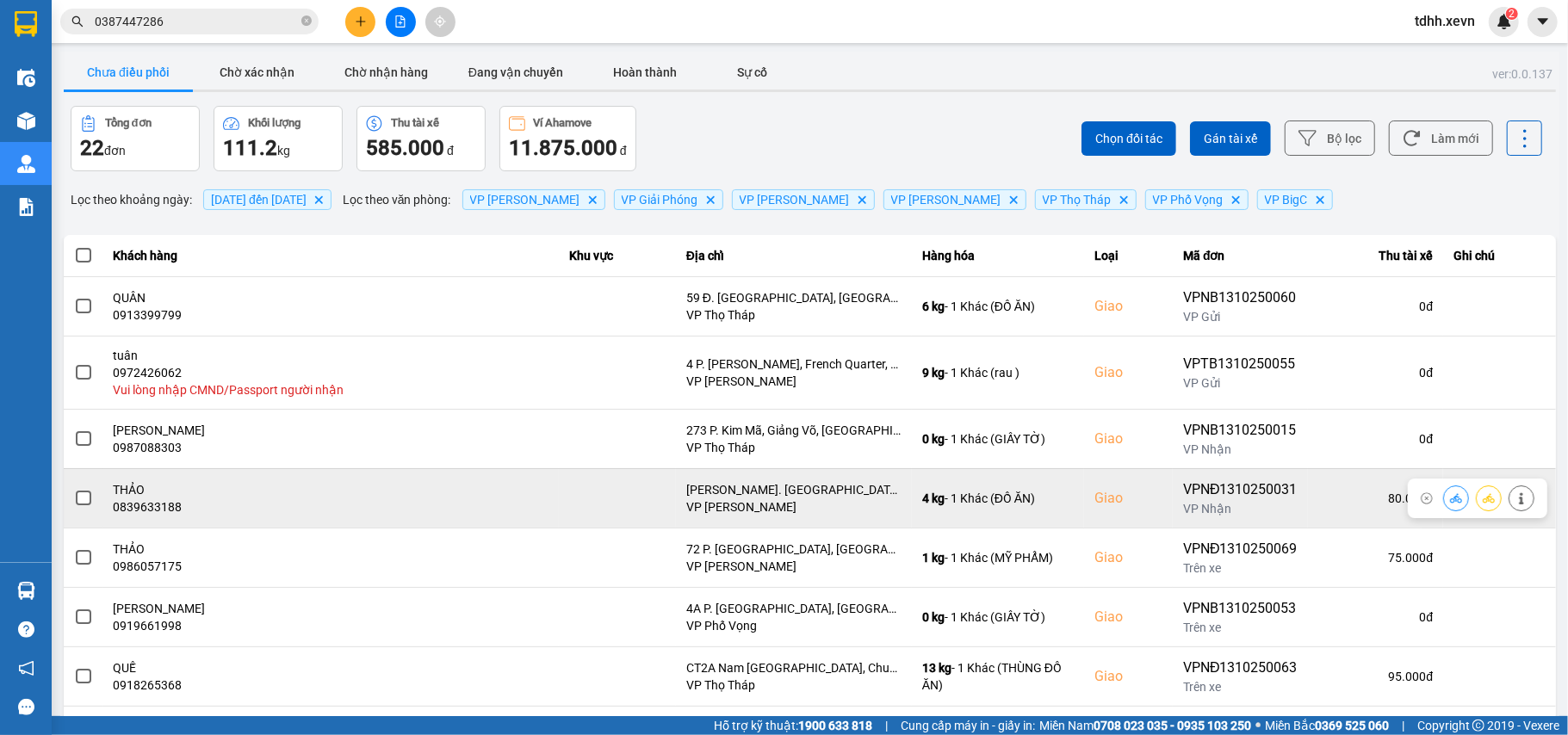
click at [167, 515] on div "0839633188" at bounding box center [331, 507] width 435 height 17
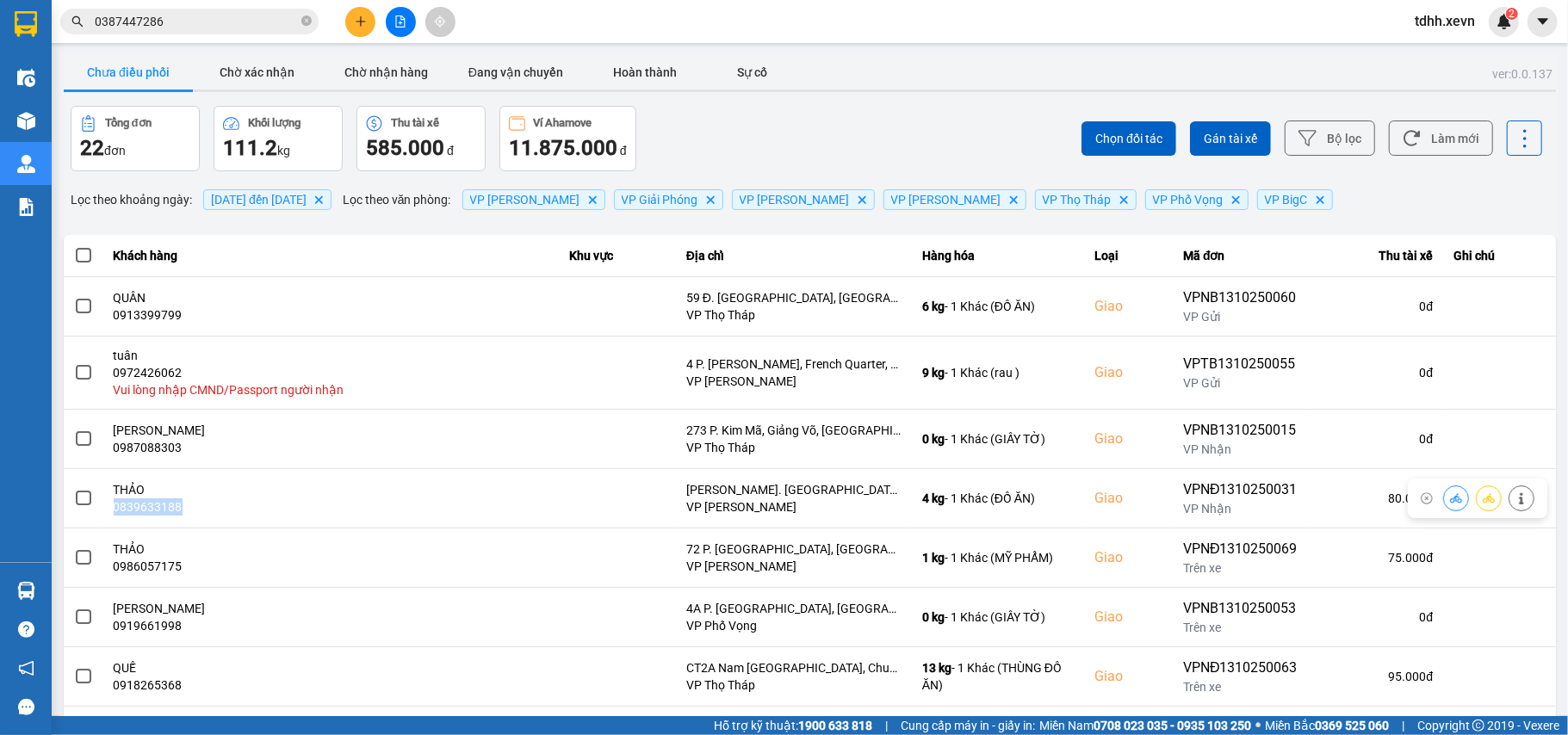
copy div "0839633188"
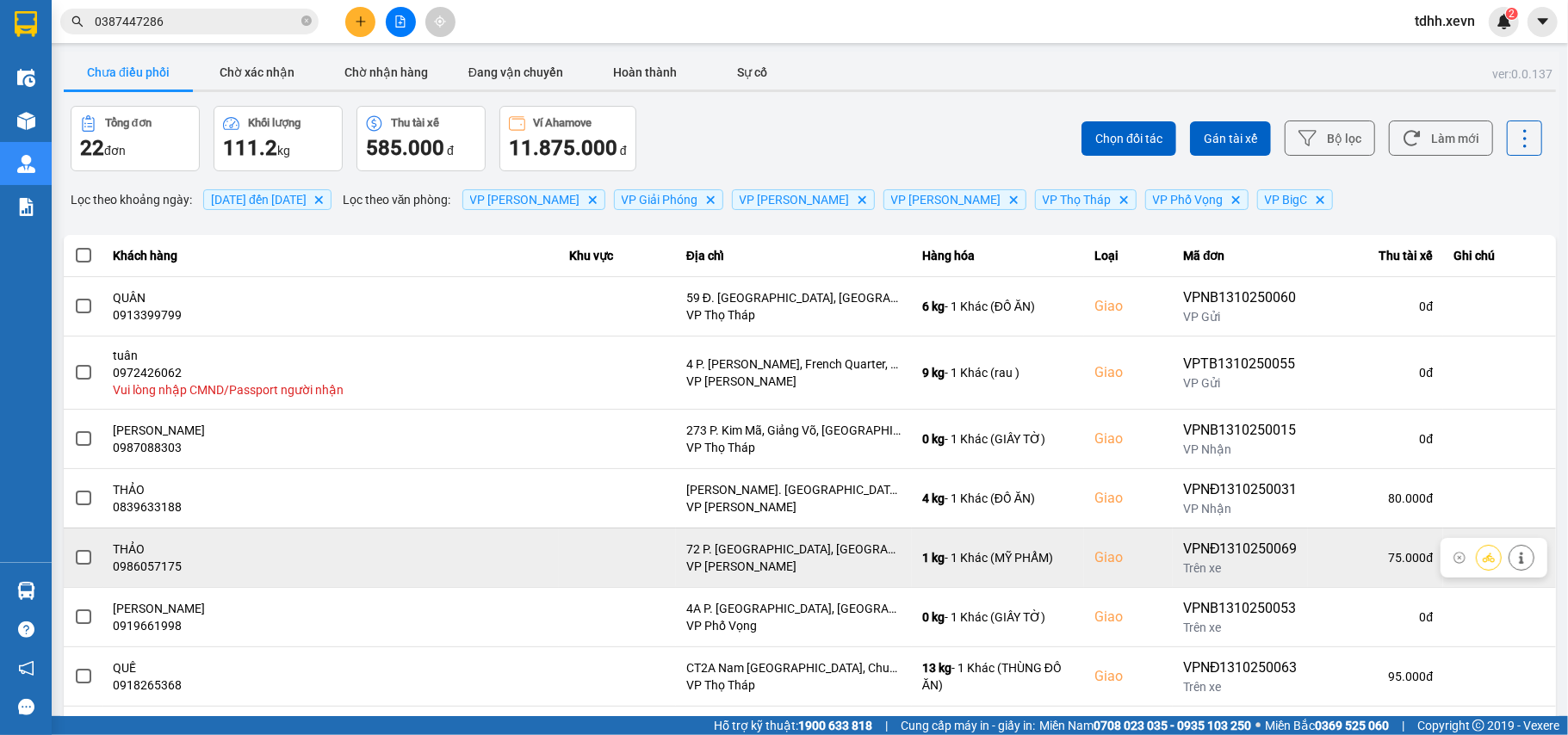
click at [149, 570] on div "0986057175" at bounding box center [331, 566] width 435 height 17
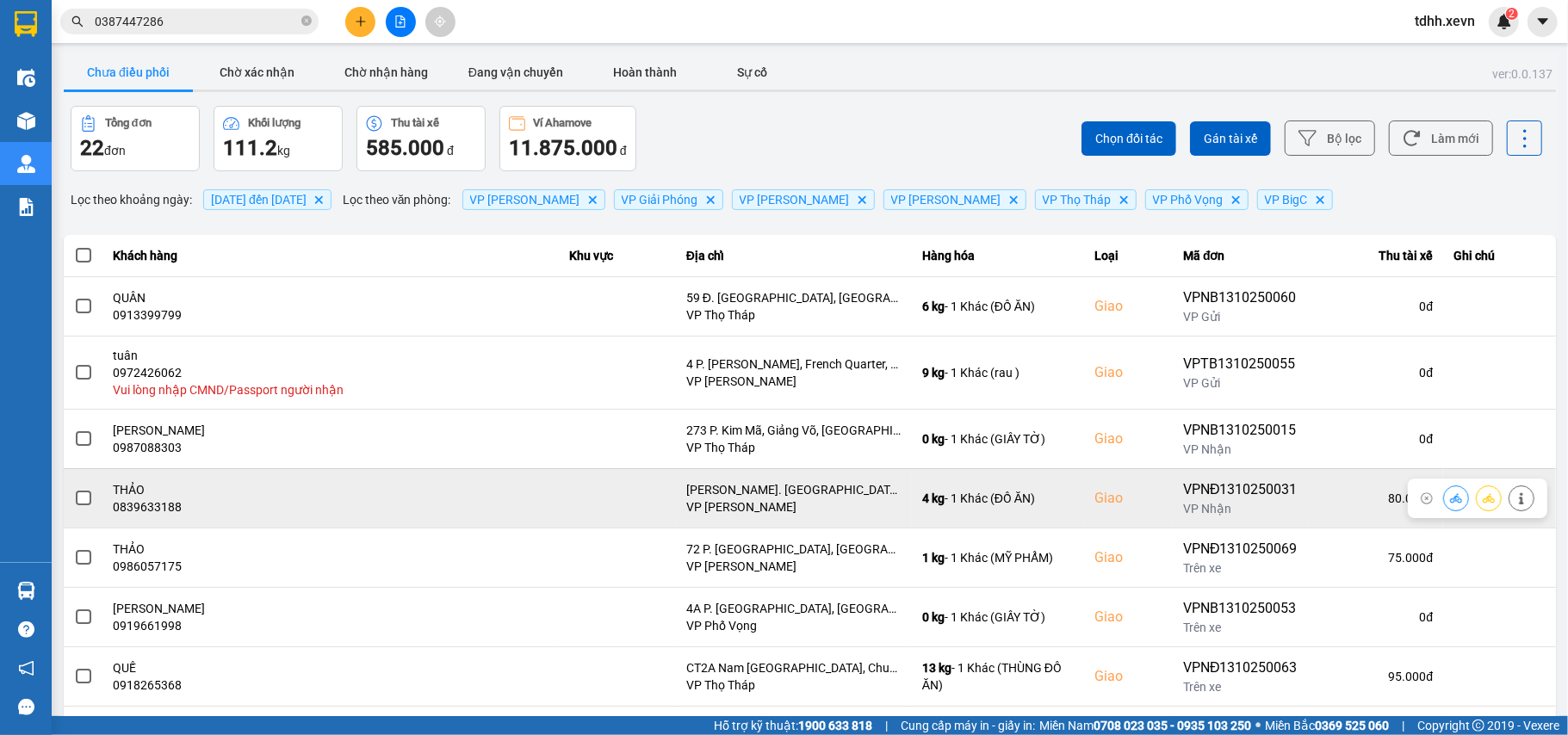
click at [151, 515] on div "0839633188" at bounding box center [331, 507] width 435 height 17
copy div "0839633188"
click at [176, 511] on div "0839633188" at bounding box center [331, 507] width 435 height 17
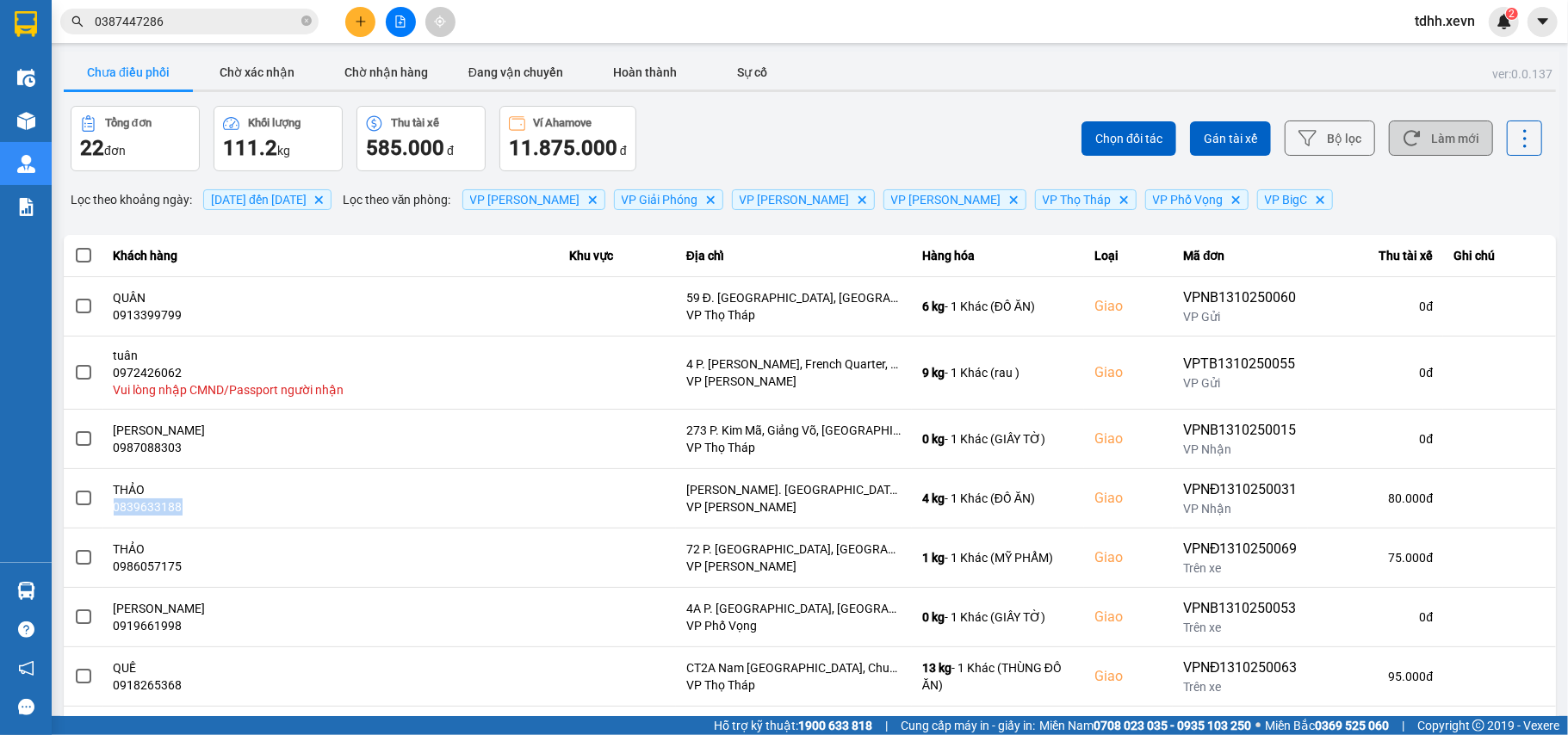
click at [1443, 138] on button "Làm mới" at bounding box center [1440, 138] width 104 height 35
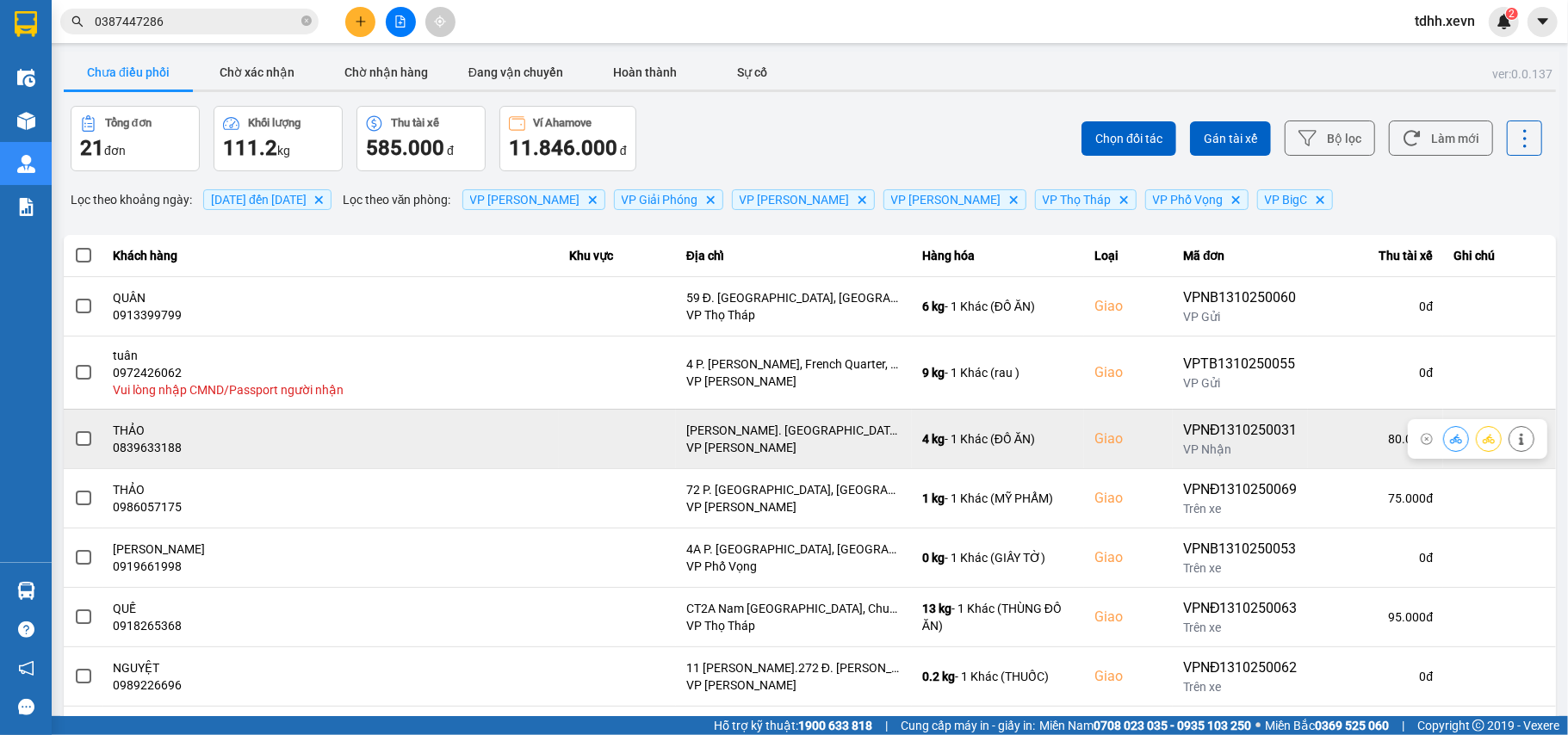
click at [167, 442] on div "0839633188" at bounding box center [331, 447] width 435 height 17
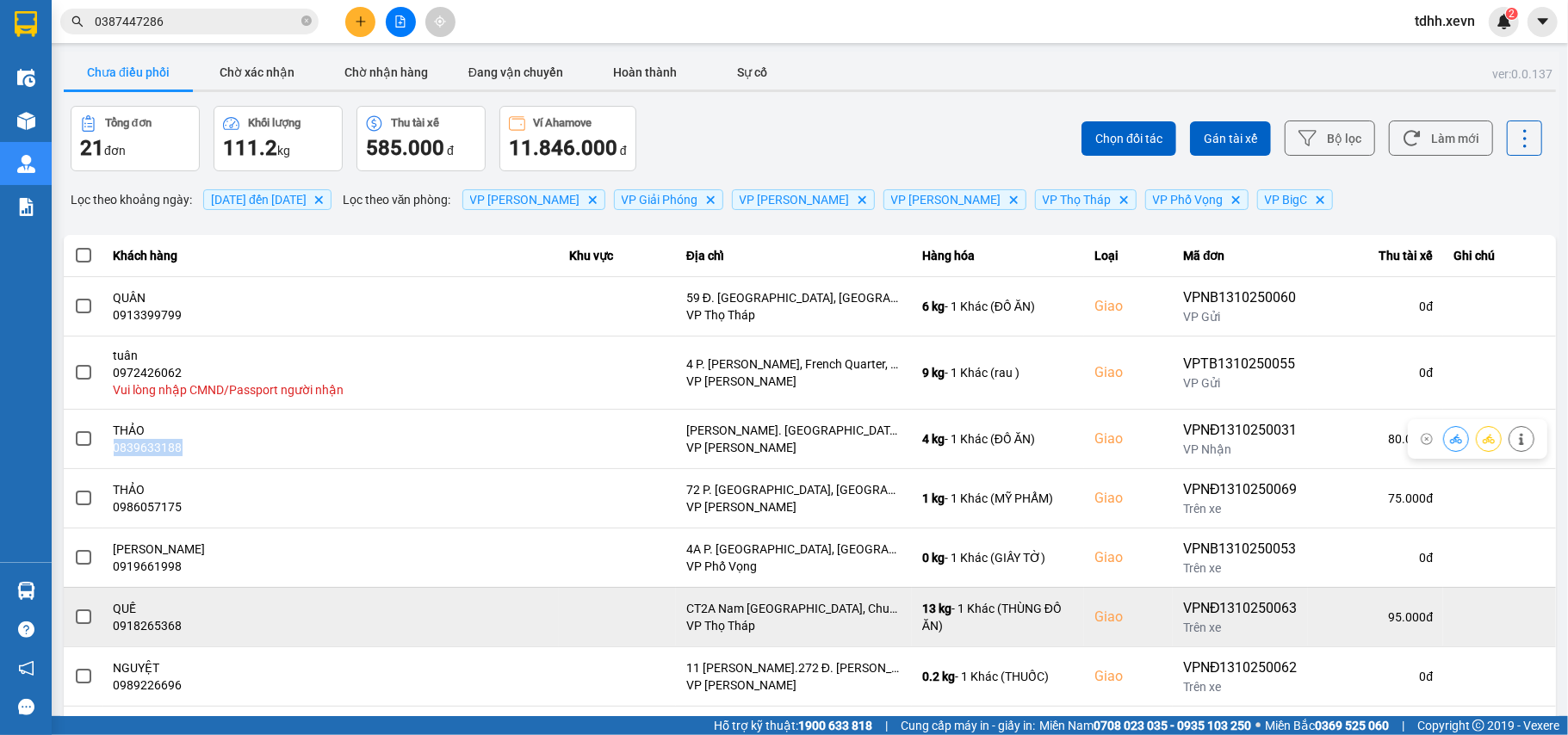
copy div "0839633188"
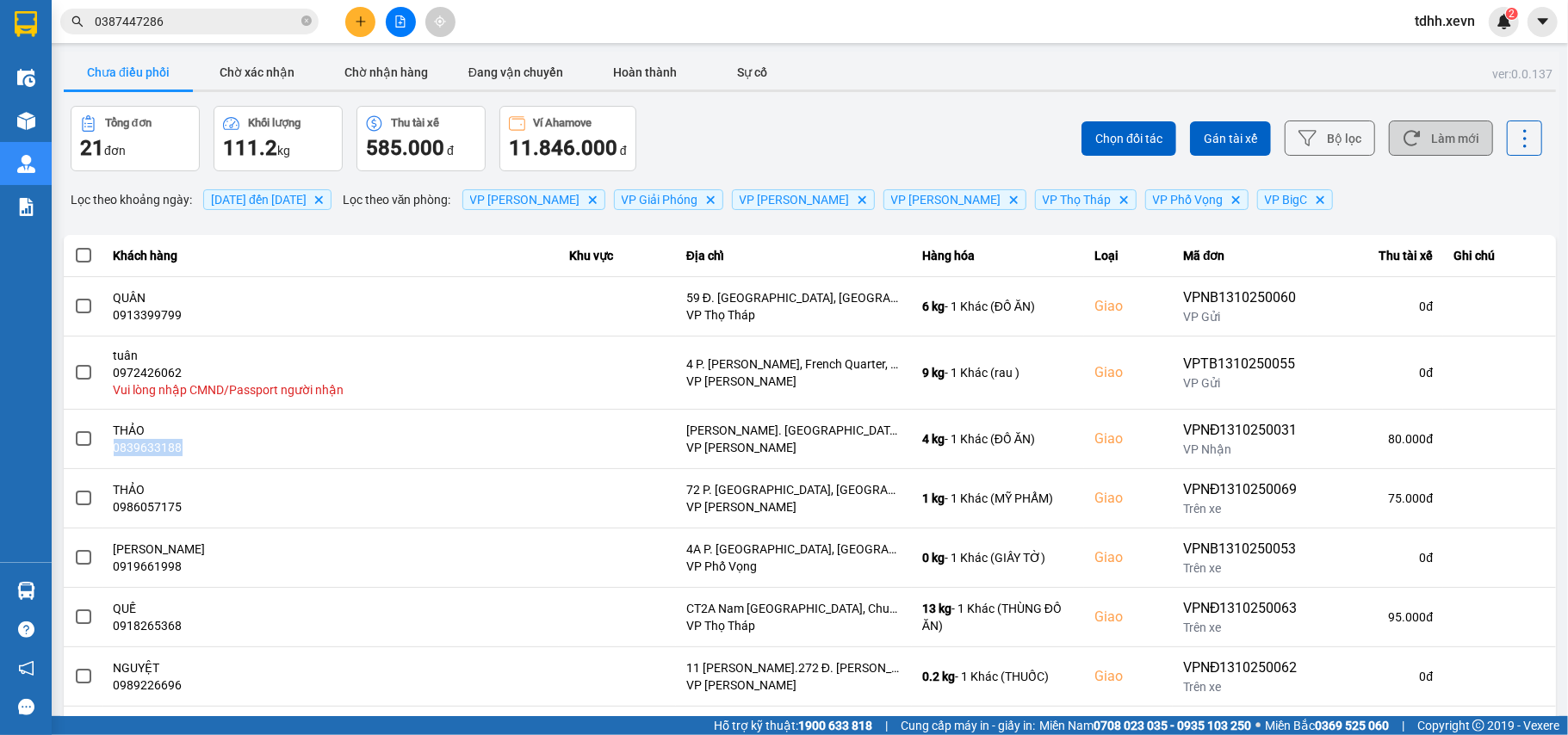
click at [1416, 145] on button "Làm mới" at bounding box center [1440, 138] width 104 height 35
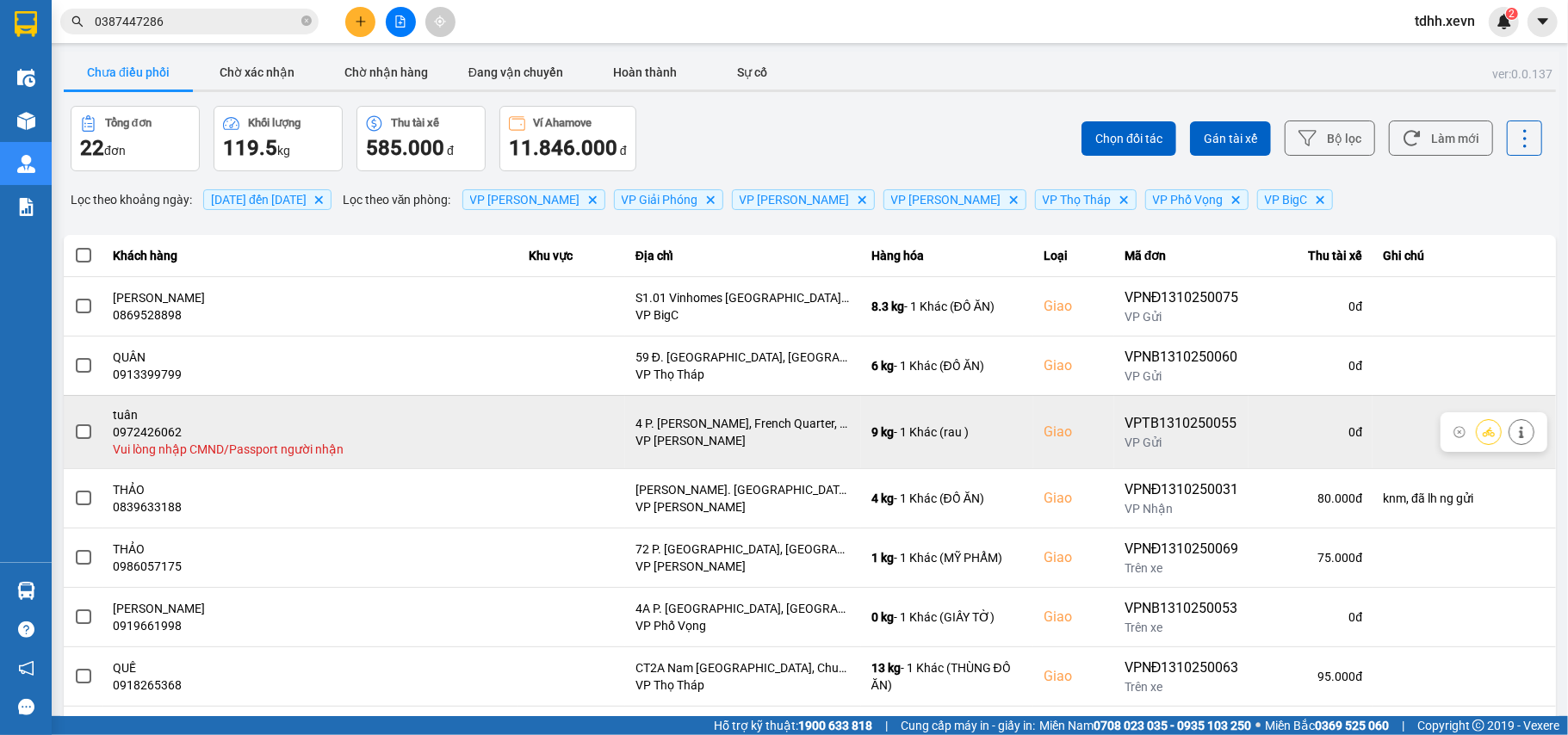
click at [1515, 434] on icon at bounding box center [1521, 432] width 12 height 12
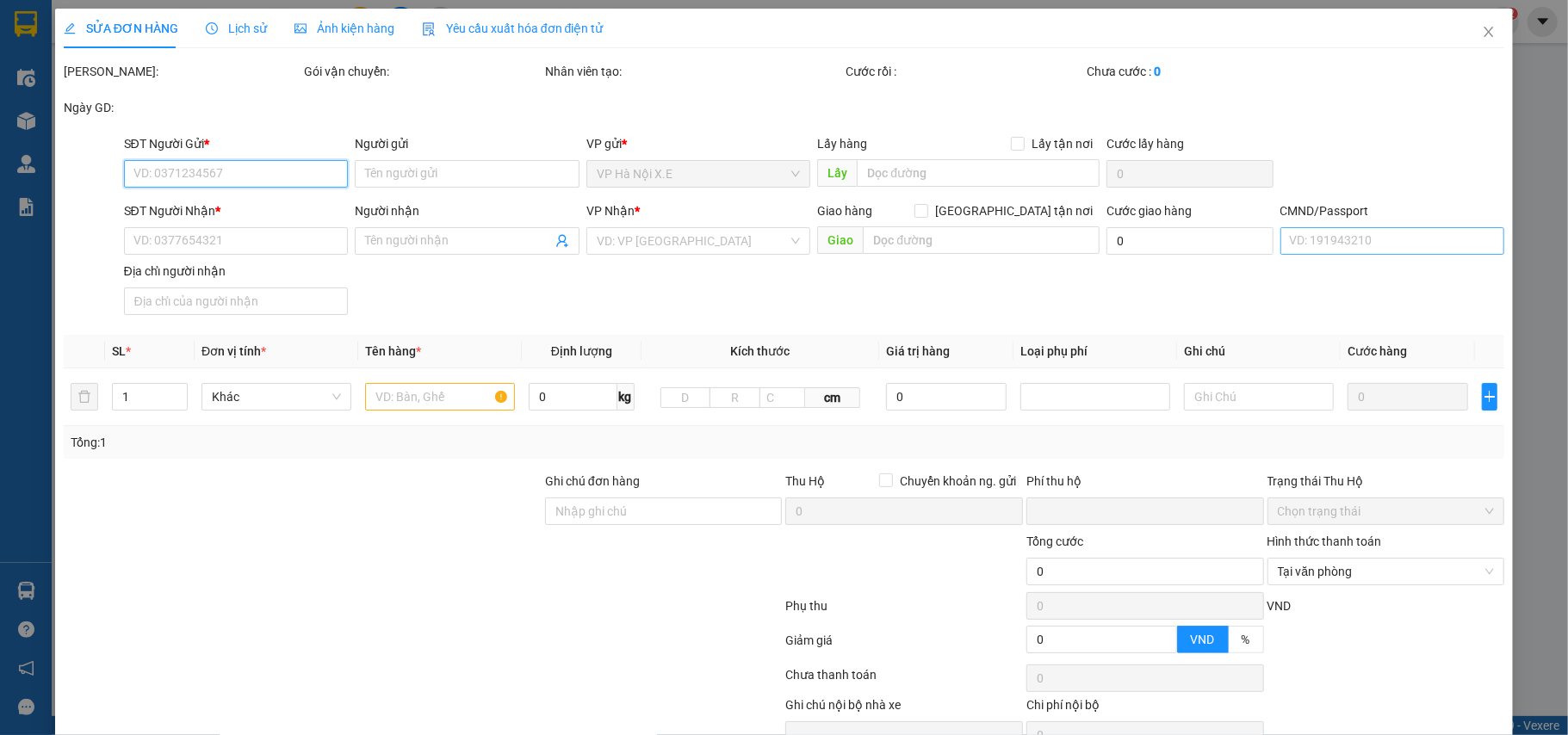
type input "0975628707"
type input "hiền"
type input "0972426062"
type input "tuân"
checkbox input "true"
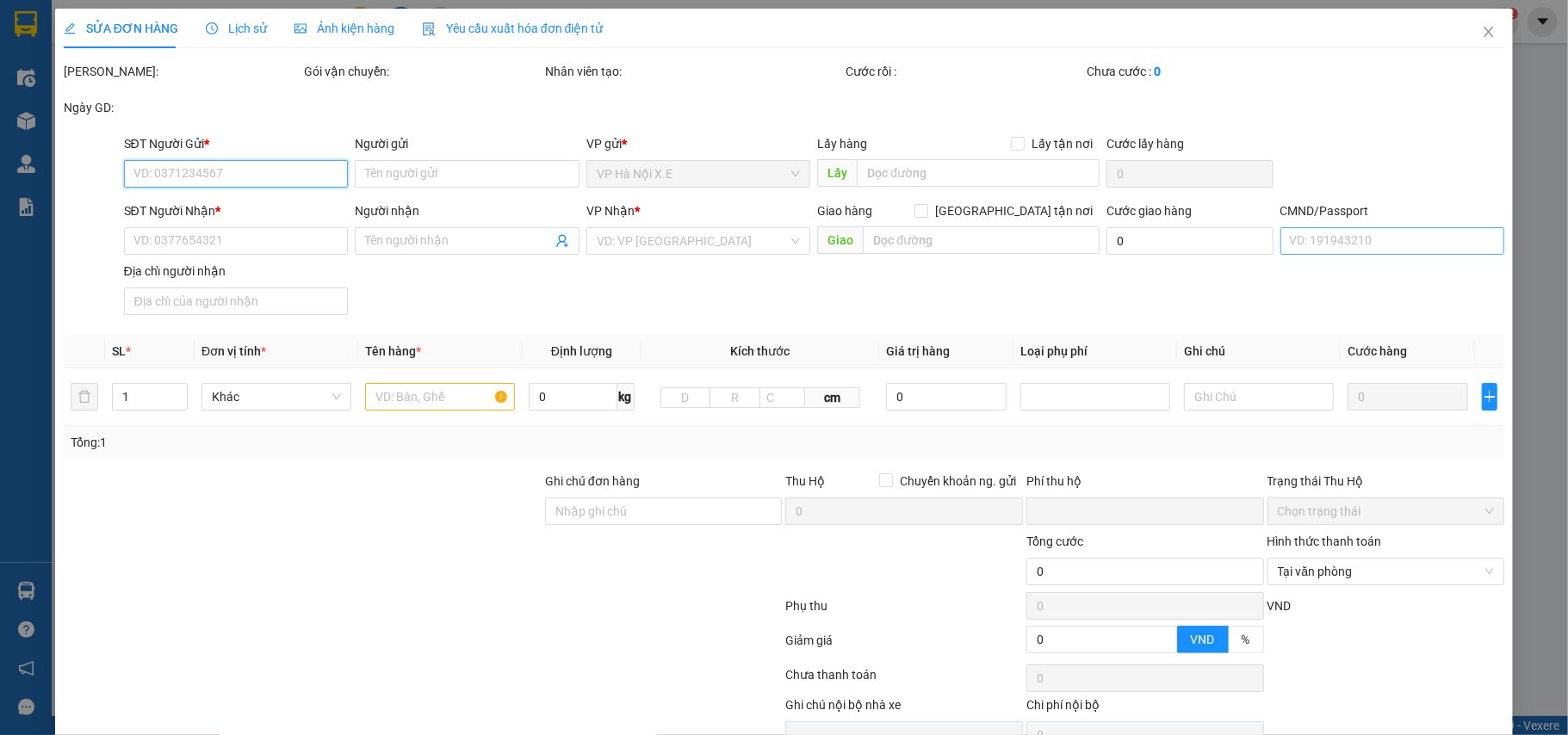
type input "4 P. Ngô Quyền, French Quarter, Hoàn Kiếm, Hà Nội 100000, Việt Nam"
type input "0"
type input "75.000"
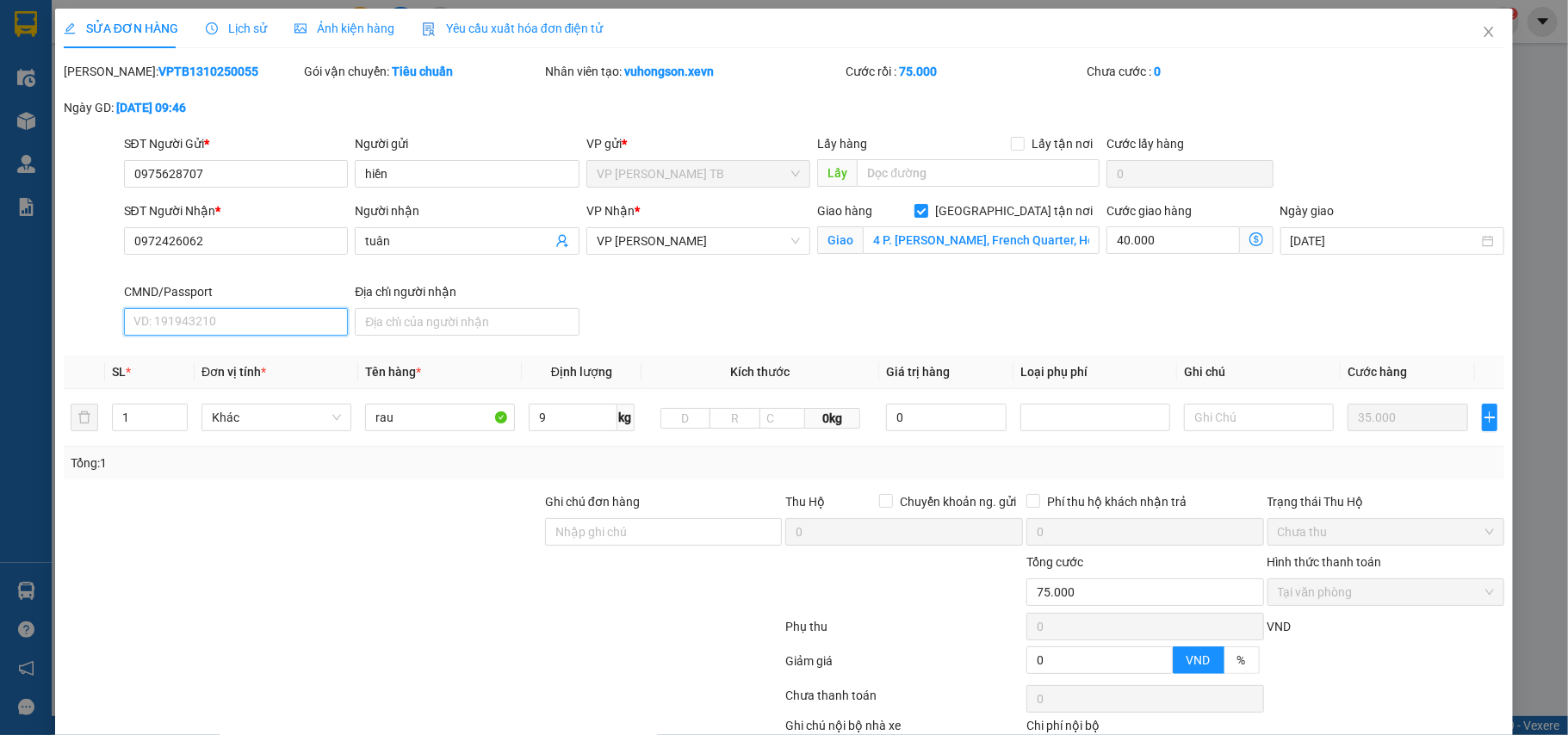
click at [180, 322] on input "CMND/Passport" at bounding box center [236, 321] width 225 height 27
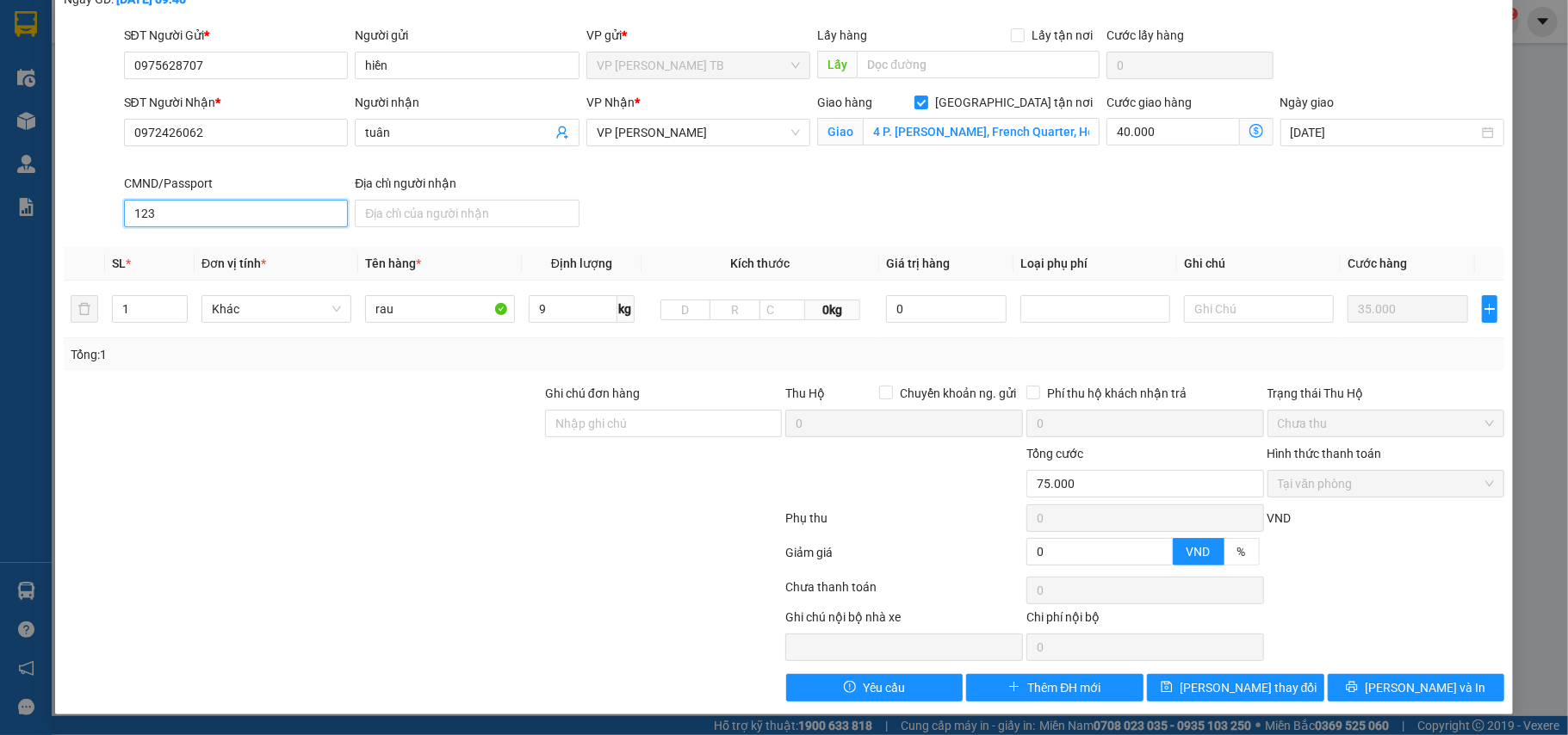
type input "123"
click at [1238, 704] on div "SỬA ĐƠN HÀNG Lịch sử Ảnh kiện hàng Yêu cầu xuất hóa đơn điện tử Total Paid Fee …" at bounding box center [784, 308] width 1458 height 815
click at [1234, 689] on span "Lưu thay đổi" at bounding box center [1248, 687] width 138 height 19
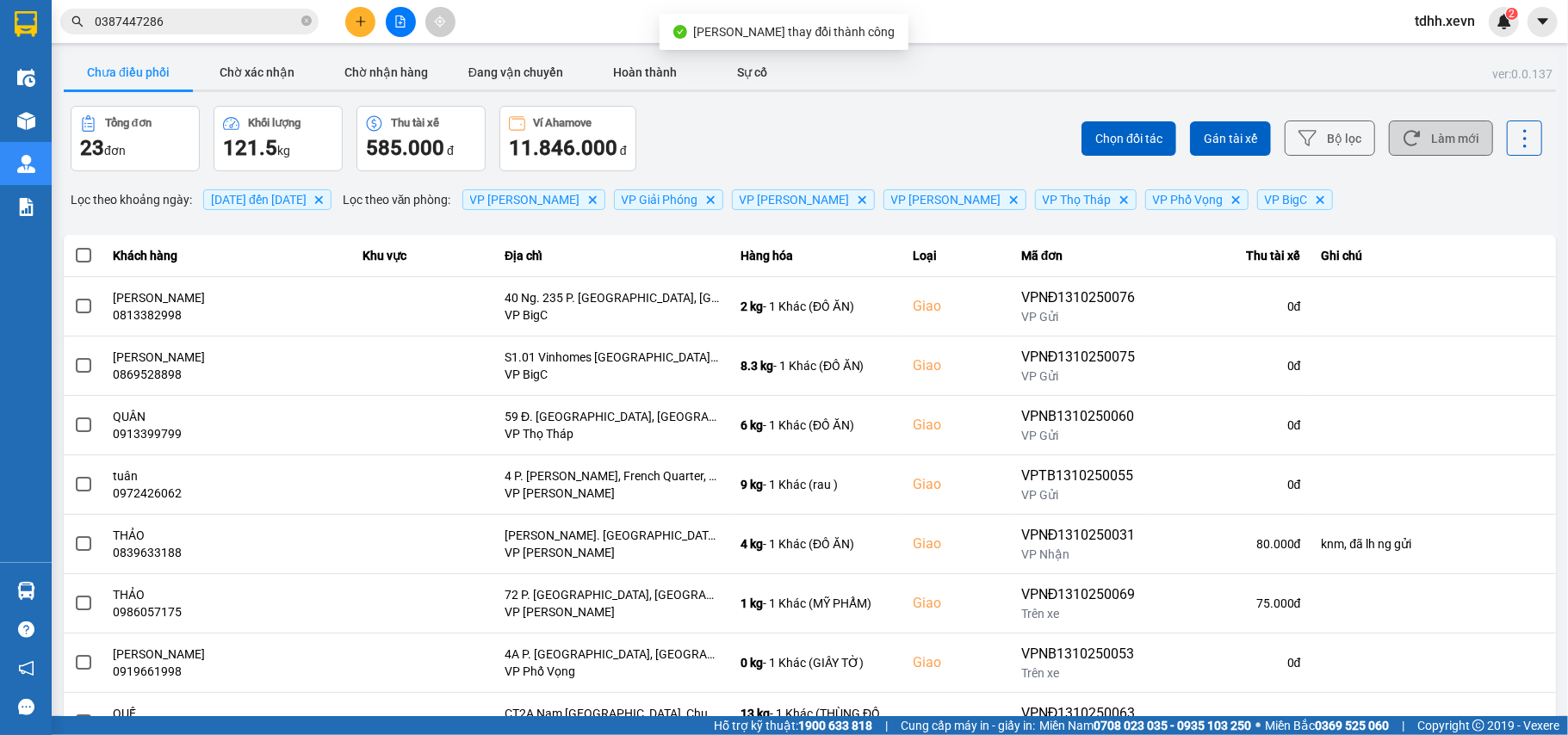
click at [1403, 132] on icon at bounding box center [1411, 138] width 16 height 15
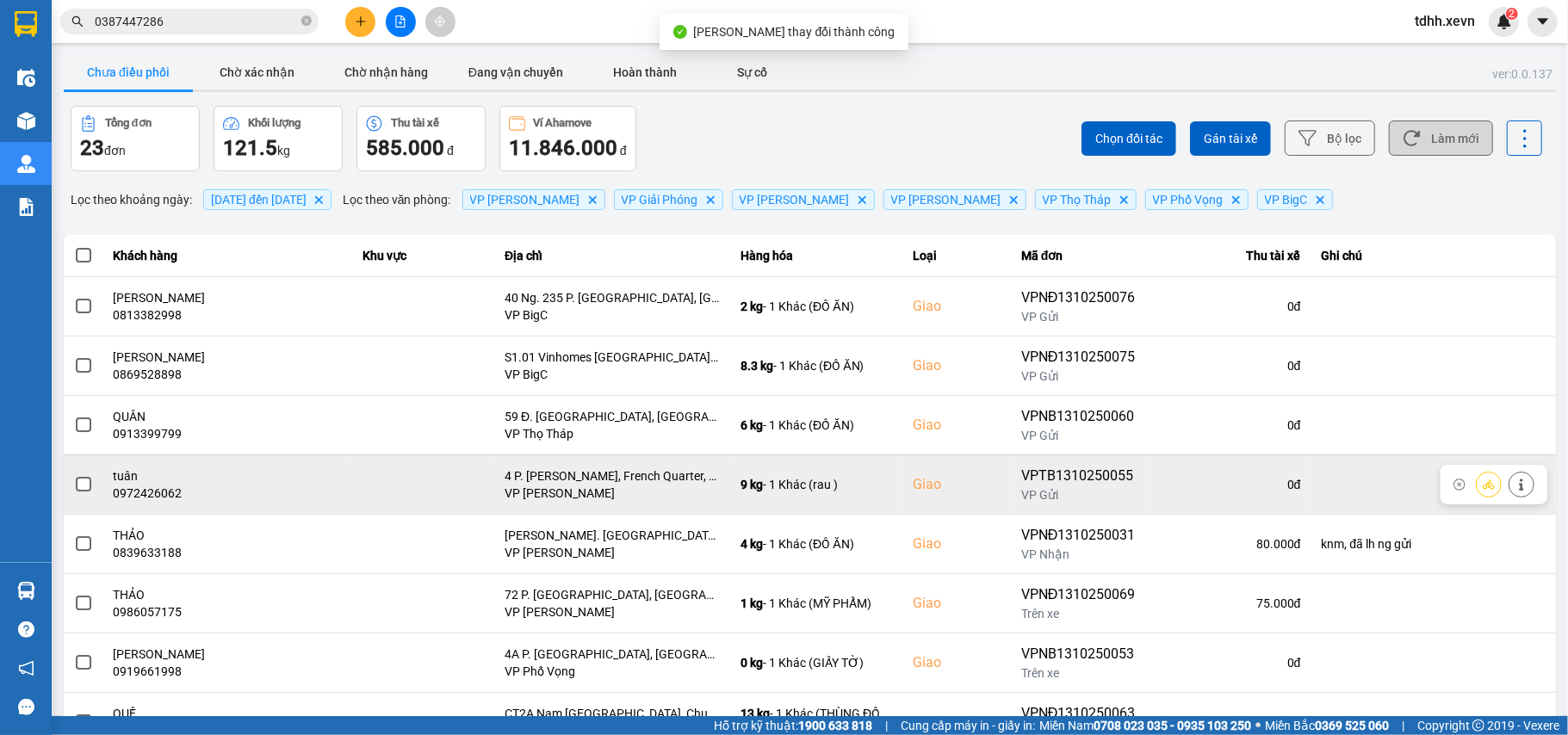
scroll to position [197, 0]
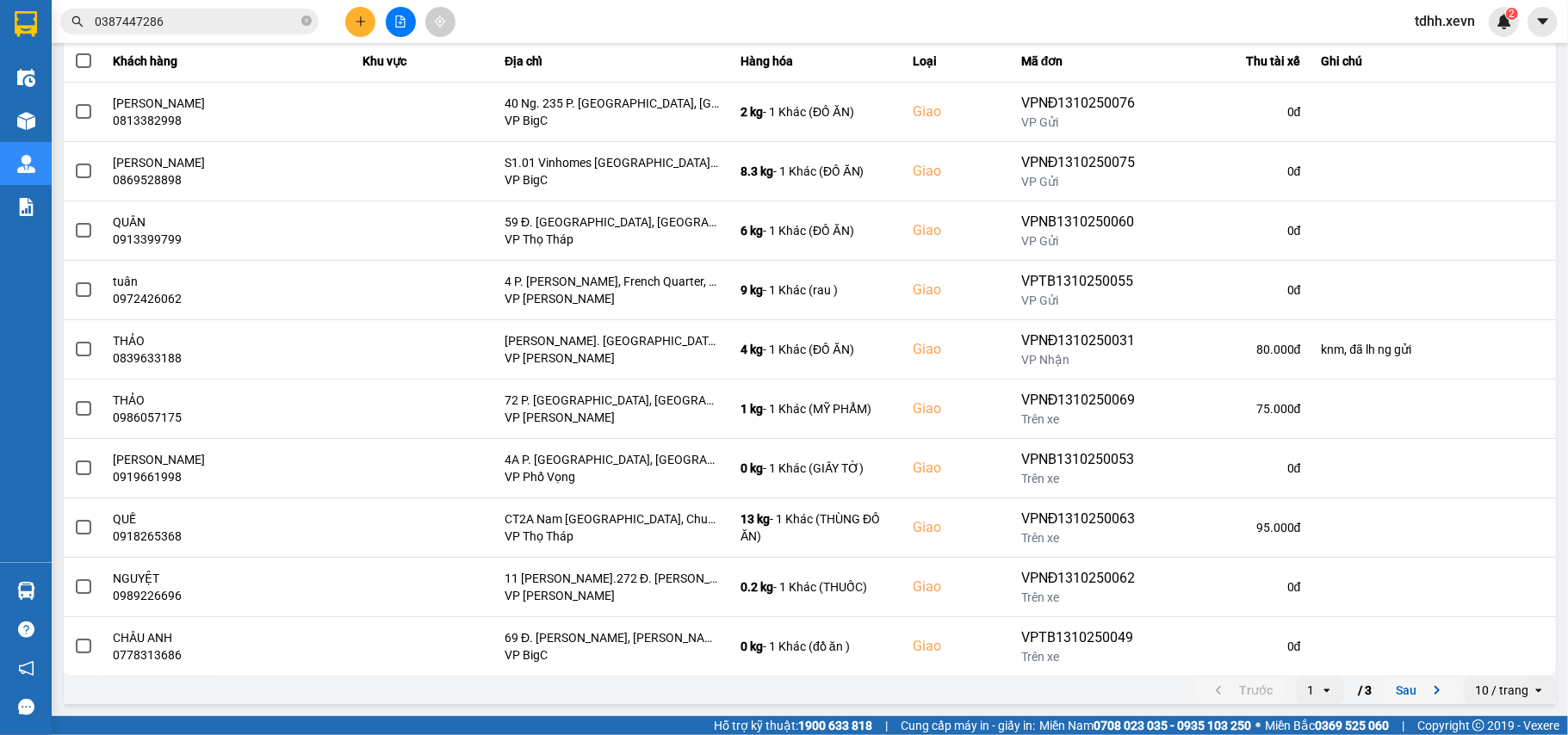
click at [1427, 694] on icon "next page. current page 1 / 3" at bounding box center [1437, 690] width 21 height 21
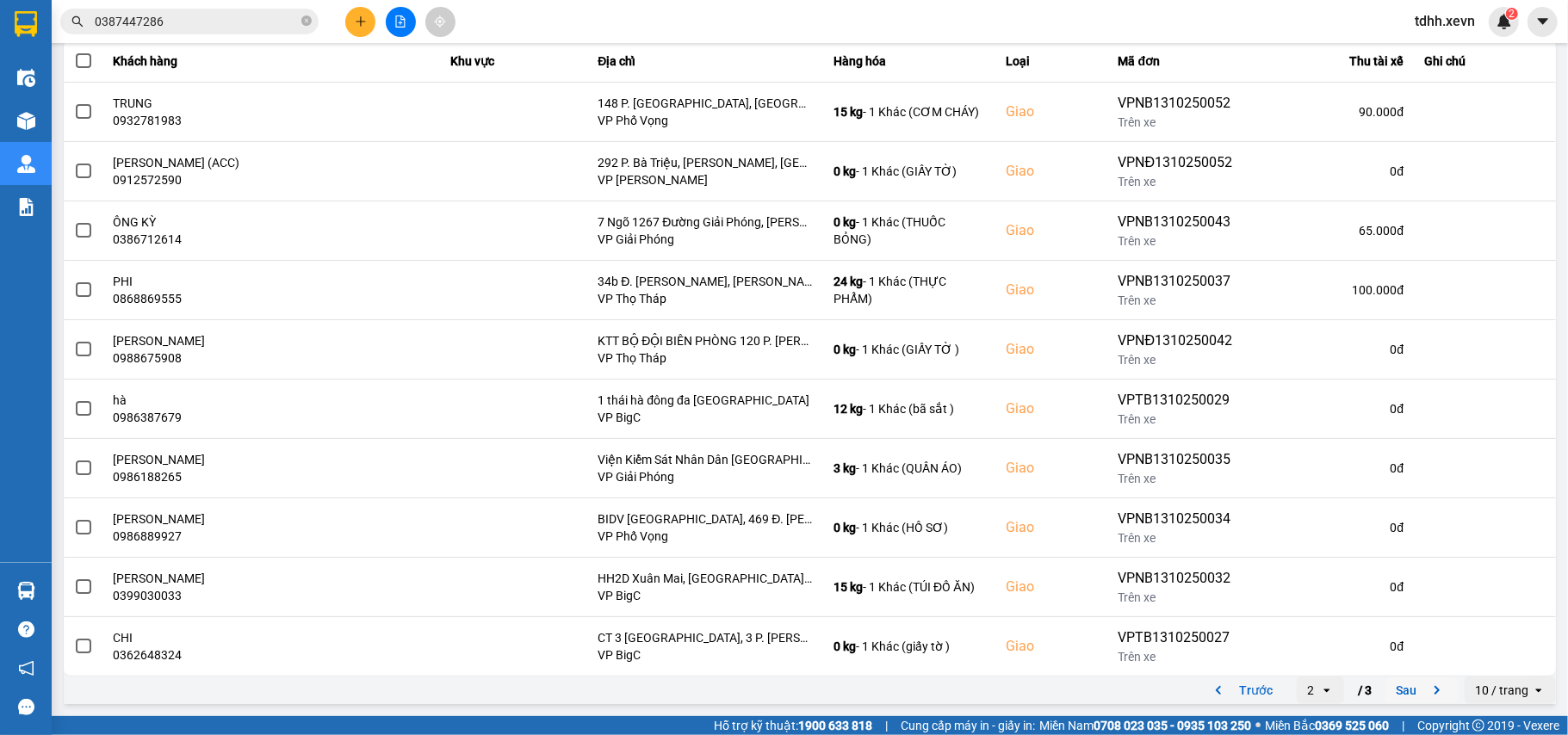
scroll to position [0, 0]
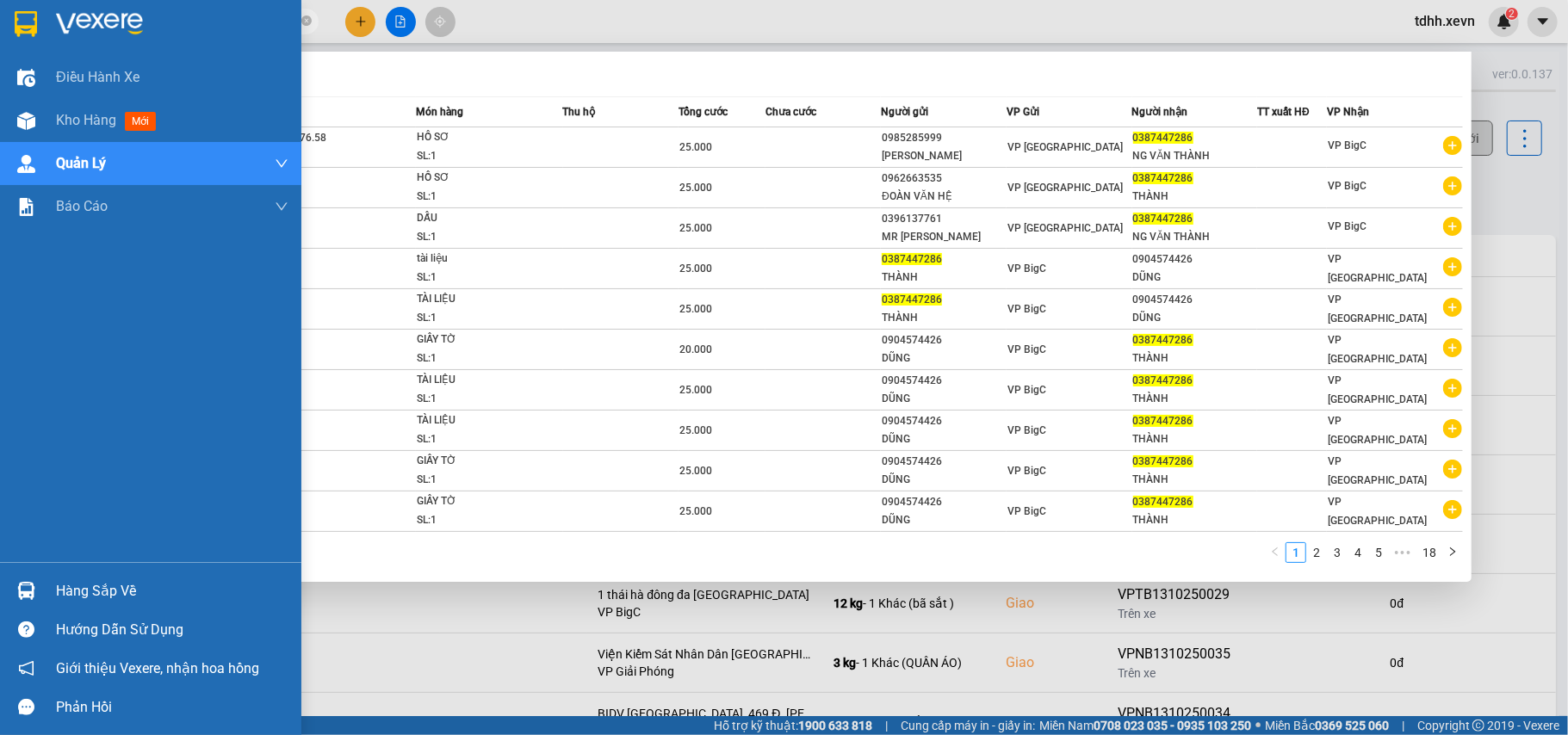
drag, startPoint x: 169, startPoint y: 11, endPoint x: 49, endPoint y: 32, distance: 121.8
click at [49, 32] on section "Kết quả tìm kiếm ( 174 ) Bộ lọc Mã ĐH Trạng thái Món hàng Thu hộ Tổng cước Chưa…" at bounding box center [784, 368] width 1568 height 735
paste input "912952004"
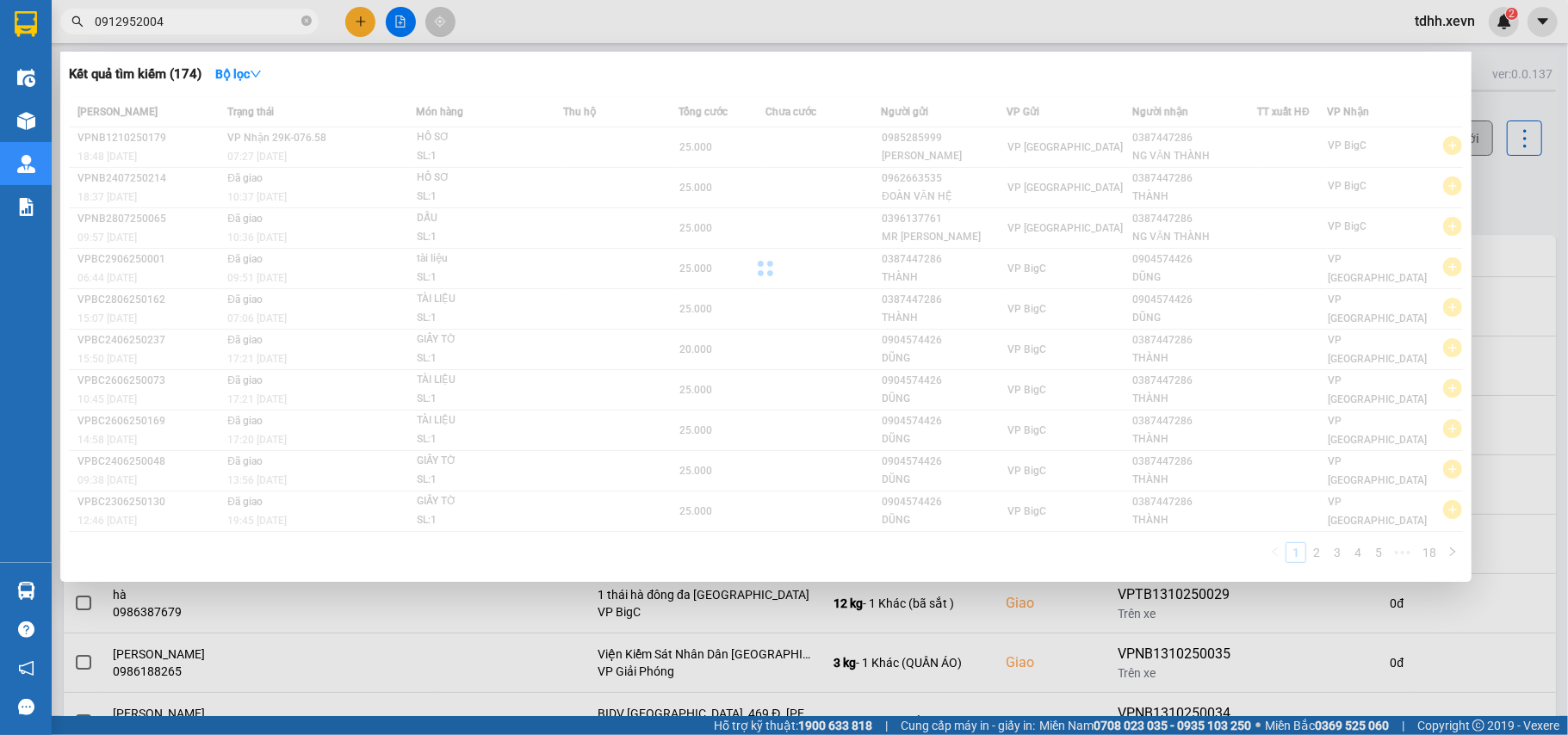
type input "0912952004"
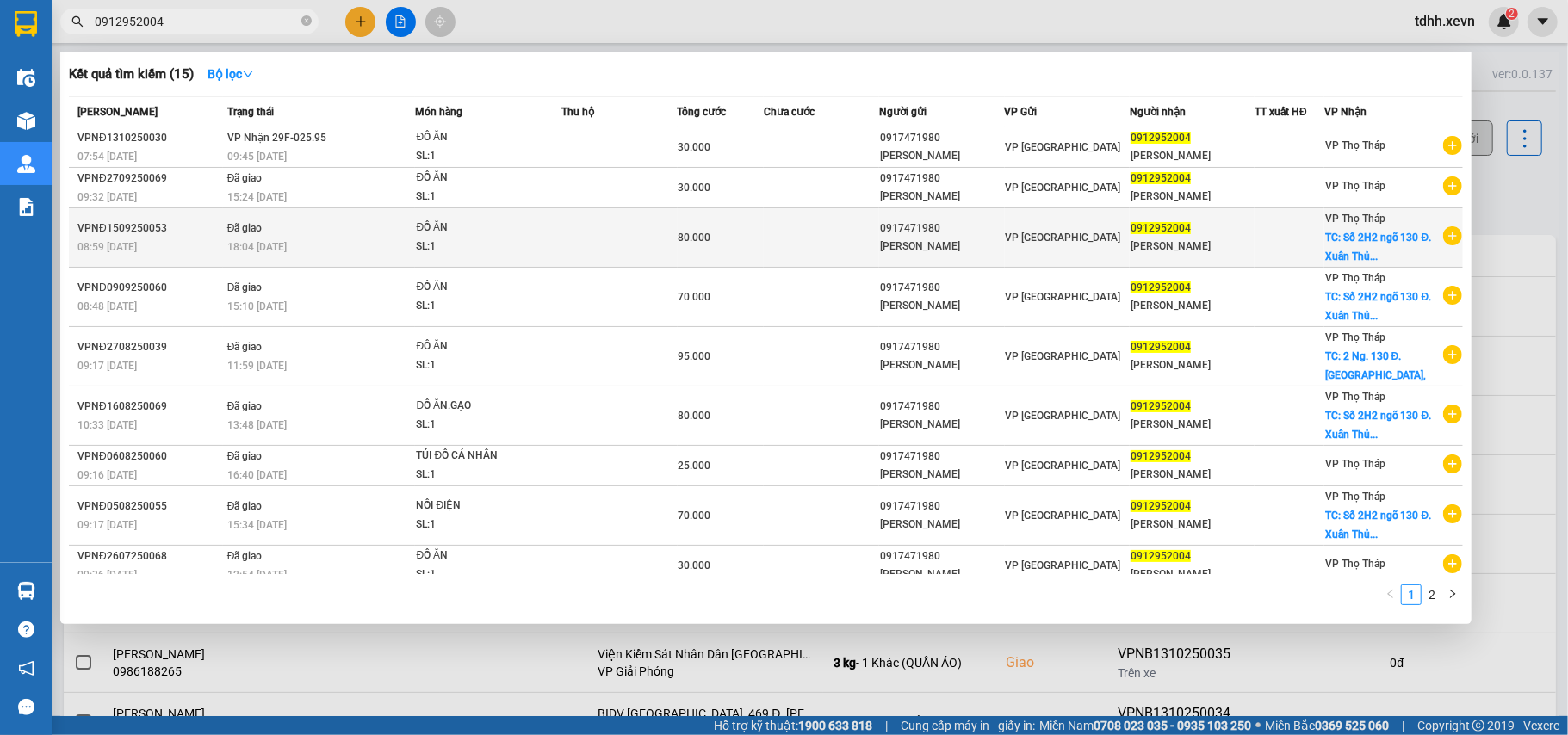
click at [1347, 266] on div "VP Thọ Tháp TC: Số 2H2 ngõ 130 Đ. Xuân Thủ..." at bounding box center [1383, 237] width 116 height 57
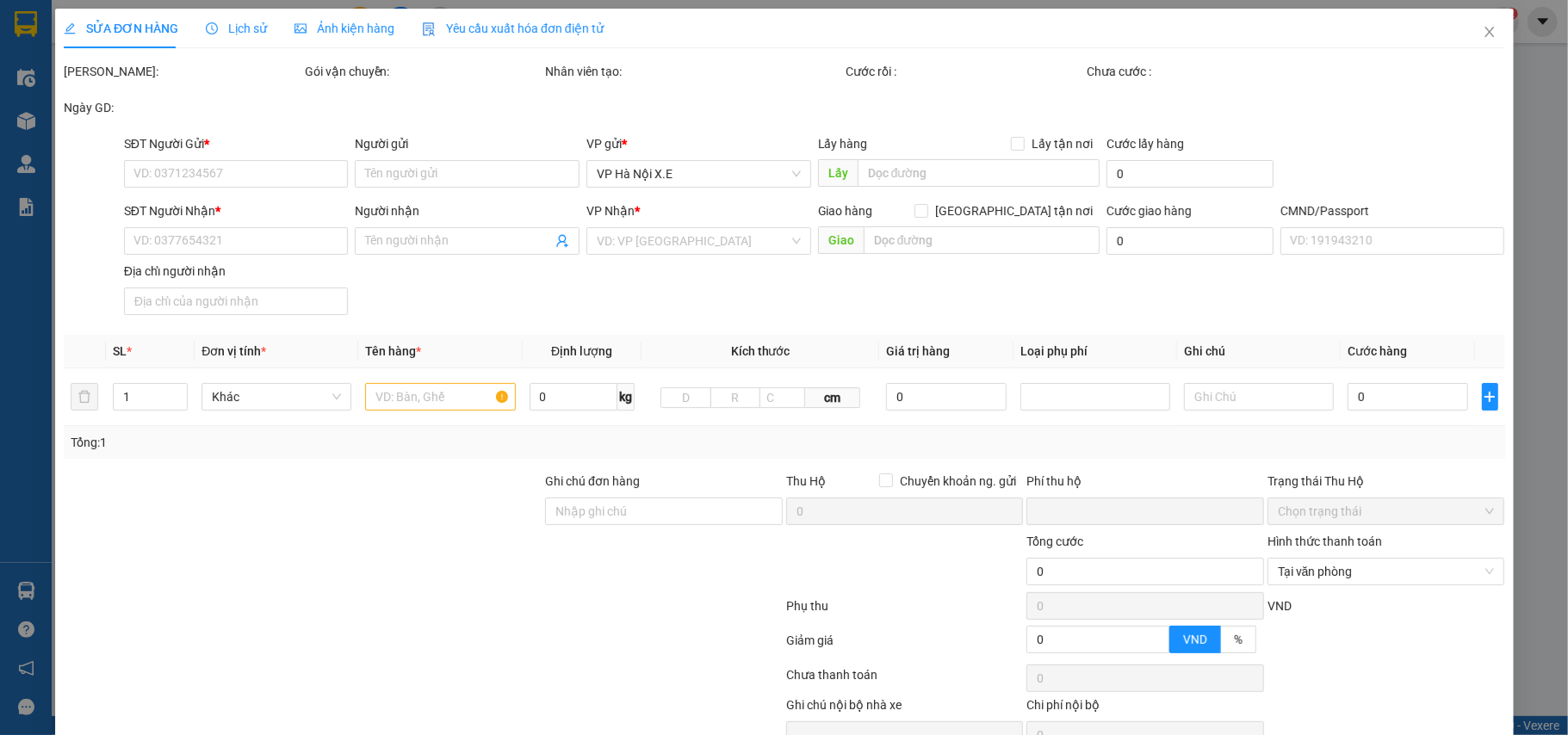
type input "0917471980"
type input "DƯƠNG NGỌC ANH"
type input "0912952004"
type input "PHÙNG DƯƠNG HOÀNG NAM"
checkbox input "true"
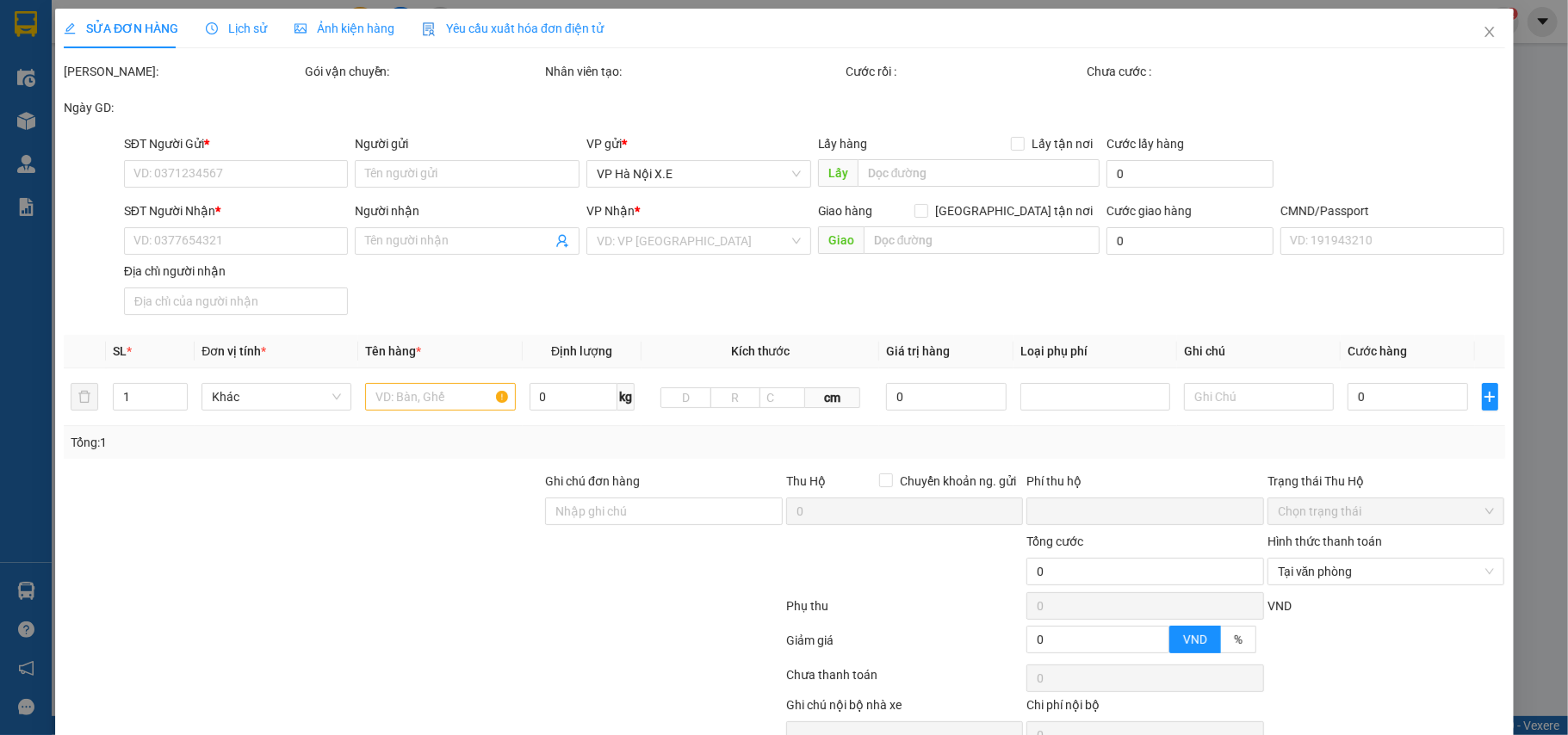
type input "Số 2H2 ngõ 130 Đ. Xuân Thủy, Khu tập thể Đại học Sư phạm, Cầu Giấy, Hà Nội, Việ…"
type input "50.000"
type input "1"
type input "0"
type input "80.000"
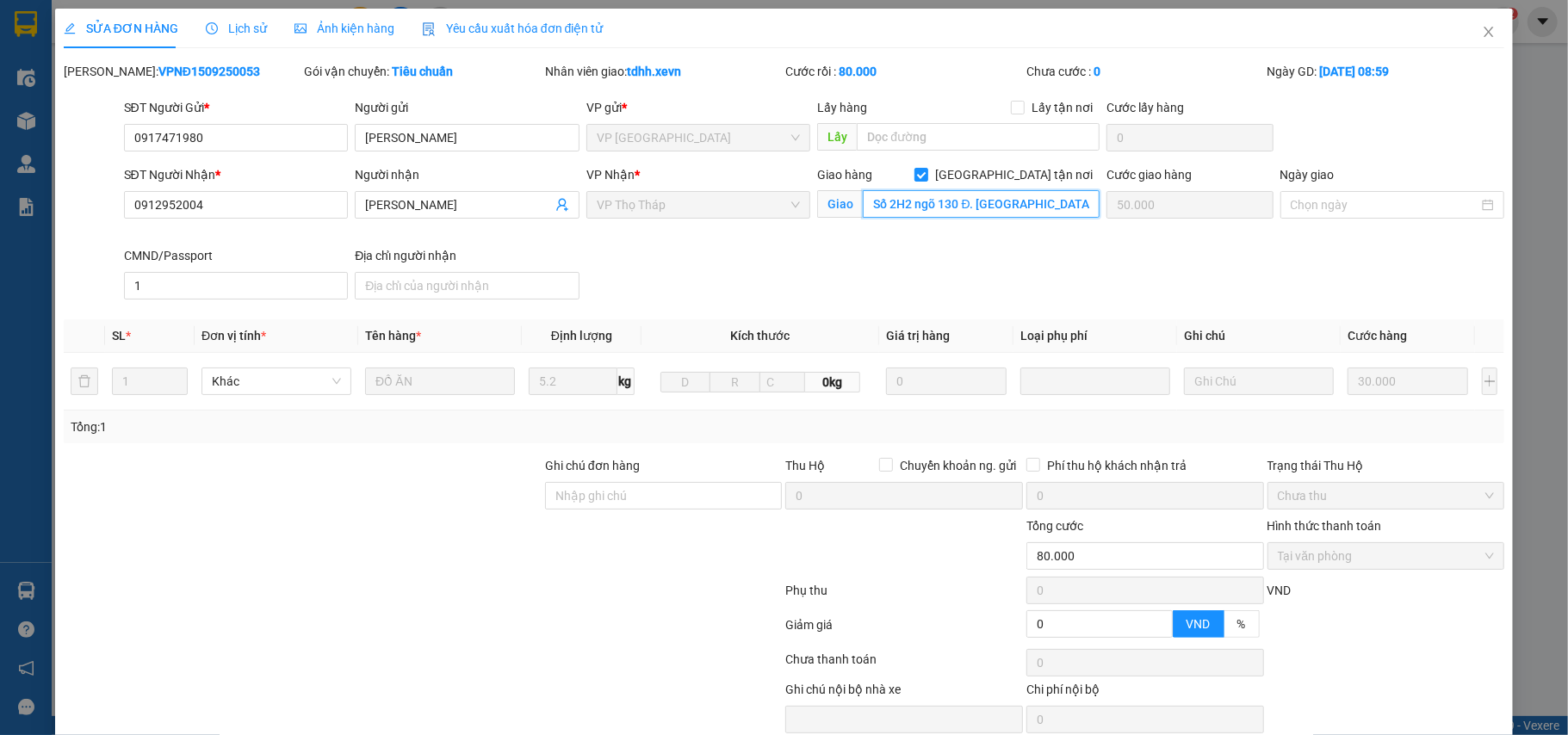
click at [986, 206] on input "Số 2H2 ngõ 130 Đ. Xuân Thủy, Khu tập thể Đại học Sư phạm, Cầu Giấy, Hà Nội, Việ…" at bounding box center [981, 204] width 237 height 27
click at [1466, 42] on span "Close" at bounding box center [1488, 33] width 48 height 48
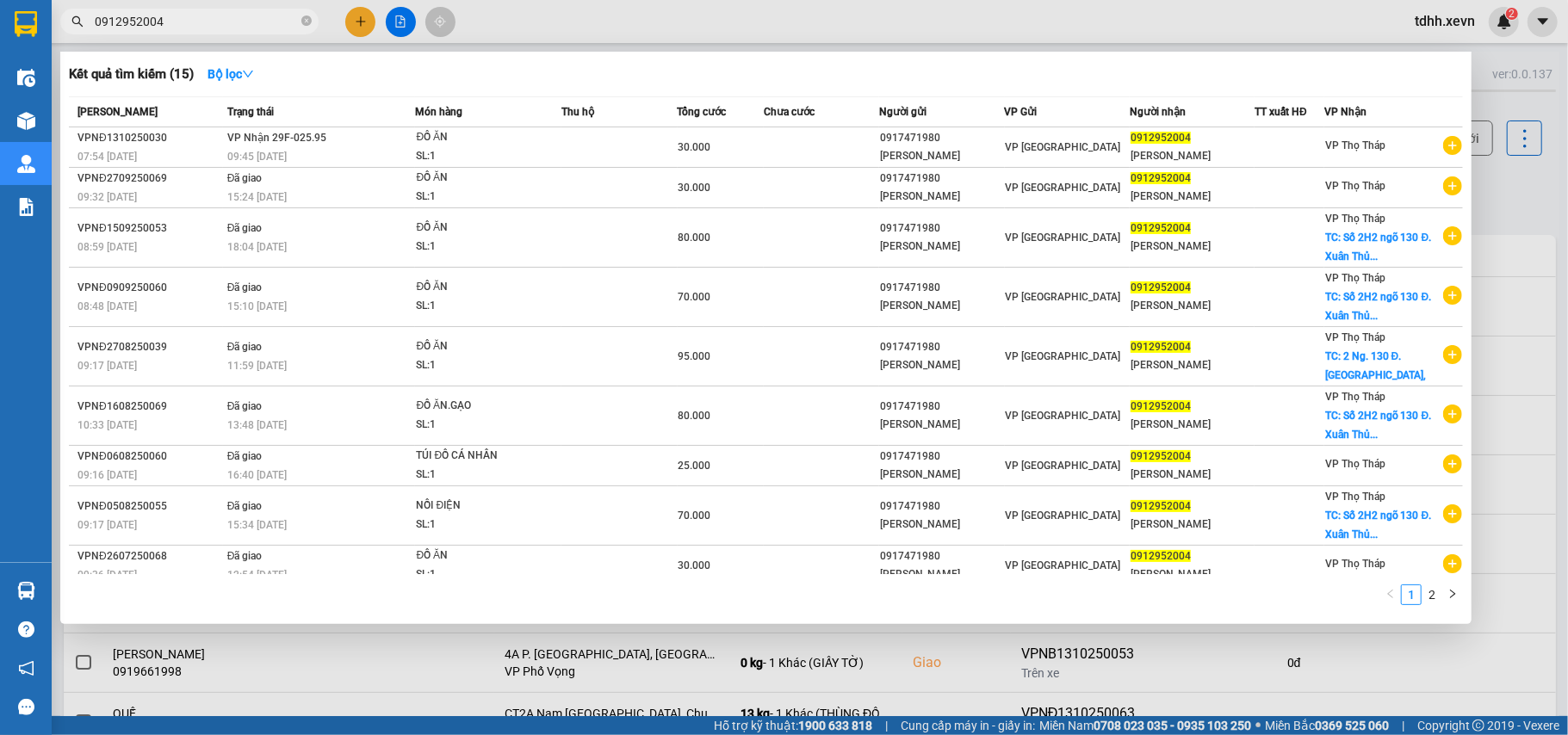
click at [201, 26] on input "0912952004" at bounding box center [196, 21] width 203 height 19
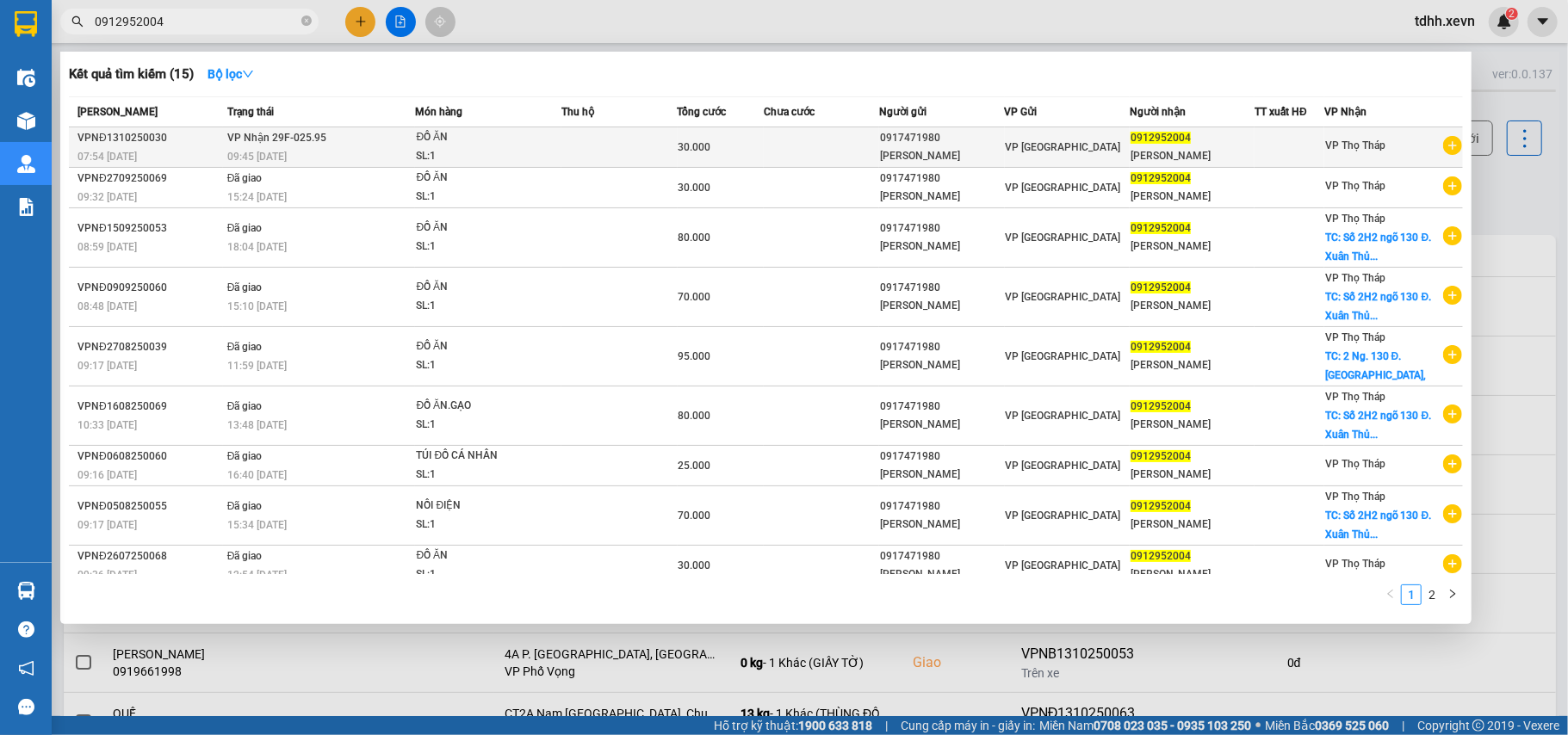
click at [724, 145] on td "30.000" at bounding box center [722, 148] width 87 height 41
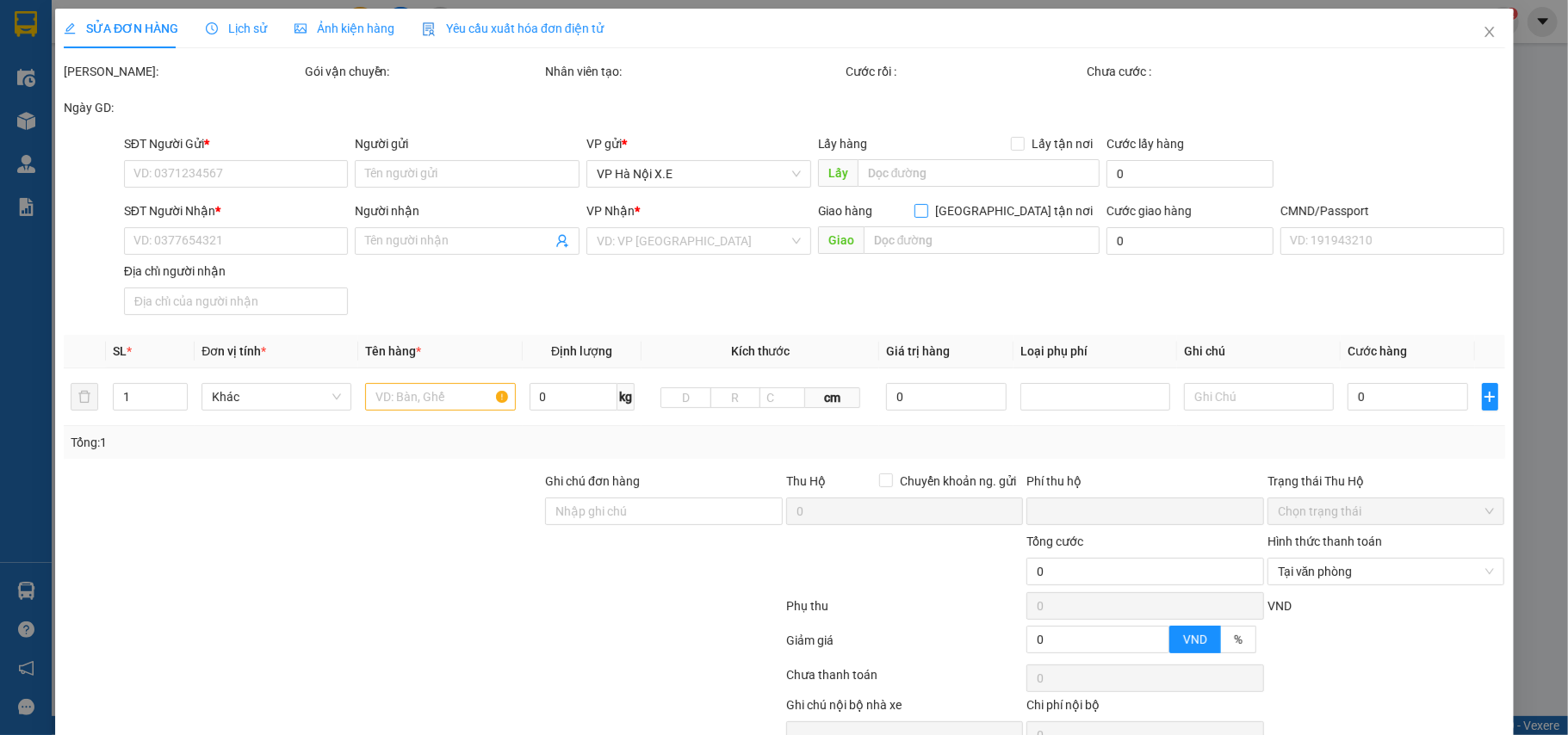
type input "0917471980"
type input "DƯƠNG NGỌC ANH"
type input "0912952004"
type input "PHÙNG DƯƠNG HOÀNG NAM"
type input "1"
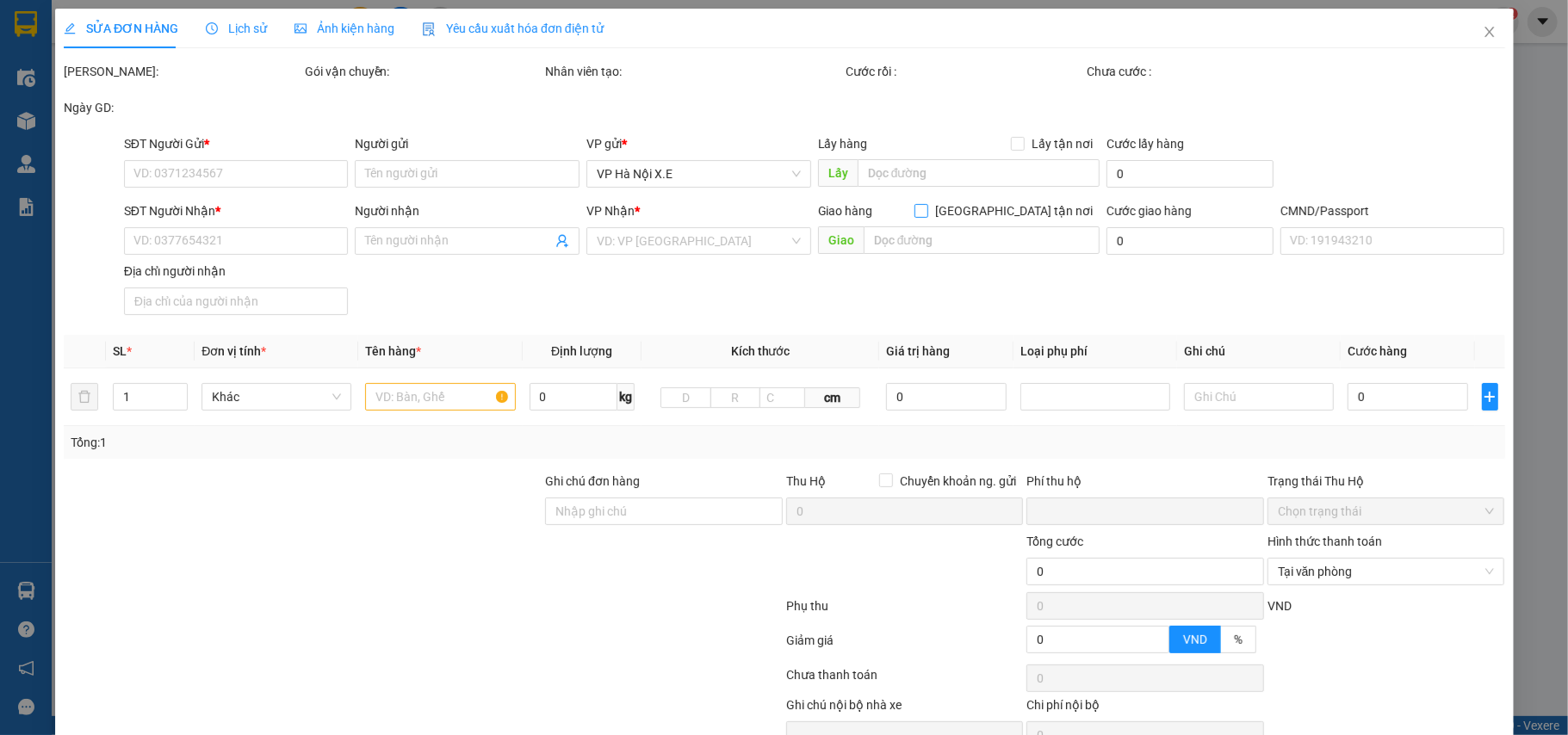
type input "0"
type input "30.000"
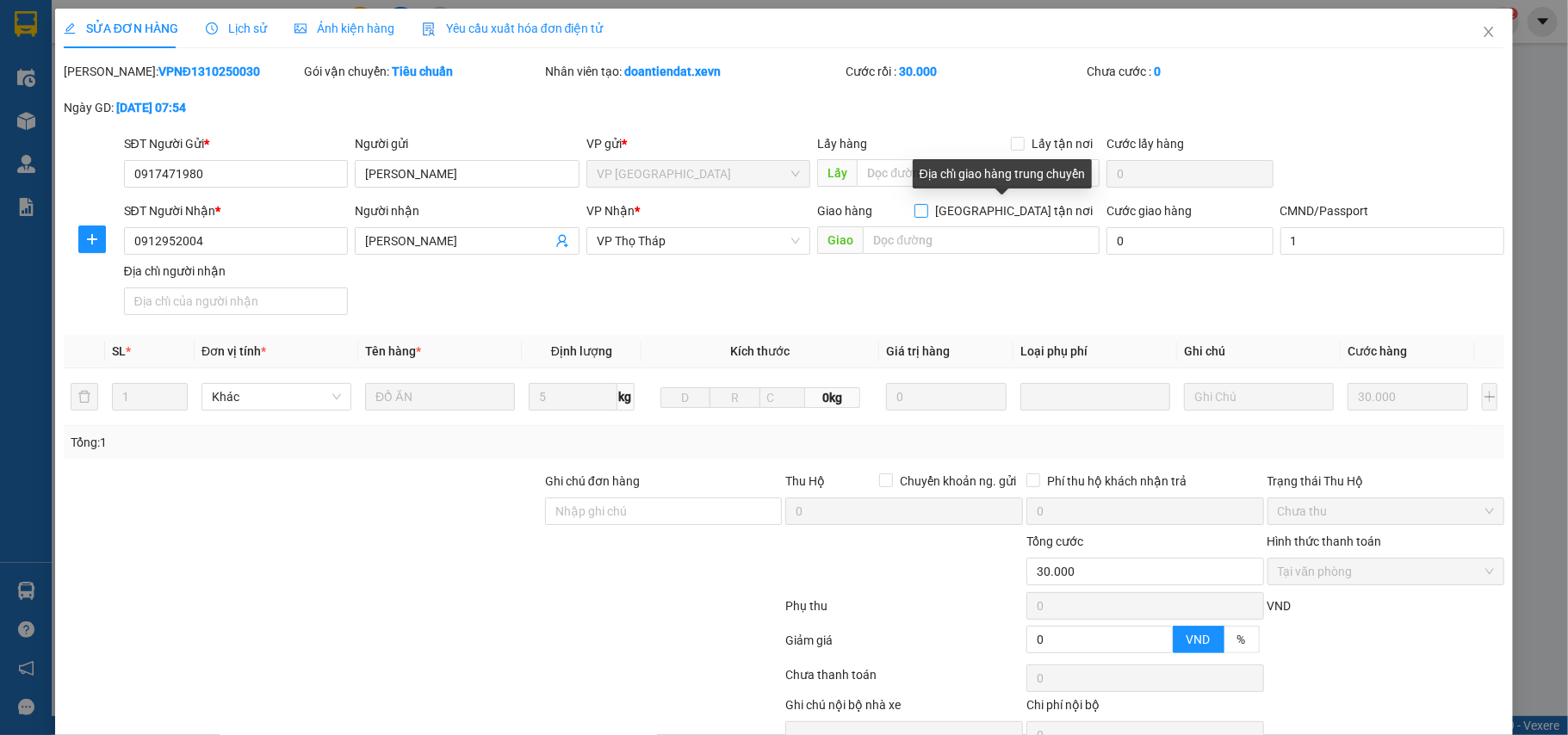
click at [926, 211] on input "[GEOGRAPHIC_DATA] tận nơi" at bounding box center [920, 209] width 12 height 12
checkbox input "true"
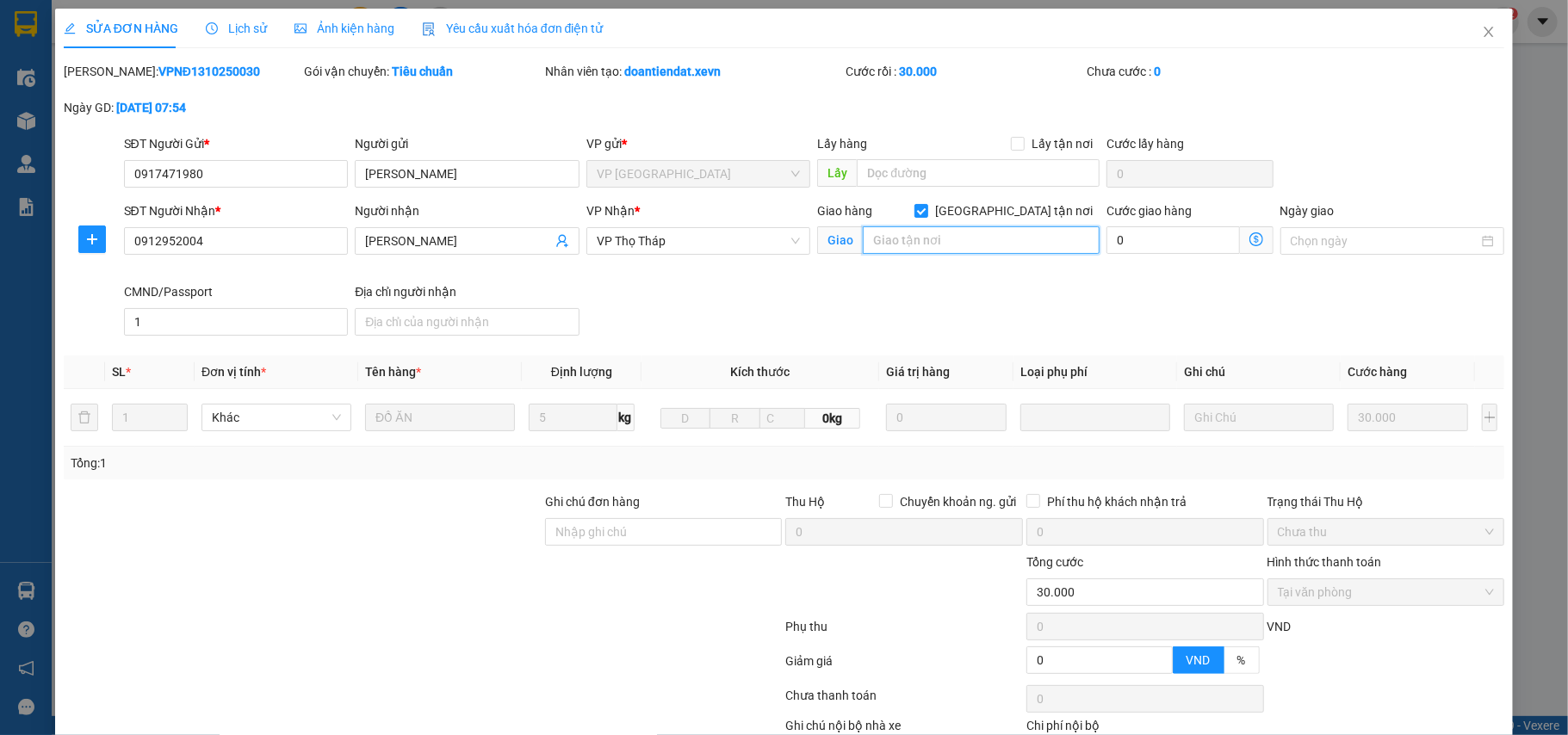
click at [927, 244] on input "text" at bounding box center [981, 240] width 237 height 27
paste input "Số 2H2 ngõ 130 Đ. Xuân Thủy, Khu tập thể Đại học Sư phạm, Cầu Giấy, Hà Nội, Việ…"
type input "Số 2H2 ngõ 130 Đ. Xuân Thủy, Khu tập thể Đại học Sư phạm, Cầu Giấy, Hà Nội, Việ…"
click at [1162, 252] on input "0" at bounding box center [1172, 240] width 132 height 27
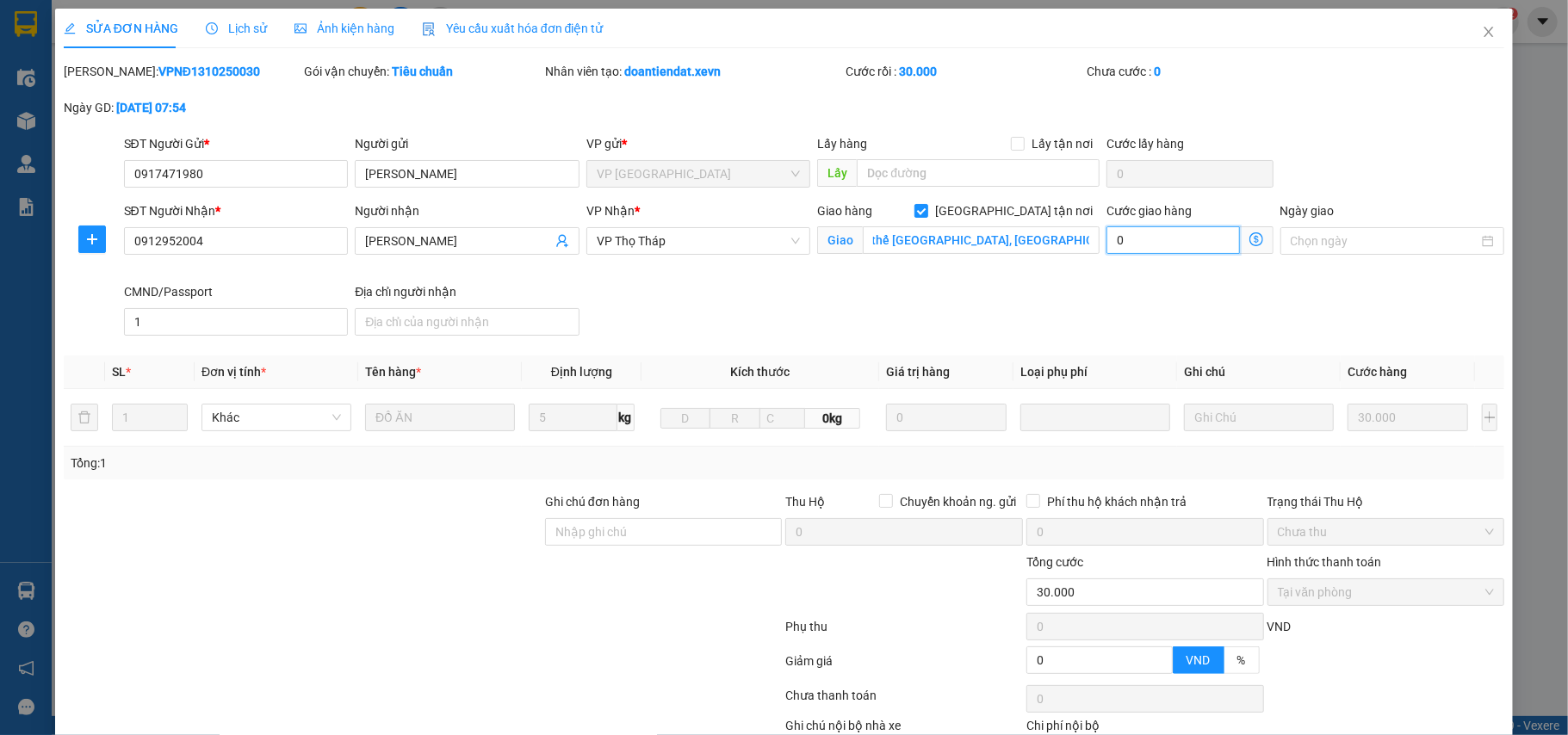
scroll to position [0, 0]
type input "5"
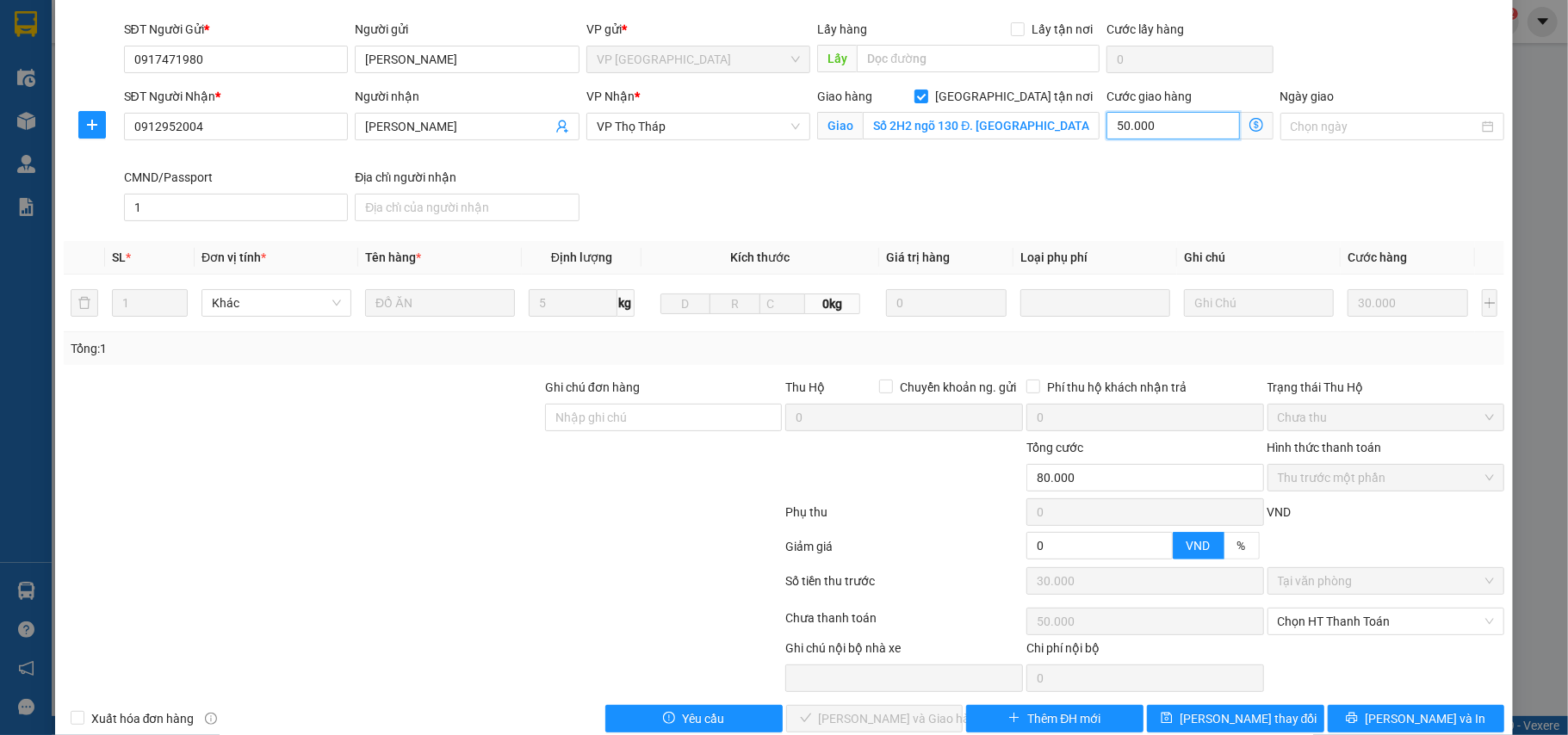
scroll to position [149, 0]
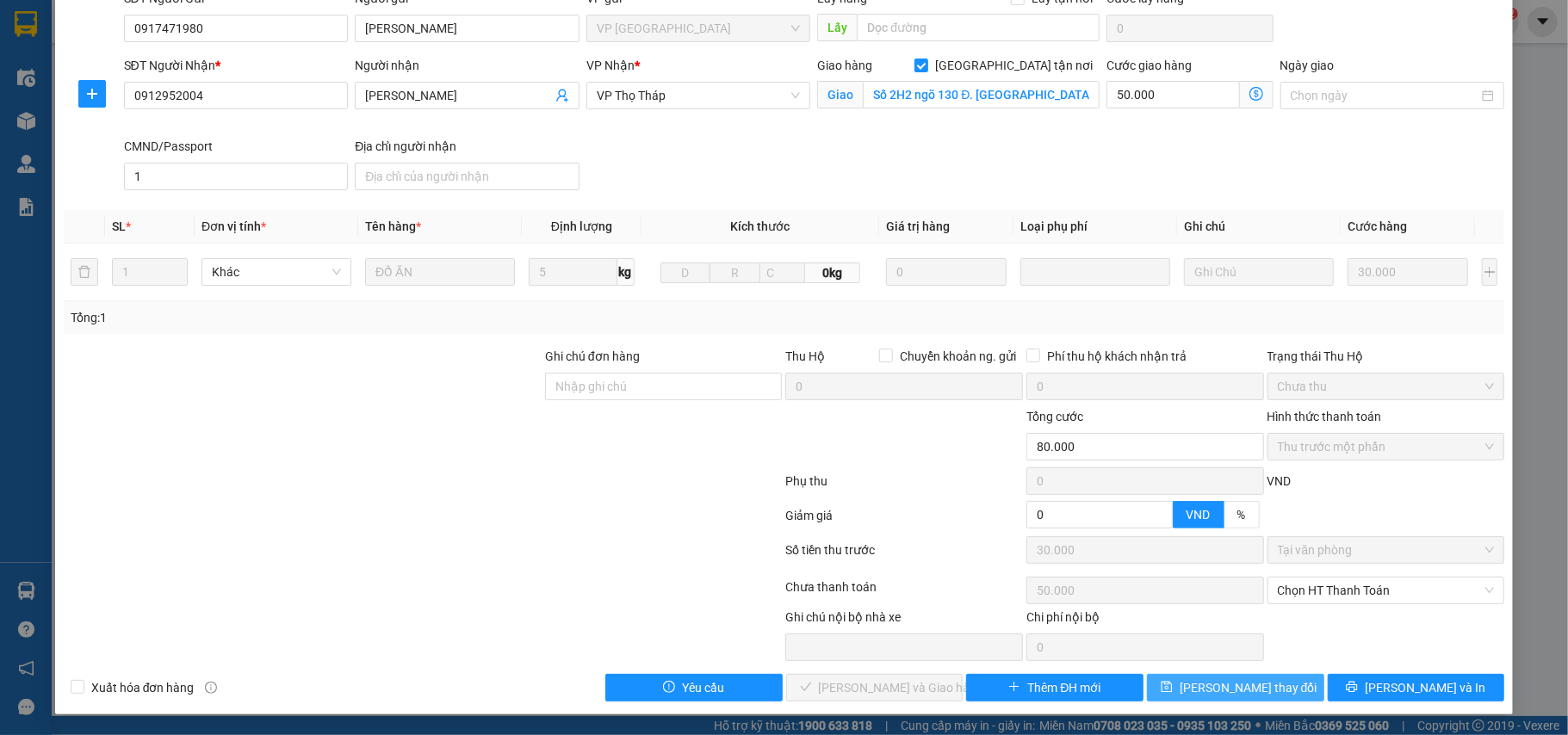
click at [1258, 678] on button "Lưu thay đổi" at bounding box center [1236, 688] width 177 height 27
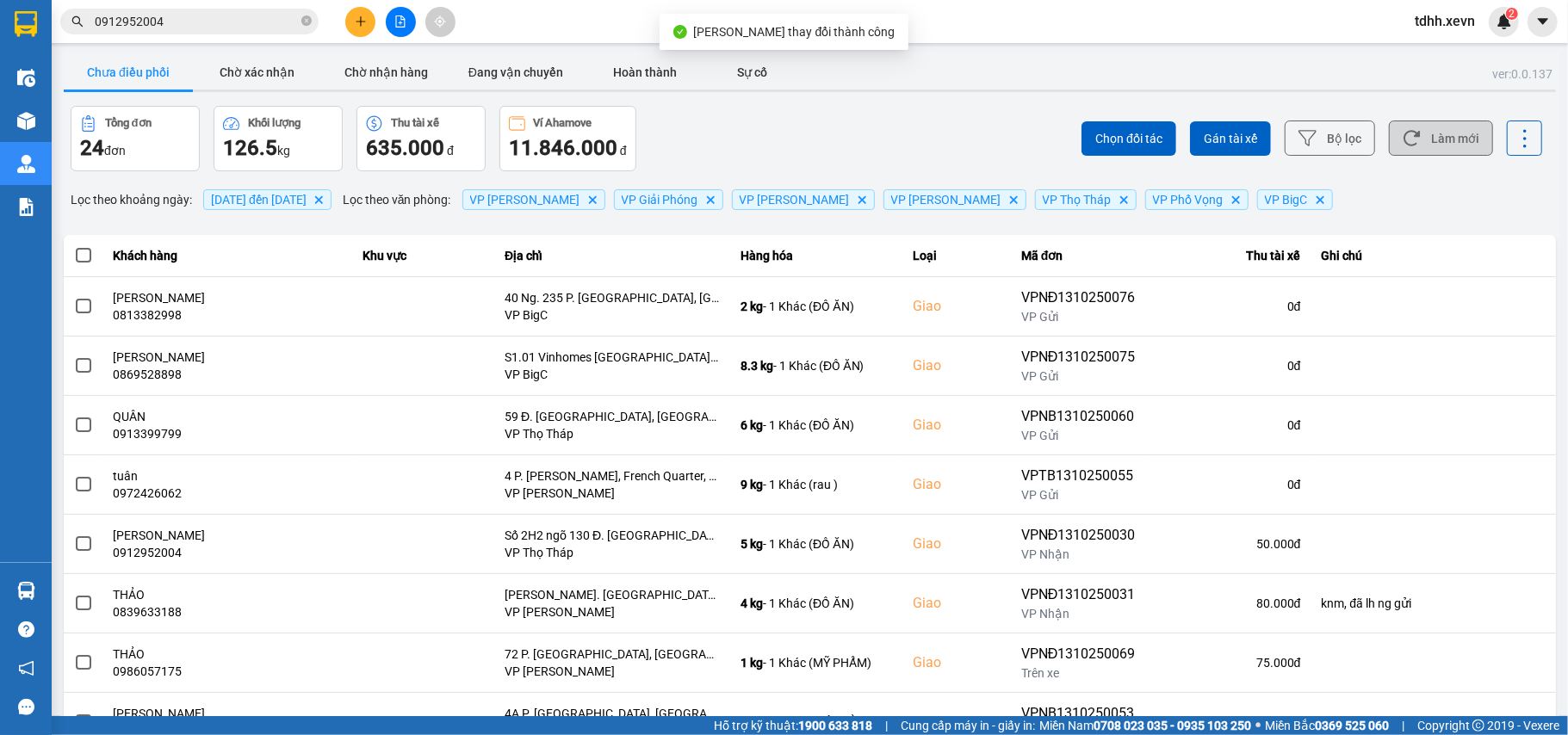
click at [1422, 146] on button "Làm mới" at bounding box center [1440, 138] width 104 height 35
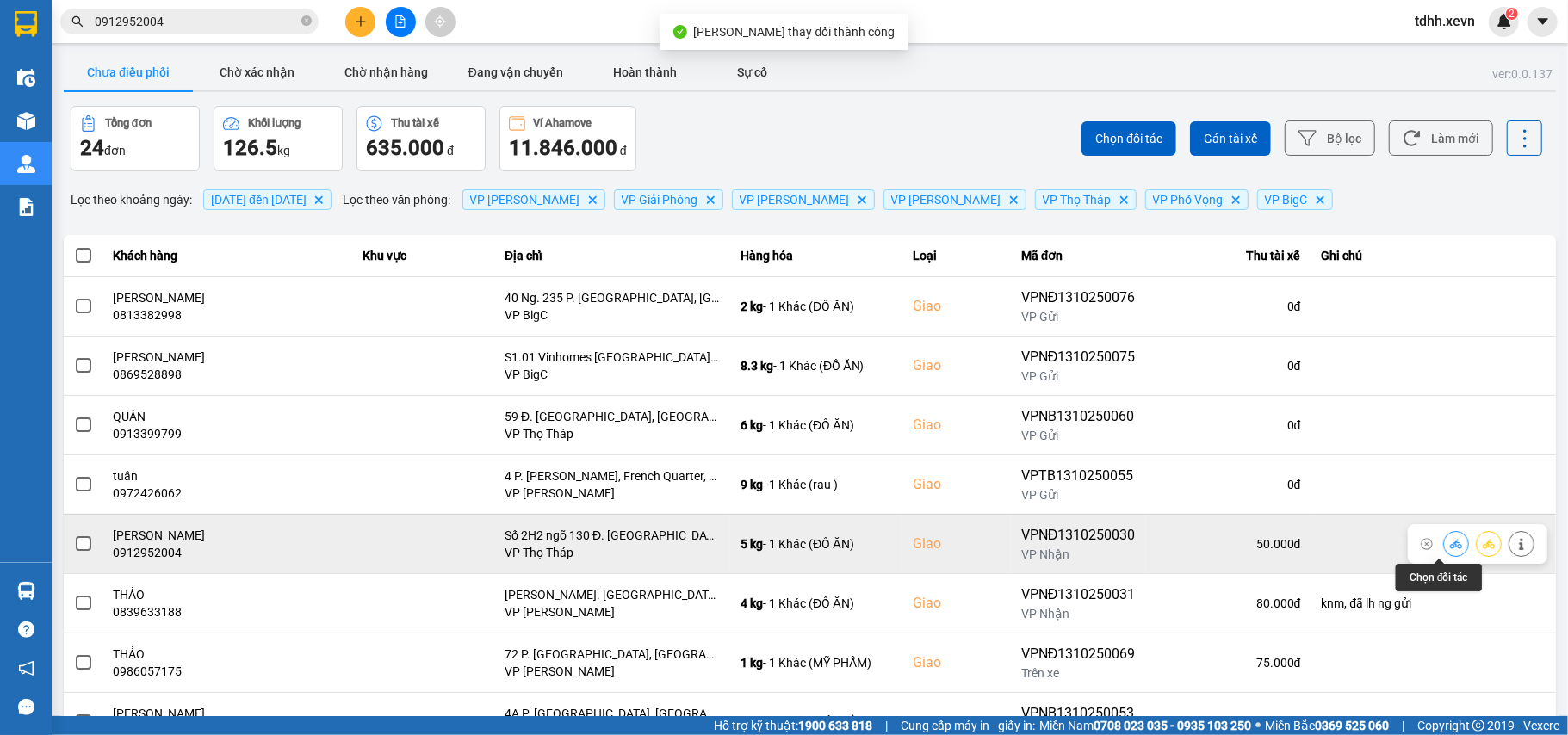
click at [1450, 549] on icon at bounding box center [1456, 543] width 12 height 12
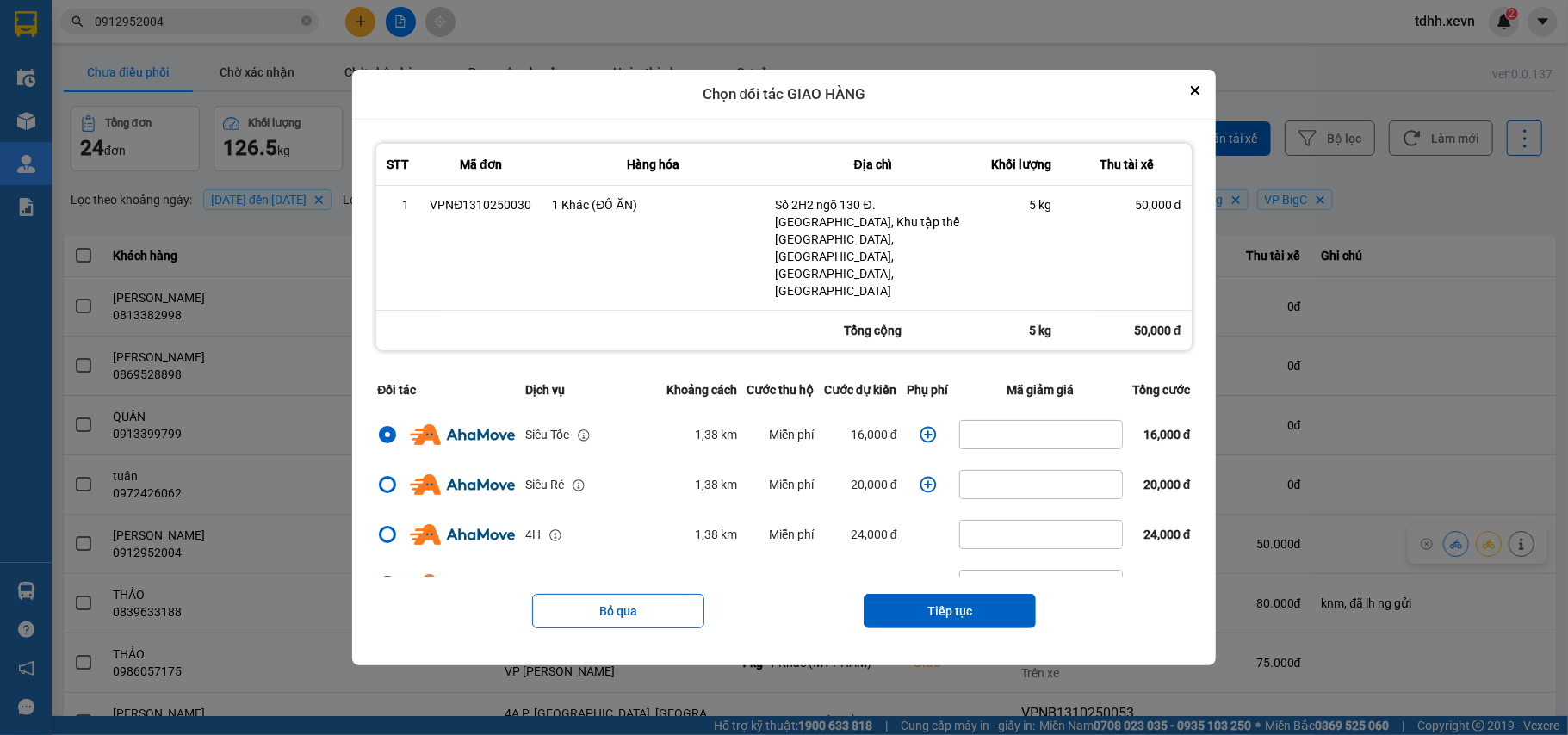
click at [920, 426] on icon "dialog" at bounding box center [928, 434] width 16 height 16
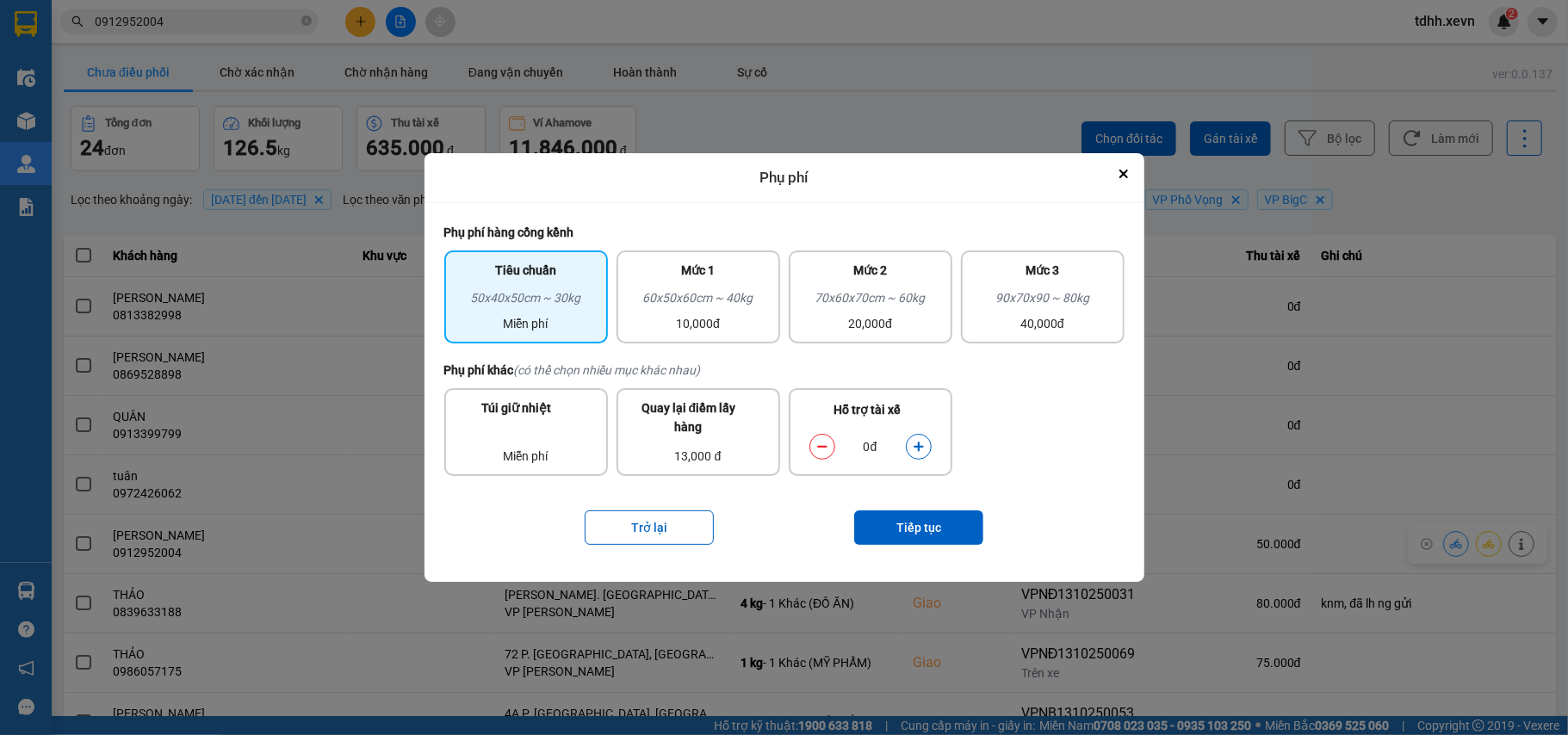
click at [918, 448] on icon "dialog" at bounding box center [918, 446] width 9 height 9
click at [914, 523] on button "Tiếp tục" at bounding box center [918, 528] width 129 height 34
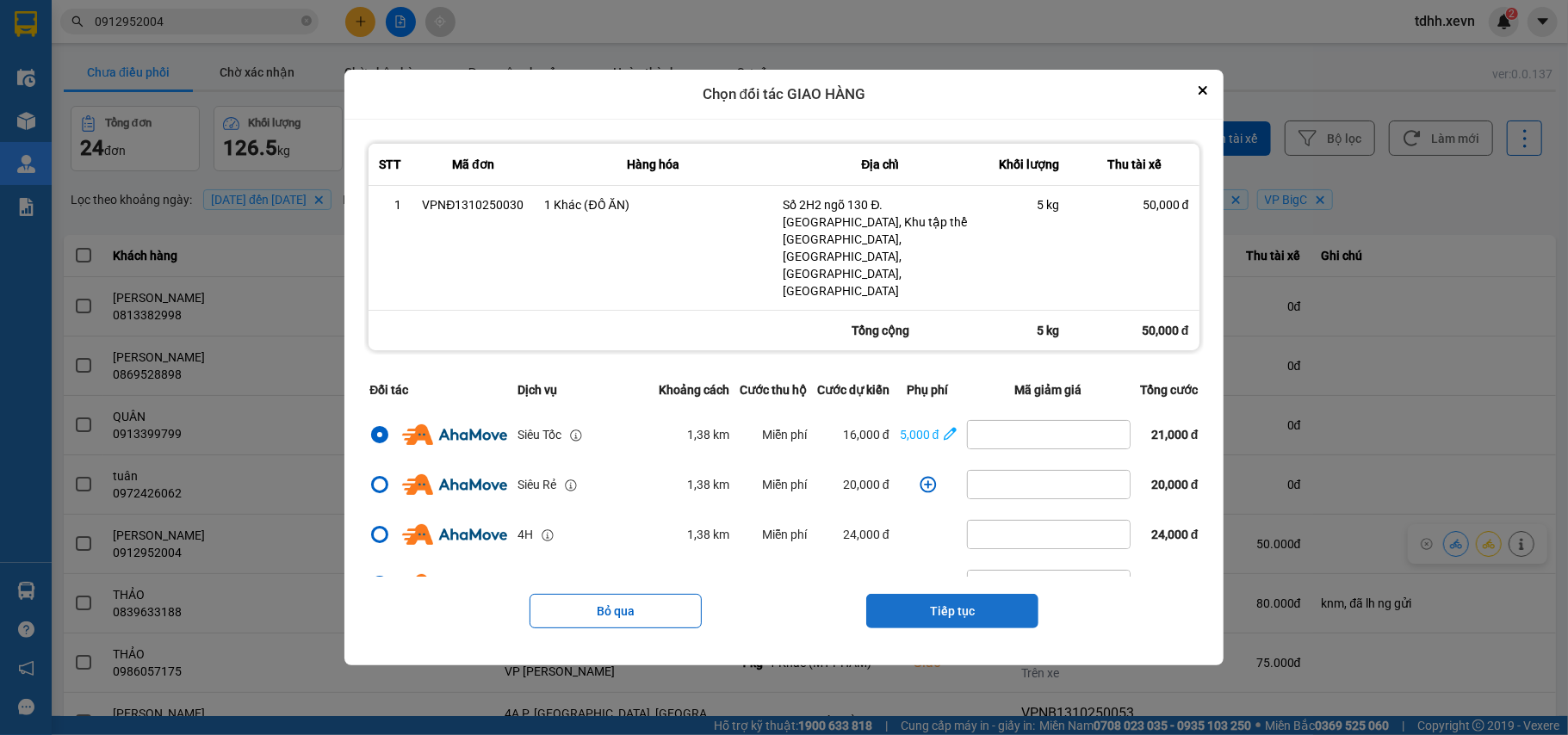
click at [958, 594] on button "Tiếp tục" at bounding box center [952, 611] width 172 height 34
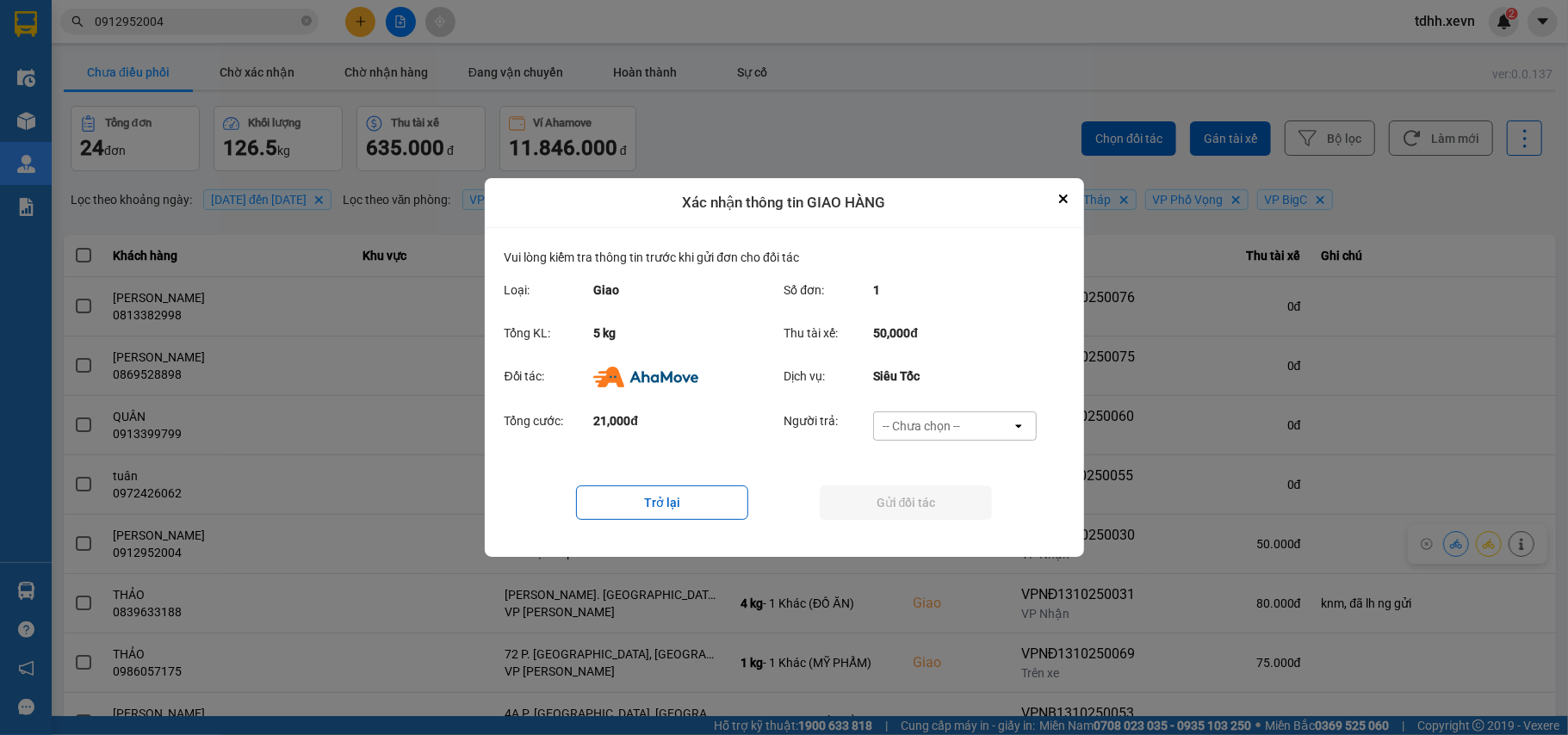
click at [979, 417] on div "-- Chưa chọn --" at bounding box center [942, 426] width 138 height 27
click at [944, 524] on span "Ví Ahamove" at bounding box center [922, 525] width 70 height 17
click at [949, 511] on button "Gửi đối tác" at bounding box center [905, 502] width 172 height 34
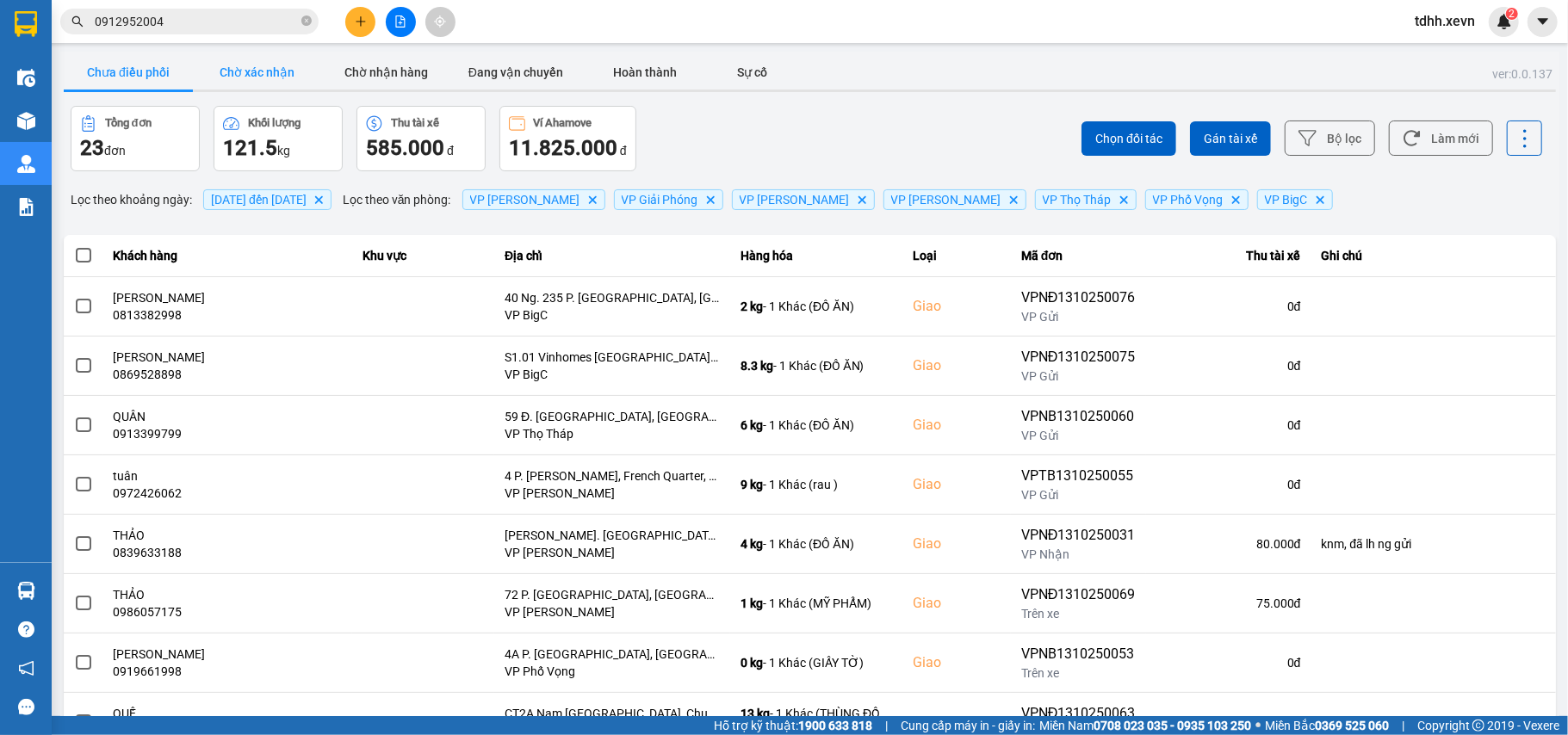
click at [277, 61] on button "Chờ xác nhận" at bounding box center [257, 72] width 129 height 34
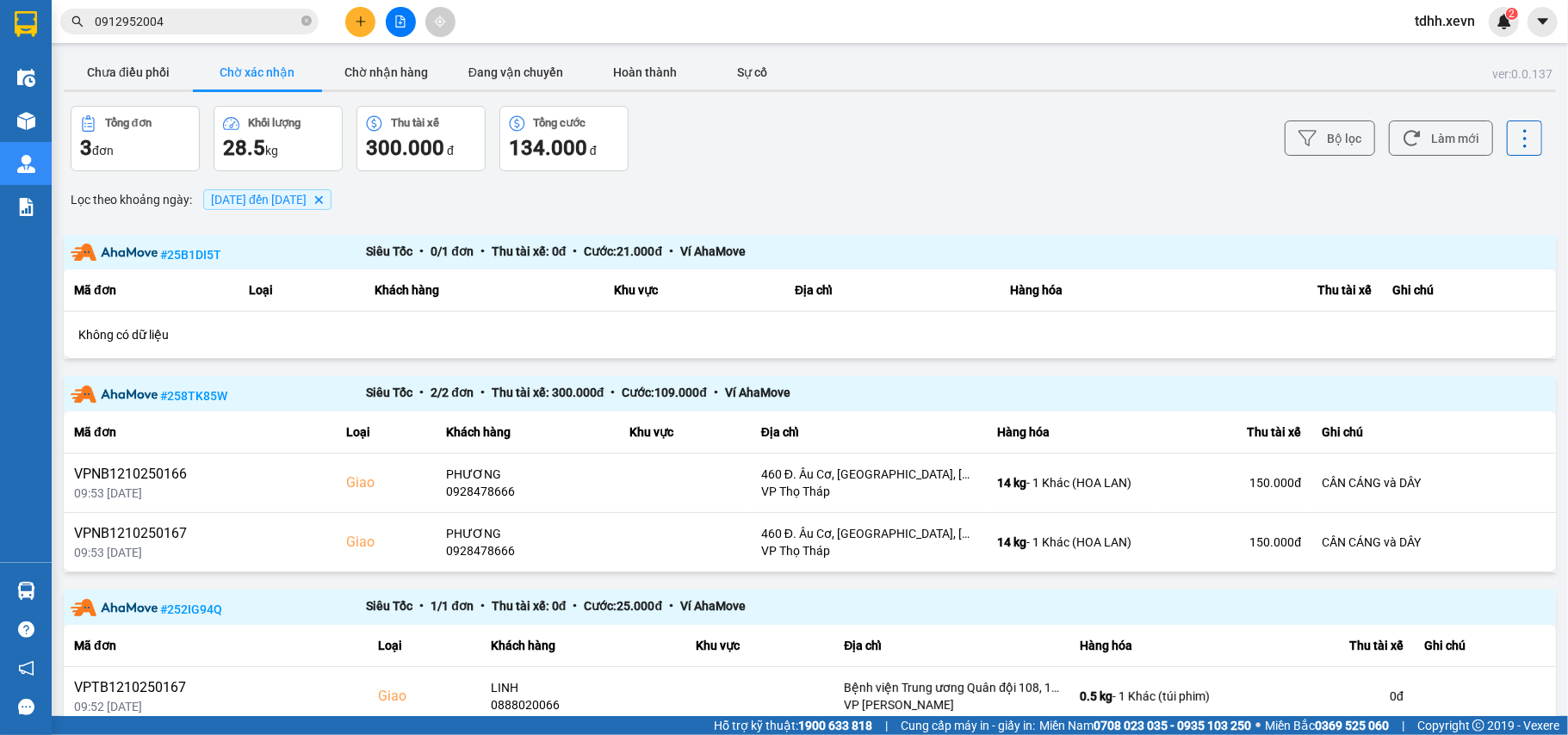
drag, startPoint x: 387, startPoint y: 91, endPoint x: 387, endPoint y: 77, distance: 14.0
click at [387, 90] on div at bounding box center [809, 91] width 1492 height 3
click at [387, 77] on button "Chờ nhận hàng" at bounding box center [387, 72] width 129 height 34
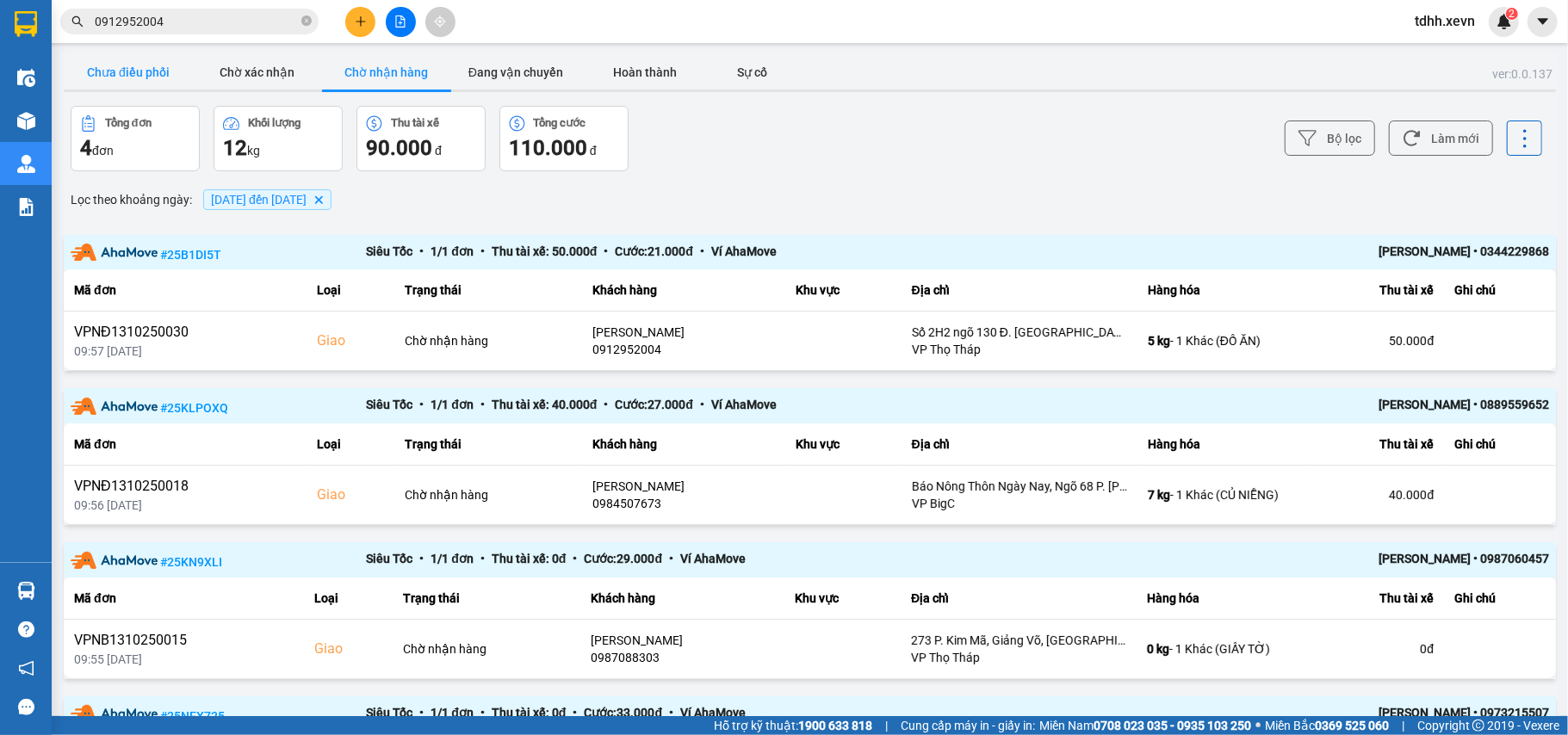
click at [118, 60] on button "Chưa điều phối" at bounding box center [128, 72] width 129 height 34
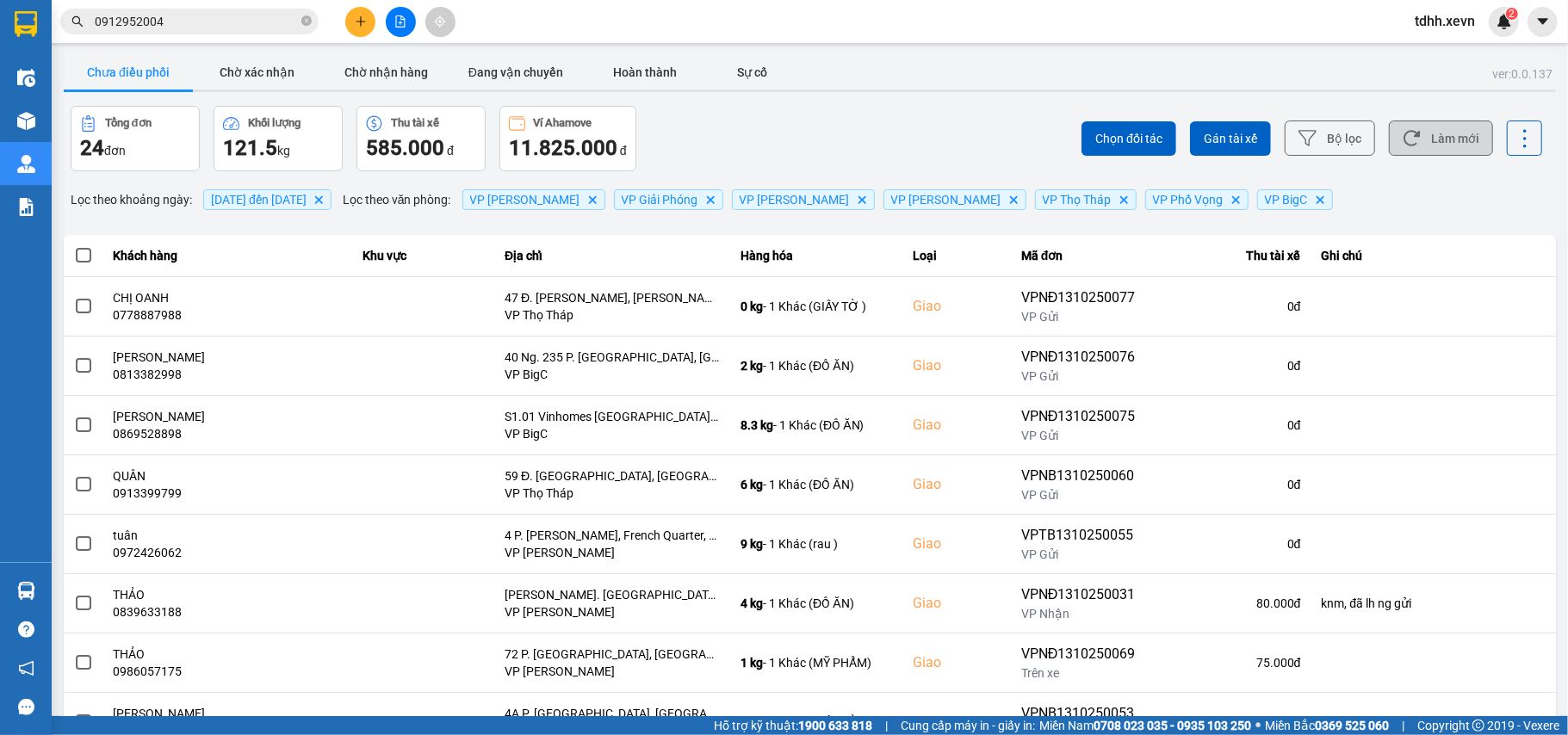
click at [1419, 138] on button "Làm mới" at bounding box center [1440, 138] width 104 height 35
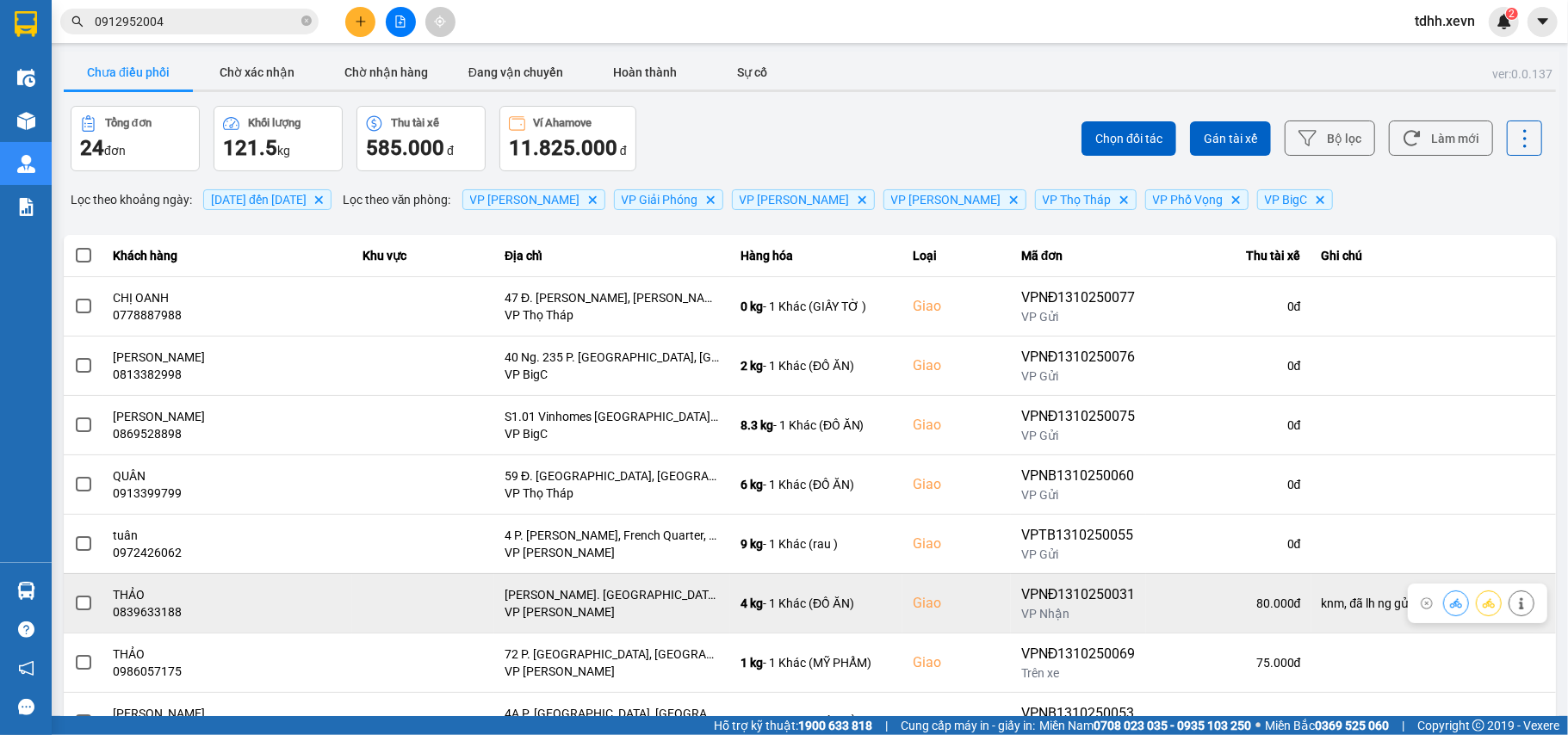
click at [1509, 609] on button at bounding box center [1521, 603] width 24 height 30
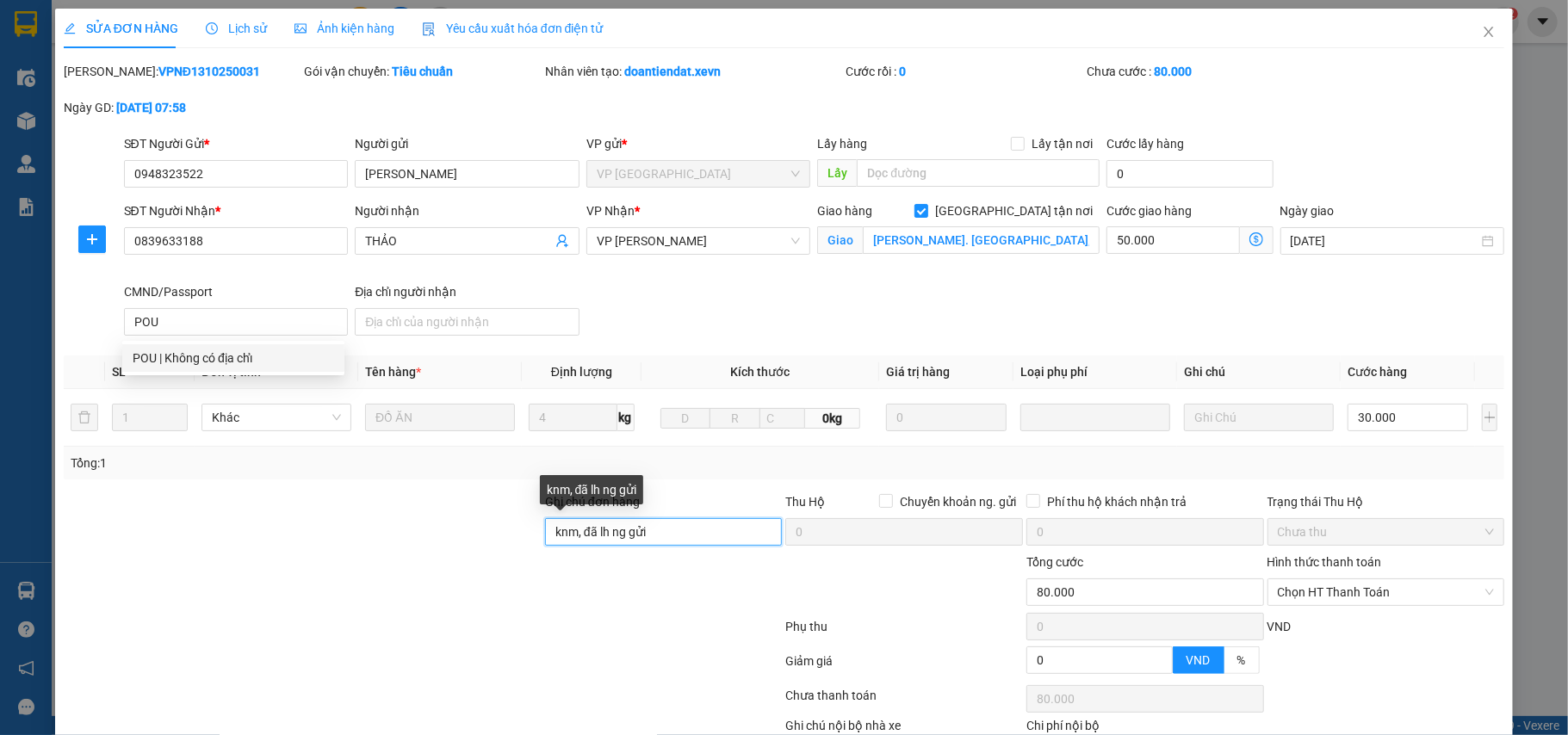
click at [630, 537] on input "knm, đã lh ng gửi" at bounding box center [664, 532] width 238 height 27
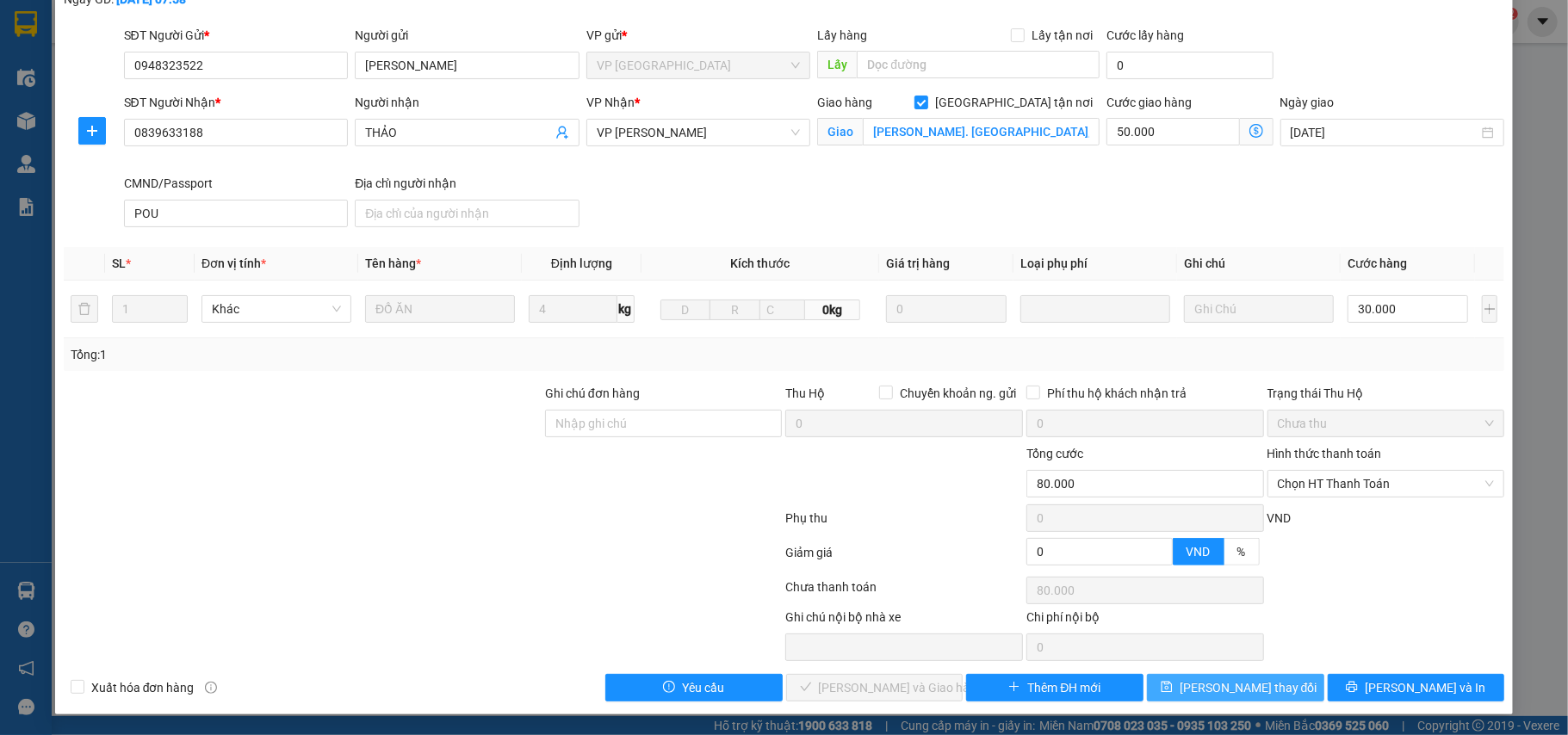
click at [1240, 687] on span "Lưu thay đổi" at bounding box center [1248, 687] width 138 height 19
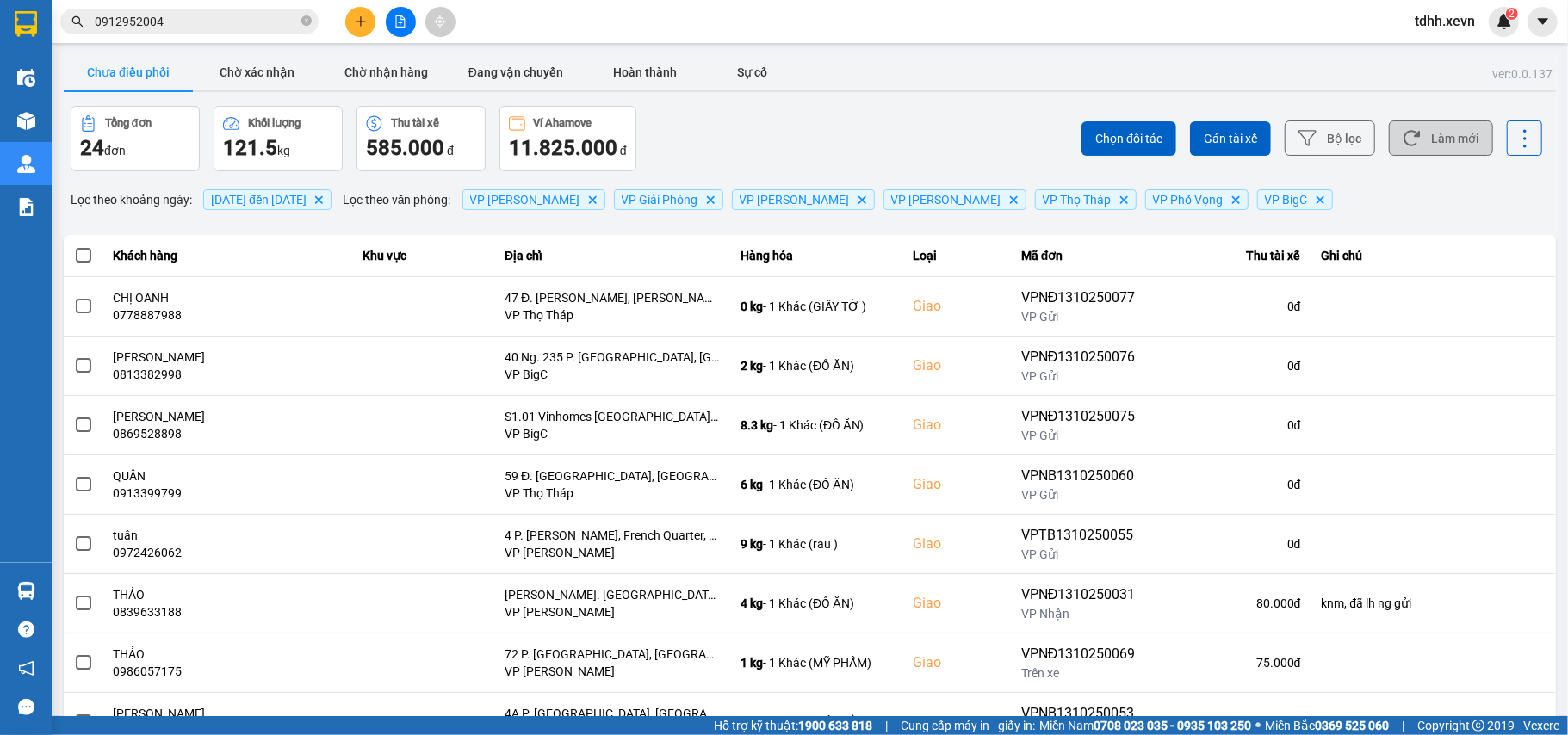
click at [1403, 132] on icon at bounding box center [1411, 138] width 16 height 15
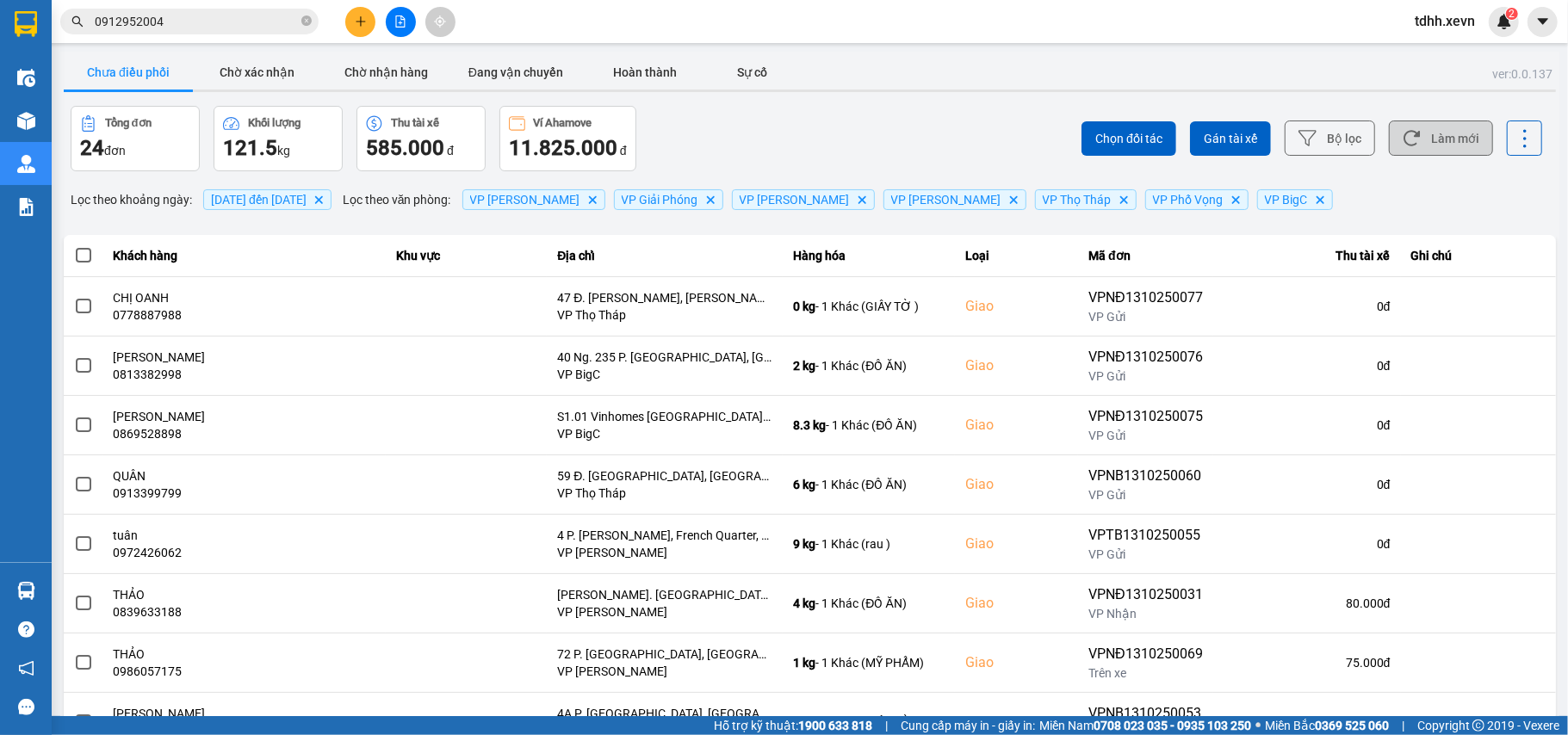
scroll to position [197, 0]
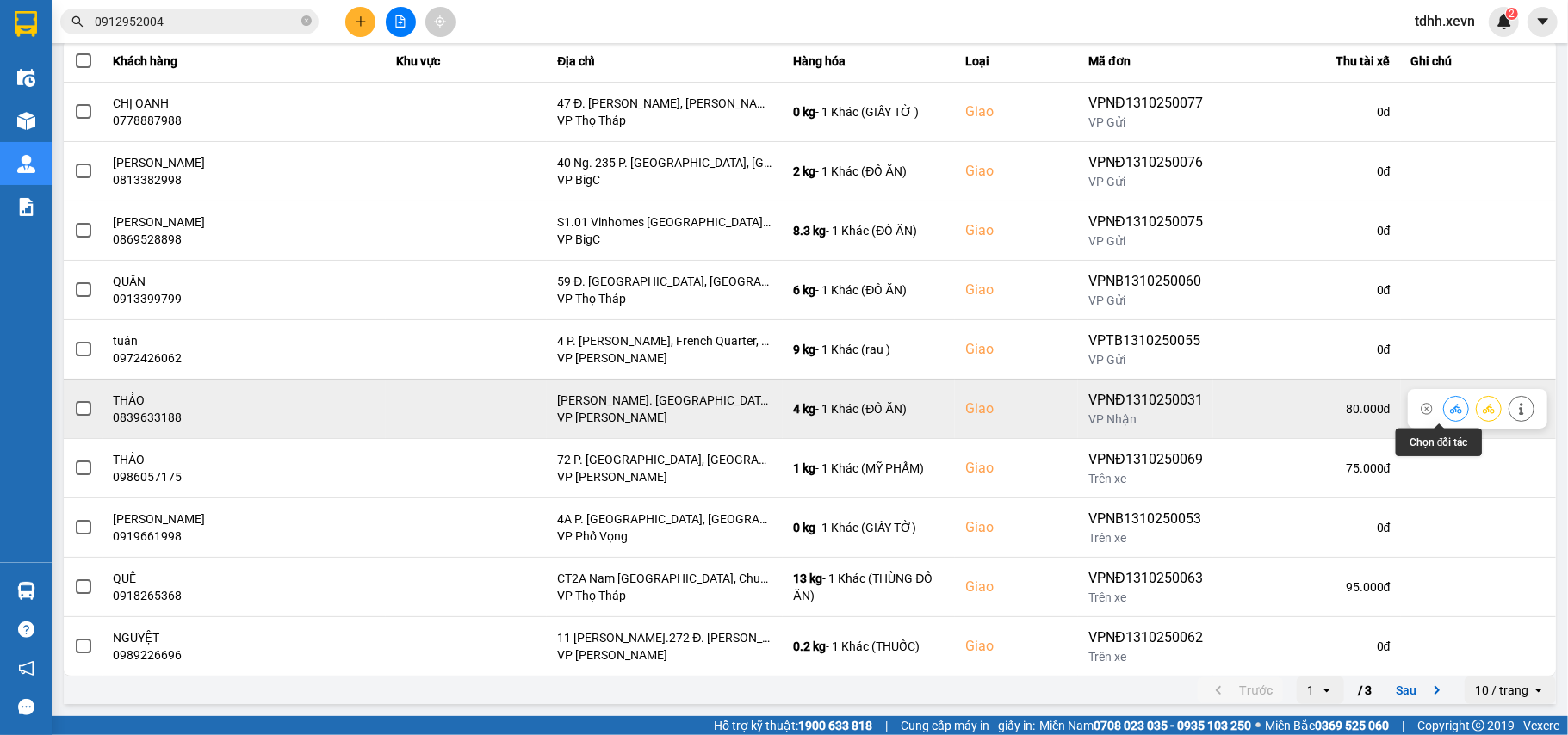
click at [1450, 407] on icon at bounding box center [1456, 408] width 12 height 9
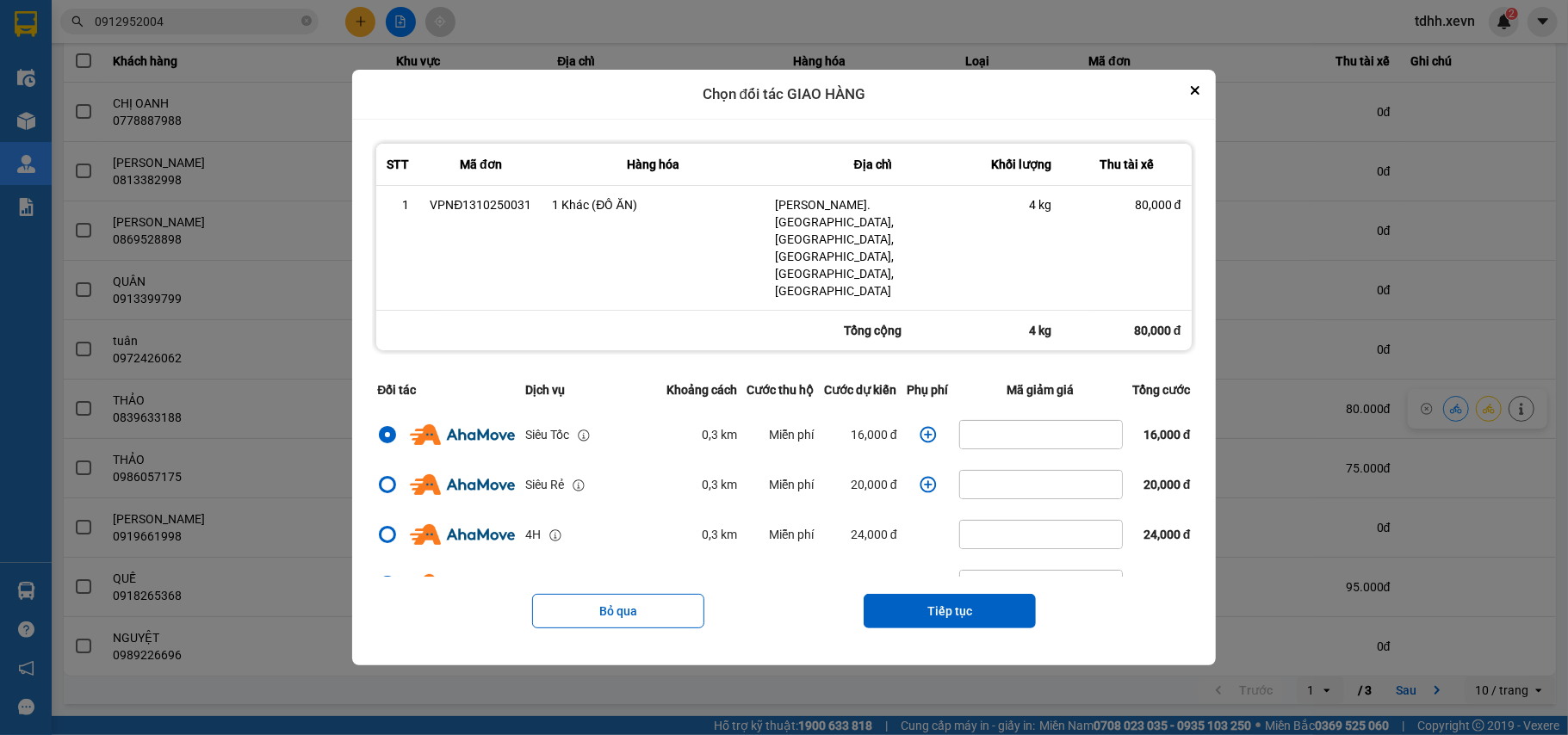
click at [920, 426] on icon "dialog" at bounding box center [928, 434] width 17 height 17
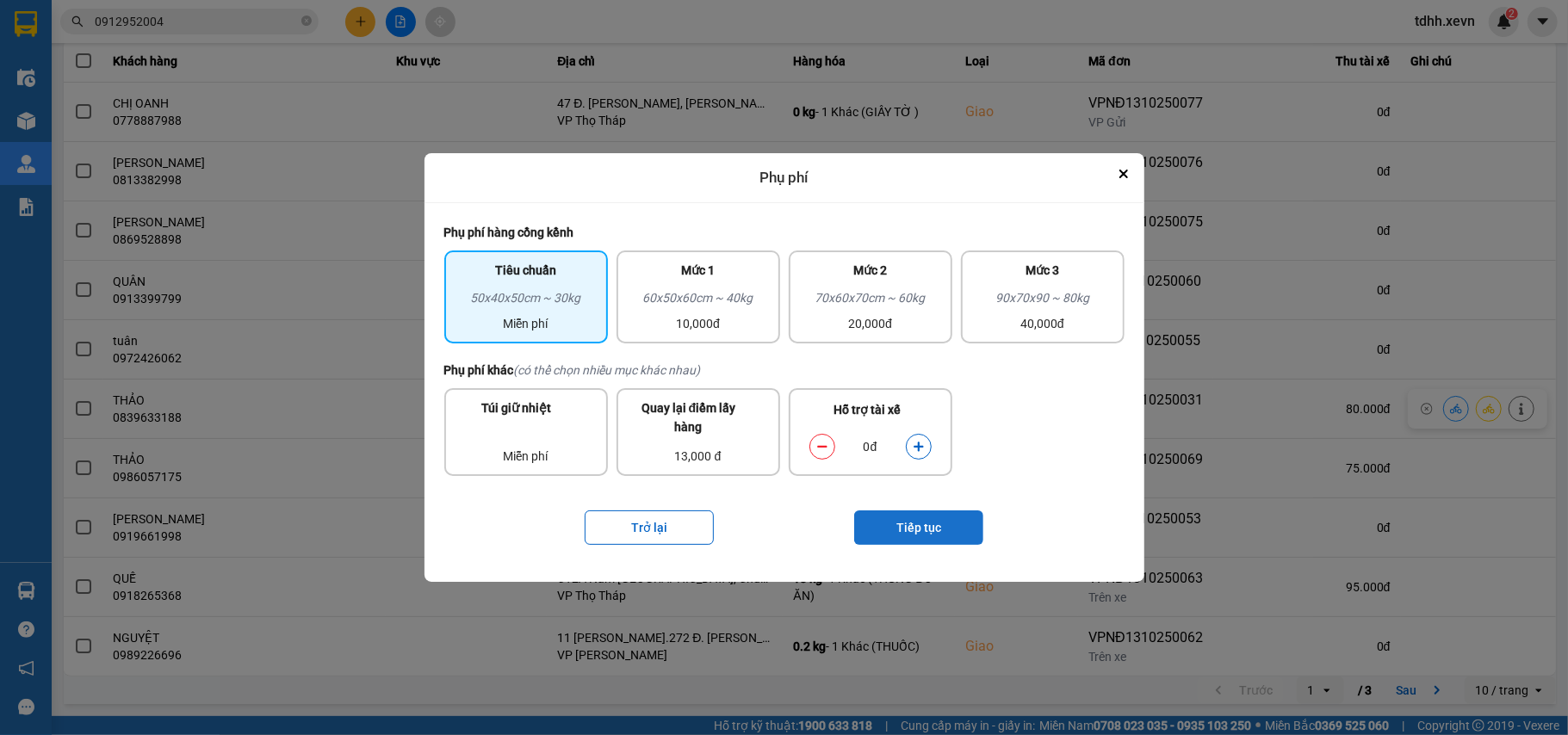
click at [932, 536] on button "Tiếp tục" at bounding box center [918, 528] width 129 height 34
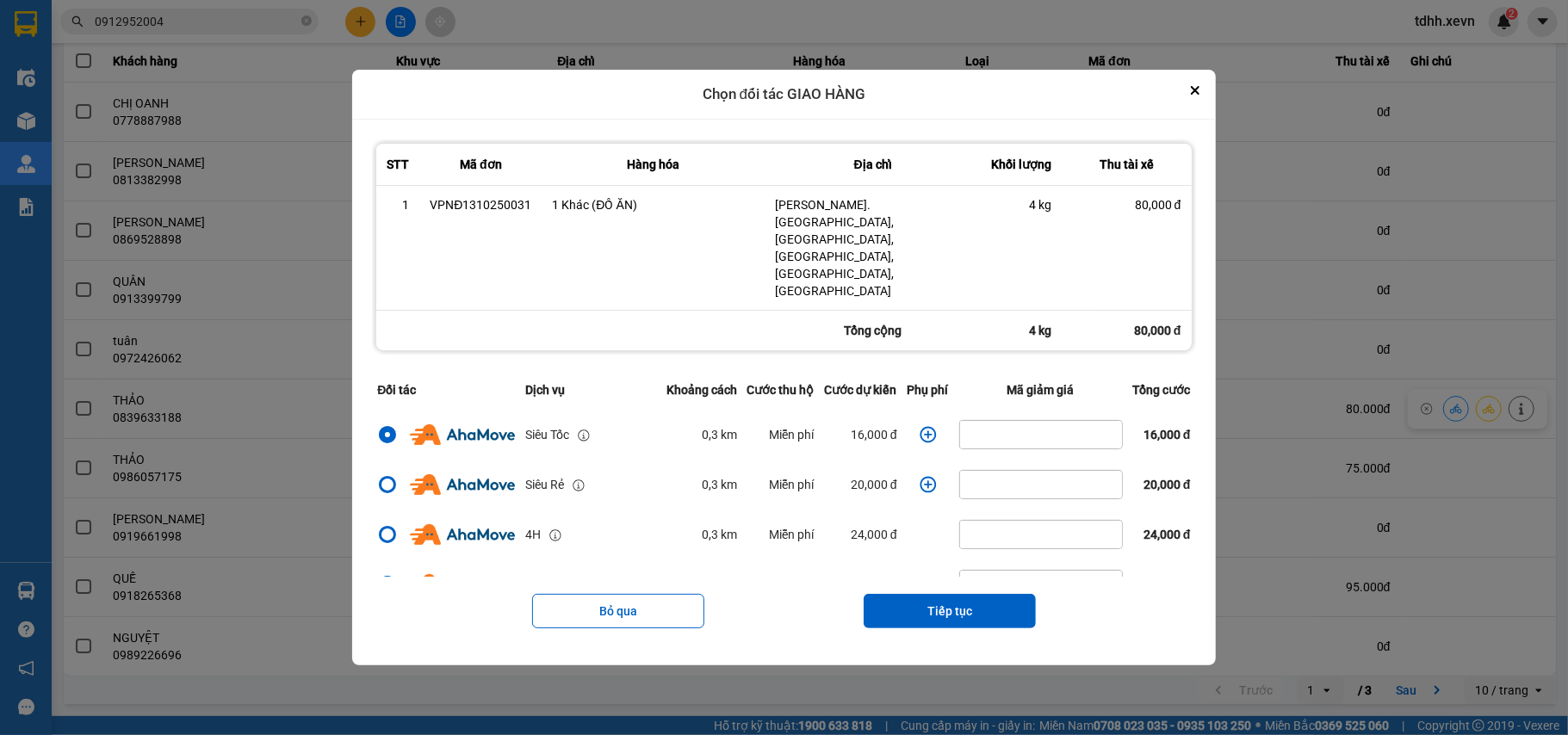
click at [920, 426] on icon "dialog" at bounding box center [928, 434] width 16 height 16
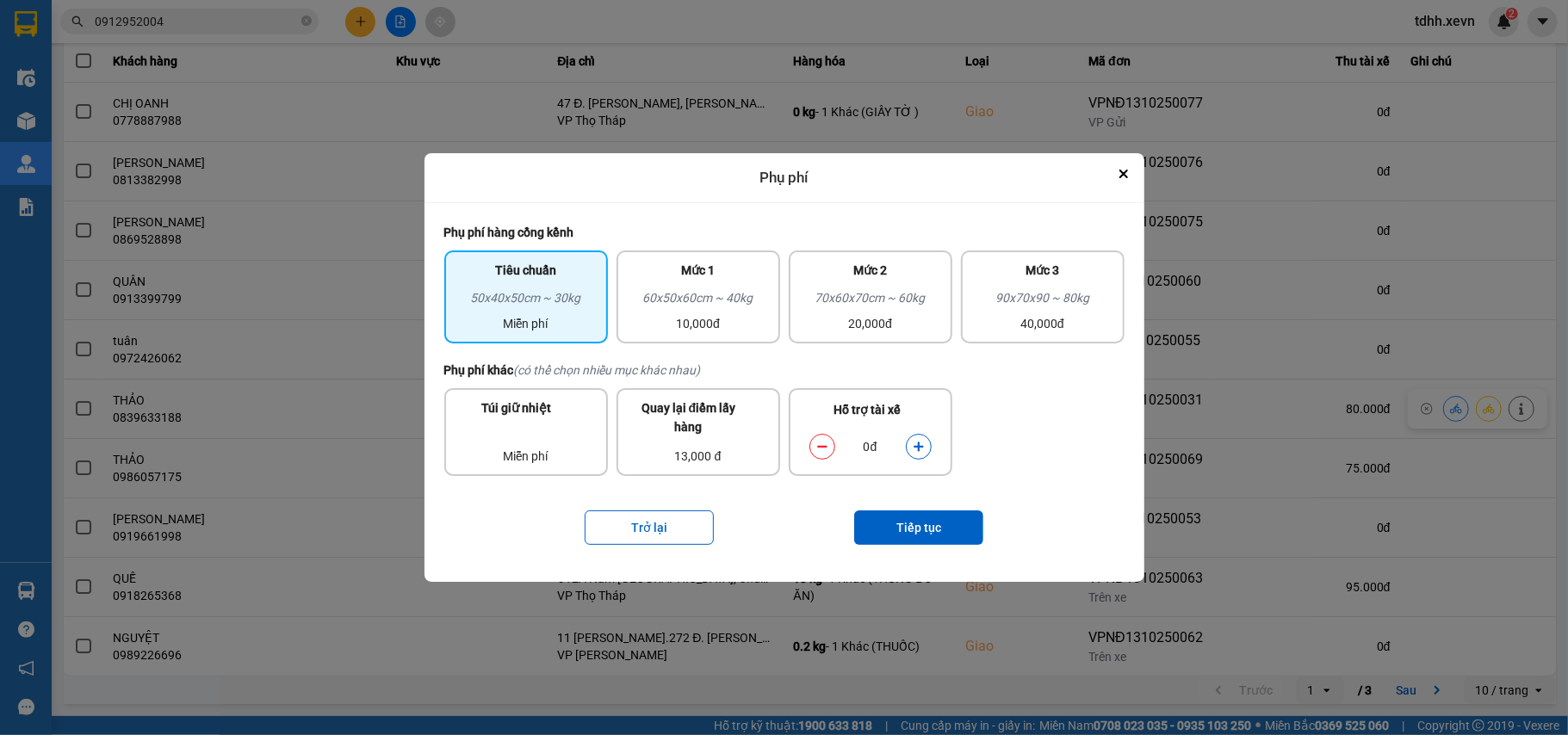
click at [911, 444] on button "dialog" at bounding box center [919, 446] width 24 height 30
click at [901, 520] on button "Tiếp tục" at bounding box center [918, 528] width 129 height 34
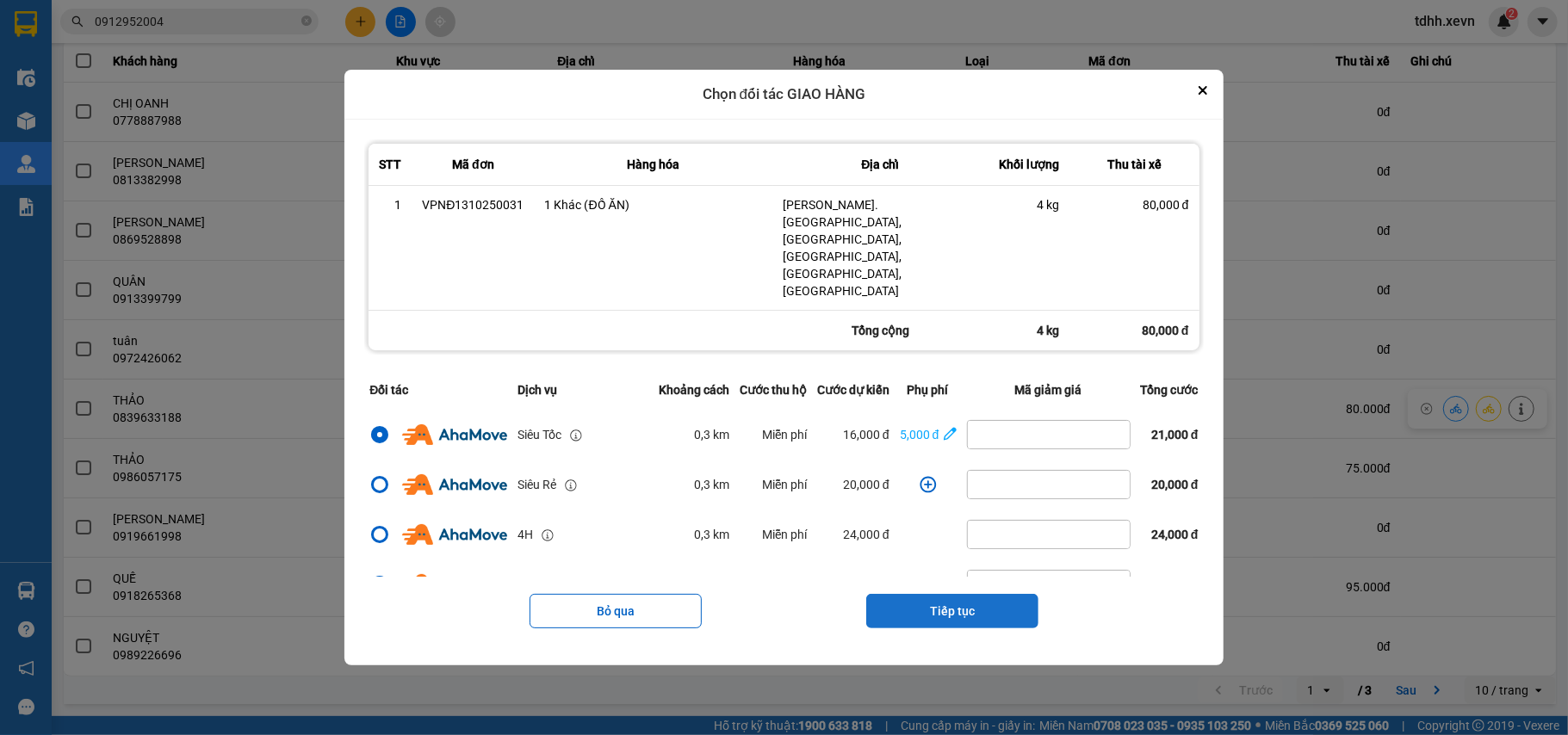
click at [947, 594] on button "Tiếp tục" at bounding box center [952, 611] width 172 height 34
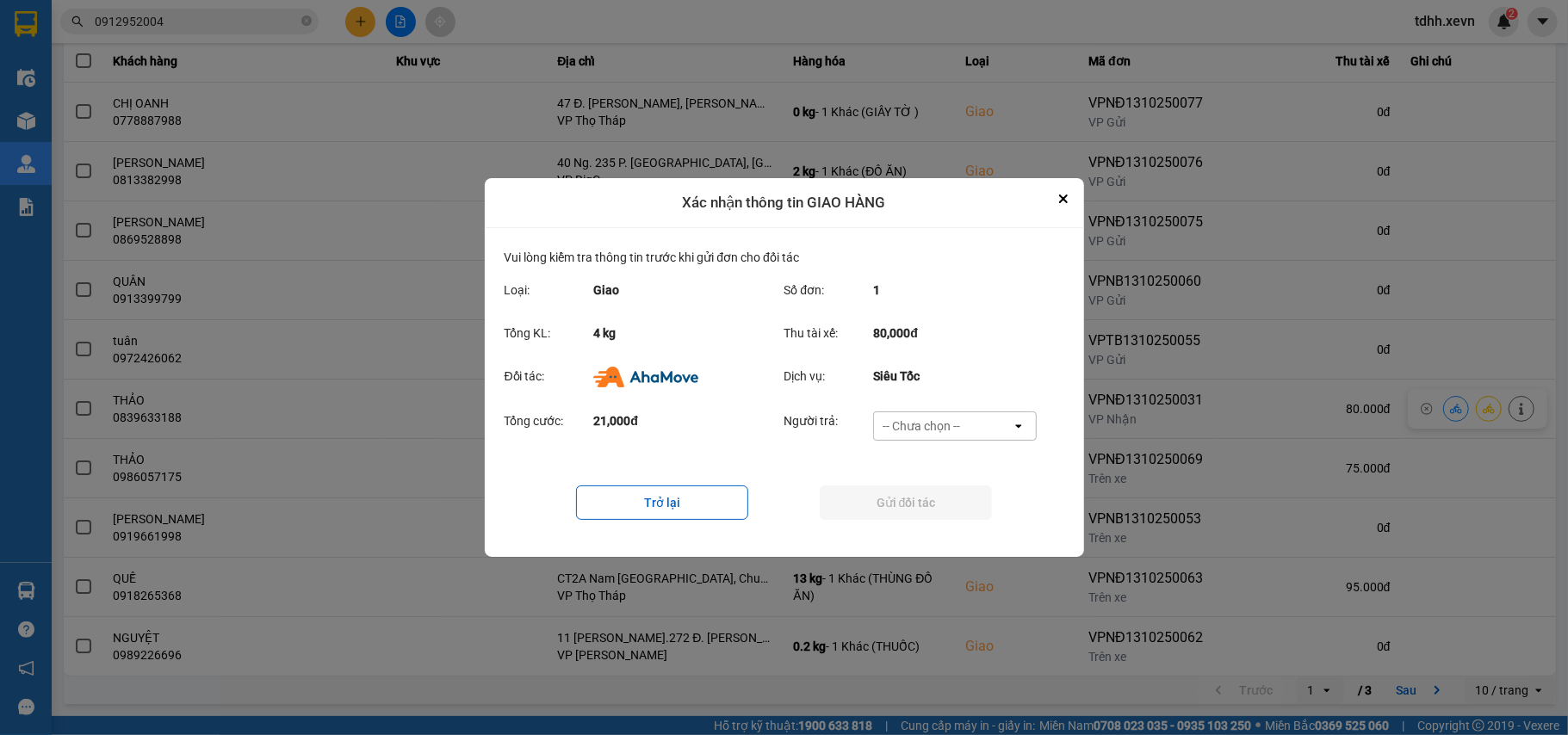
click at [975, 417] on div "-- Chưa chọn --" at bounding box center [942, 426] width 138 height 27
click at [938, 514] on div "Ví Ahamove" at bounding box center [954, 528] width 164 height 31
click at [938, 506] on button "Gửi đối tác" at bounding box center [905, 502] width 172 height 34
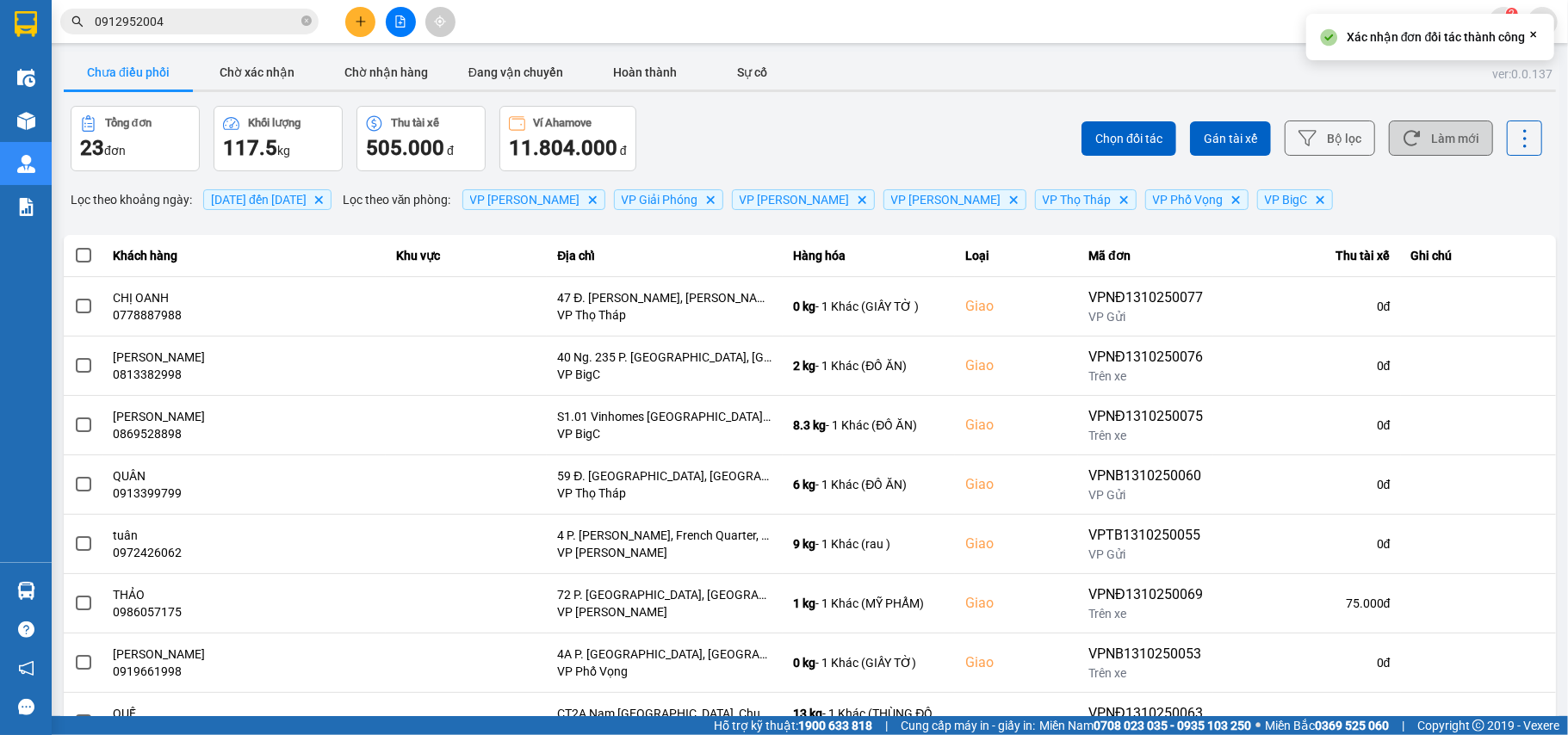
click at [1440, 135] on button "Làm mới" at bounding box center [1440, 138] width 104 height 35
click at [259, 71] on button "Chờ xác nhận" at bounding box center [257, 72] width 129 height 34
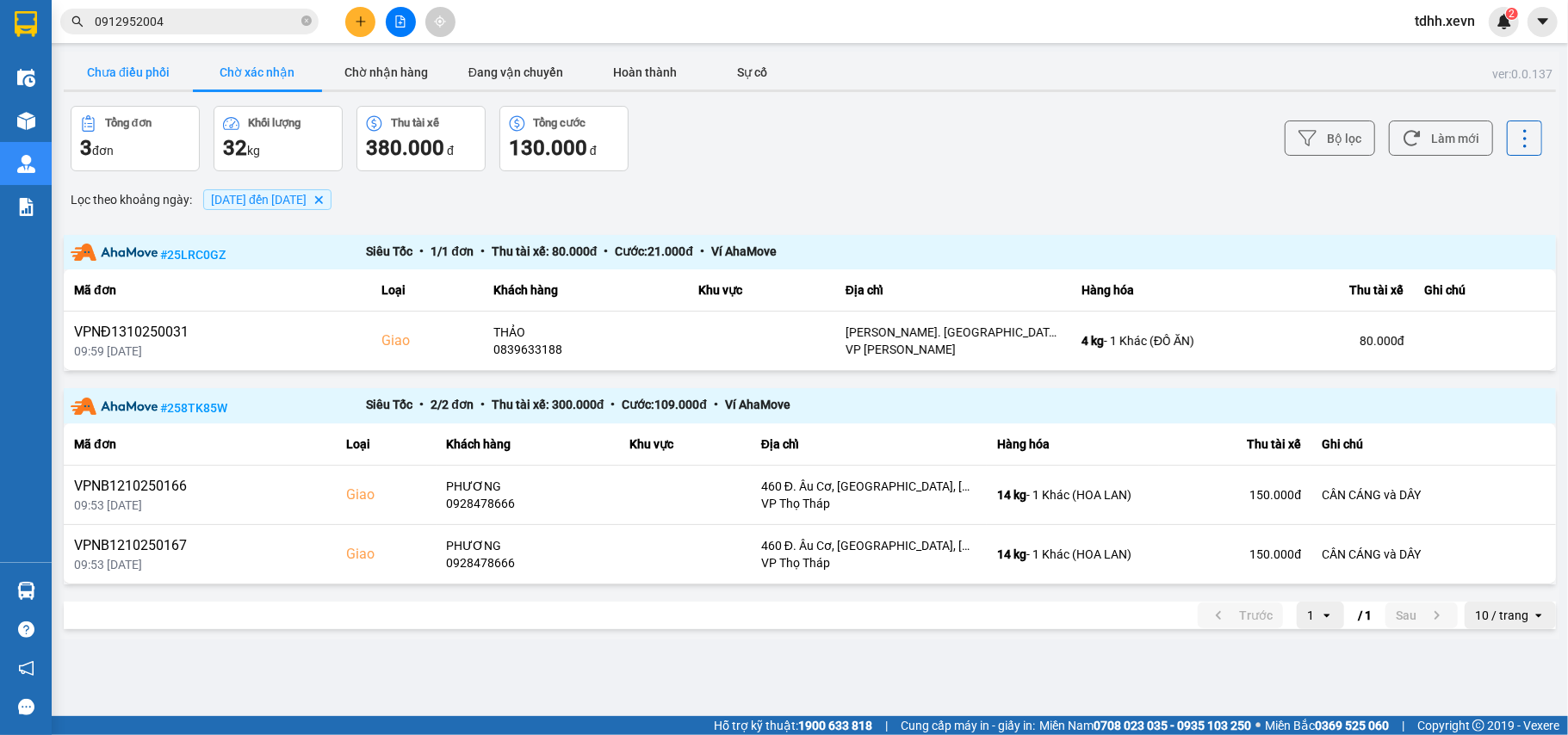
click at [119, 71] on button "Chưa điều phối" at bounding box center [128, 72] width 129 height 34
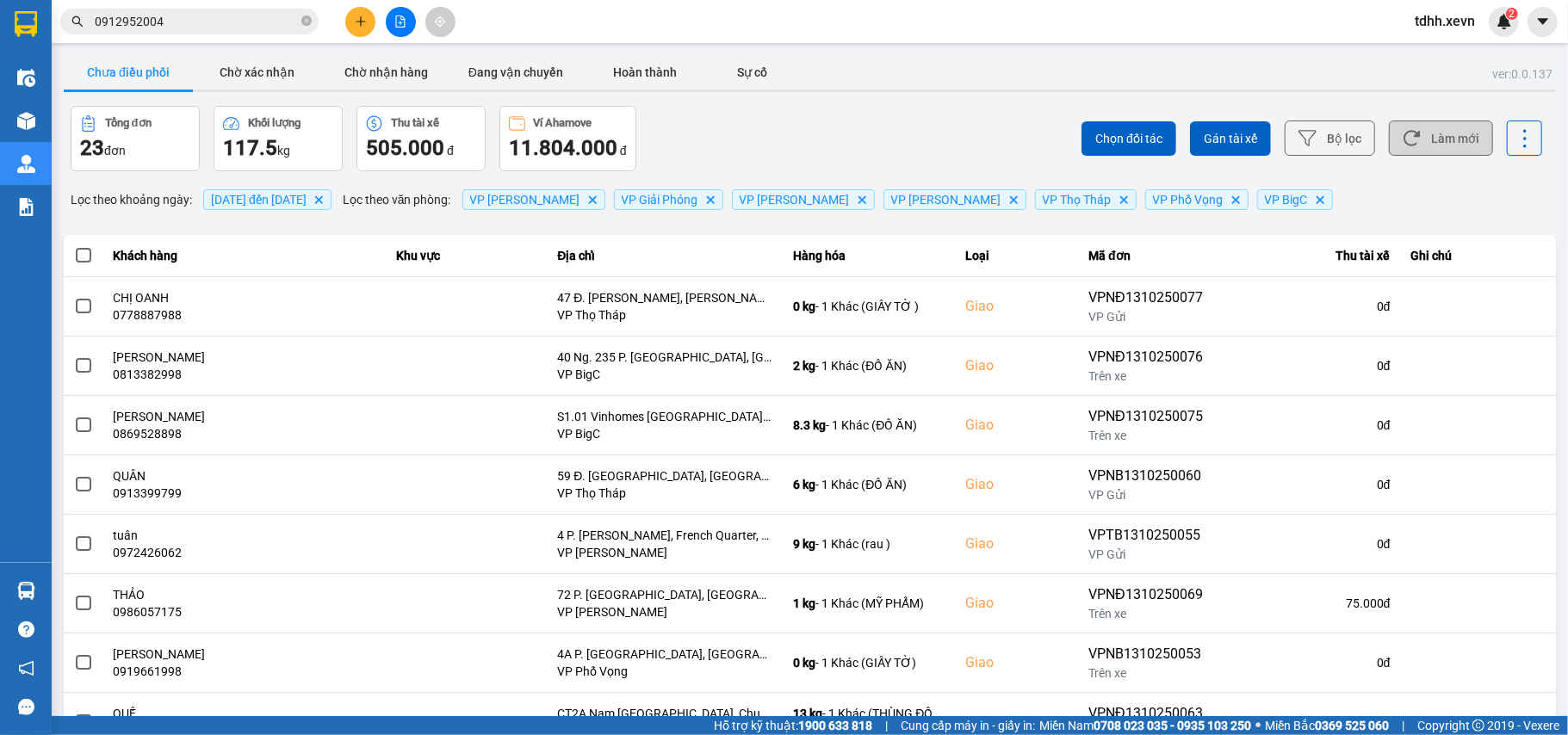
click at [1414, 141] on button "Làm mới" at bounding box center [1440, 138] width 104 height 35
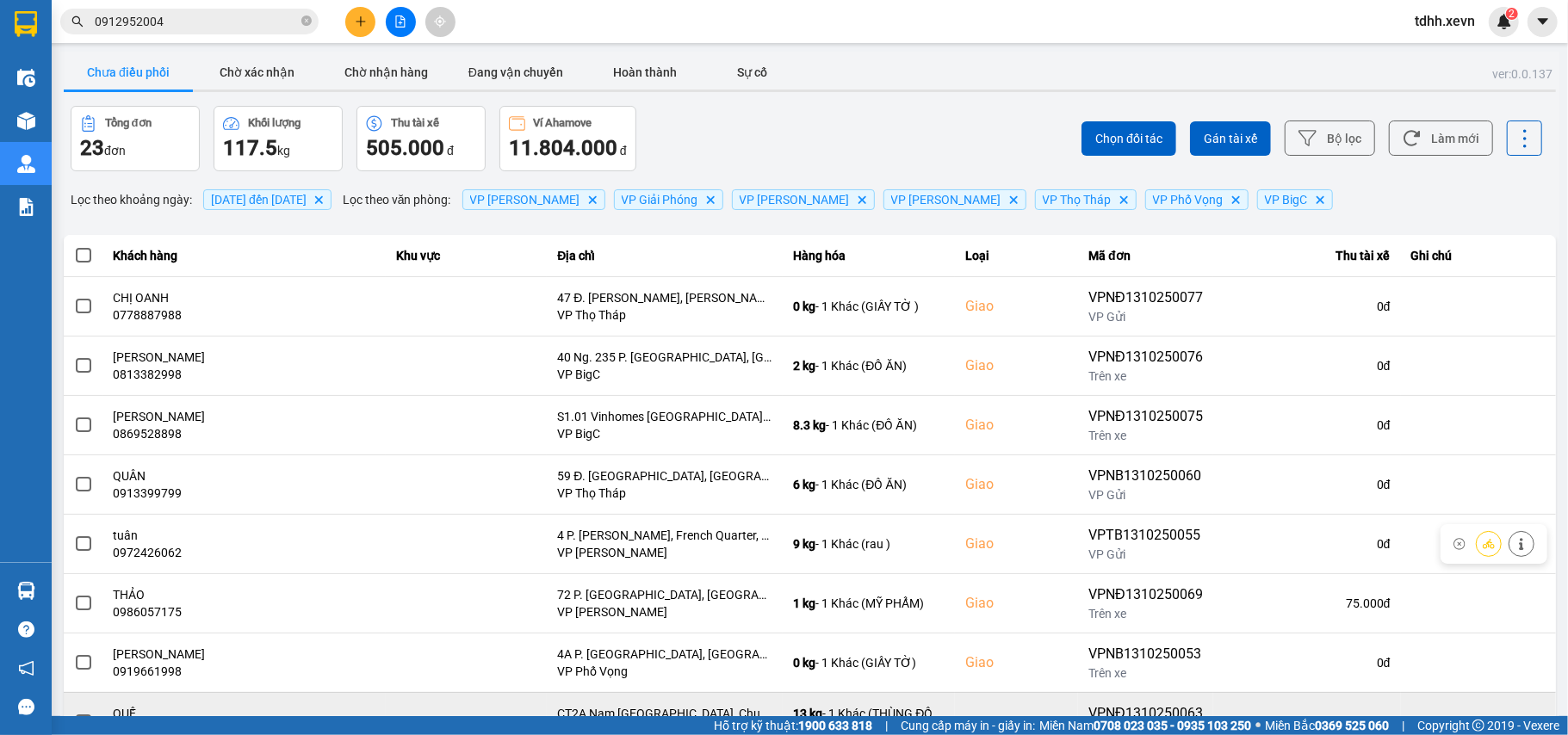
scroll to position [197, 0]
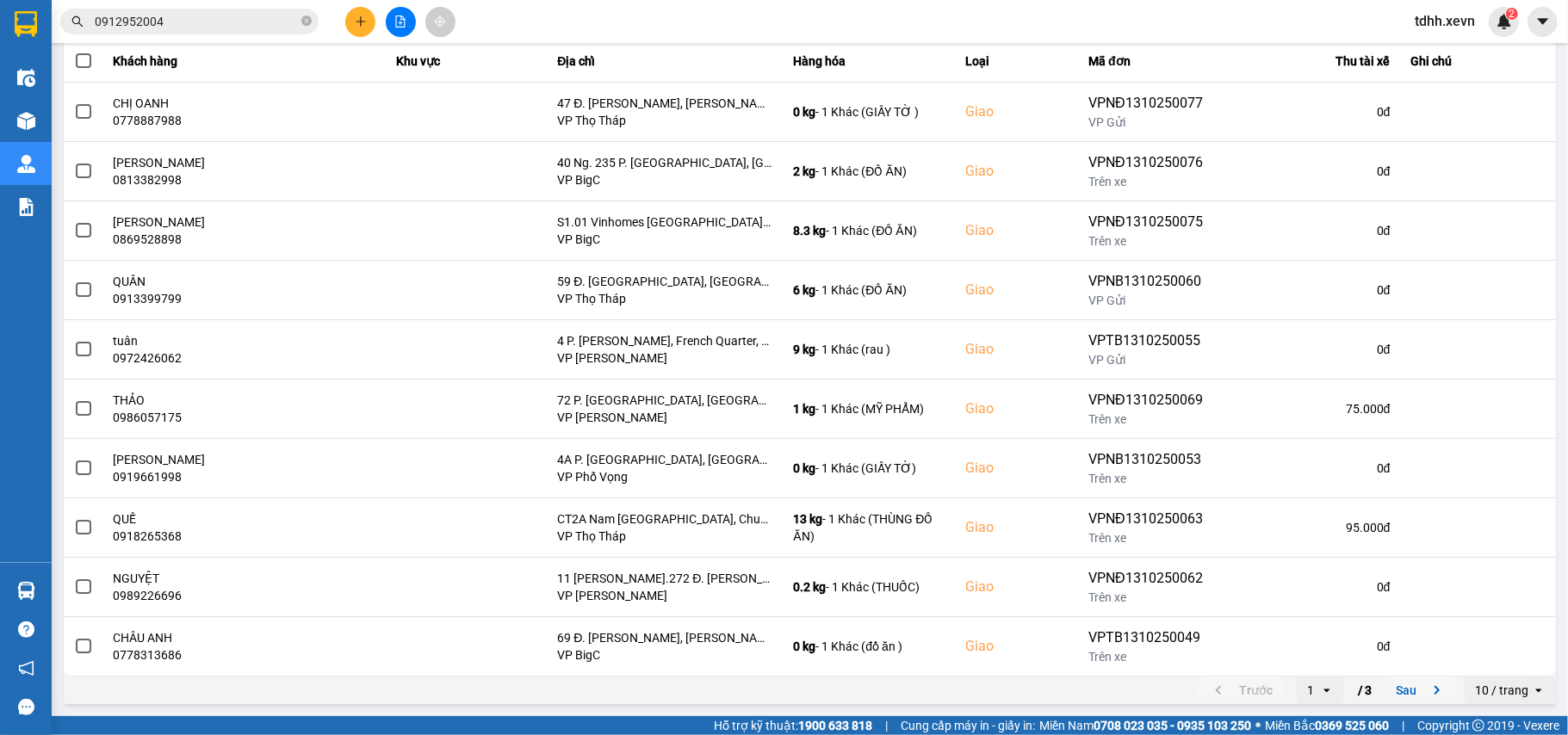
click at [1427, 685] on icon "next page. current page 1 / 3" at bounding box center [1437, 690] width 21 height 21
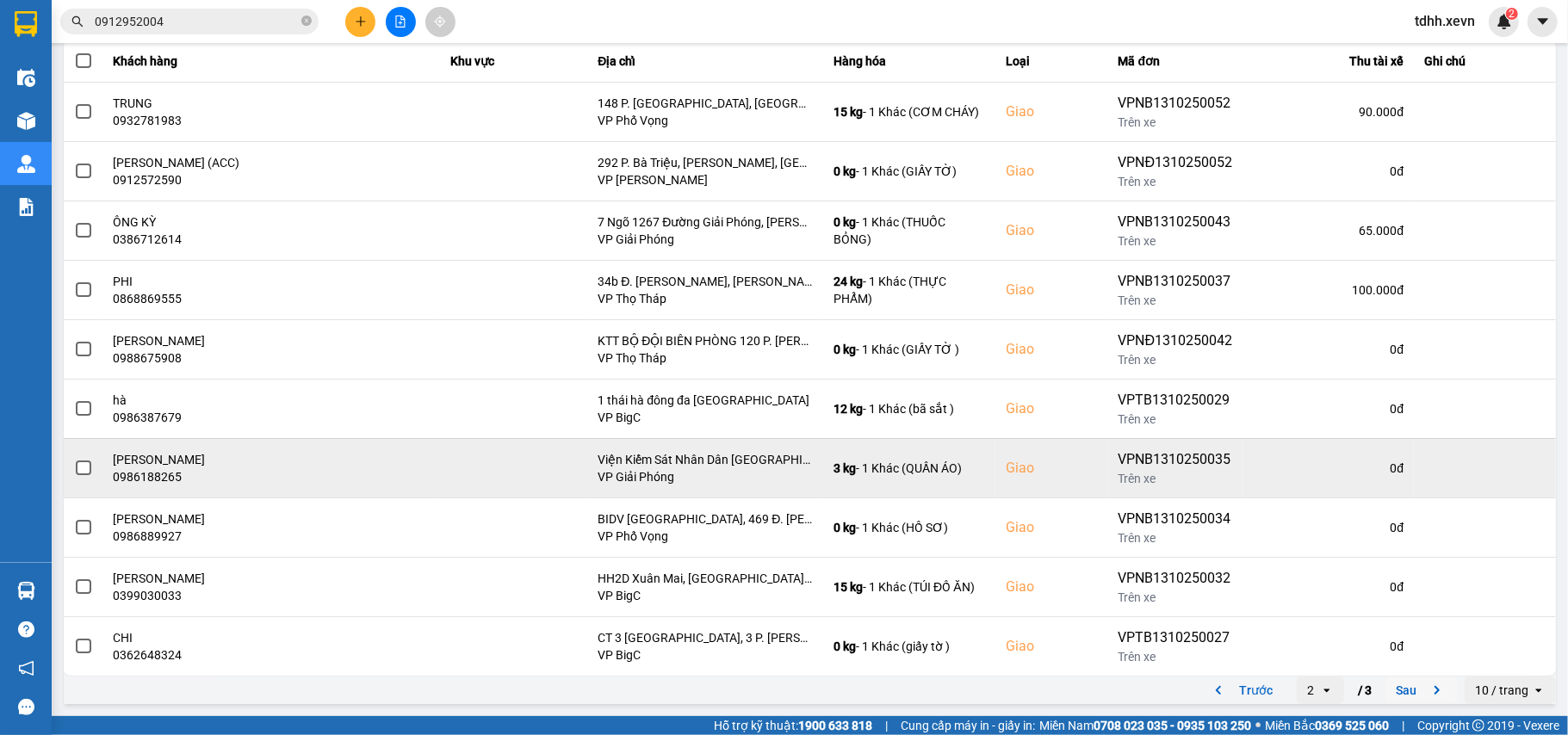
scroll to position [0, 0]
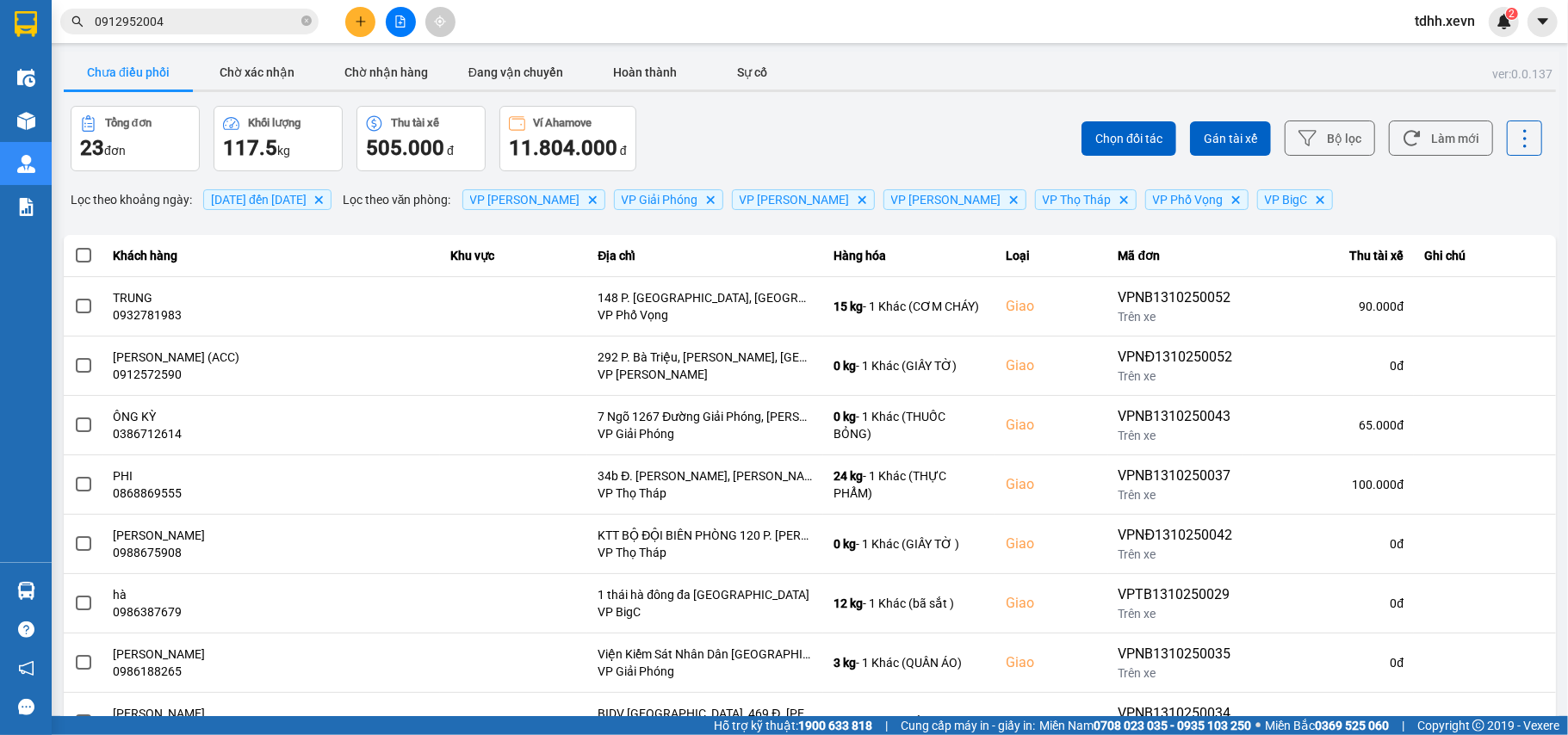
click at [1422, 159] on div "Chọn đối tác Gán tài xế Bộ lọc Làm mới" at bounding box center [1174, 138] width 736 height 65
click at [1389, 149] on button "Làm mới" at bounding box center [1440, 138] width 104 height 35
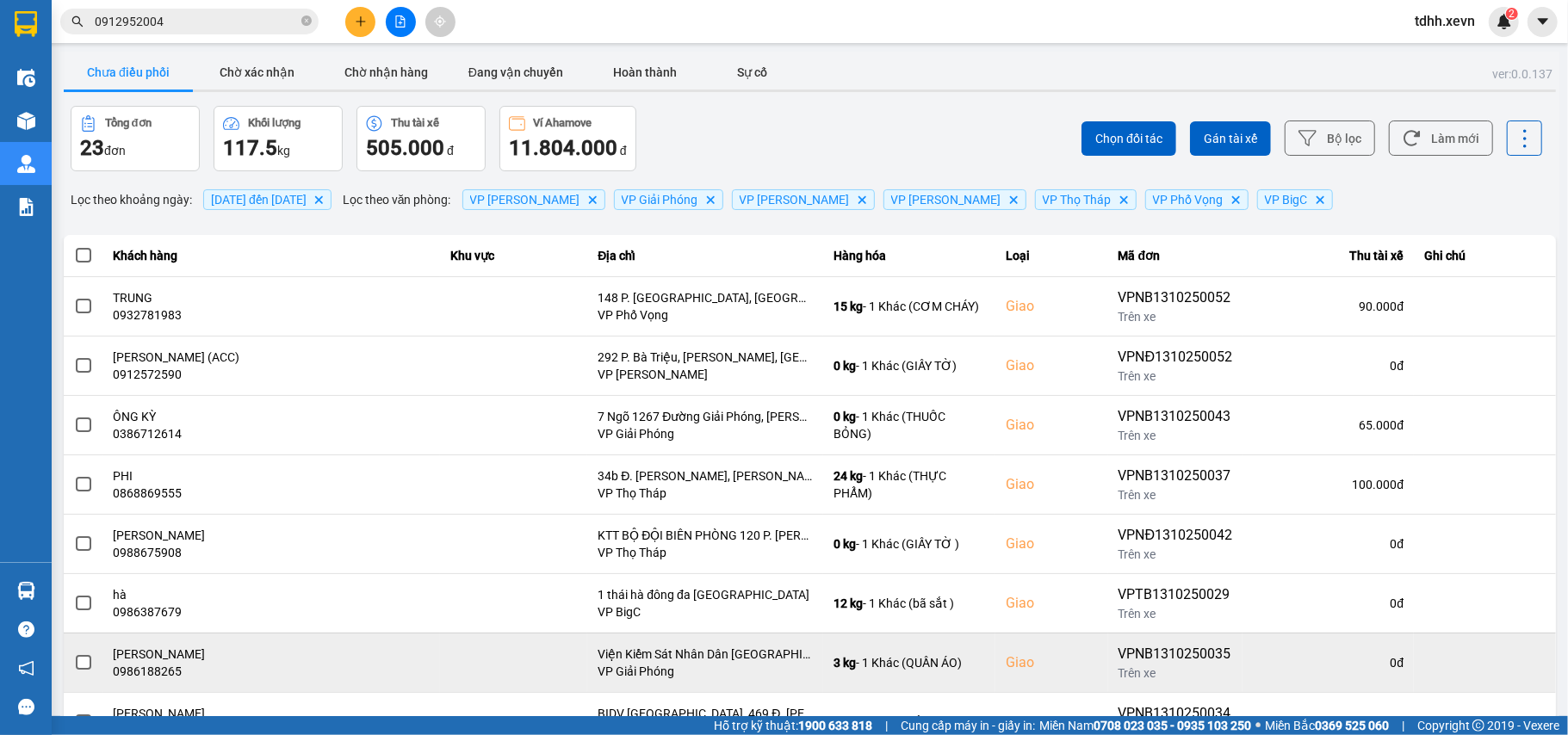
scroll to position [197, 0]
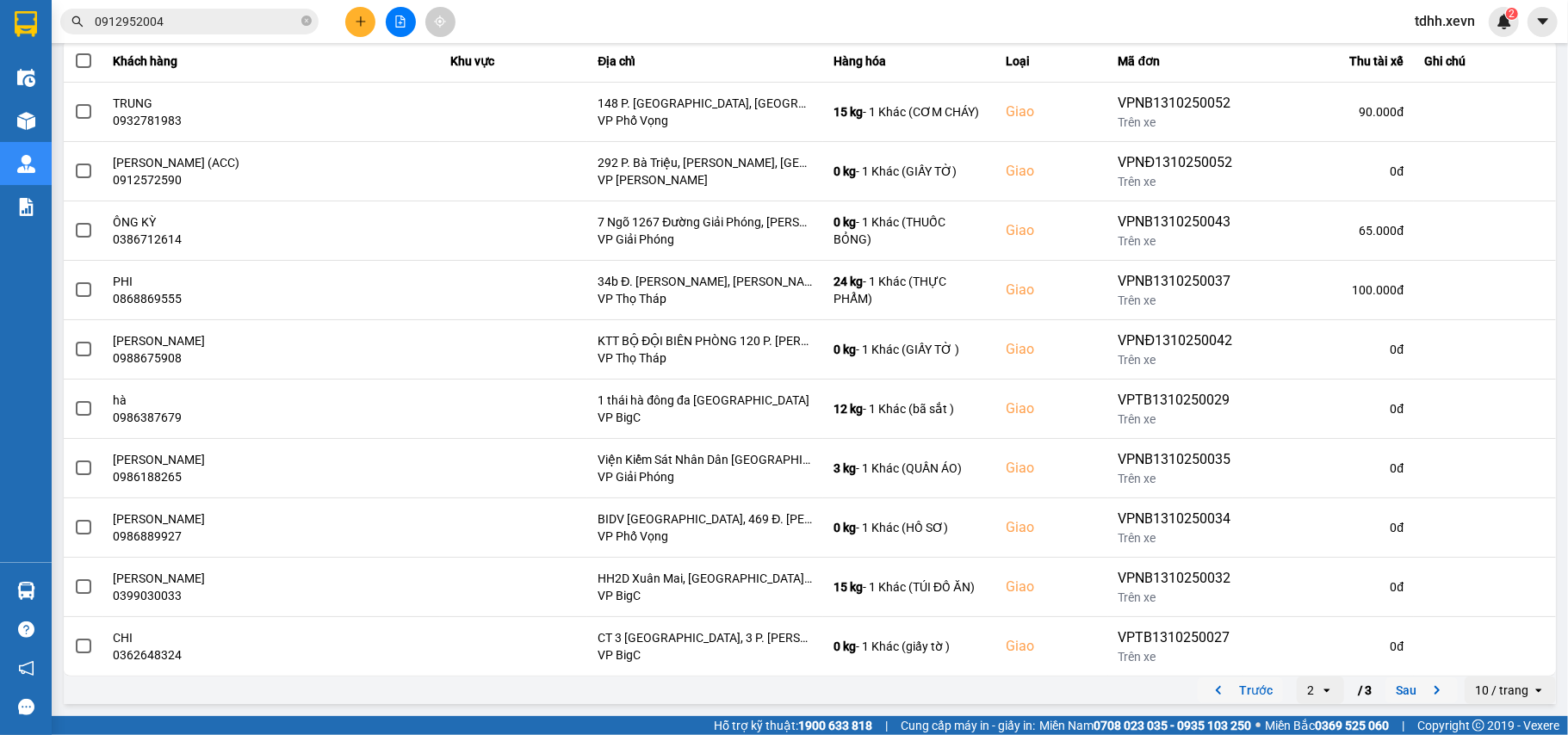
click at [1208, 695] on icon "previous page. current page 2 / 3" at bounding box center [1218, 690] width 21 height 21
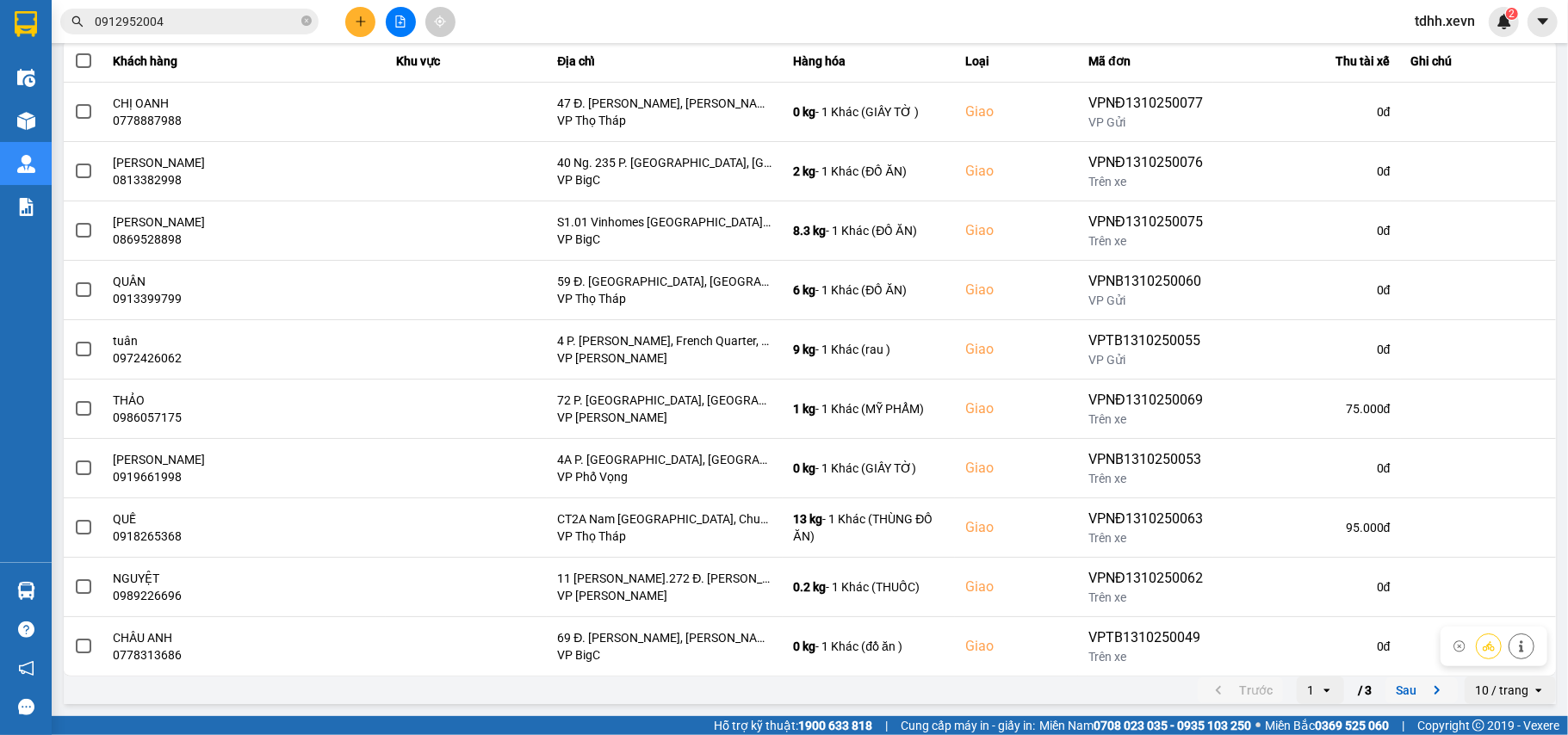
click at [1427, 692] on icon "next page. current page 1 / 3" at bounding box center [1437, 690] width 21 height 21
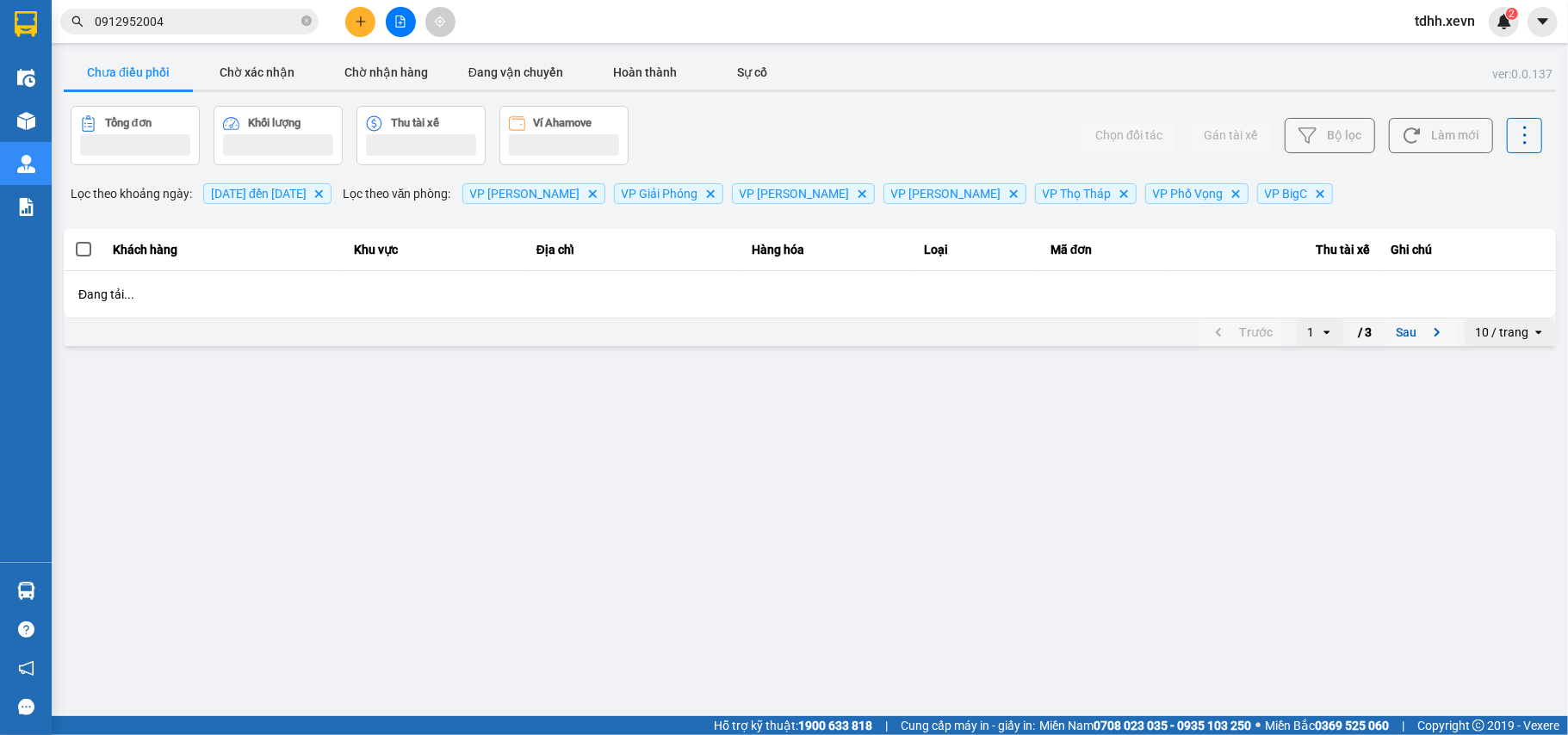
scroll to position [0, 0]
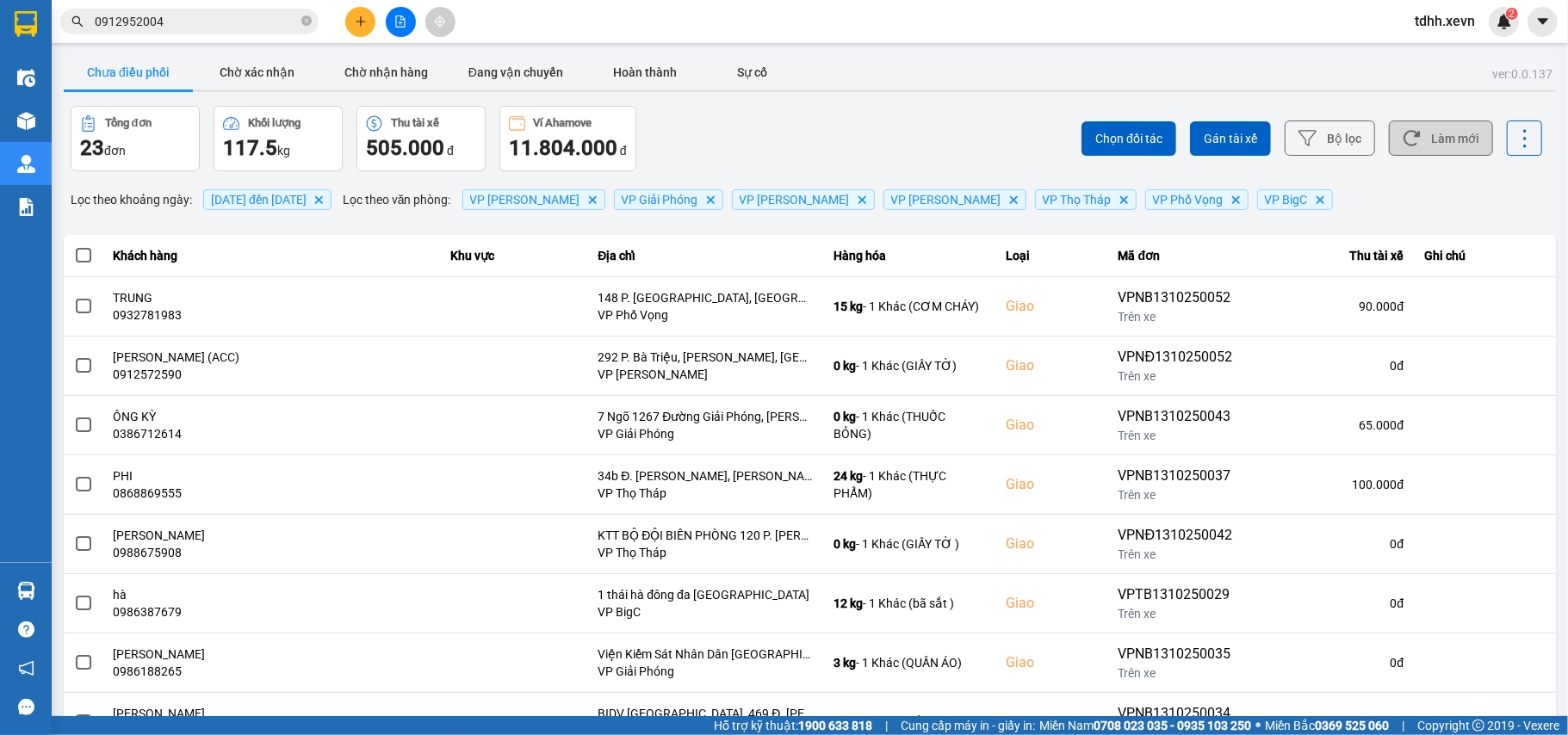
click at [1407, 139] on button "Làm mới" at bounding box center [1440, 138] width 104 height 35
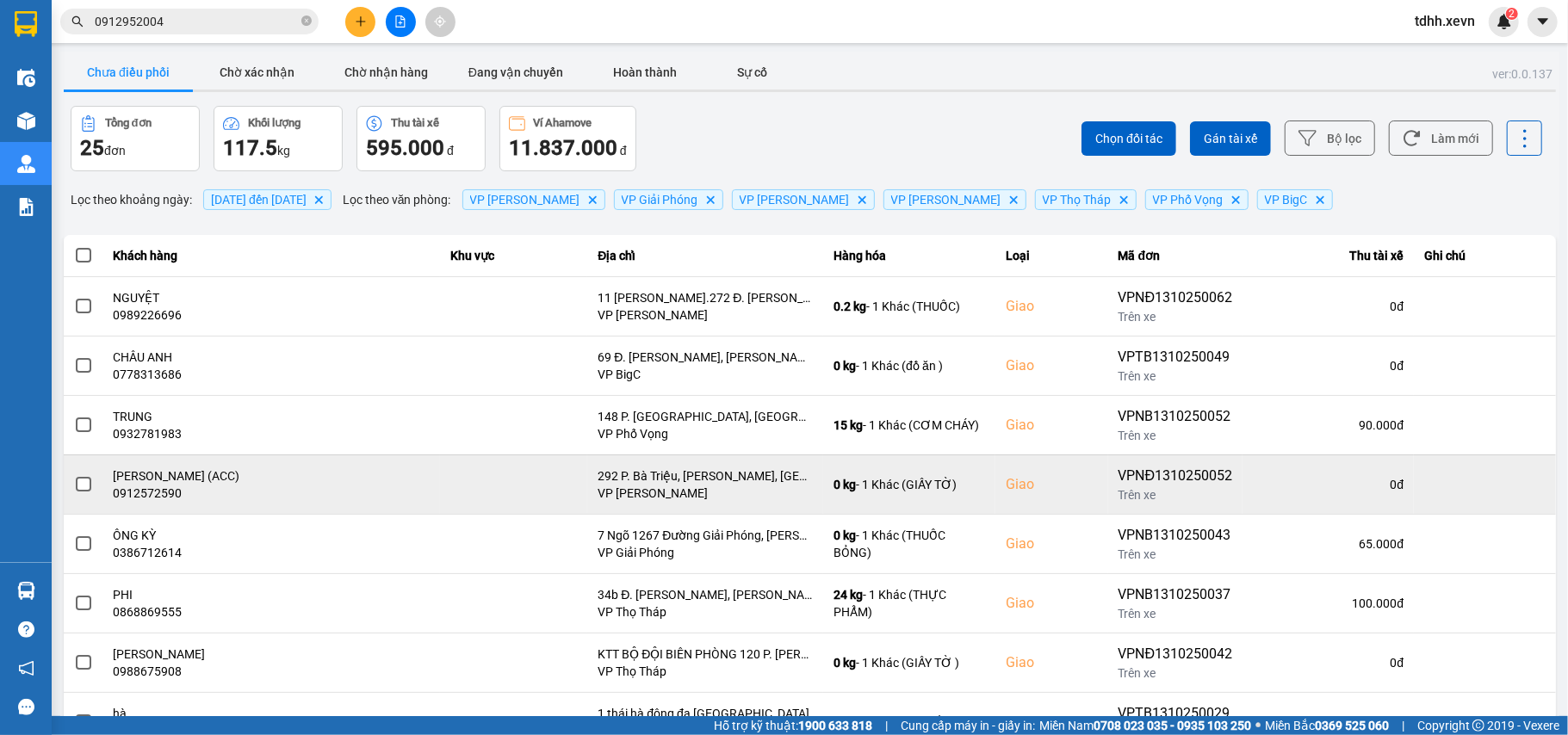
scroll to position [197, 0]
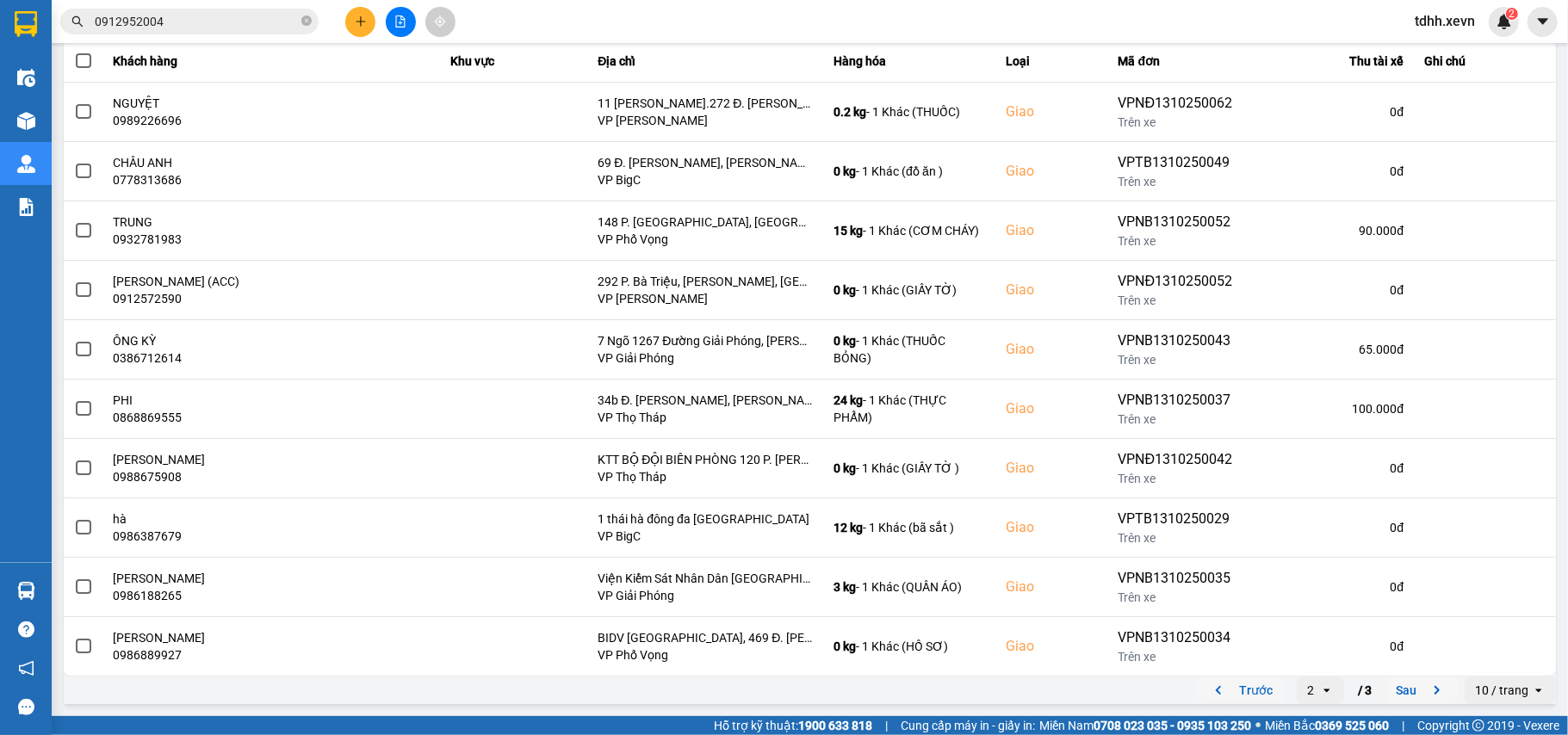
click at [1209, 693] on icon "previous page. current page 2 / 3" at bounding box center [1218, 690] width 21 height 21
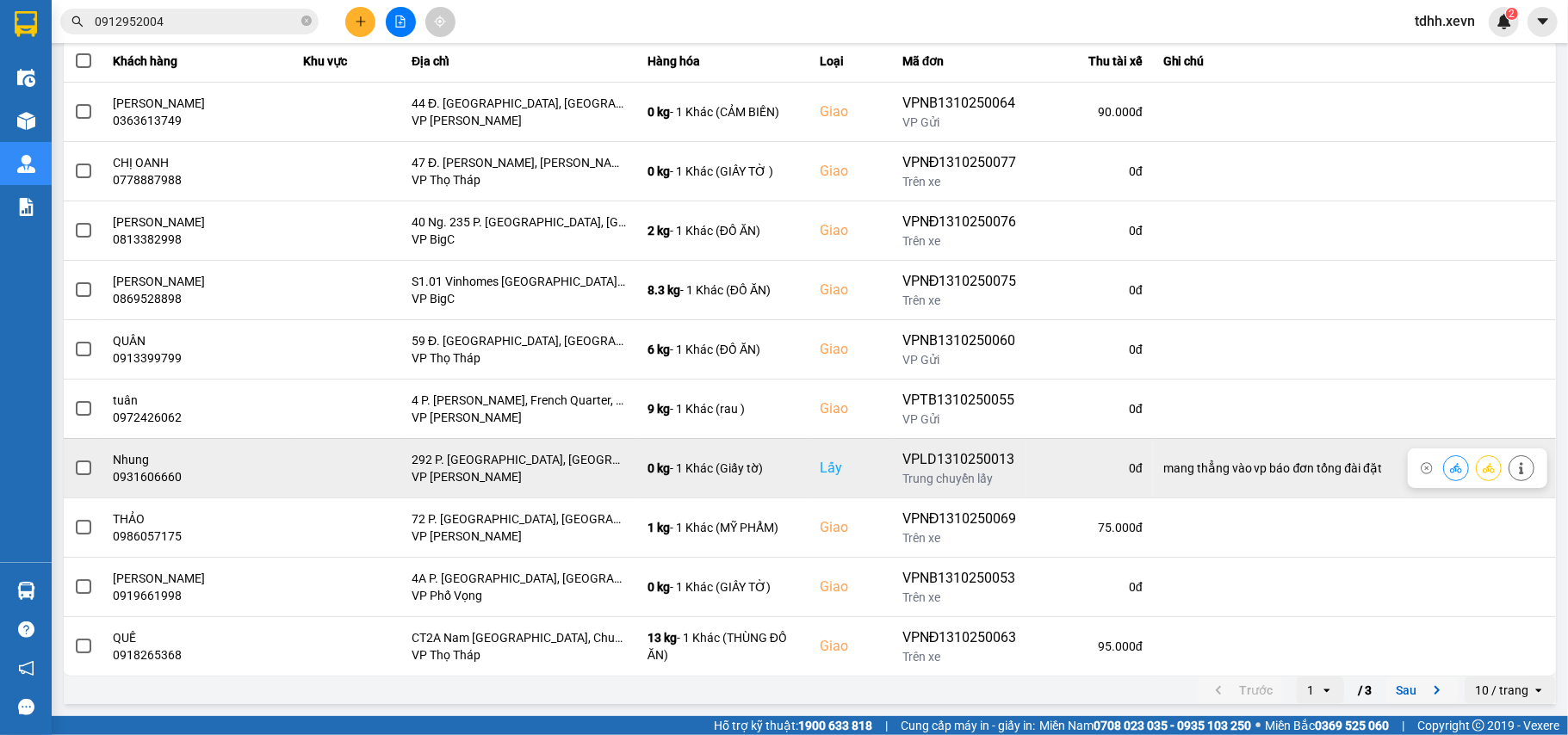
click at [1444, 463] on button at bounding box center [1456, 467] width 24 height 30
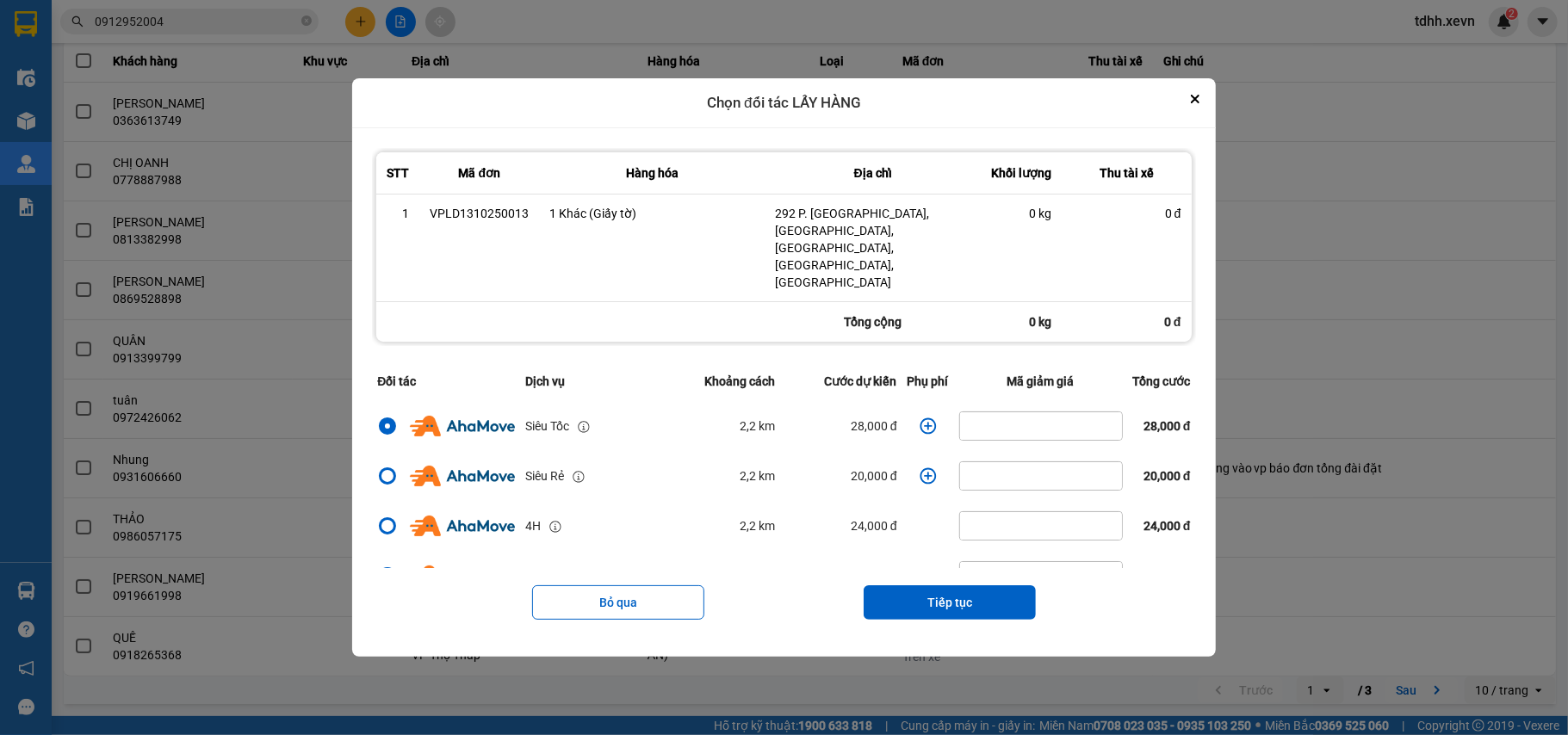
click at [920, 417] on icon "dialog" at bounding box center [928, 425] width 17 height 17
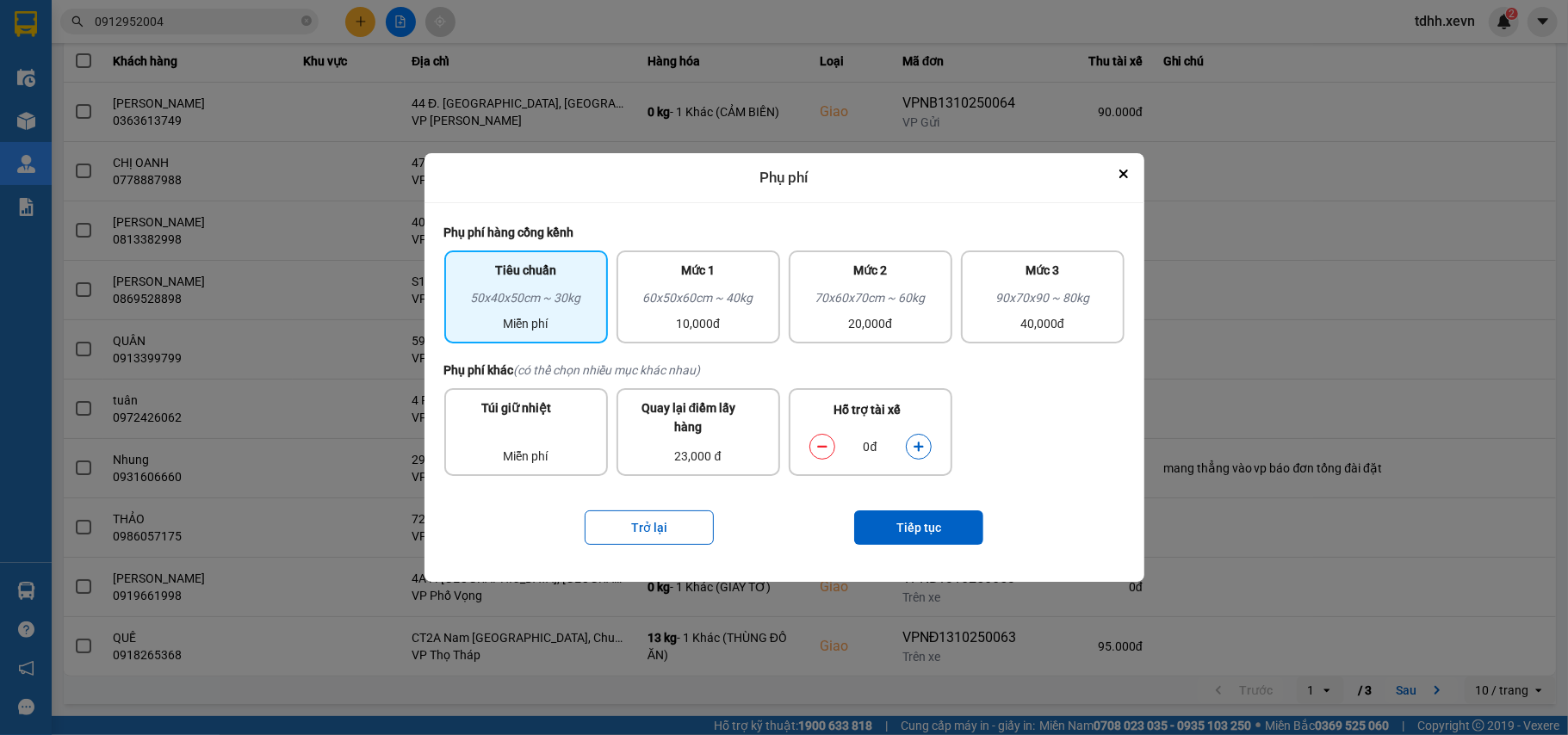
drag, startPoint x: 916, startPoint y: 449, endPoint x: 914, endPoint y: 472, distance: 23.1
click at [916, 452] on icon "dialog" at bounding box center [918, 446] width 12 height 12
click at [909, 527] on button "Tiếp tục" at bounding box center [918, 528] width 129 height 34
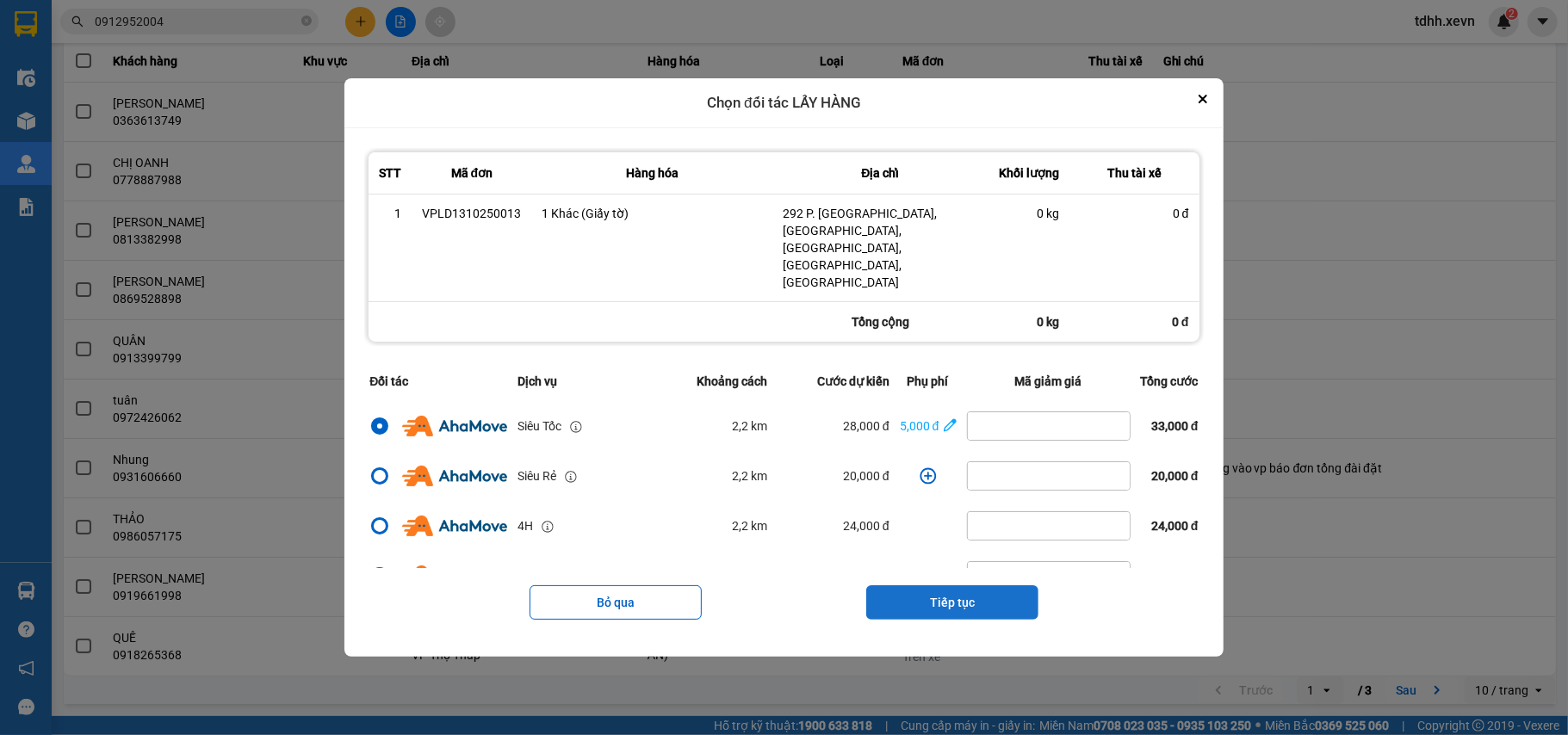
click at [990, 586] on button "Tiếp tục" at bounding box center [952, 603] width 172 height 34
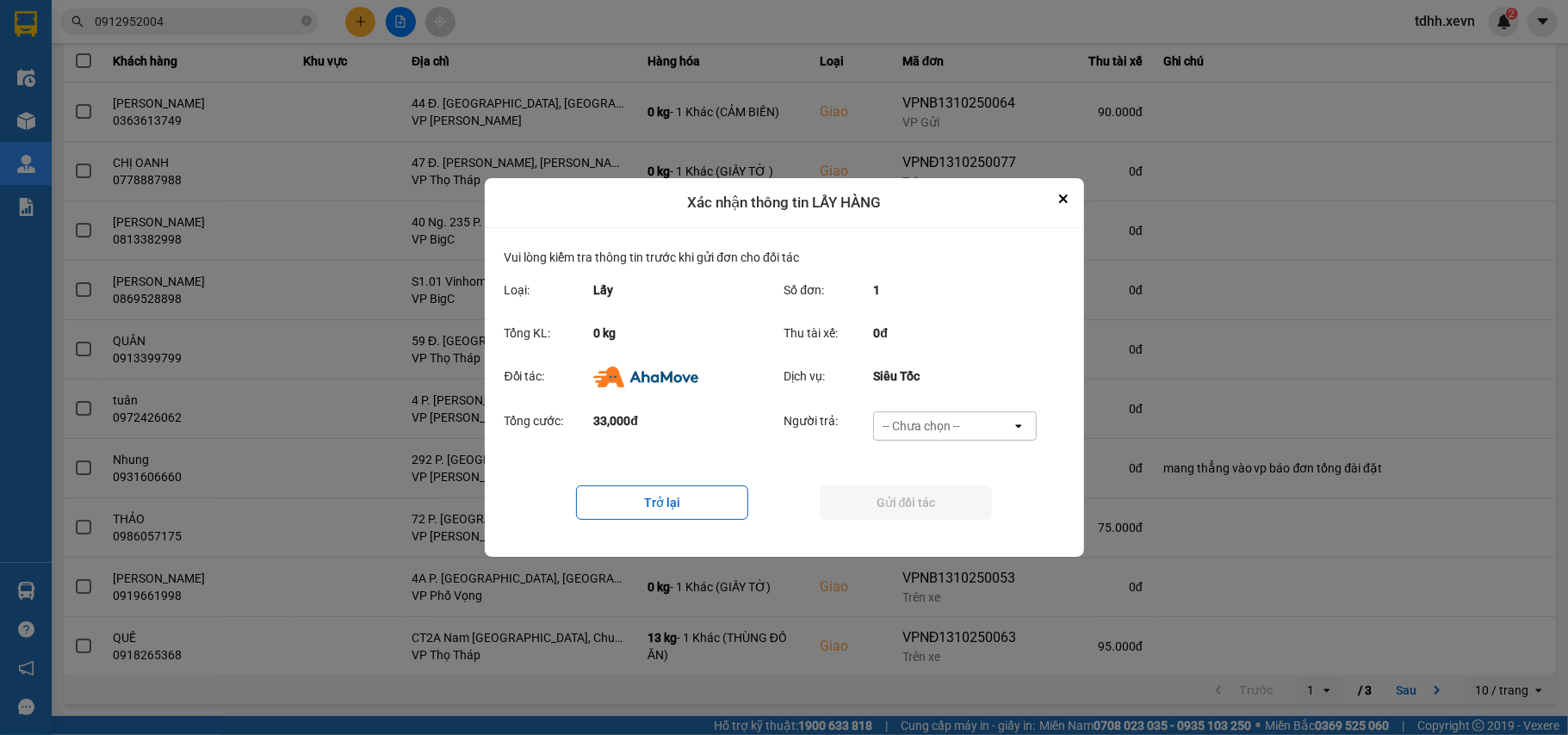
click at [994, 416] on div "-- Chưa chọn --" at bounding box center [942, 426] width 138 height 27
click at [947, 520] on span "Ví Ahamove" at bounding box center [922, 528] width 70 height 17
click at [949, 513] on button "Gửi đối tác" at bounding box center [905, 502] width 172 height 34
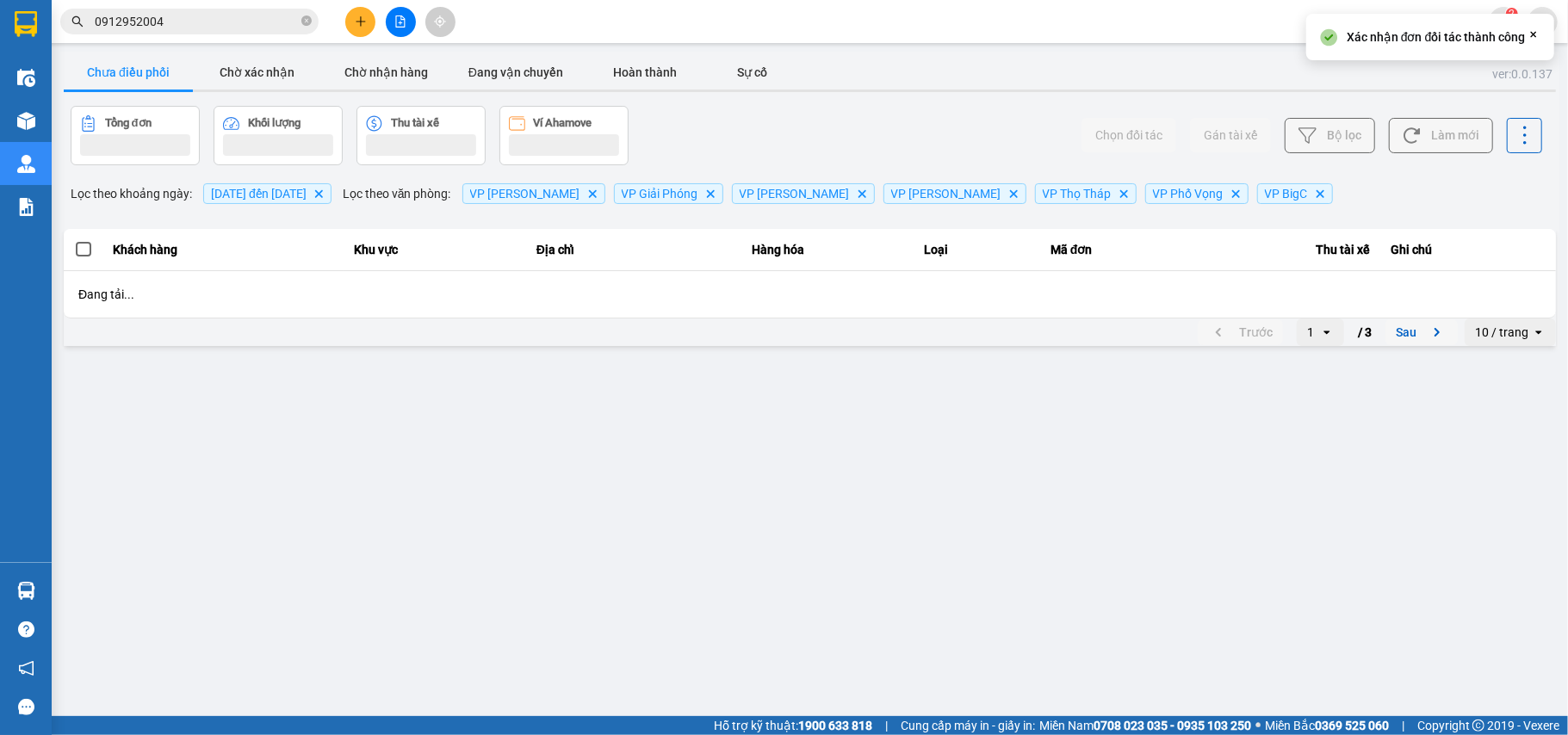
scroll to position [0, 0]
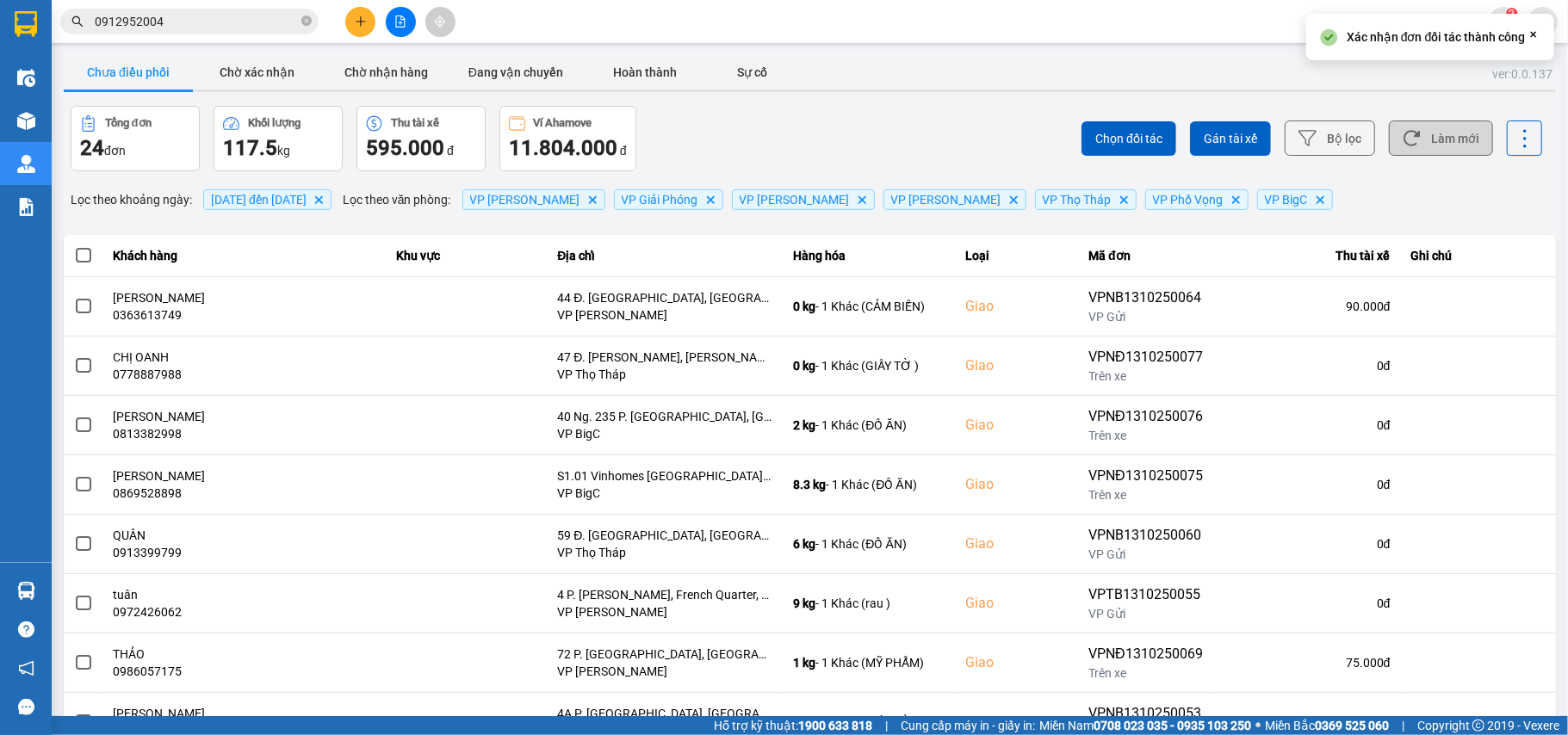
click at [1423, 149] on button "Làm mới" at bounding box center [1440, 138] width 104 height 35
click at [760, 73] on button "Sự cố" at bounding box center [752, 72] width 86 height 34
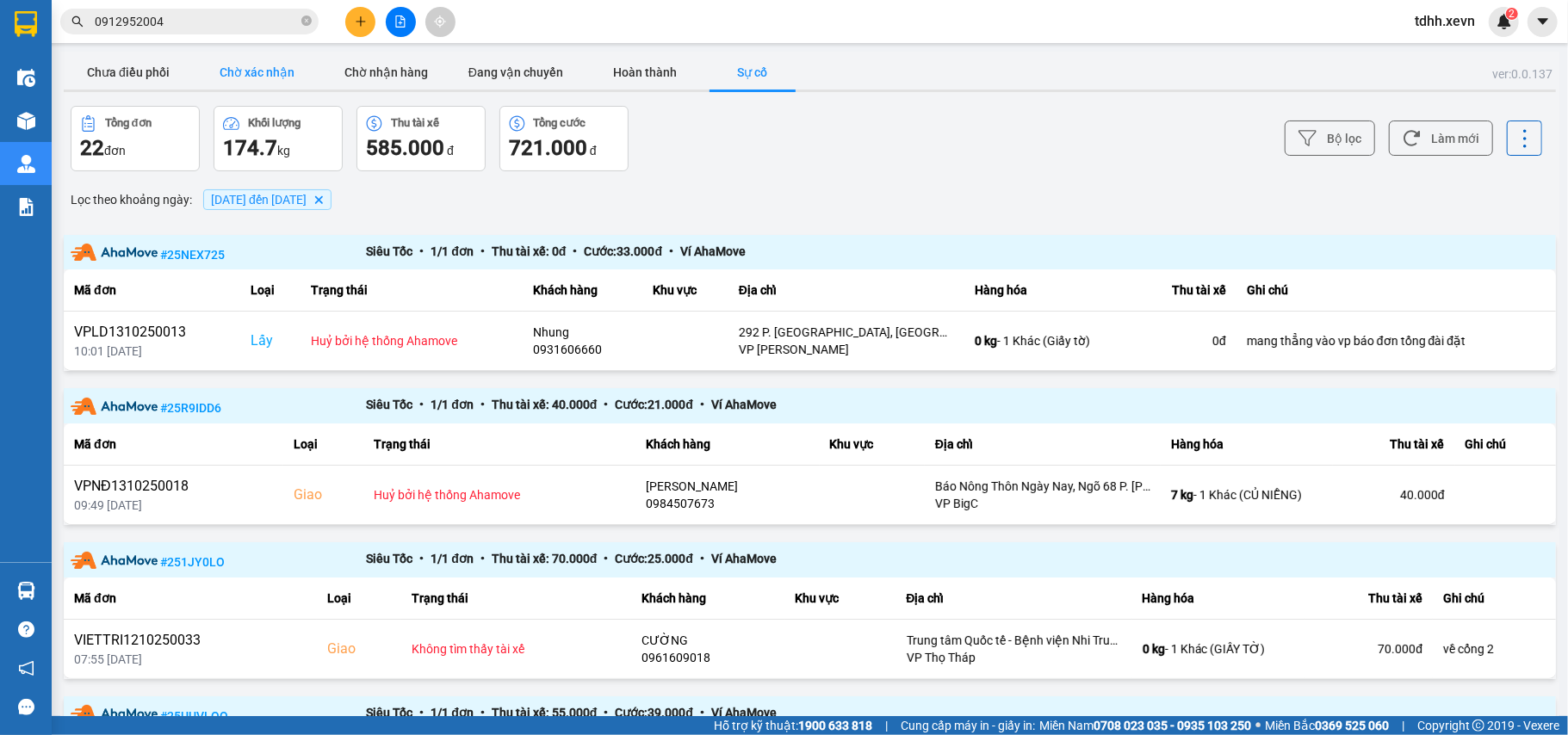
click at [253, 71] on button "Chờ xác nhận" at bounding box center [257, 72] width 129 height 34
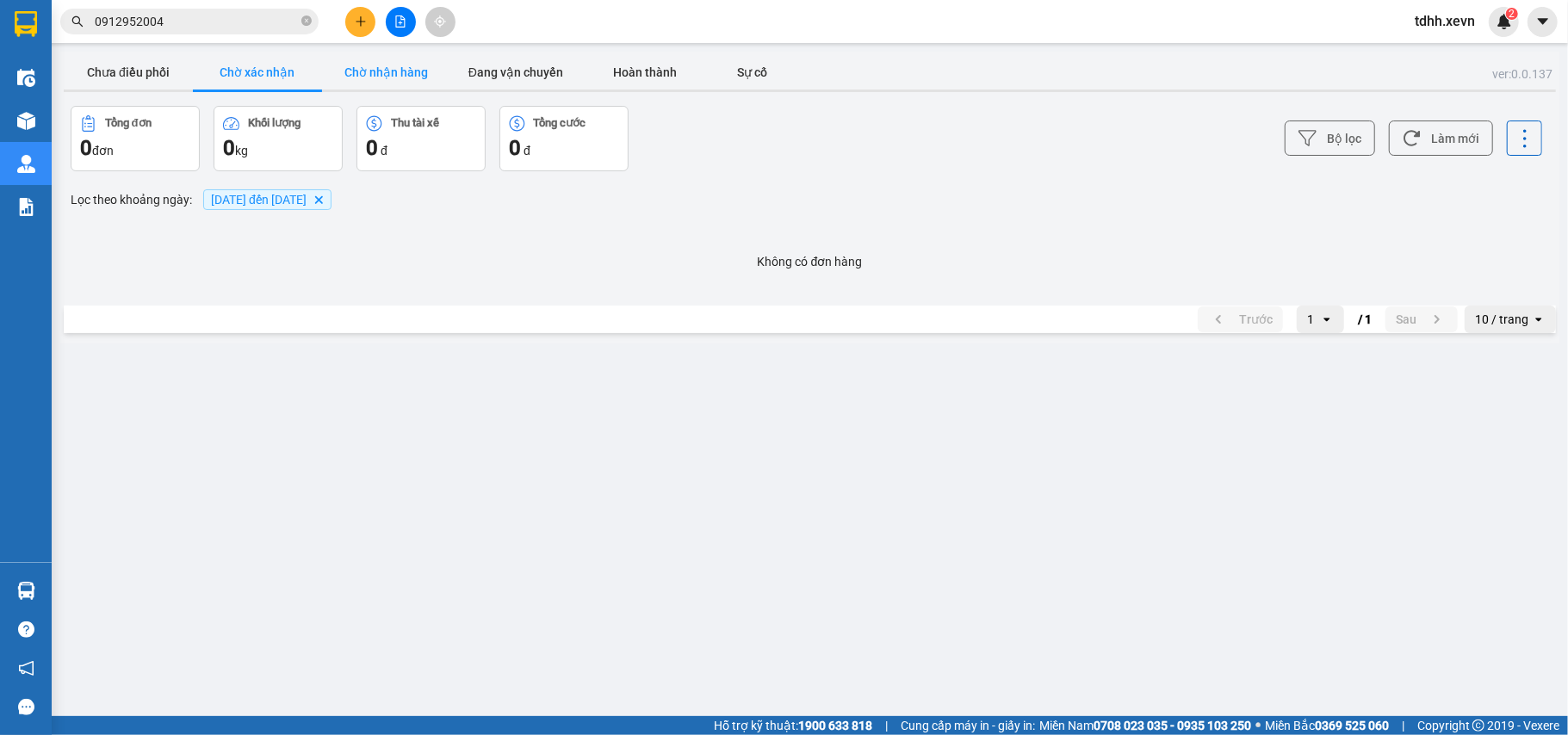
click at [359, 74] on button "Chờ nhận hàng" at bounding box center [387, 72] width 129 height 34
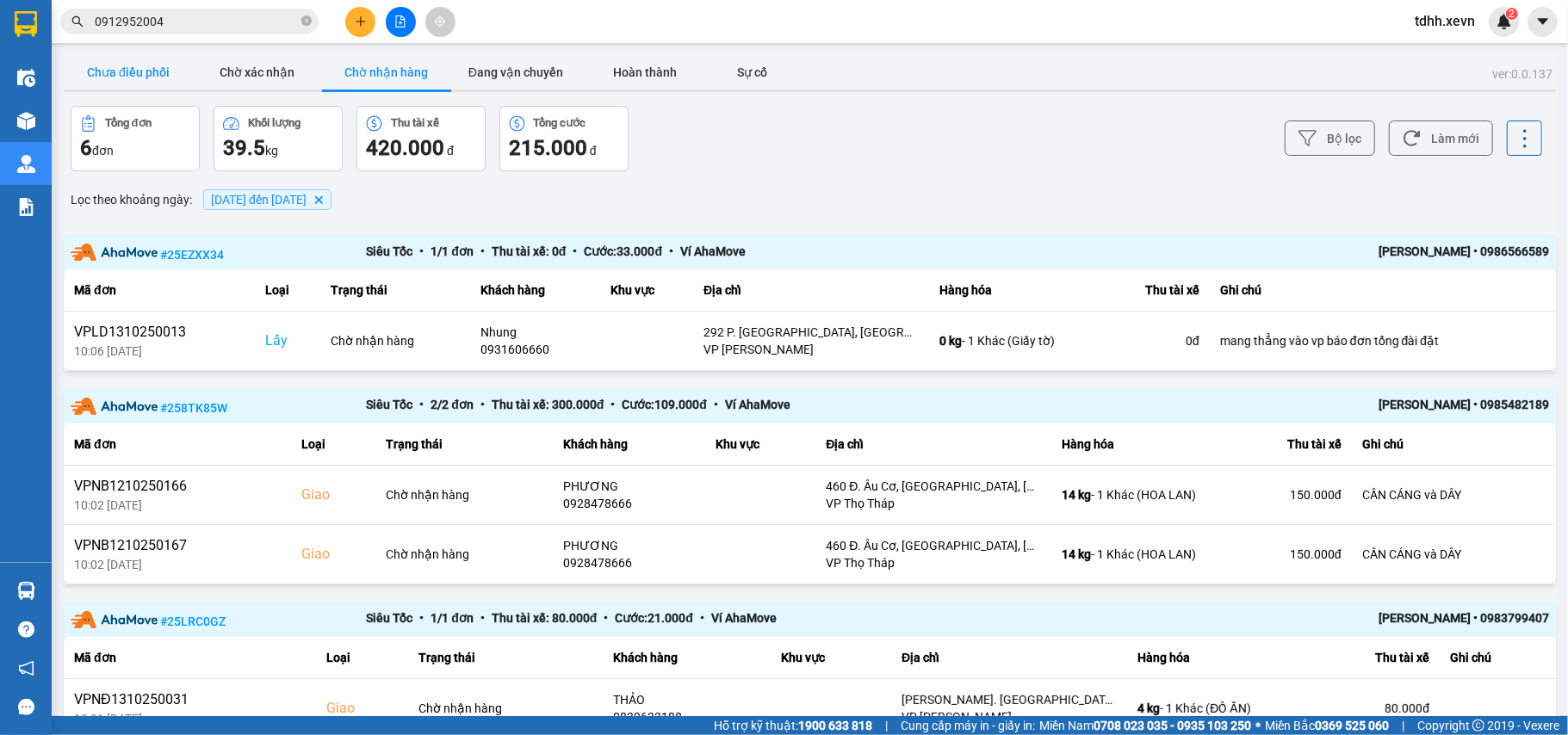
click at [139, 80] on button "Chưa điều phối" at bounding box center [128, 72] width 129 height 34
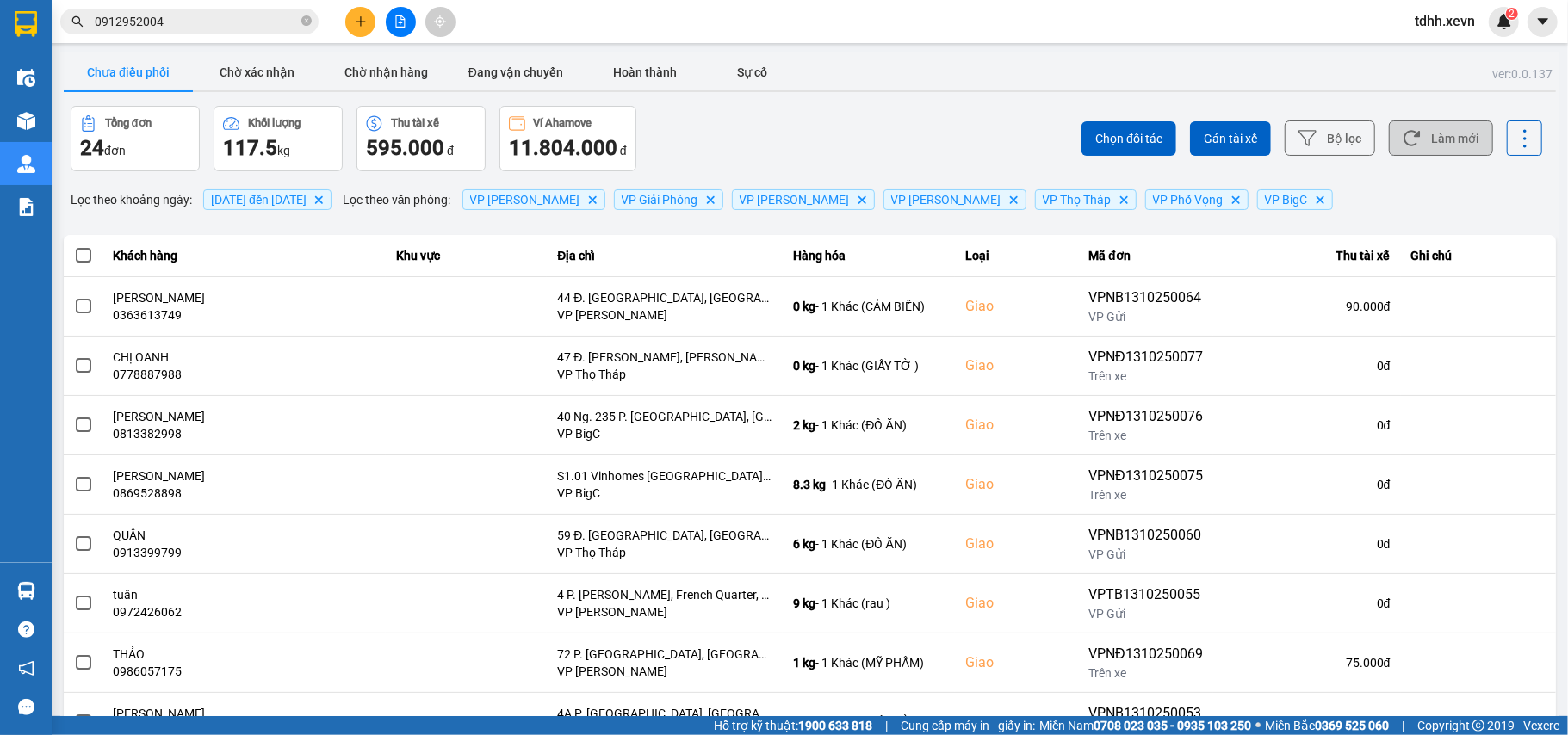
click at [1445, 149] on button "Làm mới" at bounding box center [1440, 138] width 104 height 35
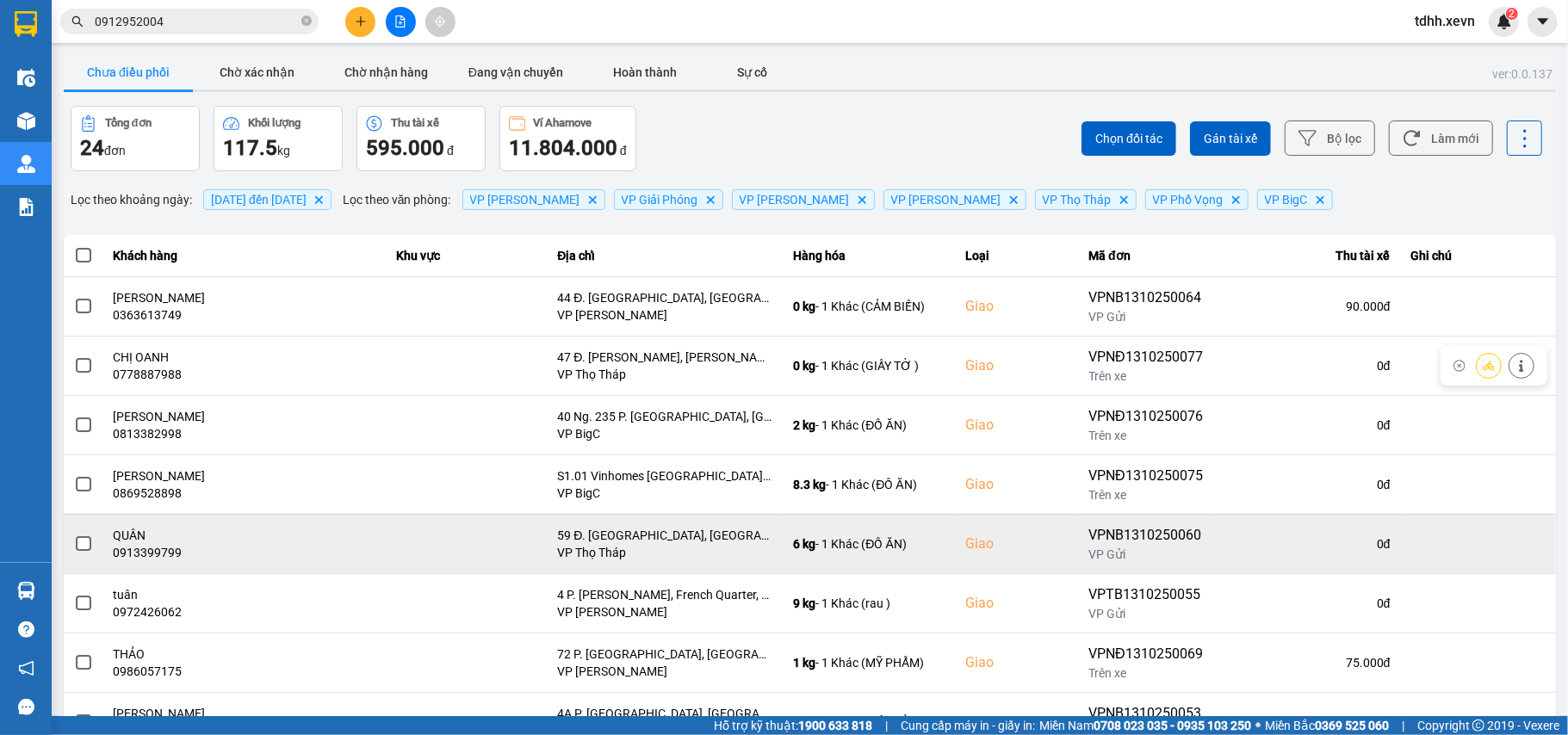
scroll to position [197, 0]
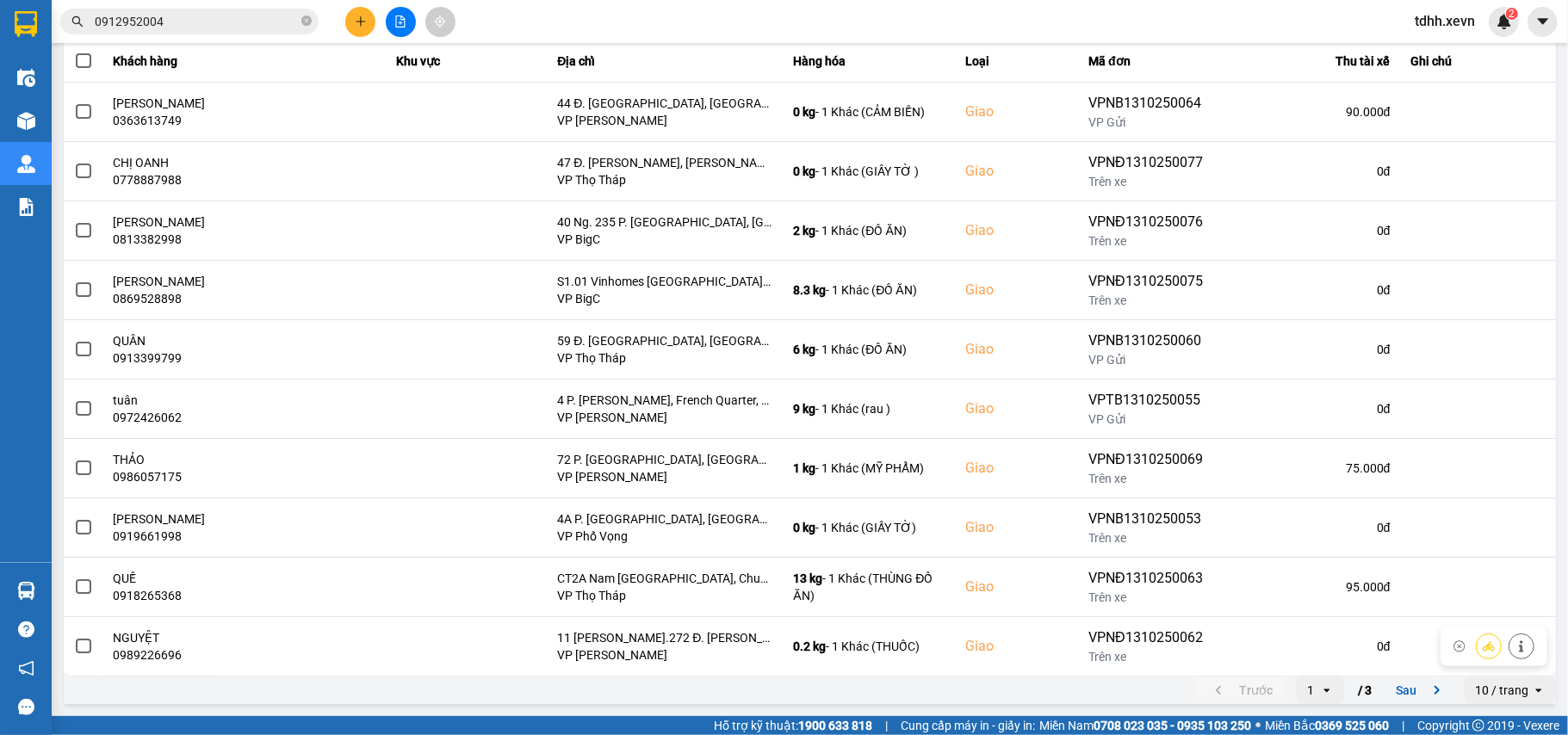
click at [1427, 682] on icon "next page. current page 1 / 3" at bounding box center [1437, 690] width 21 height 21
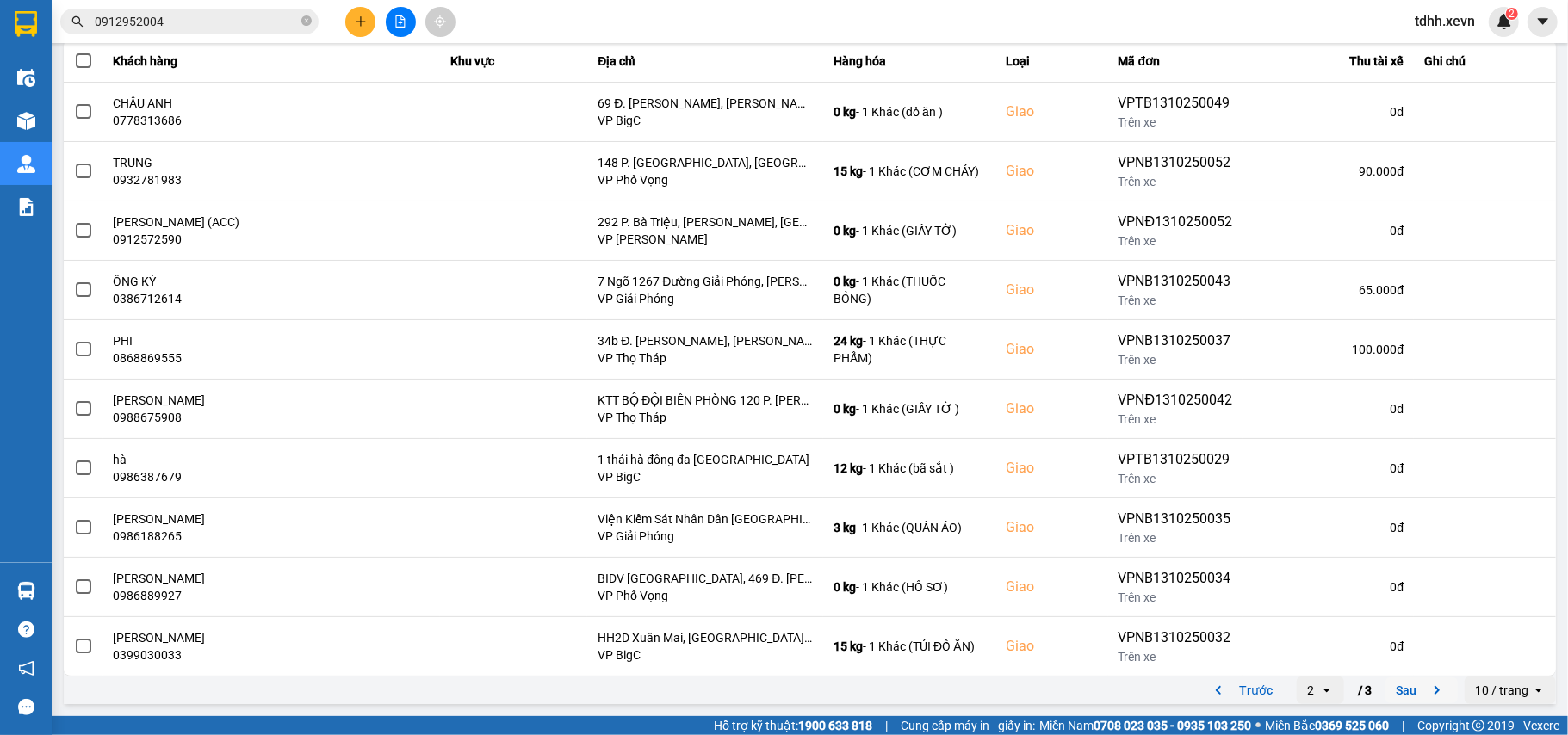
click at [1427, 691] on icon "next page. current page 2 / 3" at bounding box center [1437, 690] width 21 height 21
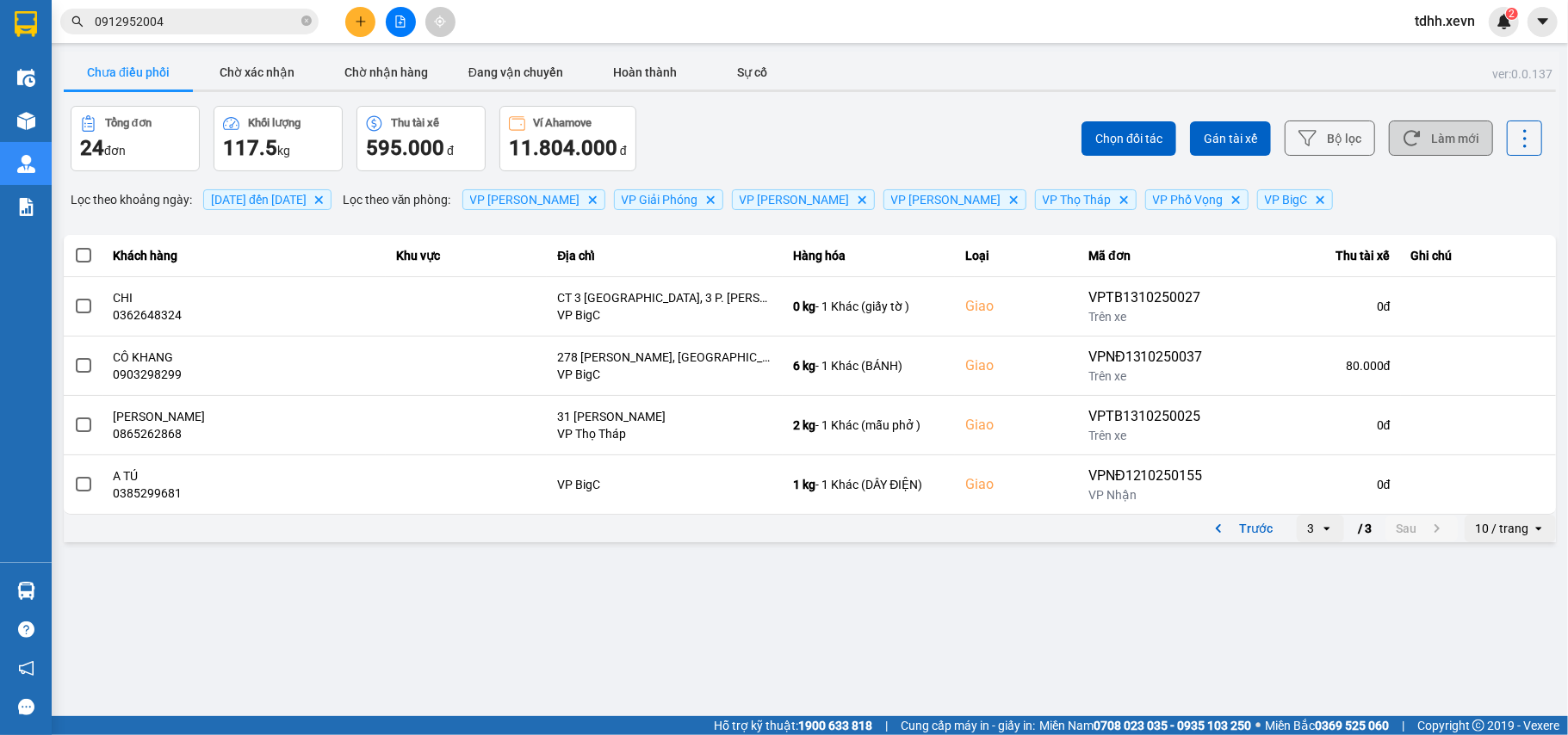
click at [1448, 151] on button "Làm mới" at bounding box center [1440, 138] width 104 height 35
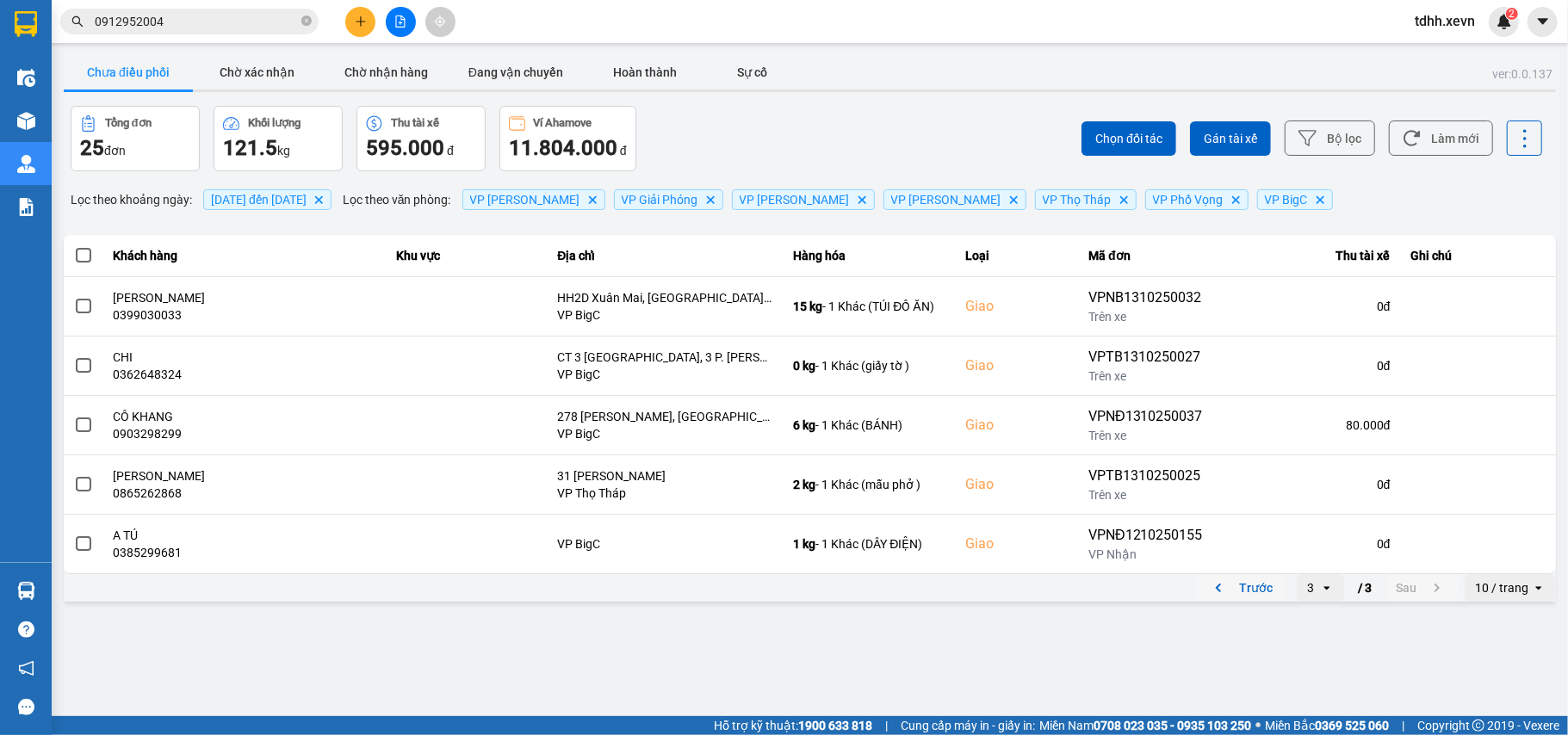
click at [1217, 587] on icon "previous page. current page 3 / 3" at bounding box center [1218, 587] width 21 height 21
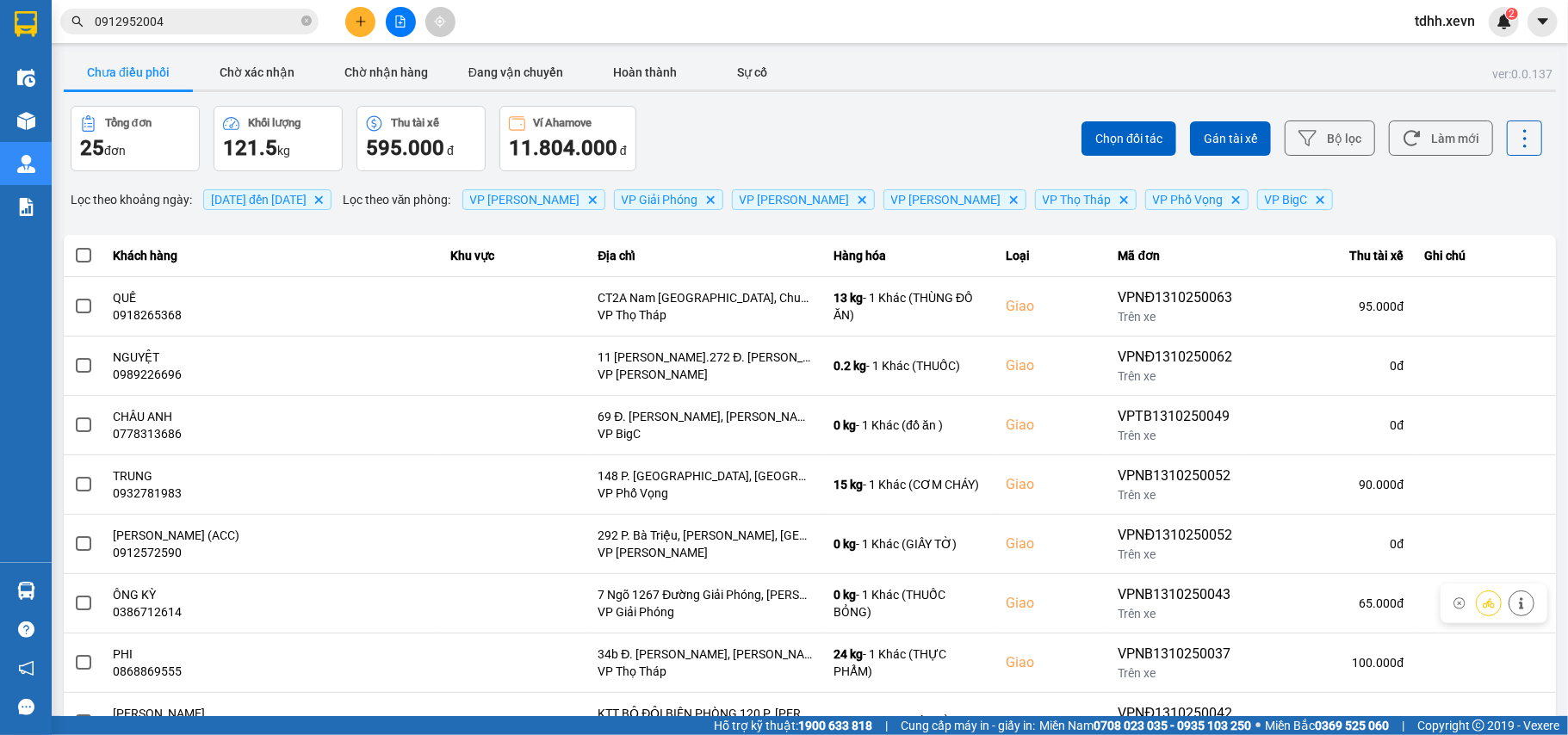
scroll to position [197, 0]
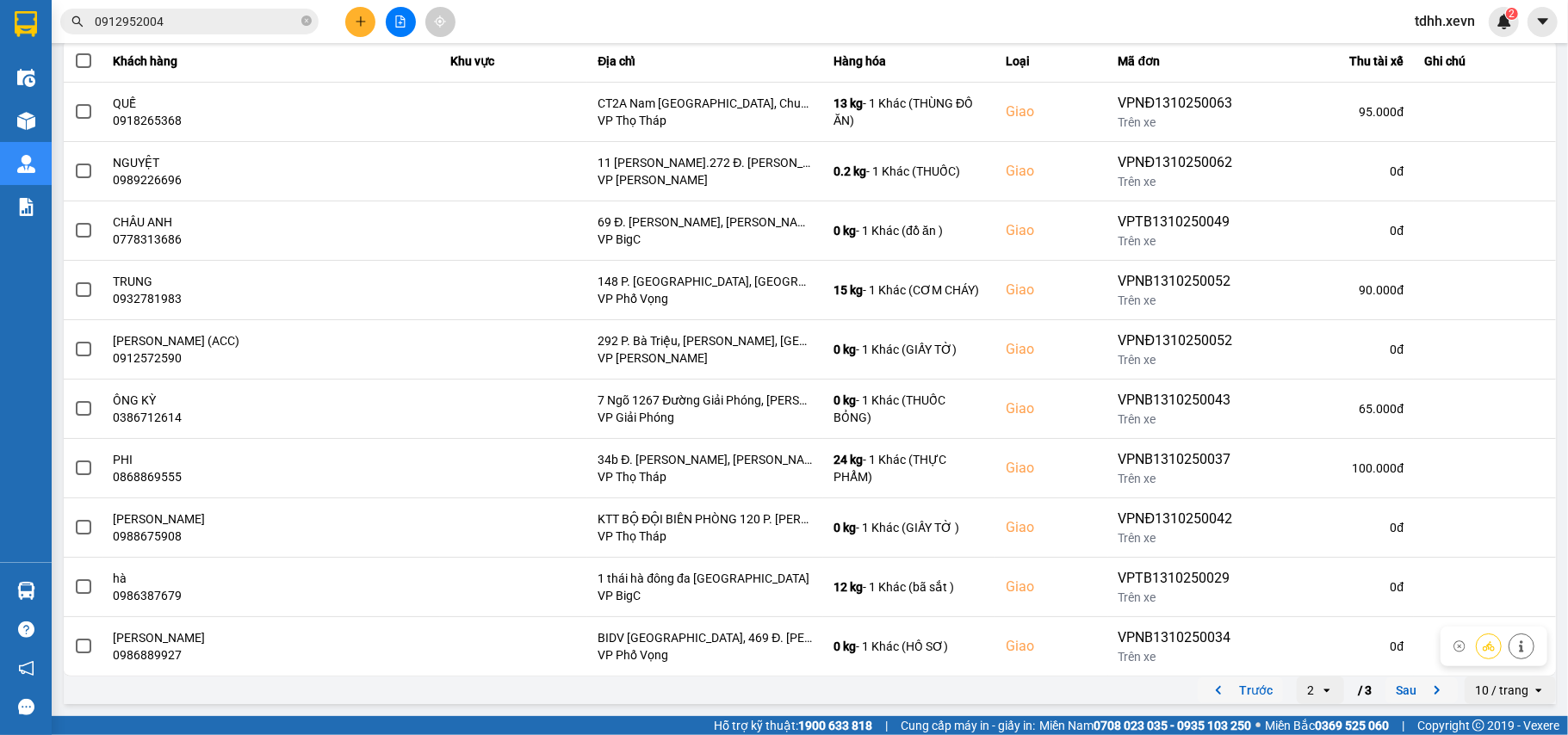
click at [1208, 694] on icon "previous page. current page 2 / 3" at bounding box center [1218, 690] width 21 height 21
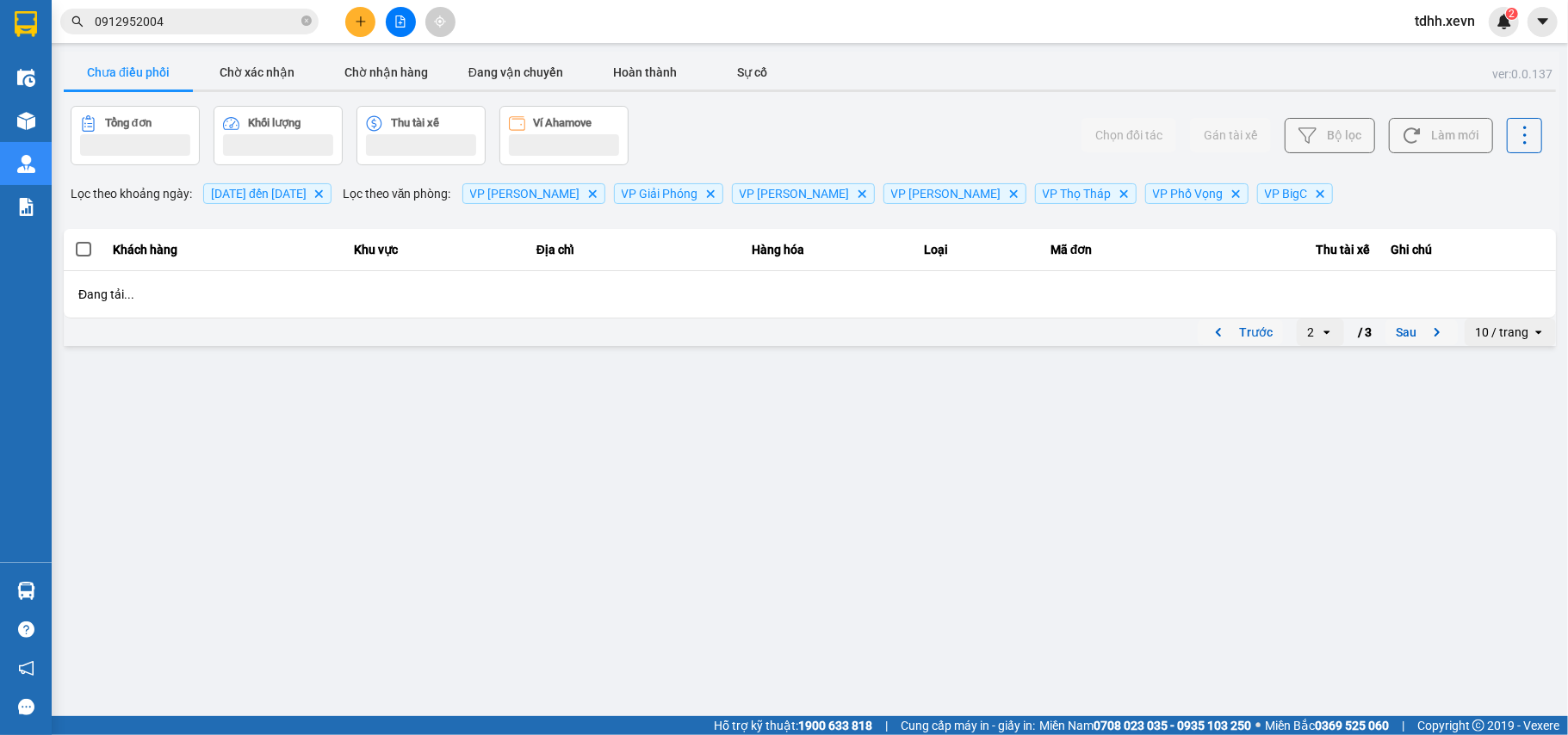
scroll to position [0, 0]
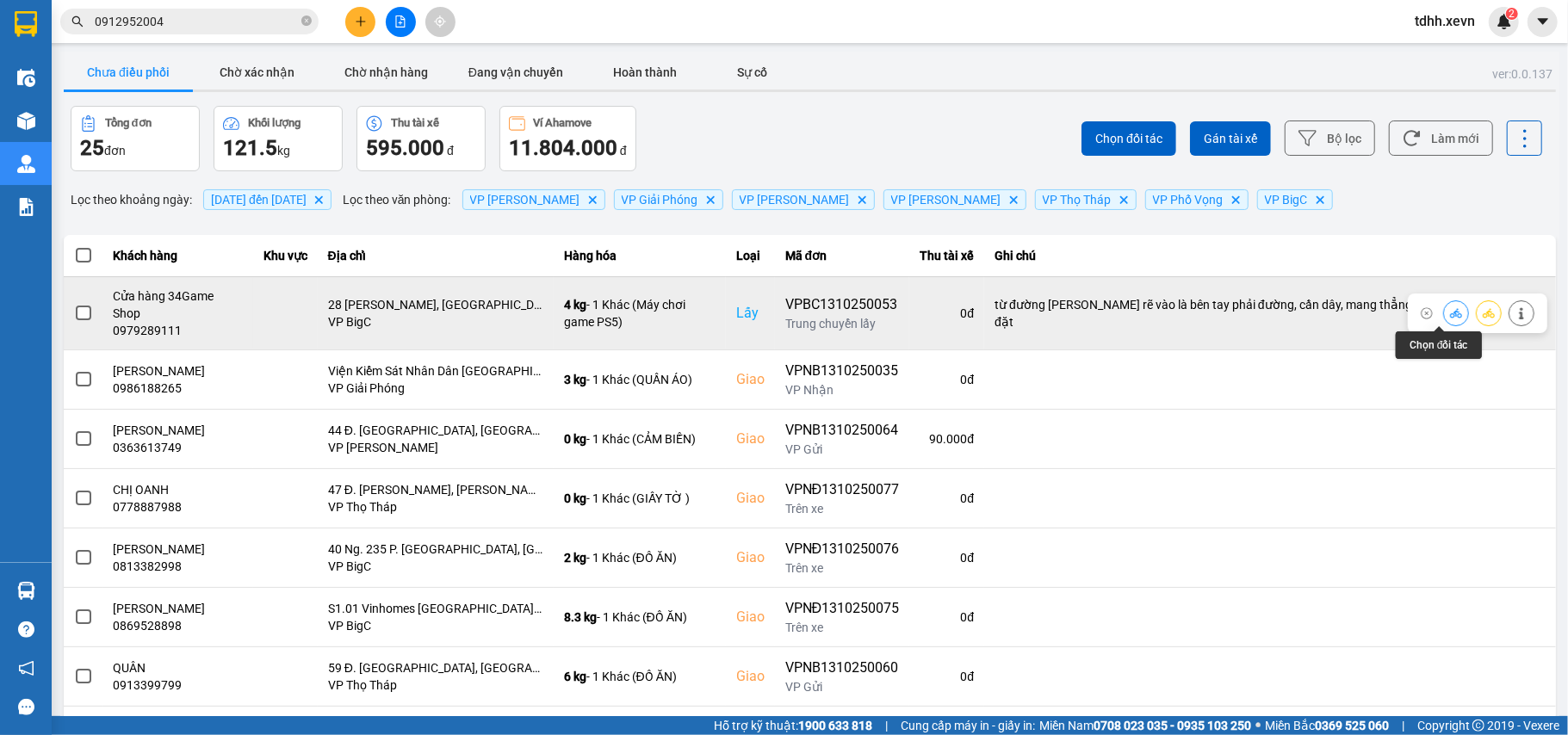
click at [1444, 307] on button at bounding box center [1456, 312] width 24 height 30
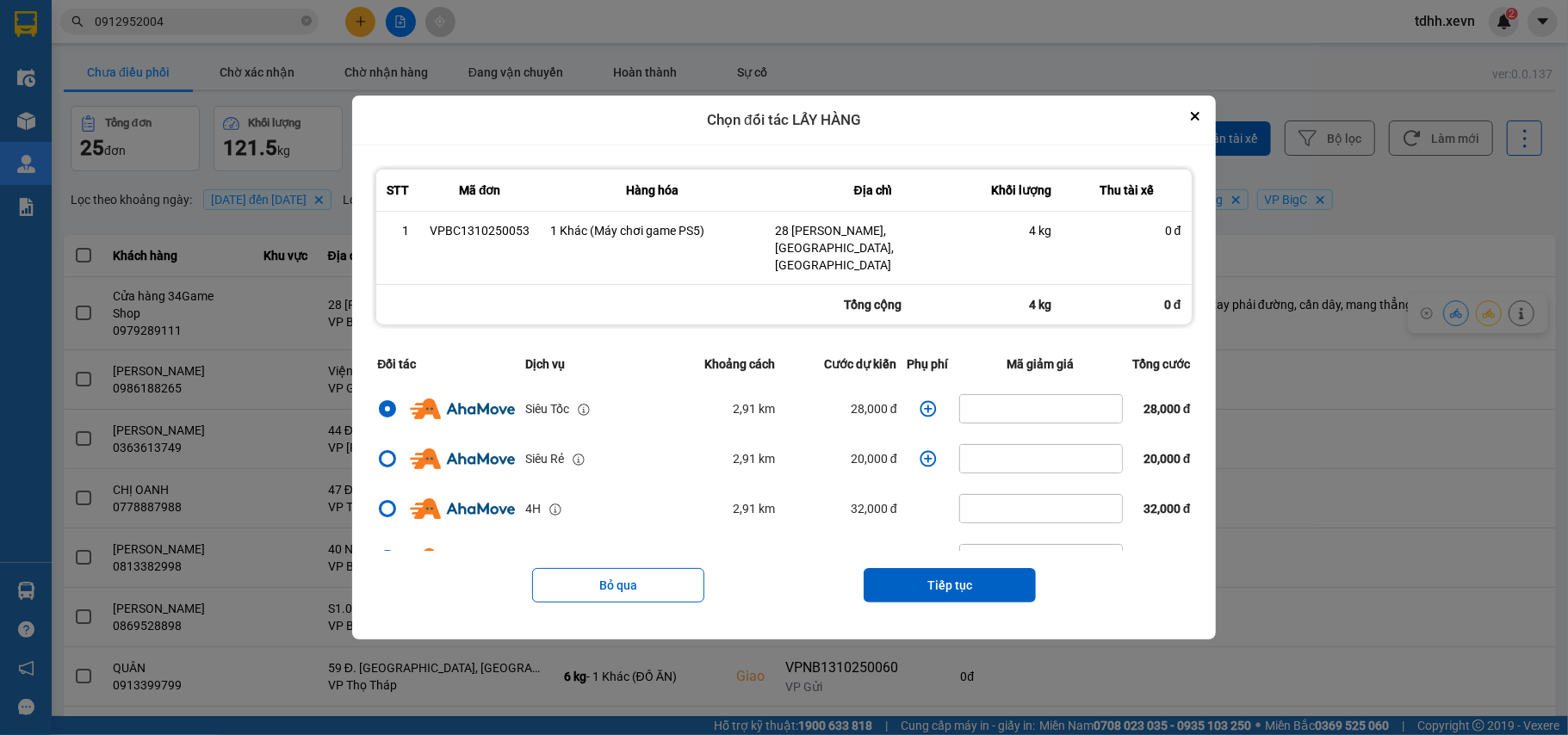
click at [920, 400] on icon "dialog" at bounding box center [928, 408] width 17 height 17
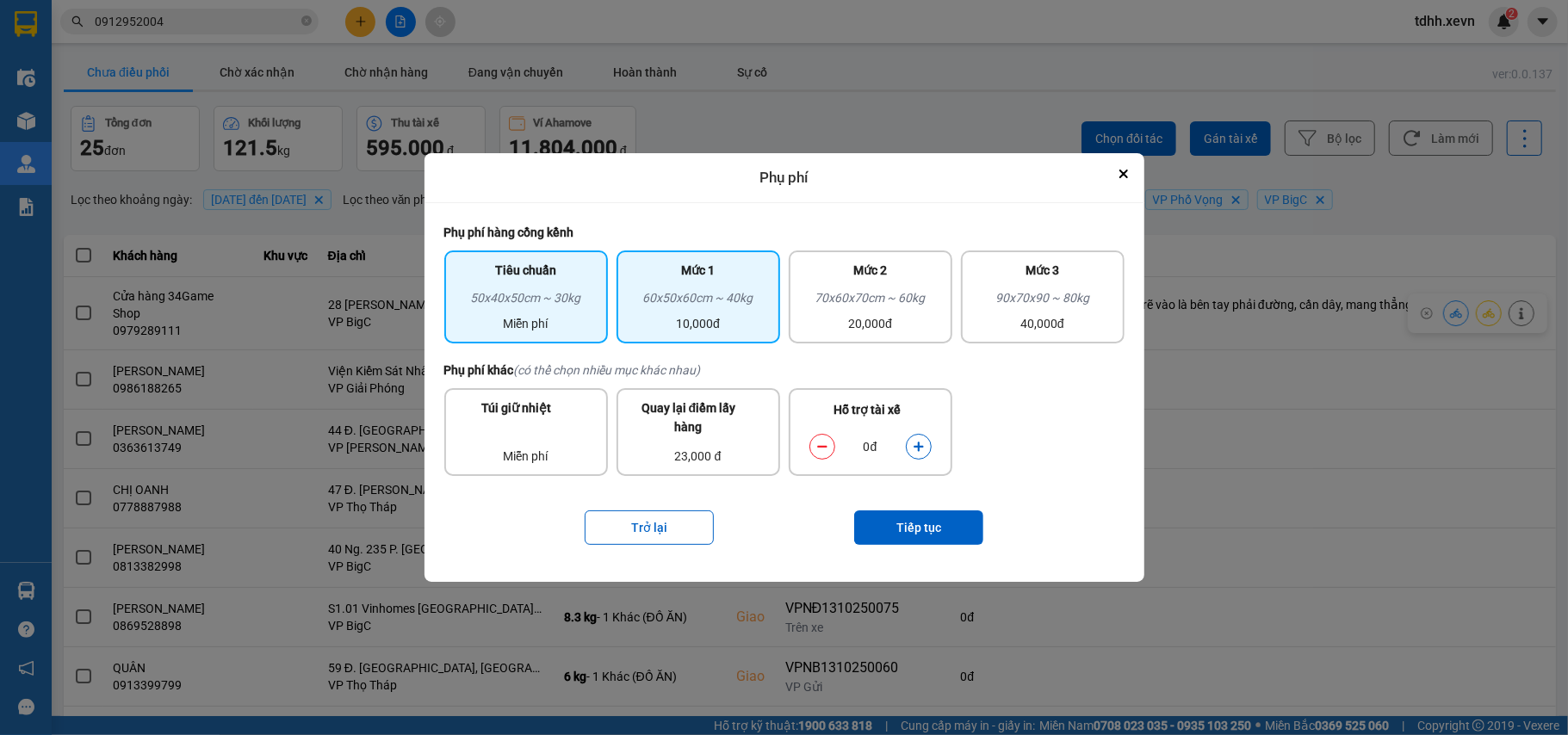
click at [729, 320] on div "10,000đ" at bounding box center [698, 323] width 143 height 19
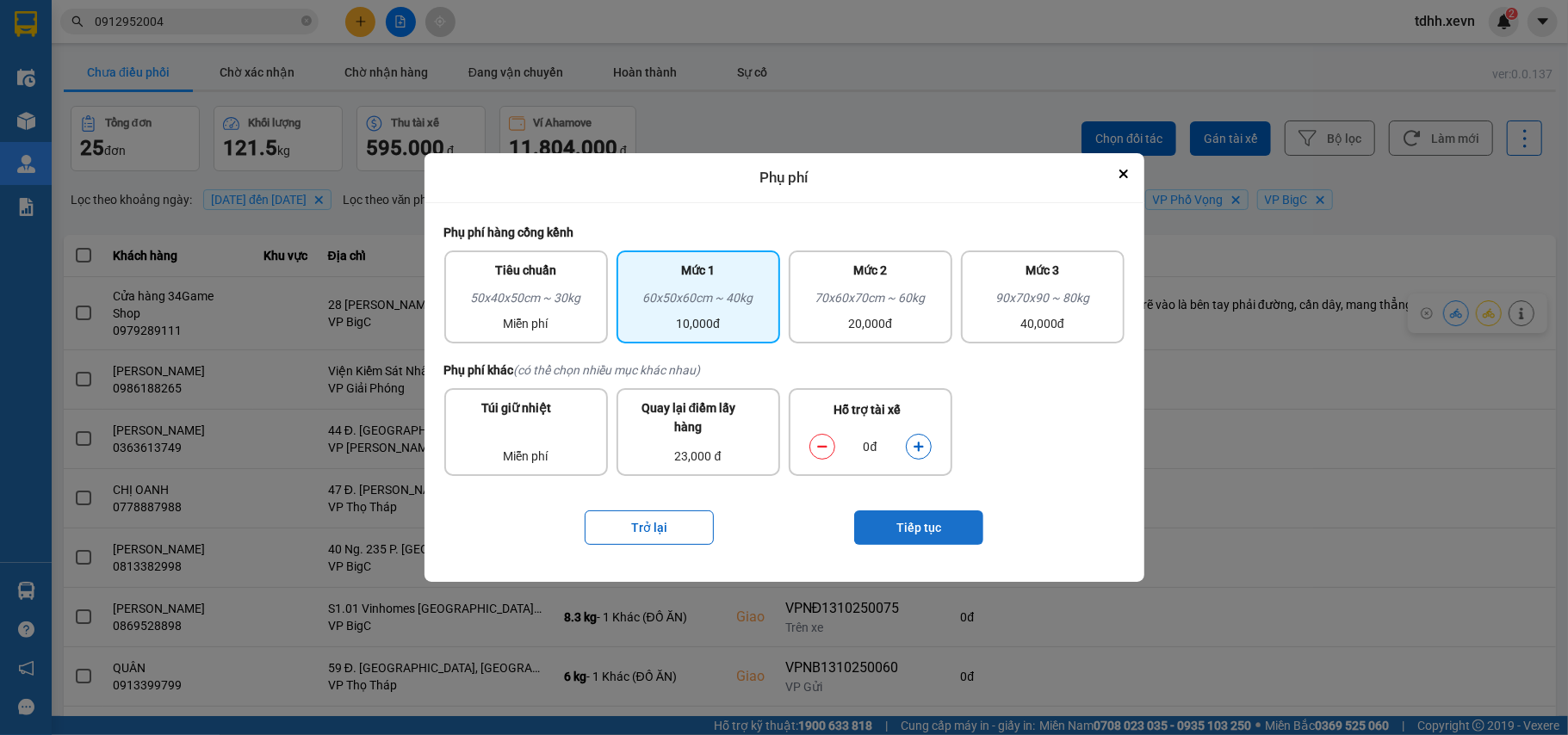
click at [939, 520] on button "Tiếp tục" at bounding box center [918, 528] width 129 height 34
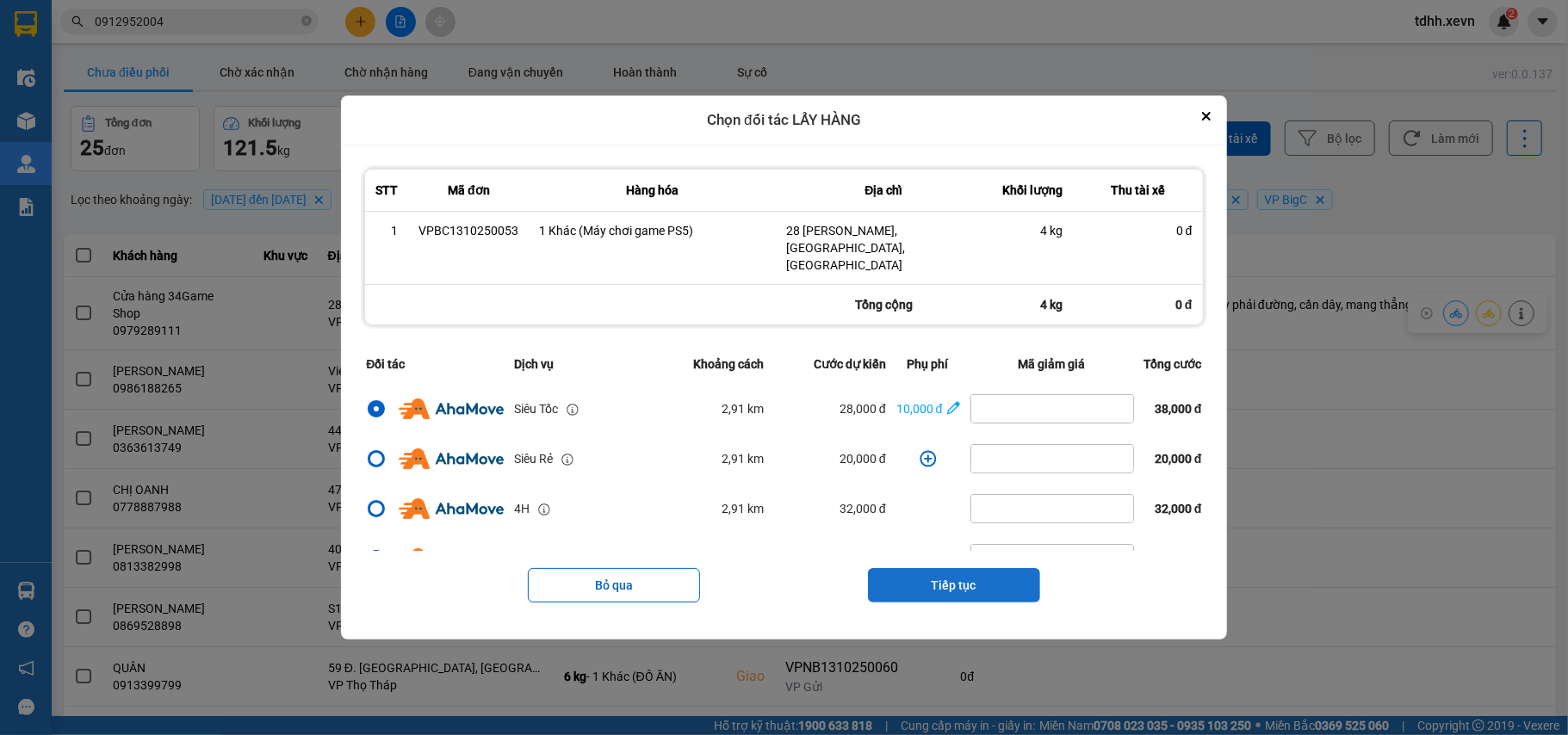
click at [981, 580] on button "Tiếp tục" at bounding box center [954, 586] width 172 height 34
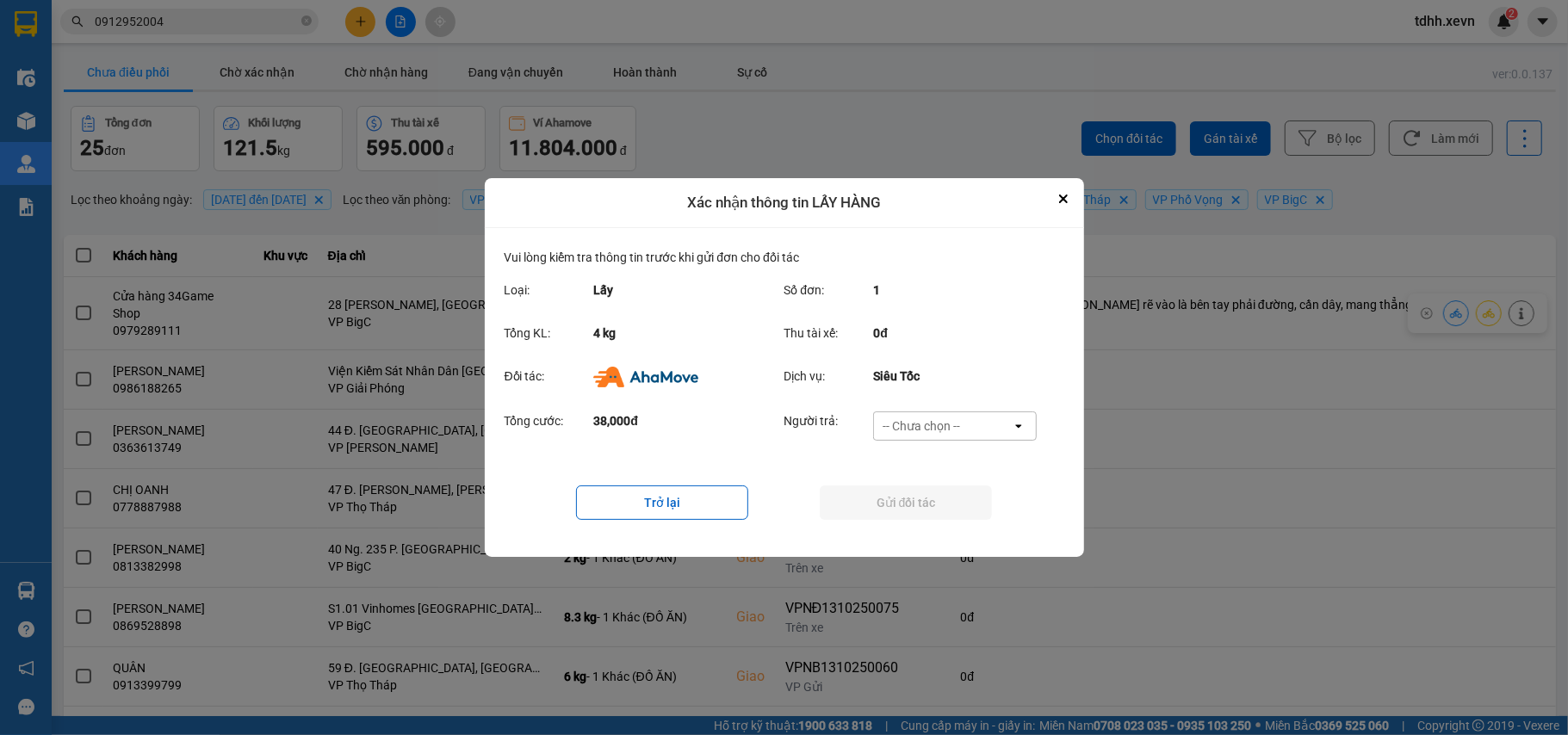
click at [977, 422] on div "-- Chưa chọn --" at bounding box center [942, 426] width 138 height 27
click at [932, 520] on span "Ví Ahamove" at bounding box center [922, 525] width 70 height 17
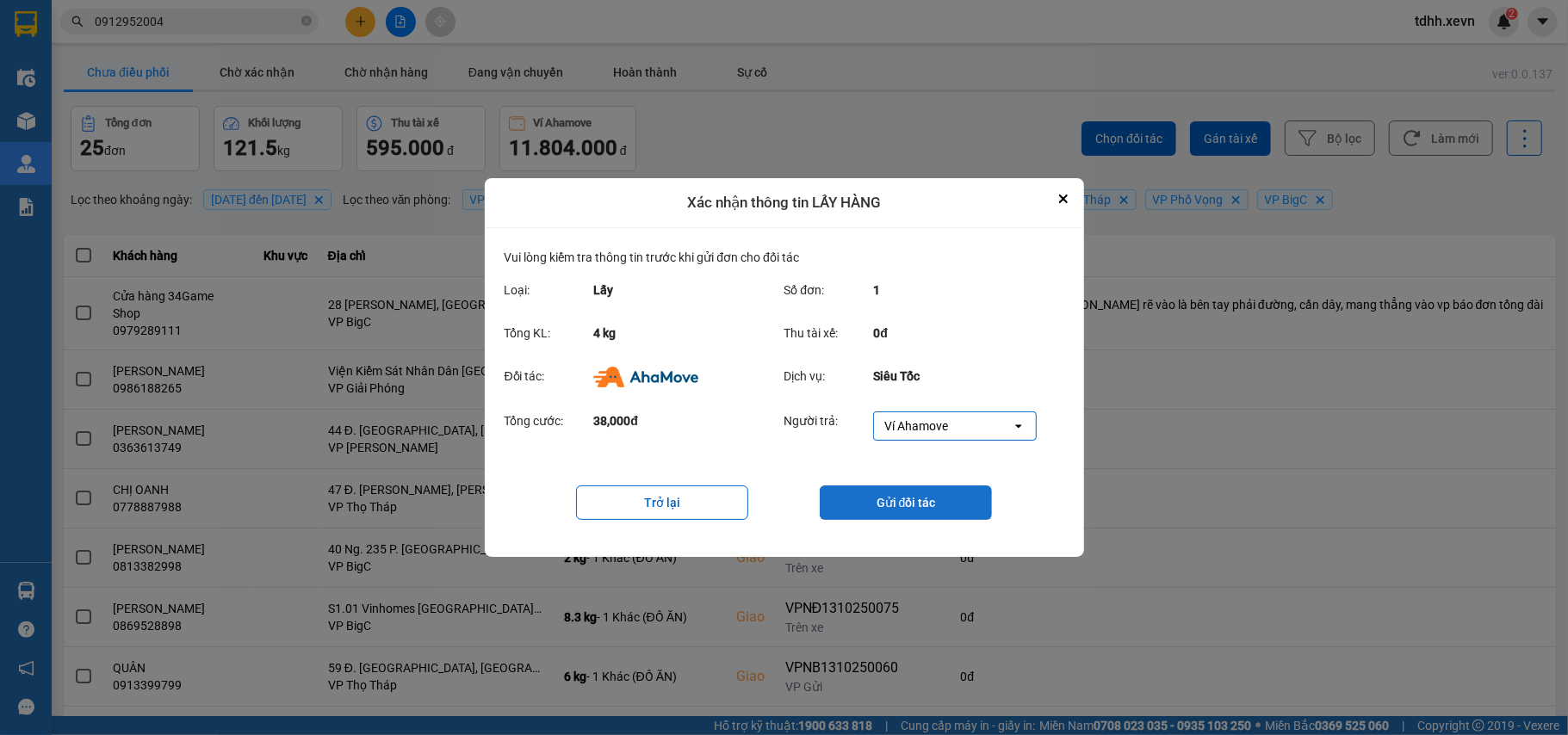
click at [932, 517] on button "Gửi đối tác" at bounding box center [905, 502] width 172 height 34
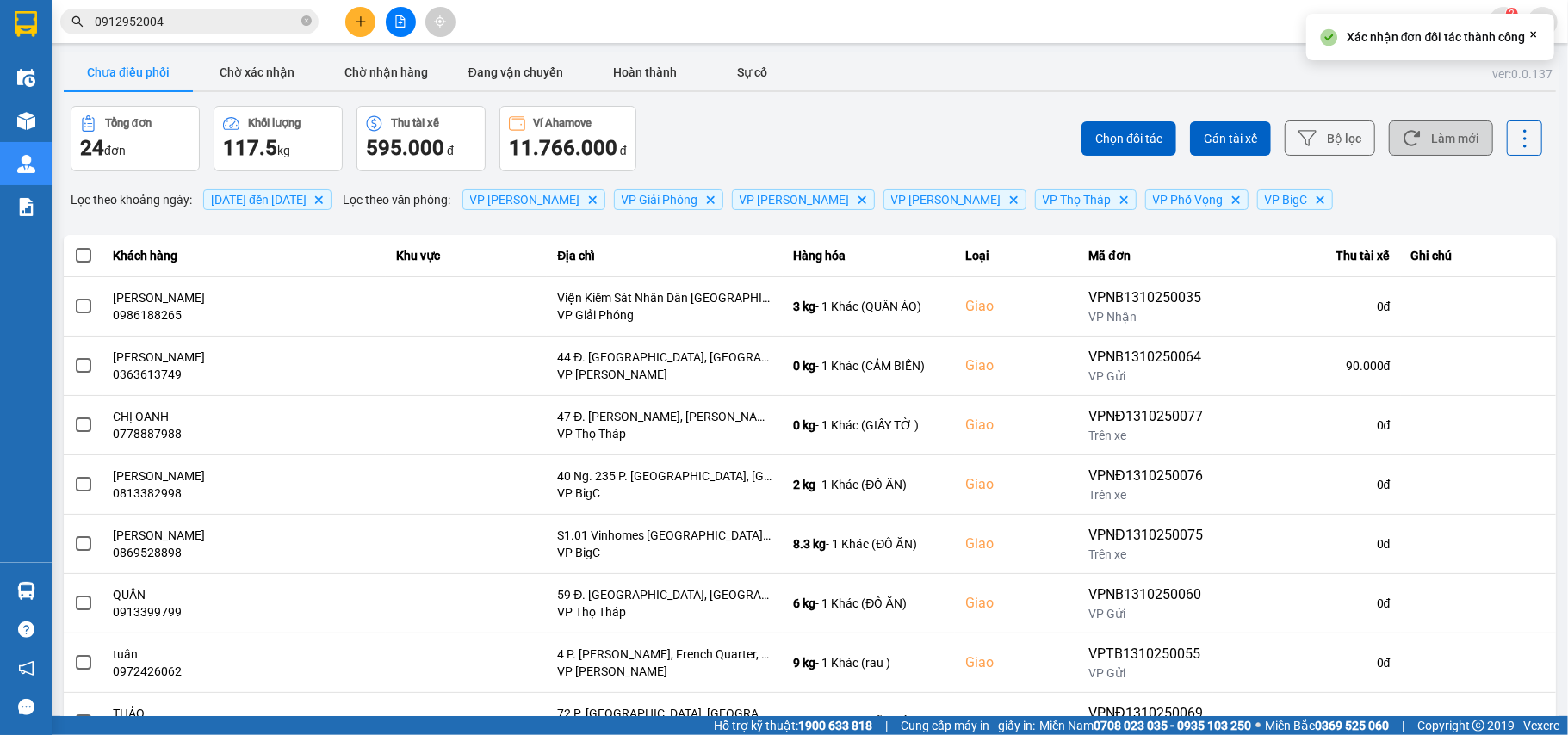
click at [1406, 149] on button "Làm mới" at bounding box center [1440, 138] width 104 height 35
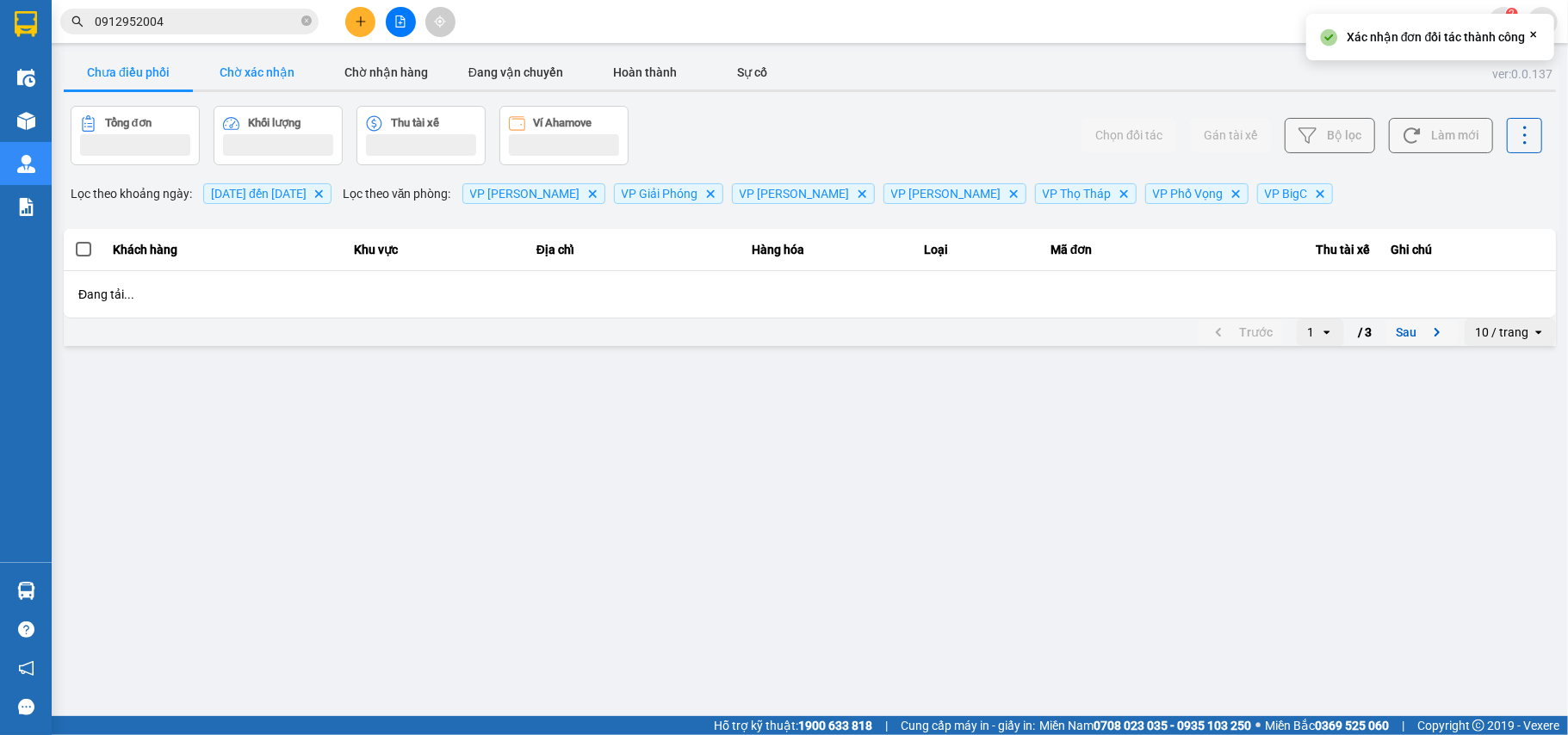
click at [252, 70] on button "Chờ xác nhận" at bounding box center [257, 72] width 129 height 34
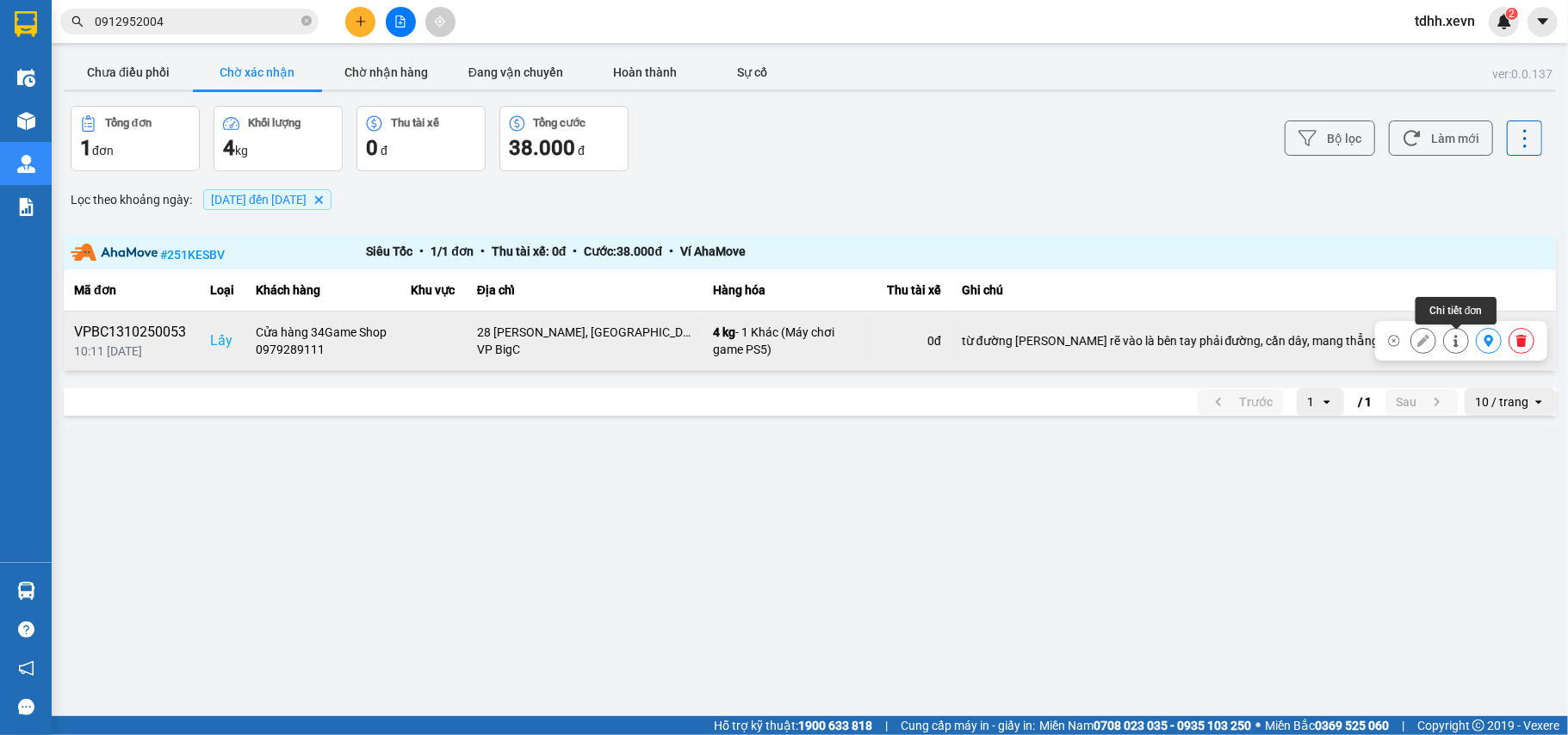
click at [1457, 347] on icon at bounding box center [1456, 340] width 12 height 12
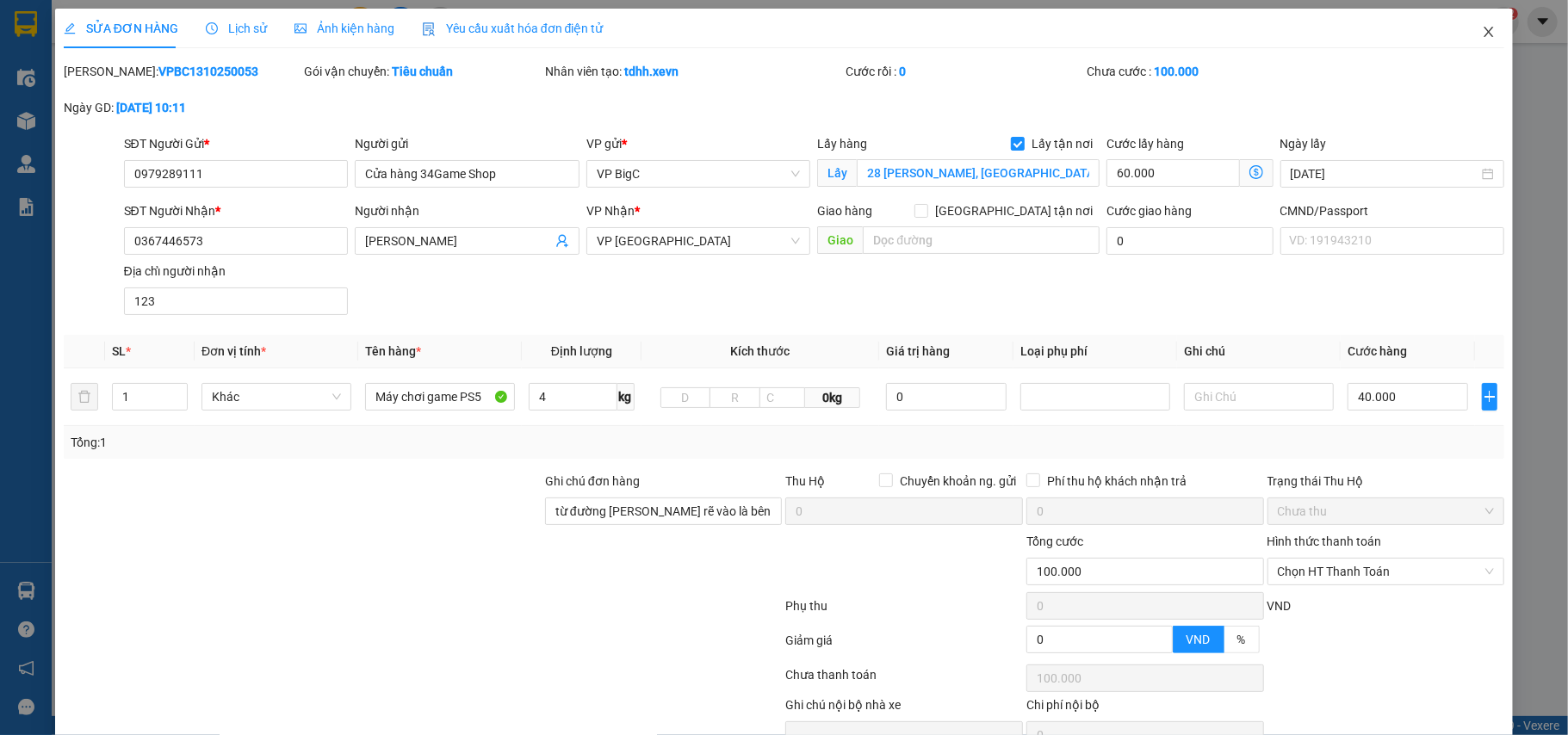
click at [1465, 38] on span "Close" at bounding box center [1488, 33] width 48 height 48
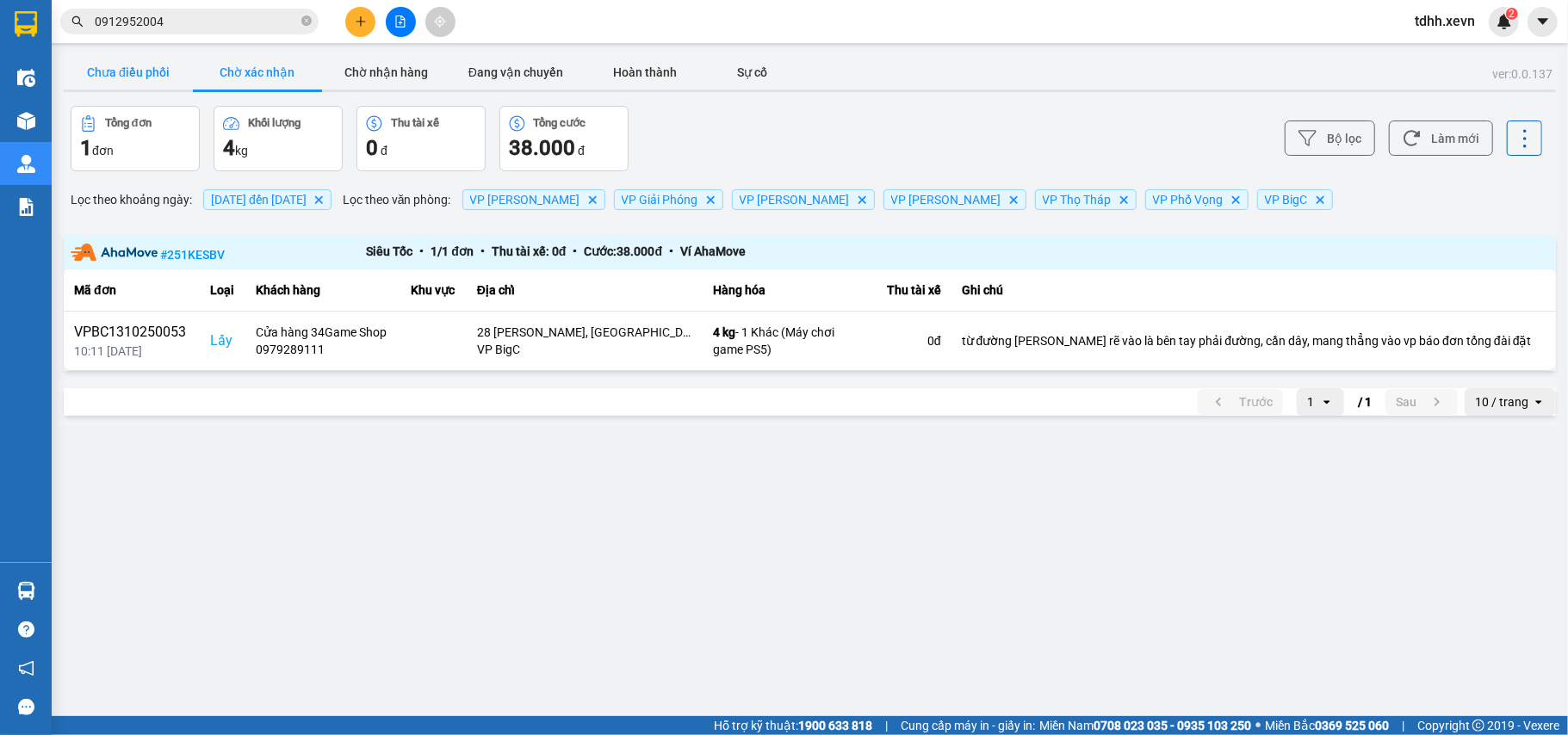
click at [128, 62] on button "Chưa điều phối" at bounding box center [128, 72] width 129 height 34
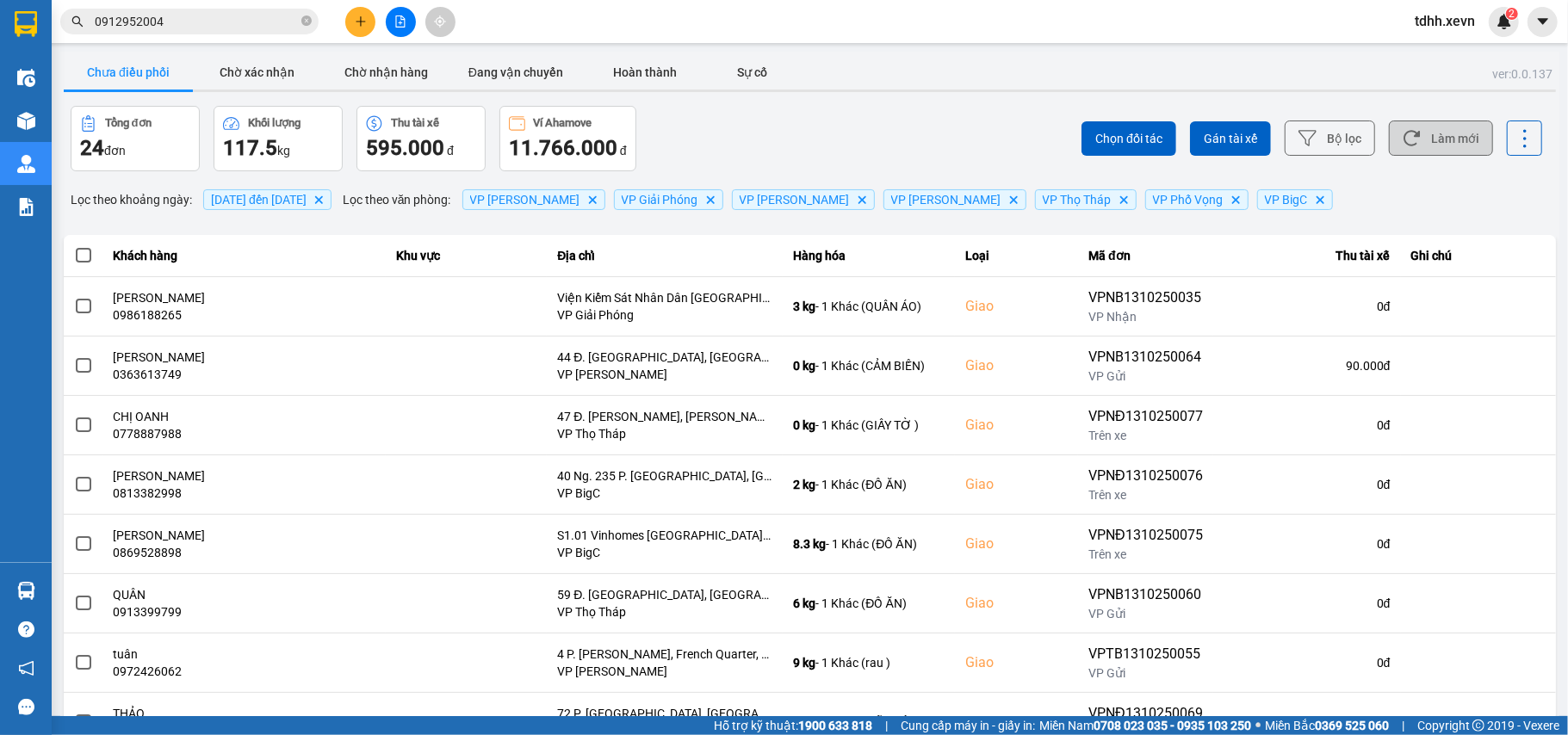
click at [1450, 139] on button "Làm mới" at bounding box center [1440, 138] width 104 height 35
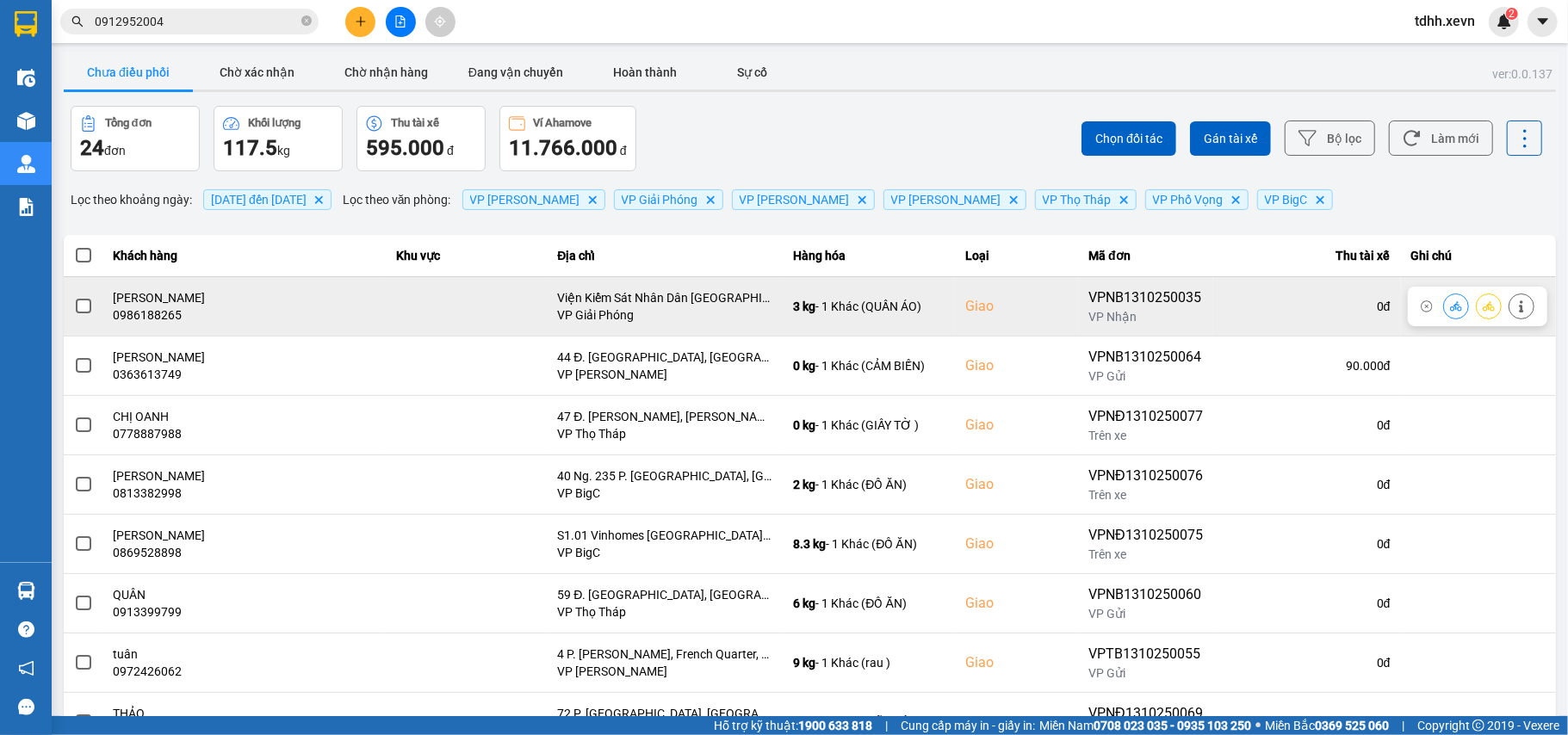
click at [170, 310] on div "0986188265" at bounding box center [244, 315] width 262 height 17
copy div "0986188265"
click at [139, 320] on div "0986188265" at bounding box center [244, 315] width 262 height 17
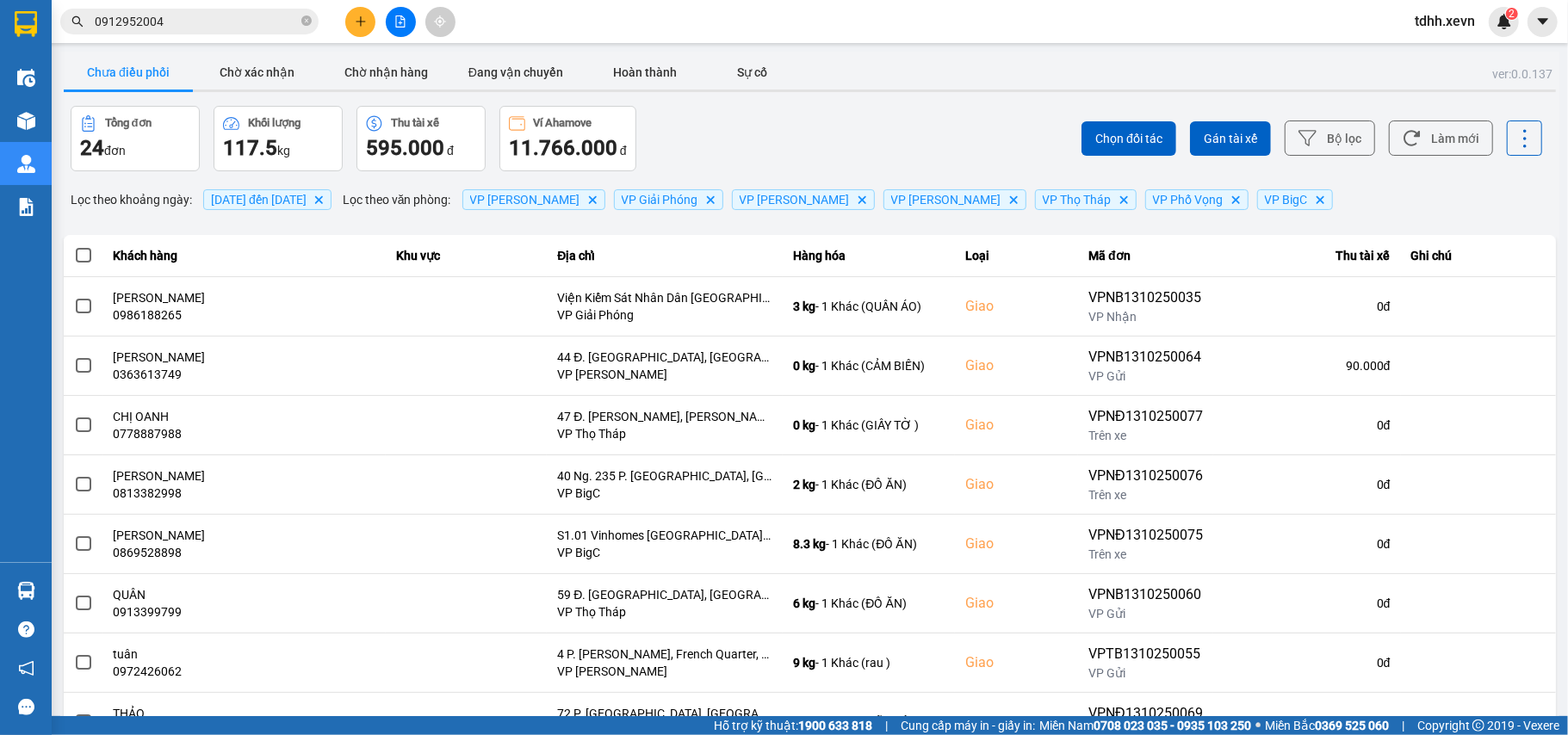
click at [1435, 119] on div "Chọn đối tác Gán tài xế Bộ lọc Làm mới" at bounding box center [1174, 138] width 736 height 65
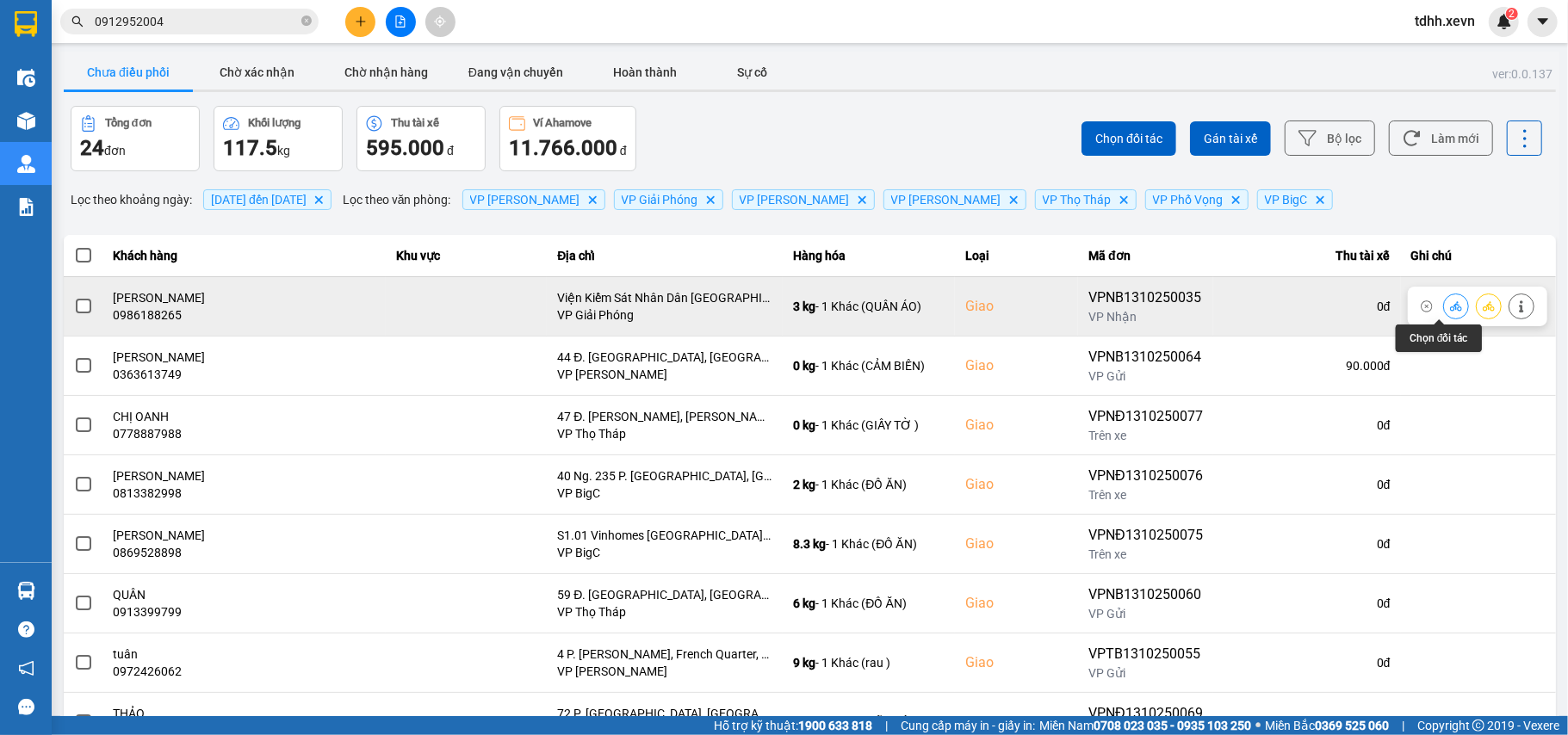
click at [1450, 301] on icon at bounding box center [1456, 306] width 12 height 12
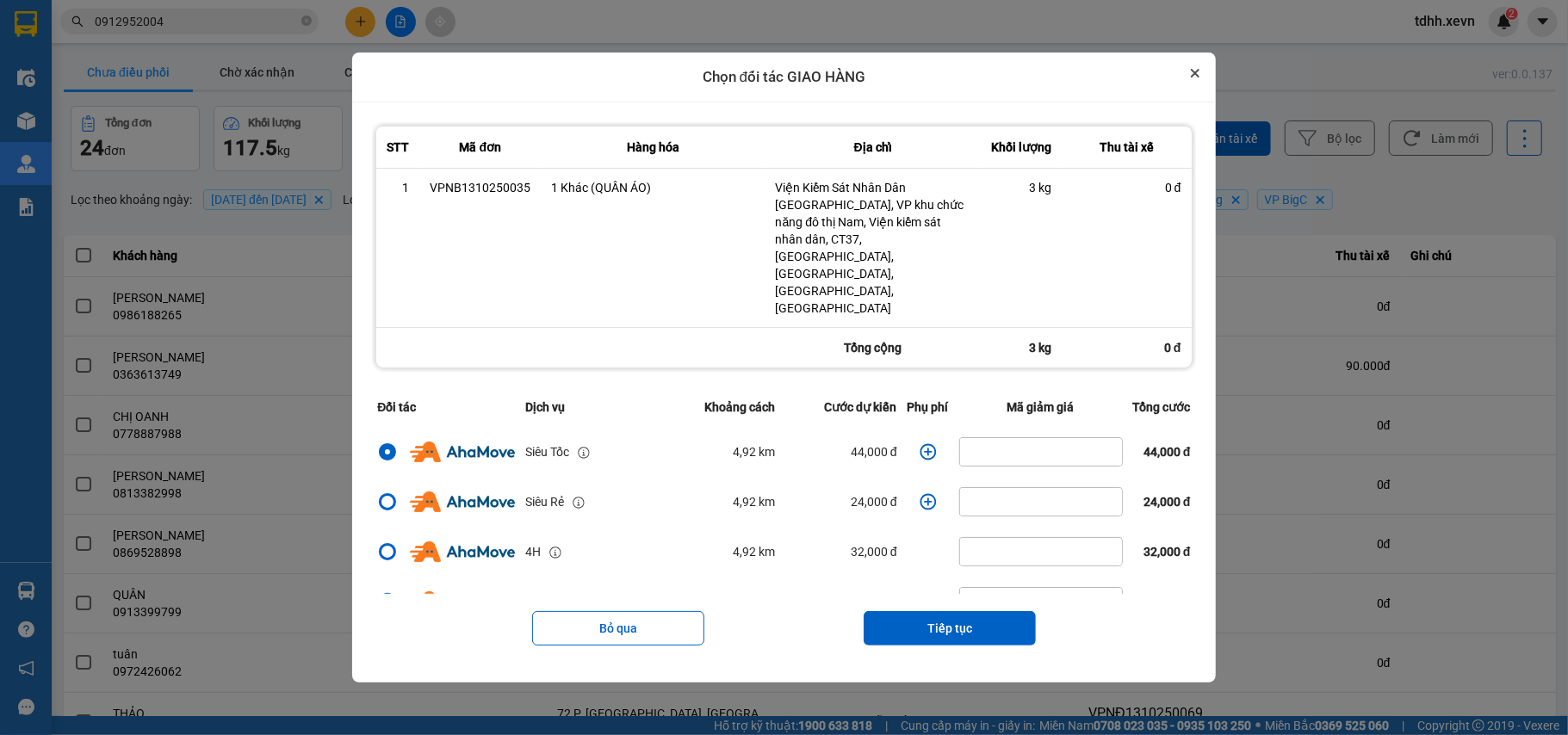
click at [1200, 78] on icon "Close" at bounding box center [1195, 73] width 9 height 9
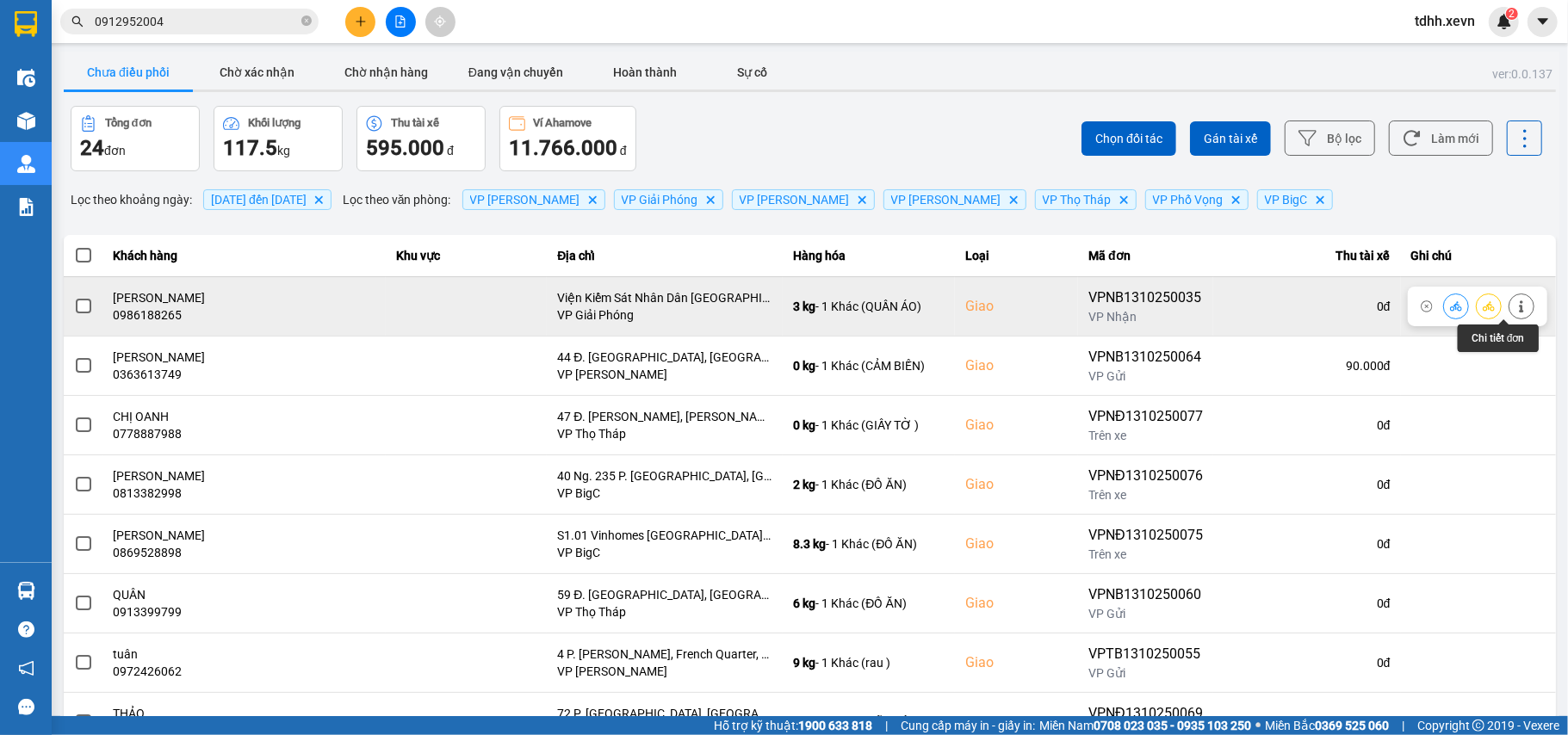
click at [1509, 298] on button at bounding box center [1521, 305] width 24 height 30
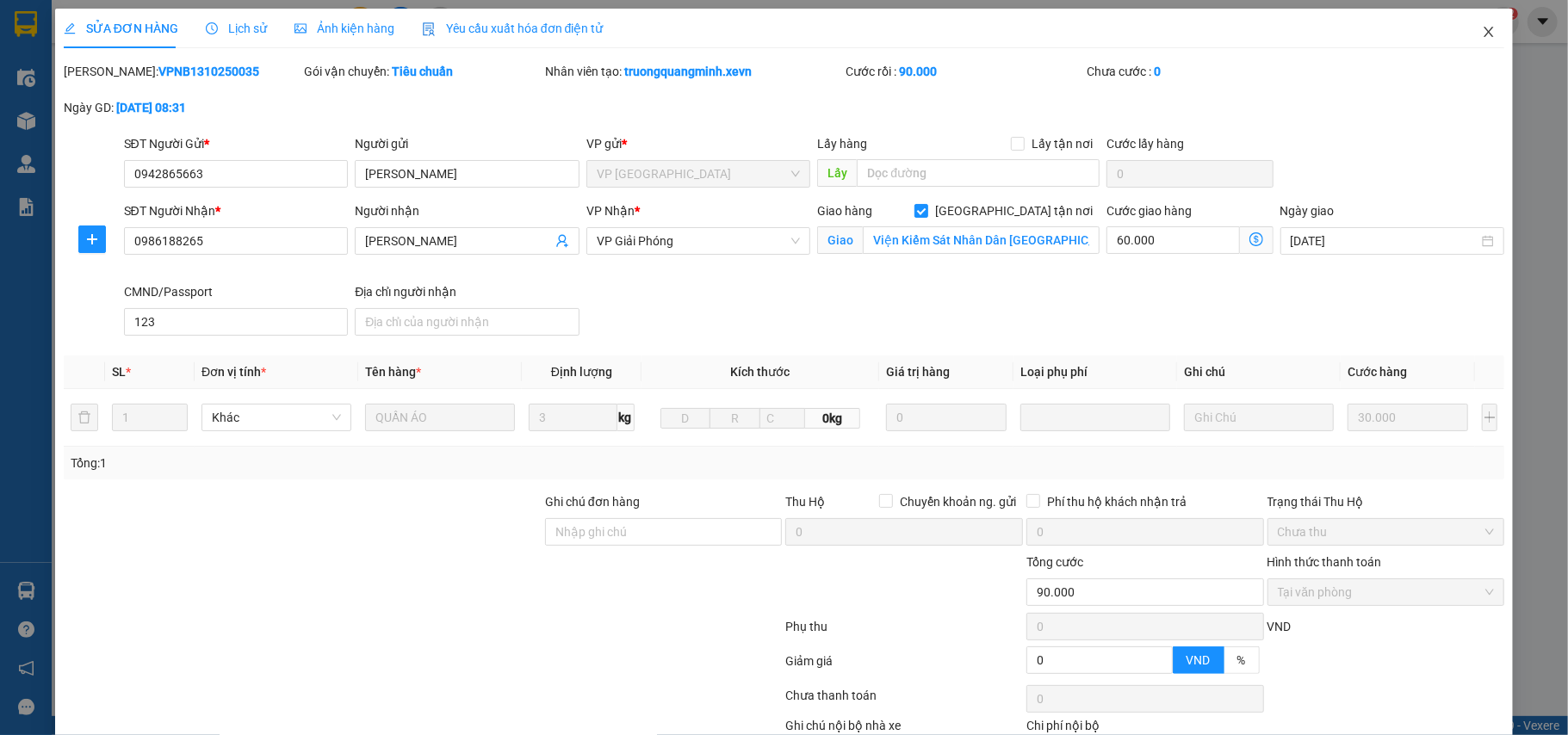
click at [1474, 44] on span "Close" at bounding box center [1488, 33] width 48 height 48
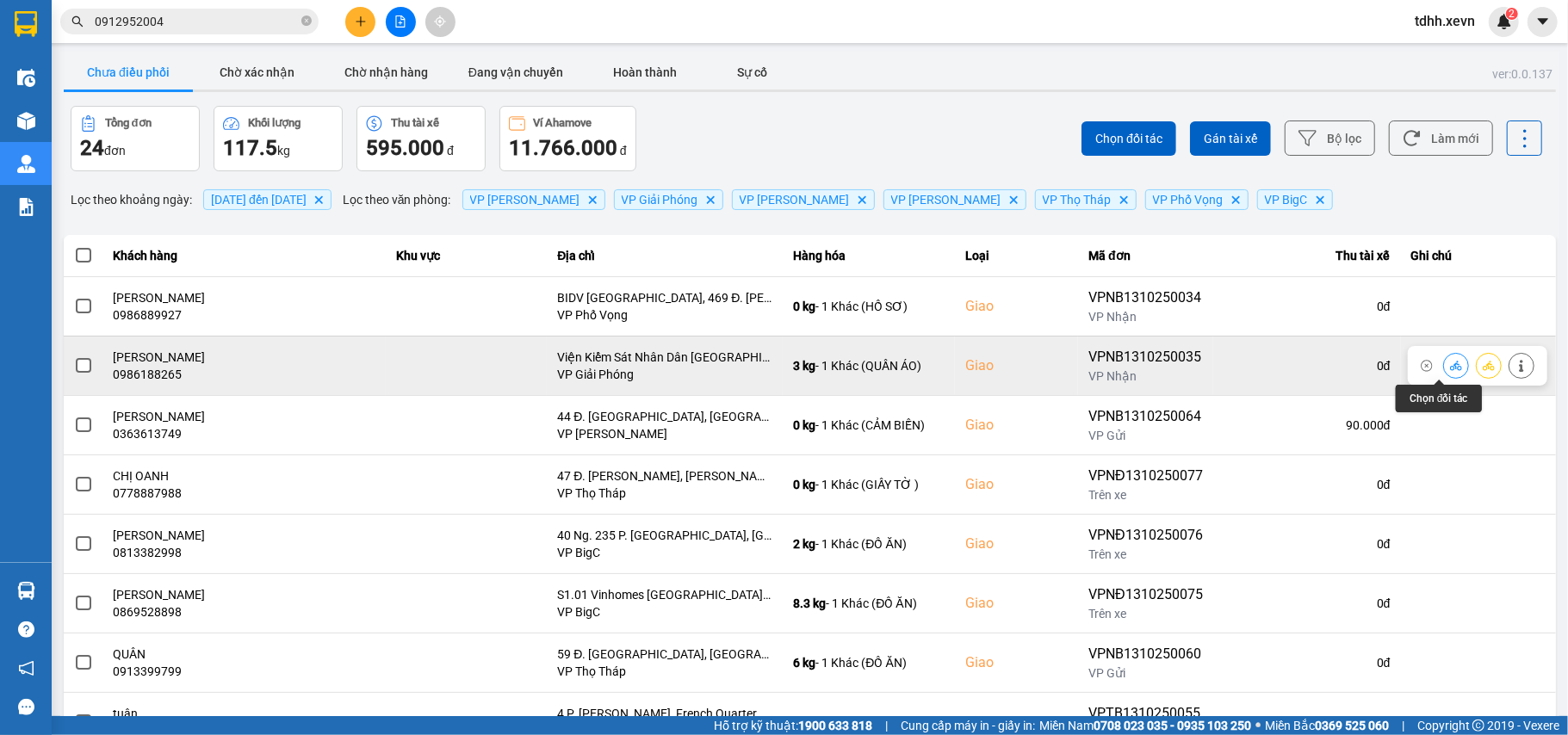
click at [1450, 367] on icon at bounding box center [1456, 366] width 12 height 9
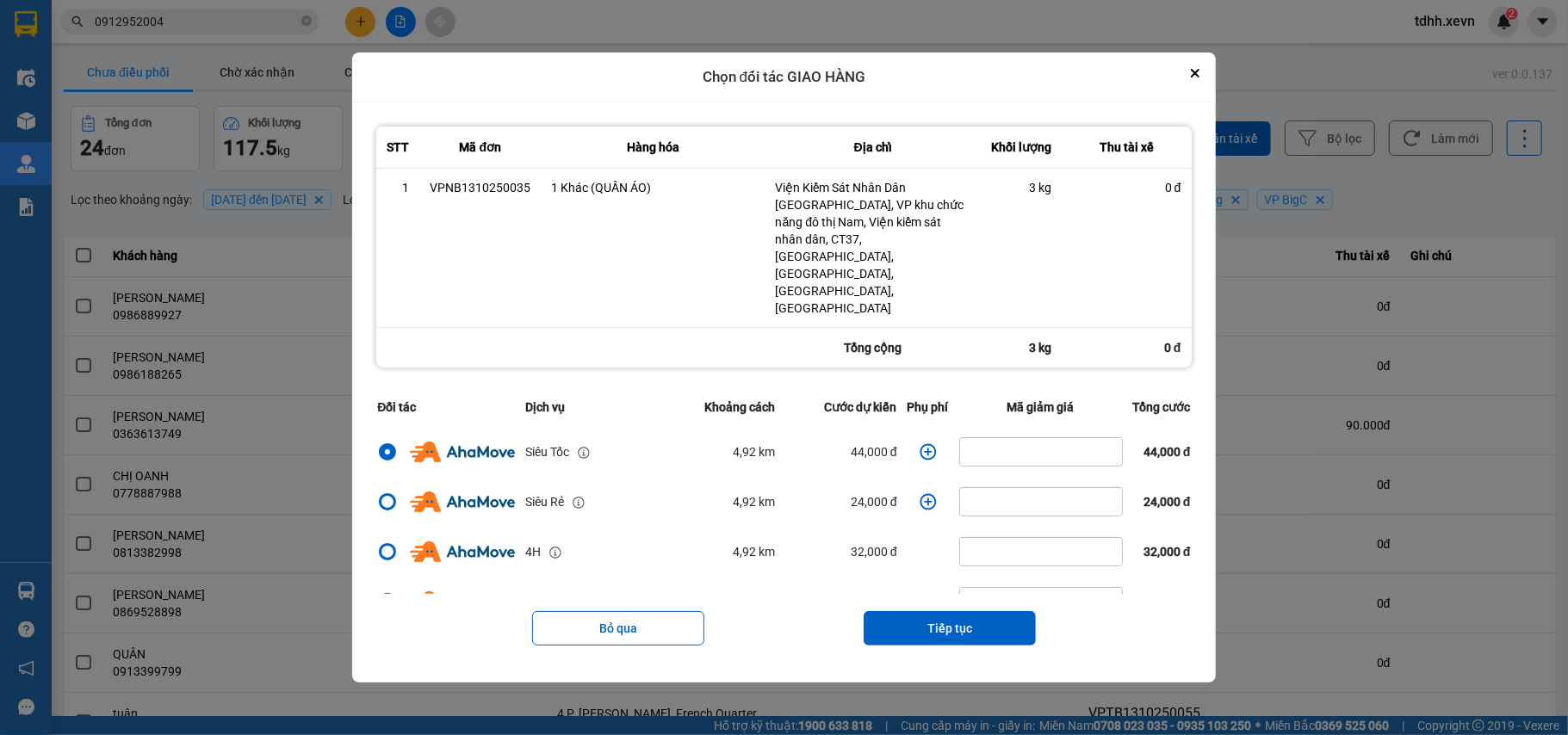
click at [920, 444] on icon "dialog" at bounding box center [928, 452] width 17 height 17
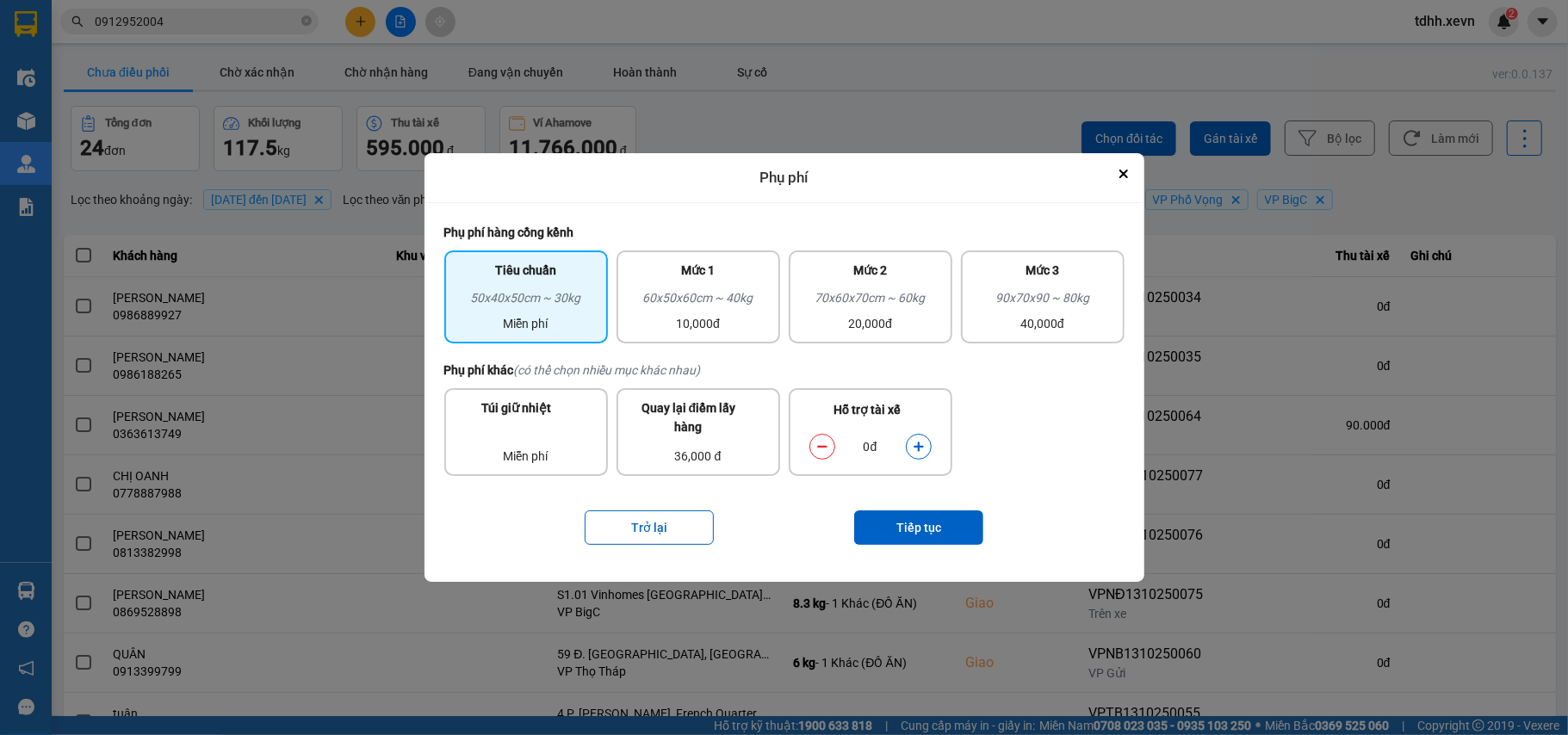
click at [924, 443] on button "dialog" at bounding box center [919, 446] width 24 height 30
click at [906, 524] on button "Tiếp tục" at bounding box center [918, 528] width 129 height 34
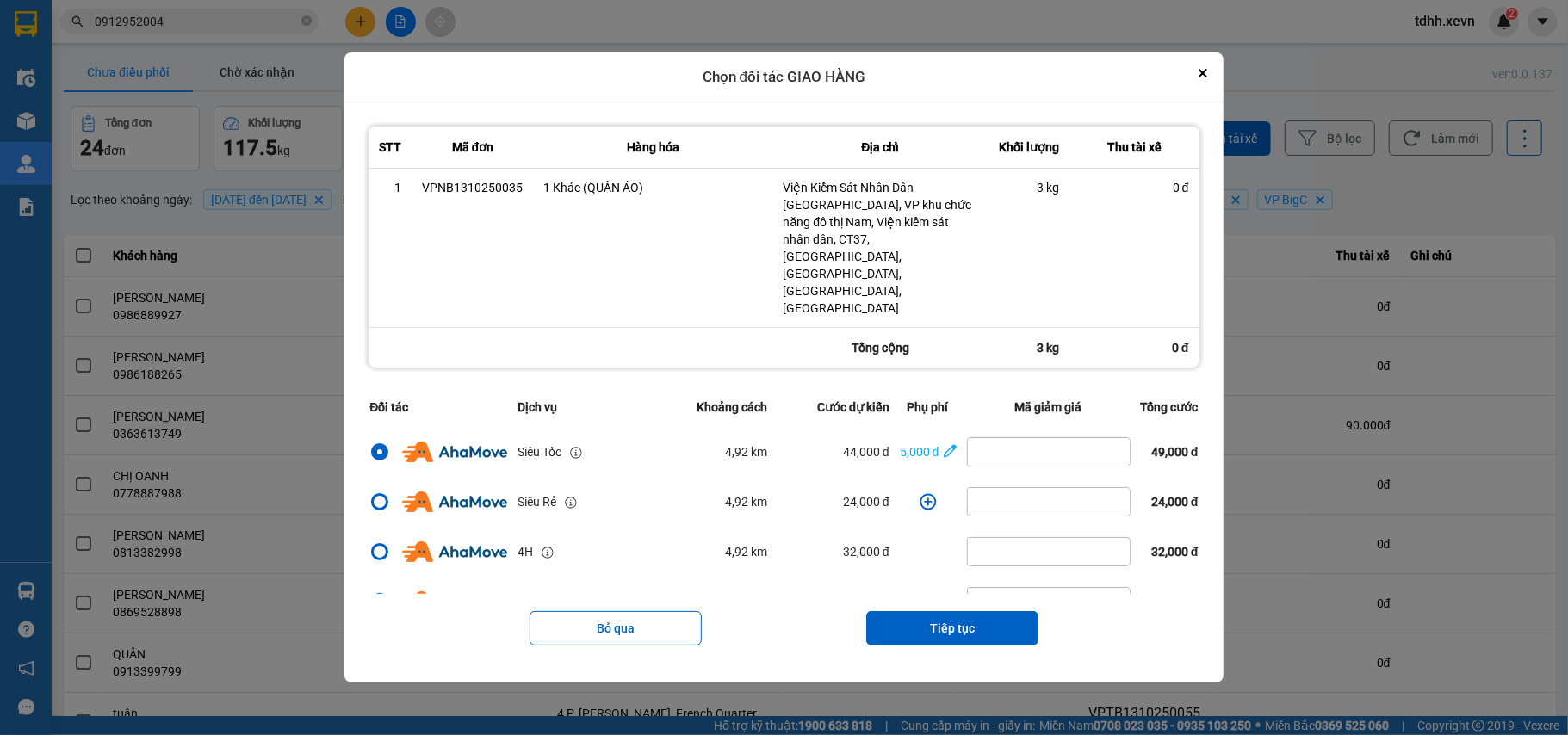
drag, startPoint x: 975, startPoint y: 596, endPoint x: 990, endPoint y: 544, distance: 54.1
click at [976, 611] on button "Tiếp tục" at bounding box center [952, 628] width 172 height 34
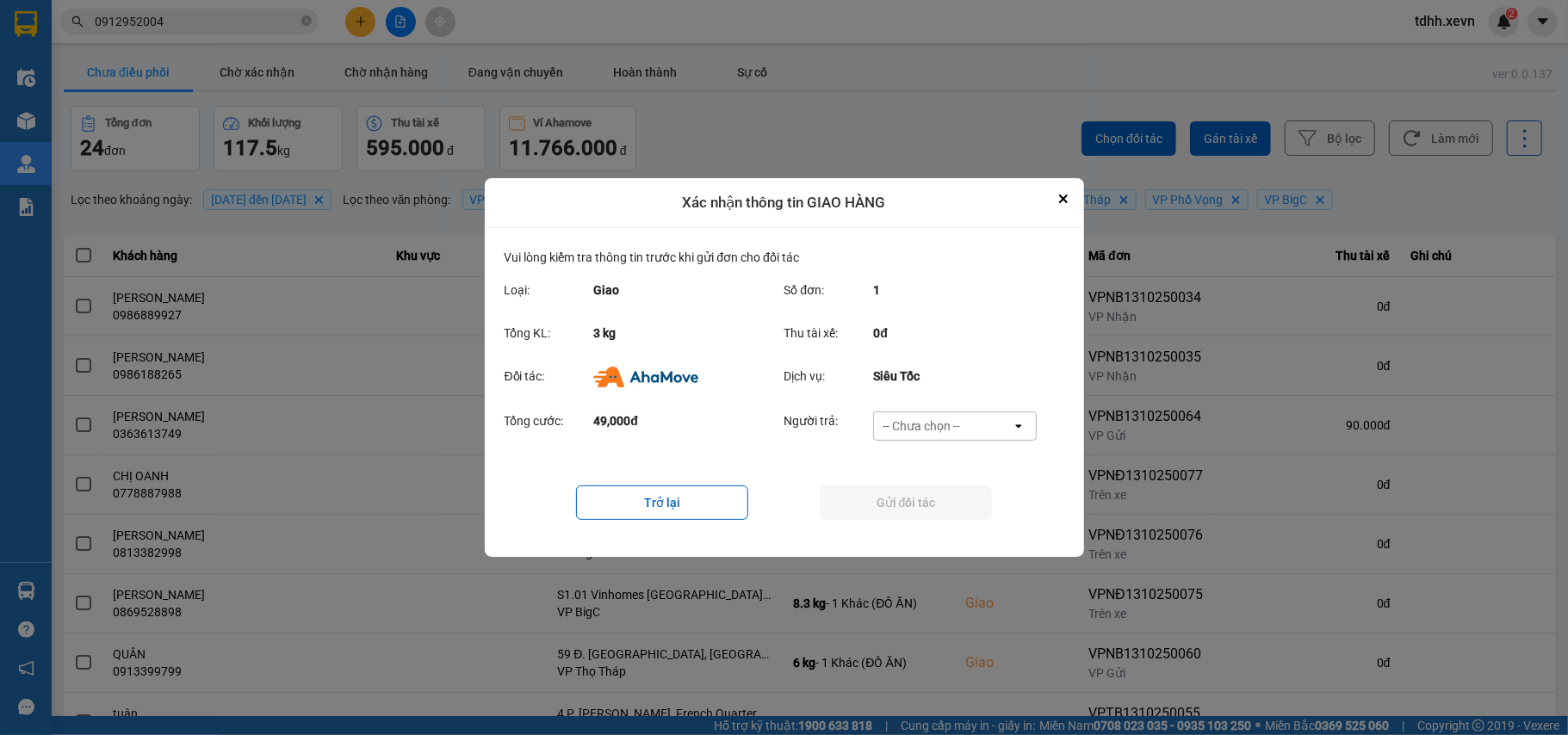
drag, startPoint x: 994, startPoint y: 429, endPoint x: 986, endPoint y: 435, distance: 10.0
click at [994, 428] on div "-- Chưa chọn --" at bounding box center [942, 426] width 138 height 27
click at [935, 514] on div "Ví Ahamove" at bounding box center [954, 525] width 164 height 31
click at [939, 513] on button "Gửi đối tác" at bounding box center [905, 502] width 172 height 34
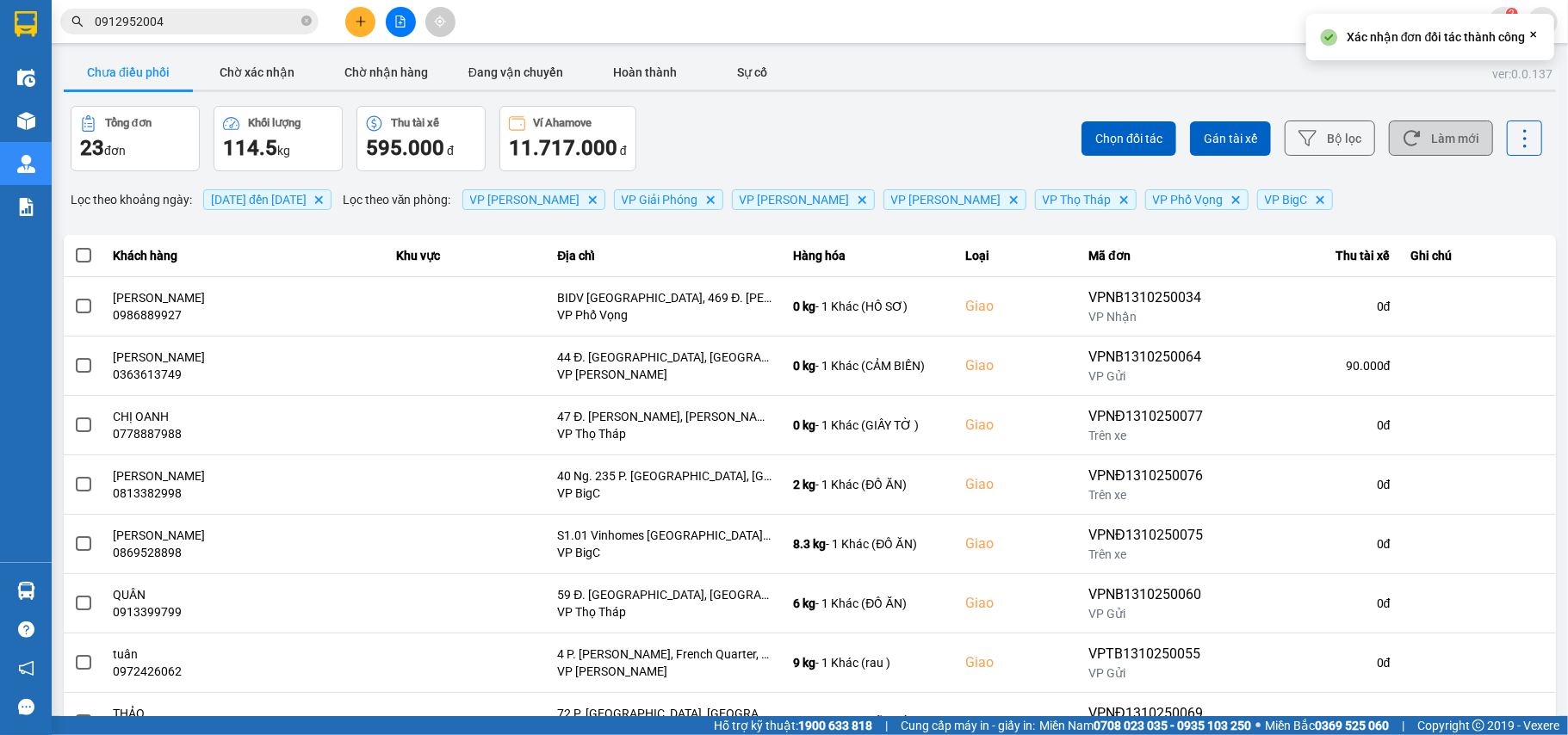
click at [1420, 134] on button "Làm mới" at bounding box center [1440, 138] width 104 height 35
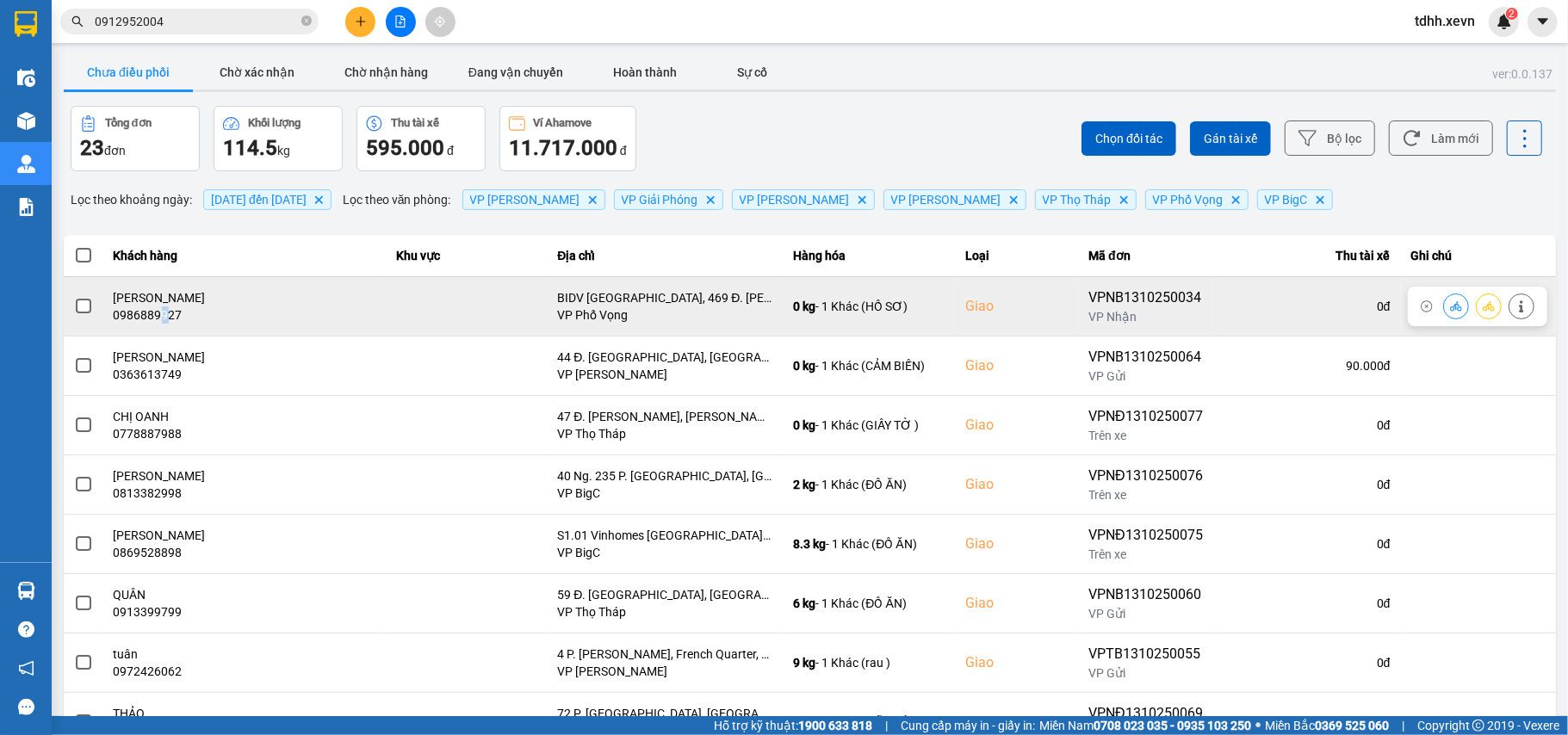
click at [166, 318] on div "0986889927" at bounding box center [244, 315] width 262 height 17
click at [172, 315] on div "0986889927" at bounding box center [244, 315] width 262 height 17
click at [174, 319] on div "0986889927" at bounding box center [244, 315] width 262 height 17
click at [1515, 310] on icon at bounding box center [1521, 306] width 12 height 12
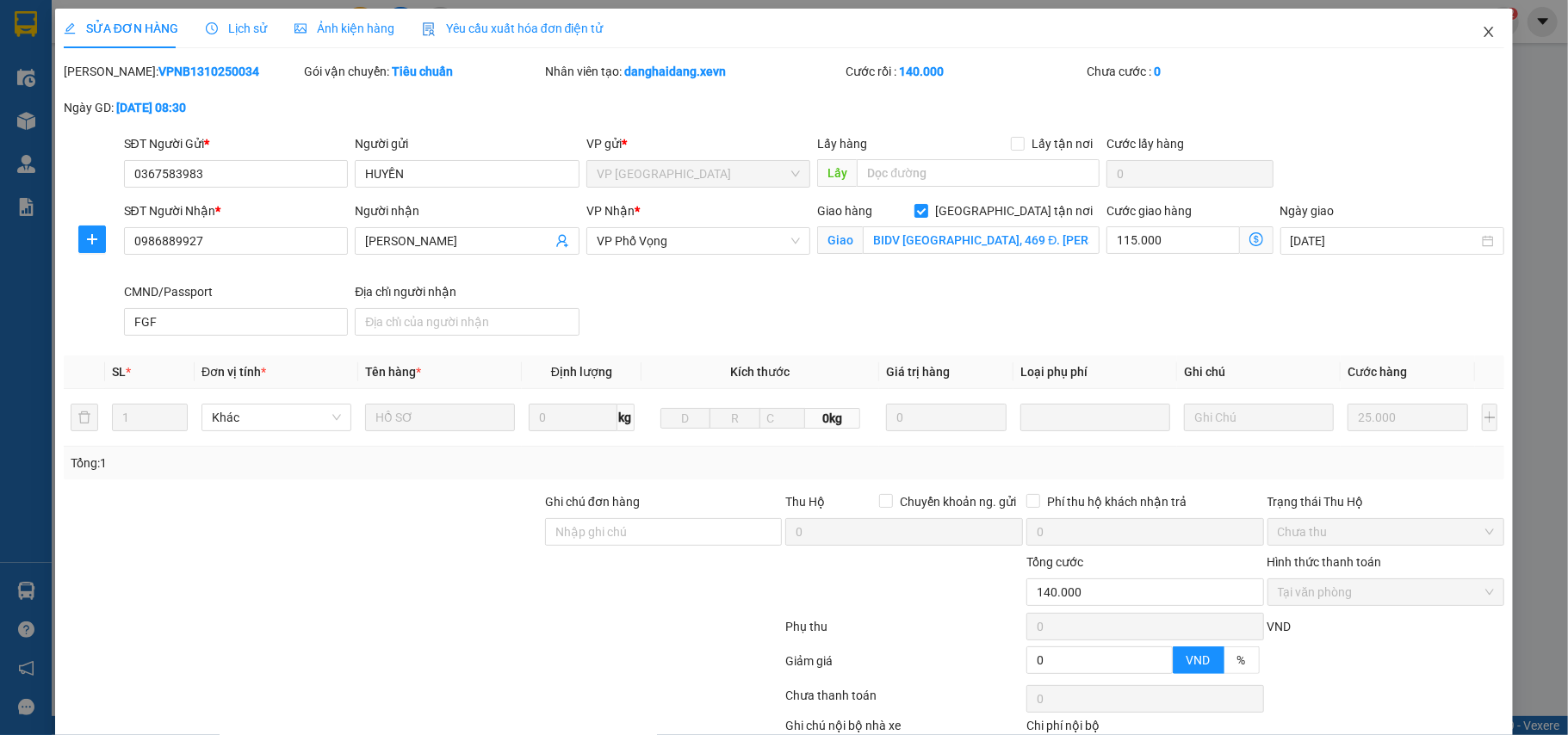
click at [1482, 27] on span "Close" at bounding box center [1488, 33] width 48 height 48
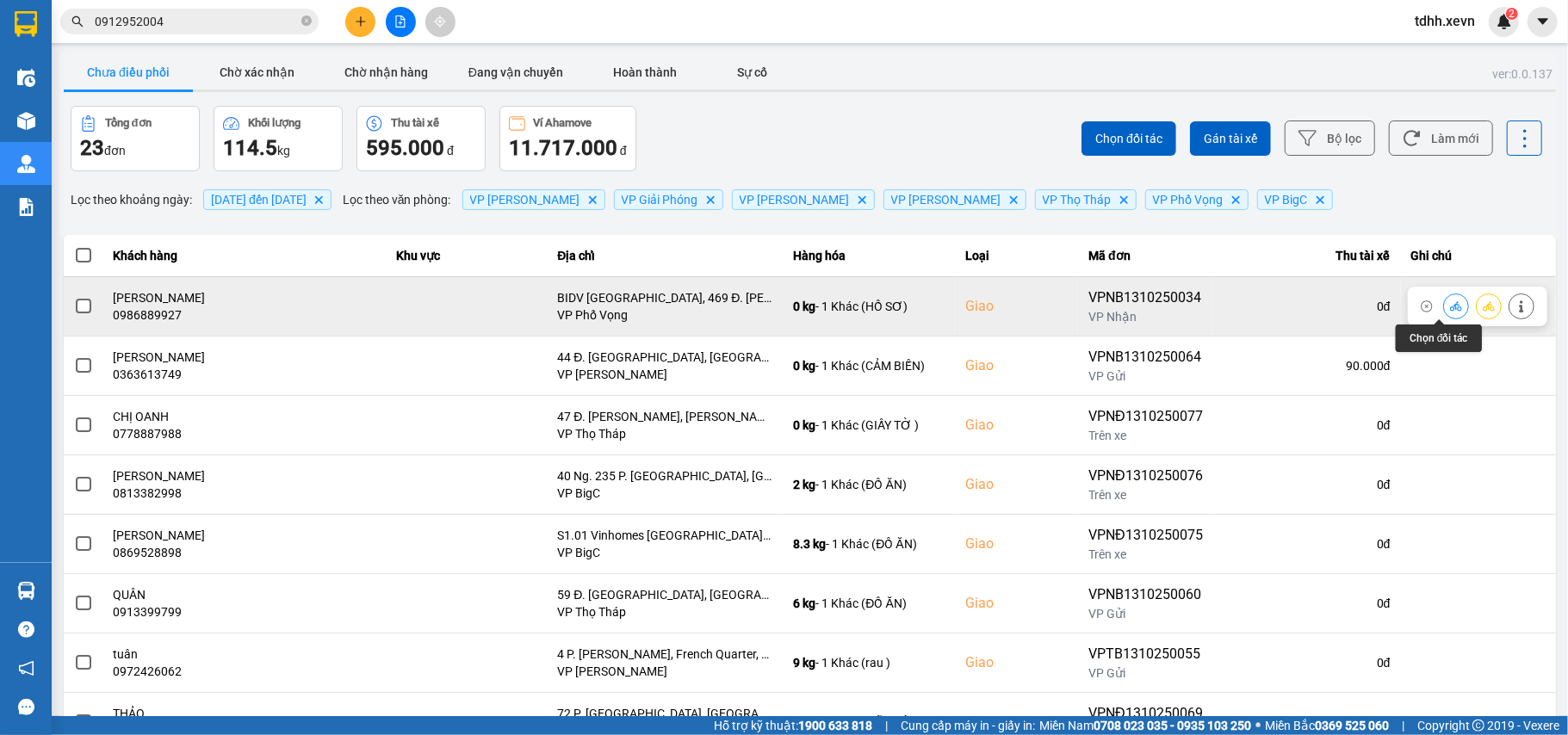
click at [1450, 305] on icon at bounding box center [1456, 306] width 12 height 12
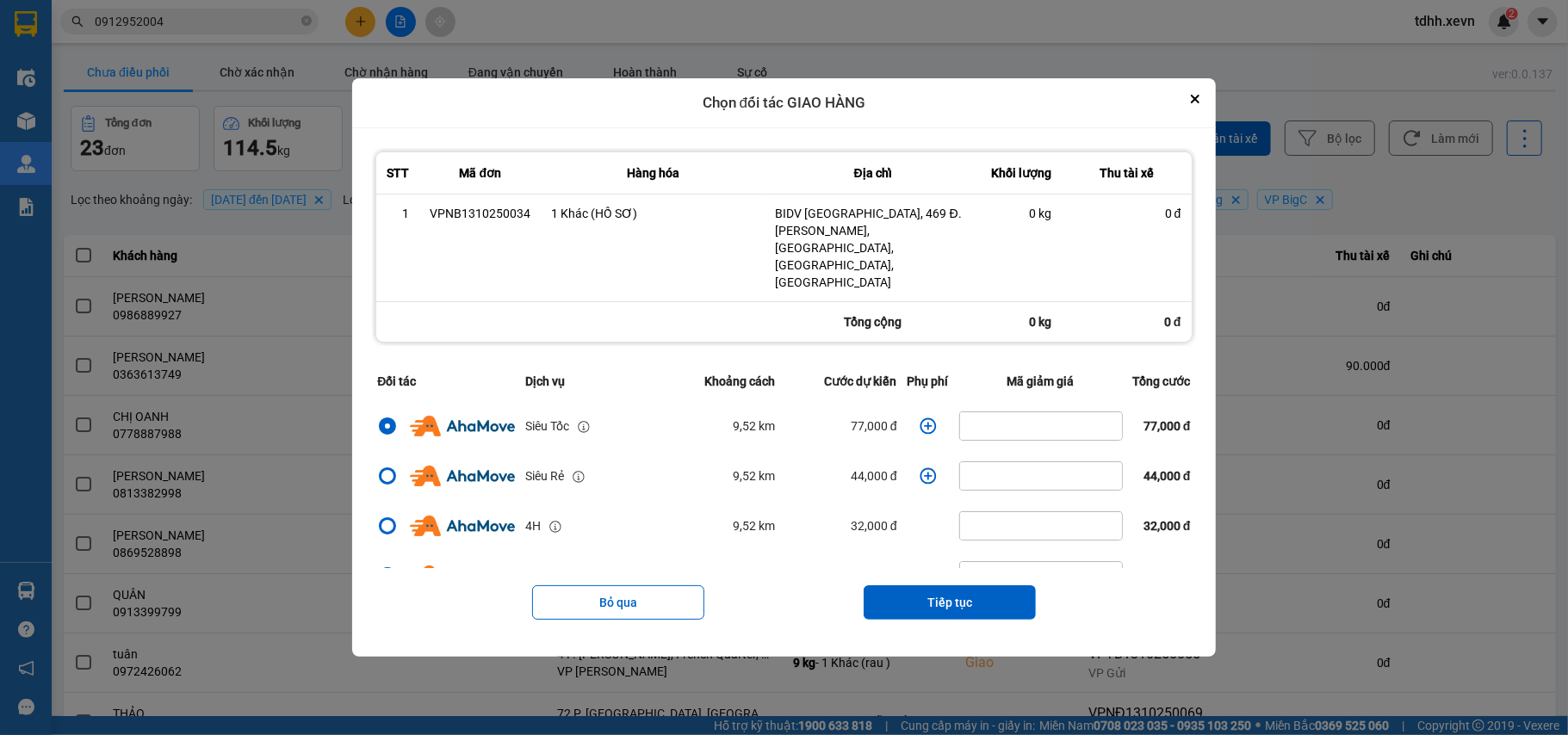
click at [920, 417] on icon "dialog" at bounding box center [928, 425] width 17 height 17
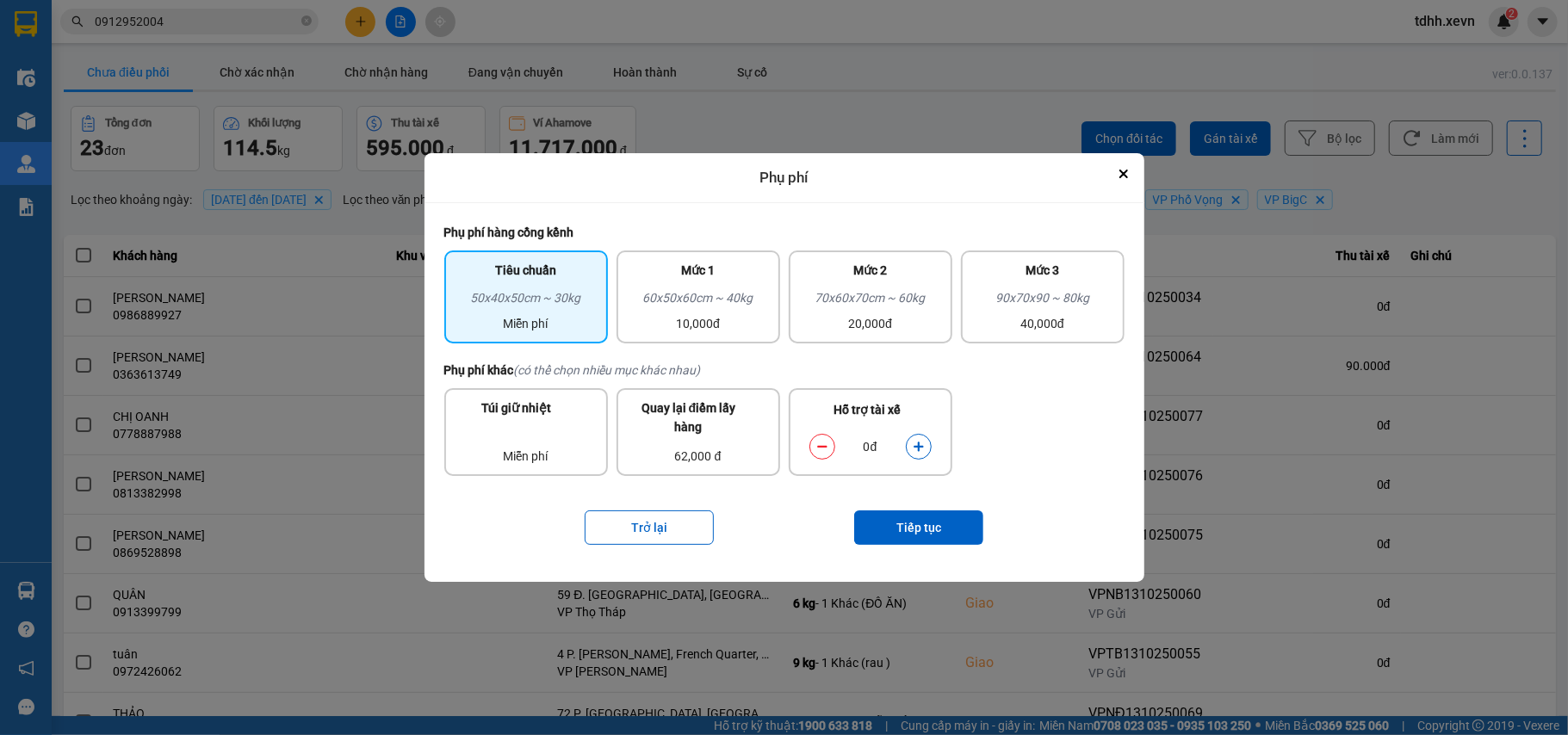
click at [916, 441] on icon "dialog" at bounding box center [918, 446] width 12 height 12
click at [900, 530] on button "Tiếp tục" at bounding box center [918, 528] width 129 height 34
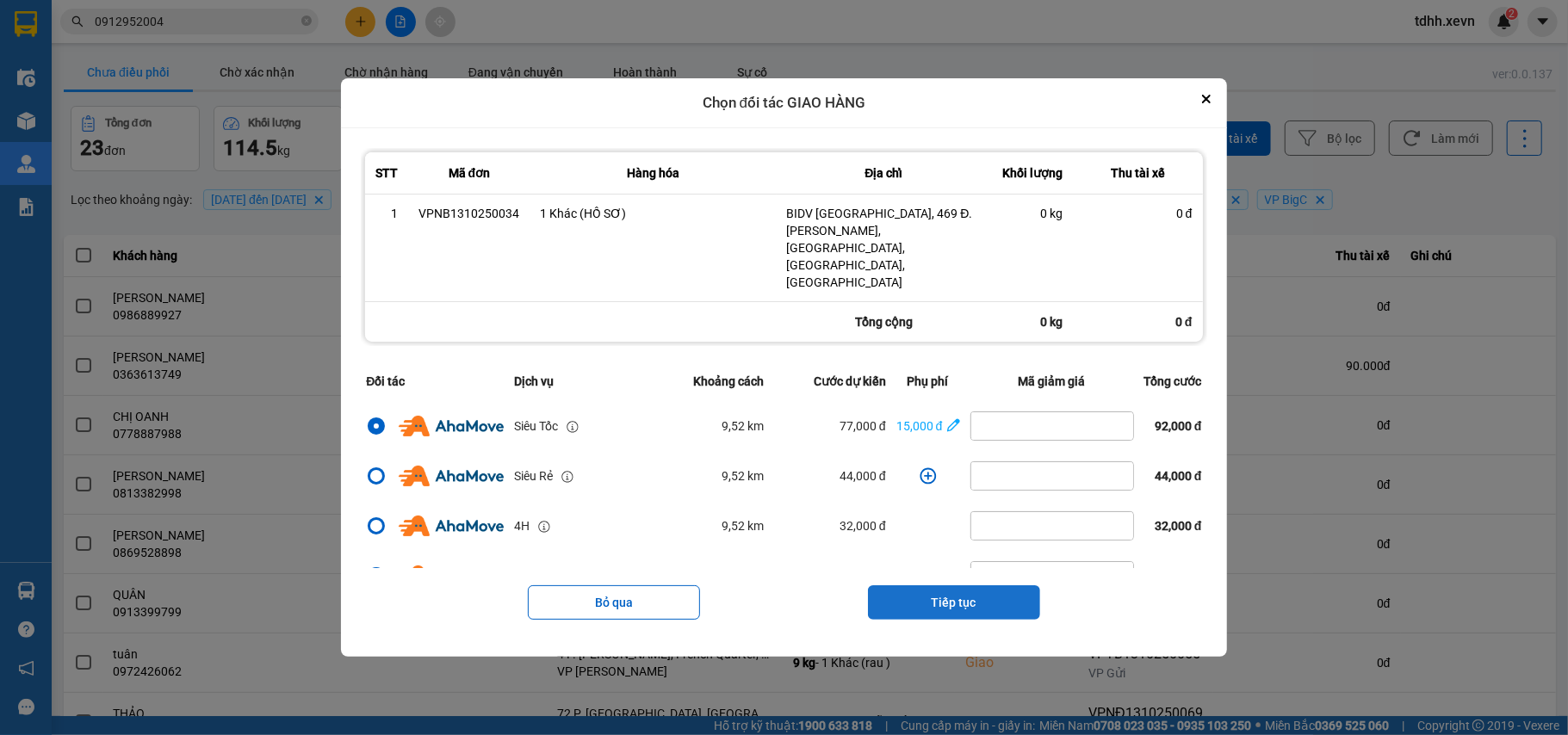
click at [949, 586] on button "Tiếp tục" at bounding box center [954, 603] width 172 height 34
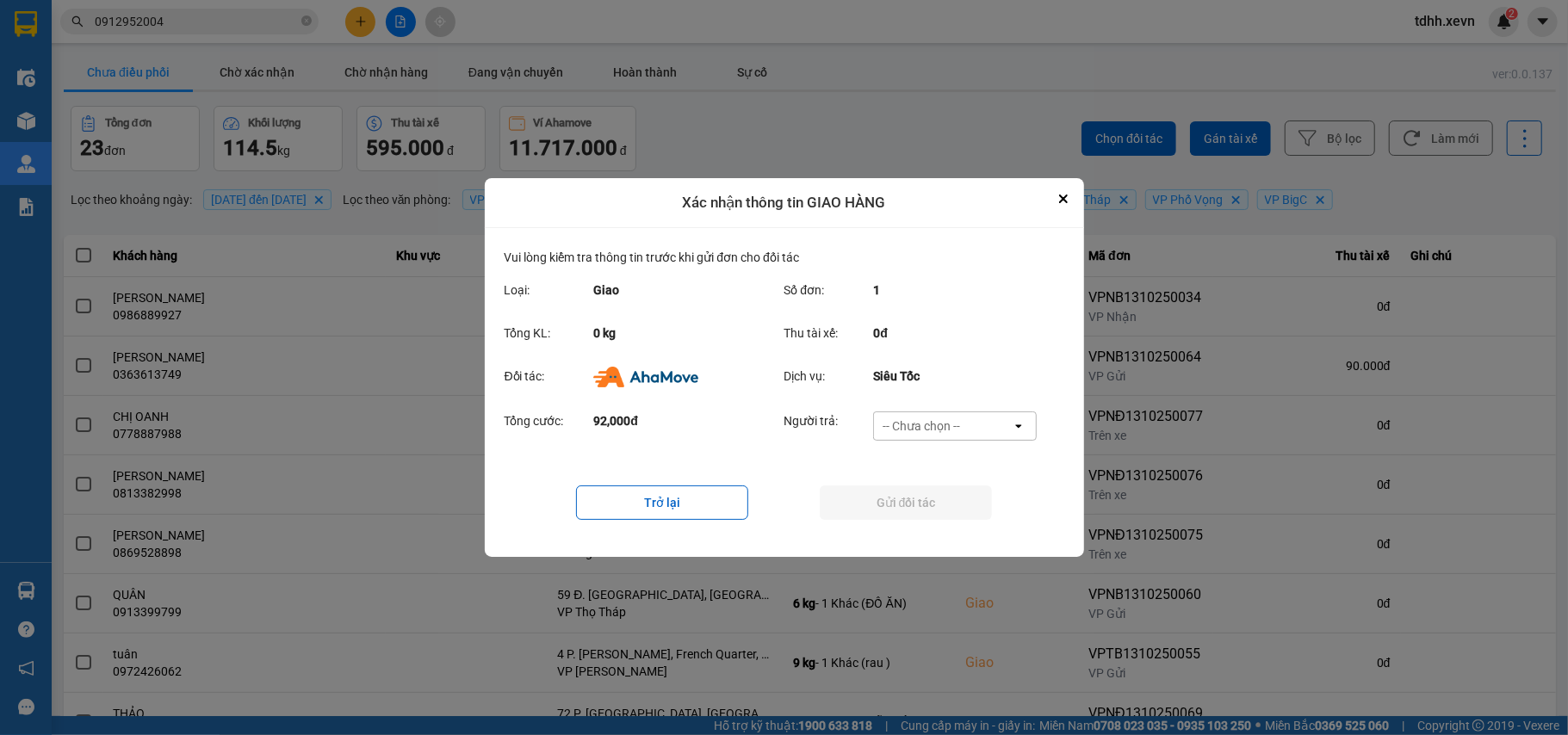
click at [990, 429] on div "-- Chưa chọn --" at bounding box center [942, 426] width 138 height 27
click at [933, 527] on span "Ví Ahamove" at bounding box center [922, 525] width 70 height 17
click at [933, 514] on button "Gửi đối tác" at bounding box center [905, 502] width 172 height 34
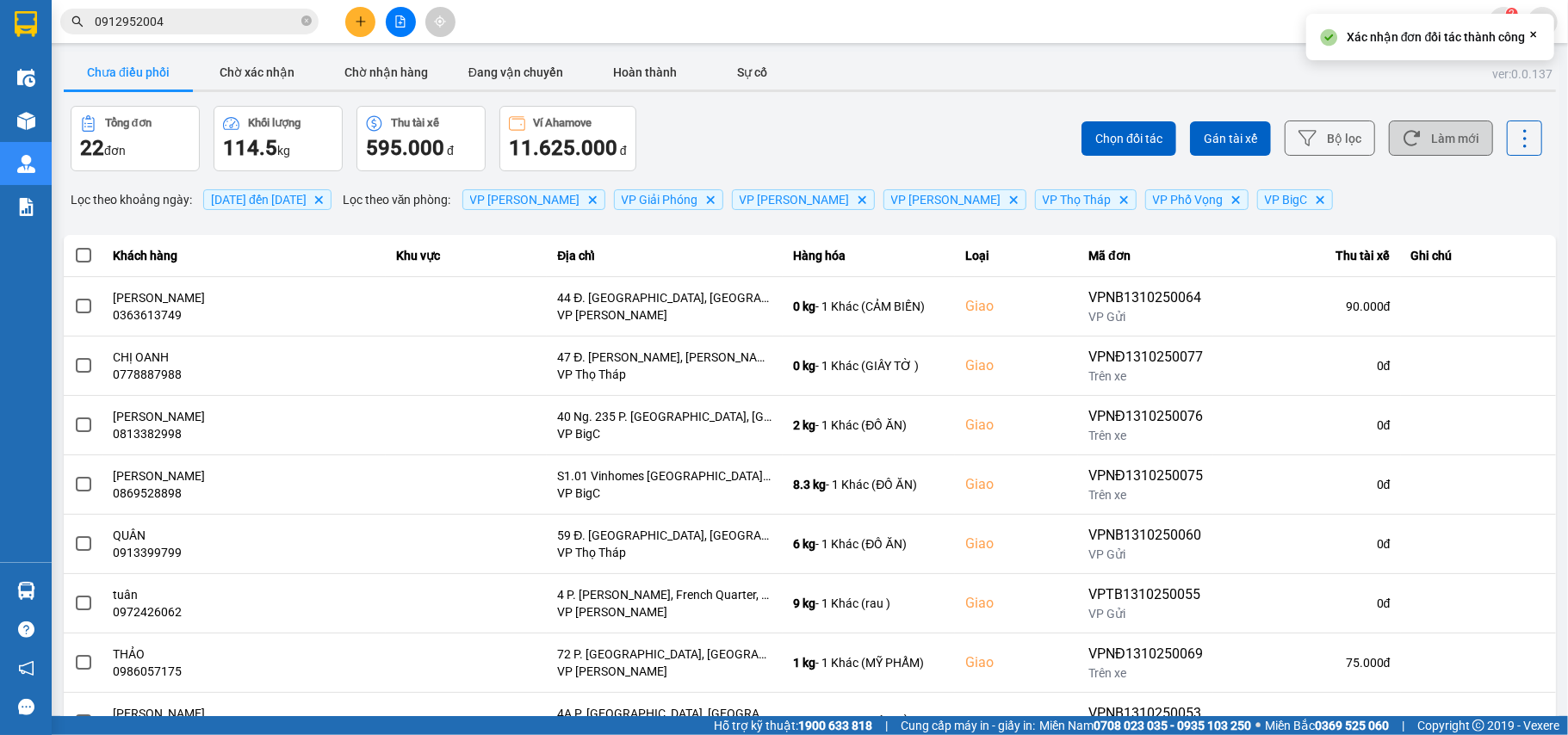
click at [1438, 143] on button "Làm mới" at bounding box center [1440, 138] width 104 height 35
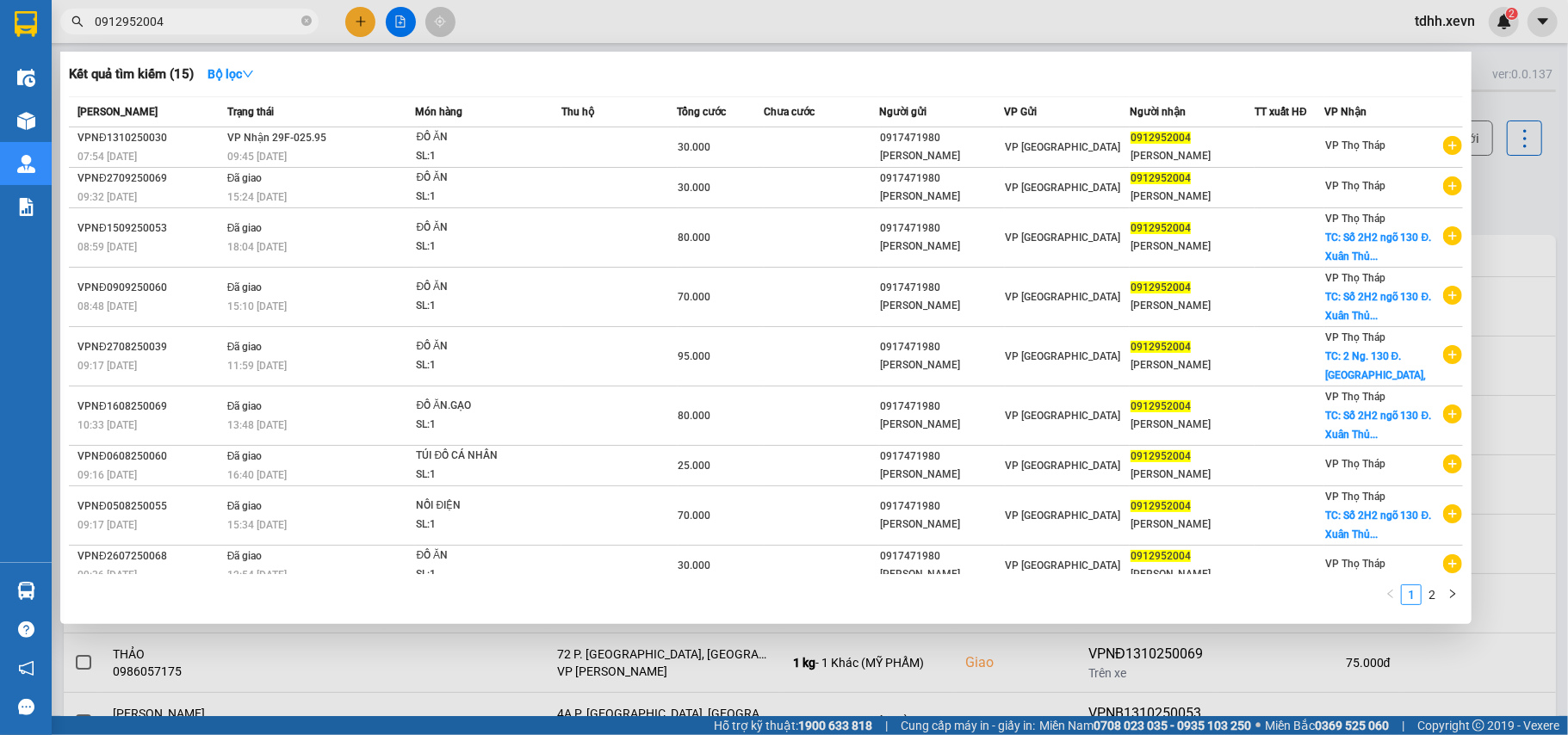
drag, startPoint x: 91, startPoint y: 28, endPoint x: 53, endPoint y: 35, distance: 38.6
click at [53, 35] on div "Kết quả tìm kiếm ( 15 ) Bộ lọc Mã ĐH Trạng thái Món hàng Thu hộ Tổng cước Chưa …" at bounding box center [167, 22] width 336 height 30
paste input "75056522"
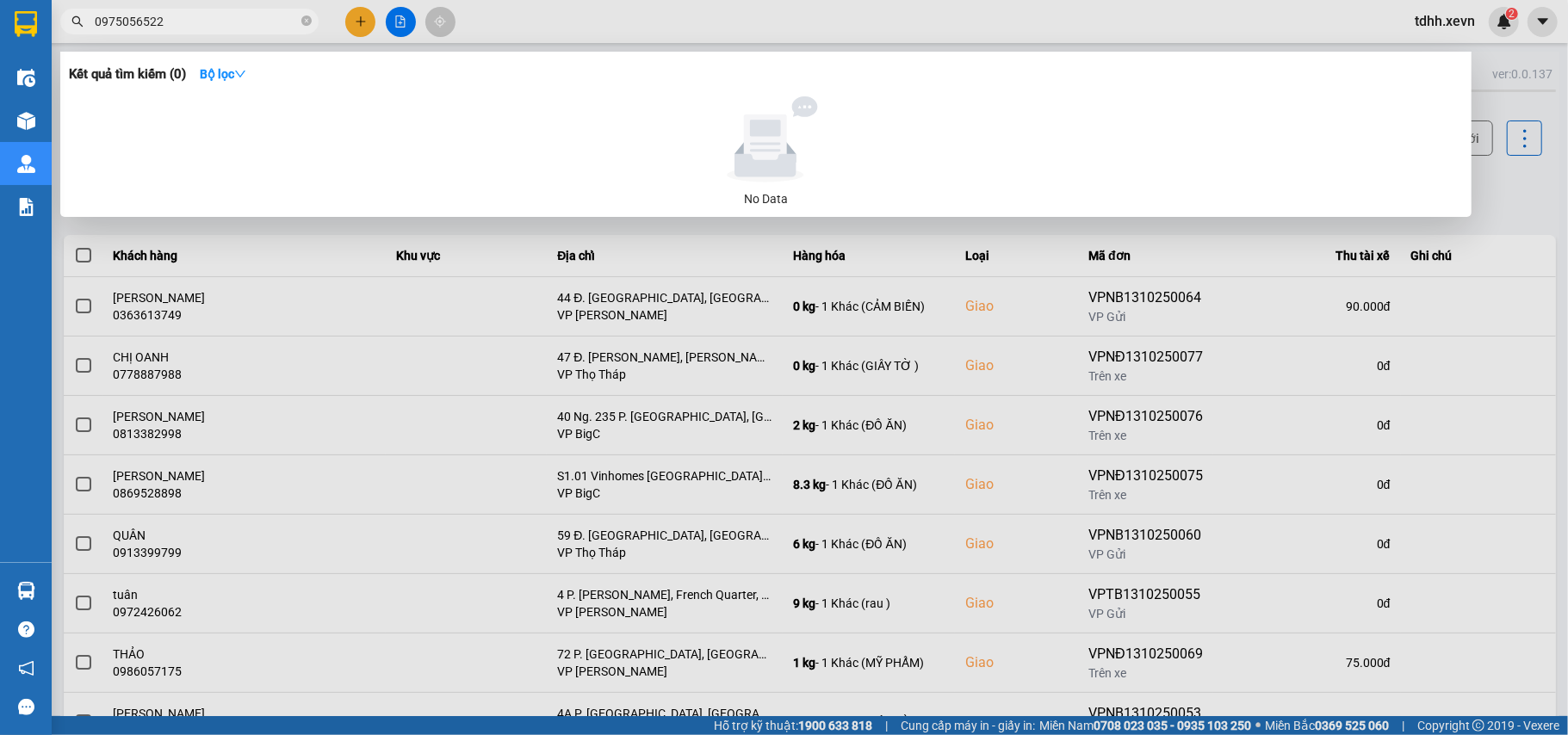
drag, startPoint x: 1506, startPoint y: 207, endPoint x: 1489, endPoint y: 193, distance: 22.0
click at [1506, 208] on div at bounding box center [784, 368] width 1568 height 735
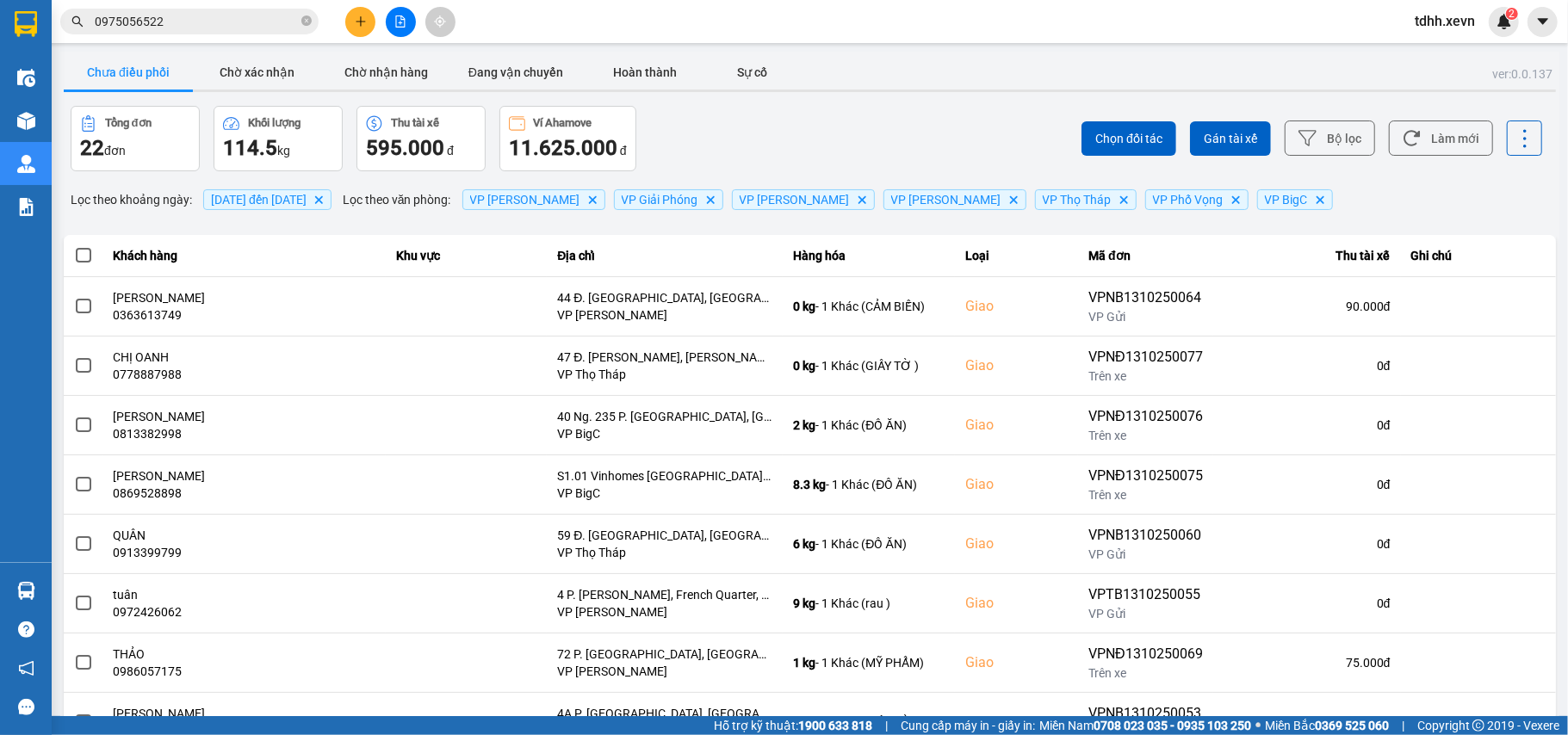
drag, startPoint x: 1439, startPoint y: 129, endPoint x: 1385, endPoint y: 129, distance: 54.0
click at [1436, 134] on button "Làm mới" at bounding box center [1440, 138] width 104 height 35
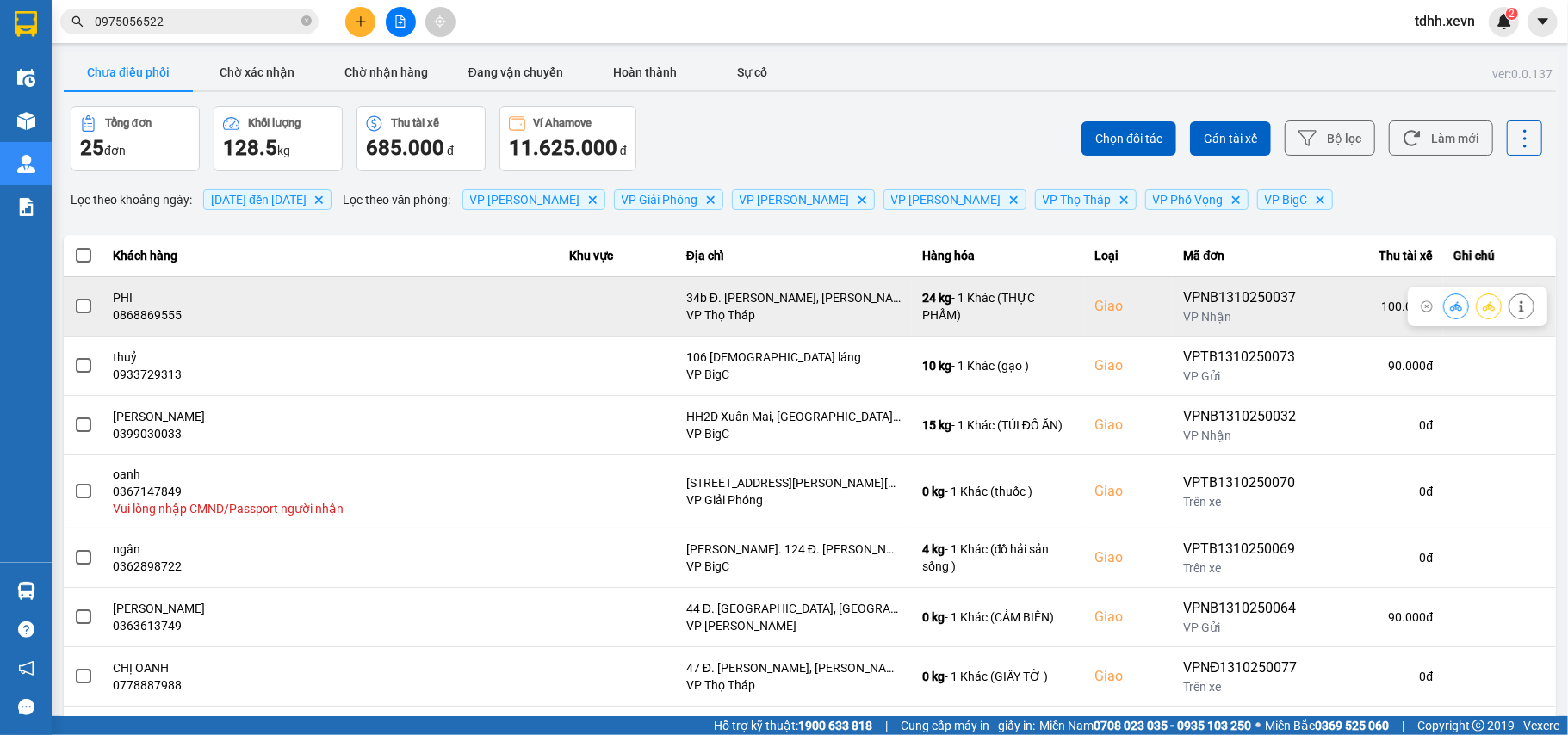
click at [1509, 300] on button at bounding box center [1521, 305] width 24 height 30
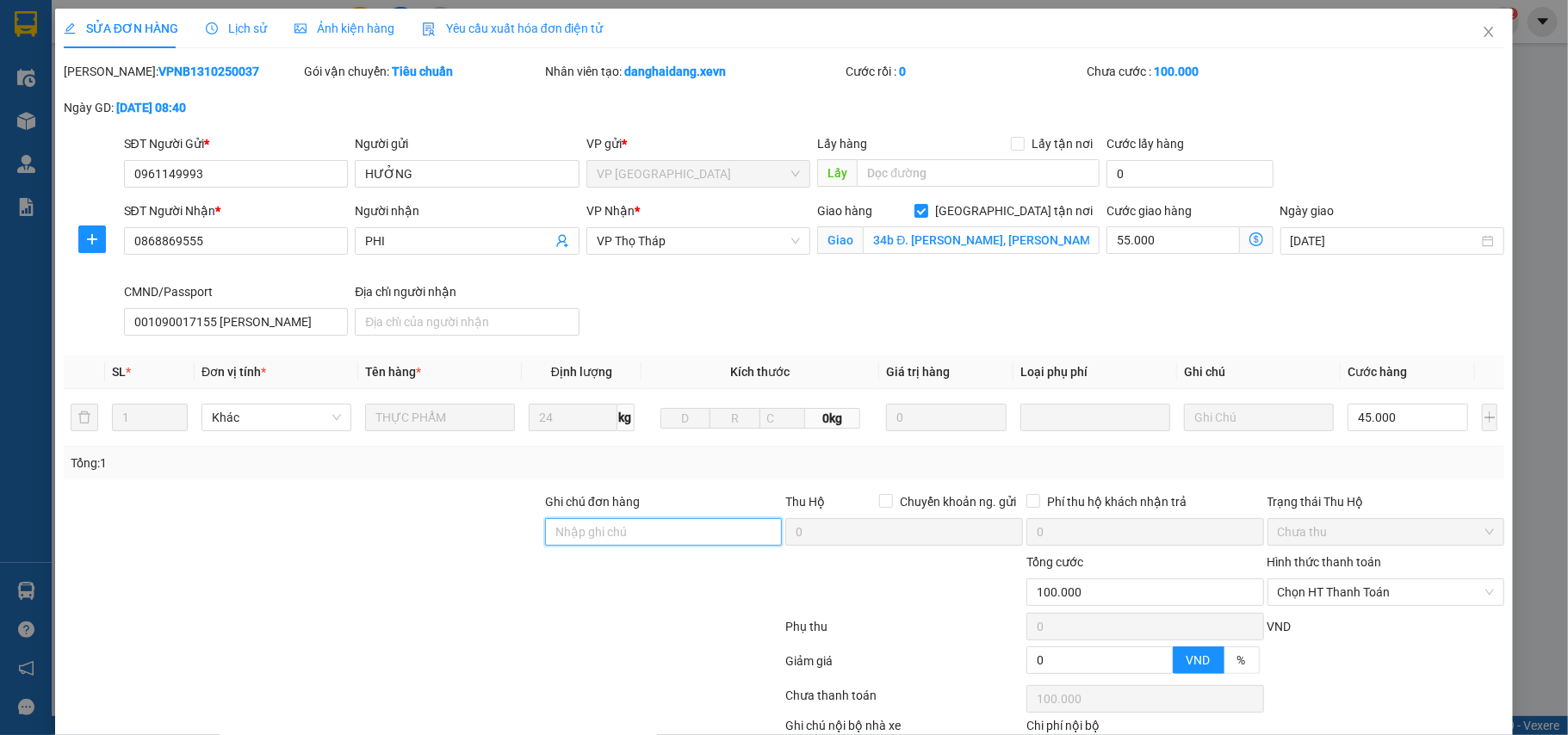
click at [647, 534] on input "Ghi chú đơn hàng" at bounding box center [664, 532] width 238 height 27
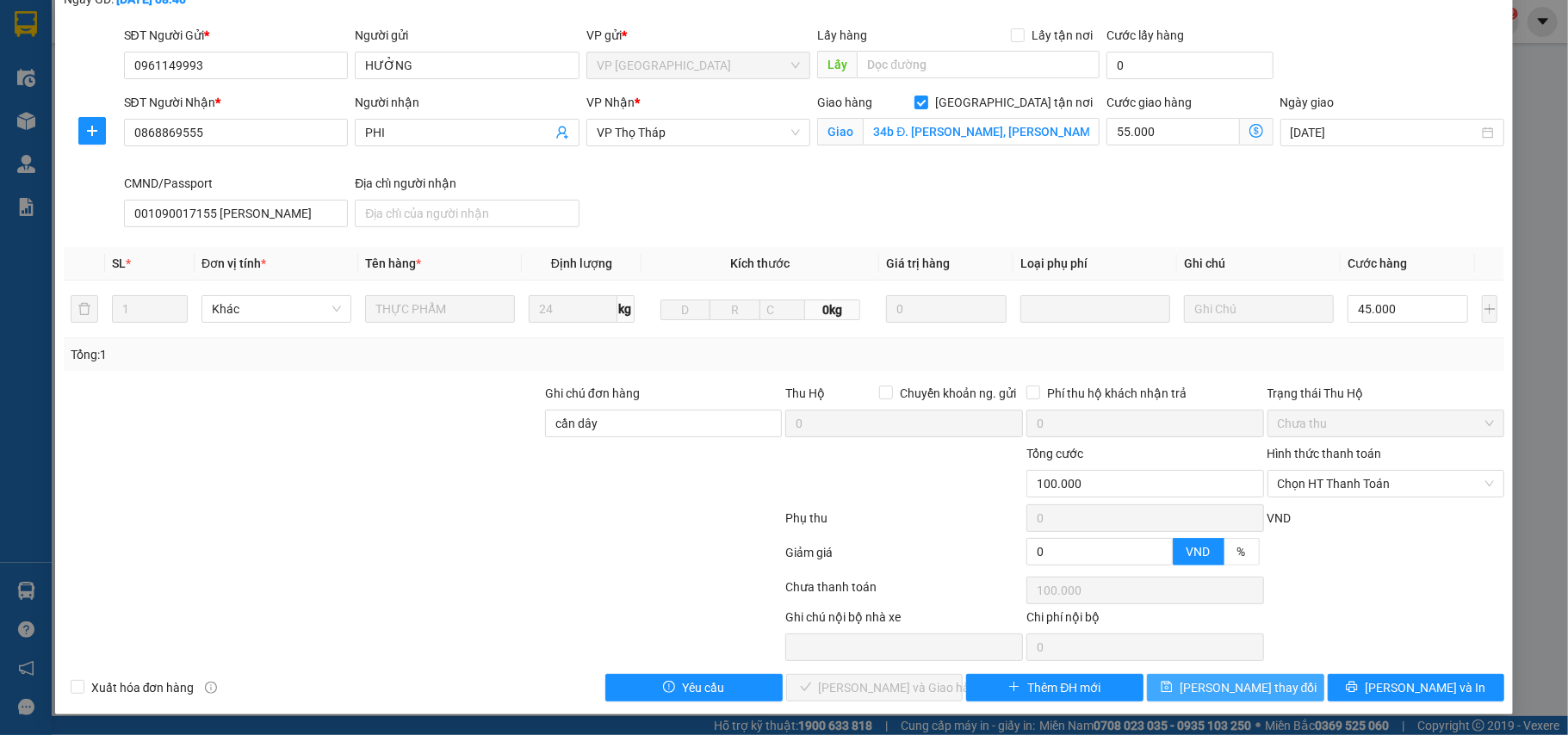
click at [1216, 685] on span "Lưu thay đổi" at bounding box center [1248, 687] width 138 height 19
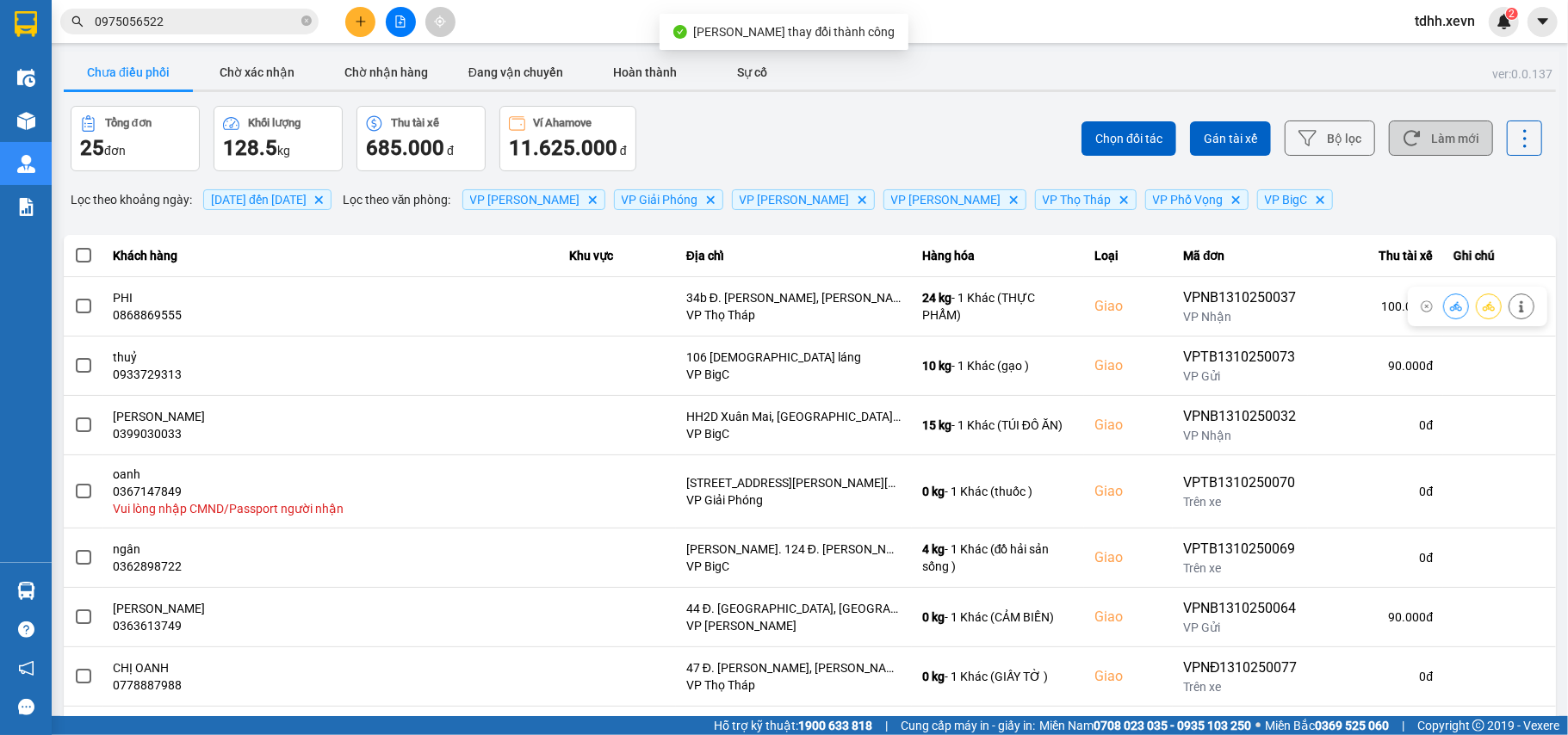
drag, startPoint x: 1450, startPoint y: 136, endPoint x: 1453, endPoint y: 153, distance: 17.3
click at [1450, 135] on button "Làm mới" at bounding box center [1440, 138] width 104 height 35
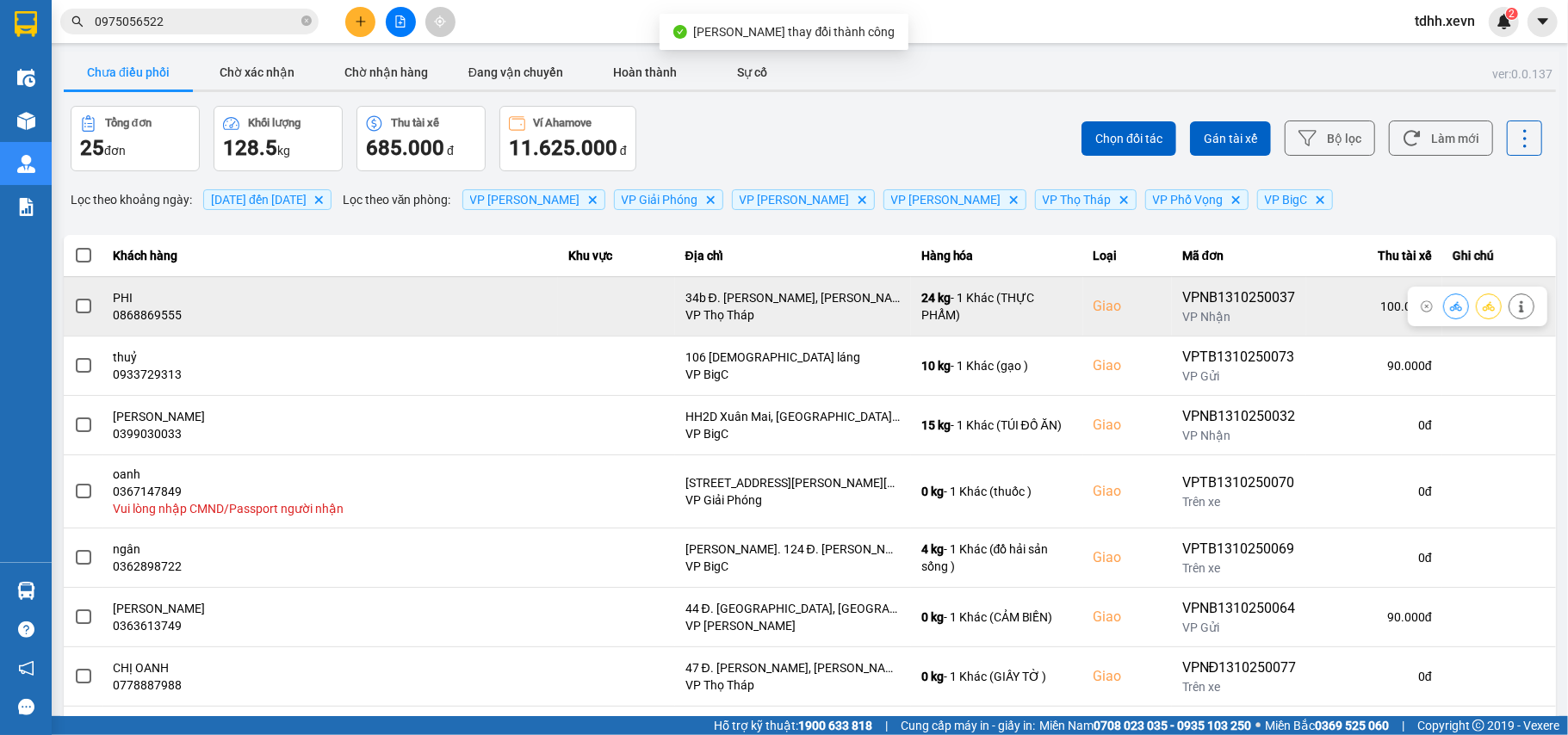
click at [1450, 312] on icon at bounding box center [1456, 306] width 12 height 12
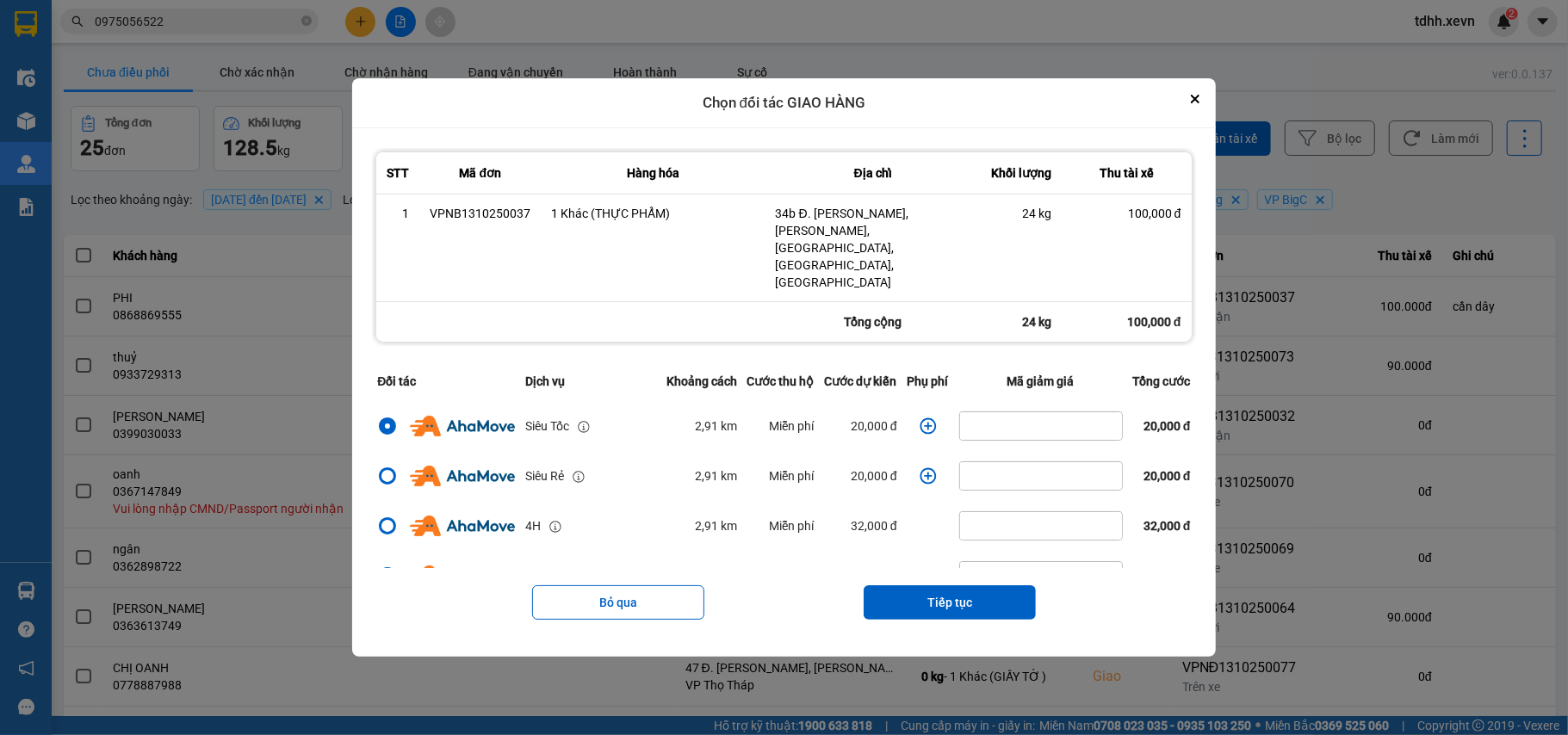
click at [920, 417] on icon "dialog" at bounding box center [928, 425] width 17 height 17
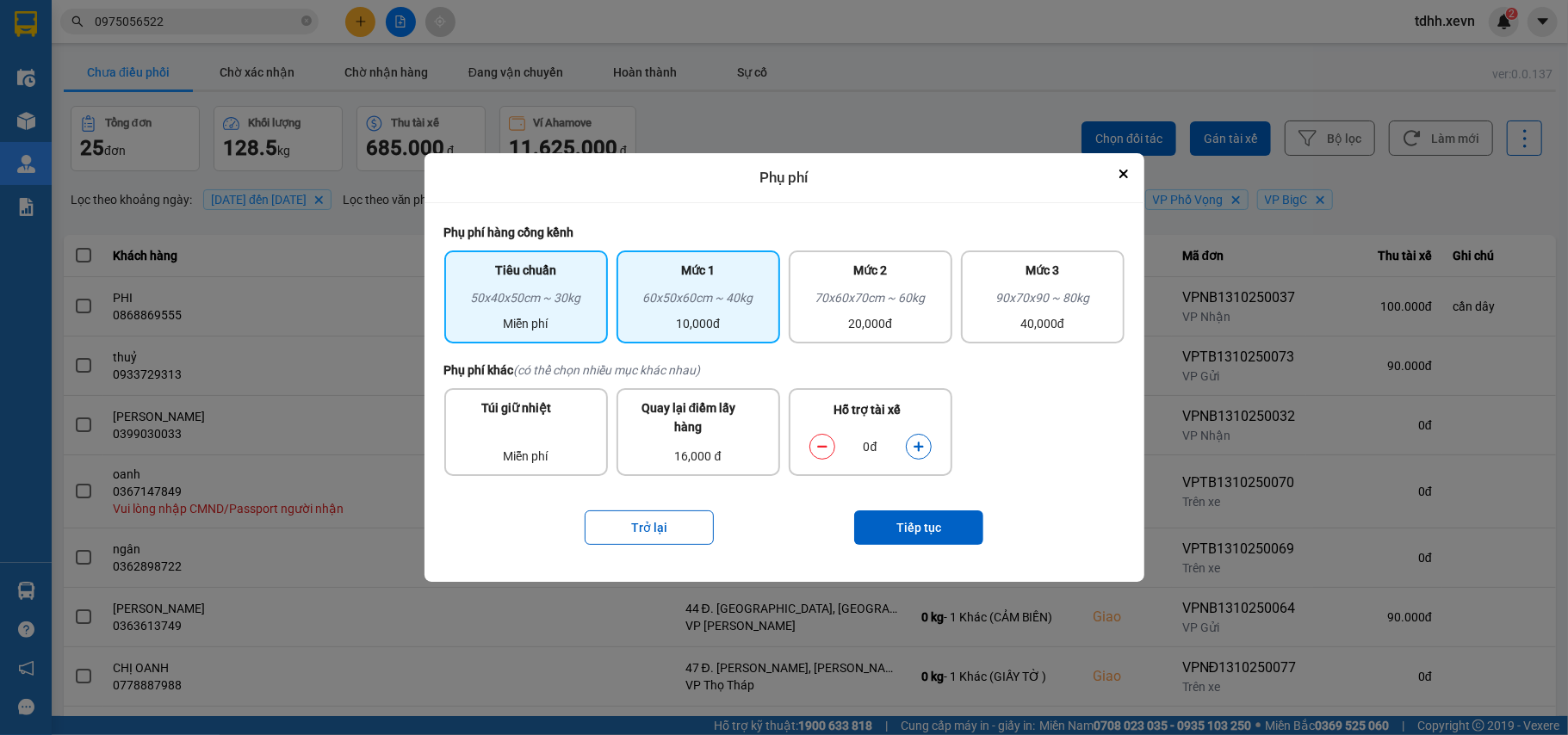
click at [741, 318] on div "10,000đ" at bounding box center [698, 323] width 143 height 19
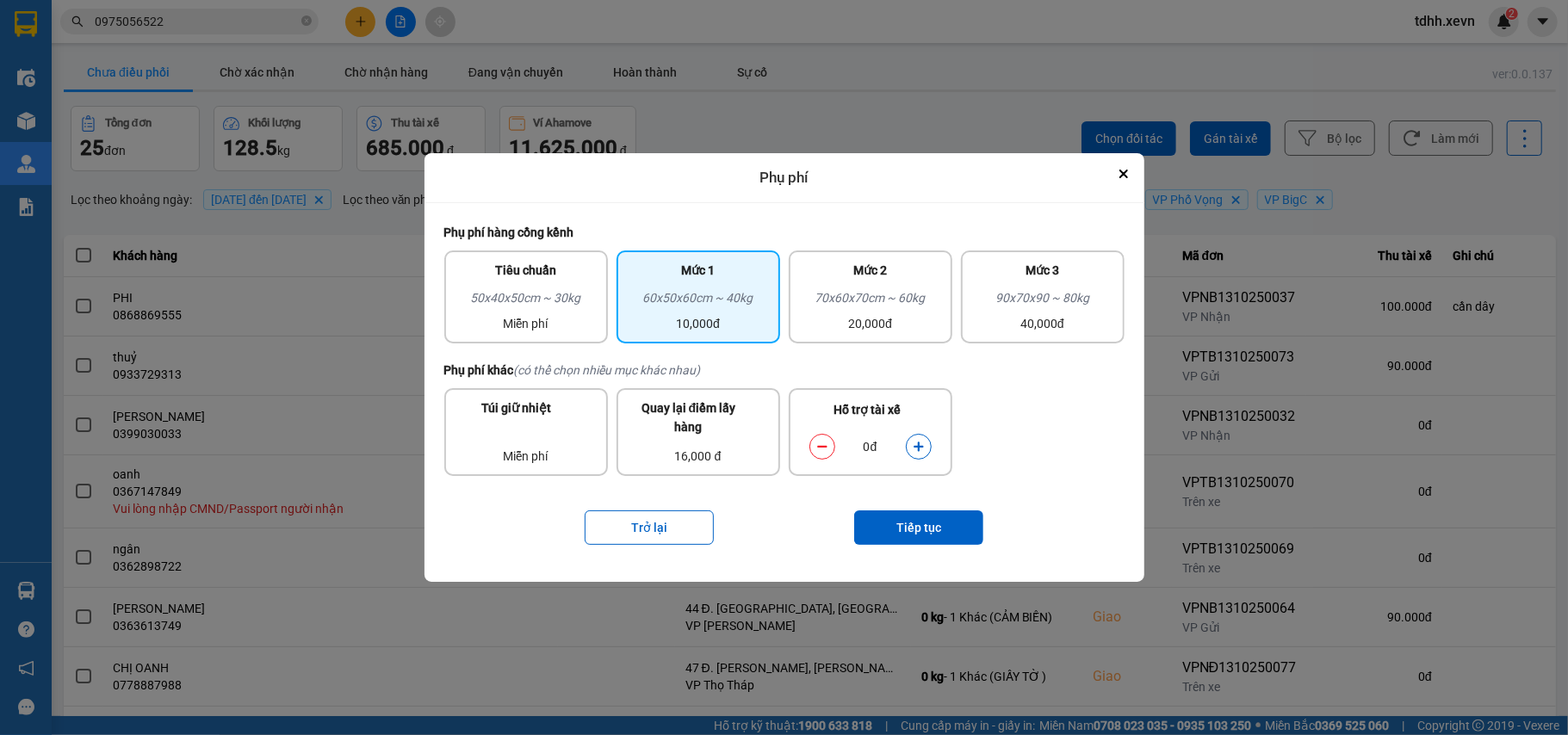
click at [917, 441] on icon "dialog" at bounding box center [918, 446] width 12 height 12
click at [939, 530] on button "Tiếp tục" at bounding box center [918, 528] width 129 height 34
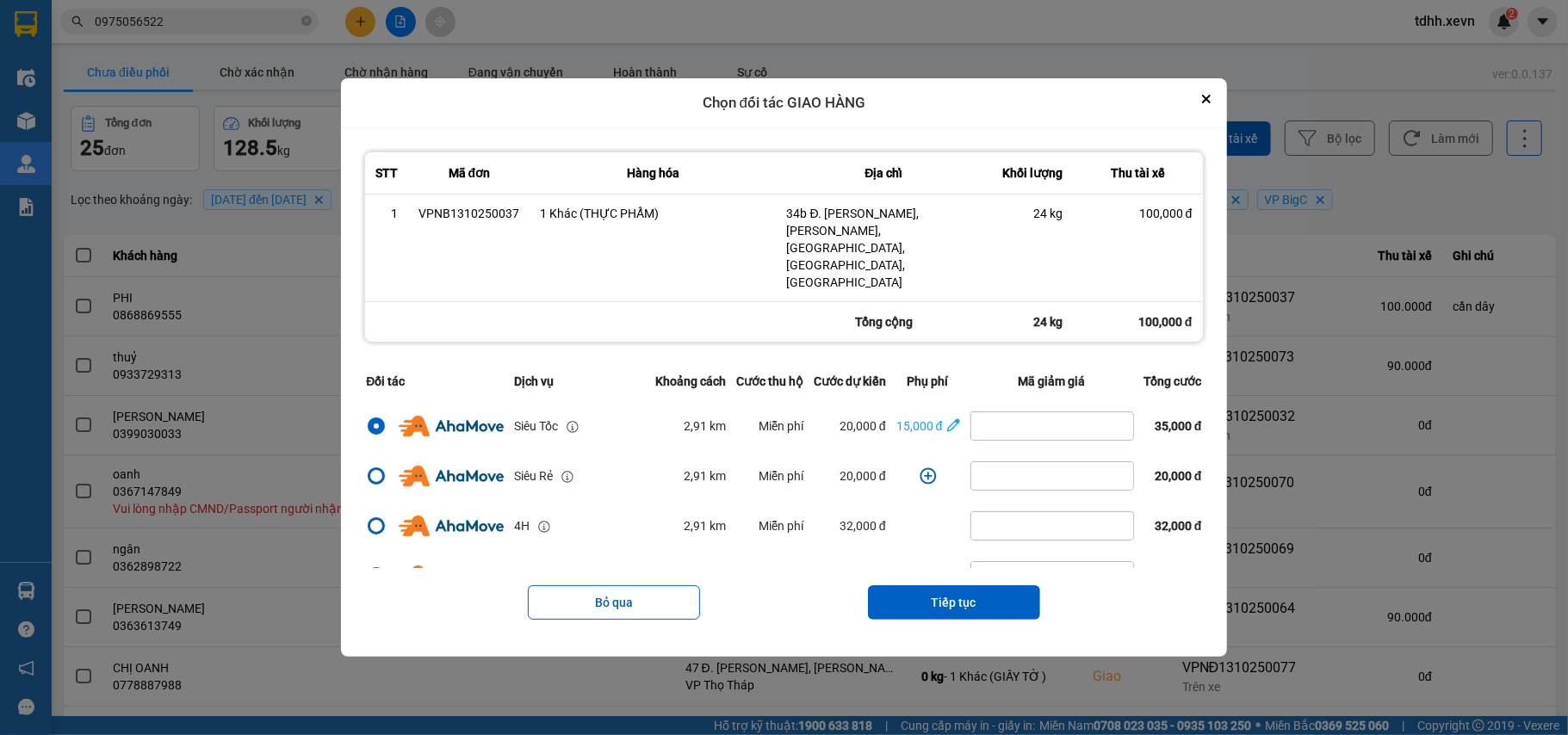
click at [996, 586] on button "Tiếp tục" at bounding box center [954, 603] width 172 height 34
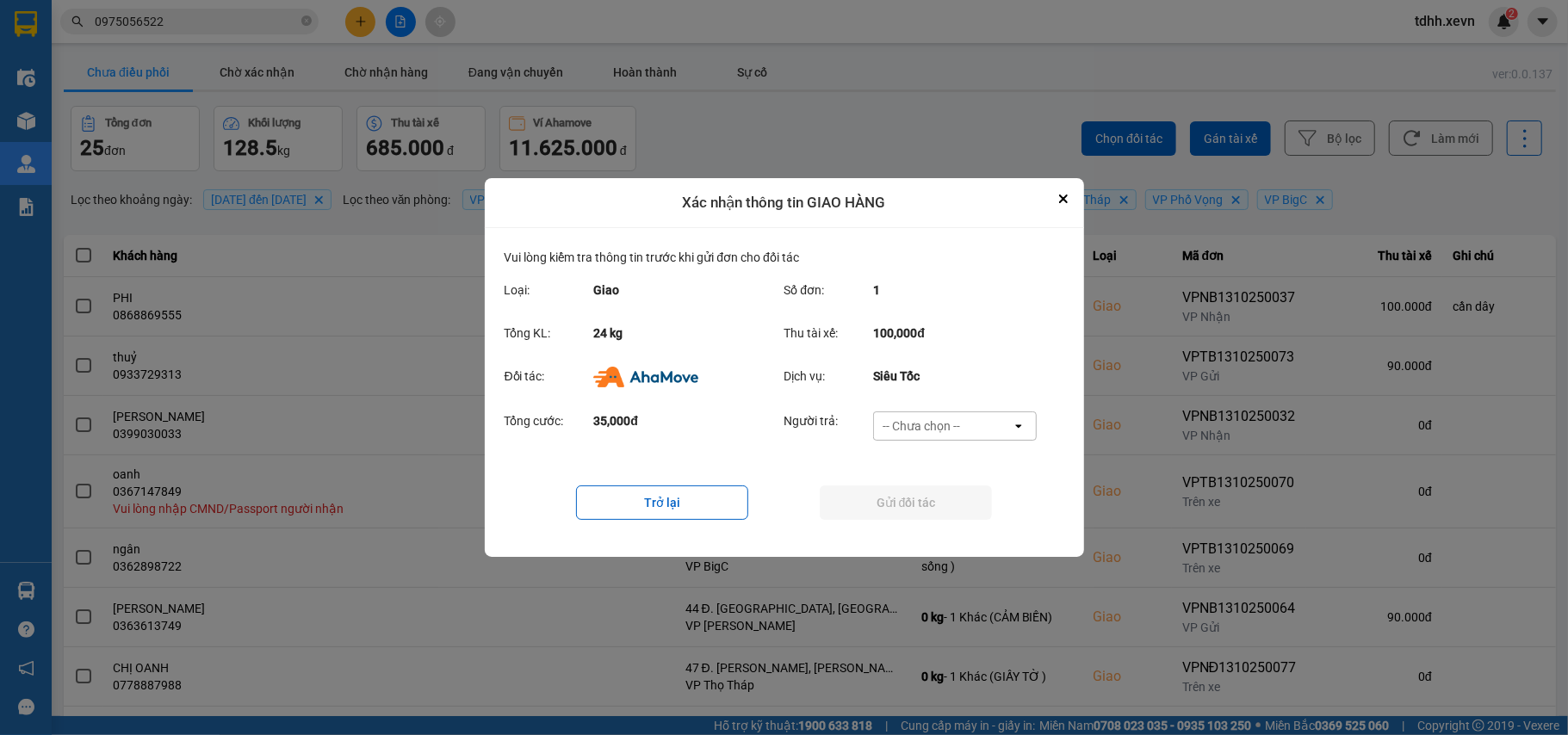
click at [980, 420] on div "-- Chưa chọn --" at bounding box center [942, 426] width 138 height 27
drag, startPoint x: 927, startPoint y: 521, endPoint x: 941, endPoint y: 500, distance: 25.2
click at [928, 520] on span "Ví Ahamove" at bounding box center [922, 525] width 70 height 17
click at [941, 500] on button "Gửi đối tác" at bounding box center [905, 502] width 172 height 34
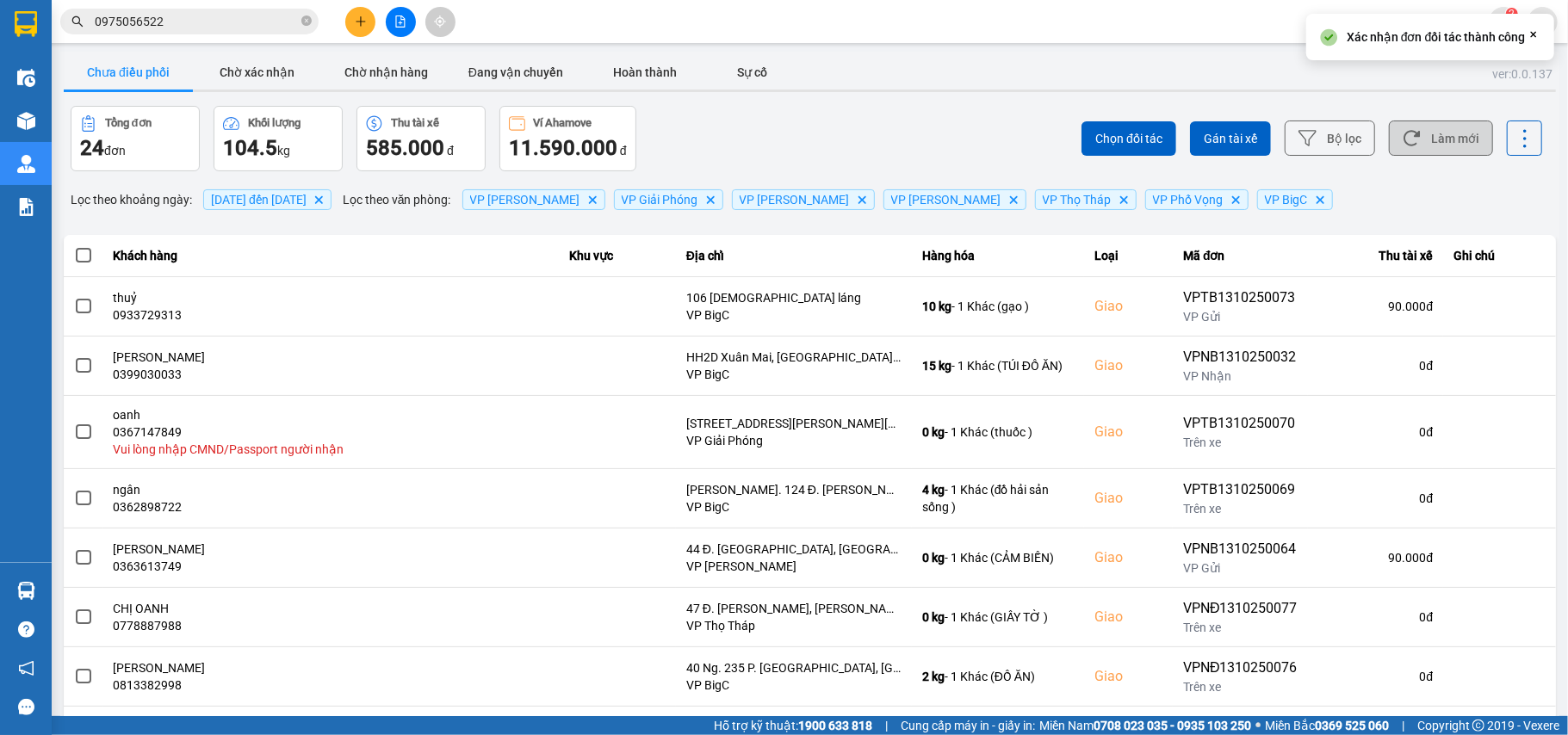
click at [1448, 132] on button "Làm mới" at bounding box center [1440, 138] width 104 height 35
click at [245, 70] on button "Chờ xác nhận" at bounding box center [257, 72] width 129 height 34
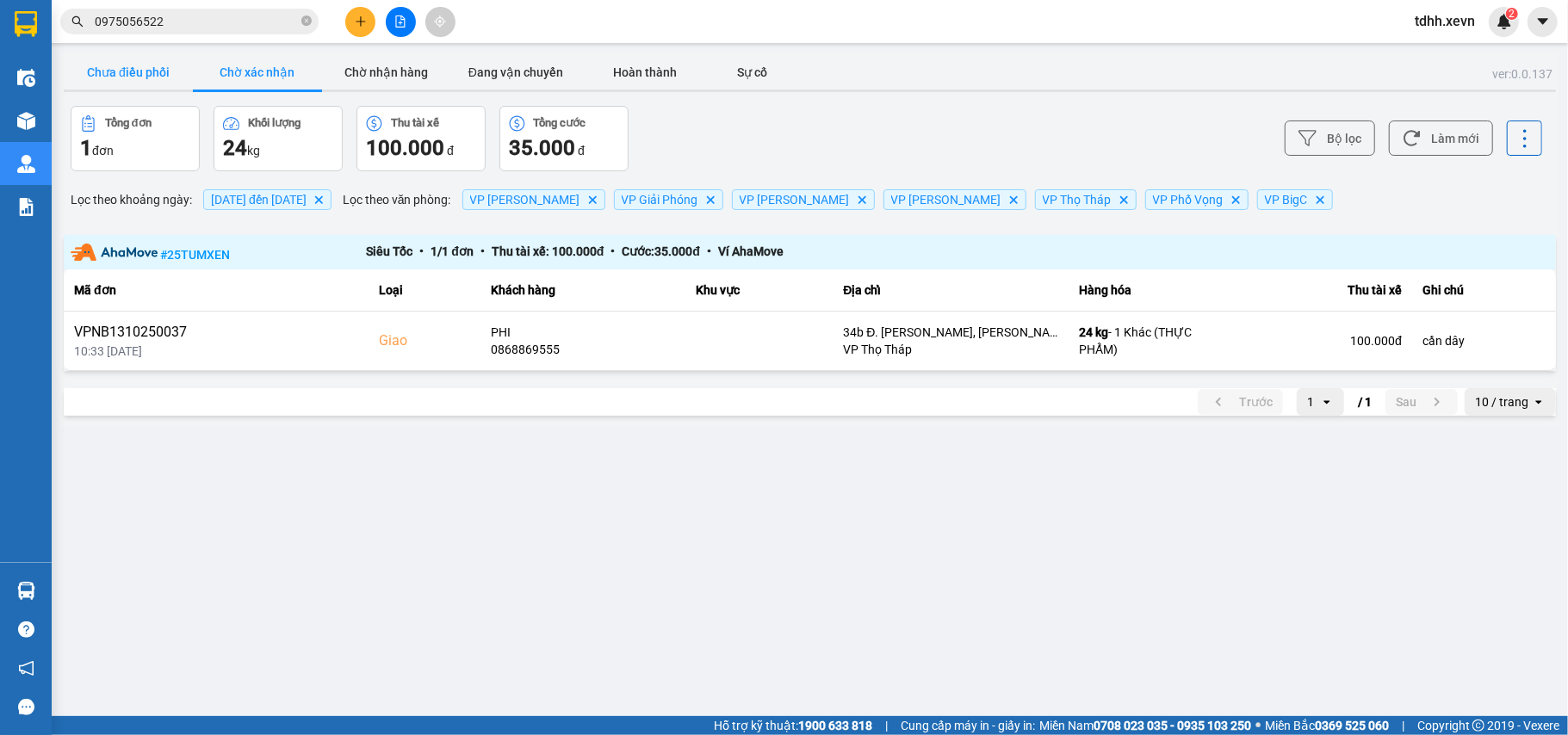
click at [108, 81] on button "Chưa điều phối" at bounding box center [128, 72] width 129 height 34
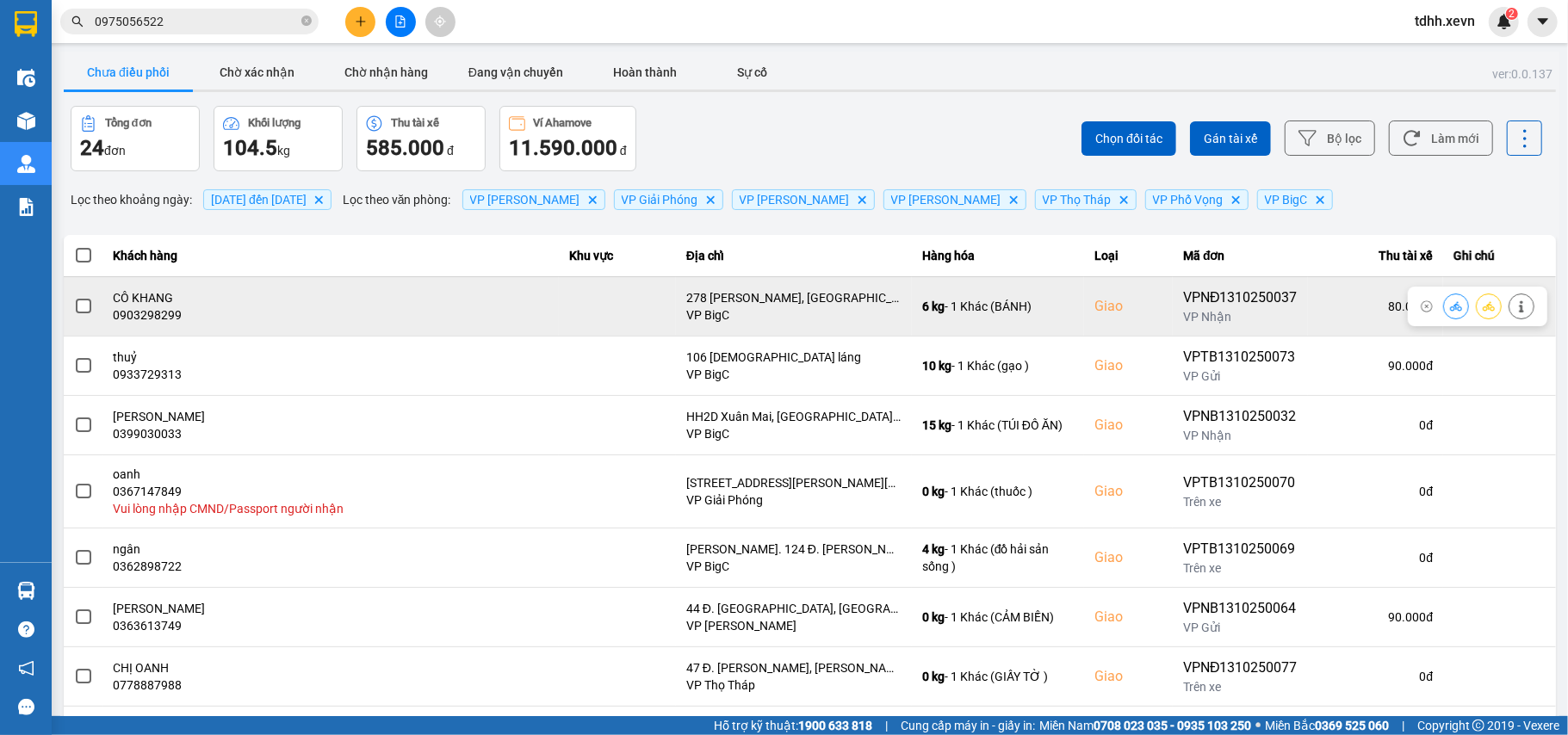
click at [128, 318] on div "0903298299" at bounding box center [331, 315] width 435 height 17
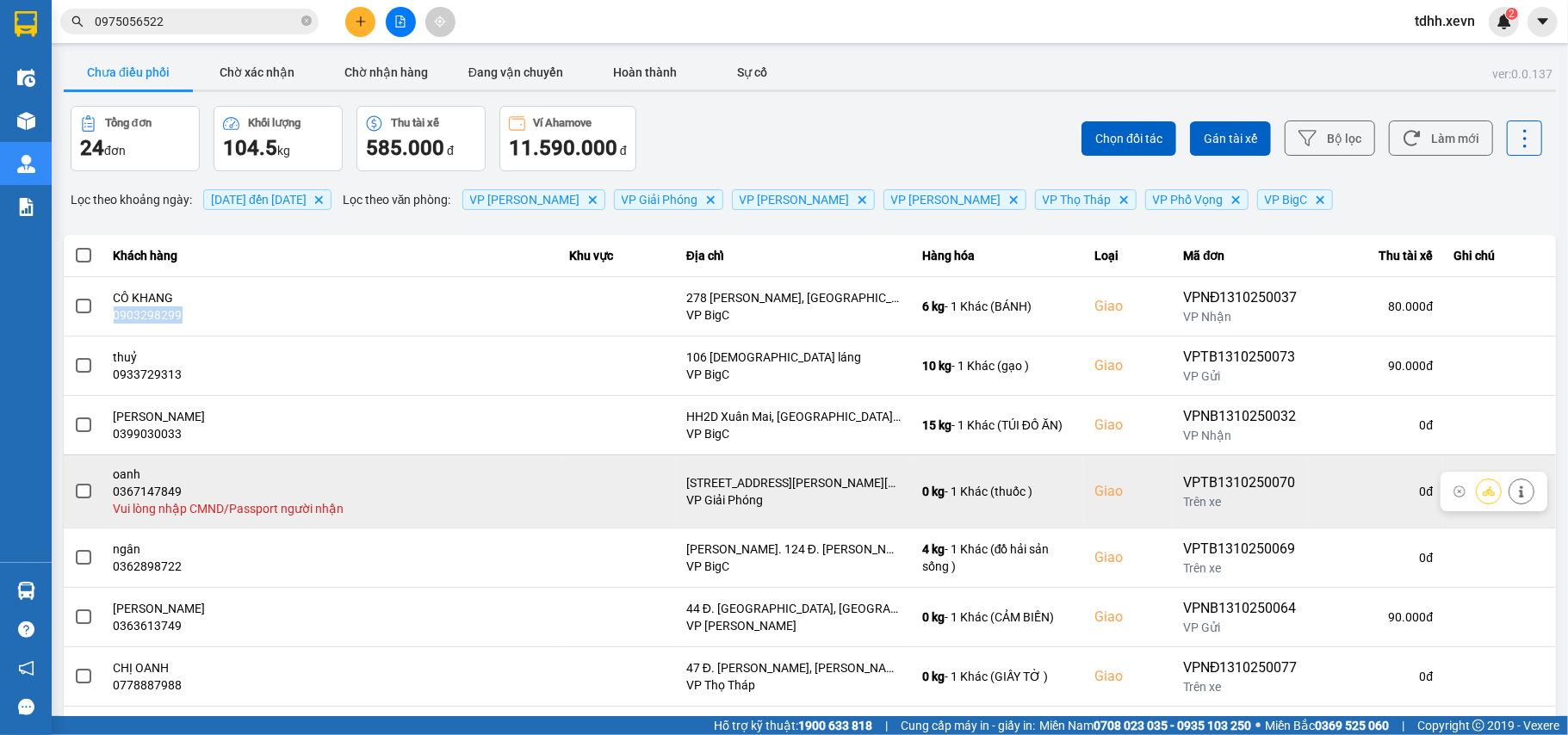
drag, startPoint x: 1496, startPoint y: 483, endPoint x: 1418, endPoint y: 466, distance: 79.8
click at [1508, 483] on div at bounding box center [1521, 492] width 26 height 26
click at [1515, 489] on icon at bounding box center [1521, 491] width 12 height 12
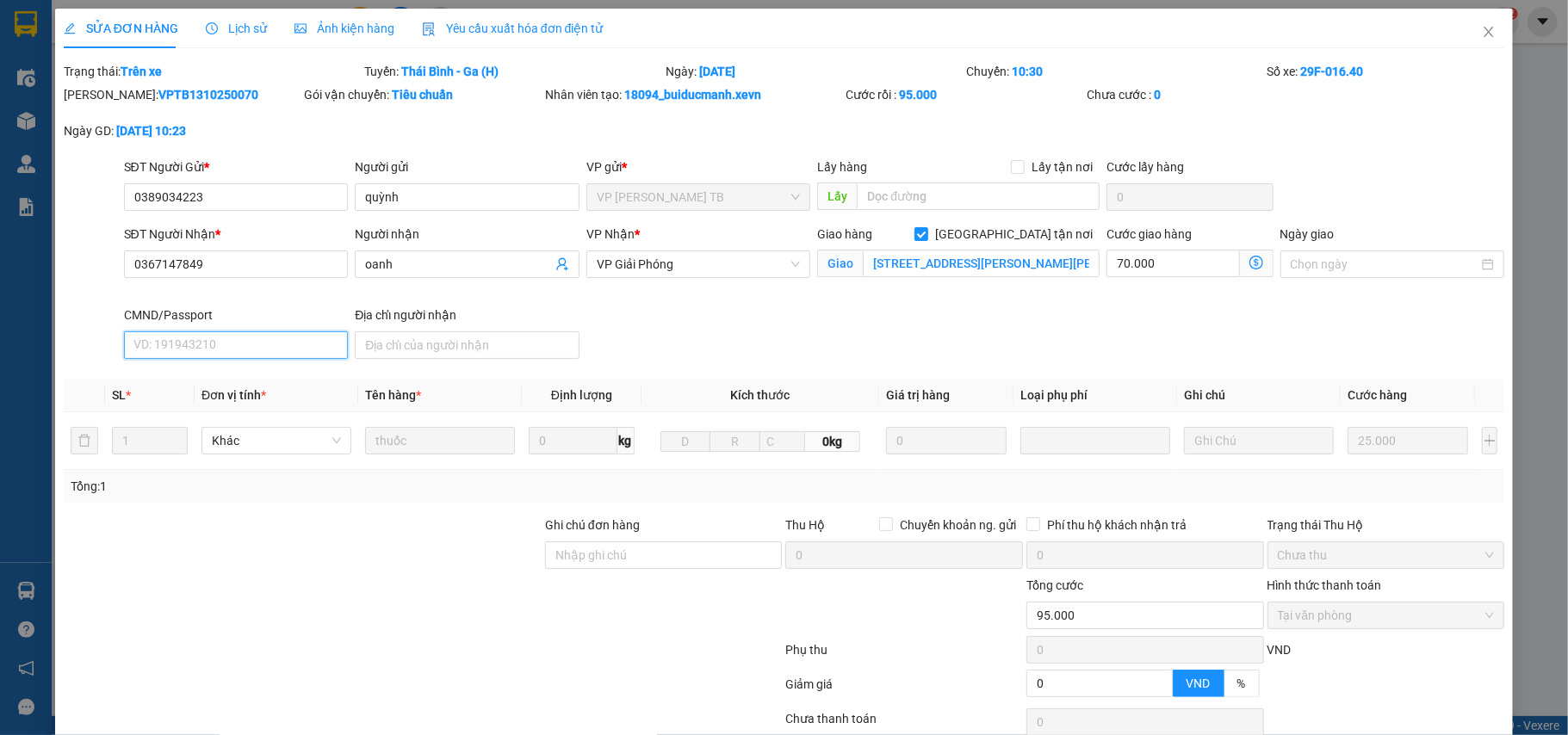
click at [172, 345] on input "CMND/Passport" at bounding box center [236, 345] width 225 height 27
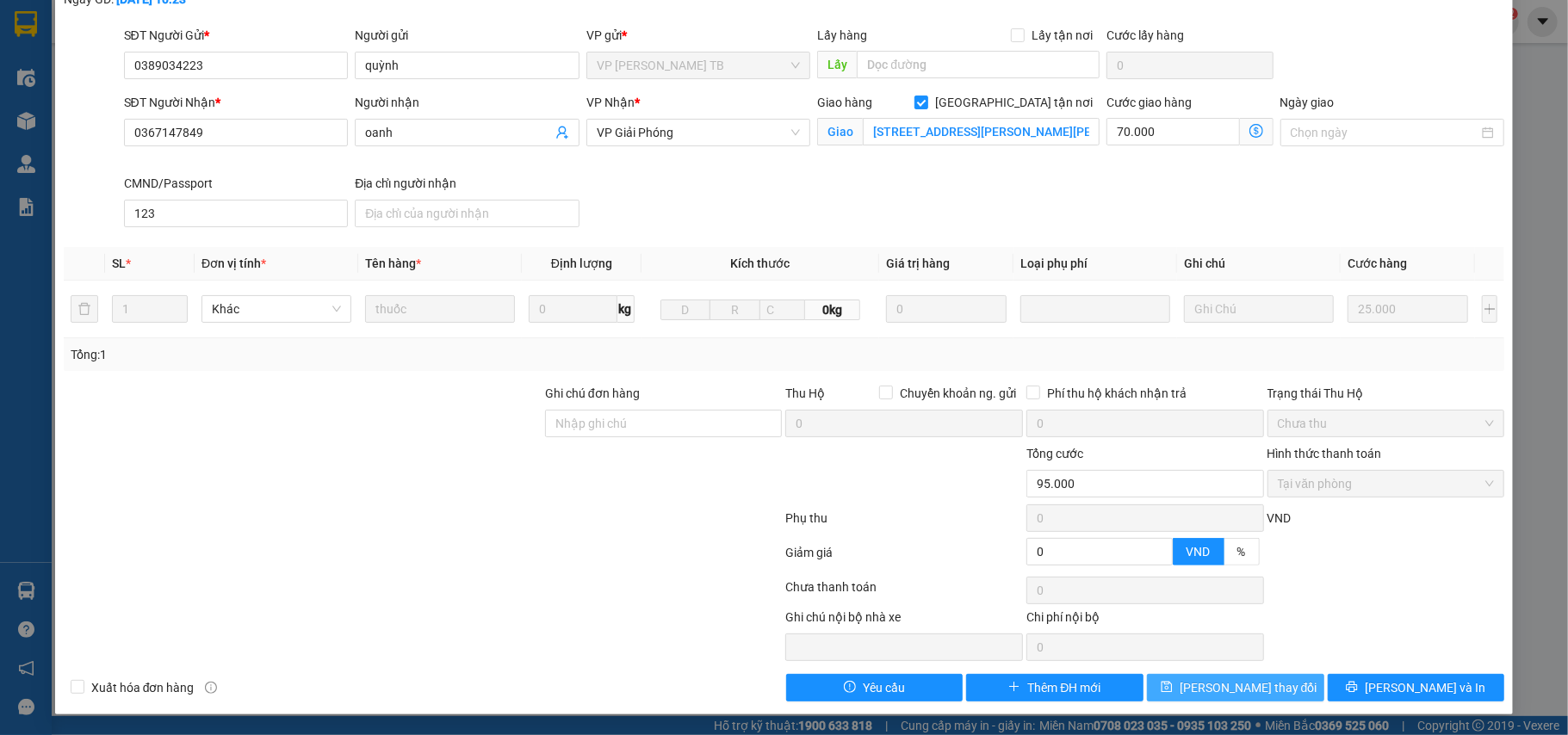
click at [1248, 678] on button "Lưu thay đổi" at bounding box center [1236, 688] width 177 height 27
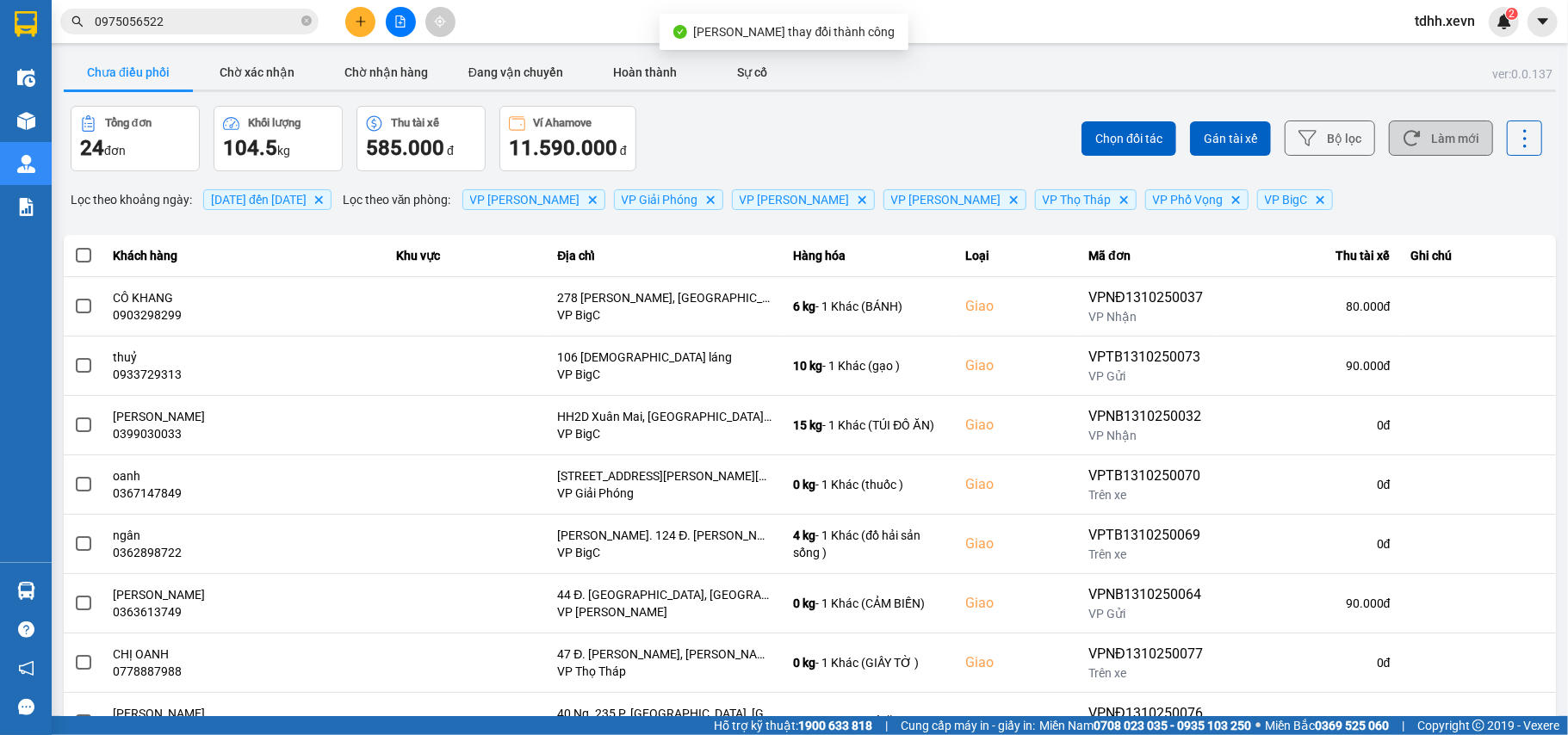
click at [1437, 145] on button "Làm mới" at bounding box center [1440, 138] width 104 height 35
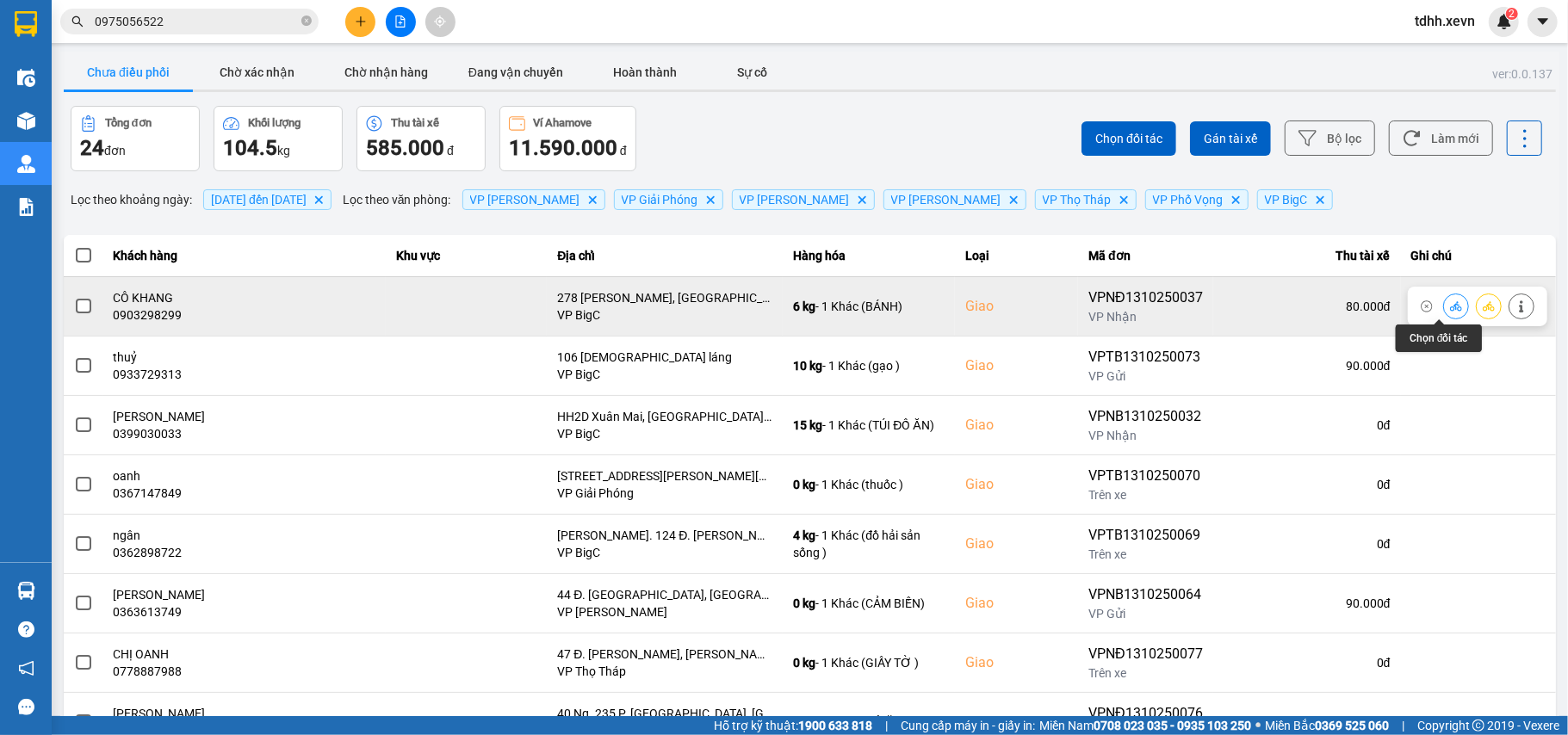
click at [1445, 304] on button at bounding box center [1456, 305] width 24 height 30
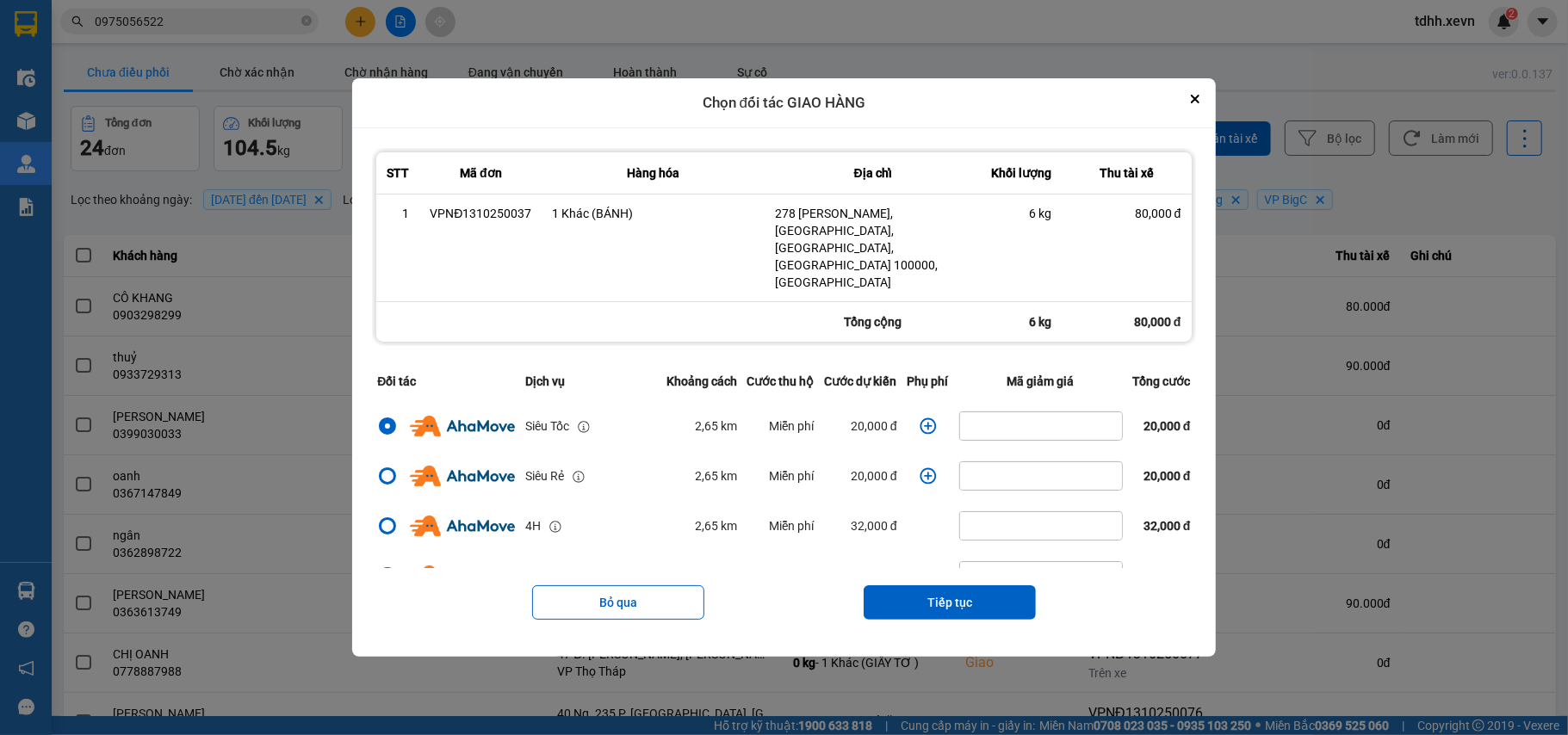
click at [921, 417] on icon "dialog" at bounding box center [928, 425] width 17 height 17
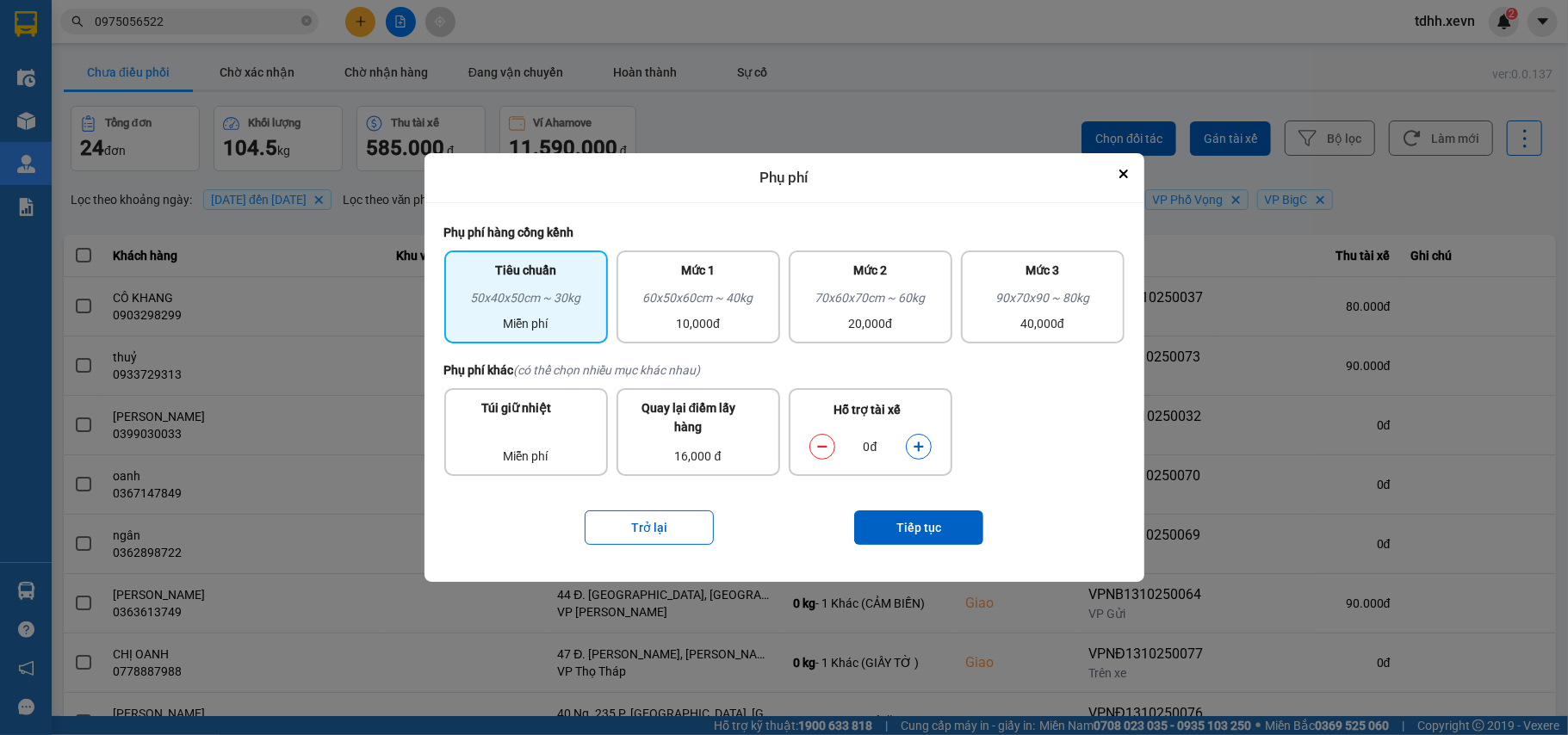
click at [921, 444] on icon "dialog" at bounding box center [918, 446] width 12 height 12
click at [913, 525] on button "Tiếp tục" at bounding box center [918, 528] width 129 height 34
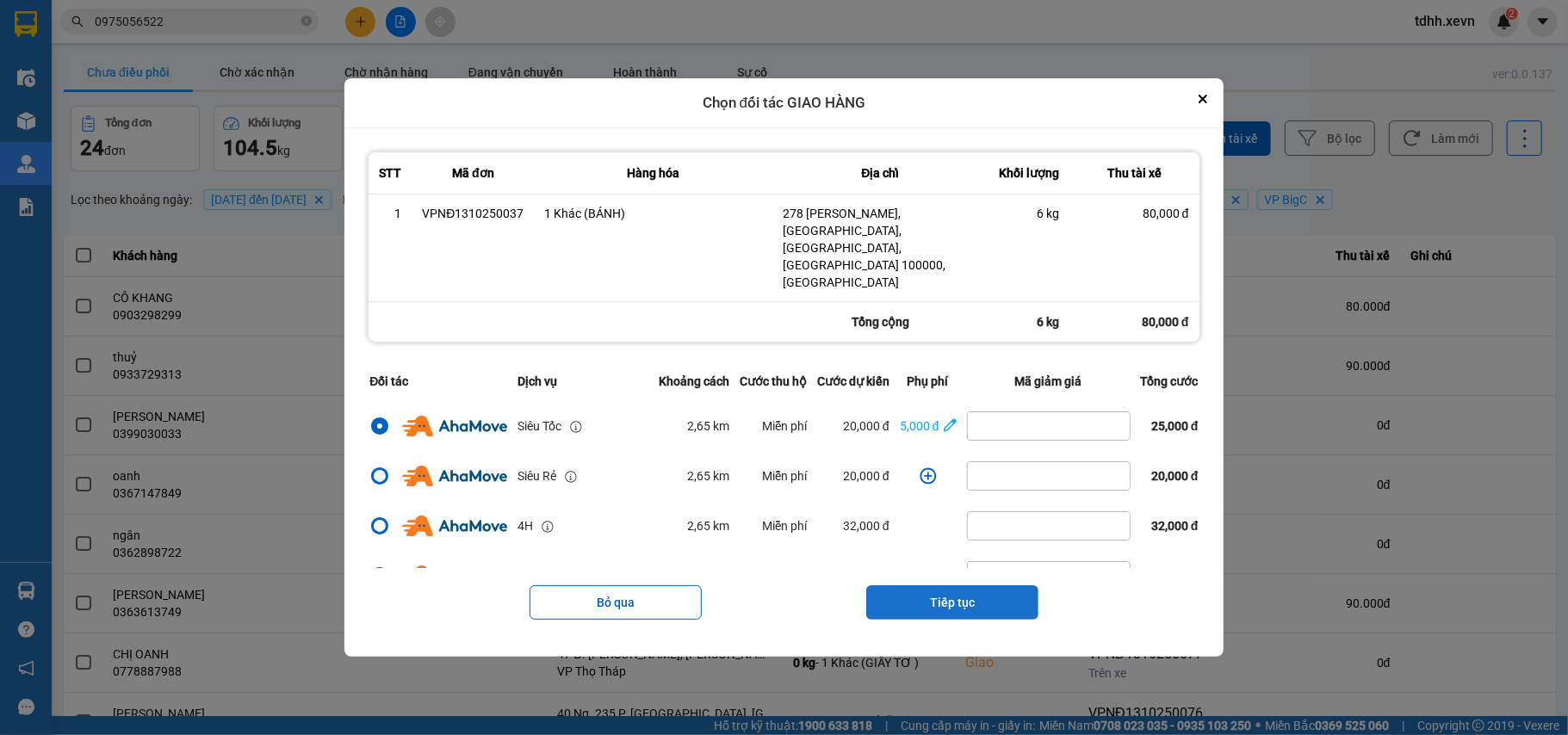
click at [951, 587] on button "Tiếp tục" at bounding box center [952, 603] width 172 height 34
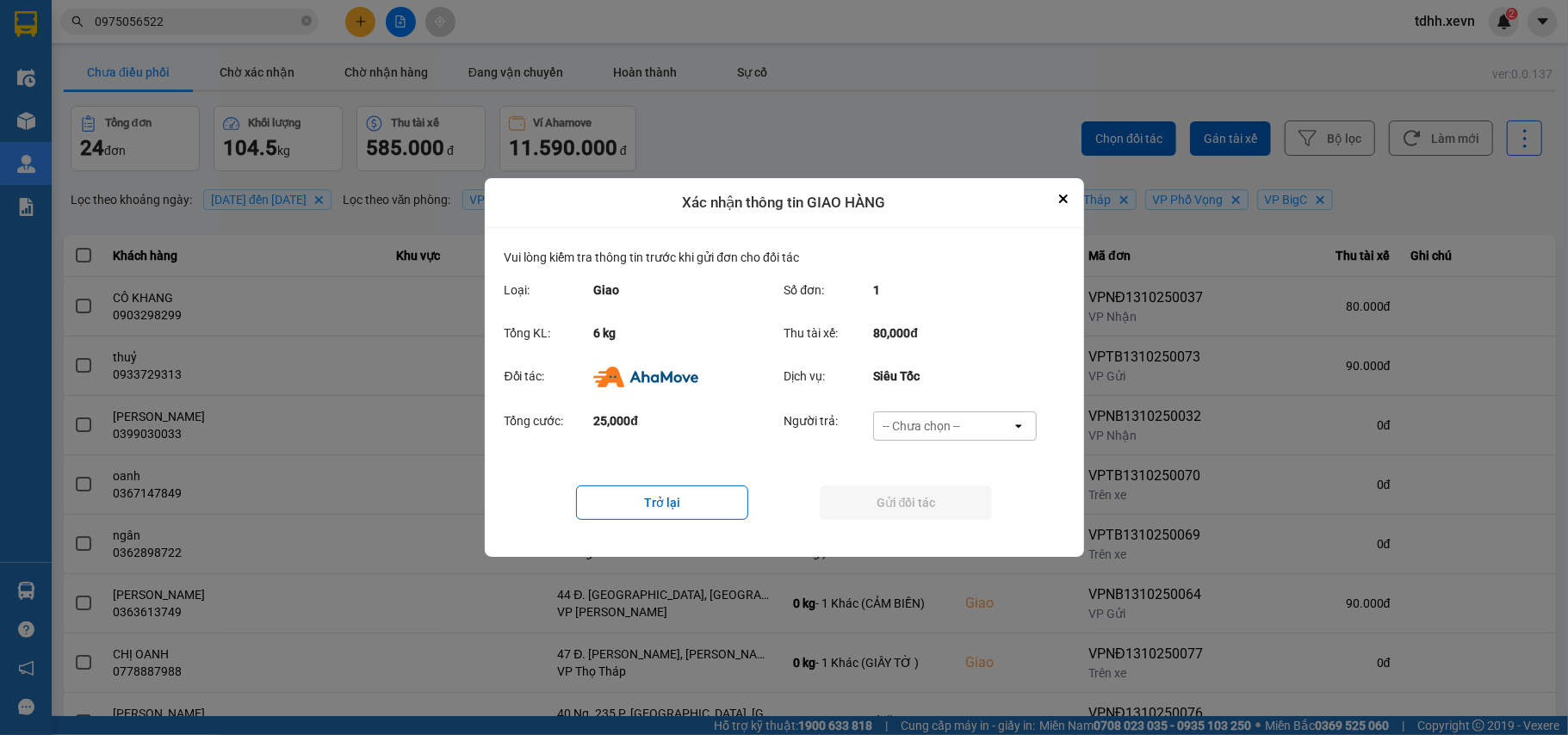
click at [986, 420] on div "-- Chưa chọn --" at bounding box center [942, 426] width 138 height 27
click at [938, 534] on div "Ví Ahamove" at bounding box center [954, 525] width 164 height 31
click at [944, 501] on button "Gửi đối tác" at bounding box center [905, 502] width 172 height 34
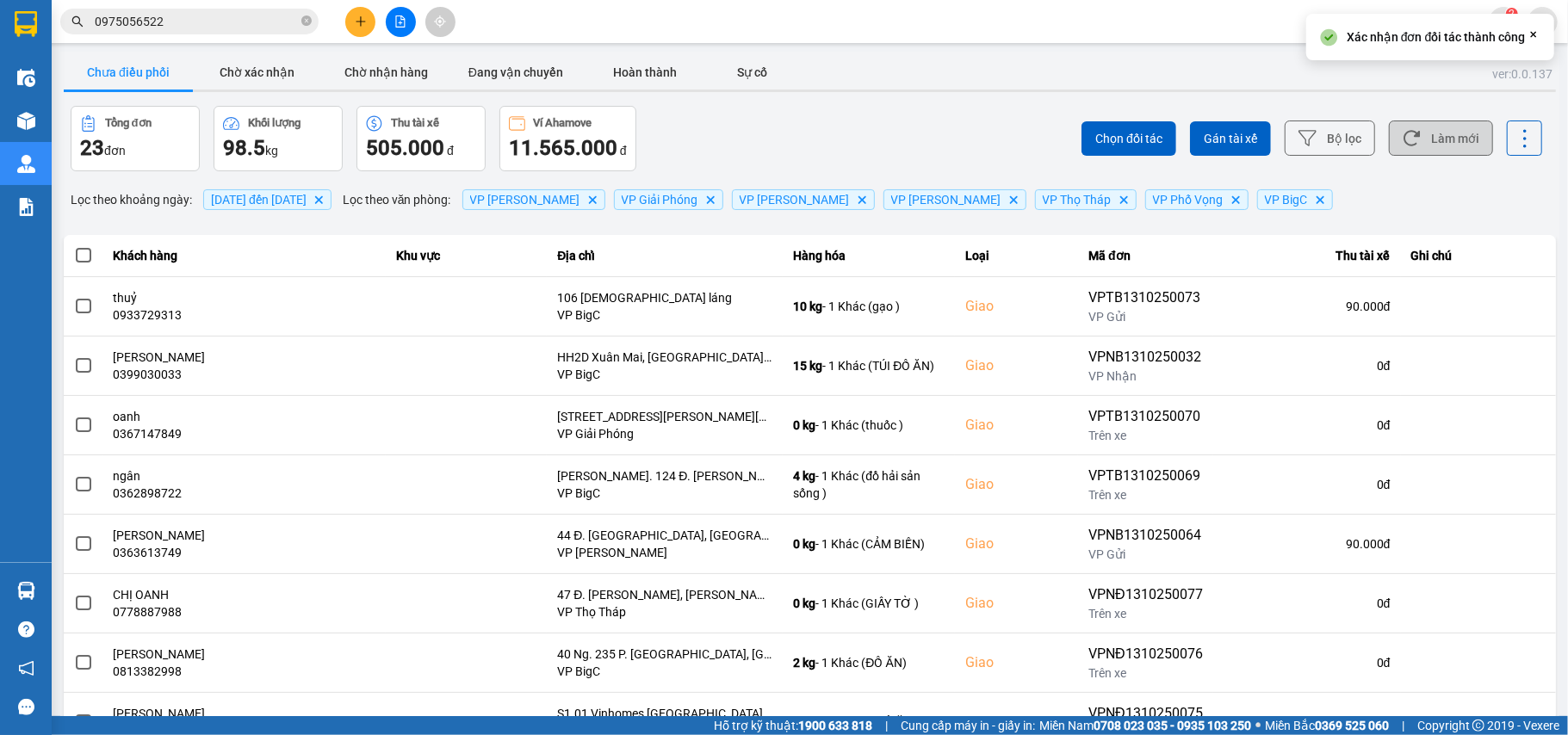
click at [1452, 146] on button "Làm mới" at bounding box center [1440, 138] width 104 height 35
click at [259, 60] on button "Chờ xác nhận" at bounding box center [257, 72] width 129 height 34
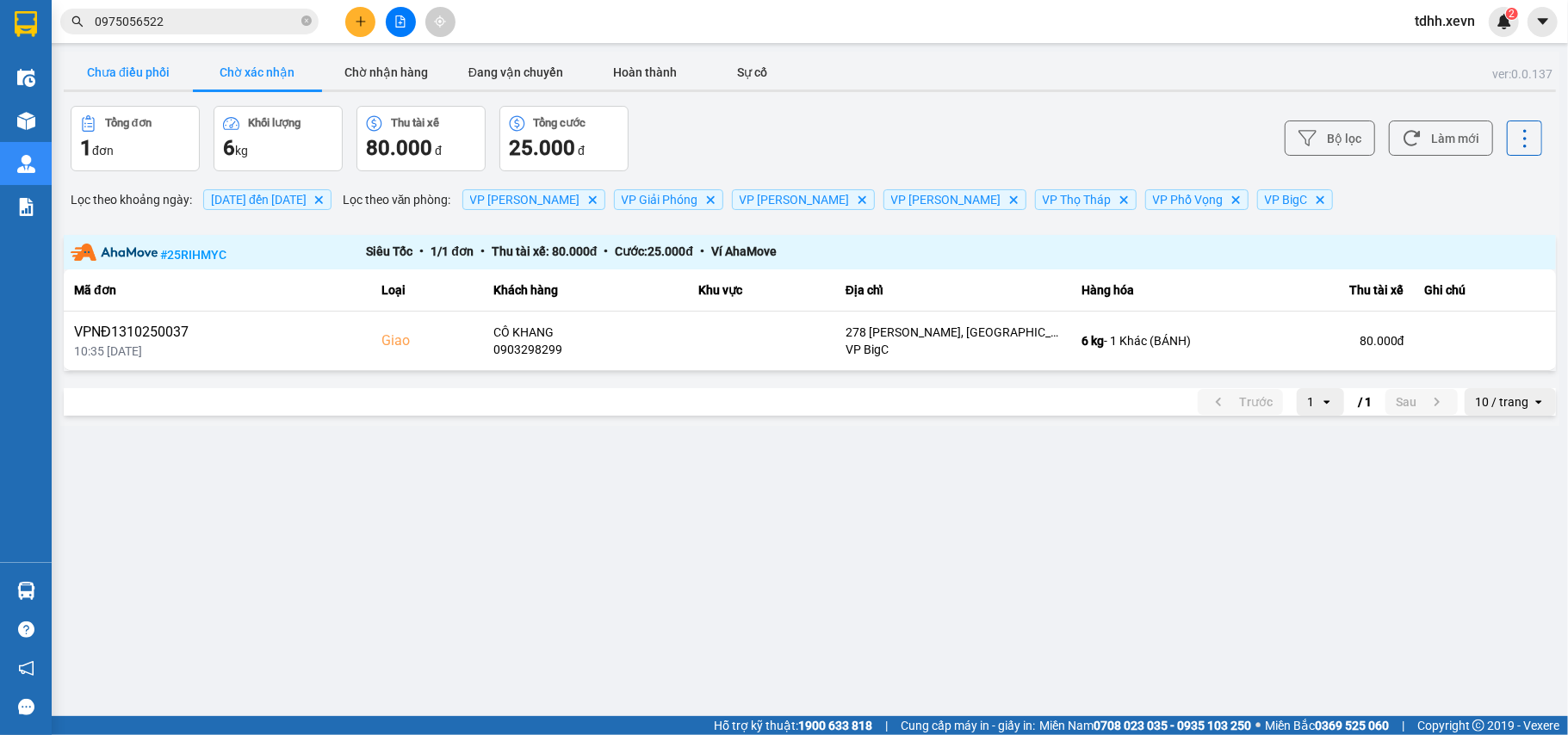
click at [131, 71] on button "Chưa điều phối" at bounding box center [128, 72] width 129 height 34
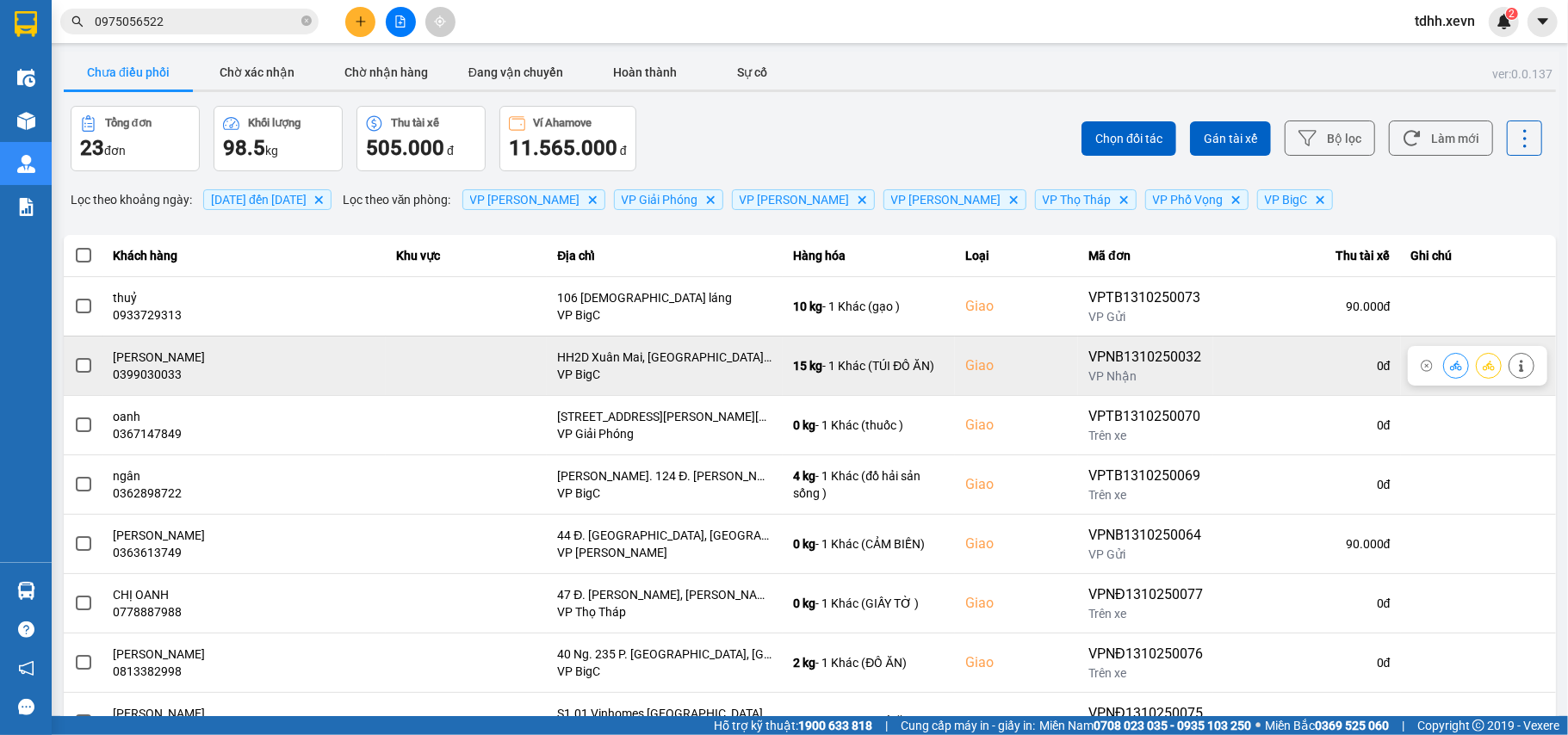
click at [153, 373] on div "0399030033" at bounding box center [244, 374] width 262 height 17
click at [1515, 363] on icon at bounding box center [1521, 366] width 12 height 12
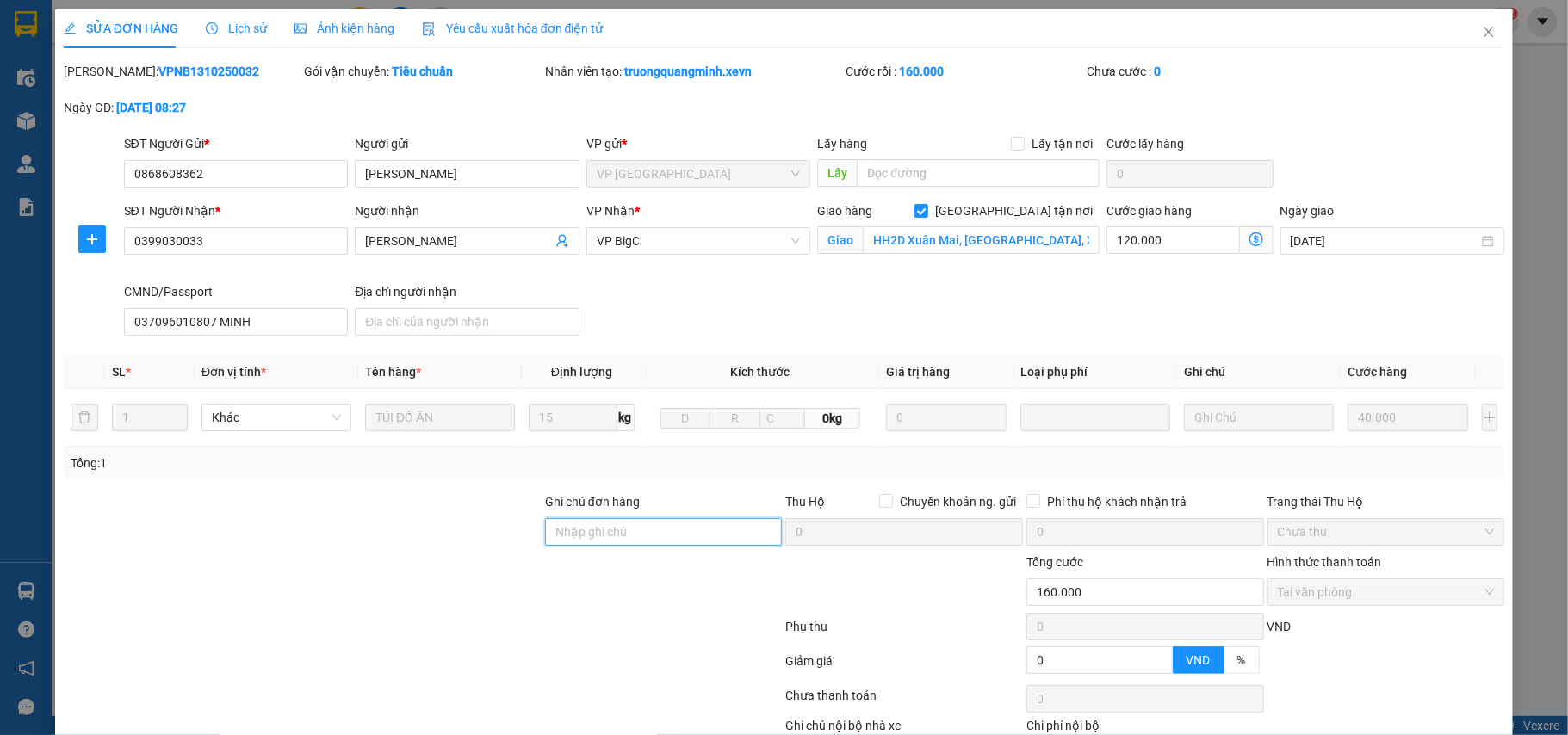
click at [648, 528] on input "Ghi chú đơn hàng" at bounding box center [664, 532] width 238 height 27
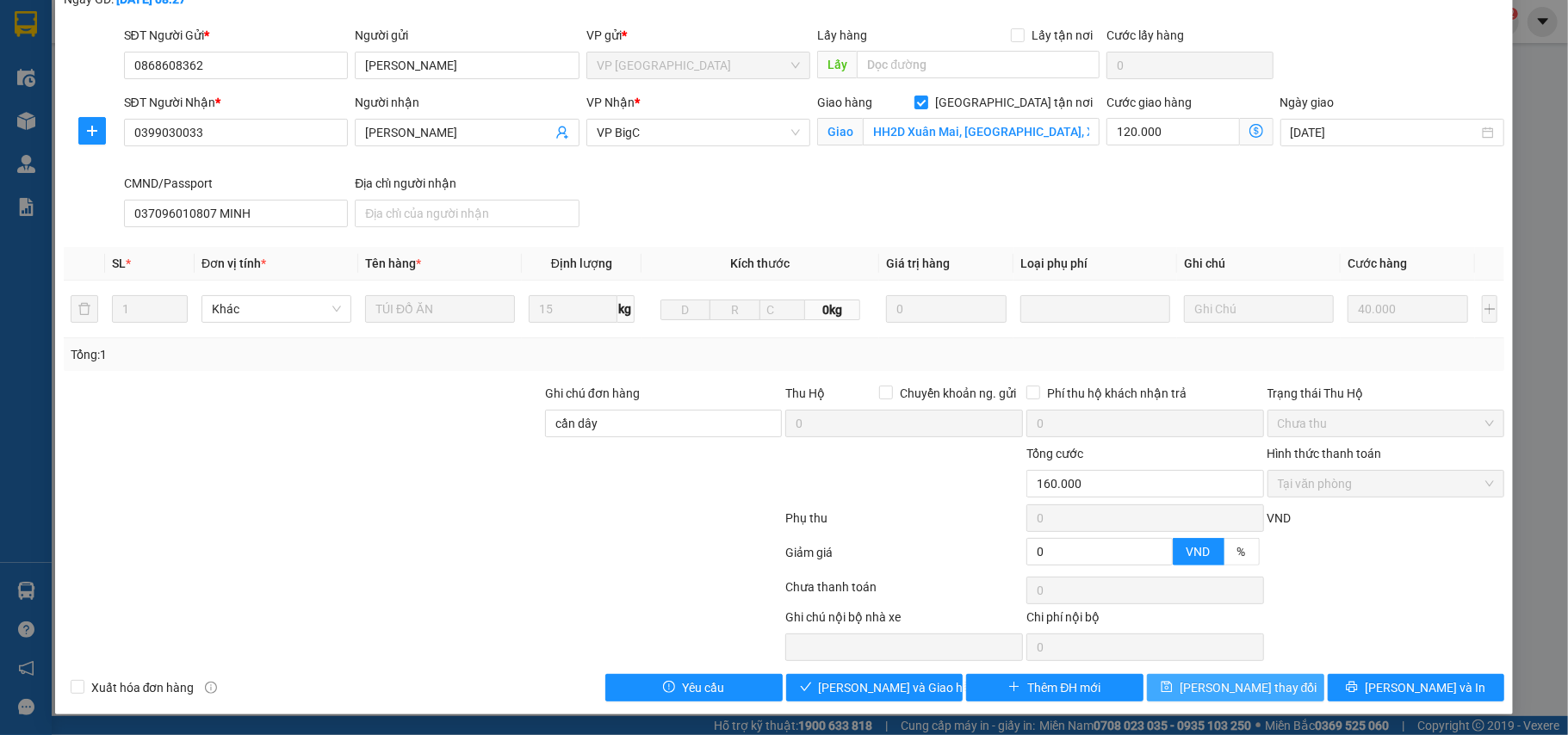
click at [1271, 687] on button "Lưu thay đổi" at bounding box center [1236, 688] width 177 height 27
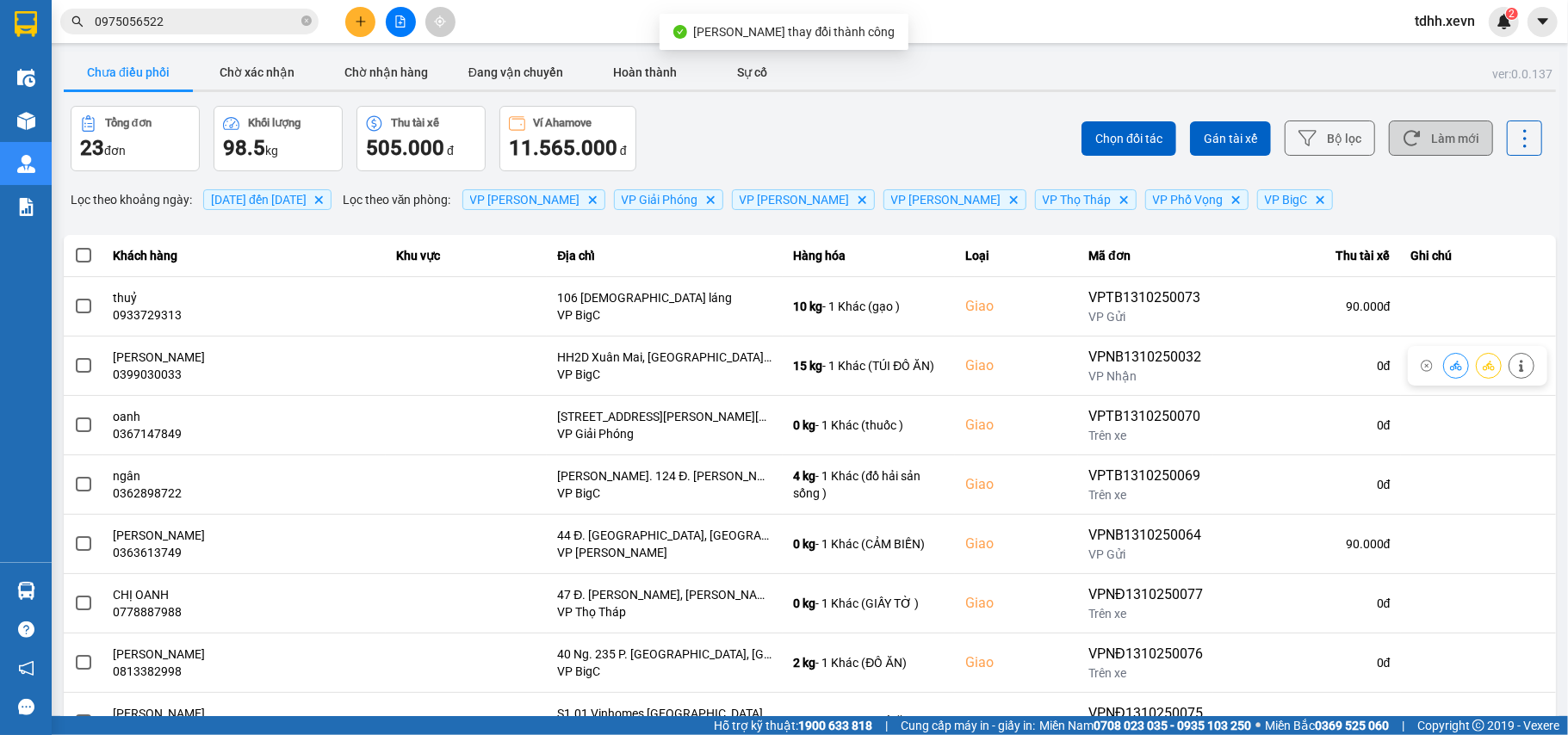
drag, startPoint x: 1445, startPoint y: 135, endPoint x: 1441, endPoint y: 163, distance: 28.3
click at [1445, 136] on button "Làm mới" at bounding box center [1440, 138] width 104 height 35
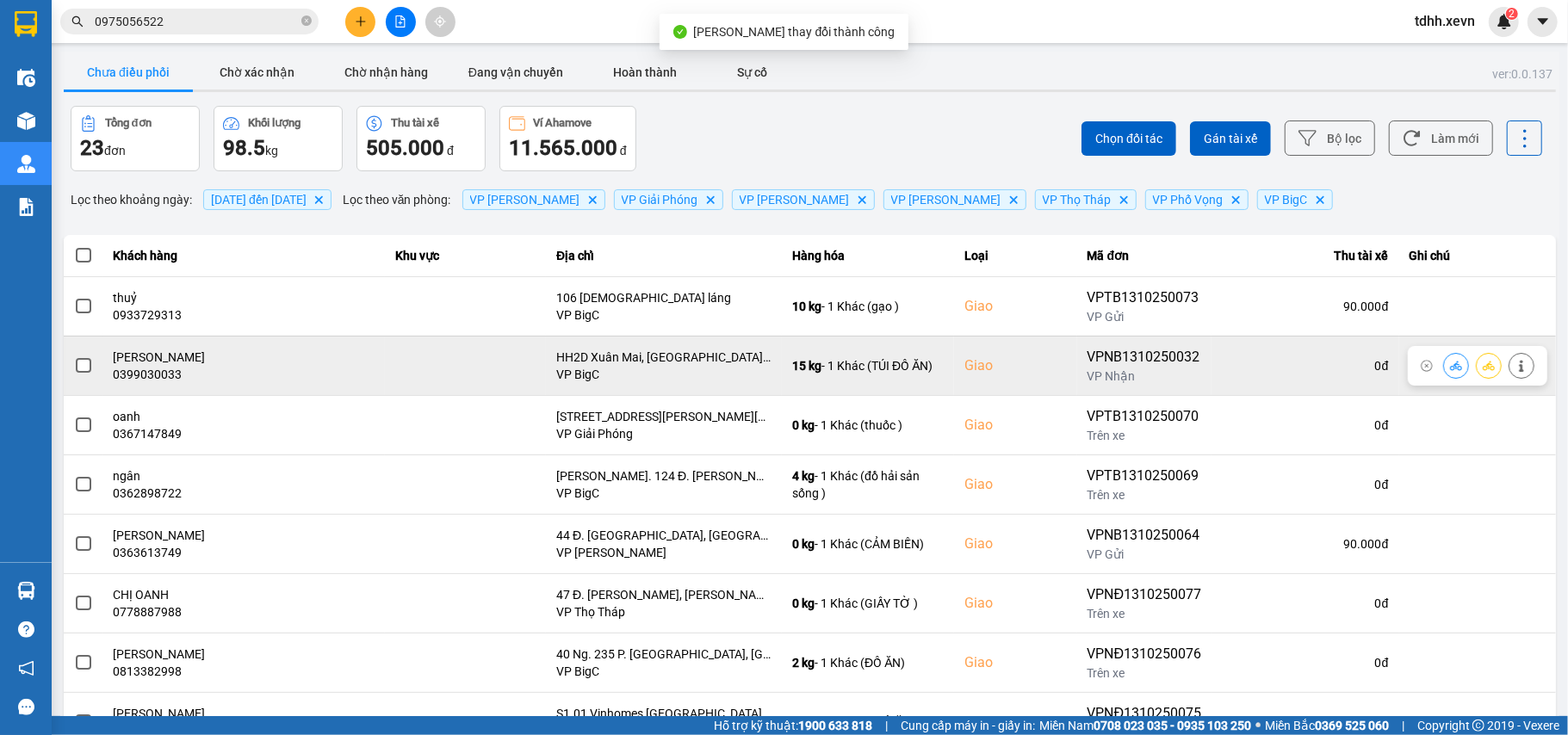
click at [1450, 368] on icon at bounding box center [1456, 366] width 12 height 9
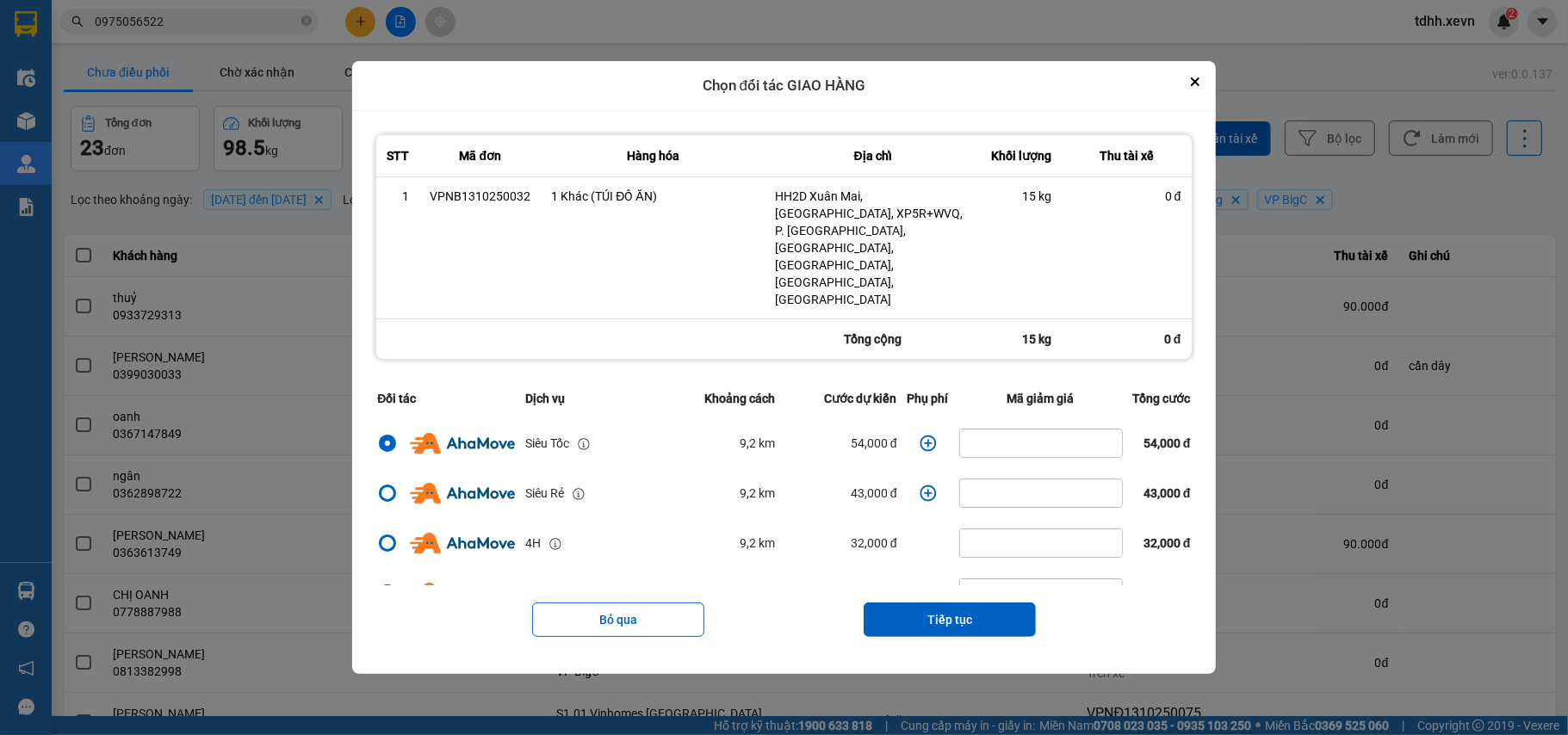
click at [920, 434] on icon "dialog" at bounding box center [928, 443] width 17 height 17
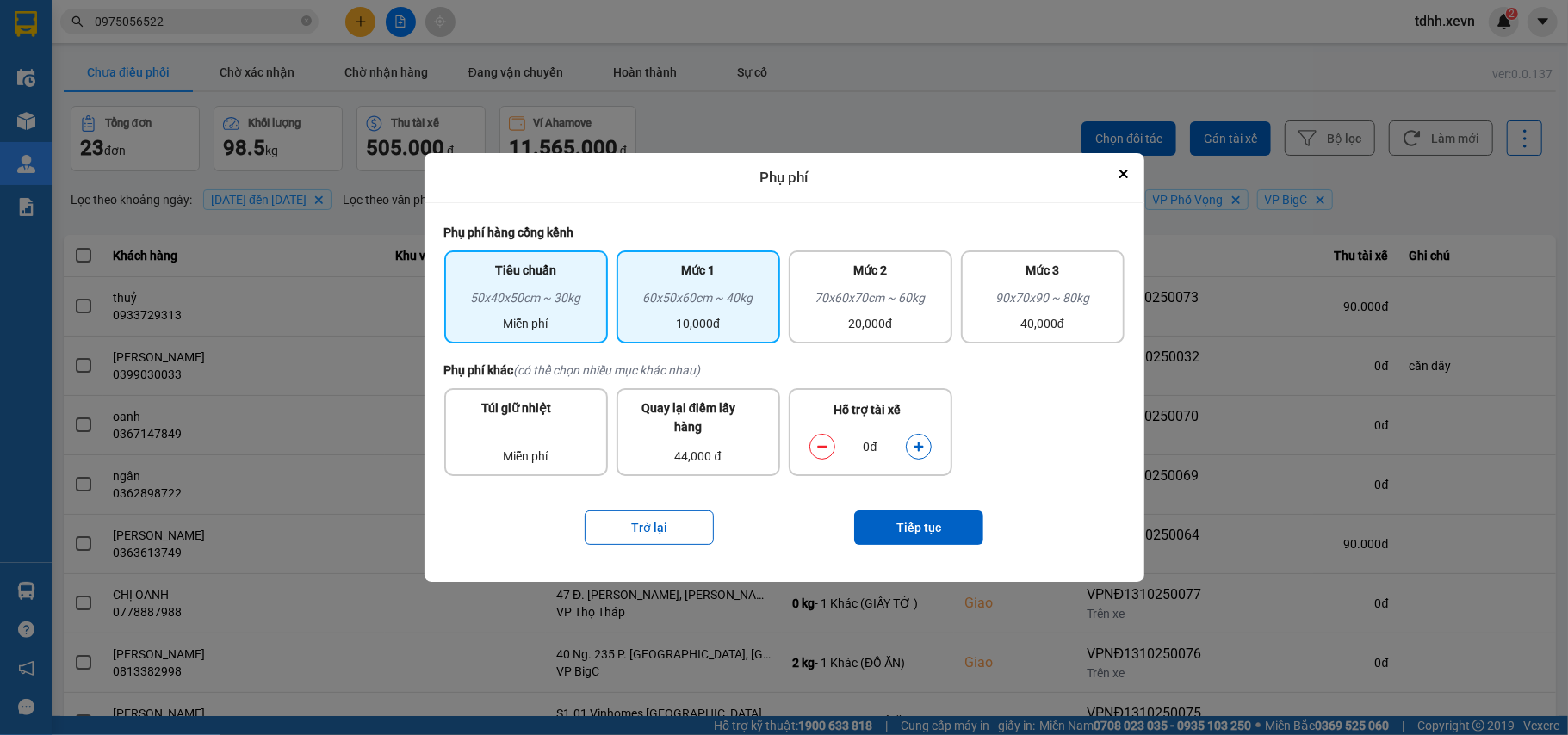
click at [683, 330] on div "10,000đ" at bounding box center [698, 323] width 143 height 19
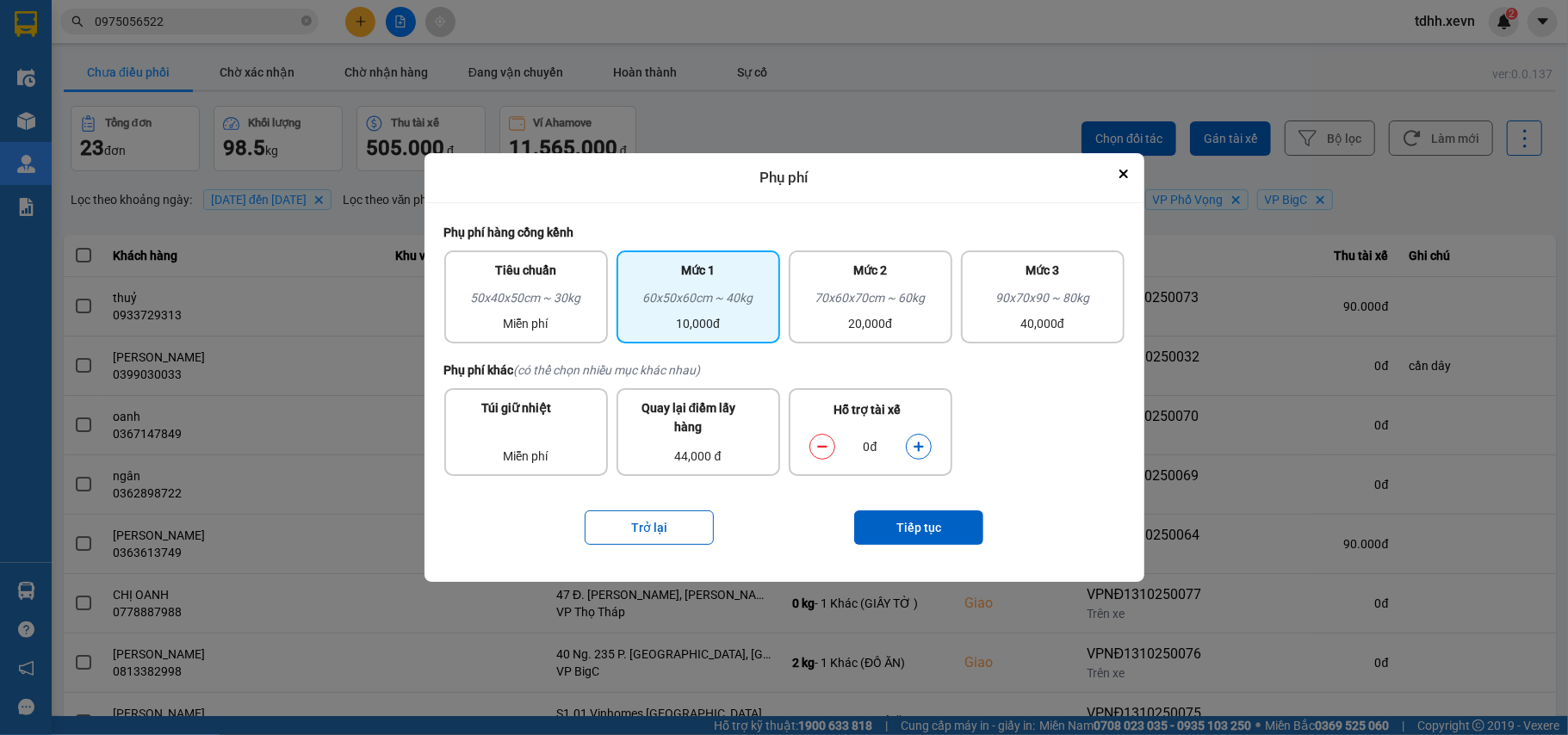
click at [920, 442] on icon "dialog" at bounding box center [918, 446] width 9 height 9
click at [910, 528] on button "Tiếp tục" at bounding box center [918, 528] width 129 height 34
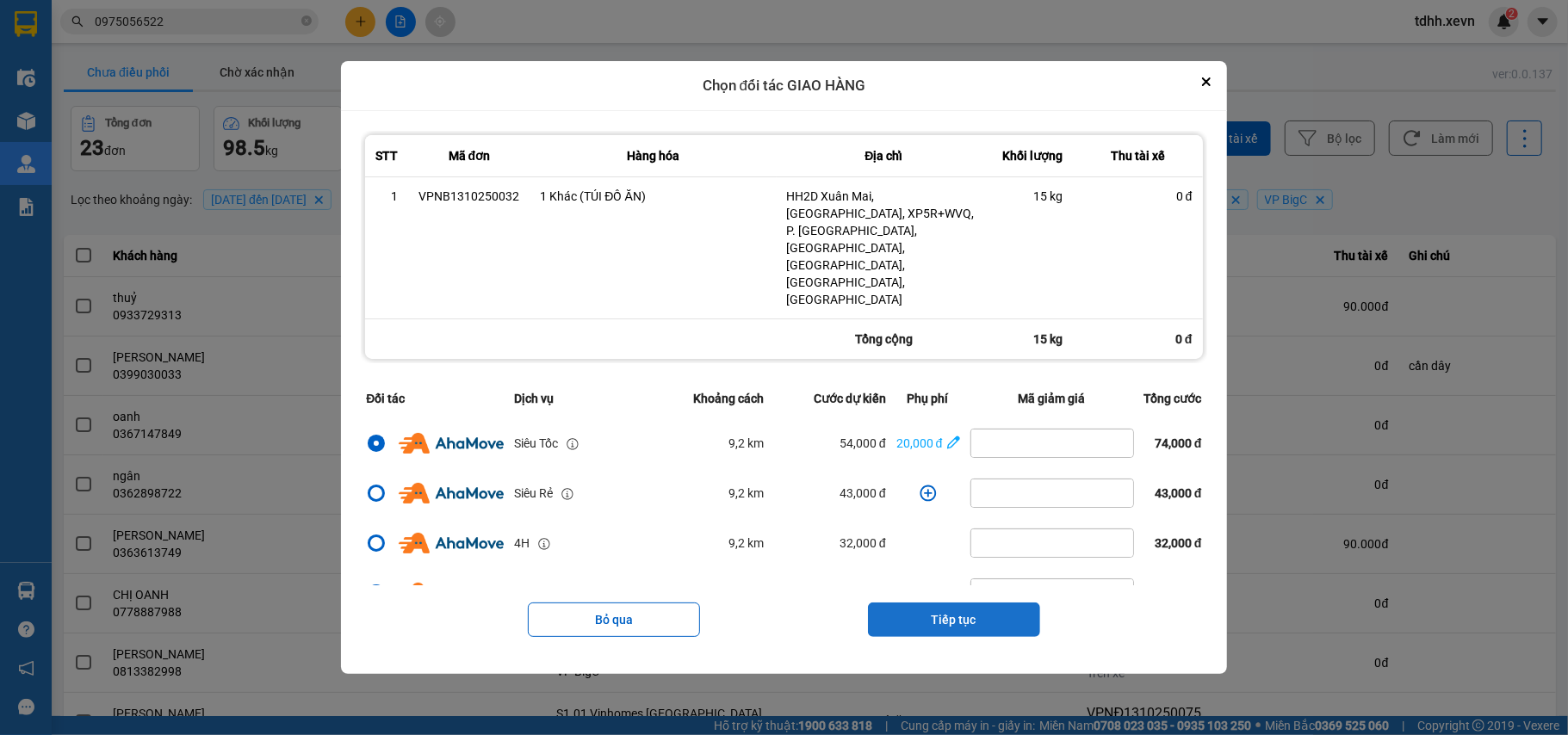
click at [955, 603] on button "Tiếp tục" at bounding box center [954, 620] width 172 height 34
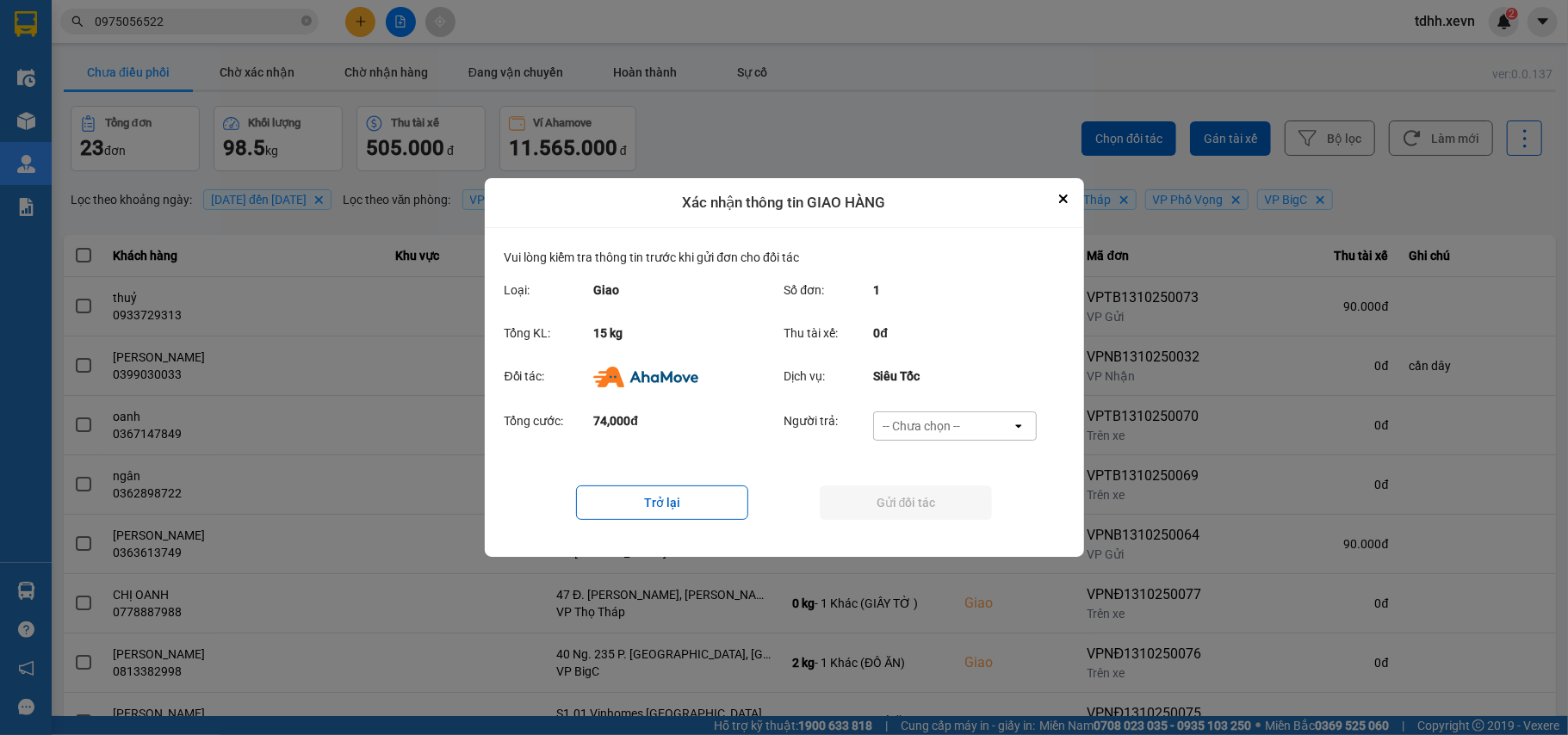
click at [965, 416] on div "-- Chưa chọn --" at bounding box center [942, 426] width 138 height 27
click at [921, 528] on span "Ví Ahamove" at bounding box center [922, 525] width 70 height 17
click at [927, 507] on button "Gửi đối tác" at bounding box center [905, 502] width 172 height 34
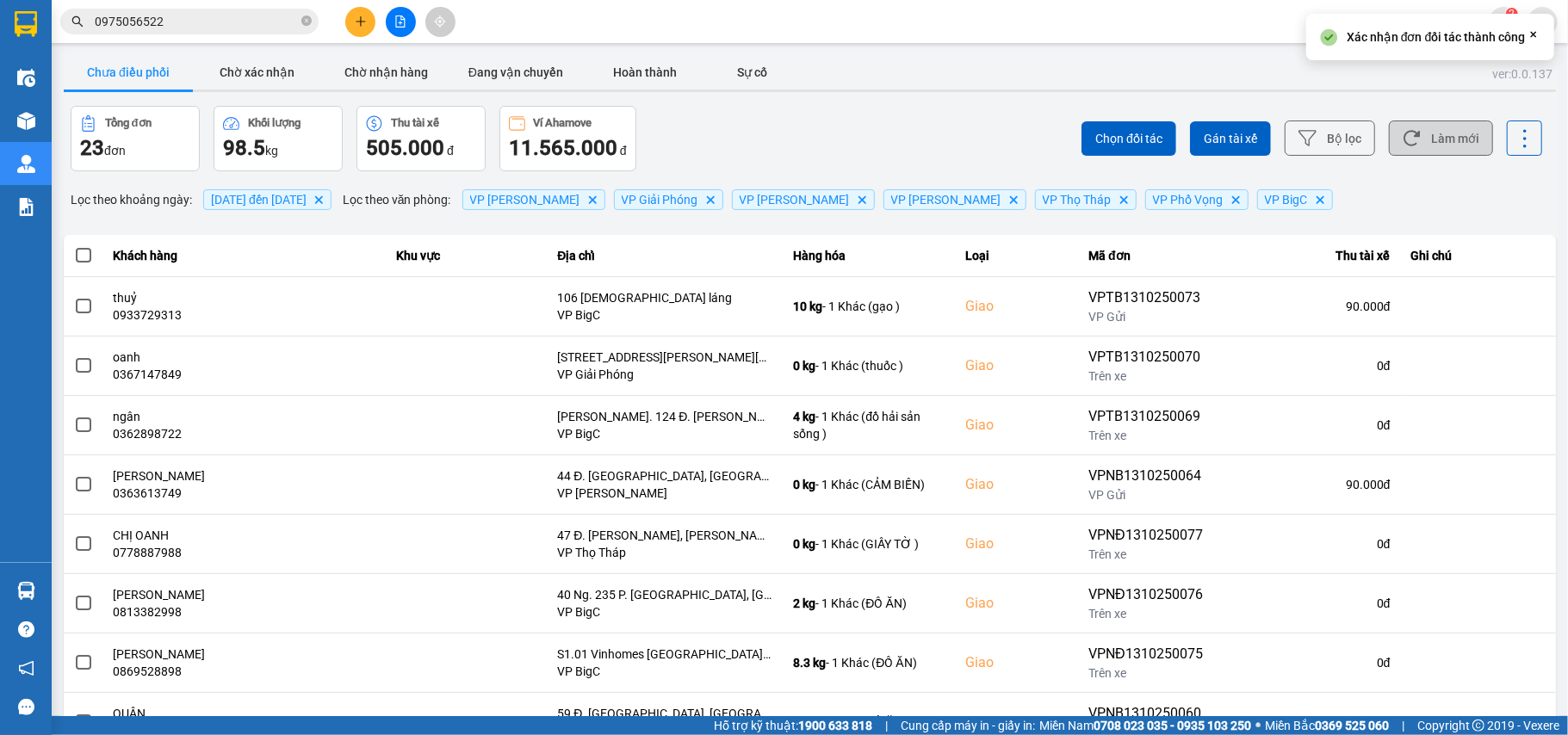
click at [1445, 128] on button "Làm mới" at bounding box center [1440, 138] width 104 height 35
click at [1402, 139] on icon at bounding box center [1411, 138] width 18 height 18
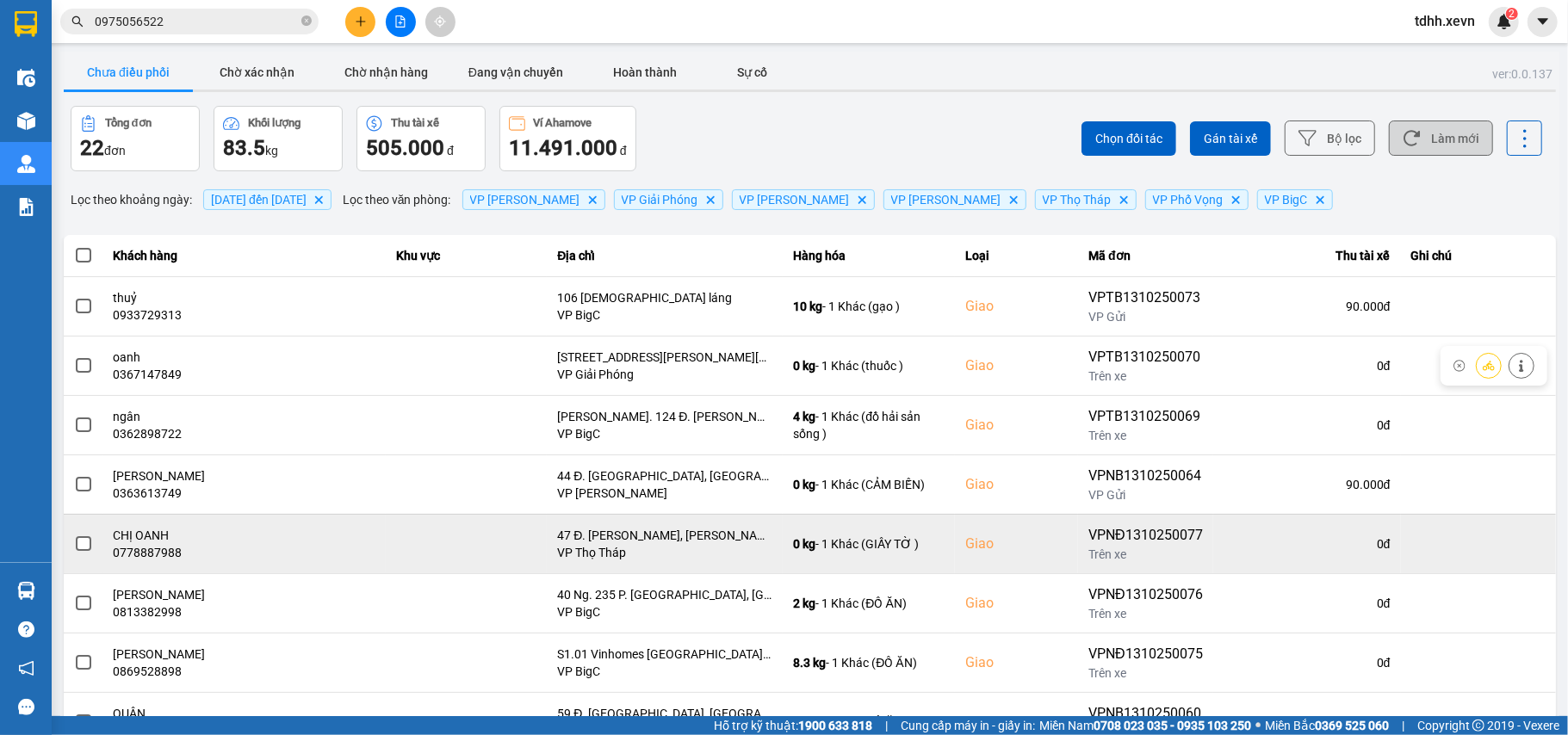
scroll to position [197, 0]
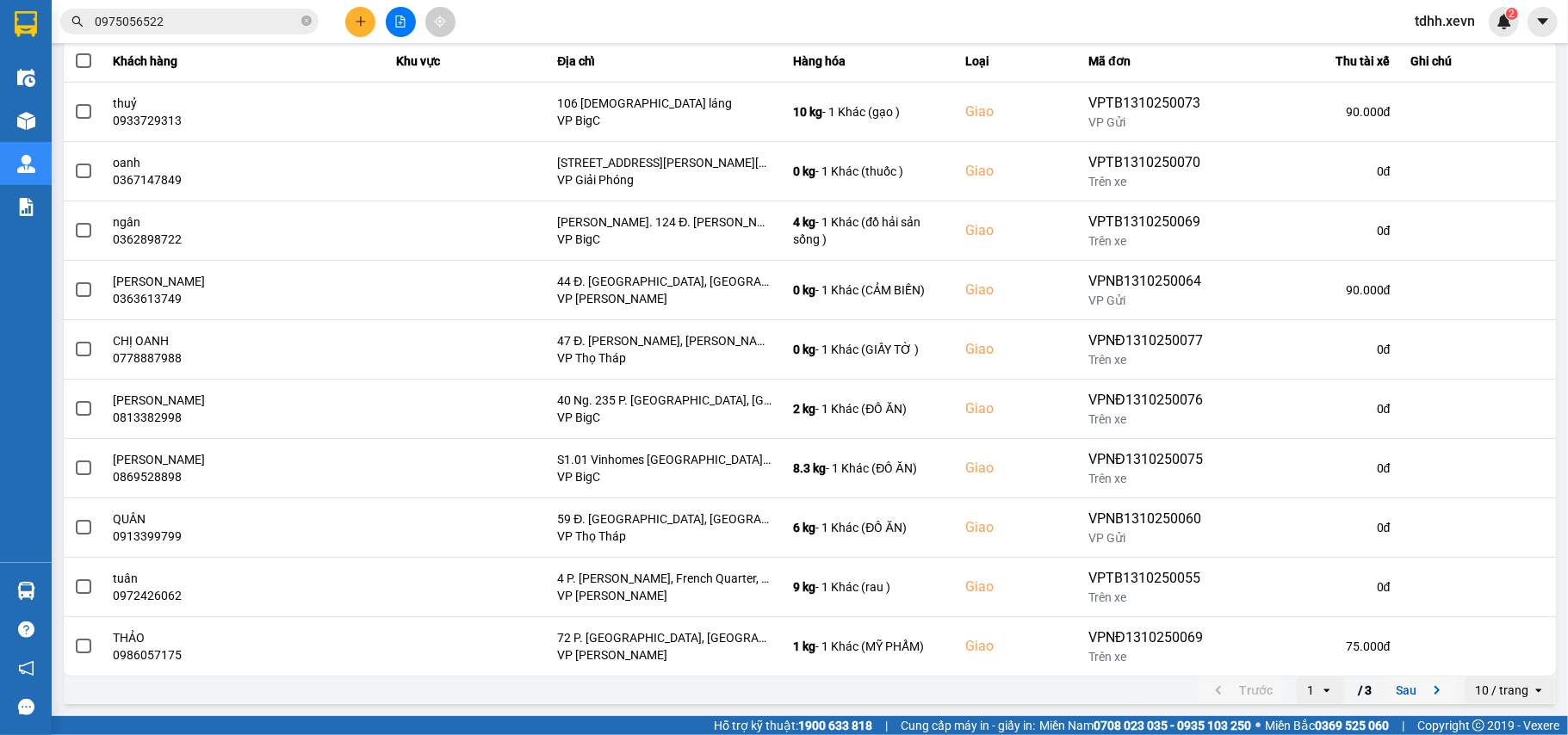
click at [1427, 695] on icon "next page. current page 1 / 3" at bounding box center [1437, 690] width 21 height 21
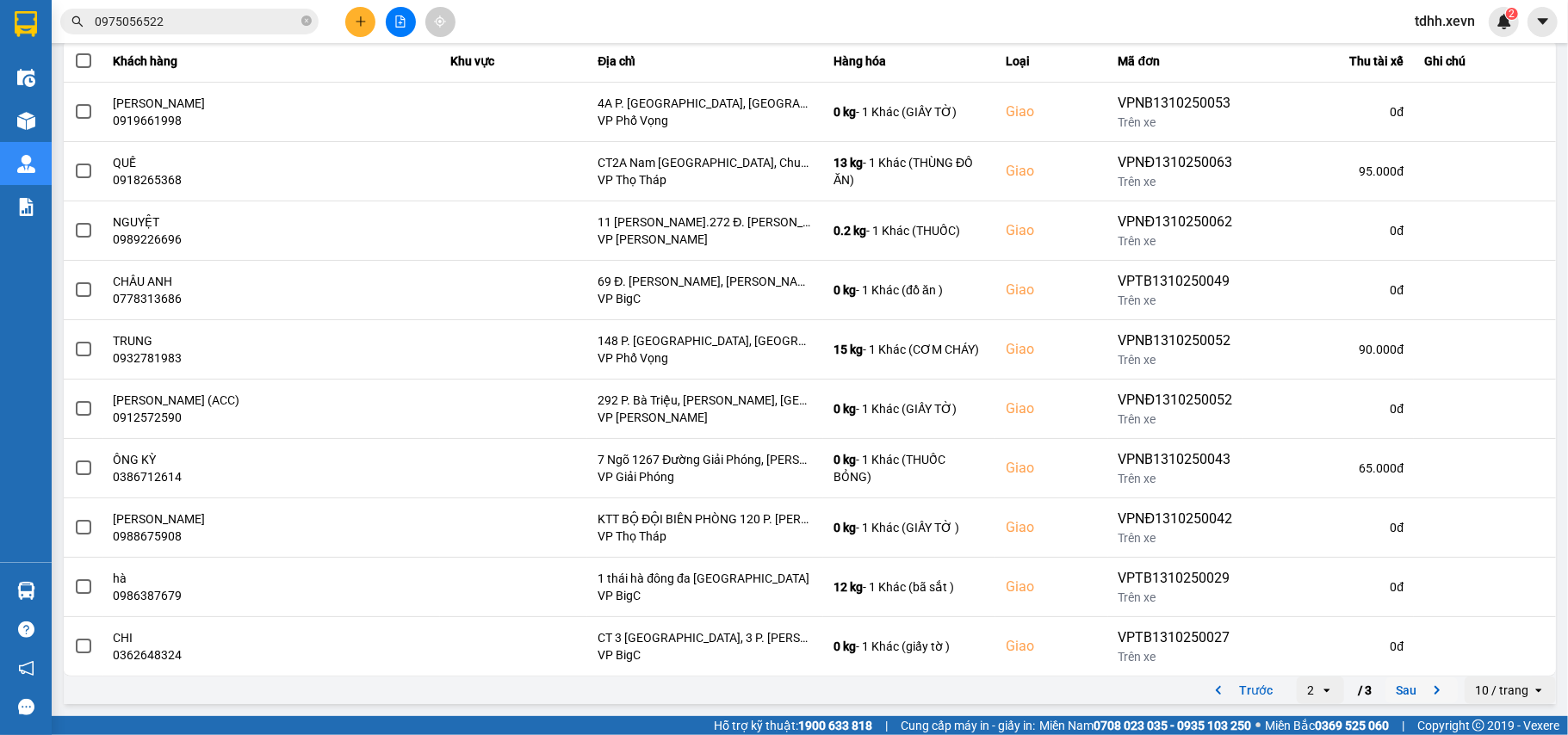
click at [1427, 685] on icon "next page. current page 2 / 3" at bounding box center [1437, 690] width 21 height 21
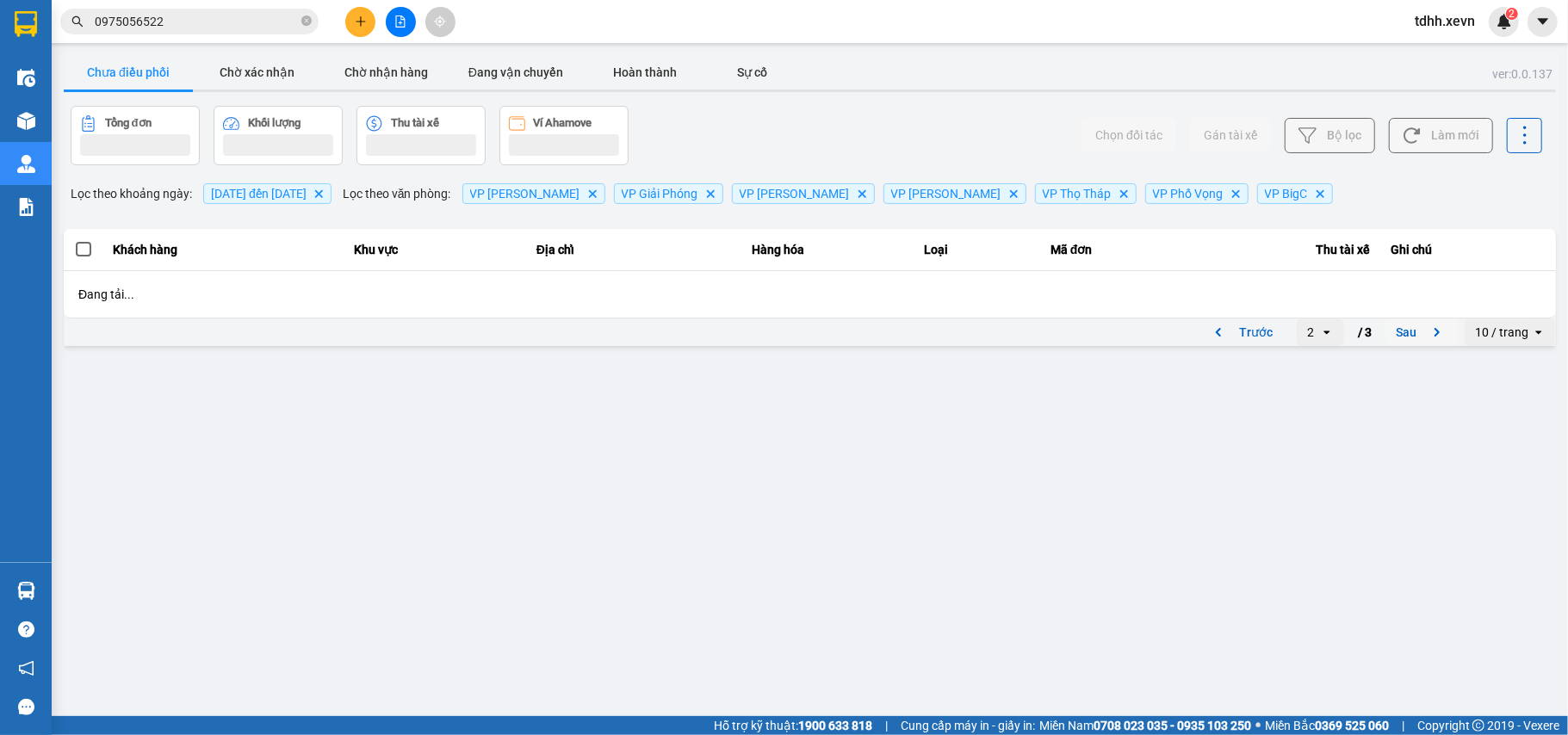
scroll to position [0, 0]
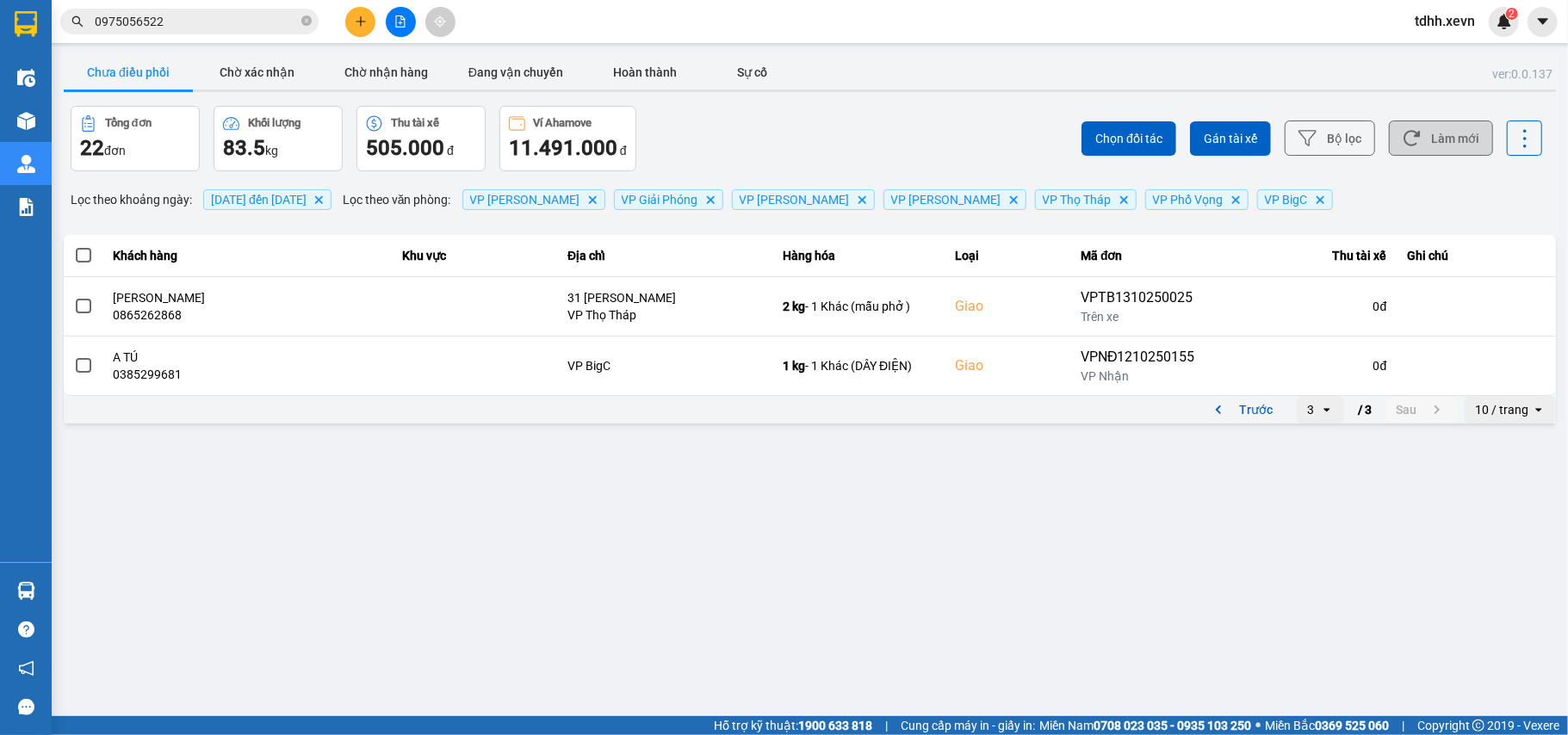
click at [1447, 139] on button "Làm mới" at bounding box center [1440, 138] width 104 height 35
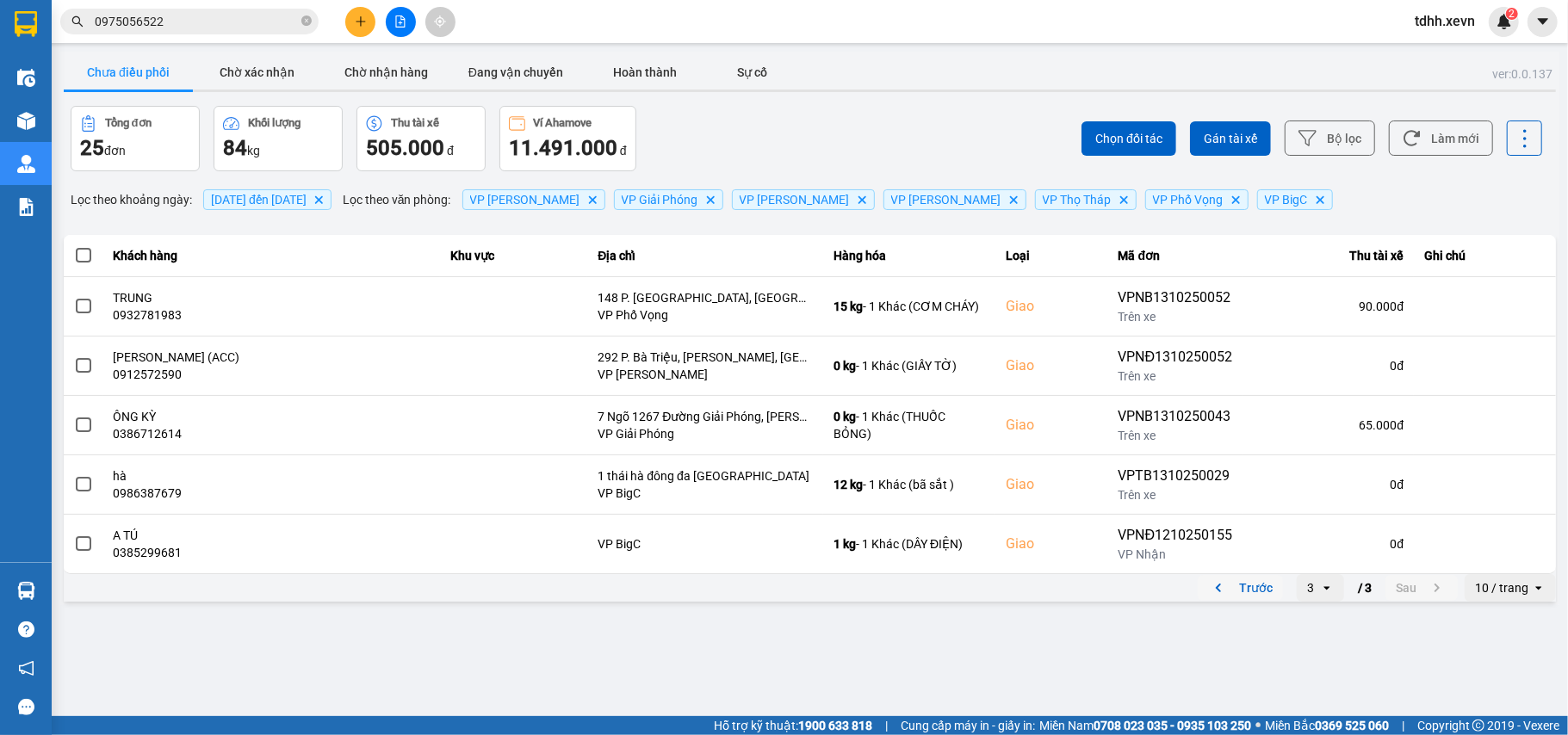
click at [1209, 589] on button "Trước" at bounding box center [1240, 587] width 85 height 26
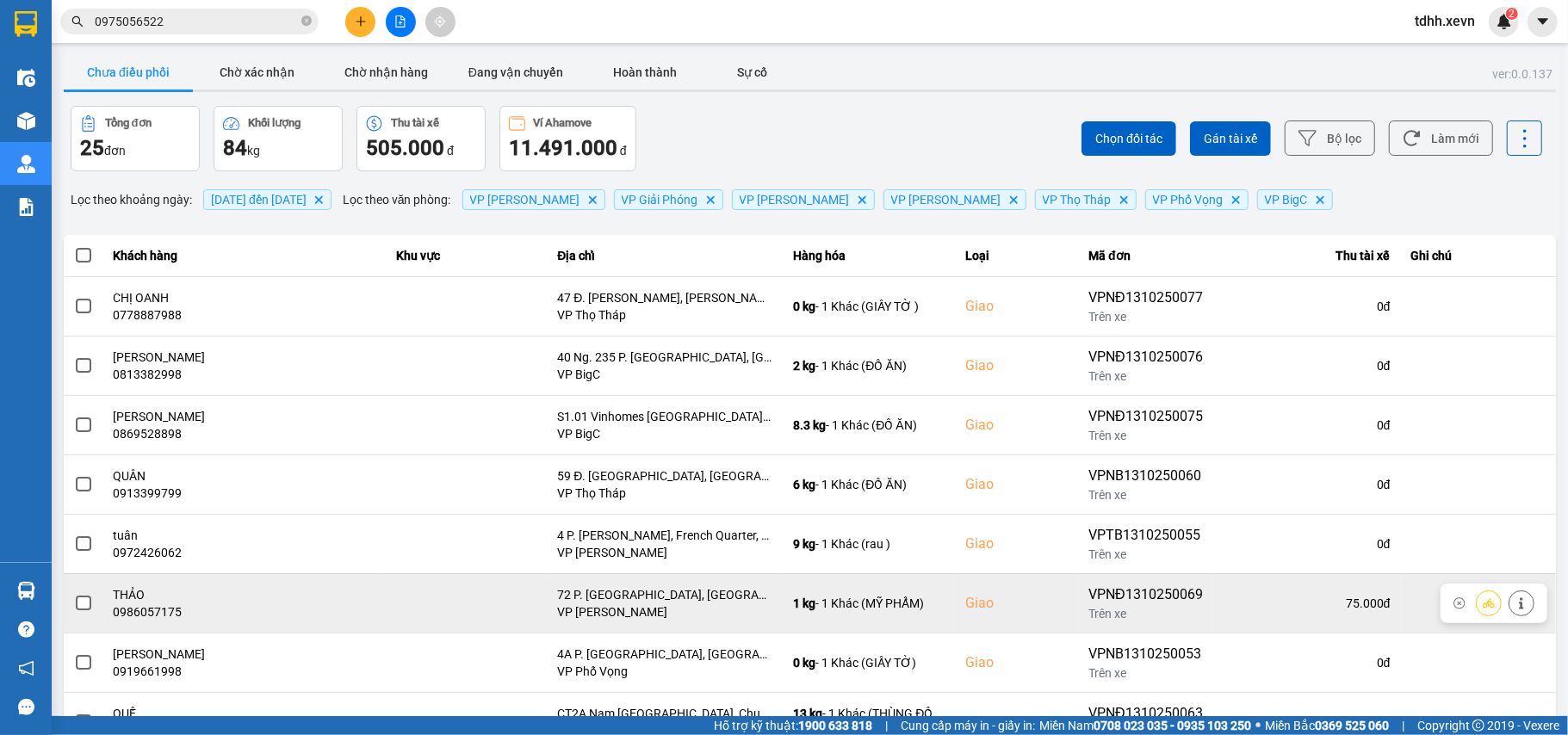
scroll to position [197, 0]
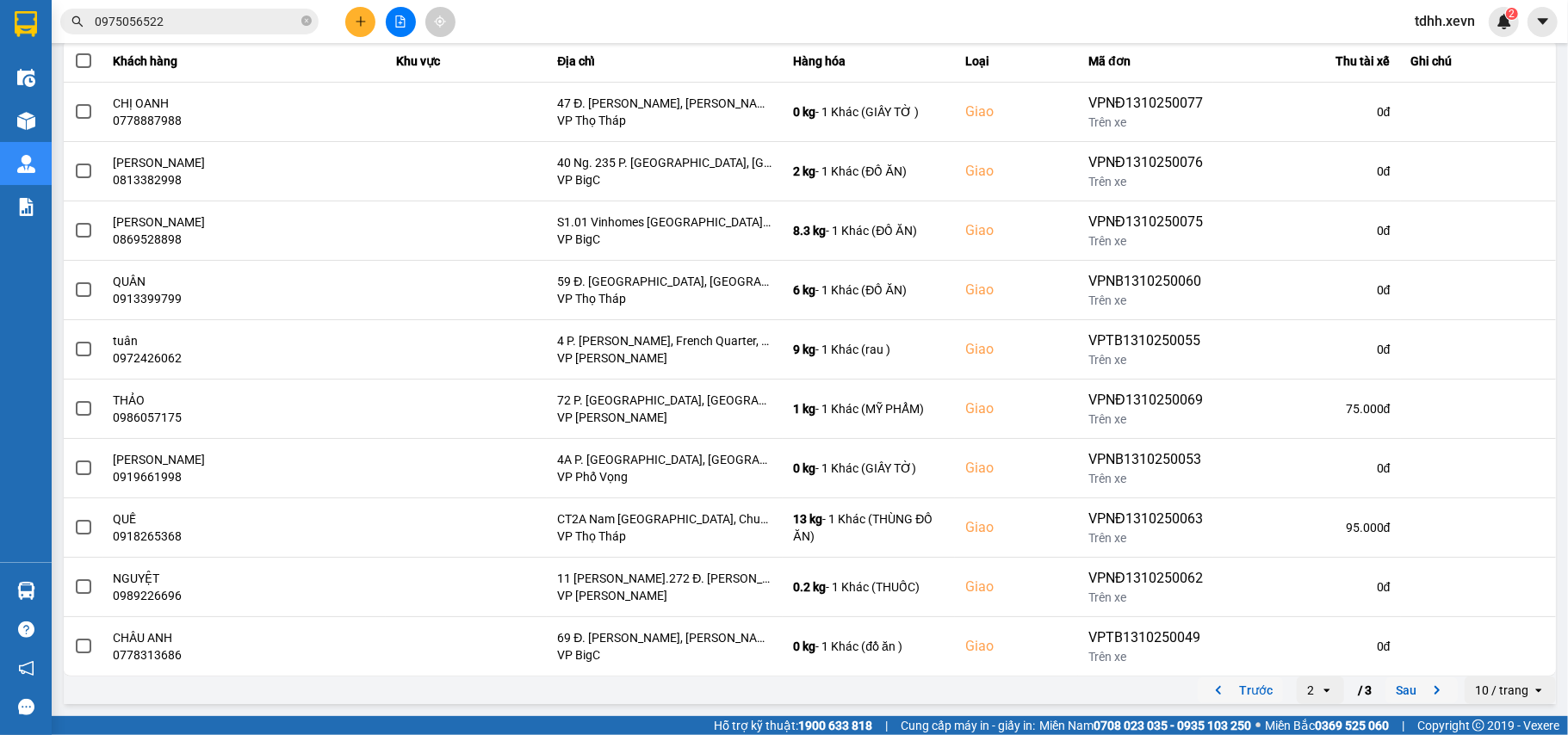
click at [1209, 695] on icon "previous page. current page 2 / 3" at bounding box center [1218, 690] width 21 height 21
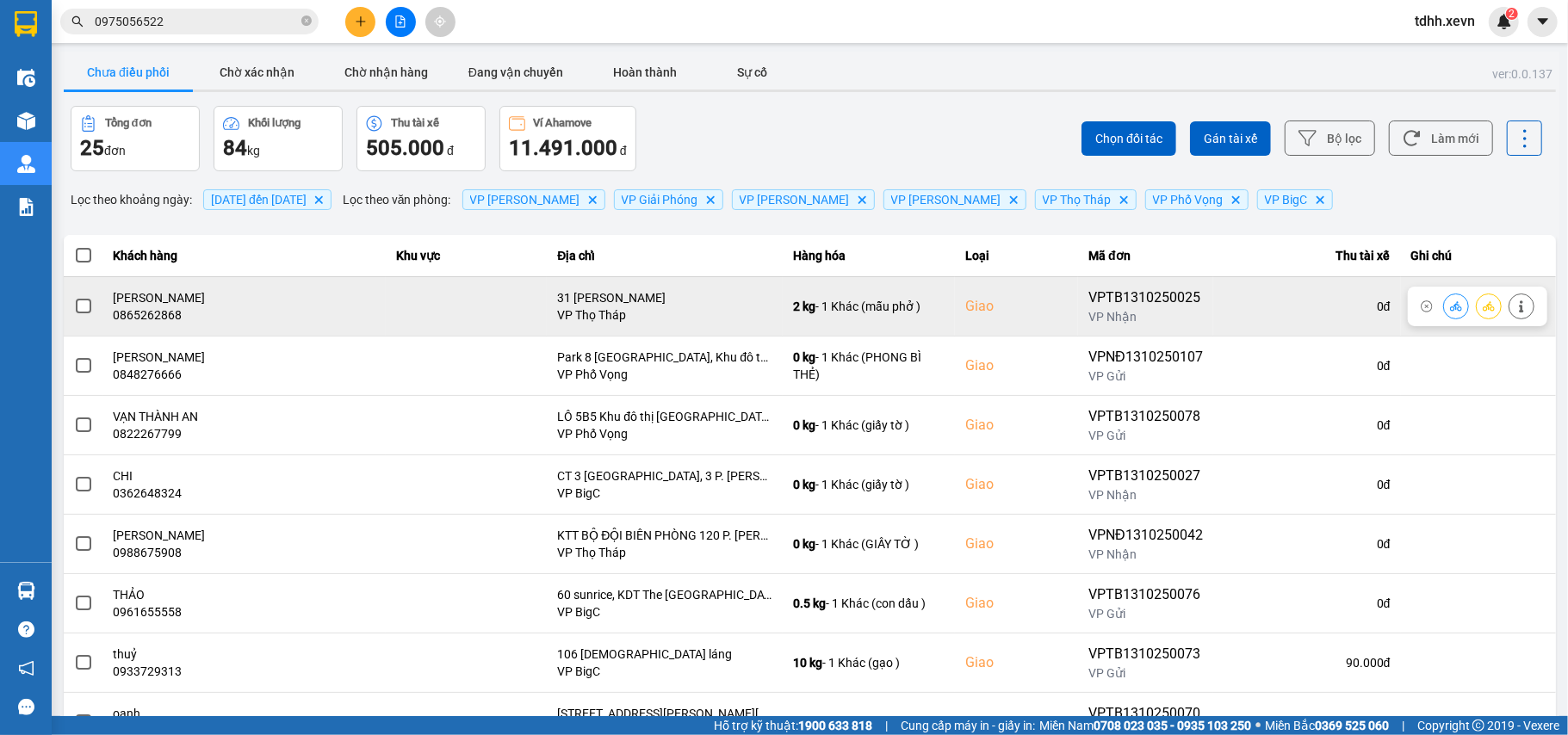
click at [134, 314] on div "0865262868" at bounding box center [244, 315] width 262 height 17
click at [1450, 312] on icon at bounding box center [1456, 306] width 12 height 12
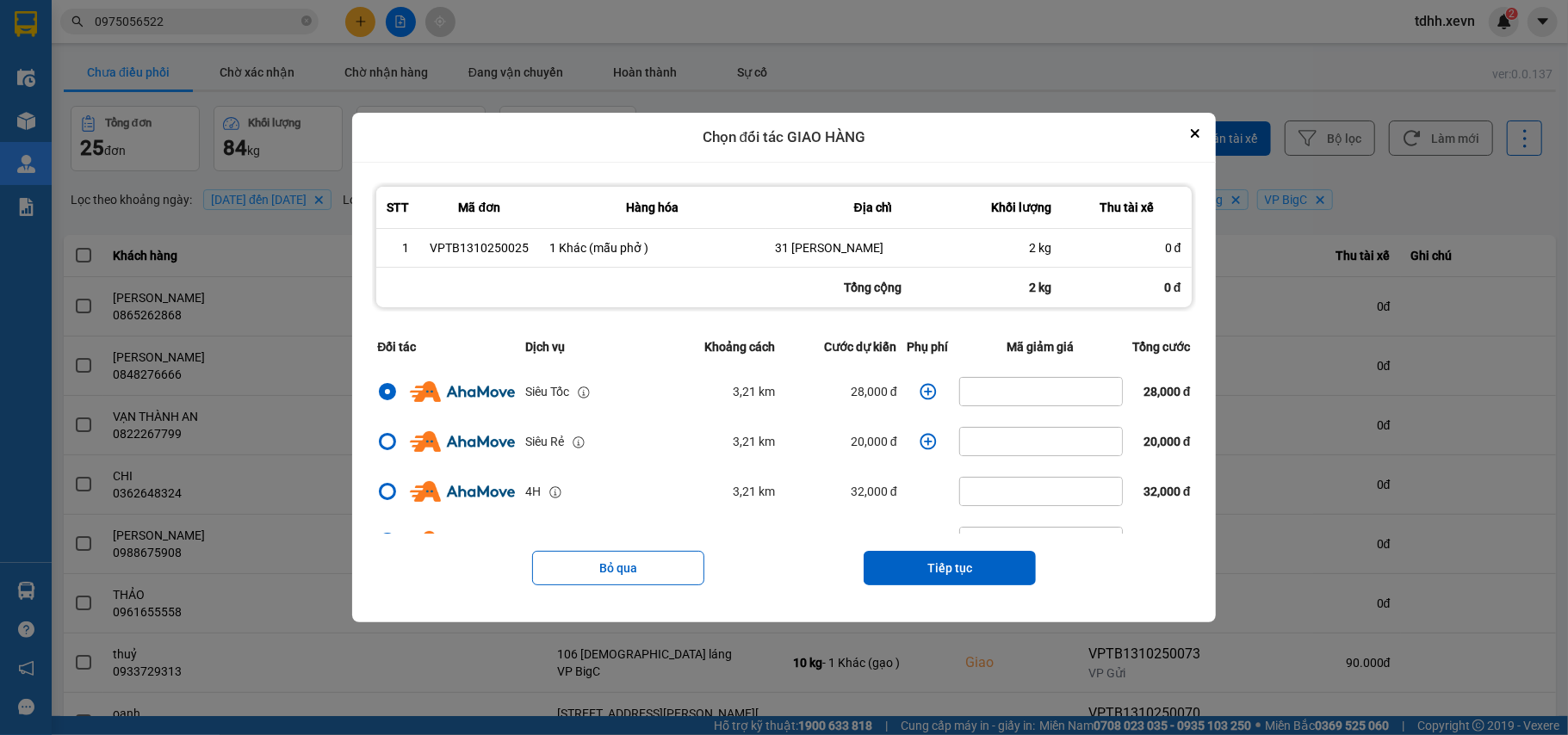
click at [920, 394] on icon "dialog" at bounding box center [928, 391] width 16 height 16
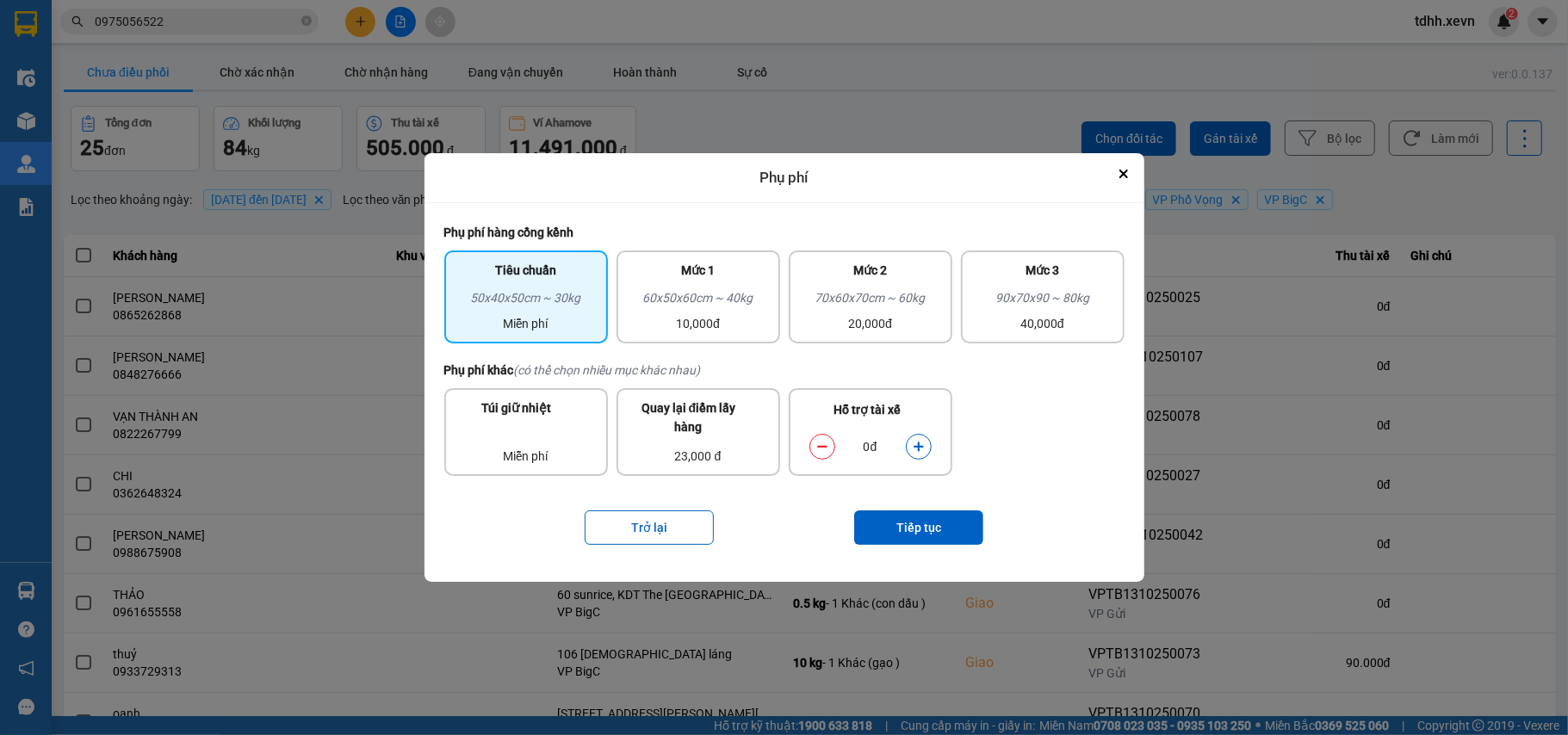
click at [921, 449] on icon "dialog" at bounding box center [918, 446] width 12 height 12
click at [921, 529] on button "Tiếp tục" at bounding box center [918, 528] width 129 height 34
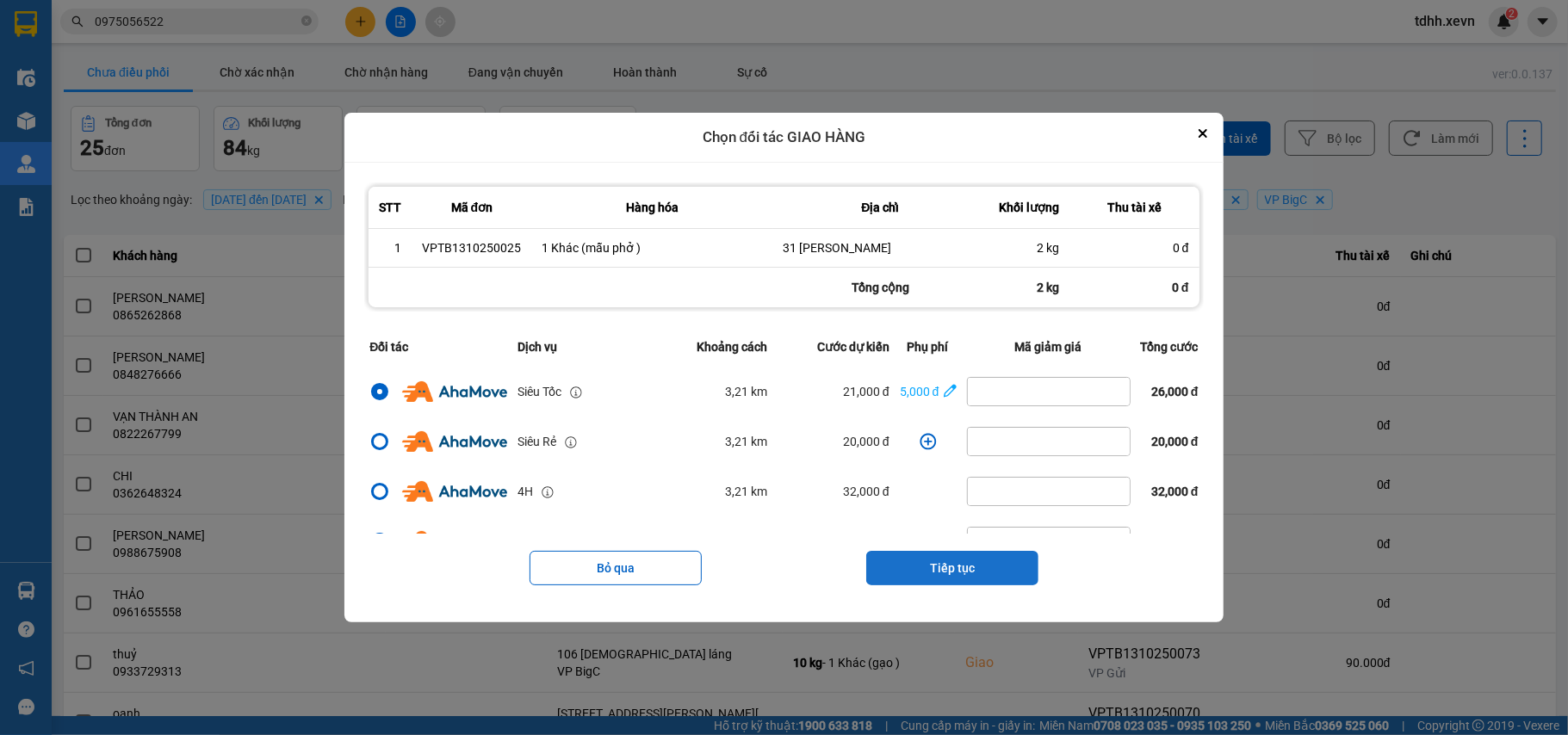
click at [972, 566] on button "Tiếp tục" at bounding box center [952, 568] width 172 height 34
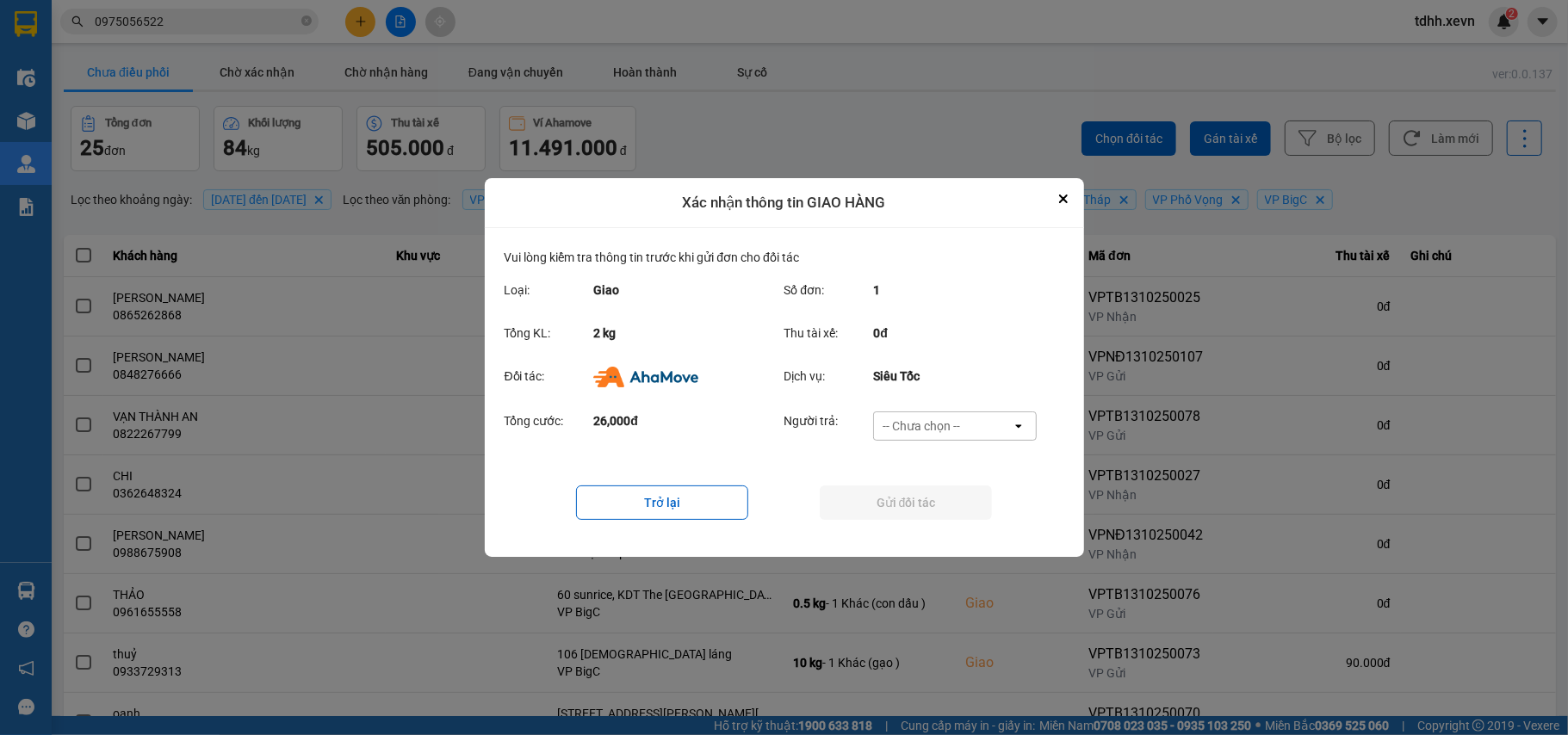
click at [1002, 420] on div "-- Chưa chọn --" at bounding box center [942, 426] width 138 height 27
click at [935, 517] on span "Ví Ahamove" at bounding box center [922, 525] width 70 height 17
click at [935, 517] on button "Gửi đối tác" at bounding box center [905, 502] width 172 height 34
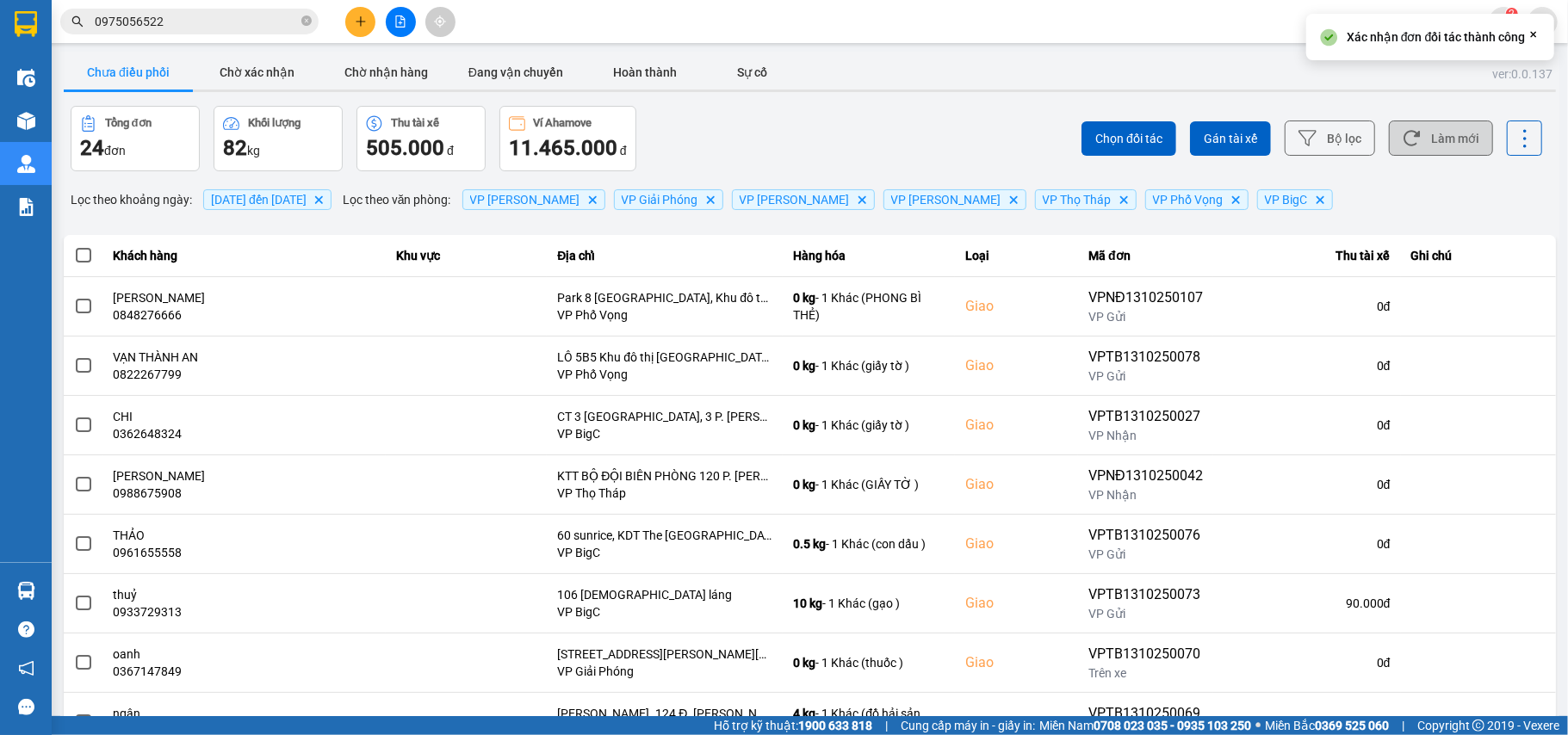
click at [1439, 139] on button "Làm mới" at bounding box center [1440, 138] width 104 height 35
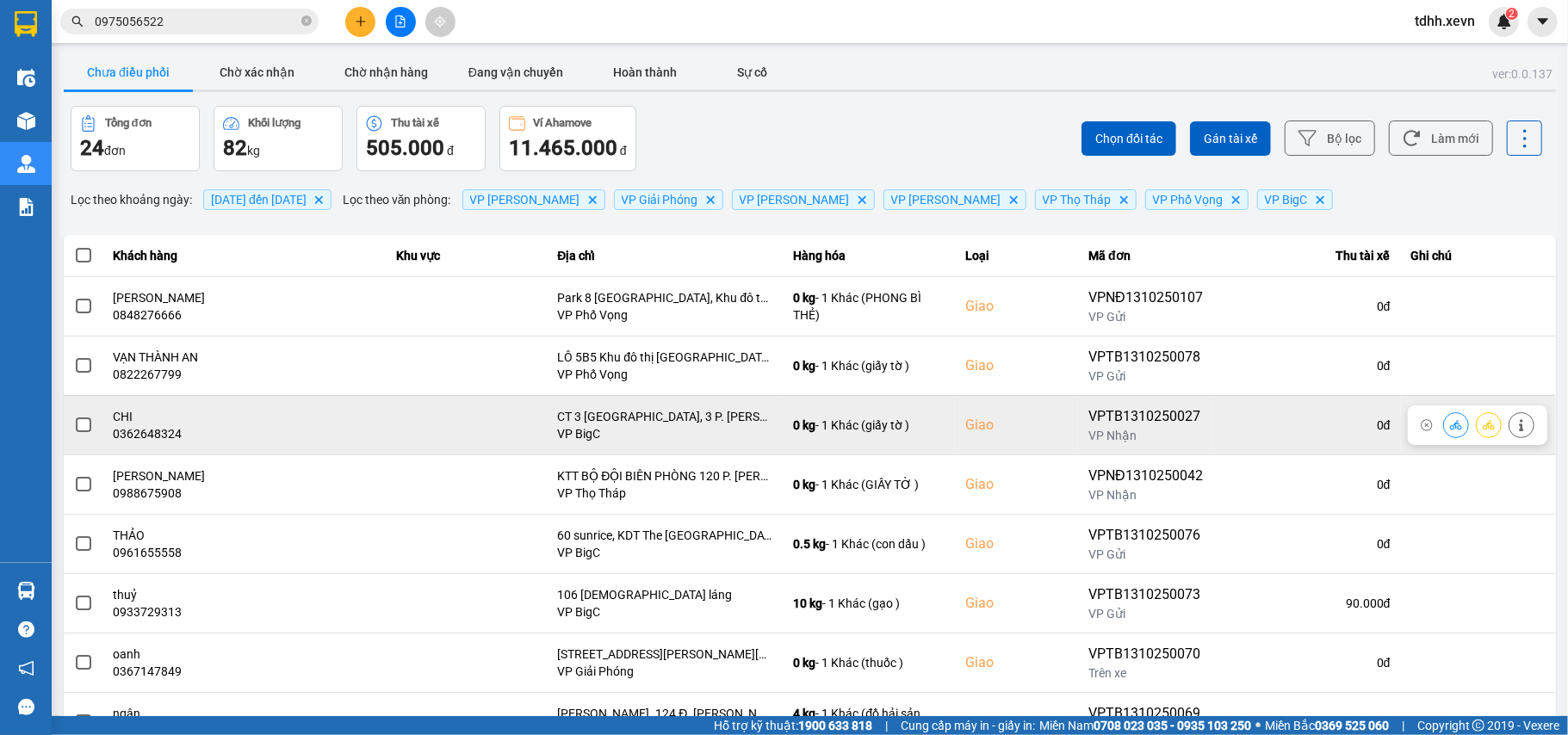
click at [164, 437] on div "0362648324" at bounding box center [244, 434] width 262 height 17
click at [1444, 437] on button at bounding box center [1456, 425] width 24 height 30
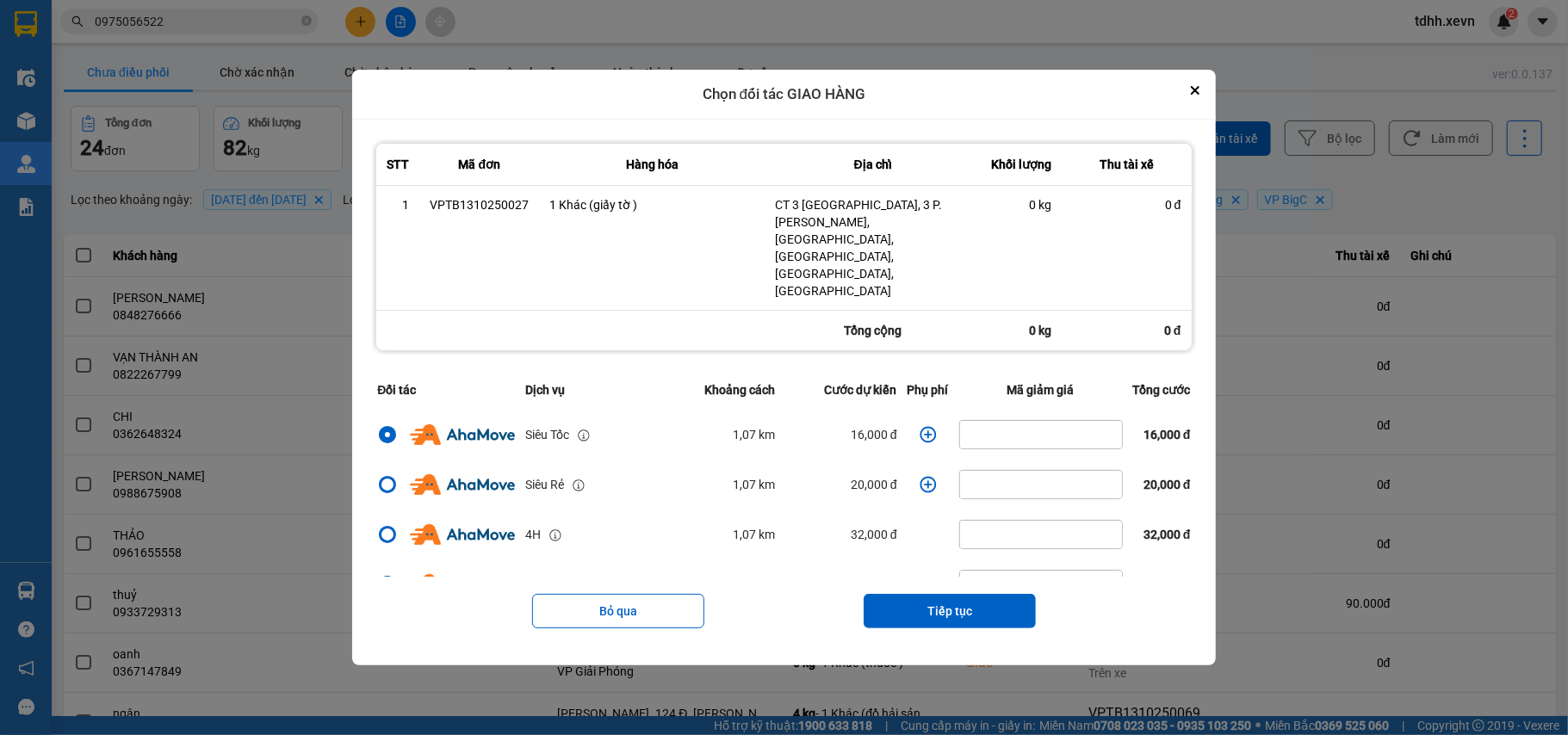
click at [922, 426] on icon "dialog" at bounding box center [928, 434] width 17 height 17
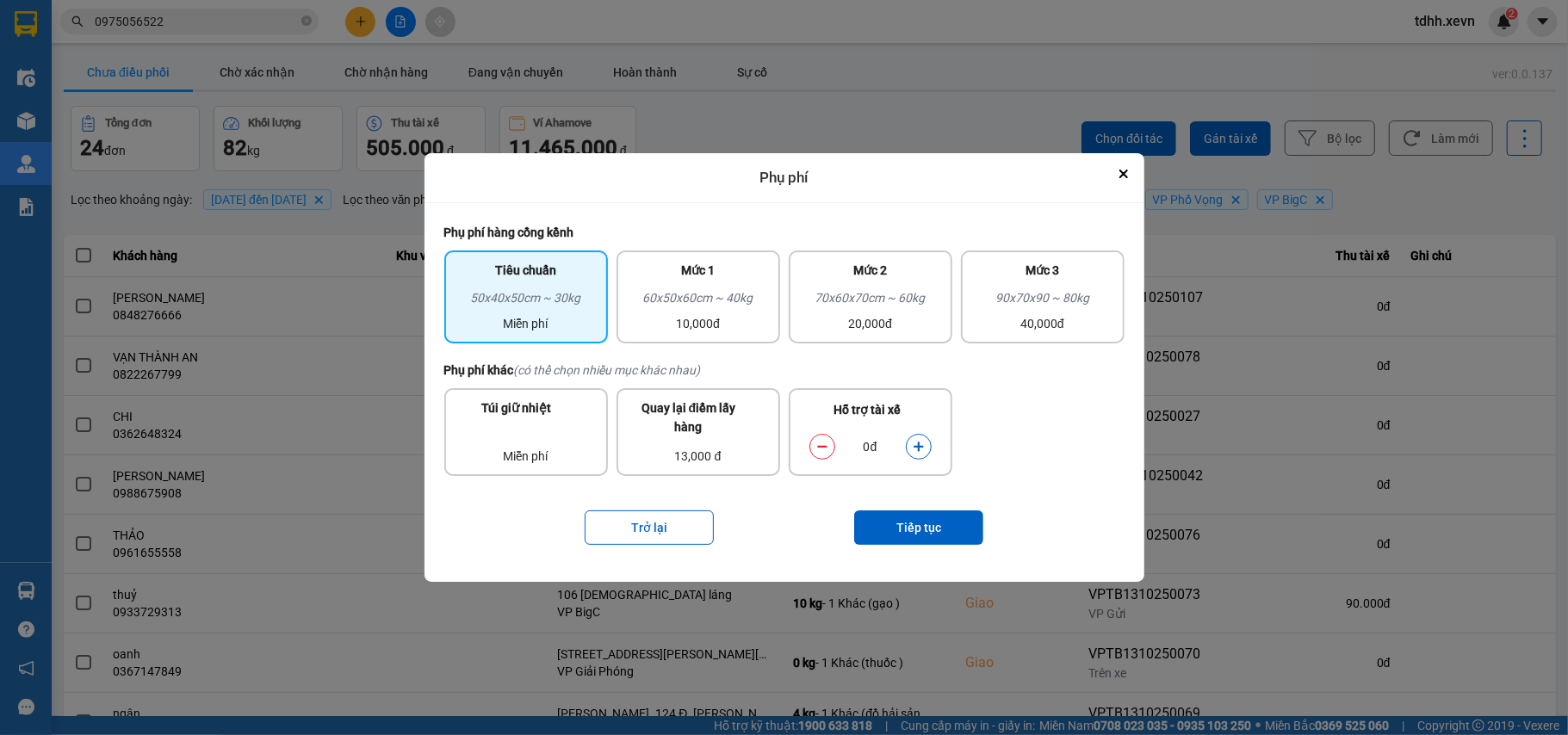
click at [916, 448] on icon "dialog" at bounding box center [918, 446] width 12 height 12
click at [914, 527] on button "Tiếp tục" at bounding box center [918, 528] width 129 height 34
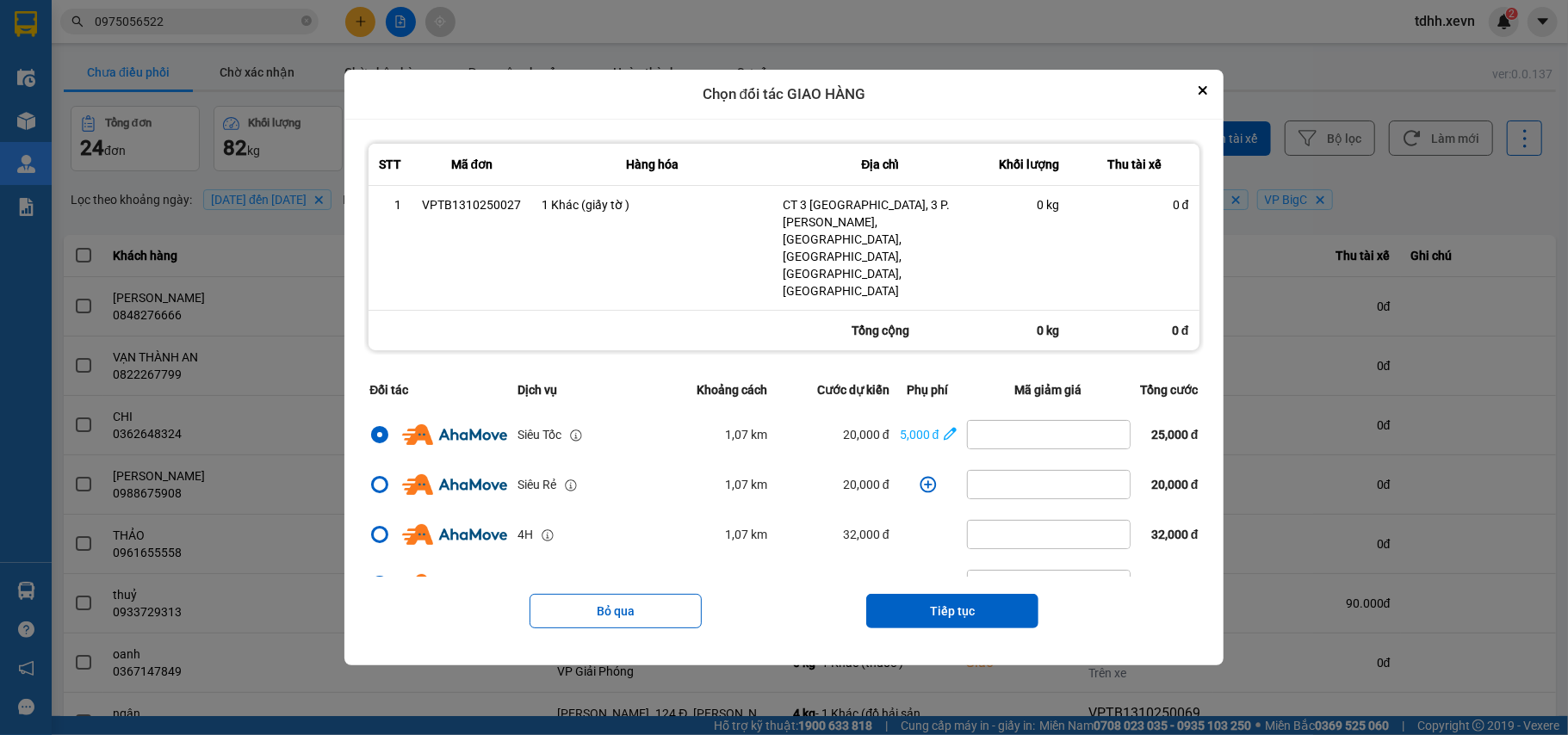
drag, startPoint x: 927, startPoint y: 577, endPoint x: 933, endPoint y: 570, distance: 9.2
click at [927, 594] on button "Tiếp tục" at bounding box center [952, 611] width 172 height 34
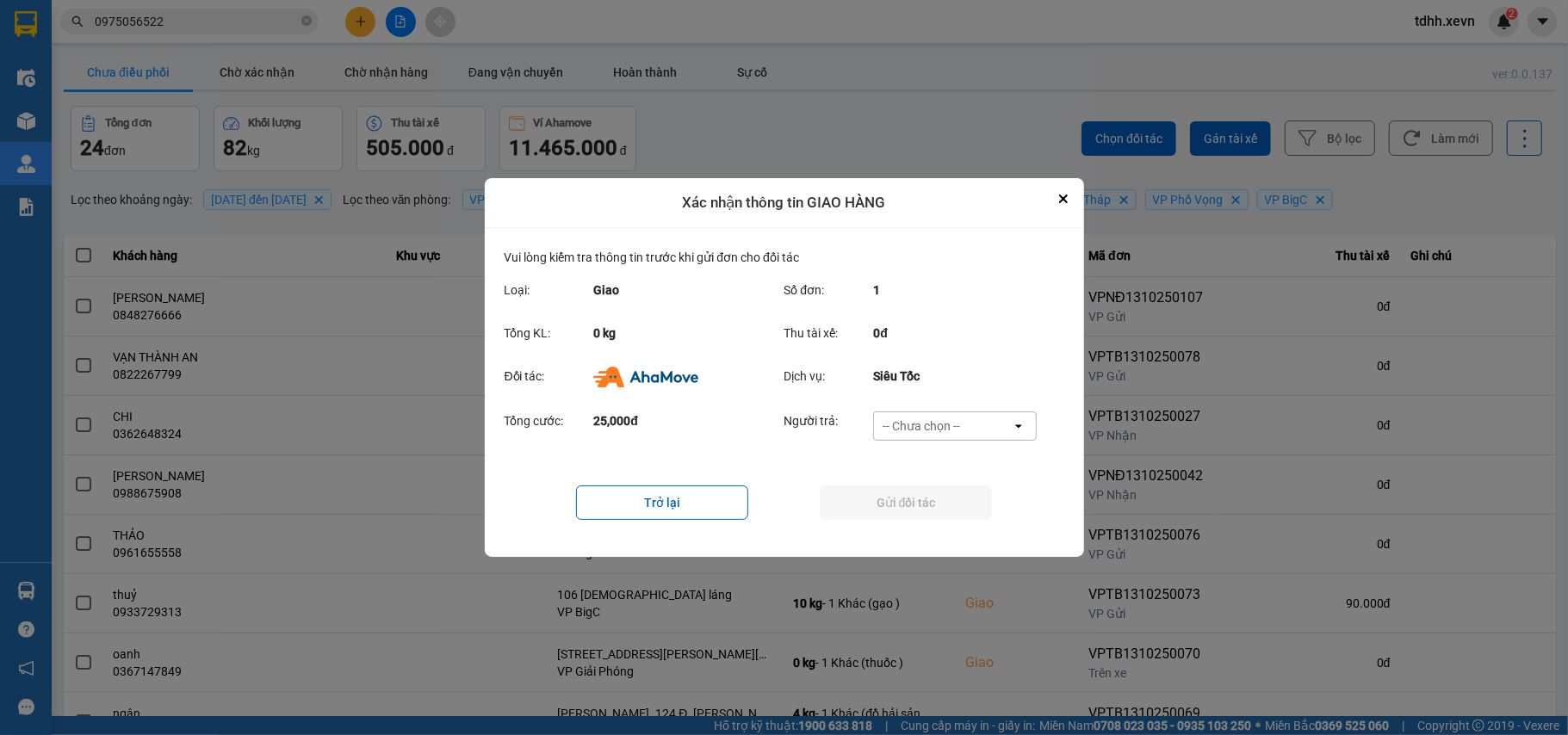
click at [983, 422] on div "-- Chưa chọn --" at bounding box center [942, 426] width 138 height 27
click at [926, 521] on span "Ví Ahamove" at bounding box center [922, 525] width 70 height 17
click at [933, 517] on button "Gửi đối tác" at bounding box center [905, 502] width 172 height 34
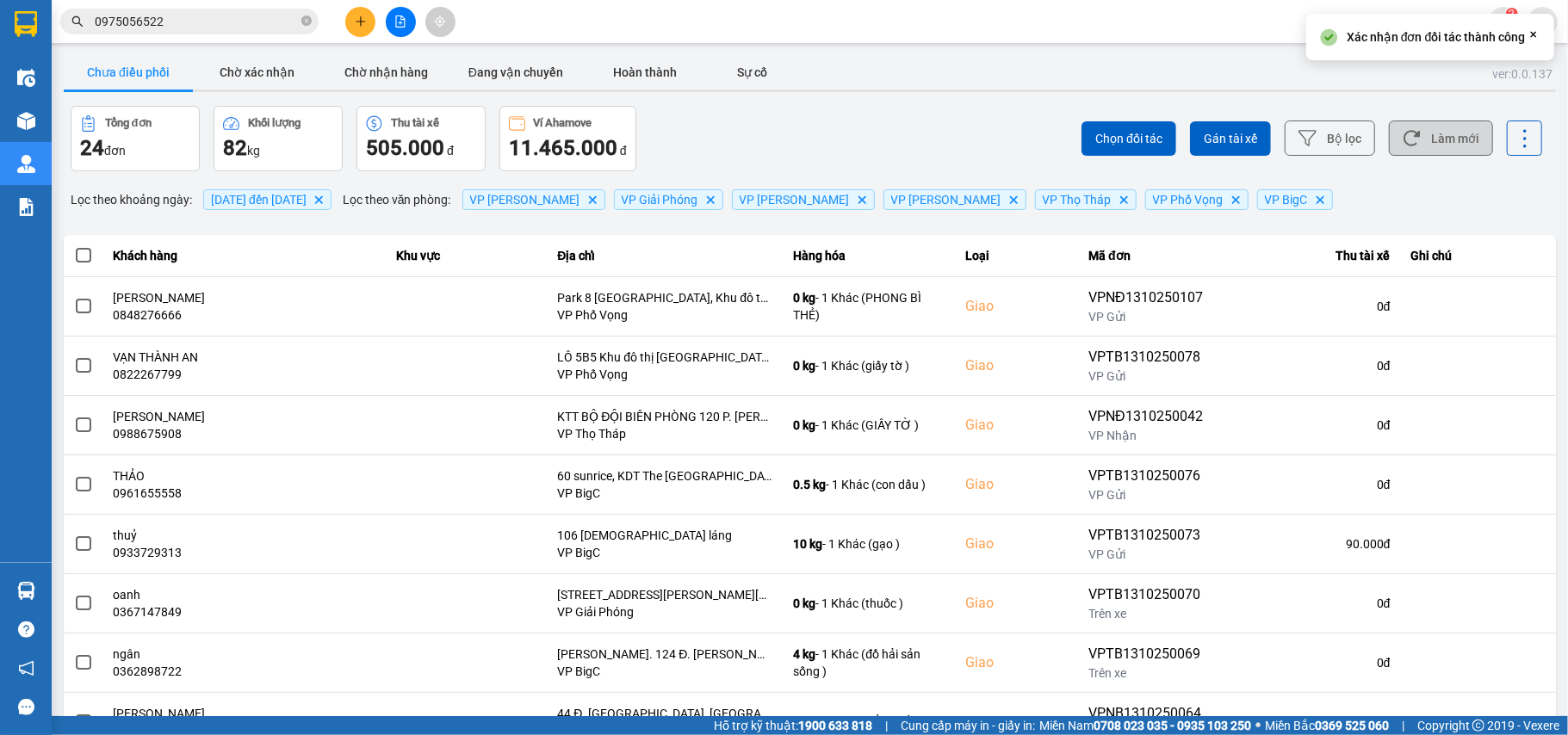
click at [1436, 138] on button "Làm mới" at bounding box center [1440, 138] width 104 height 35
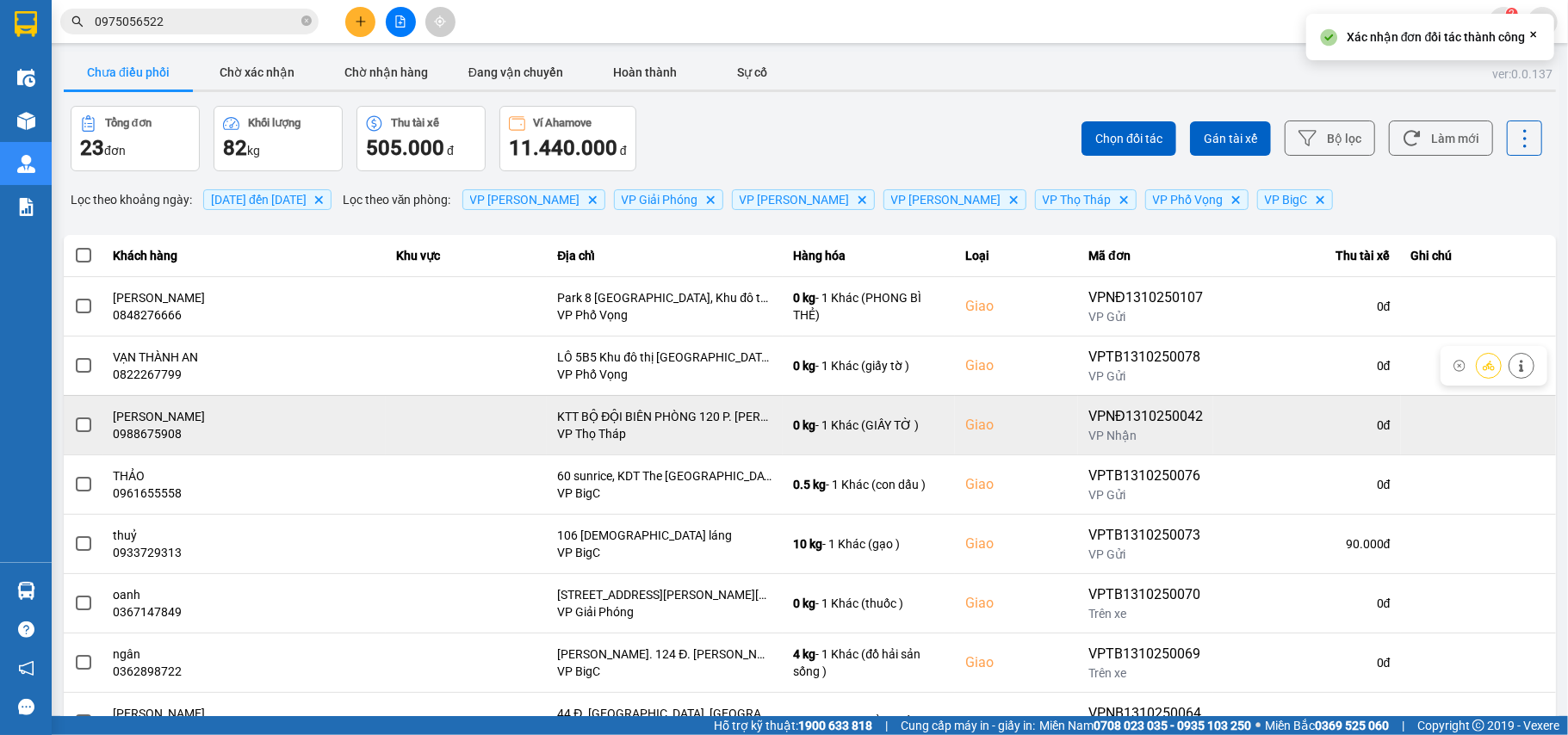
click at [149, 441] on div "0988675908" at bounding box center [244, 434] width 262 height 17
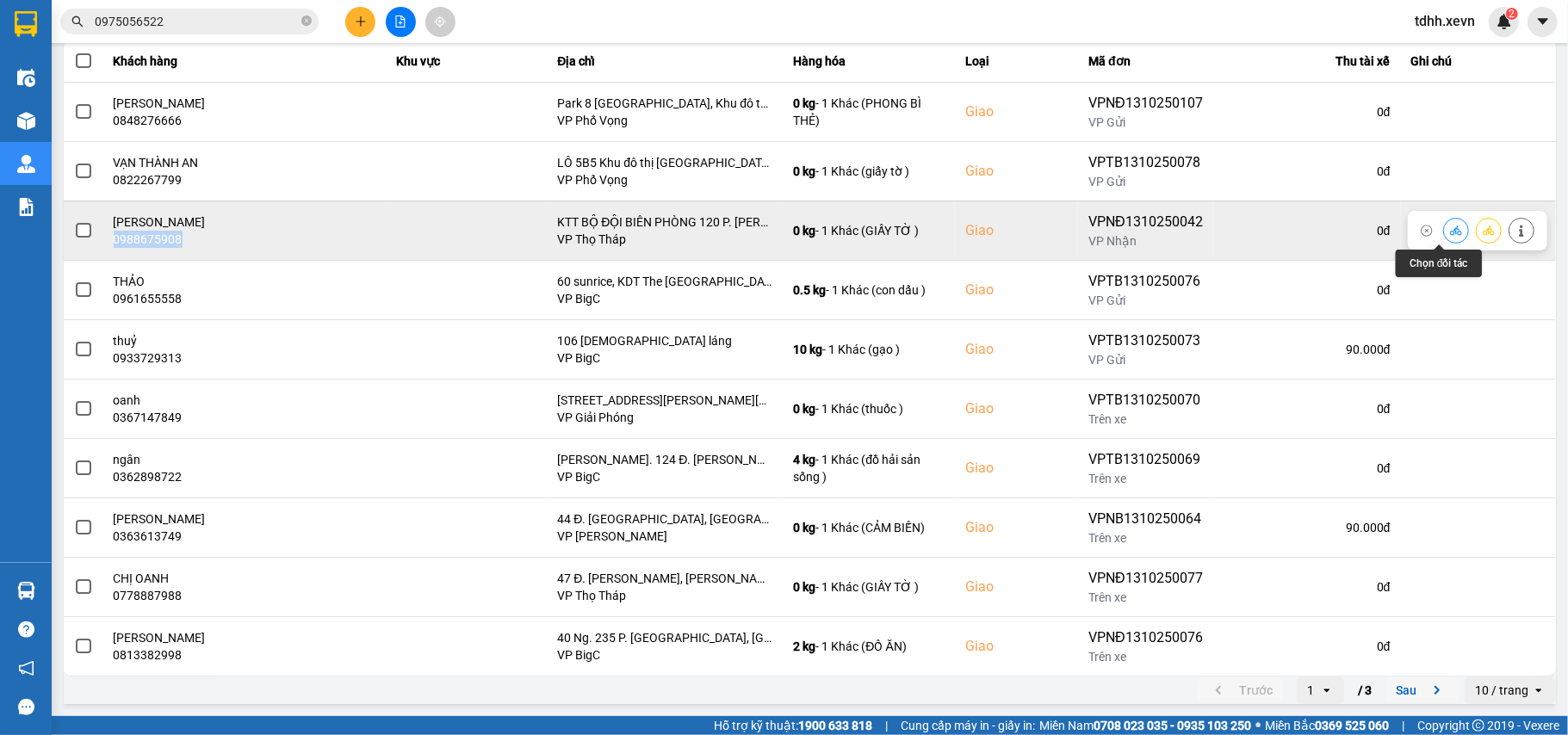
click at [1450, 231] on icon at bounding box center [1456, 230] width 12 height 9
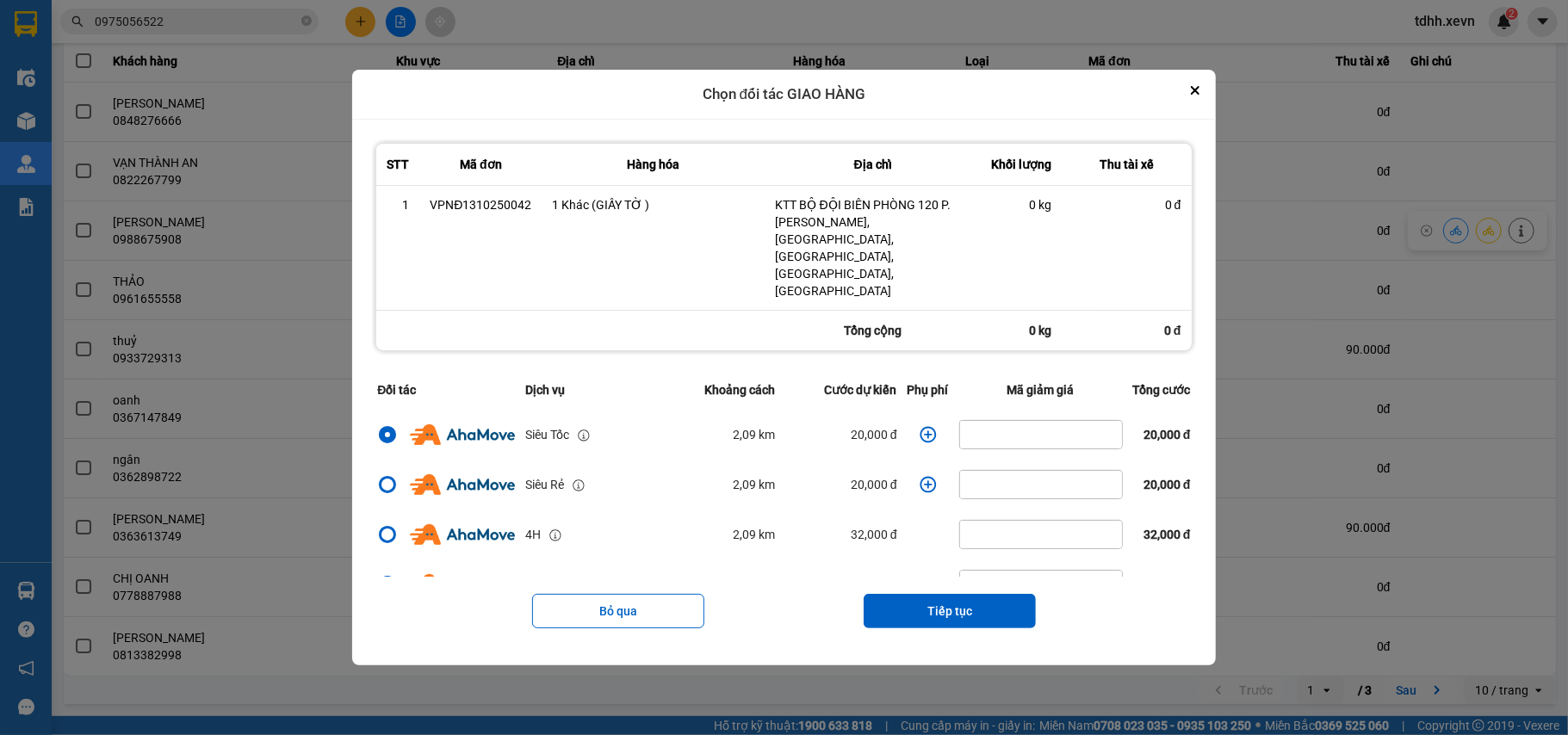
click at [920, 426] on icon "dialog" at bounding box center [928, 434] width 17 height 17
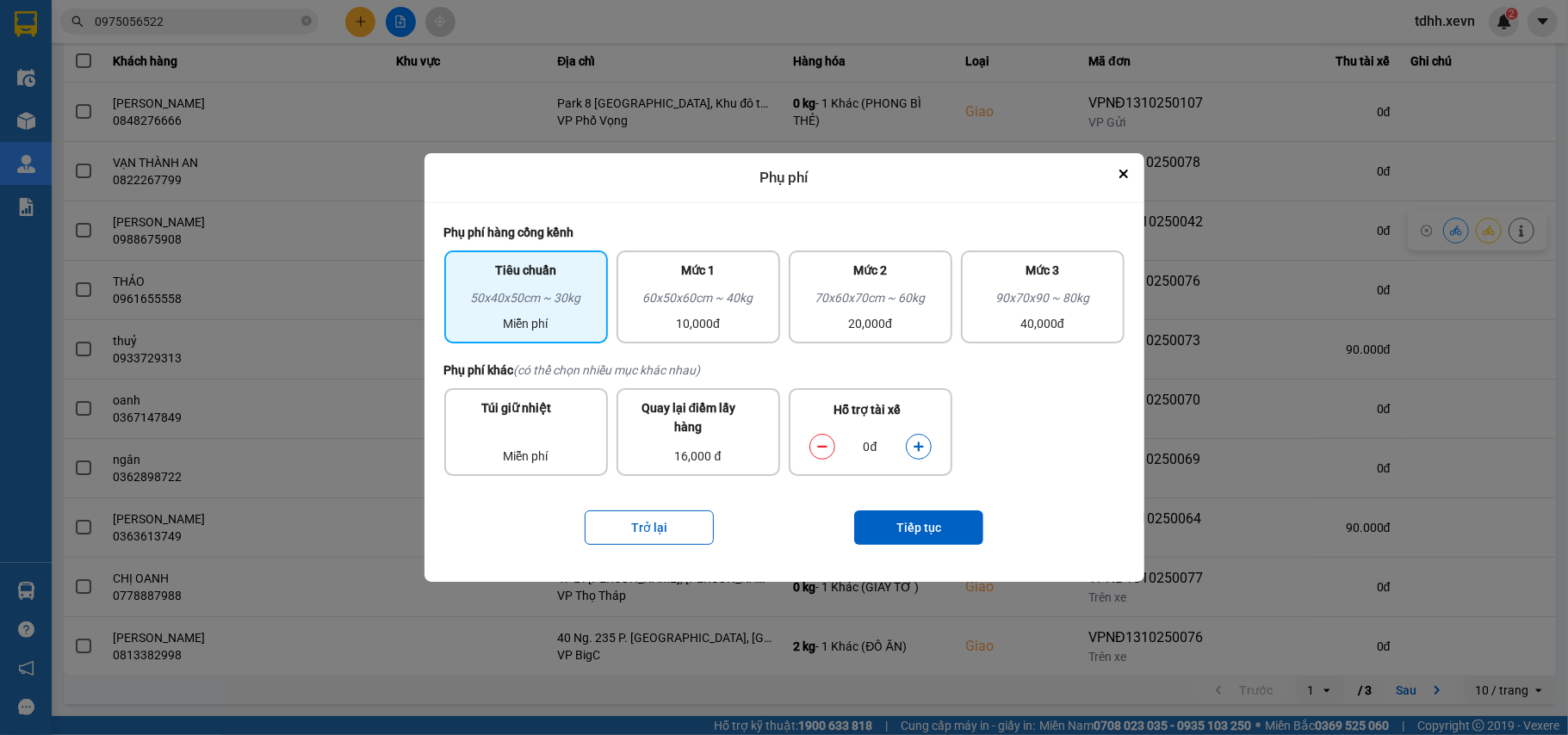
click at [920, 449] on icon "dialog" at bounding box center [918, 446] width 9 height 9
click at [924, 528] on button "Tiếp tục" at bounding box center [918, 528] width 129 height 34
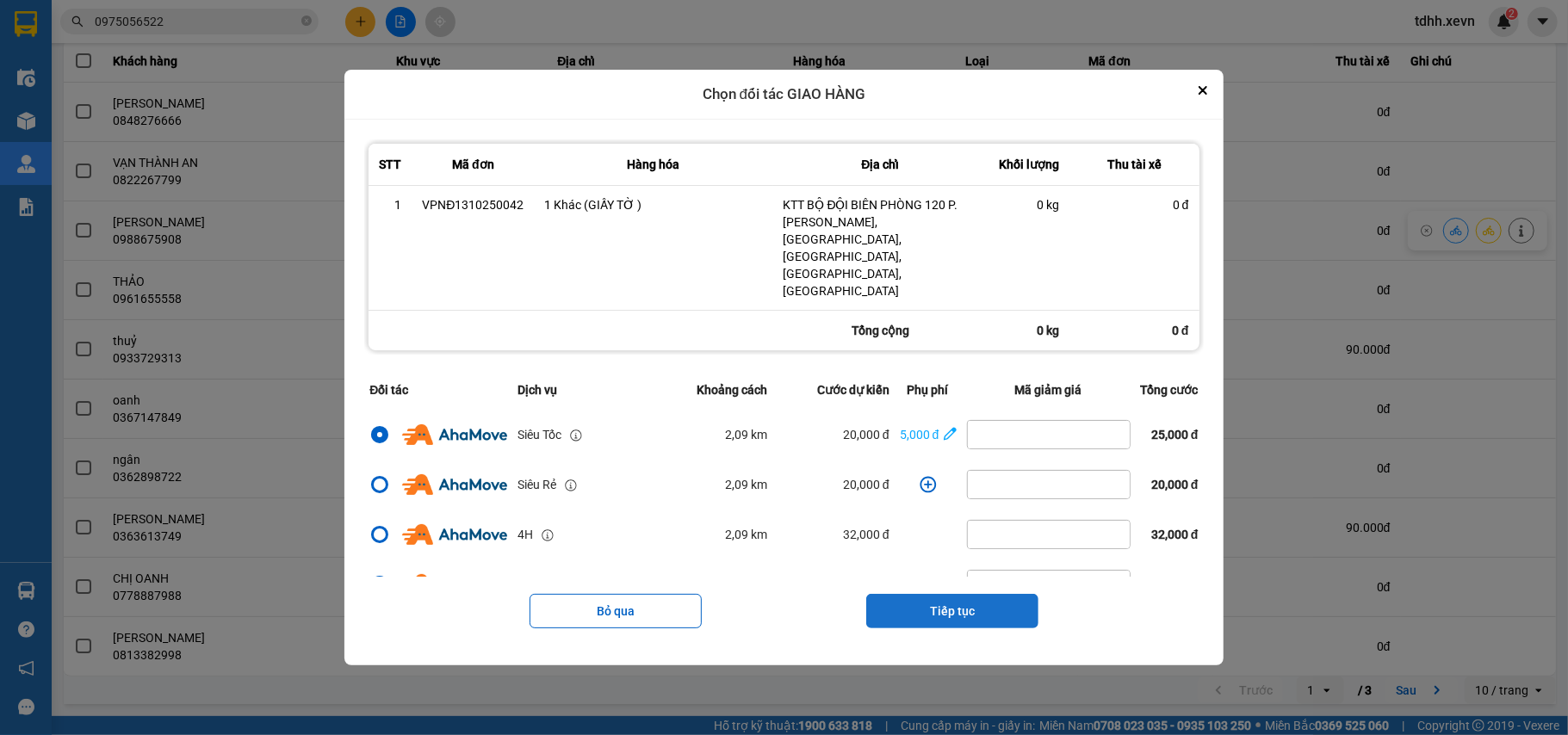
click at [951, 594] on button "Tiếp tục" at bounding box center [952, 611] width 172 height 34
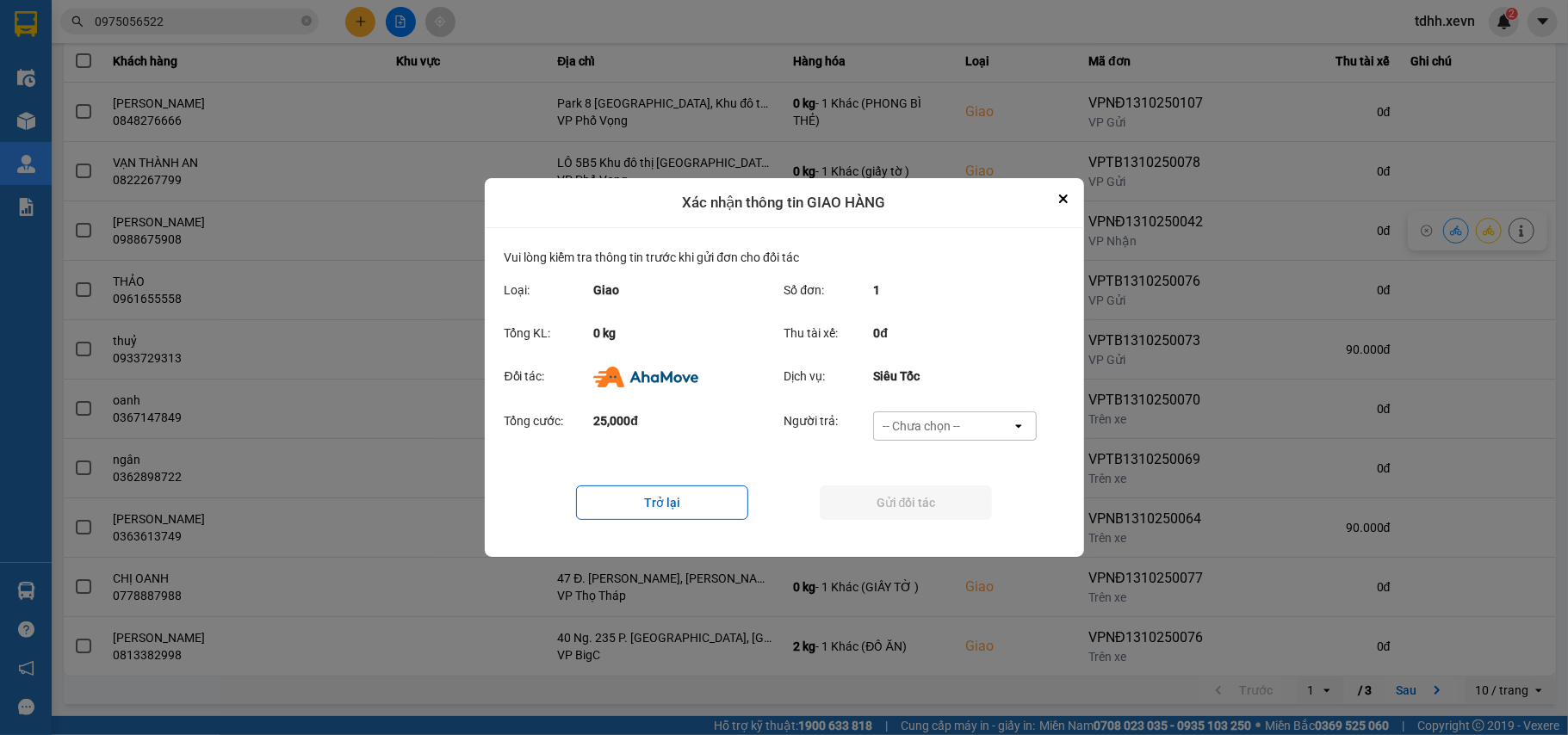
click at [975, 425] on div "-- Chưa chọn --" at bounding box center [942, 426] width 138 height 27
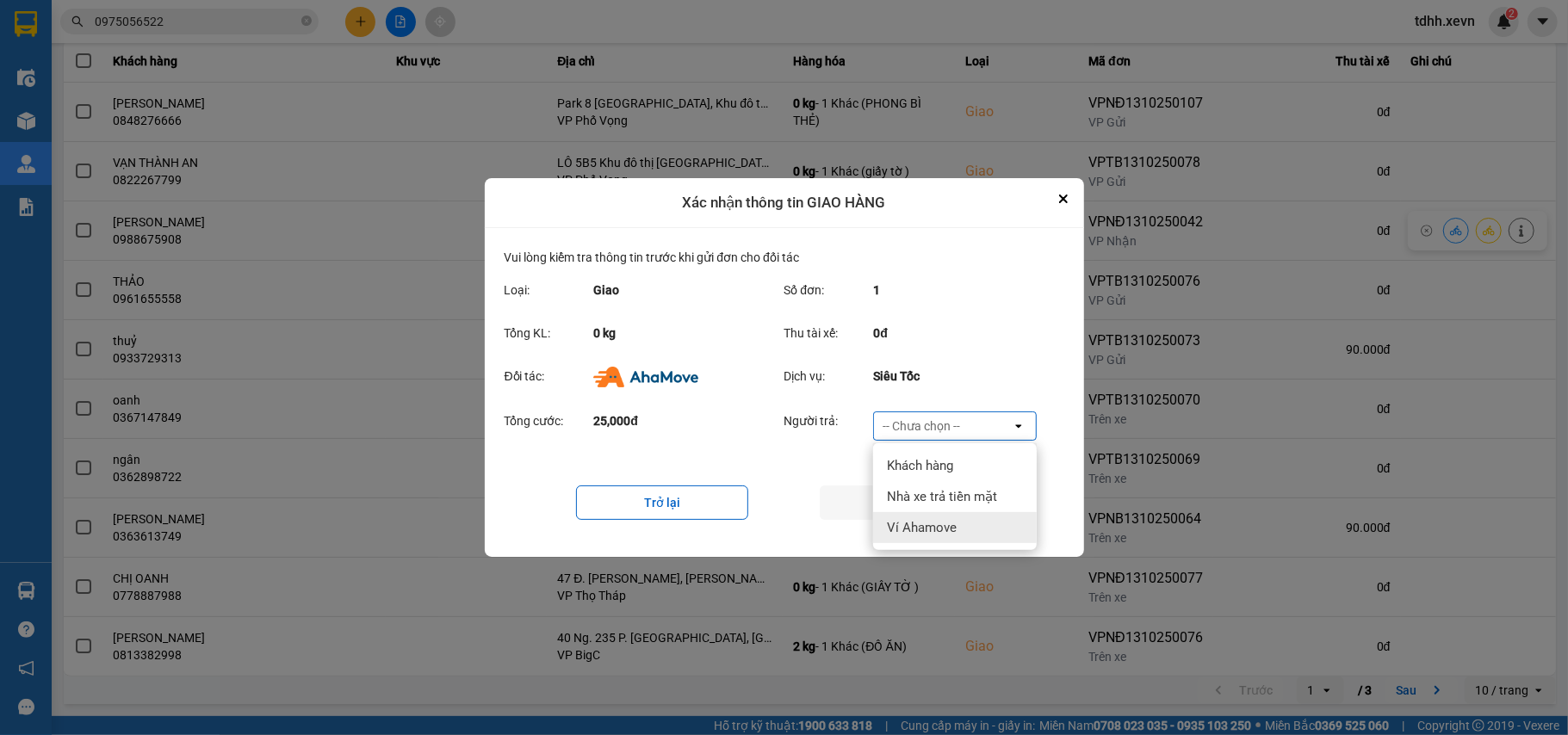
click at [939, 520] on span "Ví Ahamove" at bounding box center [922, 528] width 70 height 17
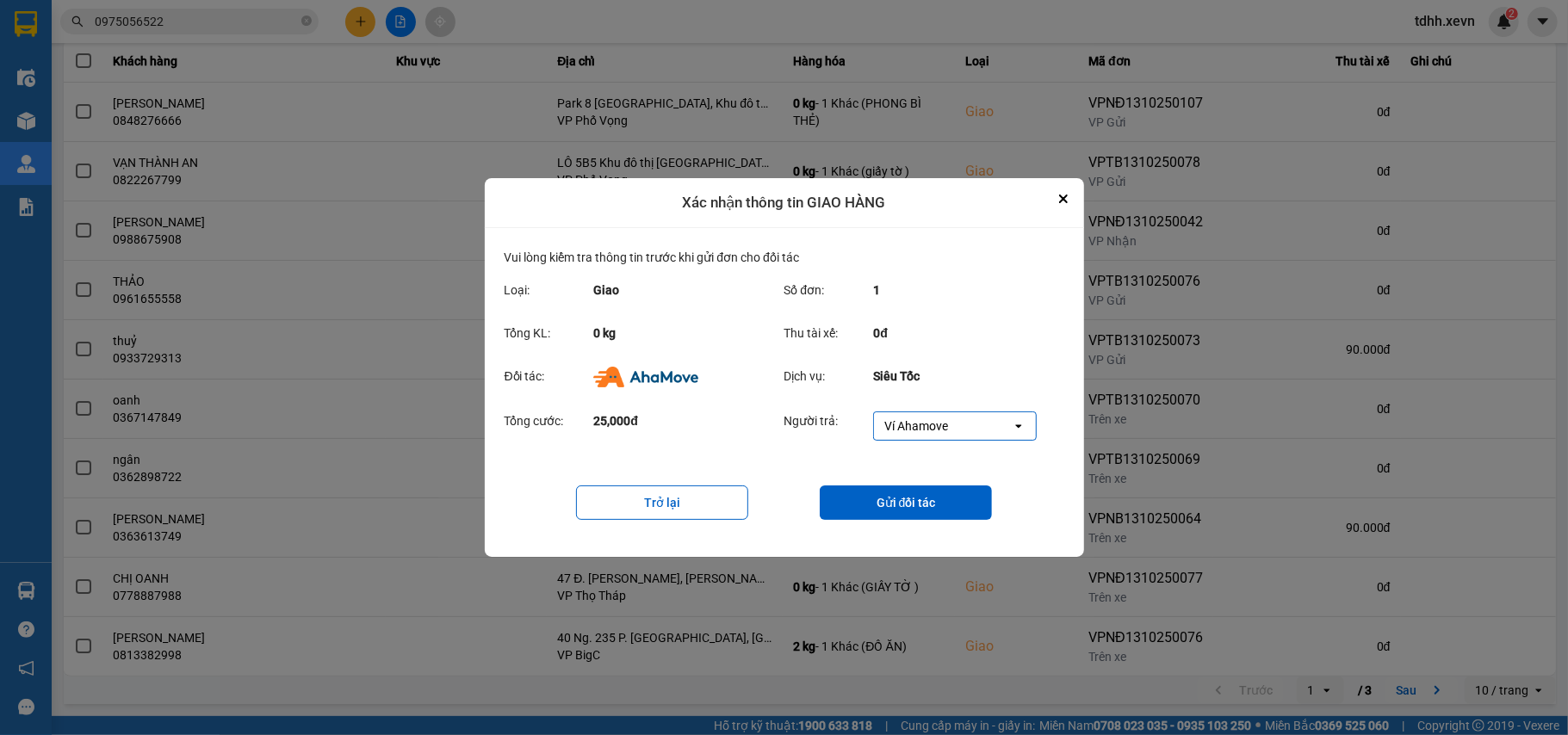
click at [939, 515] on button "Gửi đối tác" at bounding box center [905, 502] width 172 height 34
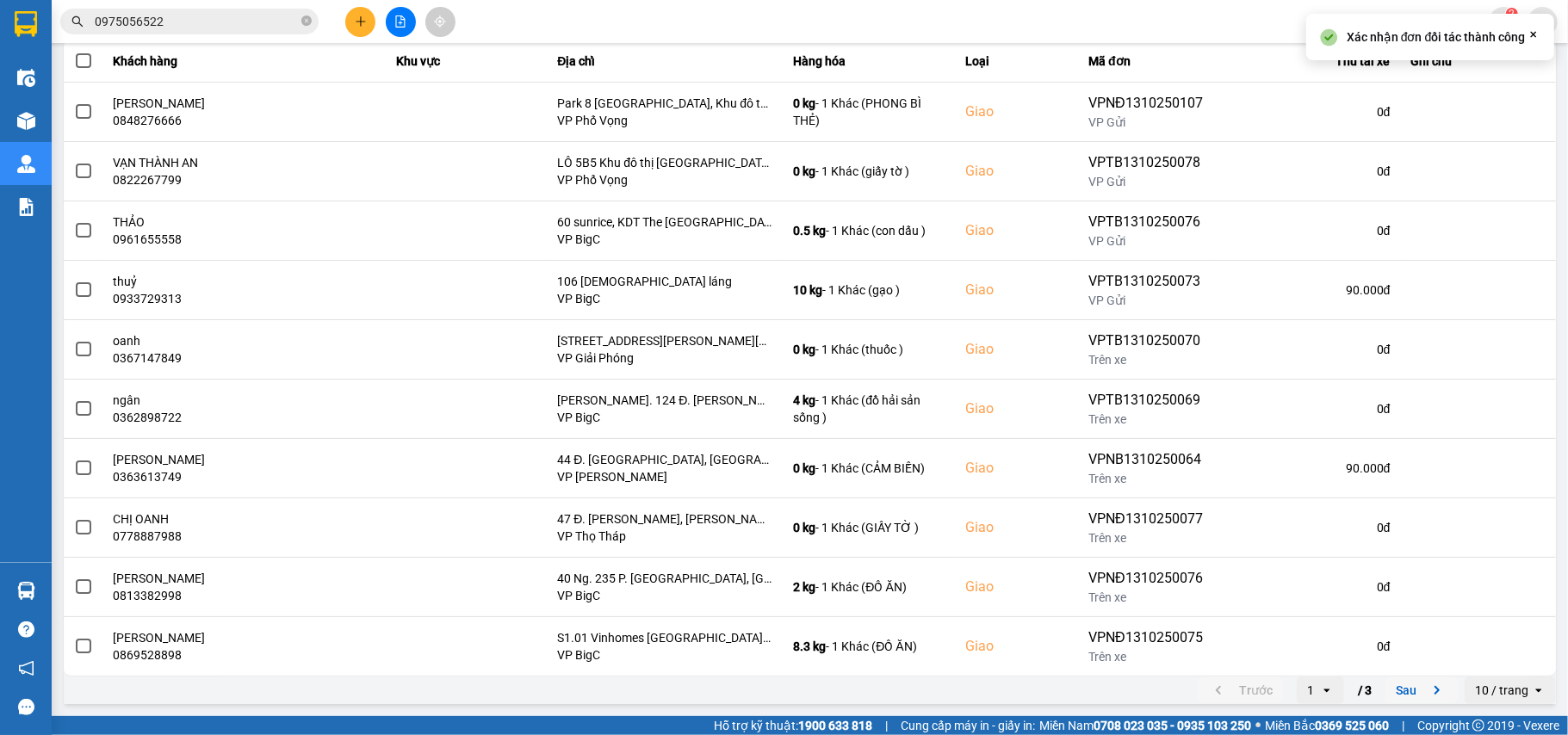
scroll to position [0, 0]
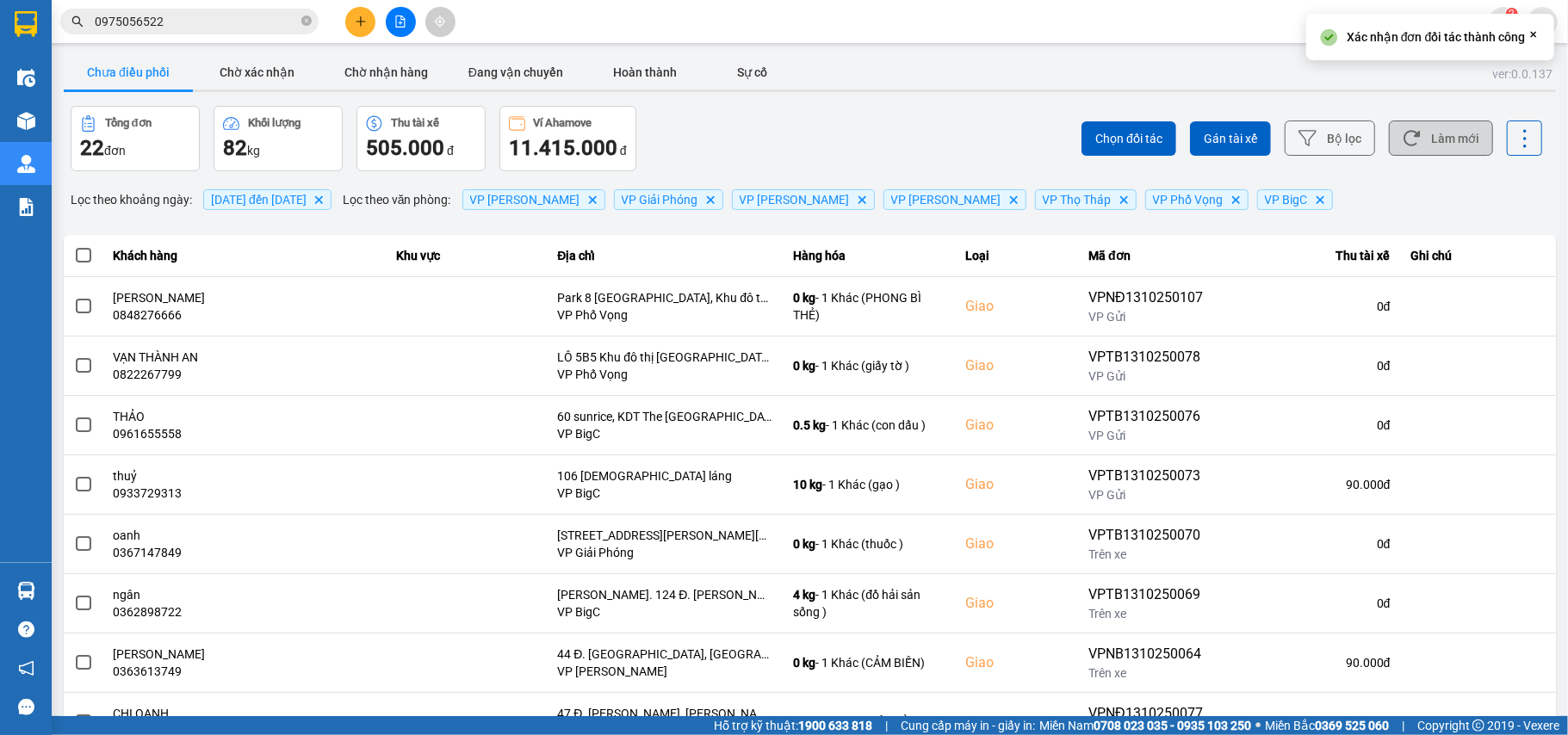
click at [1414, 134] on button "Làm mới" at bounding box center [1440, 138] width 104 height 35
click at [1418, 132] on button "Làm mới" at bounding box center [1440, 138] width 104 height 35
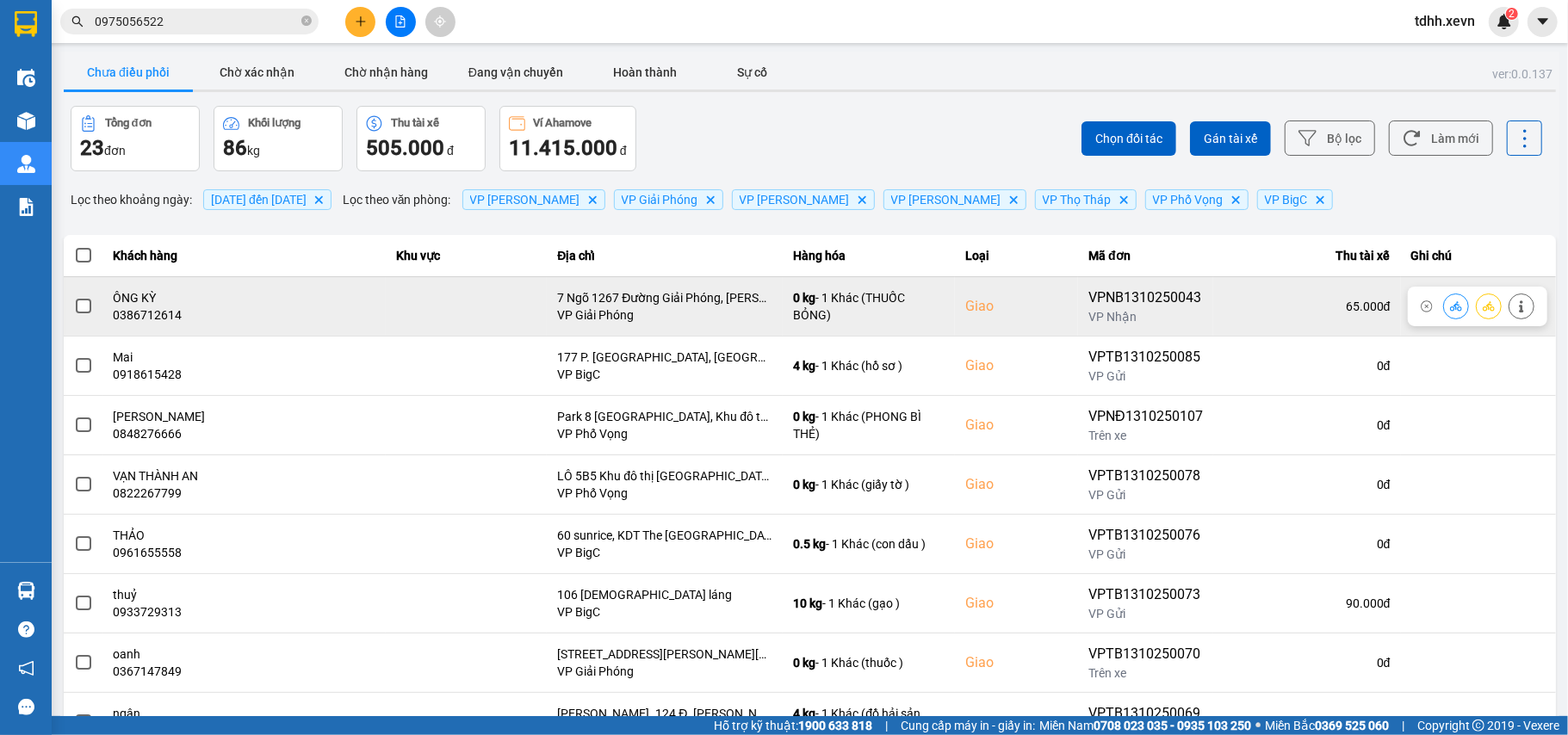
click at [129, 321] on div "0386712614" at bounding box center [244, 315] width 262 height 17
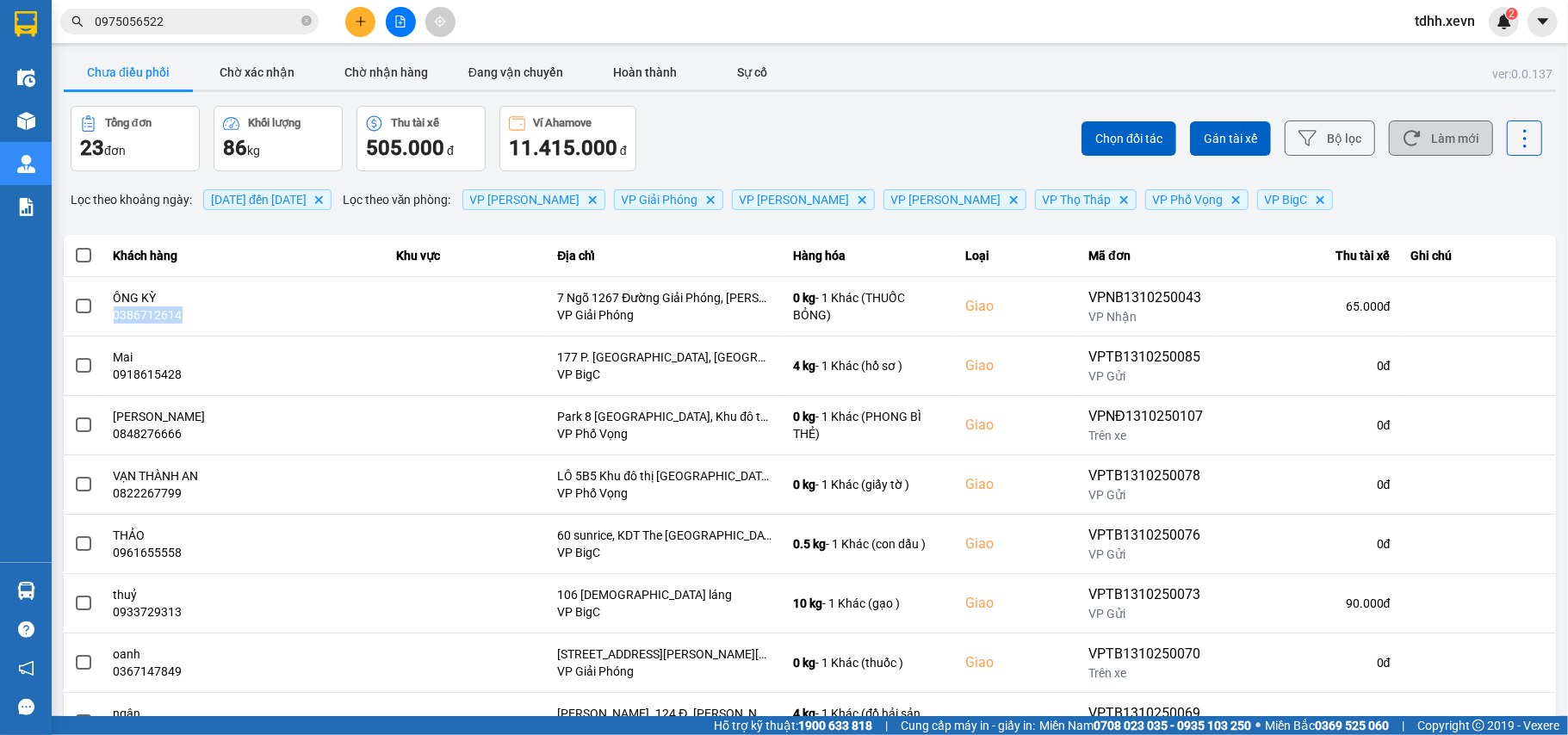
click at [1426, 131] on button "Làm mới" at bounding box center [1440, 138] width 104 height 35
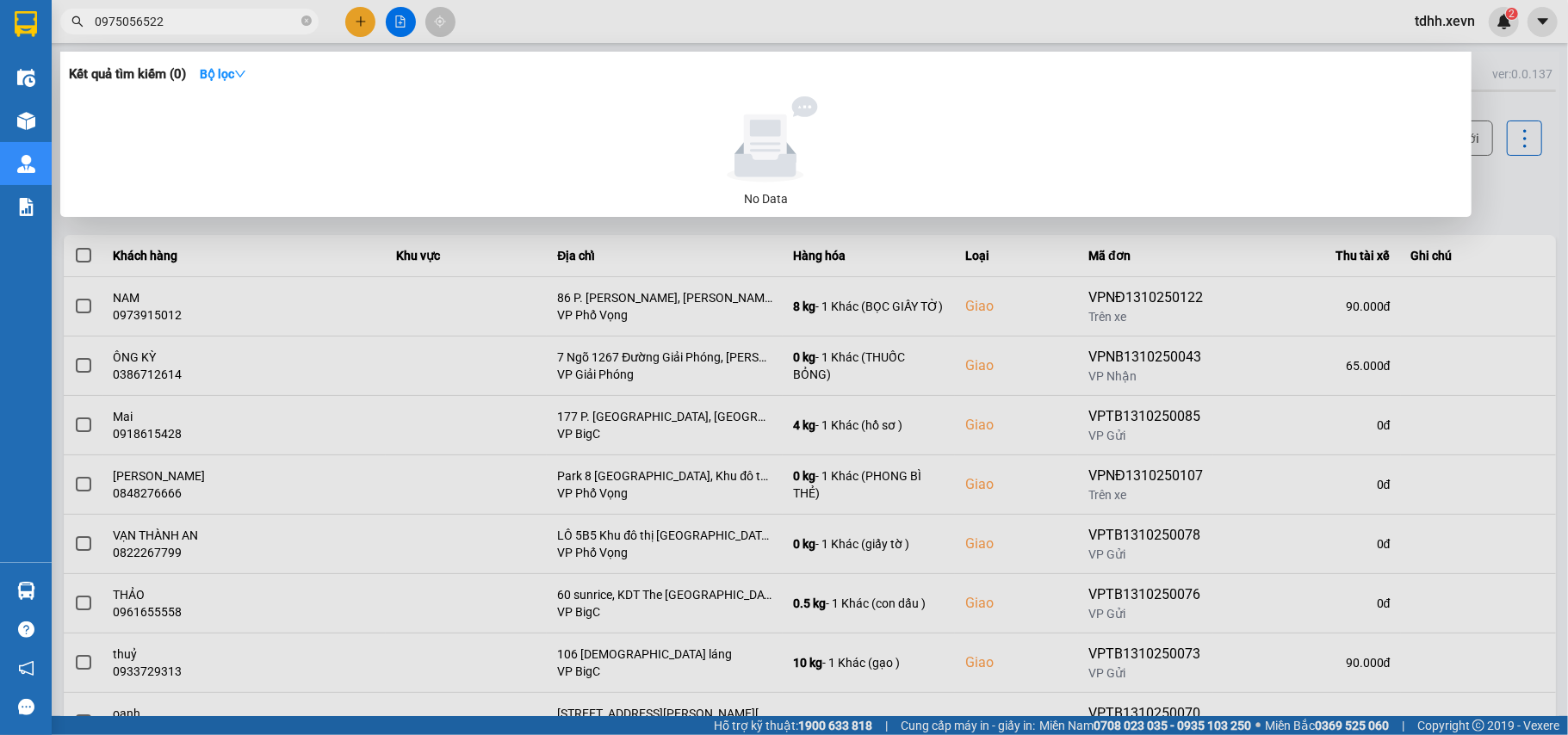
drag, startPoint x: 169, startPoint y: 17, endPoint x: 78, endPoint y: 60, distance: 100.6
click at [78, 37] on div "Kết quả tìm kiếm ( 0 ) Bộ lọc No Data 0975056522" at bounding box center [167, 22] width 336 height 30
paste input "04406888"
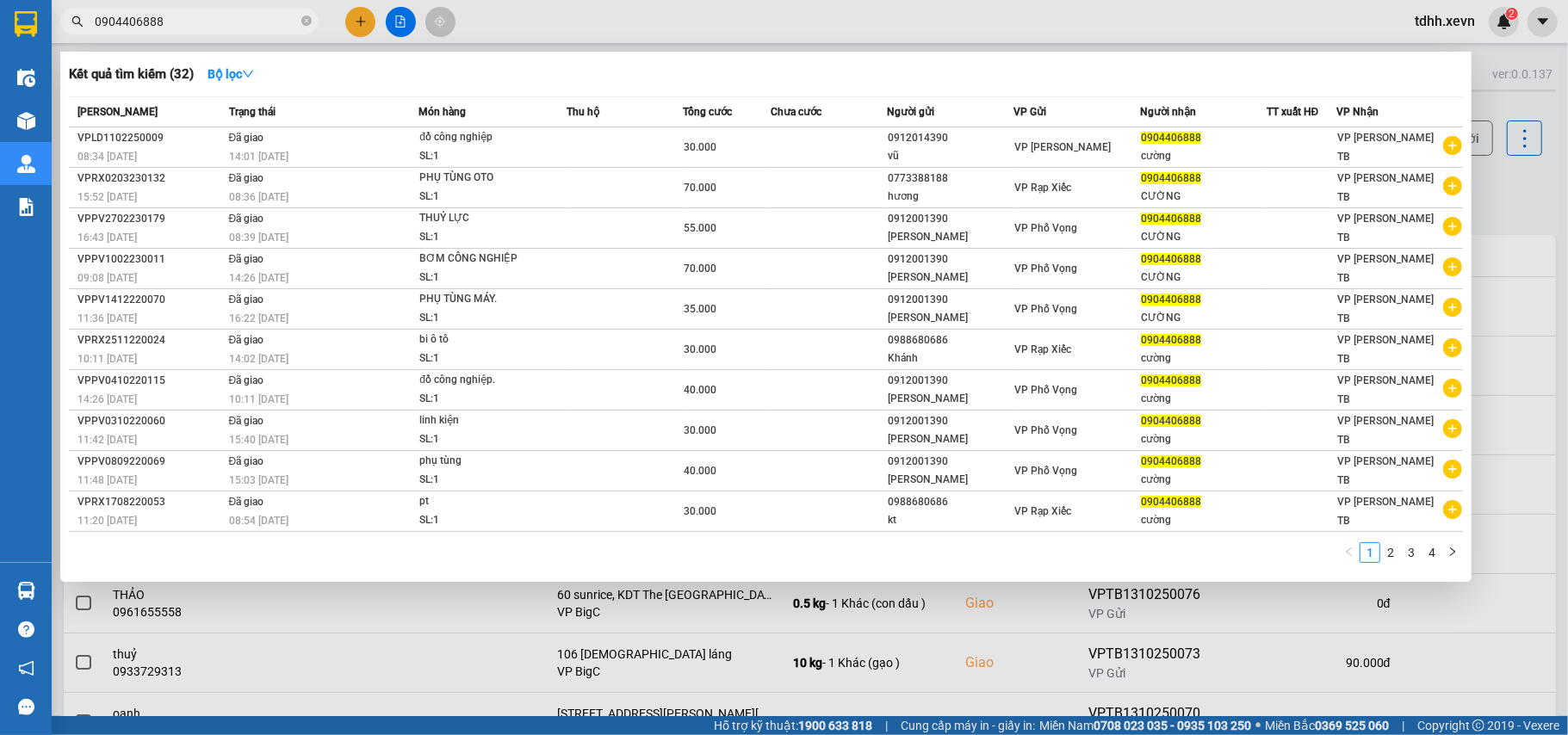
click at [157, 22] on input "0904406888" at bounding box center [196, 21] width 203 height 19
click at [126, 26] on input "0904406888" at bounding box center [196, 21] width 203 height 19
click at [1476, 189] on div at bounding box center [784, 368] width 1568 height 735
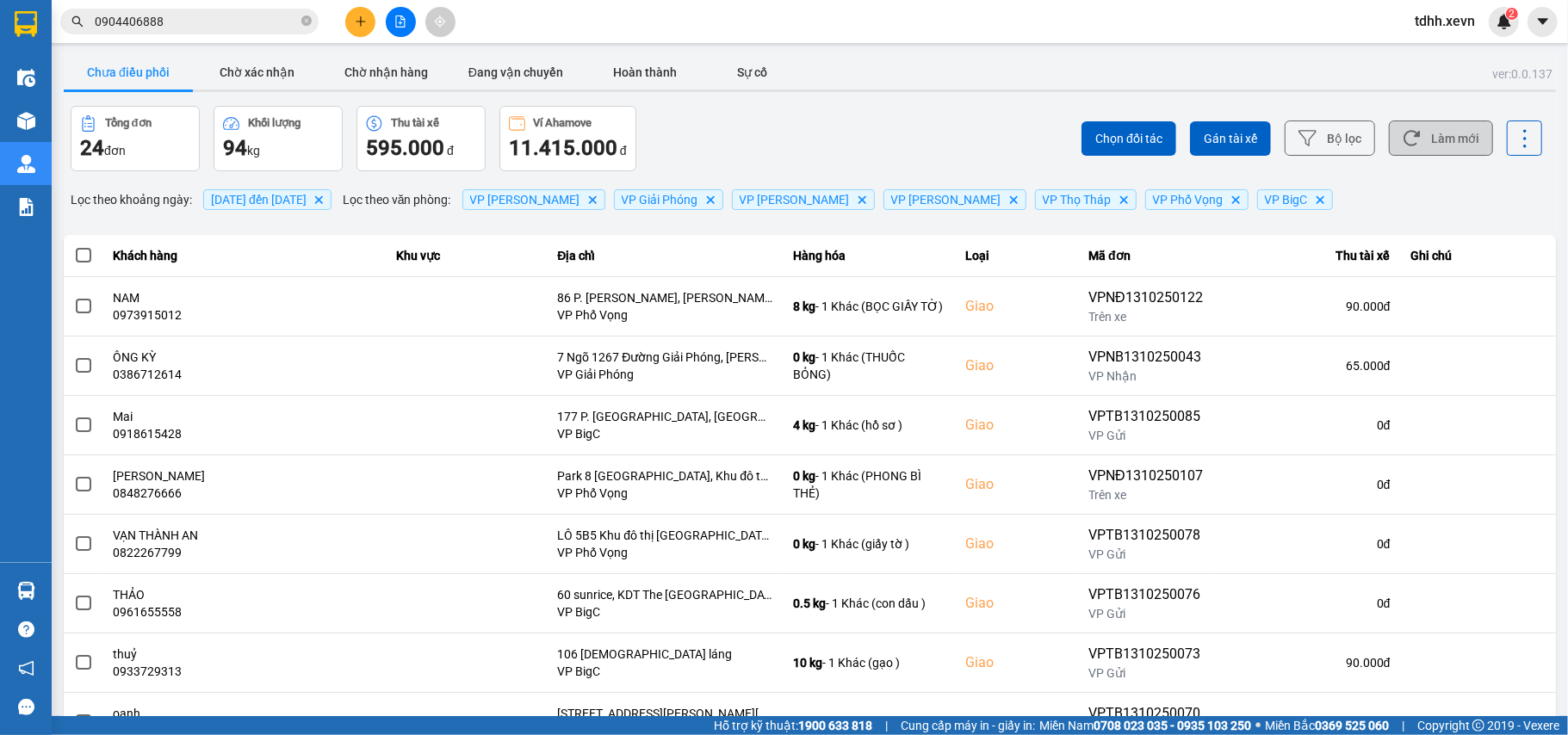
click at [1458, 146] on button "Làm mới" at bounding box center [1440, 138] width 104 height 35
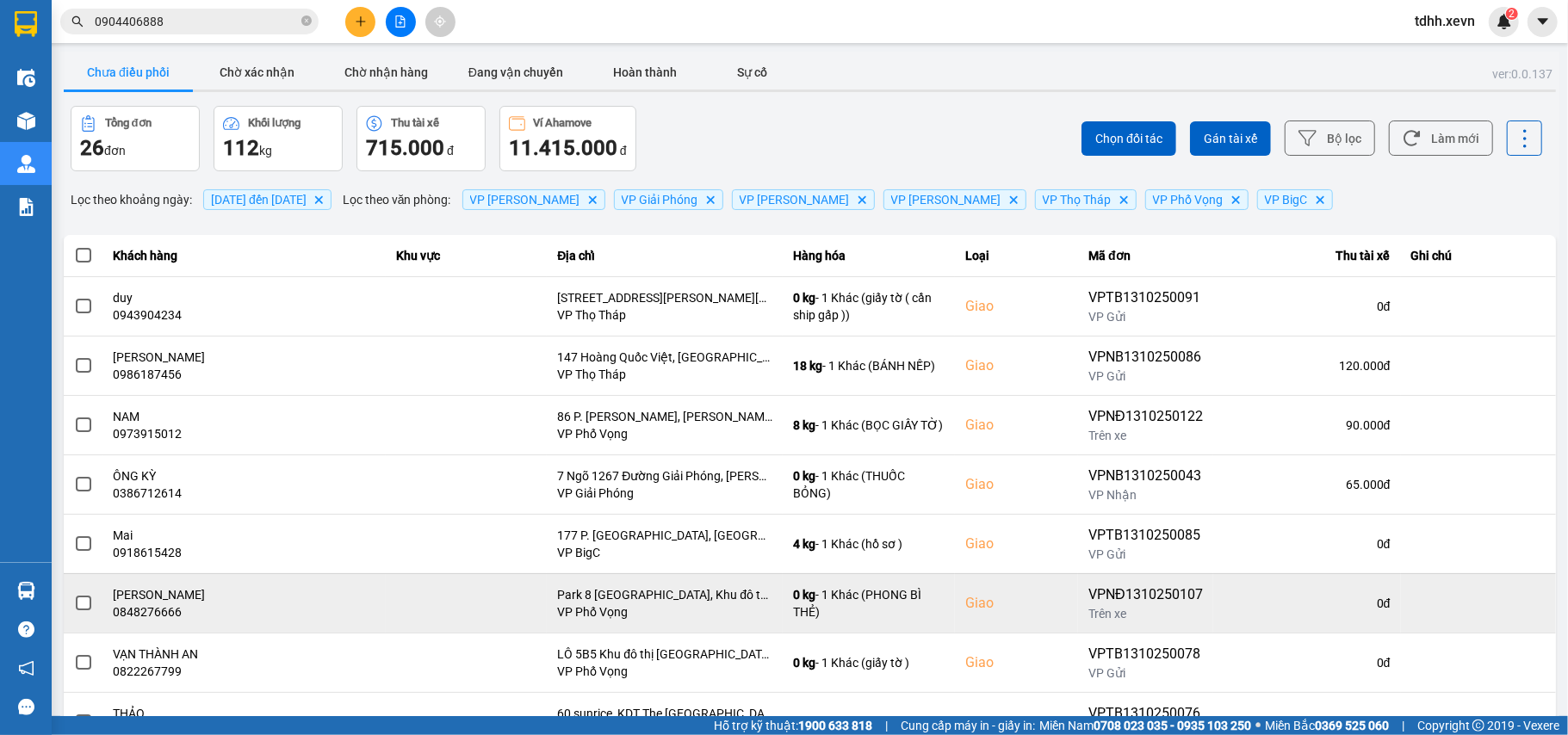
scroll to position [197, 0]
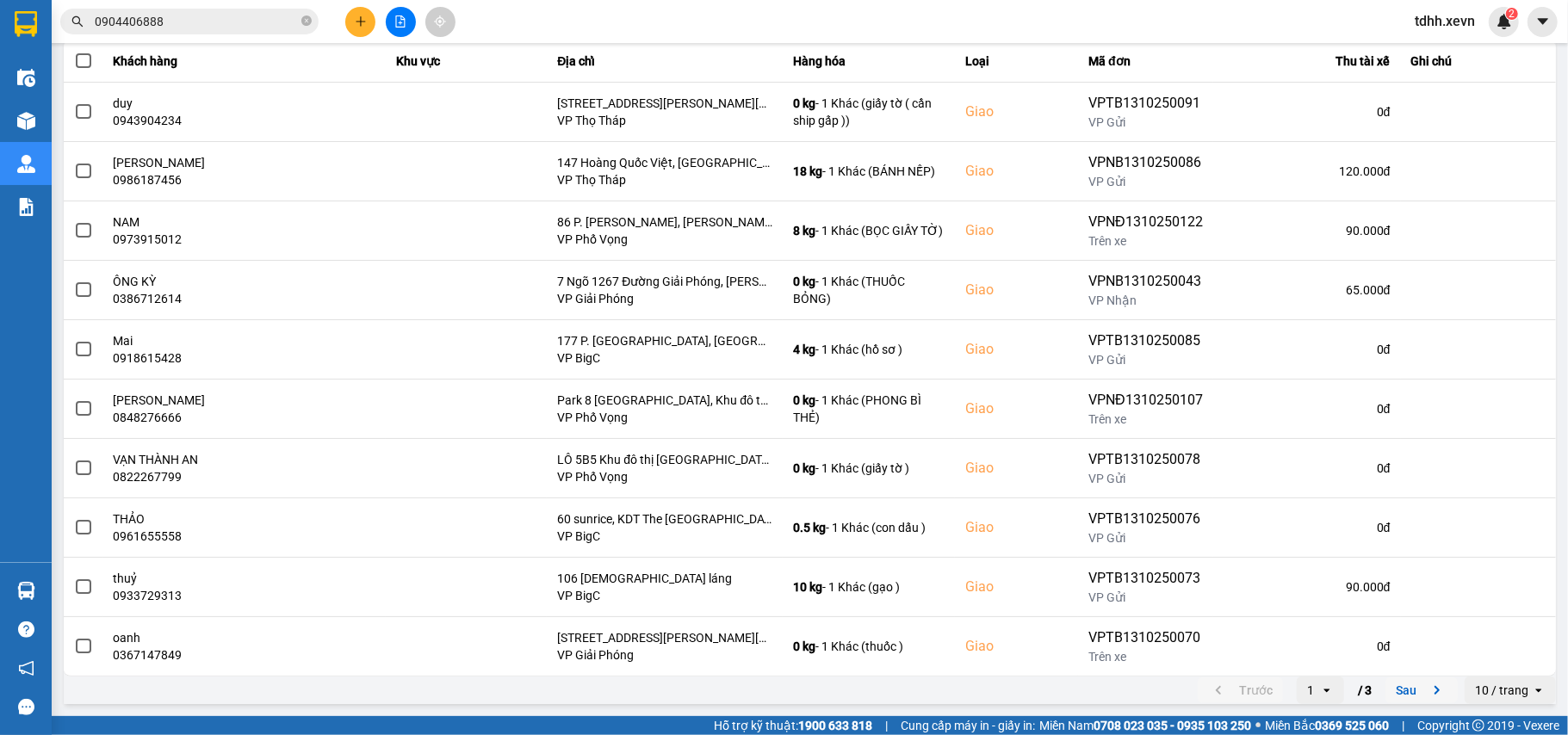
click at [1427, 690] on icon "next page. current page 1 / 3" at bounding box center [1437, 690] width 21 height 21
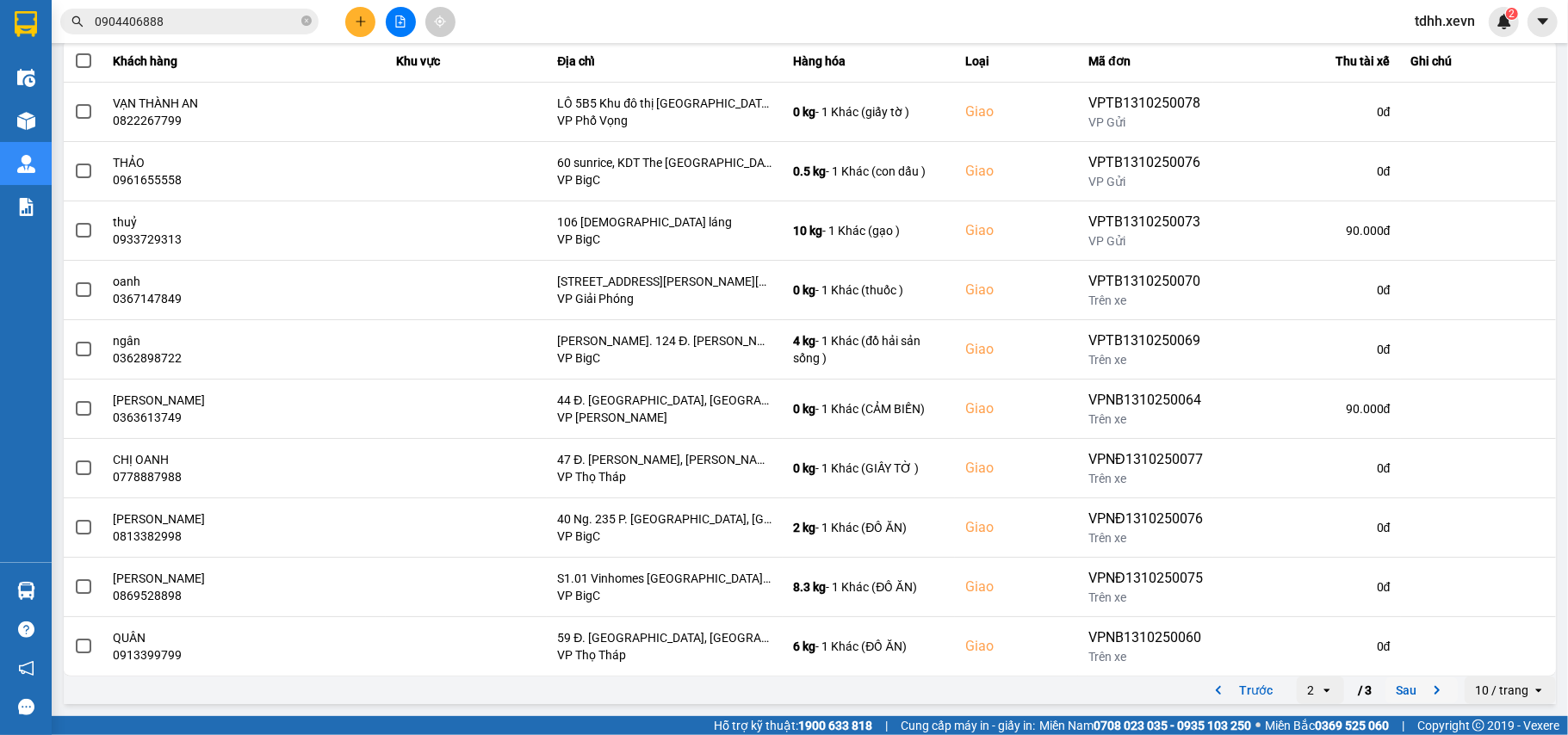
click at [1427, 691] on icon "next page. current page 2 / 3" at bounding box center [1437, 690] width 21 height 21
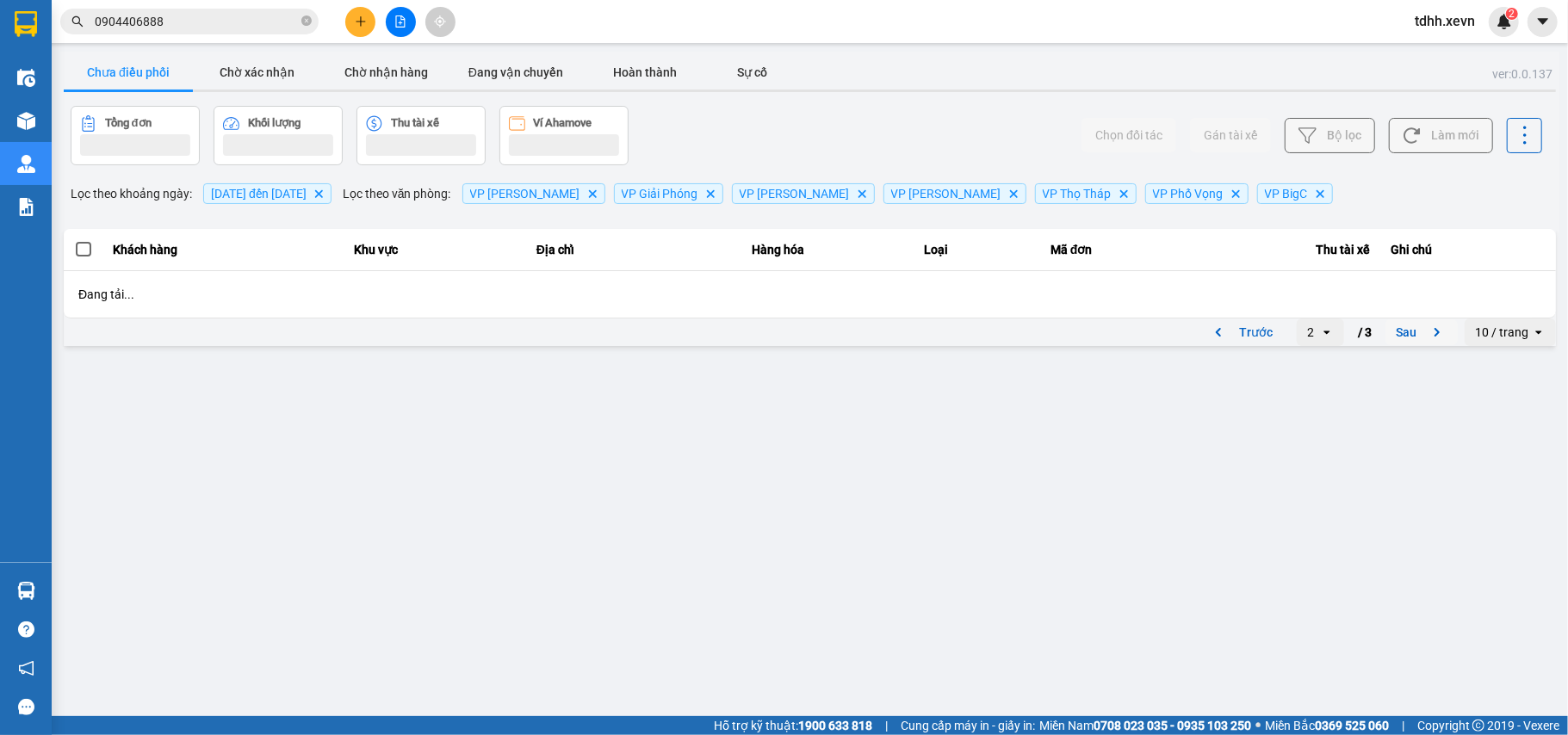
scroll to position [0, 0]
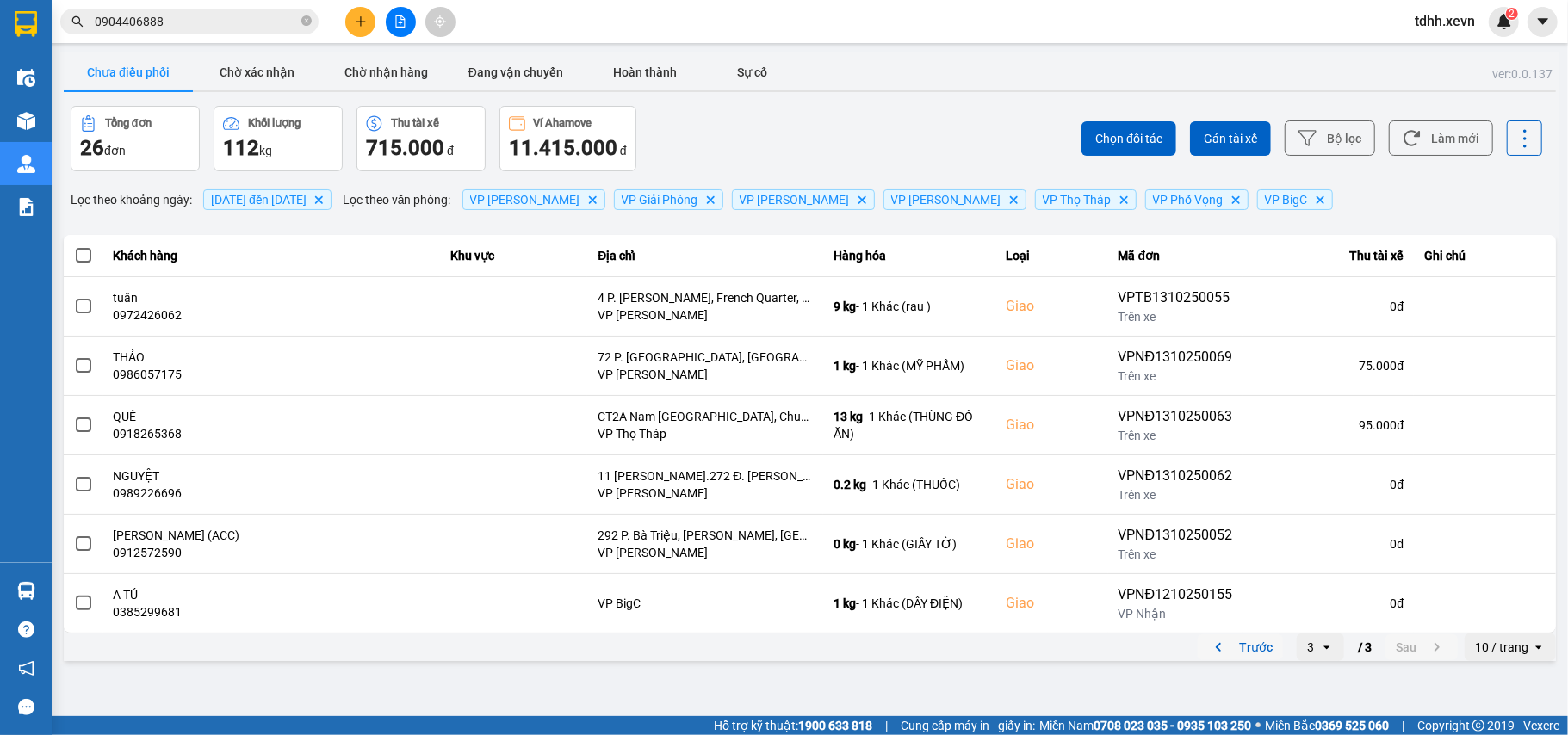
click at [1228, 652] on icon "previous page. current page 3 / 3" at bounding box center [1218, 647] width 21 height 21
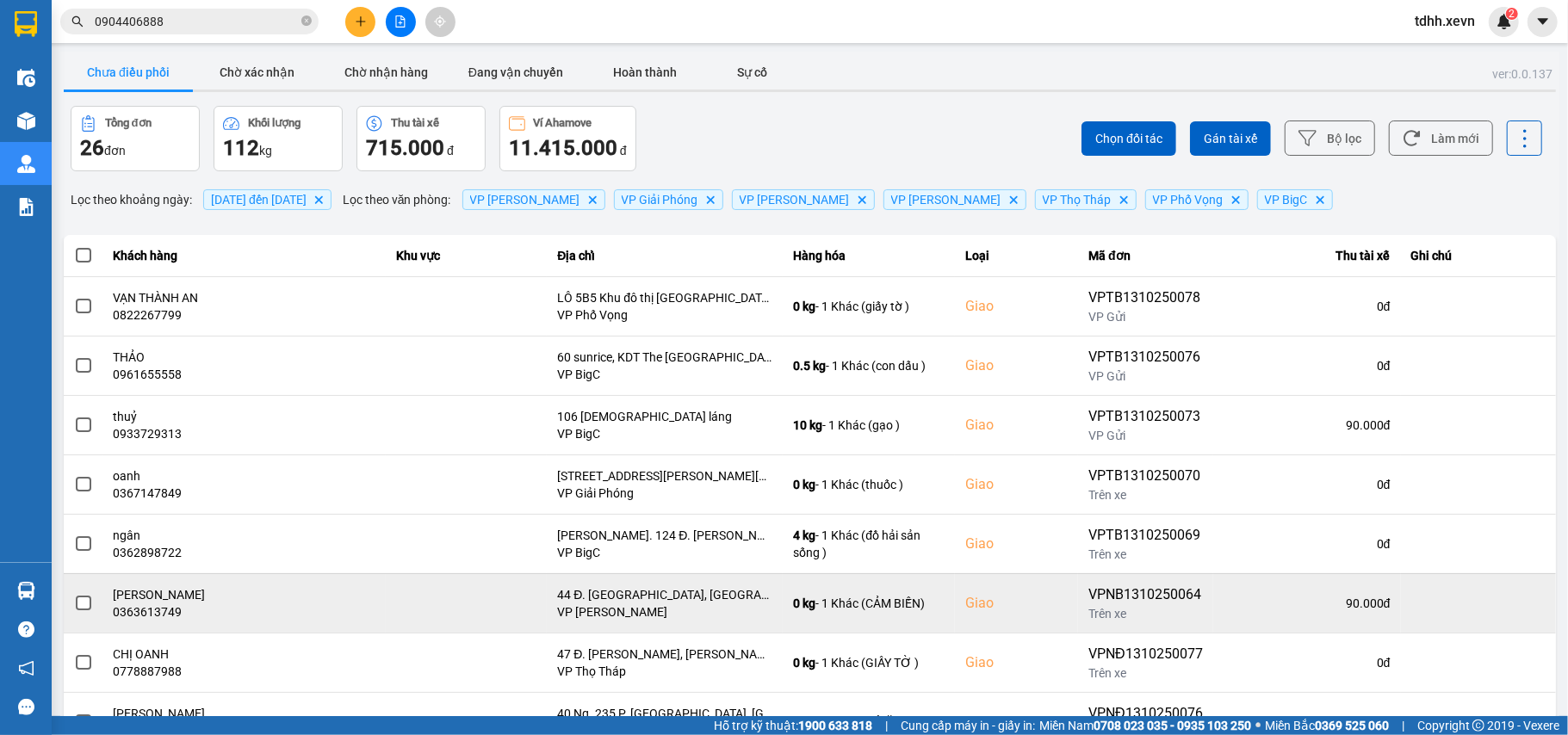
scroll to position [197, 0]
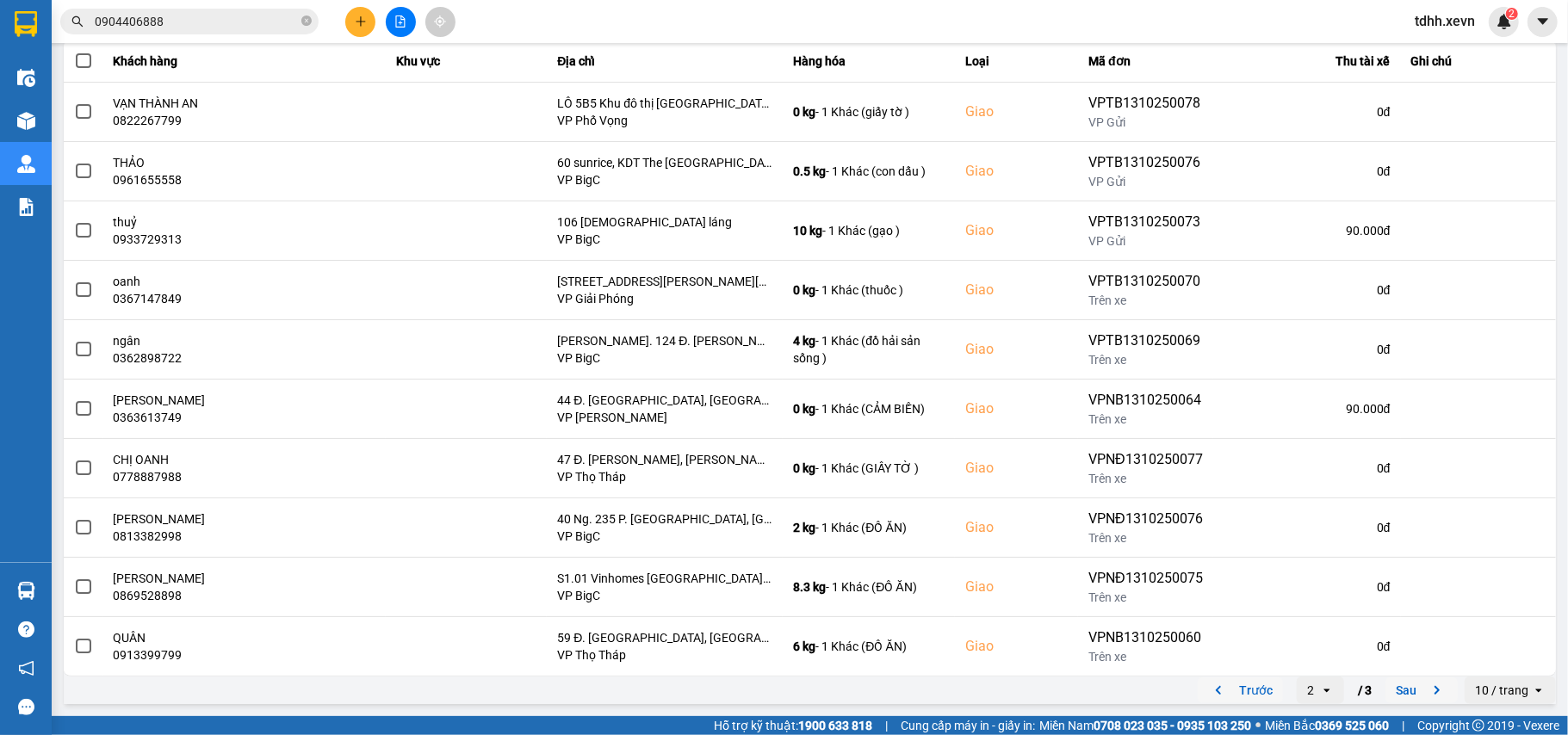
click at [1208, 694] on icon "previous page. current page 2 / 3" at bounding box center [1218, 690] width 21 height 21
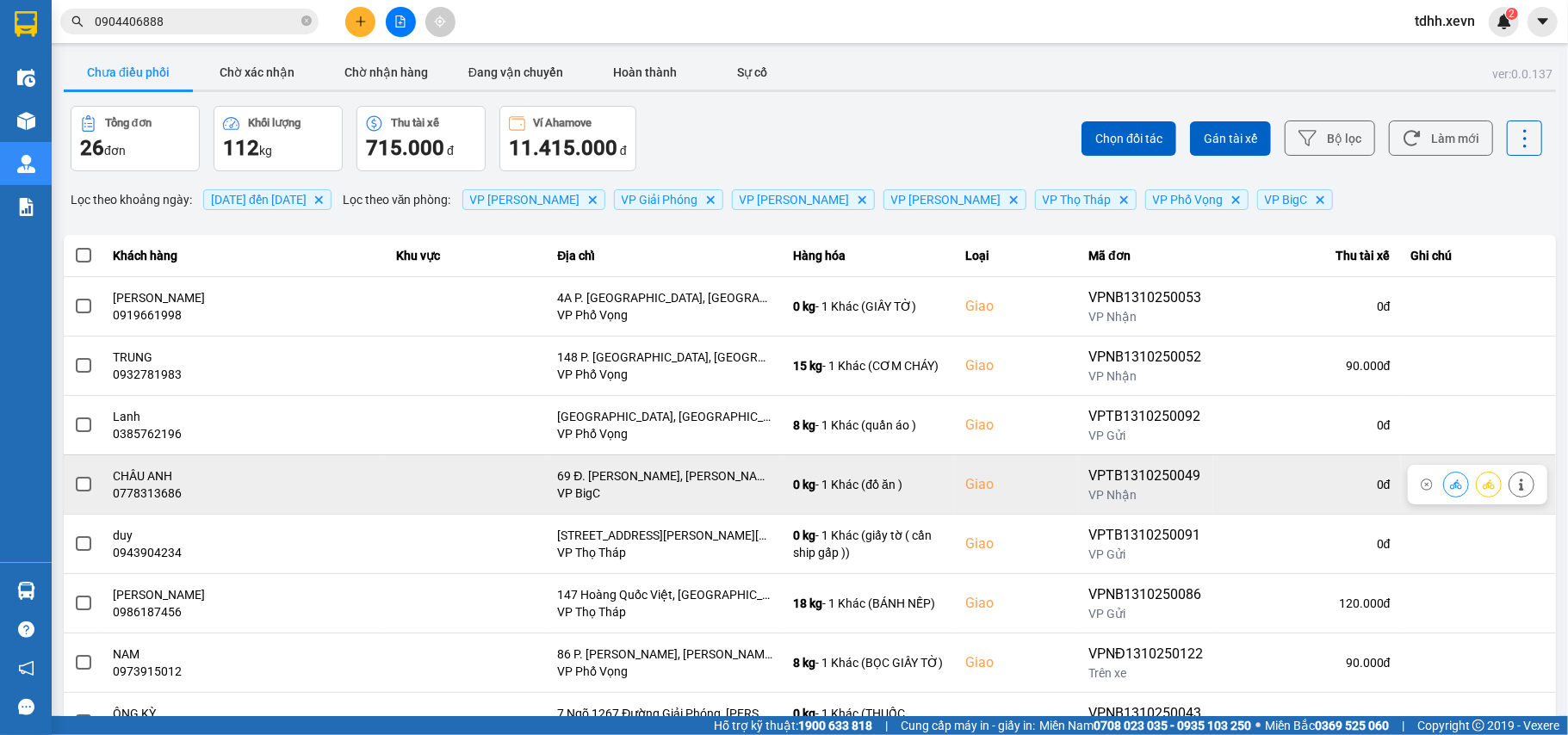
click at [1443, 482] on div at bounding box center [1456, 484] width 26 height 26
click at [1444, 497] on button at bounding box center [1456, 483] width 24 height 30
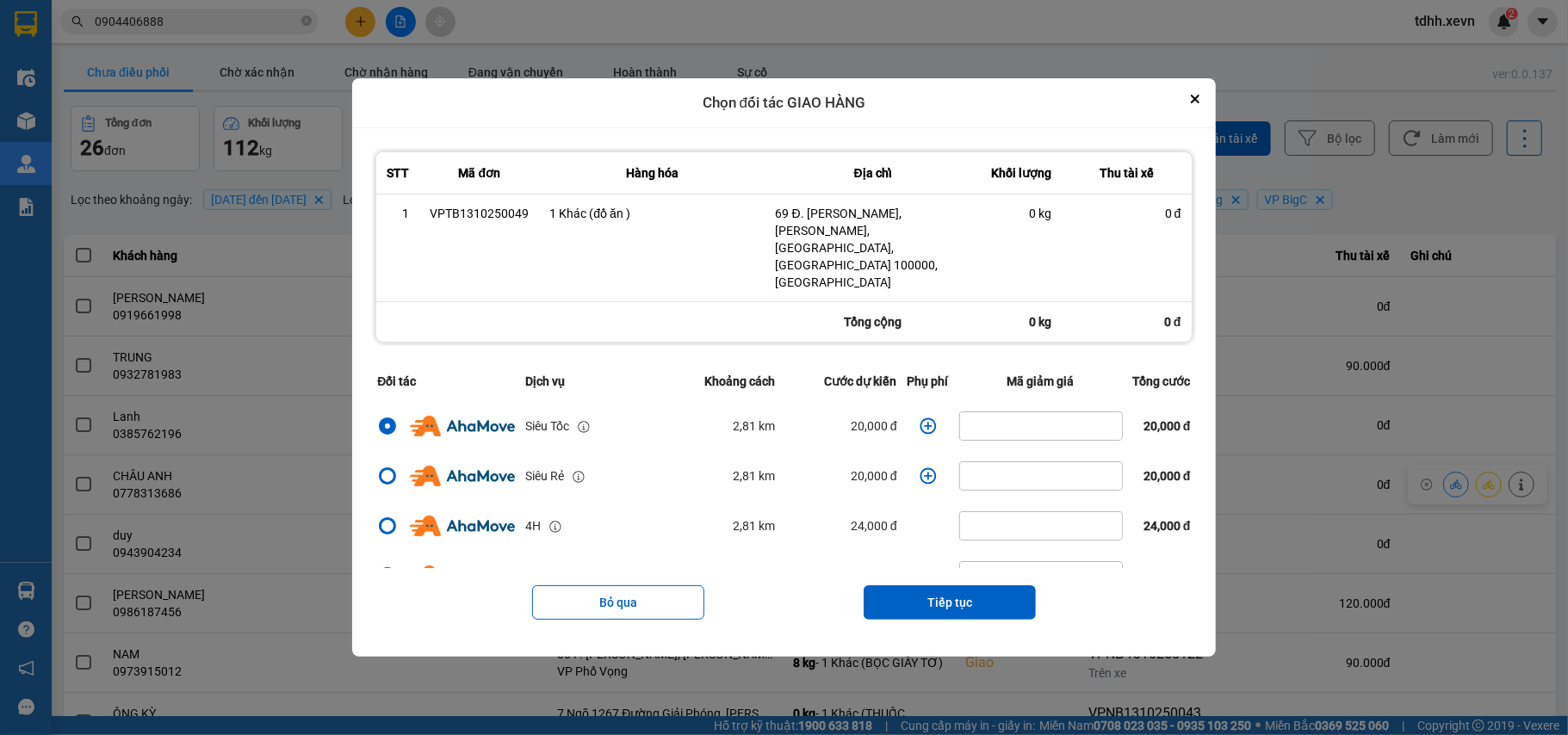
click at [907, 408] on td "dialog" at bounding box center [928, 425] width 52 height 50
click at [920, 417] on icon "dialog" at bounding box center [928, 425] width 17 height 17
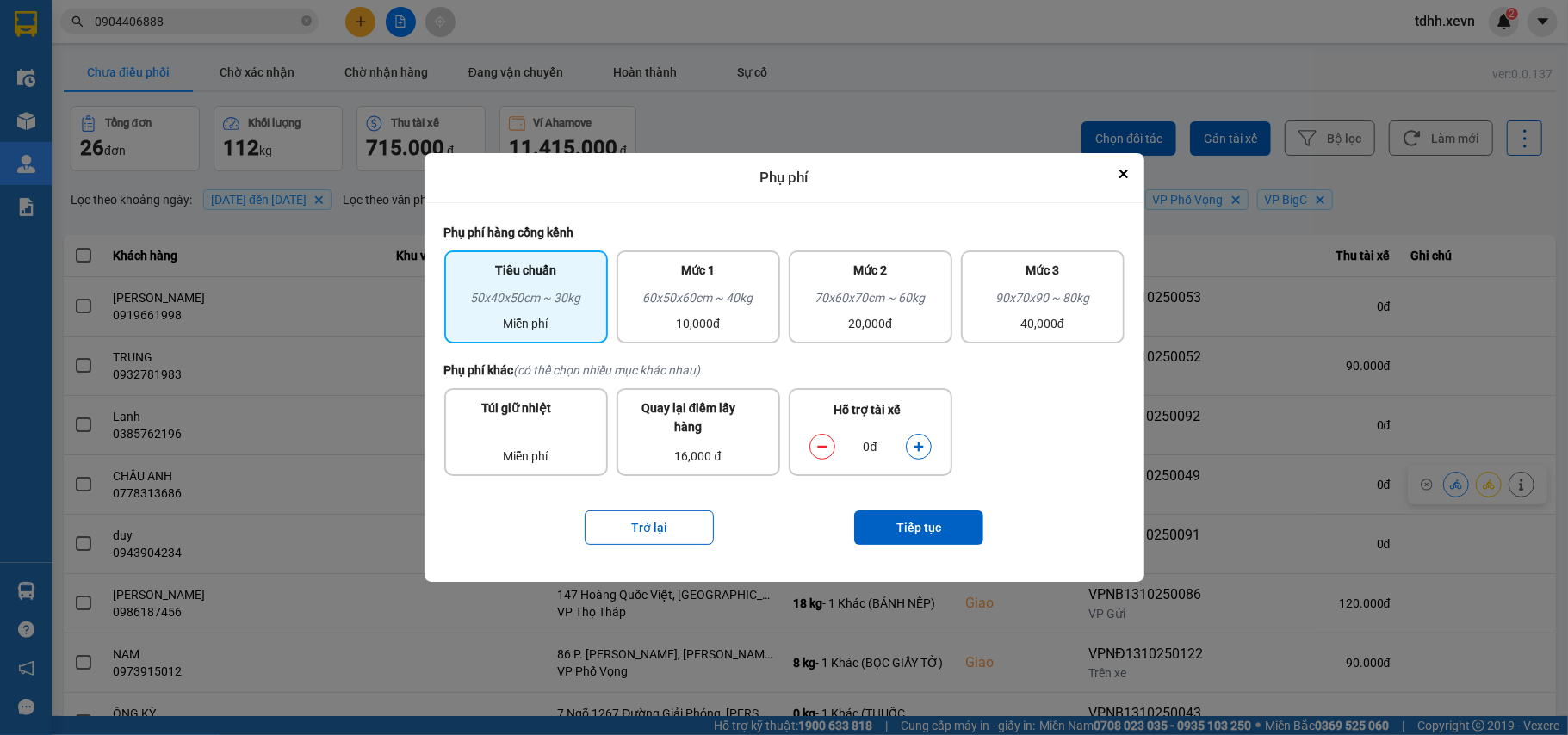
click at [924, 452] on icon "dialog" at bounding box center [918, 446] width 12 height 12
click at [947, 532] on button "Tiếp tục" at bounding box center [918, 528] width 129 height 34
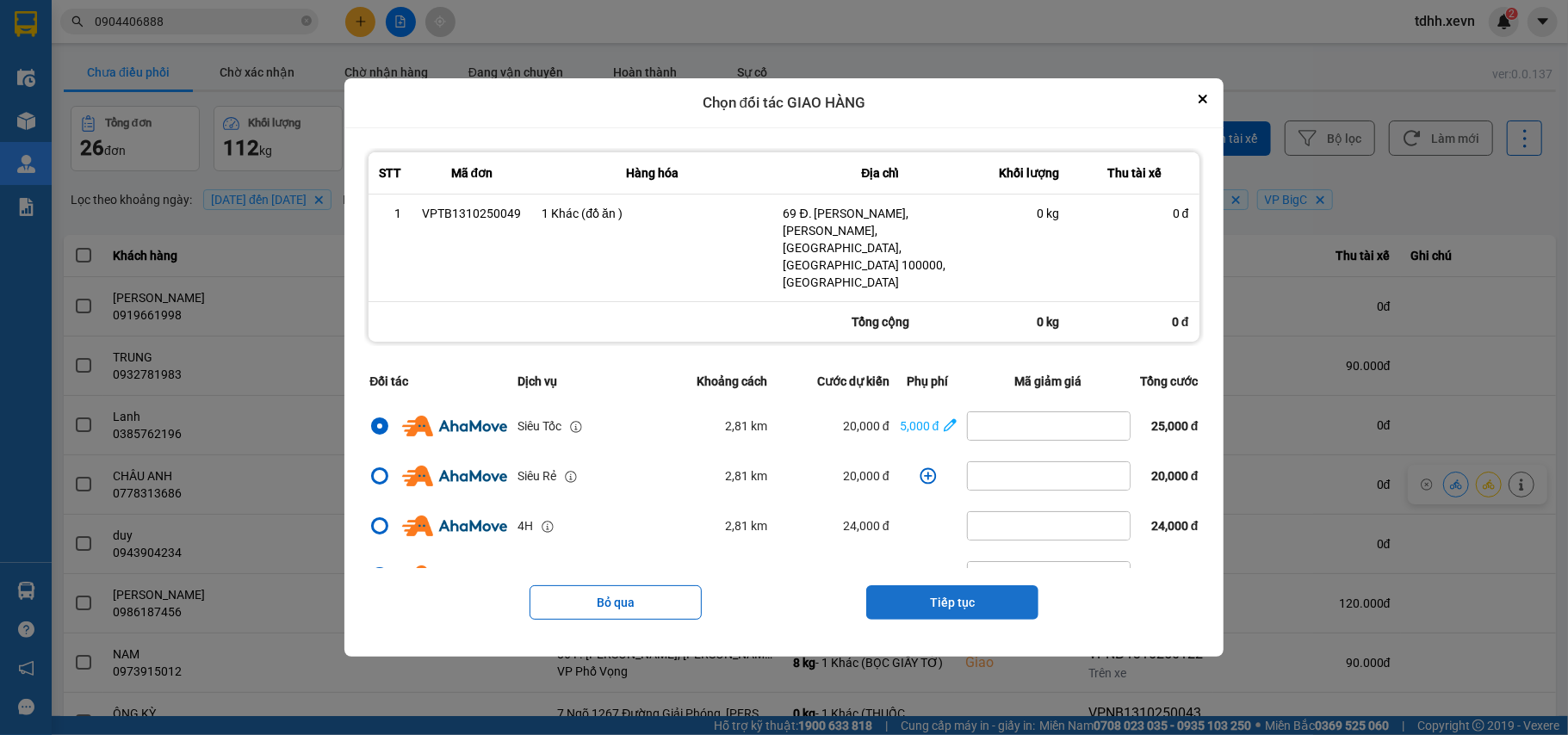
click at [1012, 587] on button "Tiếp tục" at bounding box center [952, 603] width 172 height 34
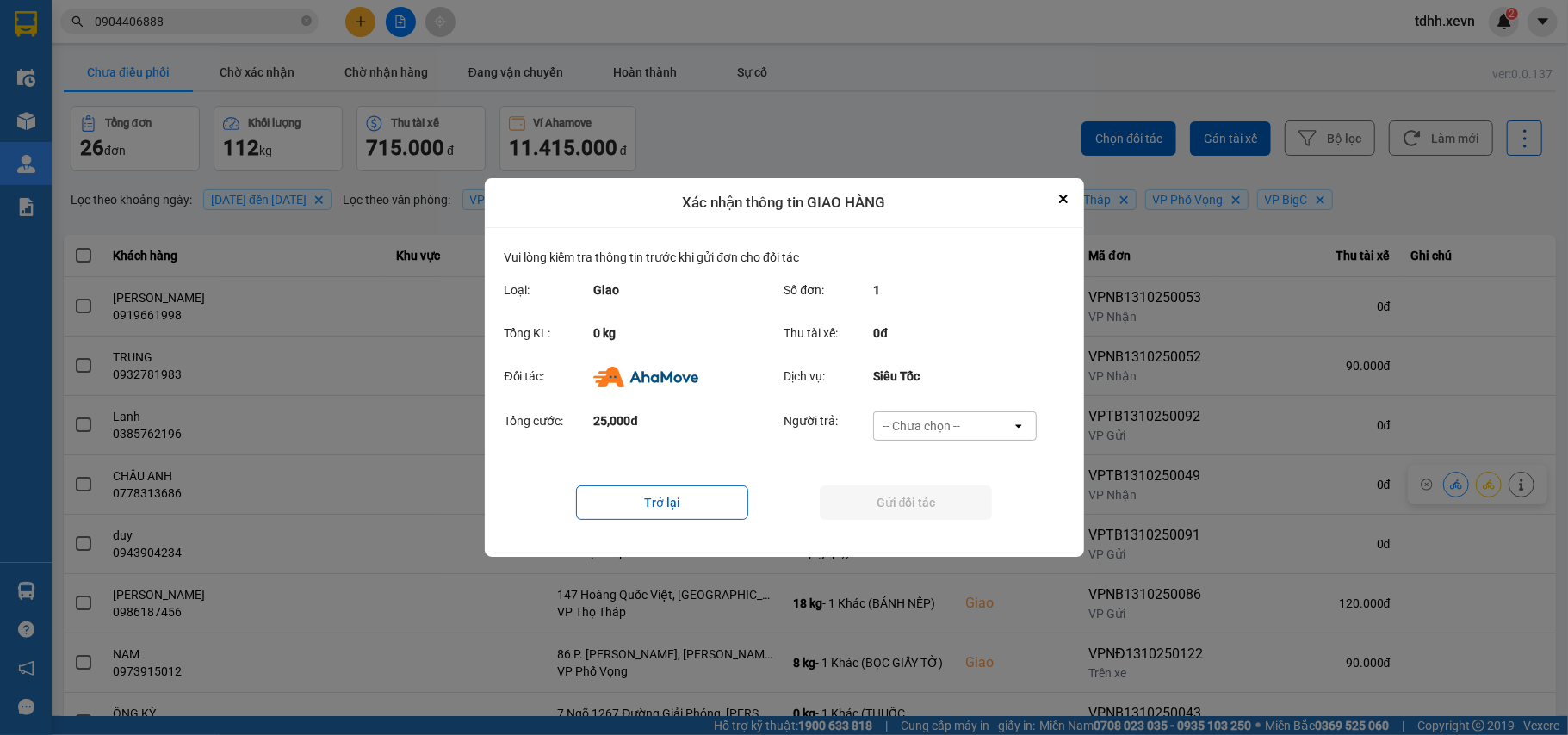
drag, startPoint x: 1012, startPoint y: 416, endPoint x: 994, endPoint y: 438, distance: 28.4
click at [1008, 416] on div "-- Chưa chọn -- open" at bounding box center [954, 426] width 164 height 29
click at [951, 510] on div "Ví Ahamove" at bounding box center [954, 525] width 164 height 31
click at [951, 508] on button "Gửi đối tác" at bounding box center [905, 502] width 172 height 34
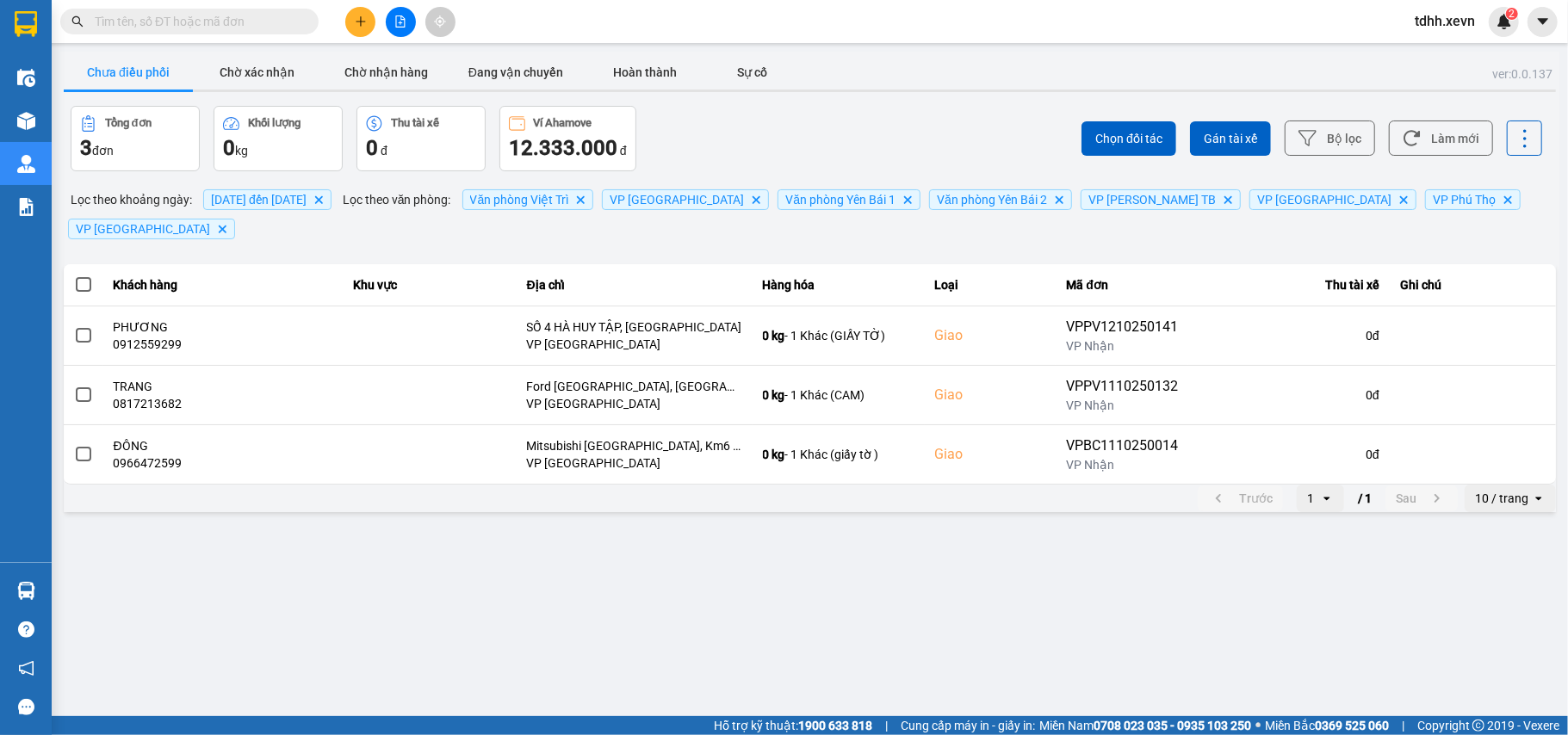
click at [172, 23] on input "text" at bounding box center [196, 21] width 203 height 19
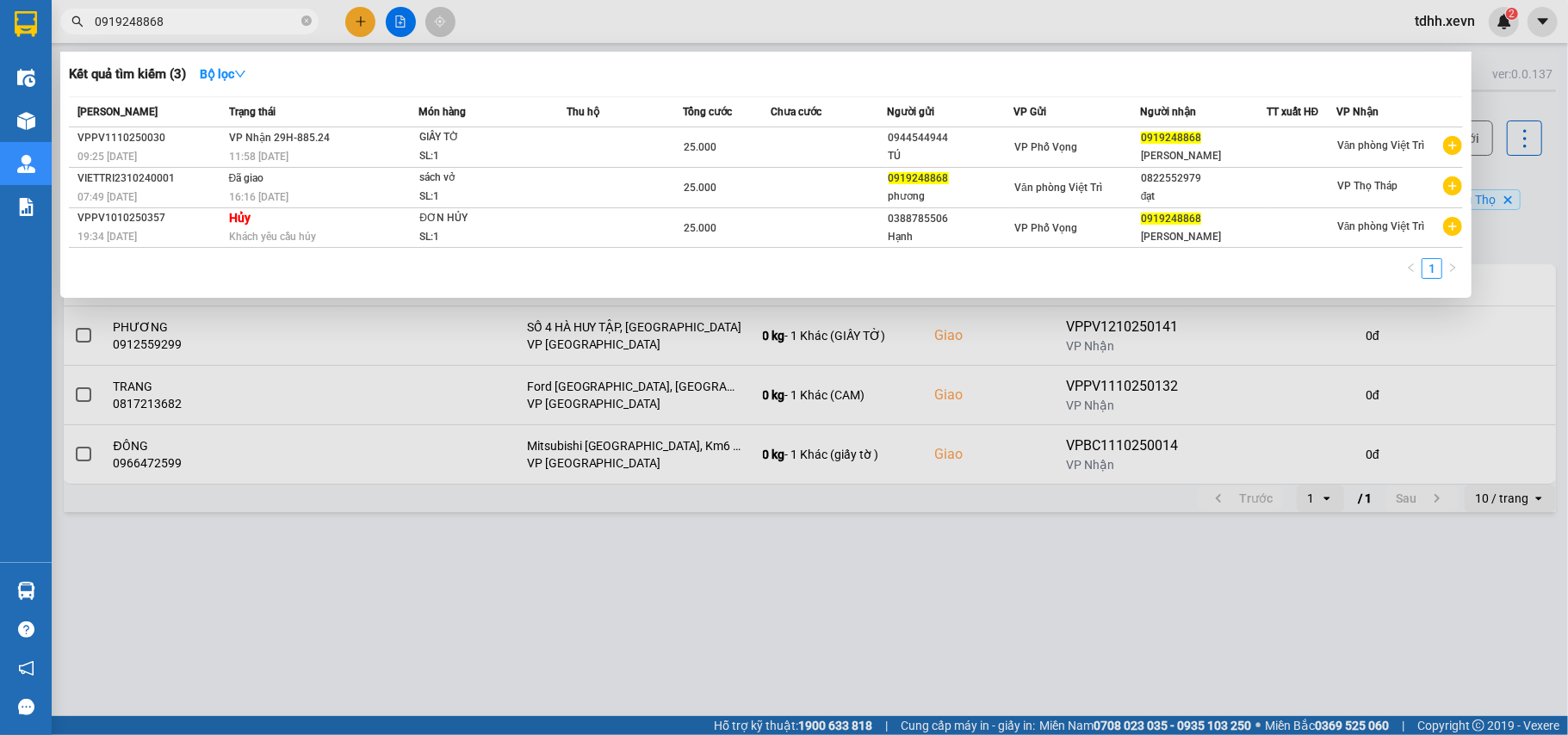
type input "0919248868"
click at [1506, 173] on div at bounding box center [784, 368] width 1568 height 735
drag, startPoint x: 174, startPoint y: 18, endPoint x: 59, endPoint y: 25, distance: 115.2
click at [59, 25] on div "0919248868" at bounding box center [167, 22] width 336 height 26
paste input "31606660"
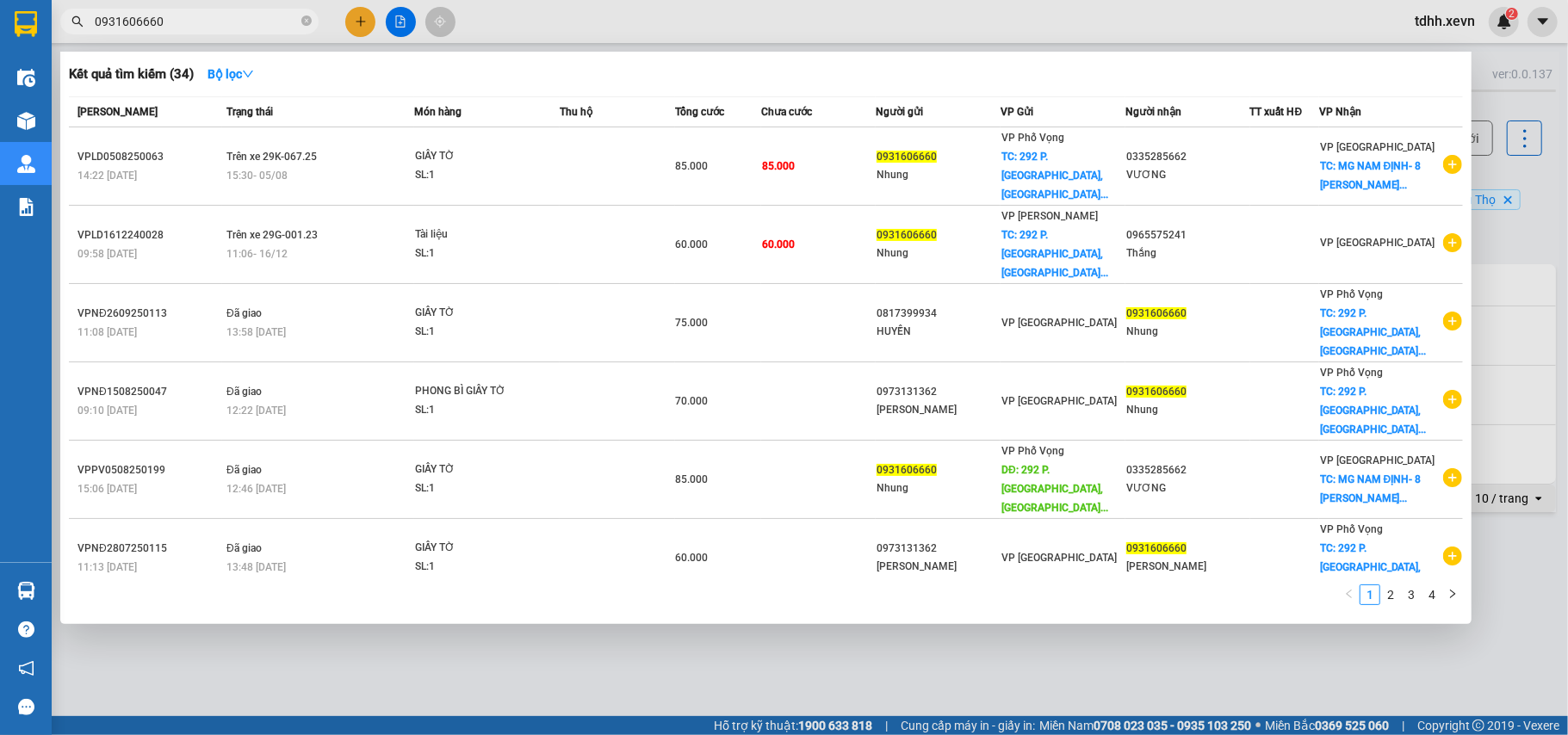
type input "0931606660"
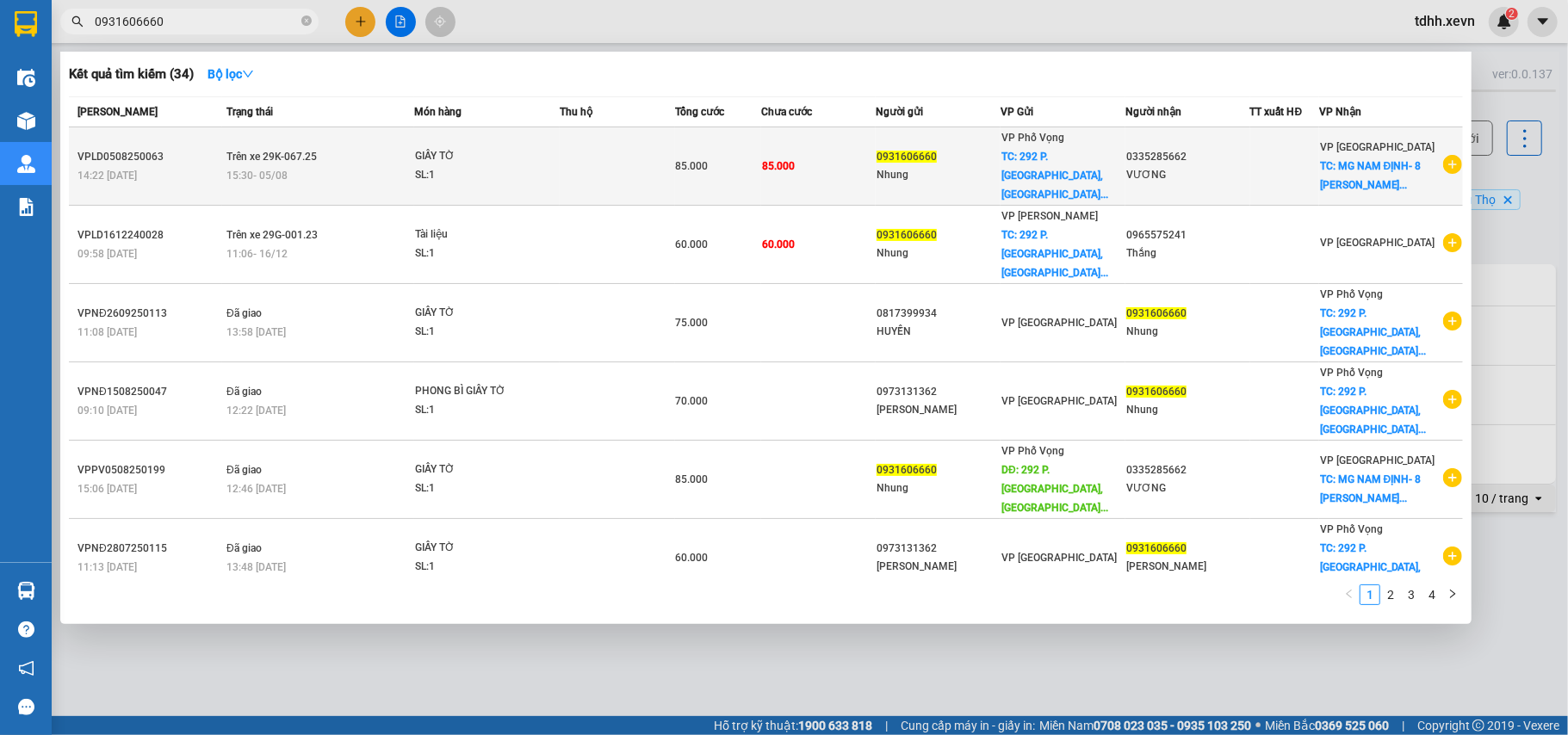
click at [1249, 167] on div "VƯƠNG" at bounding box center [1188, 176] width 123 height 18
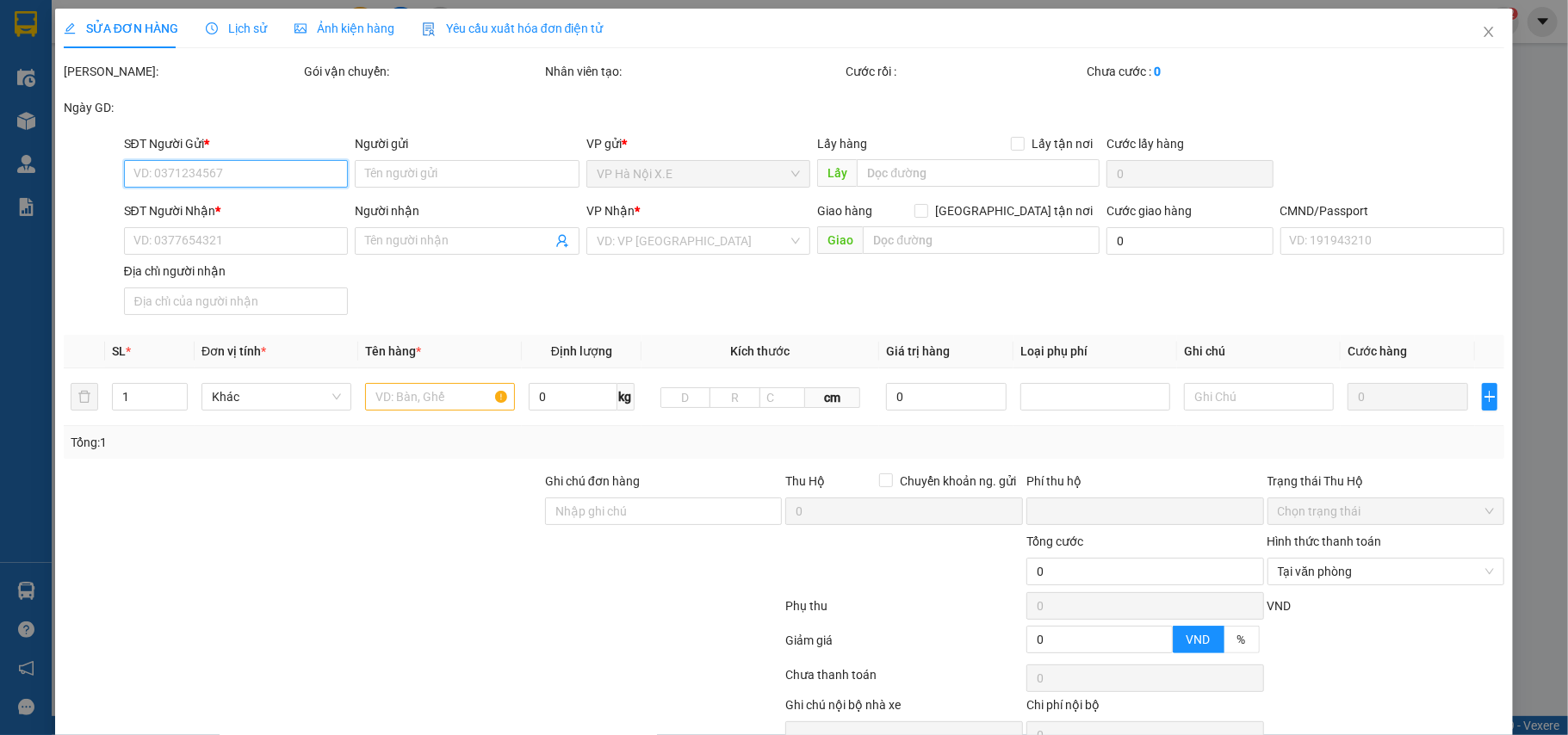
type input "0931606660"
type input "Nhung"
checkbox input "true"
type input "292 P. [GEOGRAPHIC_DATA], [GEOGRAPHIC_DATA], [GEOGRAPHIC_DATA], [GEOGRAPHIC_DAT…"
type input "0335285662"
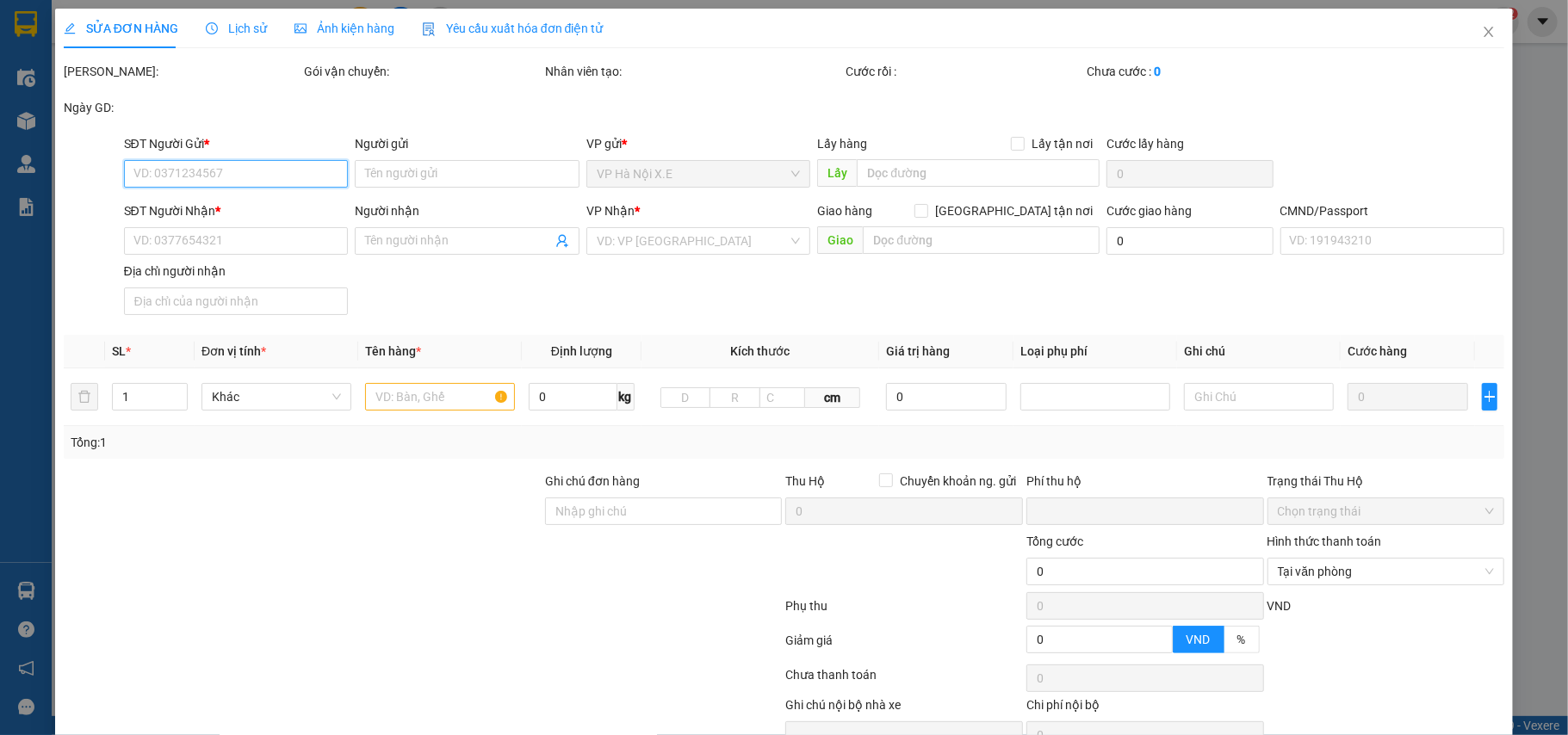
type input "VƯƠNG"
checkbox input "true"
type input "MG NAM ĐỊNH- 8 [PERSON_NAME]"
type input "mang thẳng vào vp báo đơn tổng đài đặt"
type input "0"
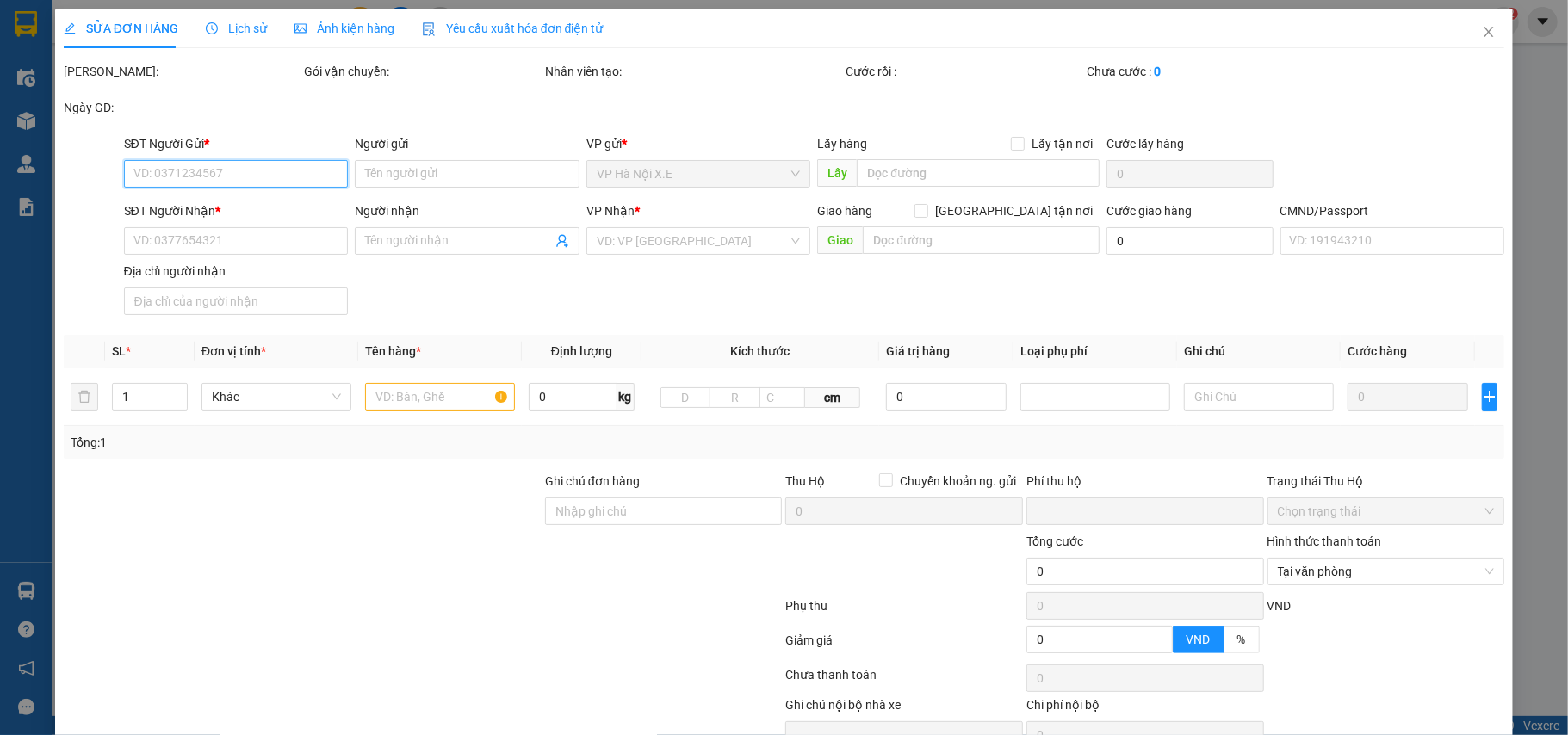
type input "85.000"
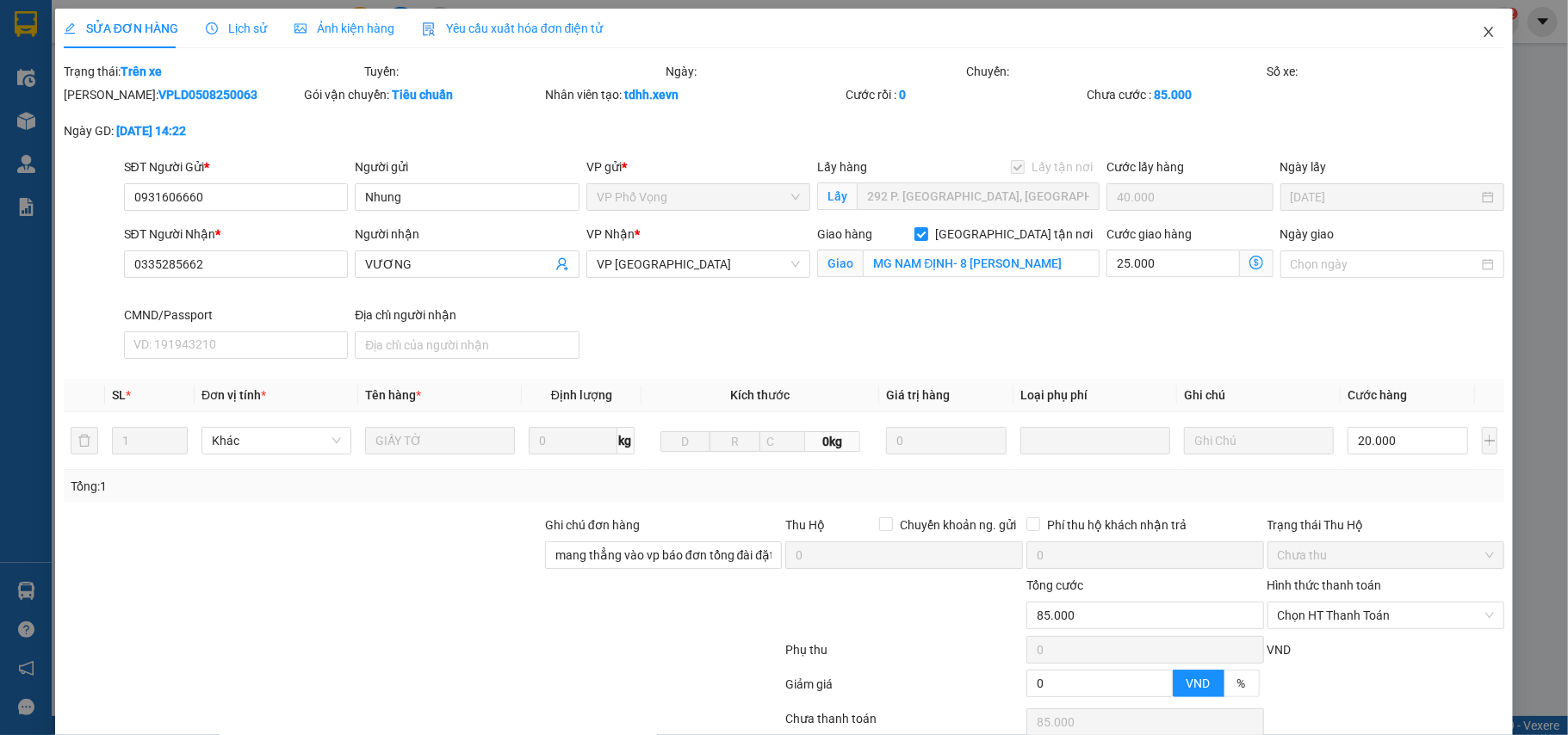
click at [1485, 29] on icon "close" at bounding box center [1489, 31] width 9 height 10
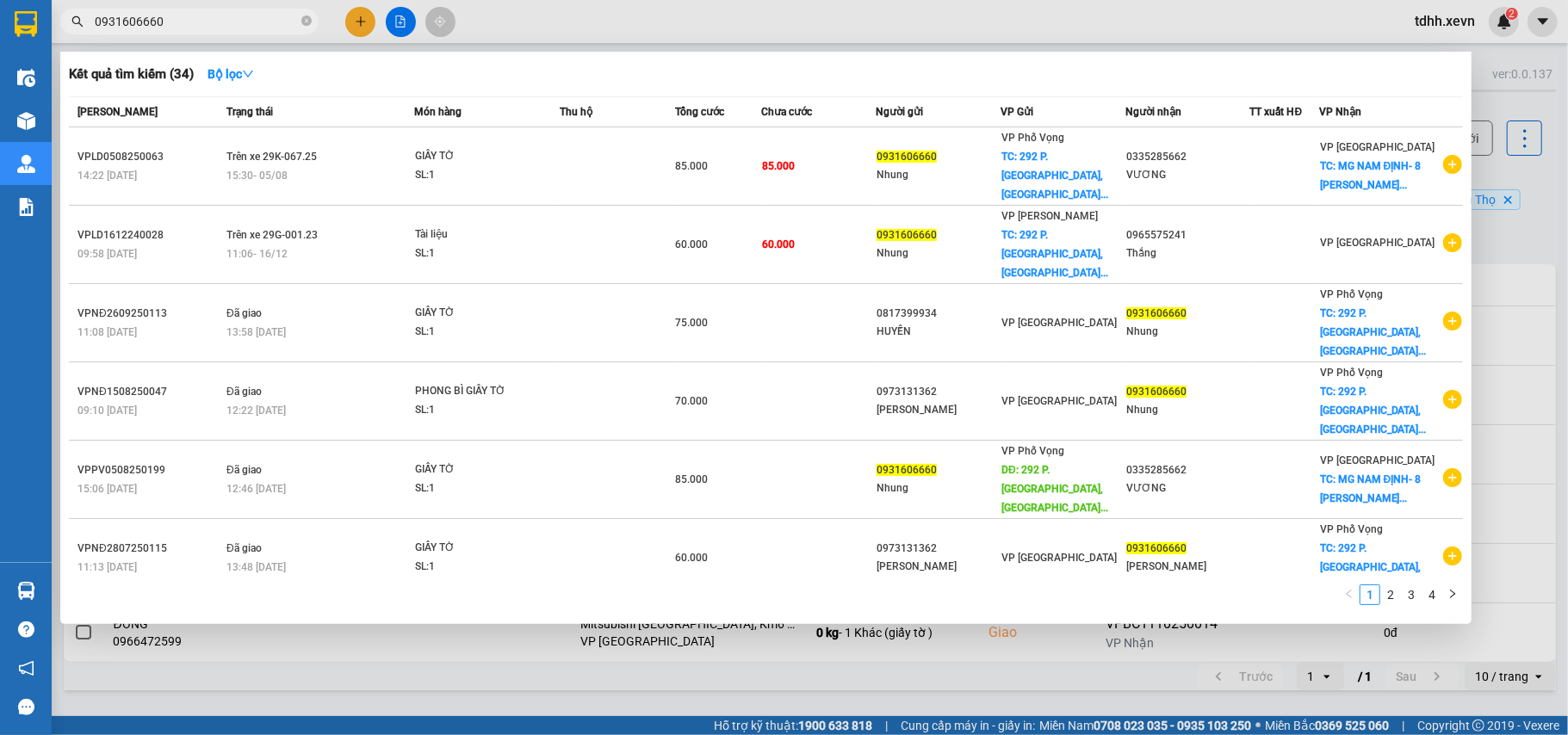
drag, startPoint x: 155, startPoint y: 24, endPoint x: 67, endPoint y: 39, distance: 89.3
click at [67, 37] on div "Kết quả tìm kiếm ( 34 ) Bộ lọc Mã ĐH Trạng thái Món hàng Thu hộ Tổng cước Chưa …" at bounding box center [167, 22] width 336 height 30
paste input "788816999"
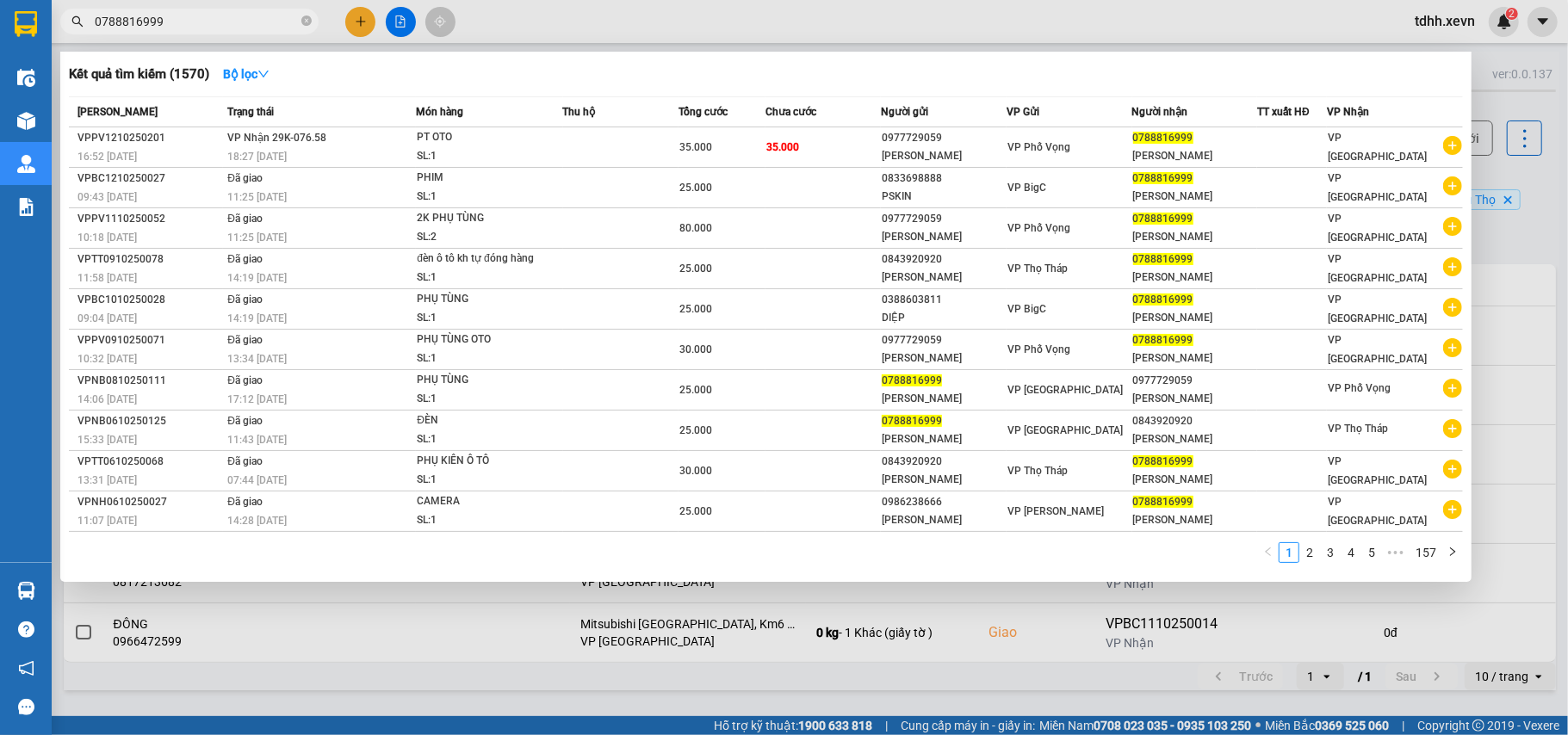
drag, startPoint x: 163, startPoint y: 22, endPoint x: 52, endPoint y: 56, distance: 116.1
click at [52, 37] on div "Kết quả tìm kiếm ( 1570 ) Bộ lọc Mã ĐH Trạng thái Món hàng Thu hộ Tổng cước Chư…" at bounding box center [167, 22] width 336 height 30
paste input "35540793"
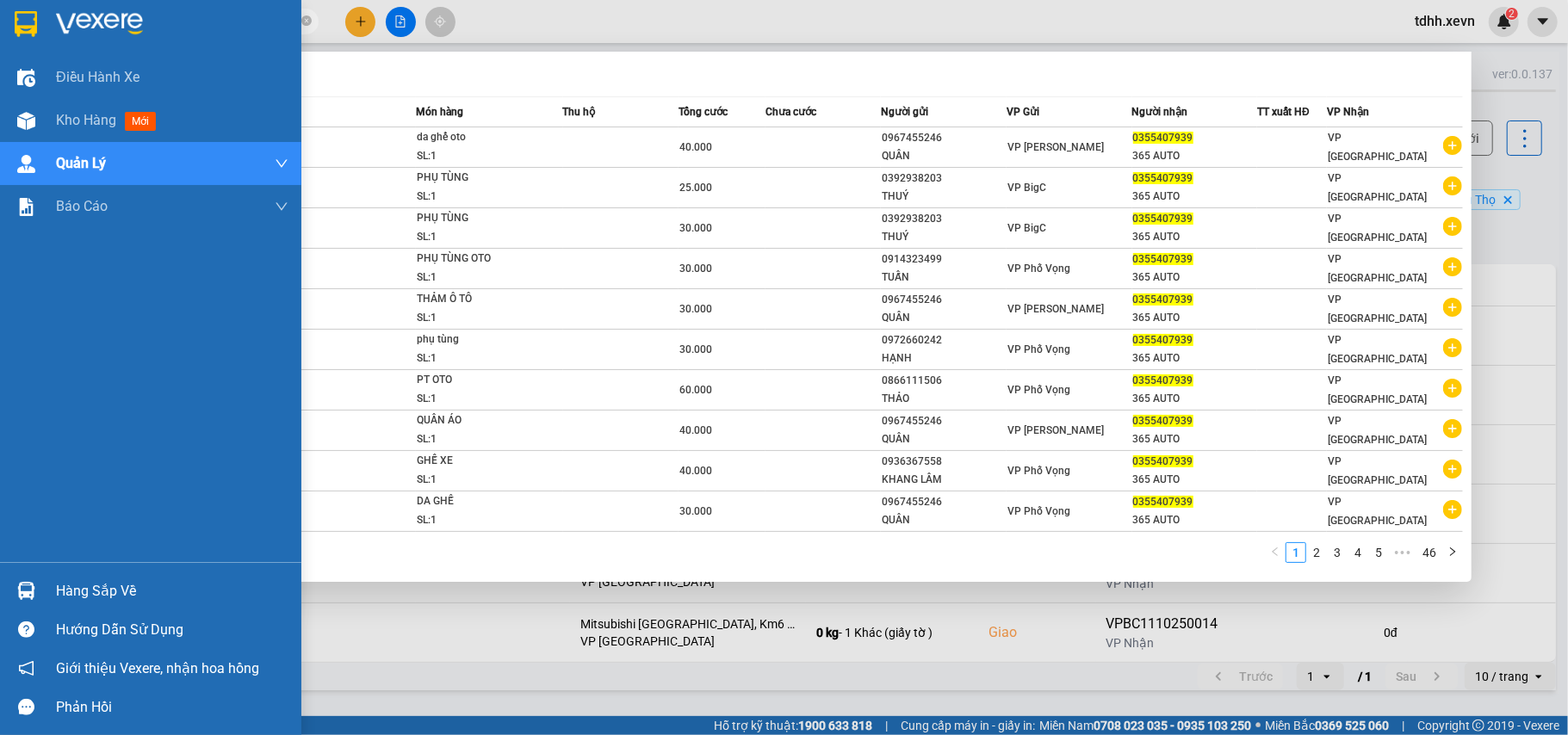
drag, startPoint x: 180, startPoint y: 24, endPoint x: 42, endPoint y: 43, distance: 139.3
click at [42, 43] on section "Kết quả tìm kiếm ( 454 ) Bộ lọc Mã ĐH Trạng thái Món hàng Thu hộ Tổng cước Chưa…" at bounding box center [784, 368] width 1568 height 735
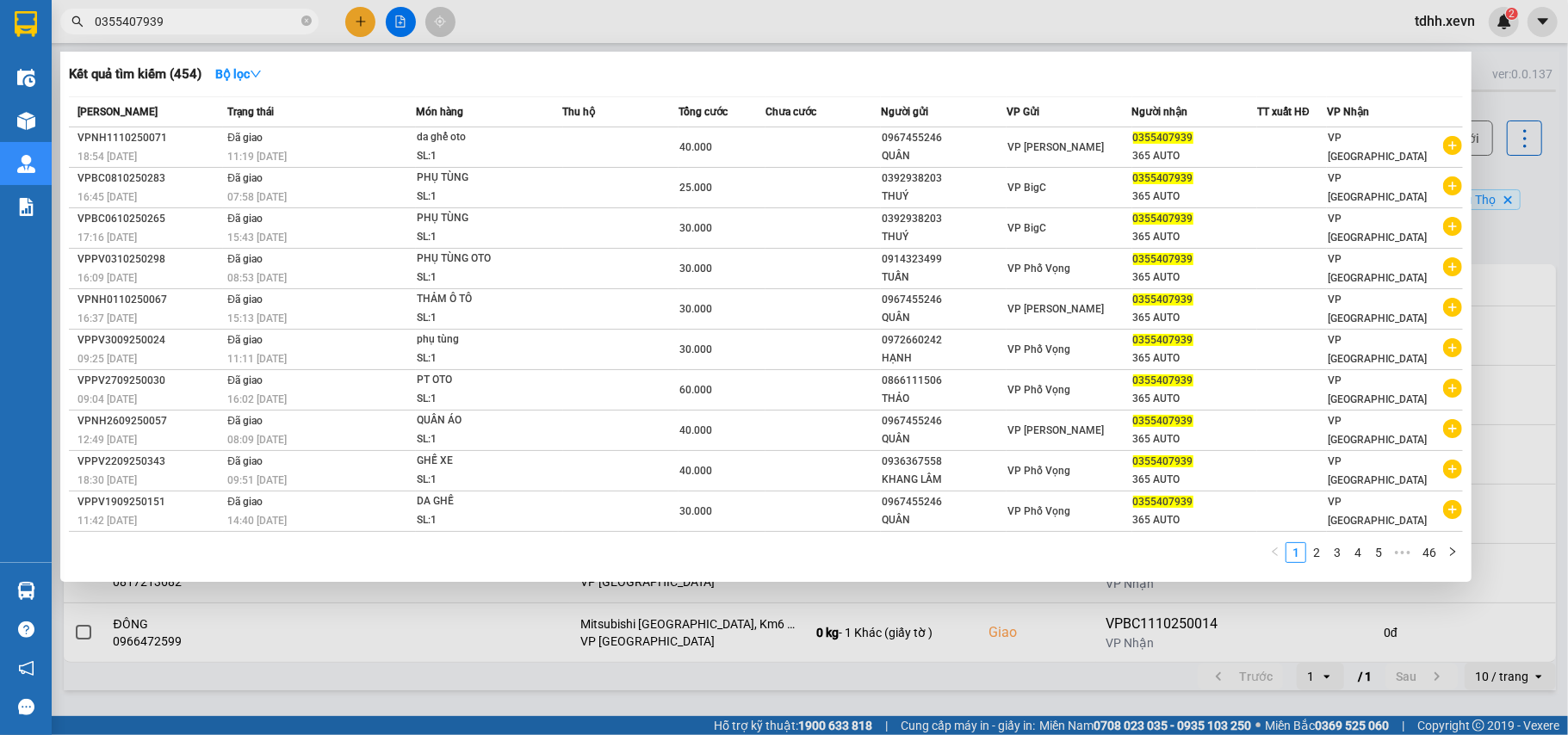
paste input "72866888"
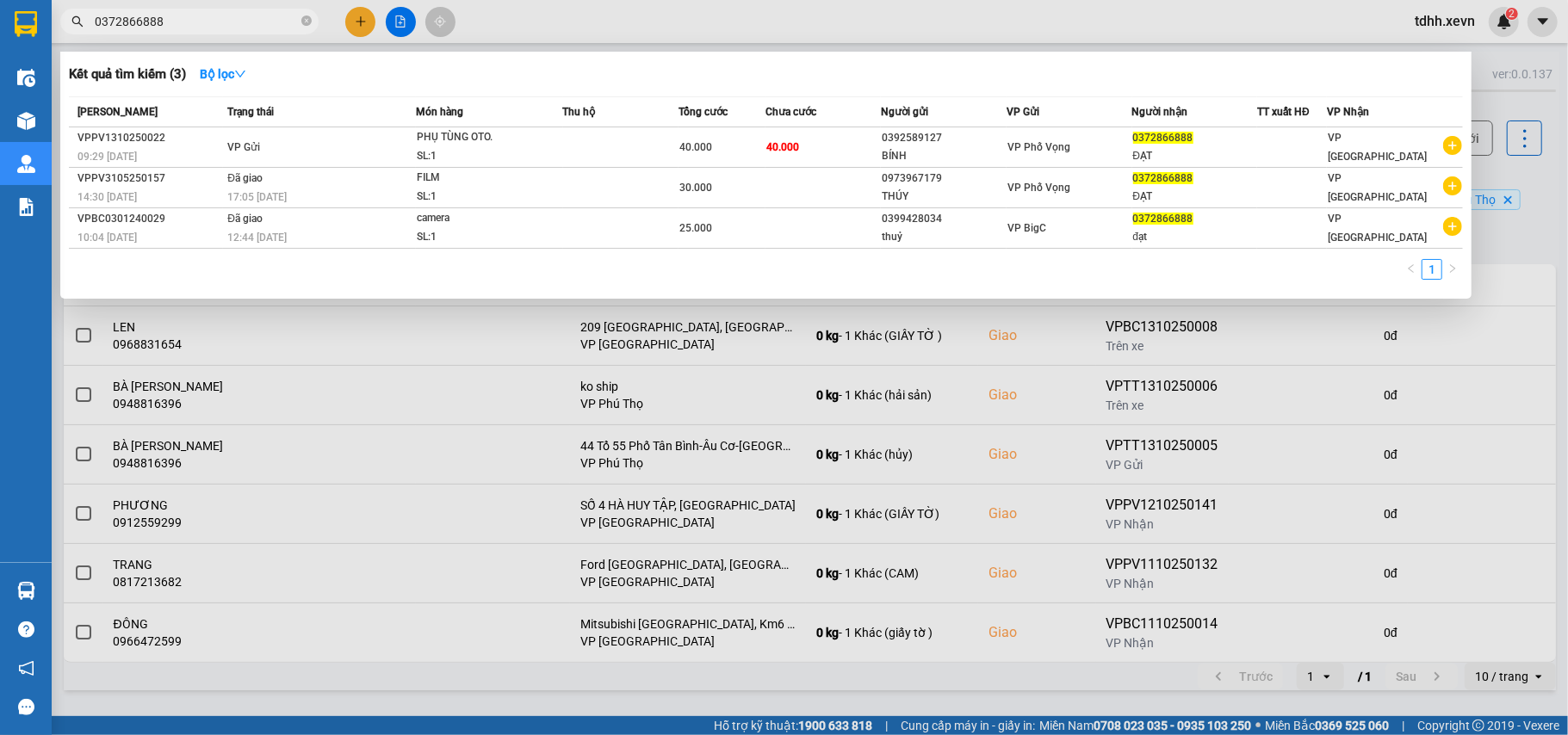
type input "0372866888"
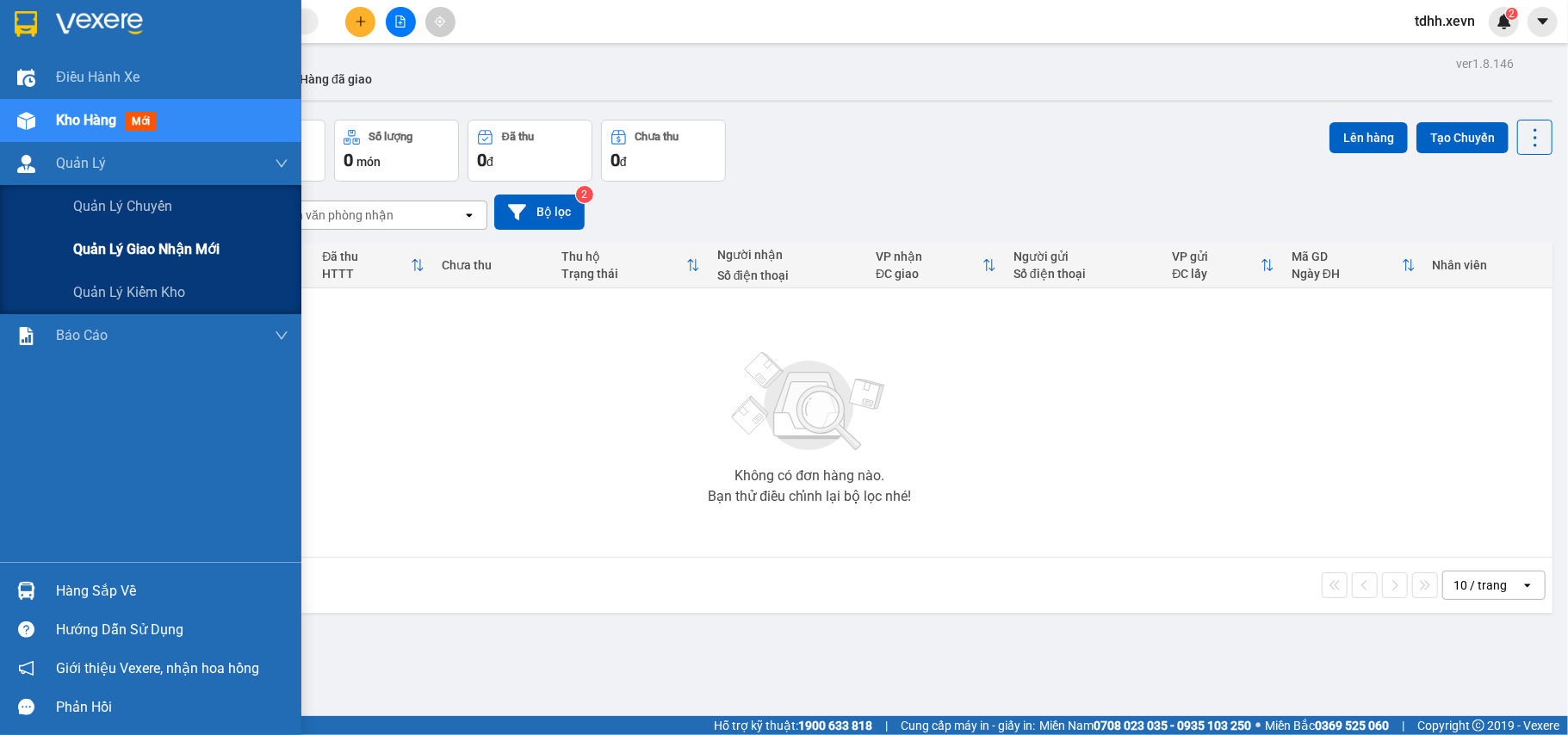
click at [167, 255] on span "Quản lý giao nhận mới" at bounding box center [147, 249] width 147 height 22
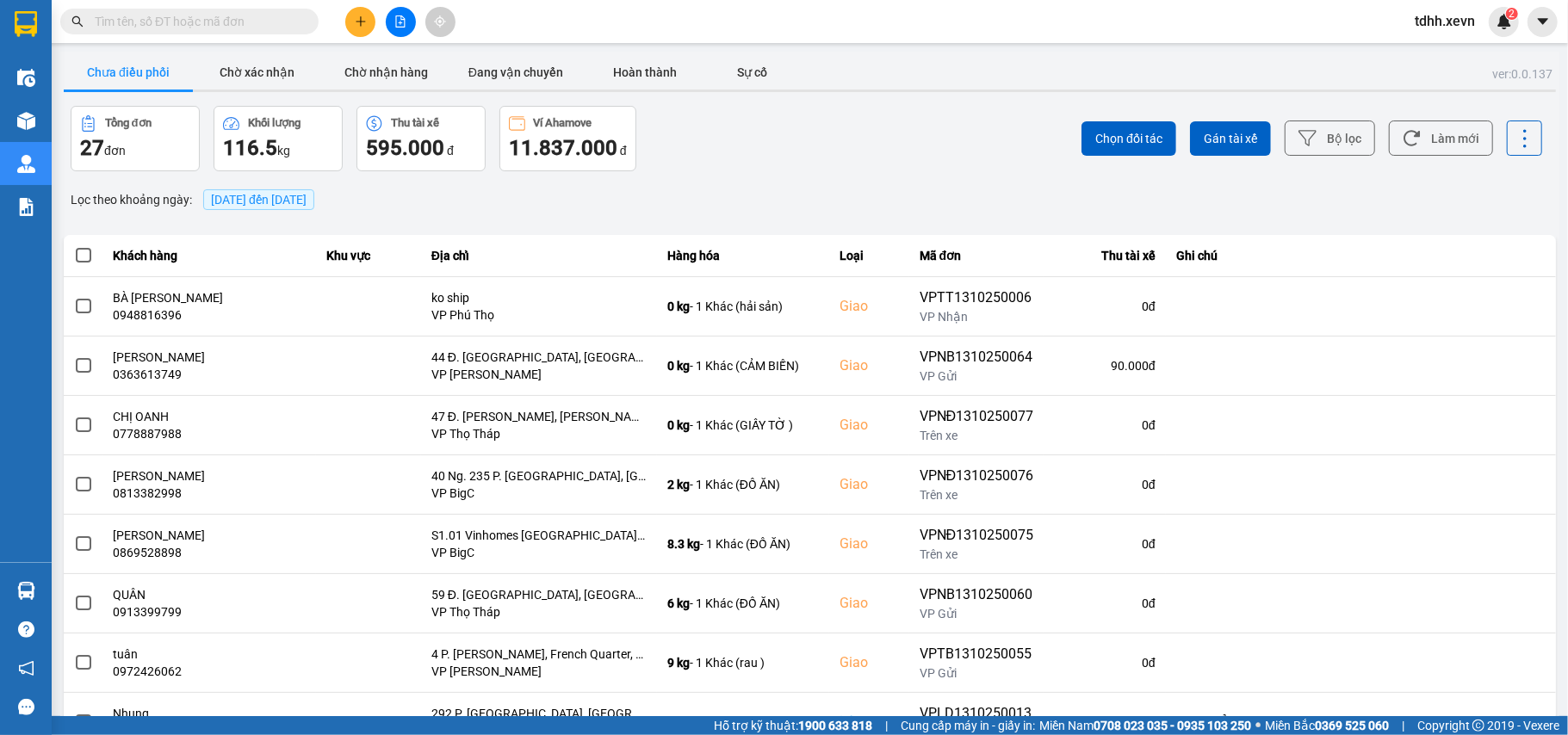
click at [359, 27] on button at bounding box center [359, 22] width 30 height 30
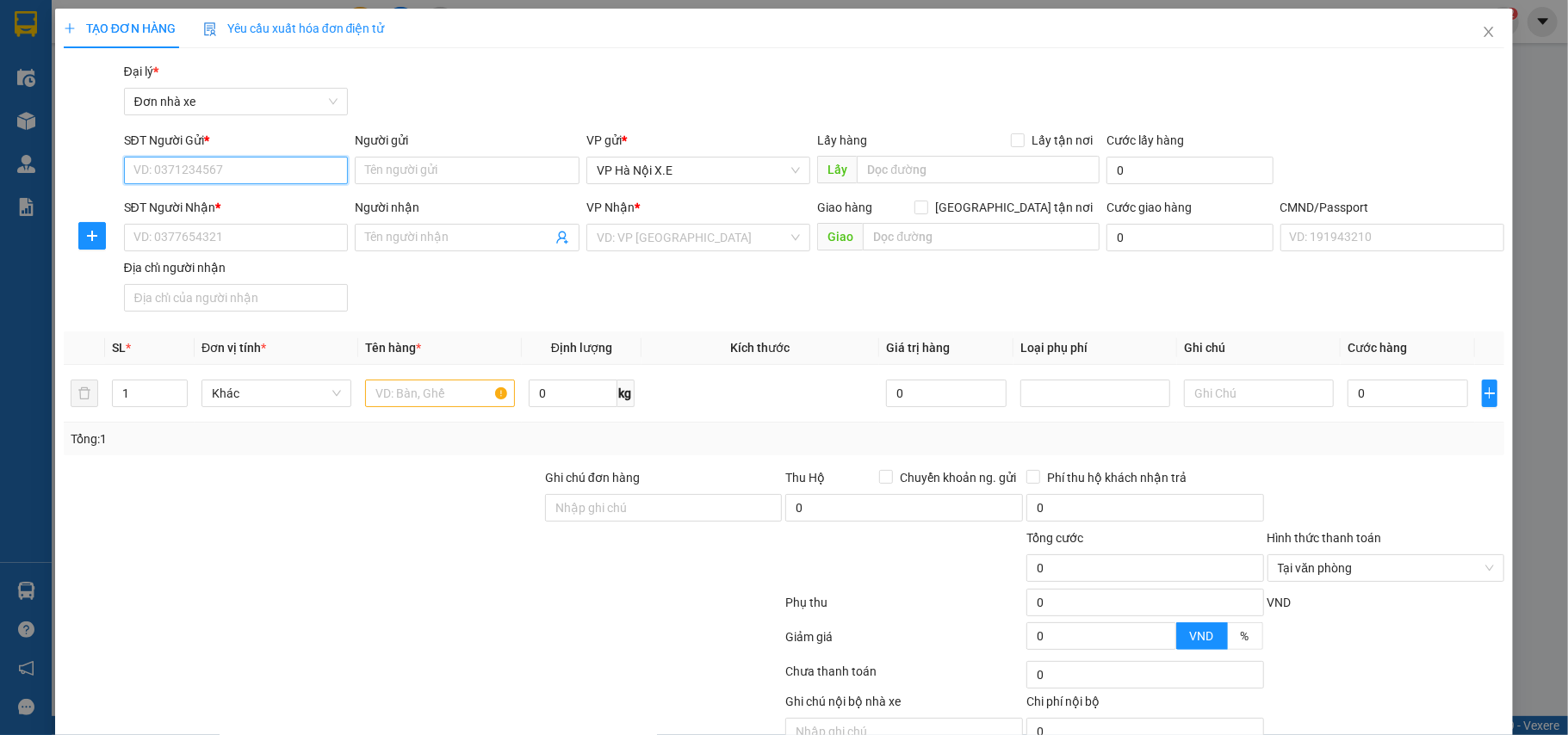
click at [236, 179] on input "SĐT Người Gửi *" at bounding box center [236, 170] width 225 height 27
paste input "0979.289.111"
click at [186, 174] on input "0979.289.111" at bounding box center [236, 170] width 225 height 27
click at [164, 177] on input "0979.289111" at bounding box center [236, 170] width 225 height 27
type input "0979289111"
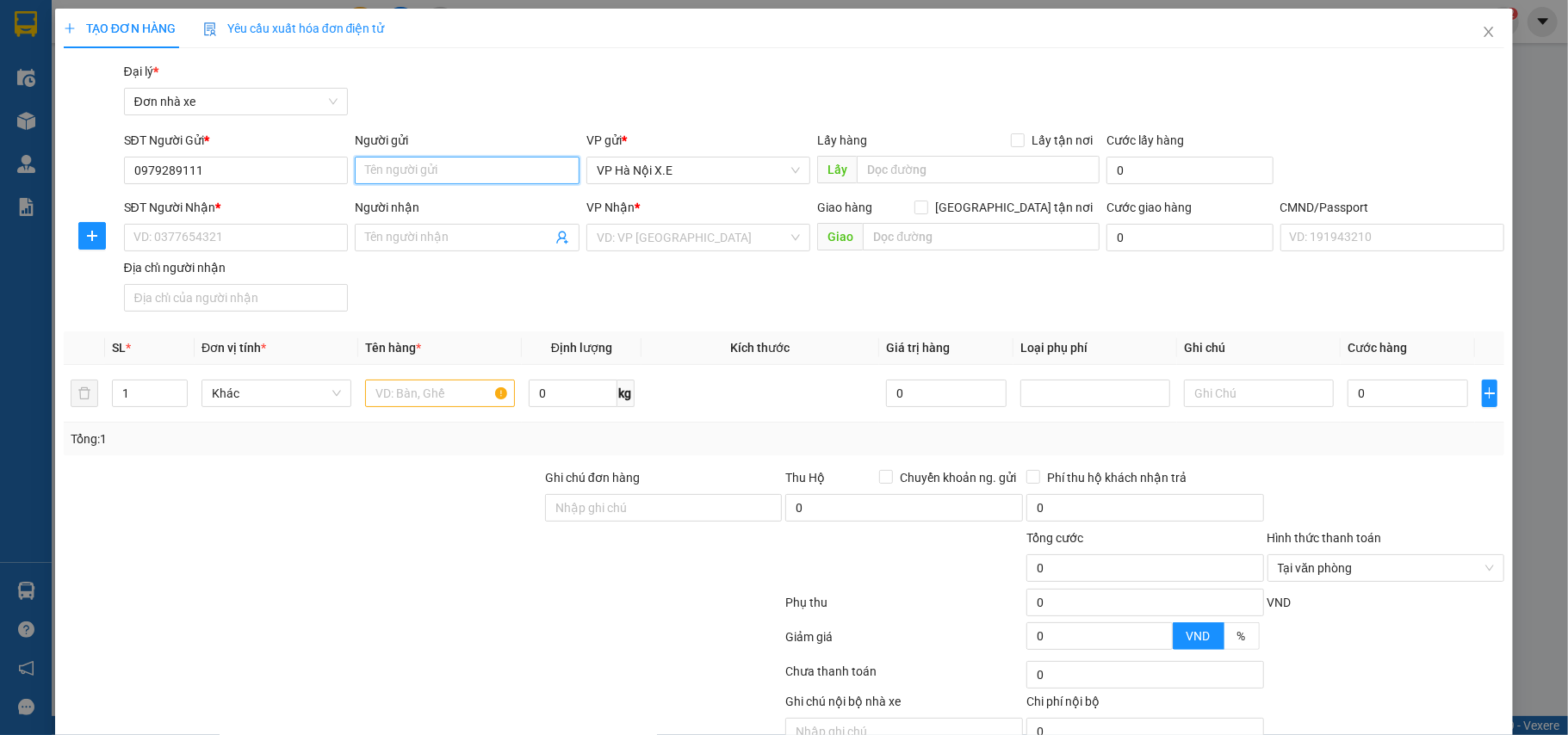
click at [393, 180] on input "Người gửi" at bounding box center [467, 170] width 225 height 27
paste input "Cửa hàng 34Game Shop"
click at [727, 172] on span "VP Hà Nội X.E" at bounding box center [698, 170] width 204 height 26
type input "Cửa hàng 34Game Shop"
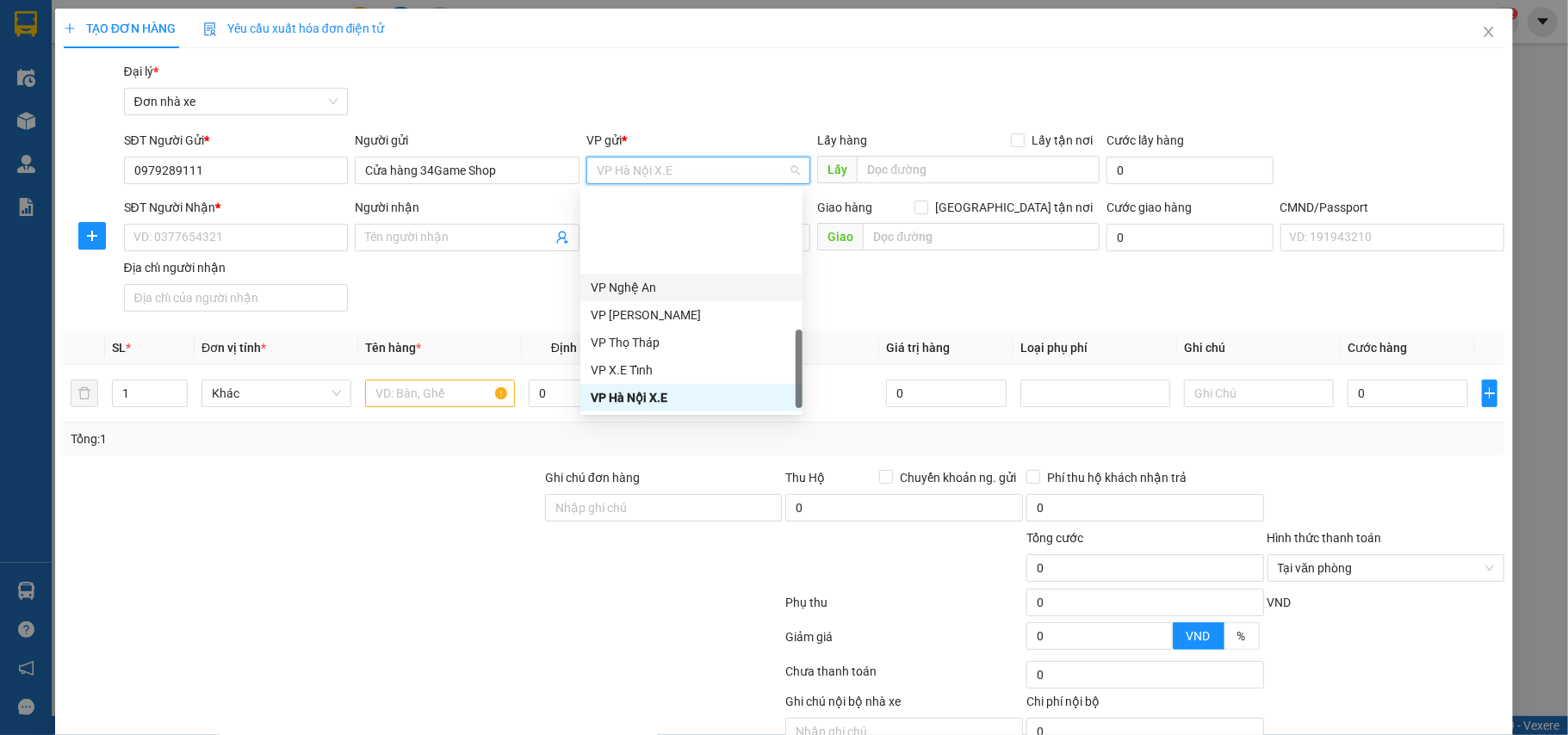
scroll to position [530, 0]
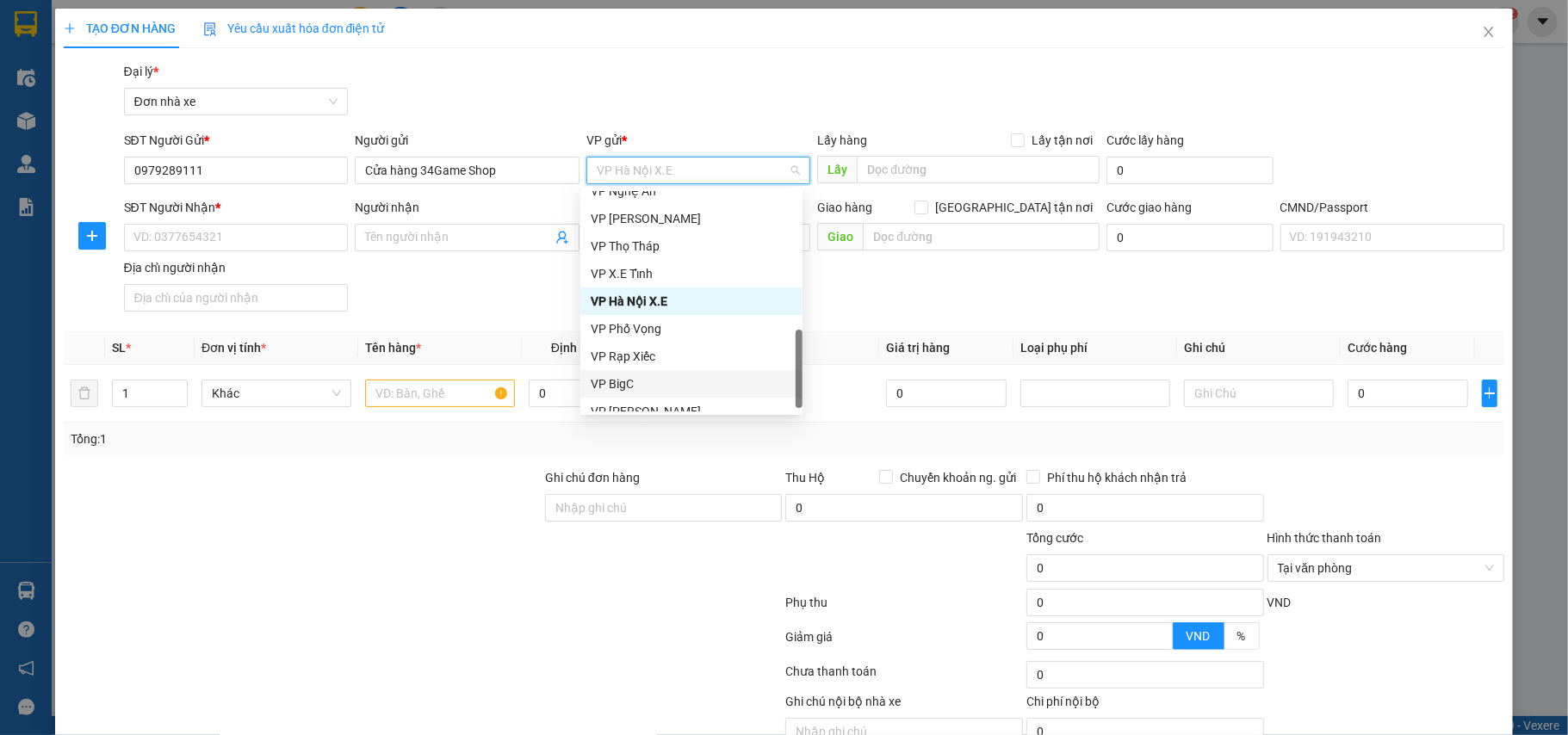
click at [636, 382] on div "VP BigC" at bounding box center [691, 384] width 202 height 19
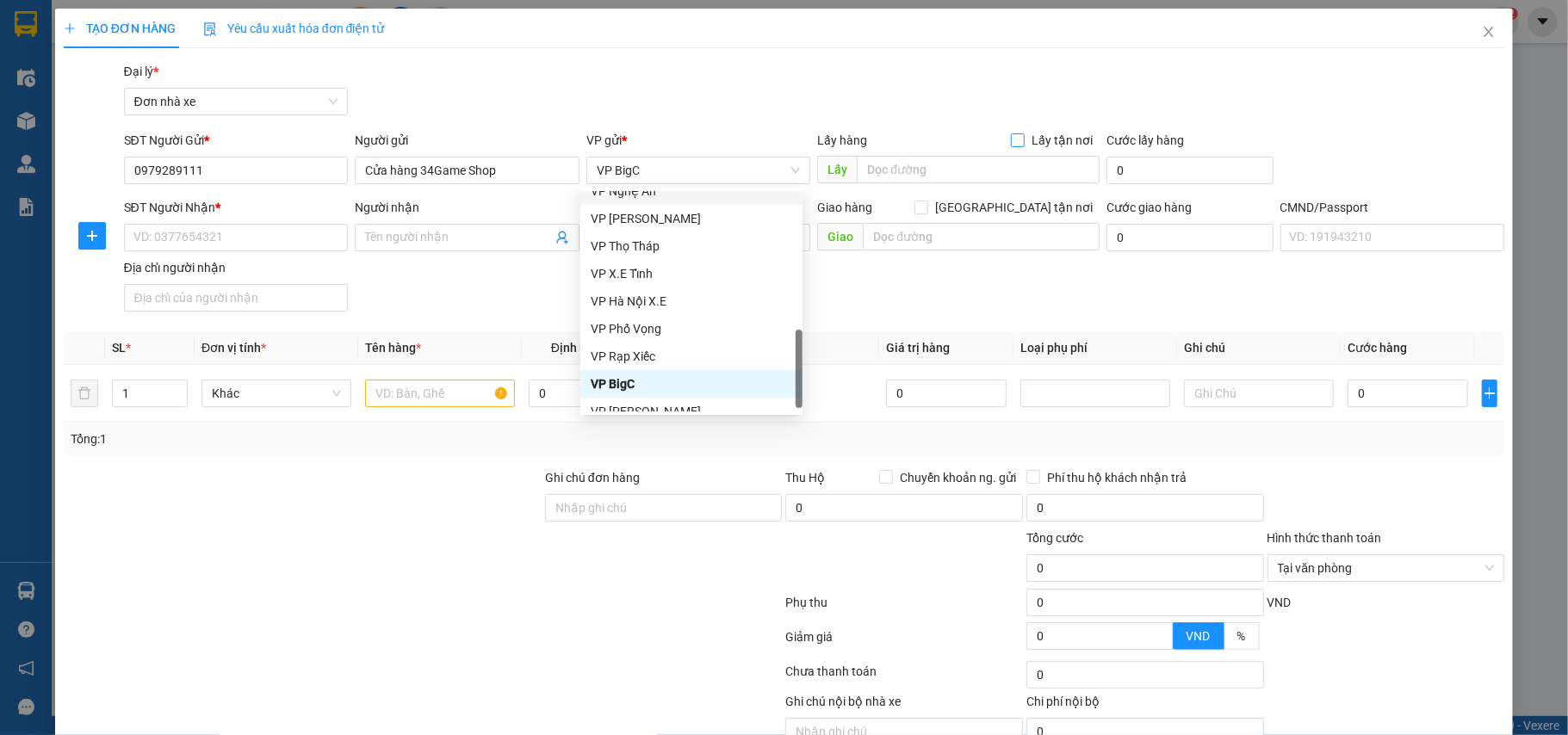
click at [1013, 146] on span at bounding box center [1018, 139] width 14 height 14
click at [1013, 146] on input "Lấy tận nơi" at bounding box center [1017, 138] width 12 height 12
checkbox input "true"
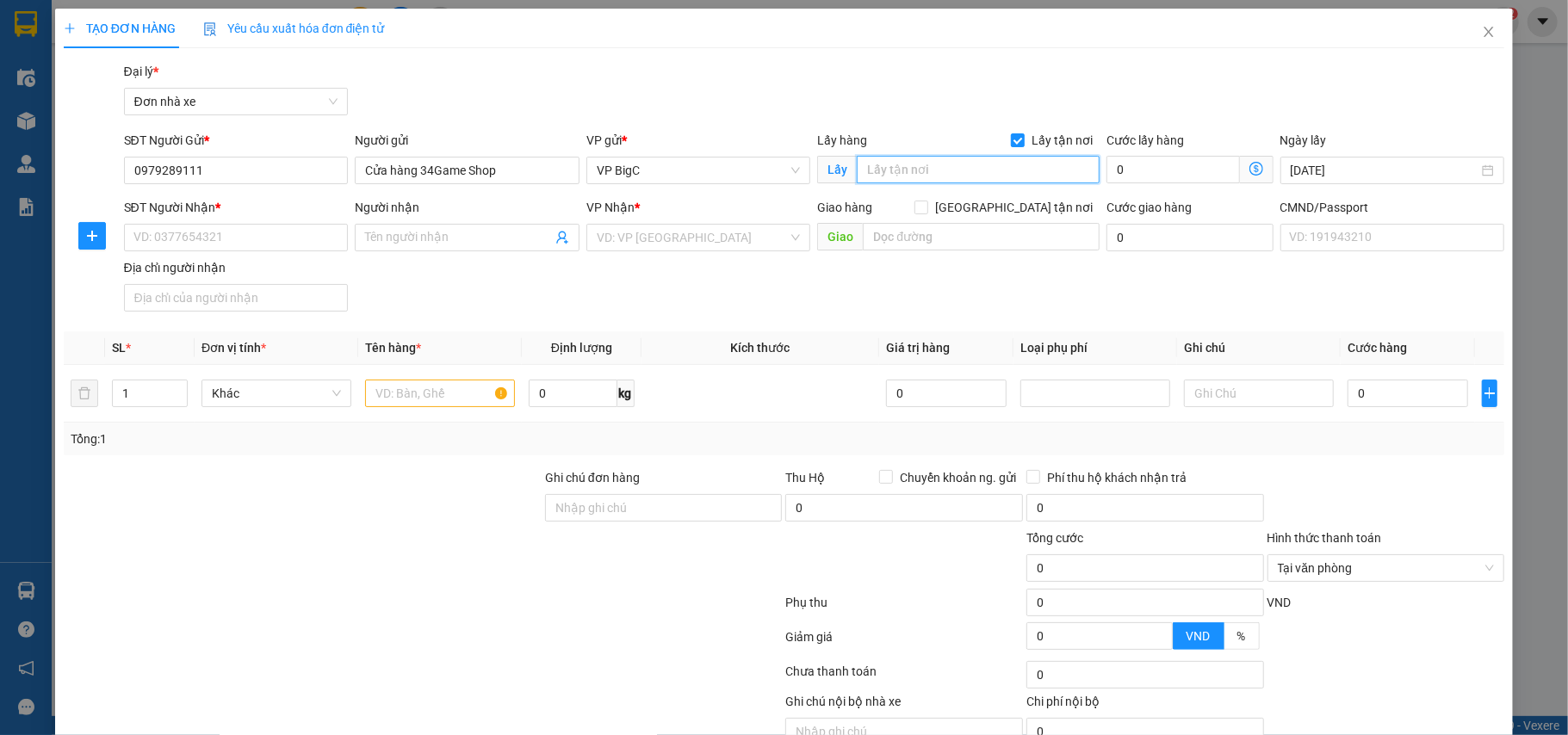
click at [985, 166] on input "text" at bounding box center [978, 169] width 243 height 27
paste input "28 Lương Thế Vinh, Thanh Xuân, Hà Nội"
type input "28 Lương Thế Vinh, Thanh Xuân, Hà Nội"
click at [1149, 167] on input "0" at bounding box center [1172, 169] width 132 height 27
type input "6"
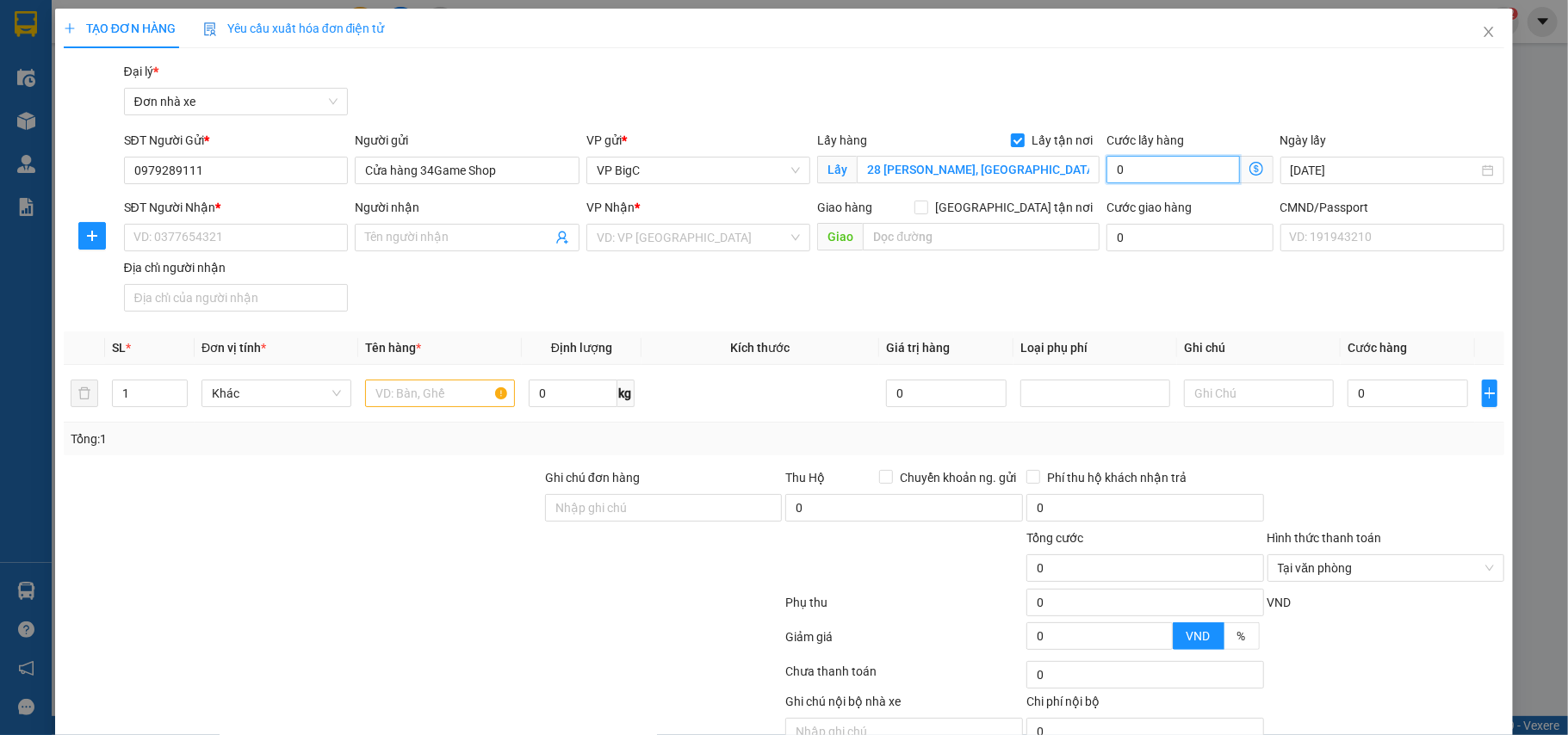
type input "6"
type input "60"
type input "600"
type input "6.000"
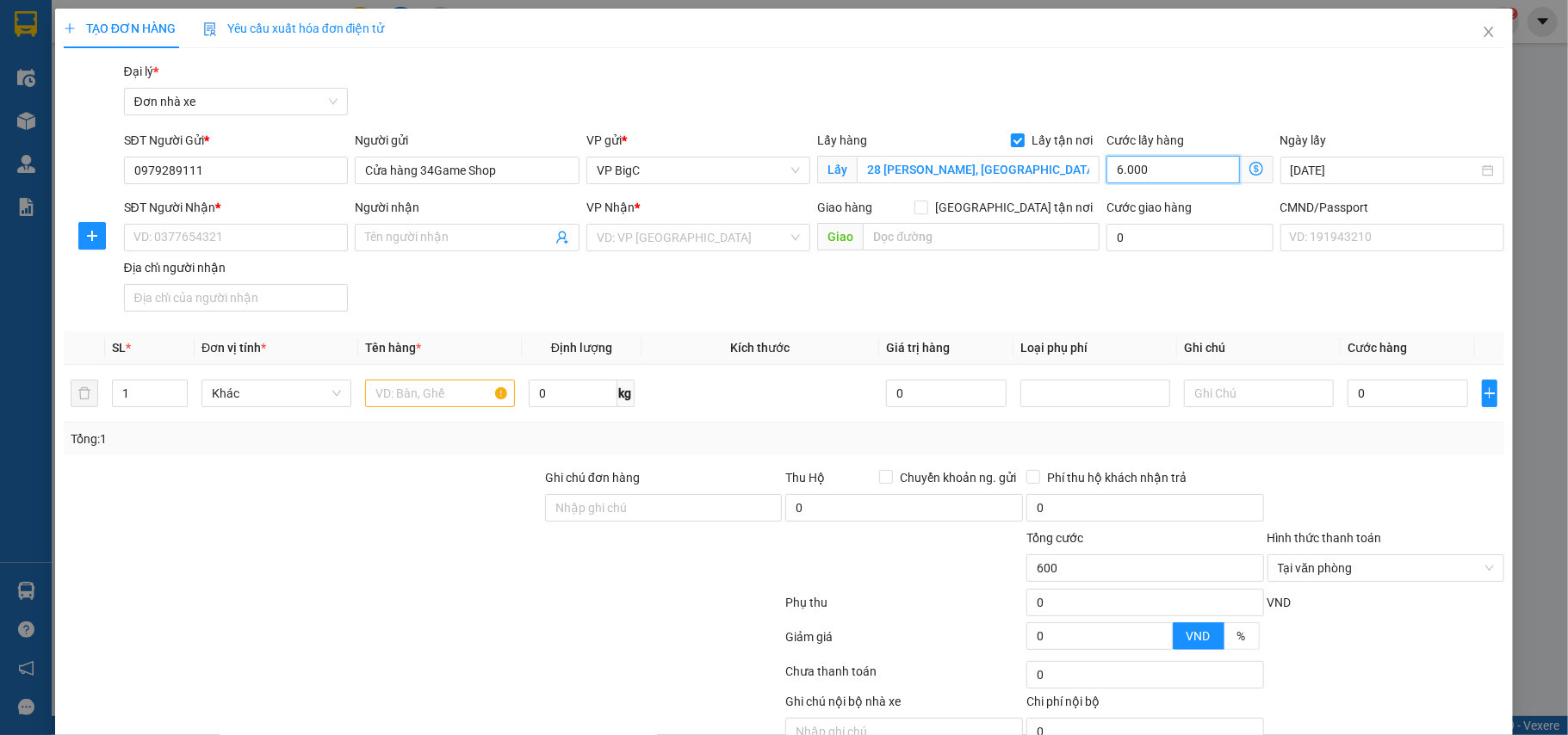
type input "6.000"
type input "60.000"
click at [232, 238] on input "SĐT Người Nhận *" at bounding box center [236, 237] width 225 height 27
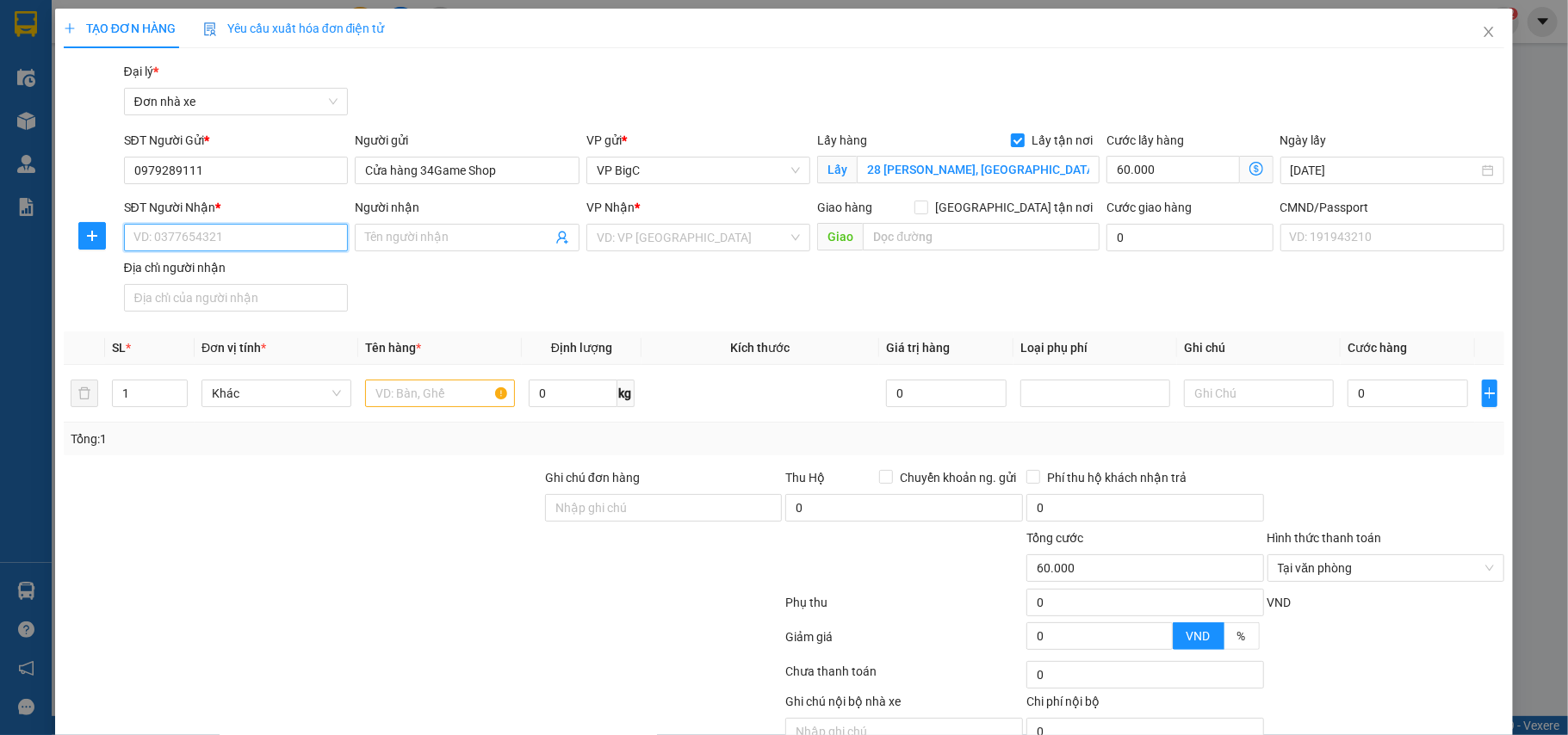
paste input "0367.446.573"
click at [167, 246] on input "0367.446.573" at bounding box center [236, 237] width 225 height 27
click at [166, 246] on input "0367.446.573" at bounding box center [236, 237] width 225 height 27
click at [163, 246] on input "0367.446.573" at bounding box center [236, 237] width 225 height 27
click at [185, 236] on input "0367446.573" at bounding box center [236, 237] width 225 height 27
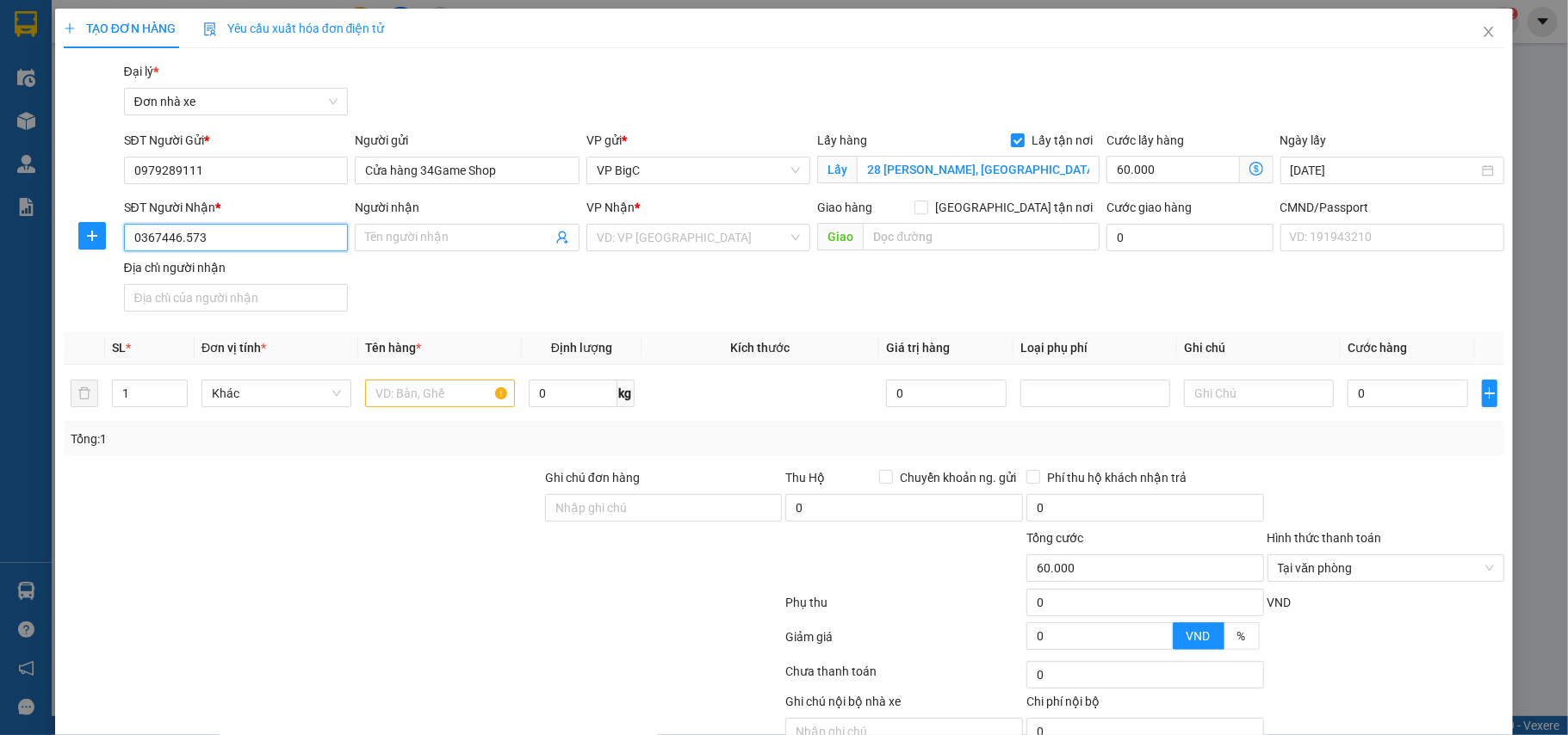
click at [183, 235] on input "0367446.573" at bounding box center [236, 237] width 225 height 27
type input "0367446573"
click at [459, 246] on input "Người nhận" at bounding box center [458, 237] width 186 height 19
paste input "Bùi Thanh Long ĐT: 0367.446.573"
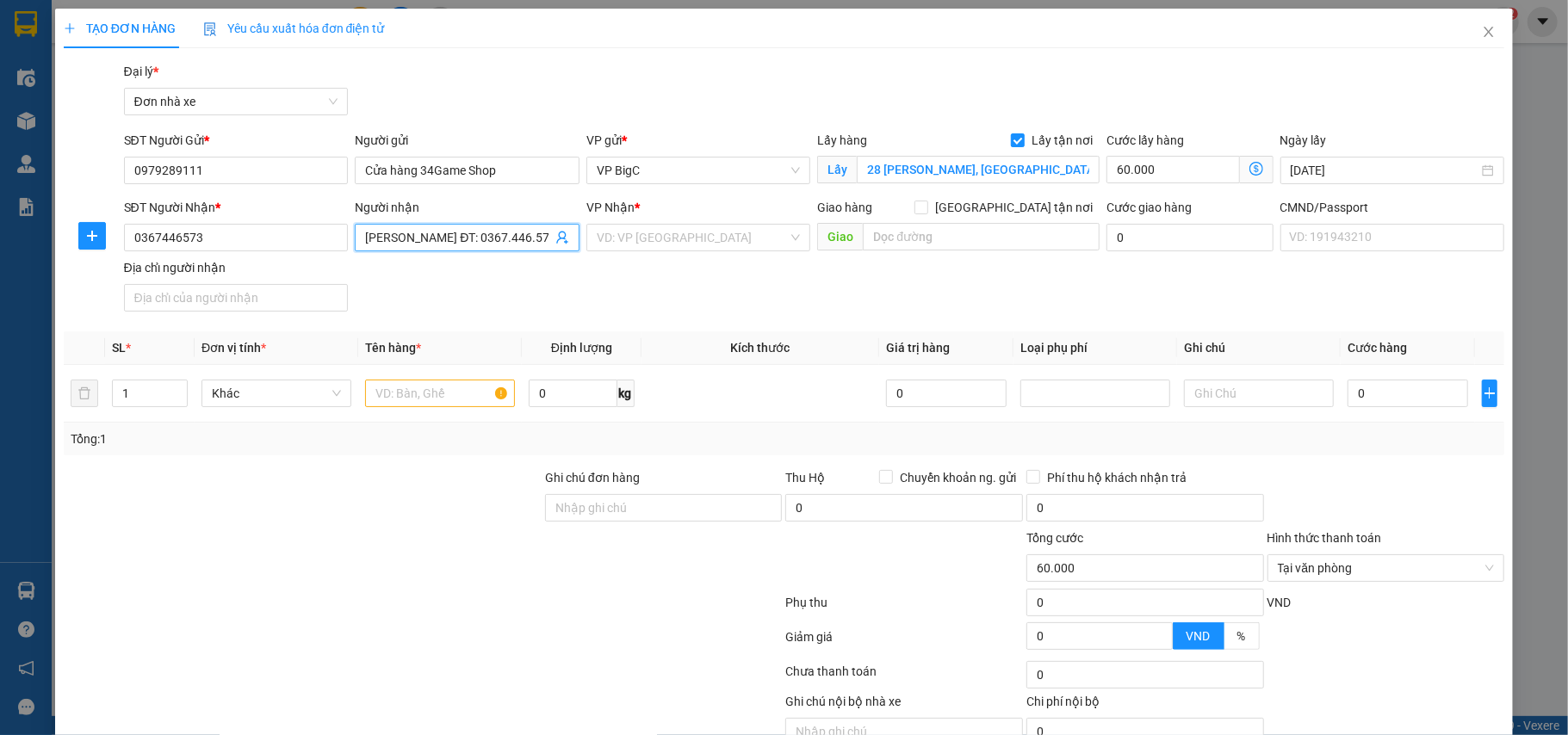
drag, startPoint x: 449, startPoint y: 238, endPoint x: 544, endPoint y: 248, distance: 95.5
click at [544, 248] on span "Bùi Thanh Long ĐT: 0367.446.573" at bounding box center [467, 237] width 225 height 27
type input "Bùi Thanh Long"
click at [780, 233] on div "VD: VP [GEOGRAPHIC_DATA]" at bounding box center [699, 237] width 225 height 27
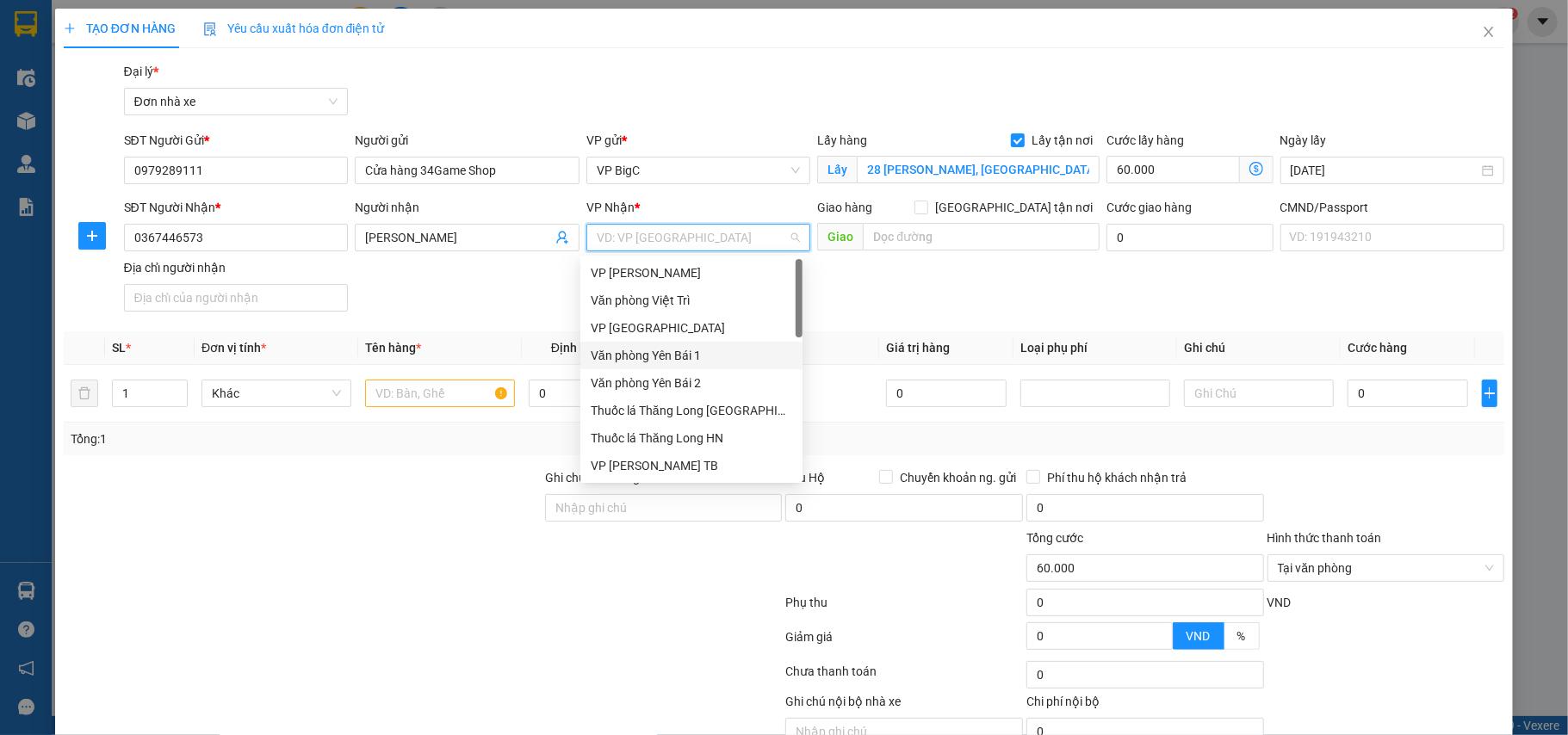
click at [661, 339] on div "VP [GEOGRAPHIC_DATA]" at bounding box center [691, 328] width 222 height 27
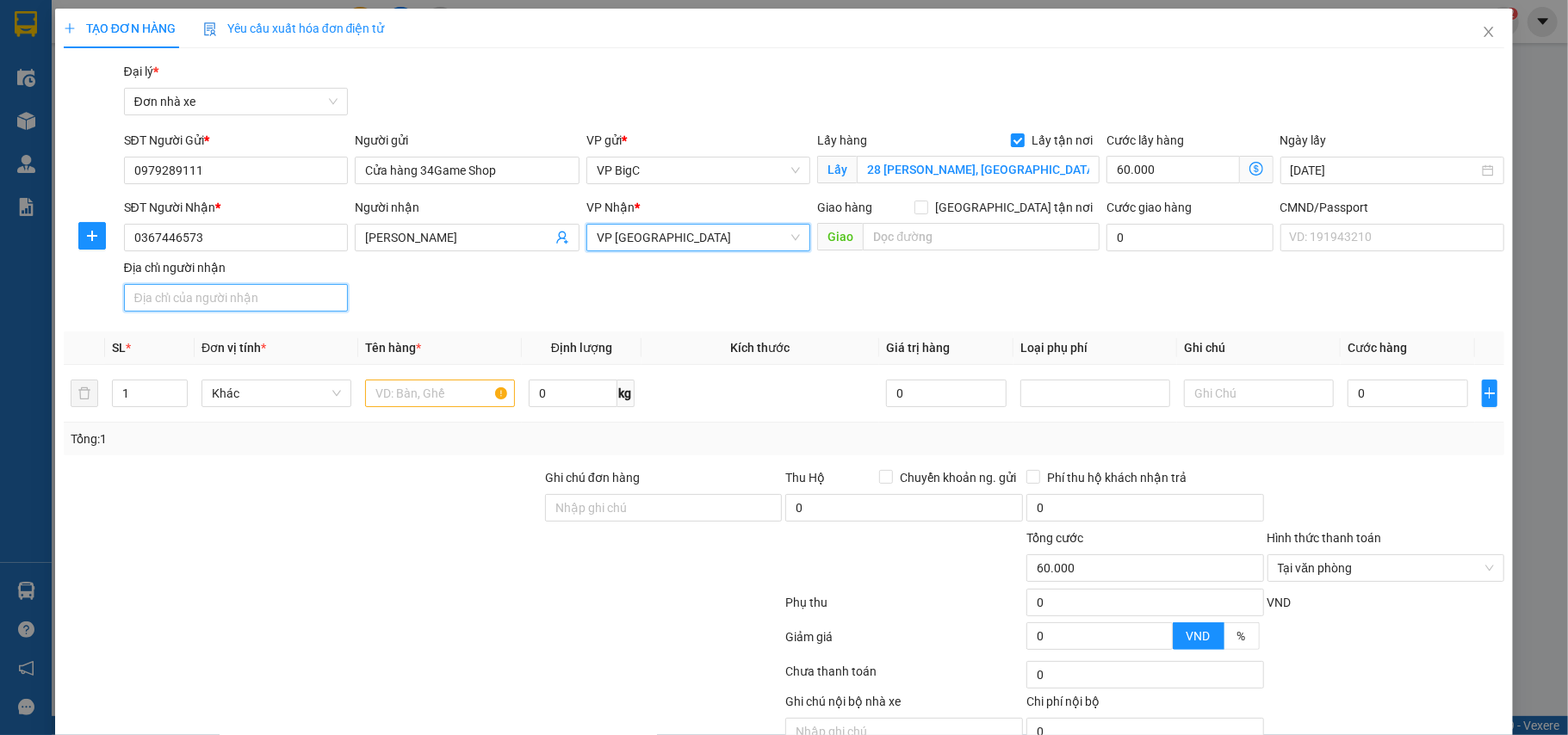
click at [212, 307] on input "Địa chỉ người nhận" at bounding box center [236, 298] width 225 height 27
type input "123"
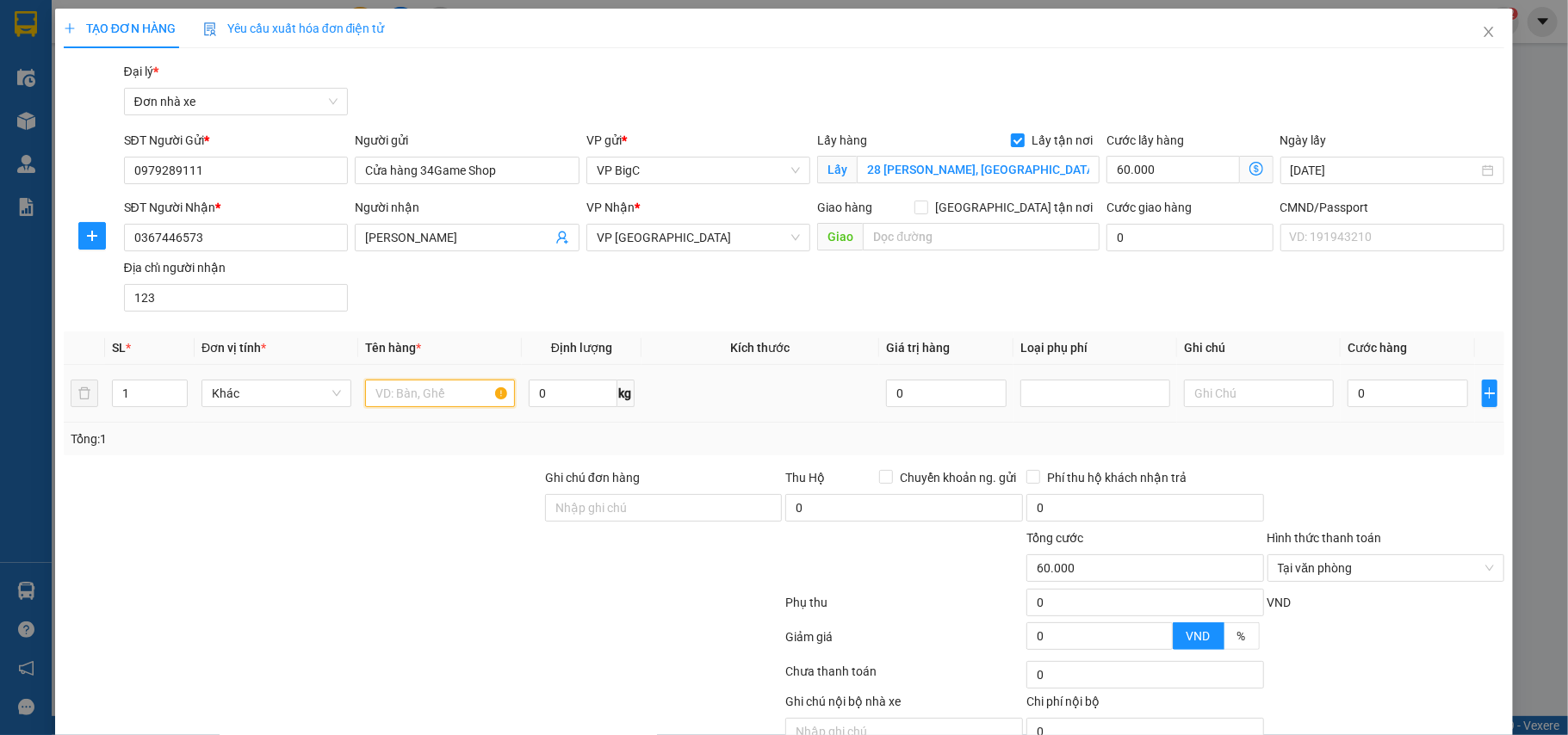
click at [390, 394] on input "text" at bounding box center [439, 393] width 149 height 27
paste input "Máy chơi game PS5"
type input "Máy chơi game PS5"
click at [553, 403] on input "0" at bounding box center [572, 393] width 88 height 27
type input "4"
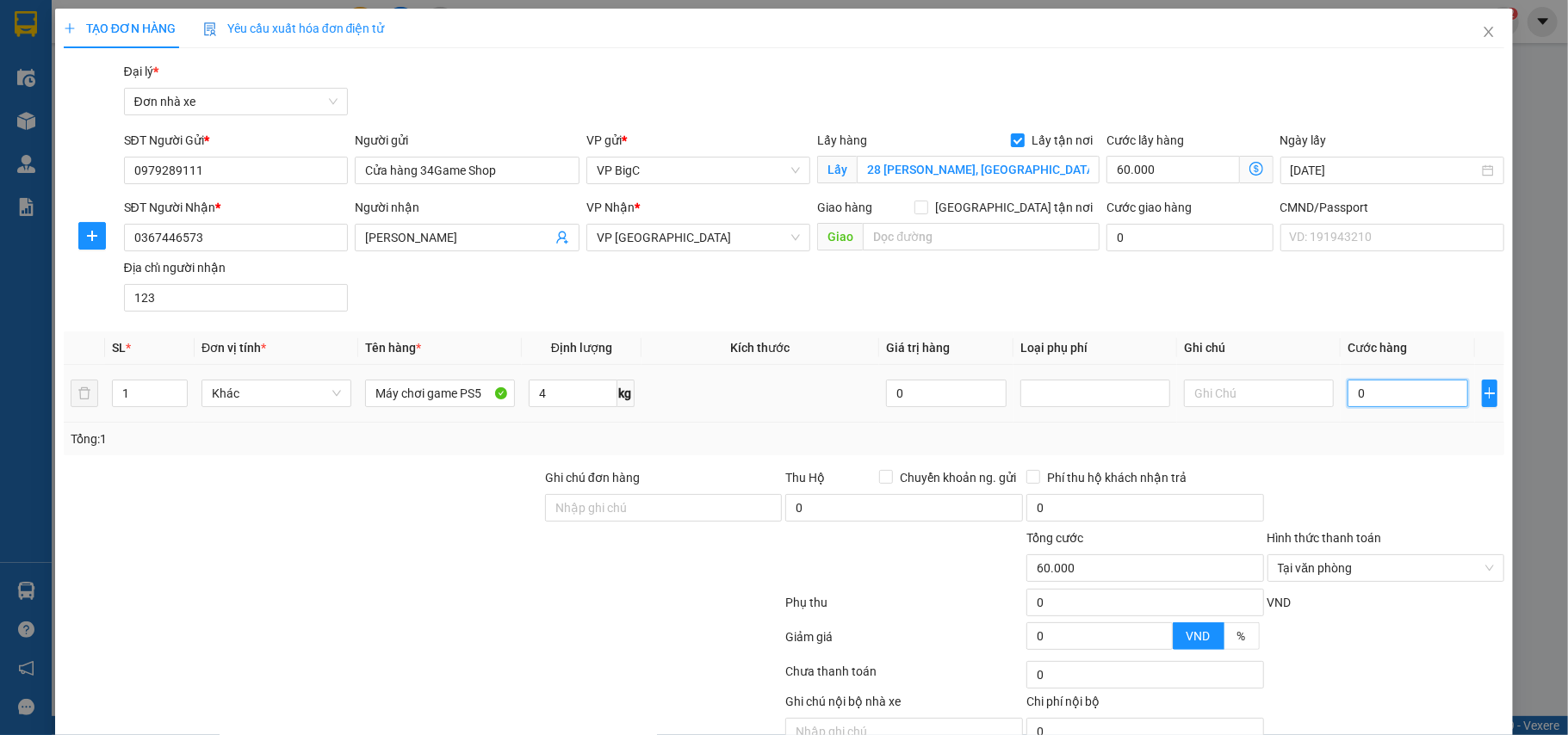
click at [1413, 390] on input "0" at bounding box center [1407, 393] width 120 height 27
type input "4"
type input "60.004"
type input "40"
type input "60.040"
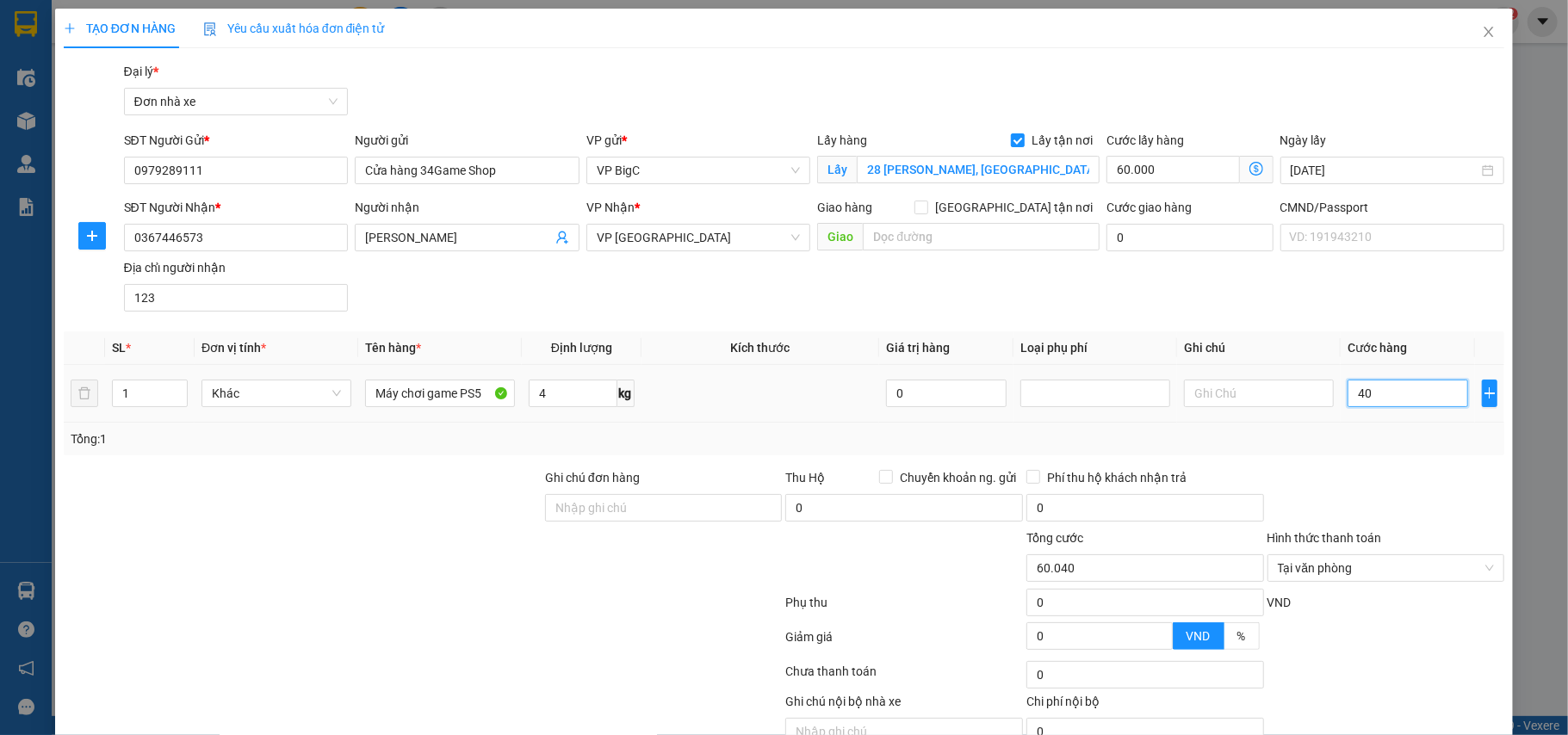
type input "400"
type input "60.400"
type input "4.000"
type input "64.000"
type input "40.000"
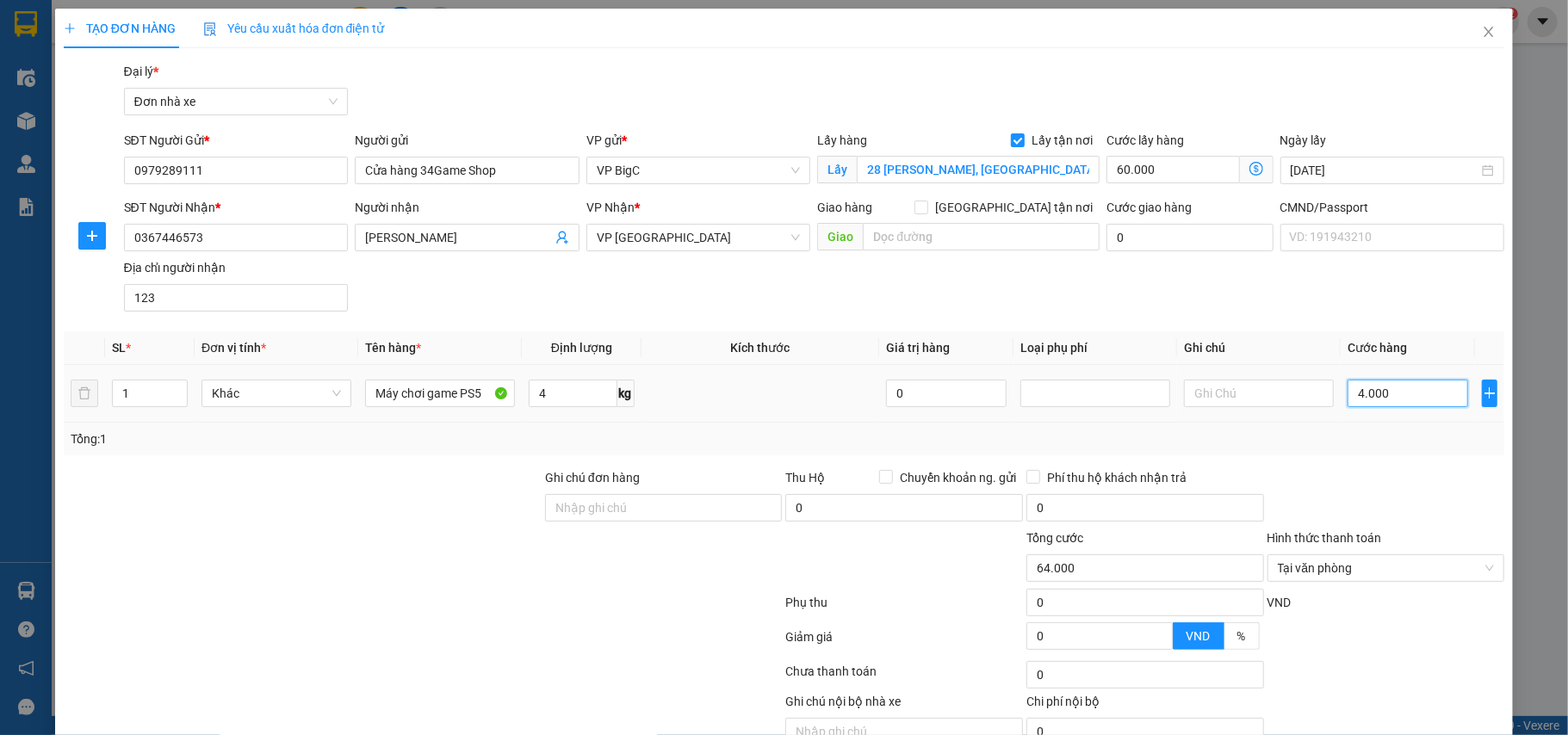
type input "100.000"
type input "40.000"
click at [559, 508] on input "Ghi chú đơn hàng" at bounding box center [664, 508] width 238 height 27
paste input "từ đường Nguyễn Trãi rẽ vào là bên tay phải đường"
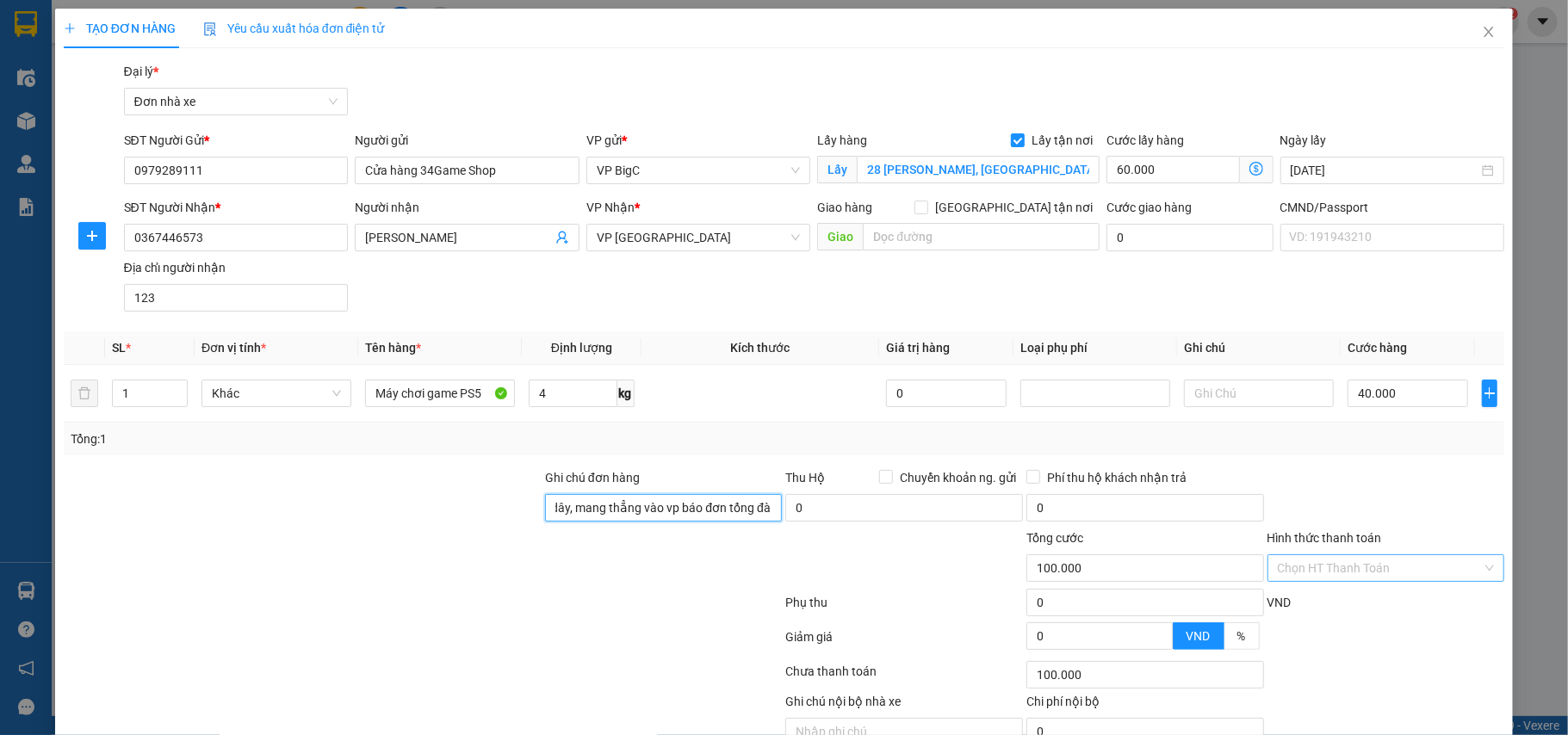
scroll to position [0, 330]
type input "từ đường Nguyễn Trãi rẽ vào là bên tay phải đường, cần dây, mang thẳng vào vp b…"
click at [952, 281] on div "SĐT Người Nhận * 0367446573 Người nhận Bùi Thanh Long VP Nhận * VP Ninh Bình Gi…" at bounding box center [814, 258] width 1388 height 120
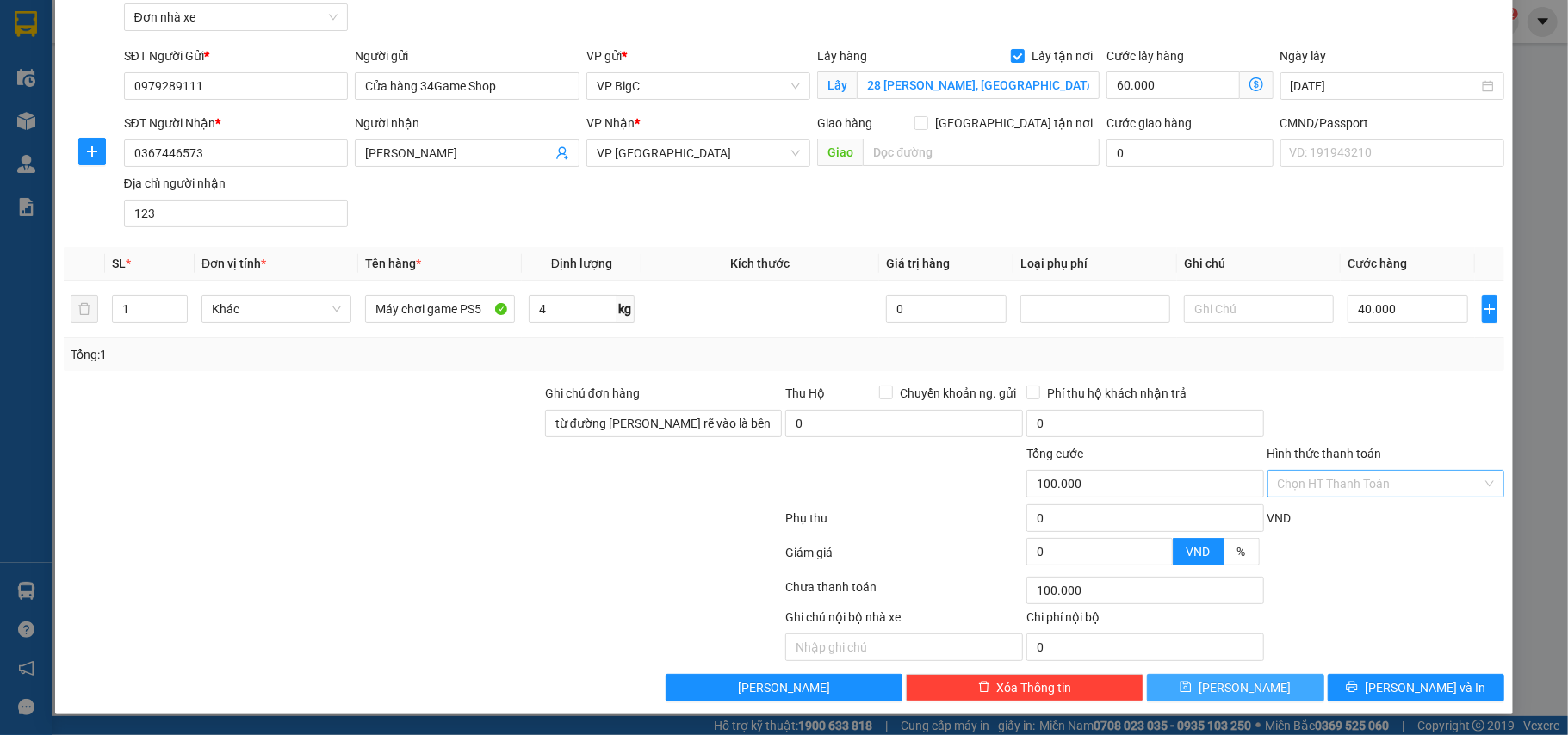
click at [1258, 685] on button "Lưu" at bounding box center [1236, 688] width 177 height 27
checkbox input "false"
type input "0"
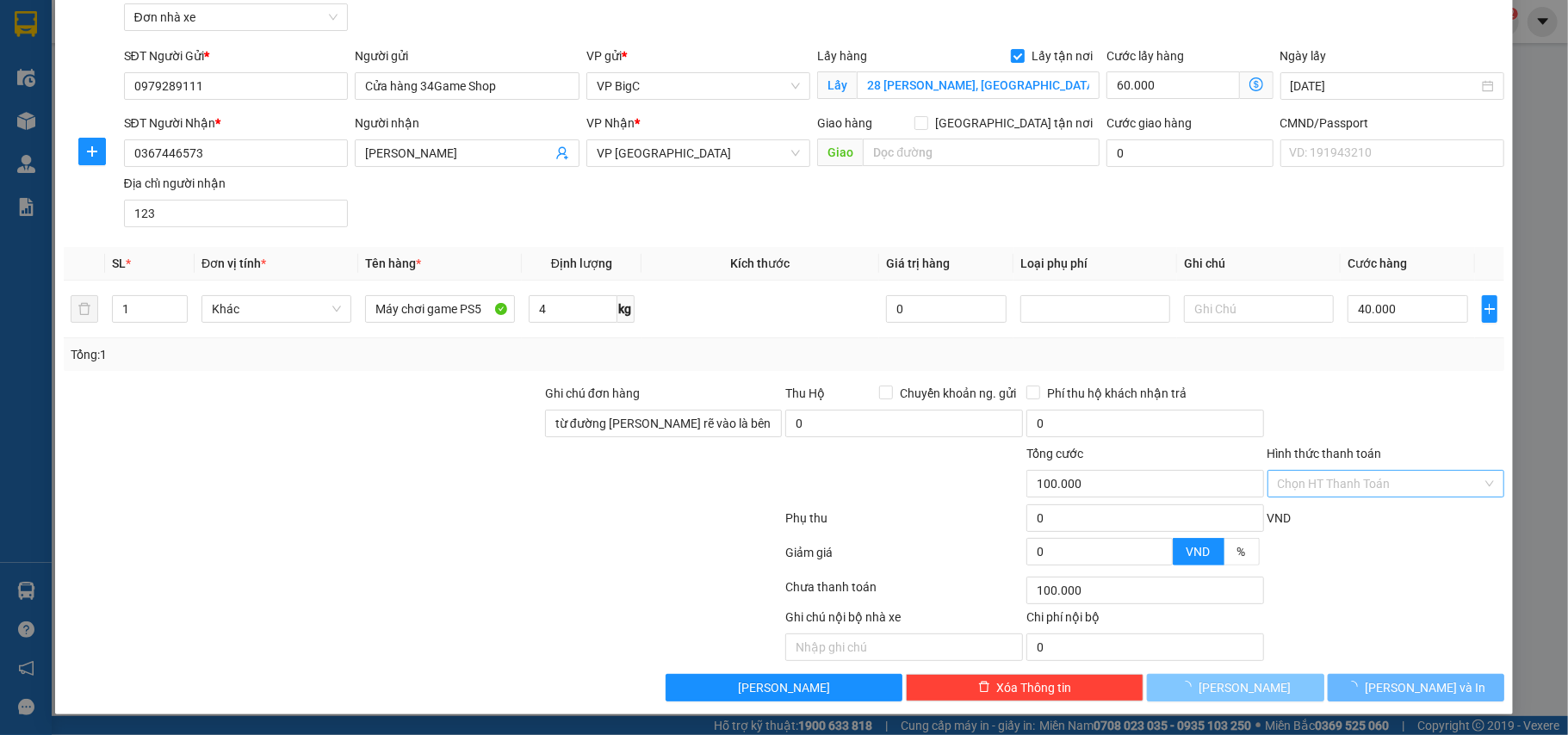
type input "0"
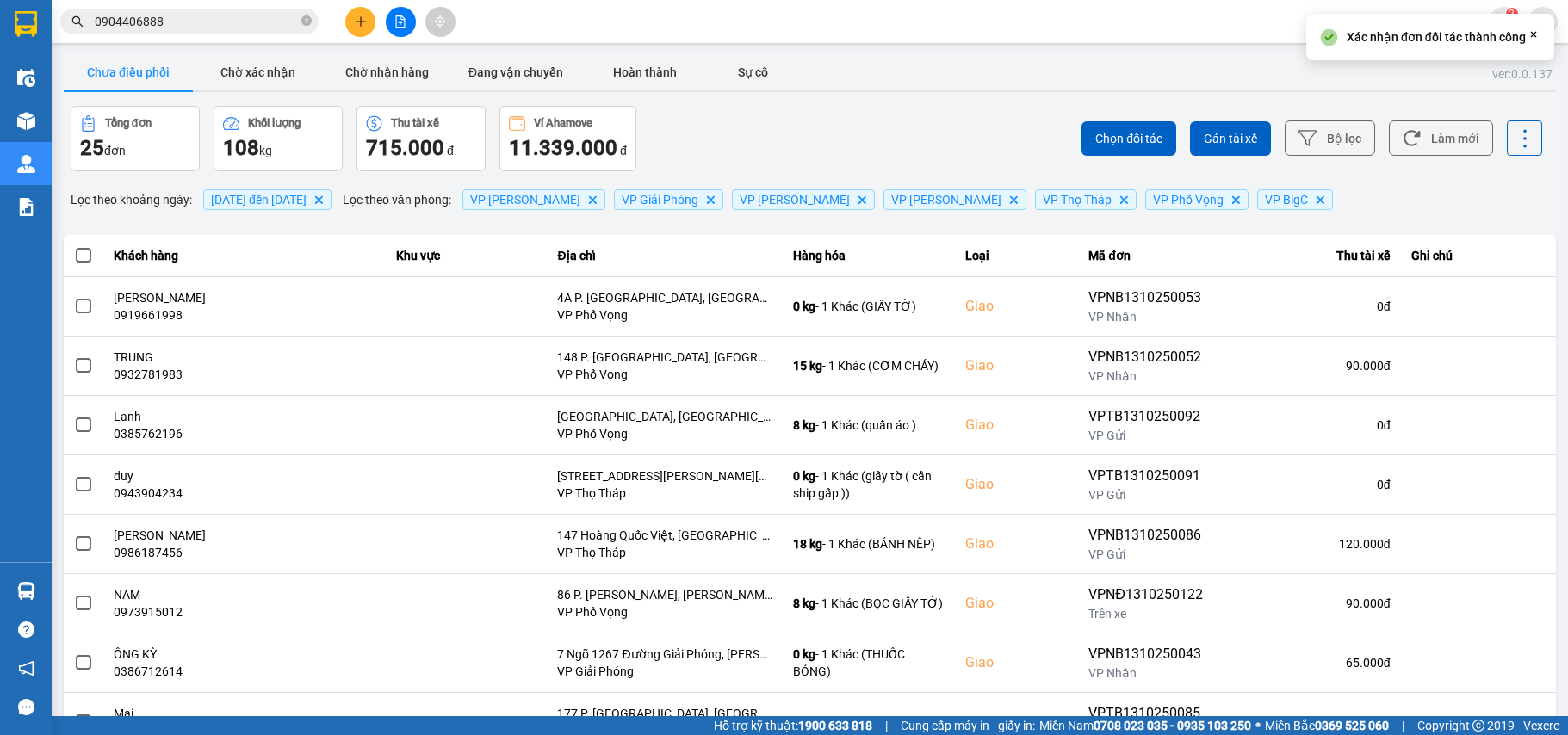
click at [1424, 138] on button "Làm mới" at bounding box center [1440, 138] width 104 height 35
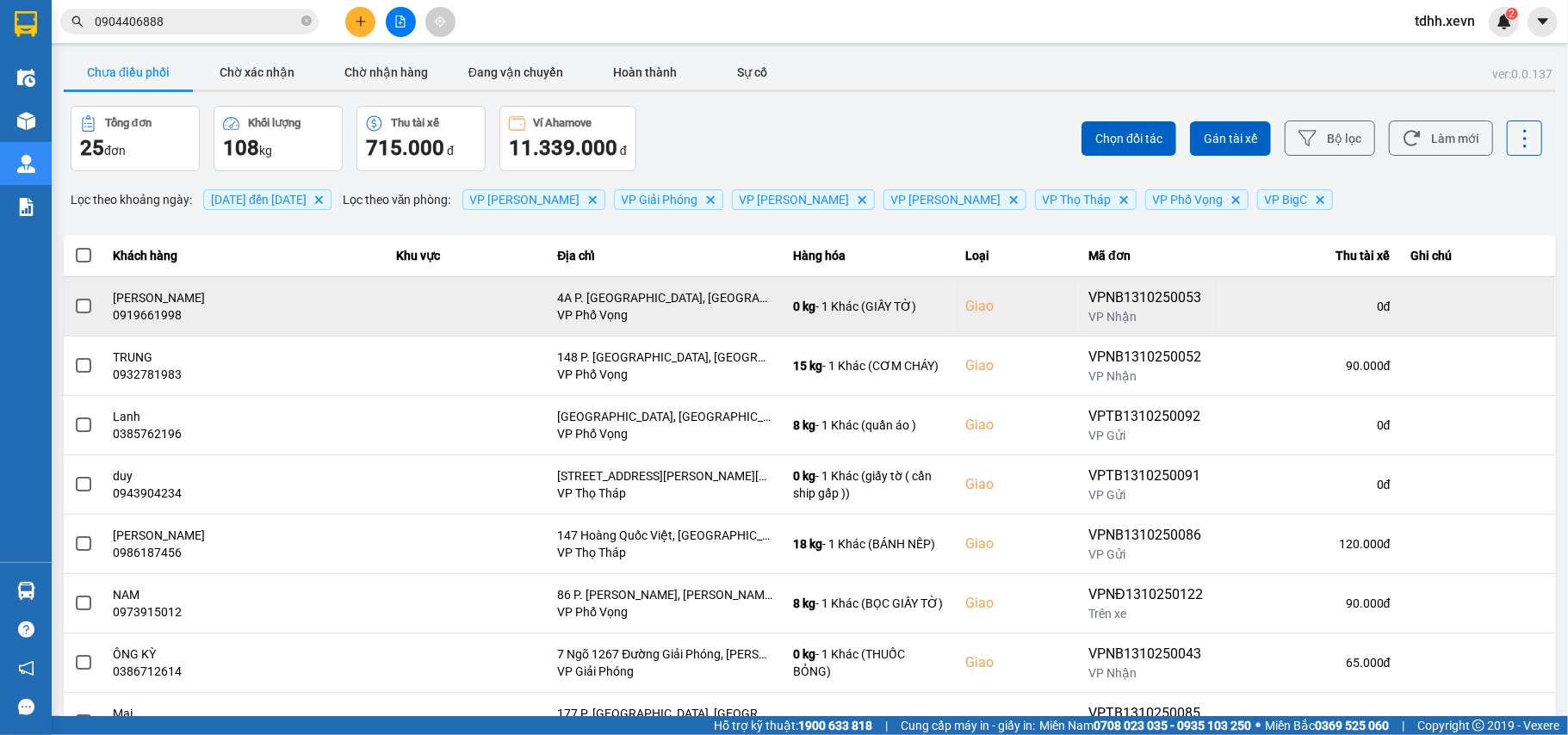
click at [159, 325] on td "VÂN ANH 0919661998" at bounding box center [244, 306] width 282 height 60
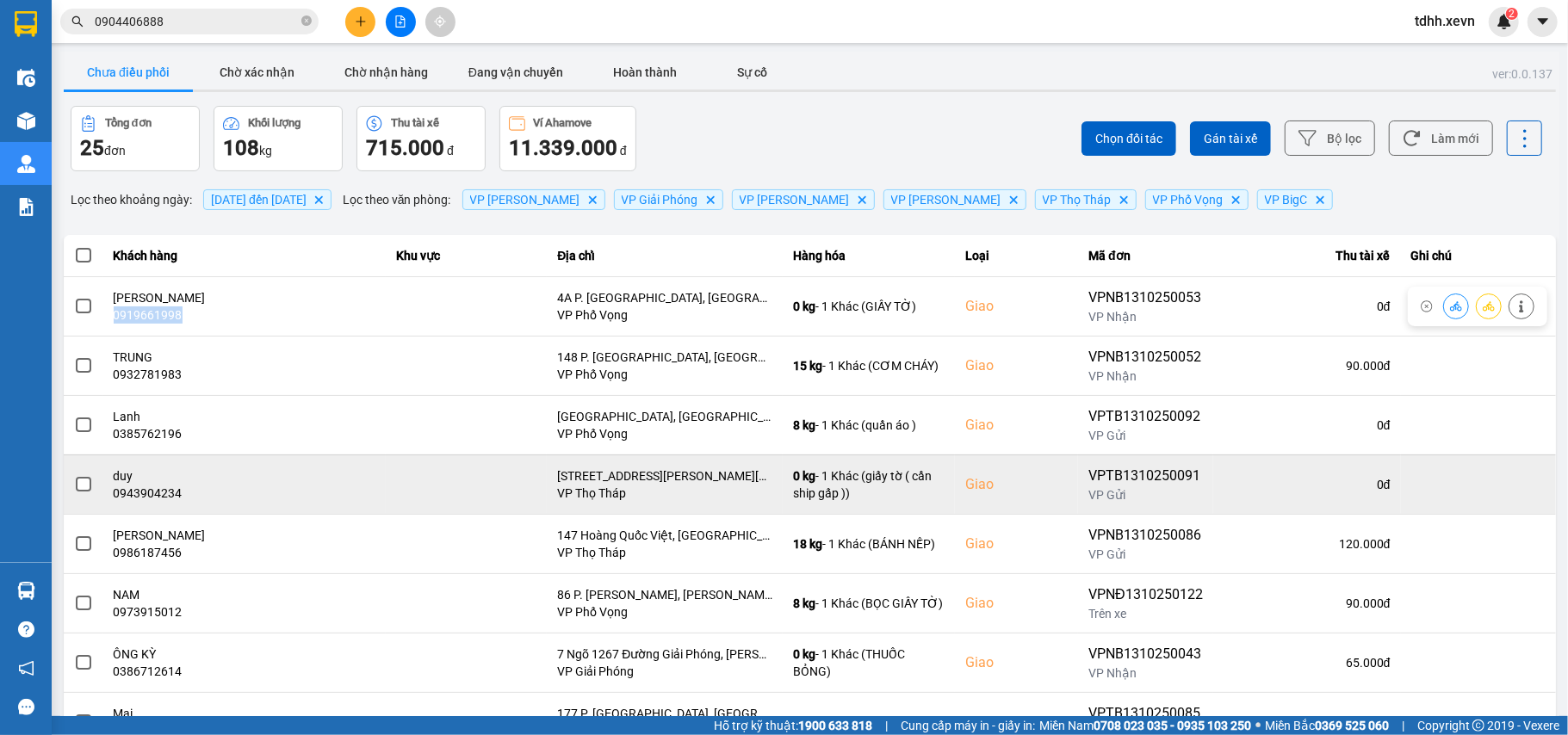
copy div "0919661998"
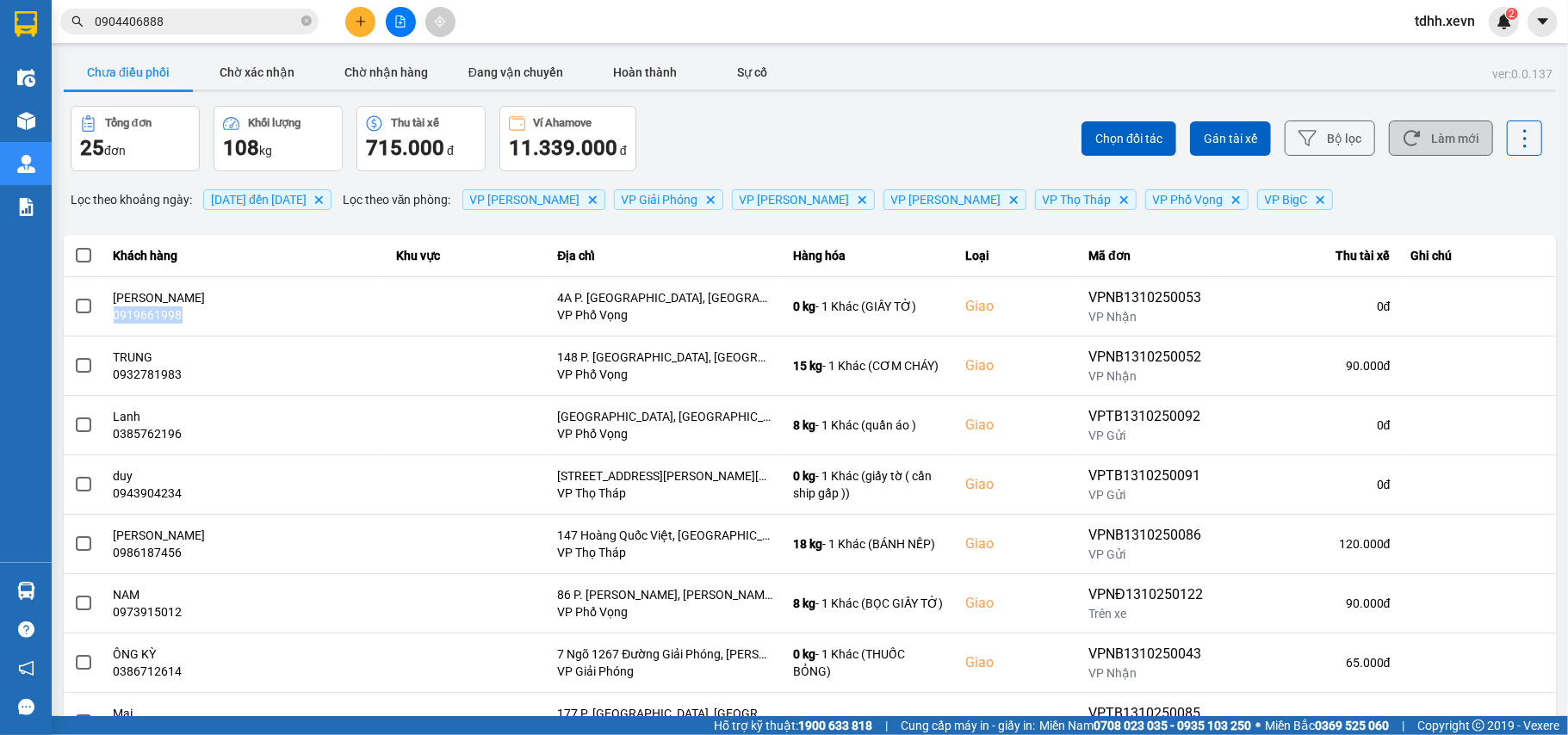
click at [1418, 148] on button "Làm mới" at bounding box center [1440, 138] width 104 height 35
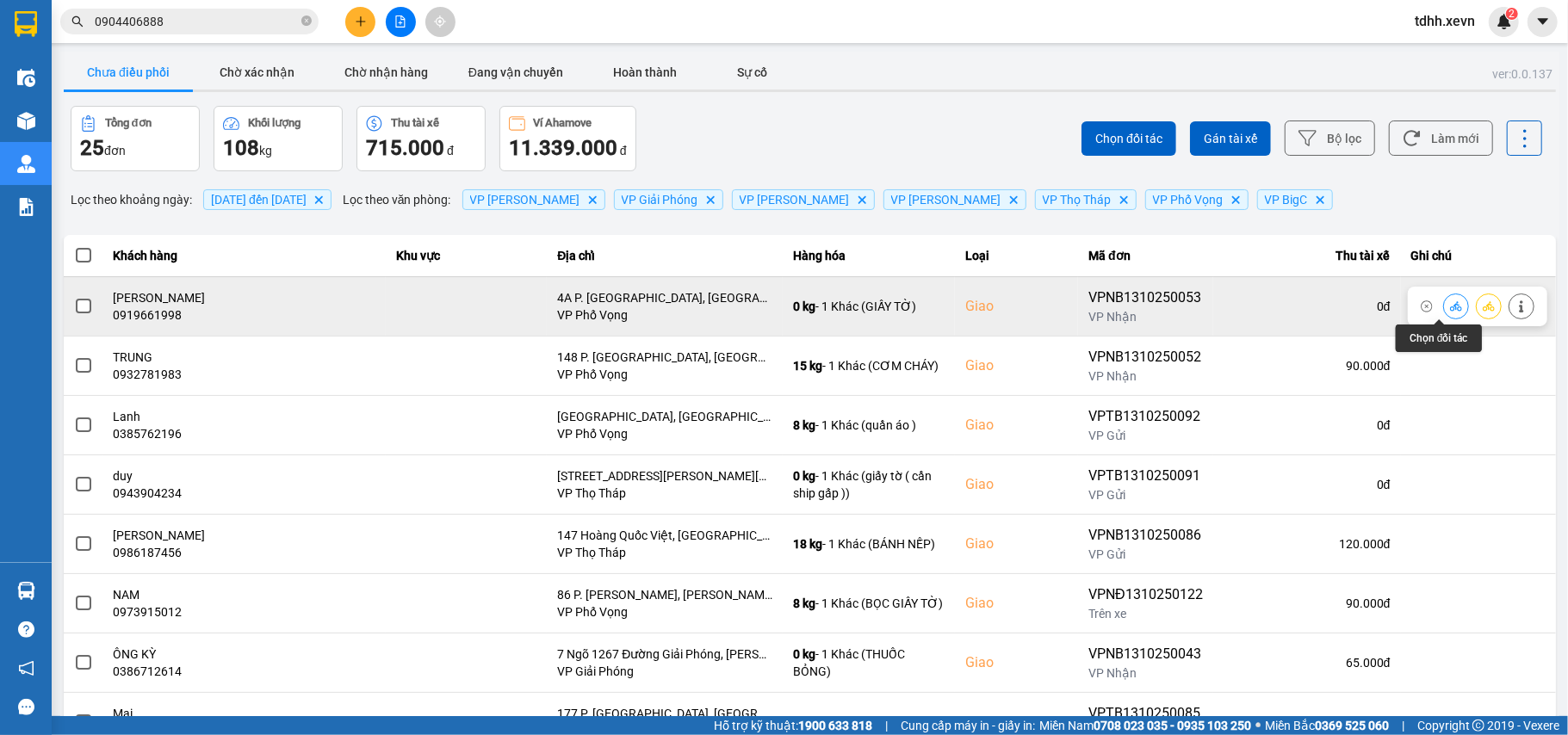
click at [1450, 308] on icon at bounding box center [1456, 306] width 12 height 9
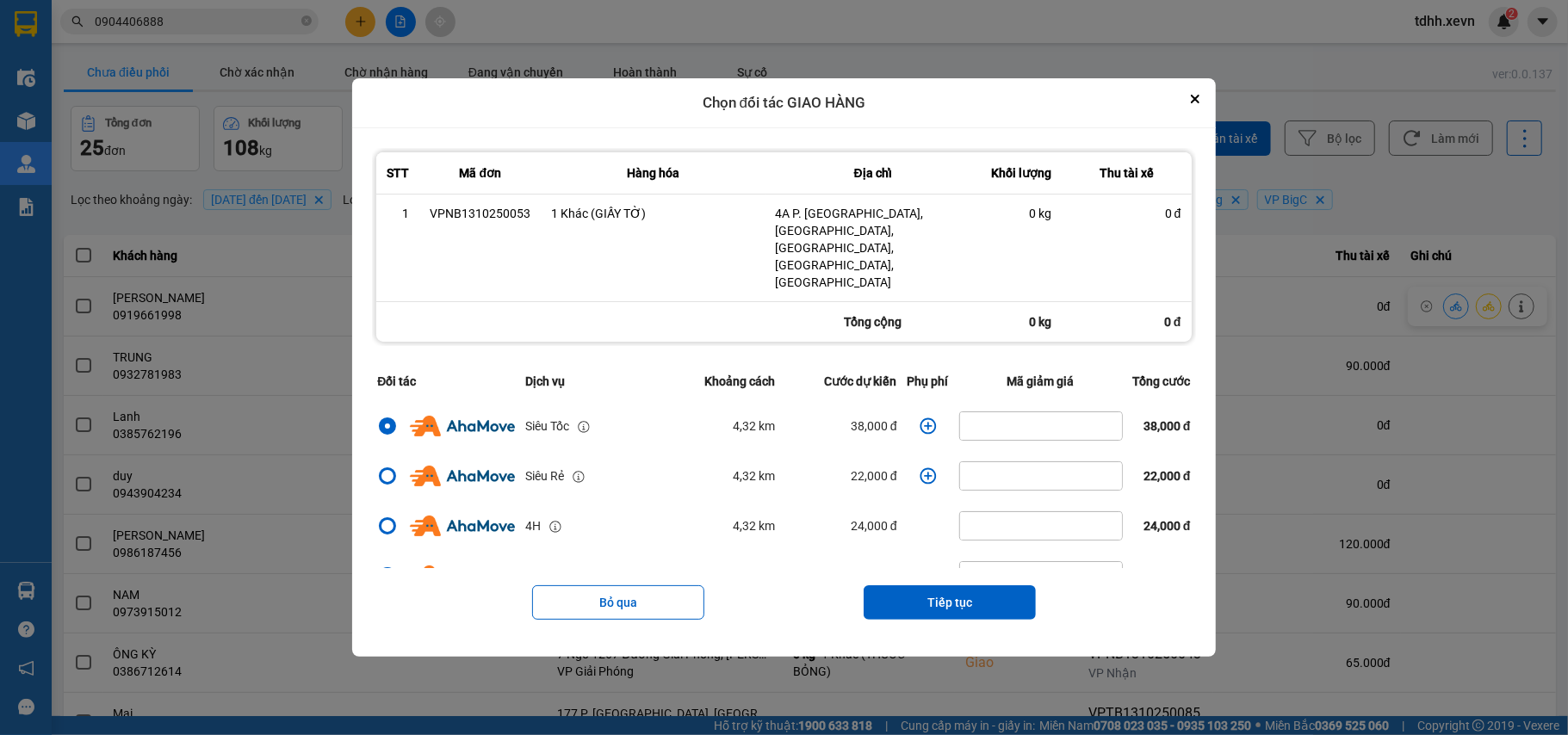
click at [920, 417] on icon "dialog" at bounding box center [928, 425] width 17 height 17
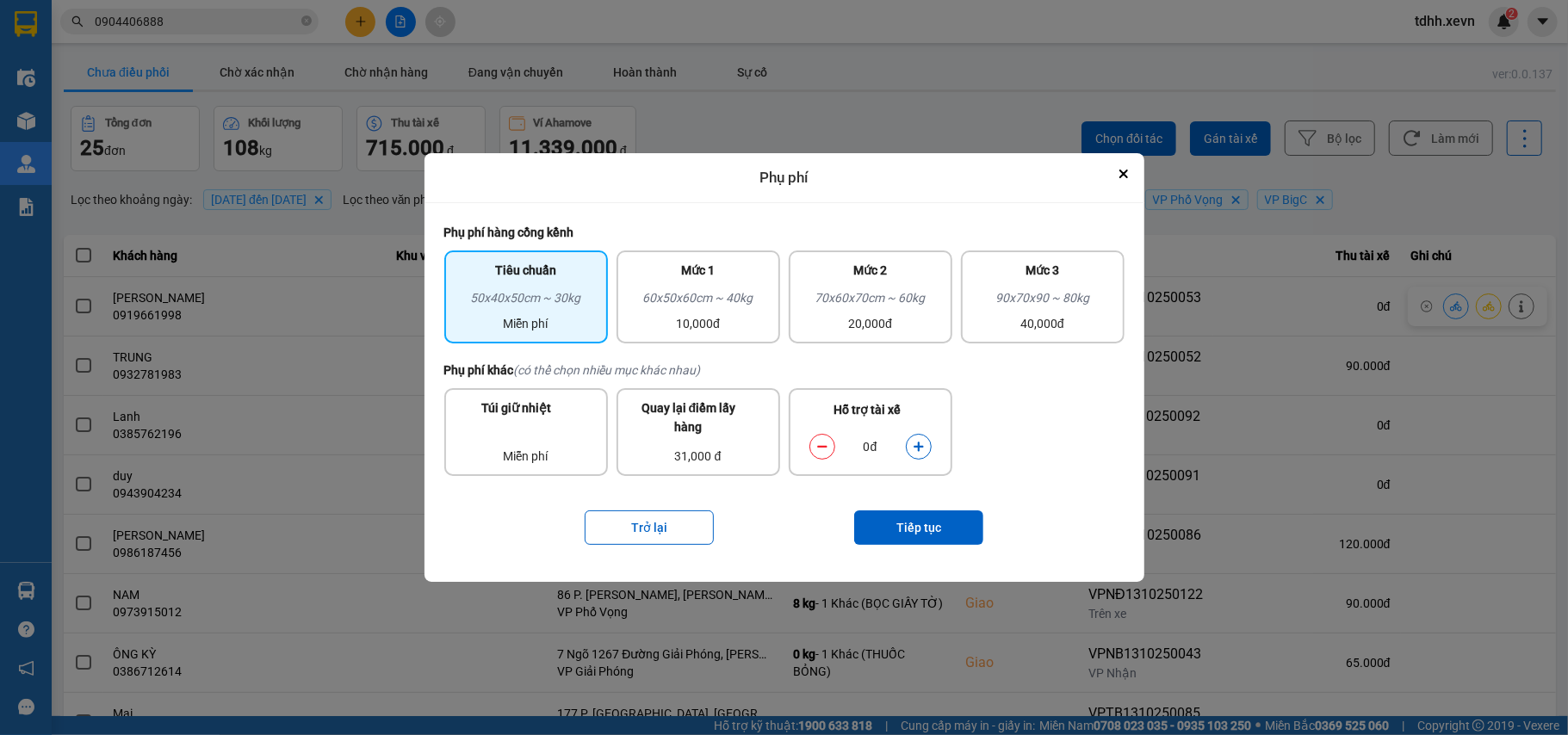
click at [916, 439] on button "dialog" at bounding box center [919, 446] width 24 height 30
click at [909, 529] on button "Tiếp tục" at bounding box center [918, 528] width 129 height 34
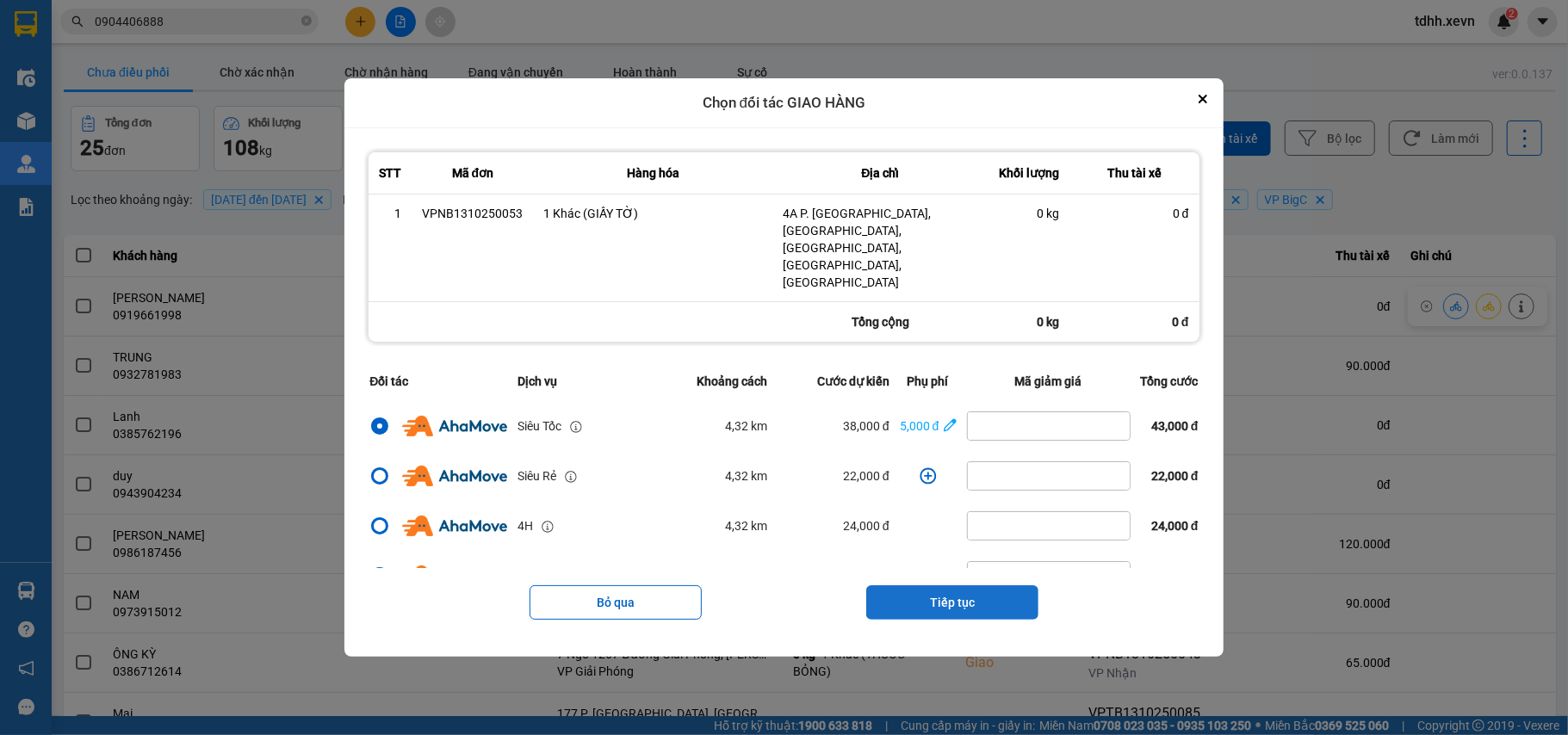
click at [906, 586] on button "Tiếp tục" at bounding box center [952, 603] width 172 height 34
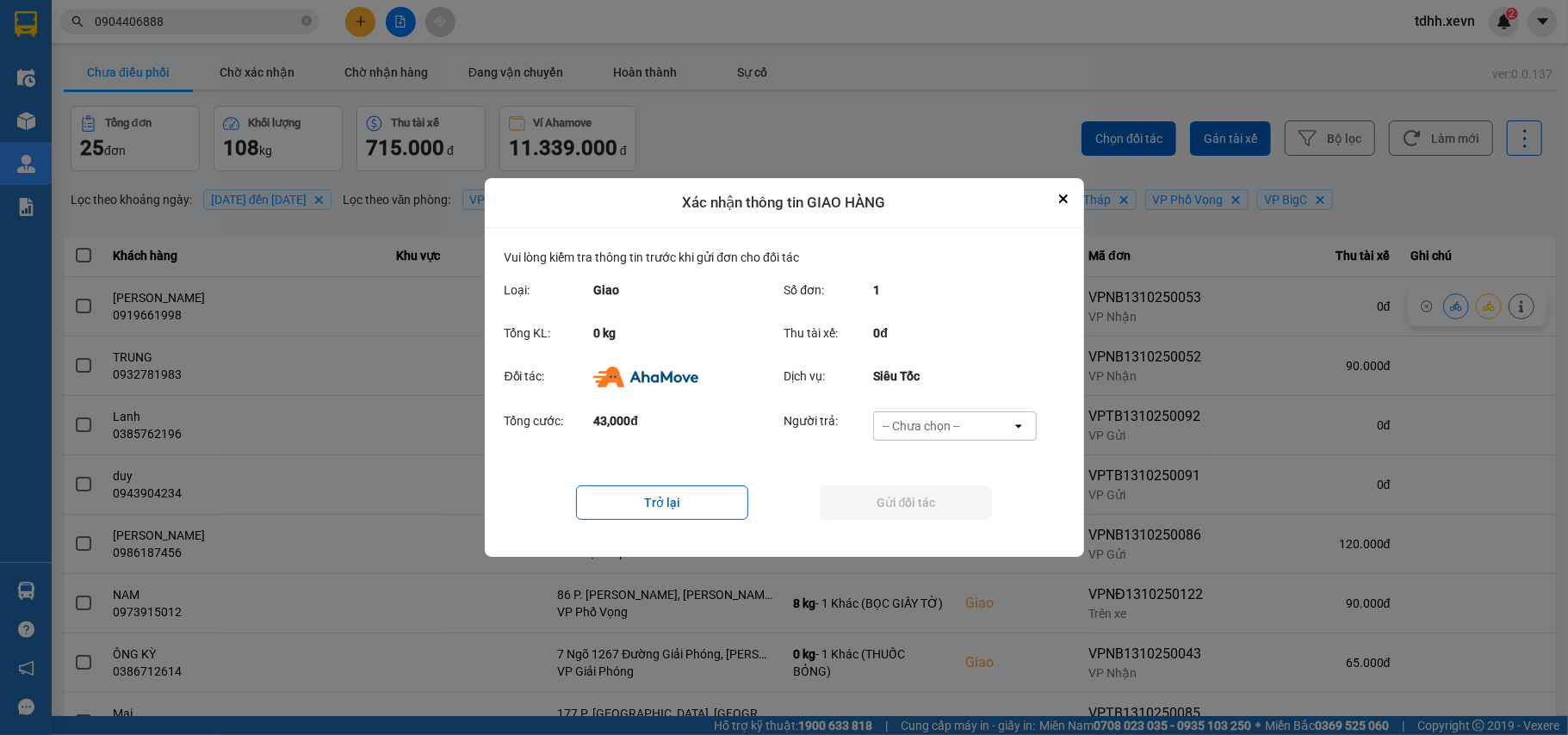
click at [989, 420] on div "-- Chưa chọn --" at bounding box center [942, 426] width 138 height 27
click at [941, 517] on span "Ví Ahamove" at bounding box center [922, 525] width 70 height 17
click at [941, 517] on button "Gửi đối tác" at bounding box center [905, 502] width 172 height 34
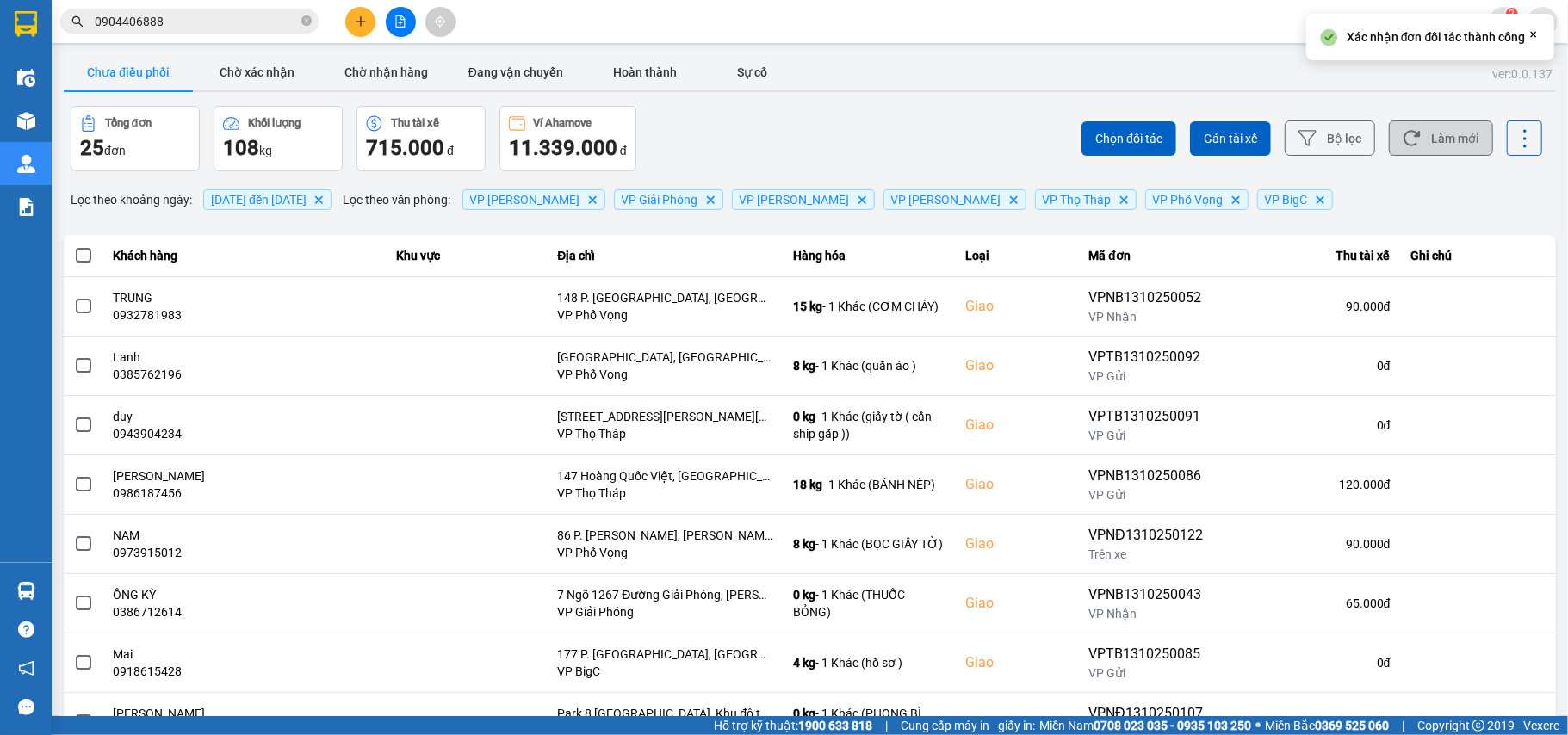
click at [1429, 134] on button "Làm mới" at bounding box center [1440, 138] width 104 height 35
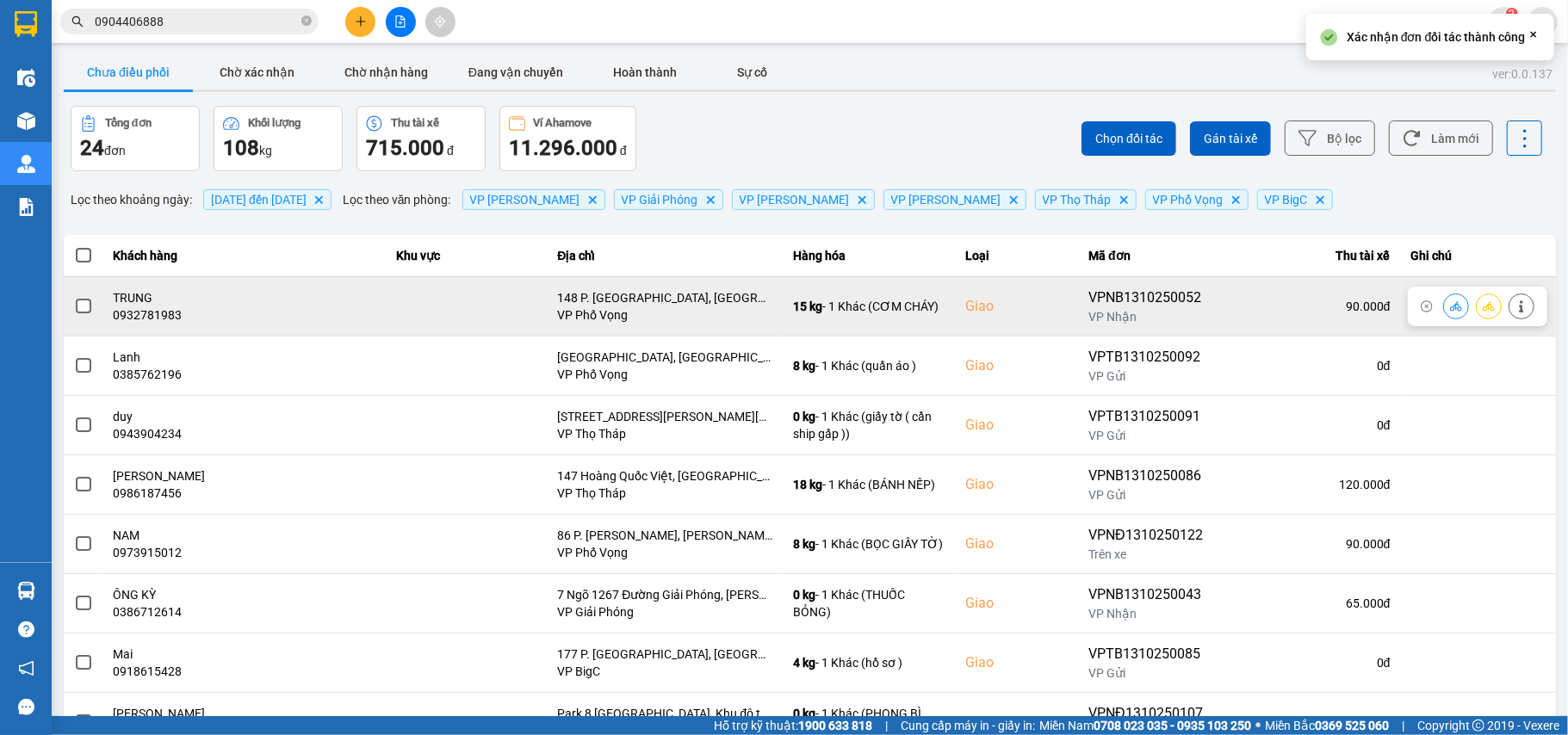
click at [145, 318] on div "0932781983" at bounding box center [244, 315] width 262 height 17
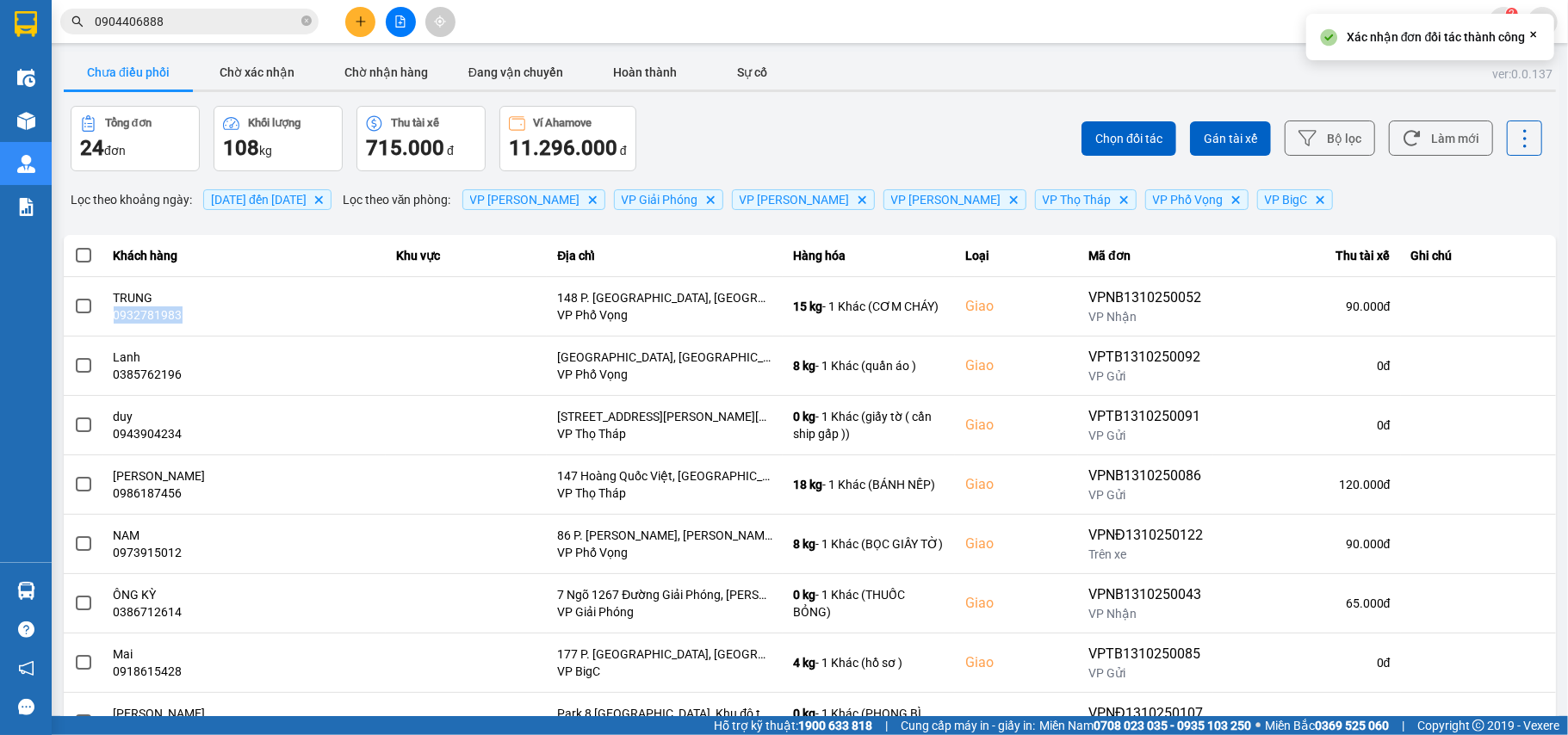
click at [145, 318] on div "0932781983" at bounding box center [244, 315] width 262 height 17
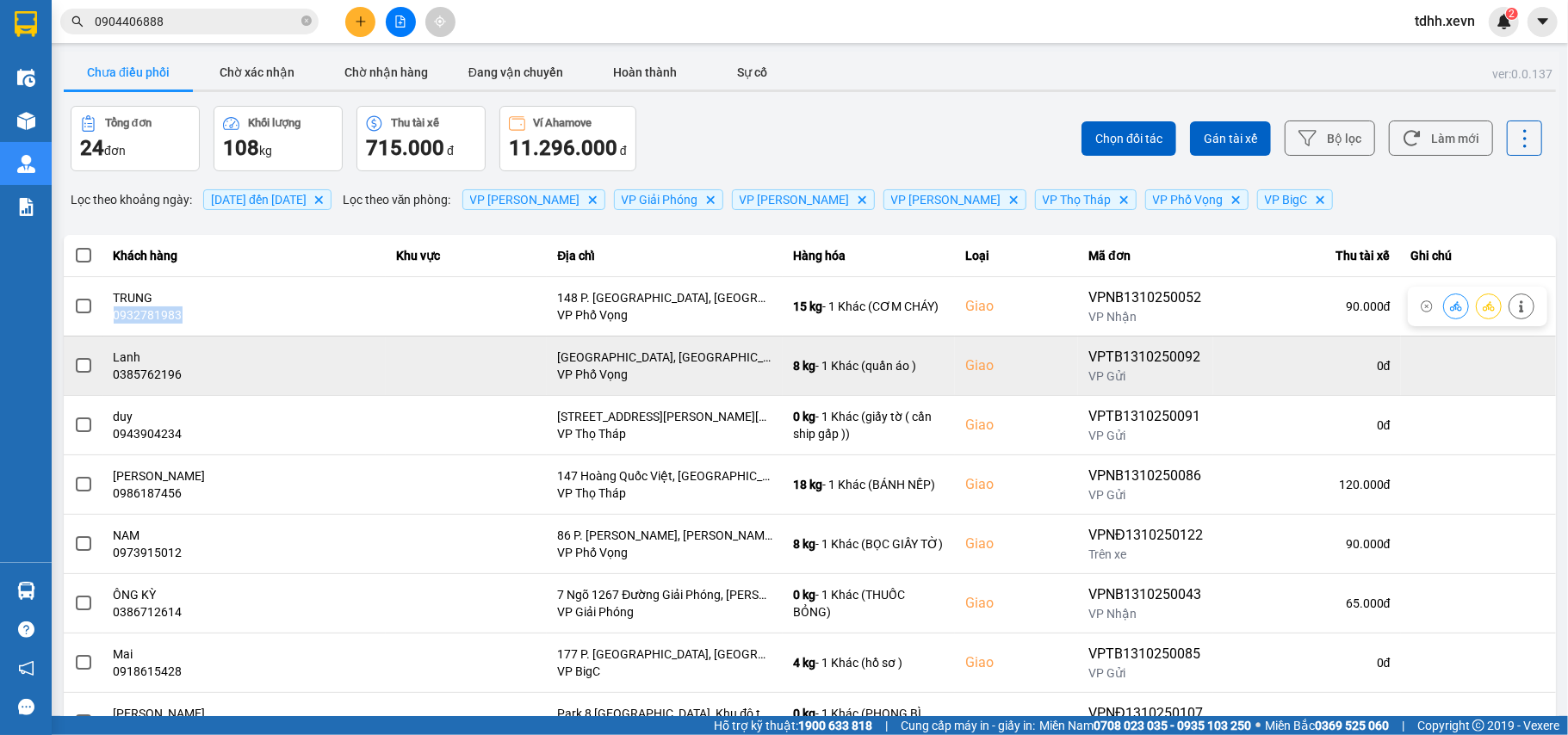
copy div "0932781983"
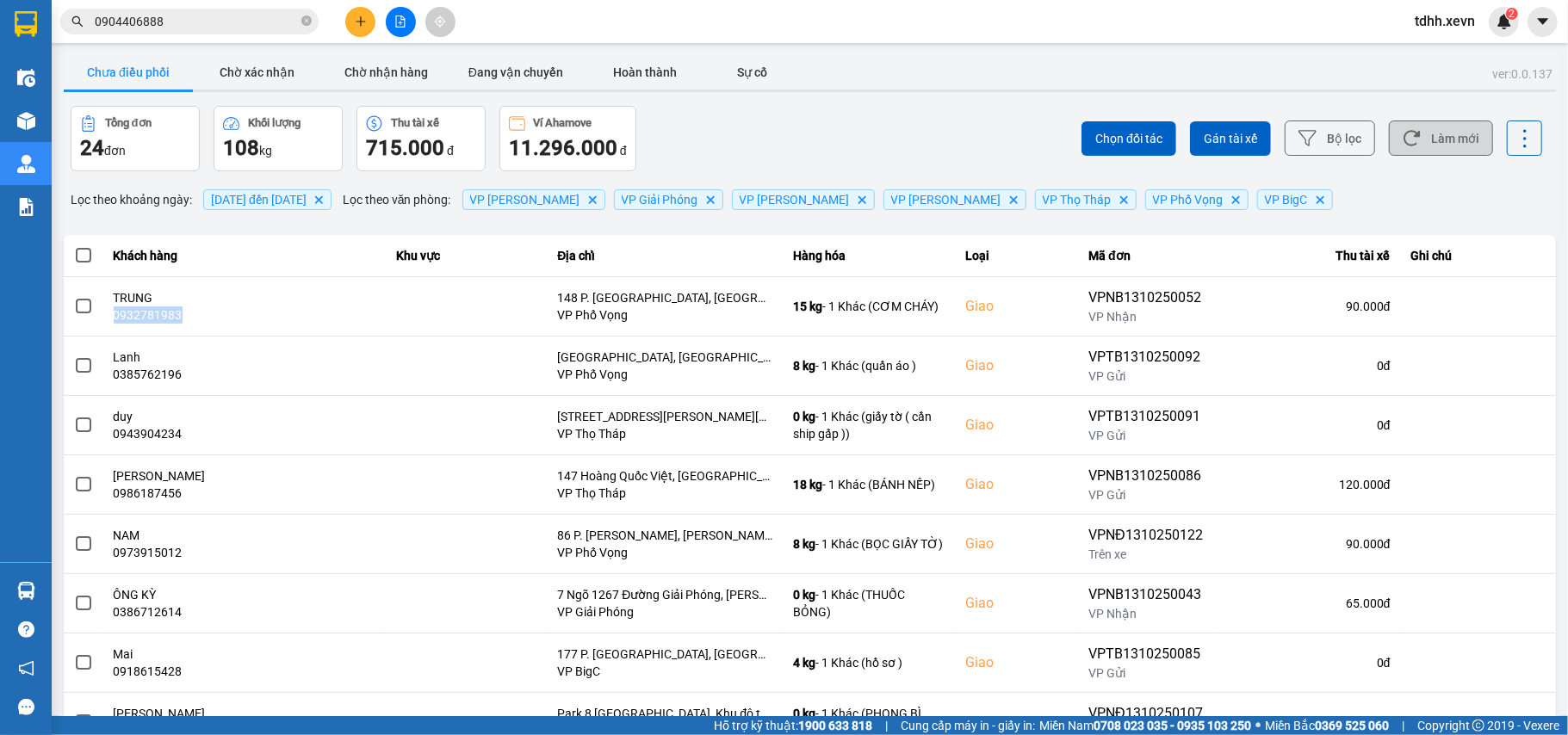
drag, startPoint x: 1436, startPoint y: 141, endPoint x: 1382, endPoint y: 136, distance: 54.2
click at [1434, 145] on button "Làm mới" at bounding box center [1440, 138] width 104 height 35
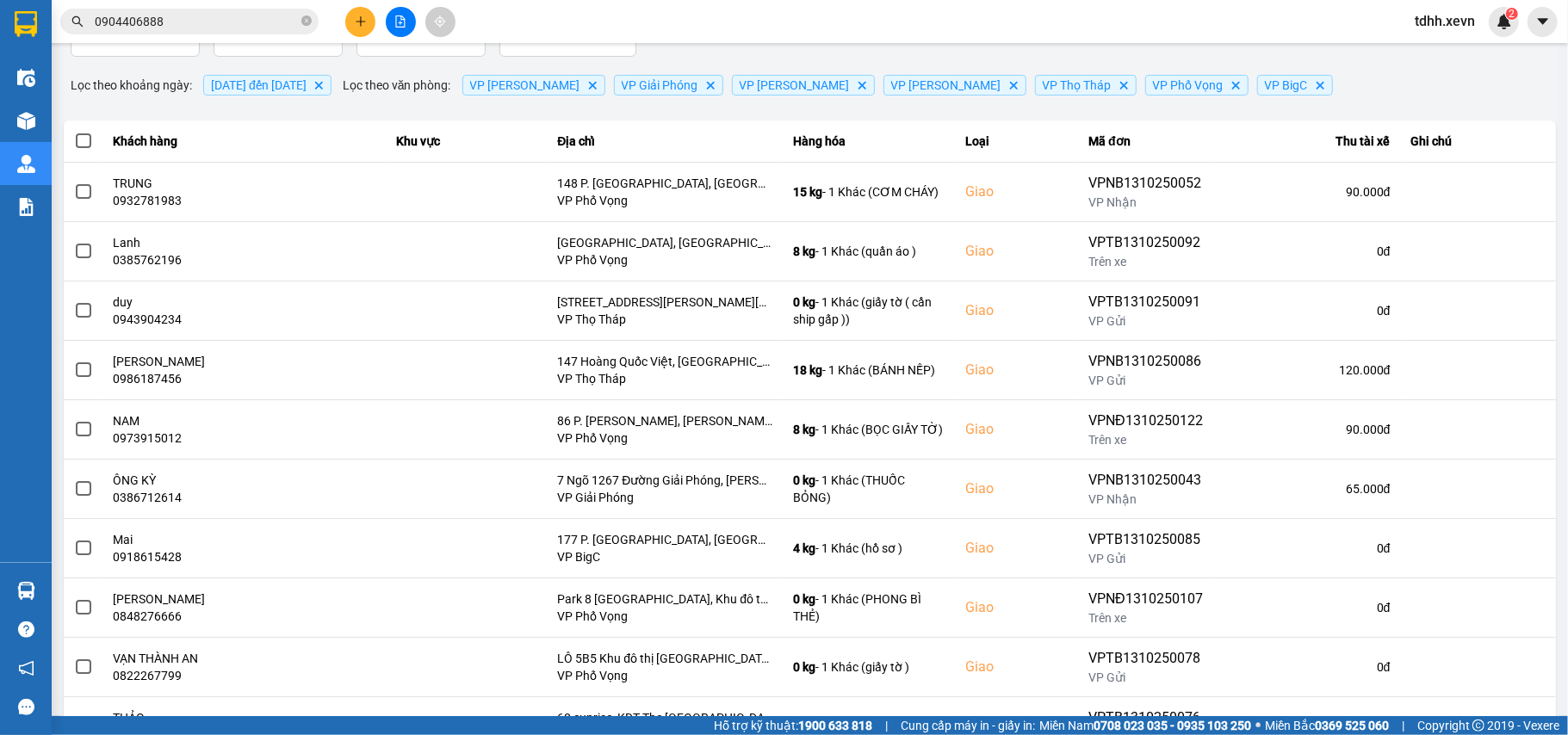
click at [1453, 138] on th "Ghi chú" at bounding box center [1477, 141] width 155 height 43
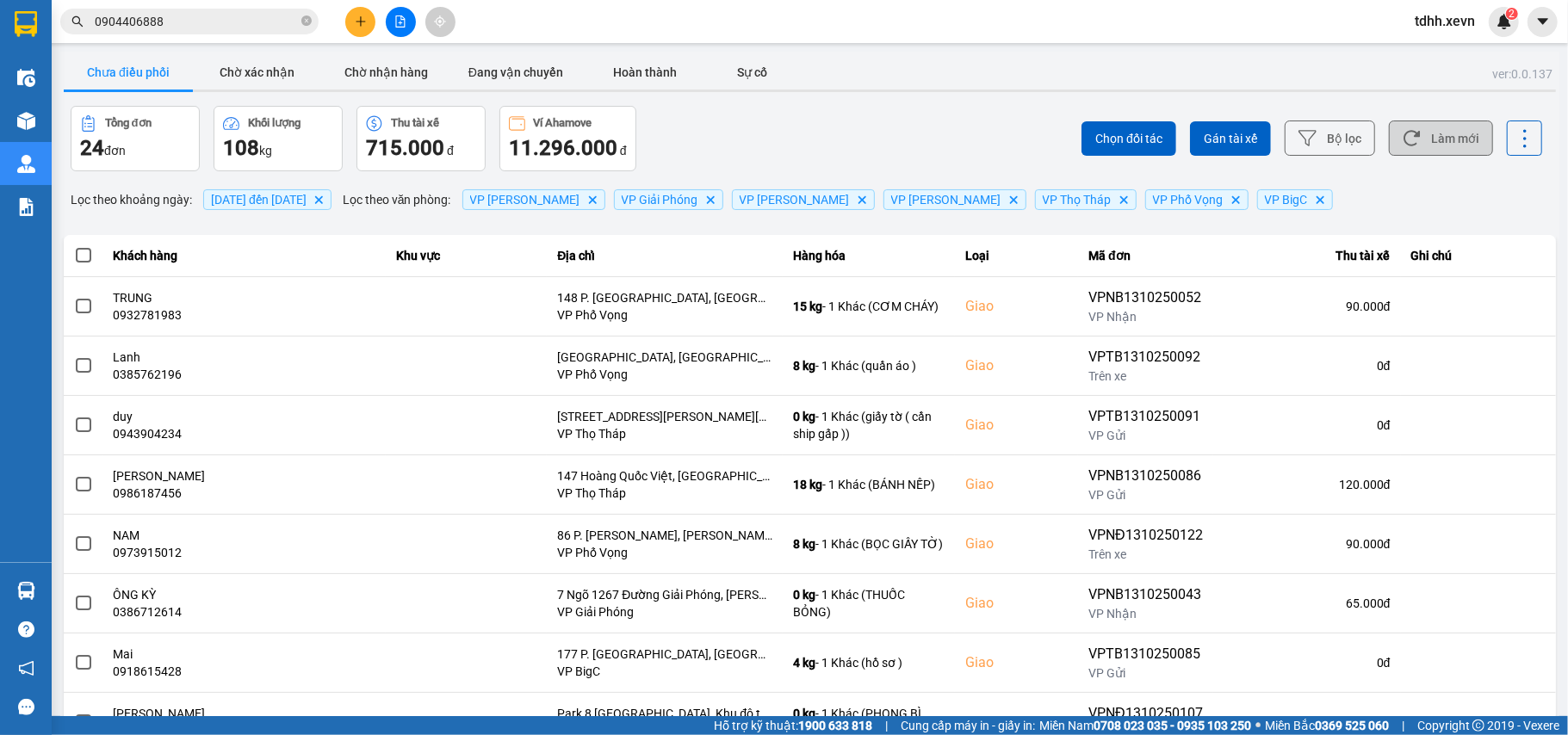
click at [1424, 146] on button "Làm mới" at bounding box center [1440, 138] width 104 height 35
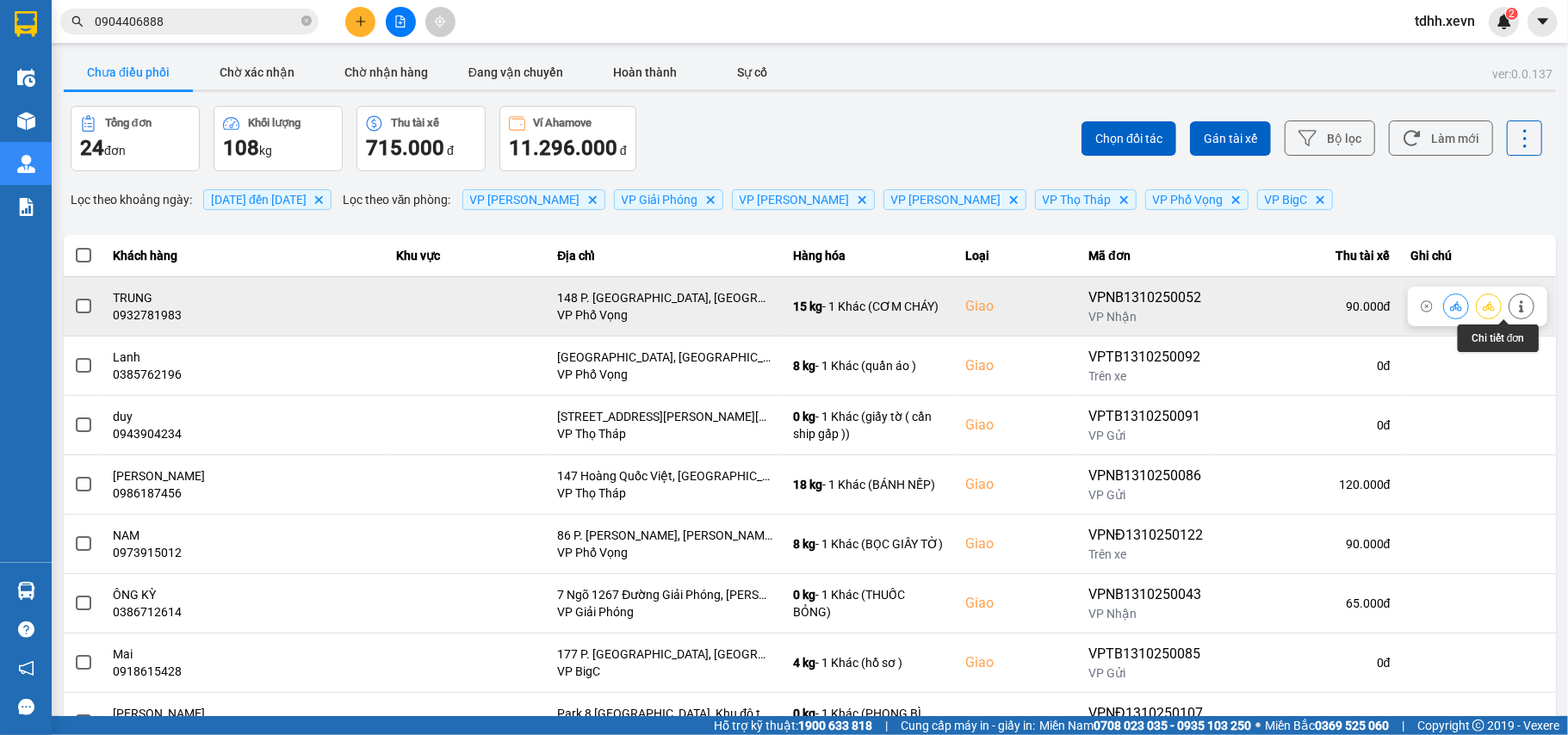
click at [1512, 305] on button at bounding box center [1521, 305] width 24 height 30
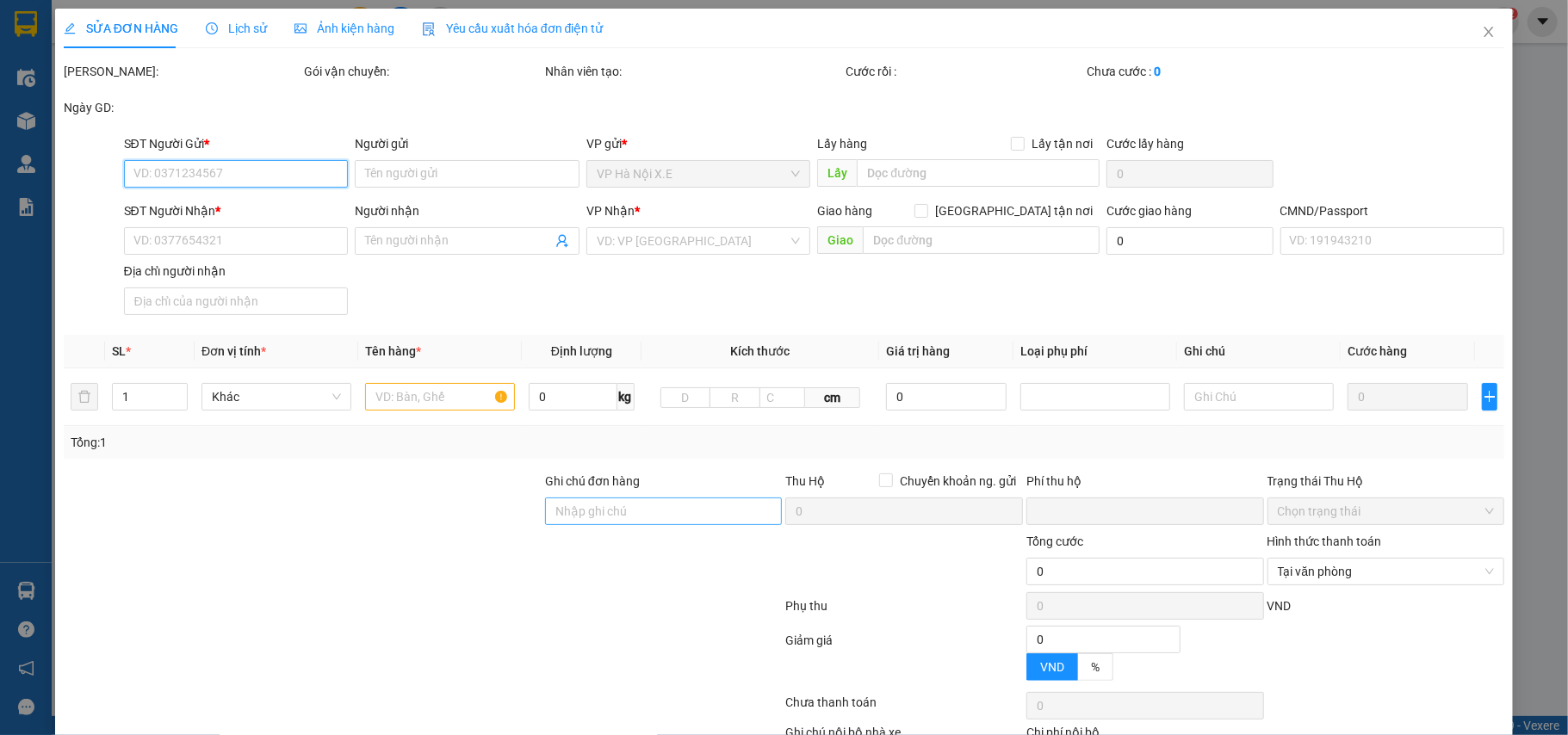
type input "0916488833"
type input "DƯƠNG HẬU"
type input "0932781983"
type input "TRUNG"
checkbox input "true"
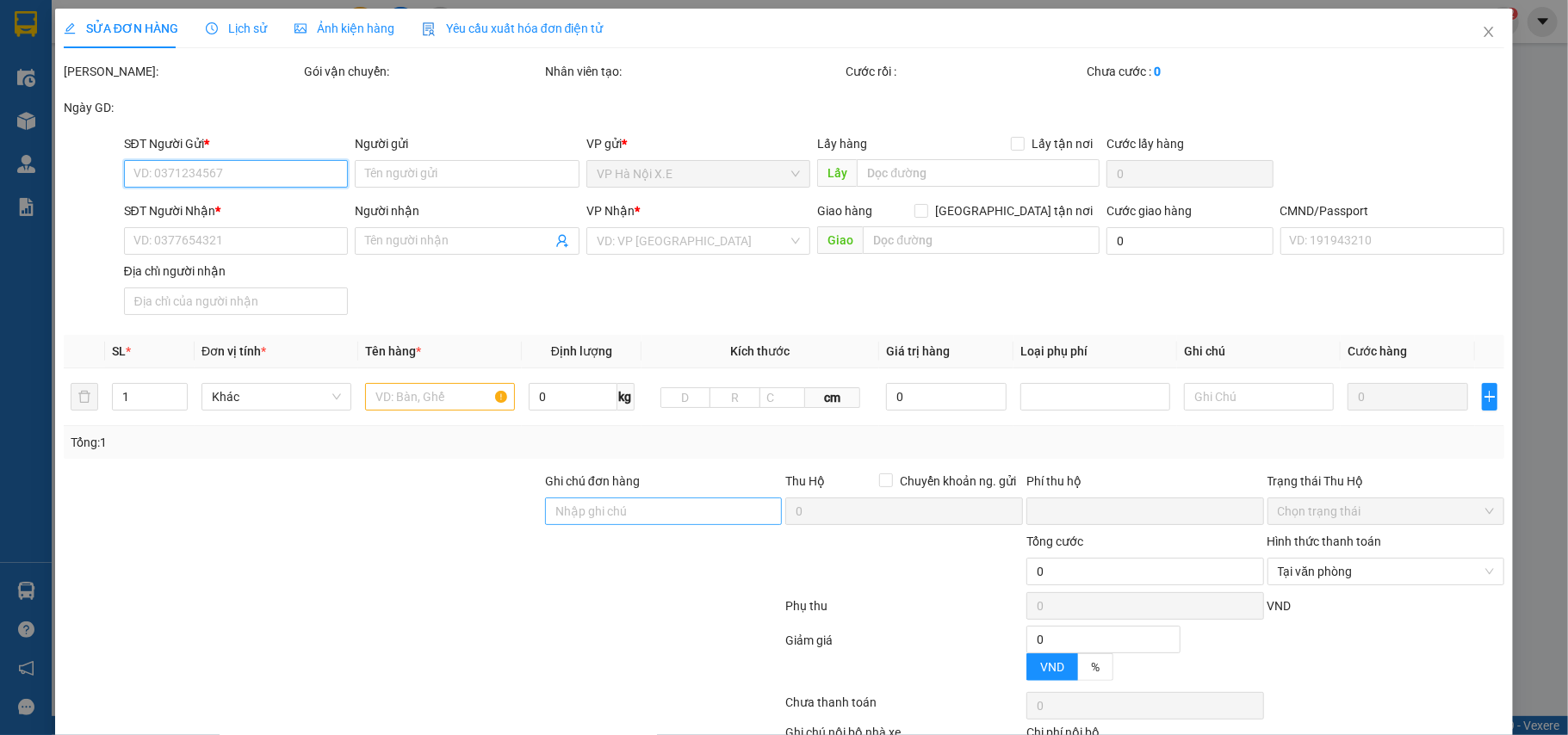
type input "148 P. [GEOGRAPHIC_DATA], [GEOGRAPHIC_DATA], [GEOGRAPHIC_DATA], [GEOGRAPHIC_DAT…"
type input "1"
type input "0"
type input "90.000"
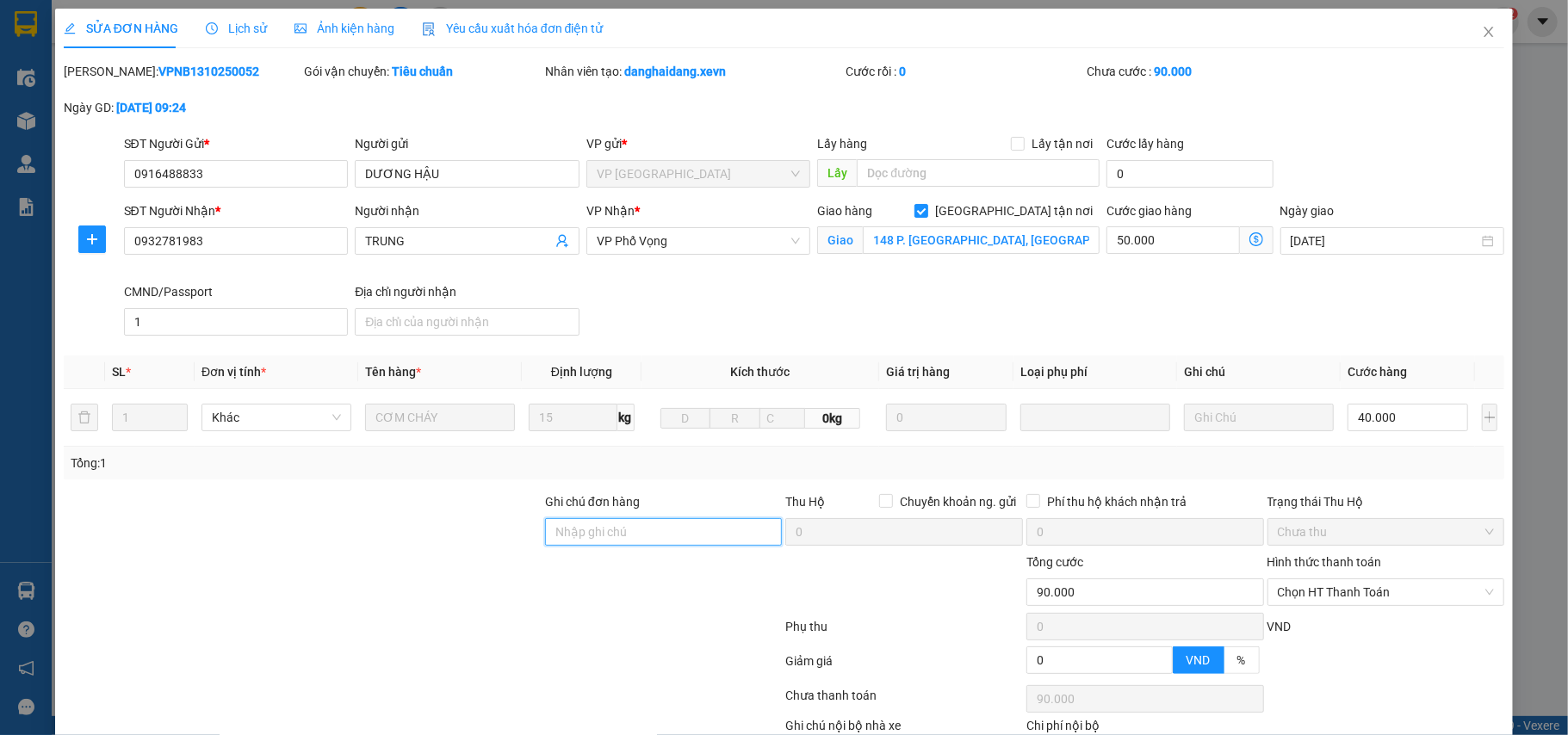
drag, startPoint x: 613, startPoint y: 531, endPoint x: 625, endPoint y: 508, distance: 25.9
click at [613, 531] on input "Ghi chú đơn hàng" at bounding box center [664, 532] width 238 height 27
type input "cần dây"
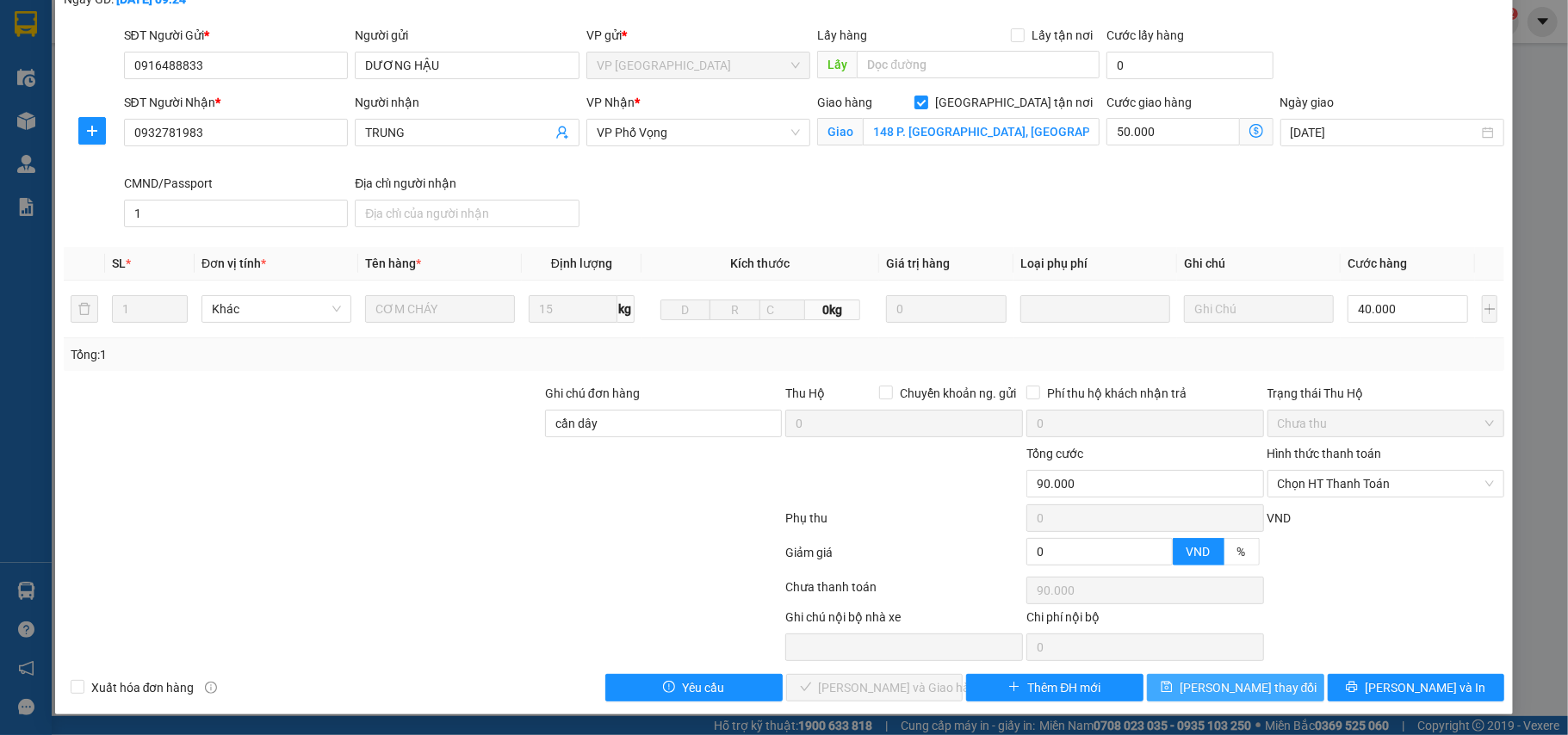
drag, startPoint x: 1272, startPoint y: 680, endPoint x: 1264, endPoint y: 652, distance: 29.1
click at [1266, 682] on button "[PERSON_NAME] thay đổi" at bounding box center [1236, 688] width 177 height 27
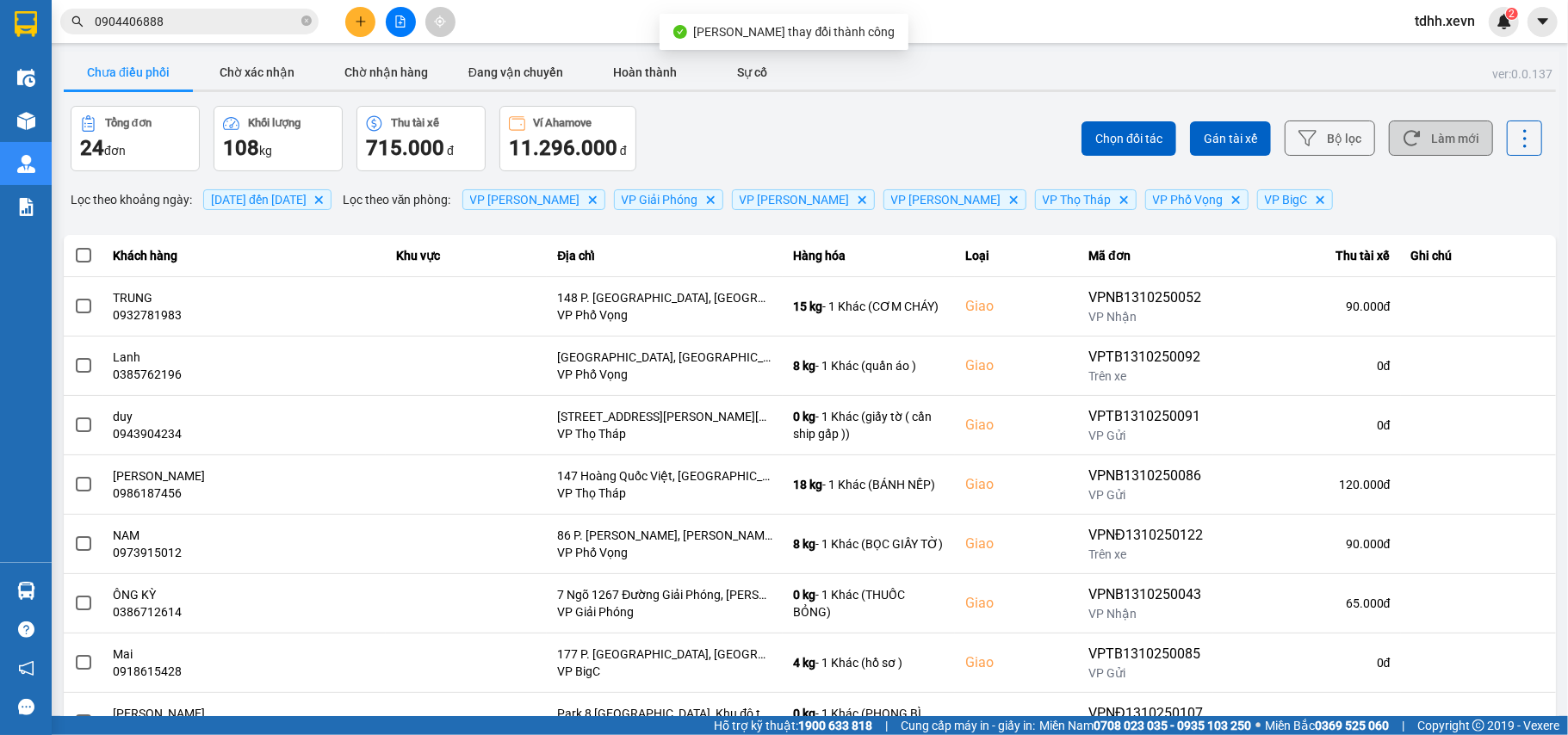
drag, startPoint x: 1440, startPoint y: 129, endPoint x: 1441, endPoint y: 138, distance: 9.1
click at [1441, 132] on button "Làm mới" at bounding box center [1440, 138] width 104 height 35
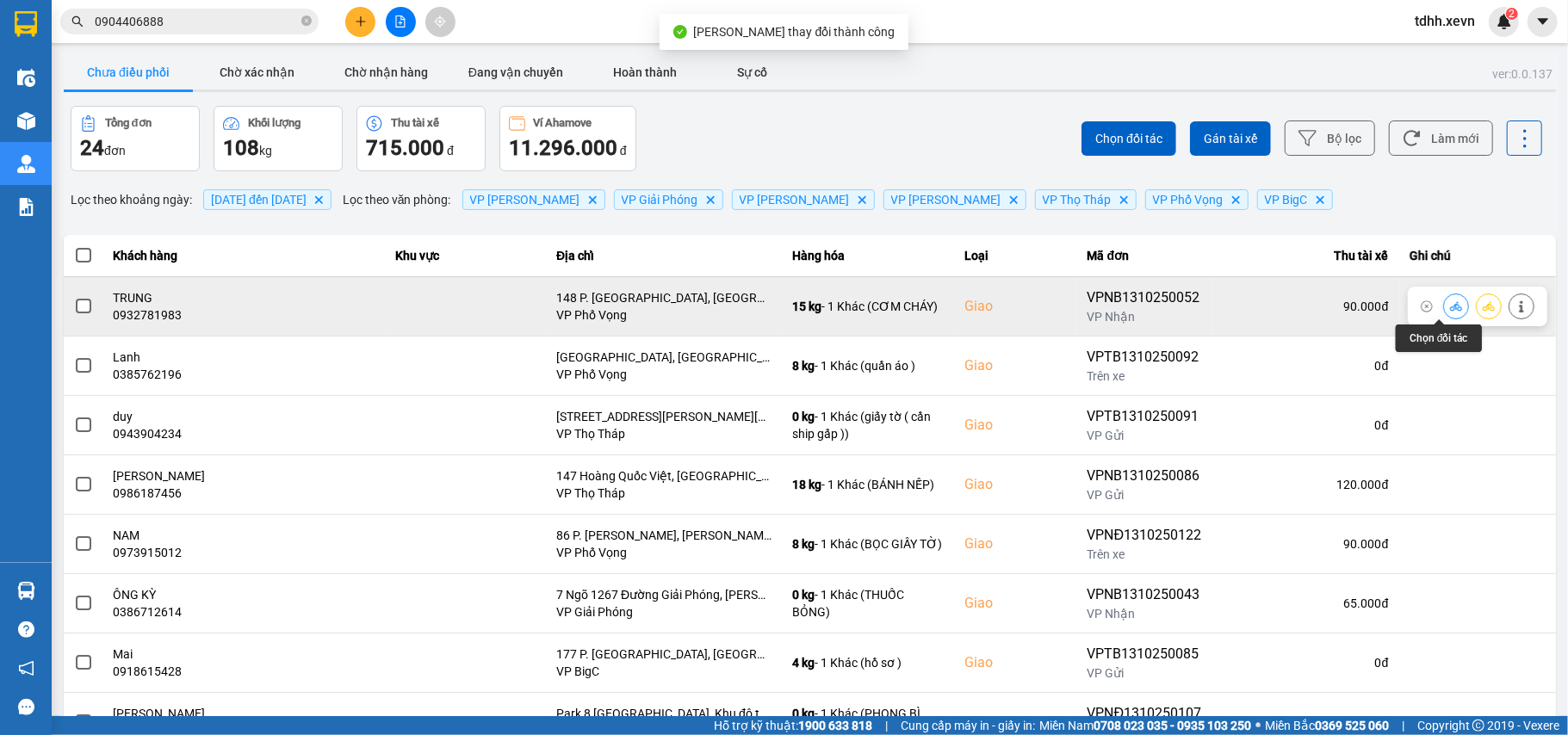
click at [1450, 308] on icon at bounding box center [1456, 306] width 12 height 9
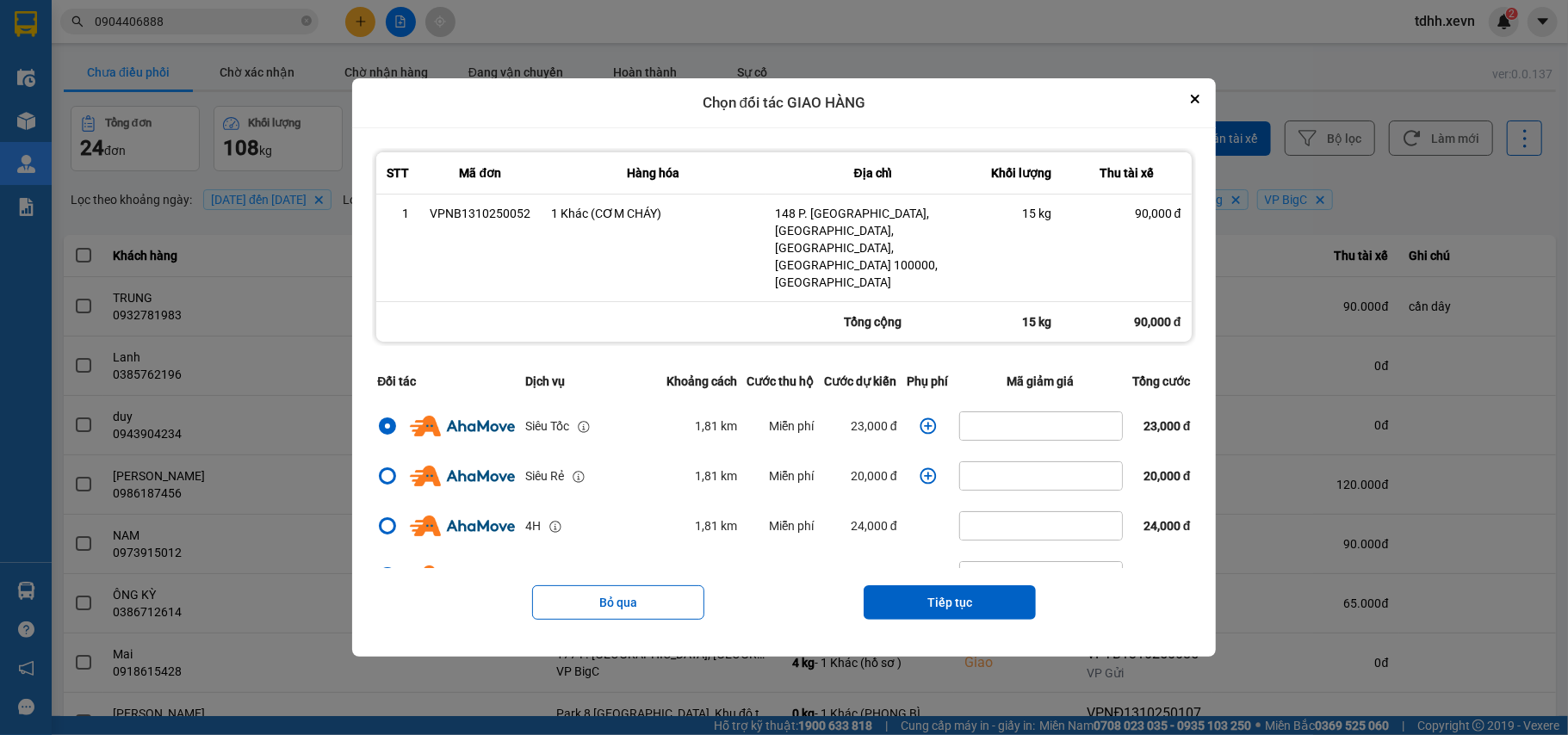
click at [920, 417] on icon "dialog" at bounding box center [928, 425] width 17 height 17
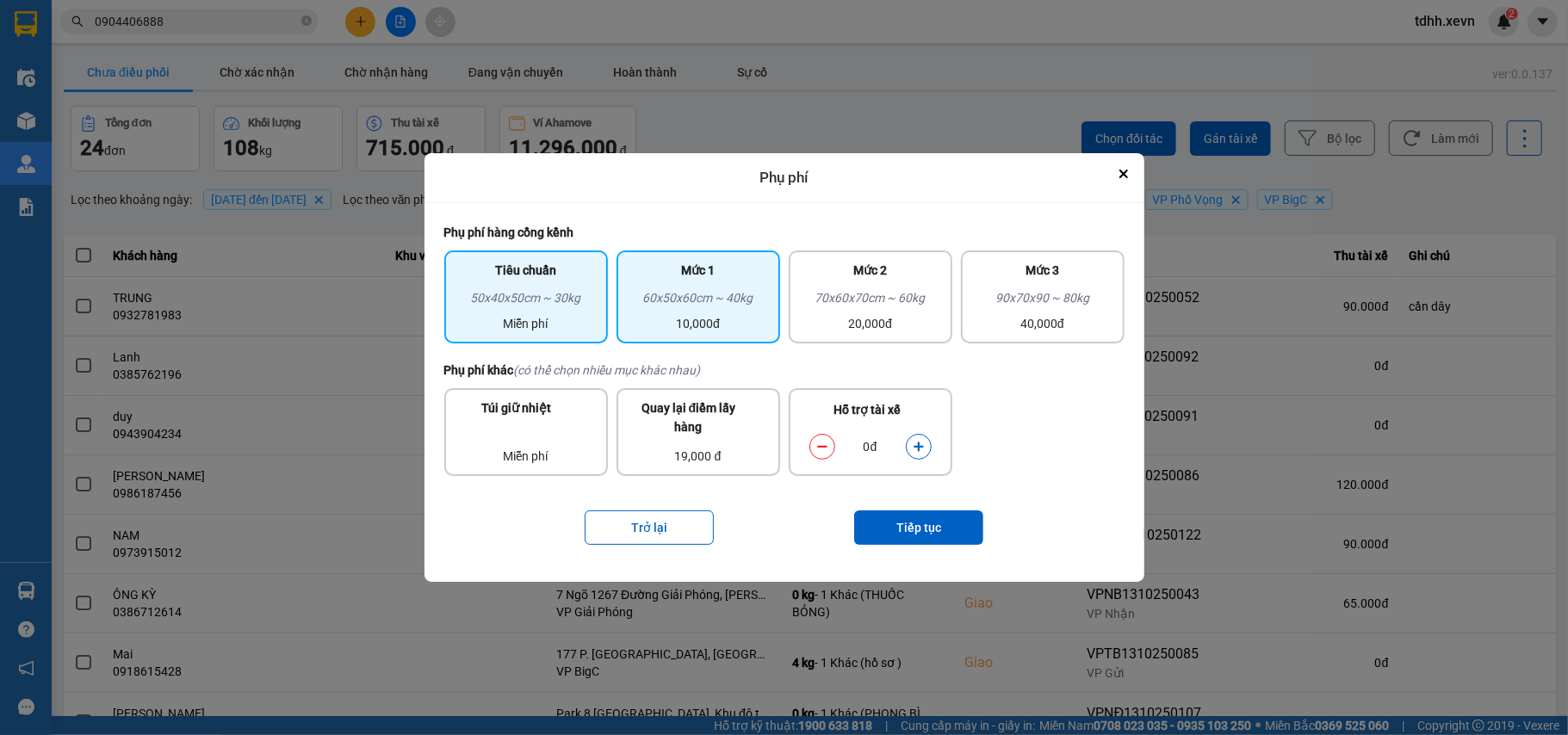
click at [684, 310] on div "60x50x60cm ~ 40kg" at bounding box center [698, 301] width 143 height 26
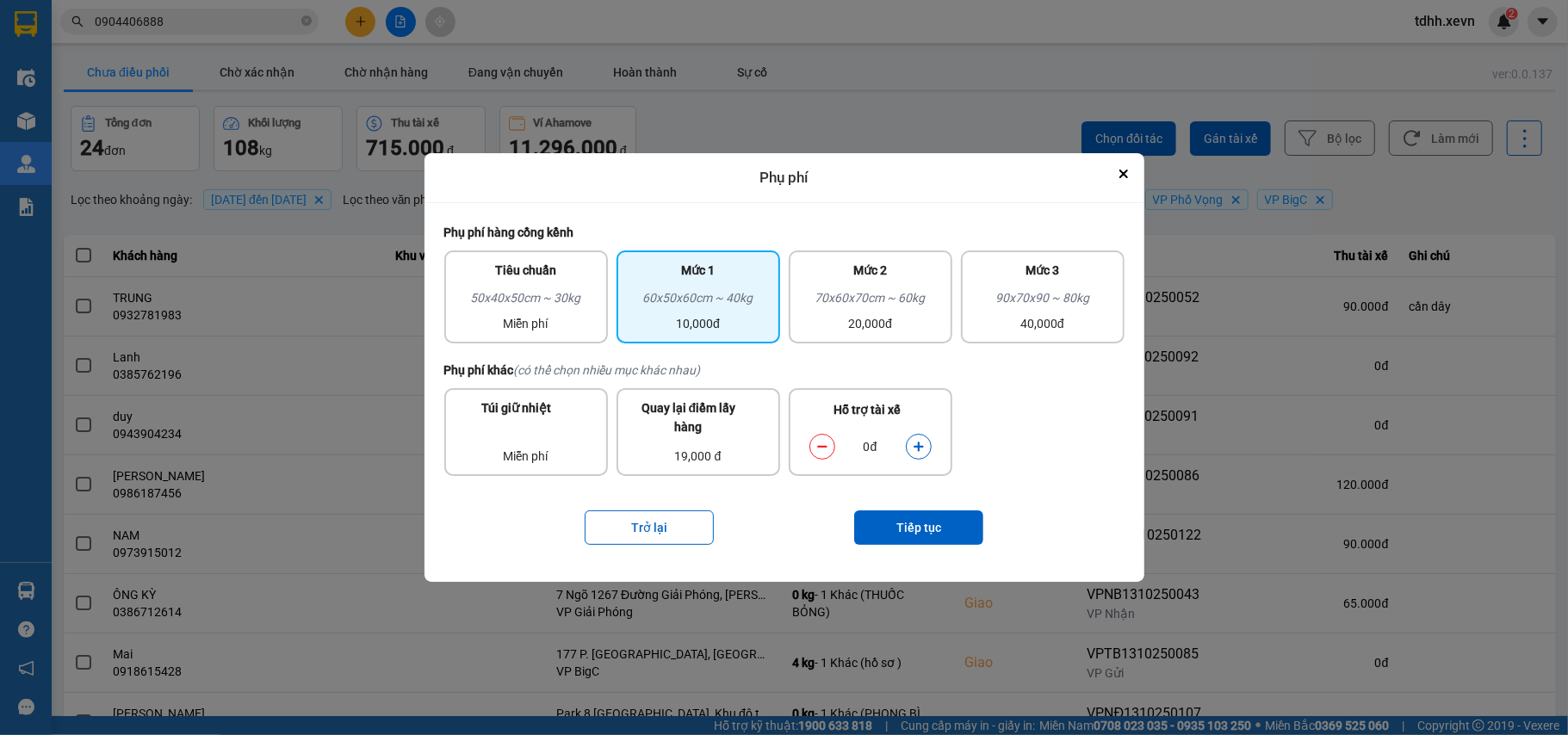
click at [913, 454] on button "dialog" at bounding box center [919, 446] width 24 height 30
click at [889, 523] on button "Tiếp tục" at bounding box center [918, 528] width 129 height 34
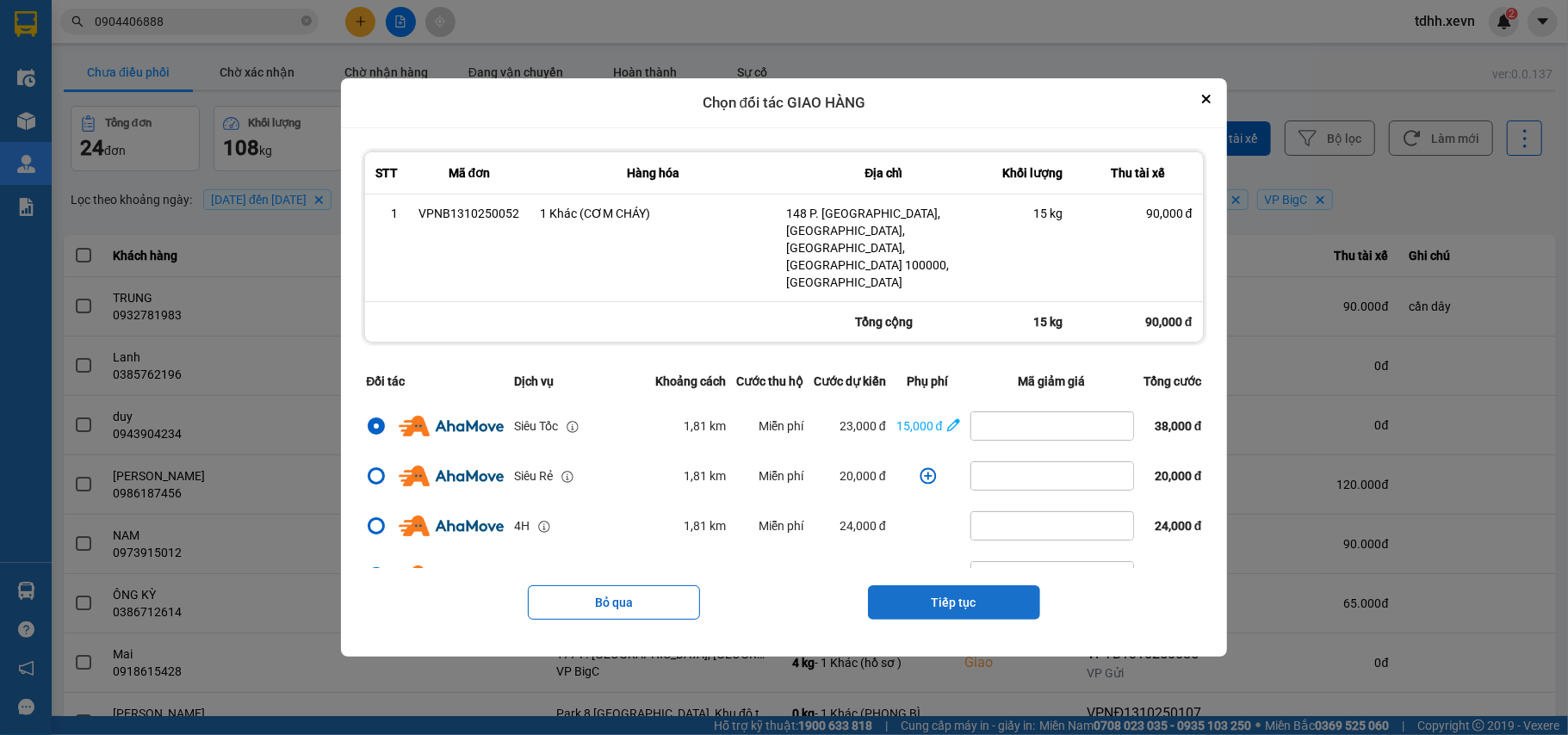
click at [928, 586] on button "Tiếp tục" at bounding box center [954, 603] width 172 height 34
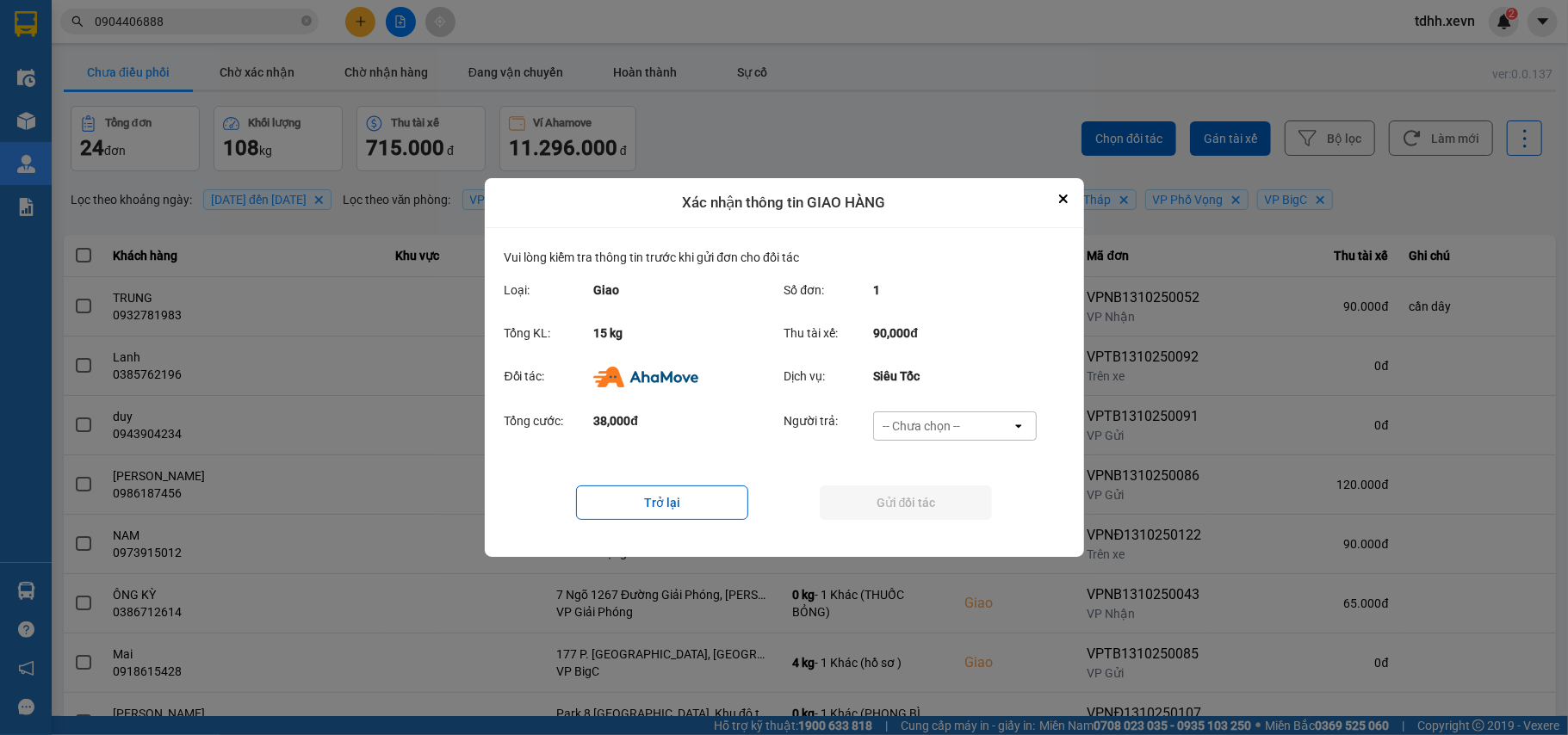
click at [1002, 427] on div "-- Chưa chọn --" at bounding box center [942, 426] width 138 height 27
click at [941, 528] on span "Ví Ahamove" at bounding box center [922, 525] width 70 height 17
click at [951, 510] on button "Gửi đối tác" at bounding box center [905, 502] width 172 height 34
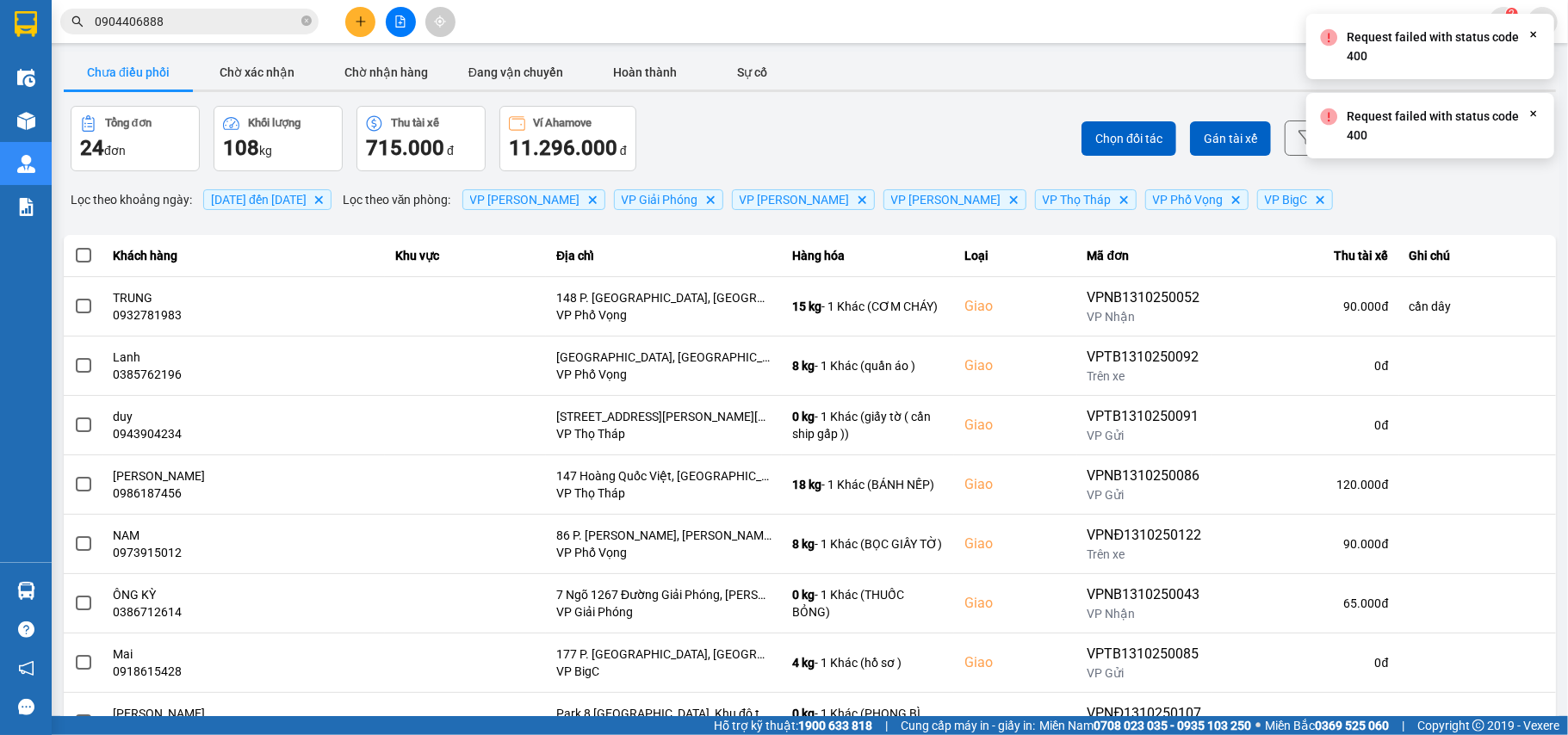
click at [1427, 210] on div "ver: 0.0.137 Chưa điều phối Chờ xác nhận Chờ nhận hàng Đang vận chuyển Hoàn thà…" at bounding box center [810, 477] width 1499 height 851
click at [1443, 190] on div "Lọc theo khoảng ngày : 10/10/2025 đến 13/10/2025 Delete Lọc theo văn phòng : VP…" at bounding box center [809, 199] width 1492 height 29
click at [1443, 146] on button "Làm mới" at bounding box center [1440, 138] width 104 height 35
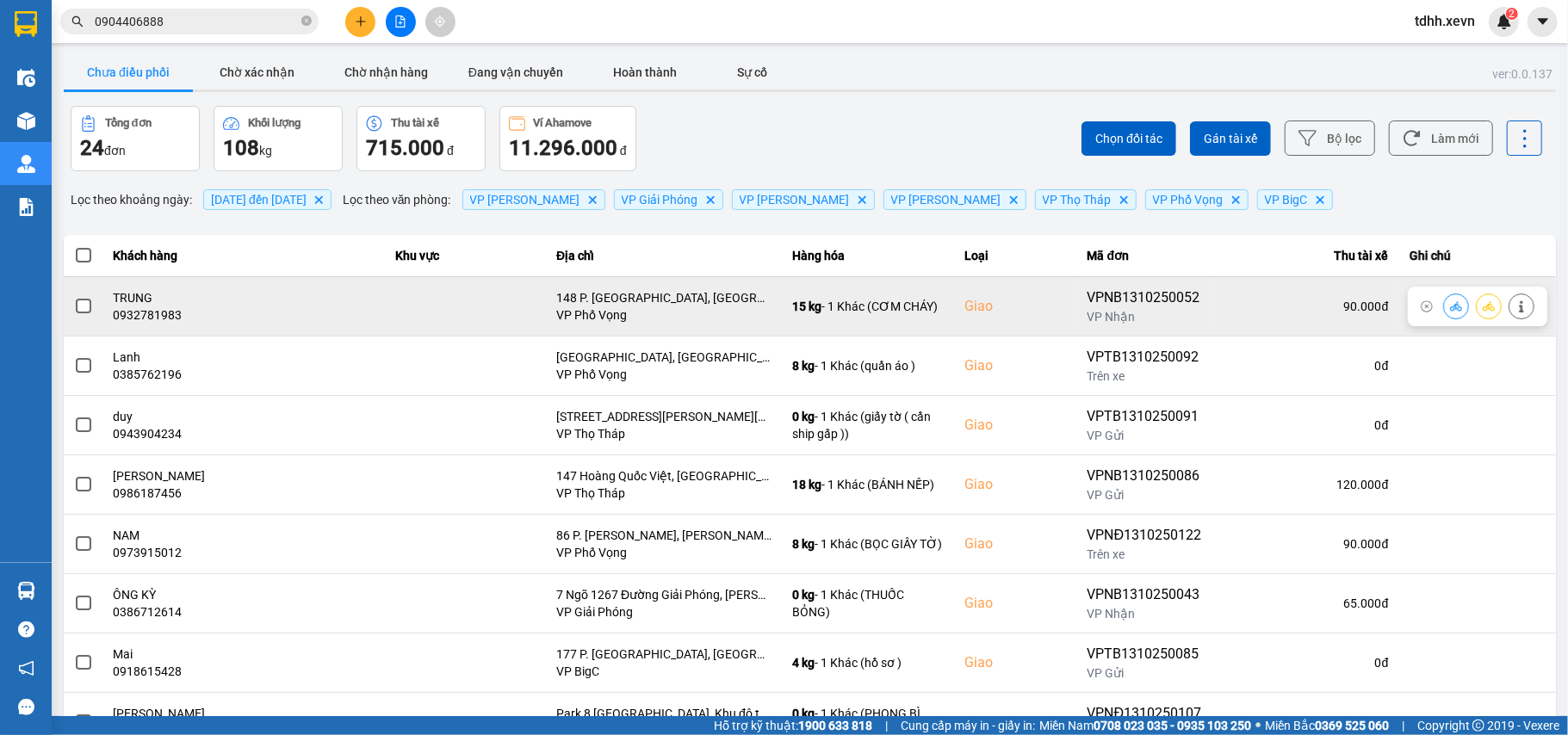
click at [1450, 301] on icon at bounding box center [1456, 306] width 12 height 12
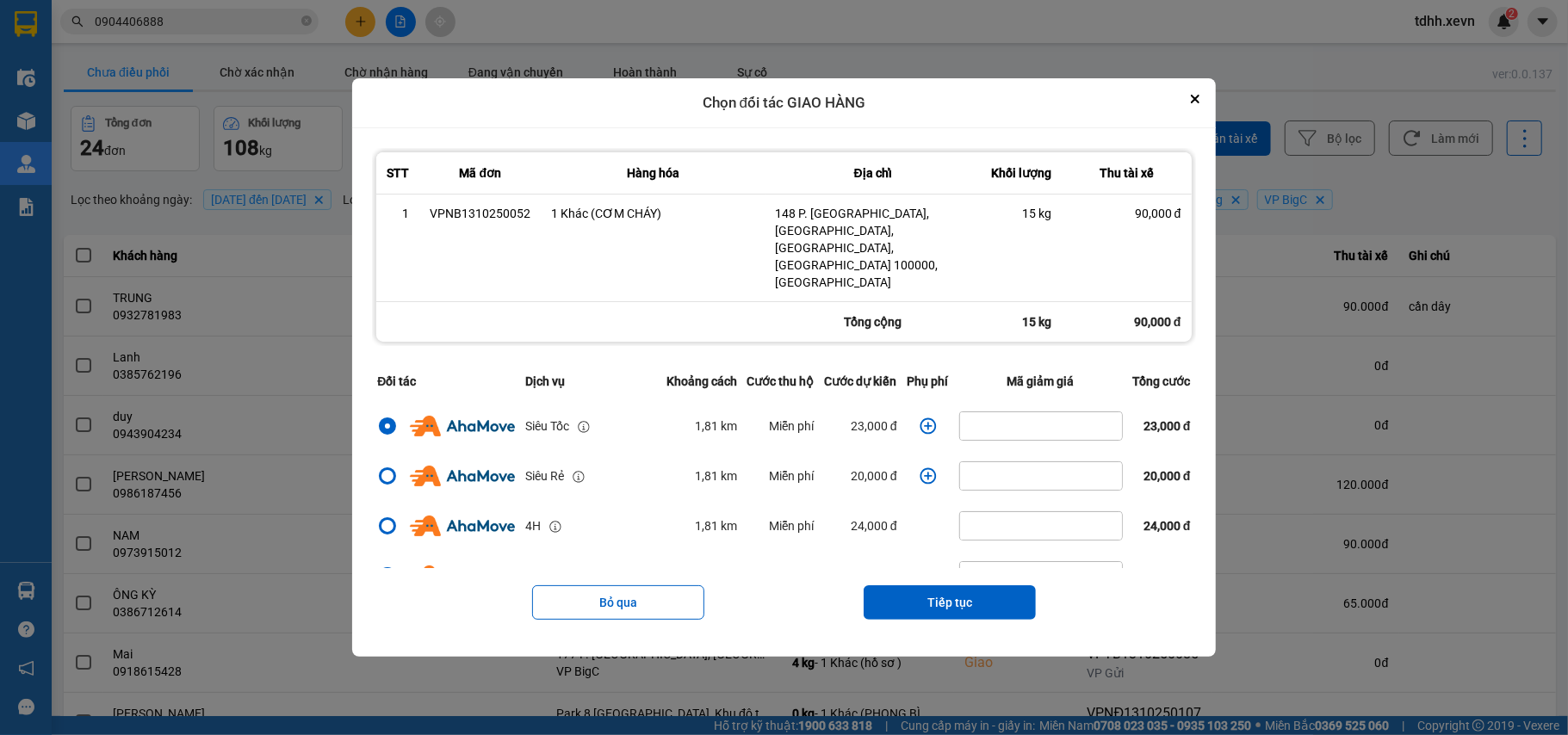
click at [924, 417] on icon "dialog" at bounding box center [928, 425] width 17 height 17
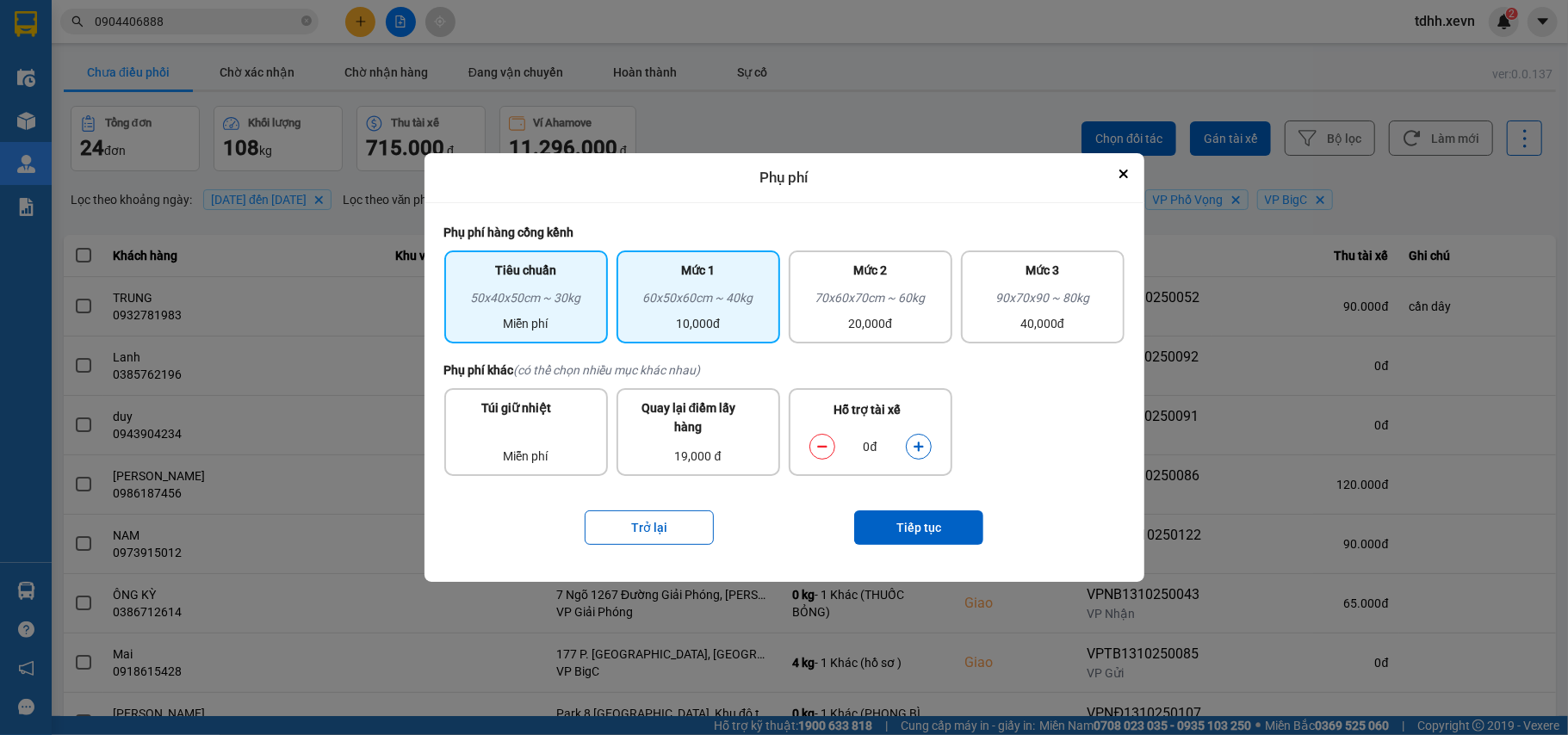
click at [748, 301] on div "60x50x60cm ~ 40kg" at bounding box center [698, 301] width 143 height 26
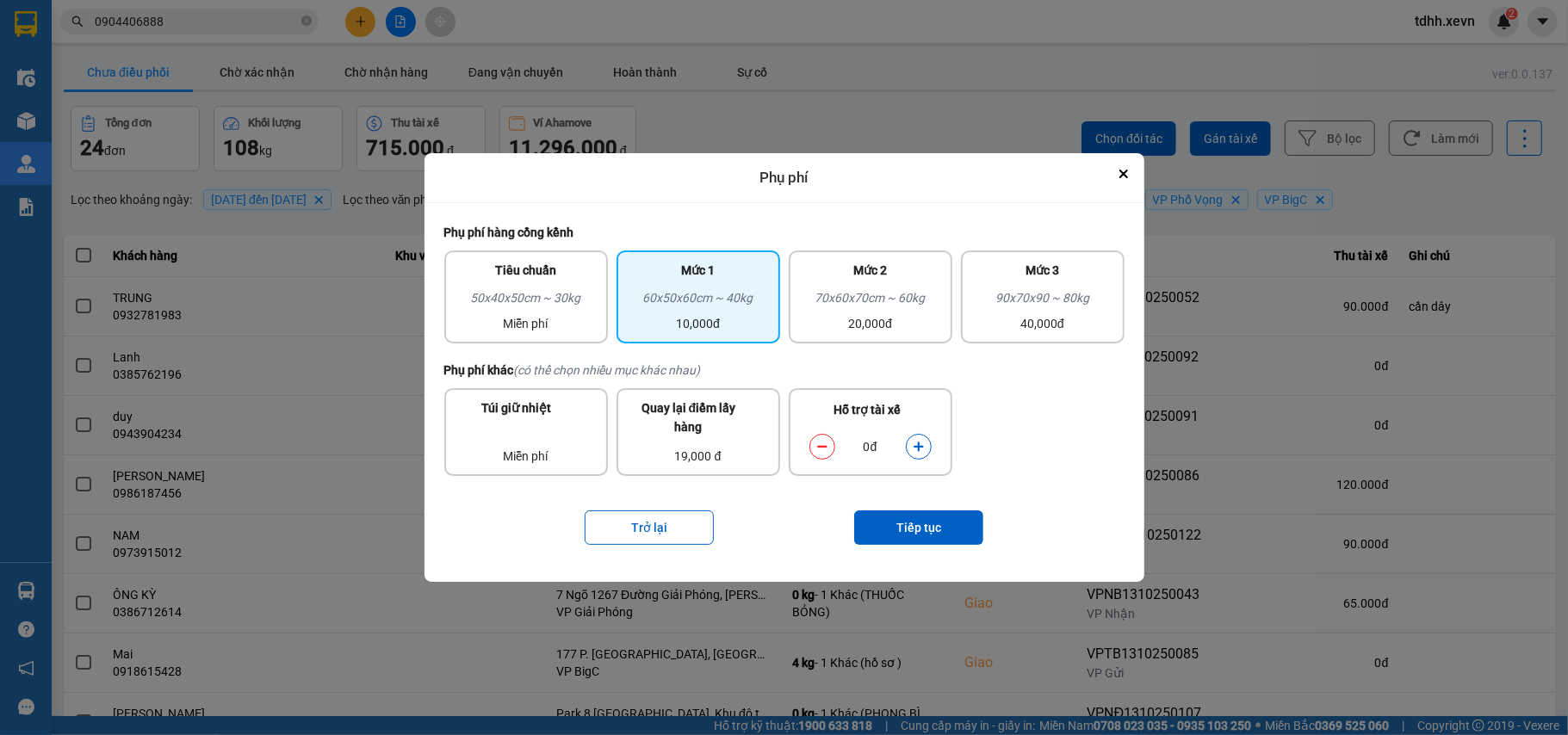
click at [913, 452] on icon "dialog" at bounding box center [918, 446] width 12 height 12
click at [885, 529] on button "Tiếp tục" at bounding box center [918, 528] width 129 height 34
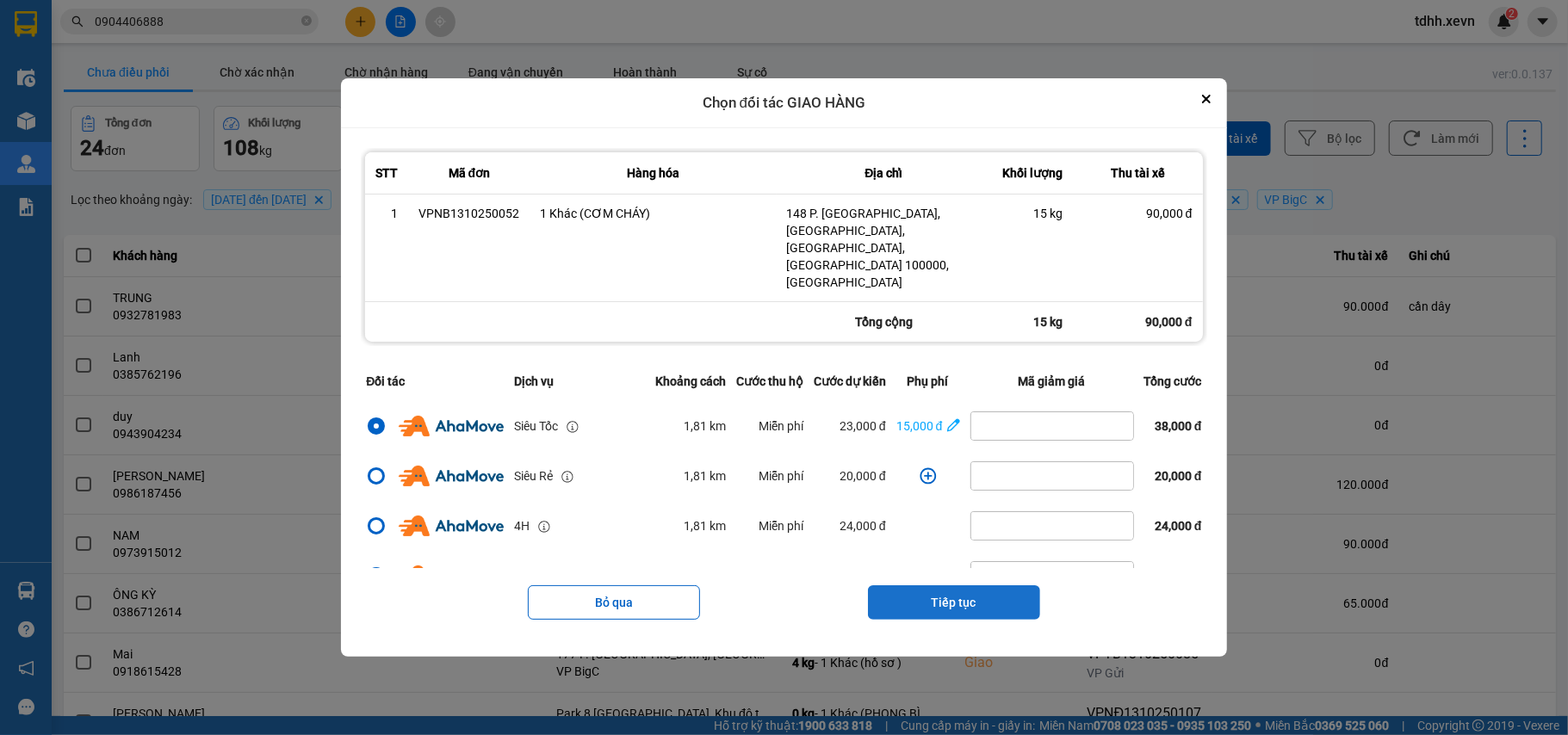
click at [941, 586] on button "Tiếp tục" at bounding box center [954, 603] width 172 height 34
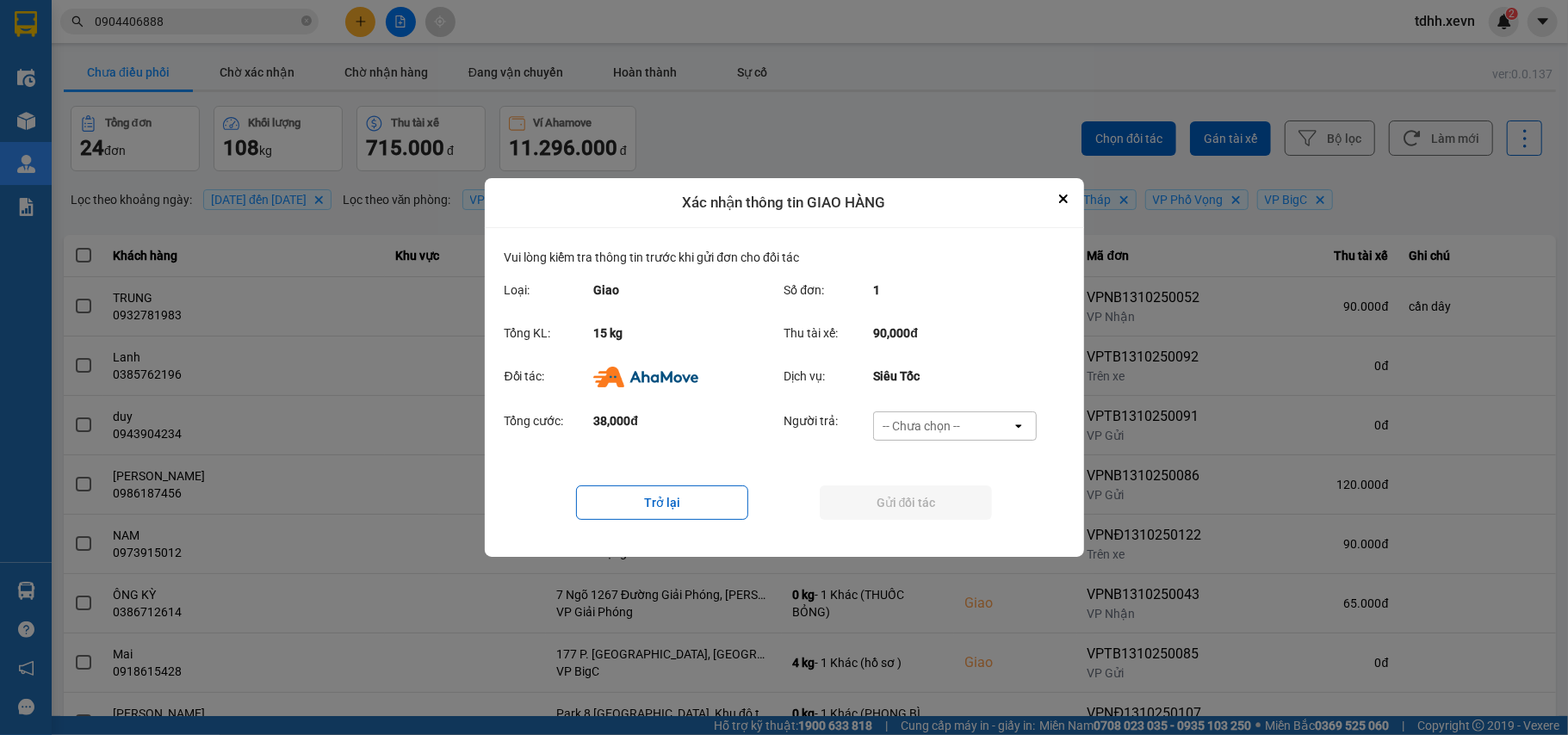
click at [989, 420] on div "-- Chưa chọn --" at bounding box center [942, 426] width 138 height 27
click at [930, 513] on div "Ví Ahamove" at bounding box center [954, 525] width 164 height 31
click at [930, 511] on button "Gửi đối tác" at bounding box center [905, 502] width 172 height 34
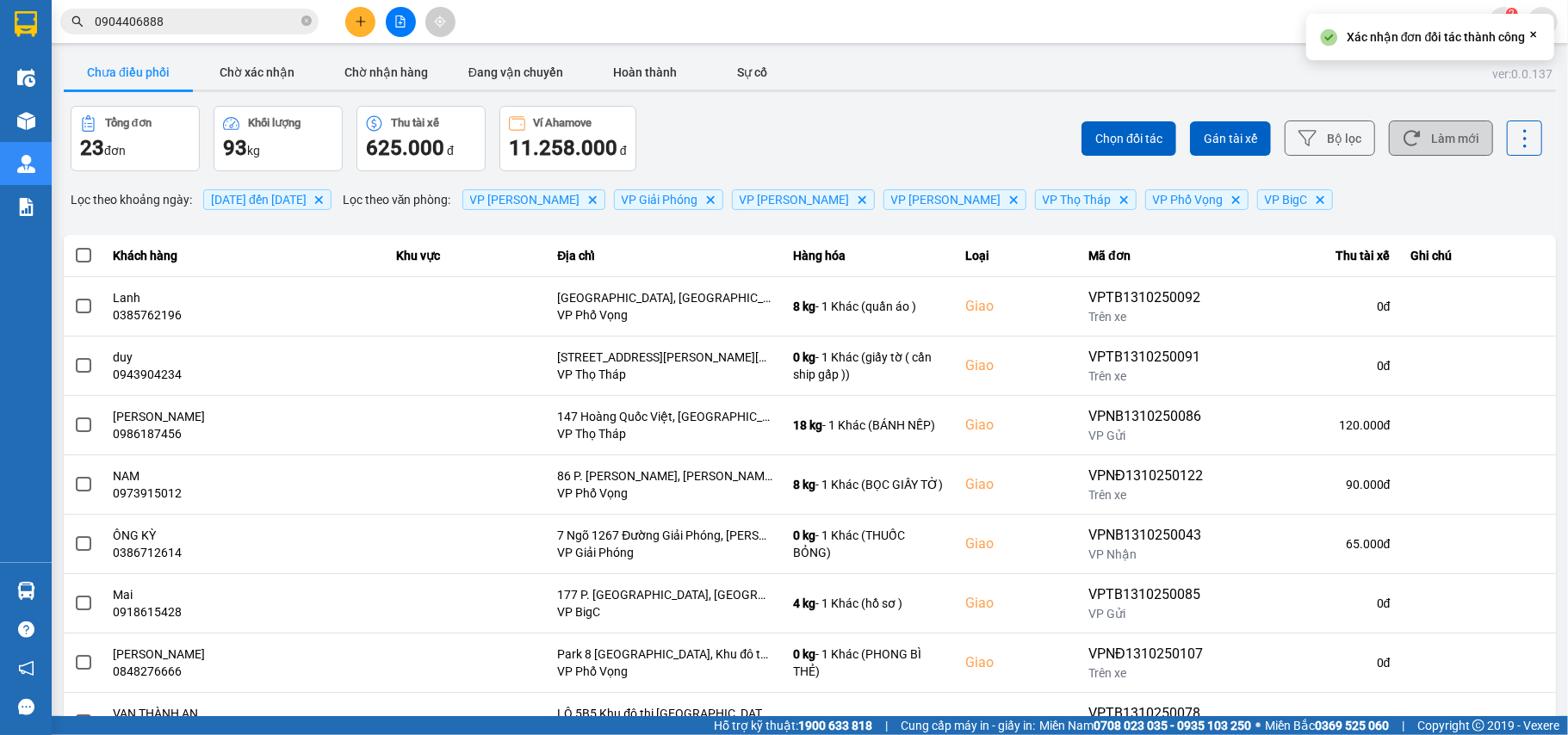
click at [1424, 134] on button "Làm mới" at bounding box center [1440, 138] width 104 height 35
click at [244, 66] on button "Chờ xác nhận" at bounding box center [257, 72] width 129 height 34
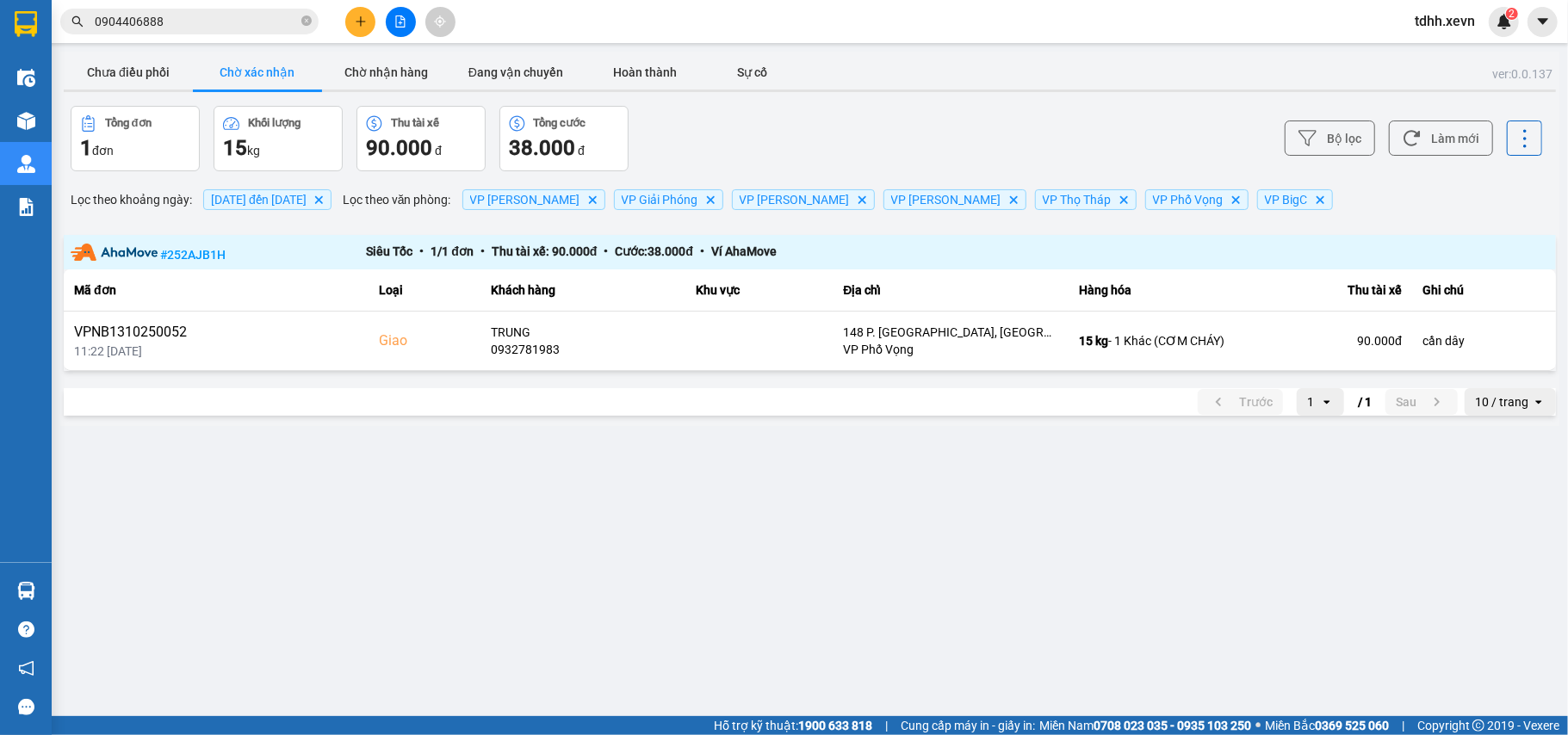
click at [208, 66] on button "Chờ xác nhận" at bounding box center [257, 72] width 129 height 34
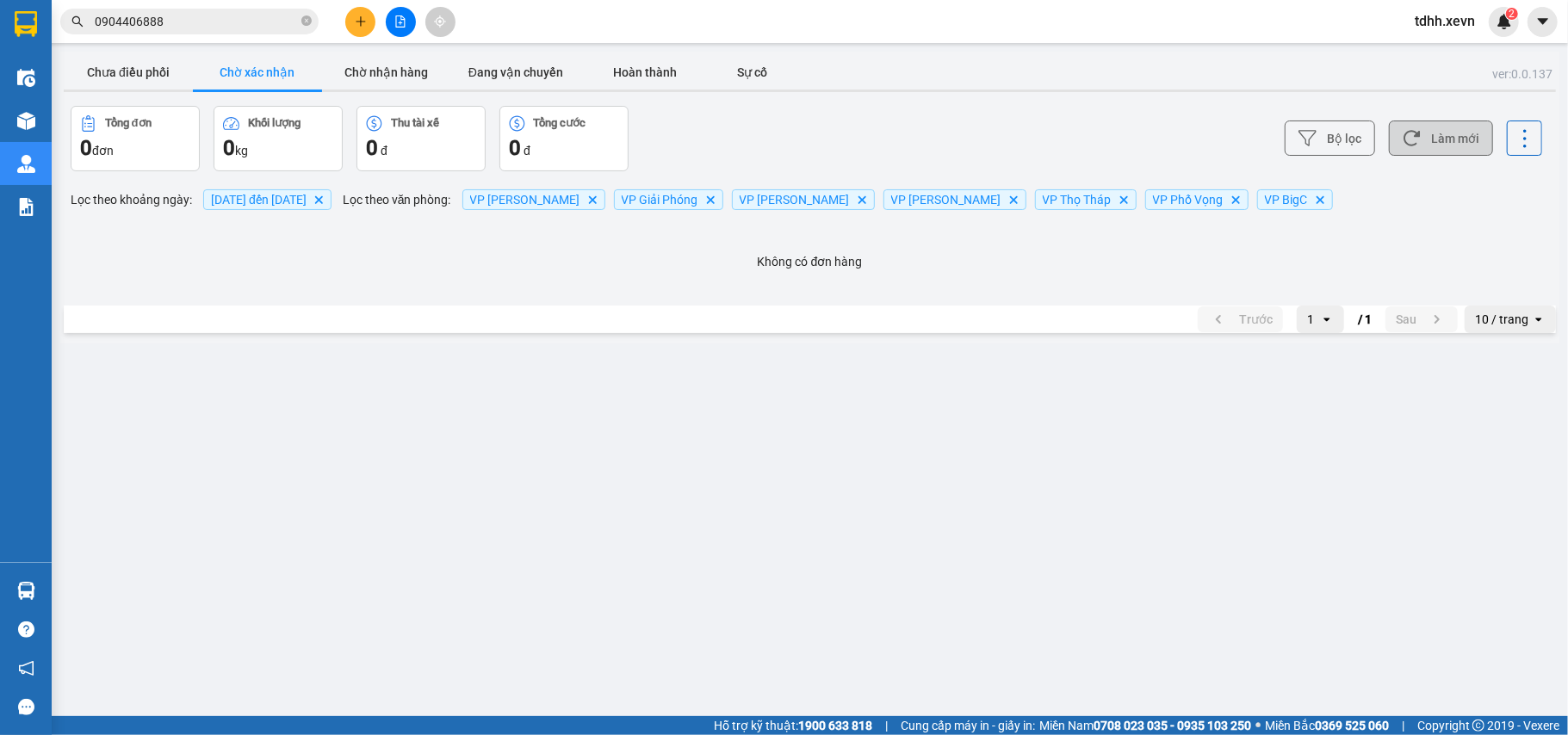
click at [1431, 139] on button "Làm mới" at bounding box center [1440, 138] width 104 height 35
click at [152, 67] on button "Chưa điều phối" at bounding box center [128, 72] width 129 height 34
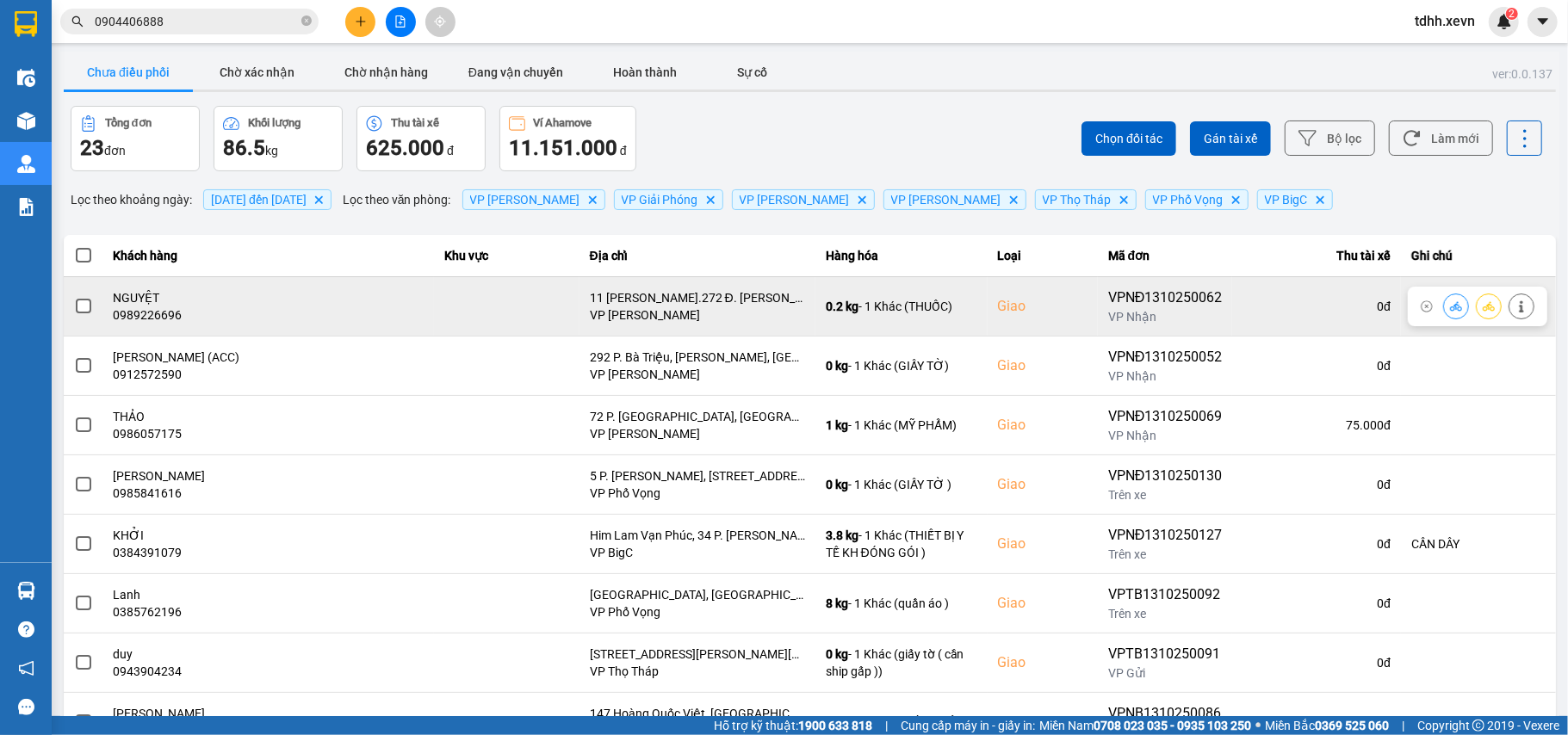
click at [169, 322] on div "0989226696" at bounding box center [269, 315] width 311 height 17
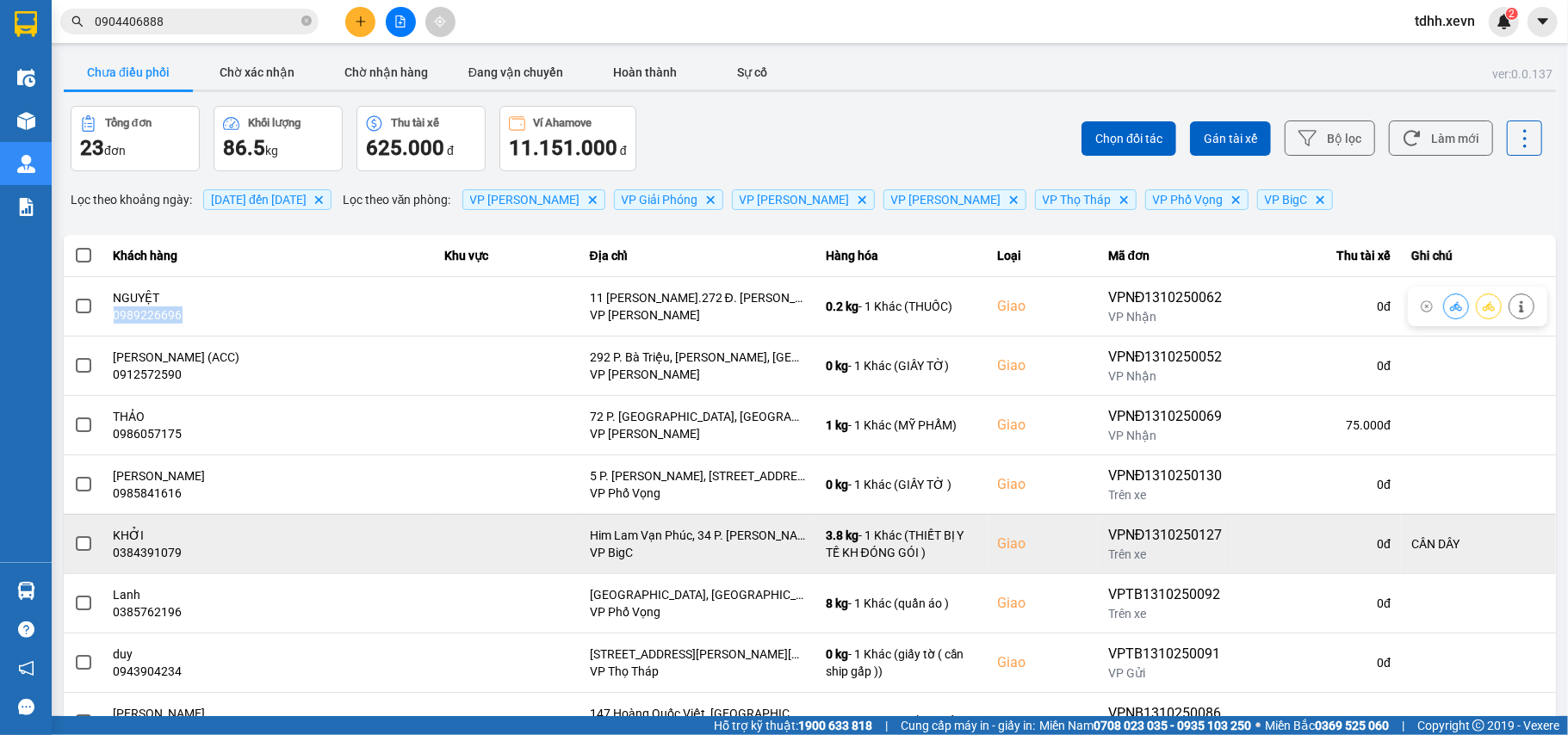
copy div "0989226696"
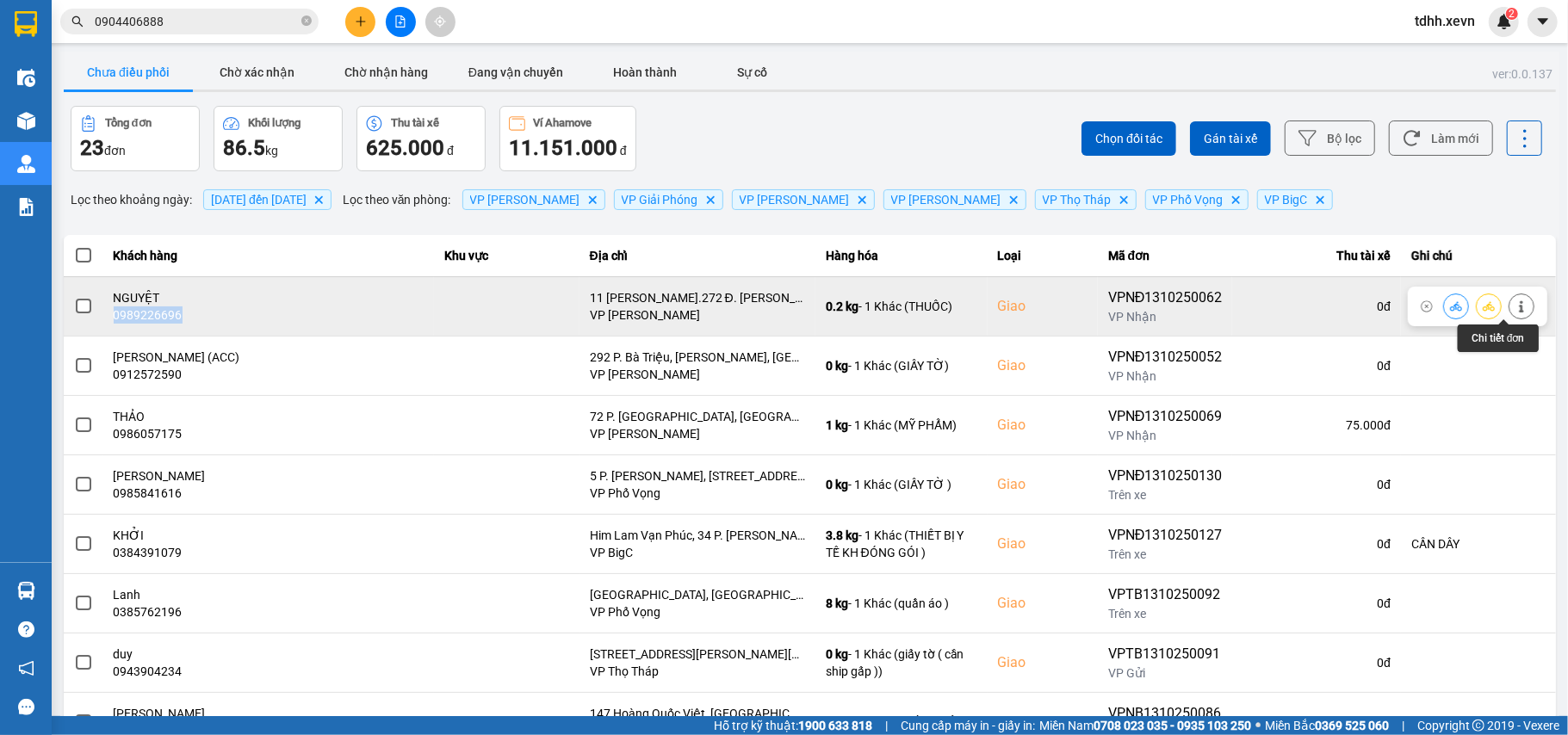
click at [1509, 310] on button at bounding box center [1521, 305] width 24 height 30
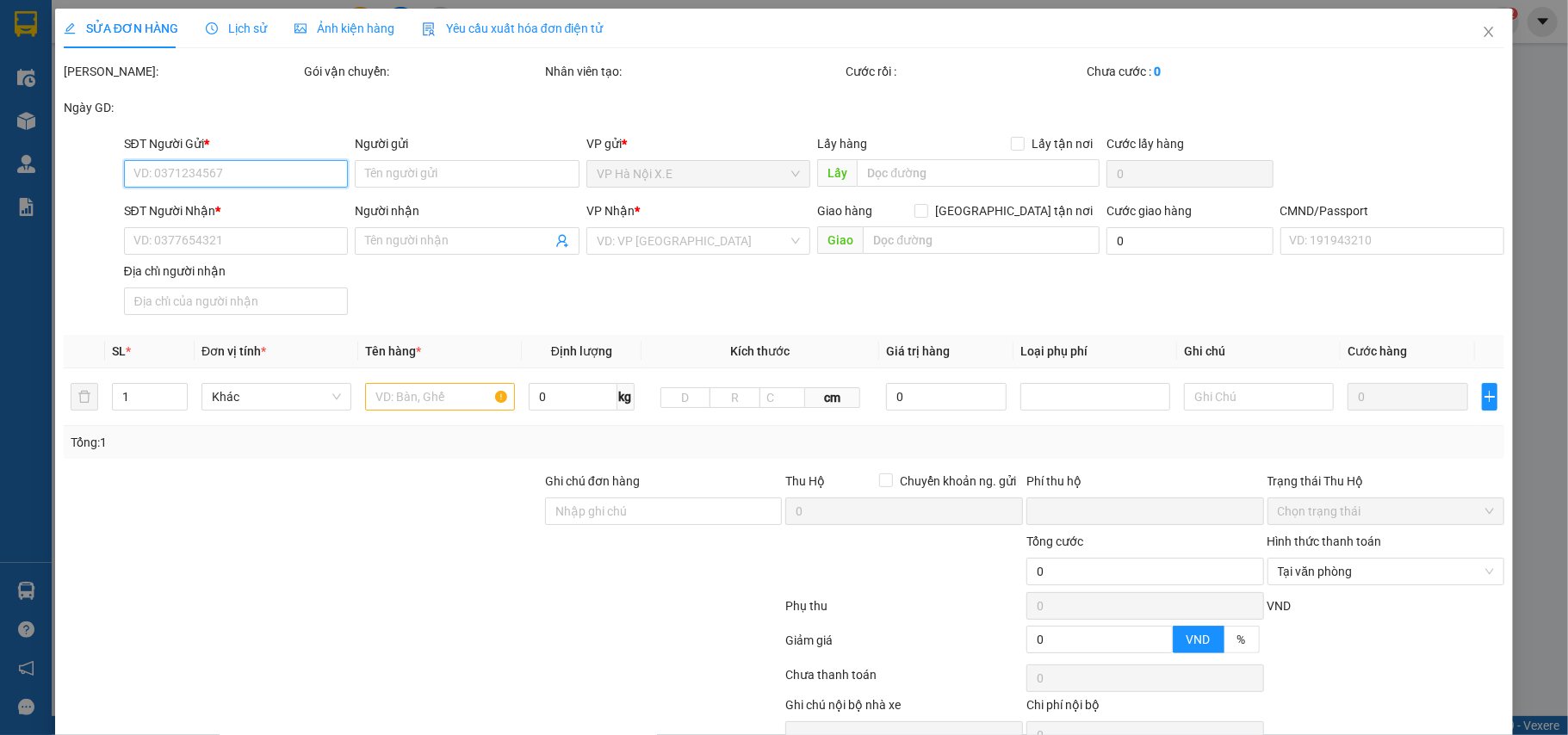
type input "0982921008"
type input "TRẦN ĐỨC VƯỢNG"
type input "0989226696"
type input "NGUYỆT"
checkbox input "true"
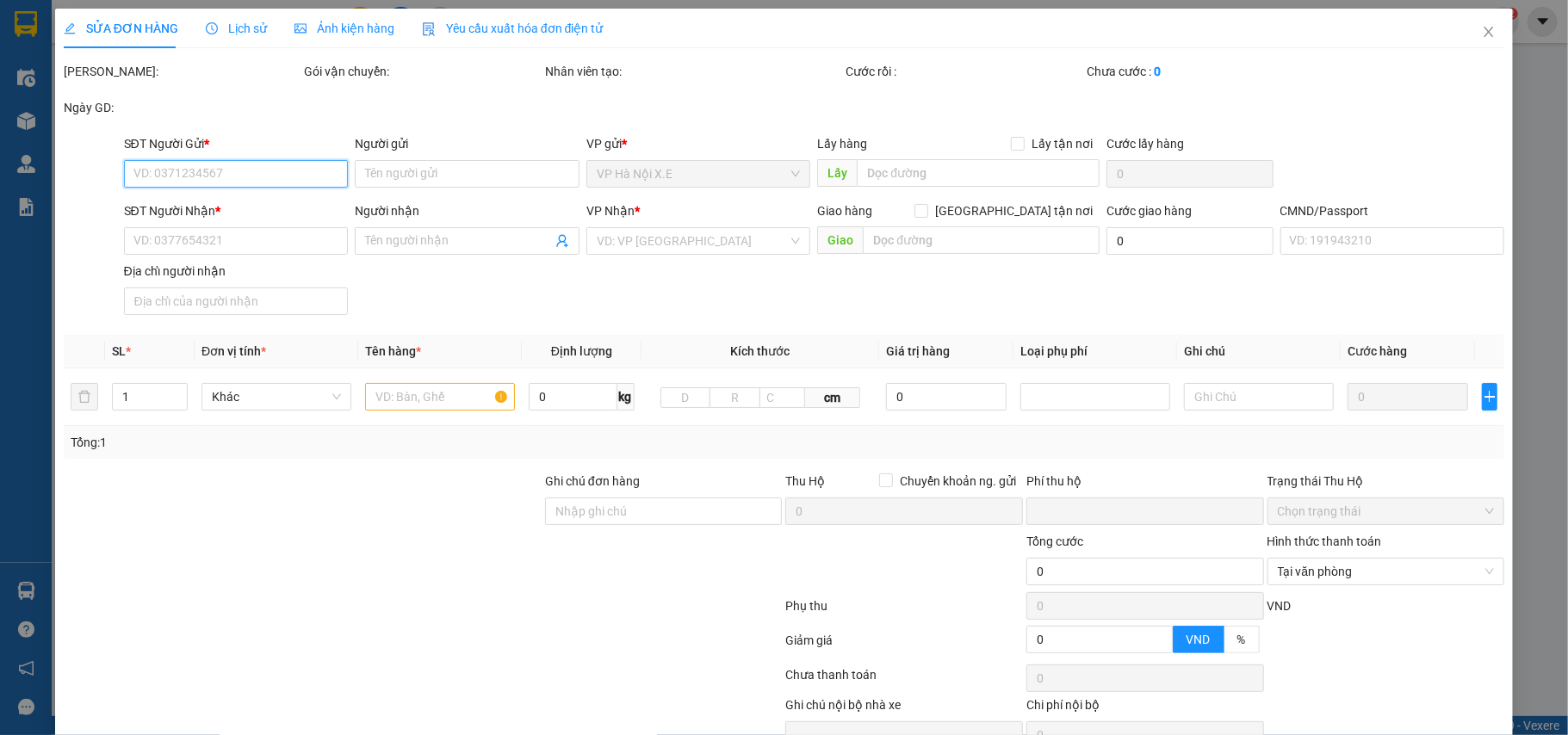
type input "11 [PERSON_NAME].272 Đ. [PERSON_NAME], [PERSON_NAME], [GEOGRAPHIC_DATA], [GEOGR…"
type input "035304006668 HUYỀN MY"
type input "0"
type input "75.000"
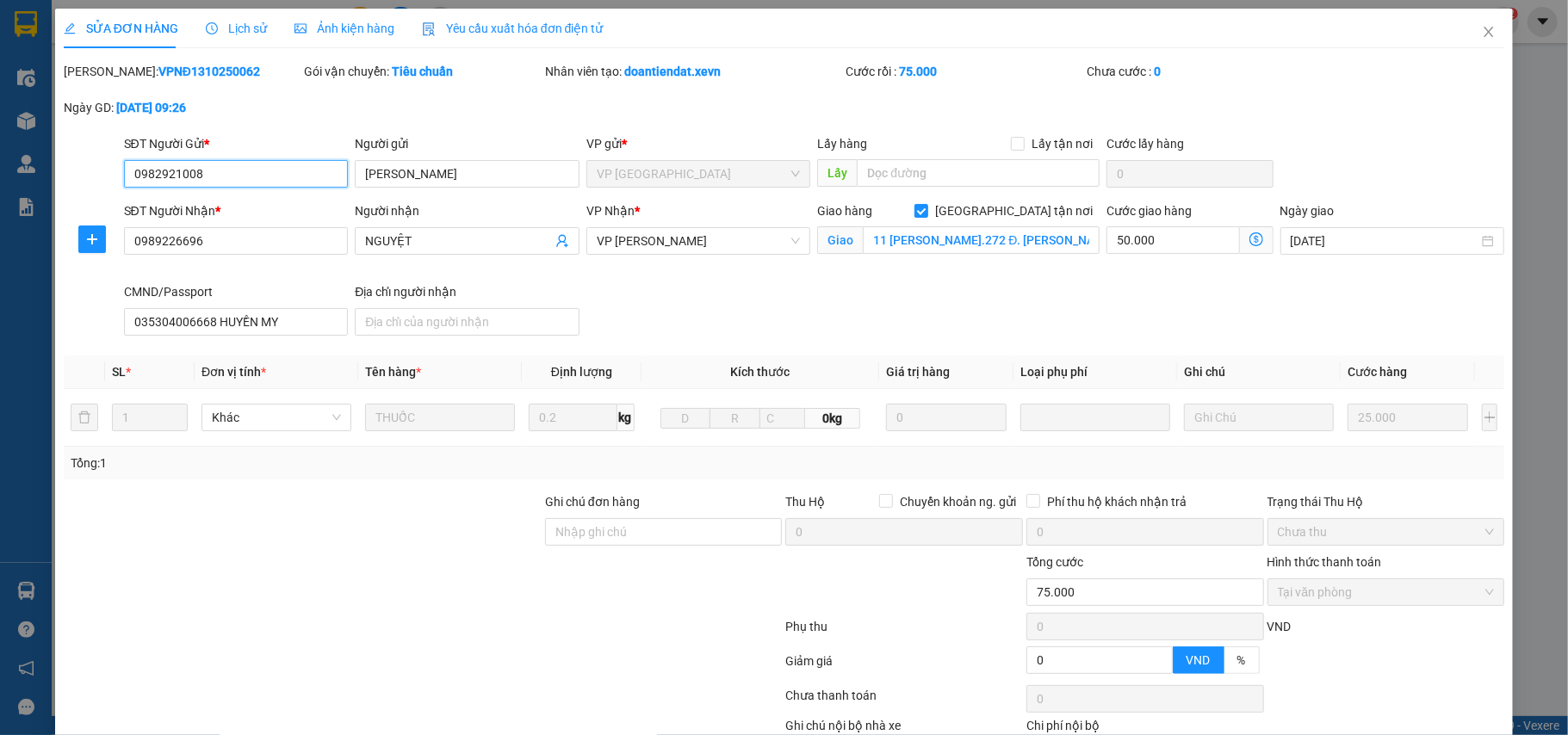
drag, startPoint x: 203, startPoint y: 174, endPoint x: 114, endPoint y: 186, distance: 89.8
click at [107, 197] on form "SĐT Người Gửi * 0982921008 0982921008 Người gửi TRẦN ĐỨC VƯỢNG VP gửi * VP Nam …" at bounding box center [784, 238] width 1441 height 208
click at [186, 168] on input "0982921008" at bounding box center [236, 174] width 225 height 27
click at [659, 541] on input "Ghi chú đơn hàng" at bounding box center [664, 532] width 238 height 27
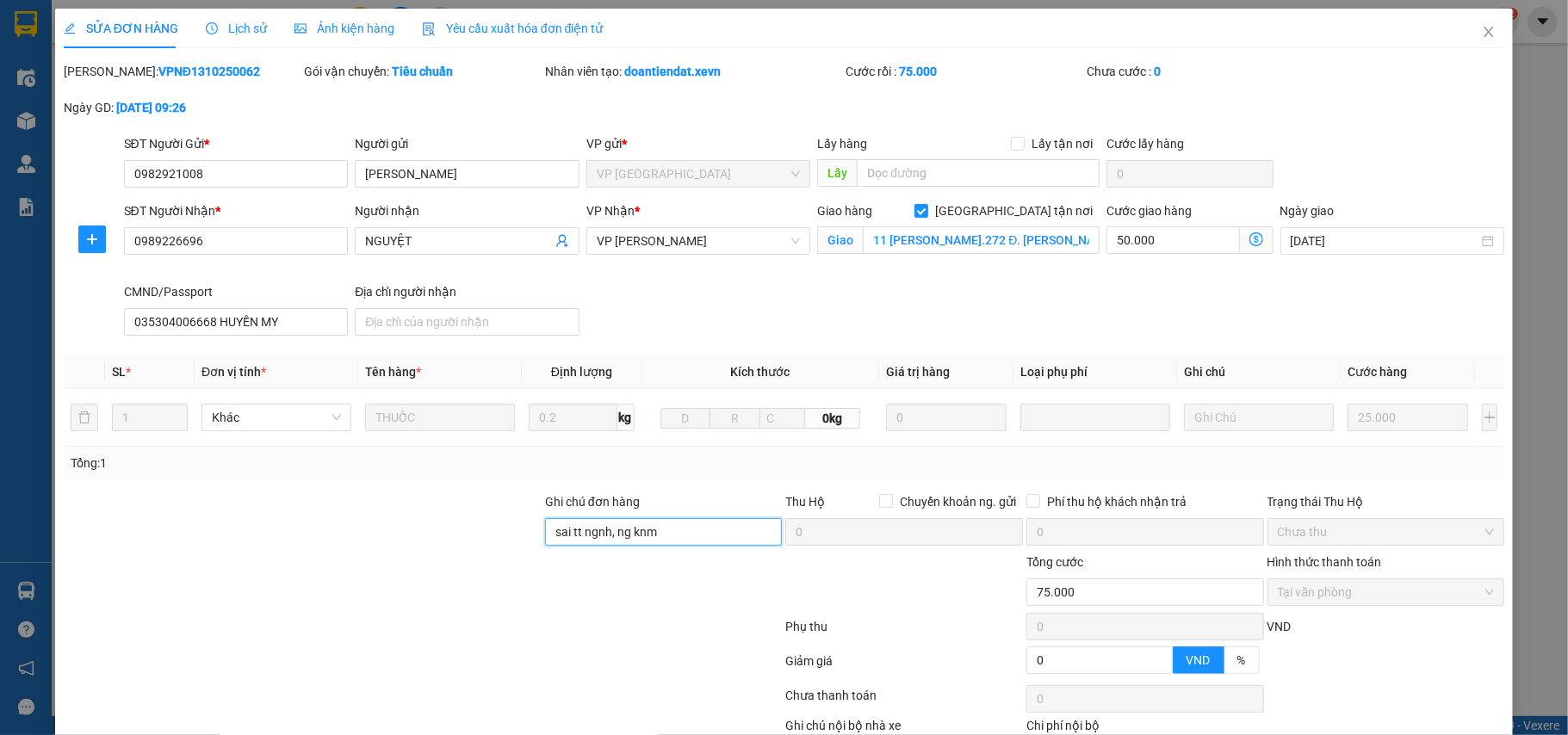
scroll to position [112, 0]
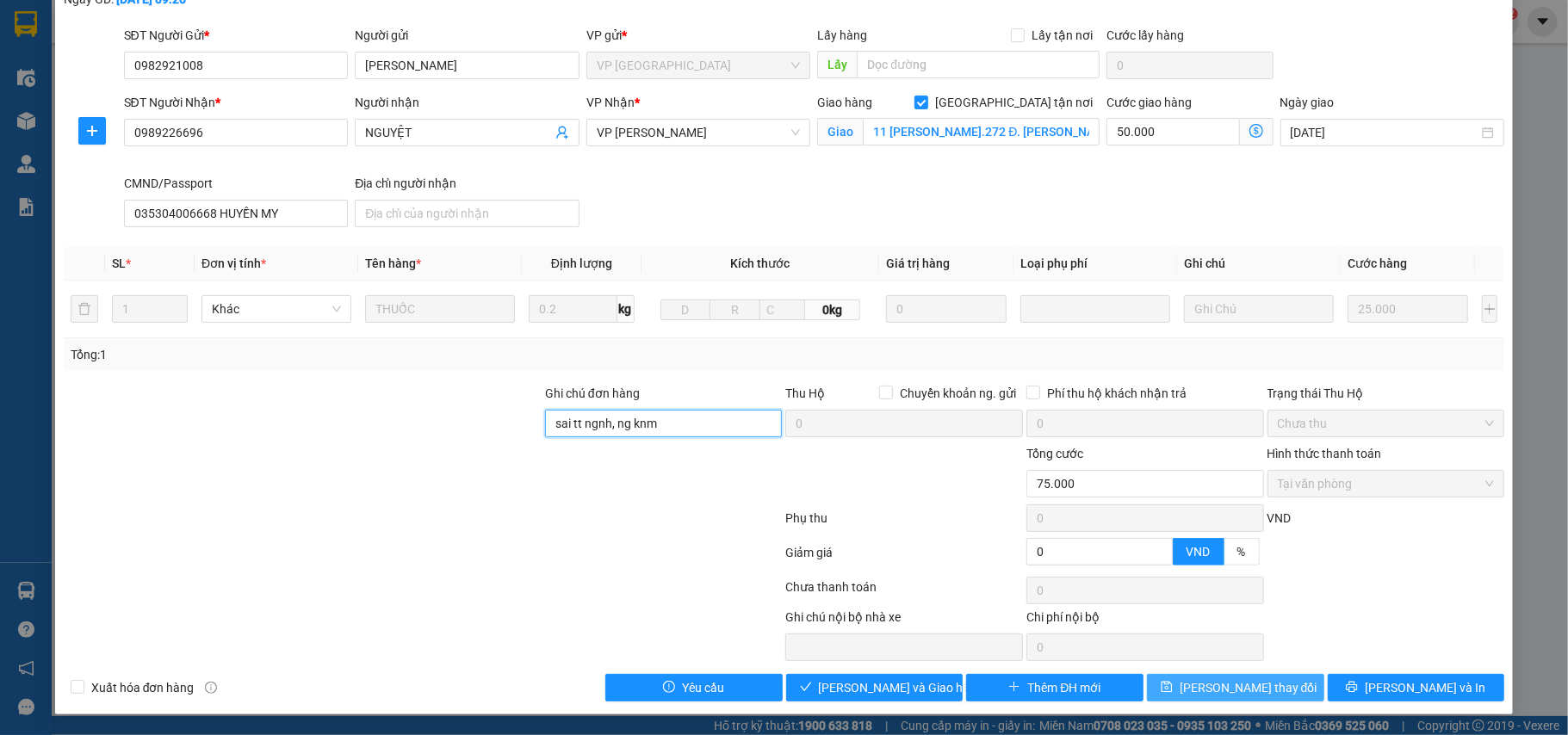
type input "sai tt ngnh, ng knm"
click at [1273, 678] on button "[PERSON_NAME] thay đổi" at bounding box center [1236, 688] width 177 height 27
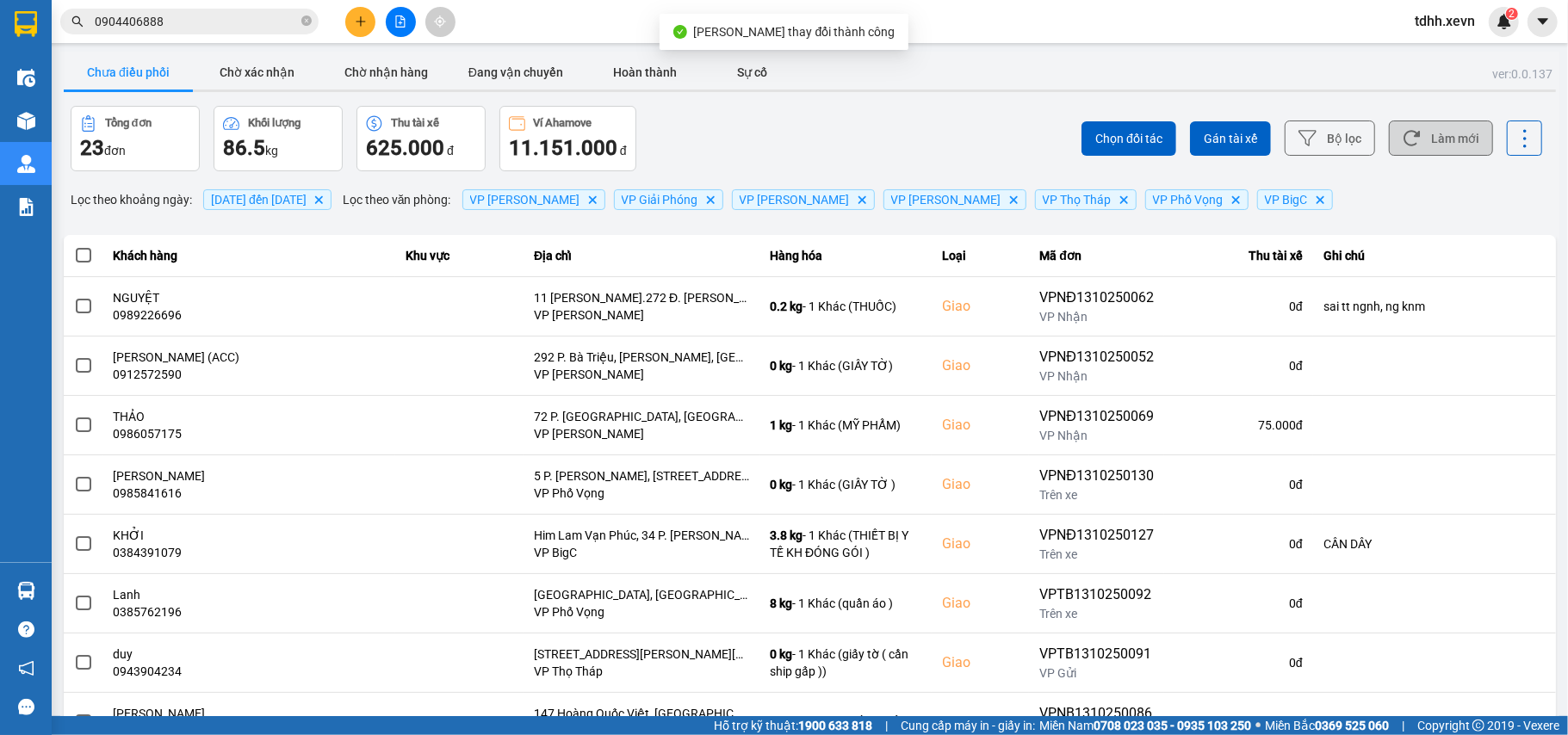
click at [1429, 129] on button "Làm mới" at bounding box center [1440, 138] width 104 height 35
click at [1402, 142] on icon at bounding box center [1411, 138] width 18 height 18
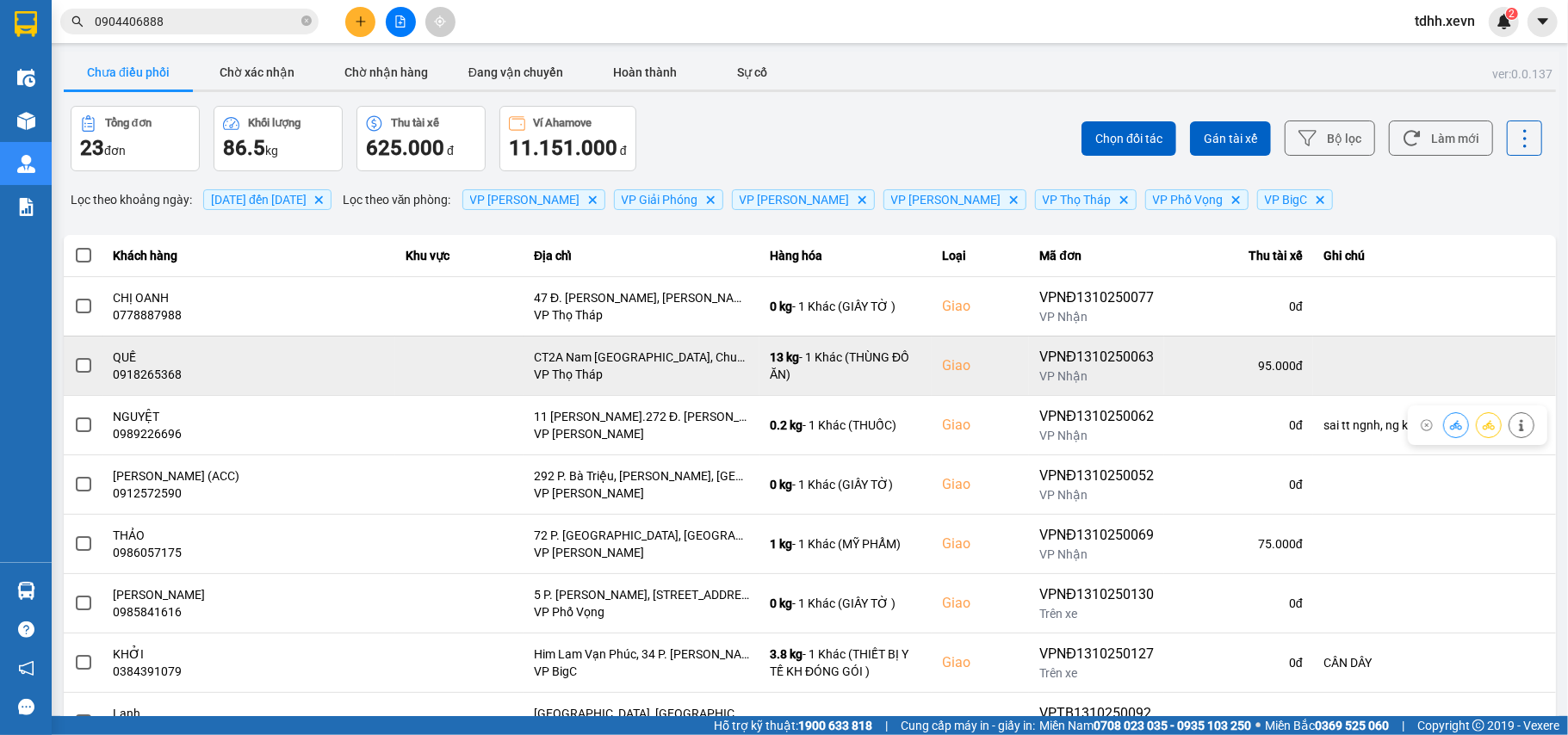
click at [125, 387] on td "QUẾ 0918265368" at bounding box center [249, 366] width 292 height 60
click at [128, 373] on div "0918265368" at bounding box center [250, 374] width 272 height 17
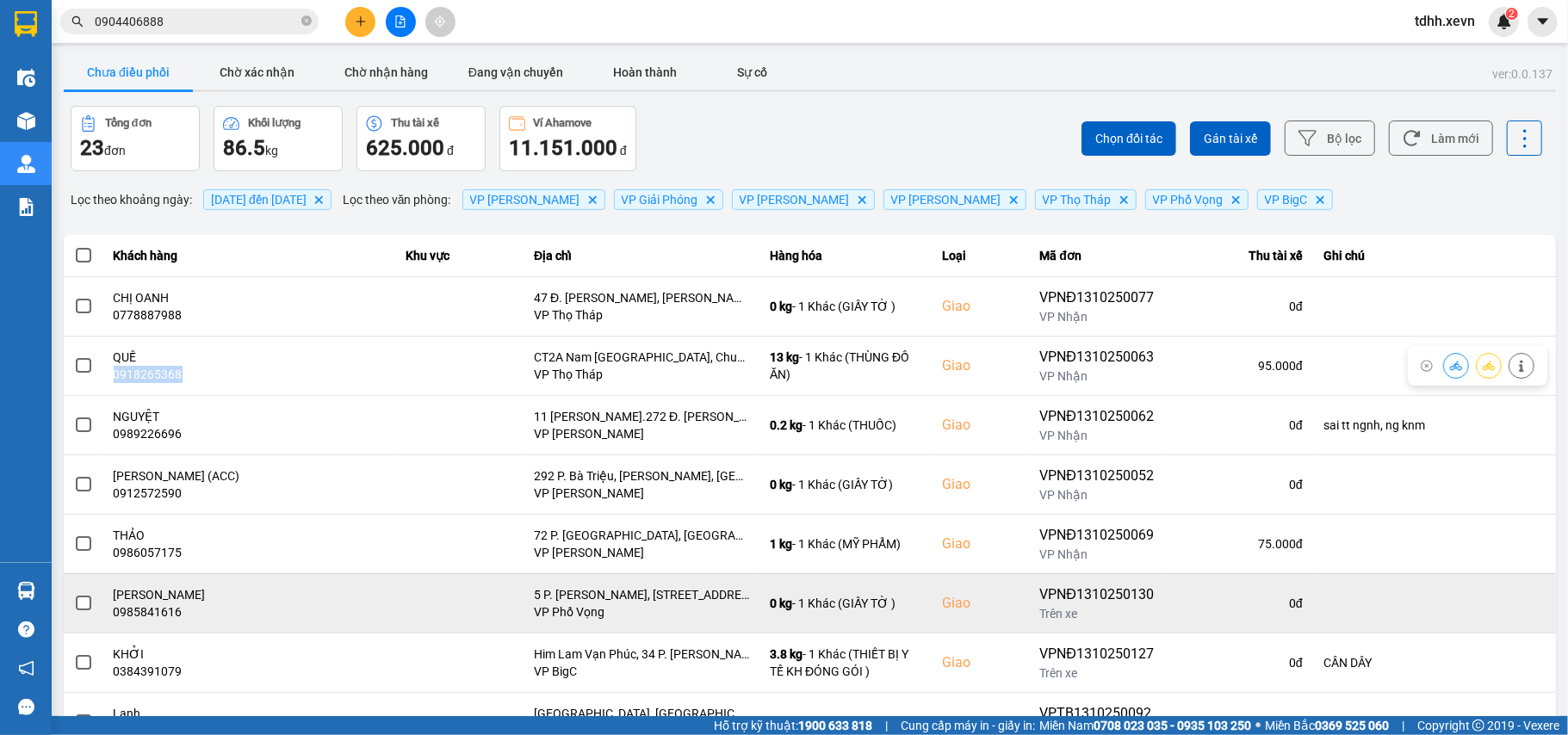
copy div "0918265368"
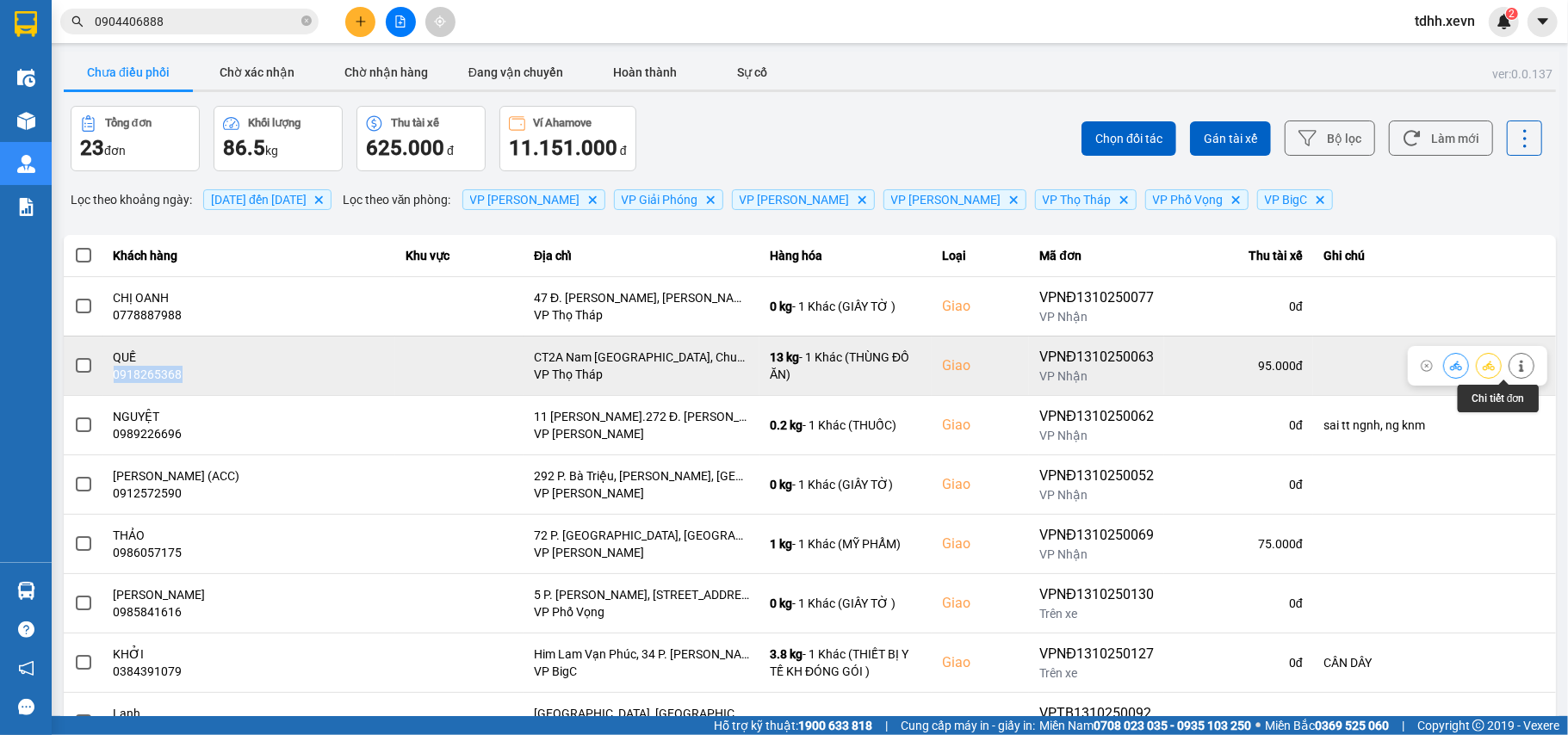
click at [1515, 363] on icon at bounding box center [1521, 366] width 12 height 12
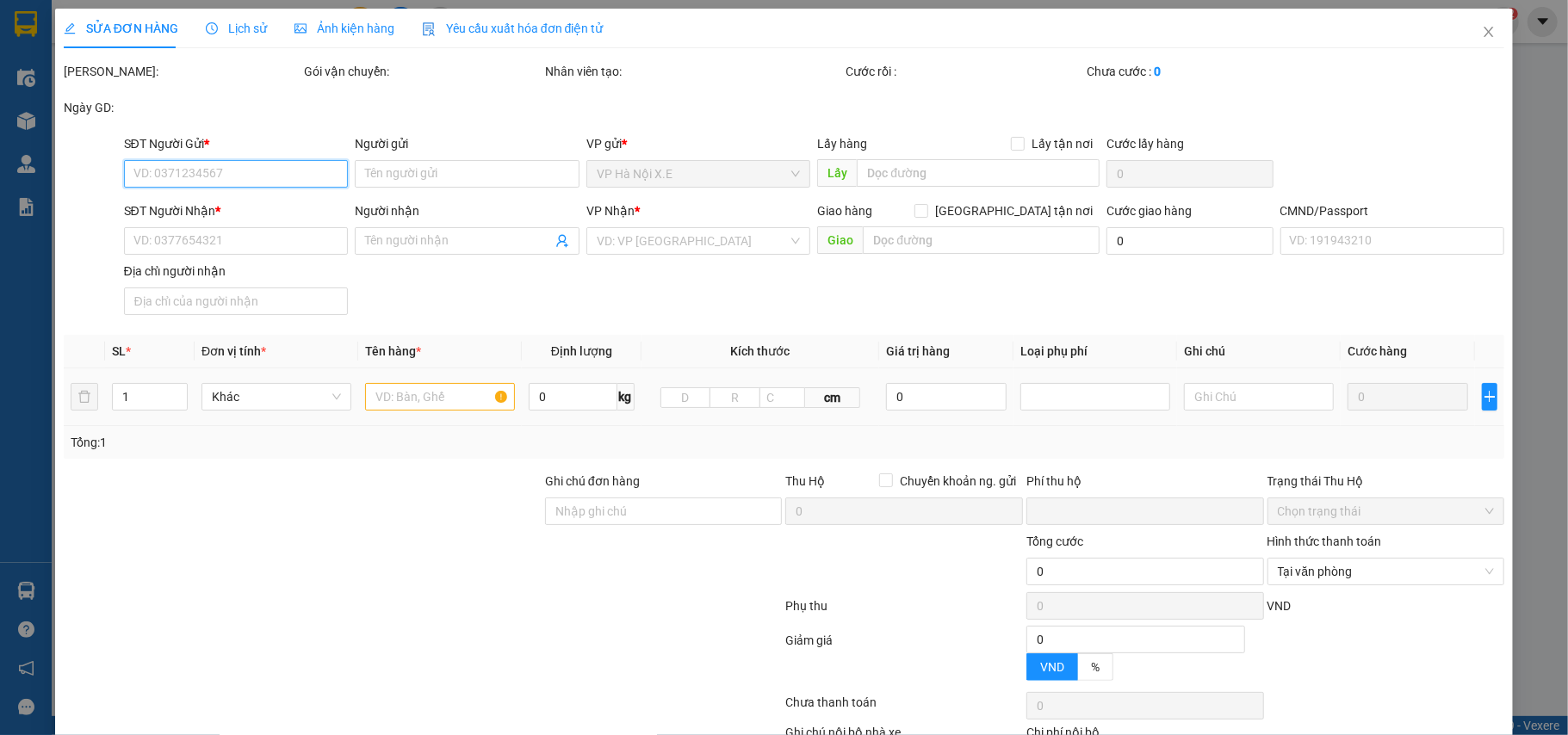
type input "0948511977"
type input "A TRUNG"
type input "0918265368"
type input "QUẾ"
checkbox input "true"
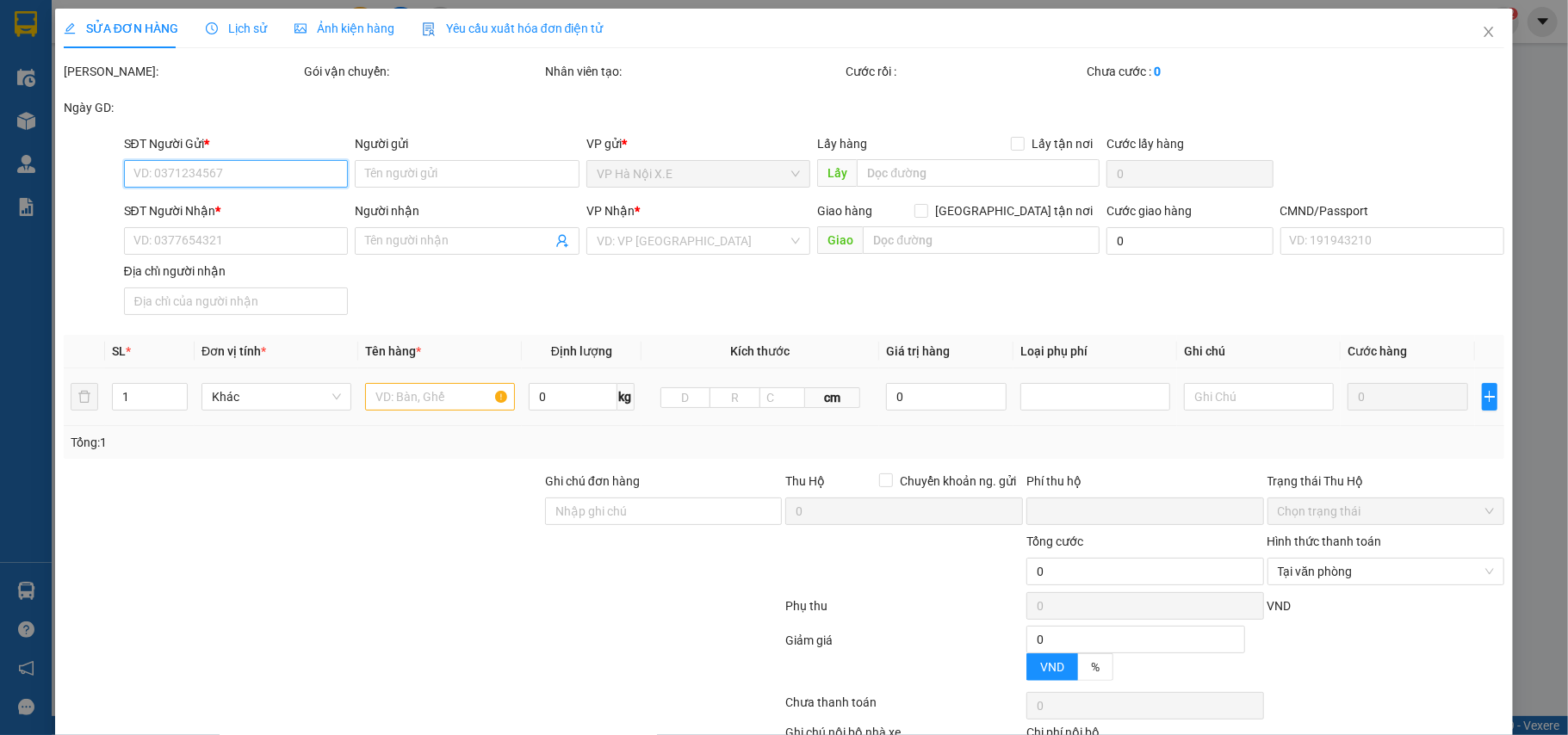
type input "CT2A Nam Cường Cổ Nhuế, Chung cư CT2A Nam Cường, Ngõ 234 Hoàng Quốc Việt, Khu đ…"
type input "036174001044"
type input "0"
type input "95.000"
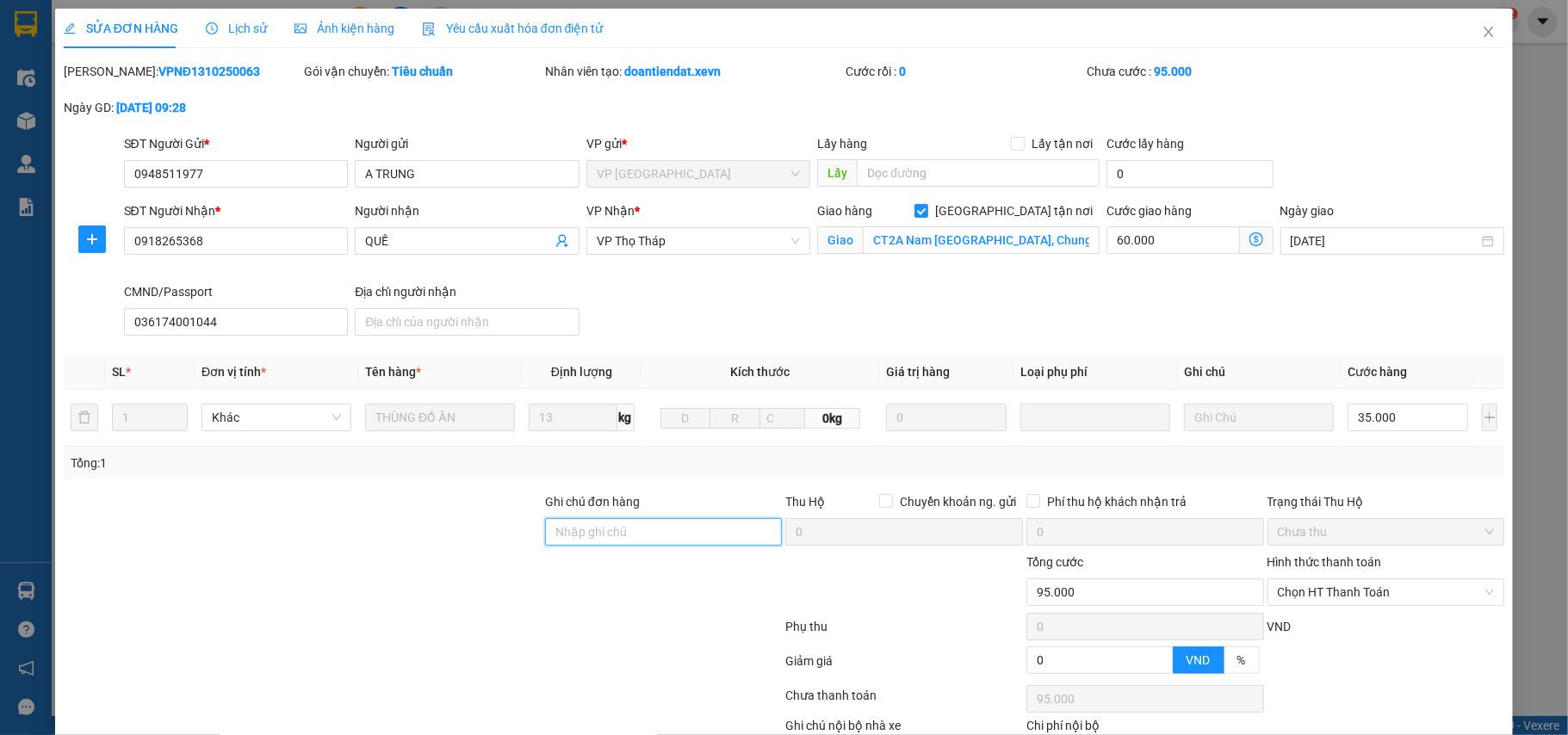
click at [613, 542] on input "Ghi chú đơn hàng" at bounding box center [664, 532] width 238 height 27
type input "cần dây"
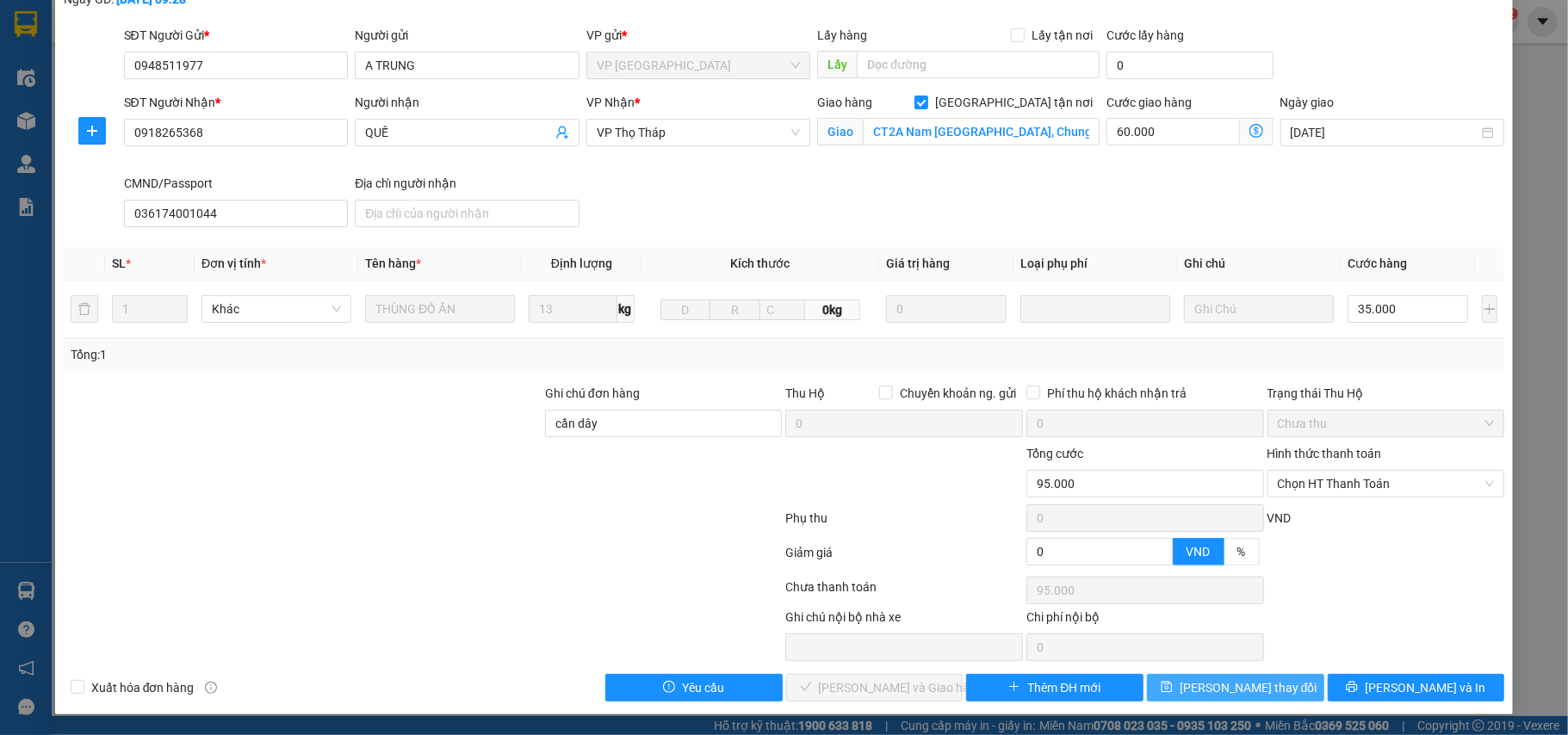
click at [1210, 683] on span "[PERSON_NAME] thay đổi" at bounding box center [1248, 687] width 138 height 19
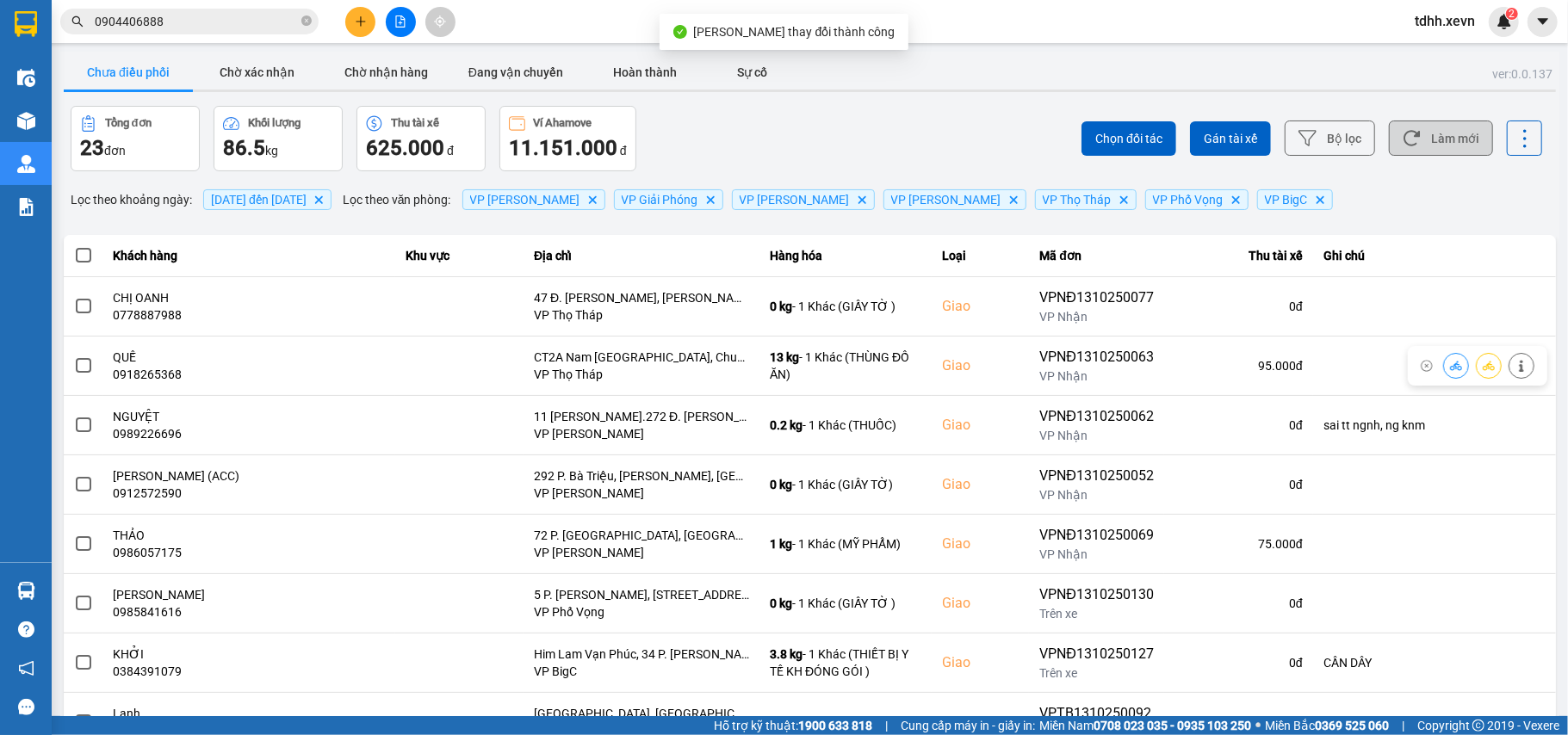
click at [1427, 138] on button "Làm mới" at bounding box center [1440, 138] width 104 height 35
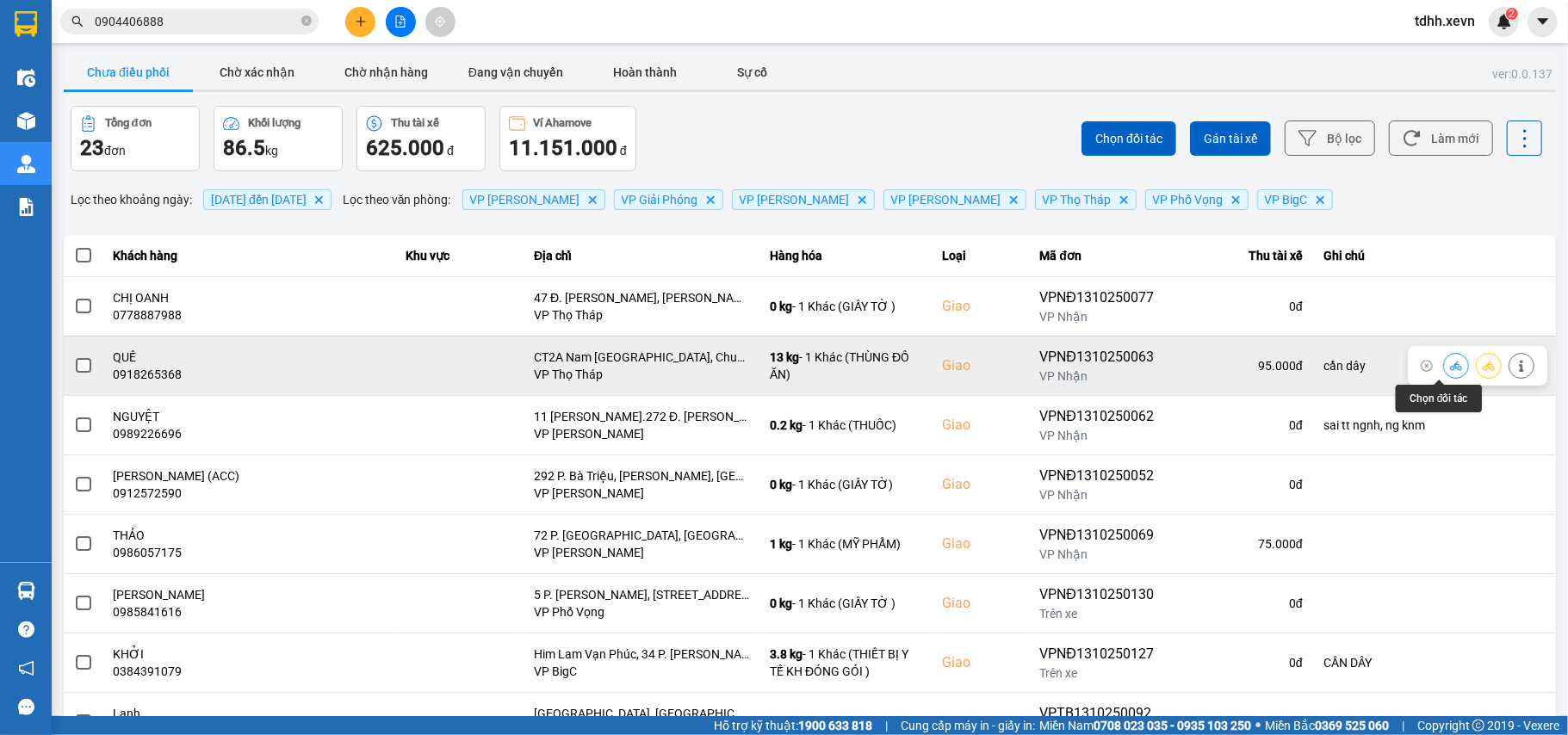
click at [1450, 369] on icon at bounding box center [1456, 366] width 12 height 9
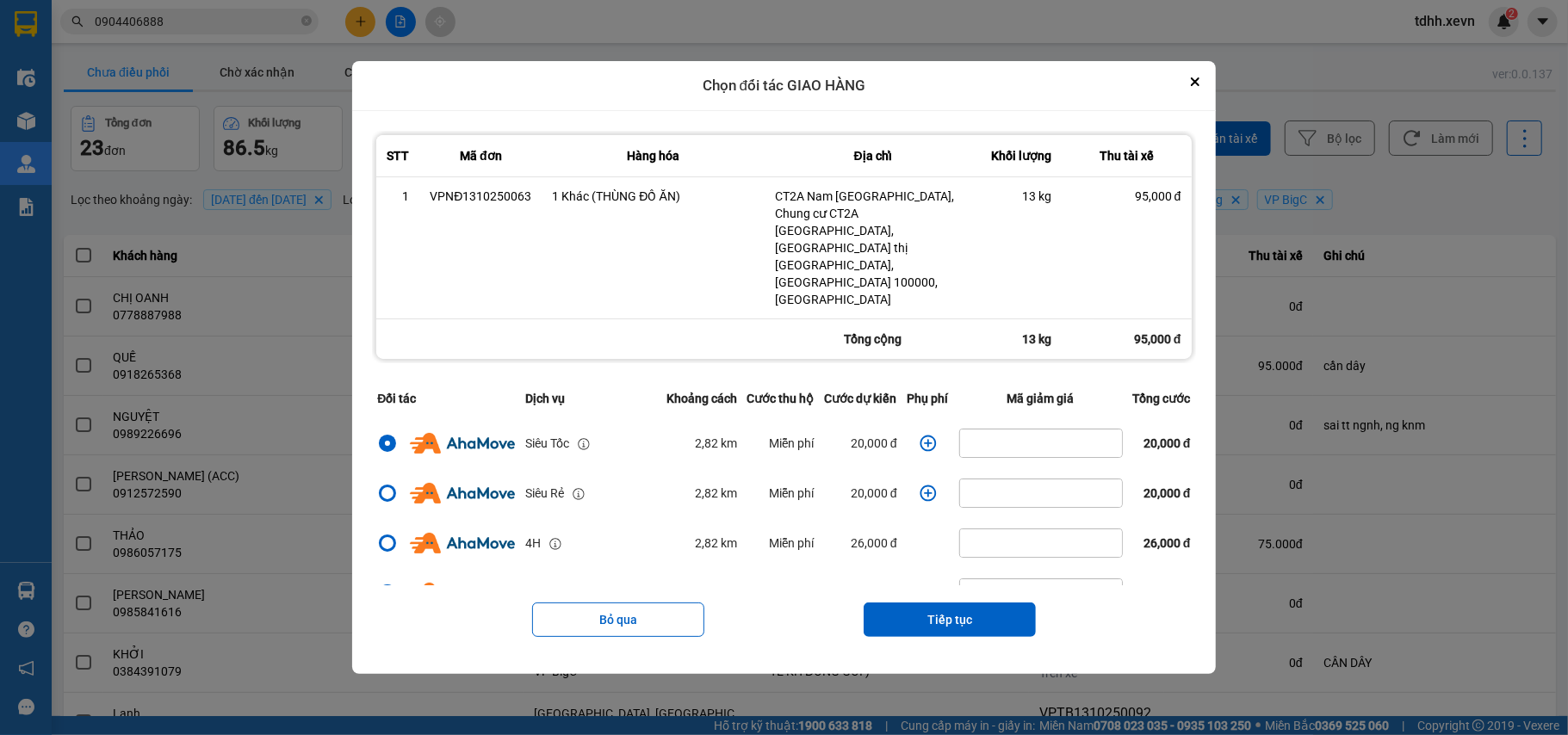
click at [926, 434] on icon "dialog" at bounding box center [928, 443] width 17 height 17
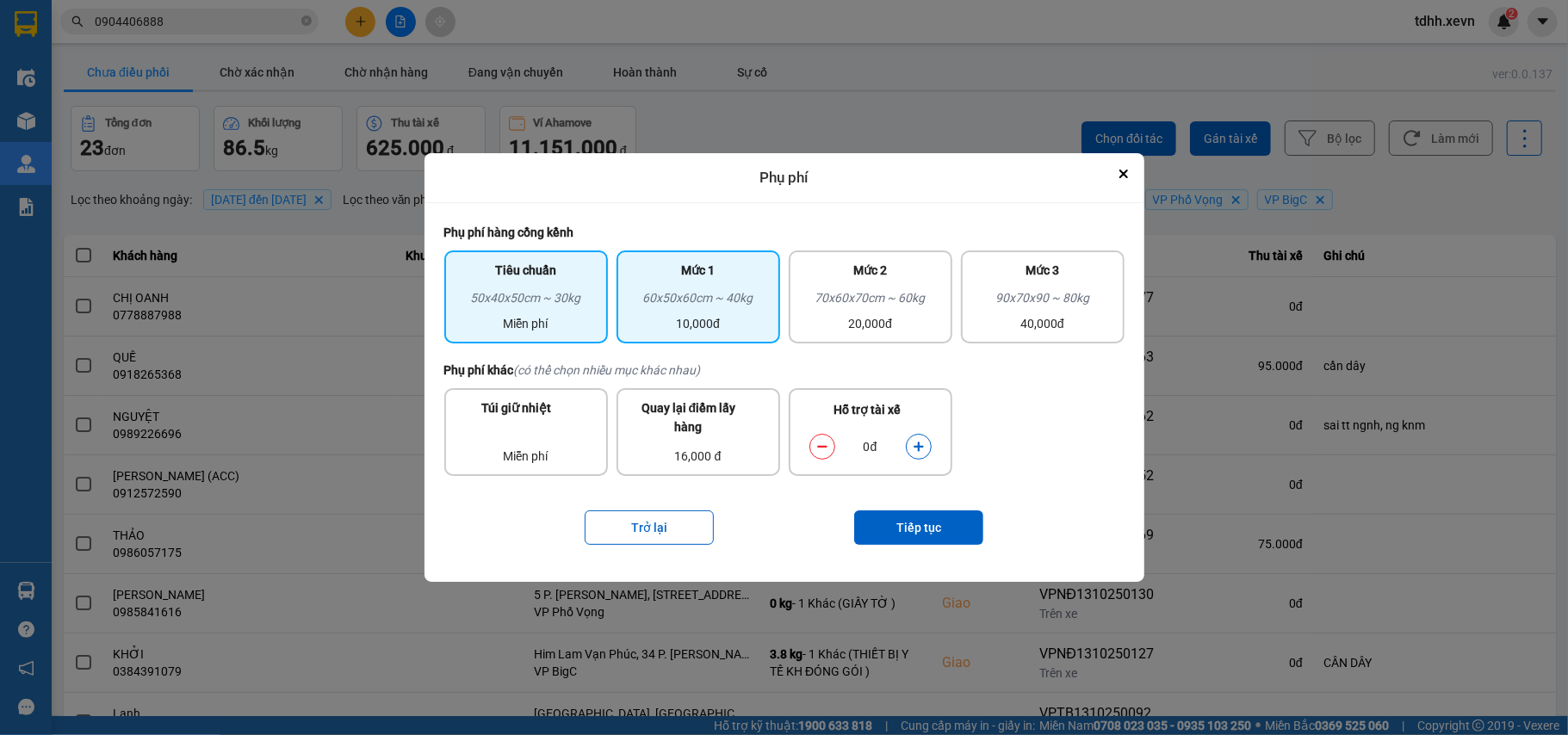
click at [738, 321] on div "10,000đ" at bounding box center [698, 323] width 143 height 19
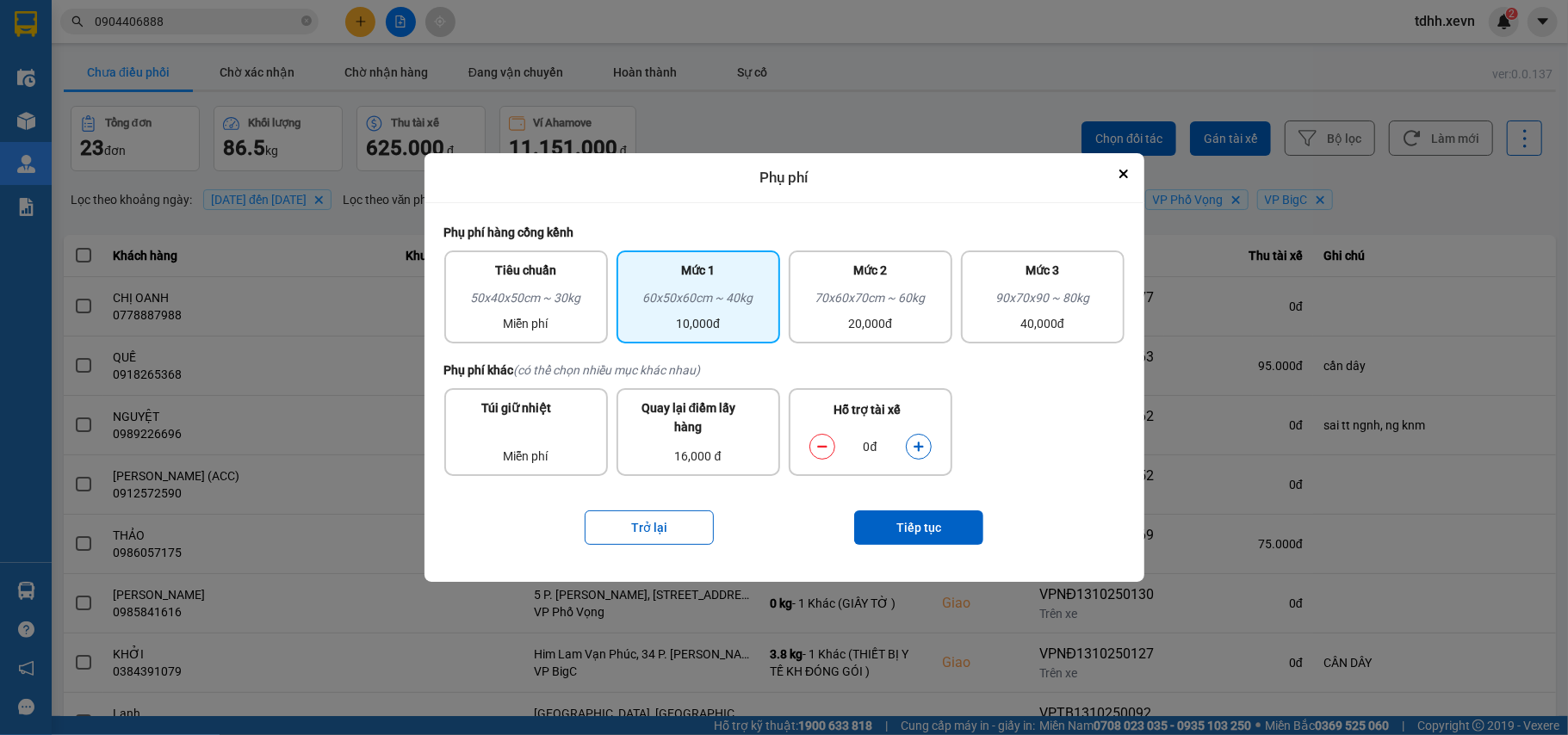
click at [917, 444] on icon "dialog" at bounding box center [918, 446] width 12 height 12
click at [922, 523] on button "Tiếp tục" at bounding box center [918, 528] width 129 height 34
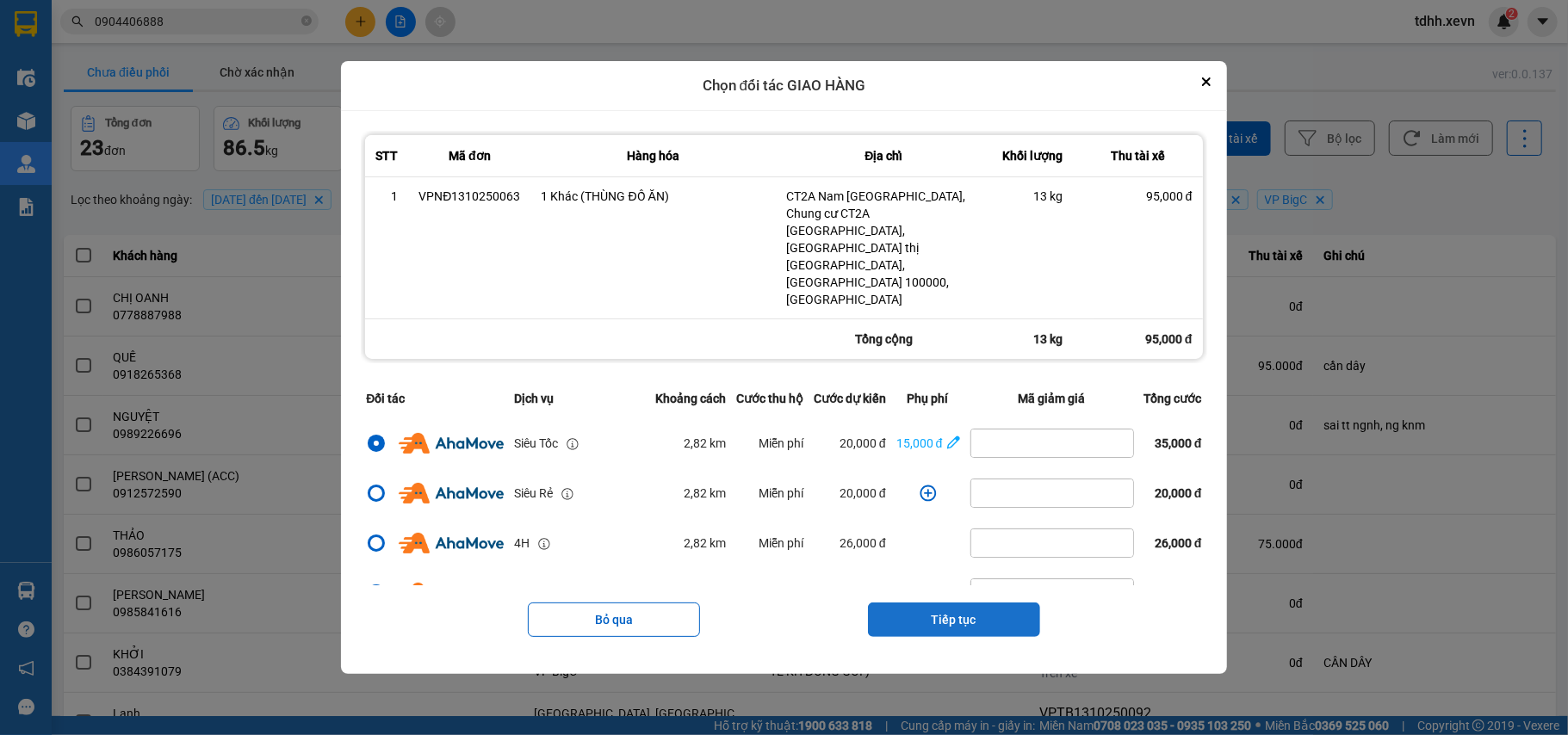
click at [923, 603] on button "Tiếp tục" at bounding box center [954, 620] width 172 height 34
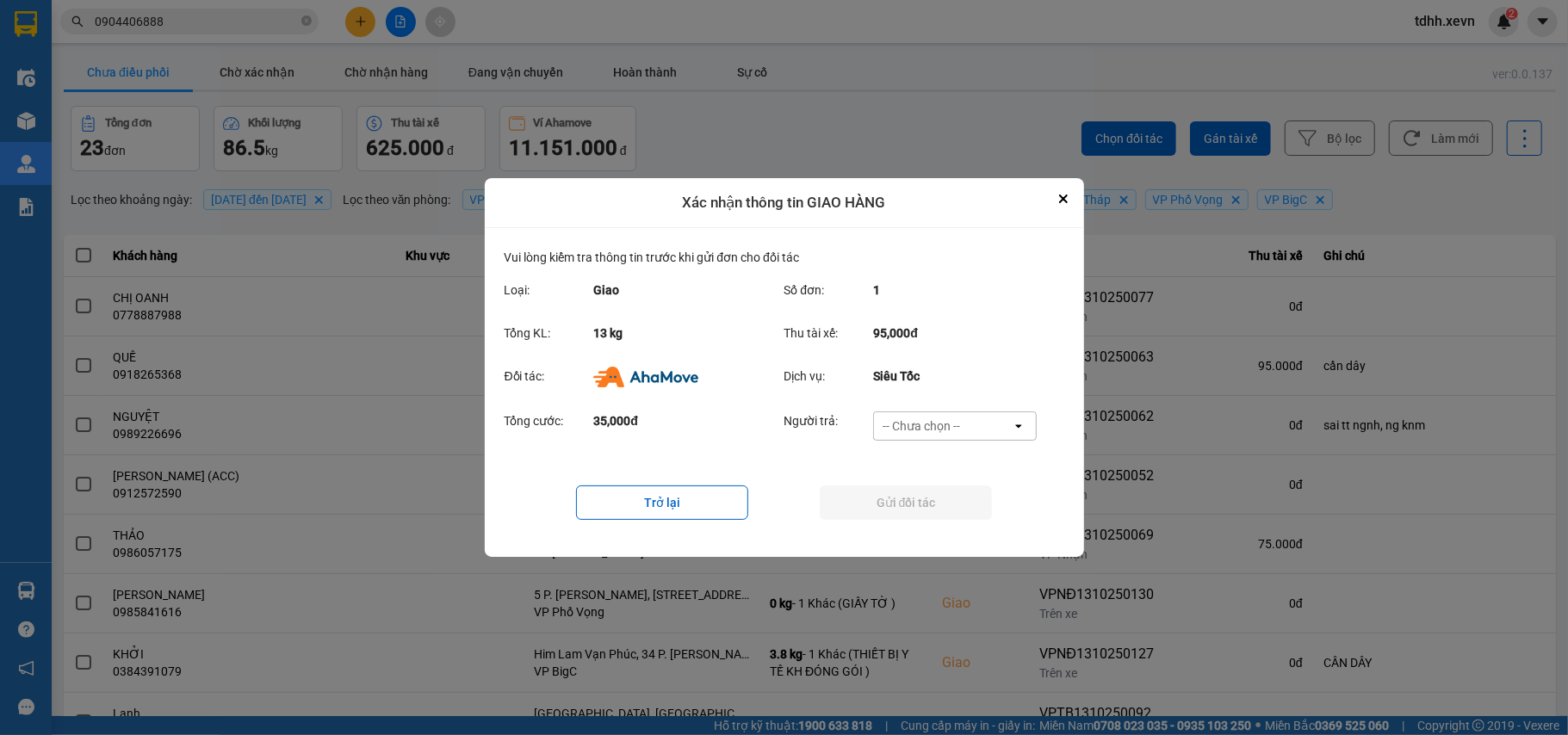
click at [961, 429] on div "-- Chưa chọn --" at bounding box center [942, 426] width 138 height 27
click at [939, 520] on span "Ví Ahamove" at bounding box center [922, 525] width 70 height 17
click at [938, 517] on button "Gửi đối tác" at bounding box center [905, 502] width 172 height 34
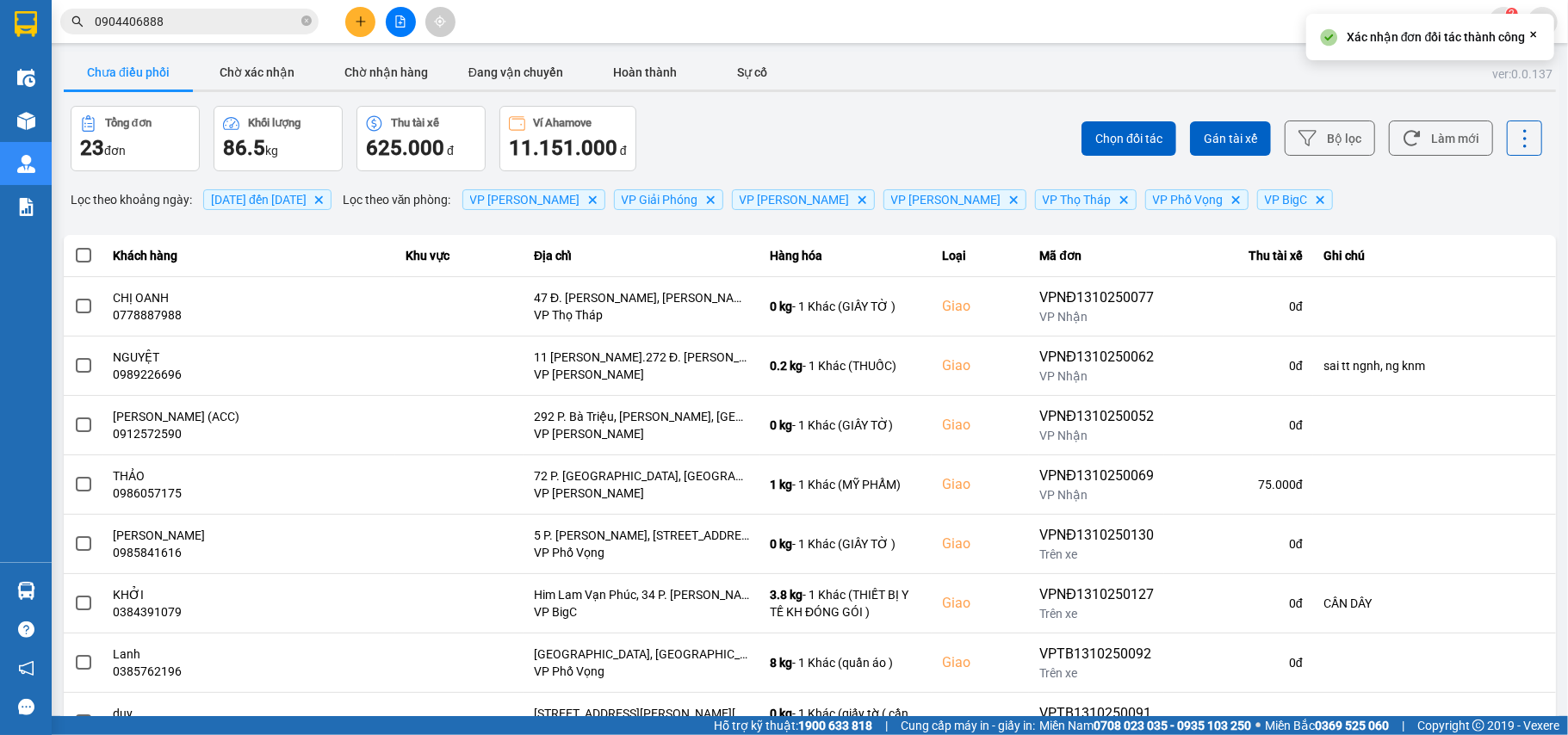
click at [1410, 129] on button "Làm mới" at bounding box center [1440, 138] width 104 height 35
click at [271, 84] on button "Chờ xác nhận" at bounding box center [257, 72] width 129 height 34
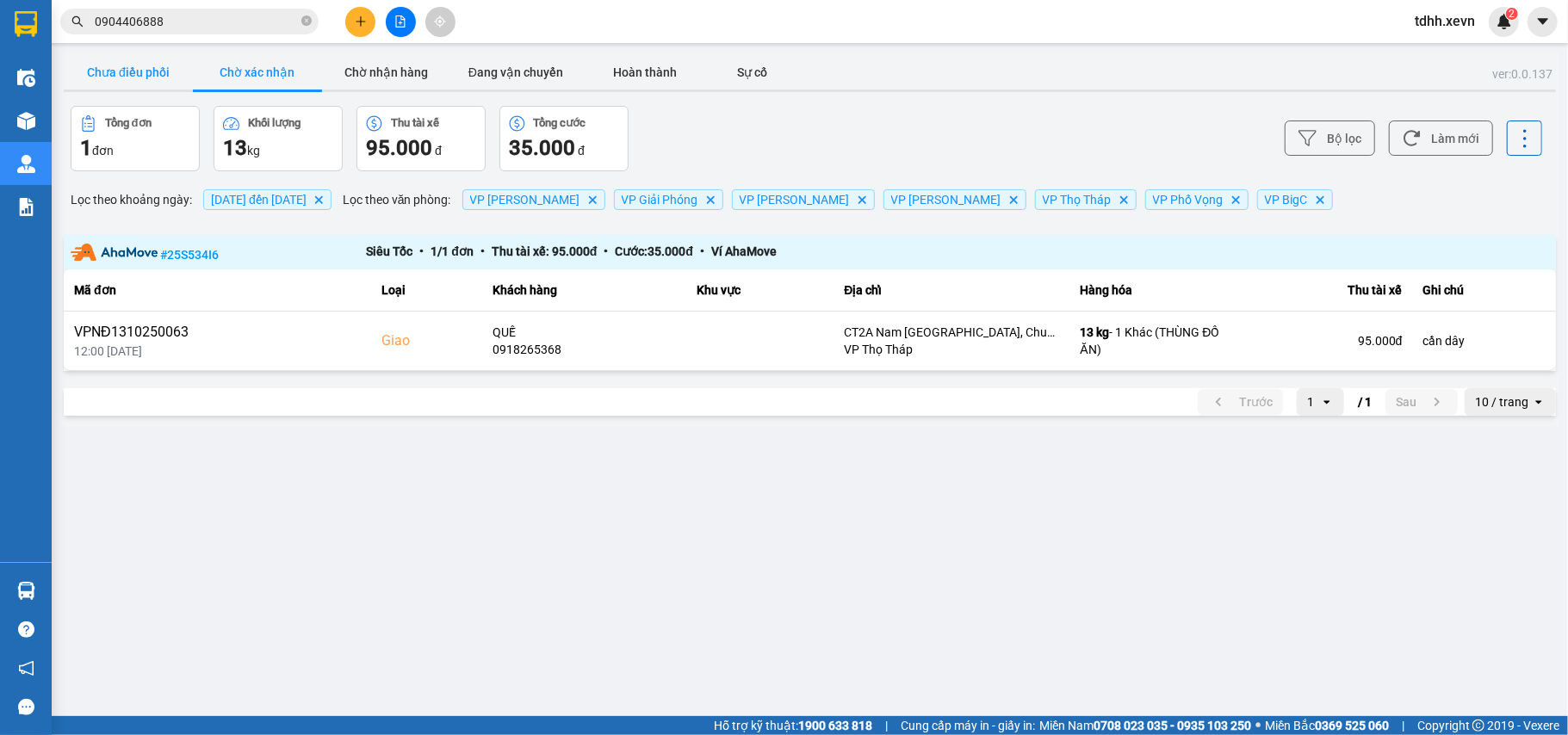
click at [149, 80] on button "Chưa điều phối" at bounding box center [128, 72] width 129 height 34
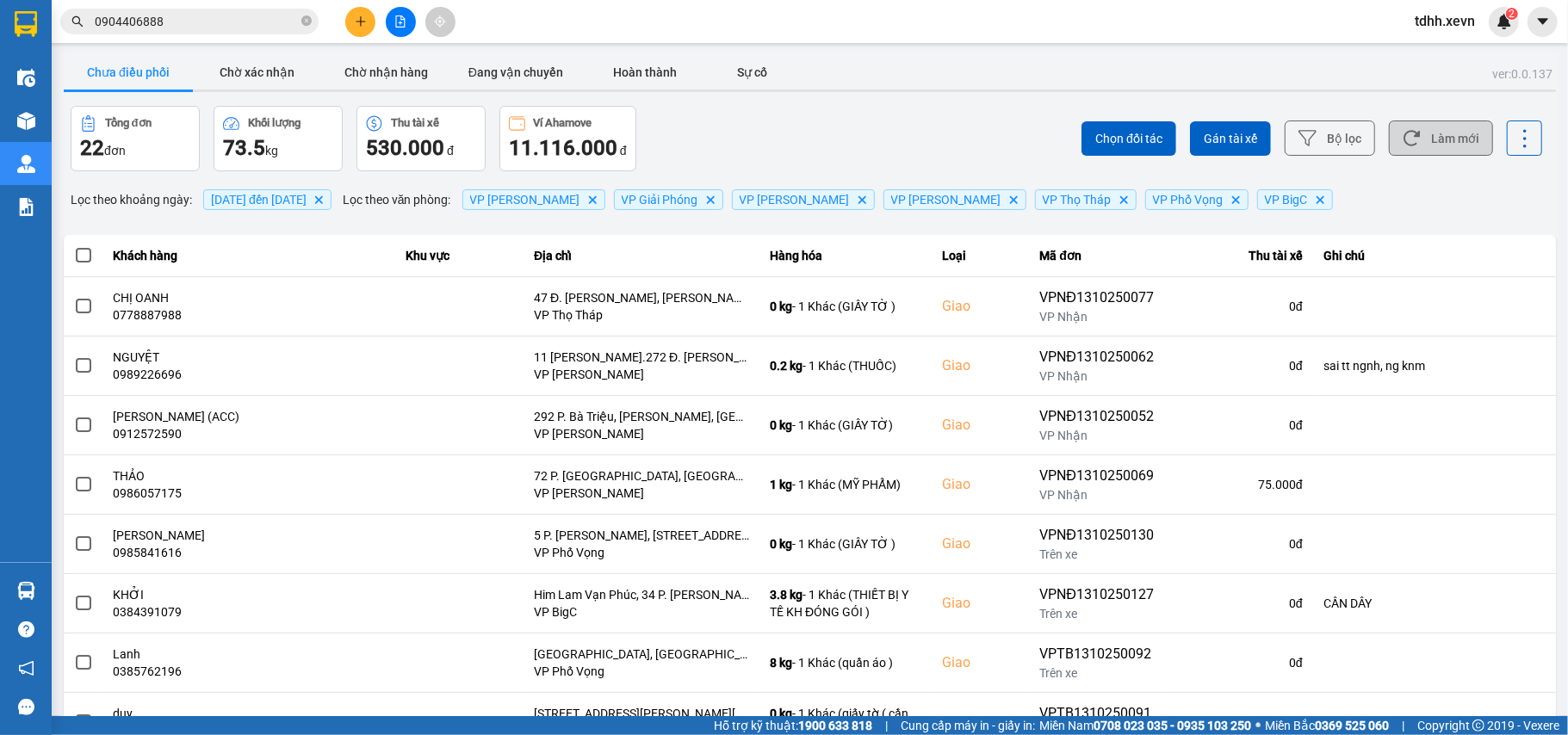
click at [1438, 139] on button "Làm mới" at bounding box center [1440, 138] width 104 height 35
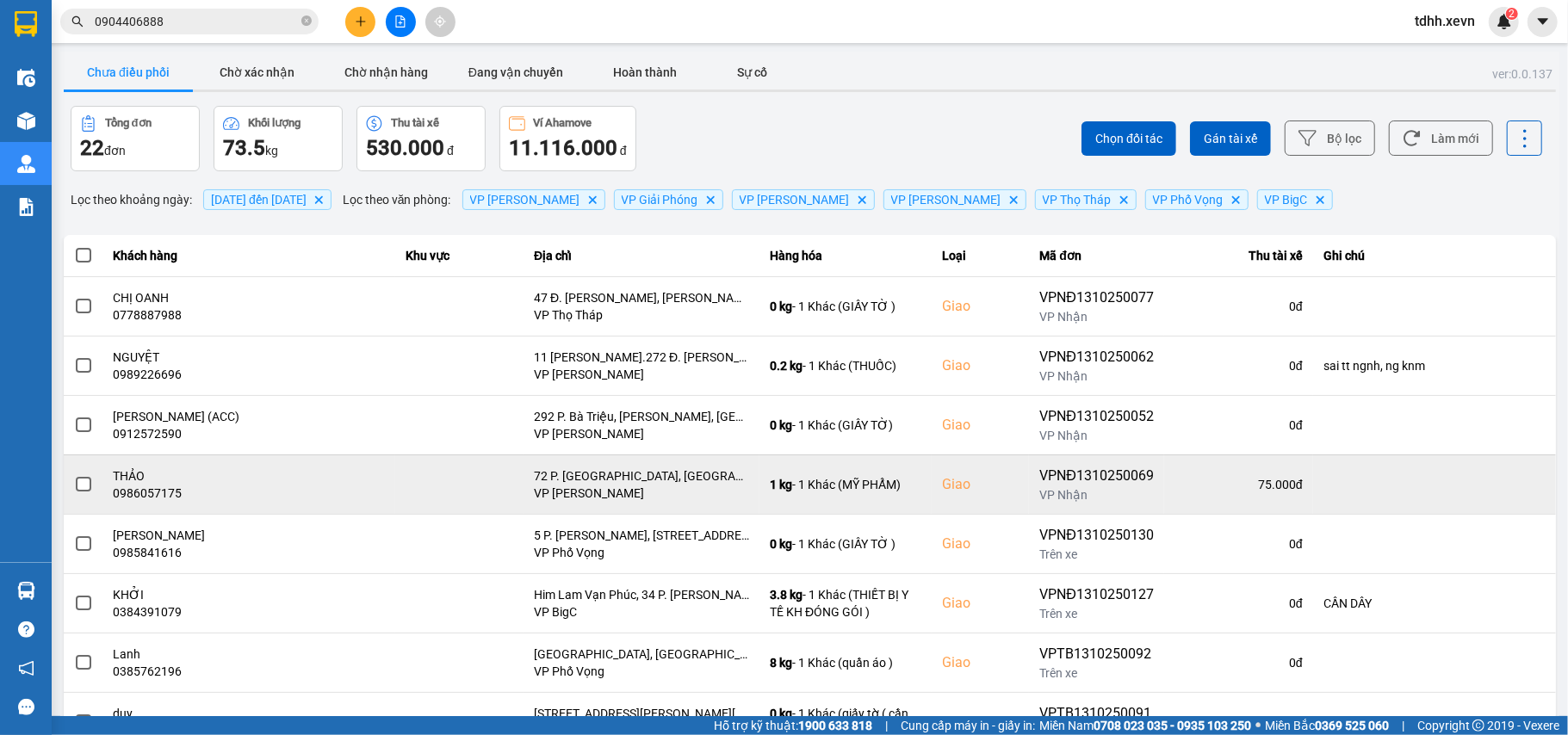
click at [429, 480] on td at bounding box center [460, 484] width 129 height 60
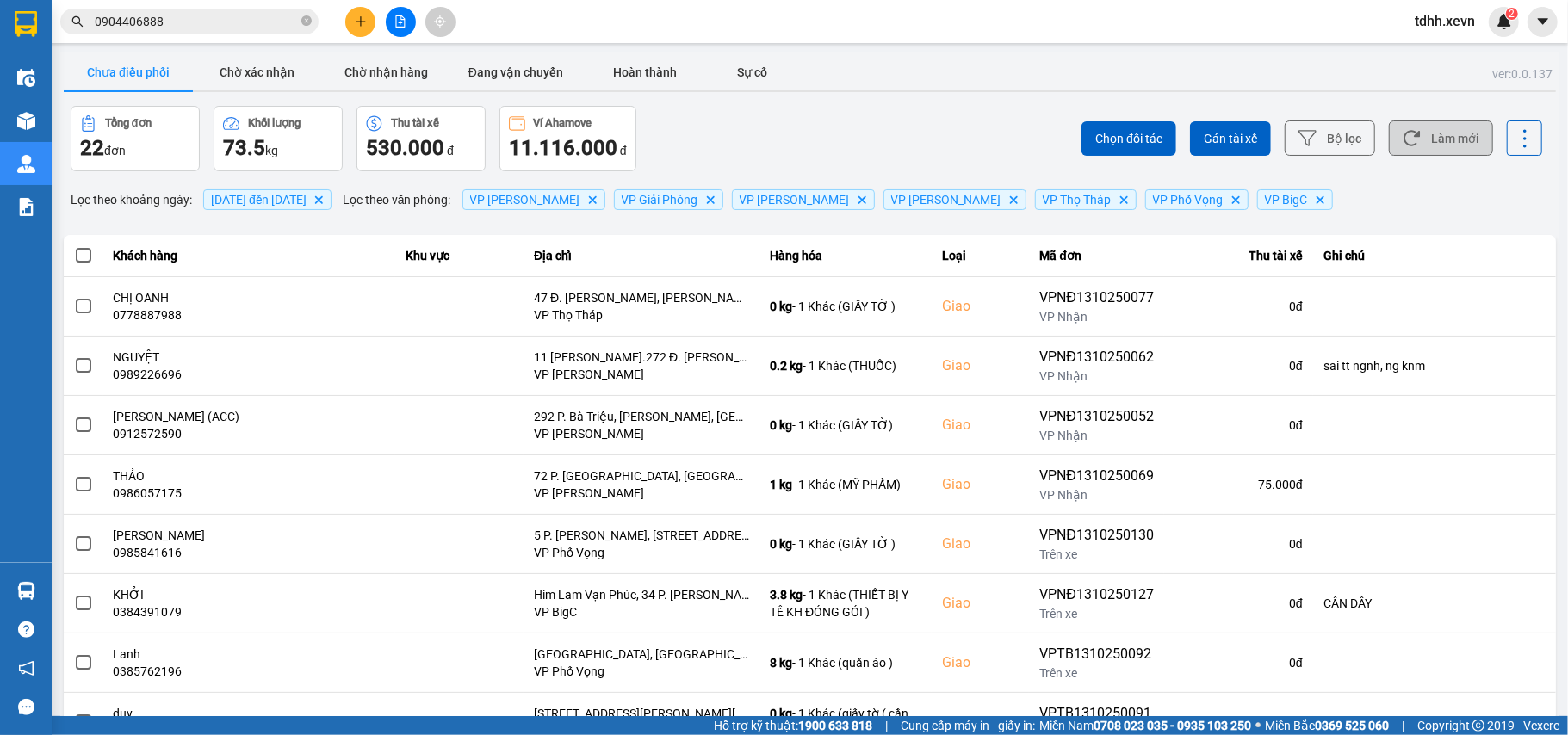
click at [1431, 151] on button "Làm mới" at bounding box center [1440, 138] width 104 height 35
click at [1403, 134] on icon at bounding box center [1411, 138] width 16 height 15
click at [1402, 136] on icon at bounding box center [1411, 138] width 18 height 18
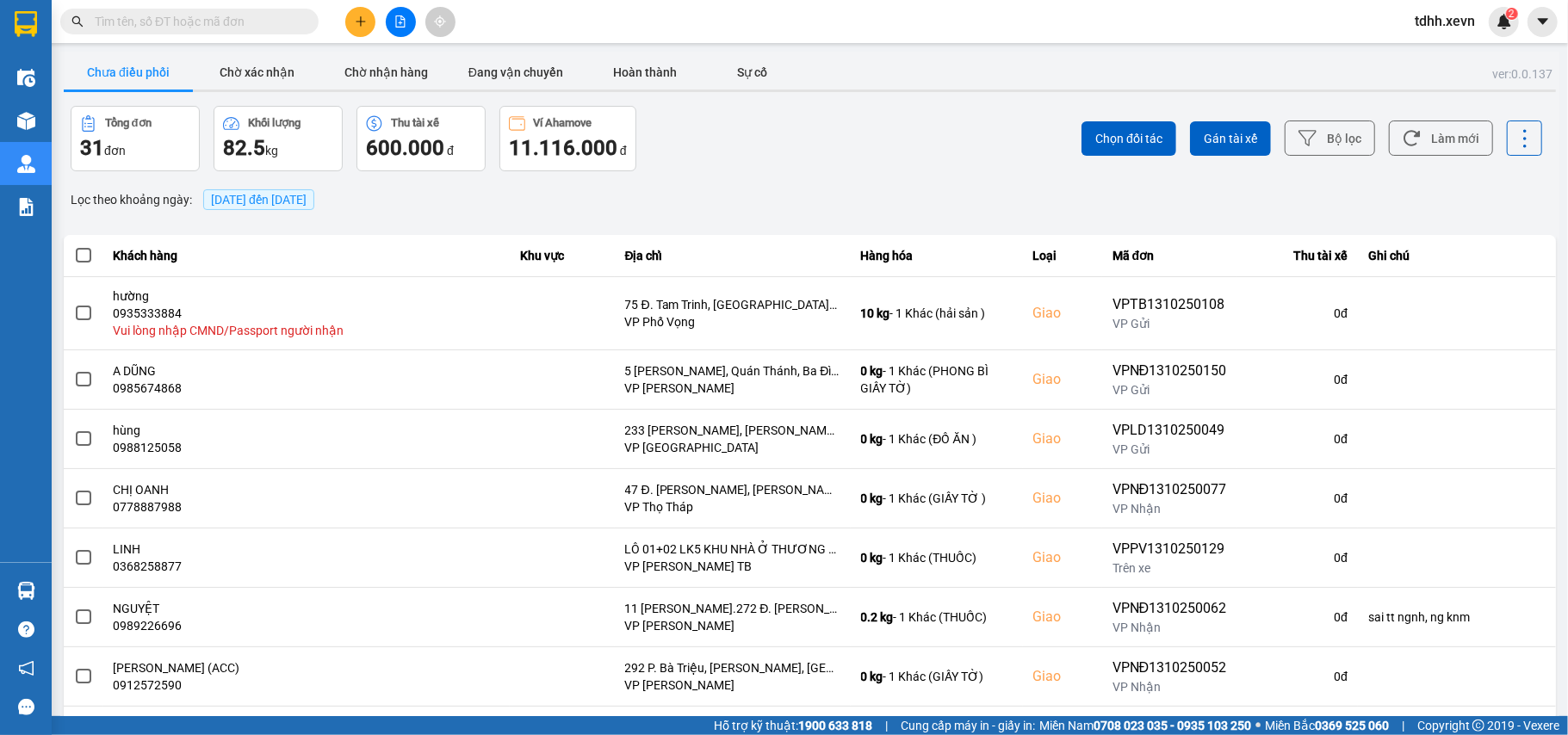
click at [202, 18] on input "text" at bounding box center [196, 21] width 203 height 19
paste input "0916771994"
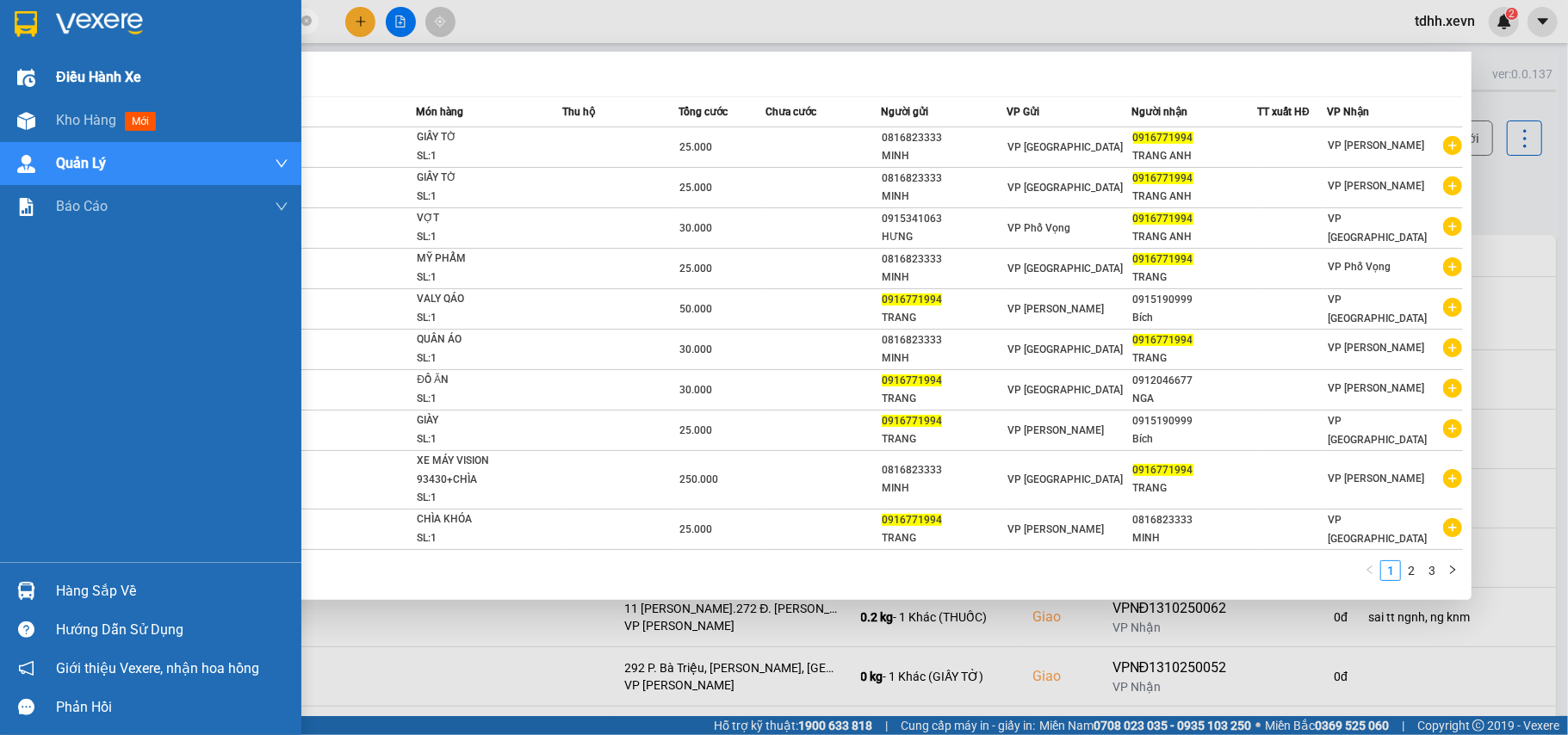
drag, startPoint x: 170, startPoint y: 22, endPoint x: 36, endPoint y: 55, distance: 138.0
click at [36, 55] on section "Kết quả tìm kiếm ( 23 ) Bộ lọc Mã ĐH Trạng thái Món hàng Thu hộ Tổng cước Chưa …" at bounding box center [784, 368] width 1568 height 735
paste input "72576561"
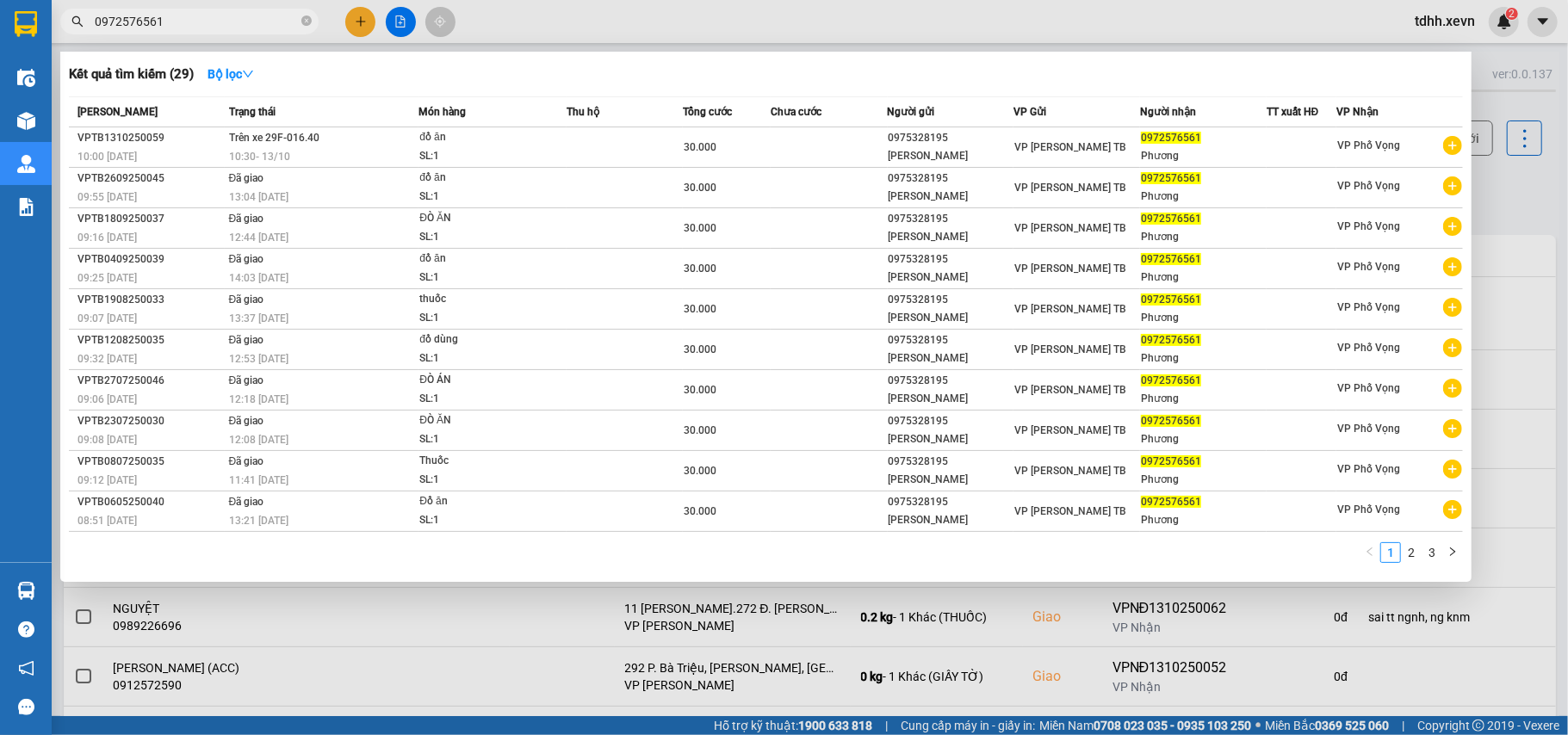
drag, startPoint x: 103, startPoint y: 39, endPoint x: 74, endPoint y: 46, distance: 29.8
click at [74, 37] on div "Kết quả tìm kiếm ( 29 ) Bộ lọc Mã ĐH Trạng thái Món hàng Thu hộ Tổng cước Chưa …" at bounding box center [167, 22] width 336 height 30
paste input "15517880"
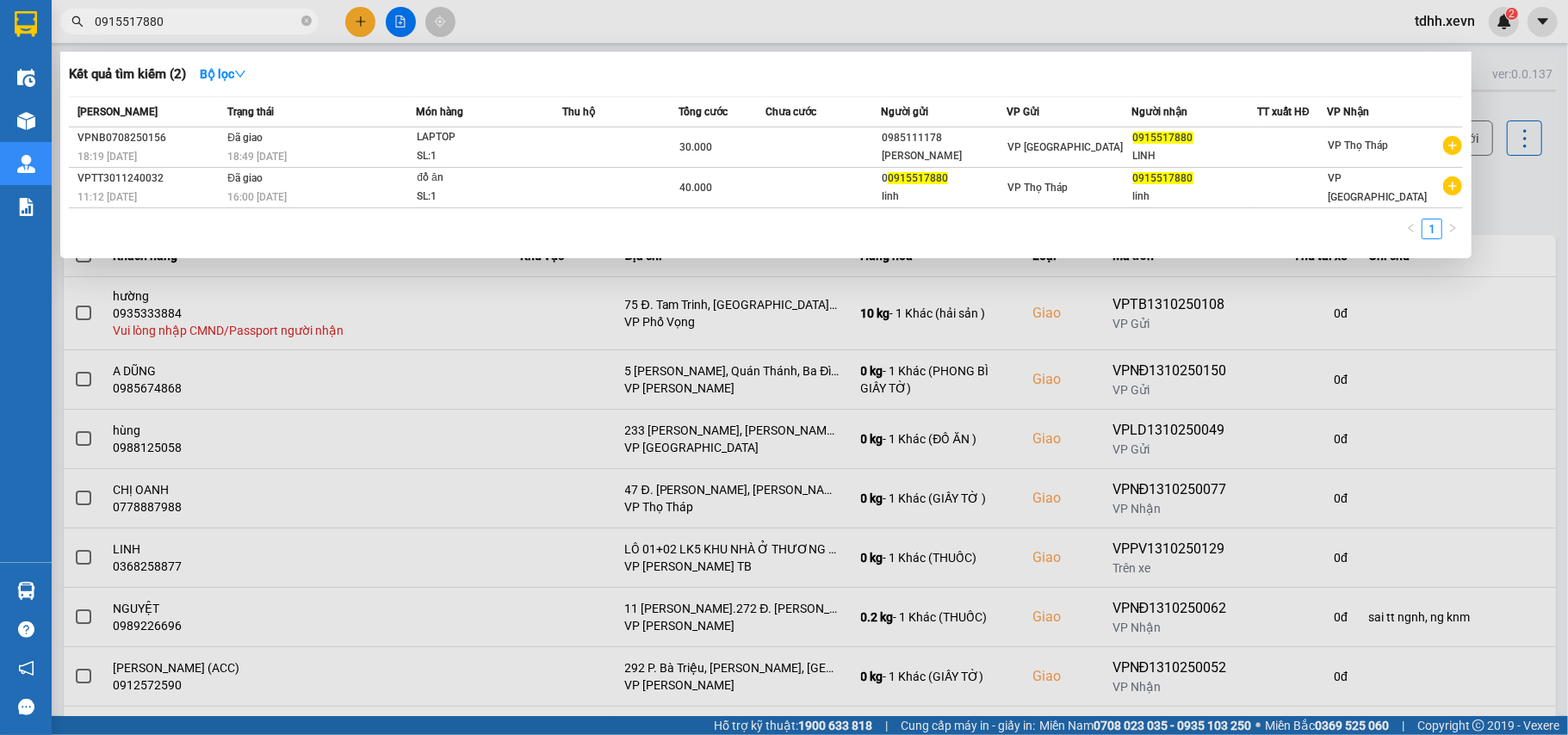
drag, startPoint x: 167, startPoint y: 19, endPoint x: 62, endPoint y: 52, distance: 110.1
click at [63, 37] on div "Kết quả tìm kiếm ( 2 ) Bộ lọc Mã ĐH Trạng thái Món hàng Thu hộ Tổng cước Chưa c…" at bounding box center [167, 22] width 336 height 30
paste input "89526142"
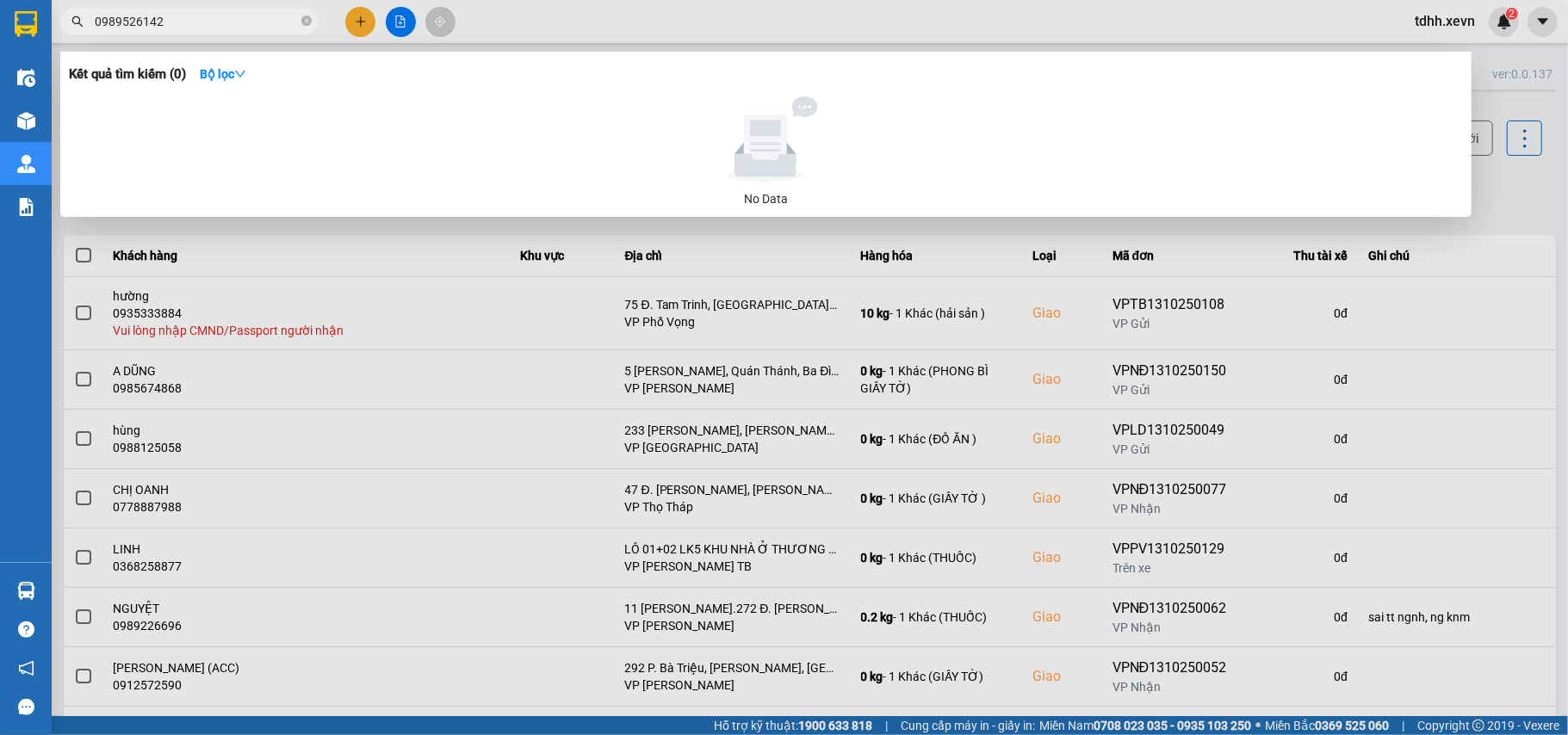
drag, startPoint x: 167, startPoint y: 17, endPoint x: 60, endPoint y: 53, distance: 112.9
click at [60, 37] on div "Kết quả tìm kiếm ( 0 ) Bộ lọc No Data 0989526142" at bounding box center [167, 22] width 336 height 30
click at [162, 22] on input "0989526142" at bounding box center [196, 21] width 203 height 19
paste input "42863099"
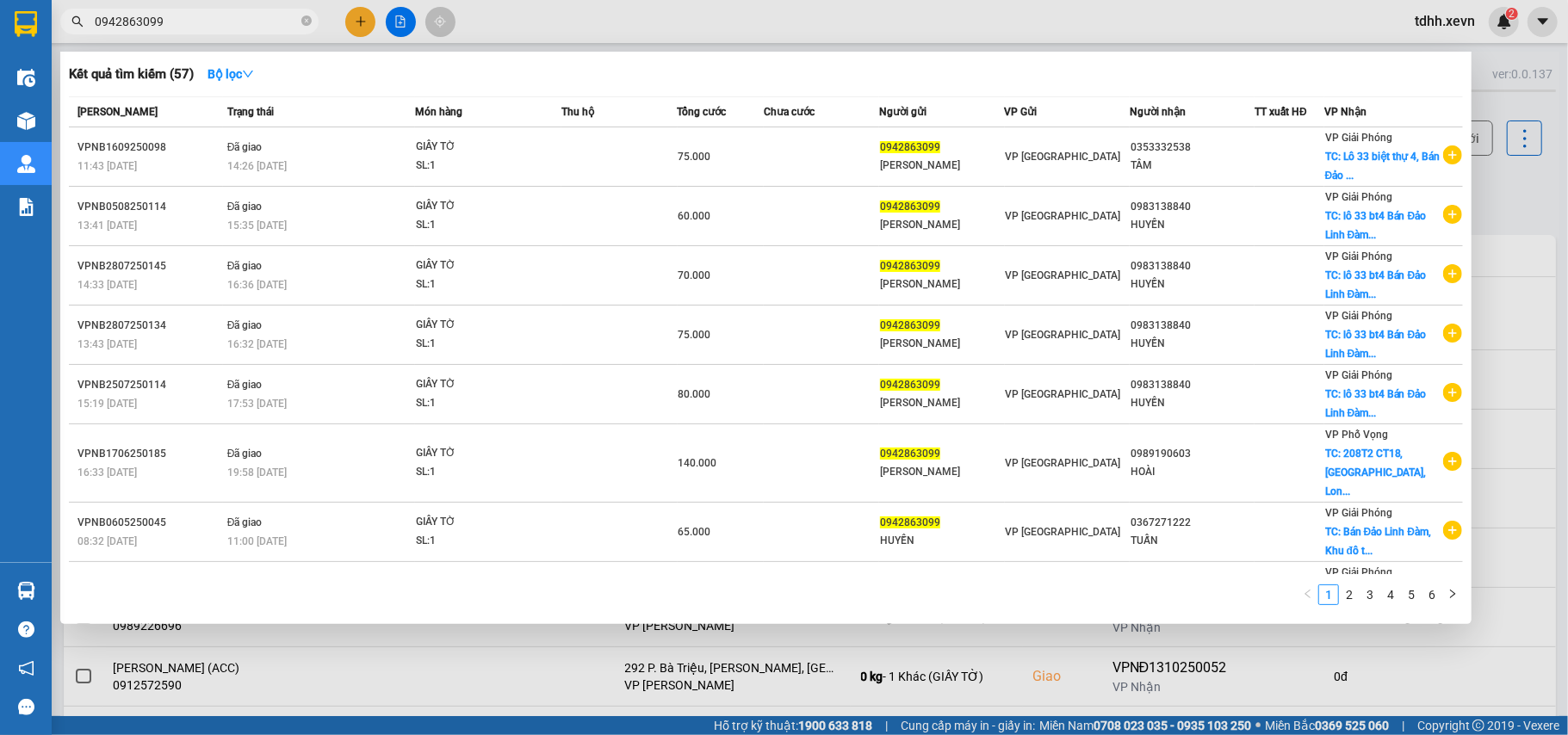
drag, startPoint x: 120, startPoint y: 35, endPoint x: 71, endPoint y: 56, distance: 53.3
click at [71, 37] on div "Kết quả tìm kiếm ( 57 ) Bộ lọc Mã ĐH Trạng thái Món hàng Thu hộ Tổng cước Chưa …" at bounding box center [167, 22] width 336 height 30
click at [129, 21] on input "0942863099" at bounding box center [196, 21] width 203 height 19
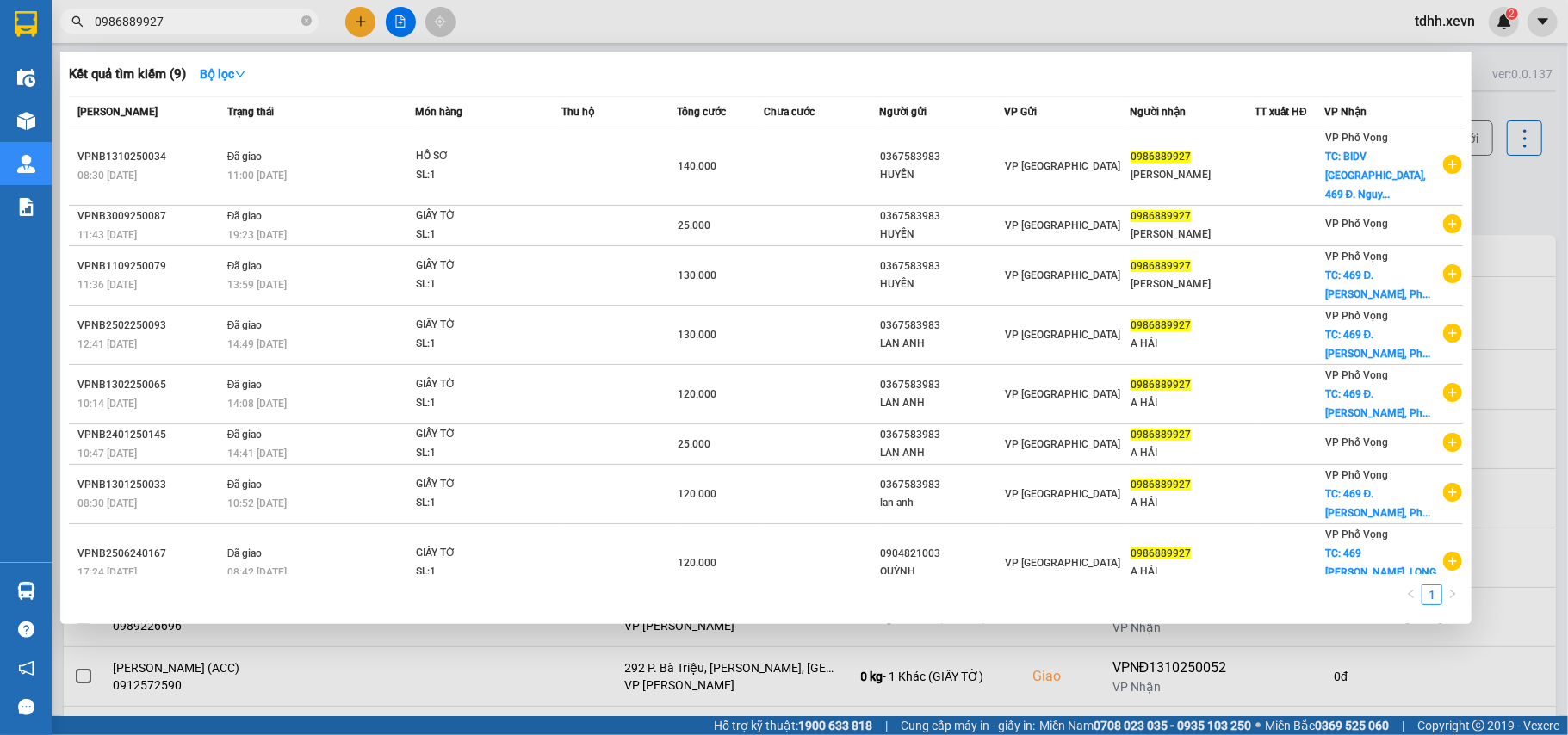
drag, startPoint x: 160, startPoint y: 25, endPoint x: 62, endPoint y: 35, distance: 98.5
click at [62, 35] on div "Kết quả tìm kiếm ( 9 ) Bộ lọc Mã ĐH Trạng thái Món hàng Thu hộ Tổng cước Chưa c…" at bounding box center [167, 22] width 336 height 30
paste input "16851350"
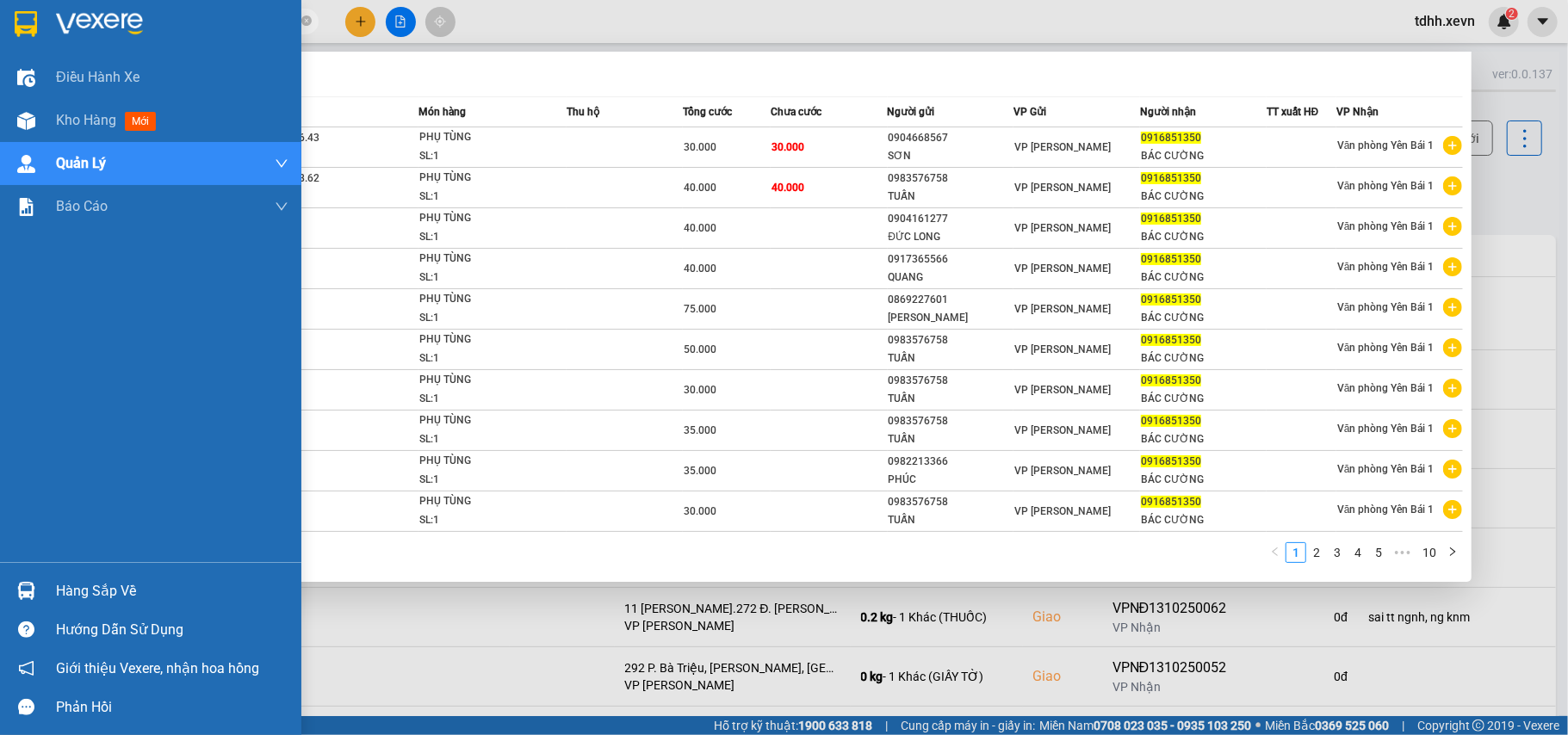
drag, startPoint x: 166, startPoint y: 26, endPoint x: 27, endPoint y: 46, distance: 140.4
click at [27, 46] on section "Kết quả tìm kiếm ( 99 ) Bộ lọc Mã ĐH Trạng thái Món hàng Thu hộ Tổng cước Chưa …" at bounding box center [784, 368] width 1568 height 735
paste input "788303993"
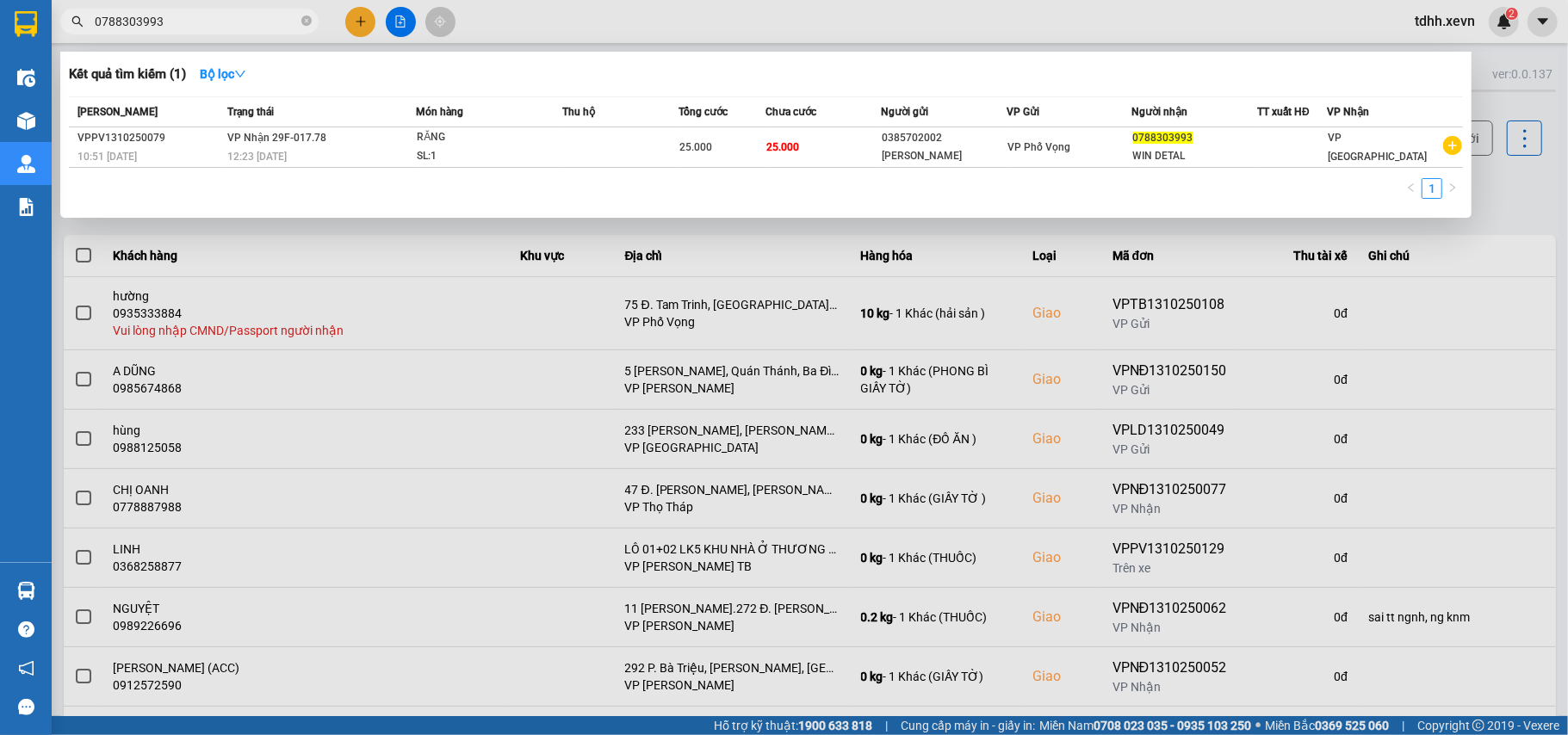
drag, startPoint x: 168, startPoint y: 21, endPoint x: 40, endPoint y: 61, distance: 134.1
click at [42, 61] on section "Kết quả tìm kiếm ( 1 ) Bộ lọc Mã ĐH Trạng thái Món hàng Thu hộ Tổng cước Chưa c…" at bounding box center [784, 368] width 1568 height 735
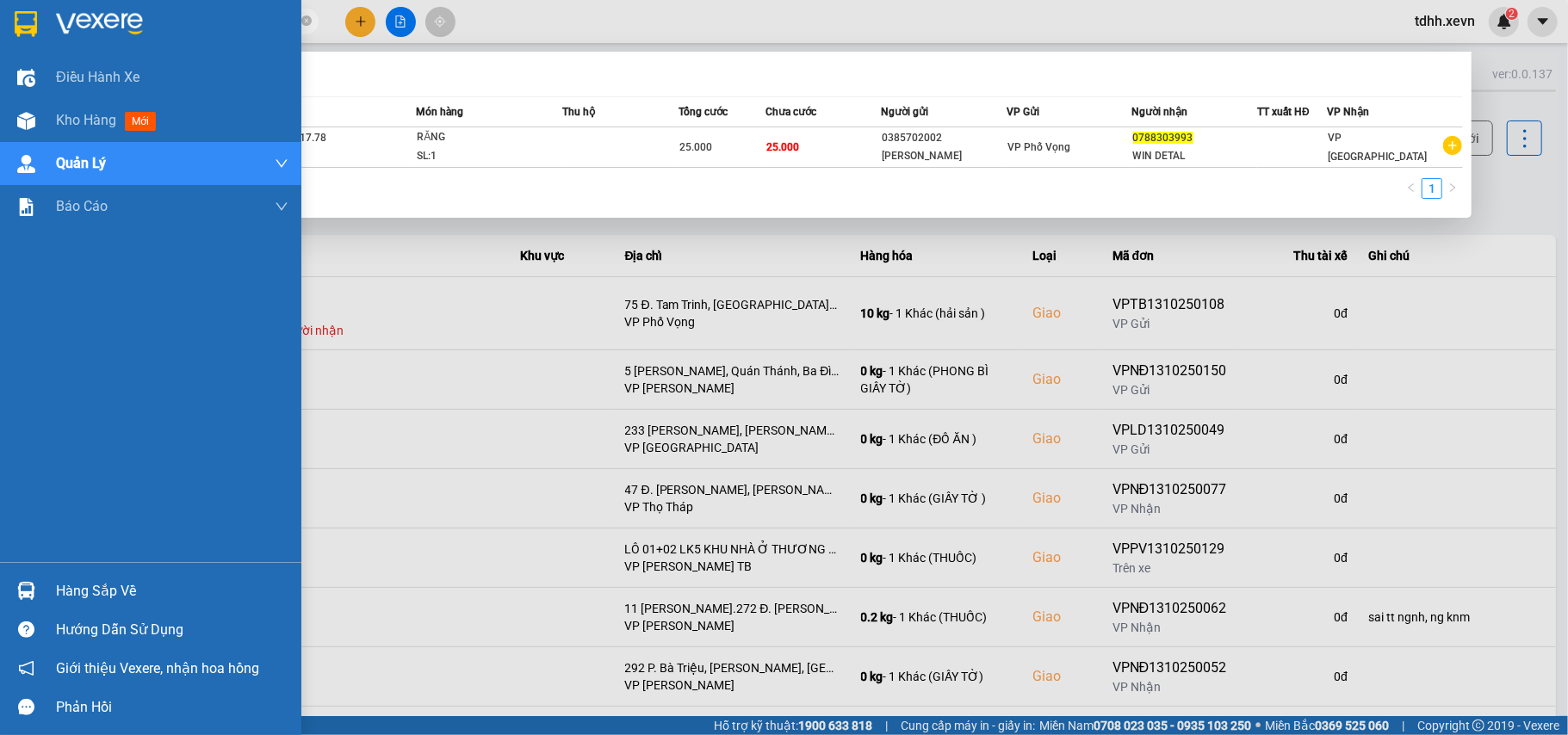
paste input "876120899"
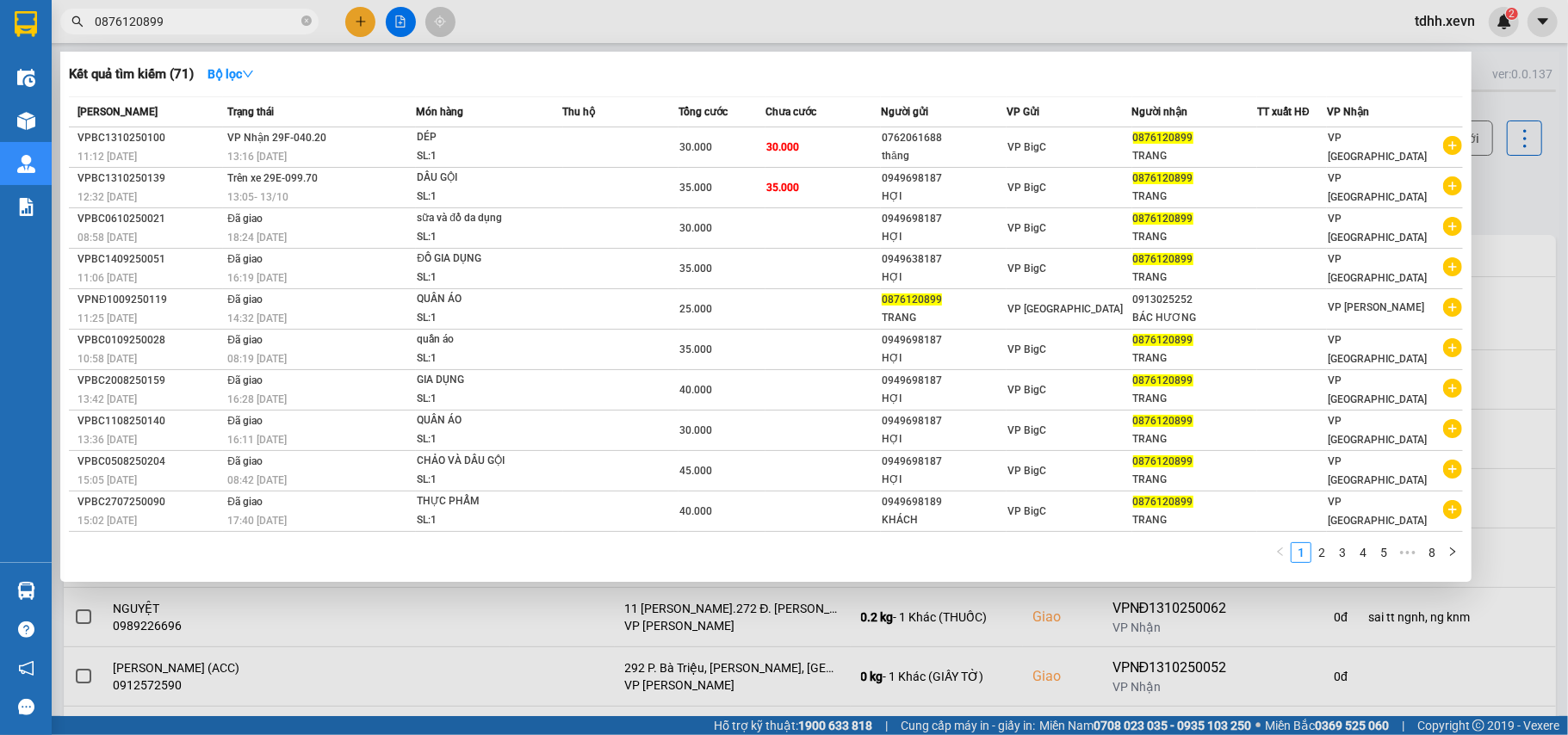
click at [164, 10] on span "0876120899" at bounding box center [189, 22] width 258 height 26
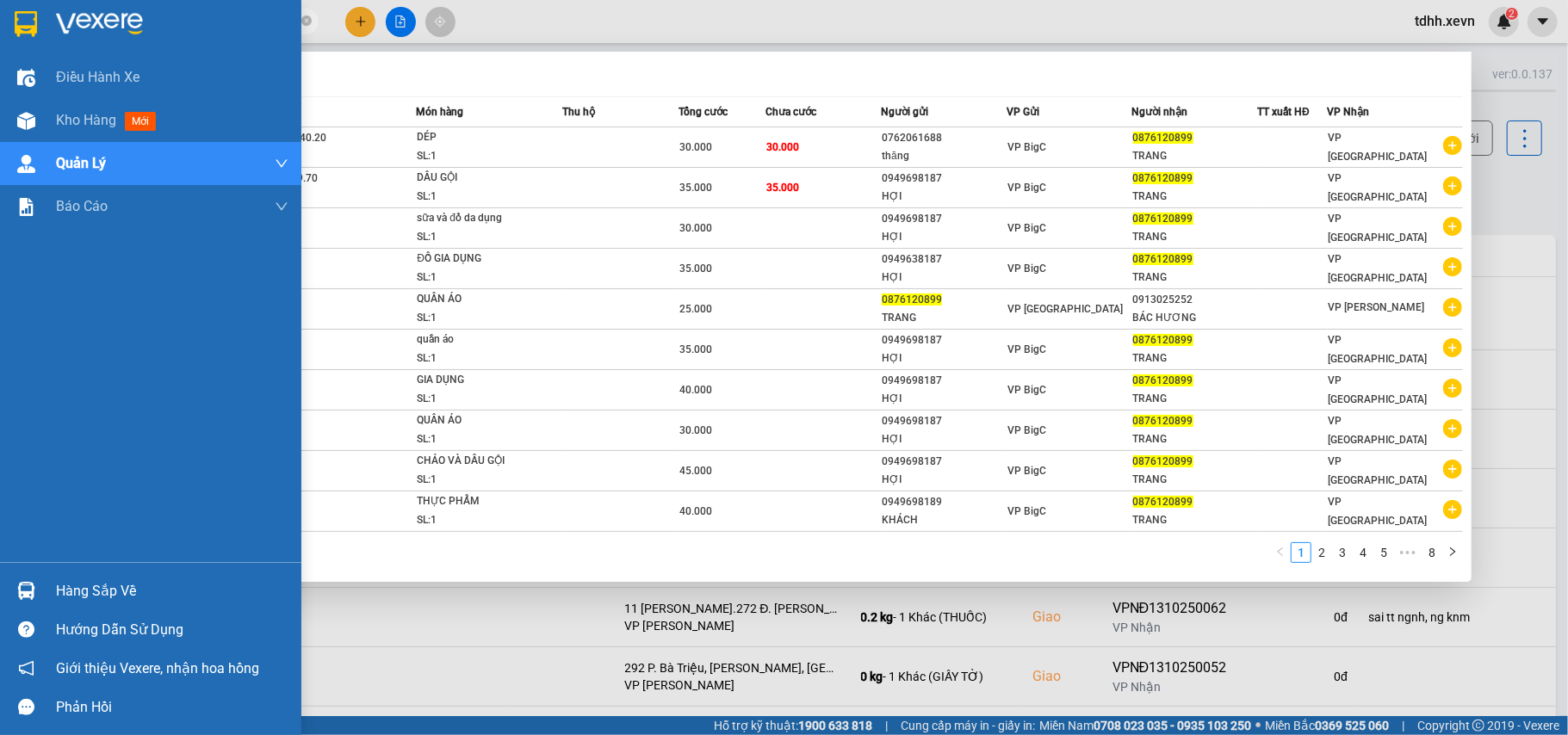
drag, startPoint x: 163, startPoint y: 21, endPoint x: 50, endPoint y: 52, distance: 117.2
click at [50, 52] on section "Kết quả tìm kiếm ( 71 ) Bộ lọc Mã ĐH Trạng thái Món hàng Thu hộ Tổng cước Chưa …" at bounding box center [784, 368] width 1568 height 735
paste input "345468268"
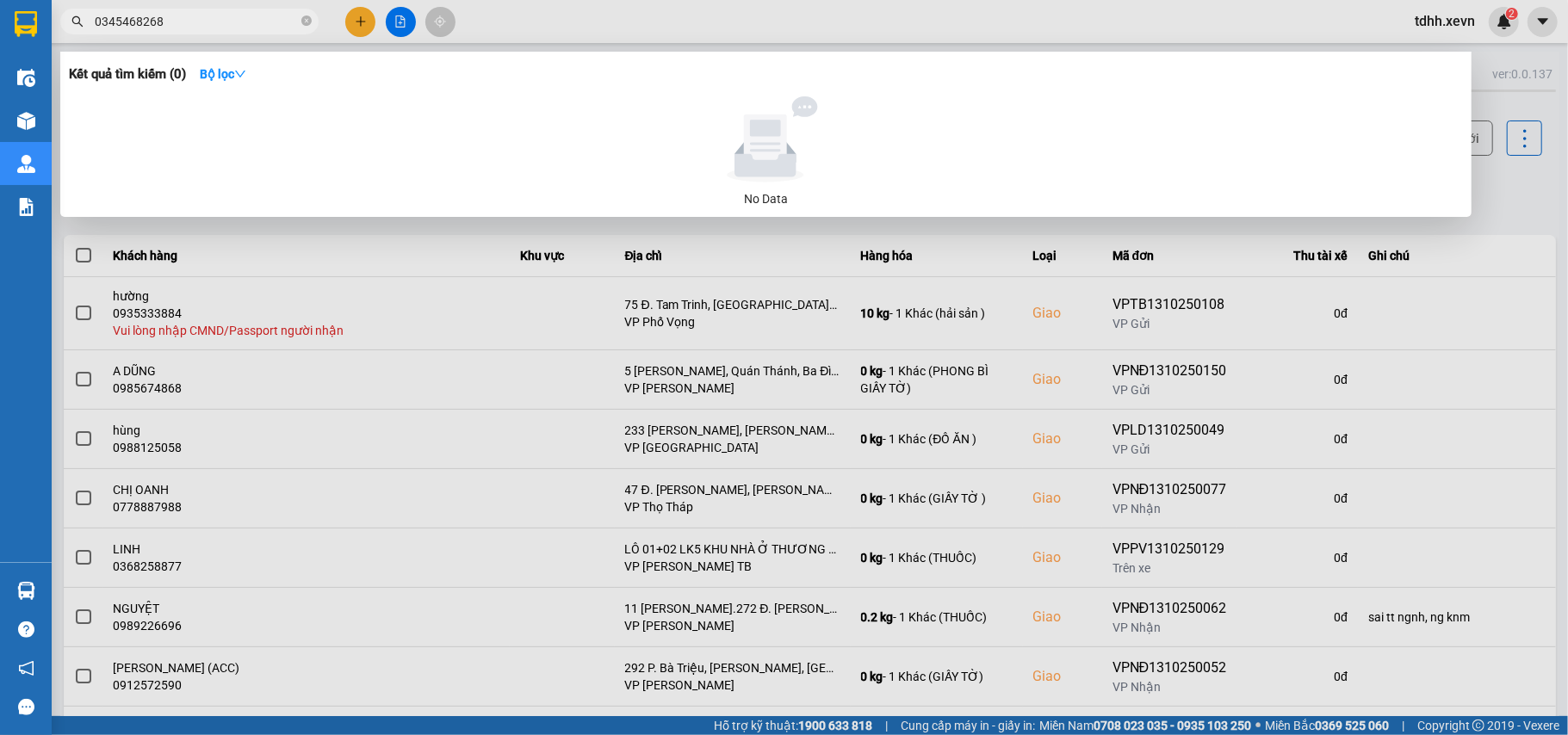
click at [1426, 221] on div at bounding box center [784, 368] width 1568 height 735
drag, startPoint x: 186, startPoint y: 25, endPoint x: 52, endPoint y: 46, distance: 135.6
click at [52, 37] on div "Kết quả tìm kiếm ( 0 ) Bộ lọc No Data 0345468268" at bounding box center [167, 22] width 336 height 30
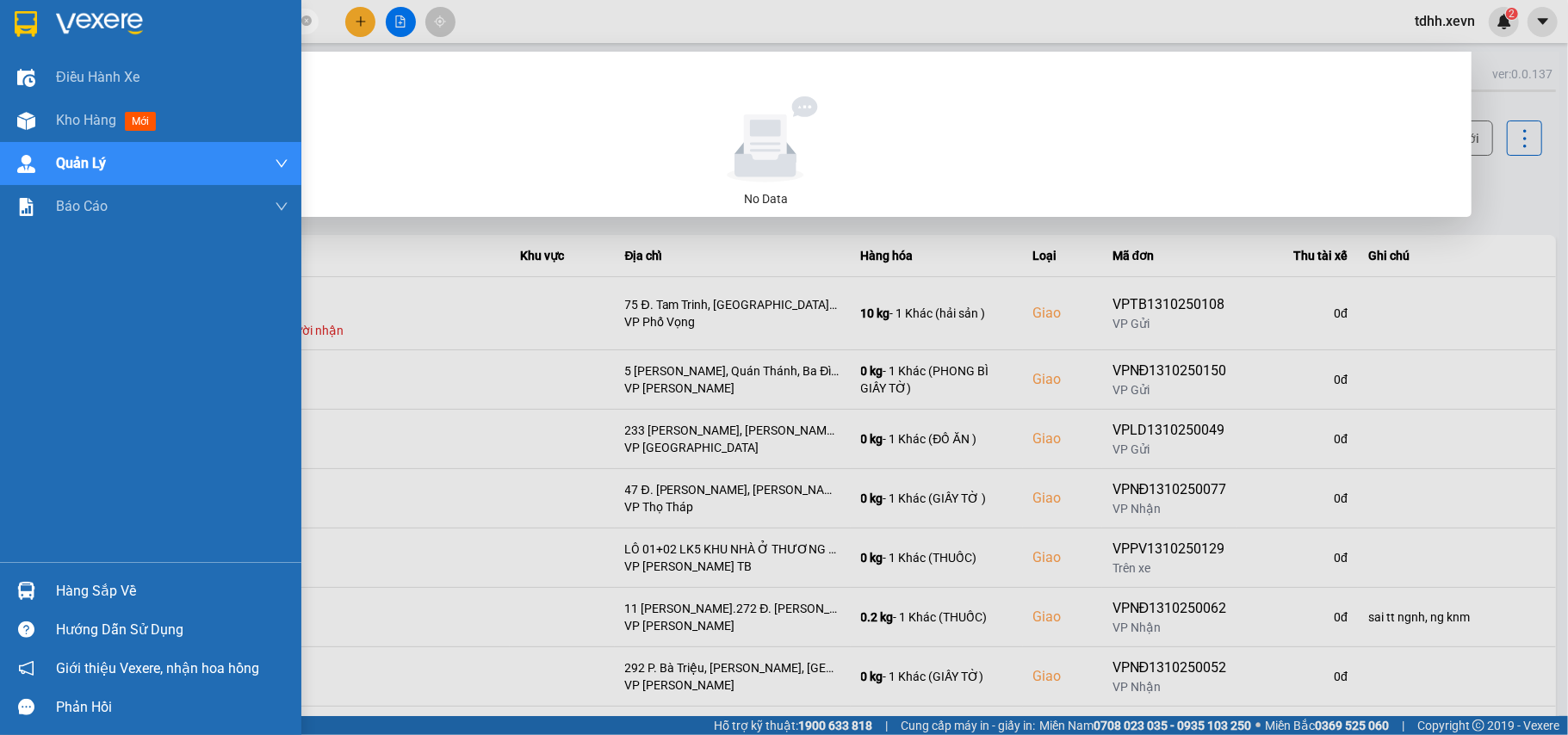
paste input "44321089"
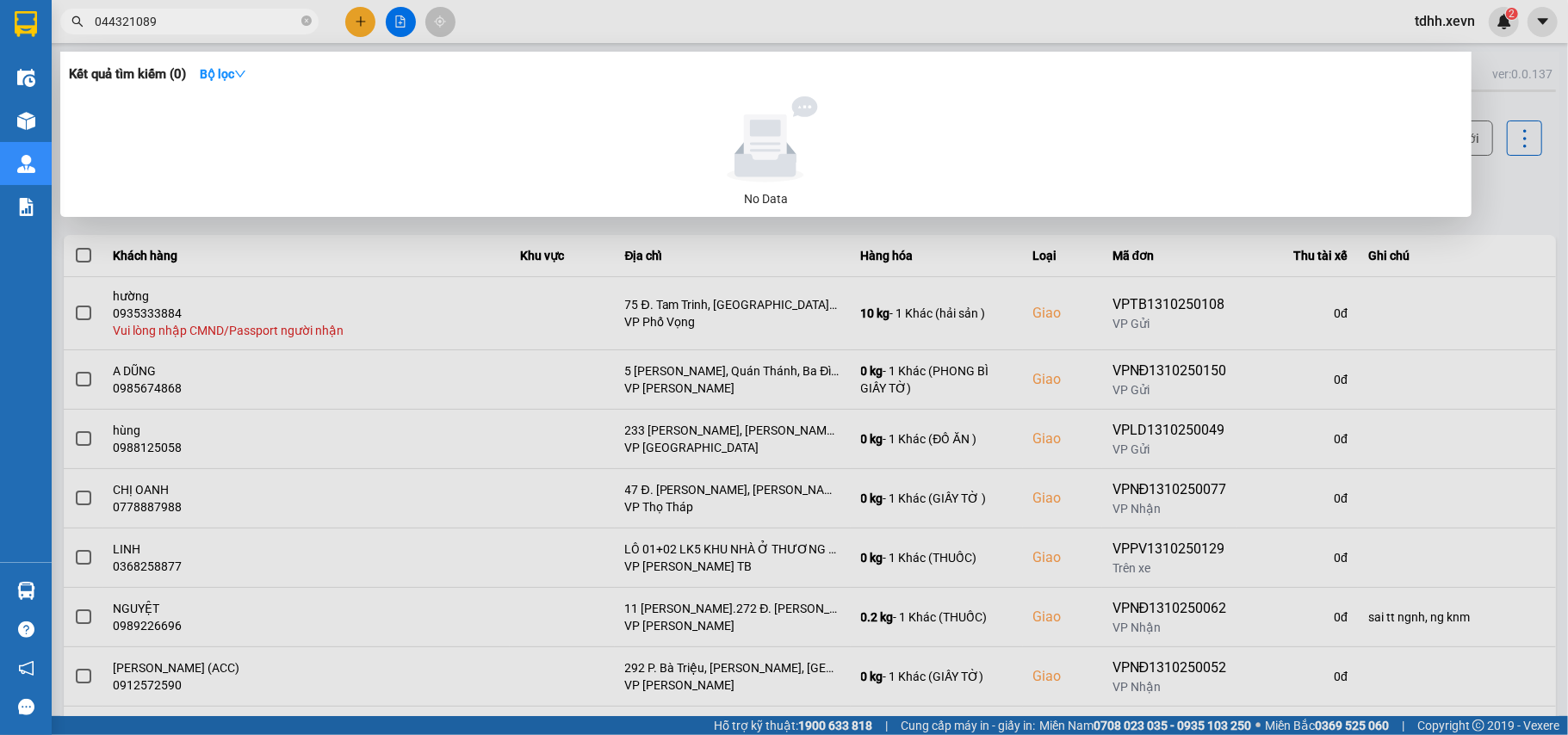
click at [117, 25] on input "044321089" at bounding box center [196, 21] width 203 height 19
drag, startPoint x: 121, startPoint y: 25, endPoint x: 63, endPoint y: 43, distance: 60.7
click at [63, 37] on div "Kết quả tìm kiếm ( 0 ) Bộ lọc No Data 044321089" at bounding box center [167, 22] width 336 height 30
paste input "9"
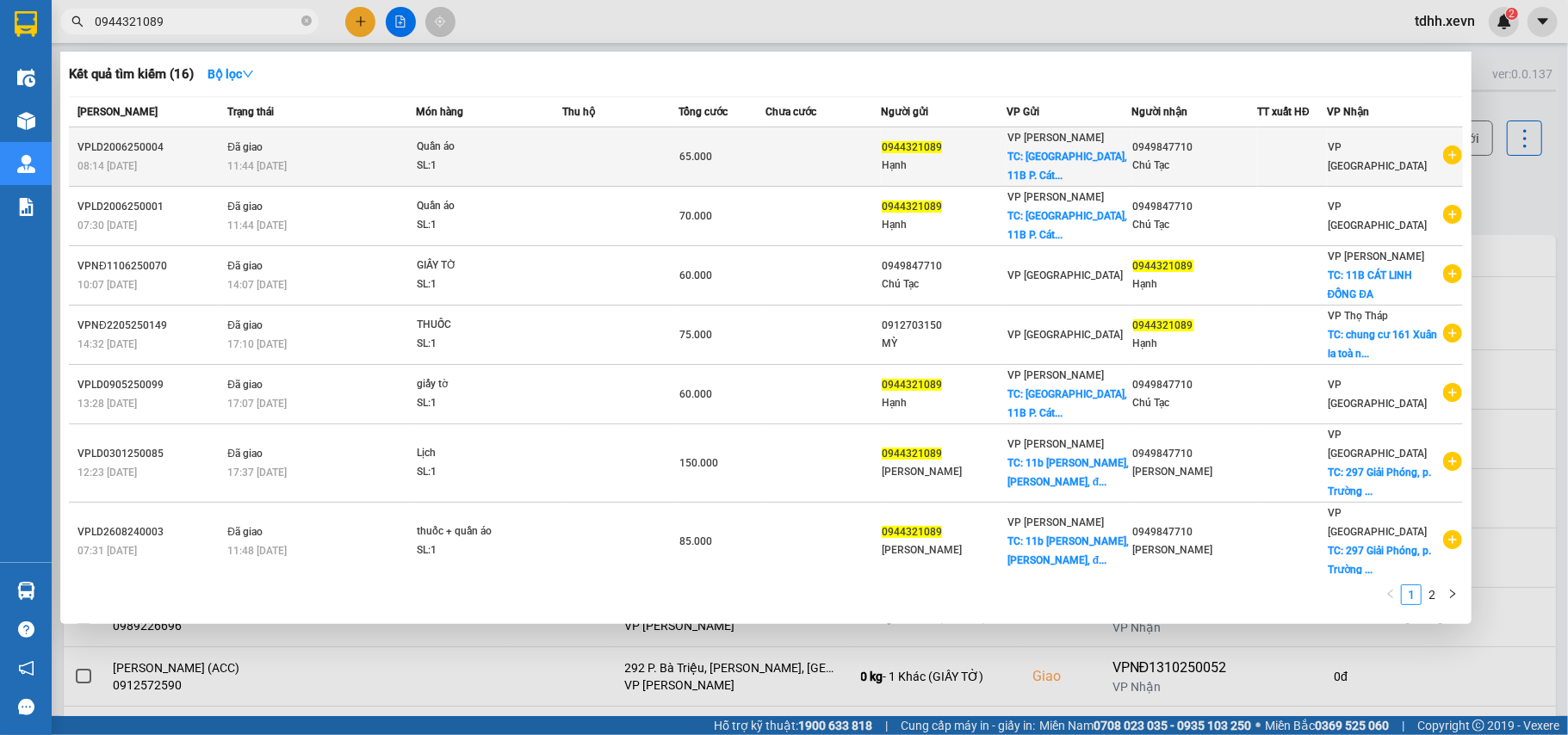
type input "0944321089"
click at [1224, 157] on div "Chú Tạc" at bounding box center [1195, 166] width 124 height 18
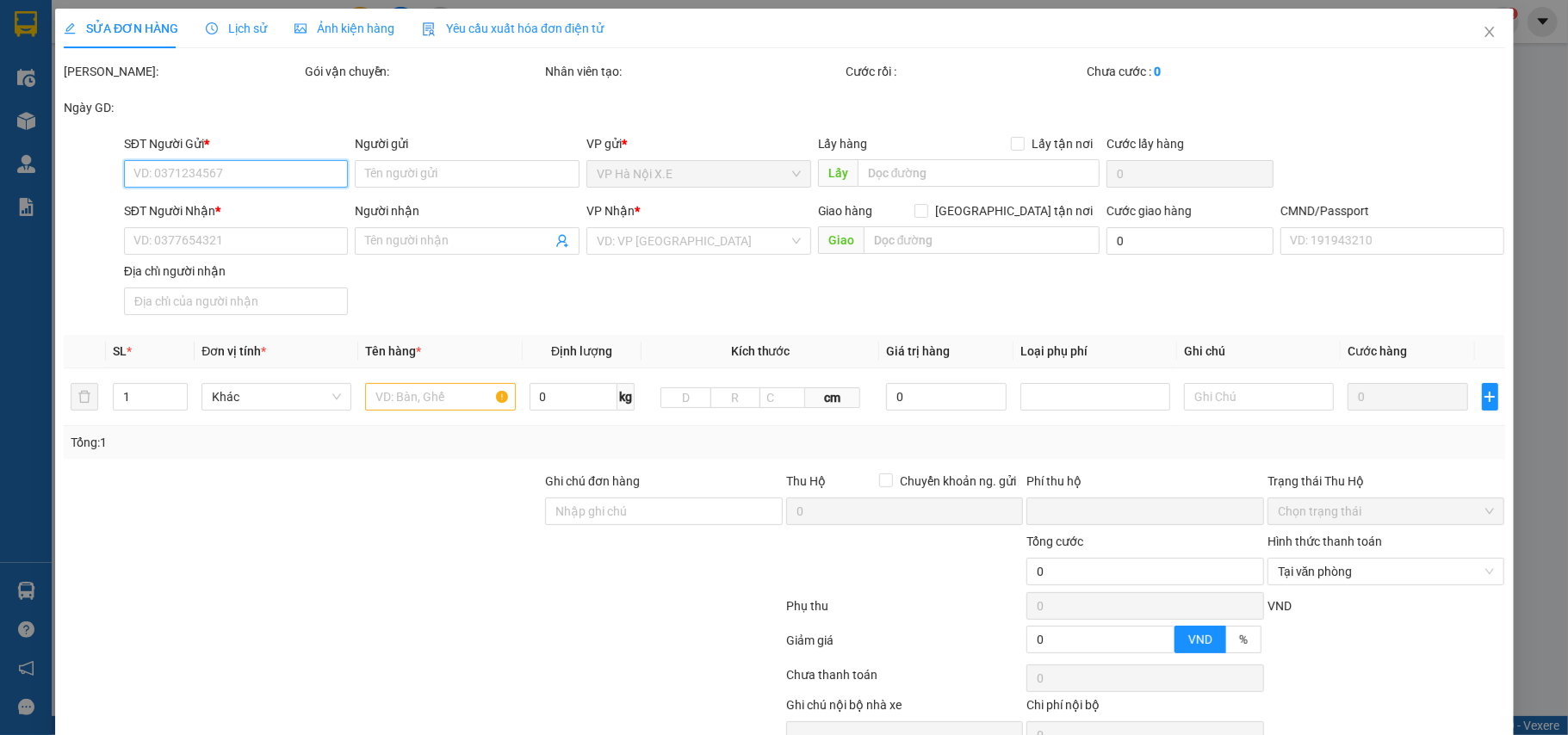
type input "0944321089"
type input "Hạnh"
checkbox input "true"
type input "[GEOGRAPHIC_DATA], 11B P. [PERSON_NAME], Quốc Tử Giám, [GEOGRAPHIC_DATA], [GEOG…"
type input "40.000"
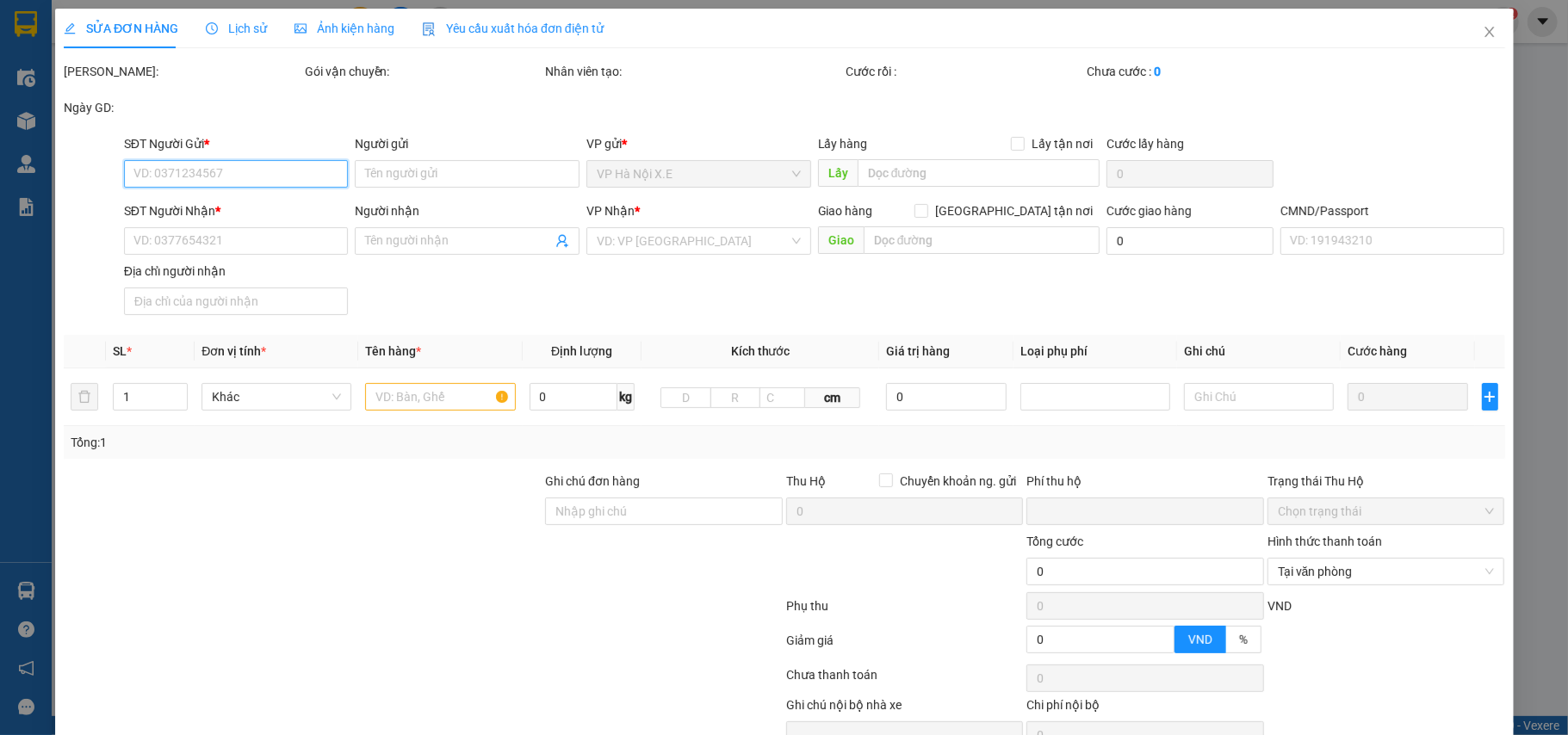
type input "0949847710"
type input "Chú Tạc"
type input "036065019529 [PERSON_NAME]"
type input "[STREET_ADDRESS]"
type input "mang thẳng vào vp báo đơn tổng đài đặt"
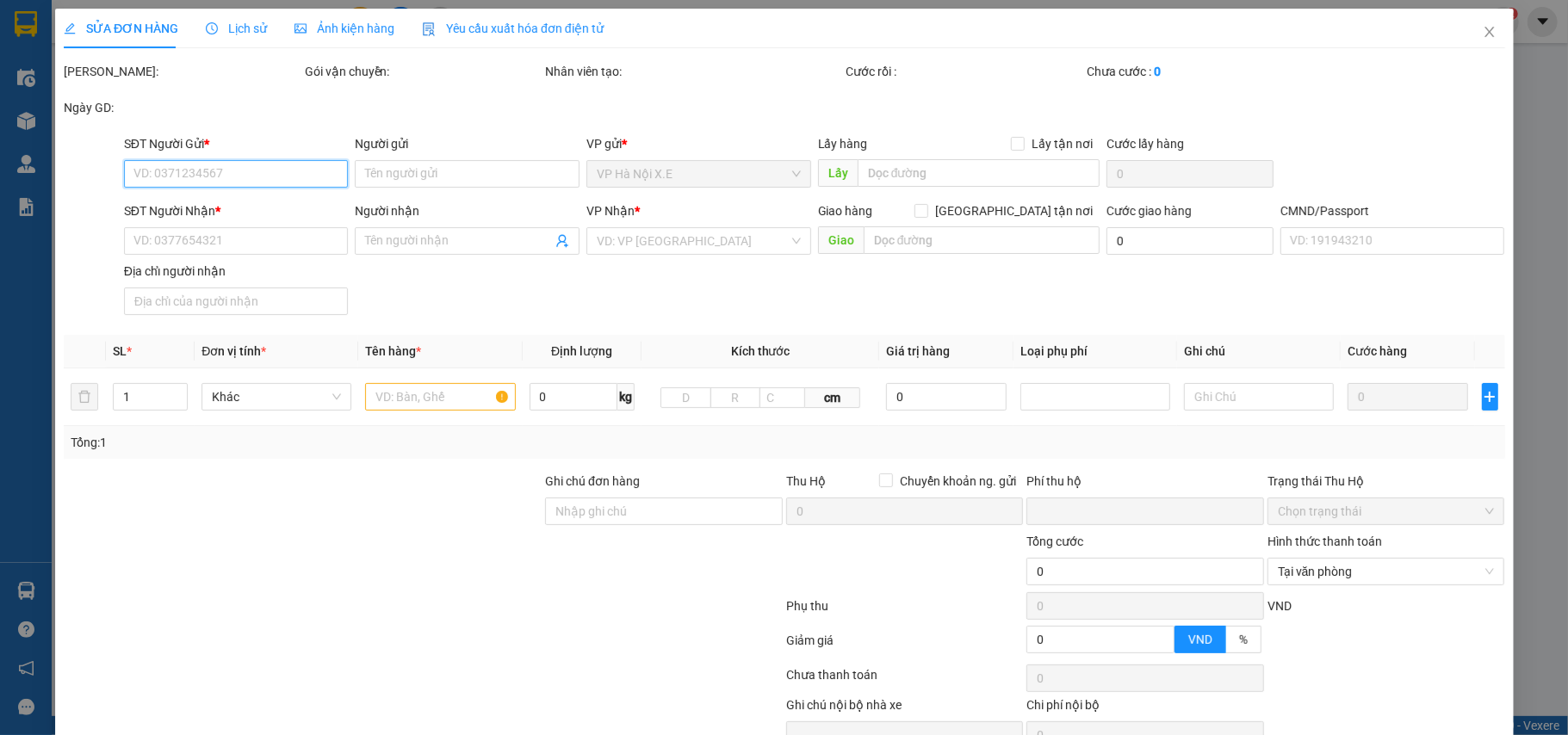
type input "0"
type input "65.000"
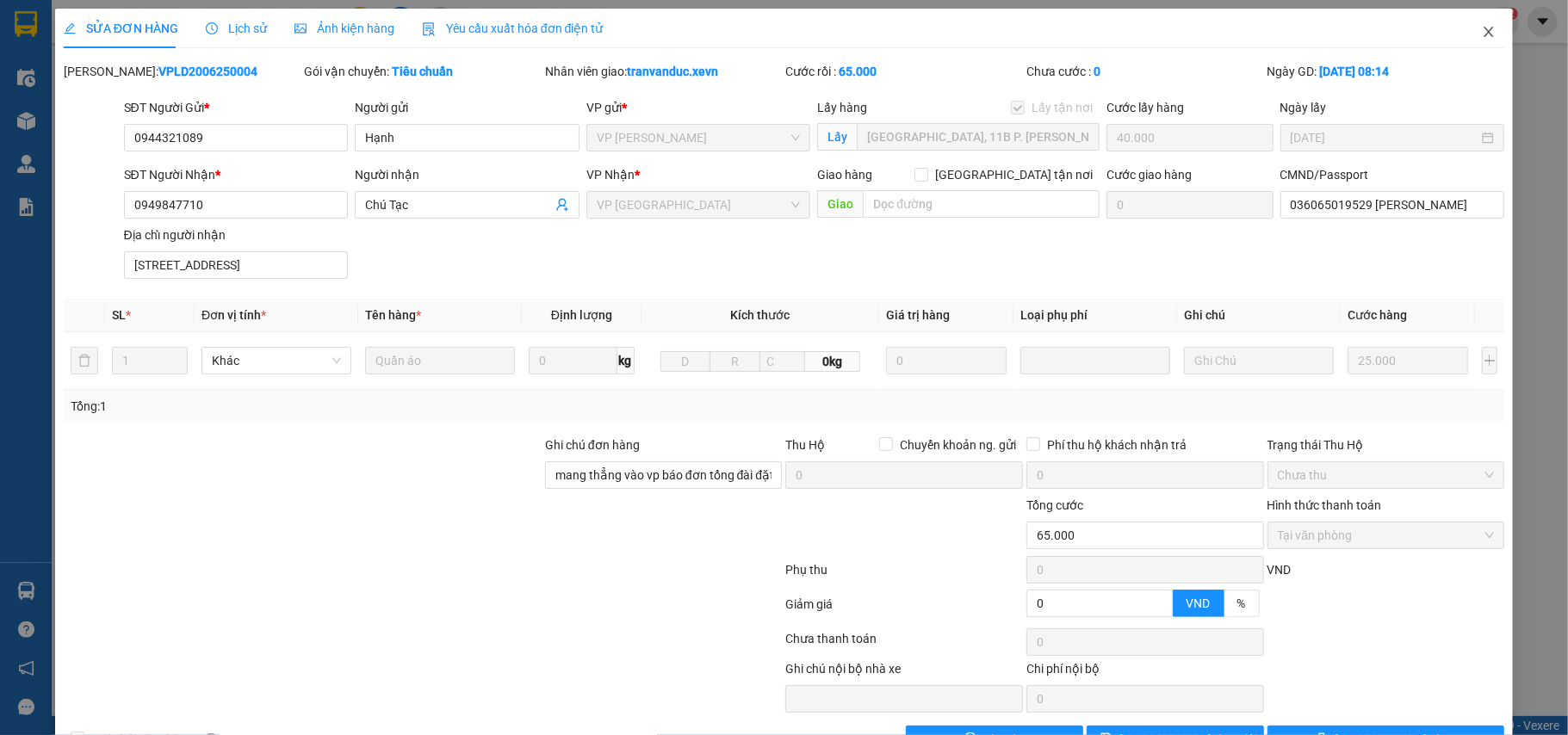
click at [1482, 36] on icon "close" at bounding box center [1488, 32] width 14 height 14
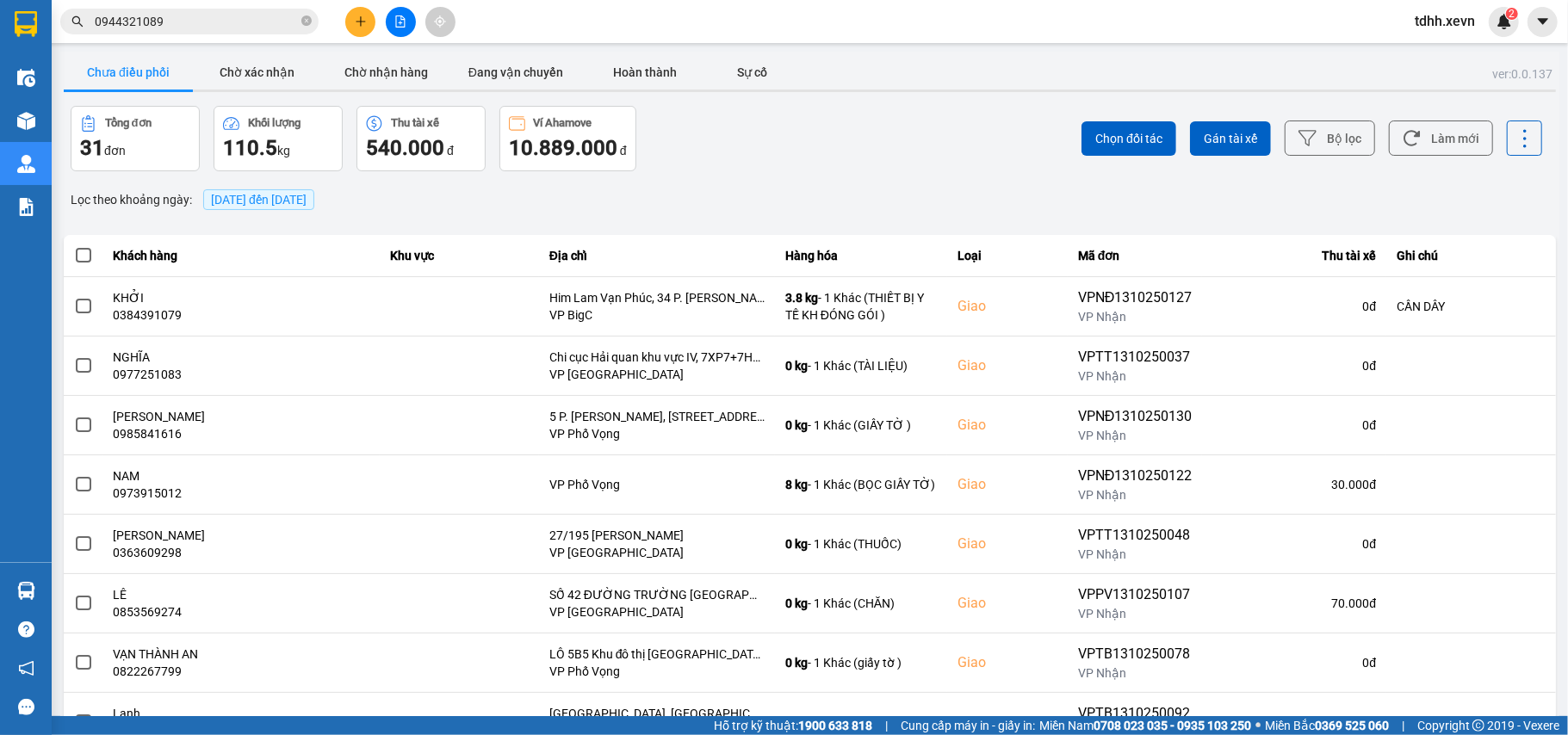
click at [170, 23] on input "0944321089" at bounding box center [196, 21] width 203 height 19
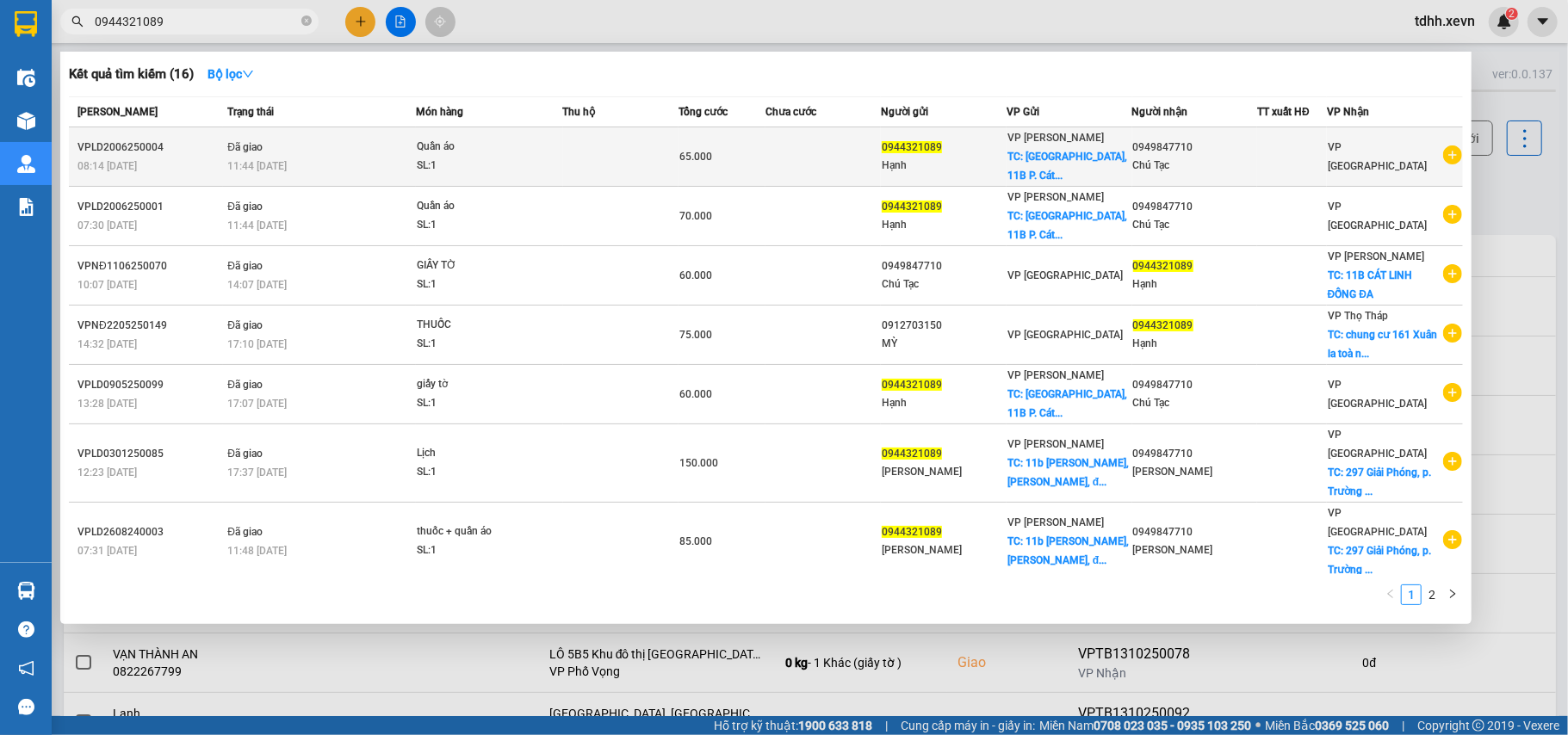
click at [1444, 153] on icon "plus-circle" at bounding box center [1452, 155] width 19 height 19
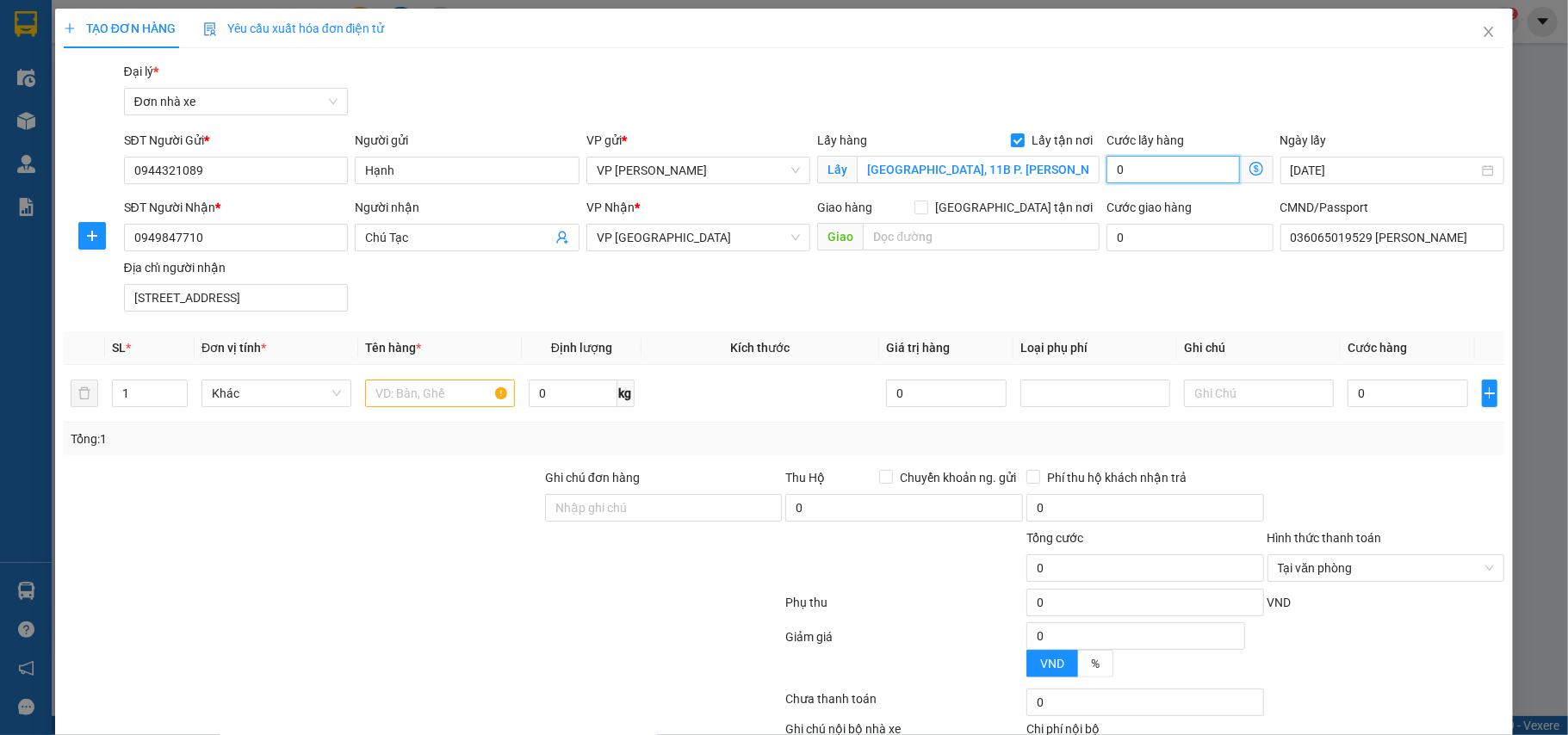
click at [1143, 172] on input "0" at bounding box center [1172, 169] width 132 height 27
type input "5"
type input "50"
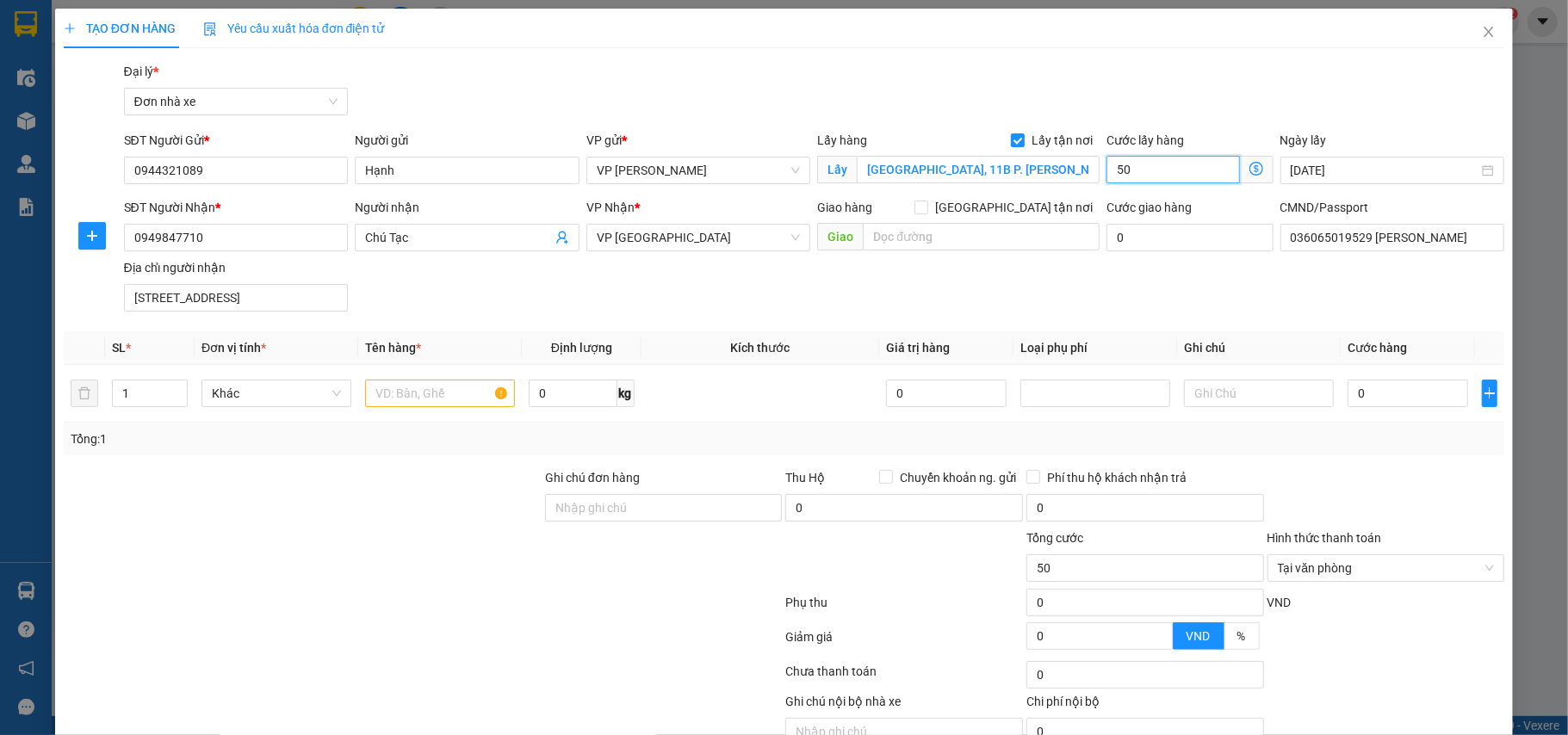
type input "500"
type input "5.000"
type input "50.000"
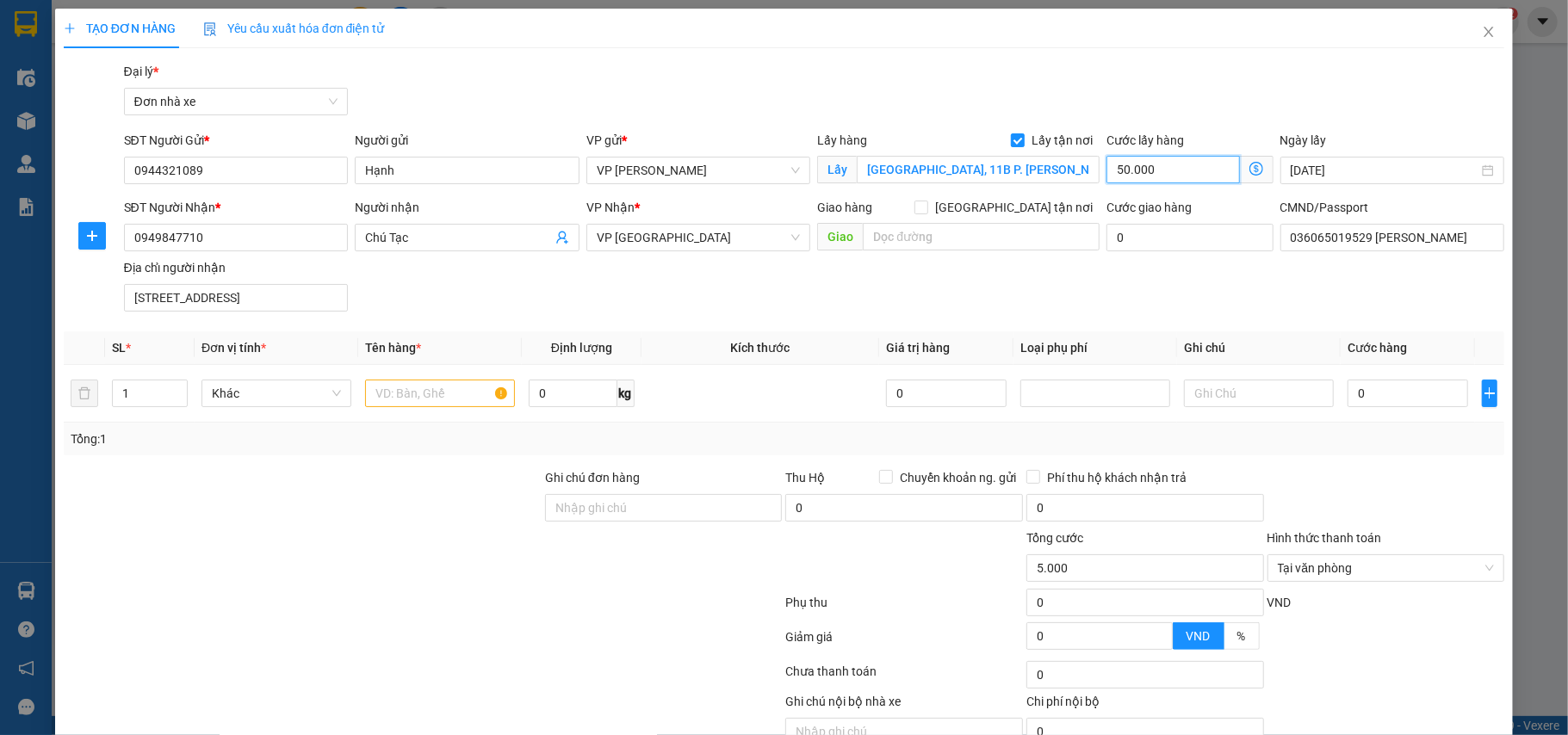
type input "50.000"
click at [255, 322] on div "Transit Pickup Surcharge Ids Transit Deliver Surcharge Ids Transit Deliver Surc…" at bounding box center [784, 424] width 1441 height 724
click at [252, 308] on input "[STREET_ADDRESS]" at bounding box center [236, 298] width 225 height 27
click at [228, 290] on input "[STREET_ADDRESS]" at bounding box center [236, 298] width 225 height 27
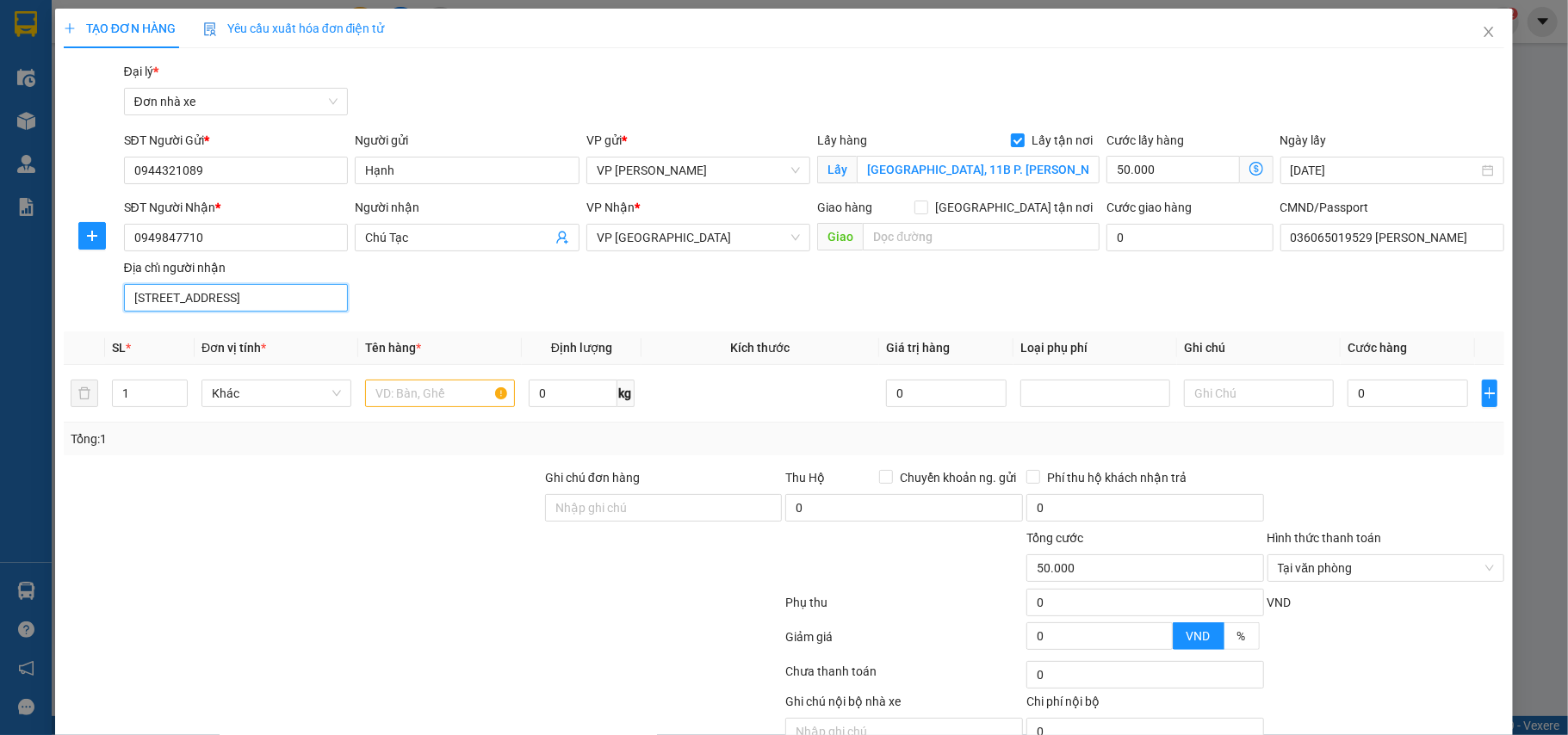
click at [228, 290] on input "[STREET_ADDRESS]" at bounding box center [236, 298] width 225 height 27
type input "123"
click at [454, 396] on input "text" at bounding box center [439, 393] width 149 height 27
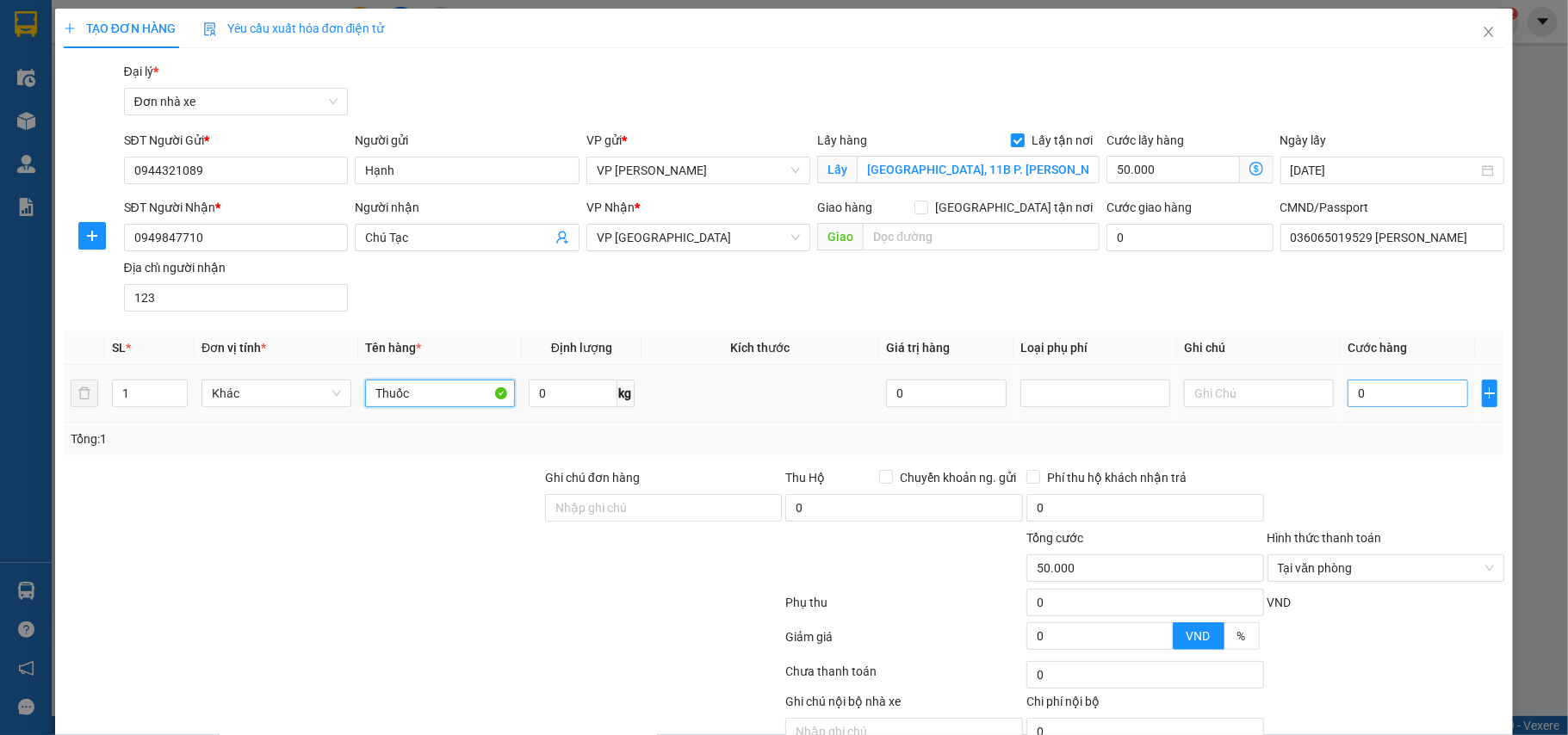
type input "Thuốc"
click at [1384, 390] on input "0" at bounding box center [1407, 393] width 120 height 27
type input "2"
type input "50.002"
type input "25"
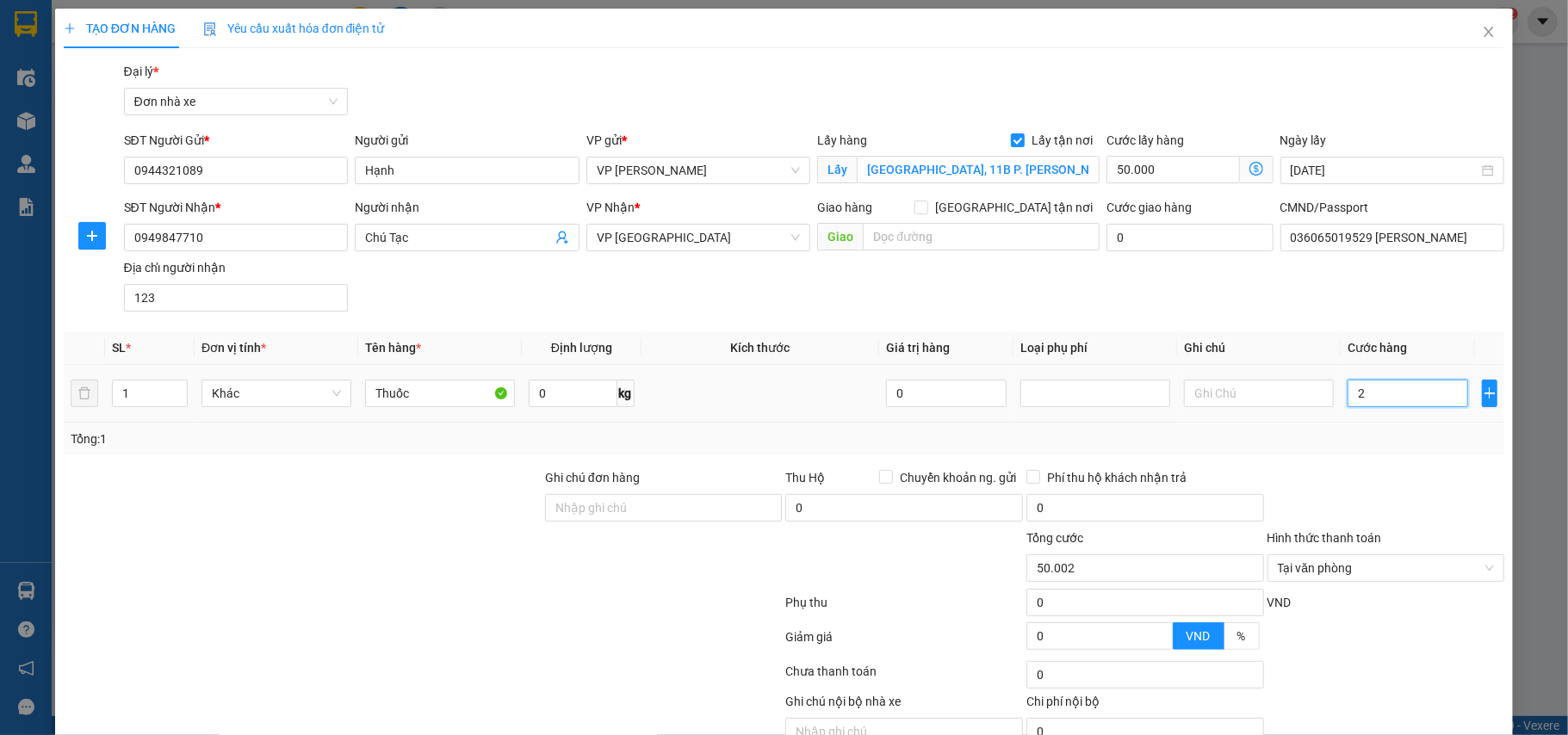
type input "50.025"
type input "250"
type input "50.250"
type input "2.500"
type input "52.500"
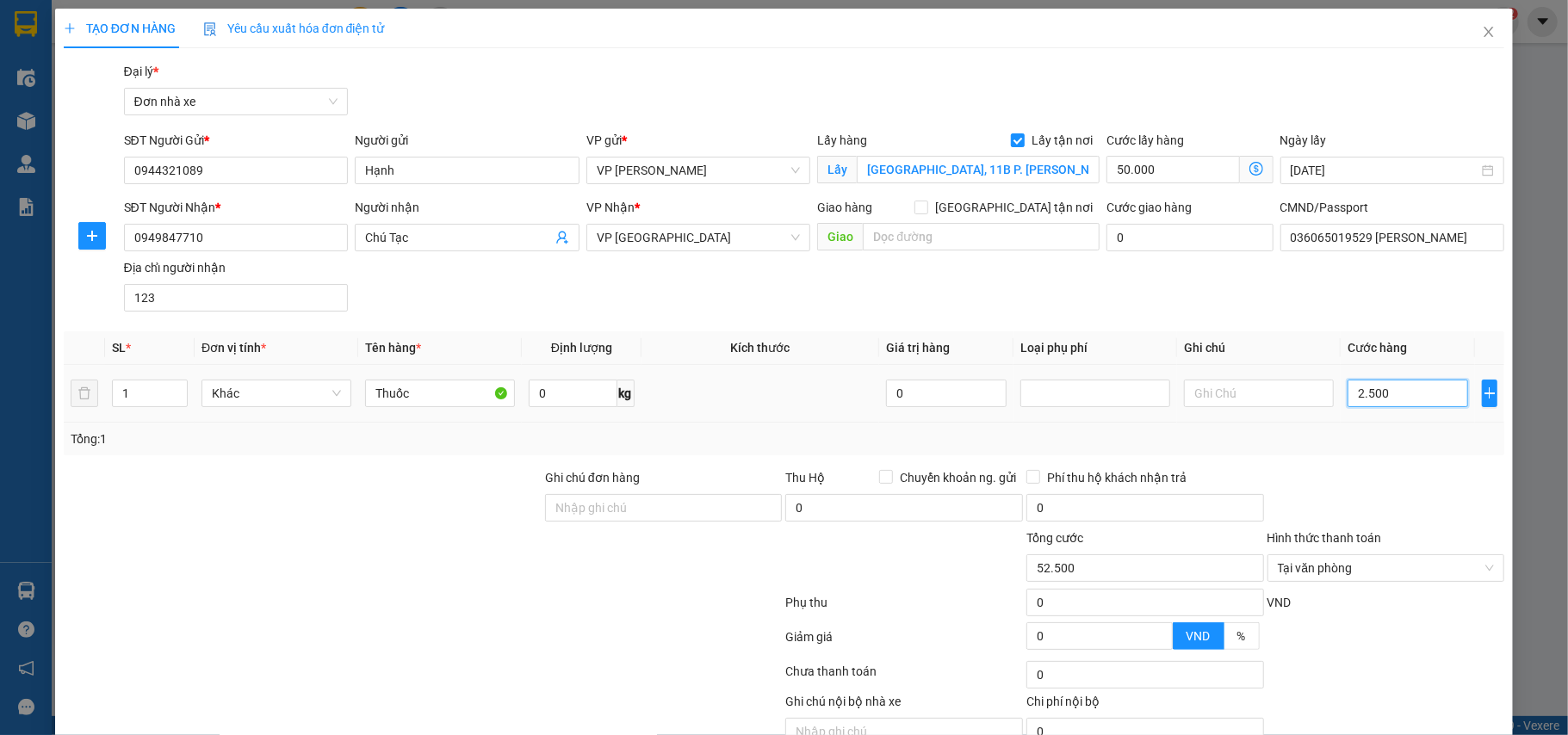
type input "25.000"
type input "75.000"
type input "25.000"
click at [587, 510] on input "Ghi chú đơn hàng" at bounding box center [664, 508] width 238 height 27
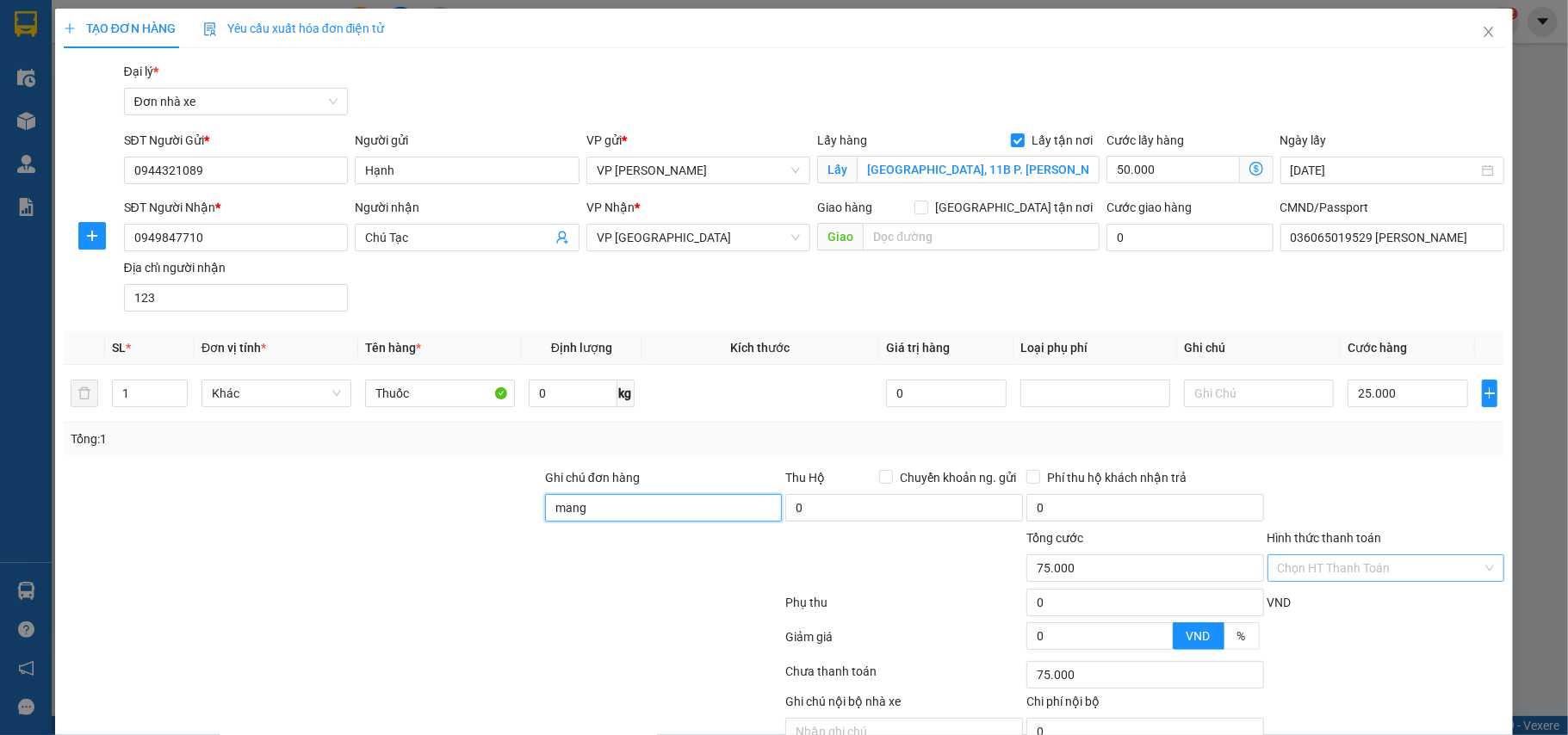
type input "mang vào vp báo đơn tổng đài đặt"
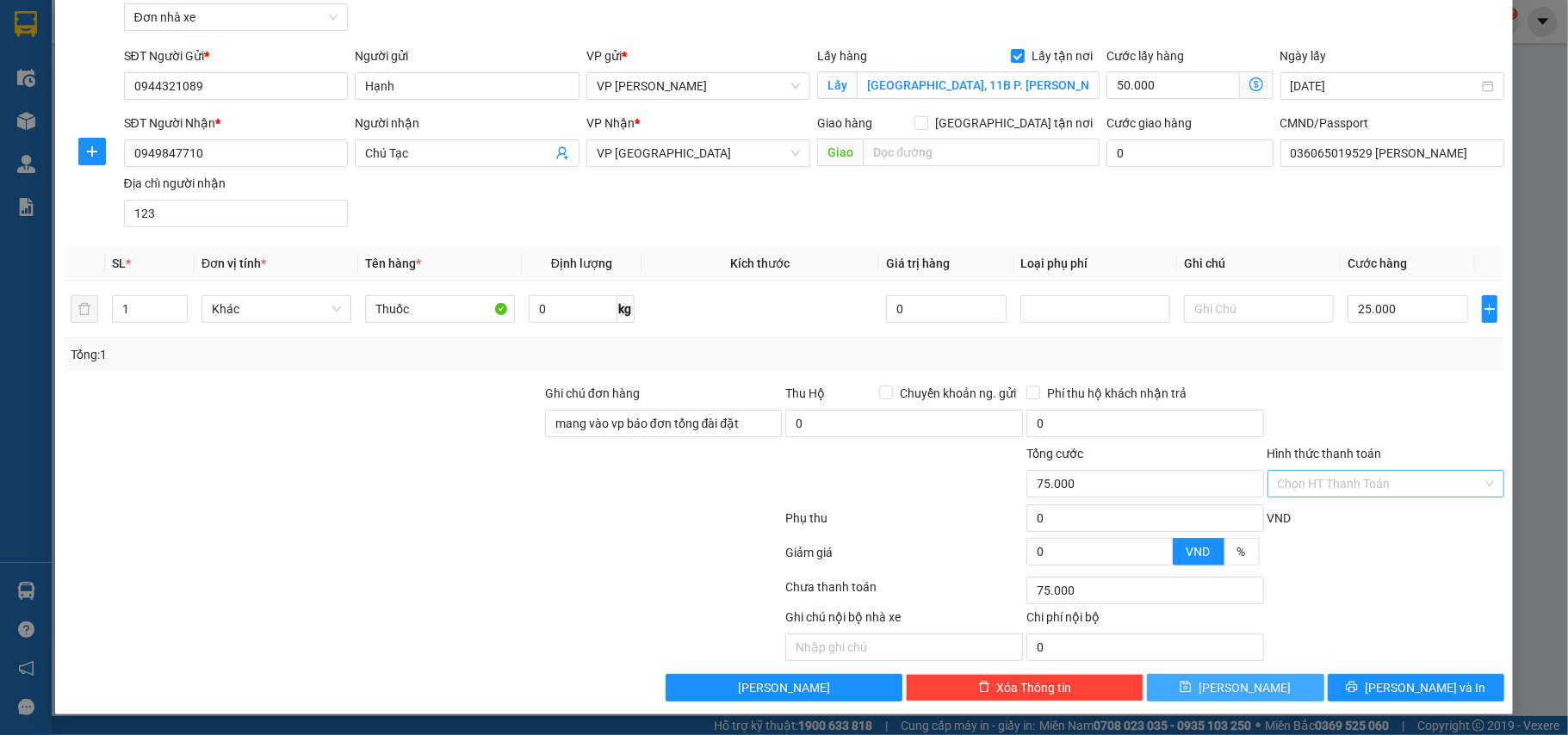
click at [1267, 686] on button "[PERSON_NAME]" at bounding box center [1236, 688] width 177 height 27
checkbox input "false"
type input "0"
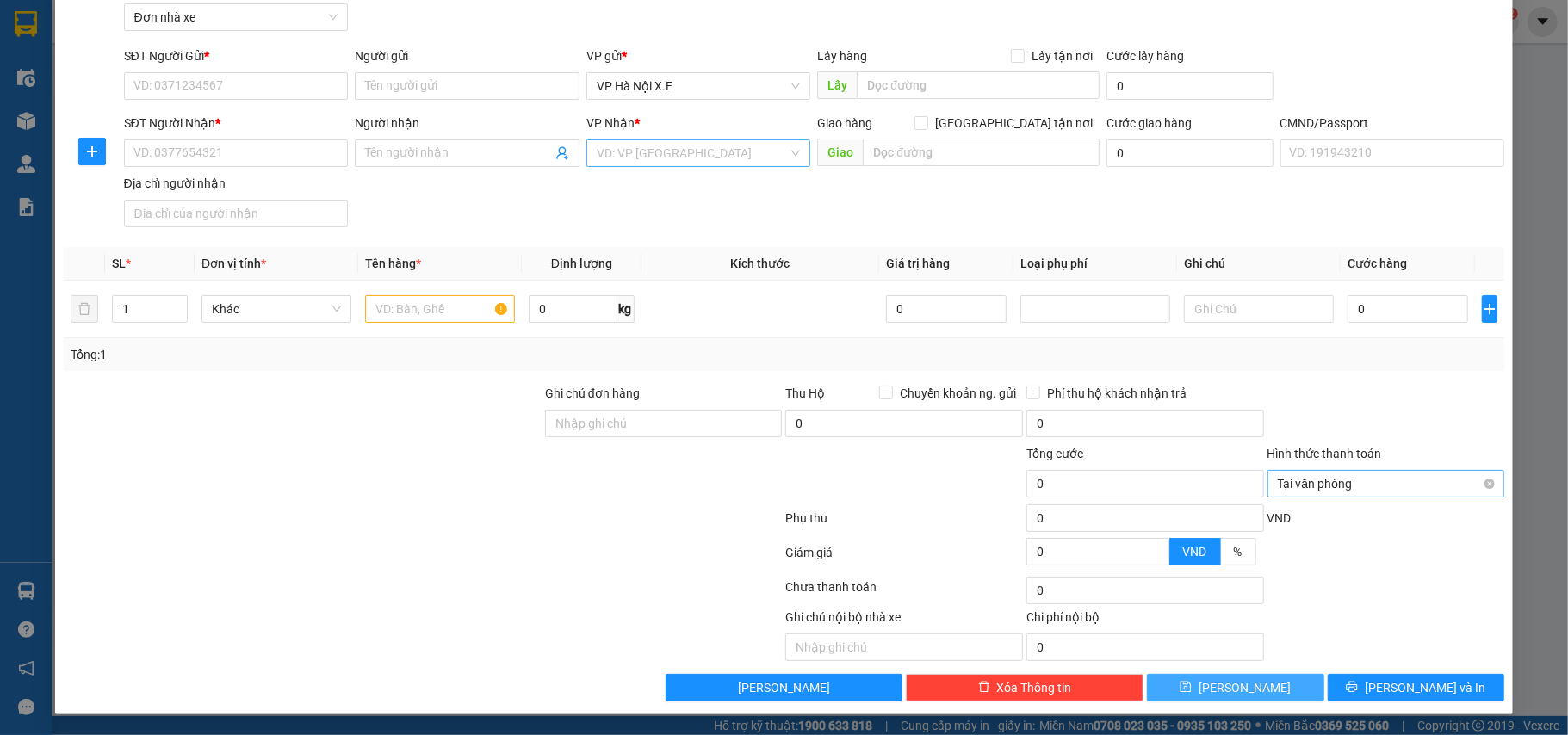
scroll to position [0, 0]
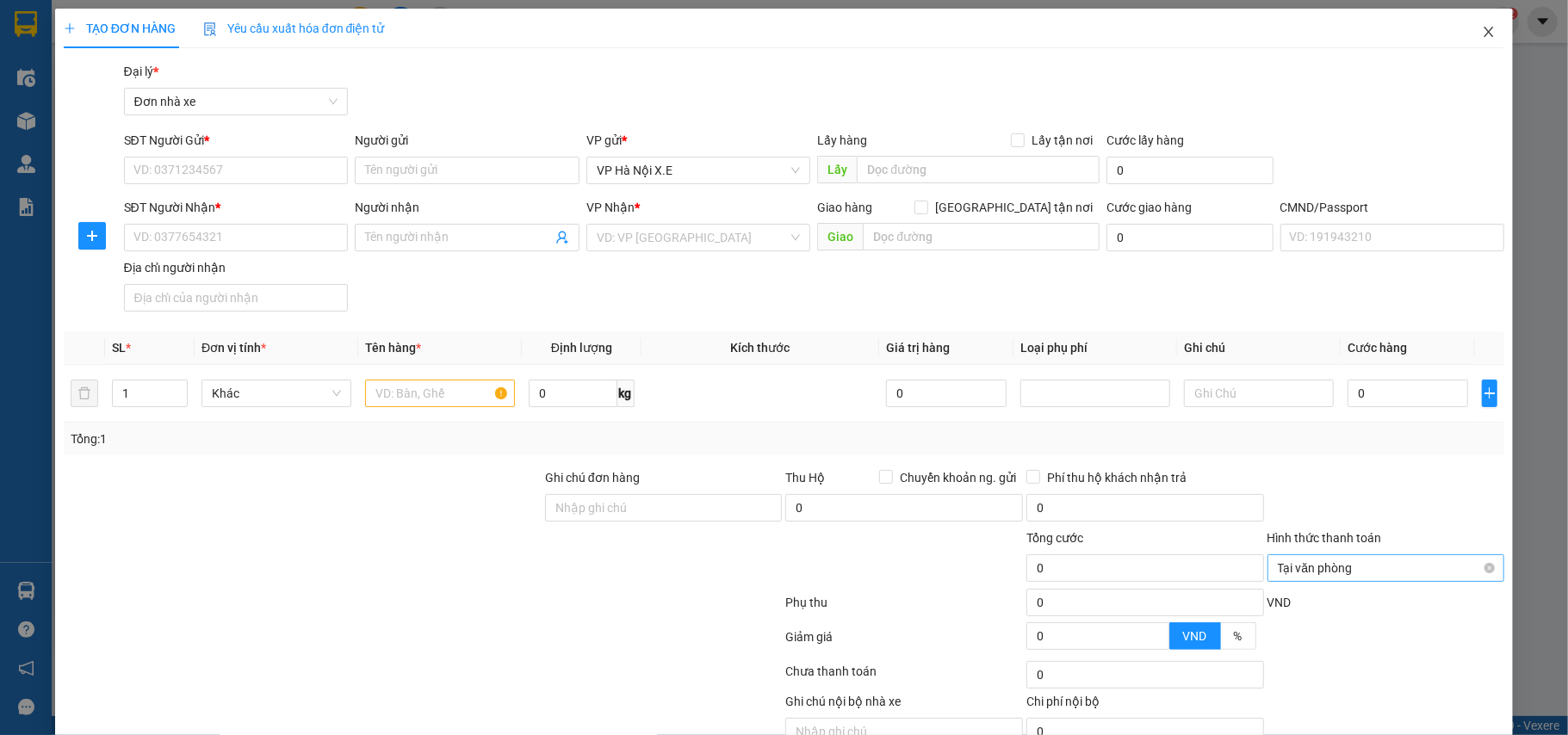
drag, startPoint x: 1465, startPoint y: 31, endPoint x: 1362, endPoint y: 8, distance: 105.5
click at [1466, 32] on span "Close" at bounding box center [1488, 33] width 48 height 48
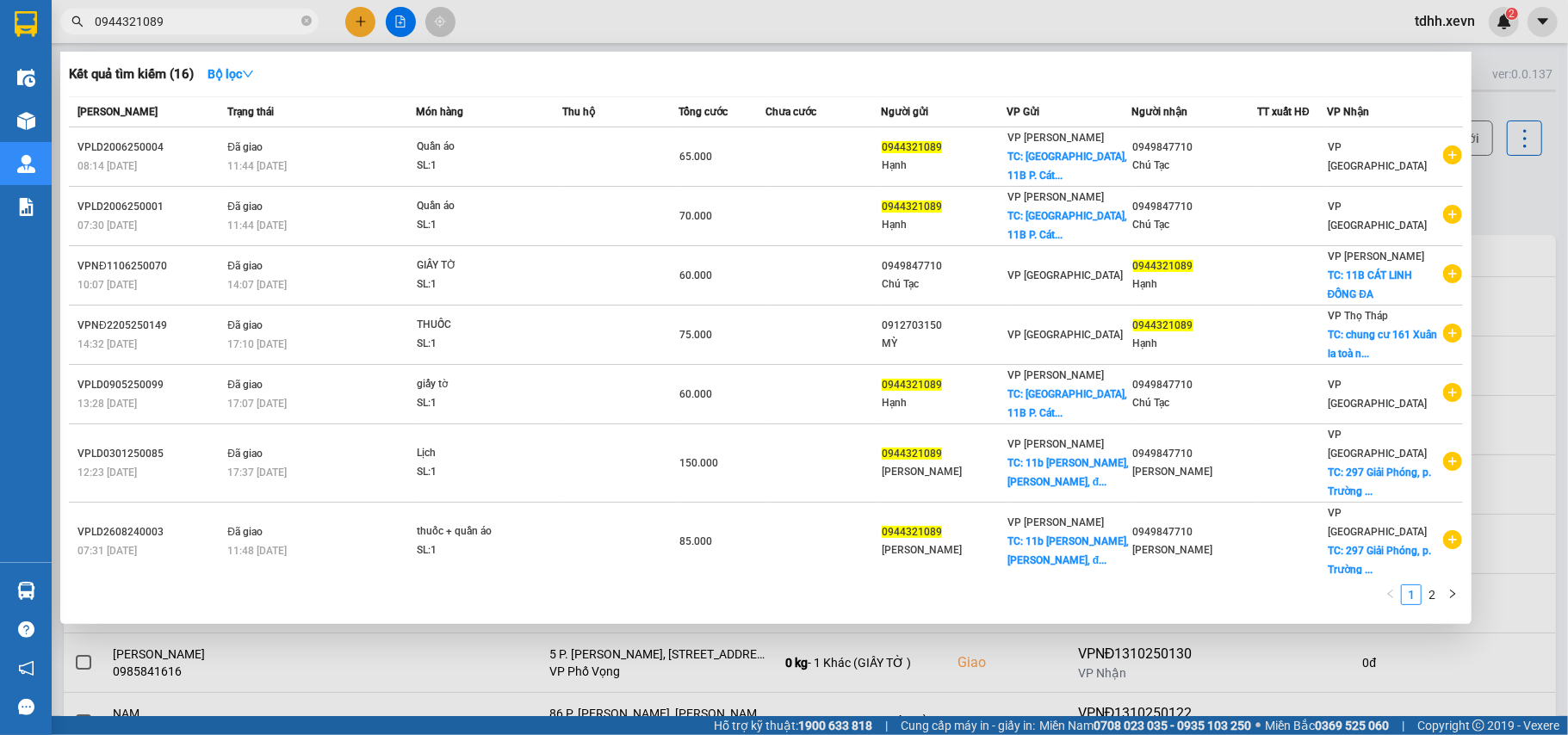
drag, startPoint x: 176, startPoint y: 9, endPoint x: 81, endPoint y: 31, distance: 97.5
click at [81, 31] on span "0944321089" at bounding box center [189, 22] width 258 height 26
click at [138, 15] on input "0944321089" at bounding box center [196, 21] width 203 height 19
paste input "358372636"
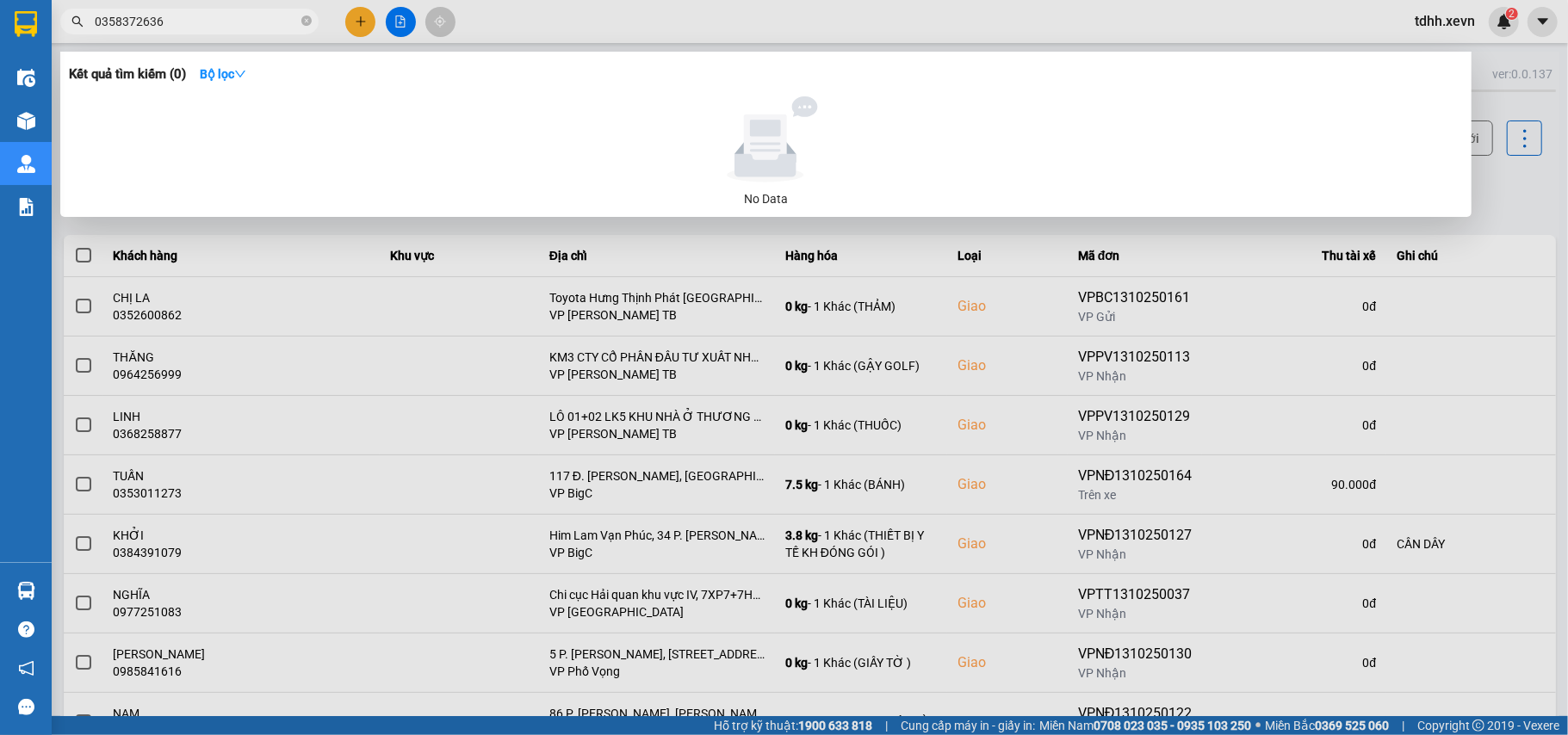
type input "0358372636"
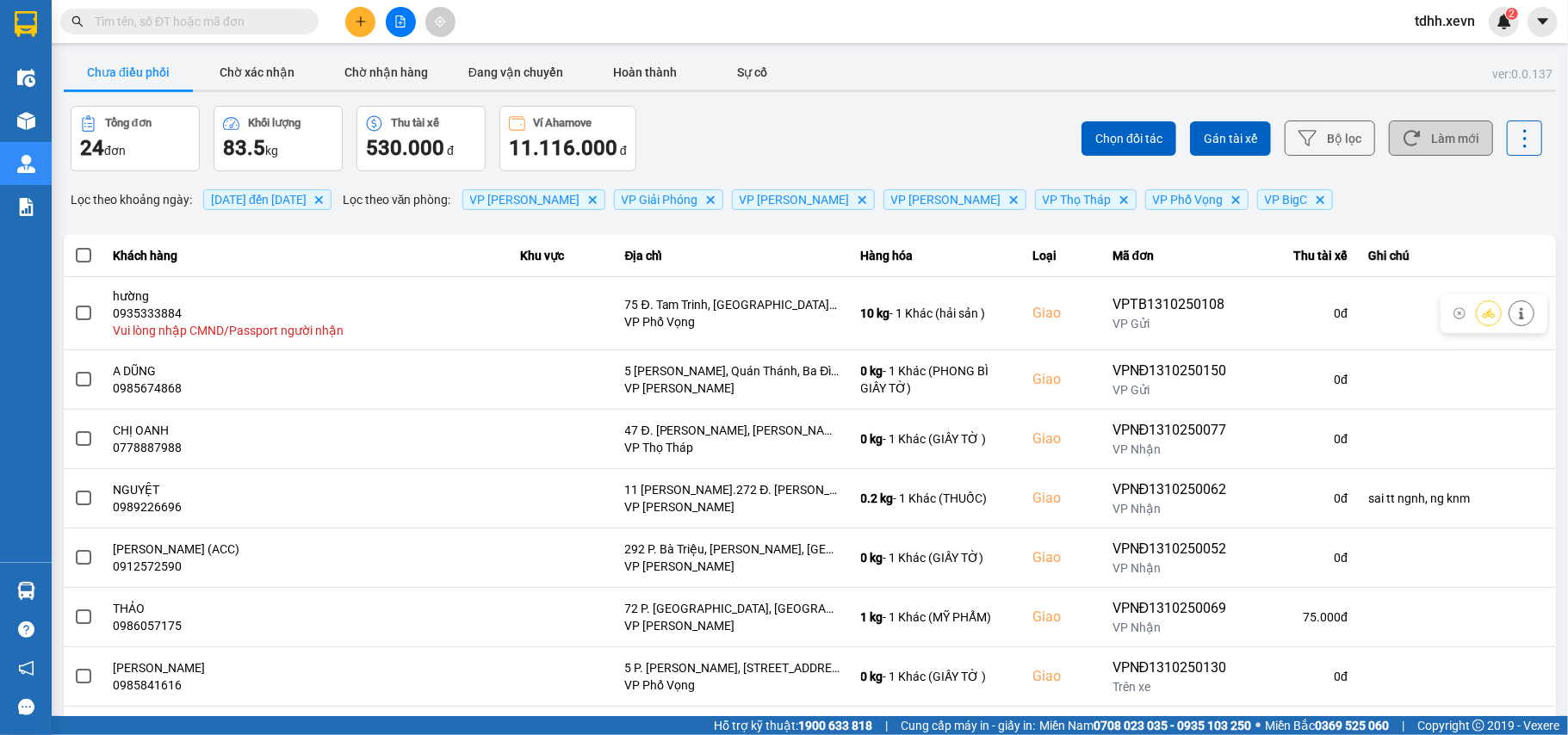
click at [1433, 141] on button "Làm mới" at bounding box center [1440, 138] width 104 height 35
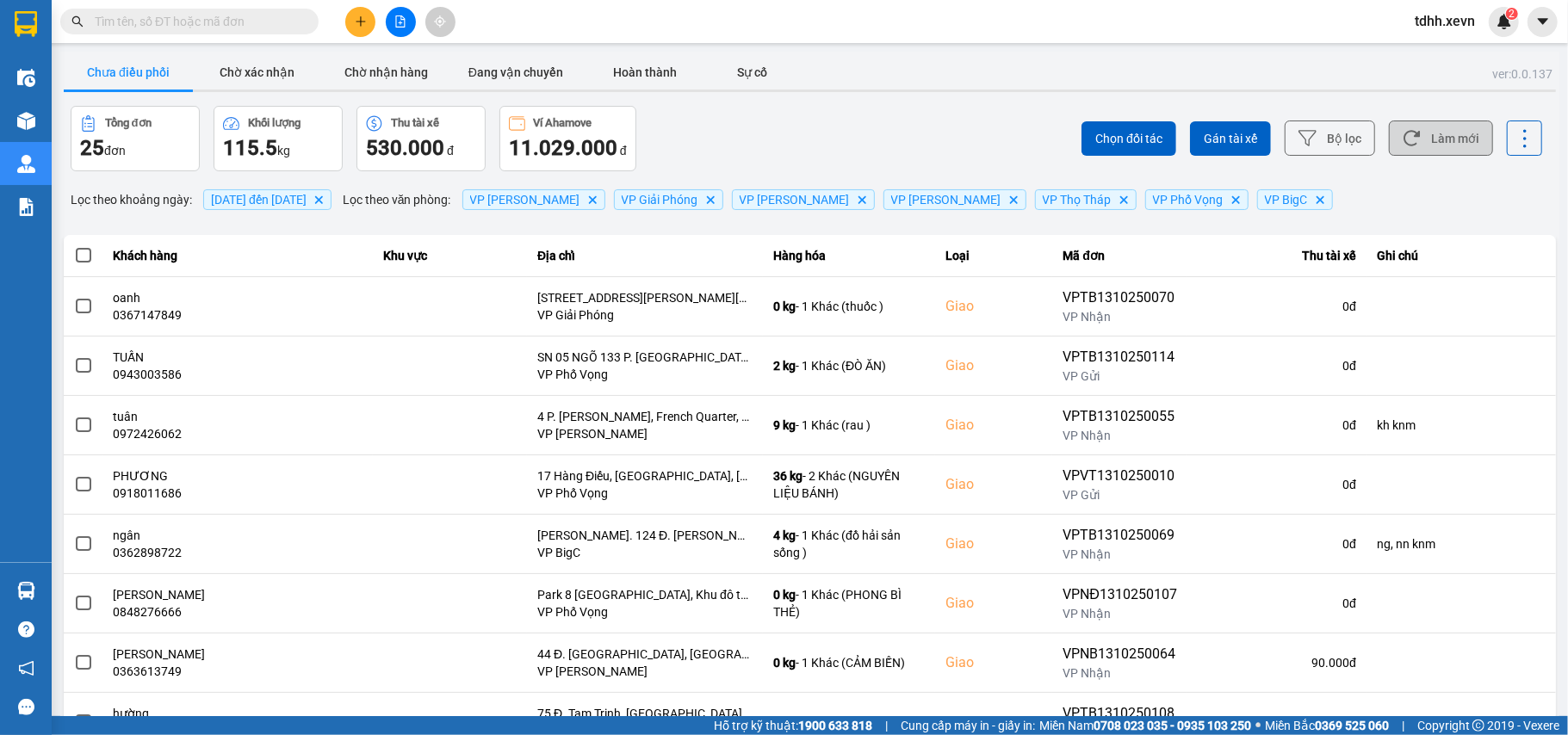
click at [1416, 156] on button "Làm mới" at bounding box center [1440, 138] width 104 height 35
click at [1447, 132] on button "Làm mới" at bounding box center [1440, 138] width 104 height 35
click at [1405, 146] on button "Làm mới" at bounding box center [1440, 138] width 104 height 35
click at [1433, 138] on button "Làm mới" at bounding box center [1440, 138] width 104 height 35
click at [222, 25] on input "text" at bounding box center [196, 21] width 203 height 19
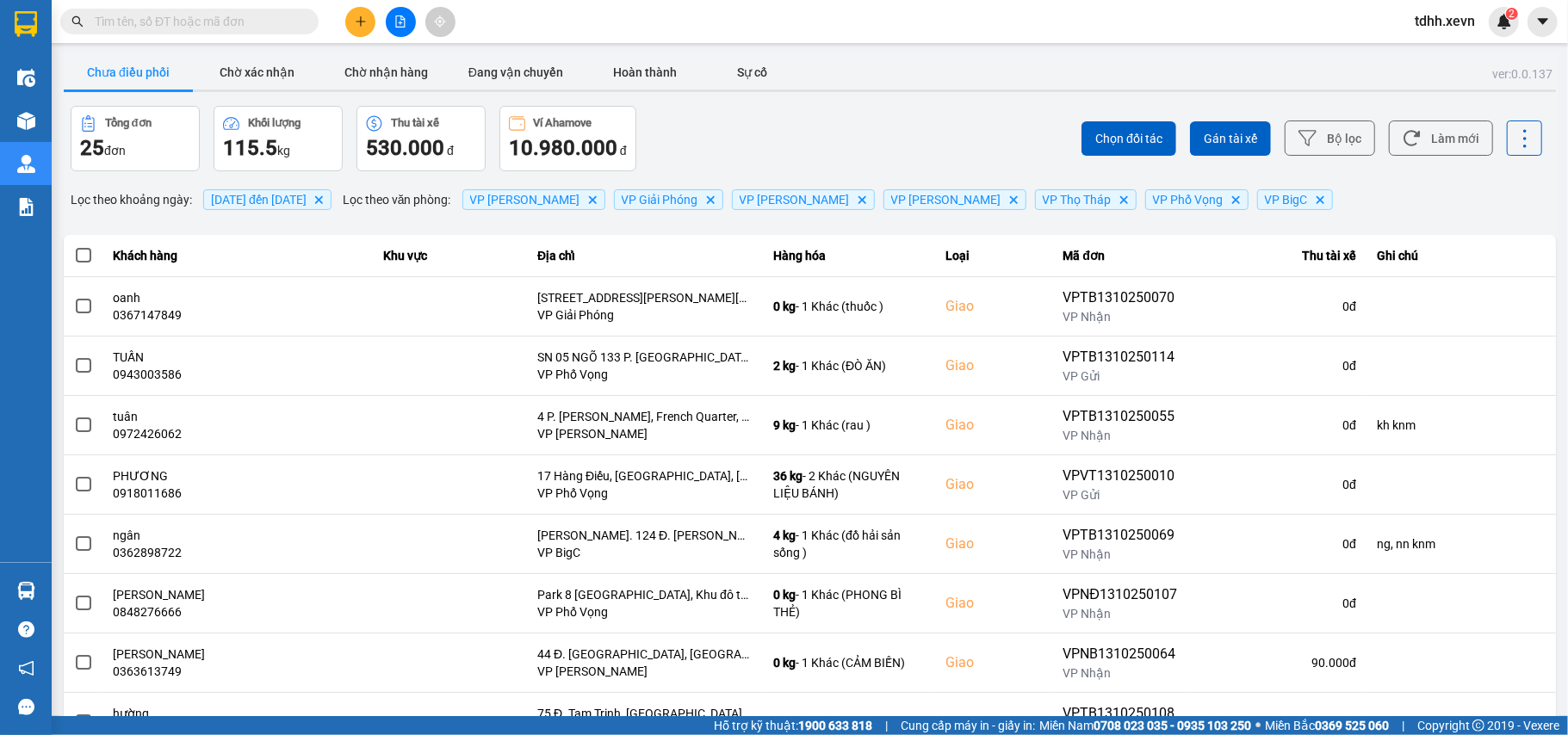
paste input "0972636507"
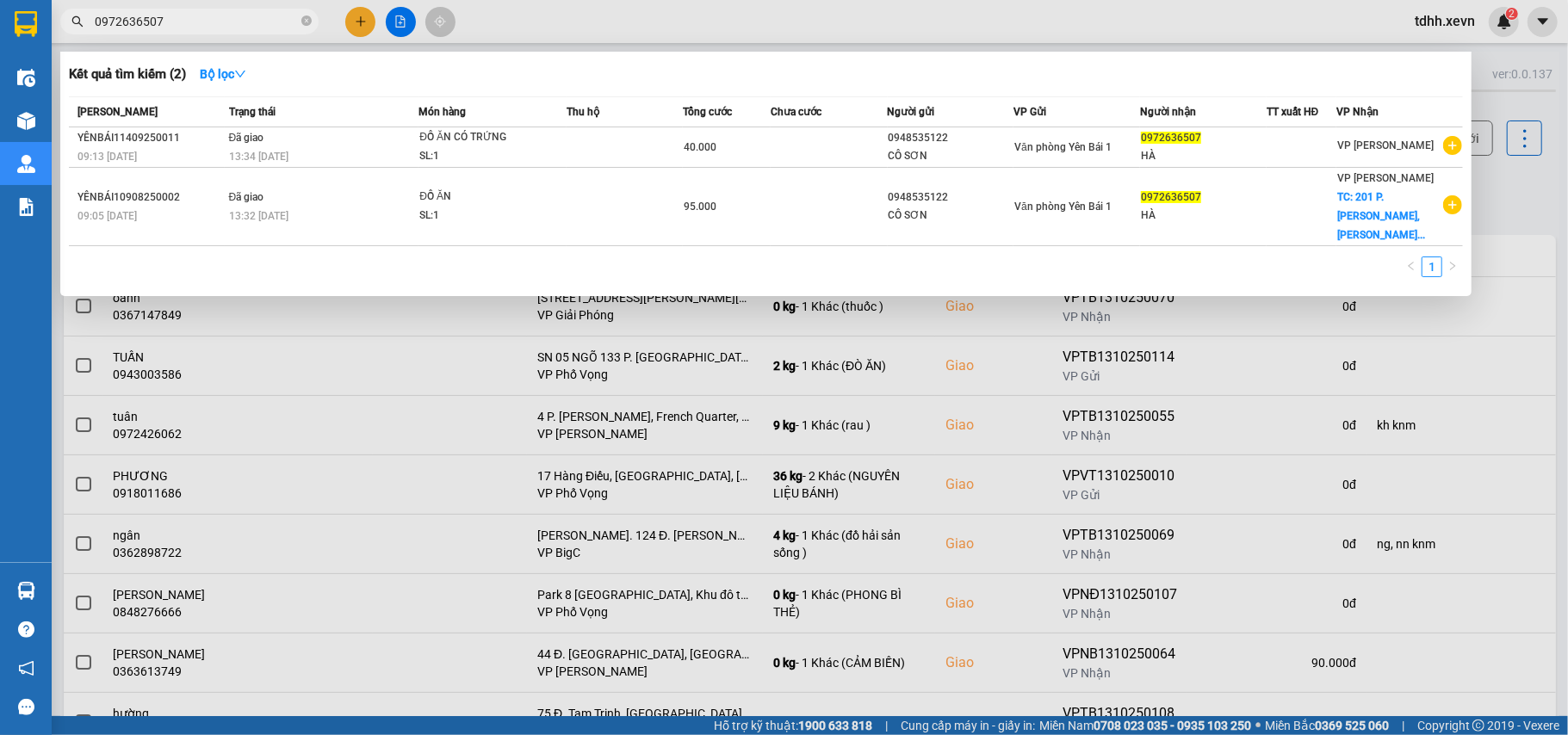
click at [1466, 201] on div "Kết quả tìm kiếm ( 2 ) Bộ lọc Mã ĐH Trạng thái Món hàng Thu hộ Tổng cước Chưa c…" at bounding box center [766, 174] width 1411 height 244
click at [1499, 203] on div at bounding box center [784, 368] width 1568 height 735
drag, startPoint x: 164, startPoint y: 26, endPoint x: 60, endPoint y: 40, distance: 104.9
click at [60, 37] on div "Kết quả tìm kiếm ( 2 ) Bộ lọc Mã ĐH Trạng thái Món hàng Thu hộ Tổng cước Chưa c…" at bounding box center [167, 22] width 336 height 30
paste input "62166909"
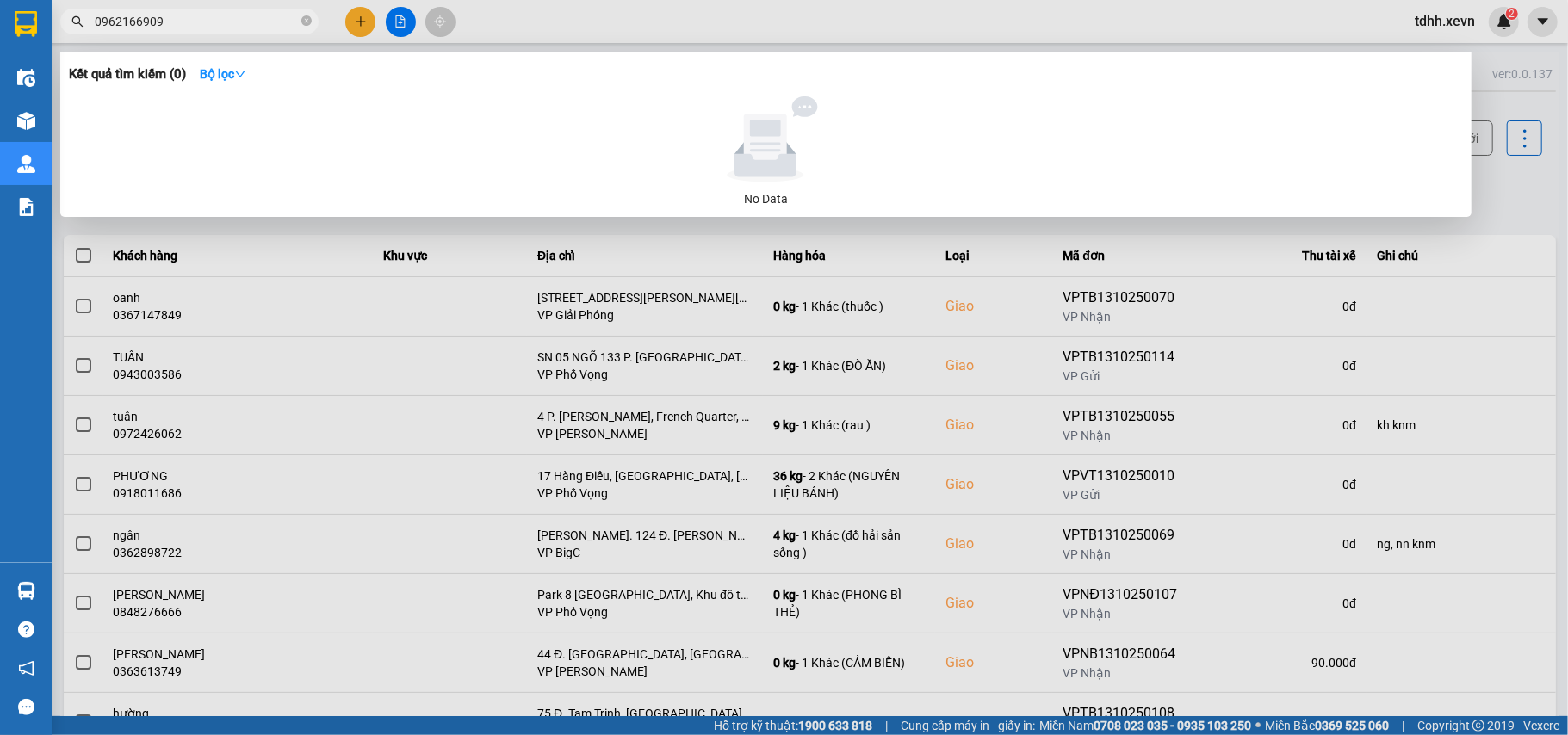
type input "0962166909"
drag, startPoint x: 1526, startPoint y: 179, endPoint x: 1476, endPoint y: 160, distance: 53.5
click at [1526, 180] on div at bounding box center [784, 368] width 1568 height 735
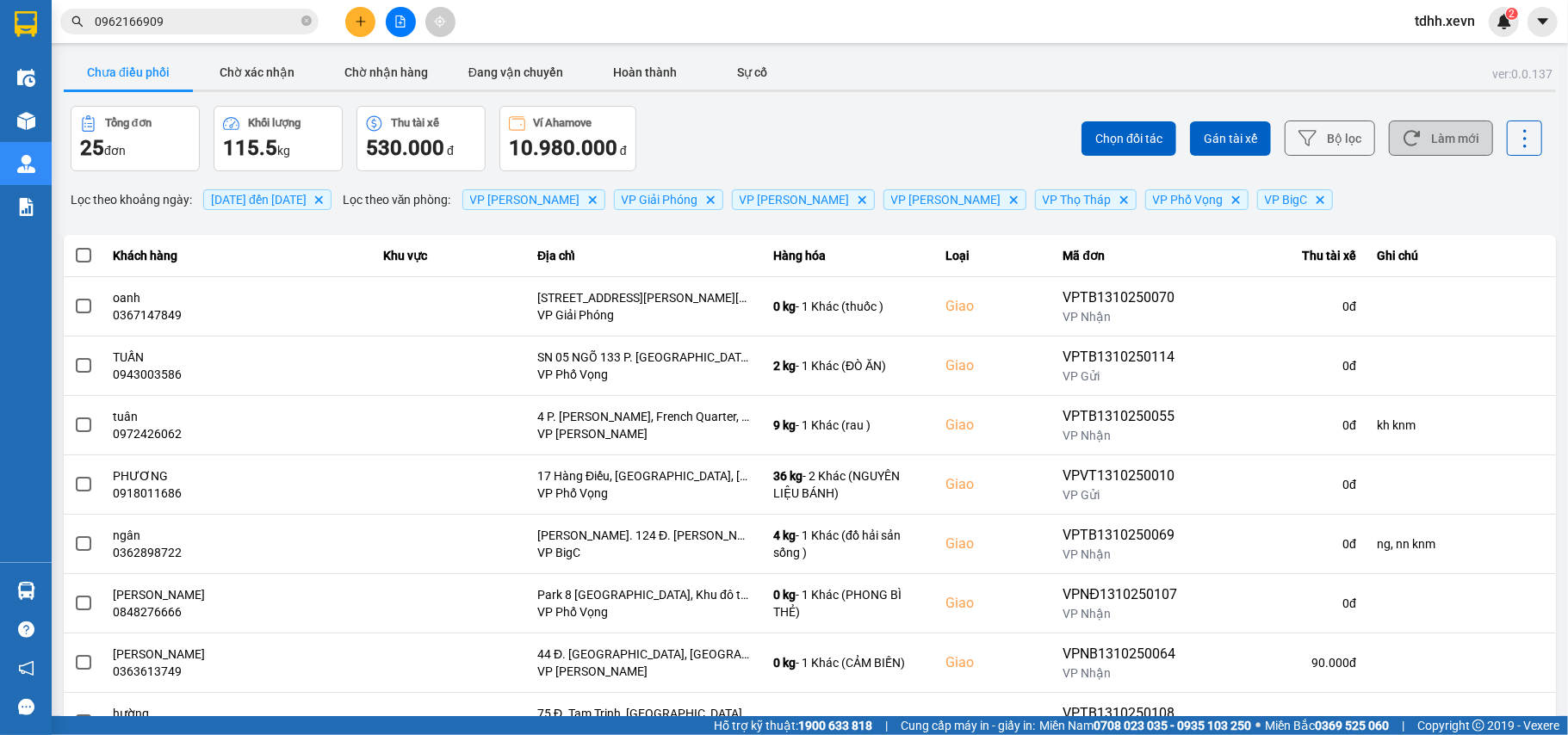
click at [1439, 146] on button "Làm mới" at bounding box center [1440, 138] width 104 height 35
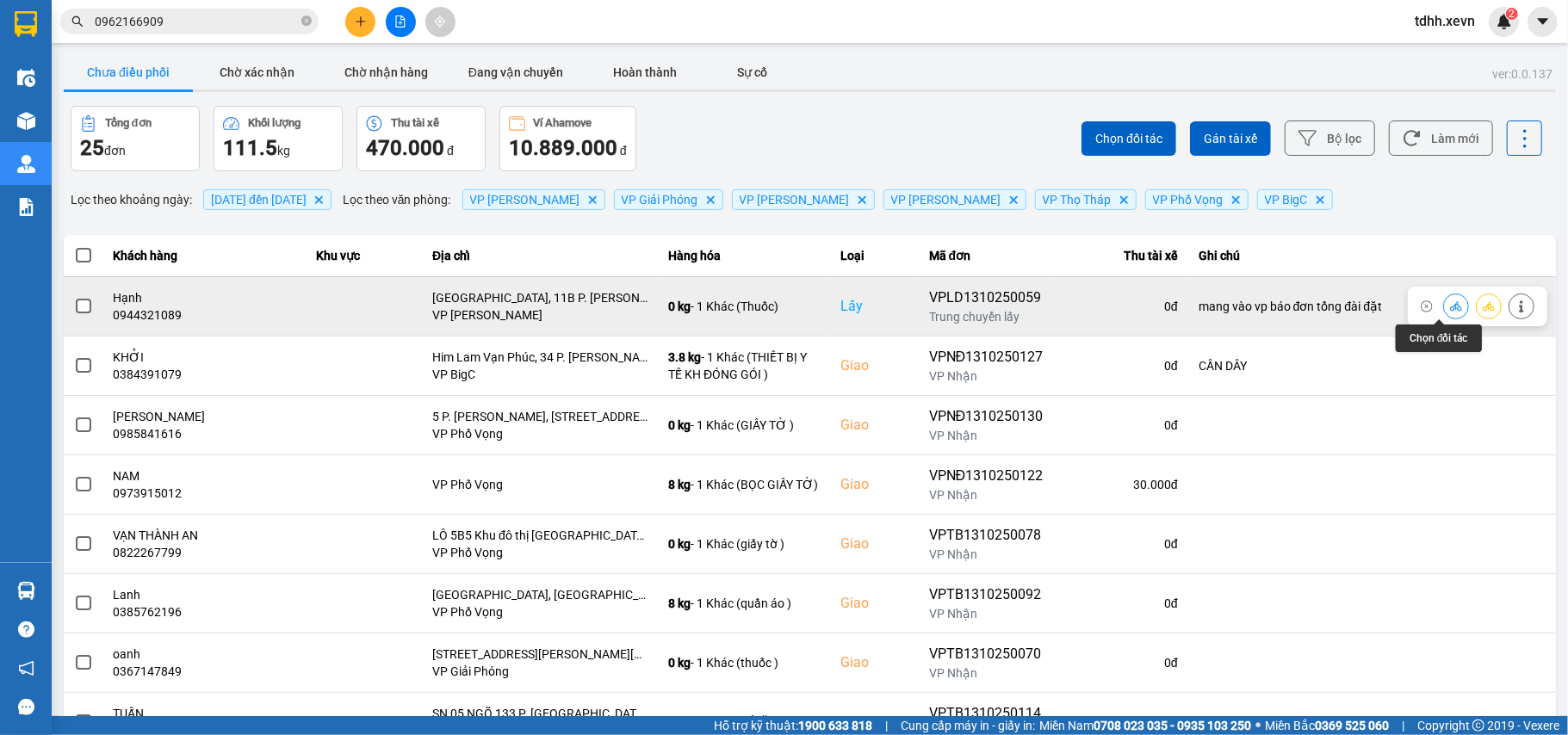
click at [1450, 310] on icon at bounding box center [1456, 306] width 12 height 9
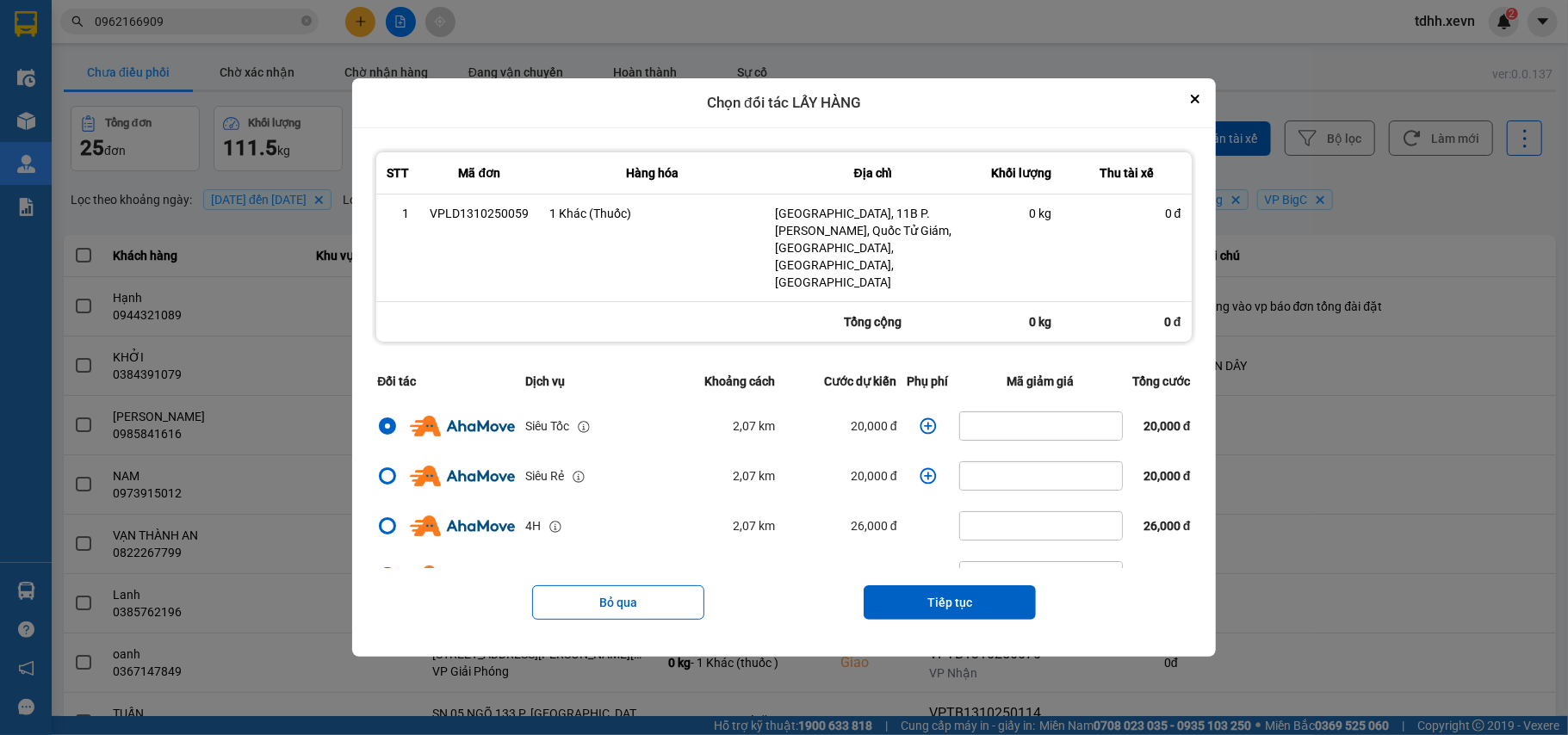
click at [920, 417] on icon "dialog" at bounding box center [928, 425] width 16 height 16
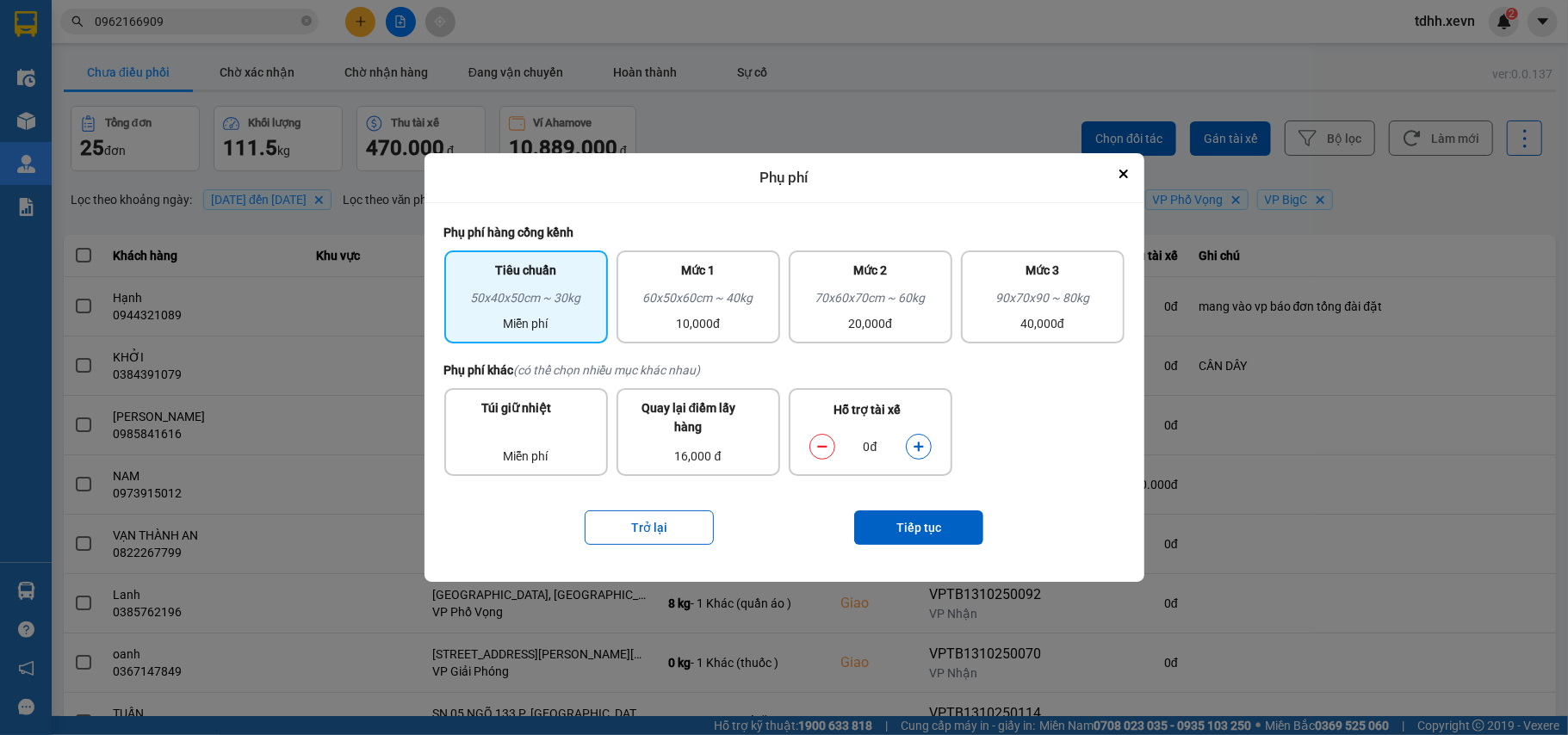
drag, startPoint x: 924, startPoint y: 446, endPoint x: 923, endPoint y: 455, distance: 9.1
click at [924, 446] on button "dialog" at bounding box center [919, 446] width 24 height 30
click at [910, 517] on button "Tiếp tục" at bounding box center [918, 528] width 129 height 34
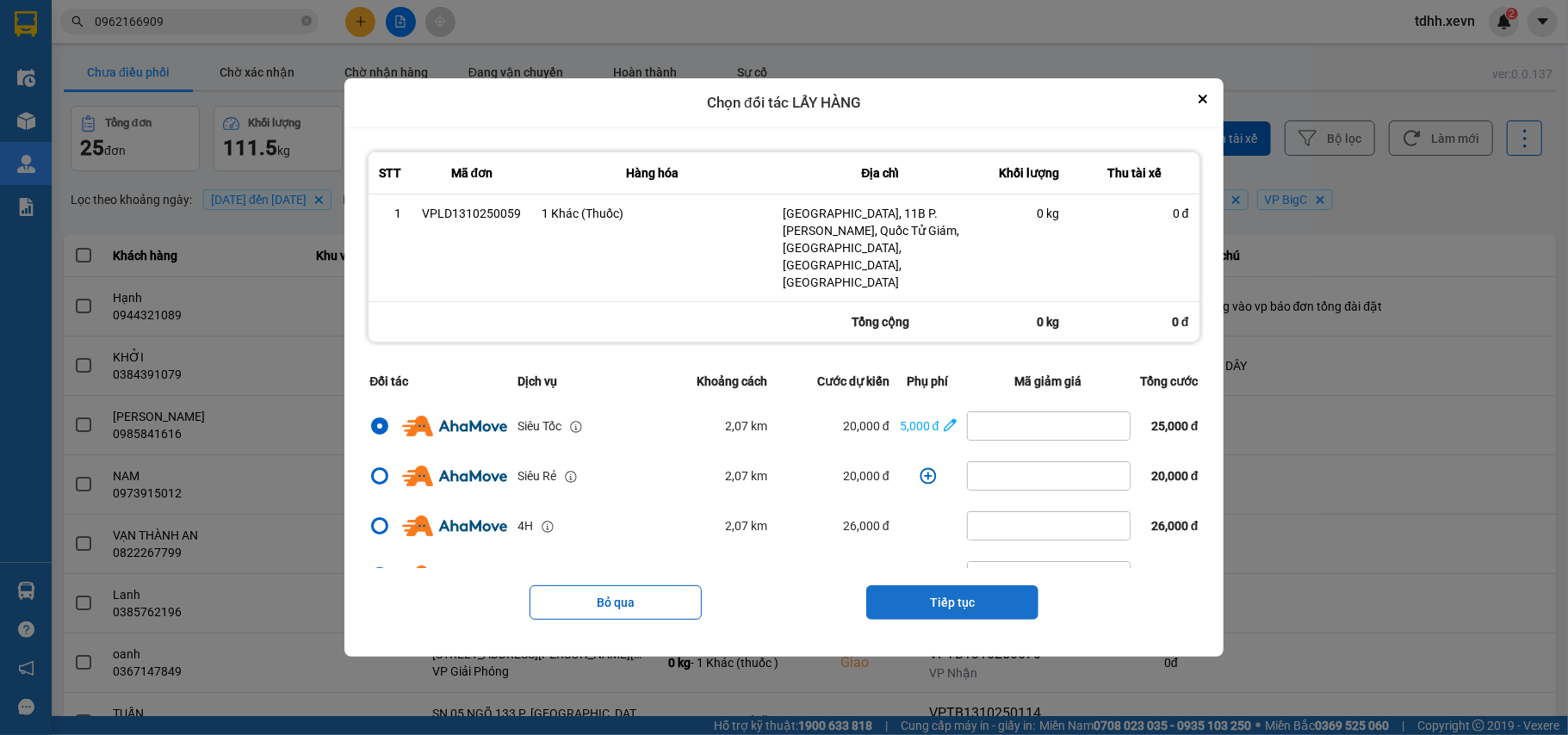
click at [961, 586] on button "Tiếp tục" at bounding box center [952, 603] width 172 height 34
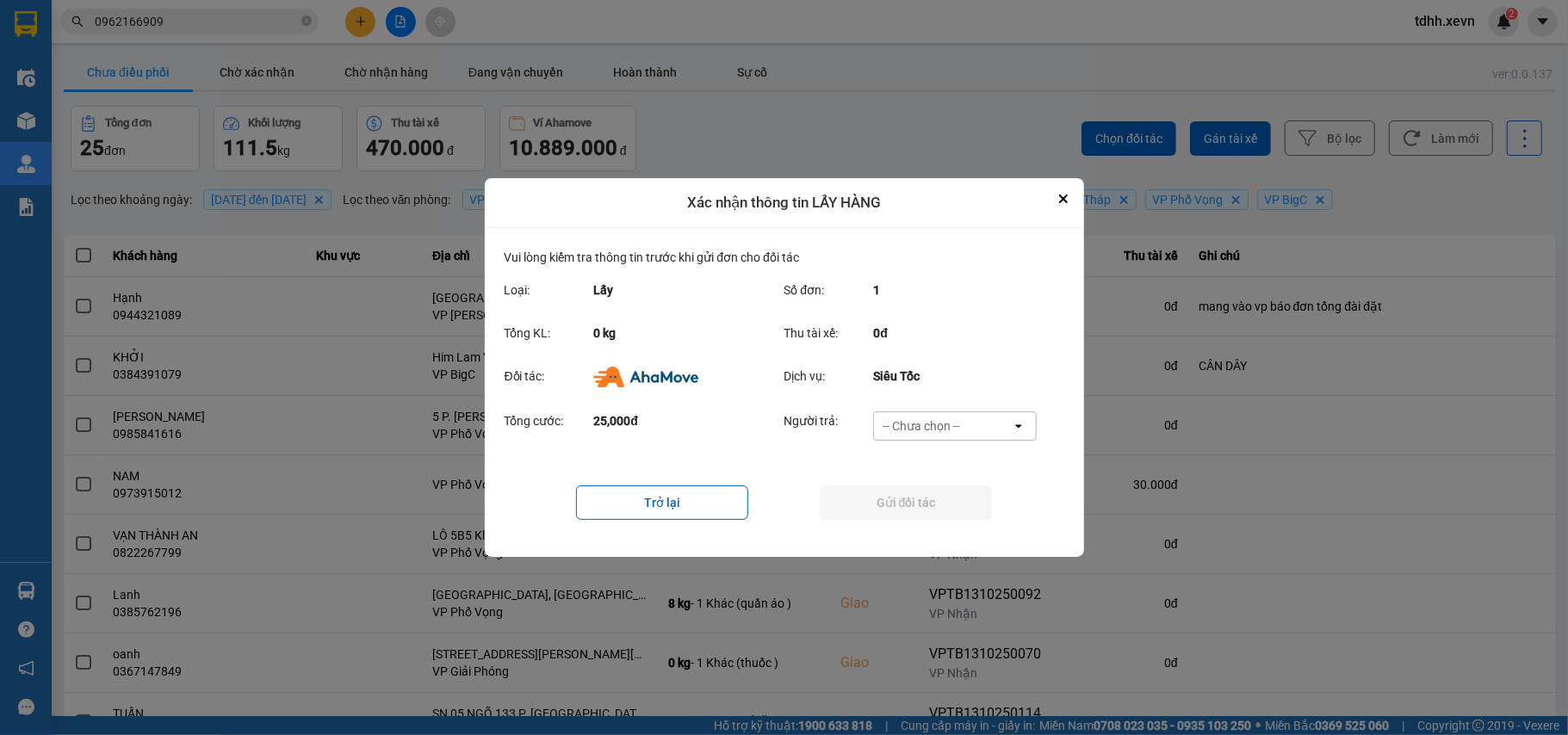
drag, startPoint x: 970, startPoint y: 417, endPoint x: 964, endPoint y: 434, distance: 18.0
click at [969, 417] on div "-- Chưa chọn --" at bounding box center [942, 426] width 138 height 27
click at [938, 521] on span "Ví Ahamove" at bounding box center [922, 525] width 70 height 17
click at [944, 510] on button "Gửi đối tác" at bounding box center [905, 502] width 172 height 34
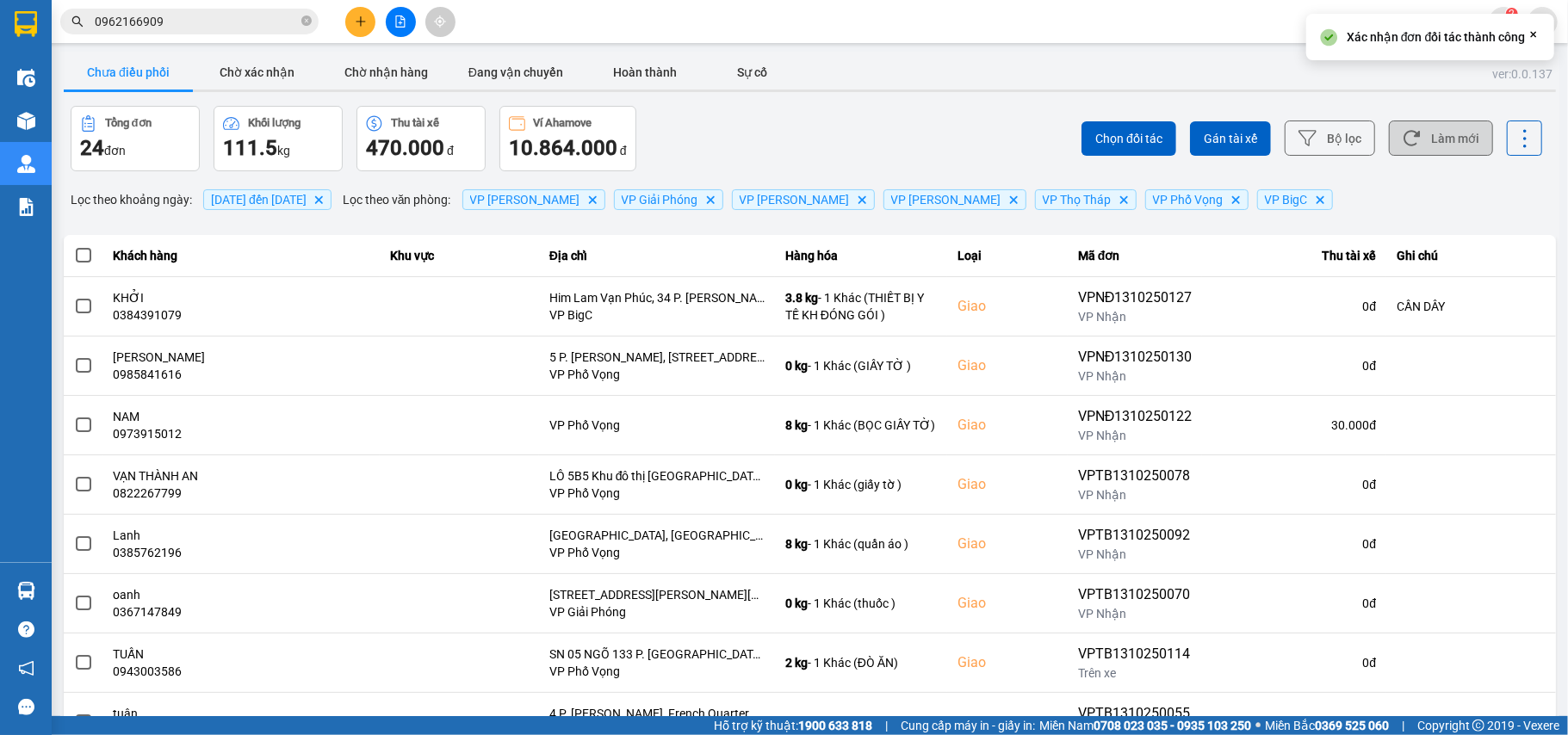
click at [1457, 142] on button "Làm mới" at bounding box center [1440, 138] width 104 height 35
click at [266, 80] on button "Chờ xác nhận" at bounding box center [257, 72] width 129 height 34
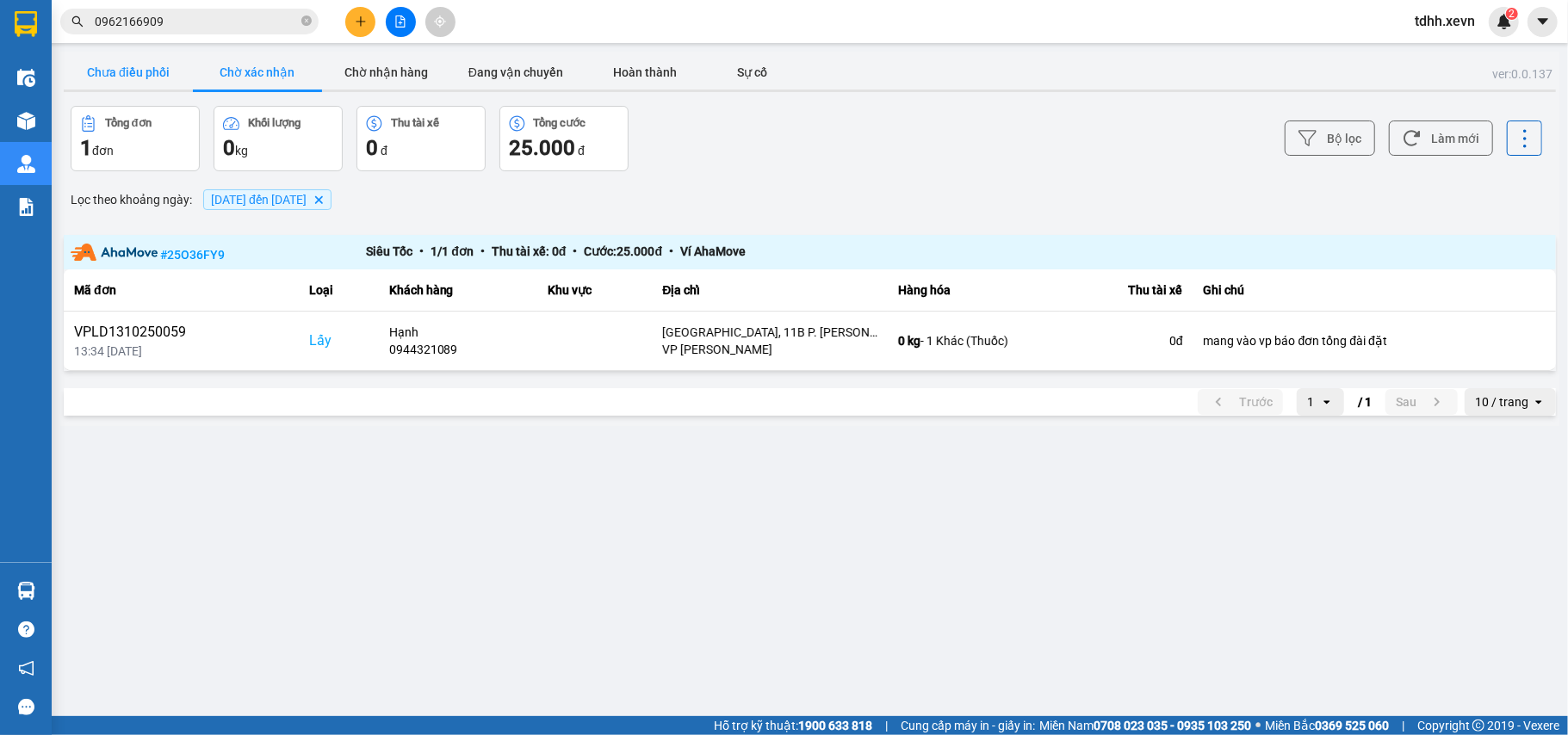
click at [156, 80] on button "Chưa điều phối" at bounding box center [128, 72] width 129 height 34
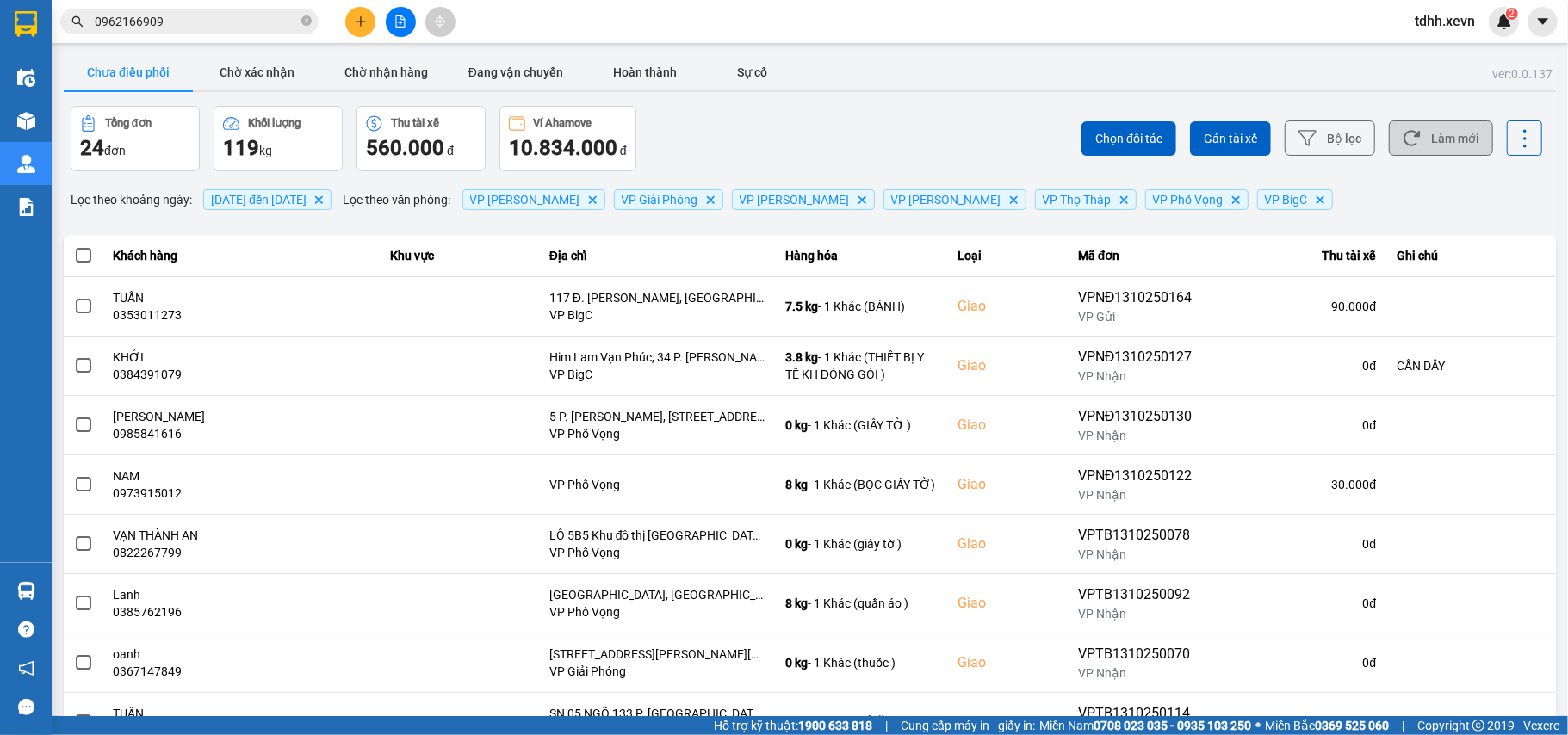
drag, startPoint x: 1451, startPoint y: 139, endPoint x: 1367, endPoint y: 115, distance: 87.4
click at [1450, 139] on button "Làm mới" at bounding box center [1440, 138] width 104 height 35
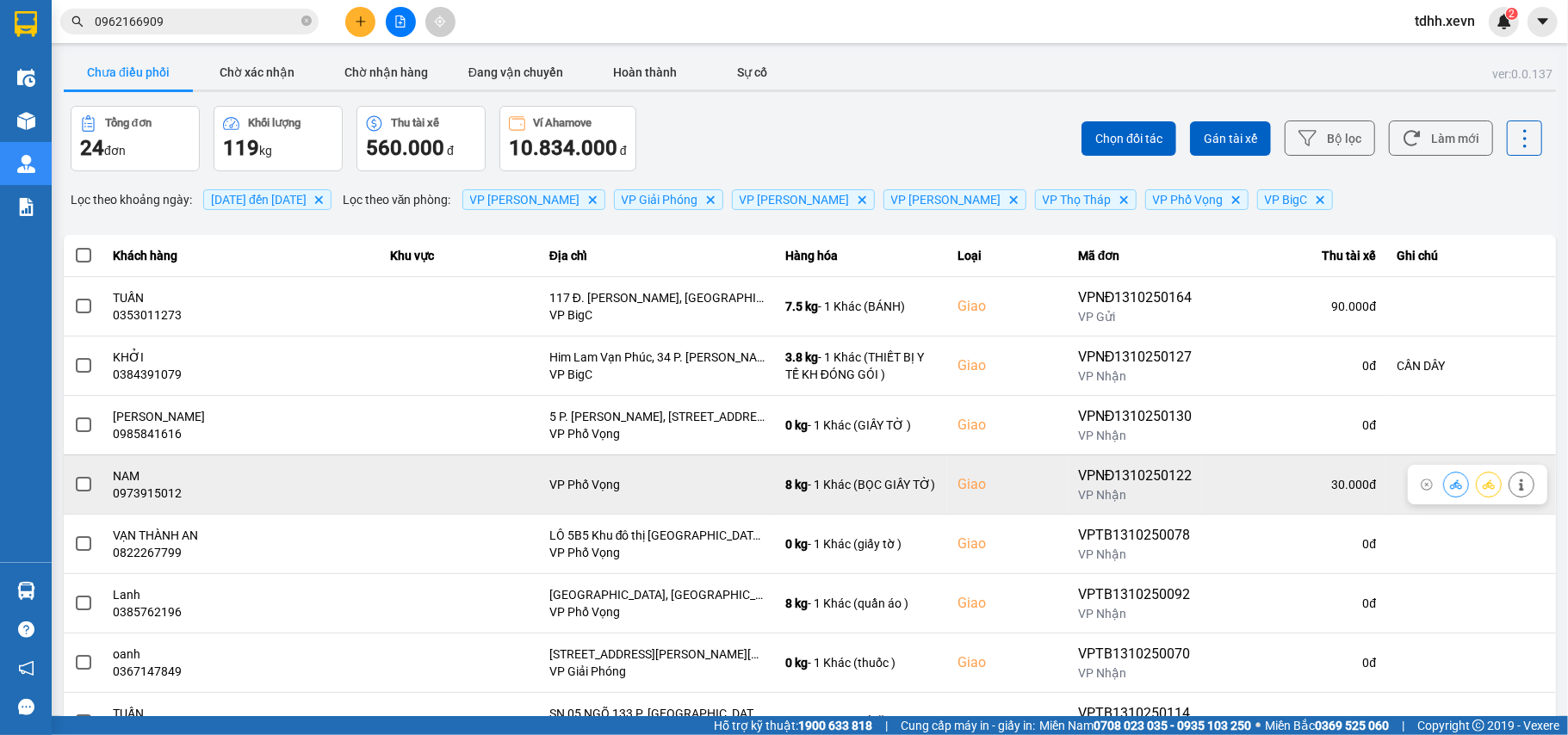
scroll to position [197, 0]
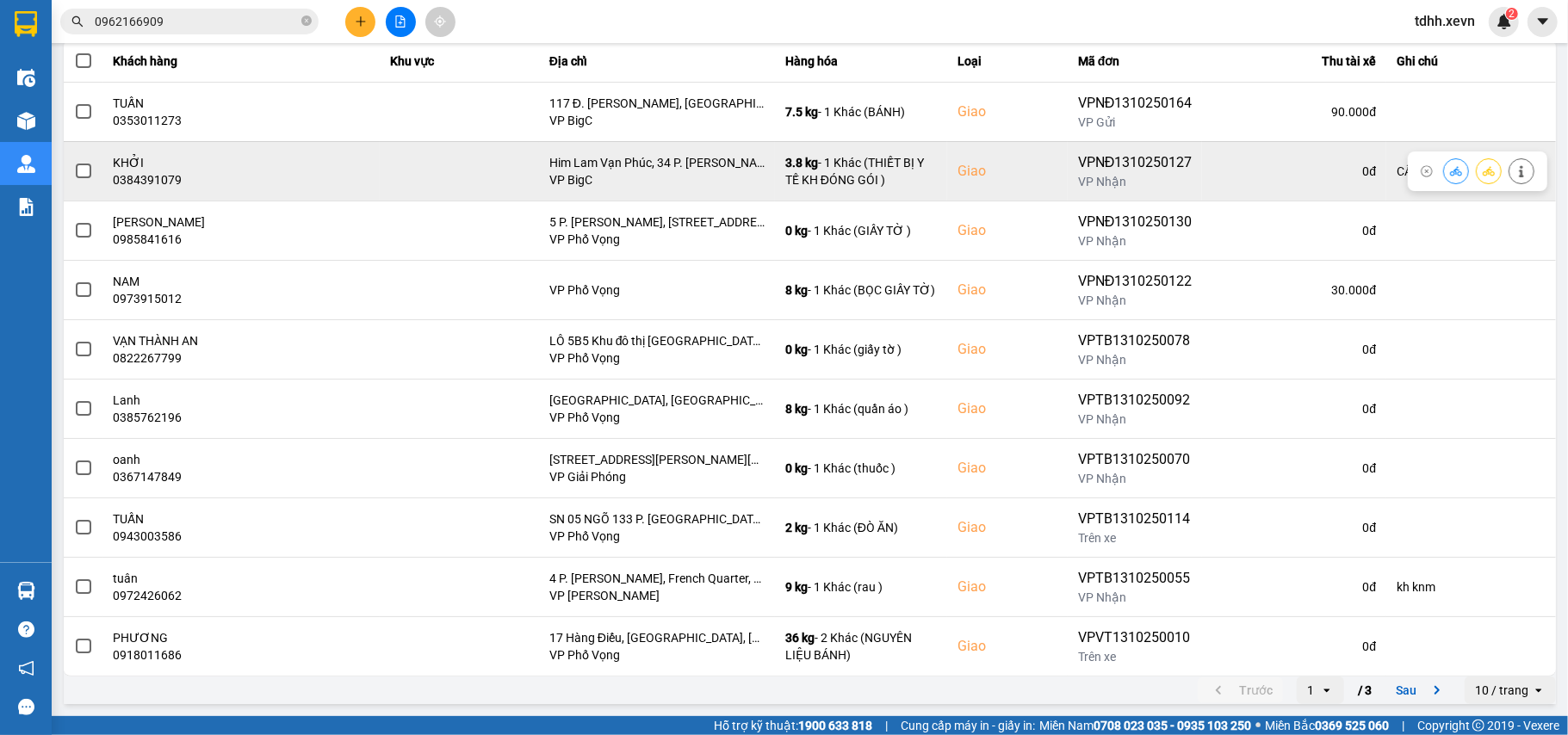
click at [172, 183] on div "0384391079" at bounding box center [242, 179] width 256 height 17
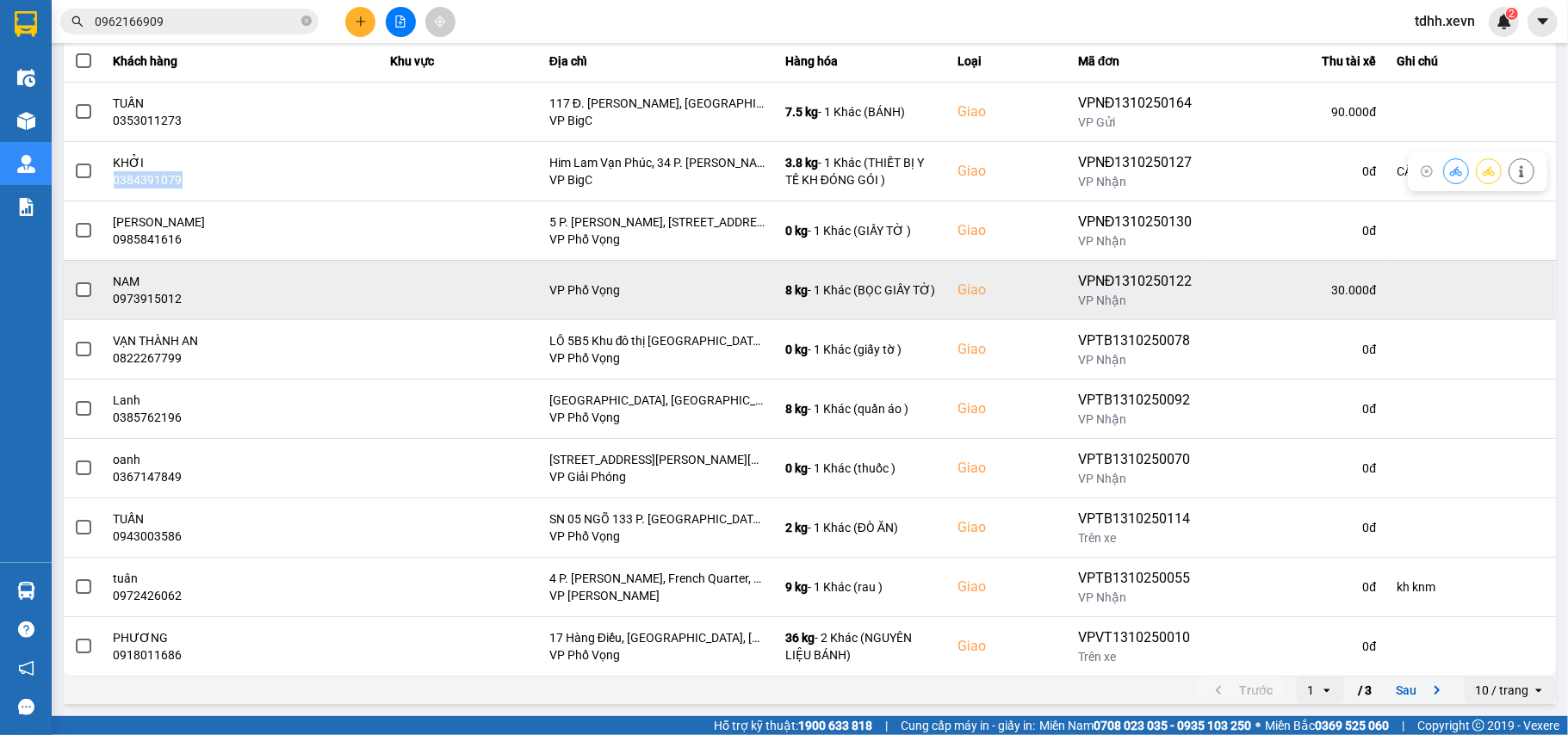
copy div "0384391079"
